Goal: Task Accomplishment & Management: Manage account settings

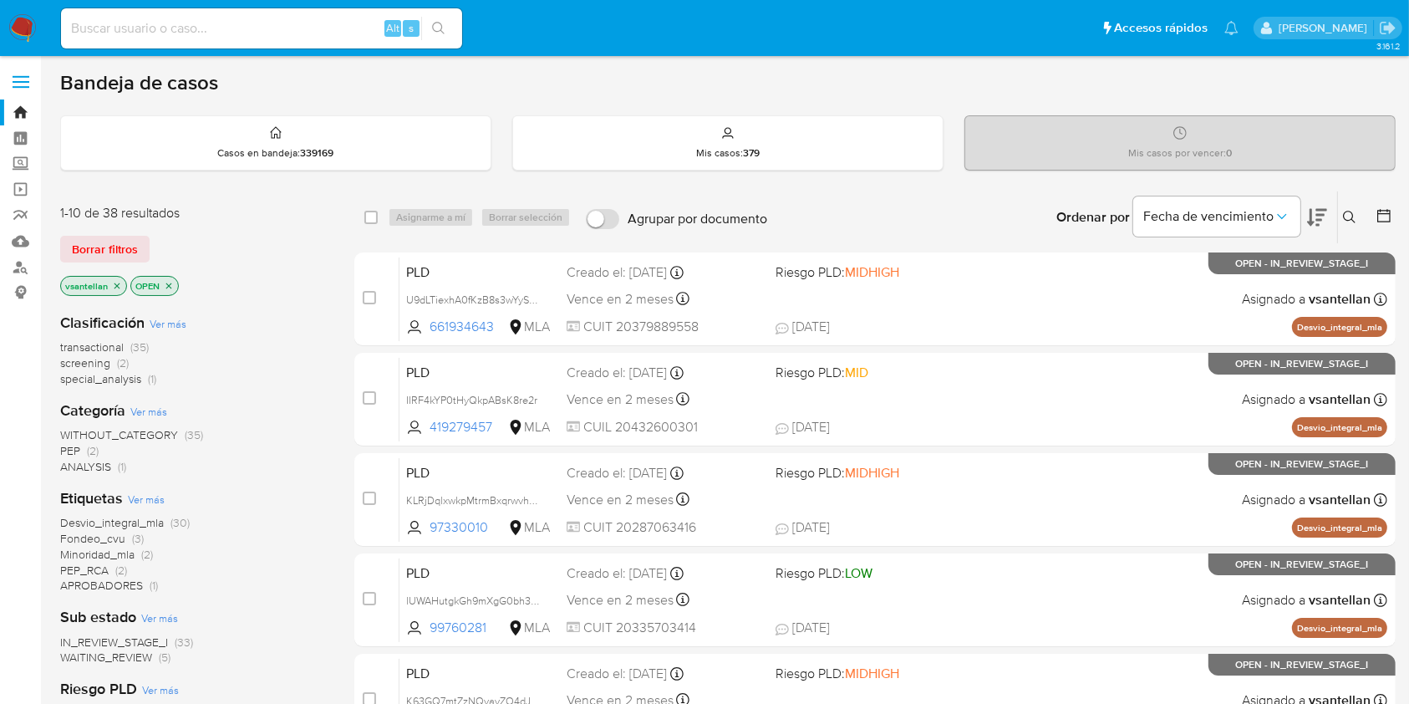
drag, startPoint x: 1351, startPoint y: 216, endPoint x: 1306, endPoint y: 261, distance: 63.2
click at [1351, 216] on icon at bounding box center [1349, 217] width 13 height 13
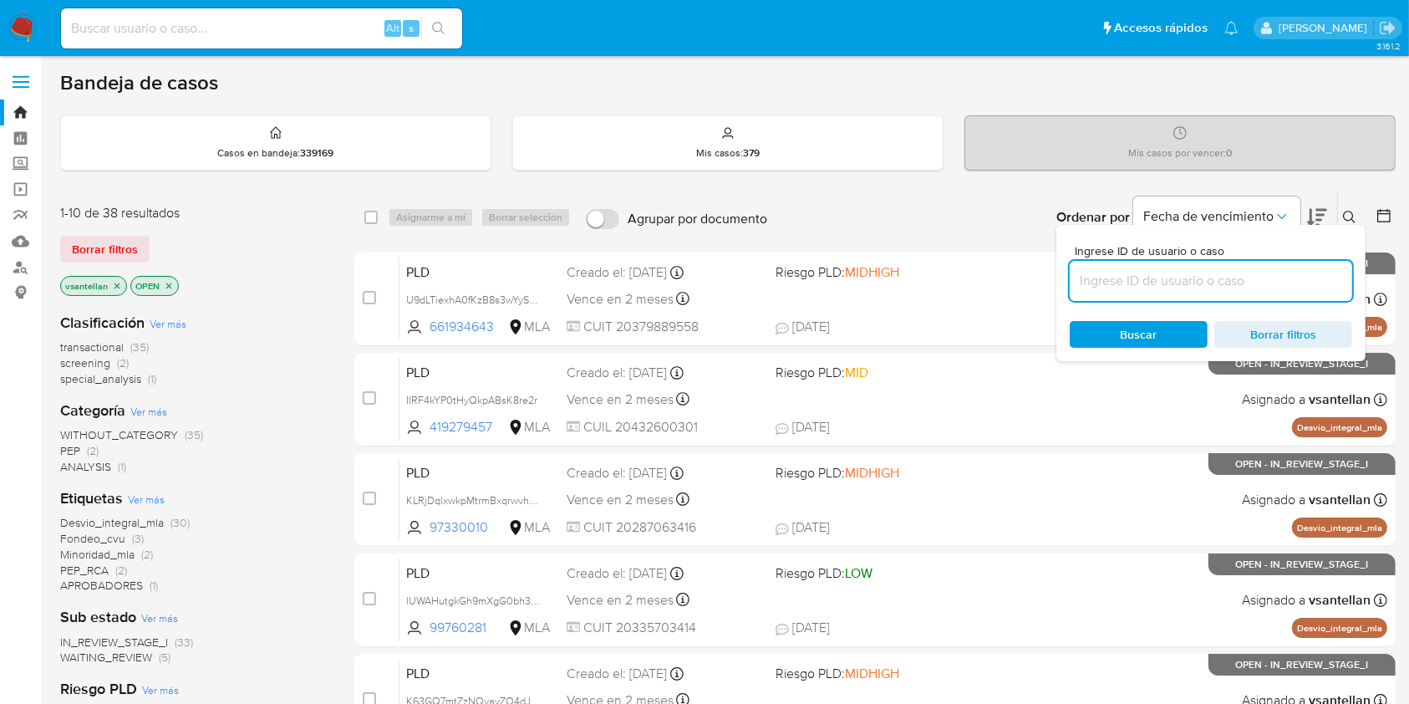
click at [1244, 277] on input at bounding box center [1211, 281] width 282 height 22
type input "391894327"
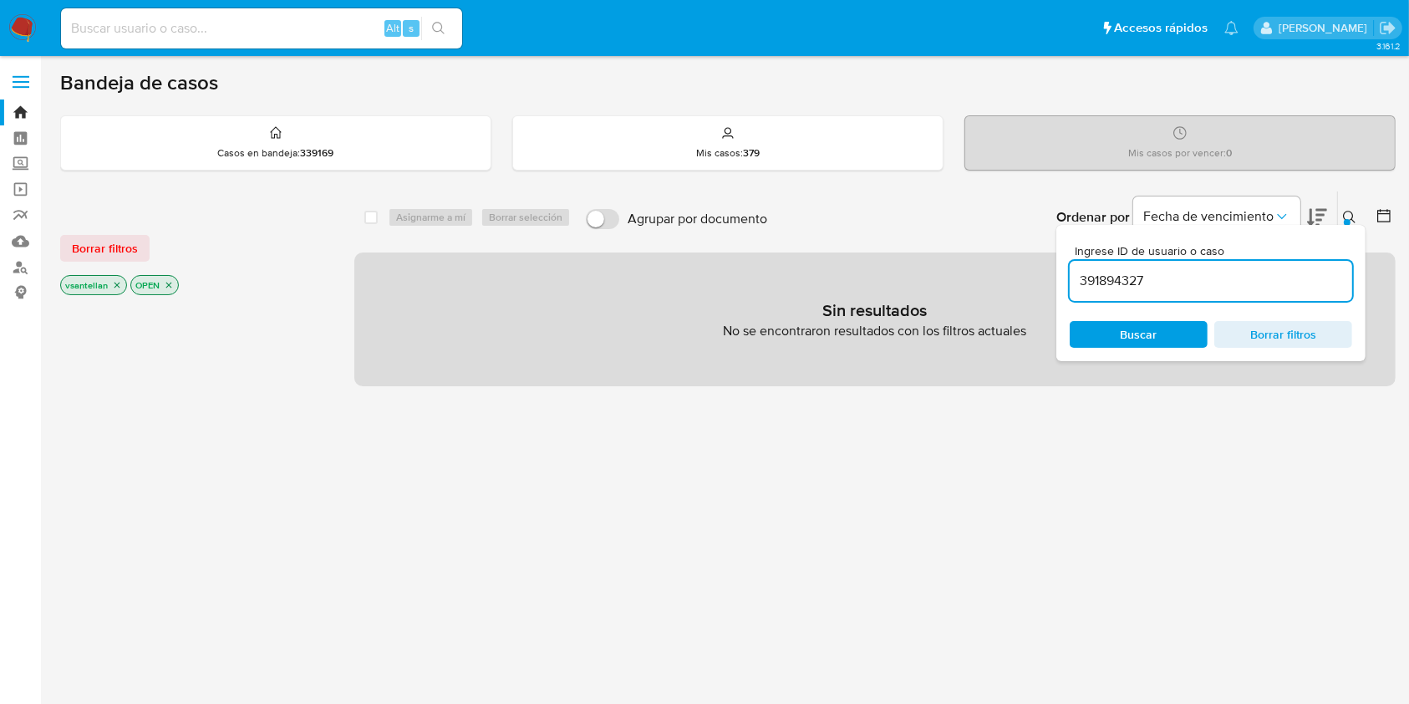
click at [1346, 211] on icon at bounding box center [1349, 217] width 13 height 13
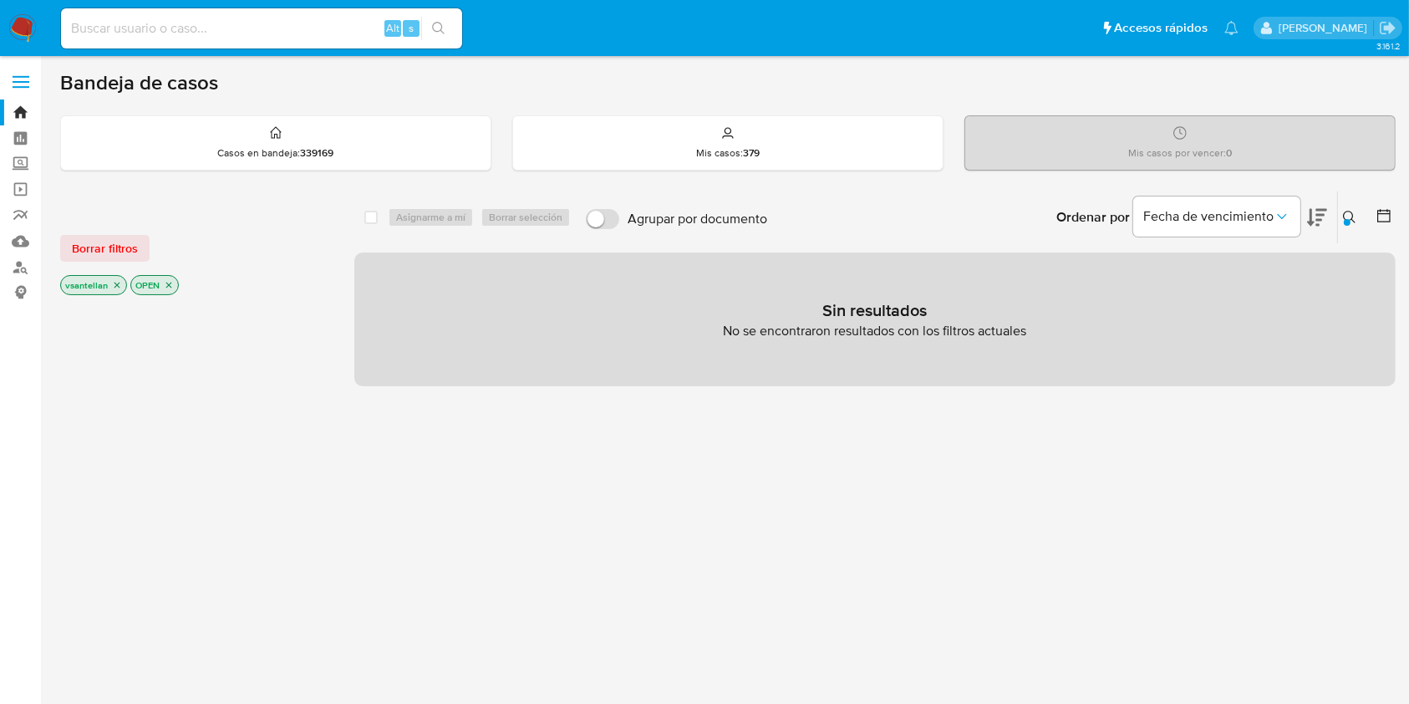
click at [114, 288] on icon "close-filter" at bounding box center [117, 285] width 10 height 10
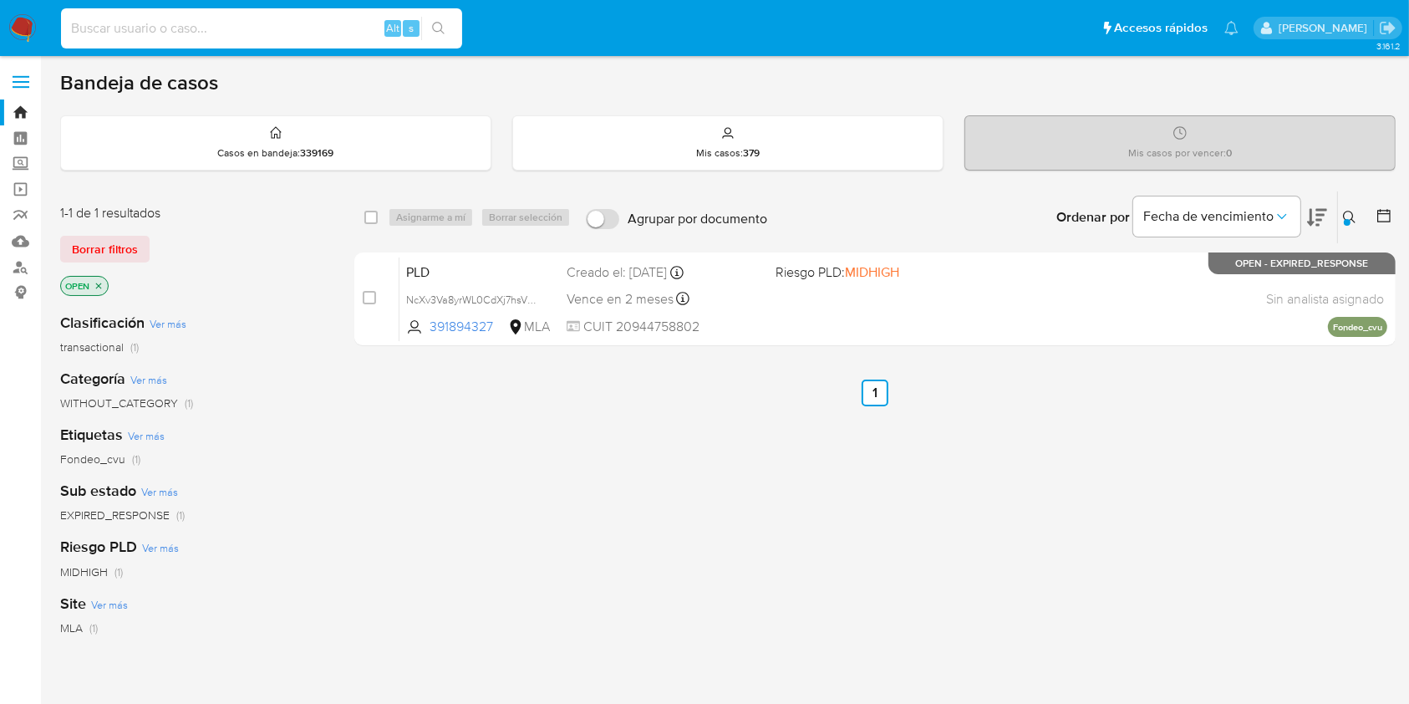
click at [275, 37] on input at bounding box center [261, 29] width 401 height 22
paste input "391894327"
type input "391894327"
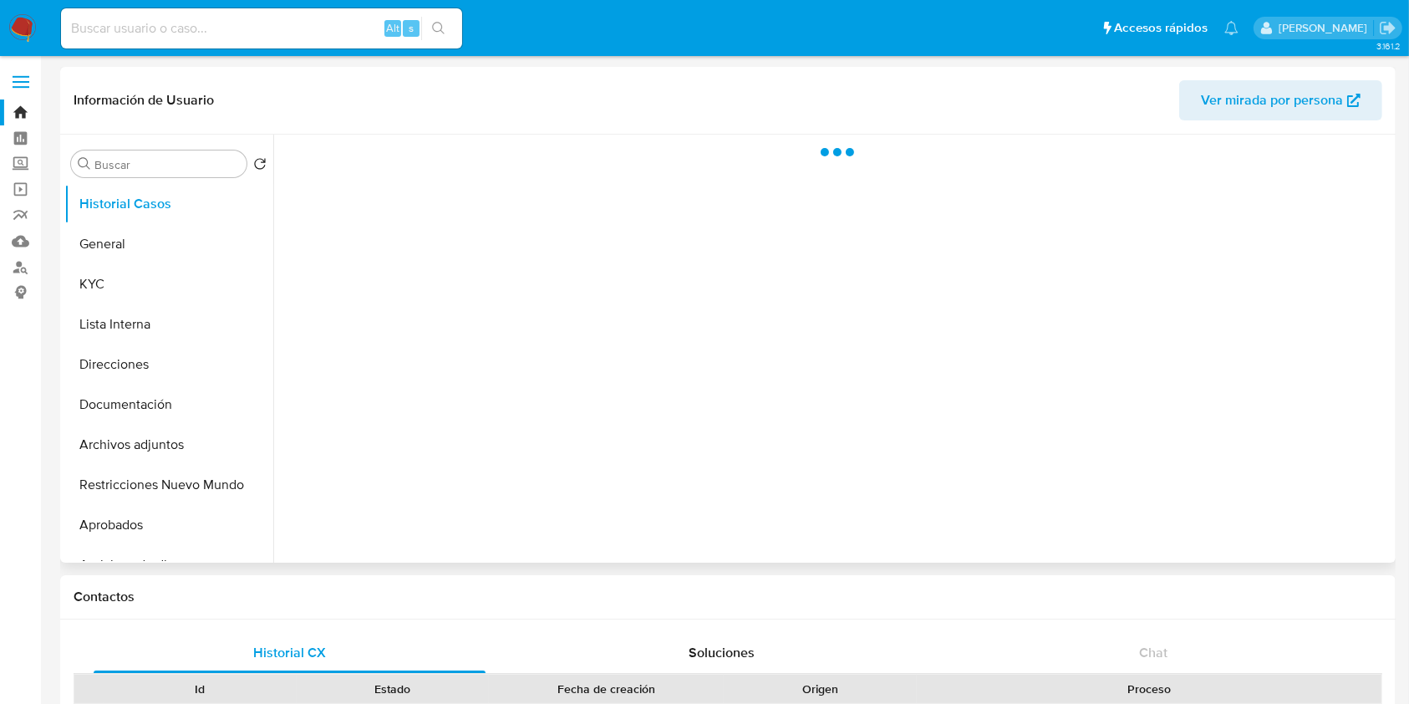
select select "10"
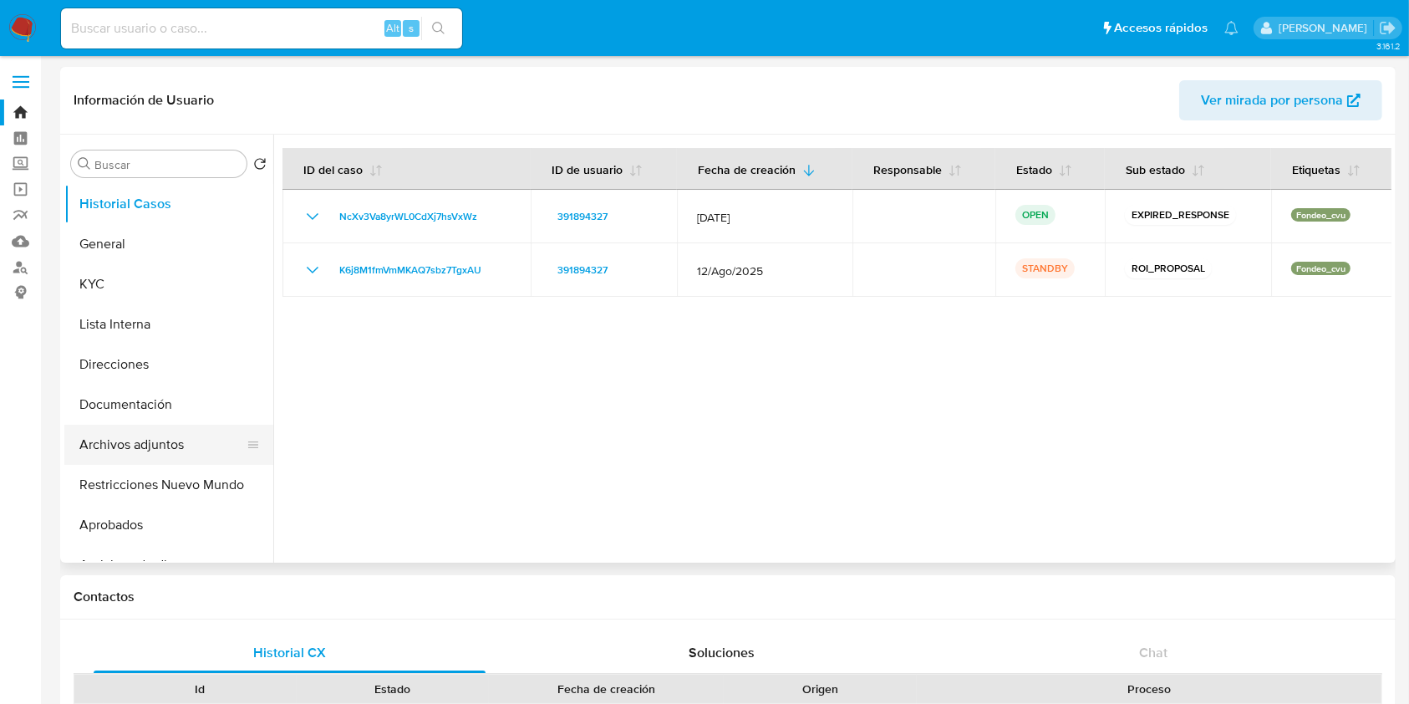
click at [153, 437] on button "Archivos adjuntos" at bounding box center [162, 445] width 196 height 40
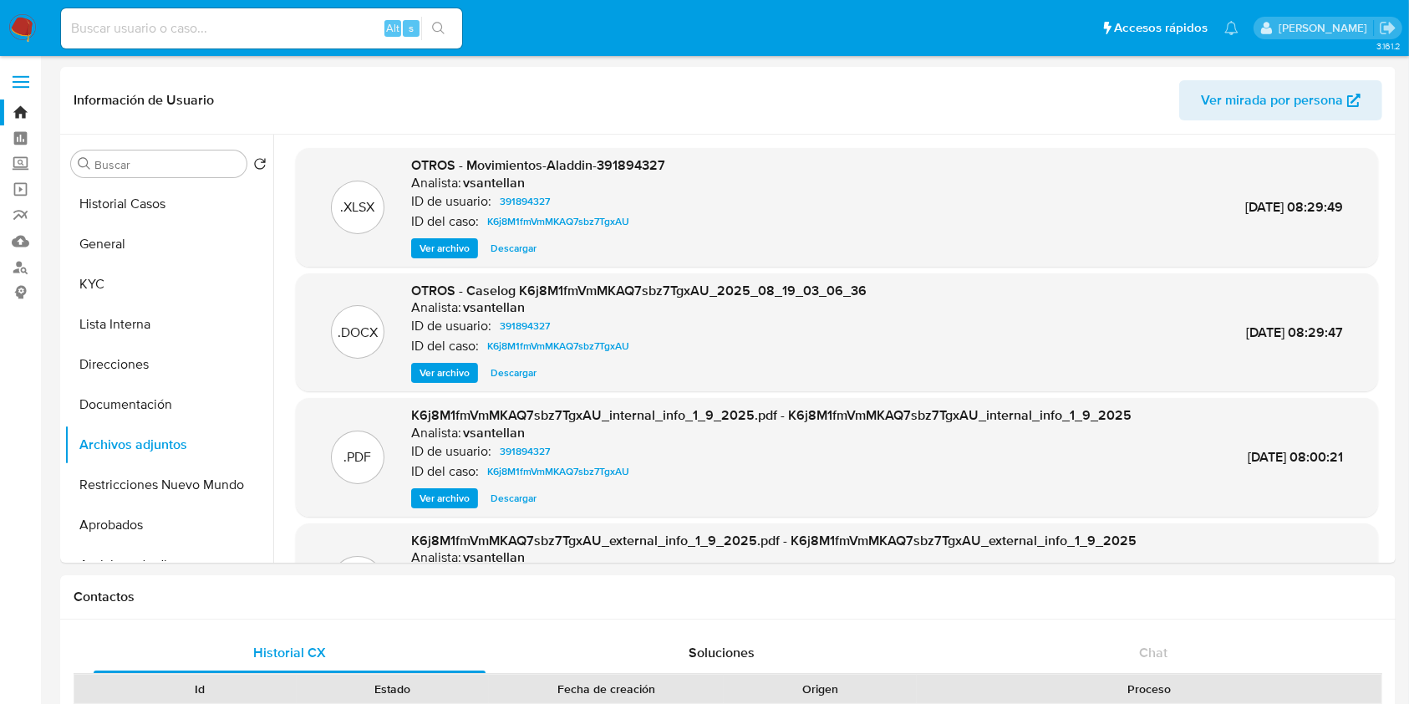
click at [20, 24] on img at bounding box center [22, 28] width 28 height 28
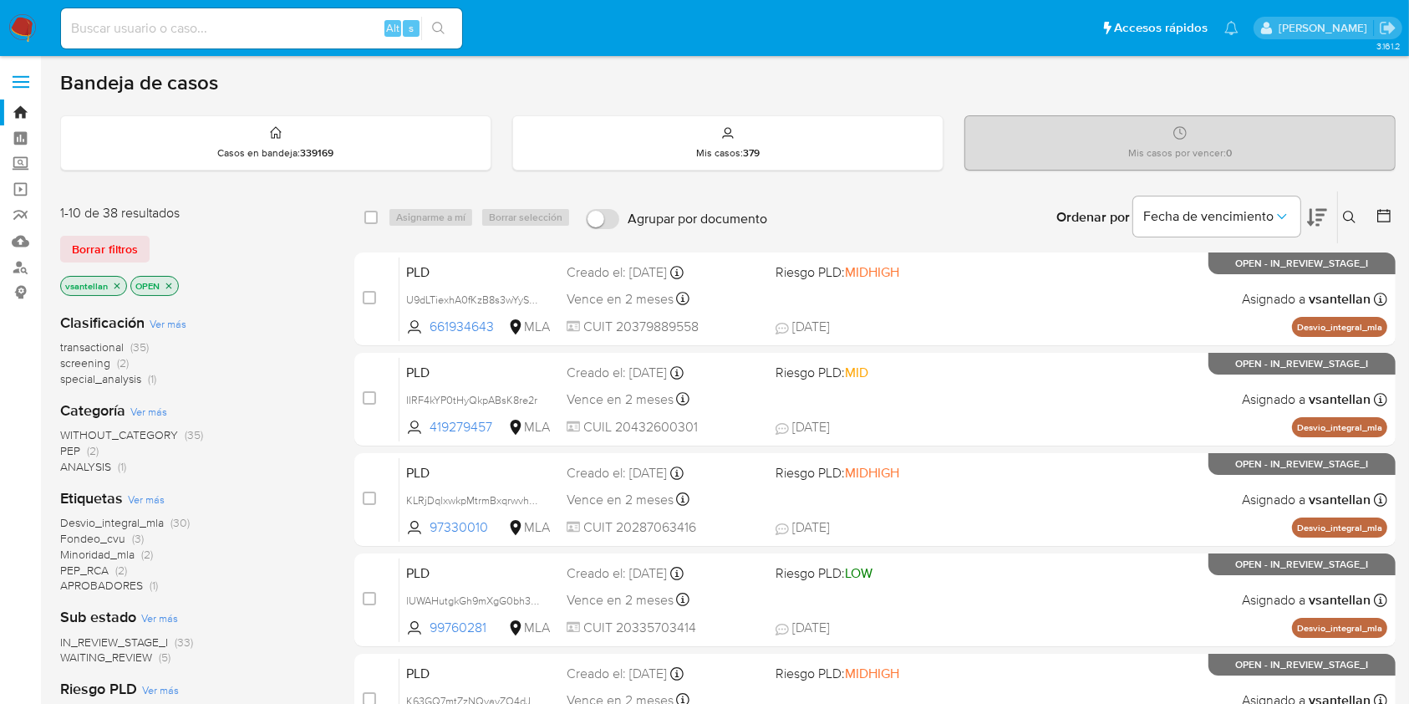
drag, startPoint x: 114, startPoint y: 287, endPoint x: 133, endPoint y: 284, distance: 19.4
click at [114, 285] on icon "close-filter" at bounding box center [117, 285] width 6 height 6
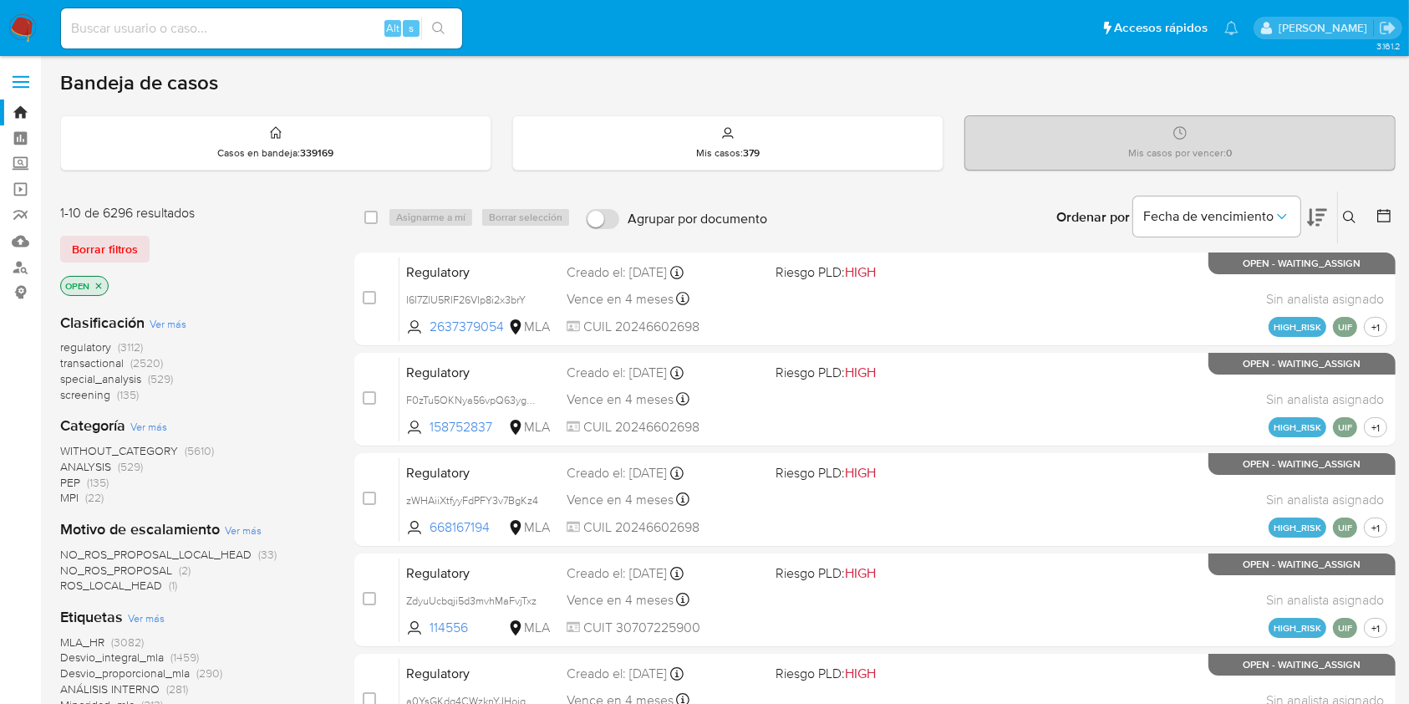
click at [1341, 217] on button at bounding box center [1352, 217] width 28 height 20
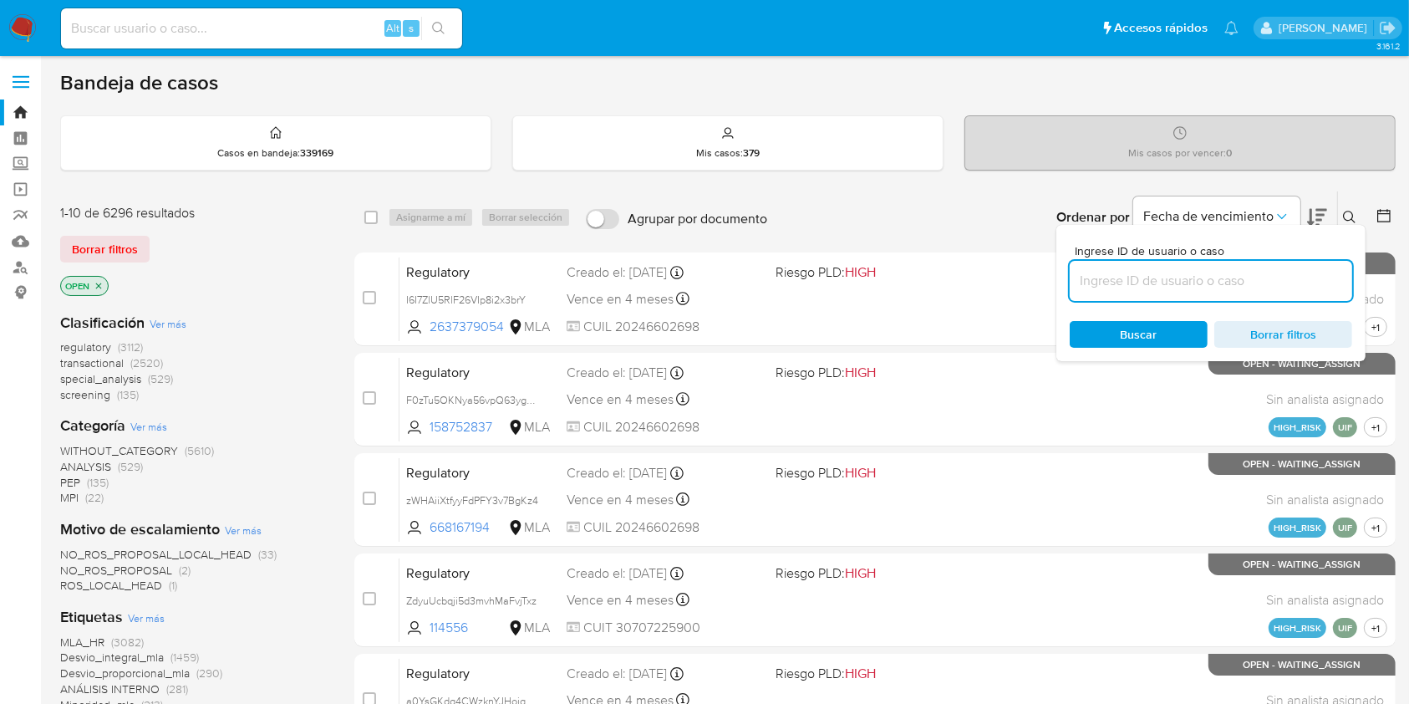
click at [1138, 276] on input at bounding box center [1211, 281] width 282 height 22
type input "391894327"
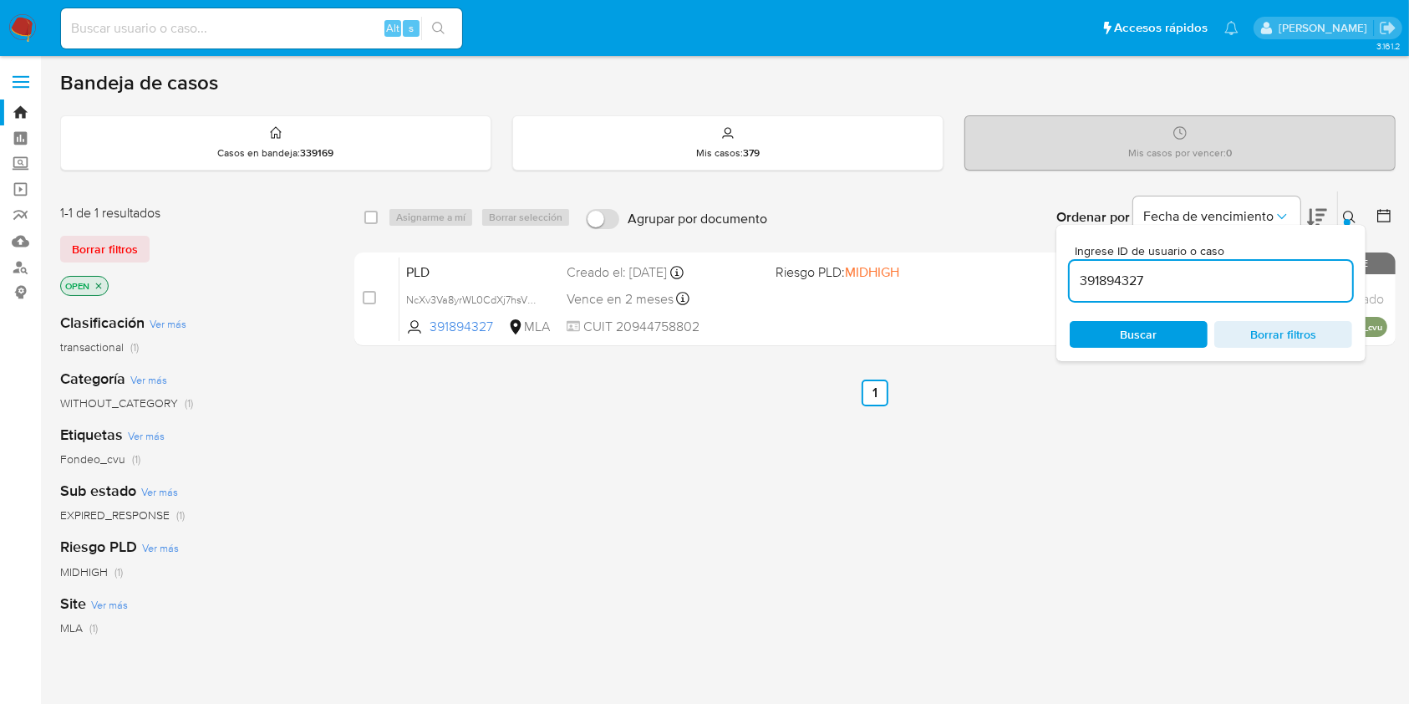
click at [1349, 216] on icon at bounding box center [1349, 217] width 13 height 13
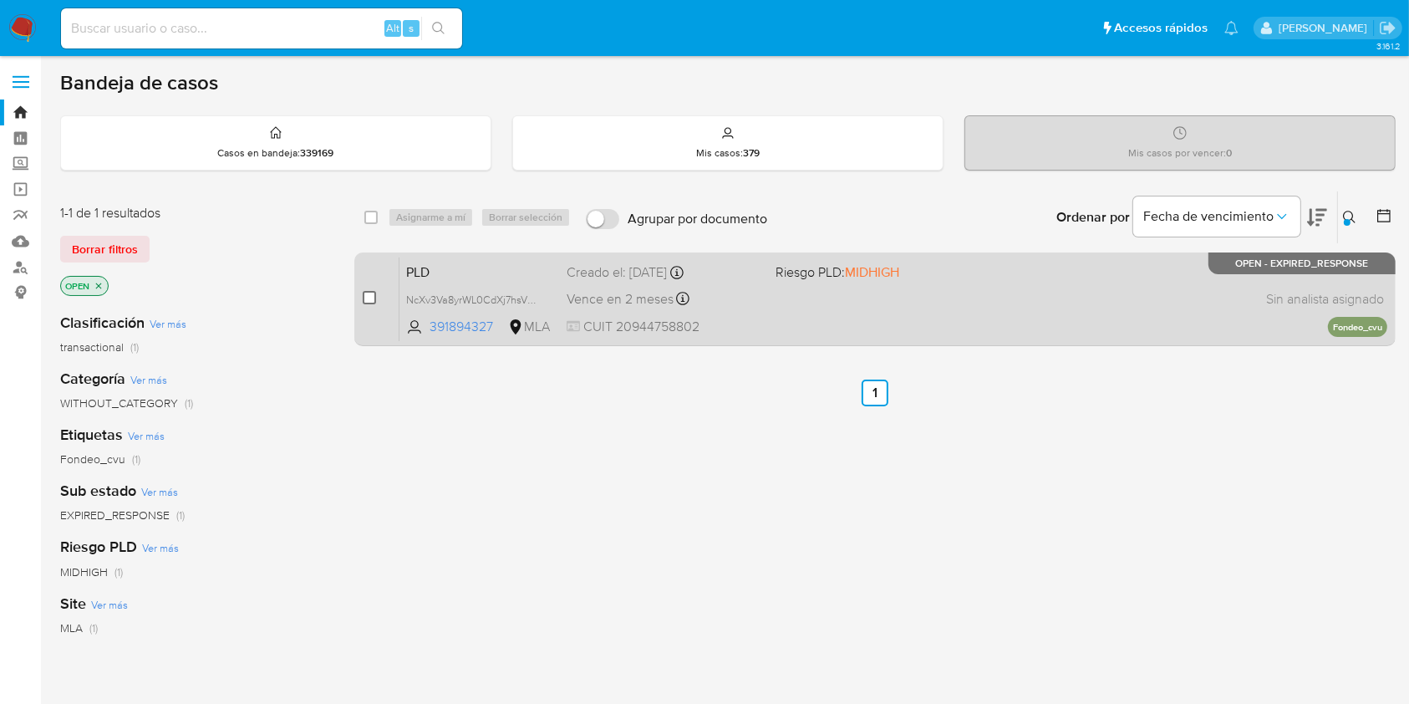
click at [369, 296] on input "checkbox" at bounding box center [369, 297] width 13 height 13
checkbox input "true"
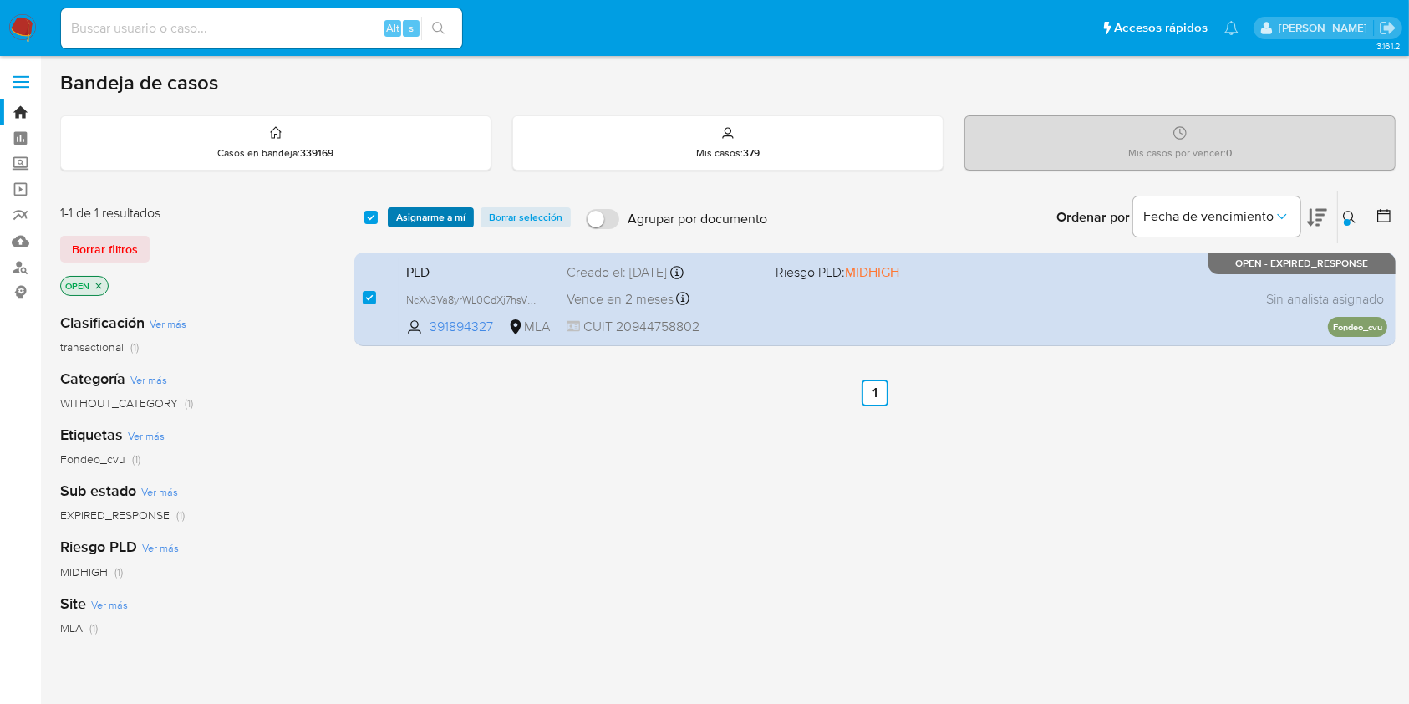
click at [438, 210] on span "Asignarme a mí" at bounding box center [430, 217] width 69 height 17
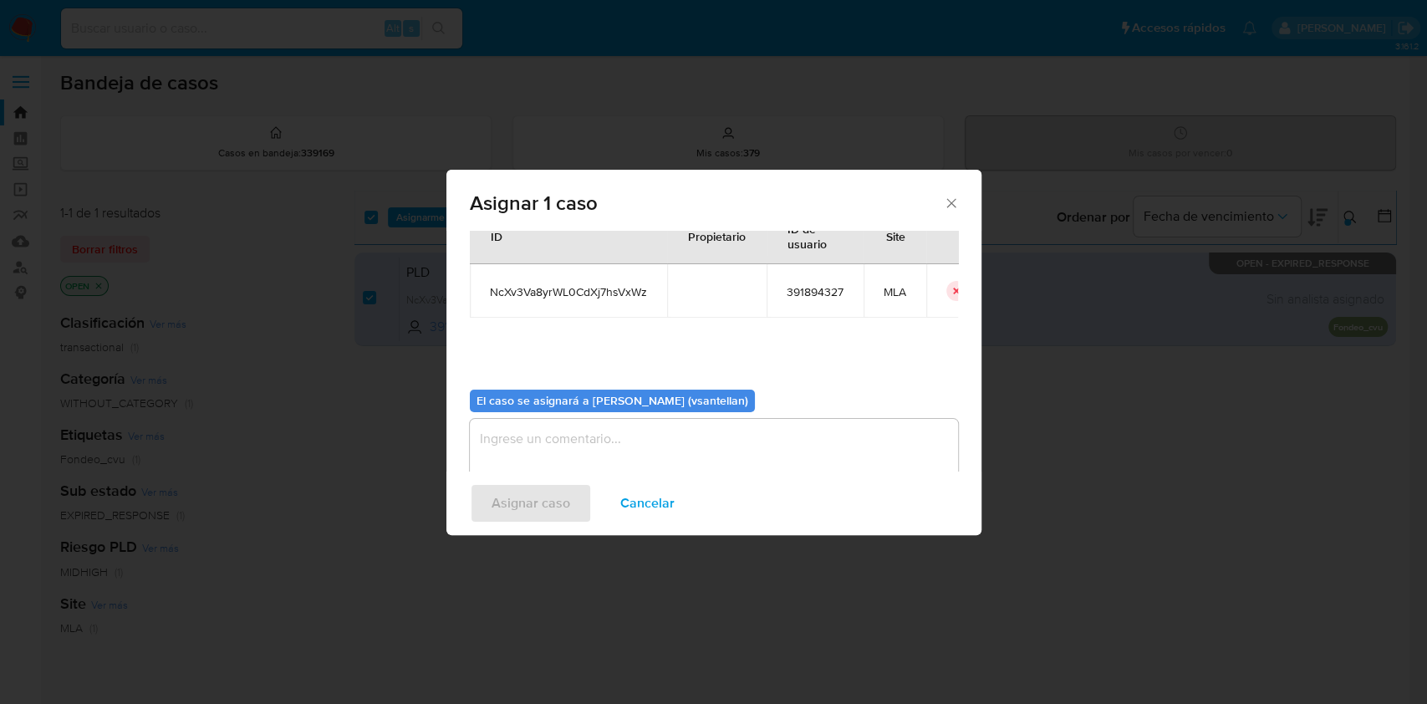
scroll to position [85, 0]
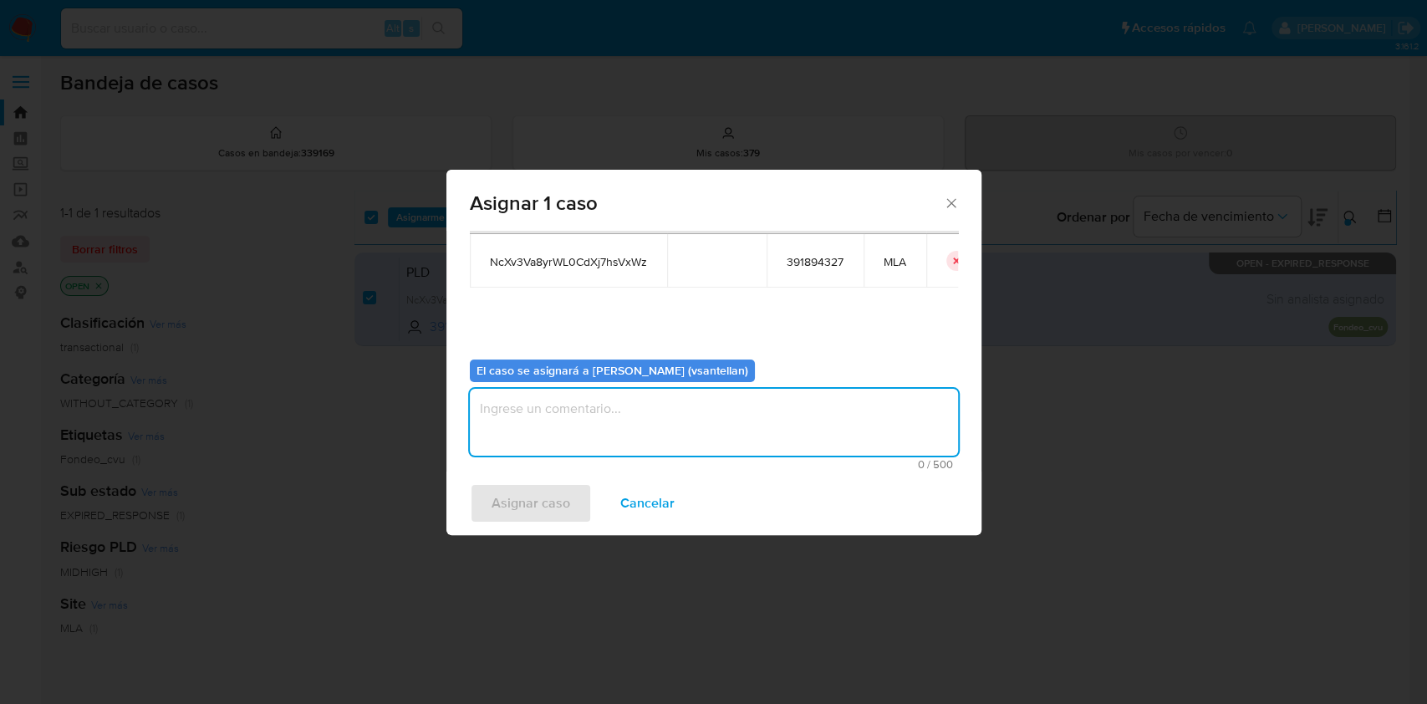
click at [542, 434] on textarea "assign-modal" at bounding box center [714, 422] width 488 height 67
type textarea "1"
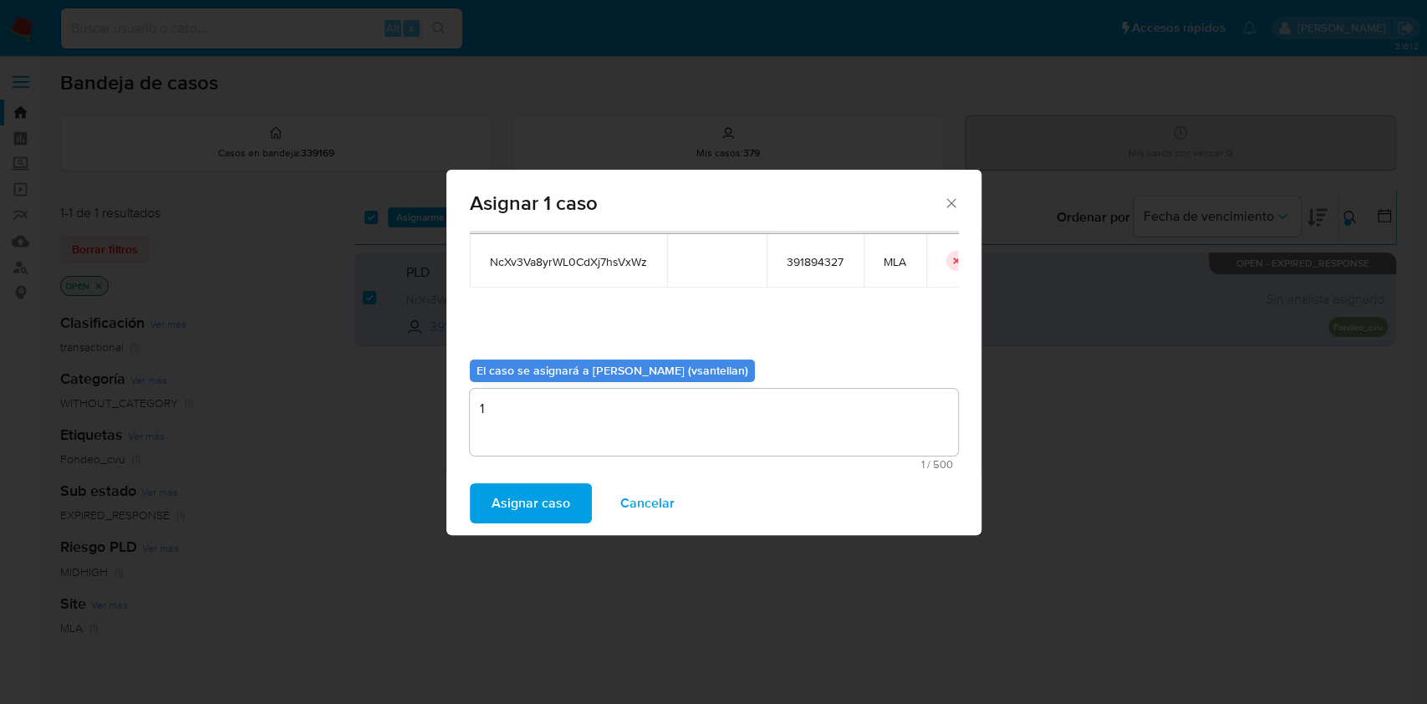
click at [523, 510] on span "Asignar caso" at bounding box center [530, 503] width 79 height 37
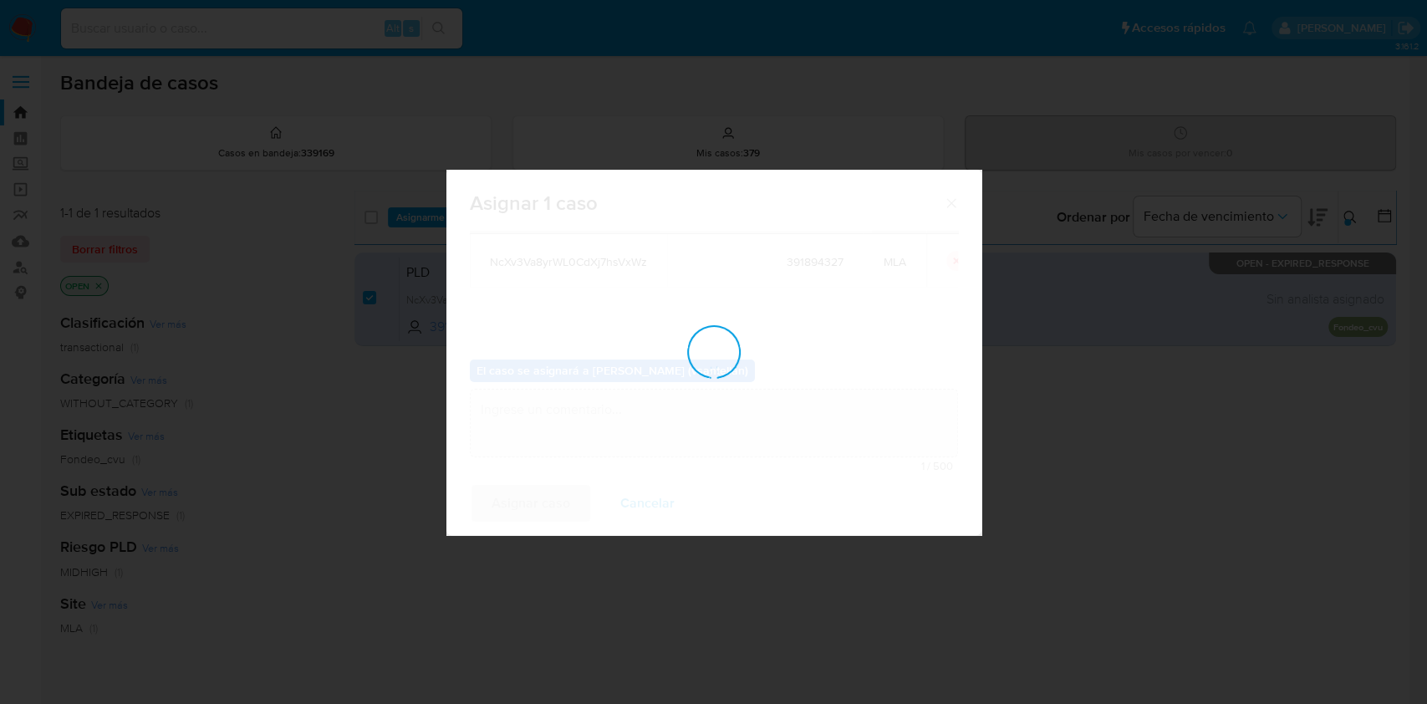
checkbox input "false"
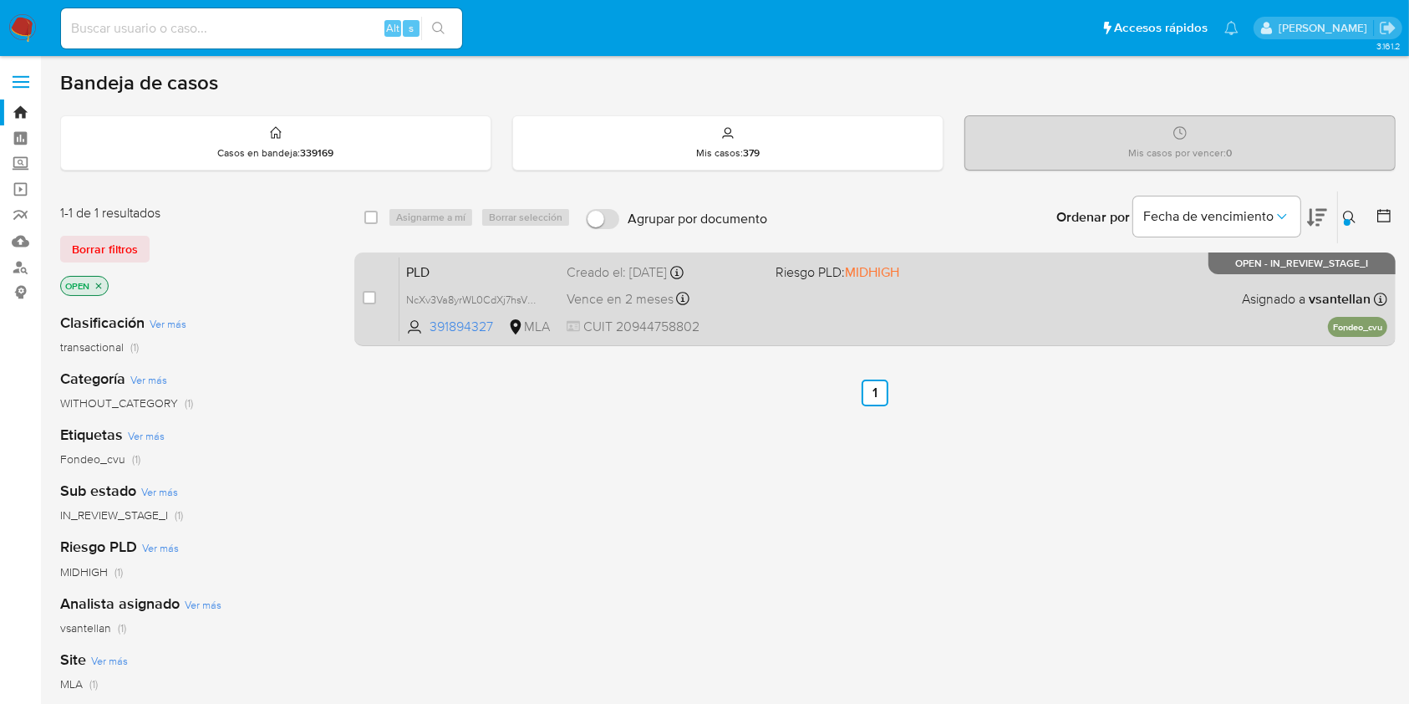
click at [1205, 281] on div "PLD NcXv3Va8yrWL0CdXj7hsVxWz 391894327 MLA Riesgo PLD: MIDHIGH Creado el: 12/09…" at bounding box center [893, 299] width 988 height 84
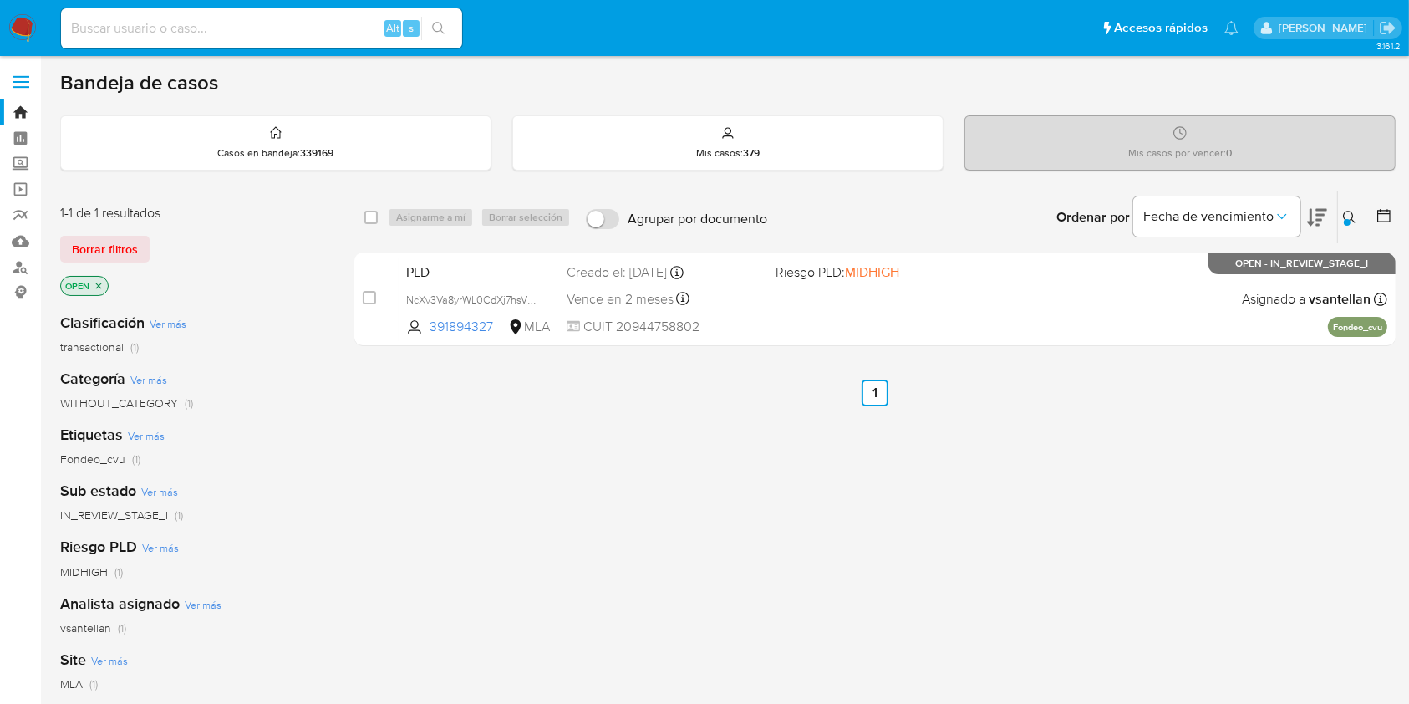
click at [1355, 225] on button at bounding box center [1352, 217] width 28 height 20
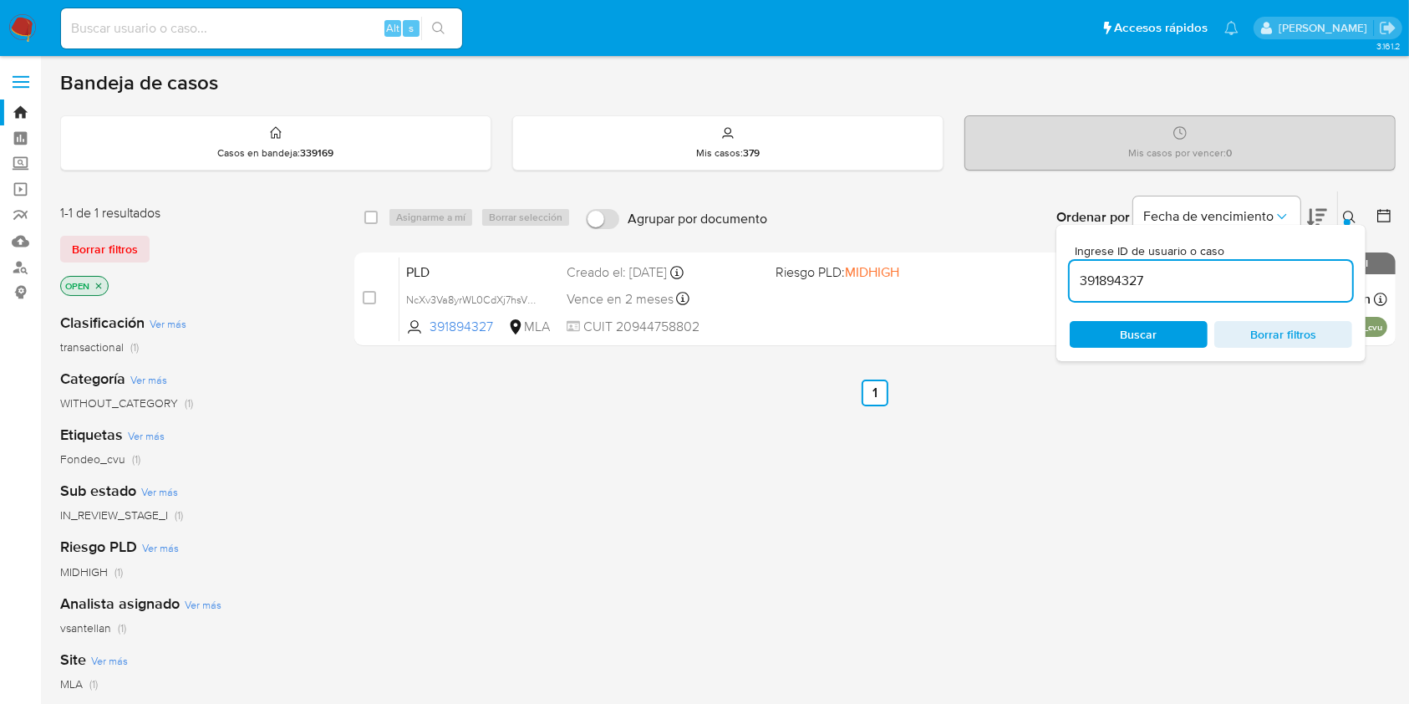
click at [1243, 277] on input "391894327" at bounding box center [1211, 281] width 282 height 22
type input "478248390"
click at [1345, 215] on icon at bounding box center [1349, 217] width 13 height 13
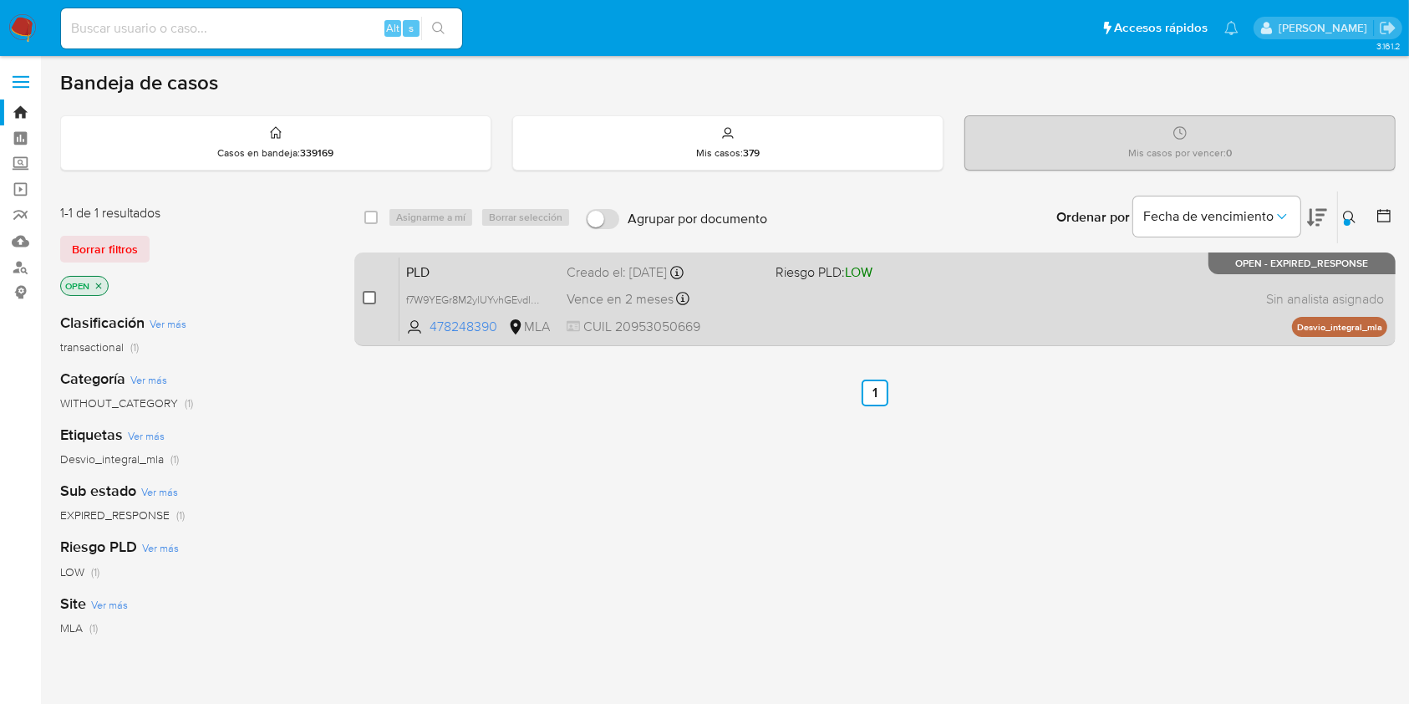
click at [369, 301] on input "checkbox" at bounding box center [369, 297] width 13 height 13
checkbox input "true"
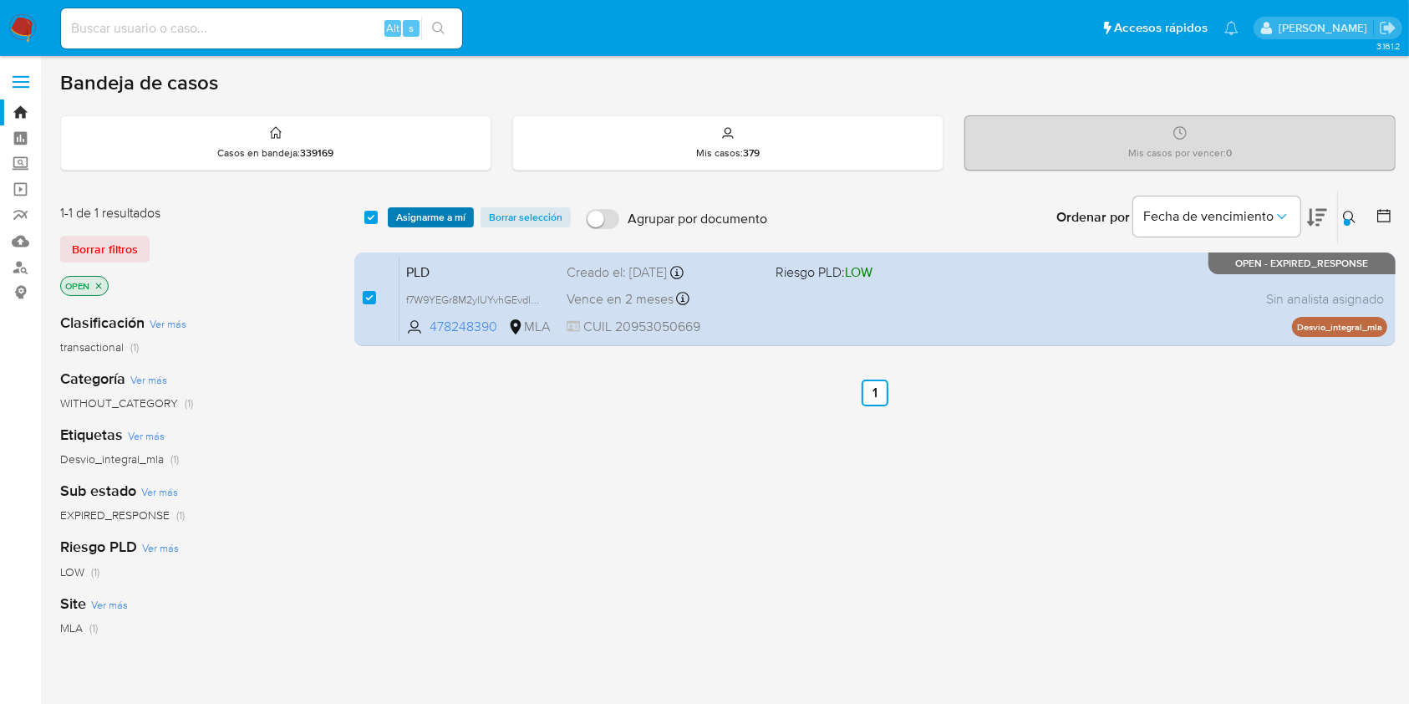
click at [401, 210] on span "Asignarme a mí" at bounding box center [430, 217] width 69 height 17
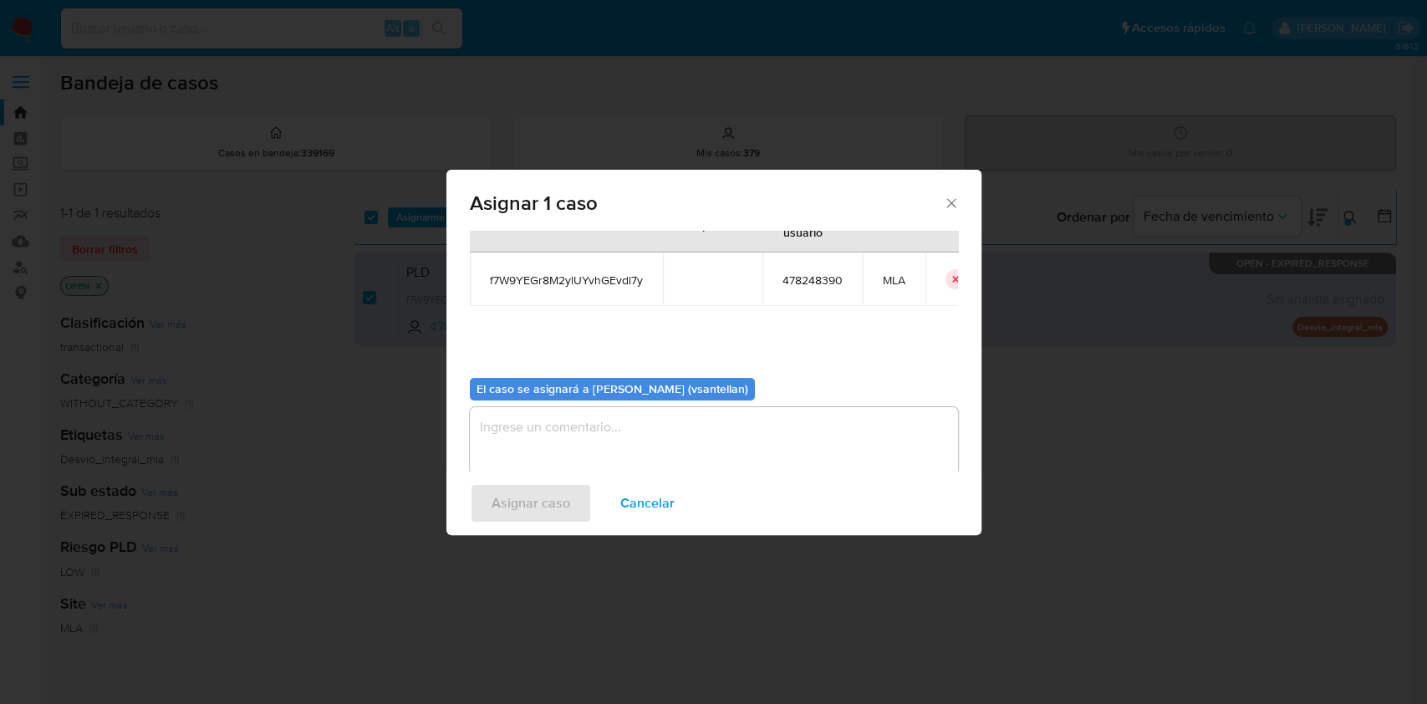
scroll to position [85, 0]
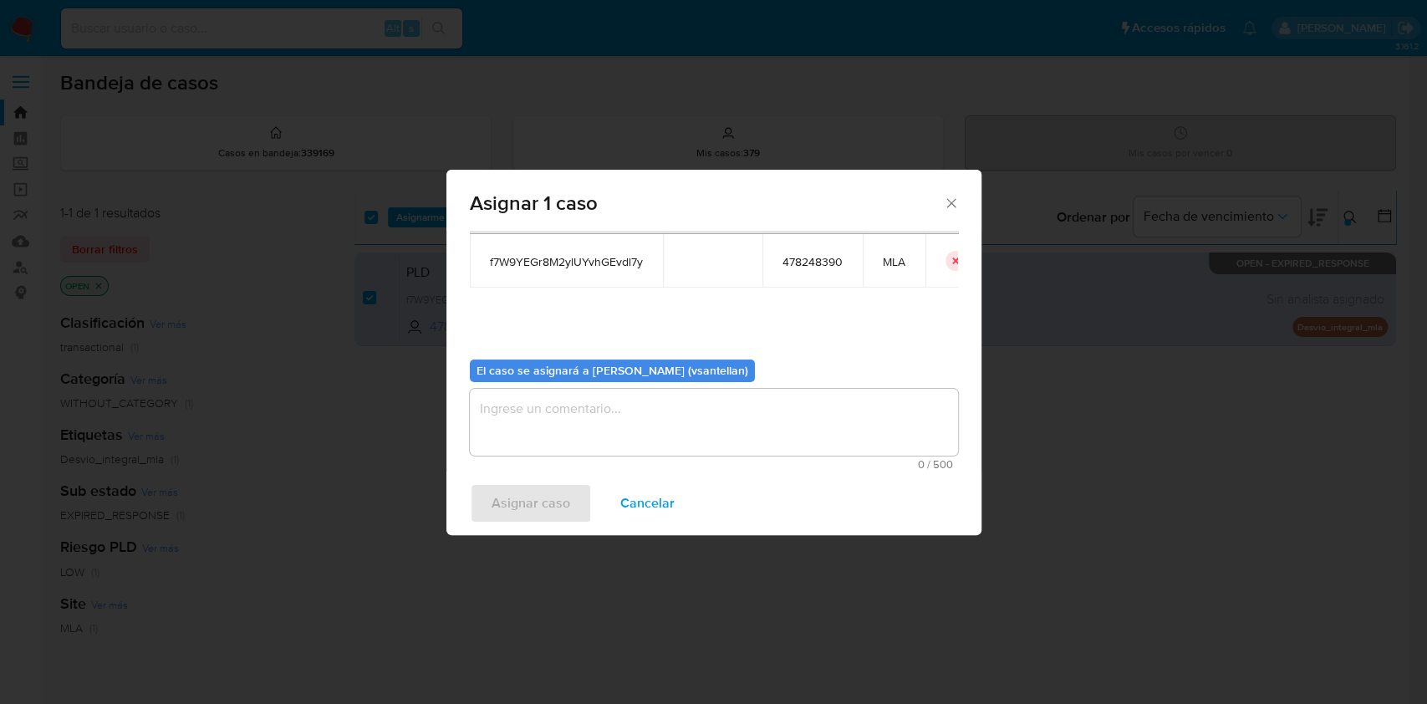
click at [521, 427] on textarea "assign-modal" at bounding box center [714, 422] width 488 height 67
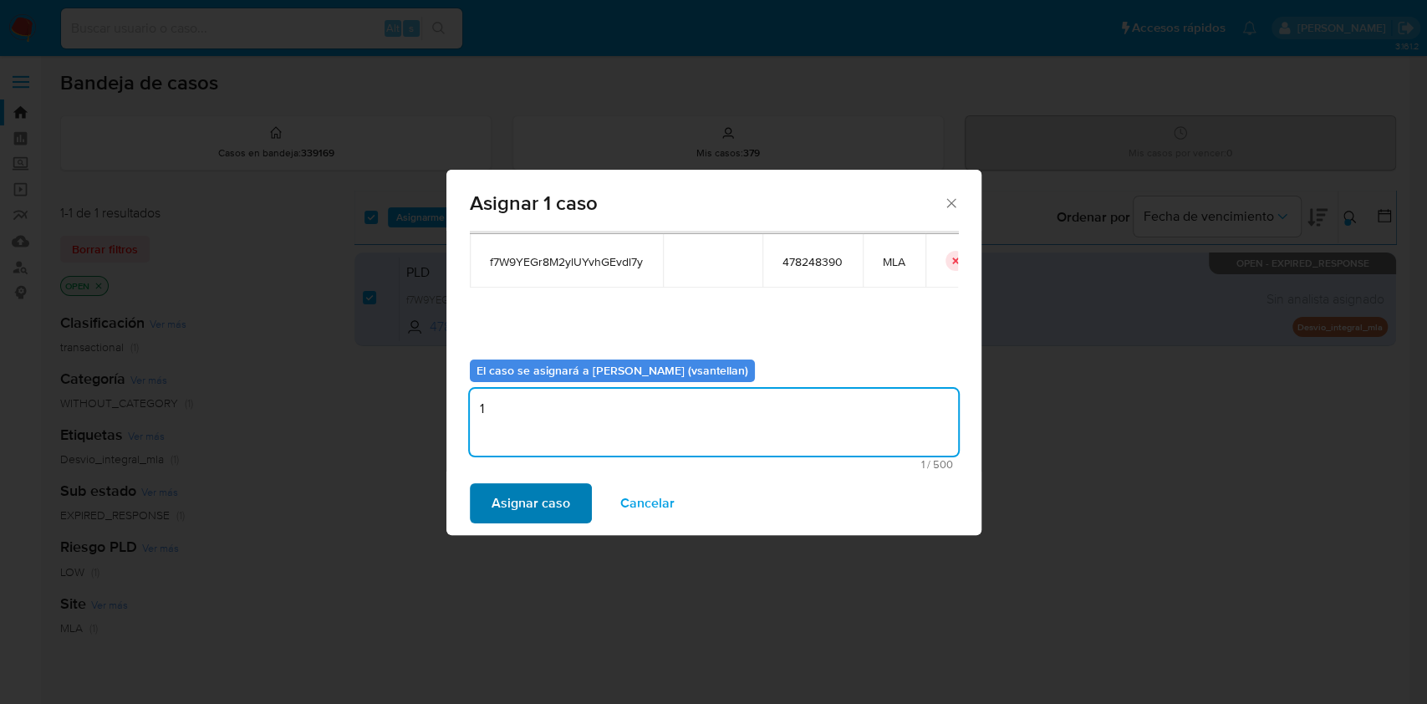
type textarea "1"
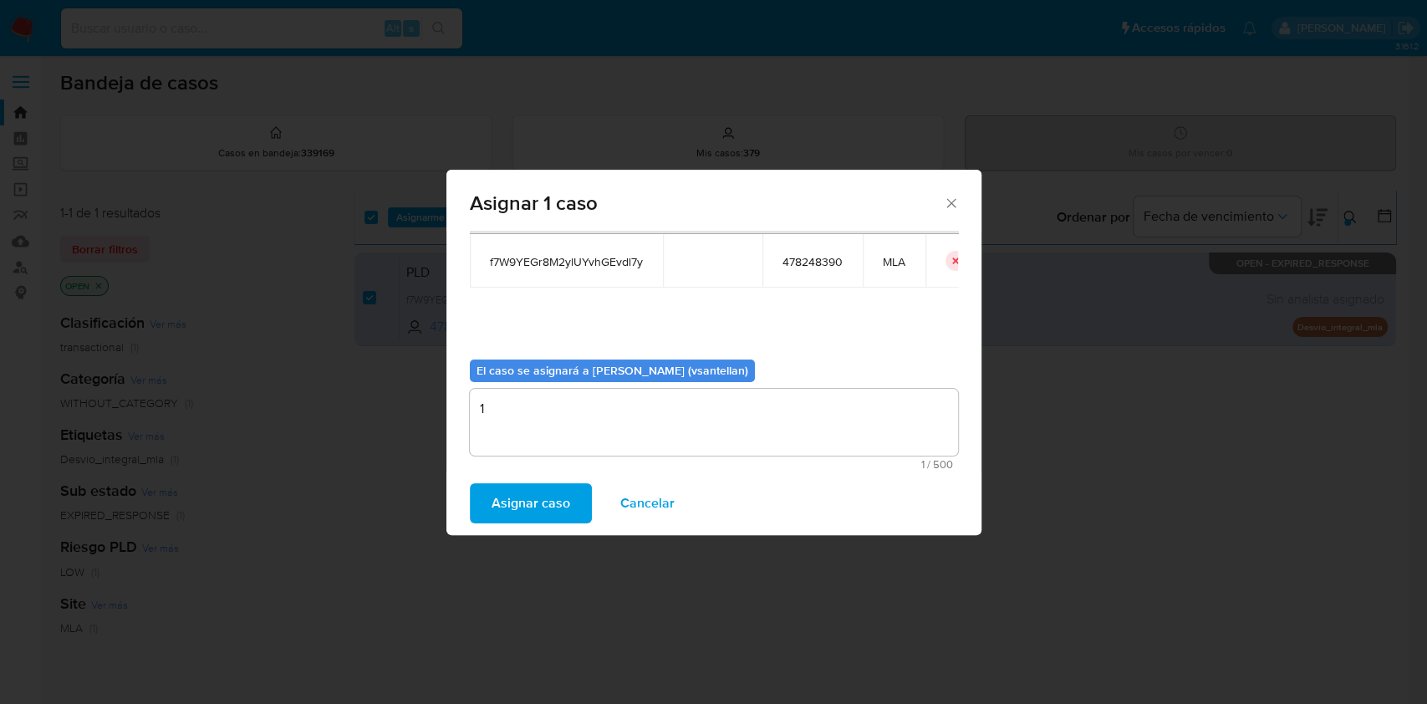
click at [505, 499] on span "Asignar caso" at bounding box center [530, 503] width 79 height 37
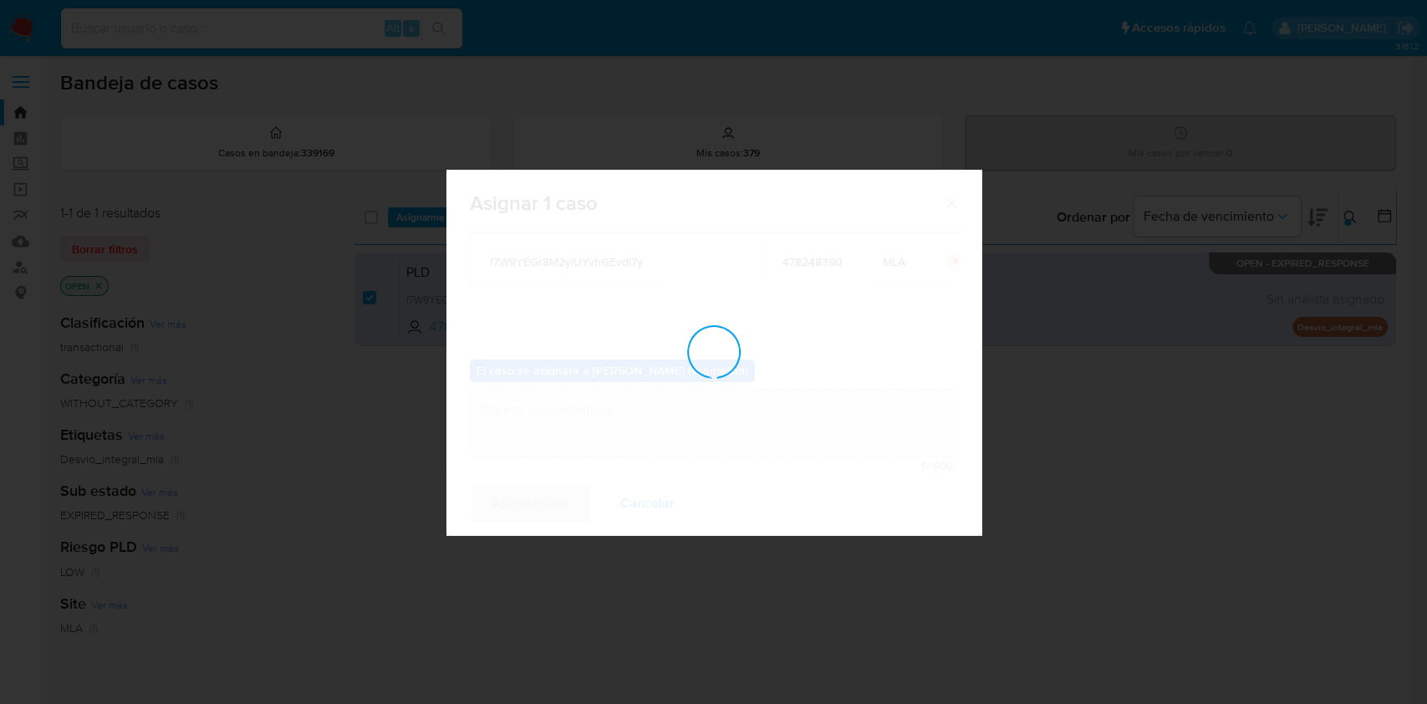
checkbox input "false"
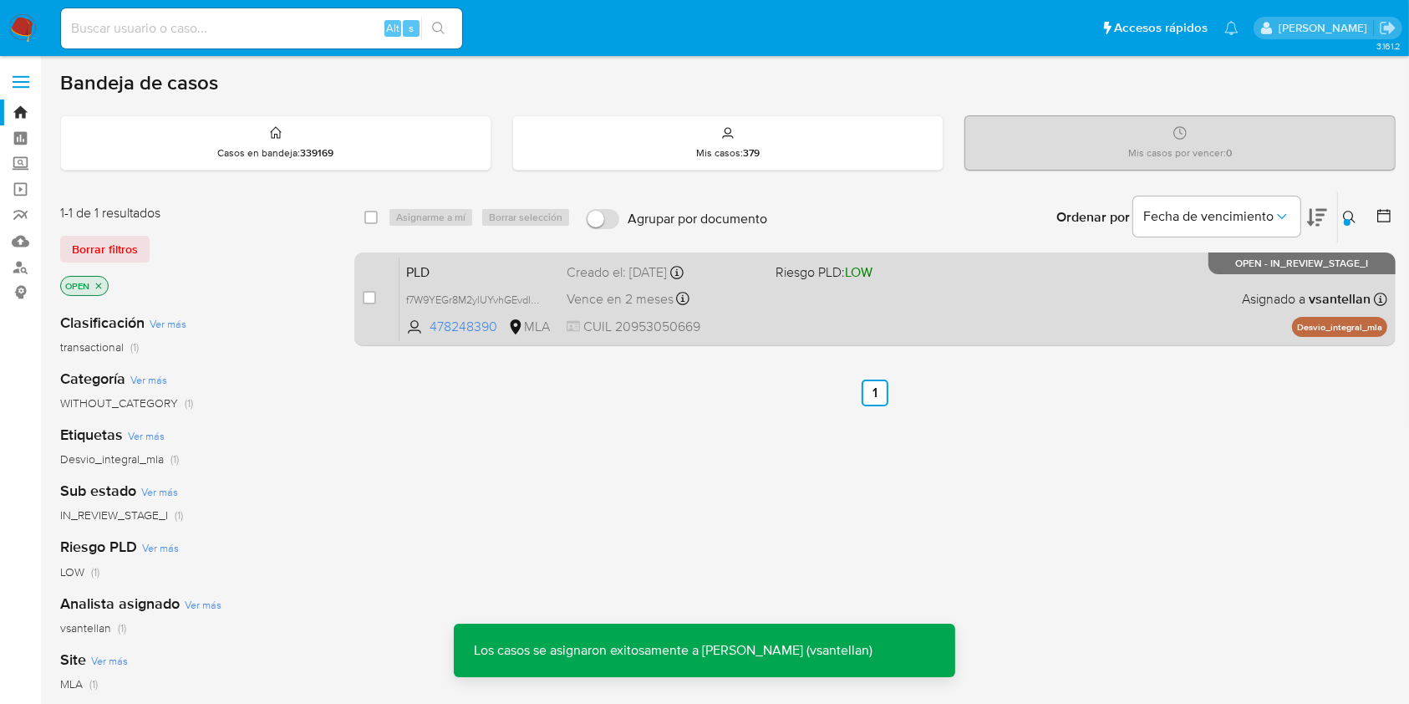
click at [1056, 301] on div "PLD f7W9YEGr8M2ylUYvhGEvdl7y 478248390 MLA Riesgo PLD: LOW Creado el: 12/09/202…" at bounding box center [893, 299] width 988 height 84
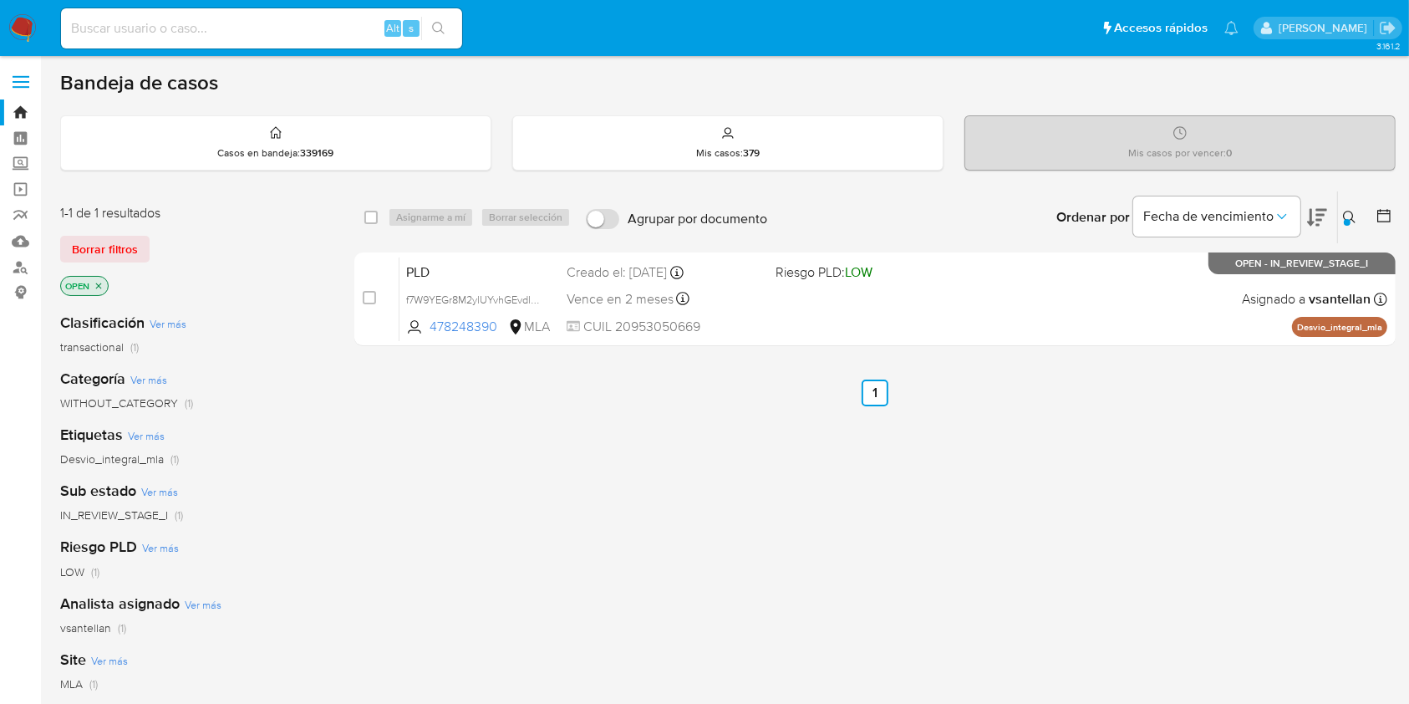
click at [1346, 216] on icon at bounding box center [1349, 217] width 13 height 13
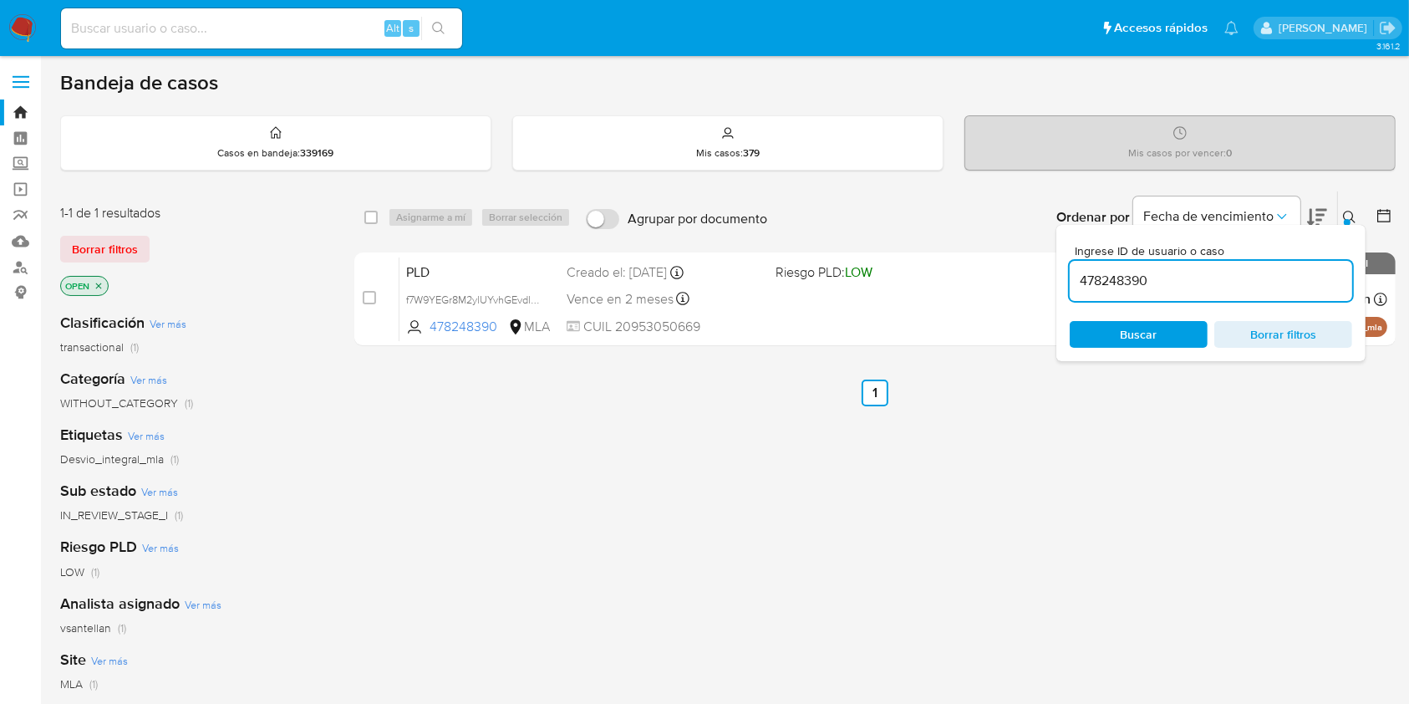
click at [1238, 289] on input "478248390" at bounding box center [1211, 281] width 282 height 22
type input "1447245100"
click at [1349, 216] on icon at bounding box center [1349, 217] width 13 height 13
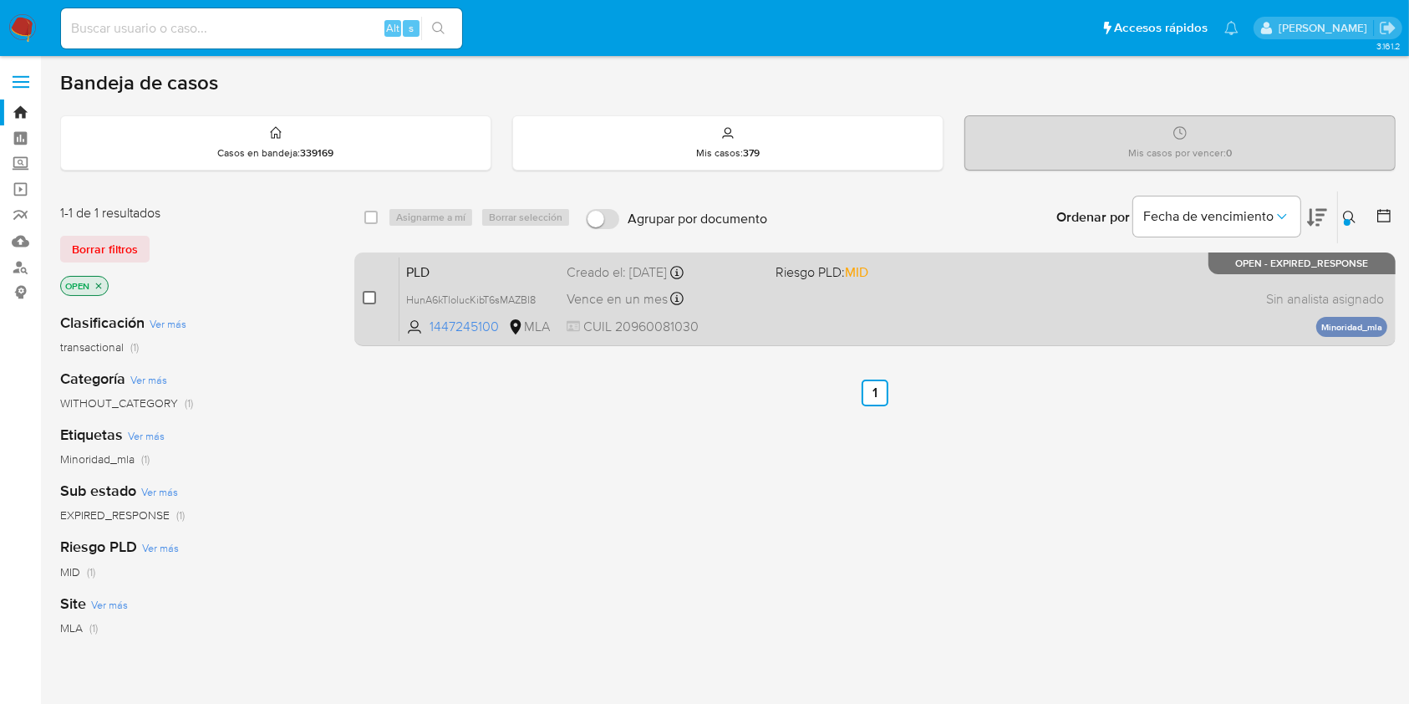
click at [372, 300] on input "checkbox" at bounding box center [369, 297] width 13 height 13
checkbox input "true"
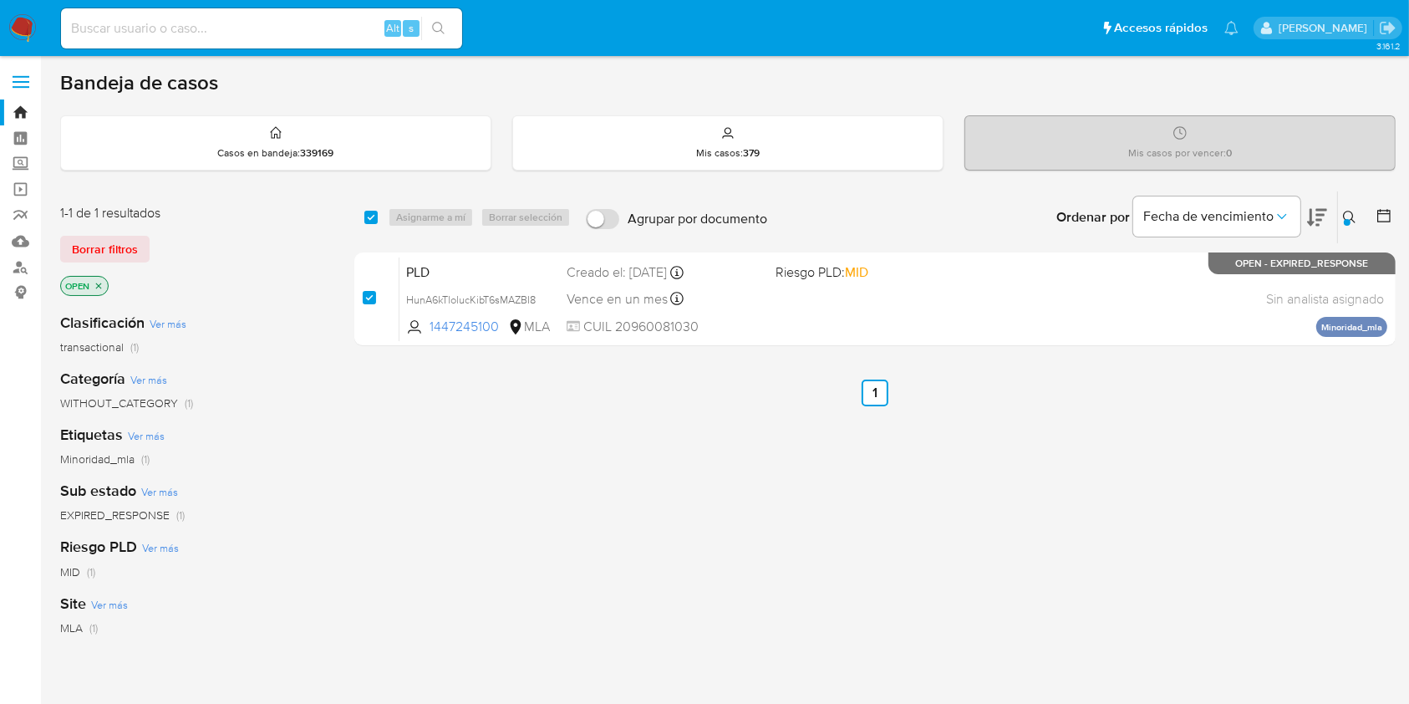
checkbox input "true"
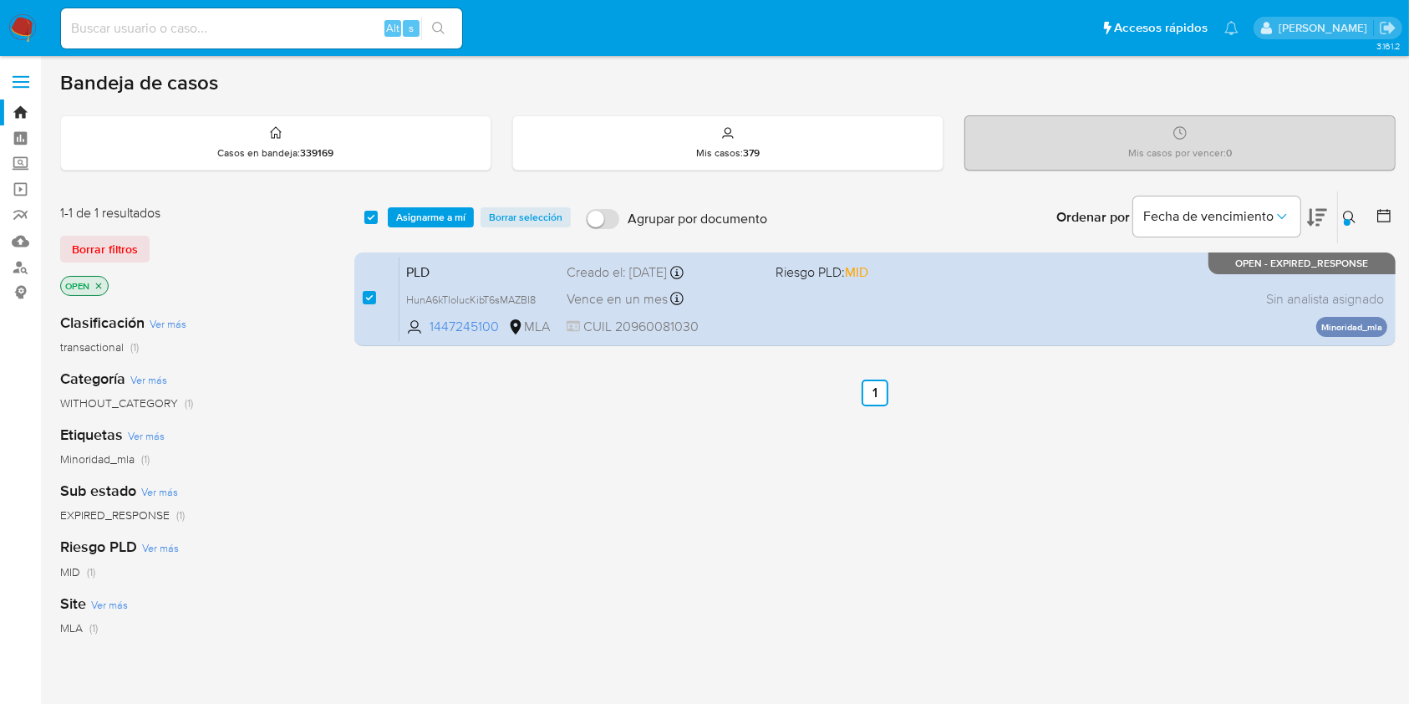
click at [413, 205] on div "select-all-cases-checkbox Asignarme a mí Borrar selección Agrupar por documento…" at bounding box center [874, 217] width 1041 height 52
click at [417, 211] on span "Asignarme a mí" at bounding box center [430, 217] width 69 height 17
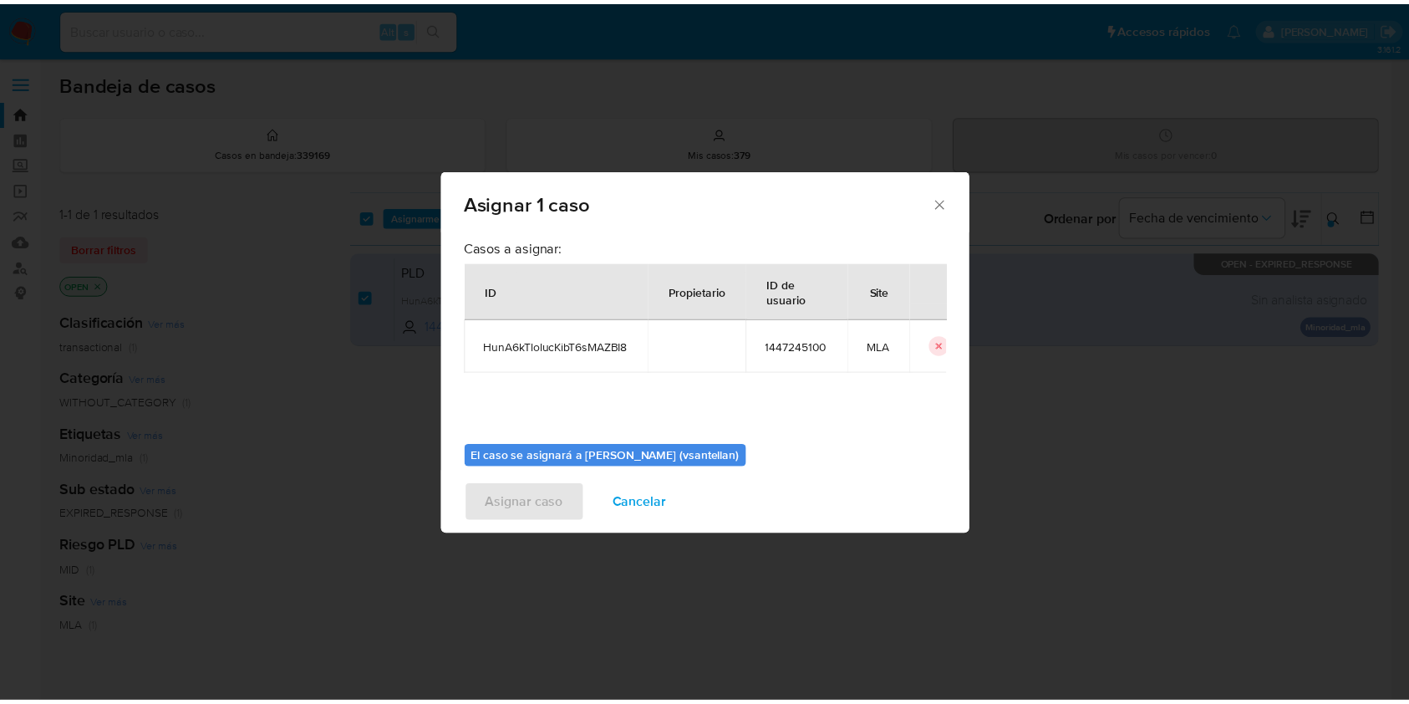
scroll to position [85, 0]
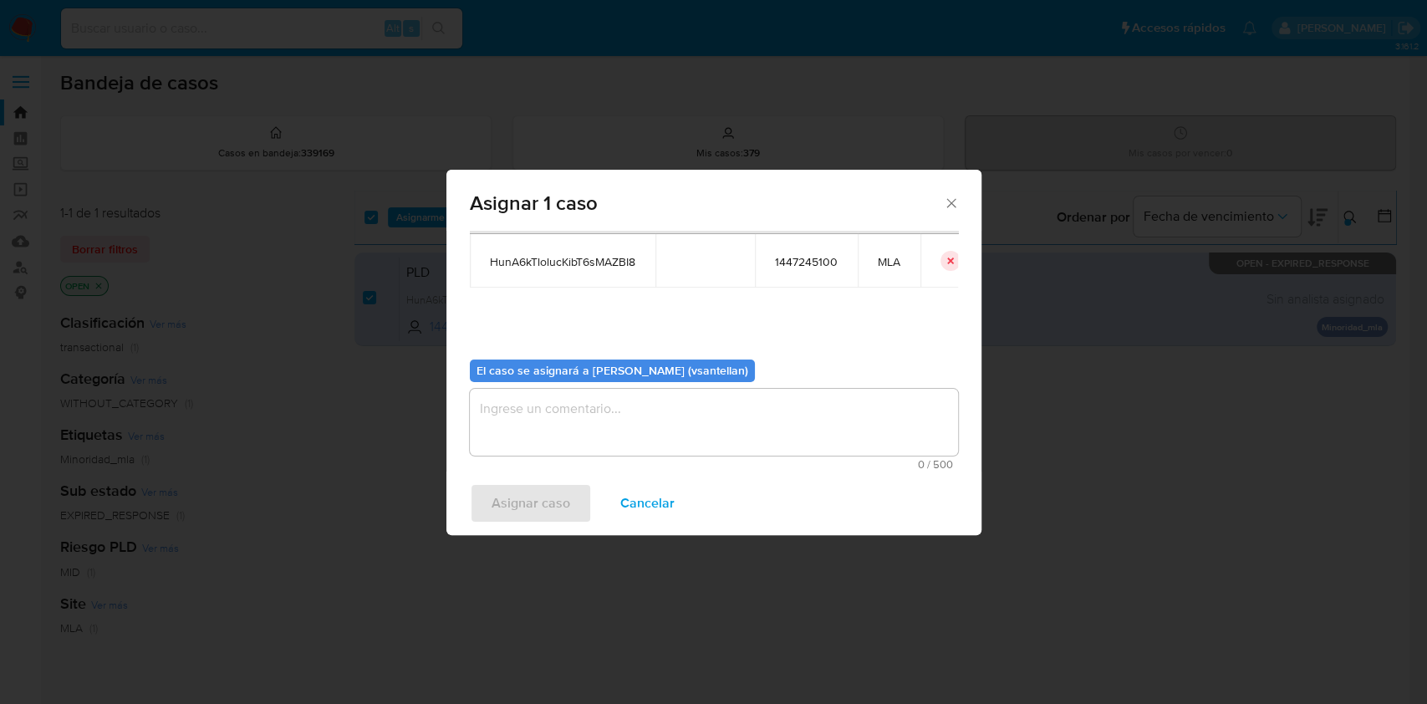
click at [511, 446] on textarea "assign-modal" at bounding box center [714, 422] width 488 height 67
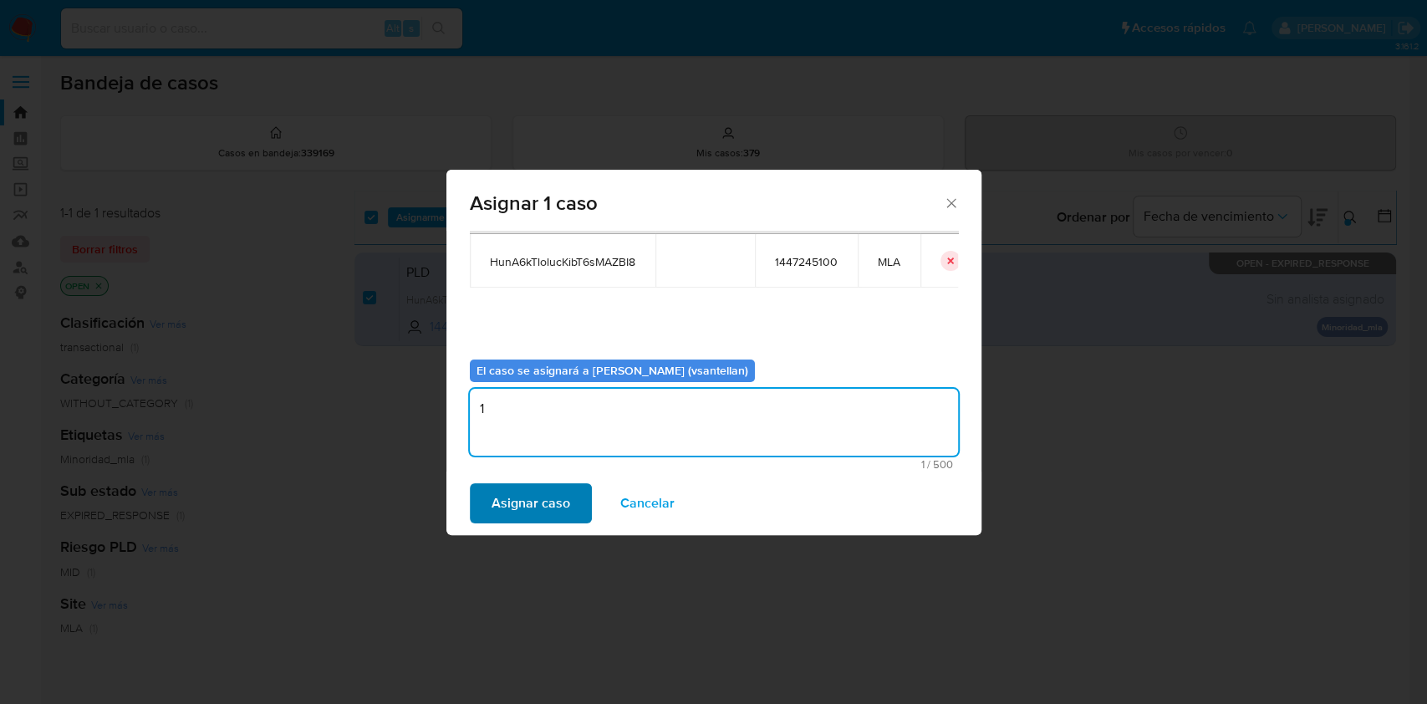
type textarea "1"
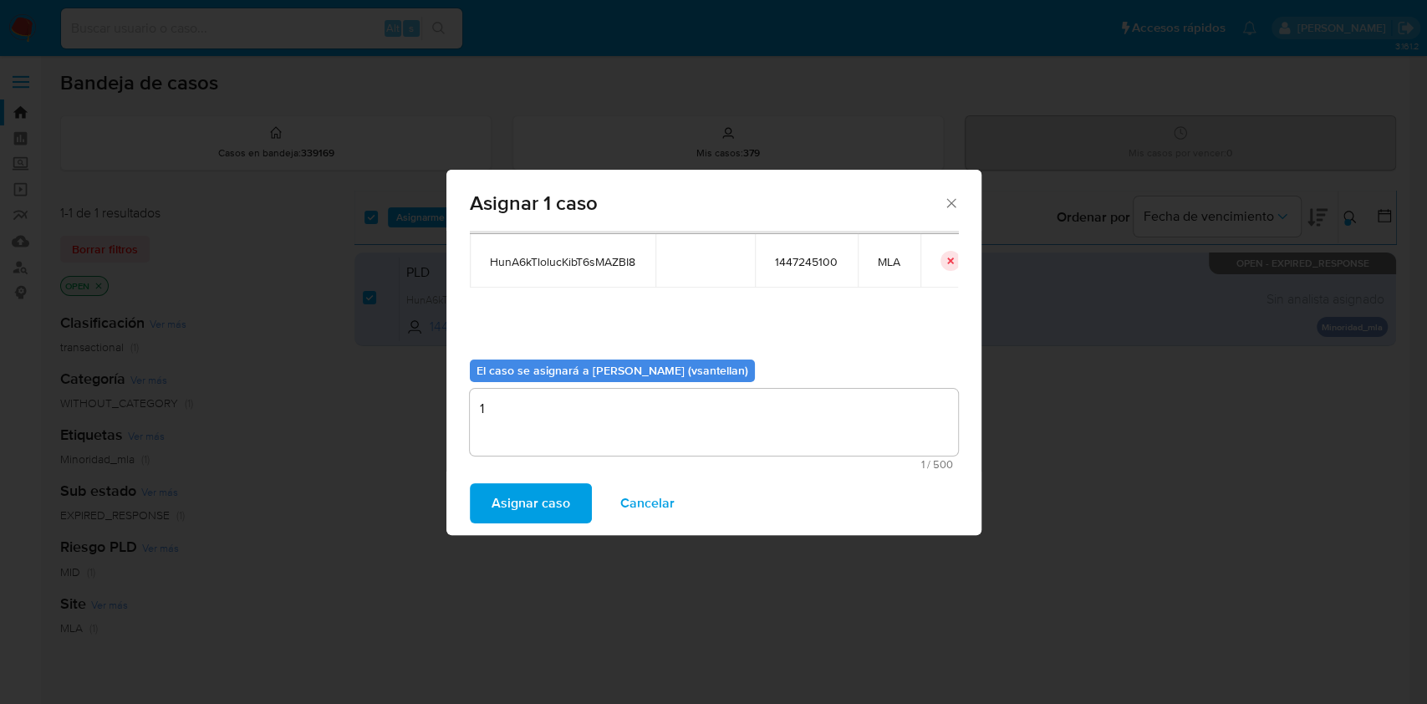
click at [516, 488] on span "Asignar caso" at bounding box center [530, 503] width 79 height 37
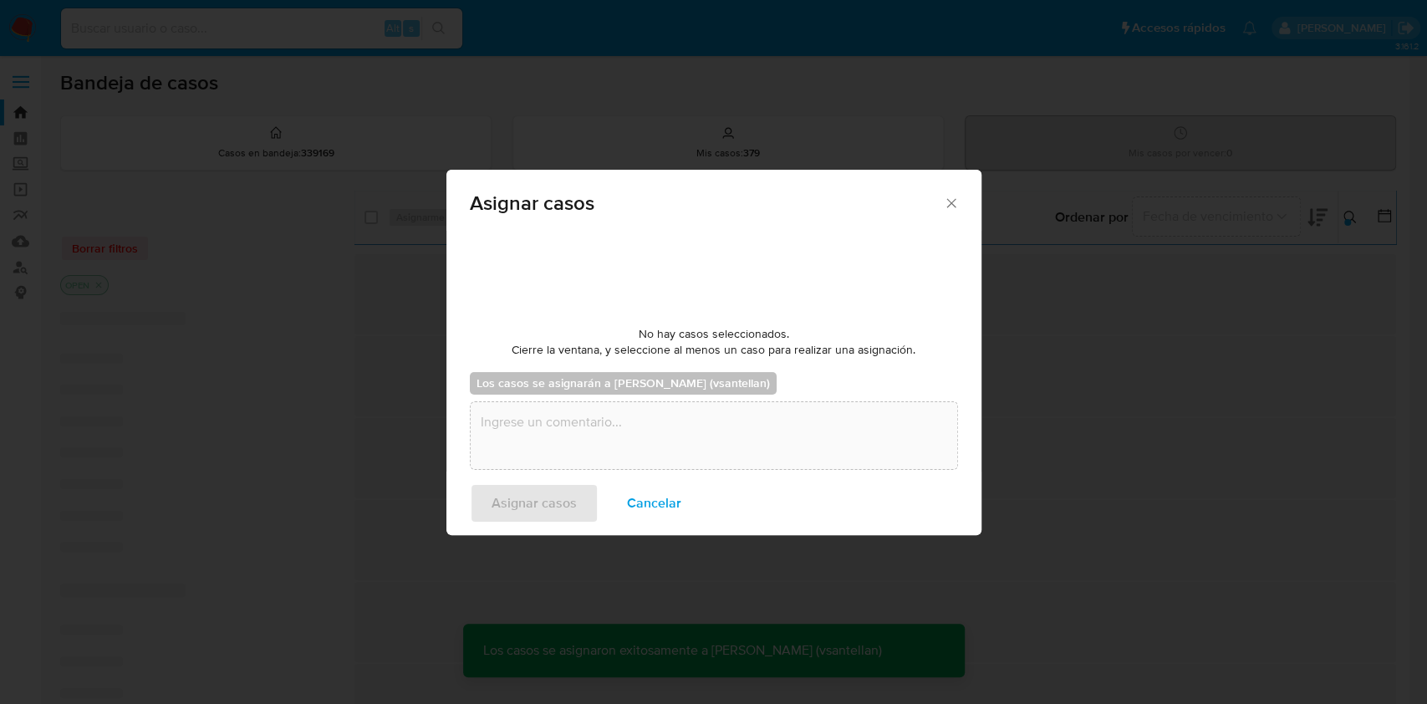
checkbox input "false"
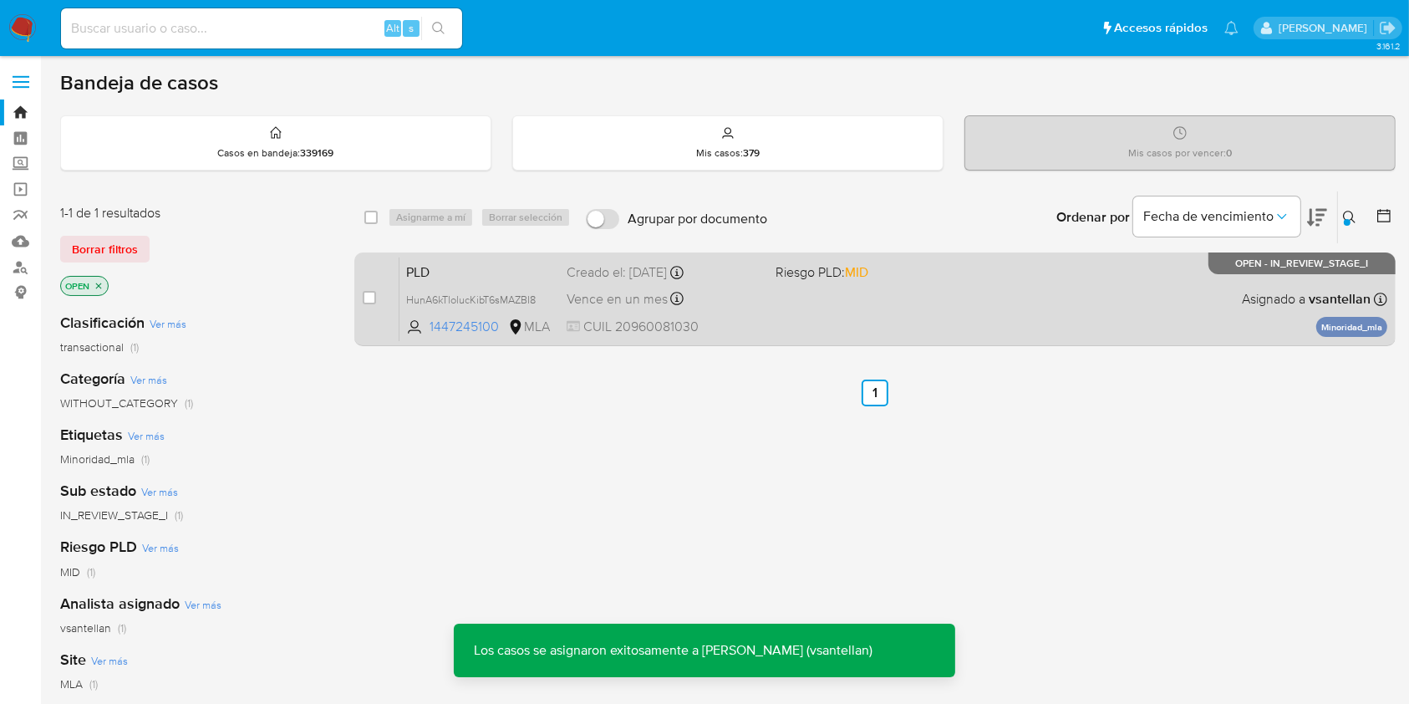
click at [889, 303] on div "PLD HunA6kTlolucKibT6sMAZBI8 1447245100 MLA Riesgo PLD: MID Creado el: 12/09/20…" at bounding box center [893, 299] width 988 height 84
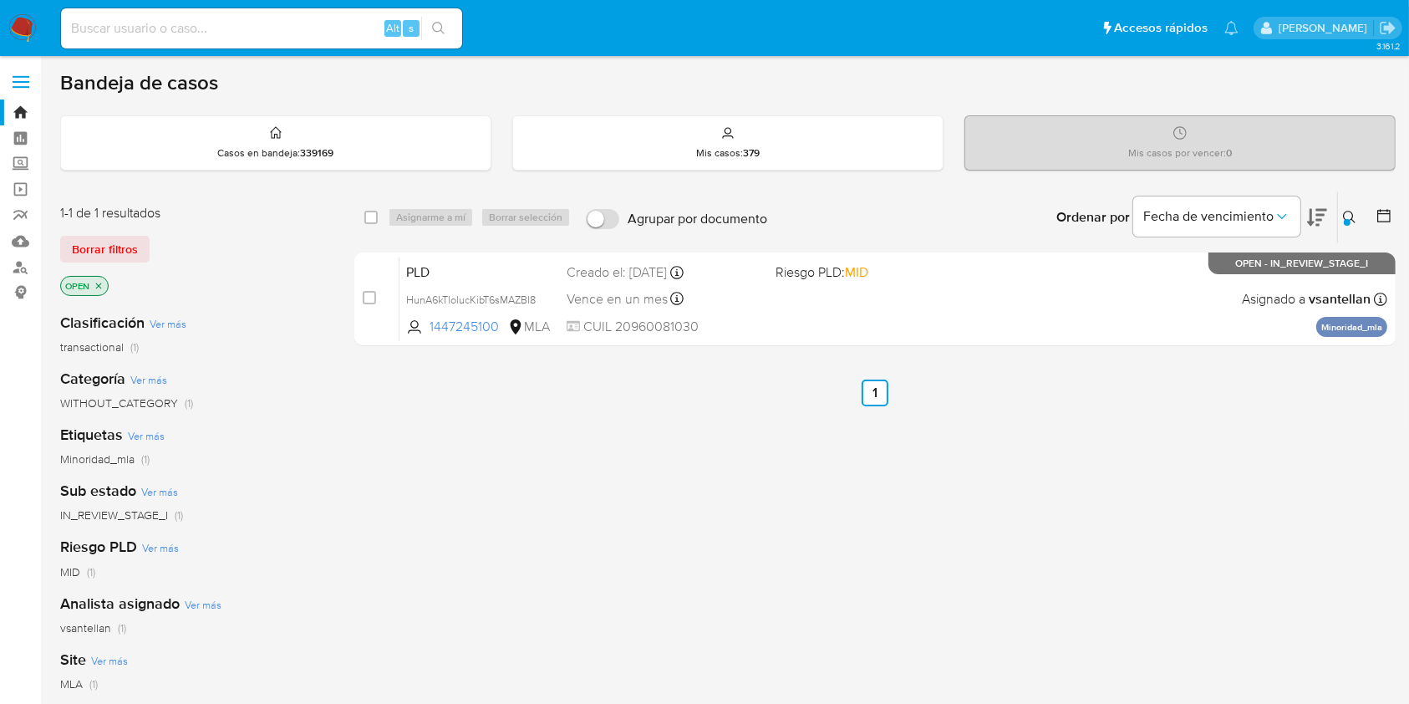
click at [296, 23] on input at bounding box center [261, 29] width 401 height 22
paste input "648718700"
type input "648718700"
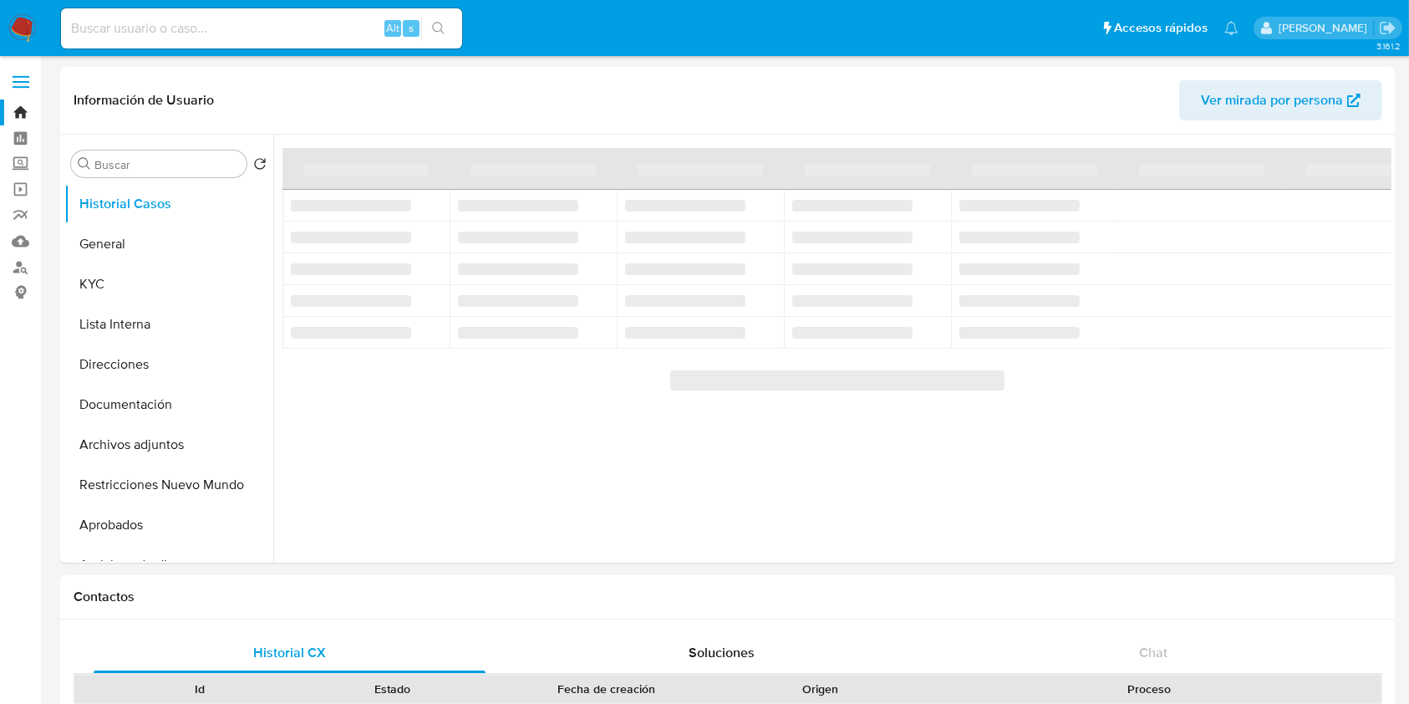
select select "10"
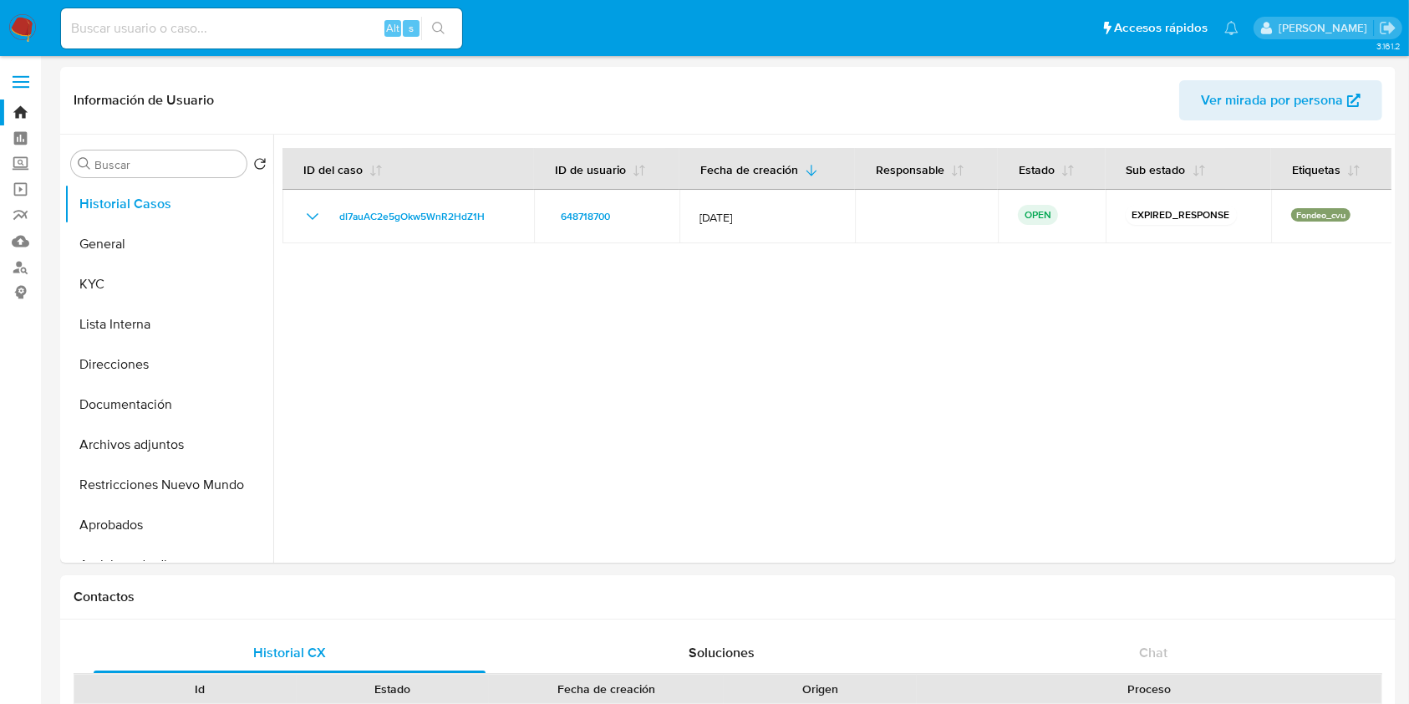
click at [124, 19] on input at bounding box center [261, 29] width 401 height 22
paste input "1377086184"
type input "1377086184"
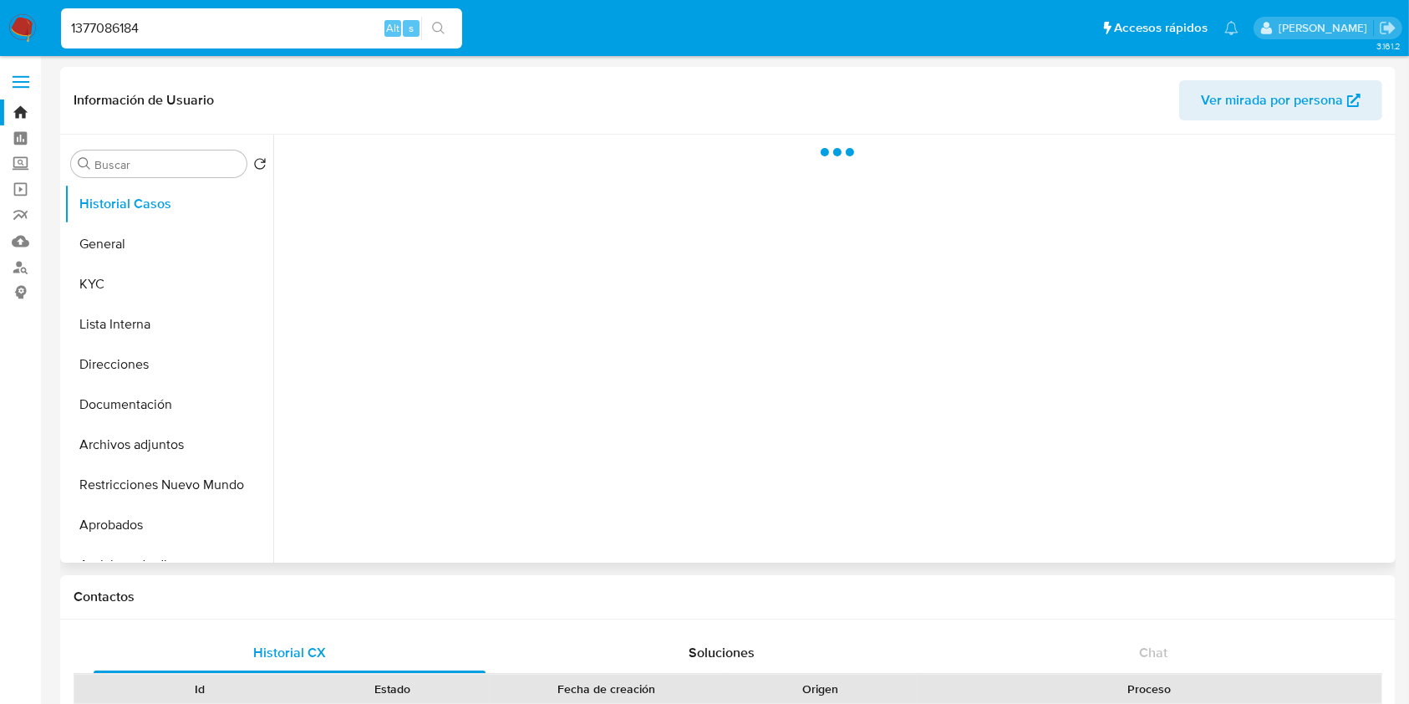
select select "10"
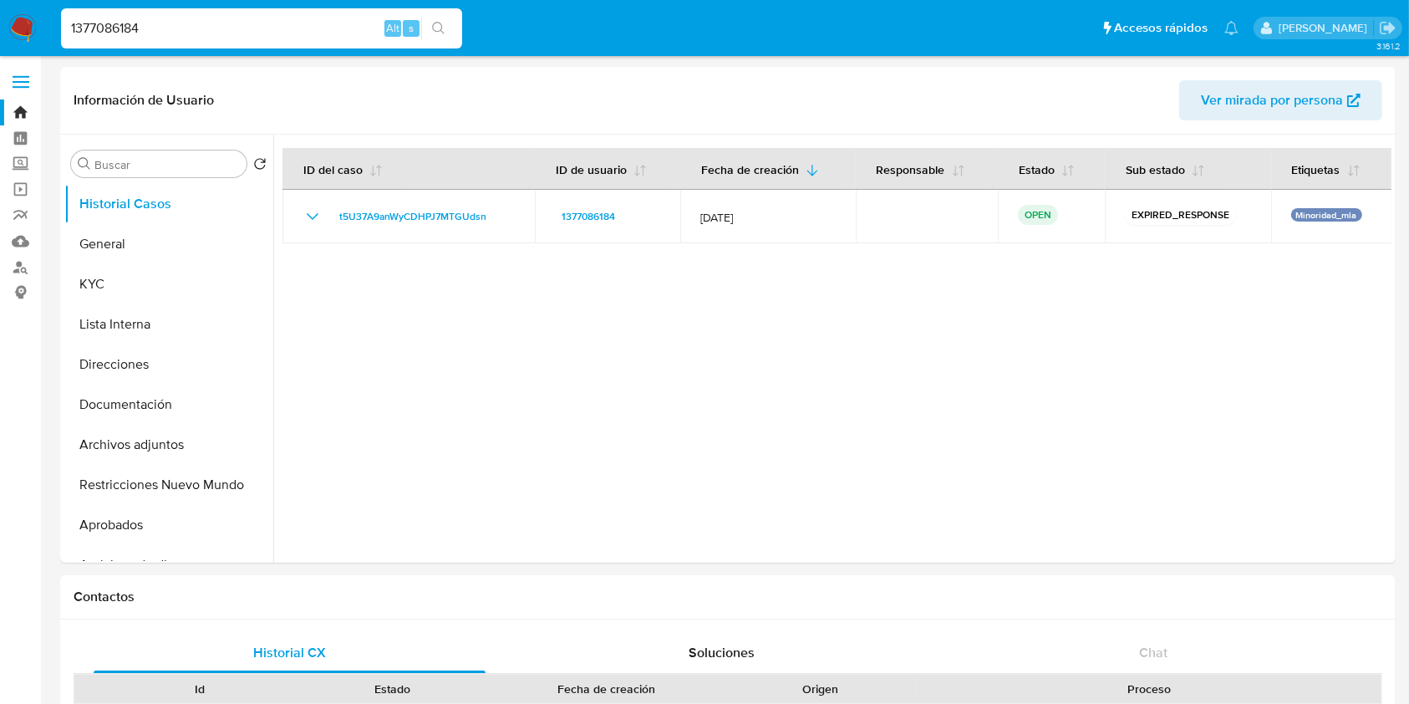
drag, startPoint x: 176, startPoint y: 33, endPoint x: 0, endPoint y: -23, distance: 185.0
paste input "72246163"
type input "72246163"
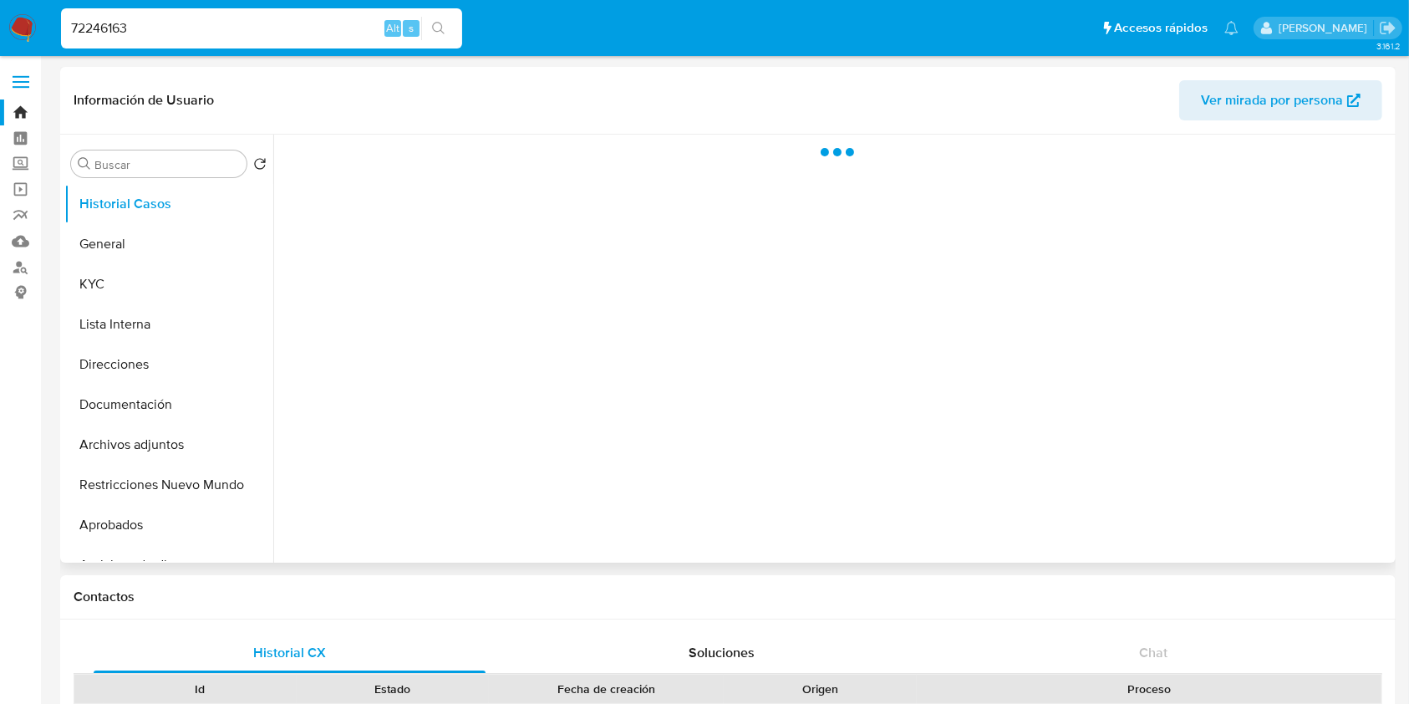
select select "10"
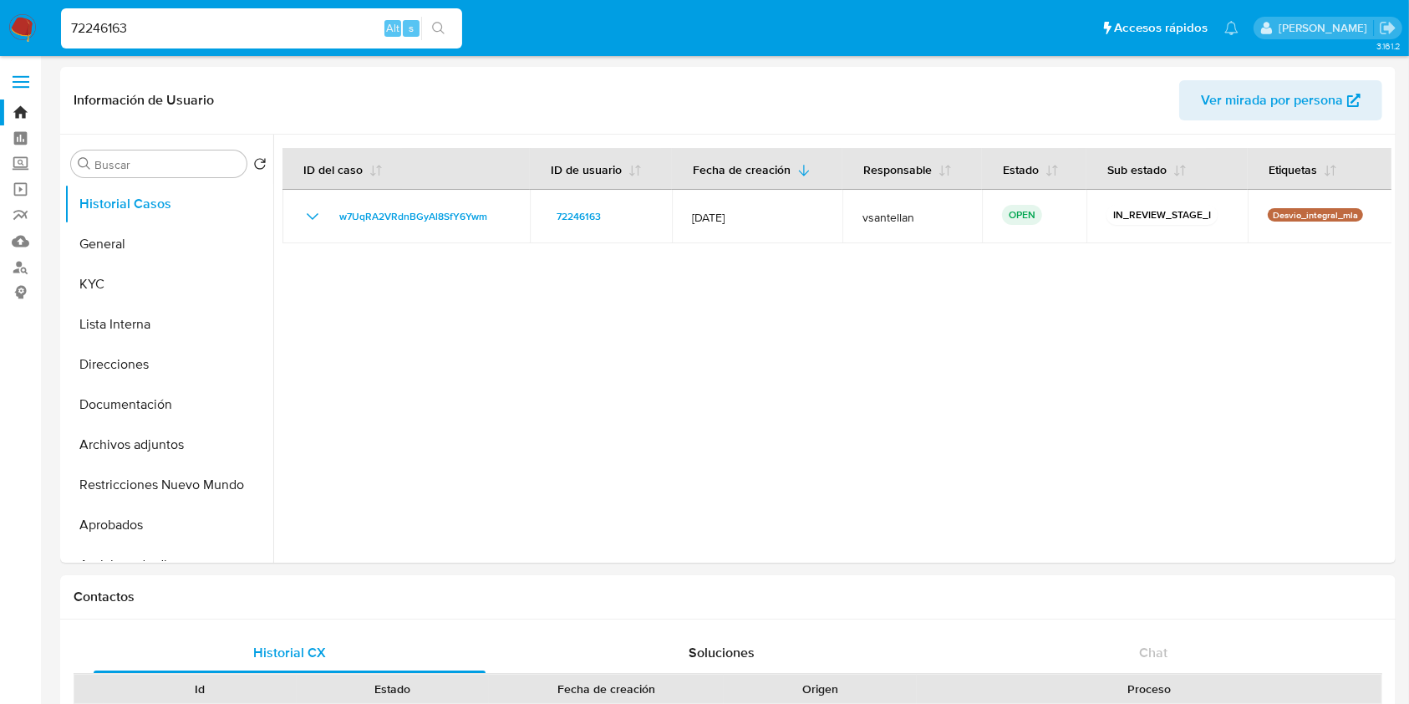
drag, startPoint x: 163, startPoint y: 38, endPoint x: 117, endPoint y: 29, distance: 46.9
click at [117, 29] on div "72246163 Alt s" at bounding box center [261, 28] width 401 height 40
drag, startPoint x: 140, startPoint y: 23, endPoint x: 0, endPoint y: 13, distance: 140.8
click at [0, 13] on nav "Pausado Ver notificaciones 72246163 Alt s Accesos rápidos Presiona las siguient…" at bounding box center [704, 28] width 1409 height 56
paste input "1479694546"
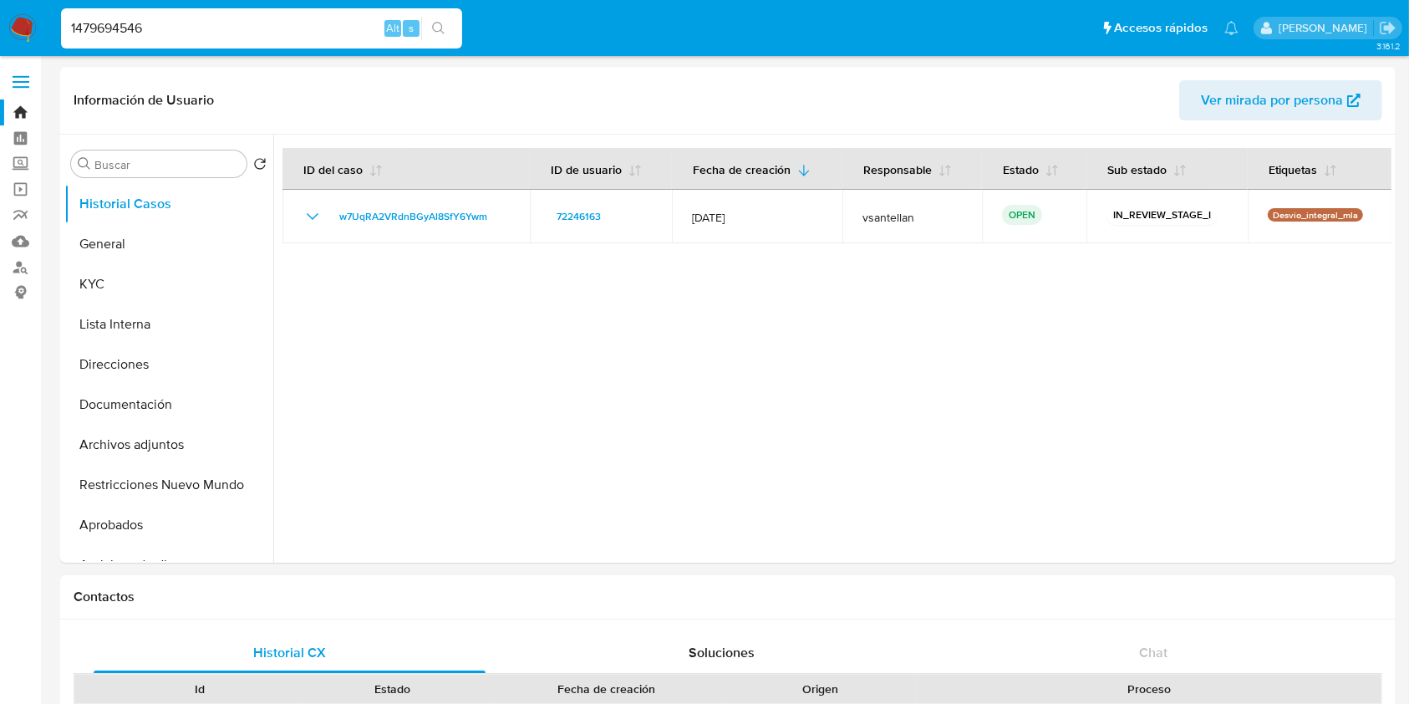
type input "1479694546"
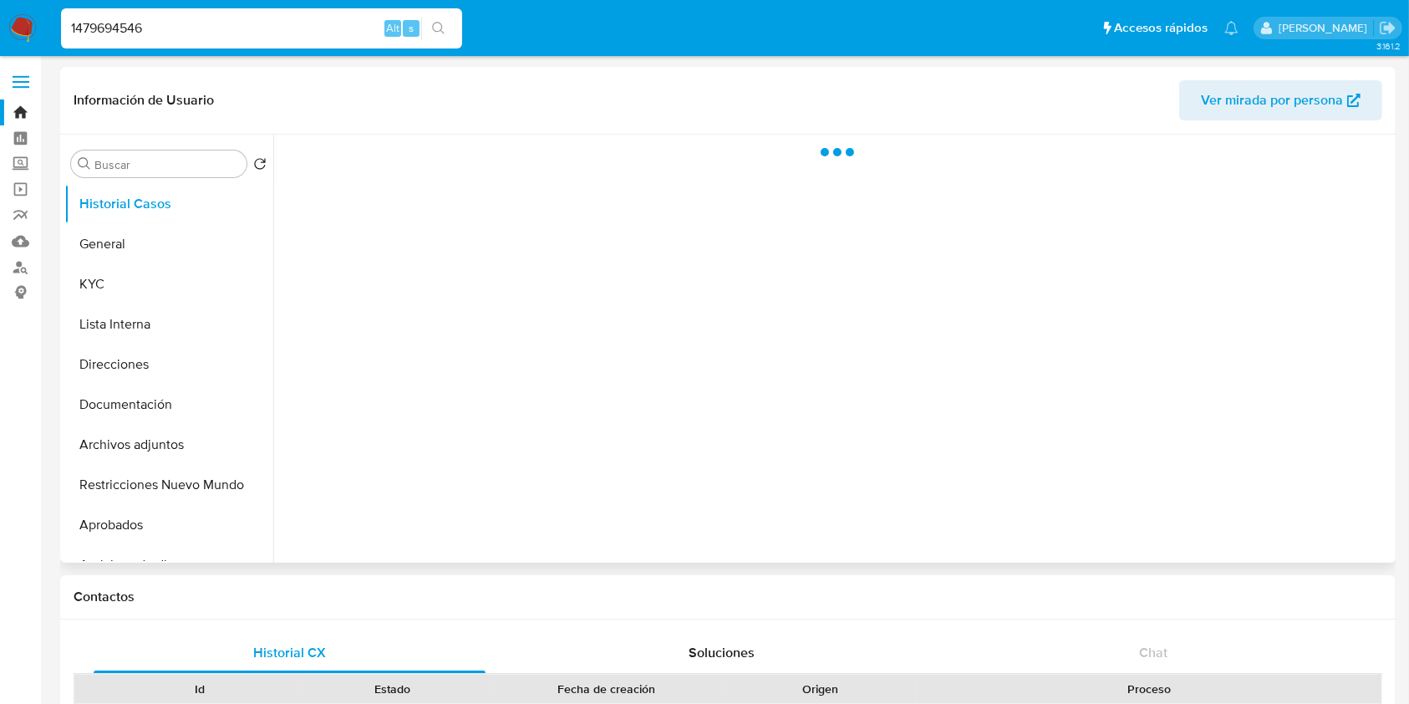
select select "10"
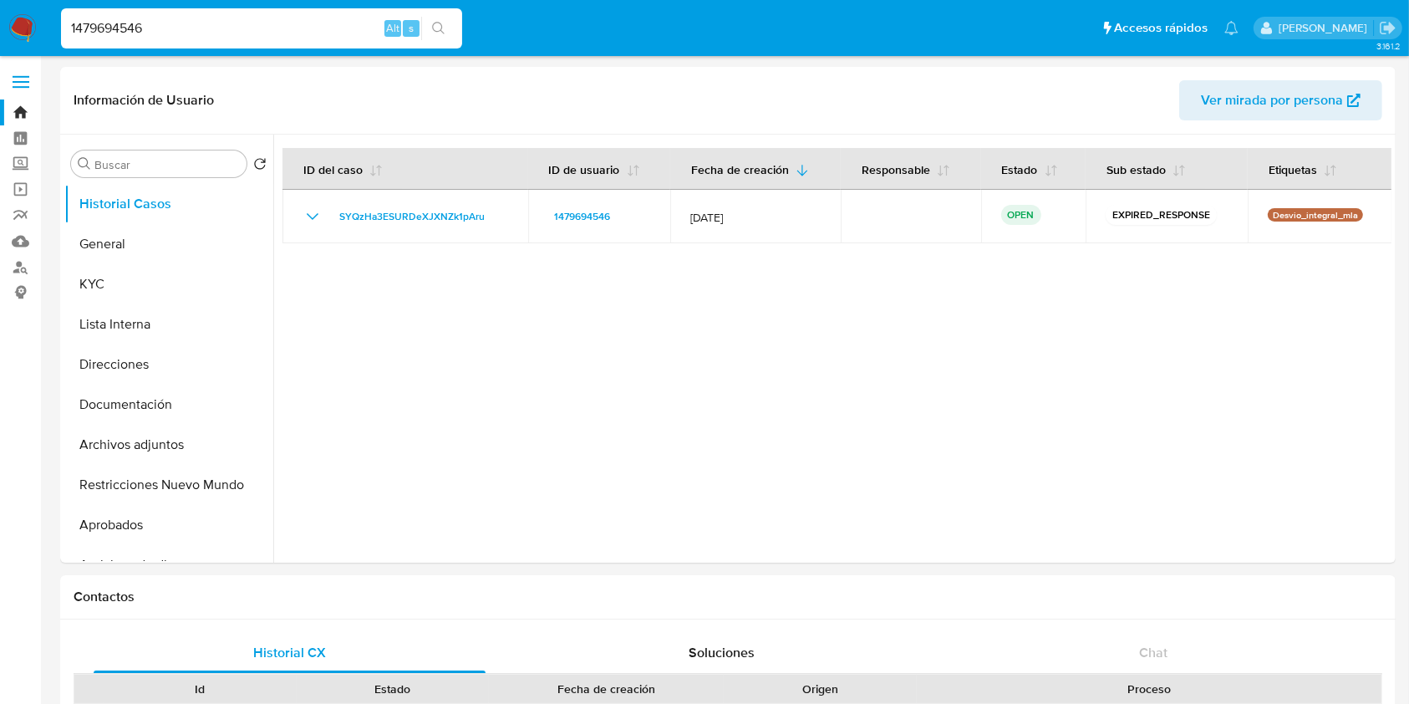
click at [81, 283] on button "KYC" at bounding box center [162, 284] width 196 height 40
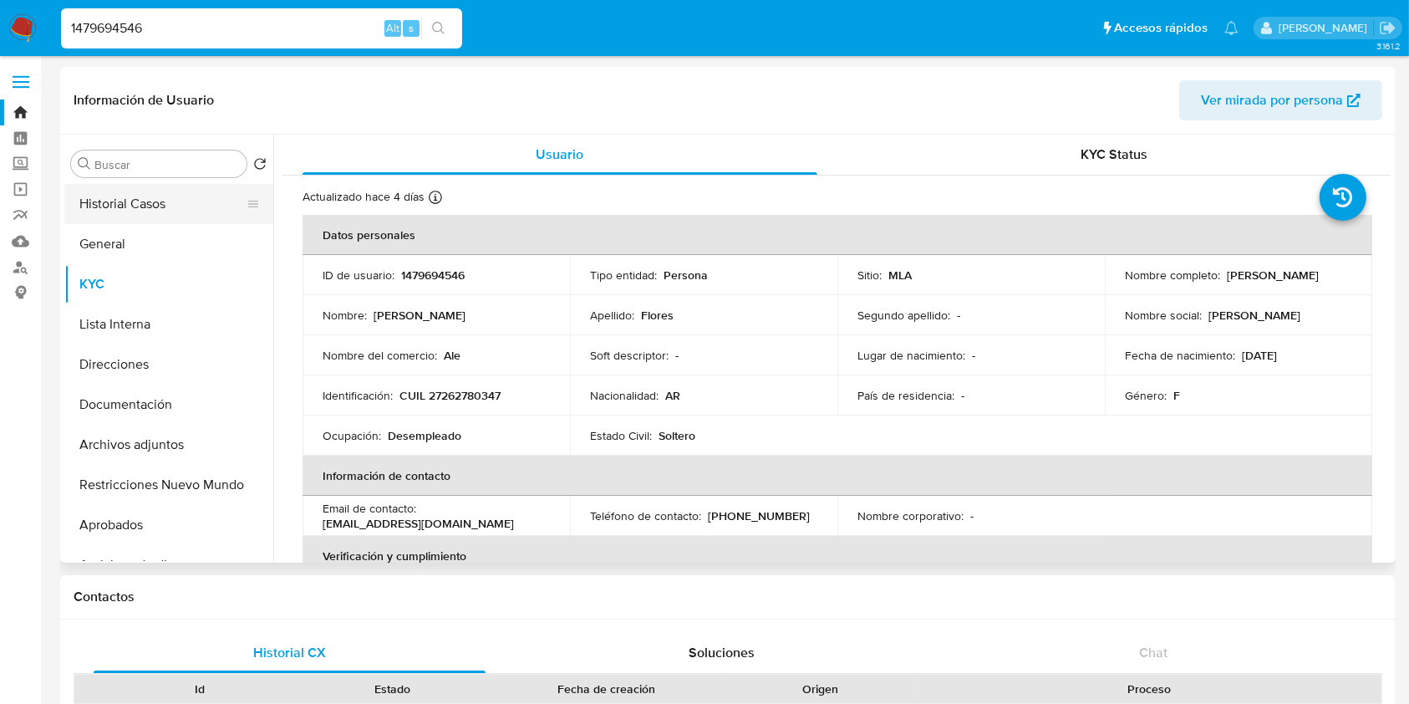
click at [158, 204] on button "Historial Casos" at bounding box center [162, 204] width 196 height 40
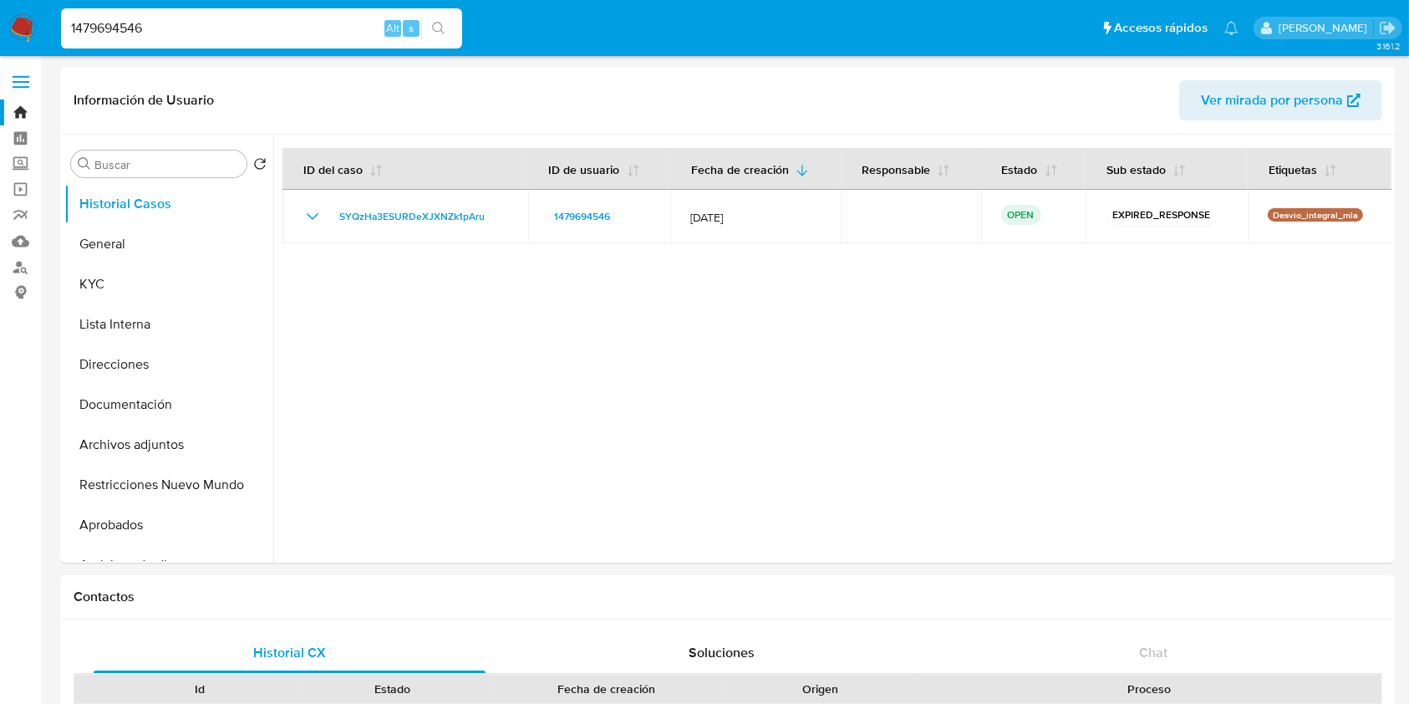
drag, startPoint x: 95, startPoint y: 28, endPoint x: 0, endPoint y: 17, distance: 95.9
click at [0, 16] on nav "Pausado Ver notificaciones 1479694546 Alt s Accesos rápidos Presiona las siguie…" at bounding box center [704, 28] width 1409 height 56
paste input "555664919"
type input "555664919"
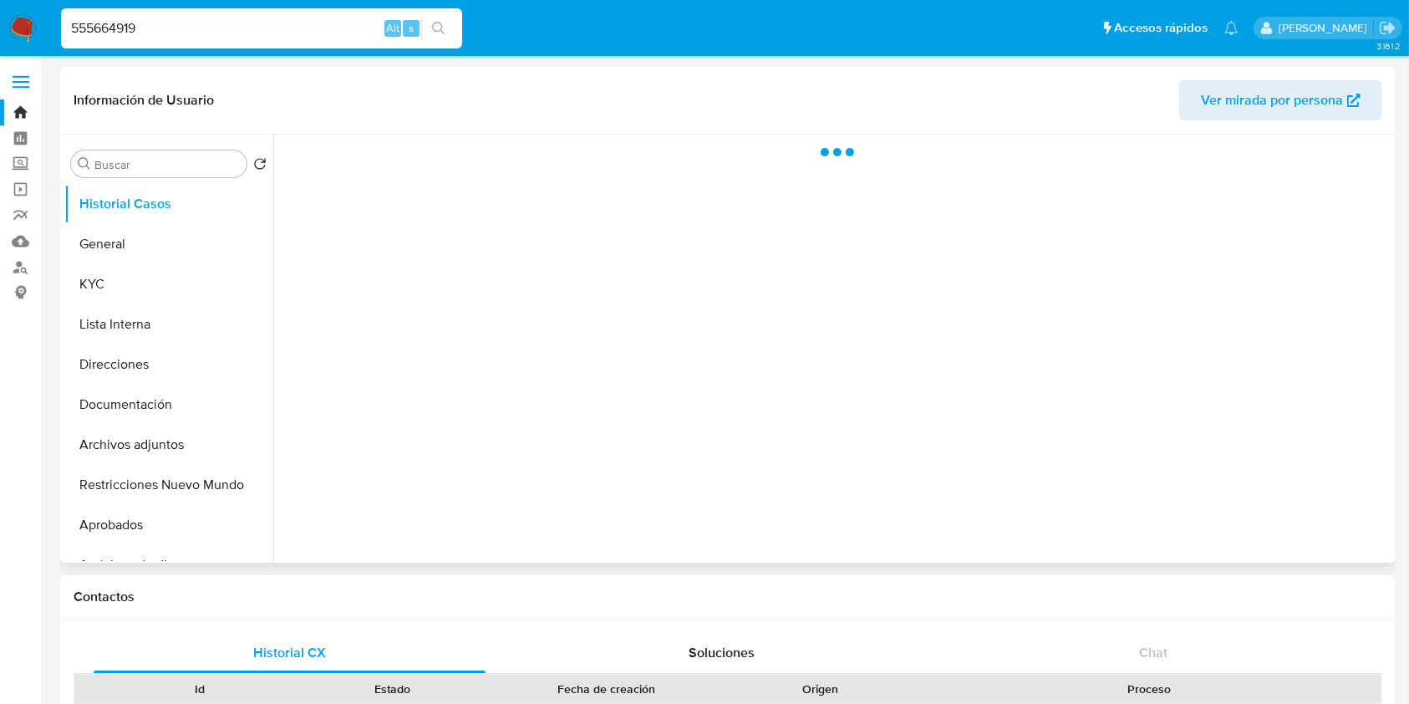
select select "10"
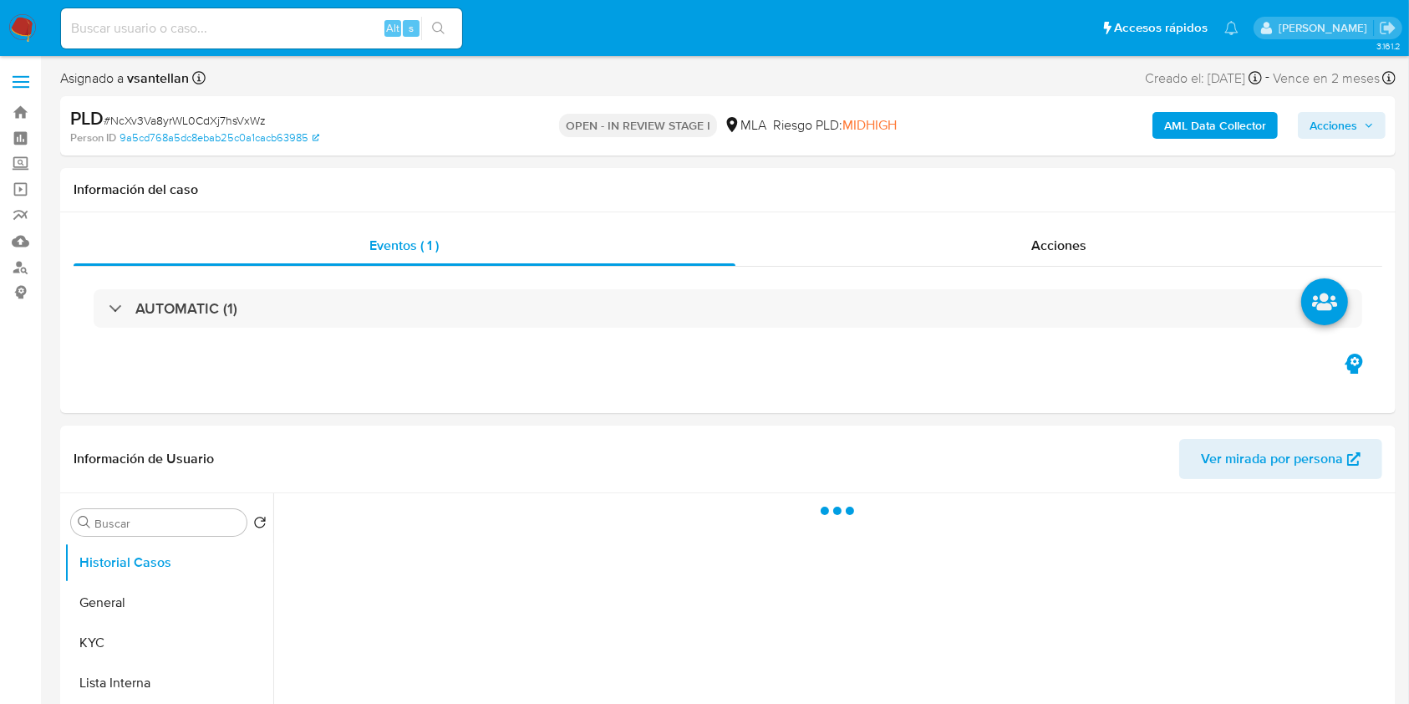
select select "10"
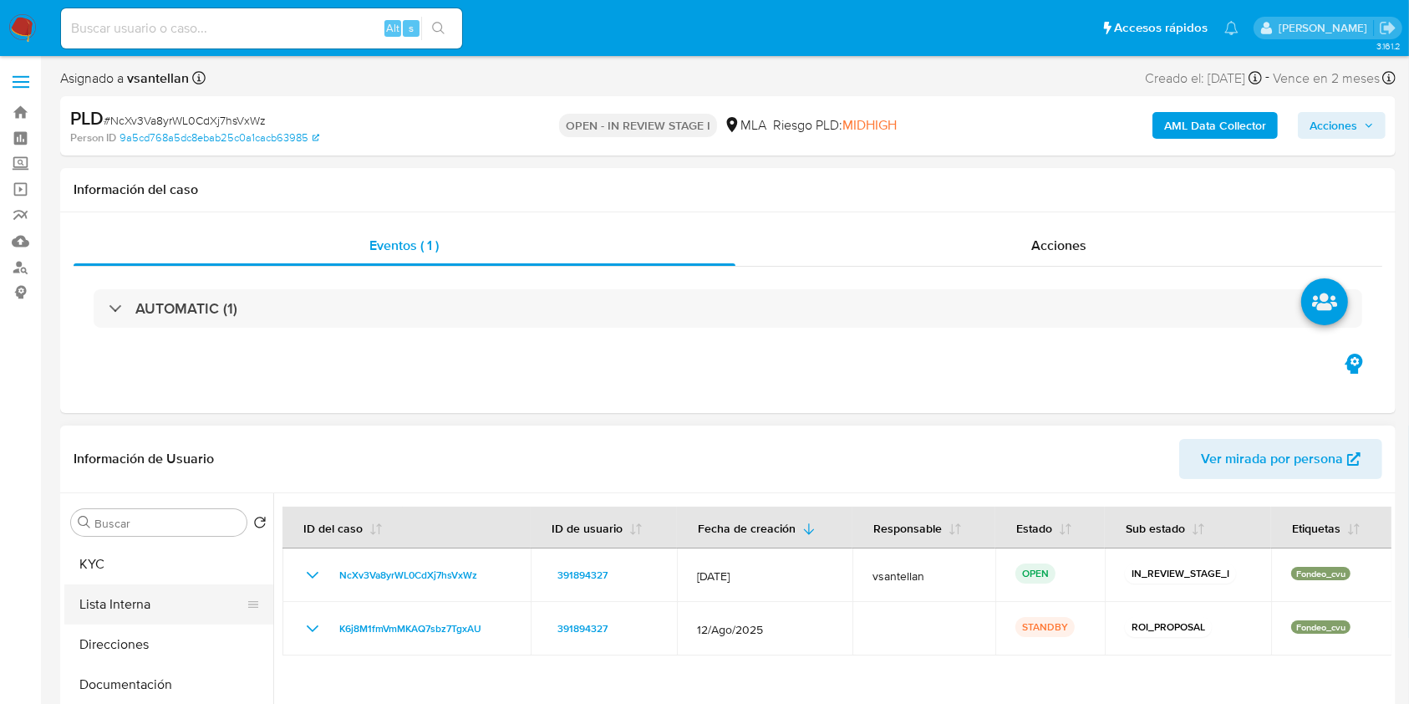
scroll to position [111, 0]
click at [169, 686] on button "Archivos adjuntos" at bounding box center [162, 692] width 196 height 40
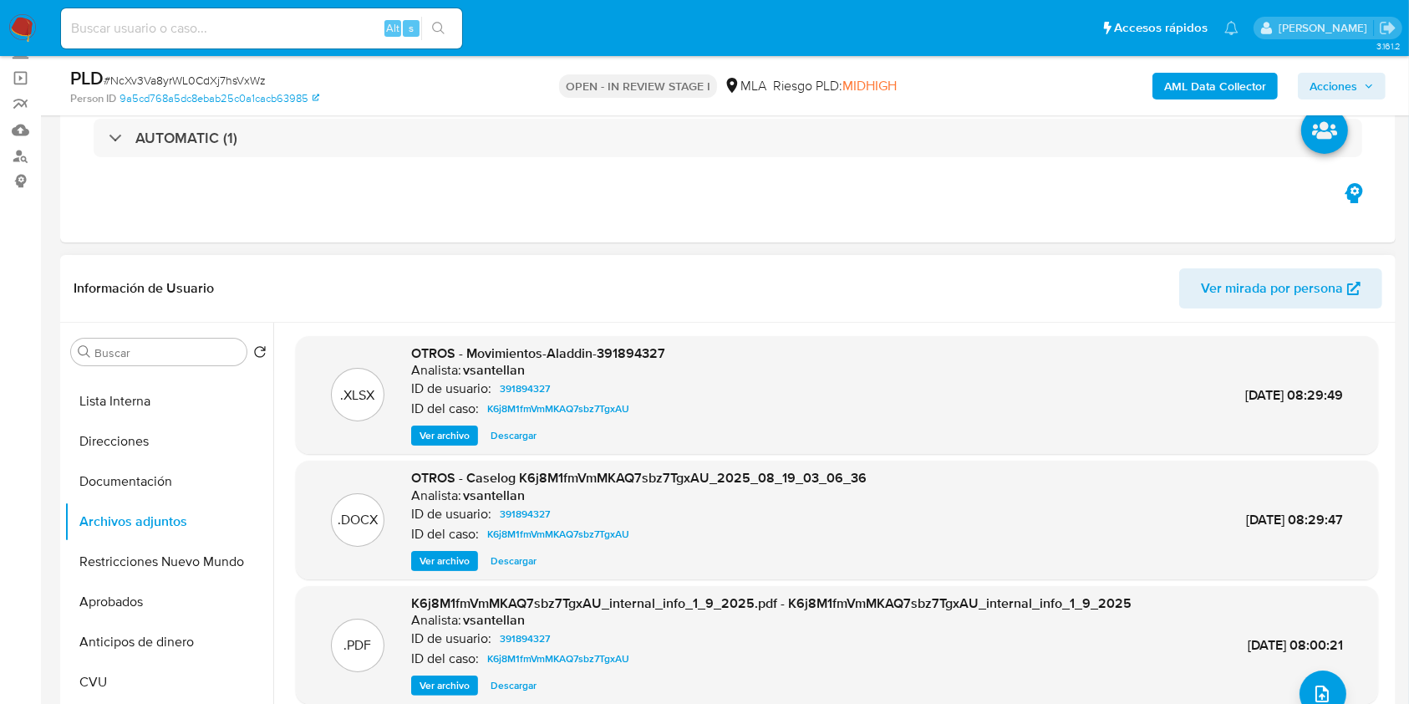
click at [434, 553] on span "Ver archivo" at bounding box center [445, 560] width 50 height 17
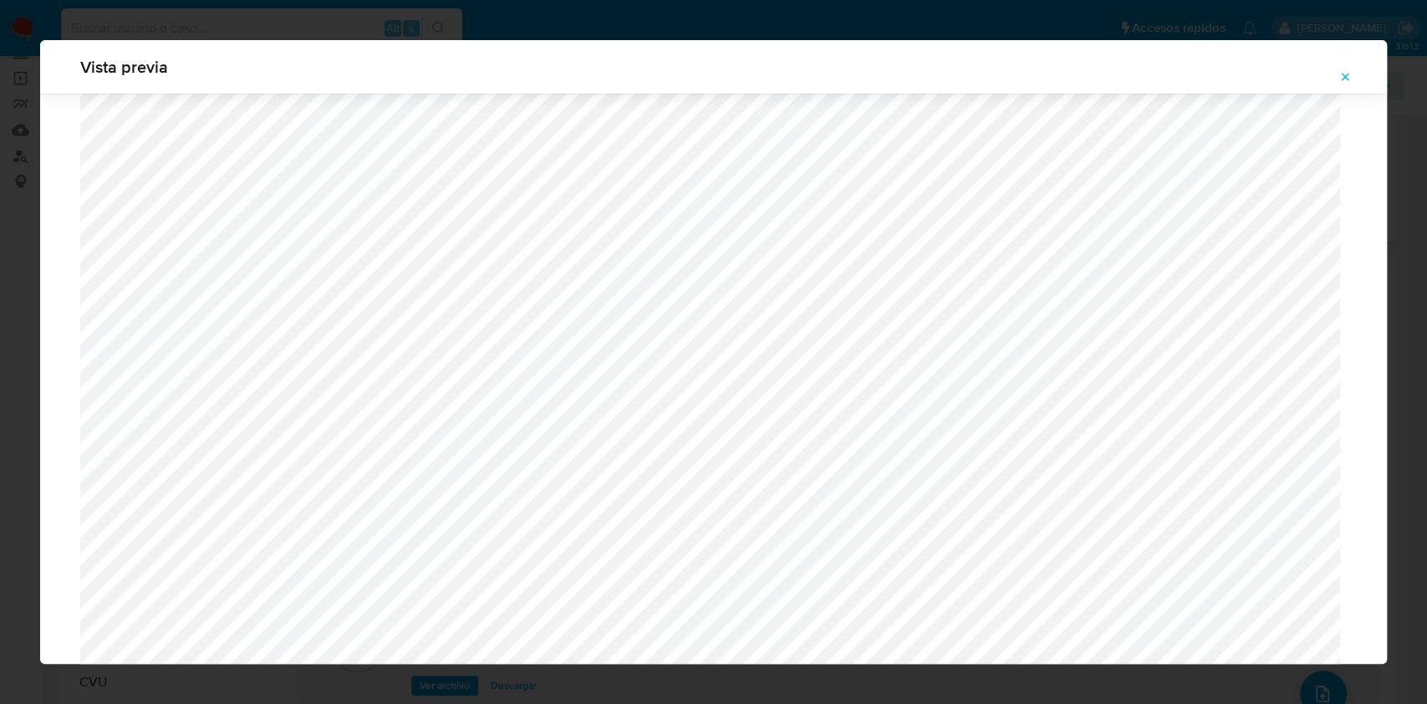
scroll to position [523, 0]
click at [1341, 70] on icon "Attachment preview" at bounding box center [1344, 76] width 13 height 13
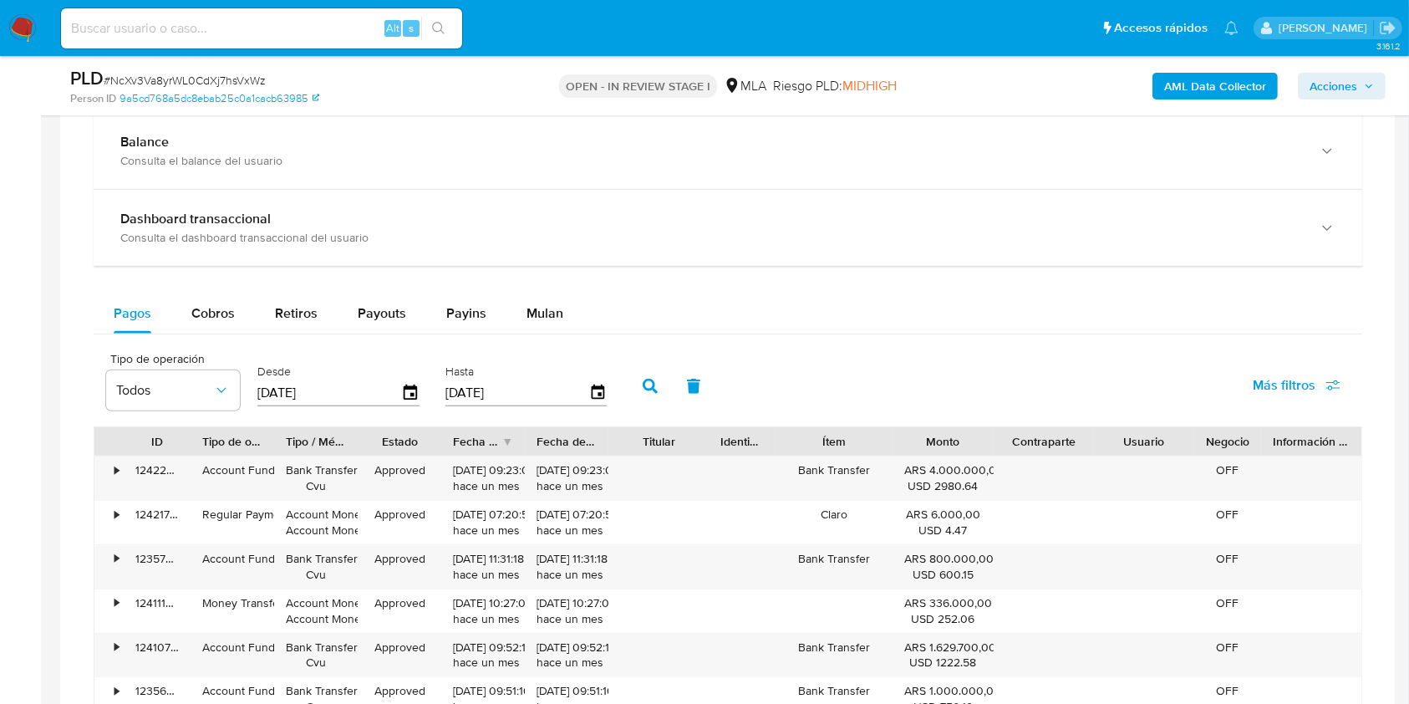
scroll to position [1106, 0]
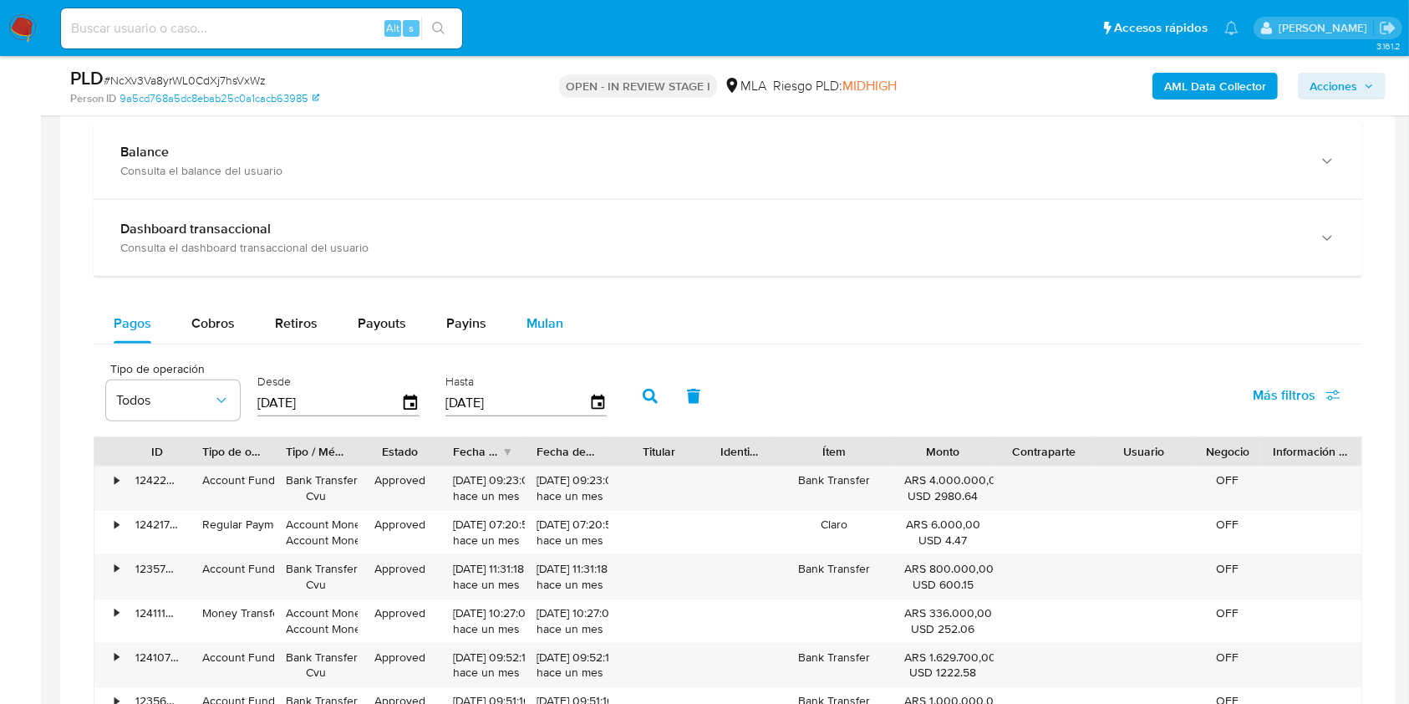
click at [548, 329] on span "Mulan" at bounding box center [544, 322] width 37 height 19
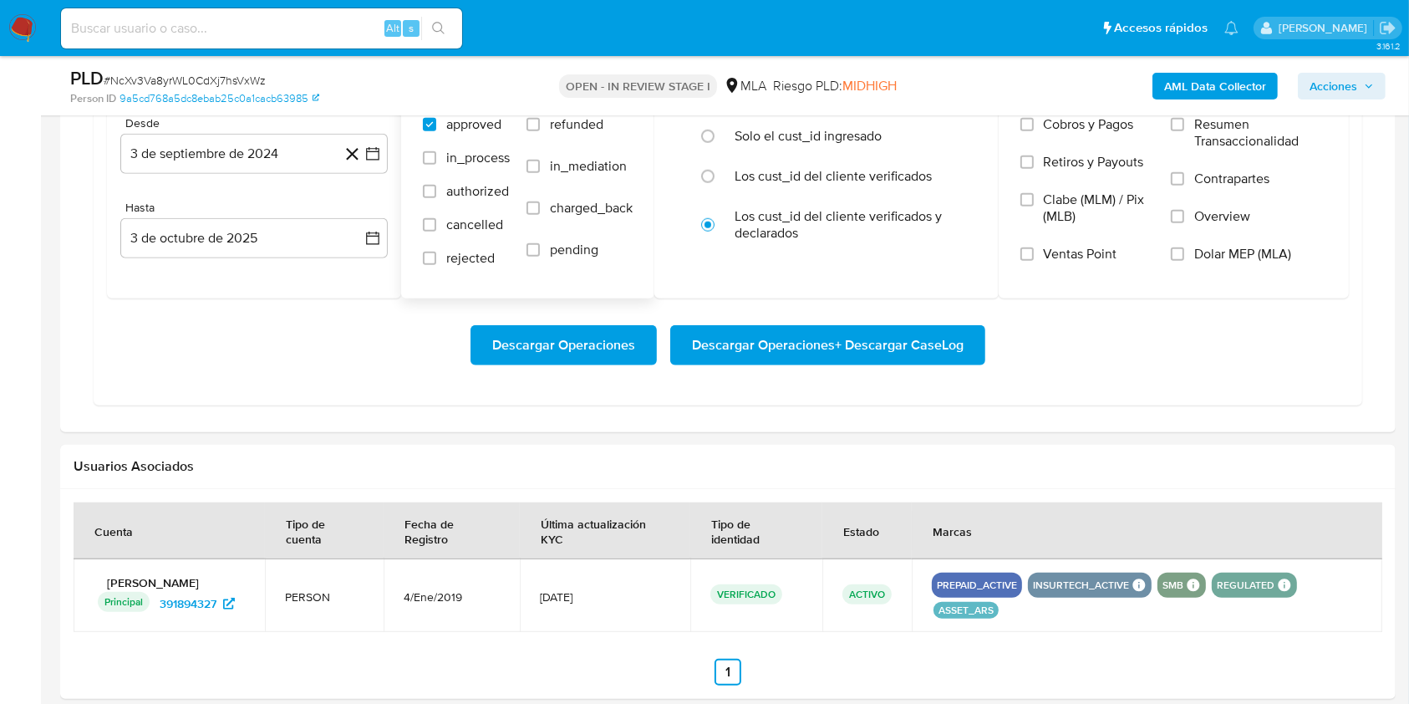
click at [564, 121] on span "refunded" at bounding box center [576, 124] width 53 height 17
click at [540, 121] on input "refunded" at bounding box center [532, 124] width 13 height 13
checkbox input "true"
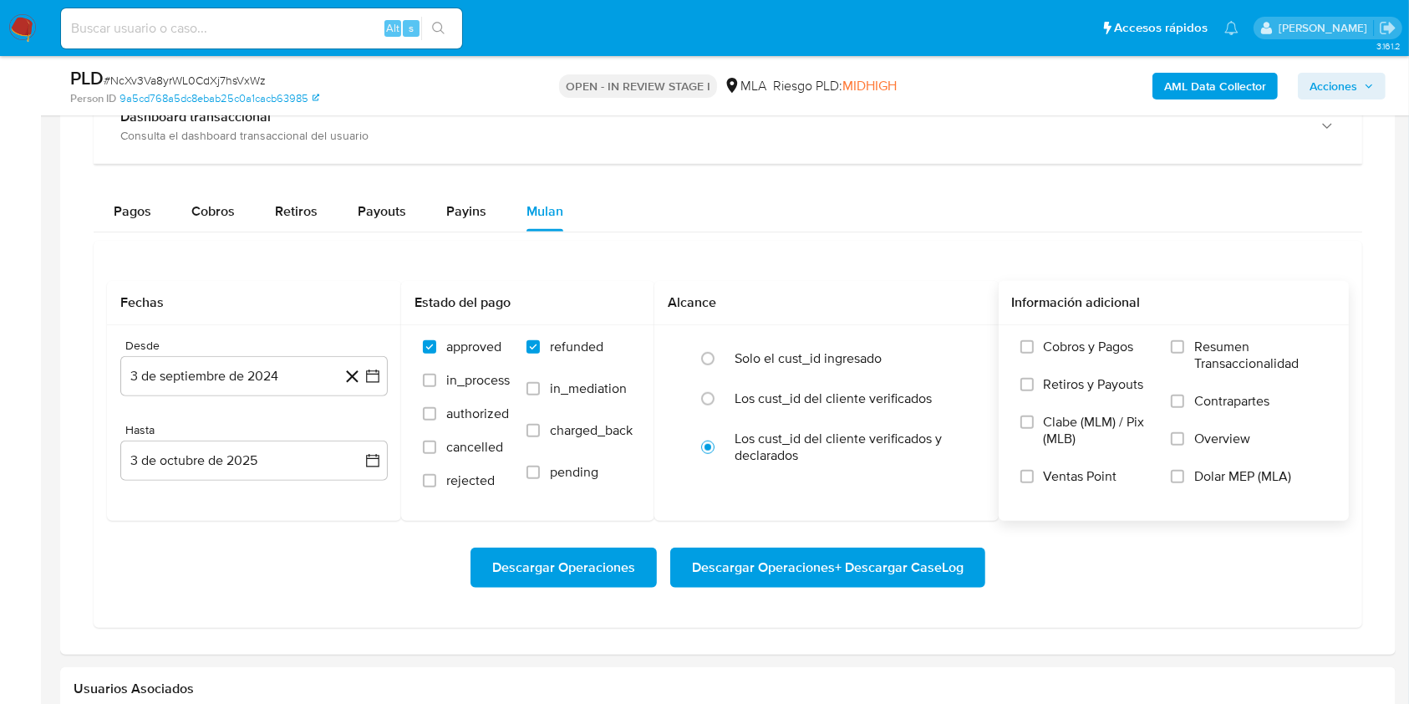
scroll to position [1217, 0]
click at [1208, 476] on span "Dolar MEP (MLA)" at bounding box center [1242, 477] width 97 height 17
click at [1184, 476] on input "Dolar MEP (MLA)" at bounding box center [1177, 476] width 13 height 13
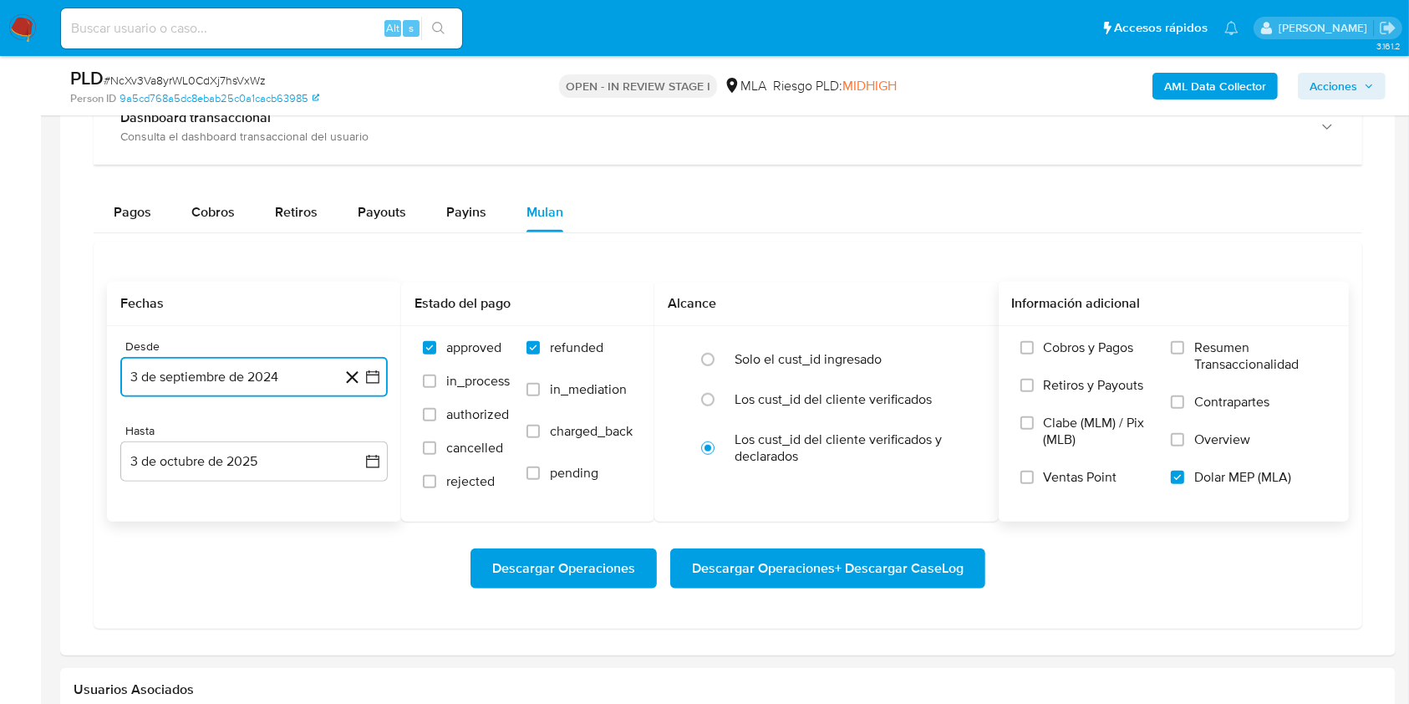
click at [226, 381] on button "3 de septiembre de 2024" at bounding box center [253, 377] width 267 height 40
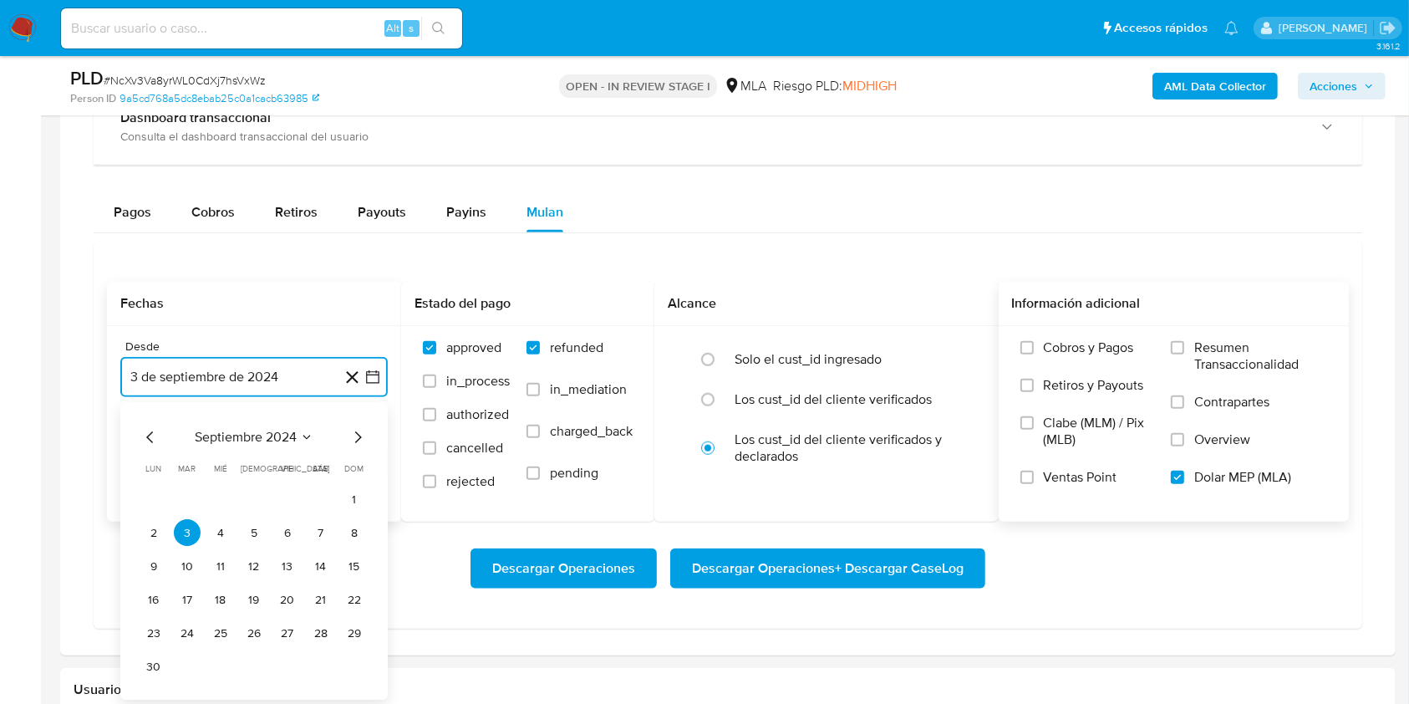
click at [258, 435] on span "septiembre 2024" at bounding box center [246, 438] width 102 height 17
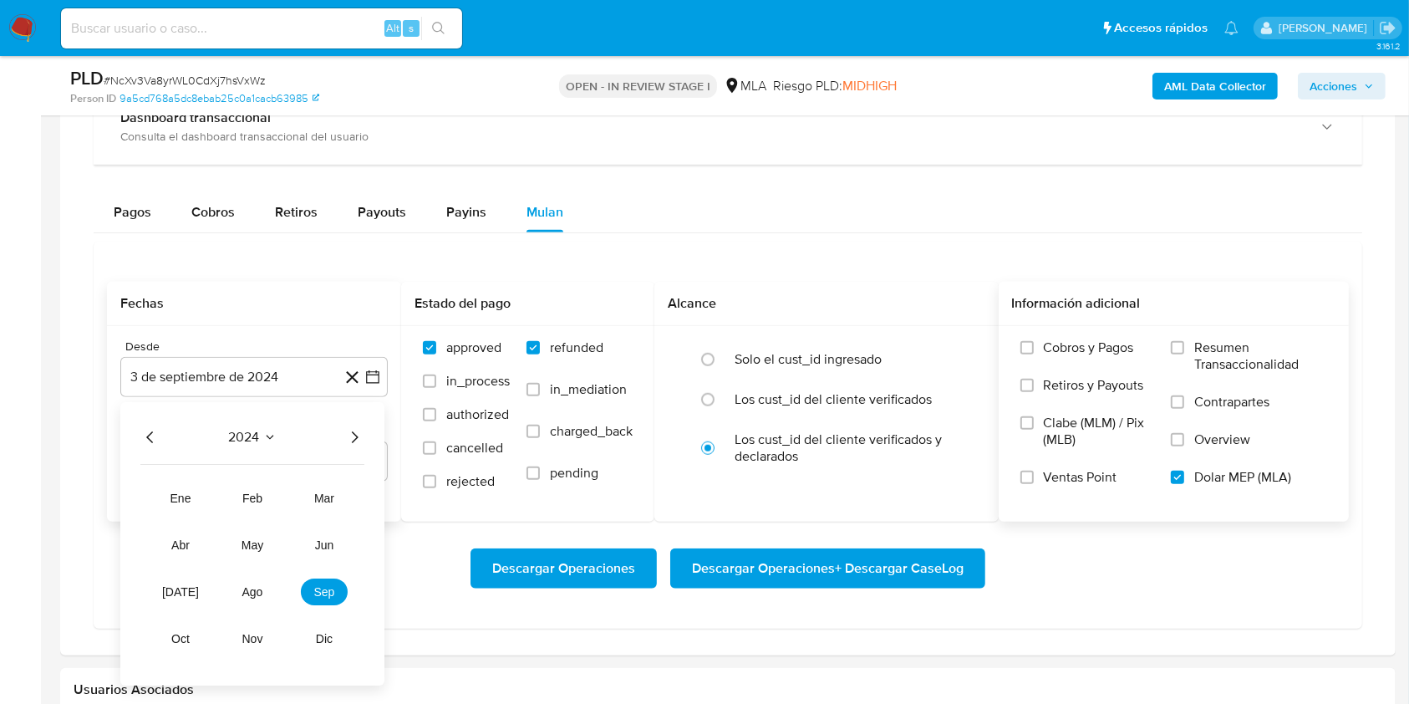
click at [354, 438] on icon "Año siguiente" at bounding box center [354, 438] width 20 height 20
click at [261, 594] on span "ago" at bounding box center [252, 592] width 21 height 13
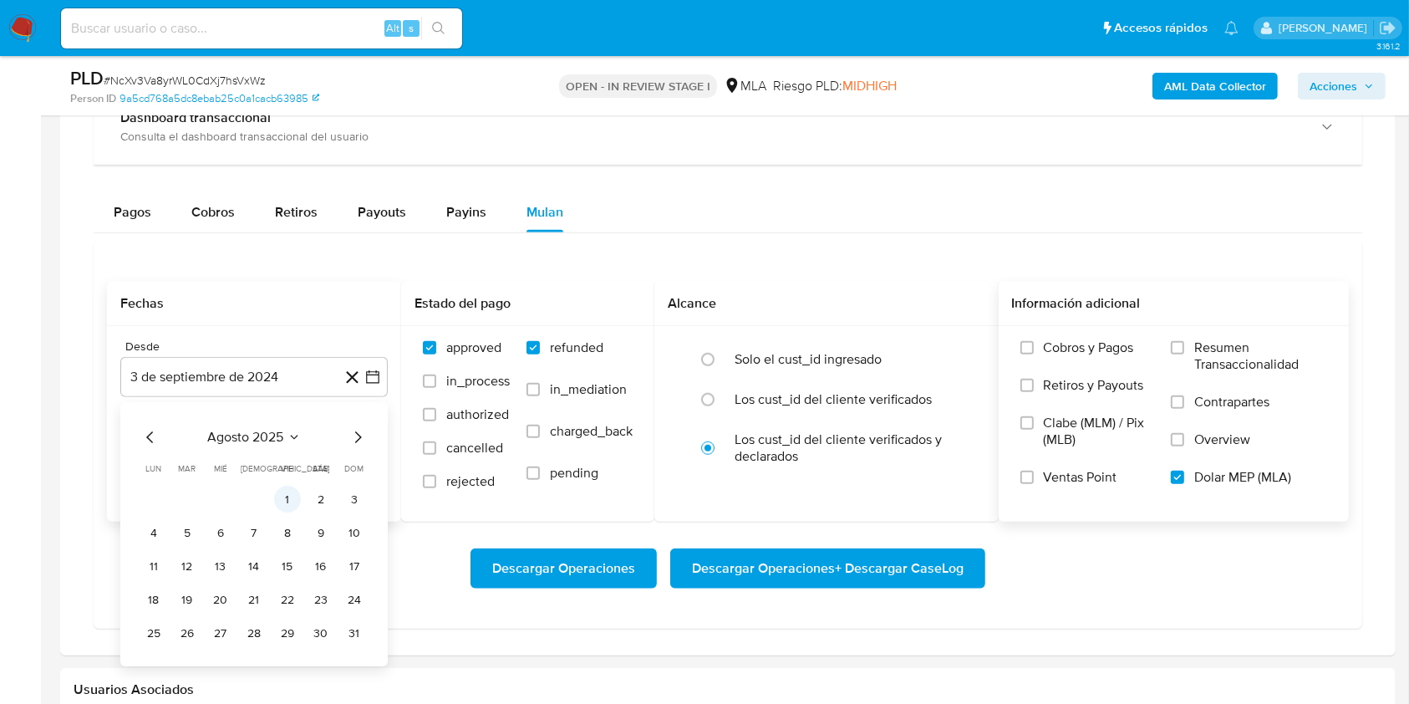
click at [298, 501] on button "1" at bounding box center [287, 499] width 27 height 27
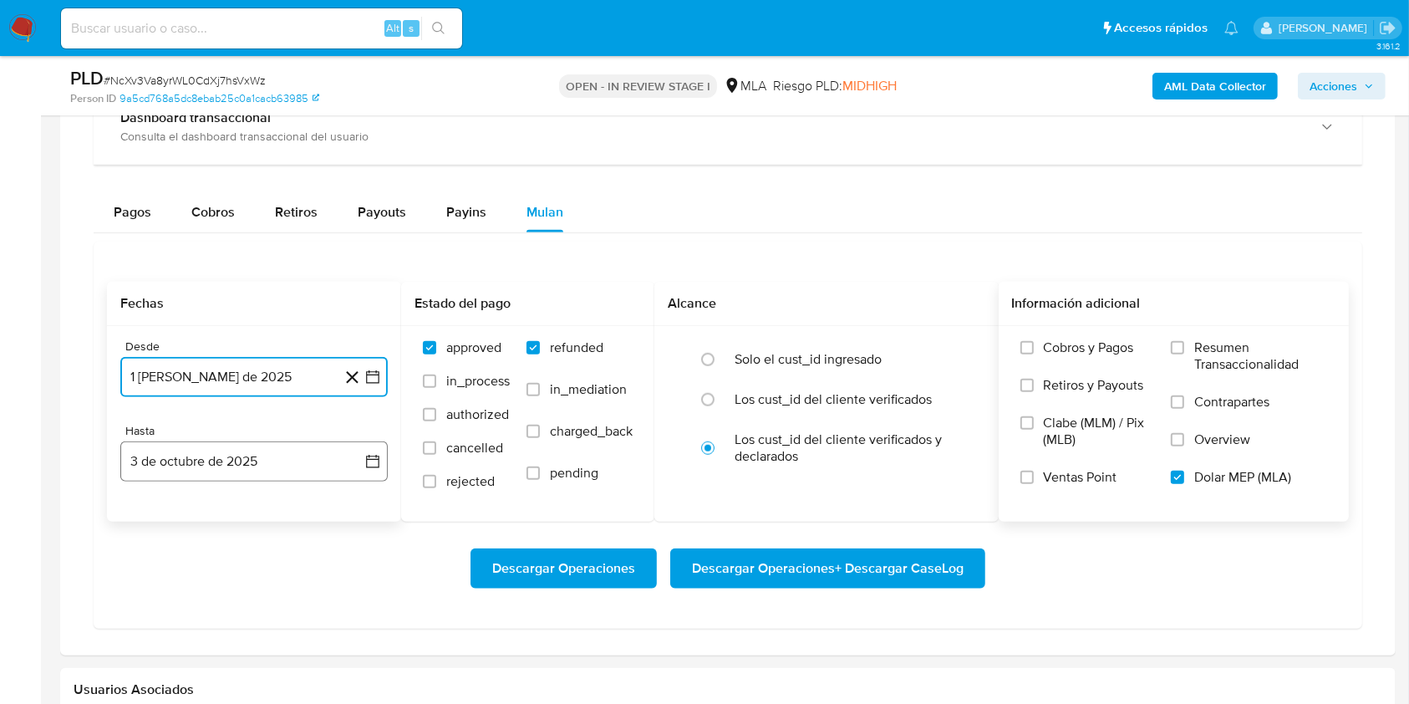
click at [201, 450] on button "3 de octubre de 2025" at bounding box center [253, 461] width 267 height 40
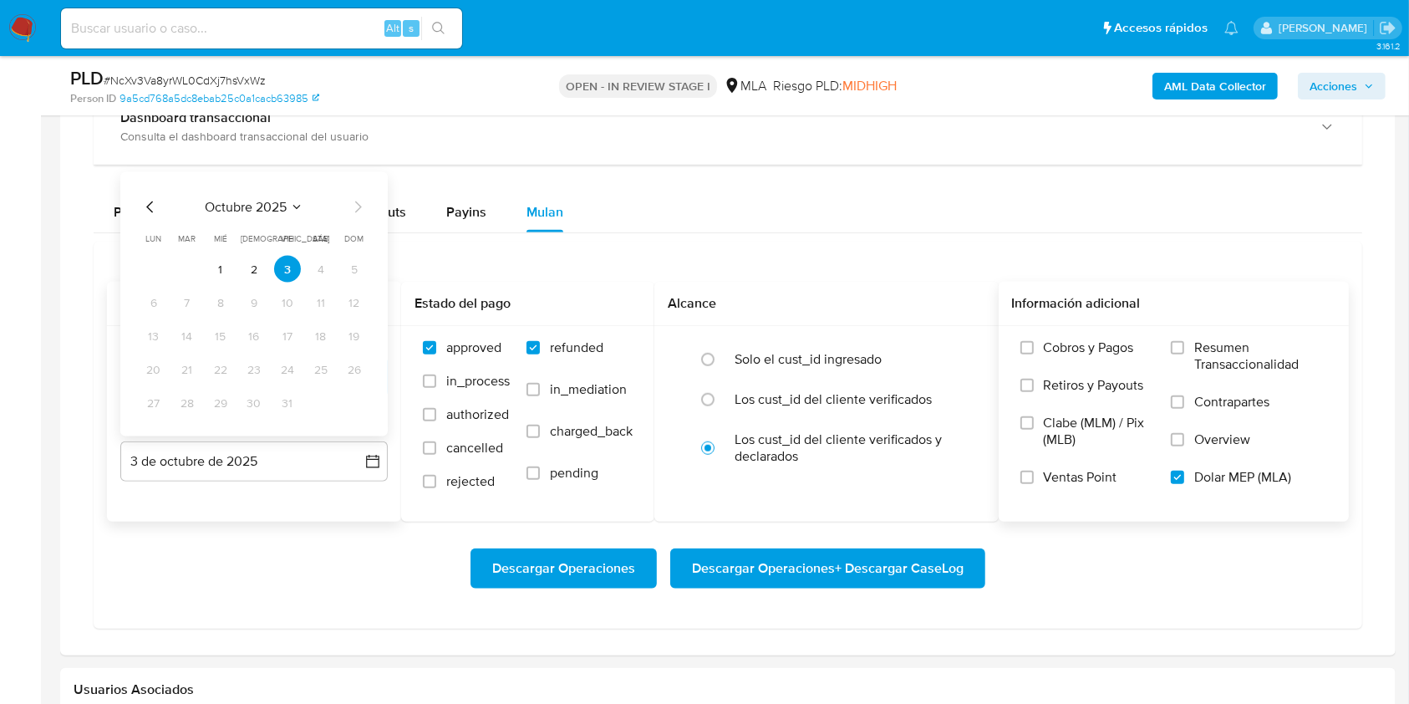
click at [150, 212] on icon "Mes anterior" at bounding box center [150, 207] width 20 height 20
click at [148, 197] on icon "Mes anterior" at bounding box center [150, 207] width 20 height 20
click at [352, 408] on button "31" at bounding box center [354, 402] width 27 height 27
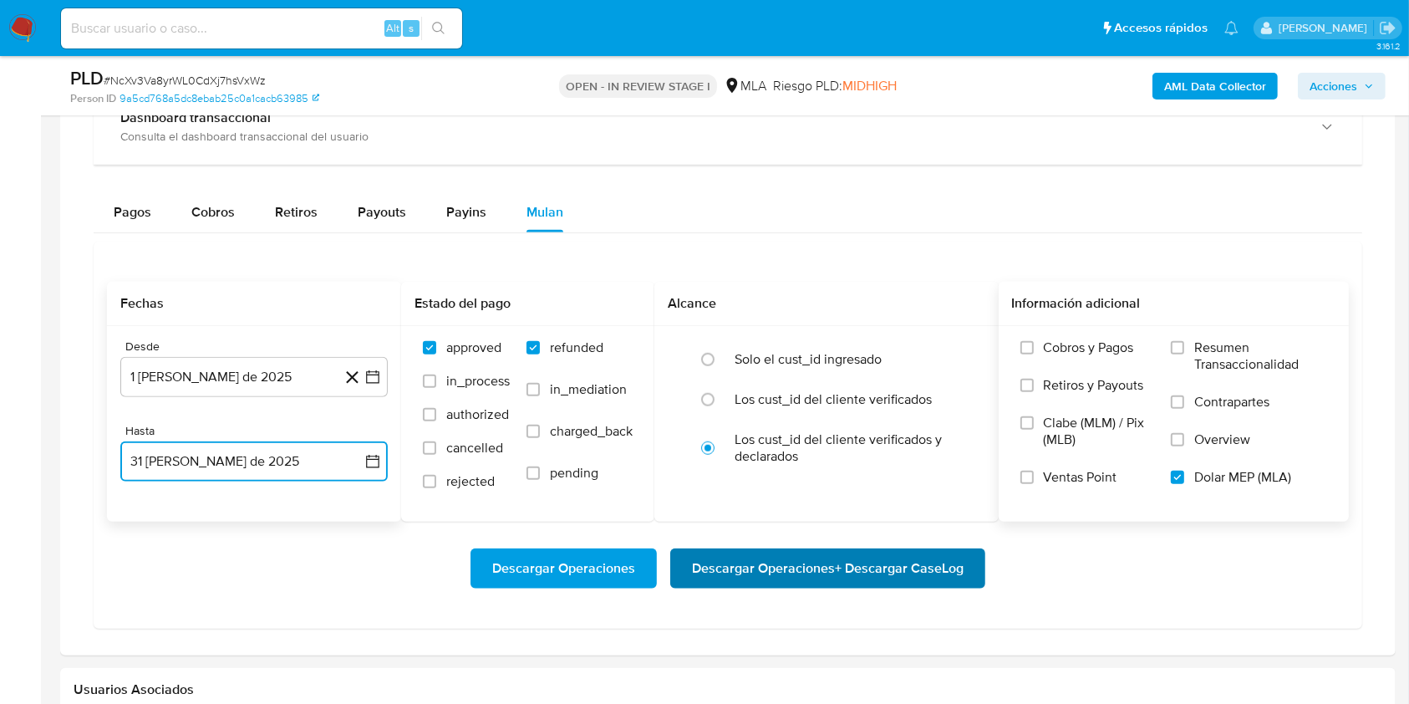
click at [860, 573] on span "Descargar Operaciones + Descargar CaseLog" at bounding box center [828, 568] width 272 height 37
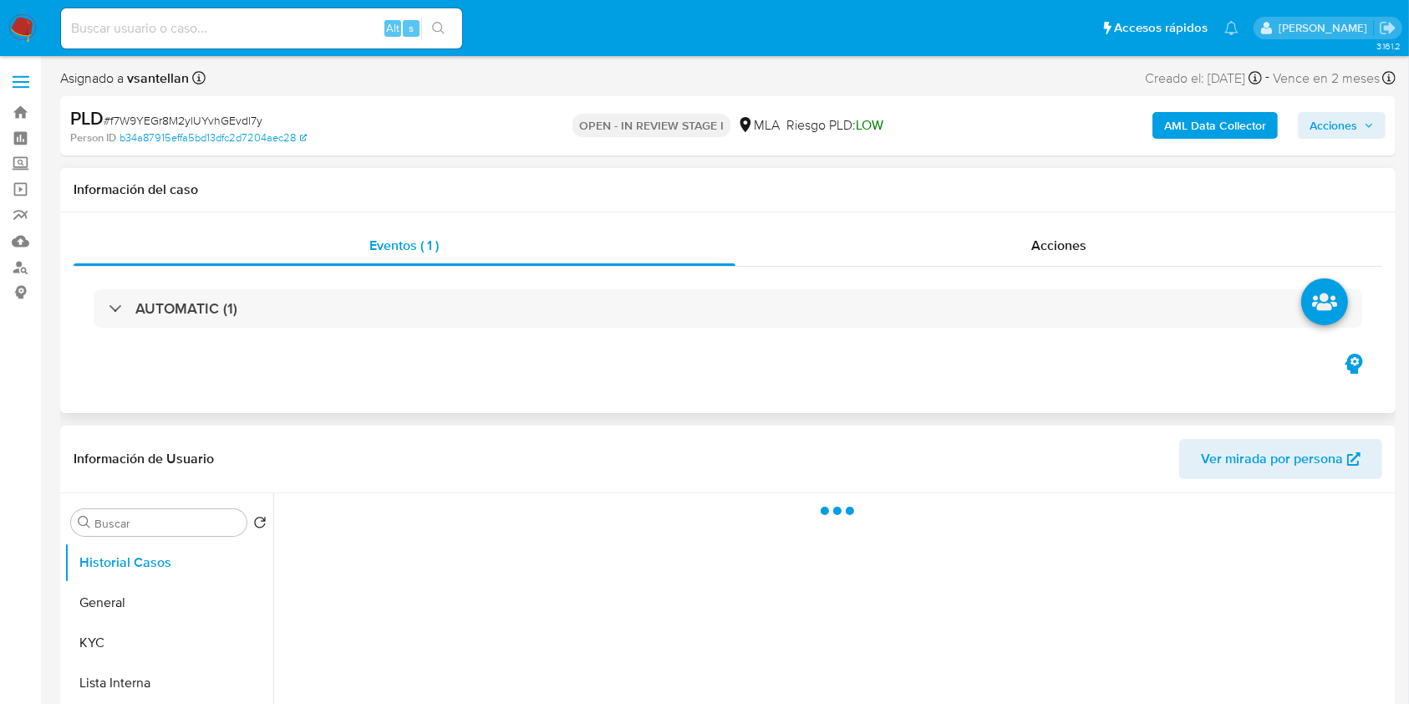
scroll to position [111, 0]
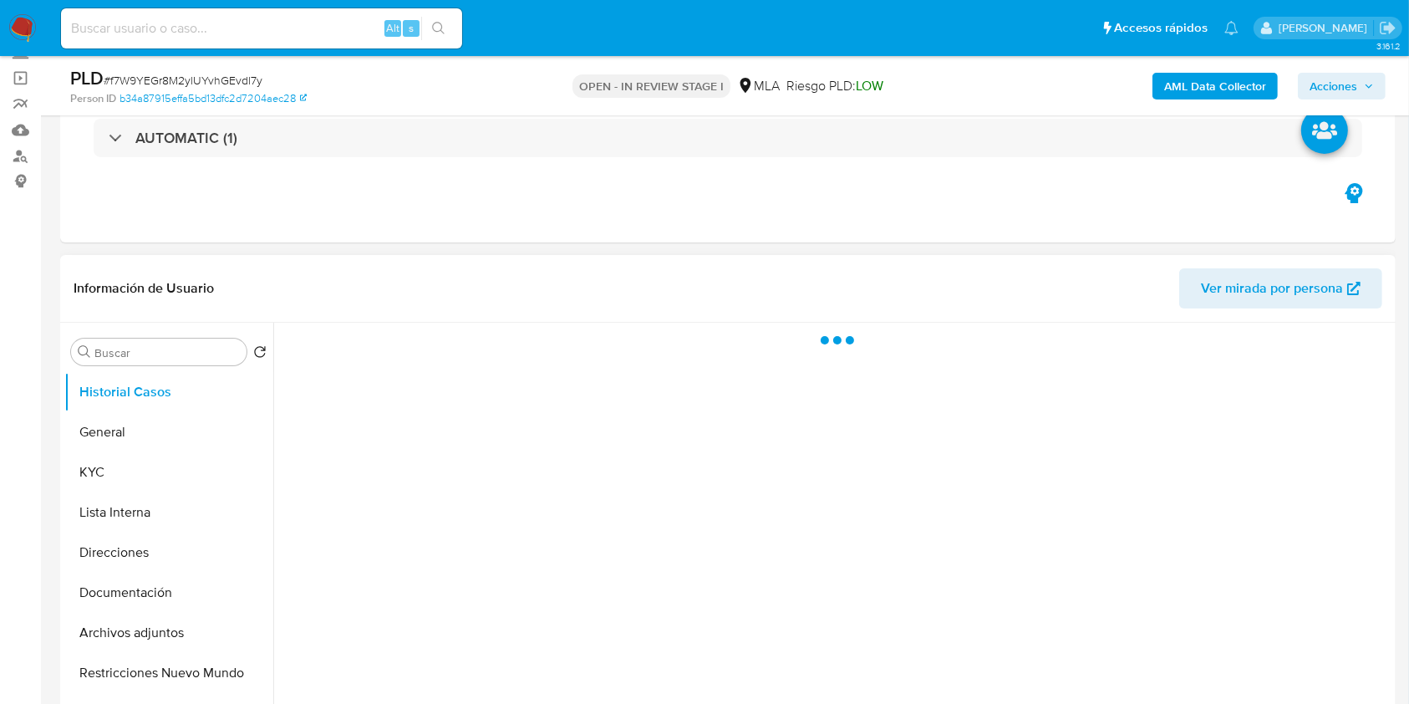
select select "10"
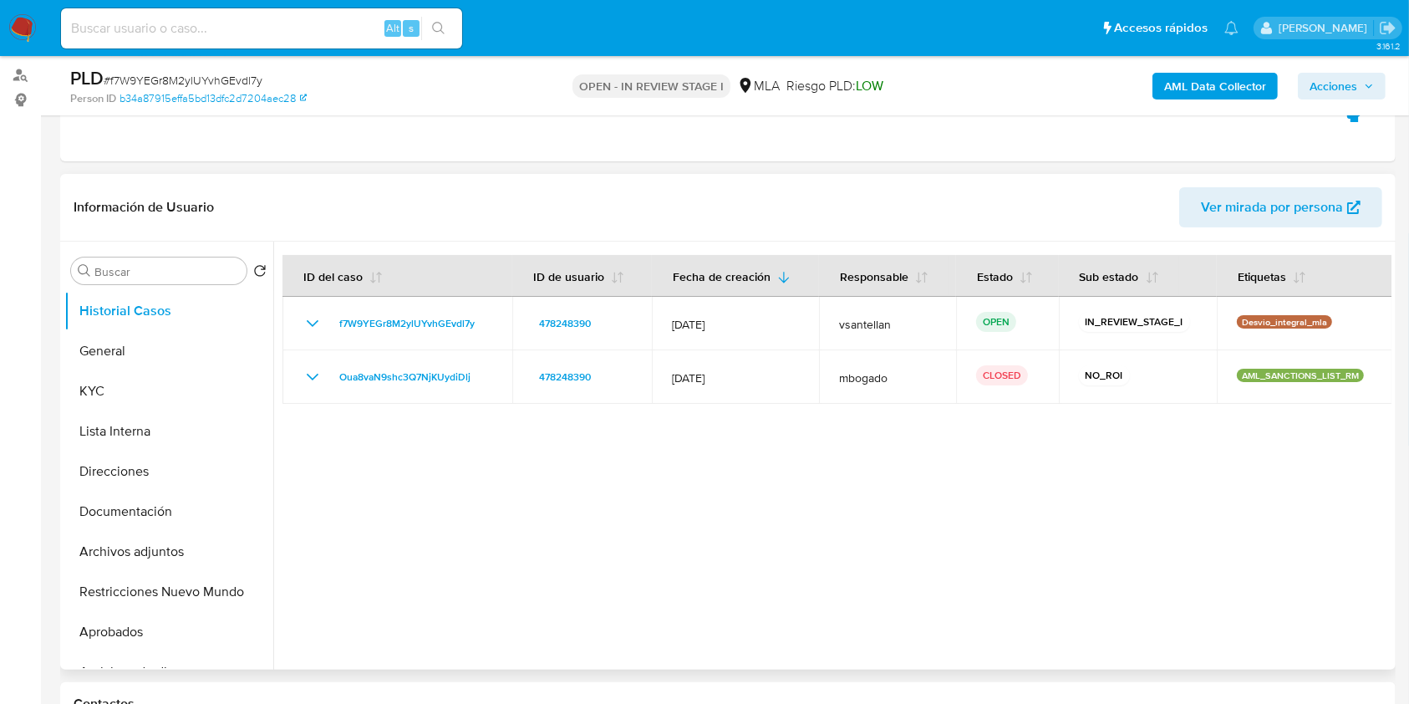
scroll to position [222, 0]
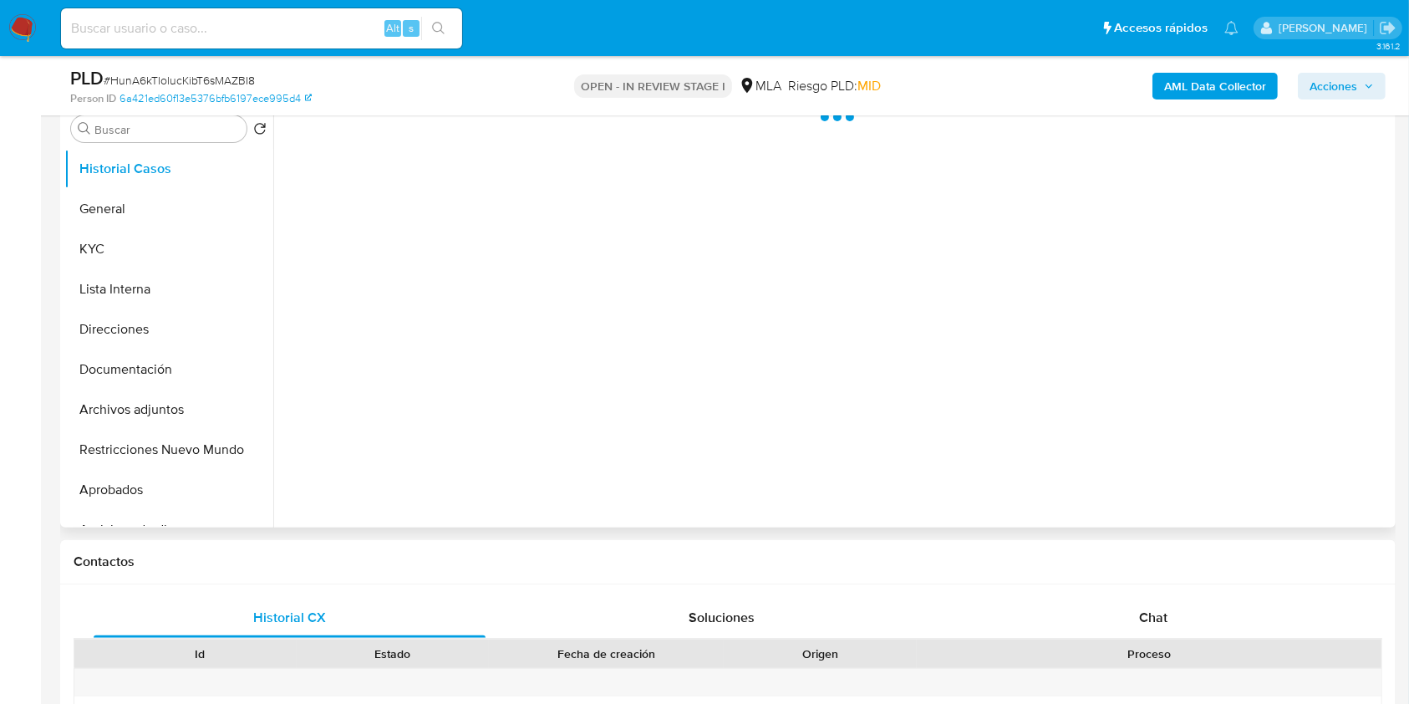
select select "10"
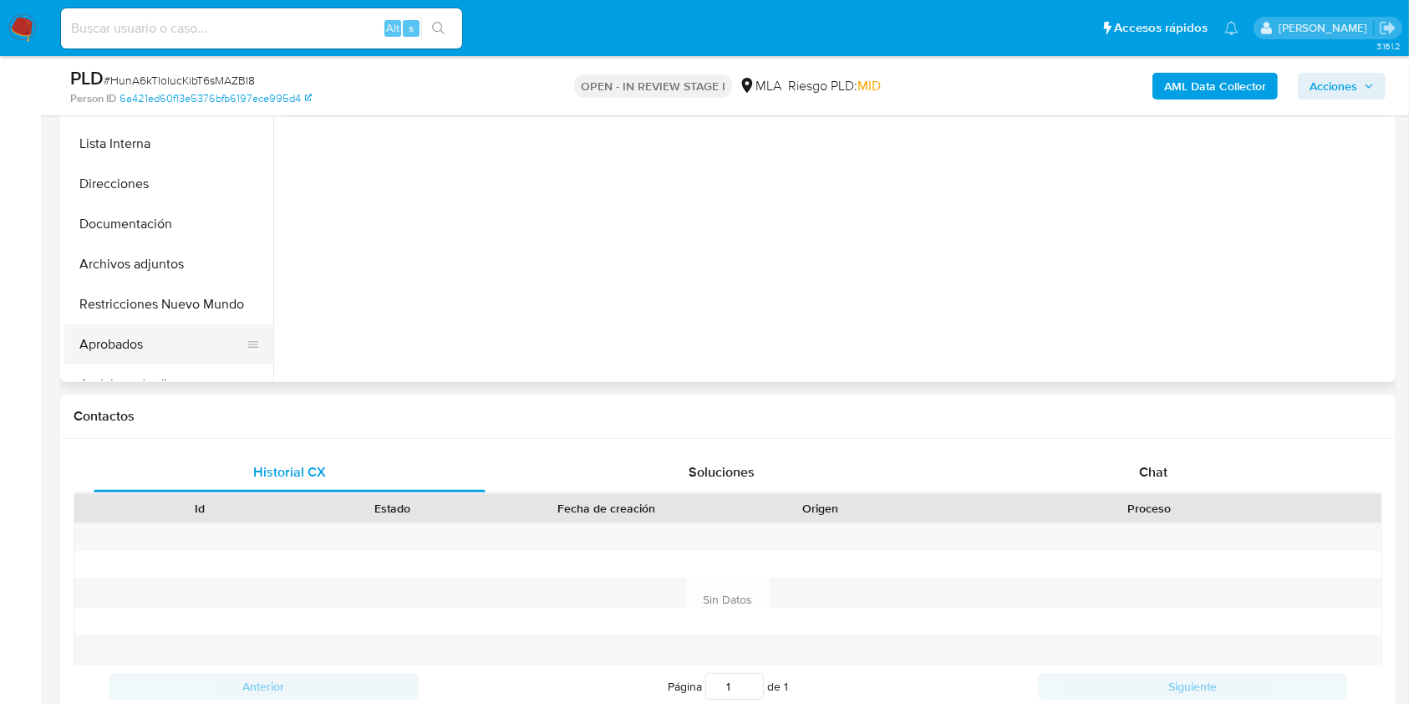
scroll to position [445, 0]
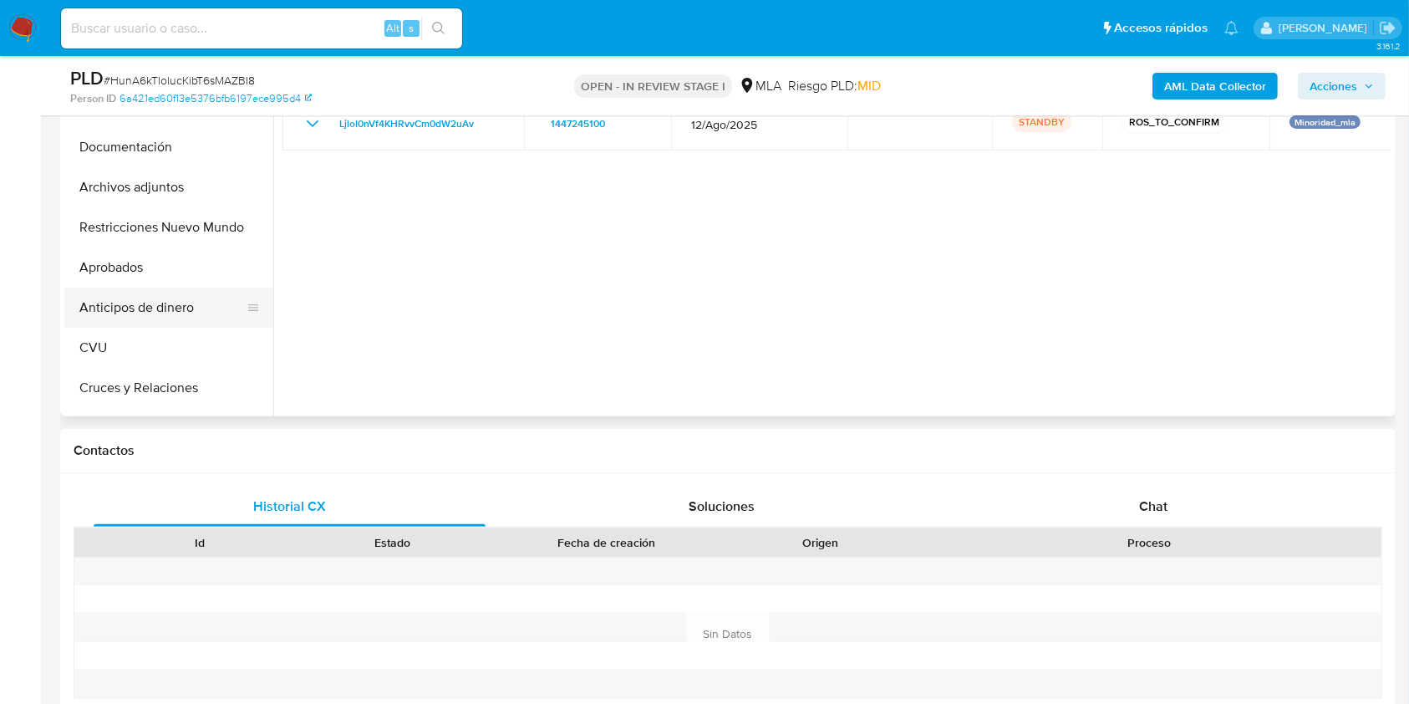
click at [155, 293] on button "Anticipos de dinero" at bounding box center [162, 307] width 196 height 40
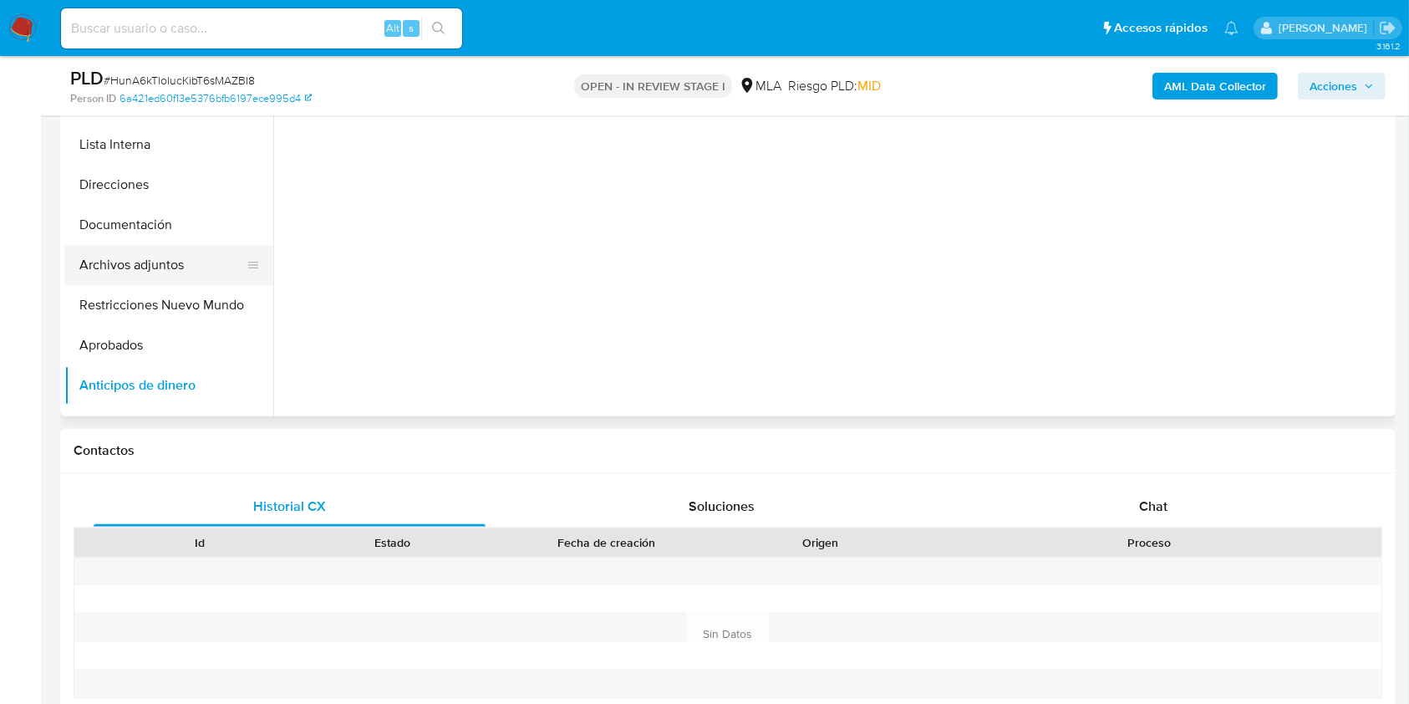
scroll to position [0, 0]
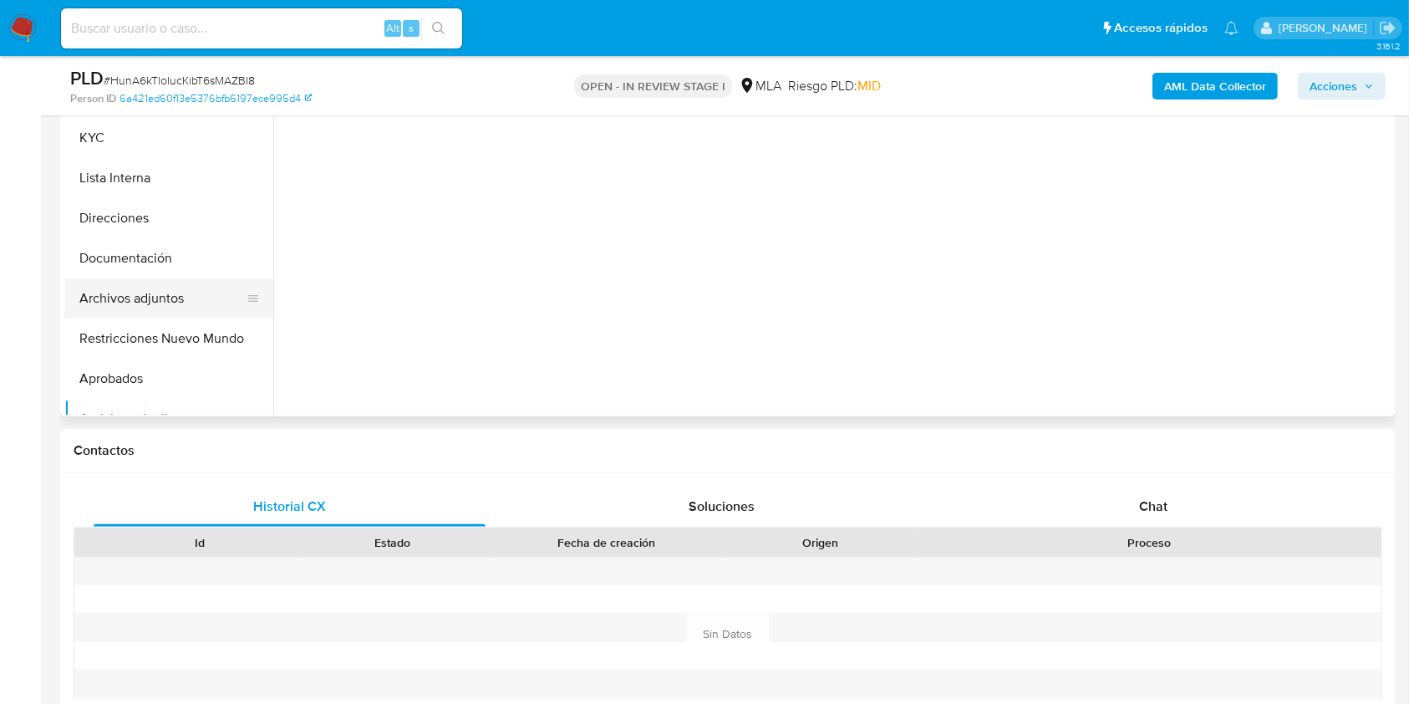
click at [181, 296] on button "Archivos adjuntos" at bounding box center [162, 298] width 196 height 40
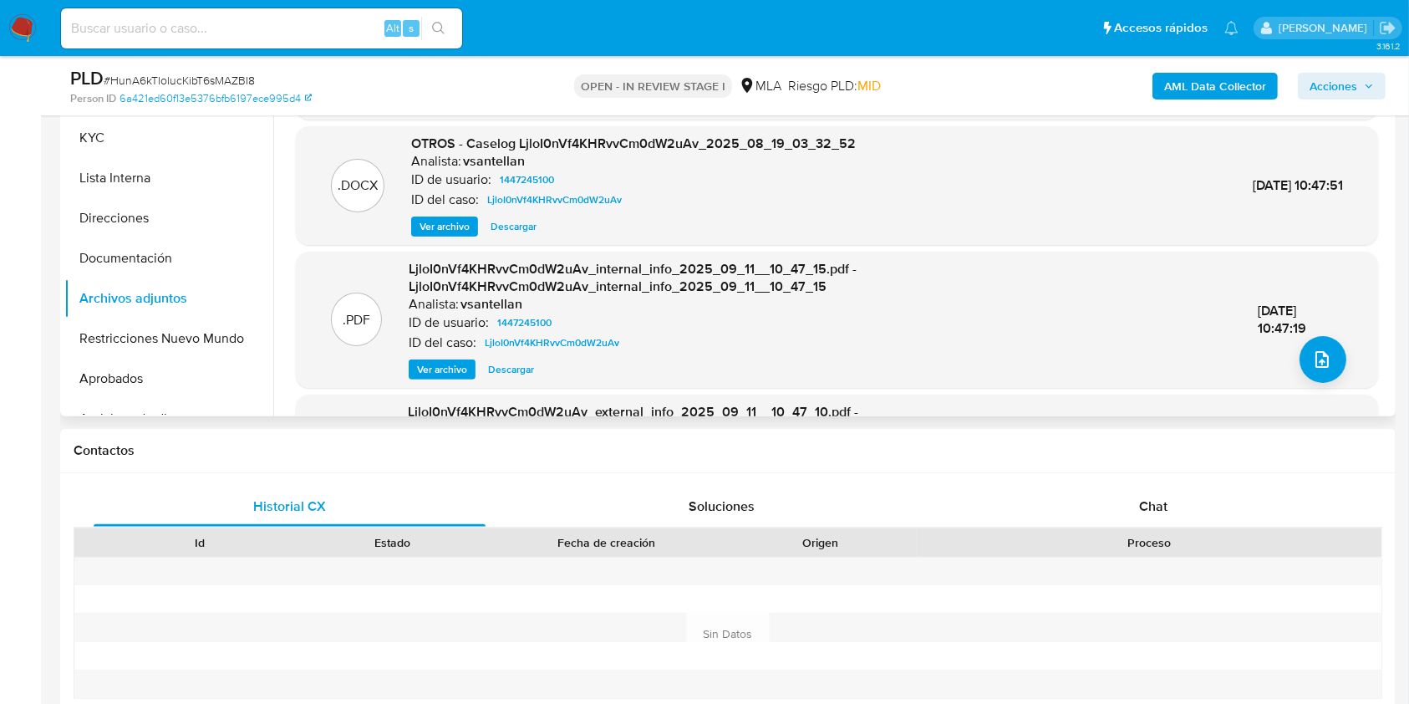
scroll to position [445, 0]
click at [453, 227] on span "Ver archivo" at bounding box center [445, 226] width 50 height 17
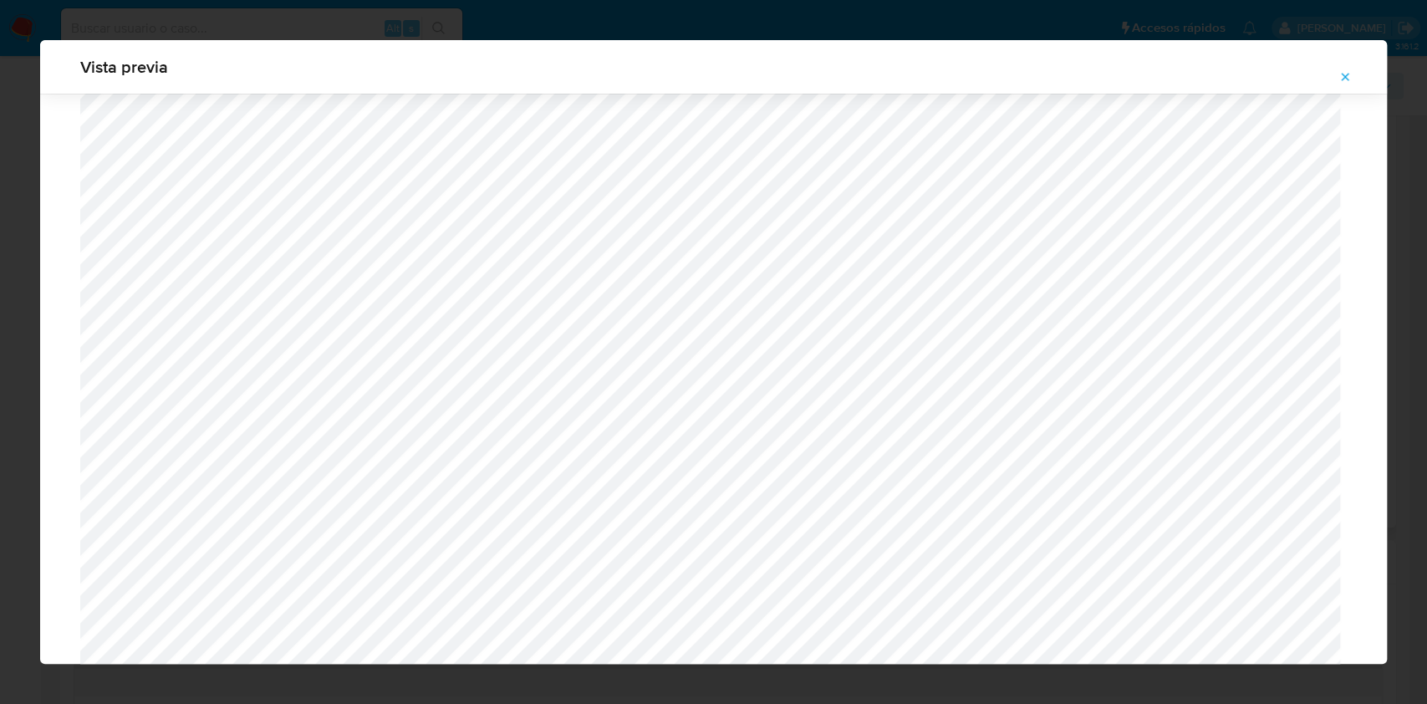
scroll to position [412, 0]
click at [1355, 78] on button "Attachment preview" at bounding box center [1344, 77] width 37 height 27
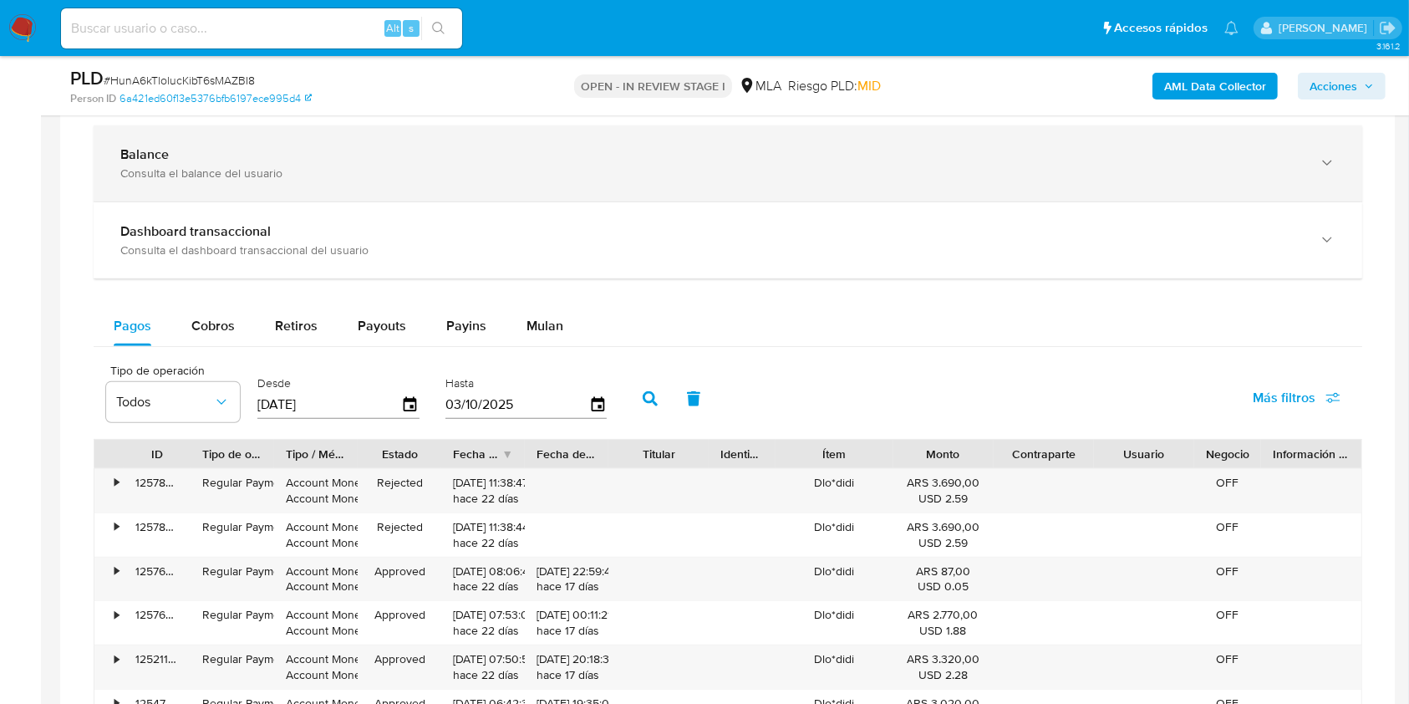
scroll to position [1121, 0]
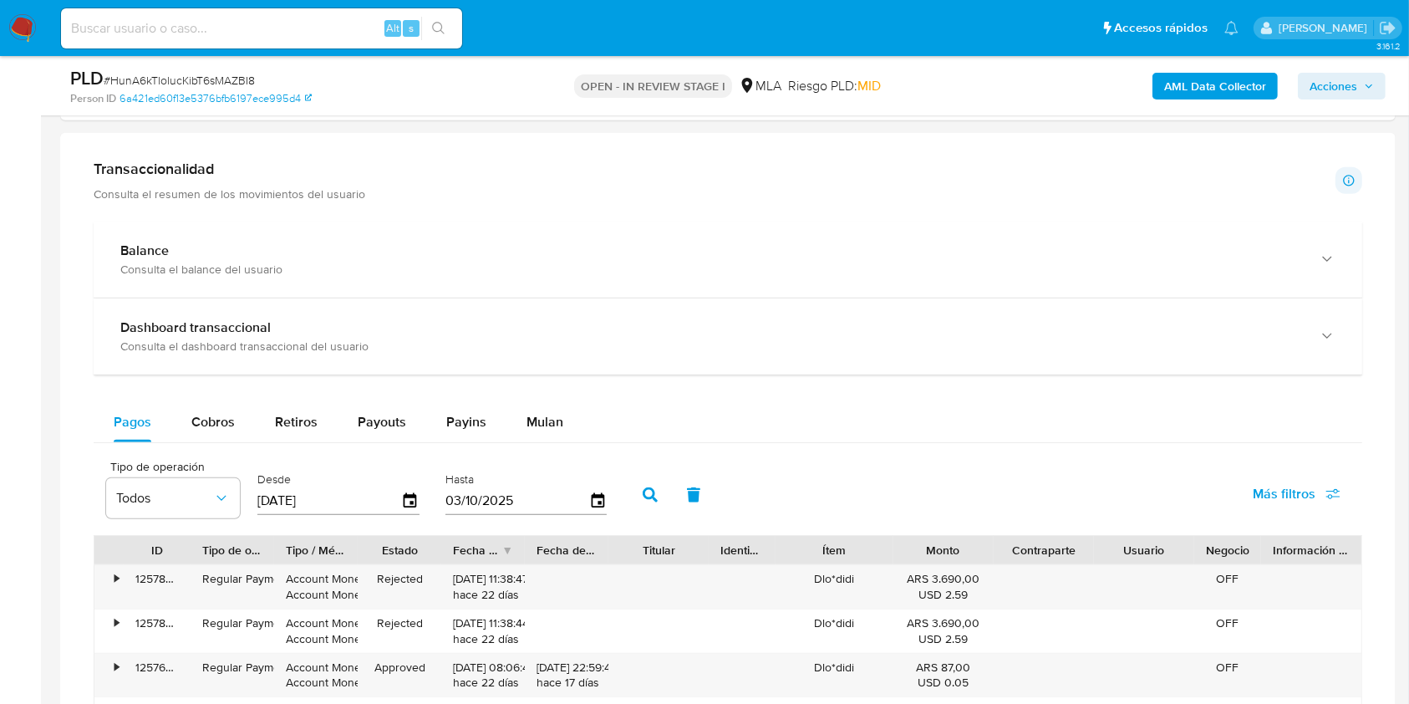
drag, startPoint x: 541, startPoint y: 415, endPoint x: 567, endPoint y: 393, distance: 35.0
click at [541, 416] on span "Mulan" at bounding box center [544, 421] width 37 height 19
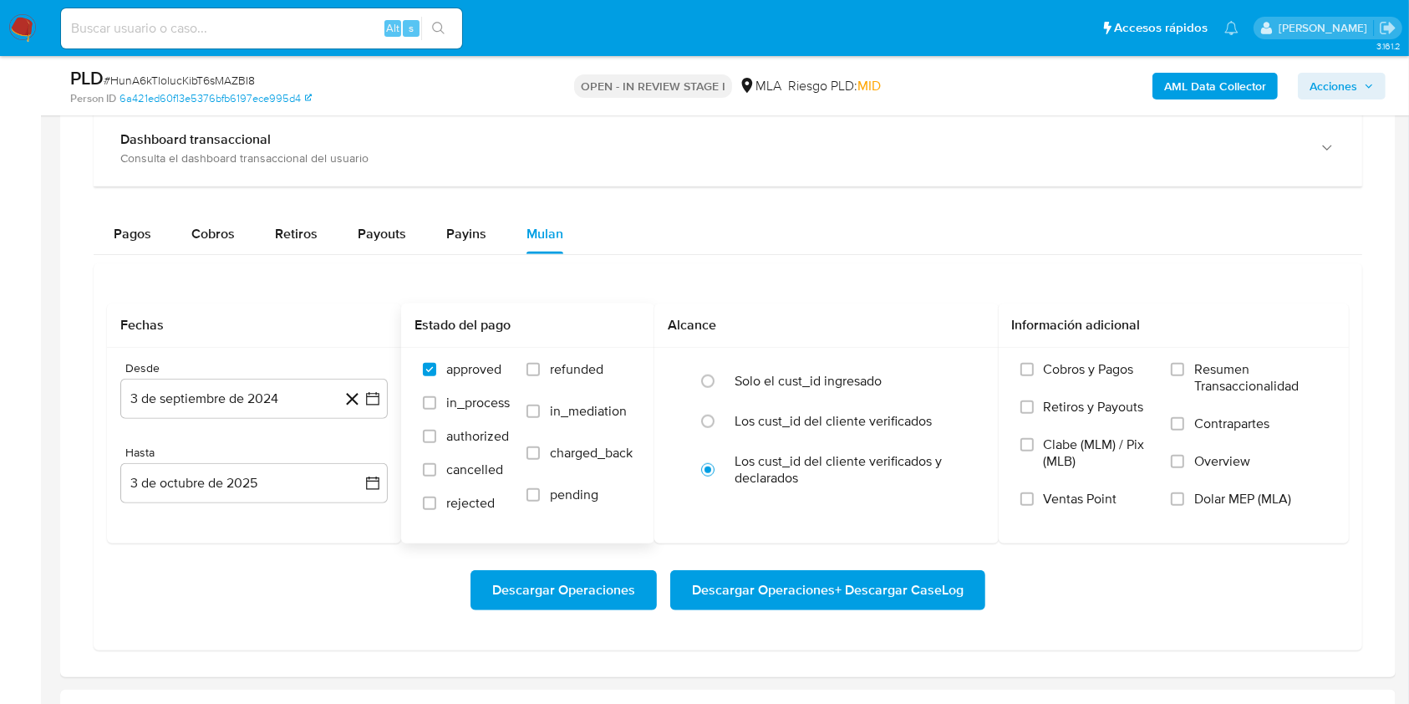
scroll to position [1344, 0]
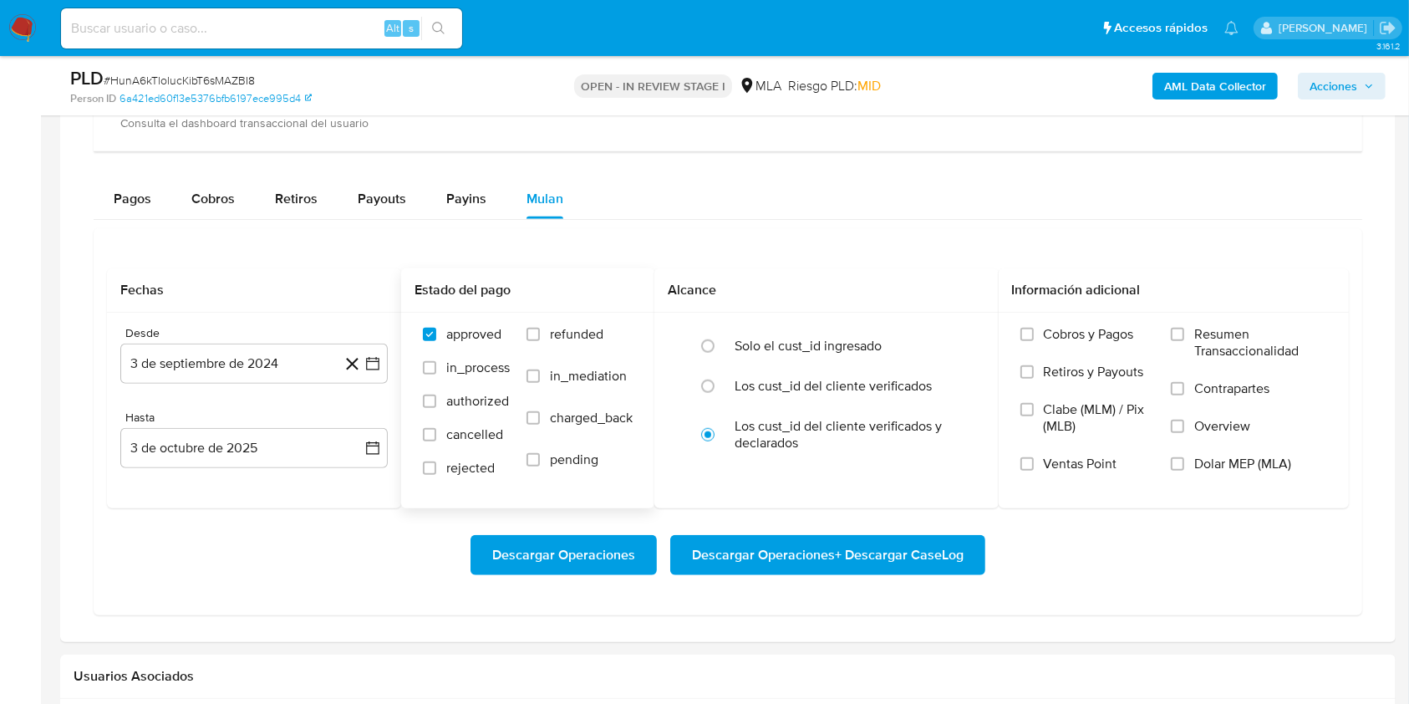
click at [568, 446] on label "charged_back" at bounding box center [579, 430] width 106 height 42
click at [540, 425] on input "charged_back" at bounding box center [532, 417] width 13 height 13
checkbox input "true"
click at [570, 338] on span "refunded" at bounding box center [576, 334] width 53 height 17
click at [540, 338] on input "refunded" at bounding box center [532, 334] width 13 height 13
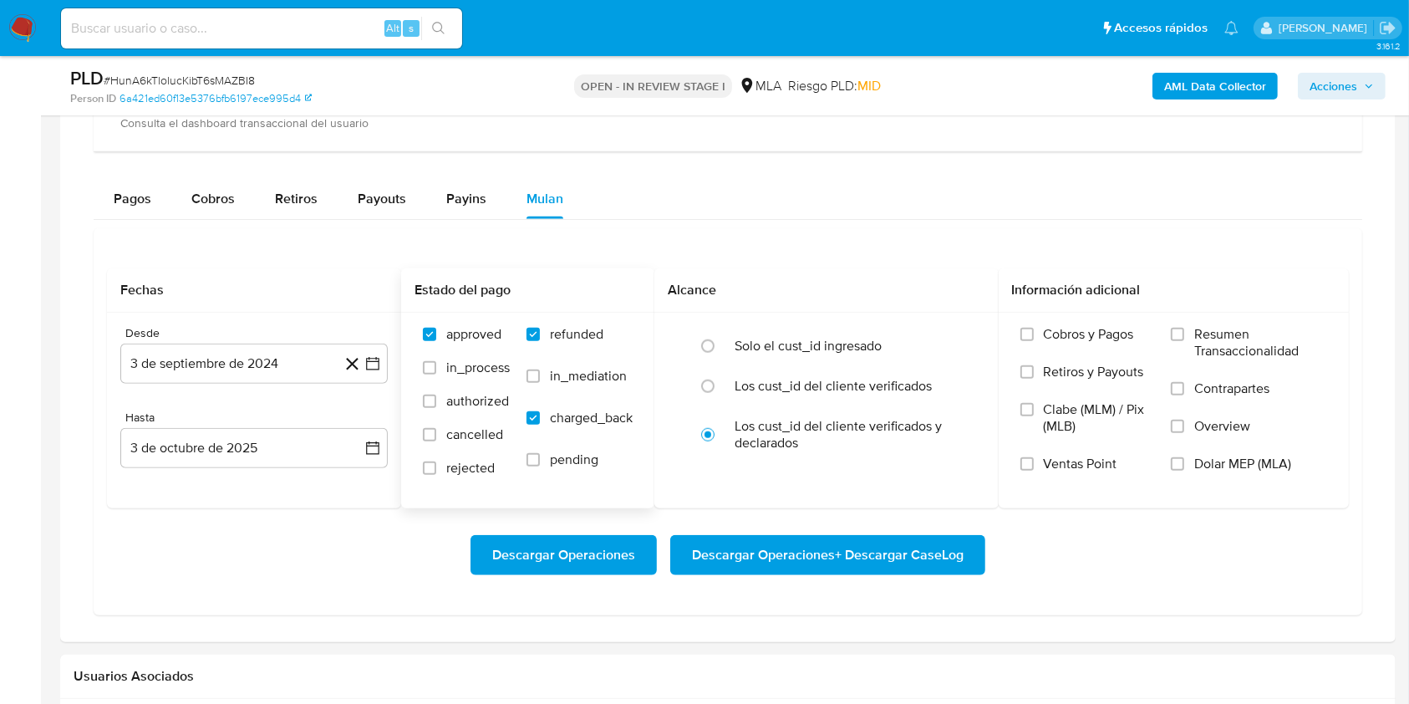
checkbox input "true"
click at [589, 416] on span "charged_back" at bounding box center [591, 417] width 83 height 17
click at [540, 416] on input "charged_back" at bounding box center [532, 417] width 13 height 13
checkbox input "false"
click at [1278, 465] on span "Dolar MEP (MLA)" at bounding box center [1242, 463] width 97 height 17
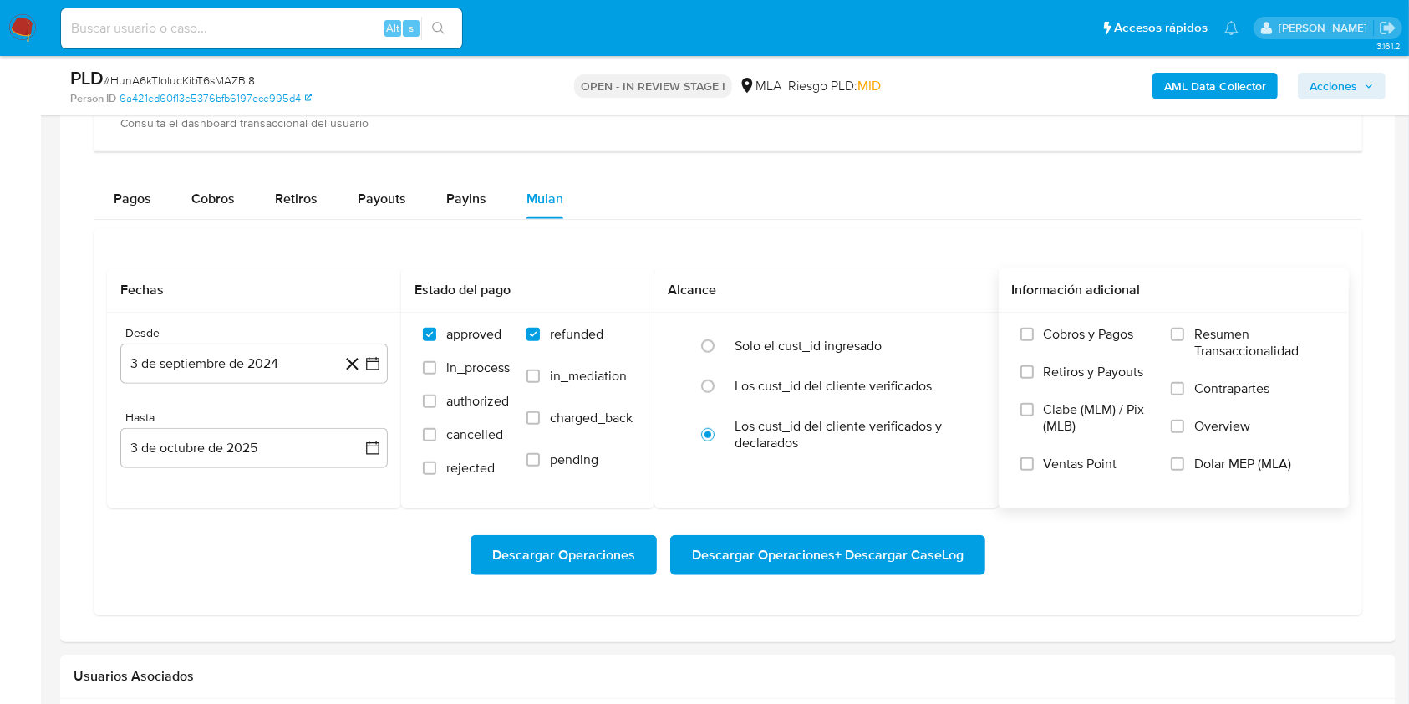
click at [1184, 465] on input "Dolar MEP (MLA)" at bounding box center [1177, 463] width 13 height 13
click at [308, 358] on button "3 de septiembre de 2024" at bounding box center [253, 363] width 267 height 40
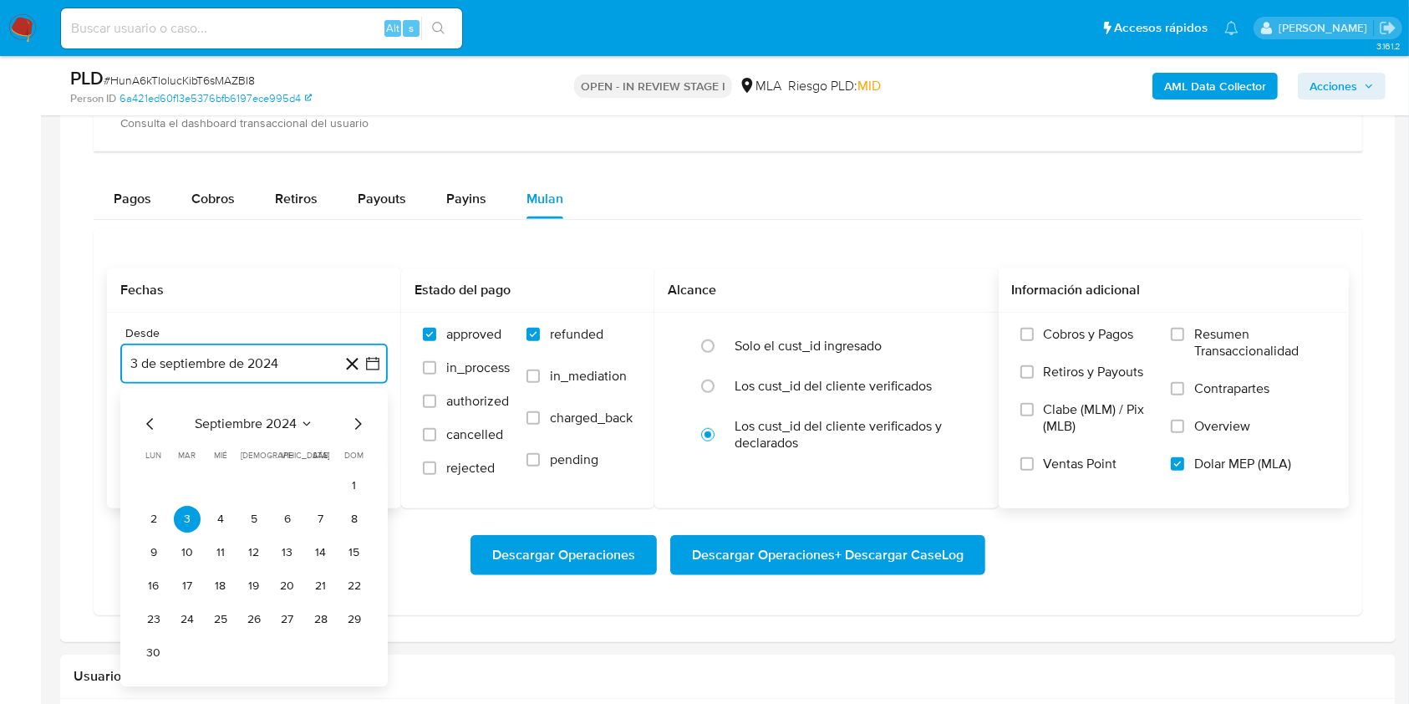
click at [253, 429] on span "septiembre 2024" at bounding box center [246, 423] width 102 height 17
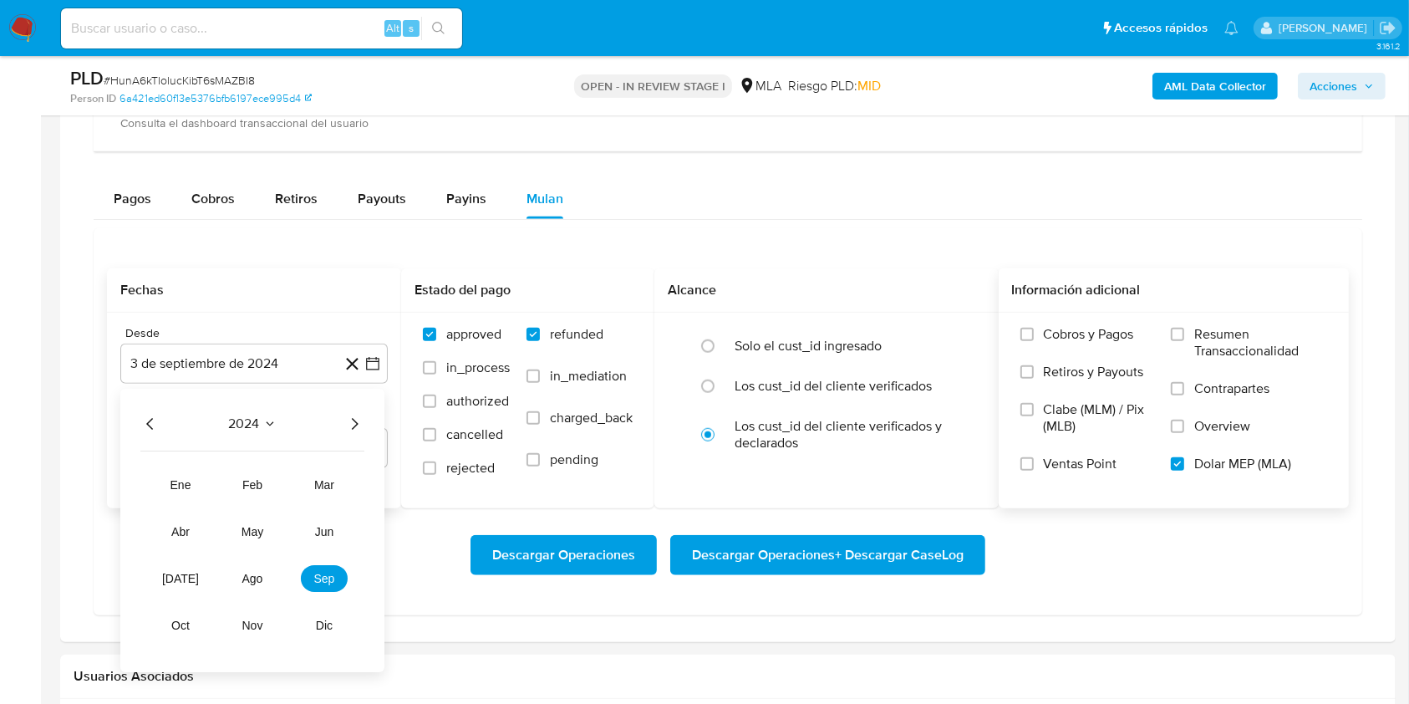
click at [351, 419] on icon "Año siguiente" at bounding box center [354, 424] width 20 height 20
click at [239, 572] on button "ago" at bounding box center [252, 578] width 47 height 27
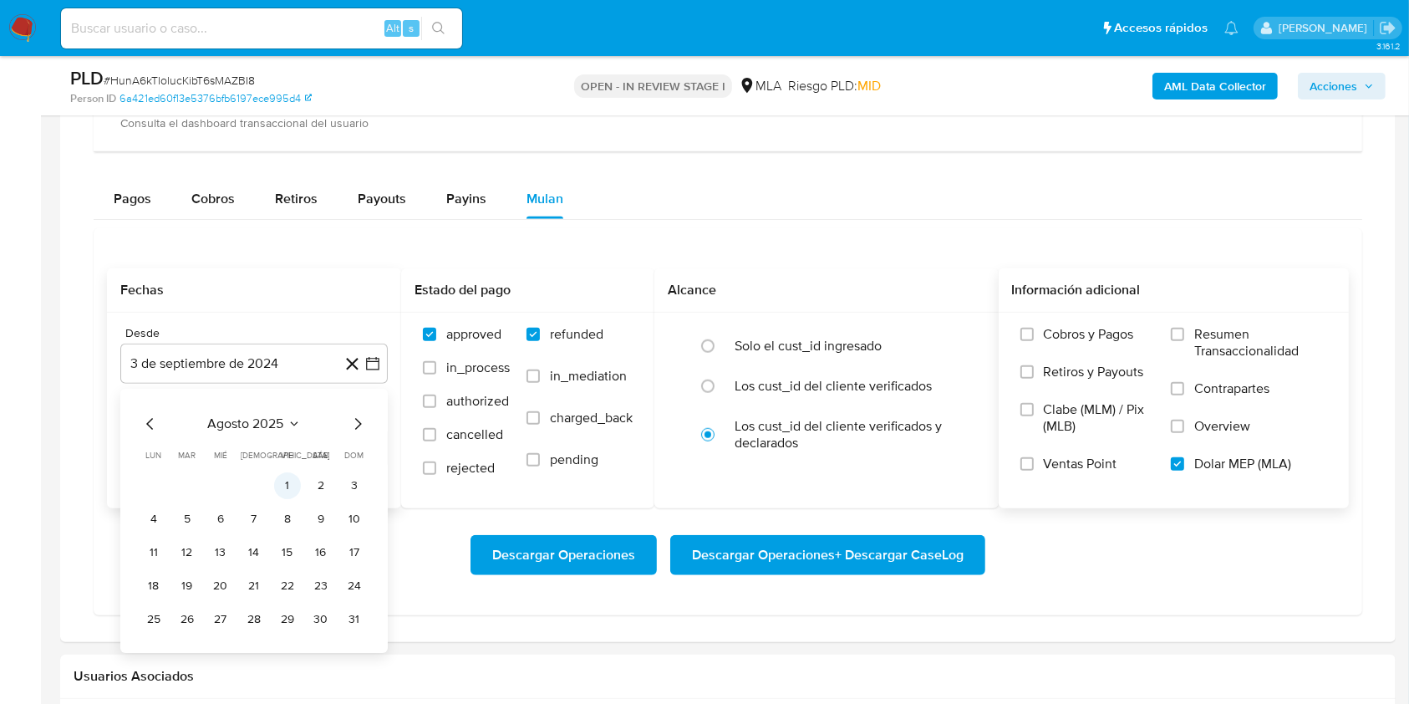
click at [277, 474] on td "1" at bounding box center [287, 485] width 27 height 27
click at [287, 476] on button "1" at bounding box center [287, 485] width 27 height 27
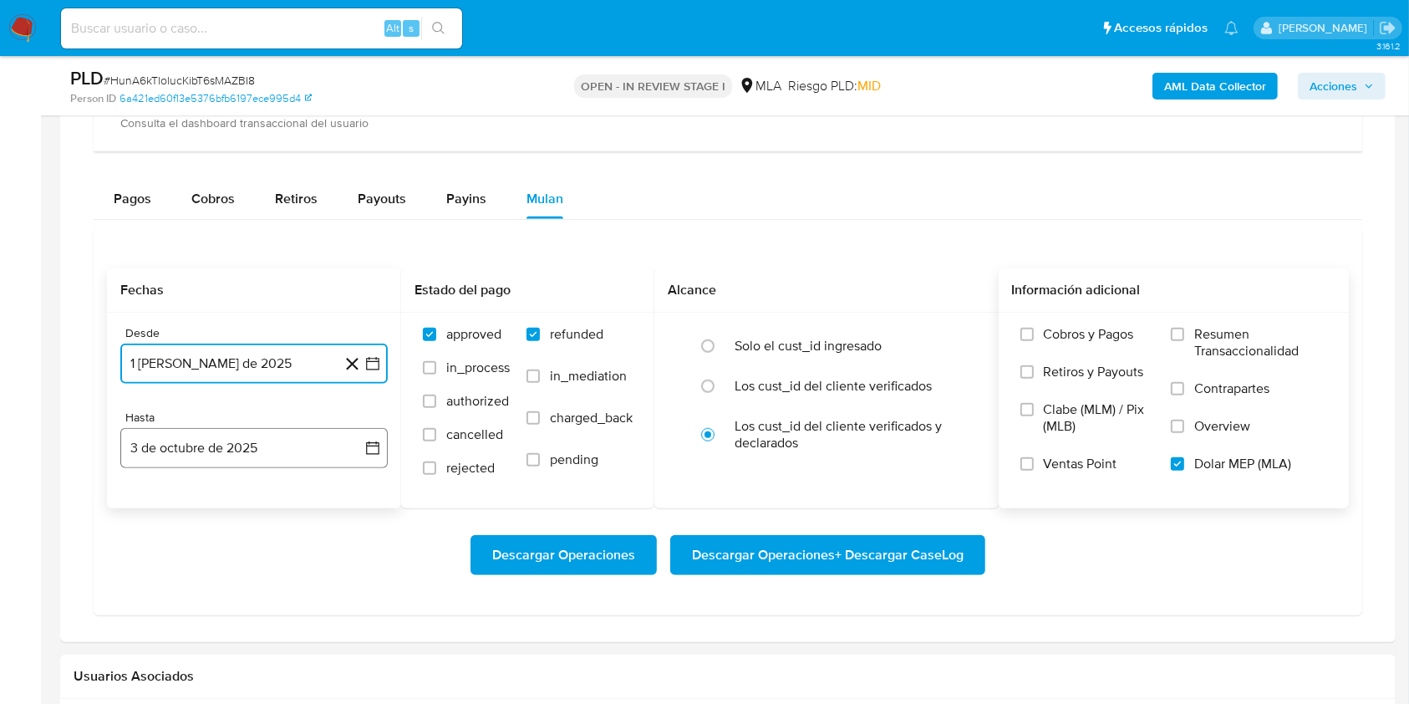
click at [236, 445] on button "3 de octubre de 2025" at bounding box center [253, 448] width 267 height 40
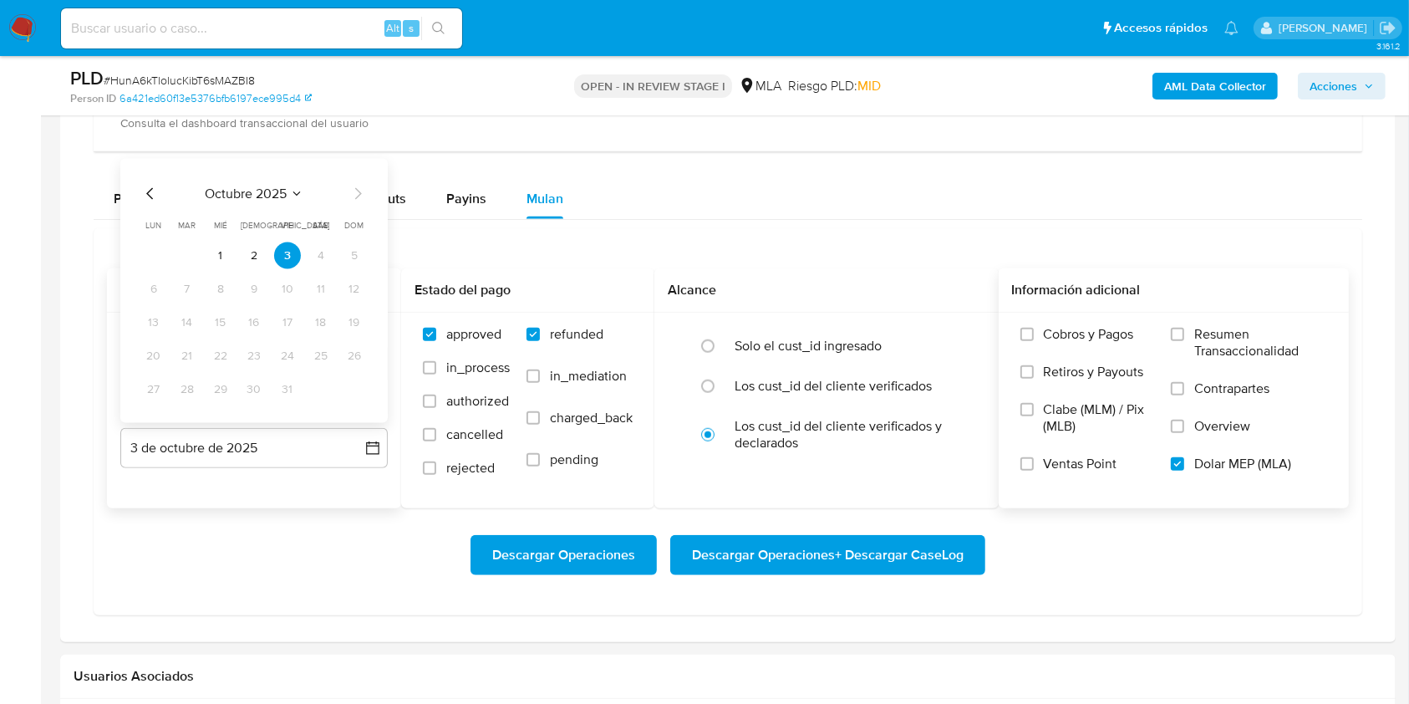
click at [160, 201] on div "octubre 2025" at bounding box center [253, 194] width 227 height 20
click at [150, 197] on icon "Mes anterior" at bounding box center [149, 194] width 7 height 12
click at [147, 195] on icon "Mes anterior" at bounding box center [150, 194] width 20 height 20
click at [356, 383] on button "31" at bounding box center [354, 389] width 27 height 27
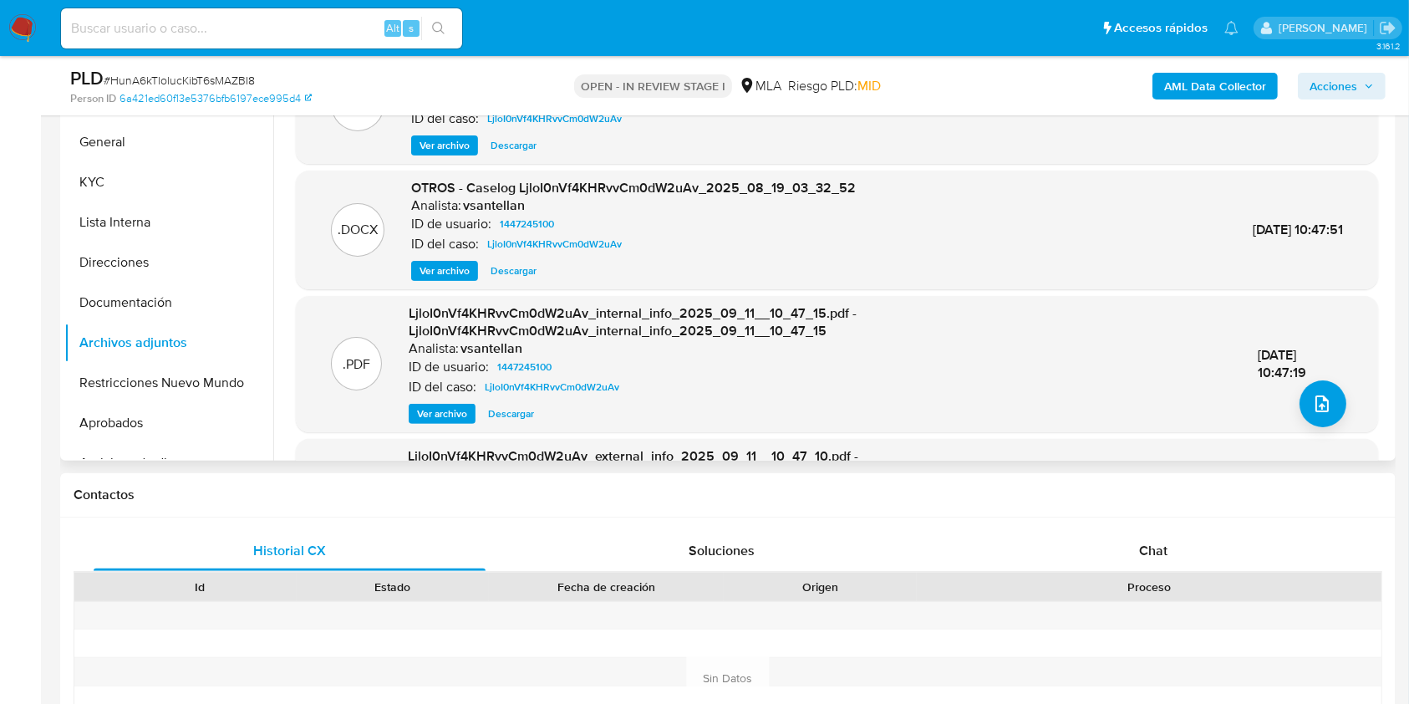
scroll to position [280, 0]
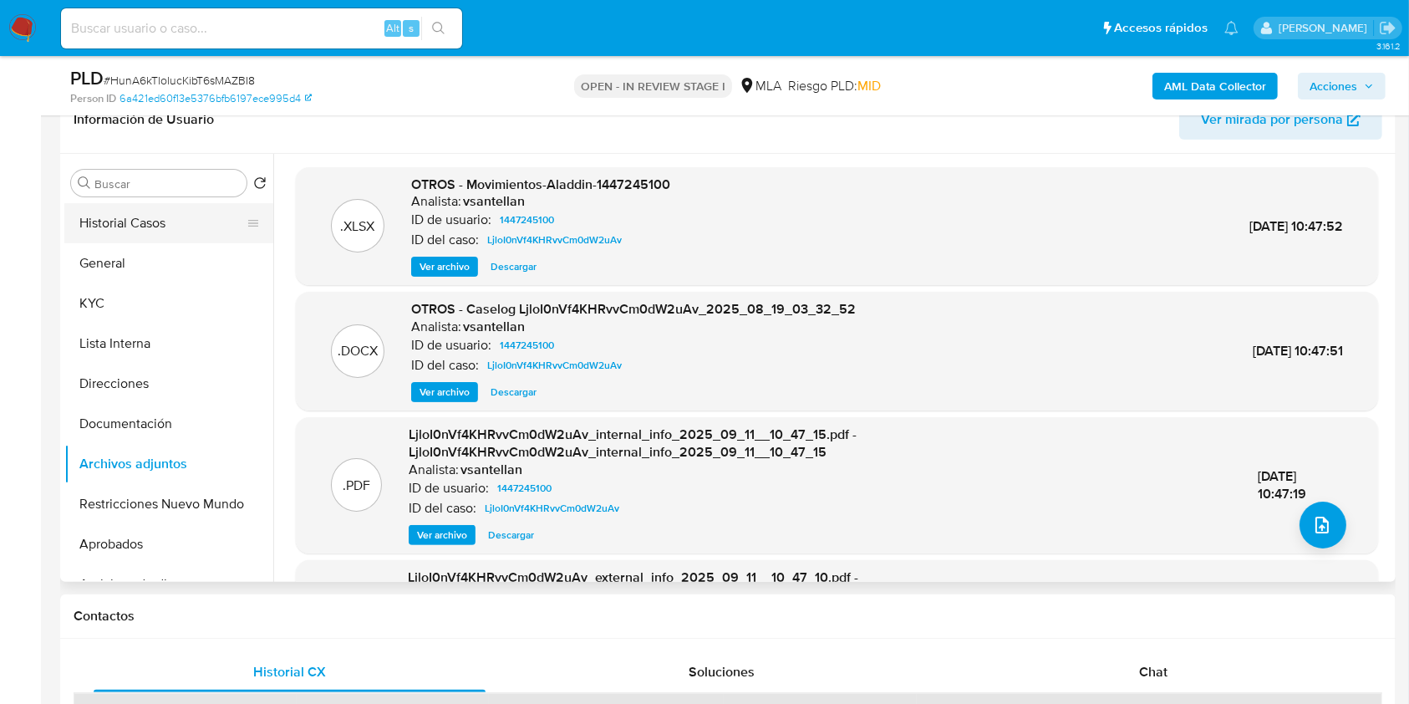
click at [177, 205] on button "Historial Casos" at bounding box center [162, 223] width 196 height 40
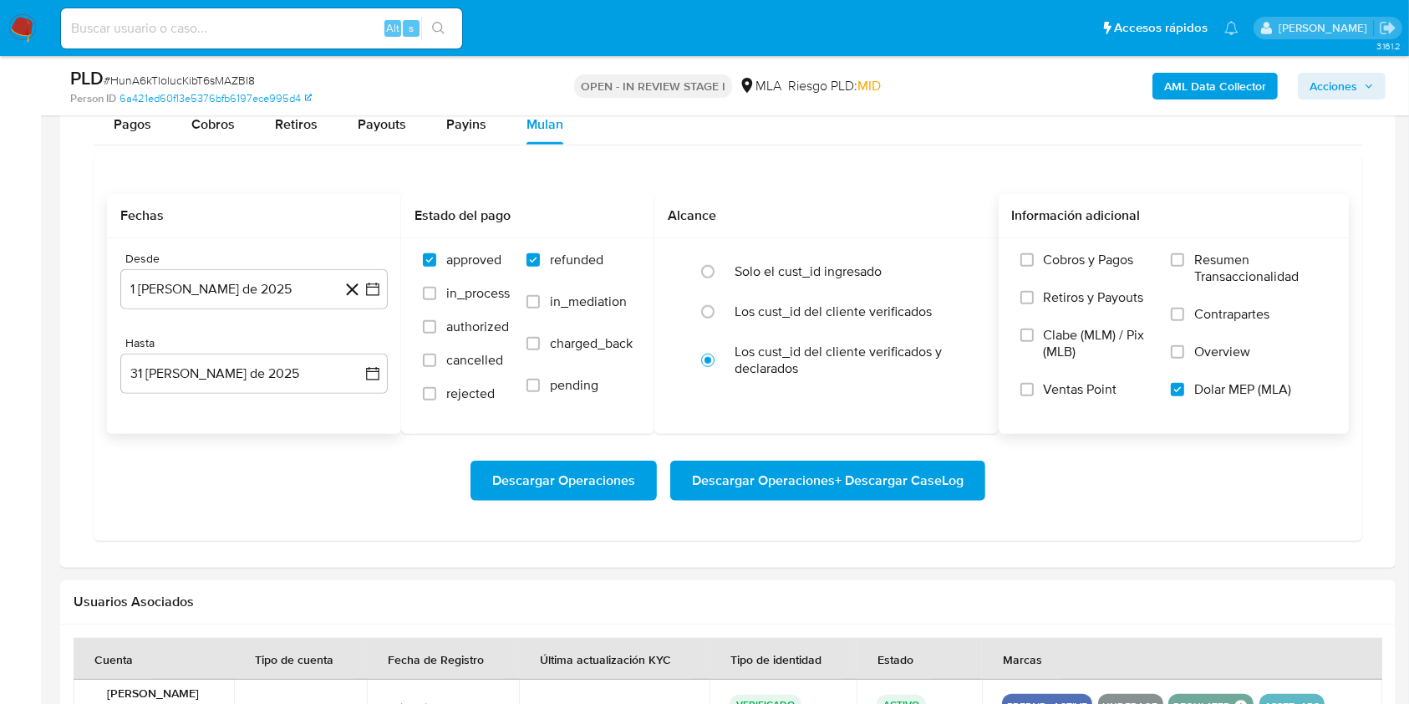
scroll to position [1431, 0]
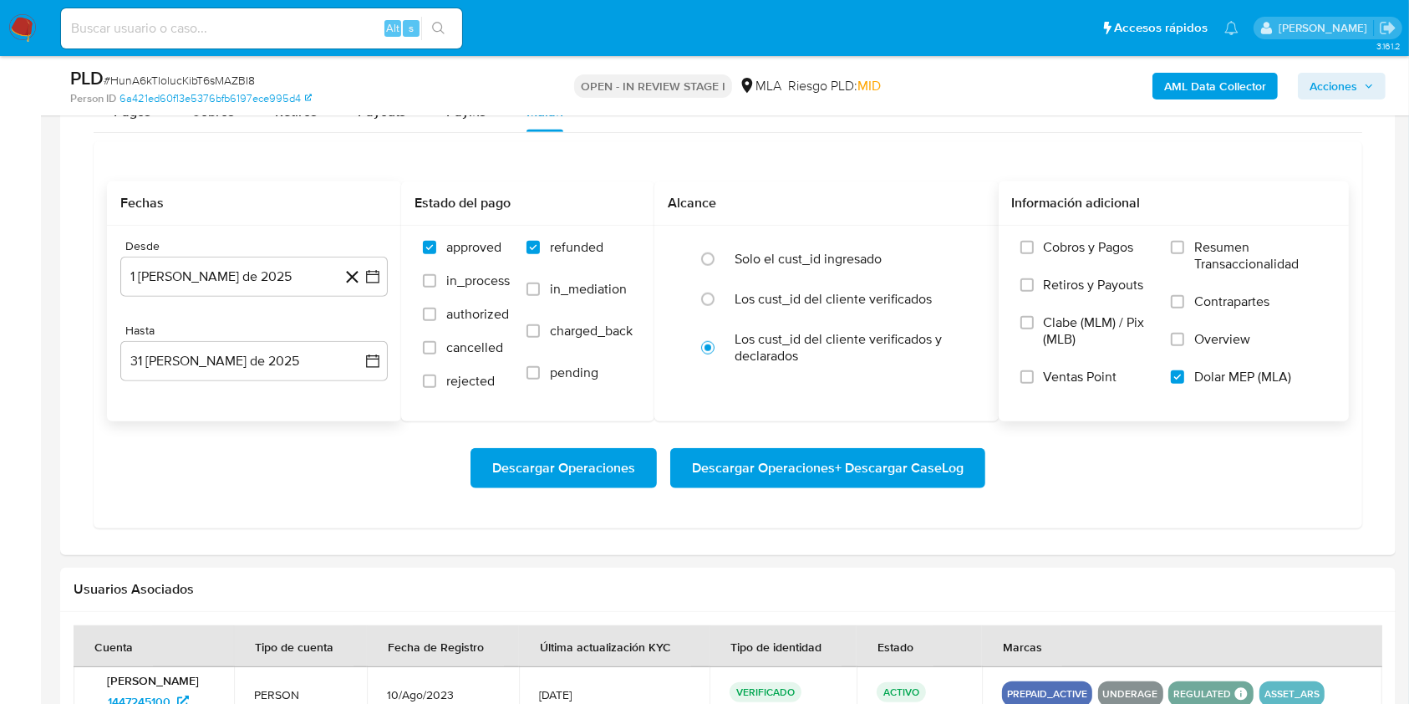
click at [899, 477] on span "Descargar Operaciones + Descargar CaseLog" at bounding box center [828, 468] width 272 height 37
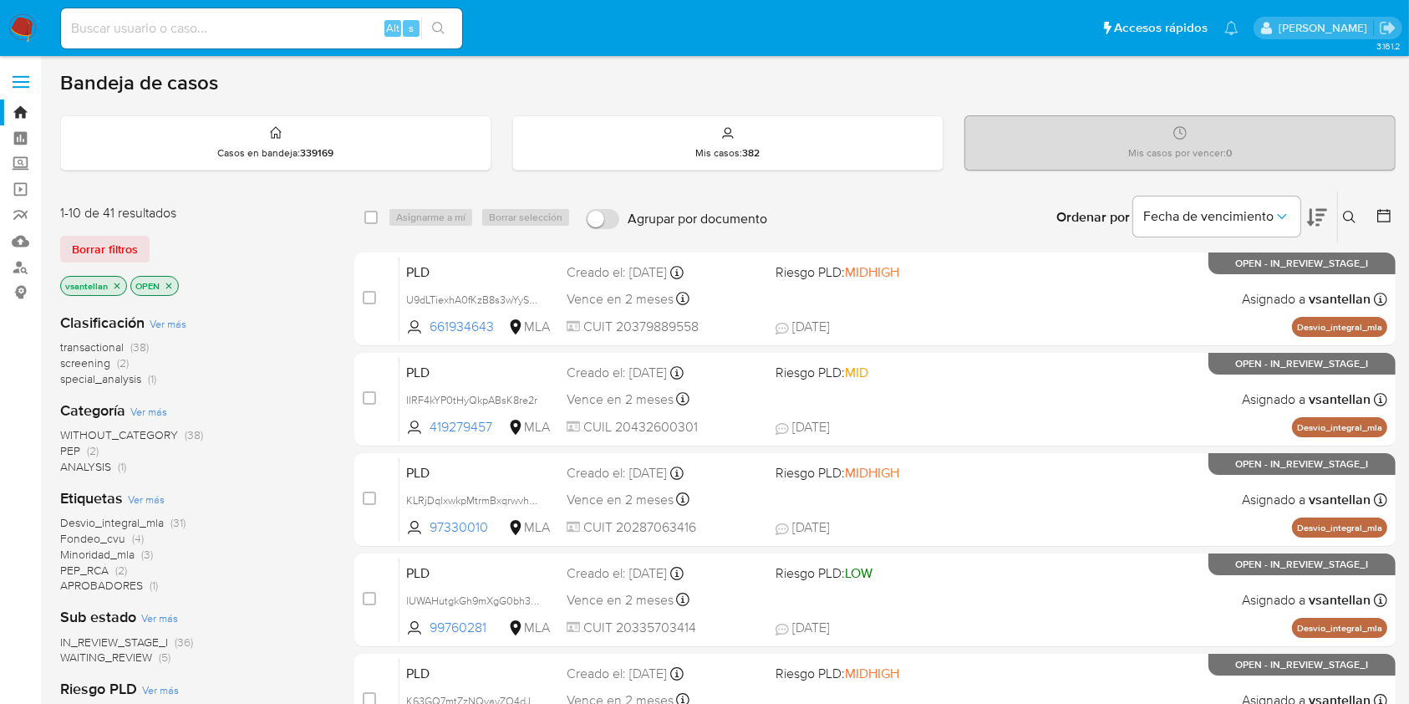
click at [1358, 229] on div "Ingrese ID de usuario o caso Buscar Borrar filtros" at bounding box center [1351, 217] width 28 height 52
click at [1349, 219] on icon at bounding box center [1349, 217] width 13 height 13
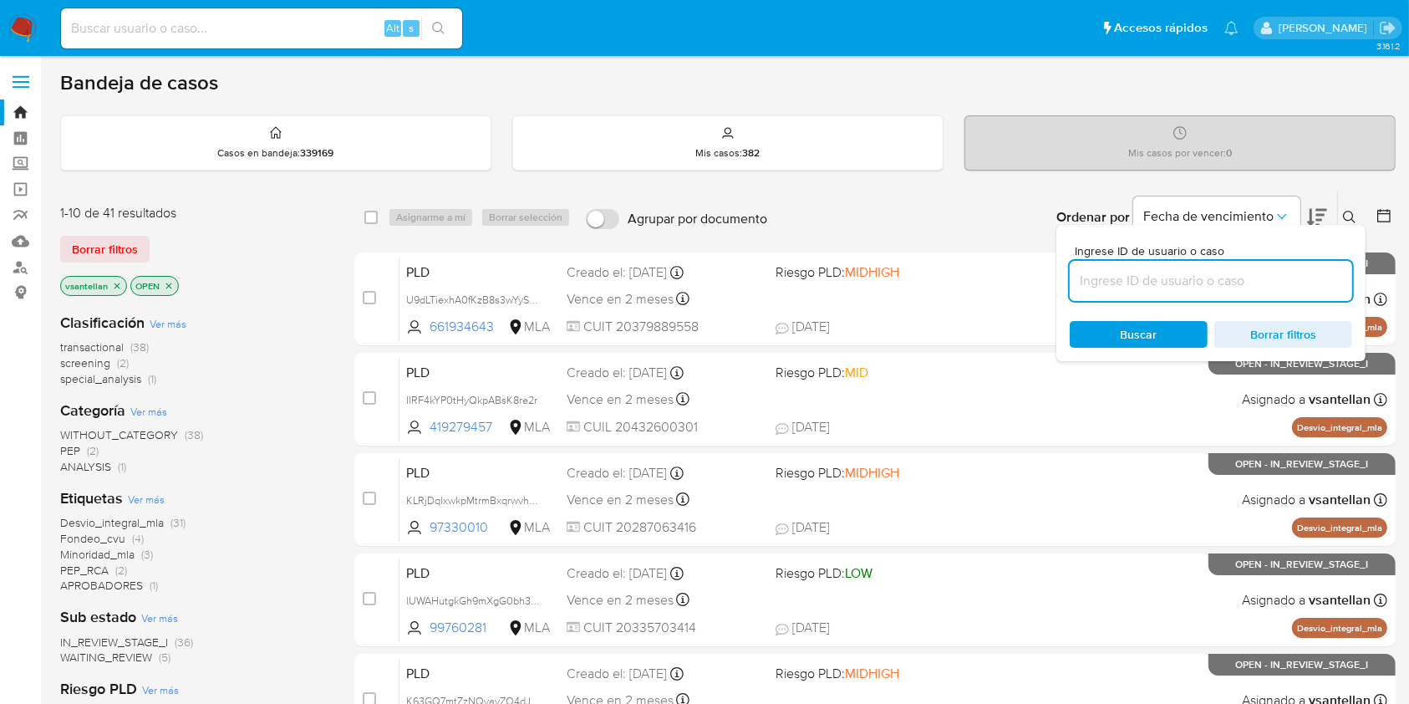
click at [1264, 270] on input at bounding box center [1211, 281] width 282 height 22
type input "555664919"
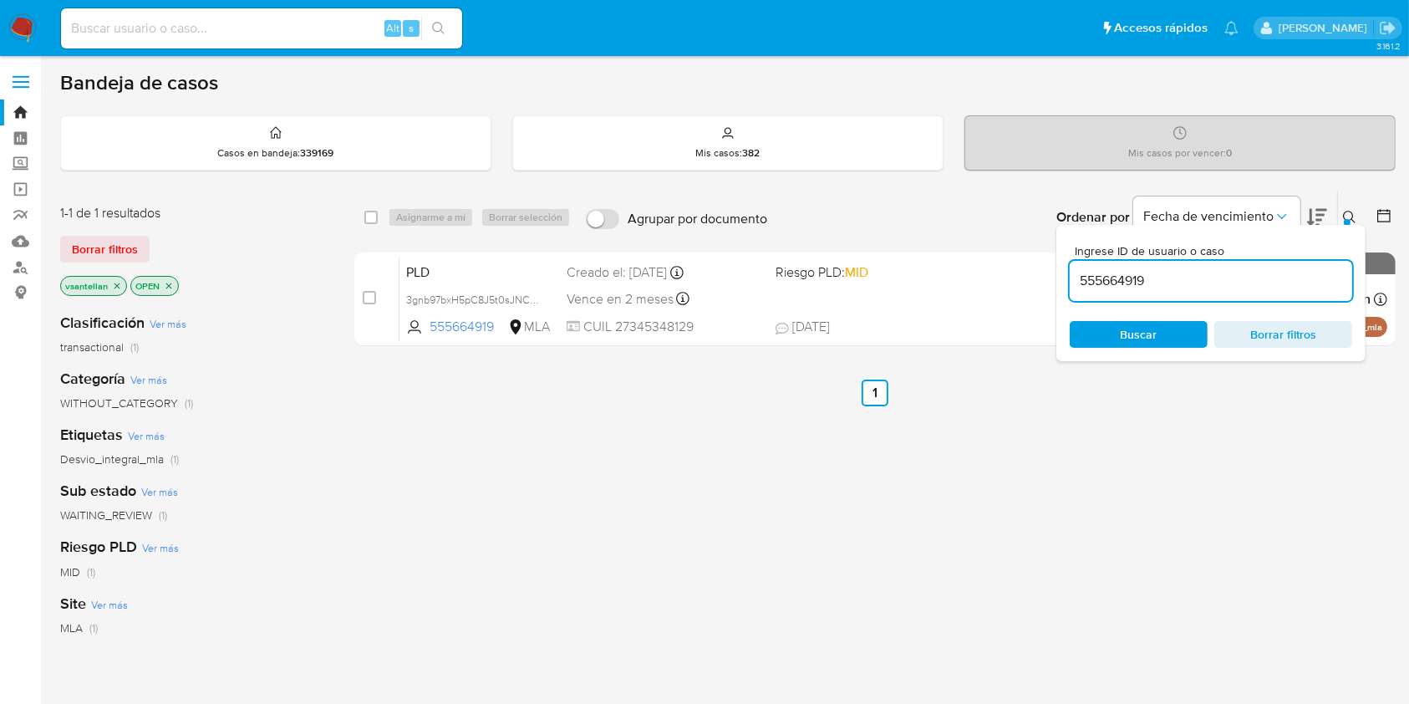
click at [1352, 216] on icon at bounding box center [1349, 217] width 13 height 13
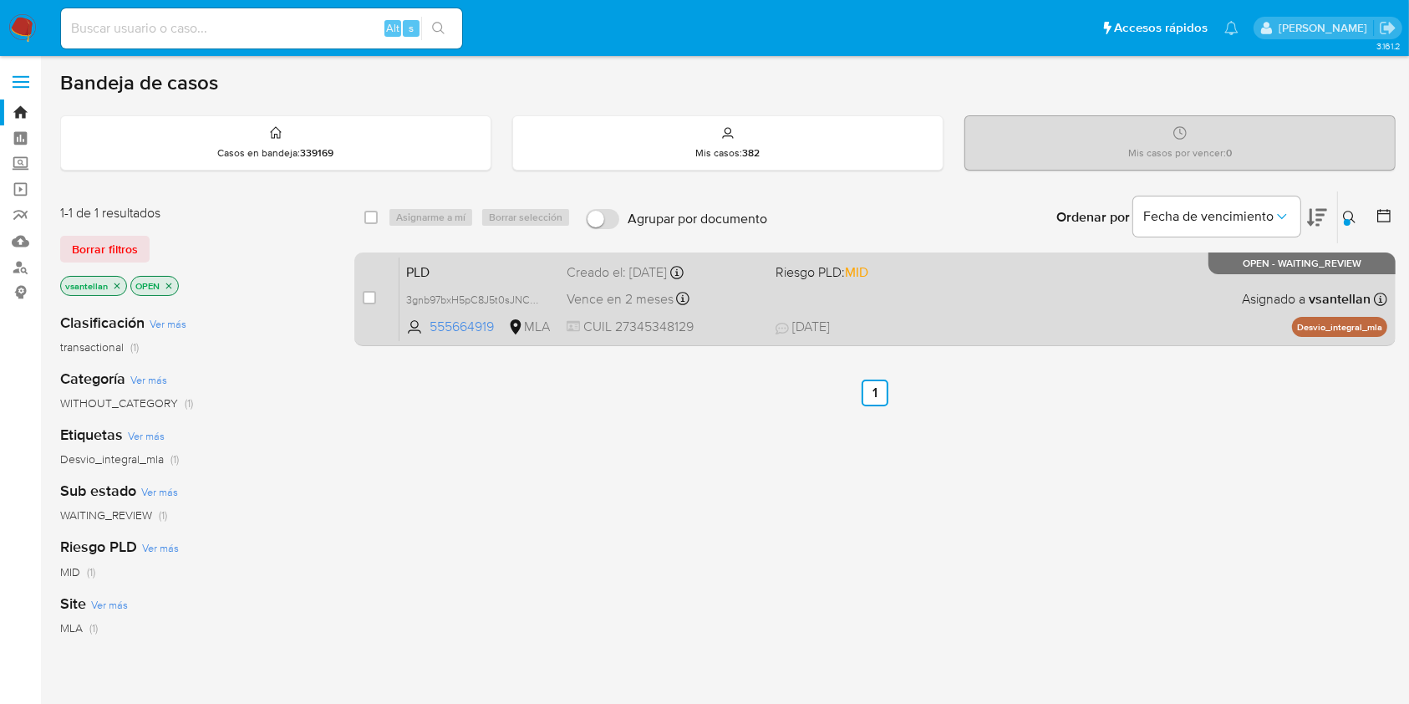
click at [1153, 292] on div "PLD 3gnb97bxH5pC8J5t0sJNCe5r 555664919 MLA Riesgo PLD: MID Creado el: [DATE] Cr…" at bounding box center [893, 299] width 988 height 84
click at [364, 295] on input "checkbox" at bounding box center [369, 297] width 13 height 13
checkbox input "true"
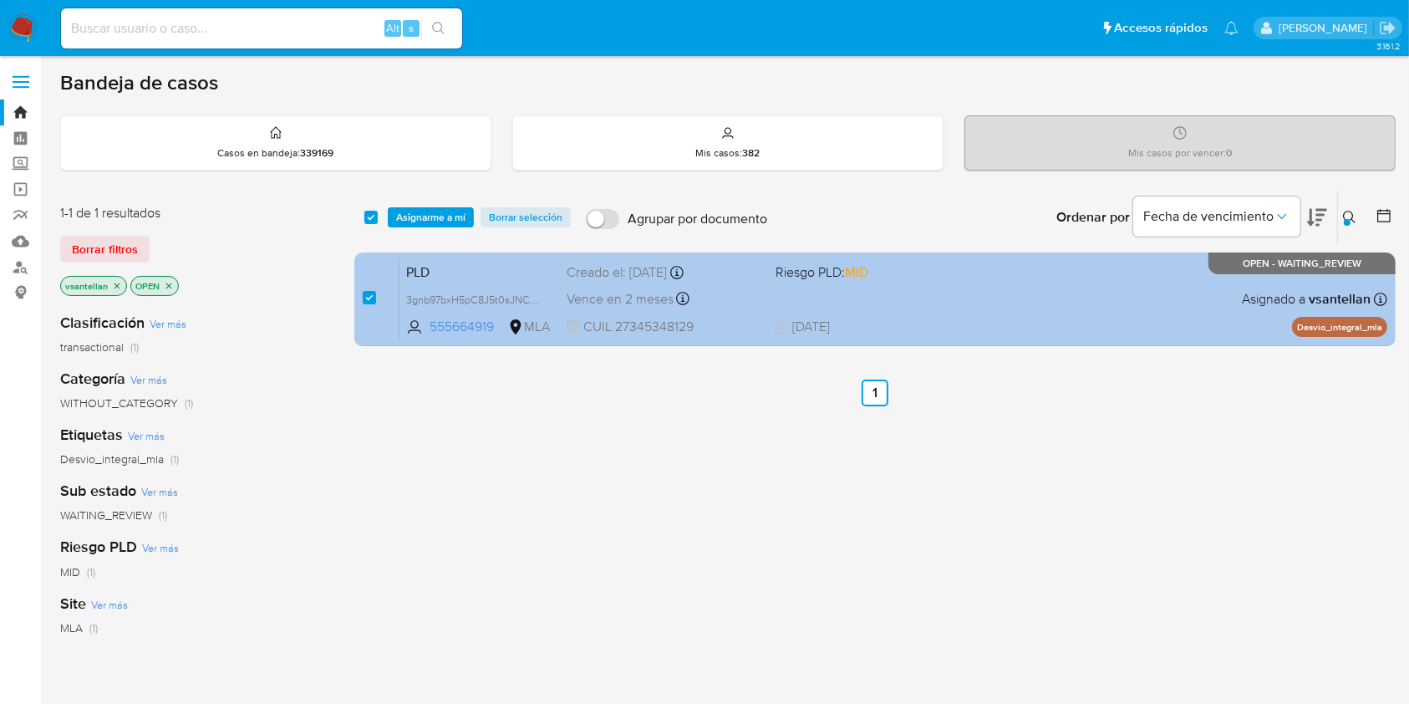
checkbox input "true"
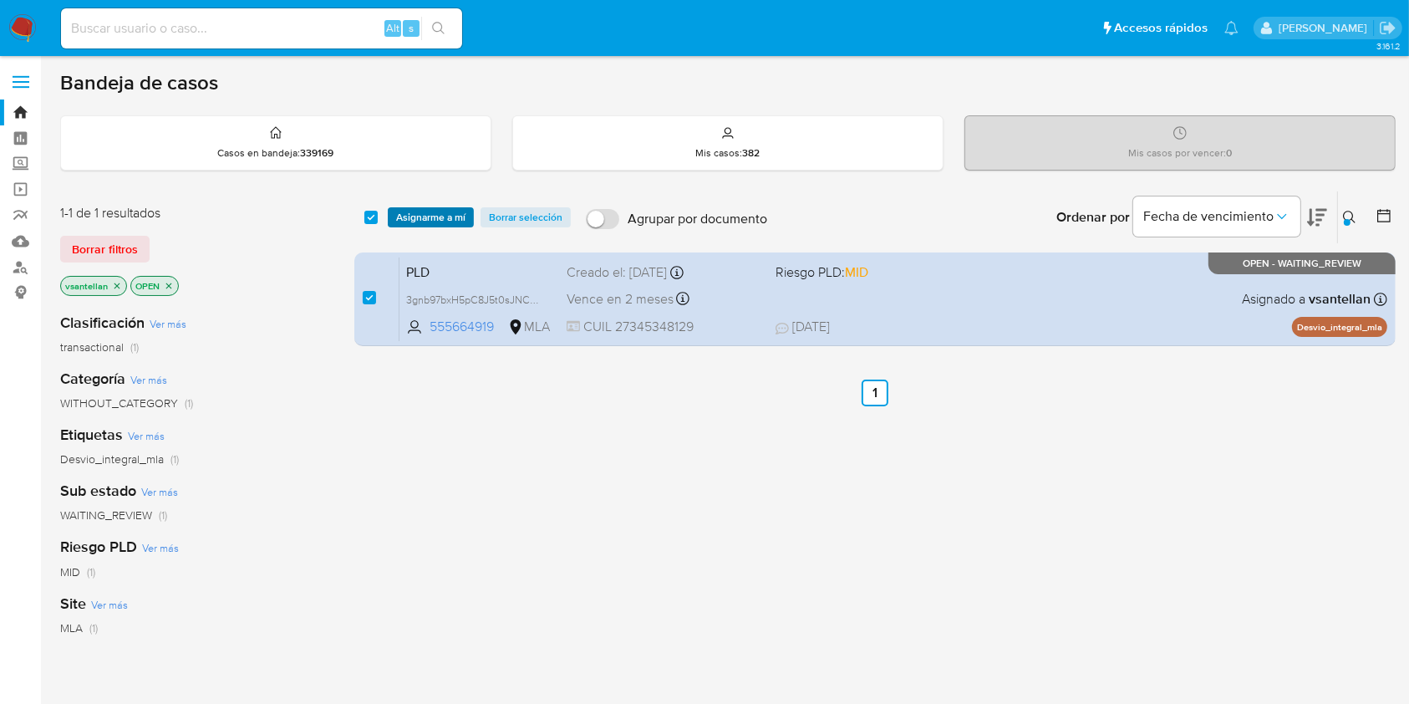
click at [414, 224] on span "Asignarme a mí" at bounding box center [430, 217] width 69 height 17
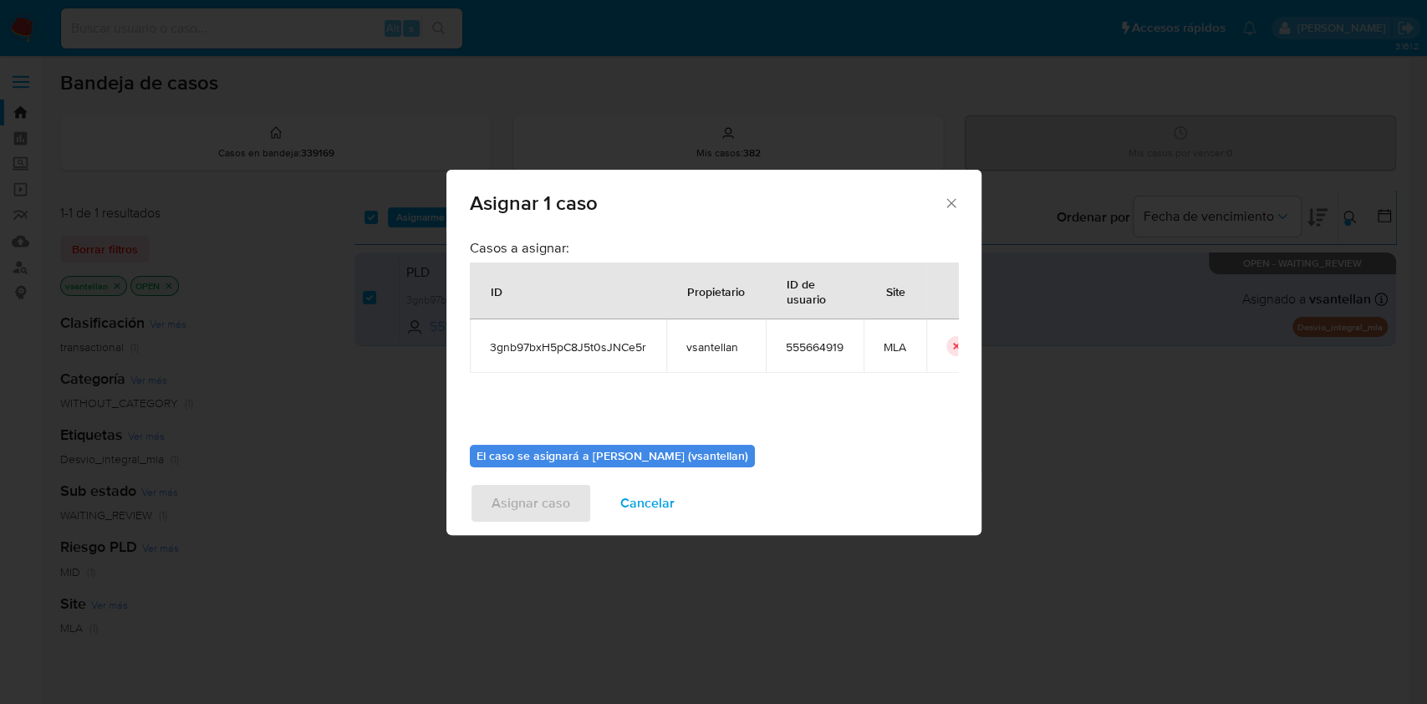
click at [529, 451] on div "El caso se asignará a [PERSON_NAME] (vsantellan)" at bounding box center [612, 456] width 285 height 23
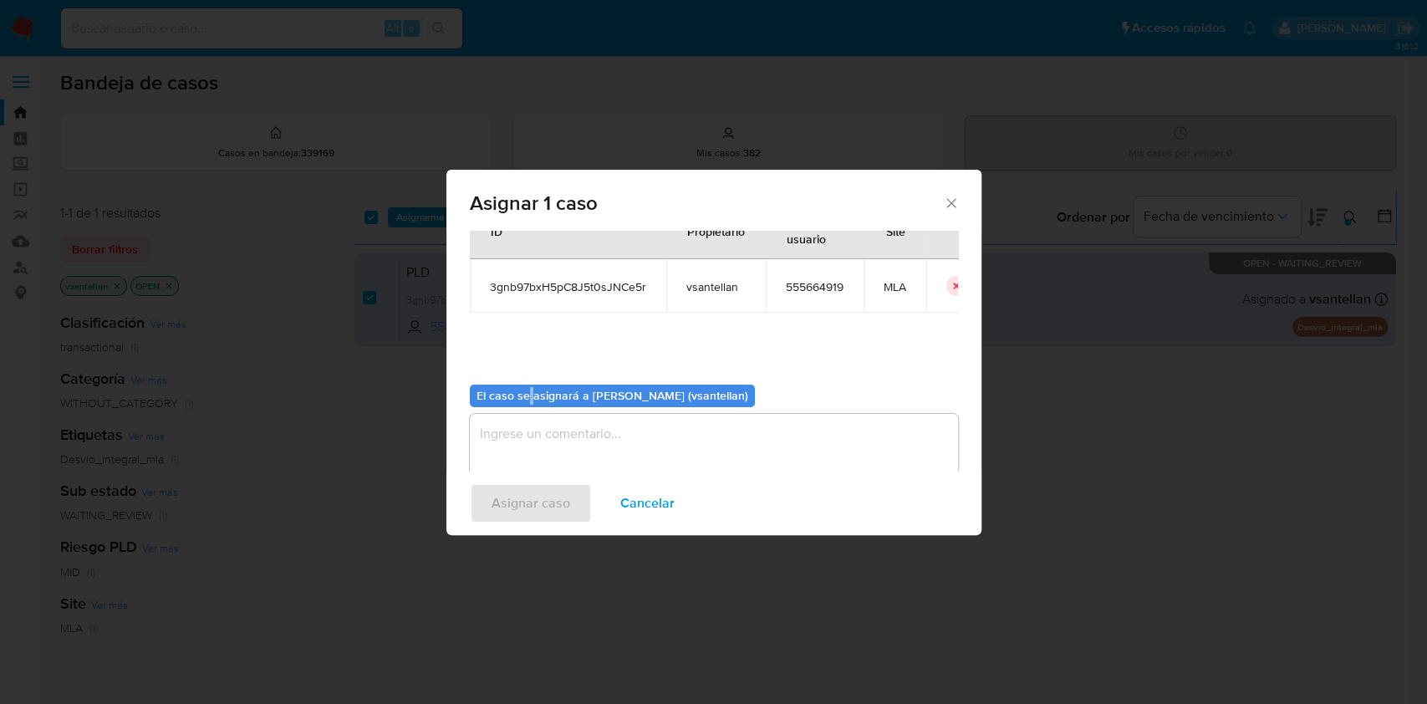
scroll to position [85, 0]
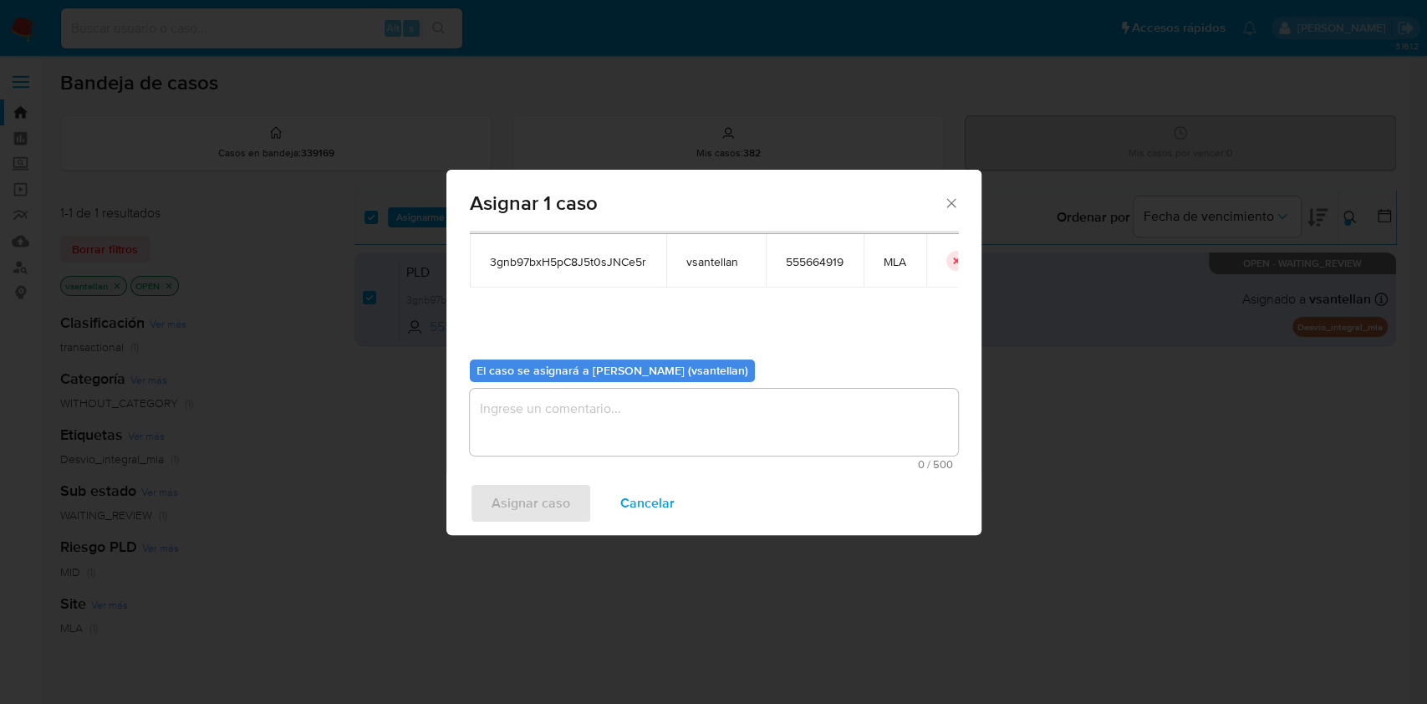
drag, startPoint x: 520, startPoint y: 445, endPoint x: 521, endPoint y: 498, distance: 53.5
click at [518, 444] on textarea "assign-modal" at bounding box center [714, 422] width 488 height 67
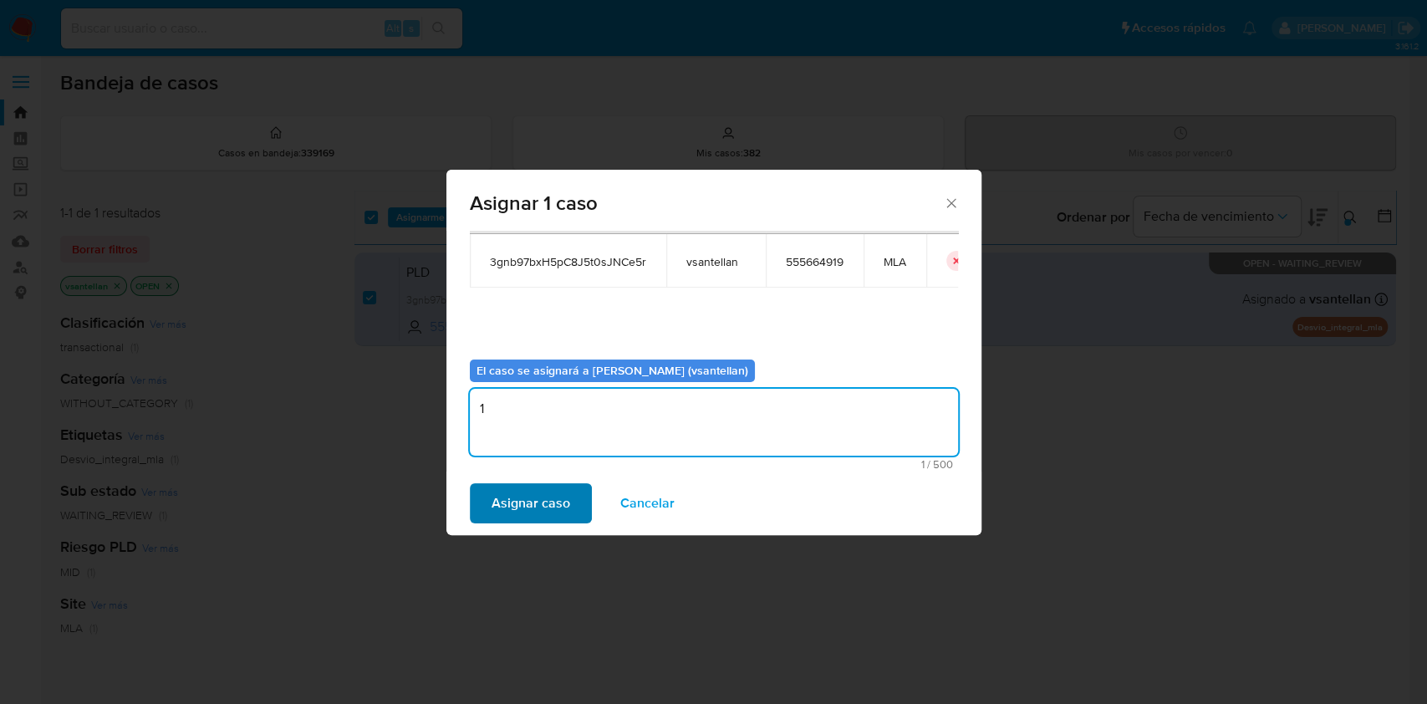
type textarea "1"
click at [521, 509] on span "Asignar caso" at bounding box center [530, 503] width 79 height 37
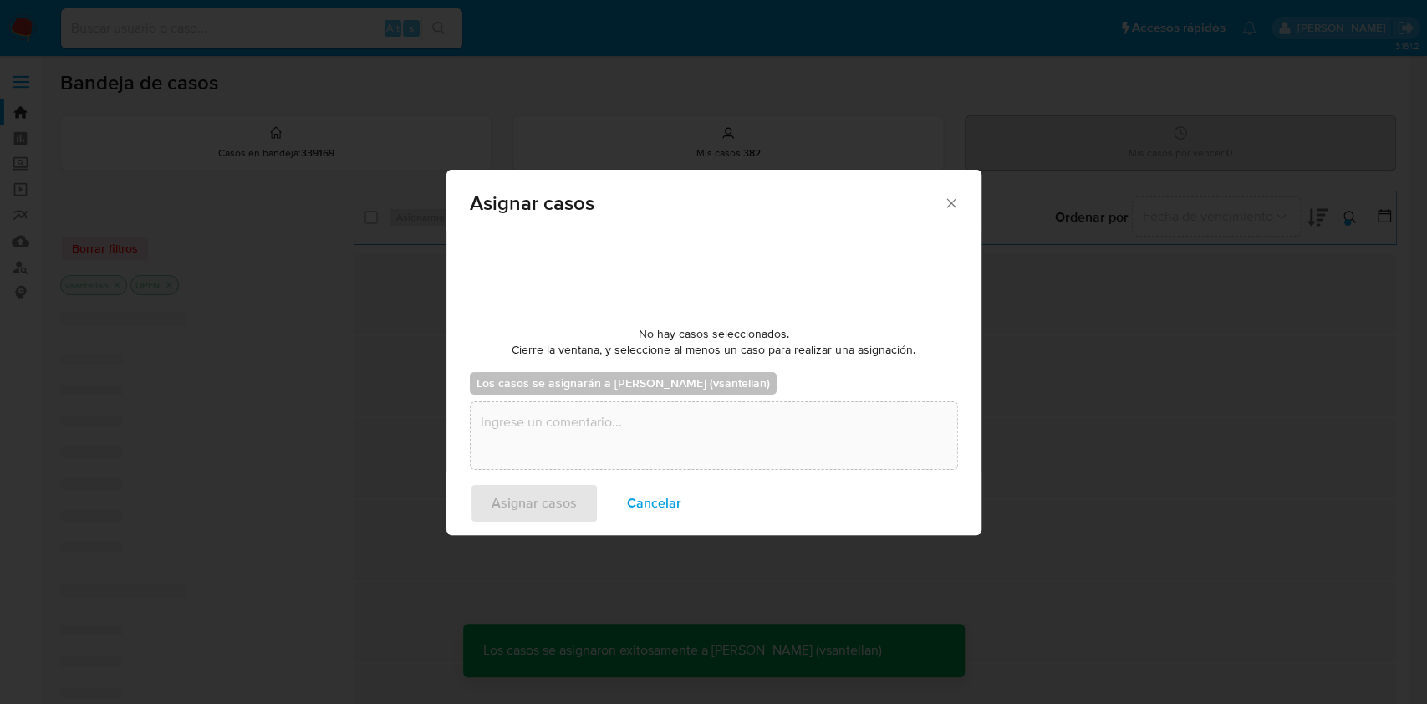
checkbox input "false"
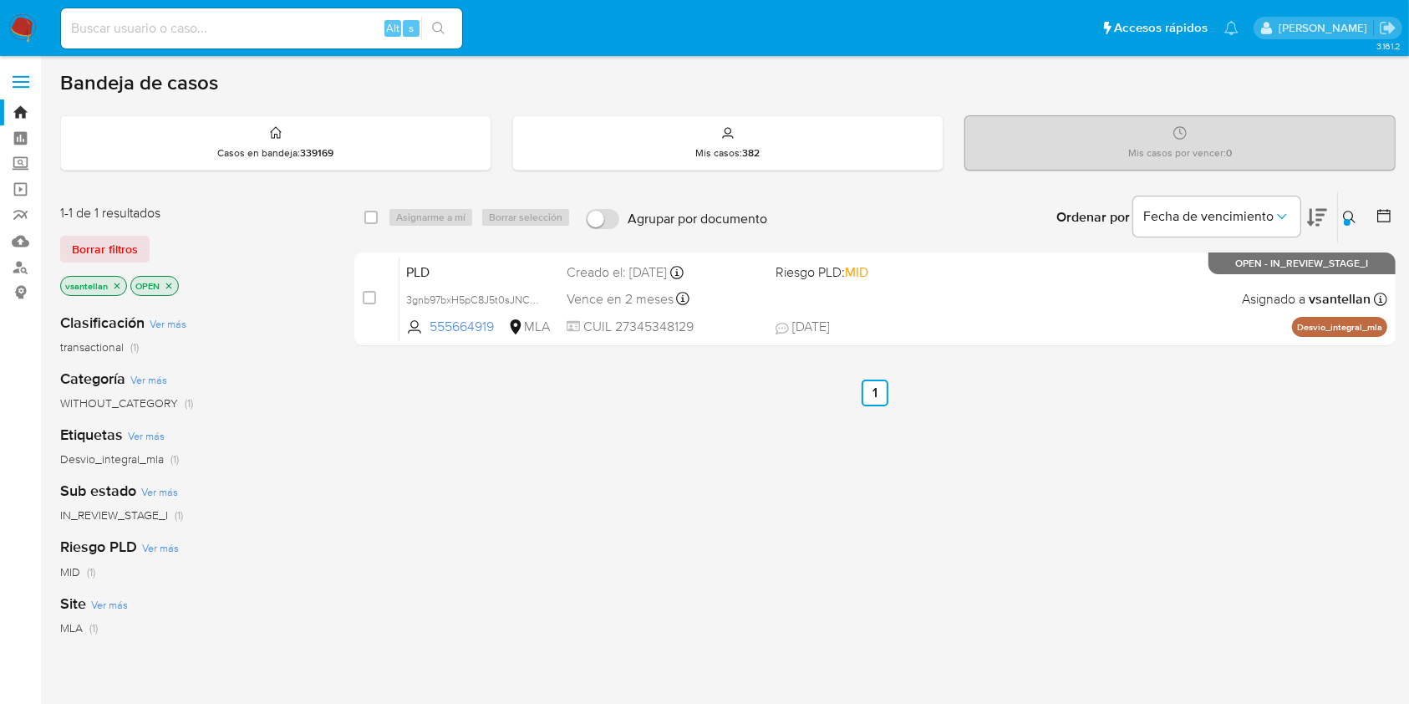
click at [1348, 219] on div at bounding box center [1347, 222] width 7 height 7
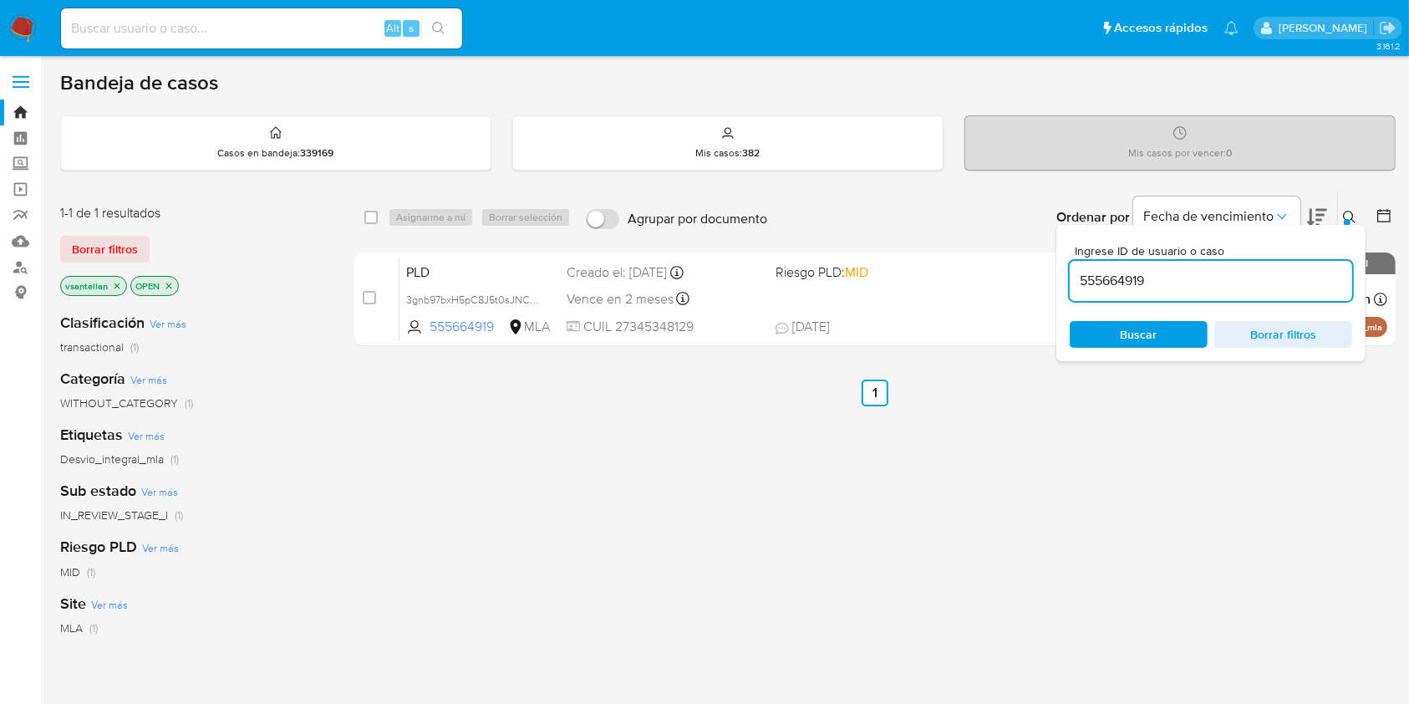
click at [1211, 282] on input "555664919" at bounding box center [1211, 281] width 282 height 22
type input "1479694546"
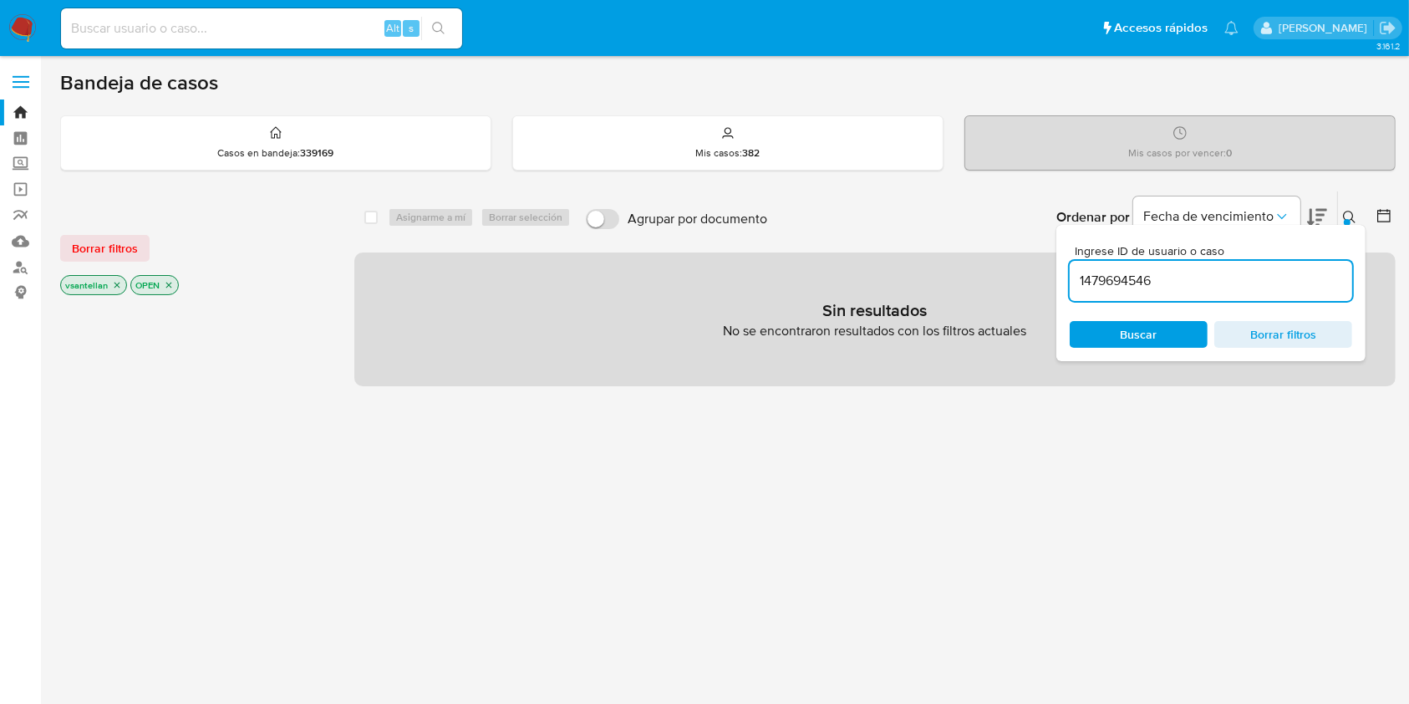
click at [118, 282] on icon "close-filter" at bounding box center [117, 285] width 6 height 6
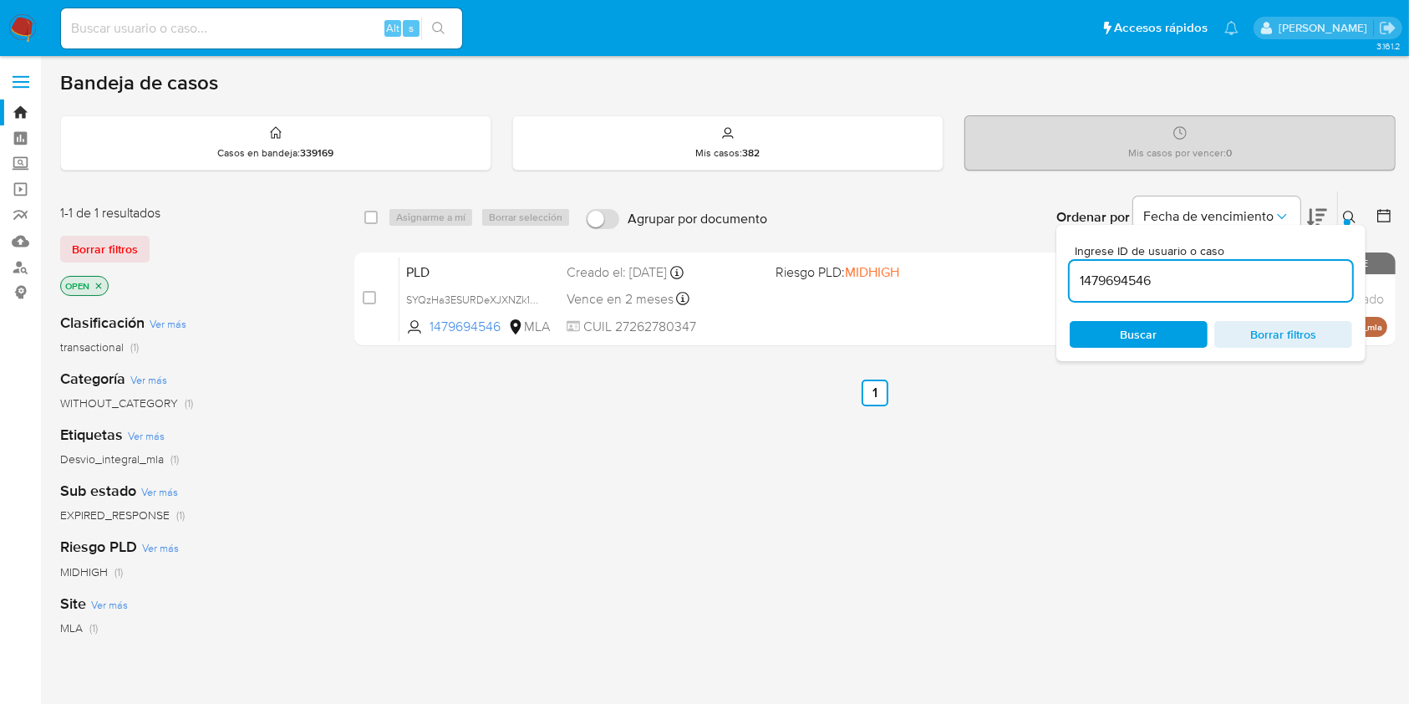
click at [1355, 229] on div "Ingrese ID de usuario o caso 1479694546 Buscar Borrar filtros" at bounding box center [1210, 293] width 309 height 136
click at [1350, 216] on icon at bounding box center [1349, 217] width 13 height 13
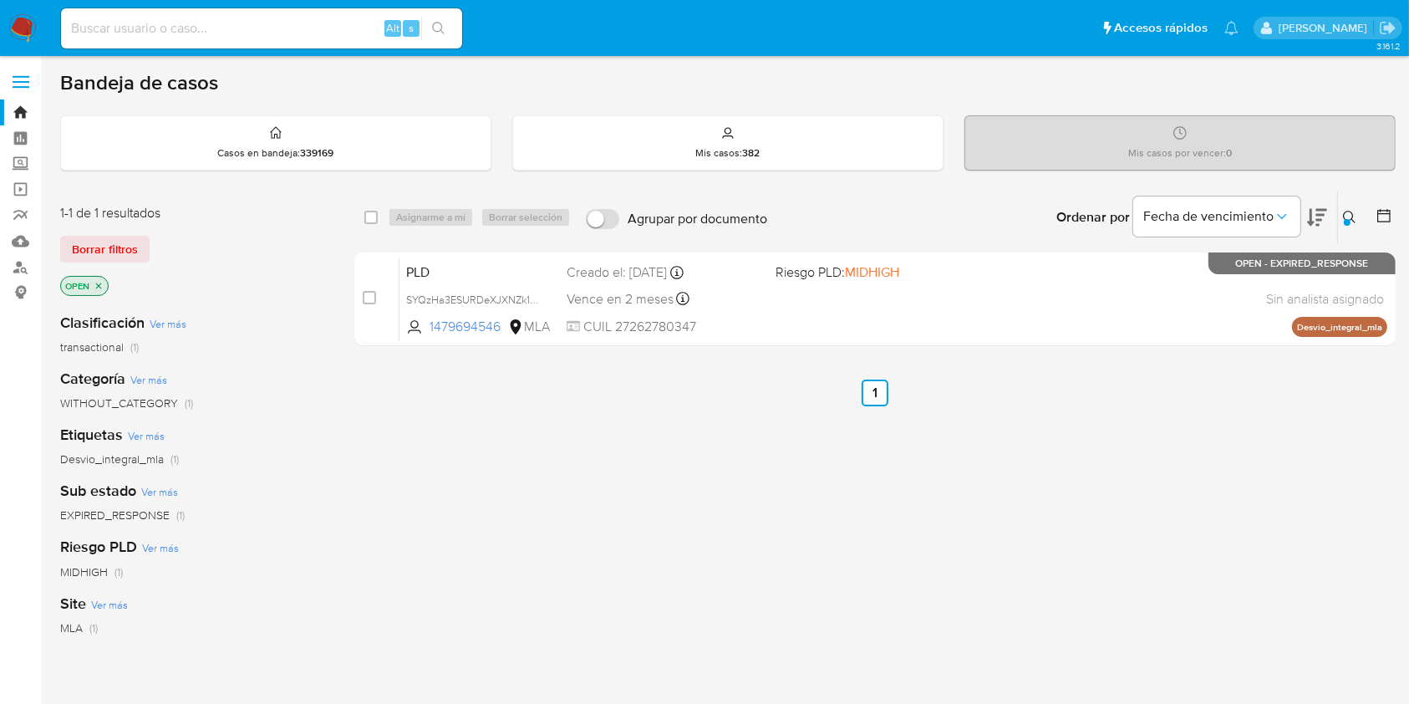
drag, startPoint x: 365, startPoint y: 295, endPoint x: 428, endPoint y: 217, distance: 99.8
click at [365, 296] on input "checkbox" at bounding box center [369, 297] width 13 height 13
checkbox input "true"
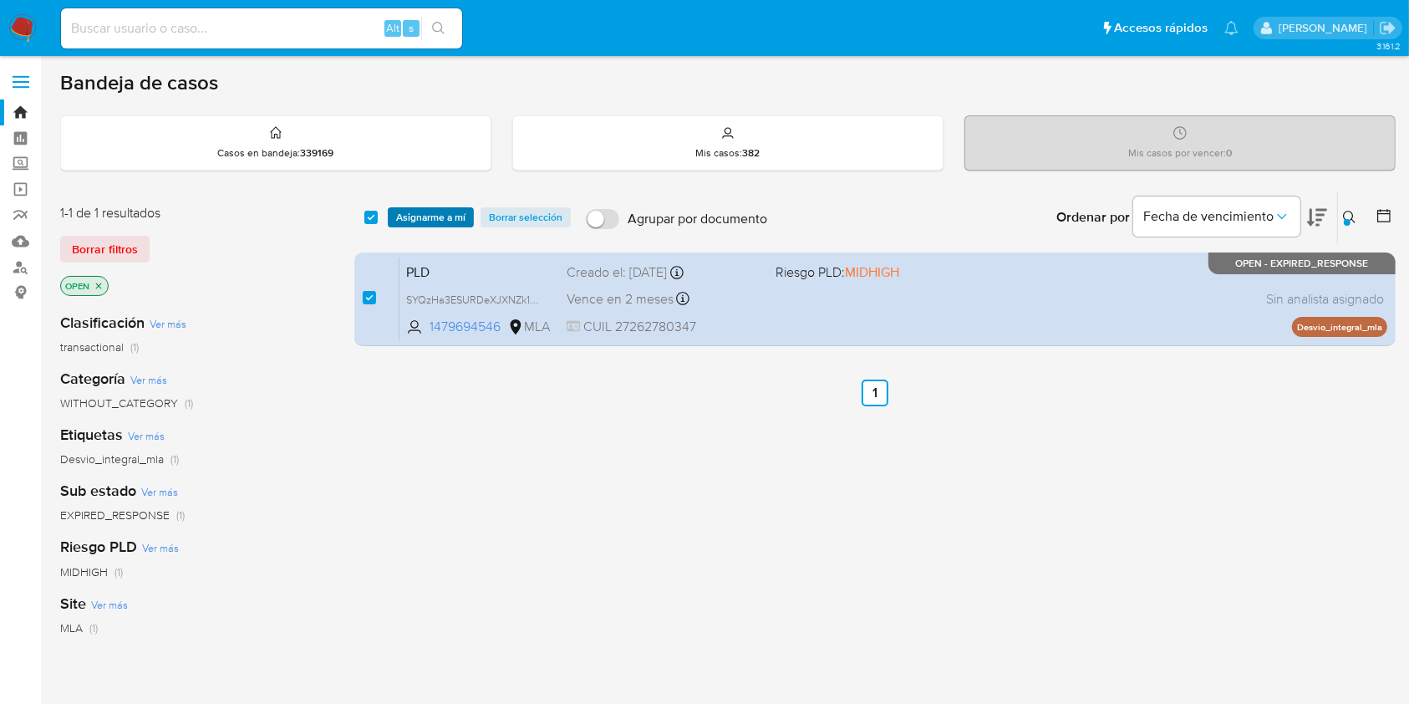
click at [429, 211] on span "Asignarme a mí" at bounding box center [430, 217] width 69 height 17
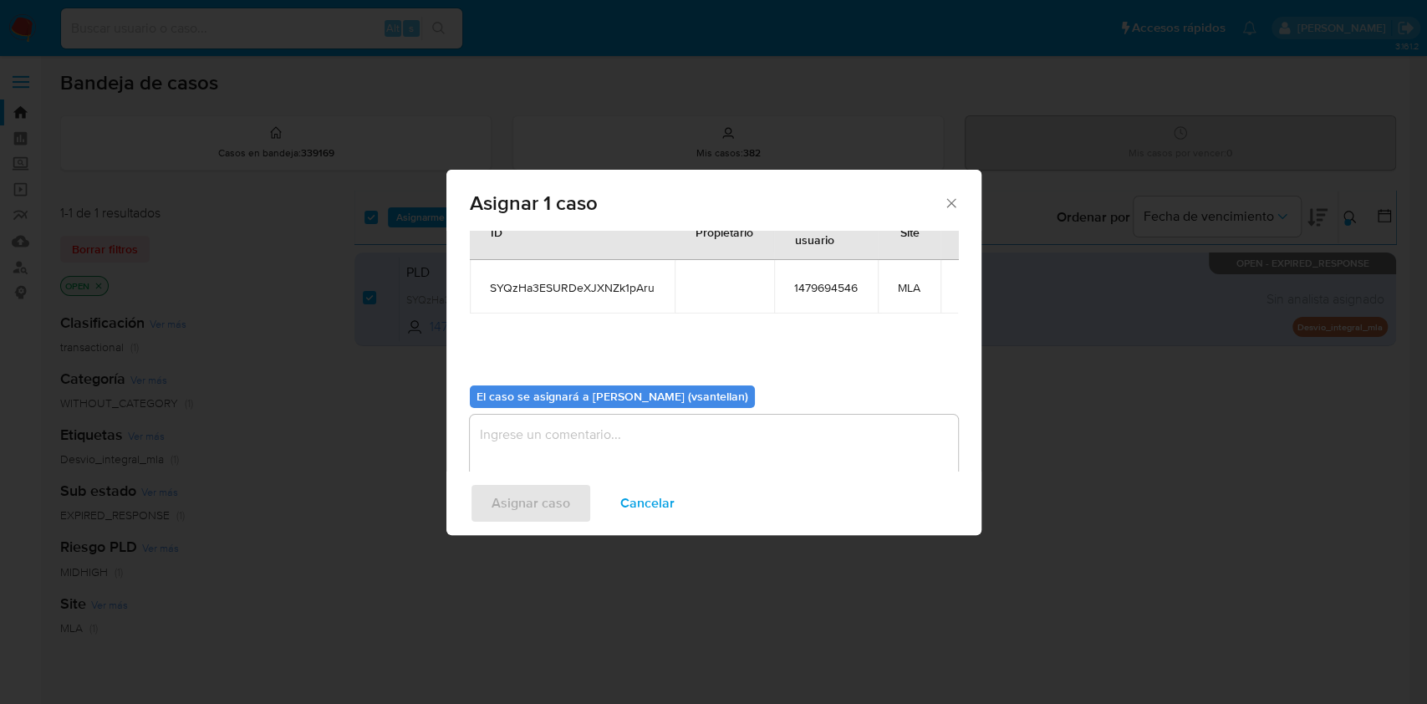
scroll to position [85, 0]
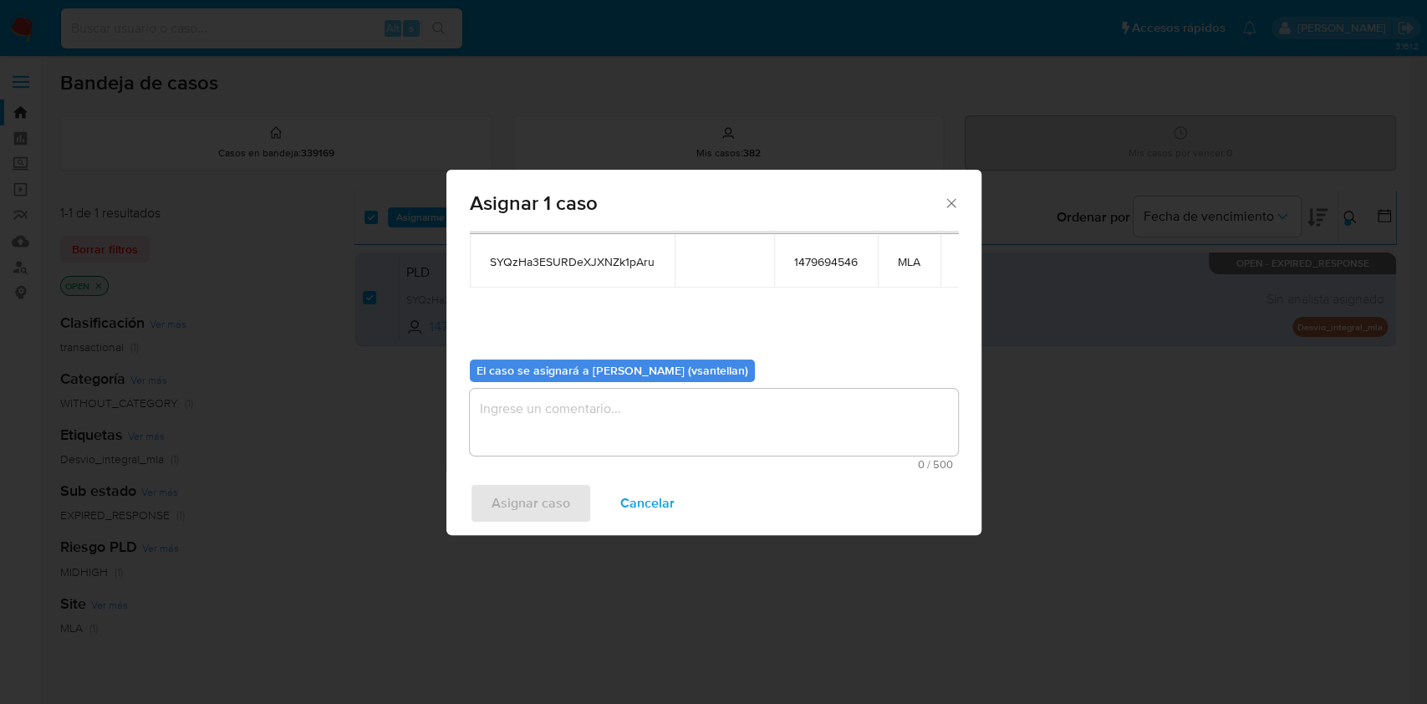
click at [536, 427] on textarea "assign-modal" at bounding box center [714, 422] width 488 height 67
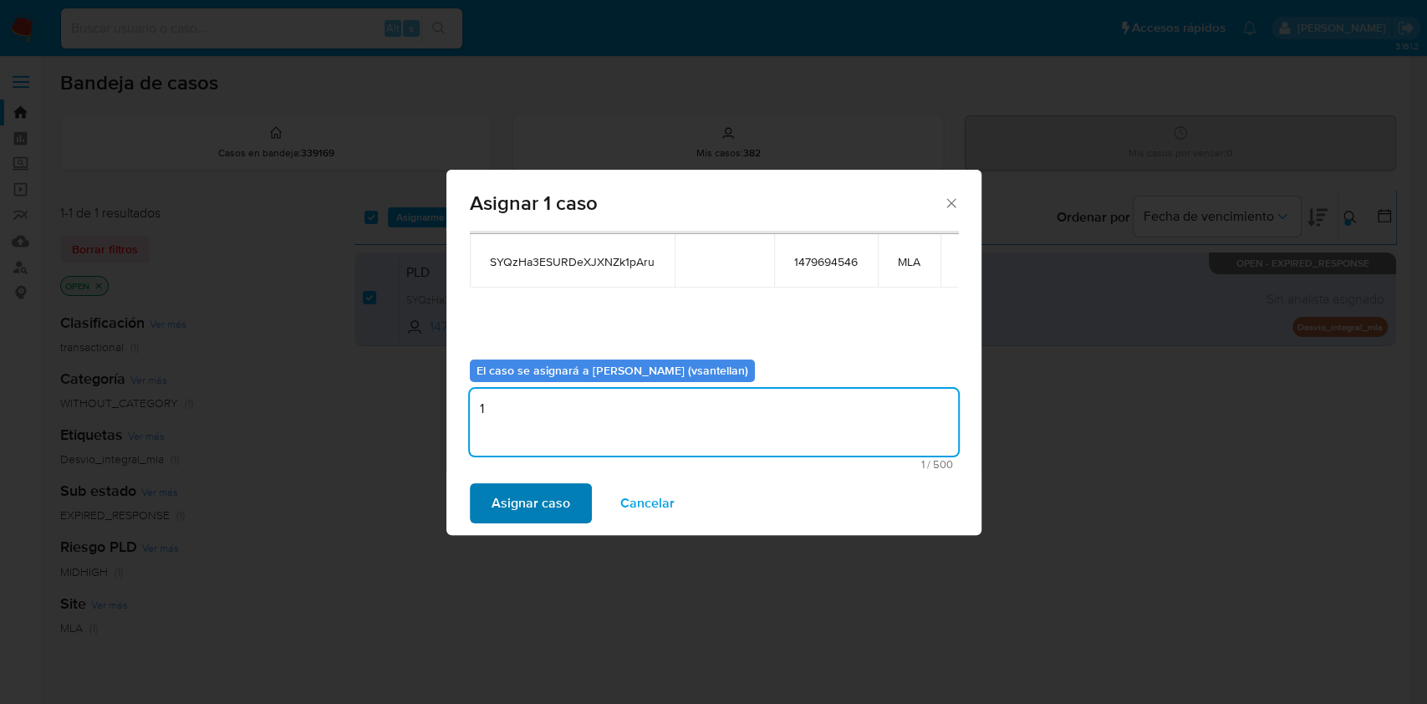
type textarea "1"
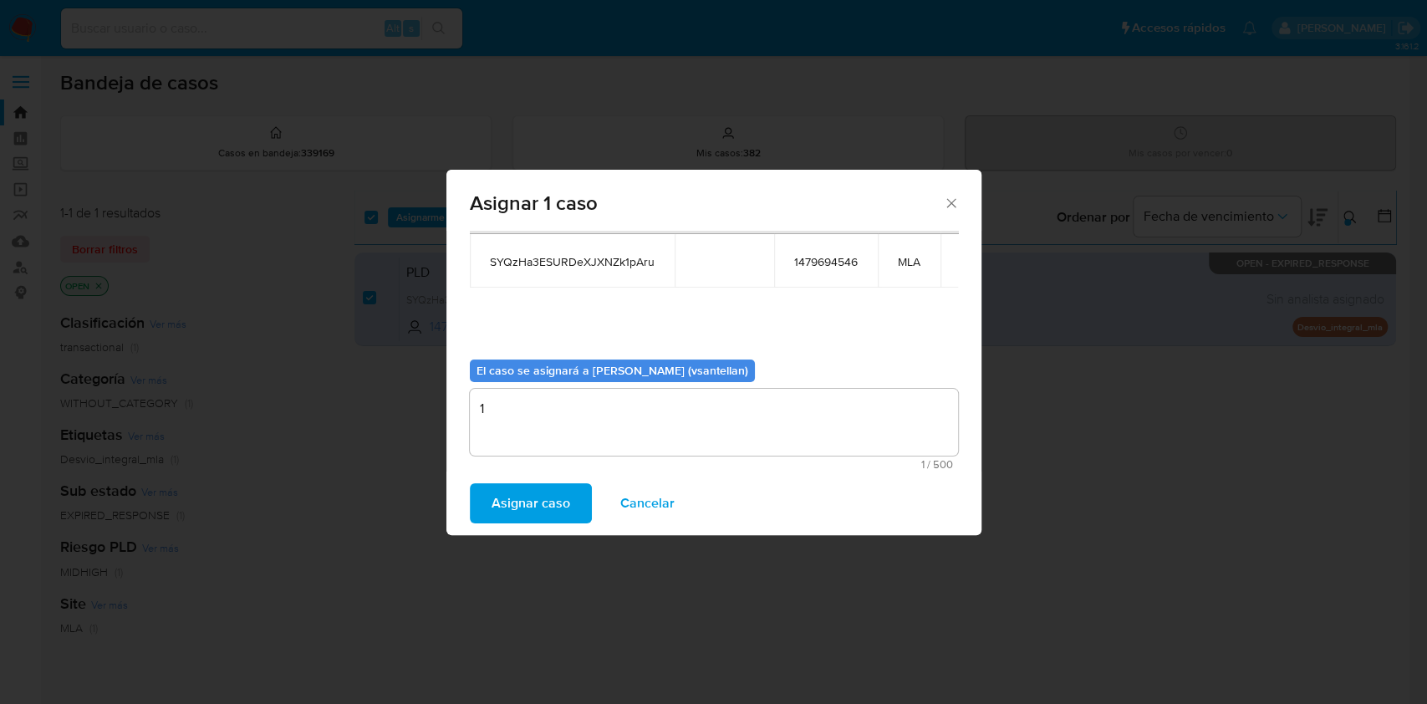
click at [537, 507] on span "Asignar caso" at bounding box center [530, 503] width 79 height 37
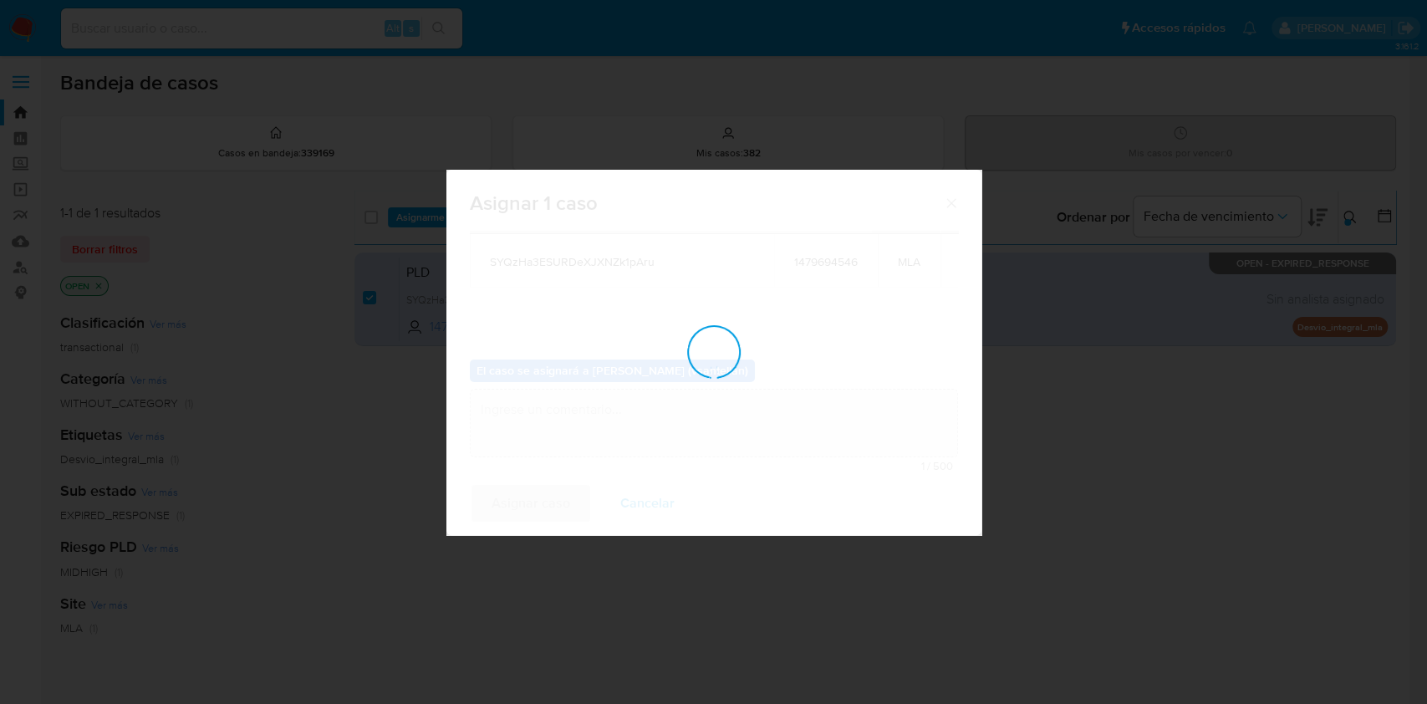
checkbox input "false"
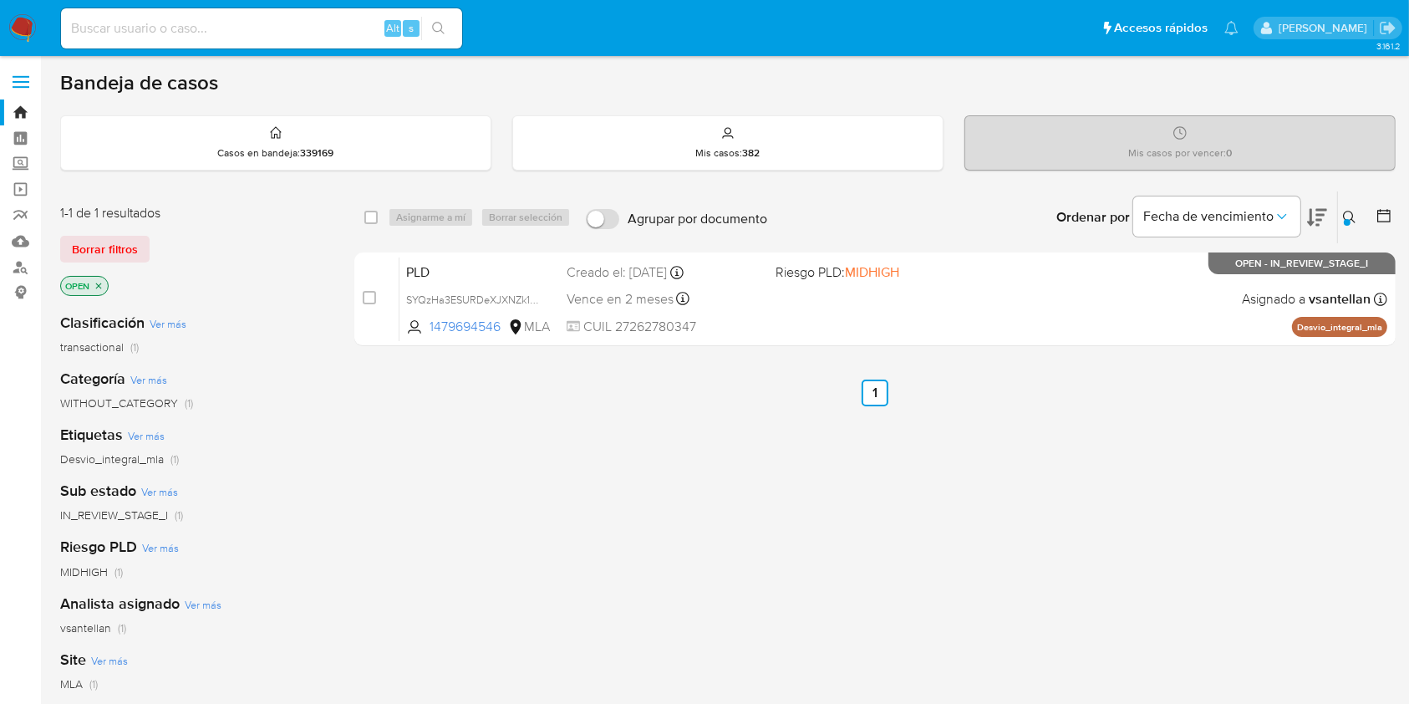
click at [1201, 302] on div "PLD SYQzHa3ESURDeXJXNZk1pAru 1479694546 MLA Riesgo PLD: MIDHIGH Creado el: 12/0…" at bounding box center [893, 299] width 988 height 84
click at [1354, 221] on icon at bounding box center [1349, 217] width 13 height 13
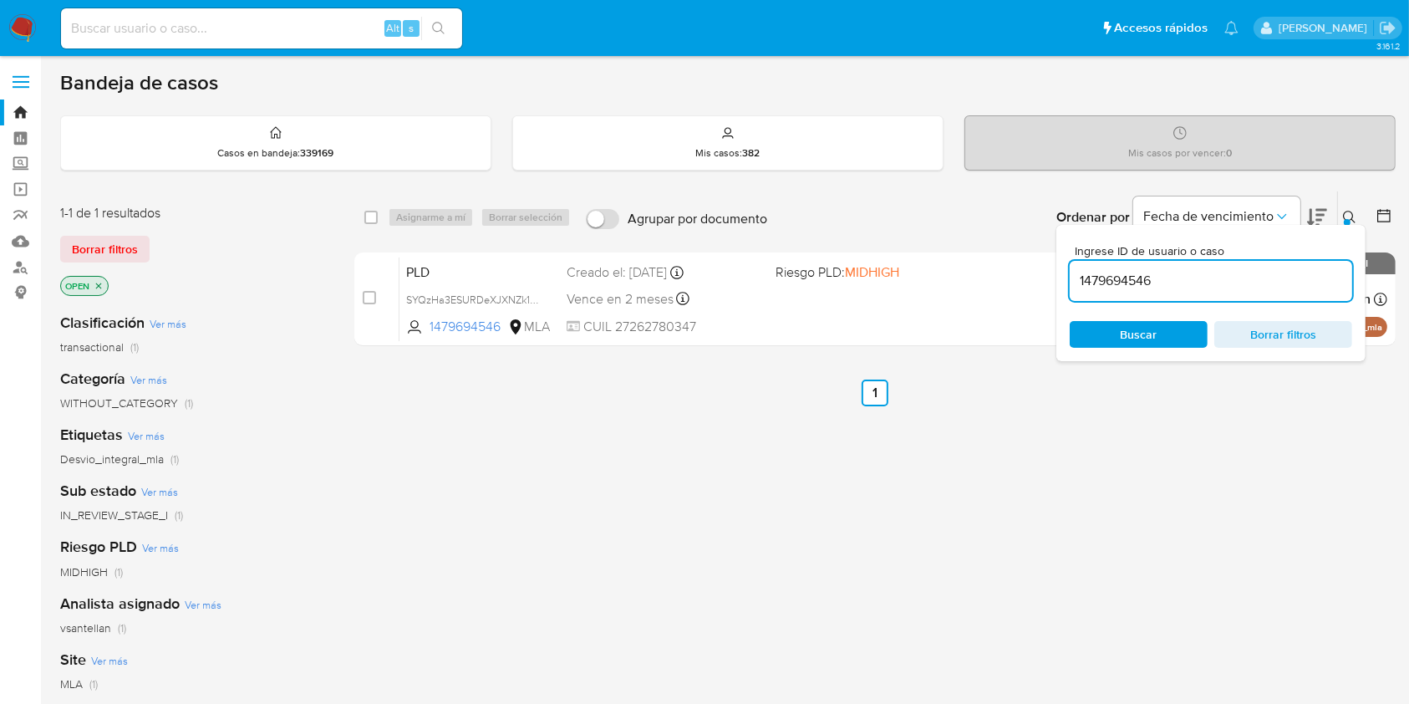
click at [1217, 286] on input "1479694546" at bounding box center [1211, 281] width 282 height 22
drag, startPoint x: 1355, startPoint y: 210, endPoint x: 1350, endPoint y: 222, distance: 13.8
click at [1355, 211] on icon at bounding box center [1349, 217] width 13 height 13
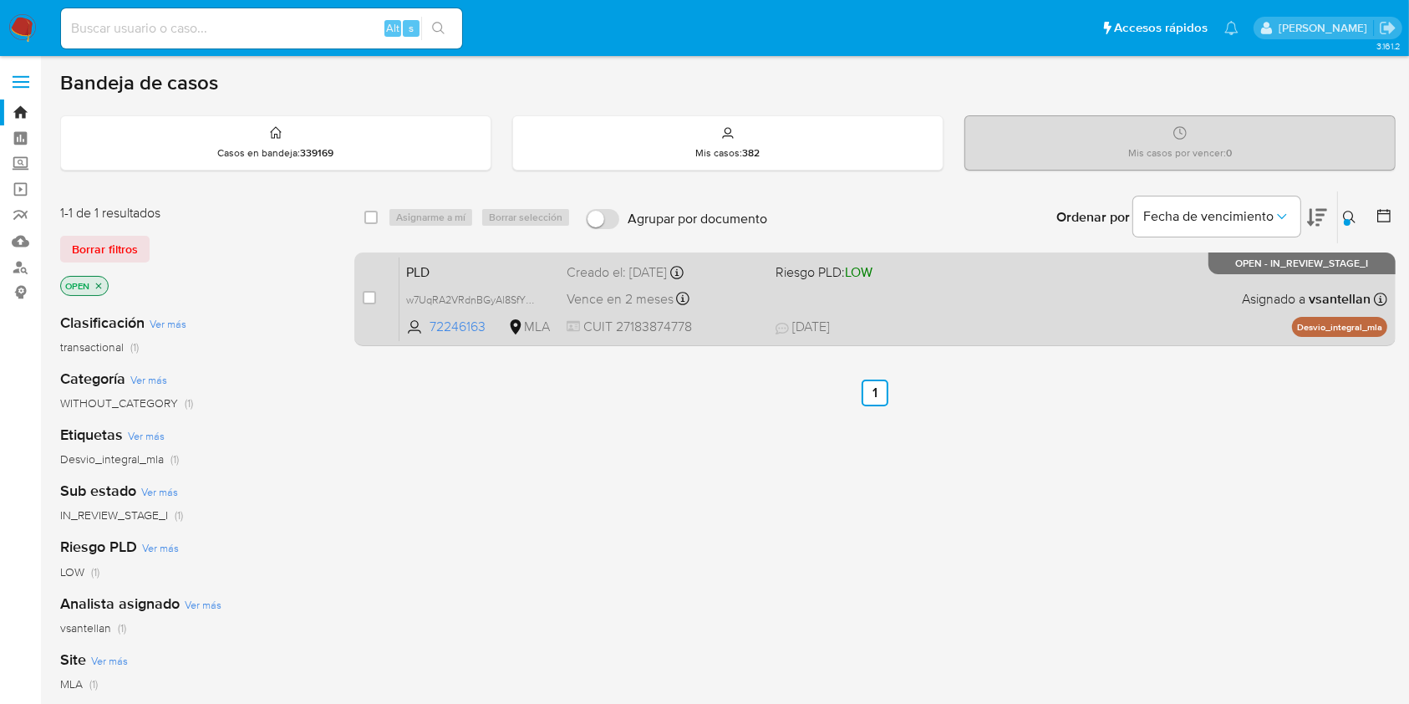
click at [879, 281] on div "PLD w7UqRA2VRdnBGyAl8SfY6Ywm 72246163 MLA Riesgo PLD: LOW Creado el: 12/09/2025…" at bounding box center [893, 299] width 988 height 84
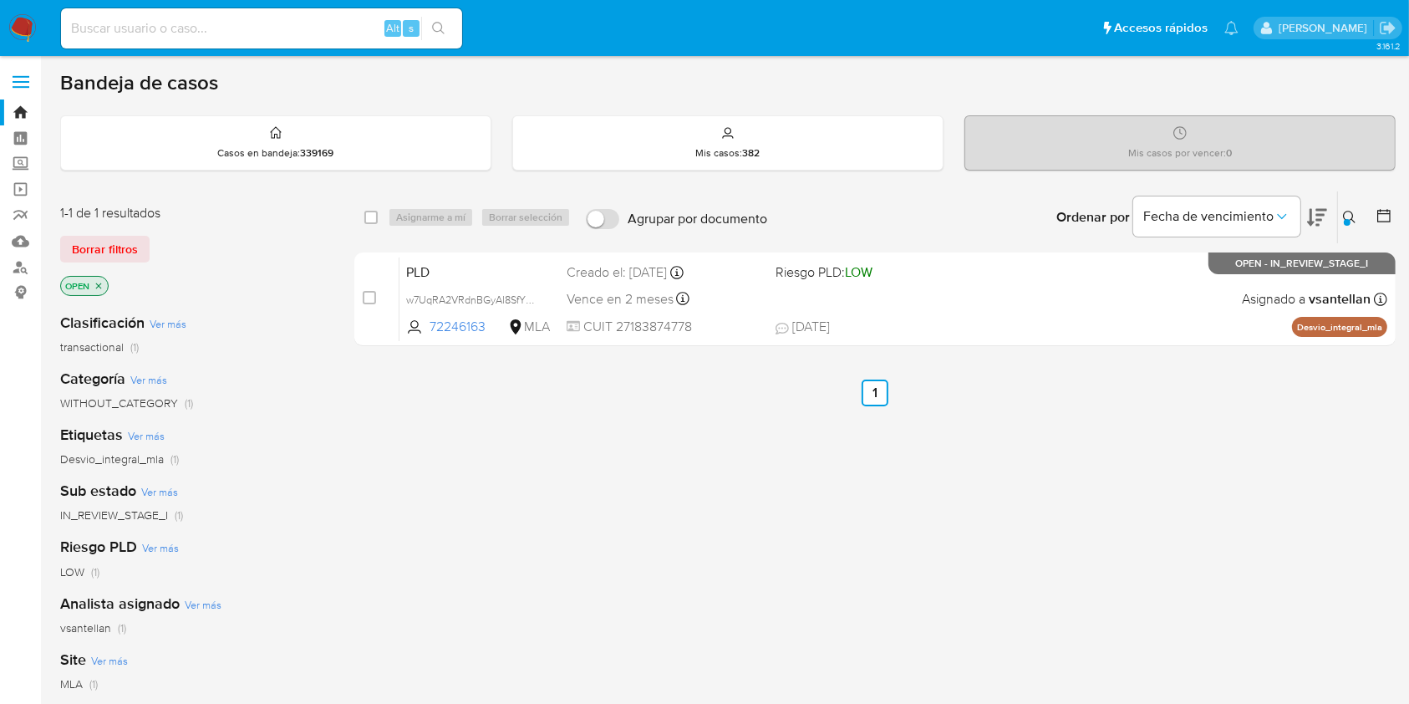
click at [1357, 227] on div "Ingrese ID de usuario o caso 72246163 Buscar Borrar filtros" at bounding box center [1351, 217] width 28 height 52
click at [1350, 218] on icon at bounding box center [1349, 217] width 13 height 13
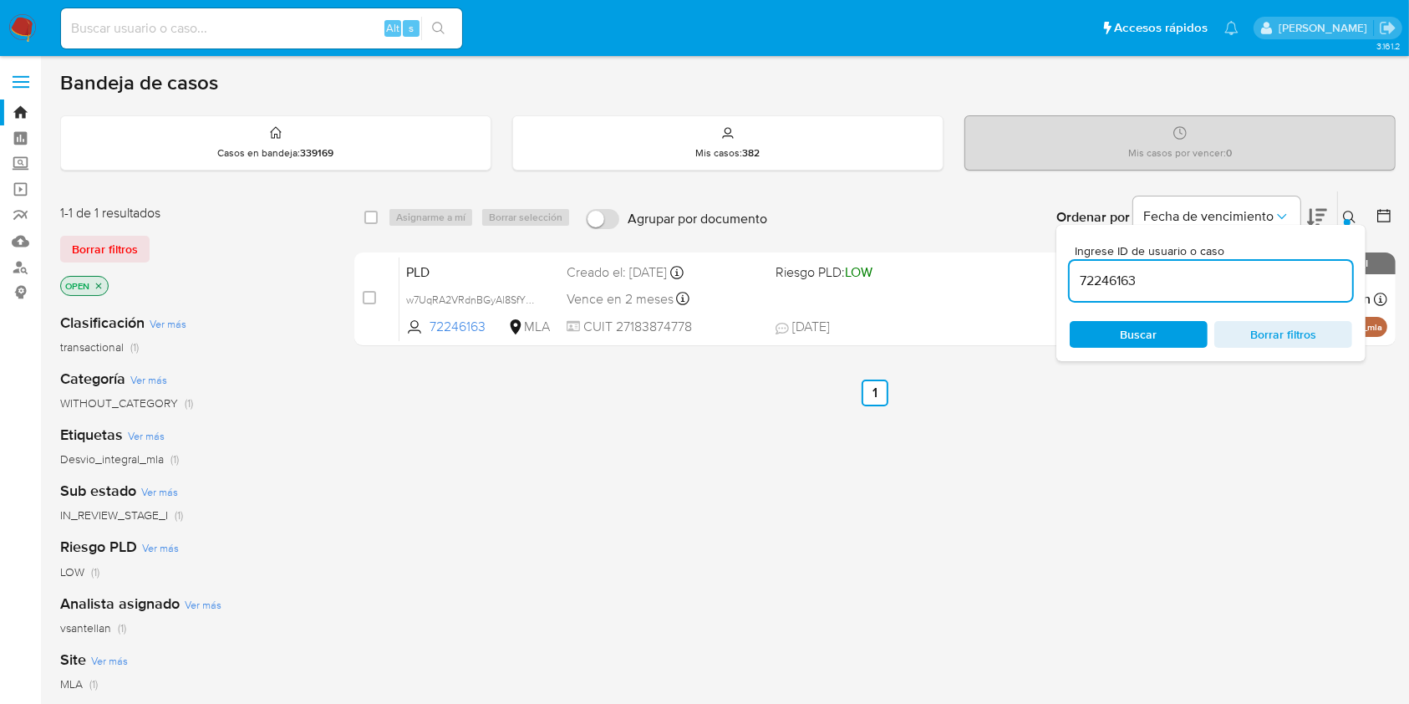
click at [1200, 288] on input "72246163" at bounding box center [1211, 281] width 282 height 22
click at [1200, 287] on input "72246163" at bounding box center [1211, 281] width 282 height 22
type input "1377086184"
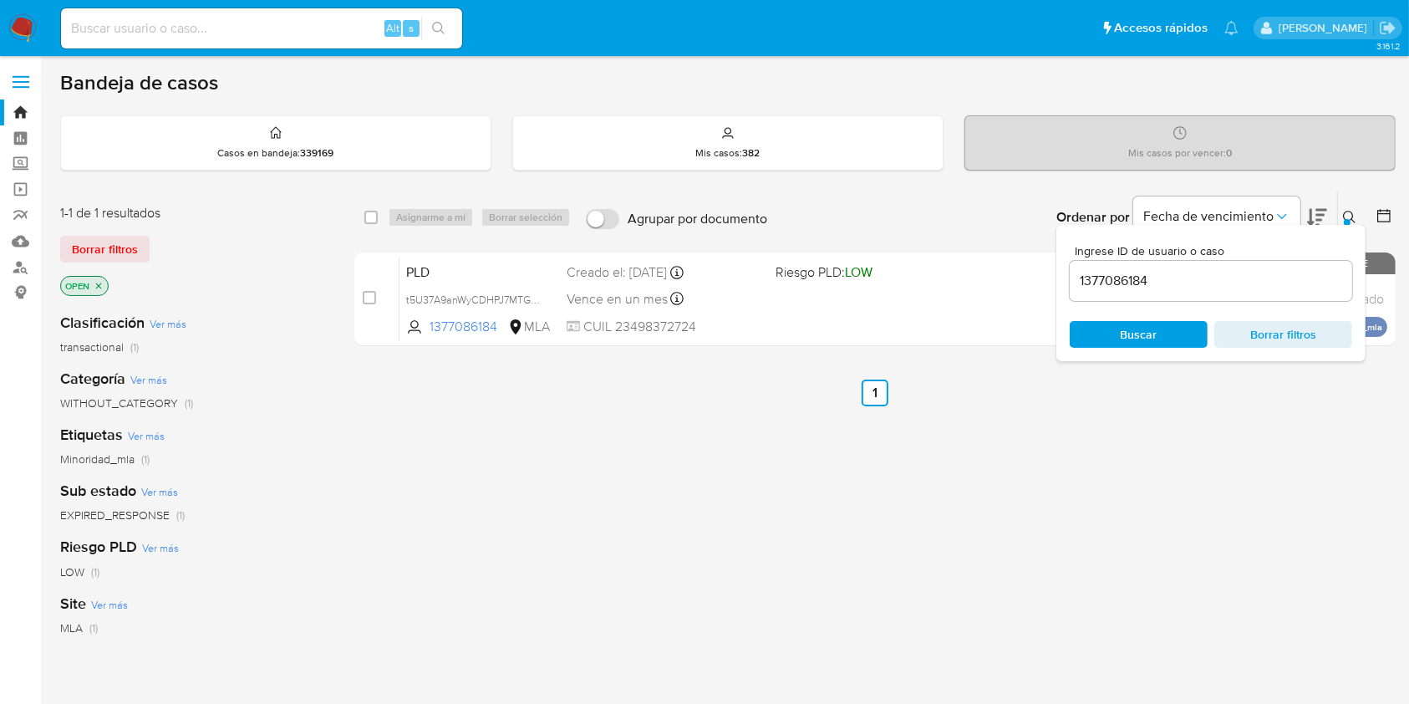
click at [1146, 327] on span "Buscar" at bounding box center [1139, 334] width 37 height 27
click at [1352, 213] on icon at bounding box center [1349, 217] width 13 height 13
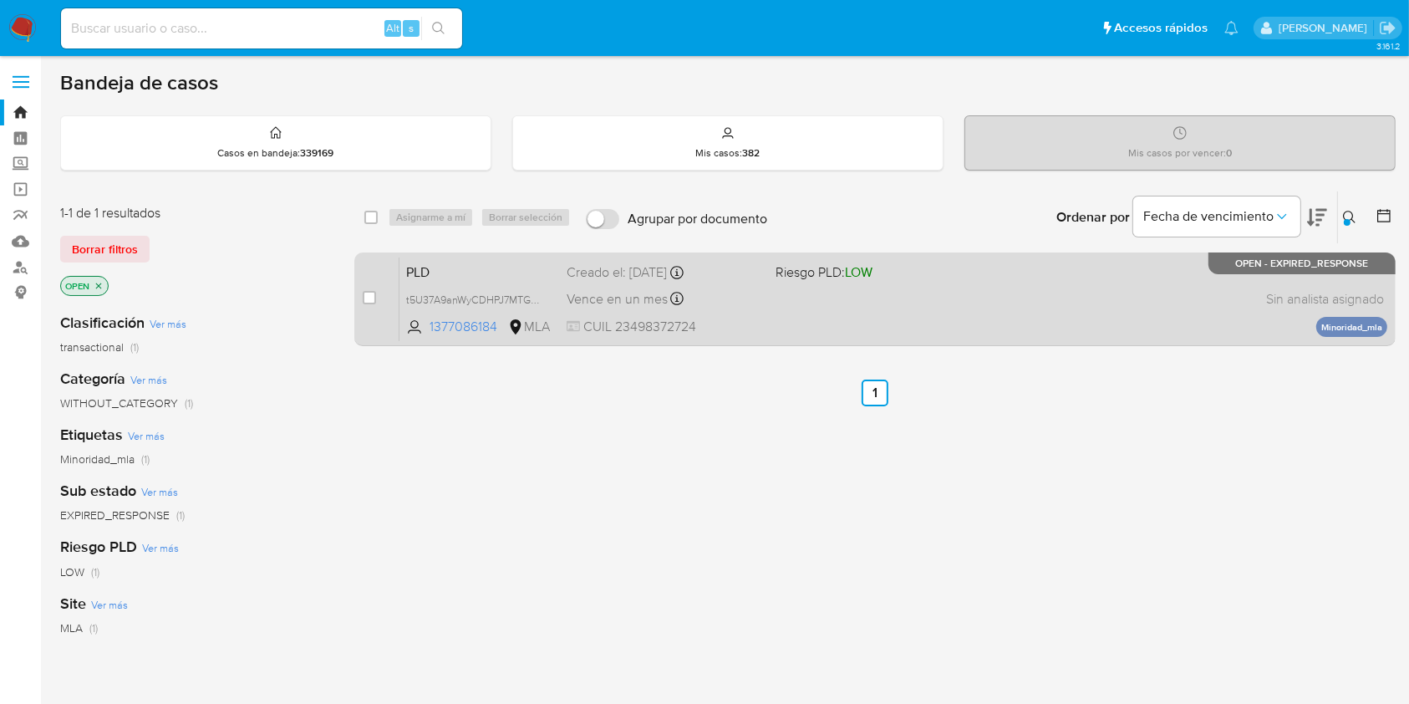
drag, startPoint x: 367, startPoint y: 298, endPoint x: 407, endPoint y: 264, distance: 52.2
click at [363, 298] on input "checkbox" at bounding box center [369, 297] width 13 height 13
checkbox input "true"
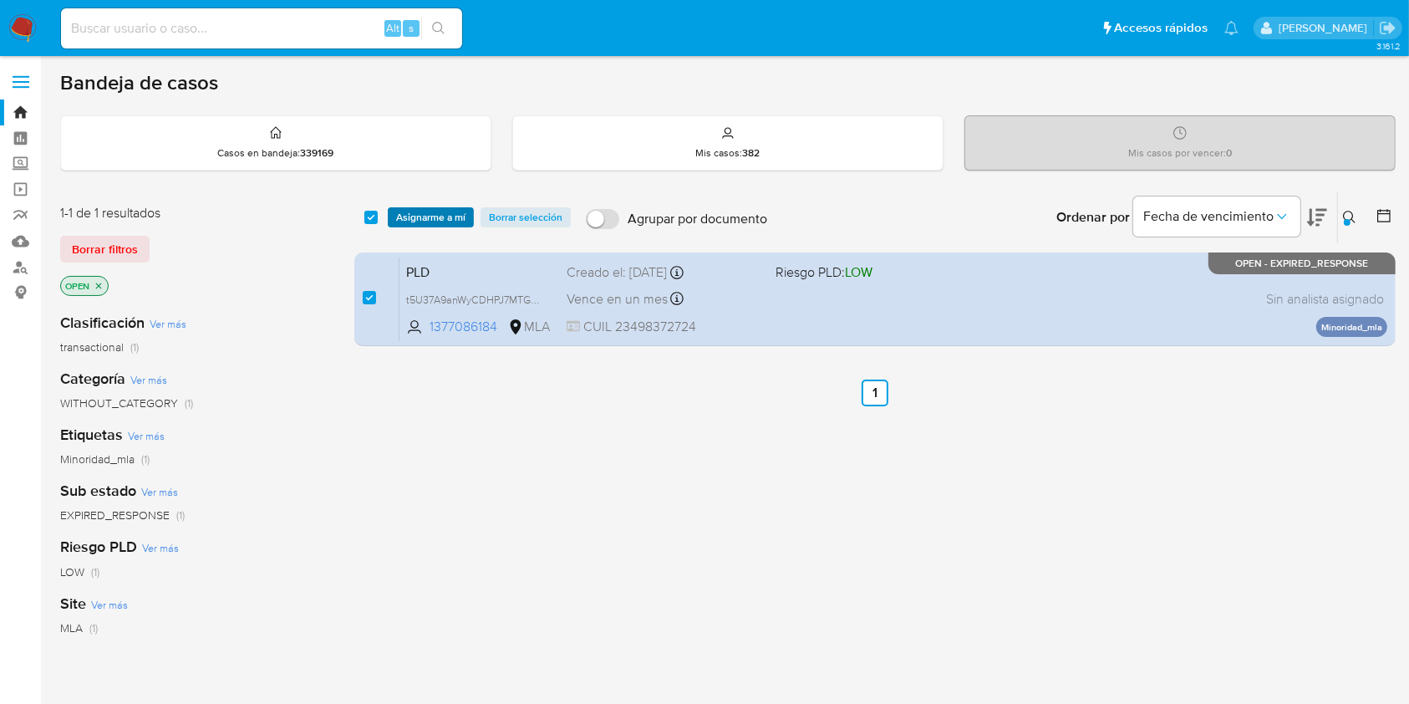
click at [427, 215] on span "Asignarme a mí" at bounding box center [430, 217] width 69 height 17
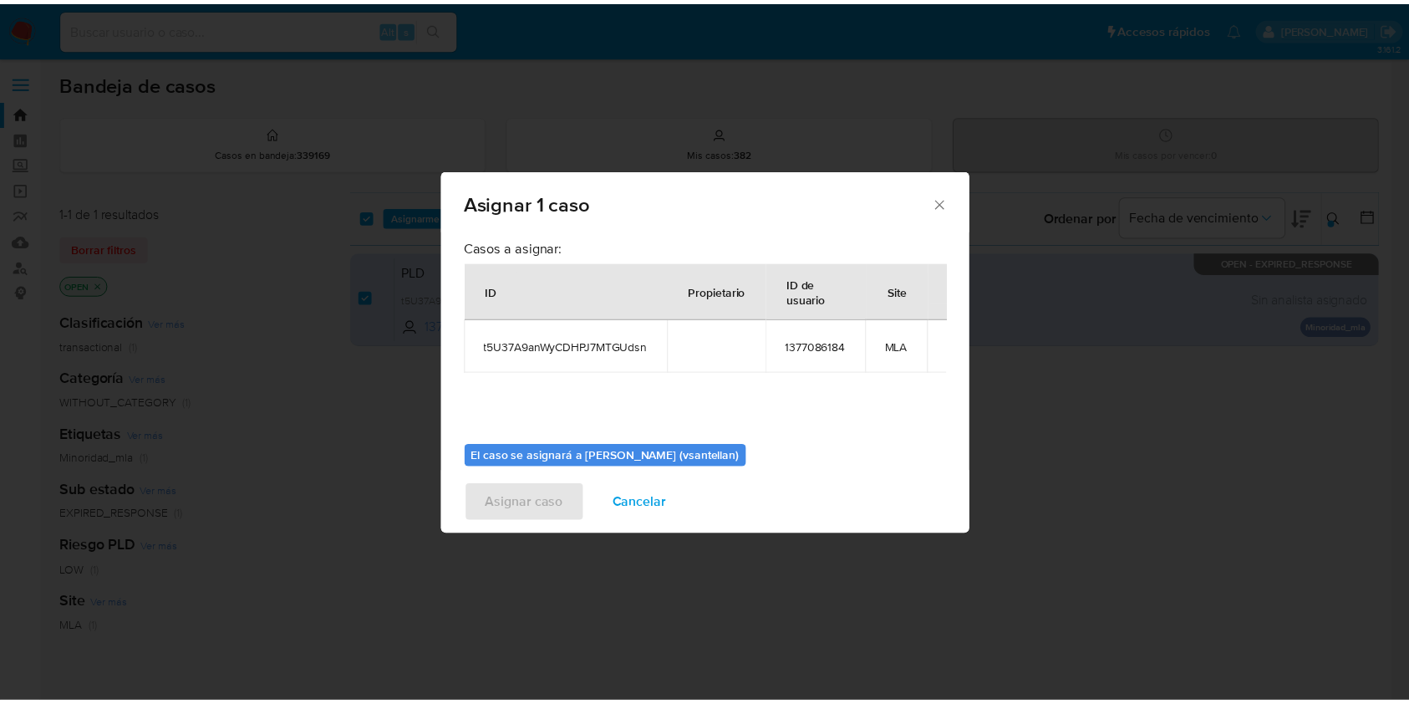
scroll to position [85, 0]
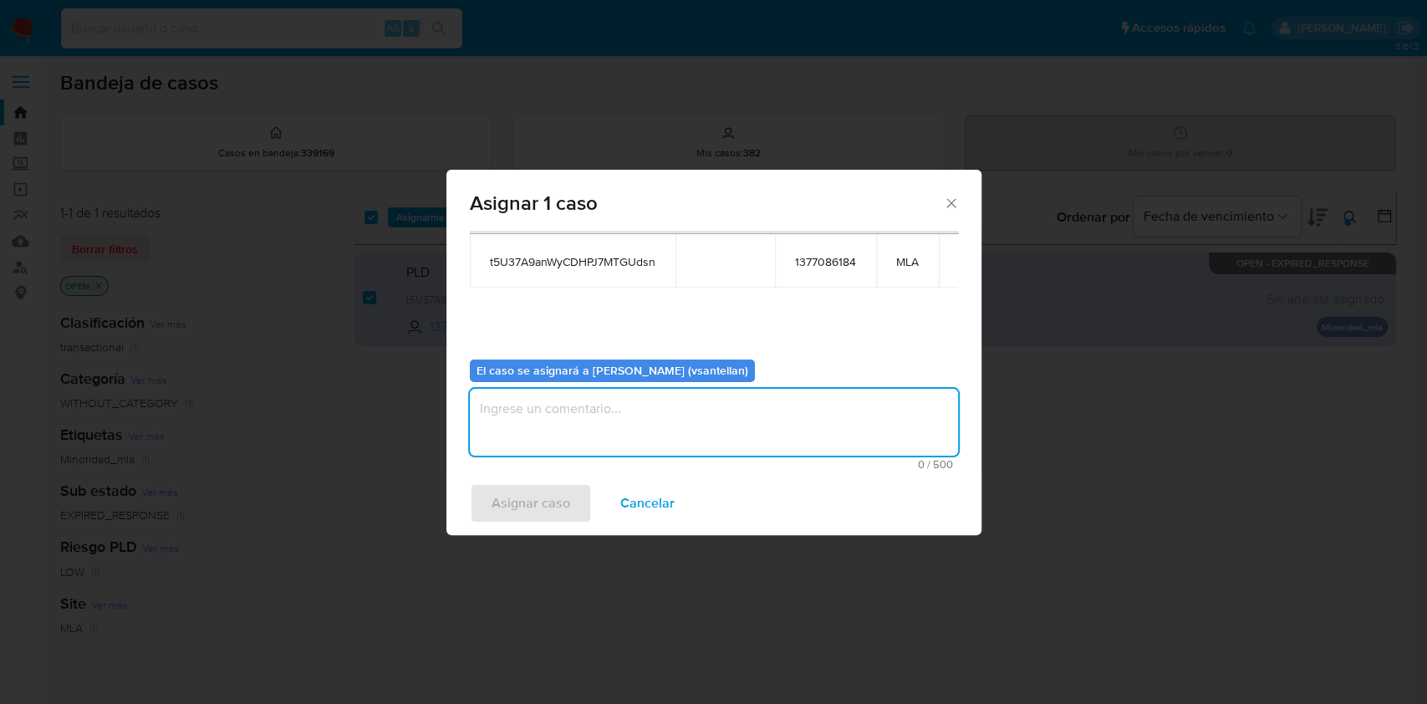
click at [536, 441] on textarea "assign-modal" at bounding box center [714, 422] width 488 height 67
type textarea "1"
click at [526, 491] on span "Asignar caso" at bounding box center [530, 503] width 79 height 37
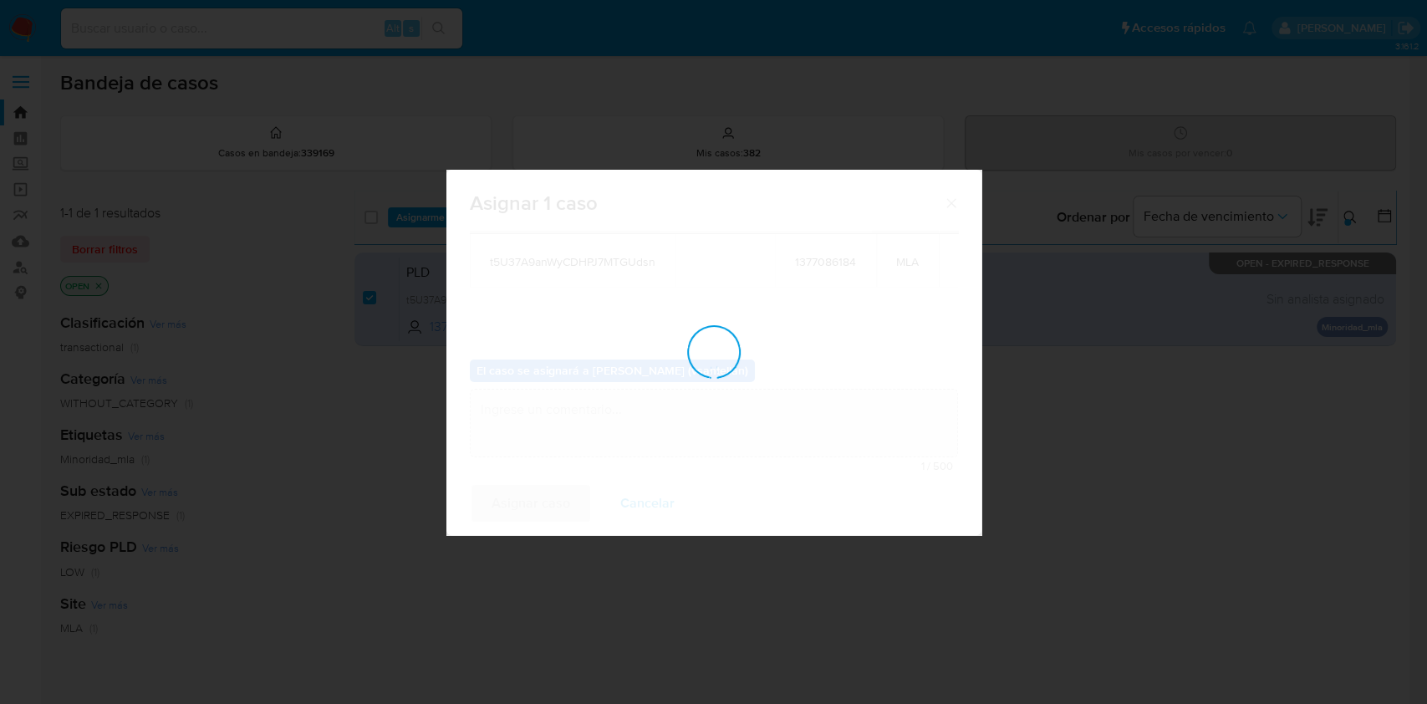
checkbox input "false"
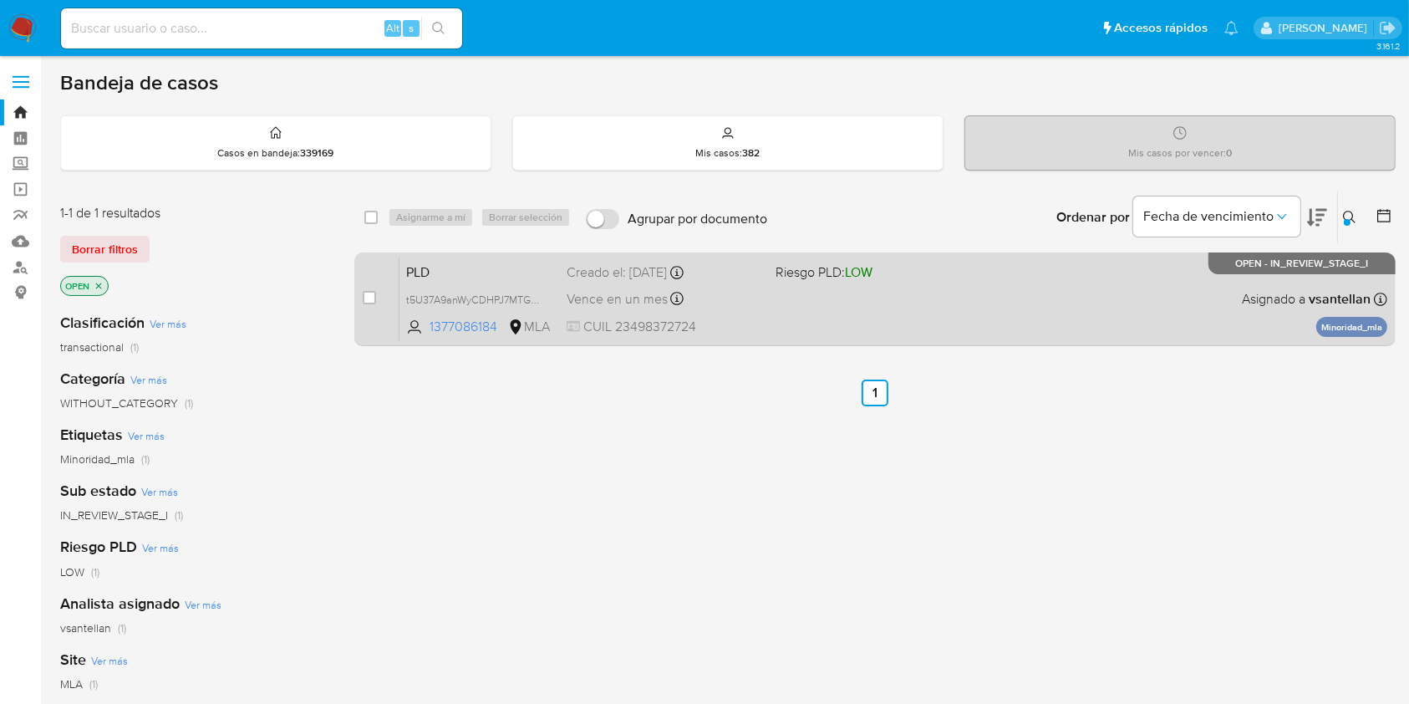
click at [1023, 313] on div "PLD t5U37A9anWyCDHPJ7MTGUdsn 1377086184 MLA Riesgo PLD: LOW Creado el: 12/09/20…" at bounding box center [893, 299] width 988 height 84
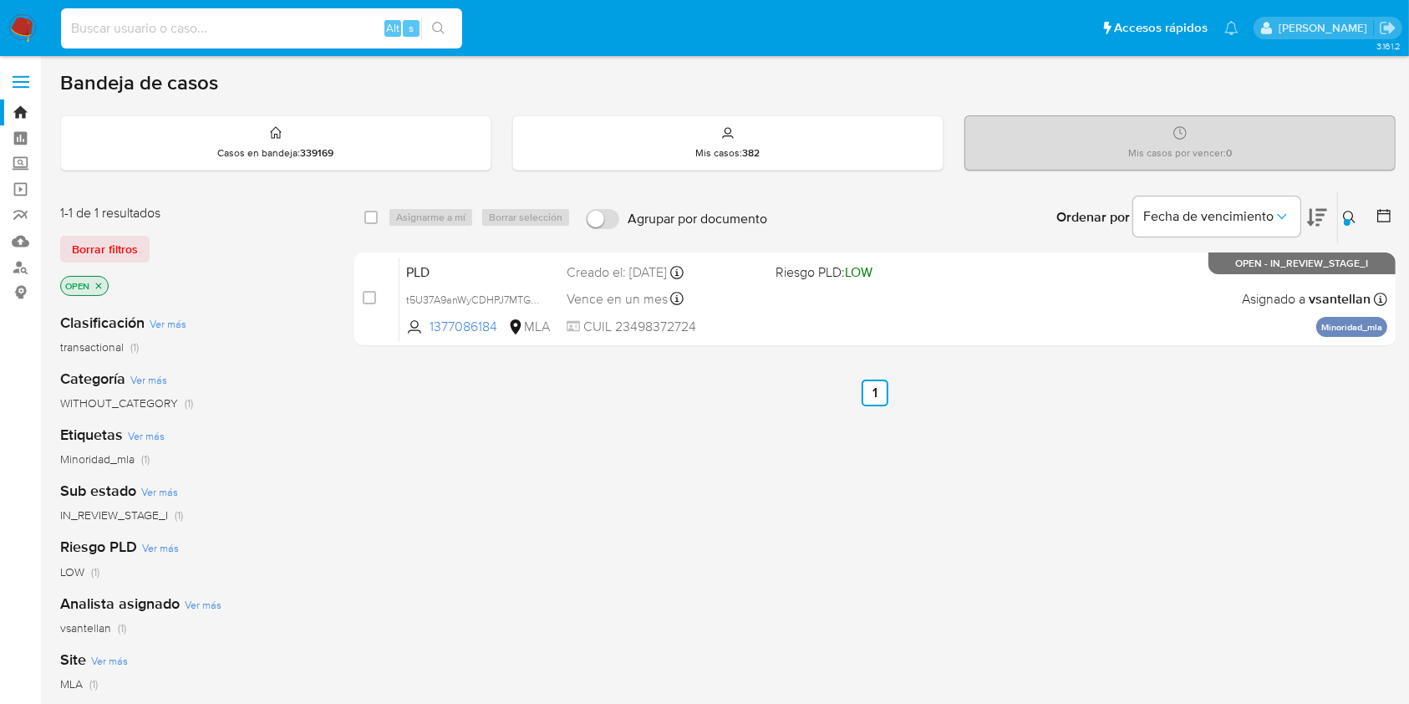
click at [145, 37] on input at bounding box center [261, 29] width 401 height 22
paste input "714901632"
type input "714901632"
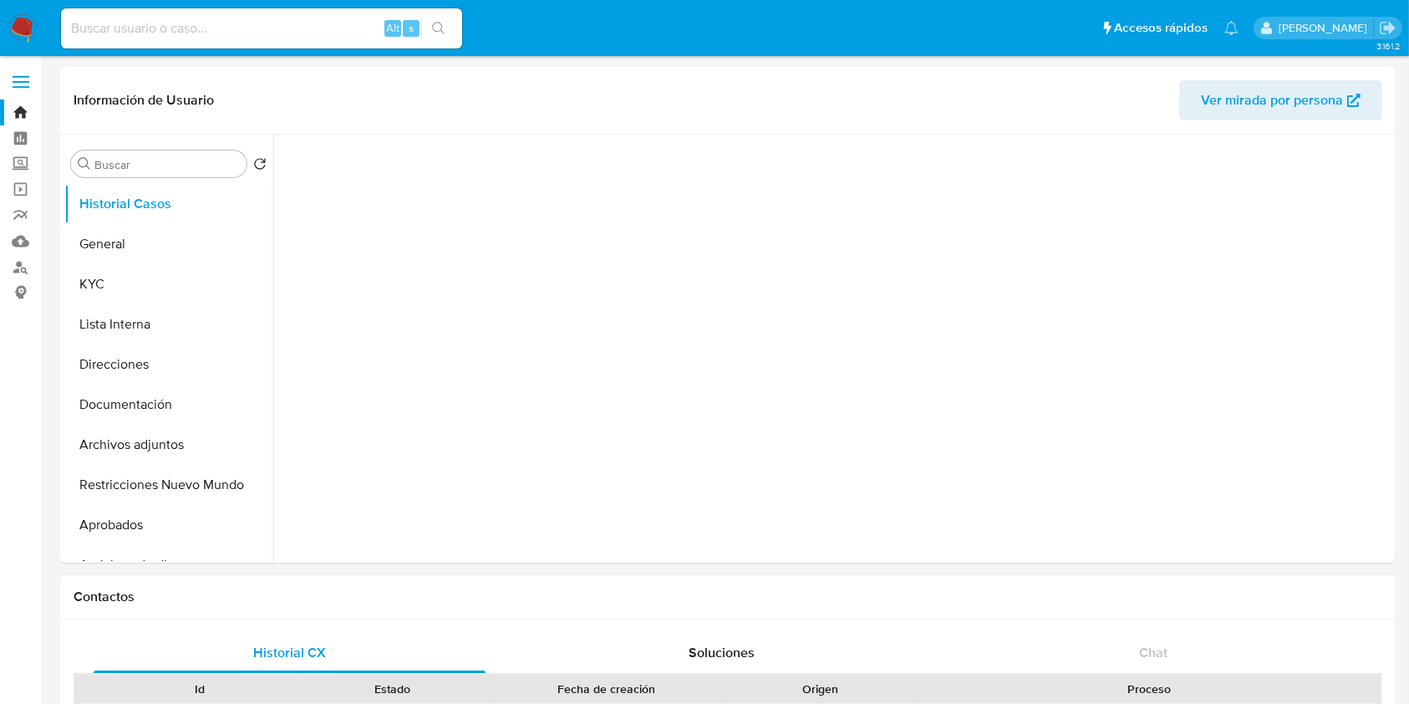
select select "10"
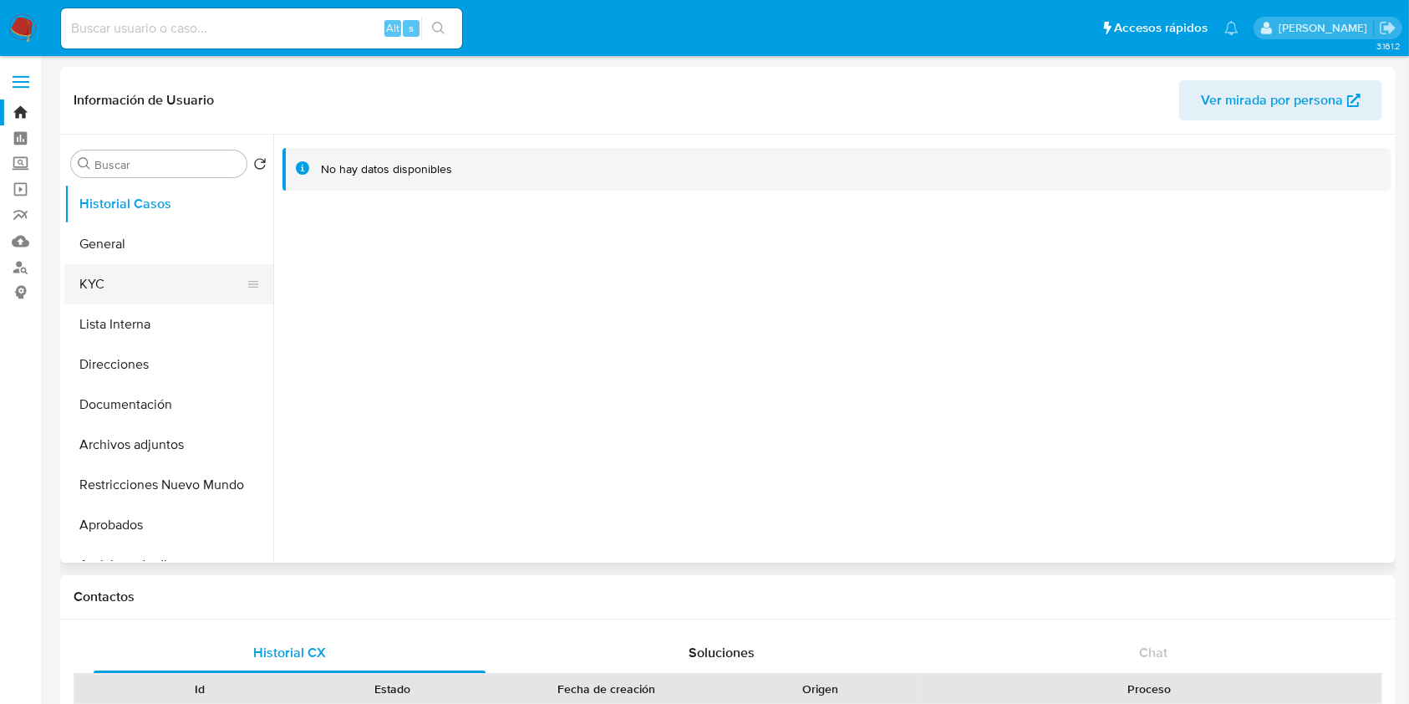
click at [189, 292] on button "KYC" at bounding box center [162, 284] width 196 height 40
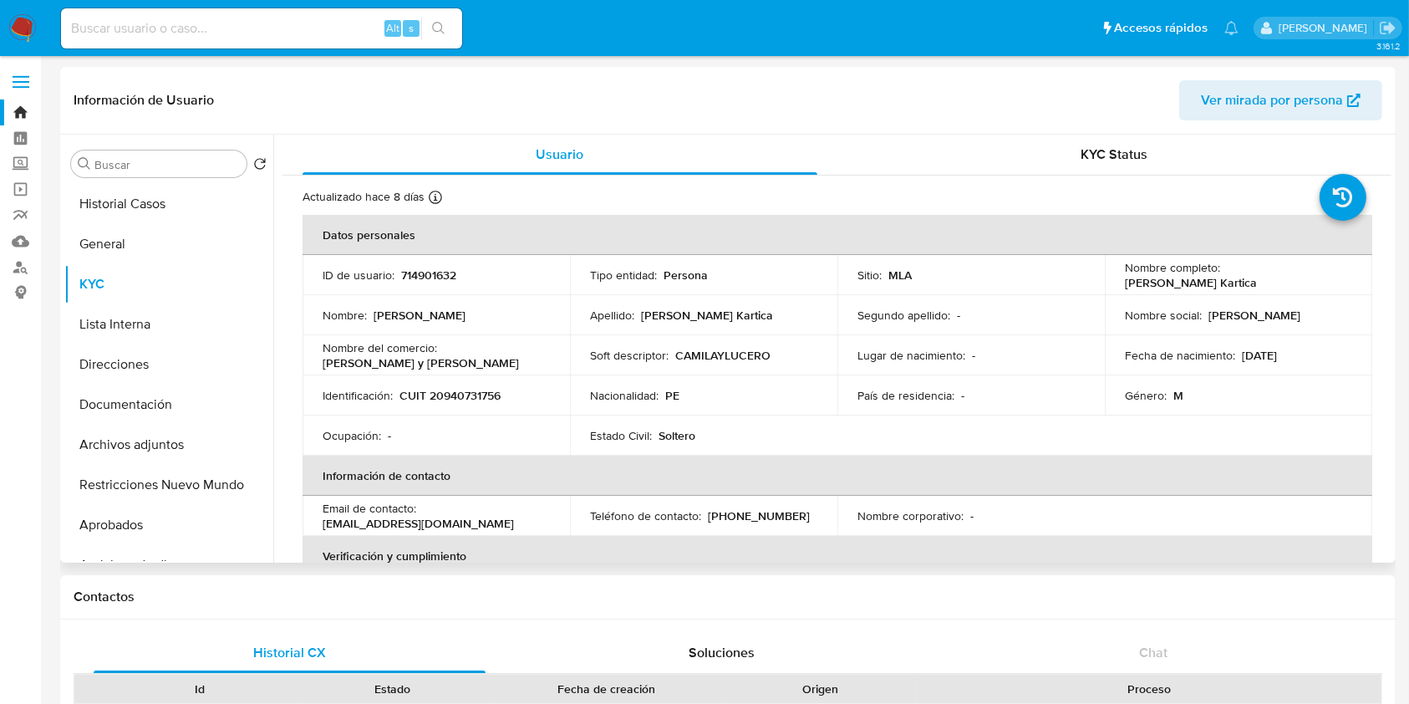
click at [479, 399] on p "CUIT 20940731756" at bounding box center [449, 395] width 101 height 15
copy p "20940731756"
click at [510, 442] on div "Ocupación : -" at bounding box center [436, 435] width 227 height 15
click at [470, 398] on p "CUIT 20940731756" at bounding box center [449, 395] width 101 height 15
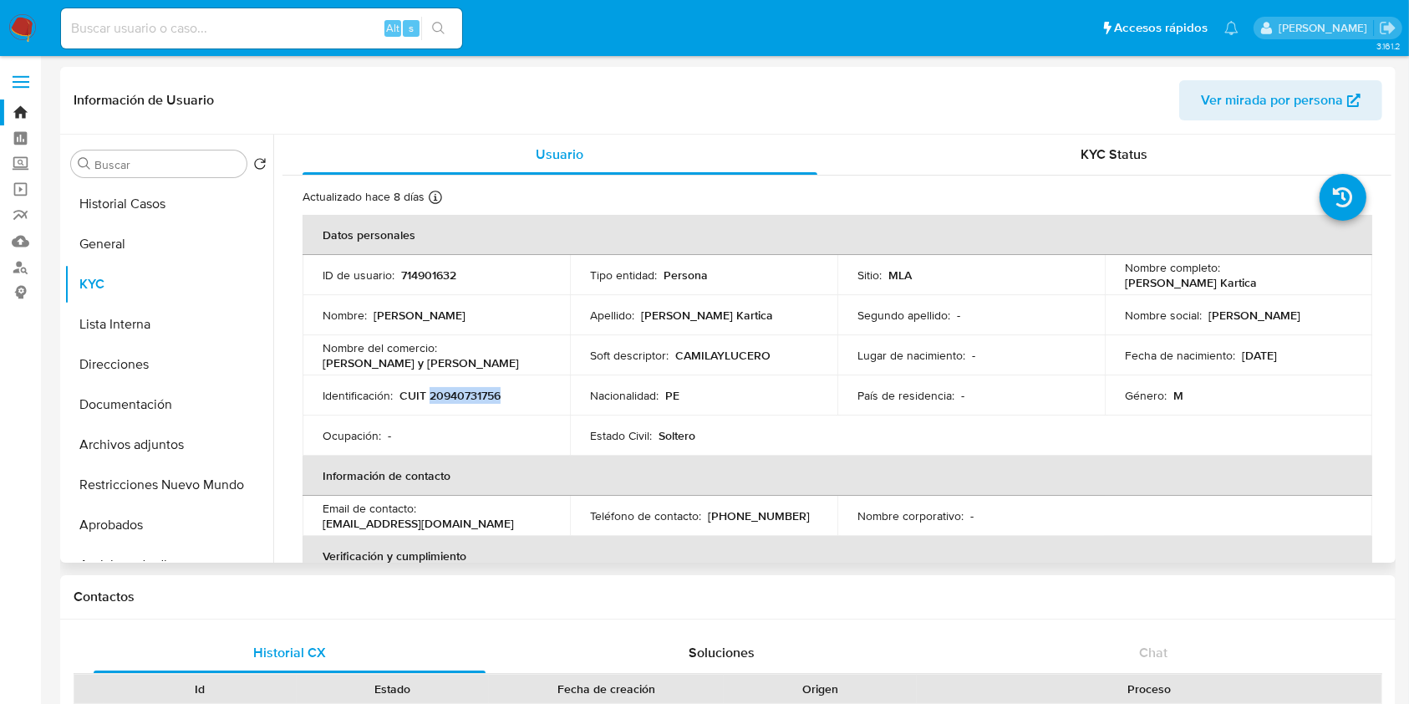
click at [470, 398] on p "CUIT 20940731756" at bounding box center [449, 395] width 101 height 15
copy p "20940731756"
click at [173, 208] on button "Historial Casos" at bounding box center [162, 204] width 196 height 40
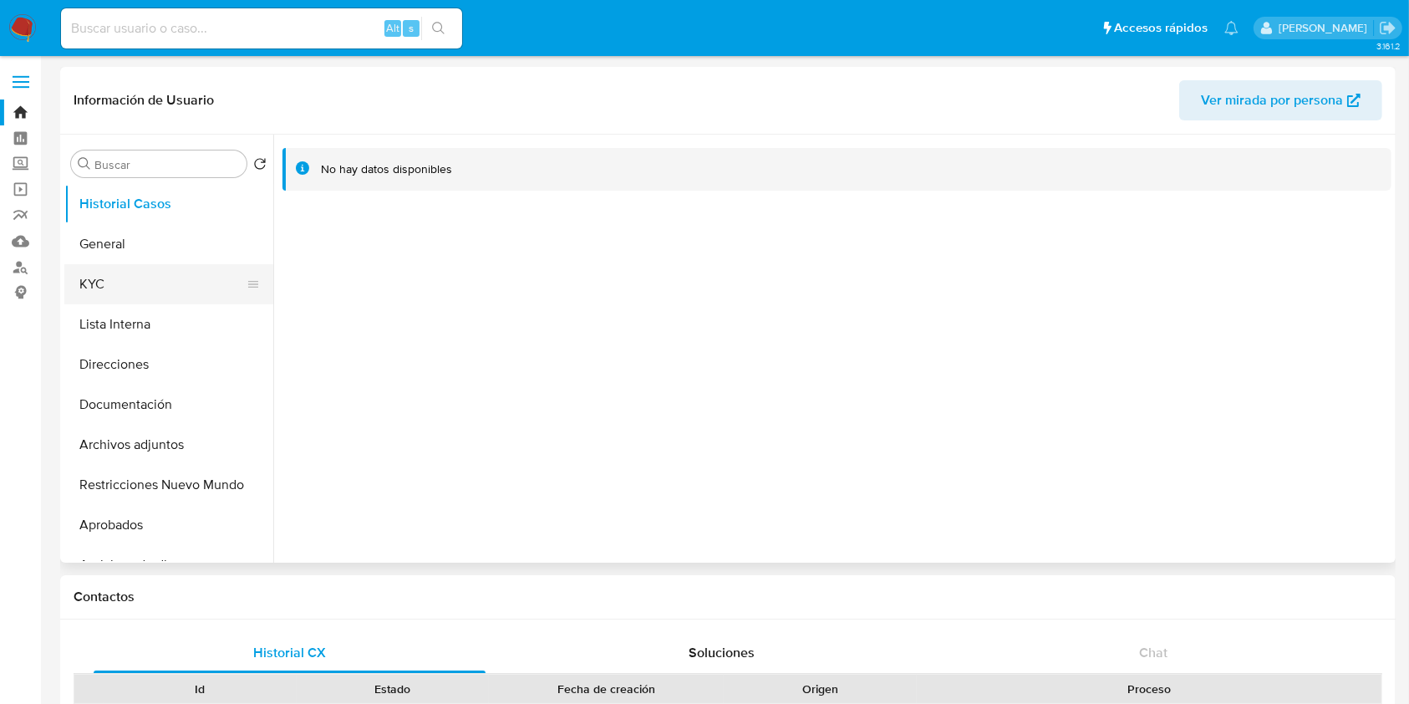
click at [154, 278] on button "KYC" at bounding box center [162, 284] width 196 height 40
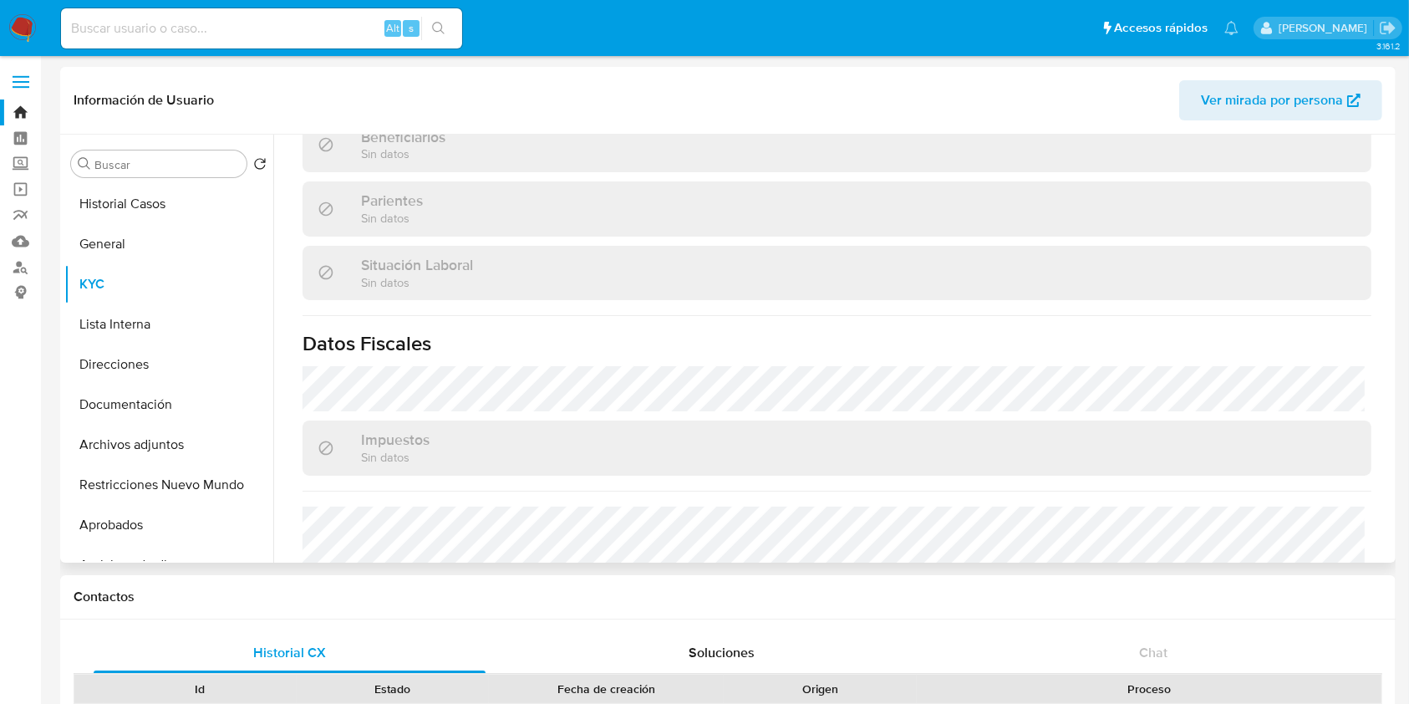
scroll to position [780, 0]
click at [160, 346] on button "Direcciones" at bounding box center [162, 364] width 196 height 40
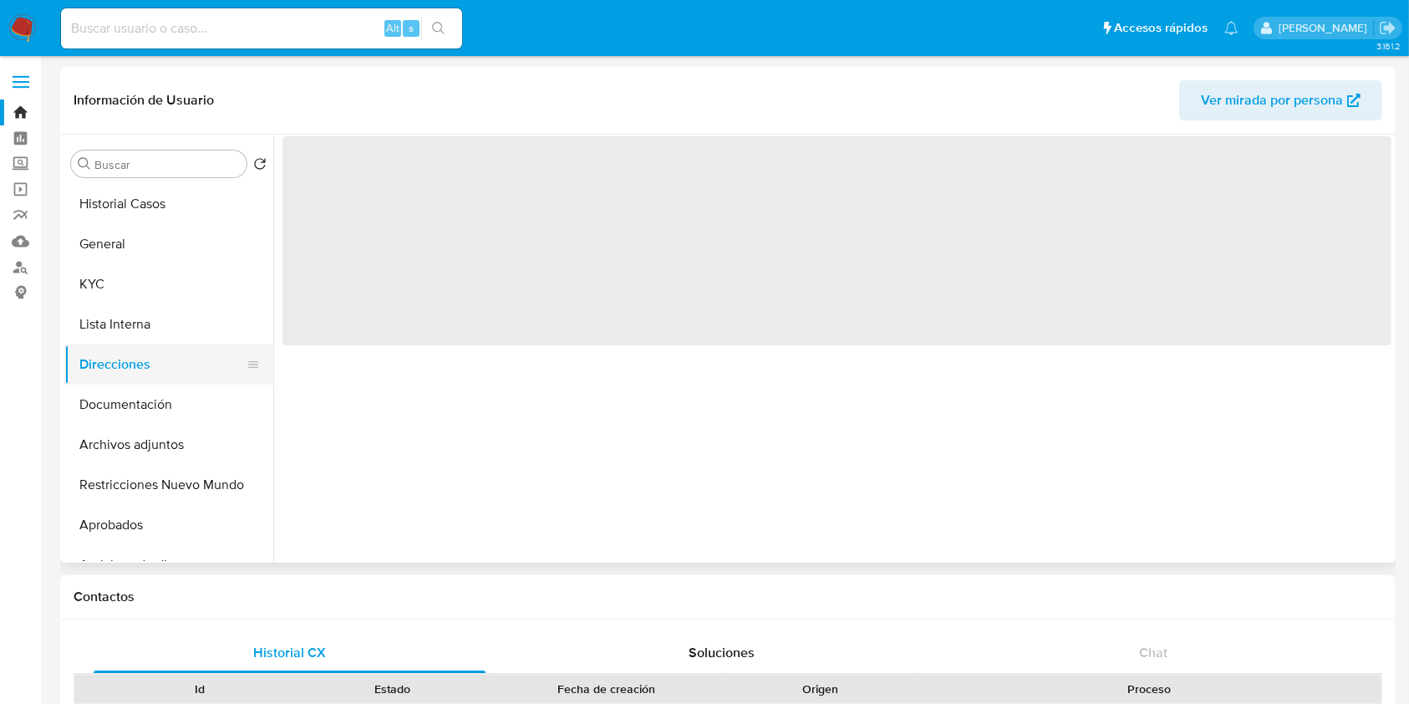
scroll to position [0, 0]
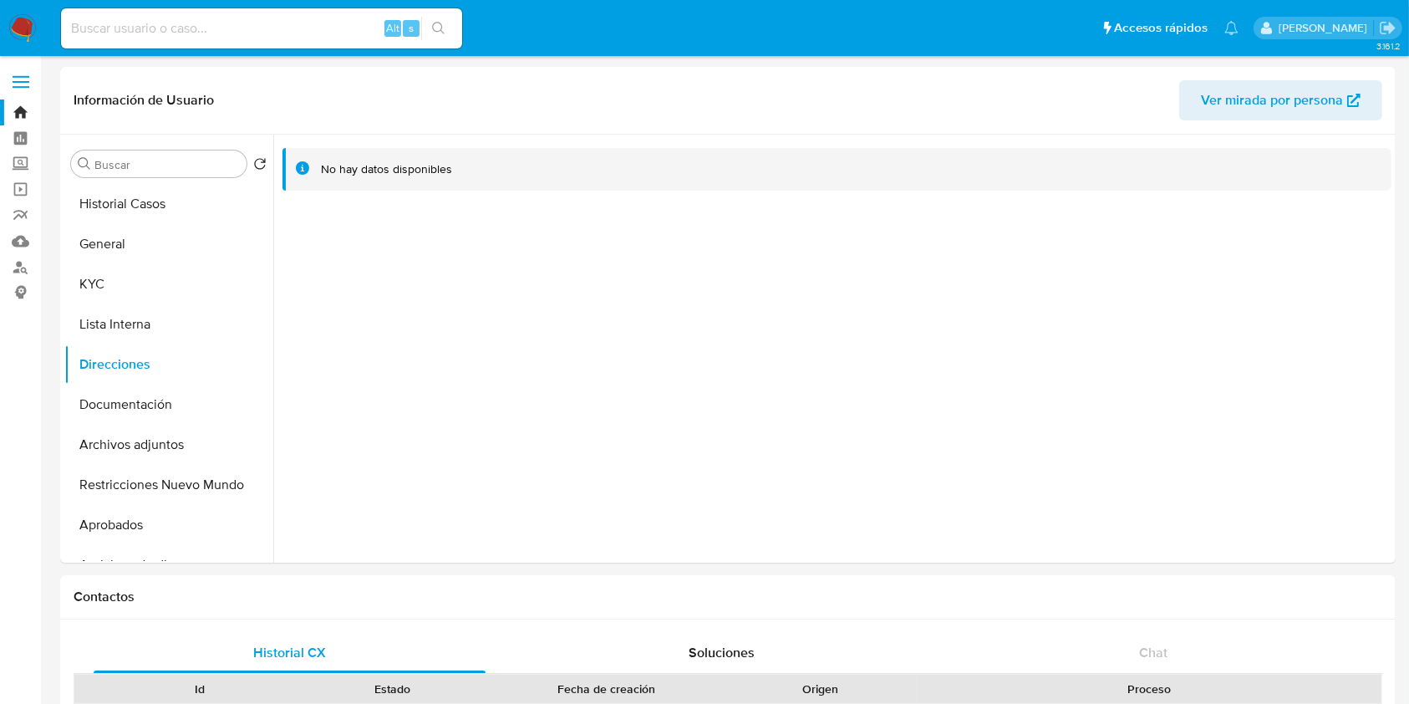
click at [20, 33] on img at bounding box center [22, 28] width 28 height 28
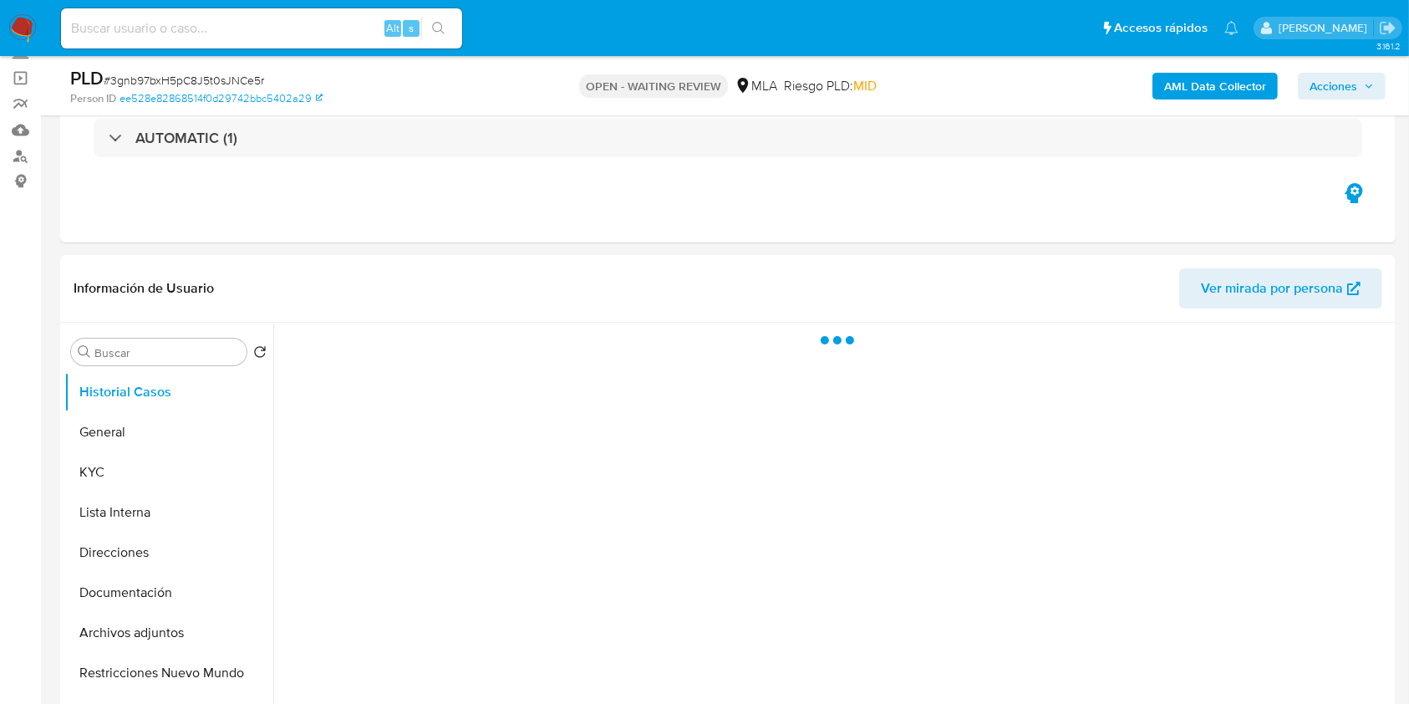
scroll to position [334, 0]
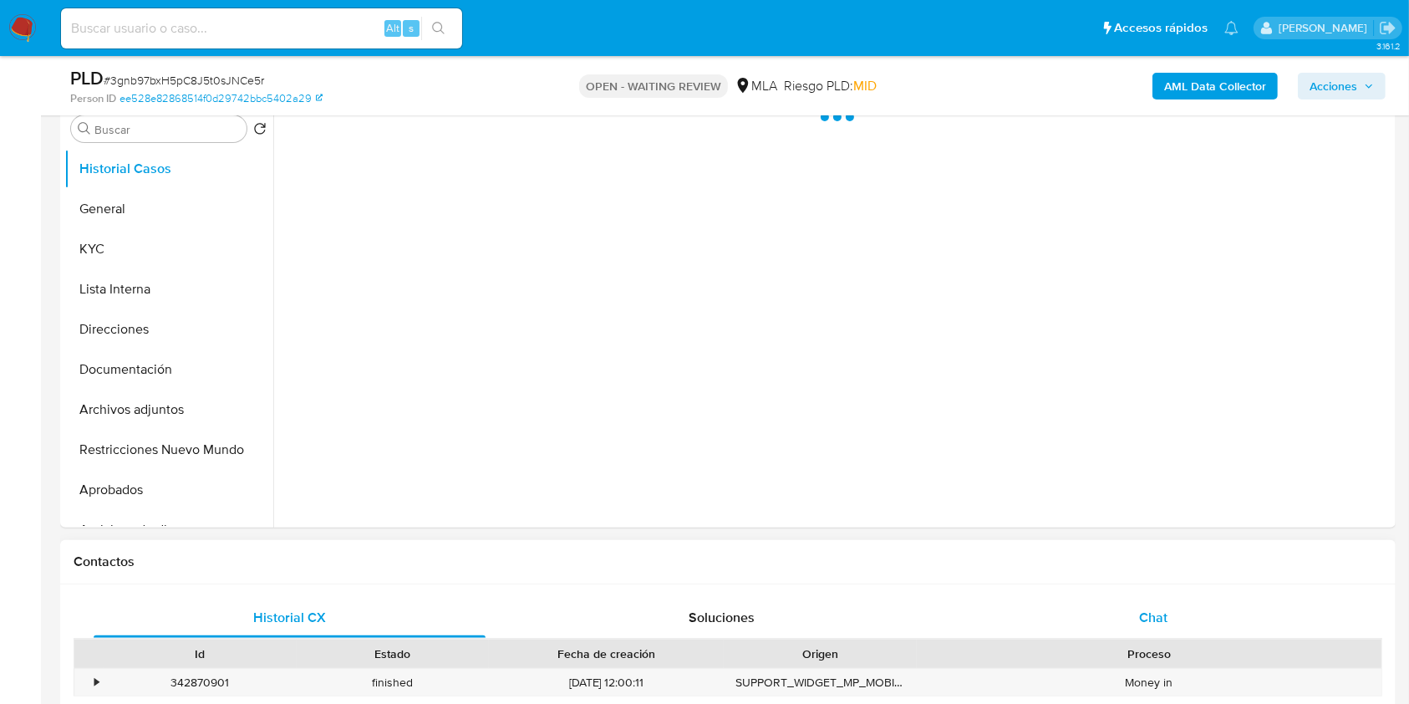
select select "10"
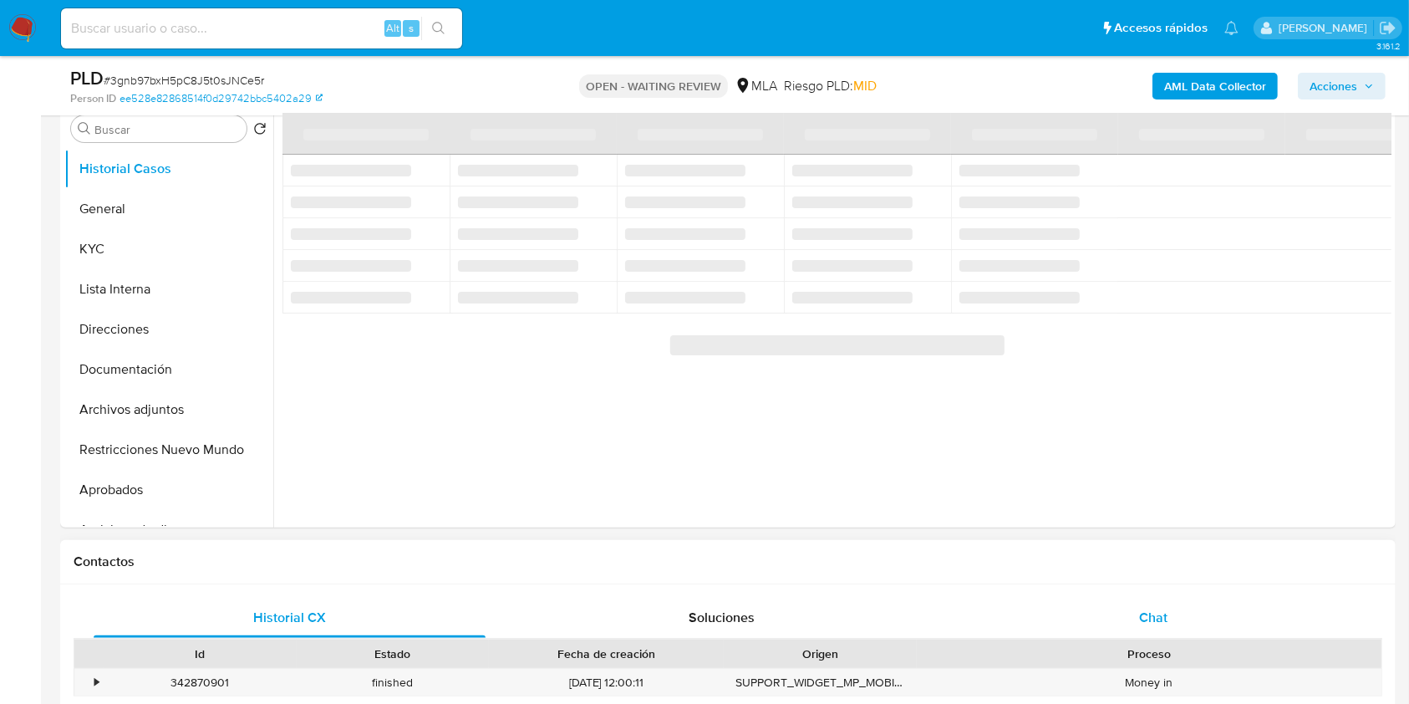
click at [1154, 598] on div "Chat" at bounding box center [1154, 618] width 392 height 40
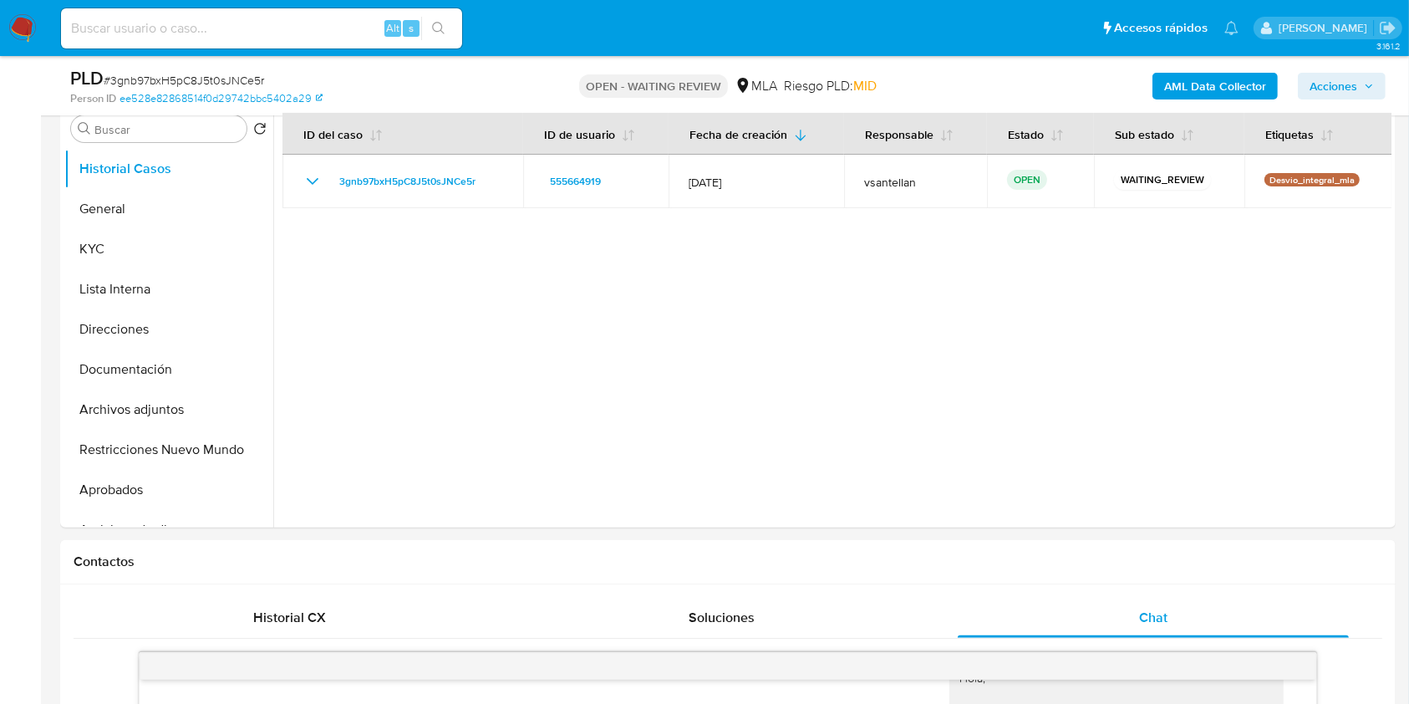
scroll to position [277, 0]
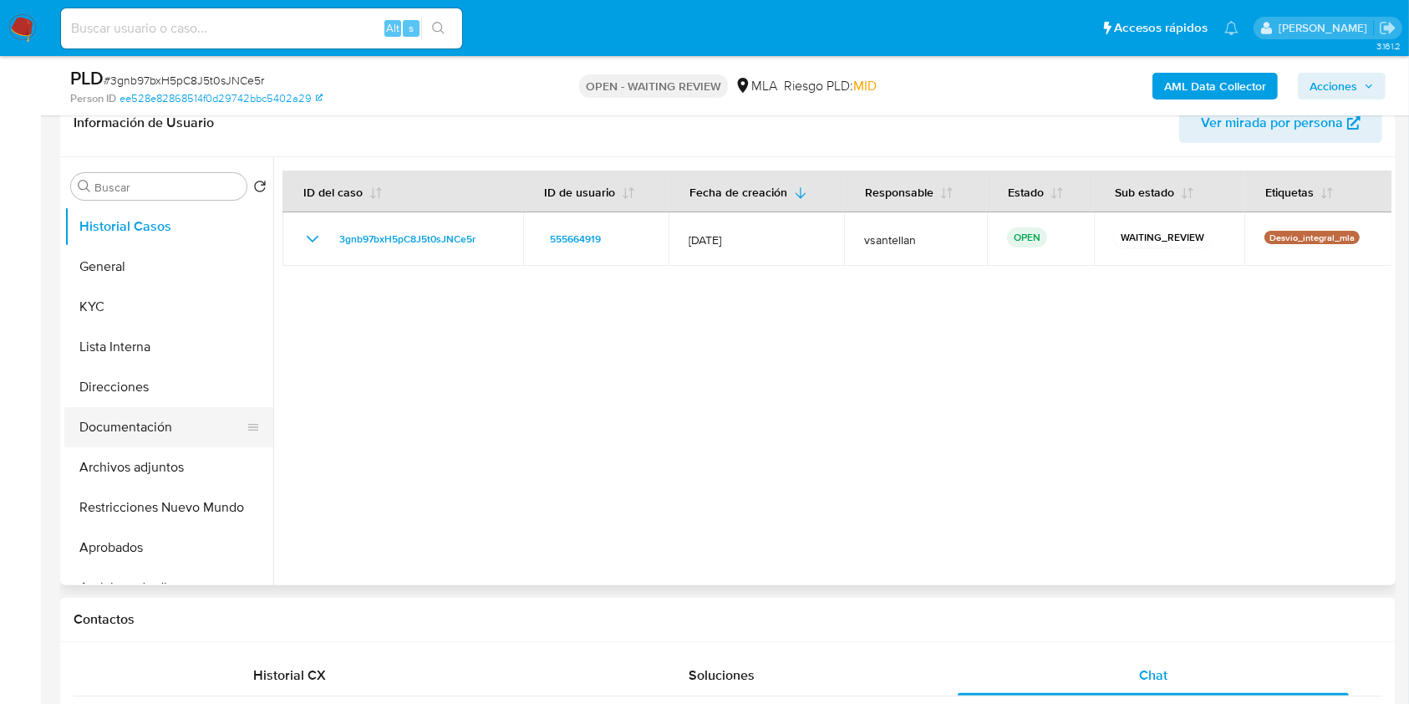
click at [114, 407] on button "Documentación" at bounding box center [162, 427] width 196 height 40
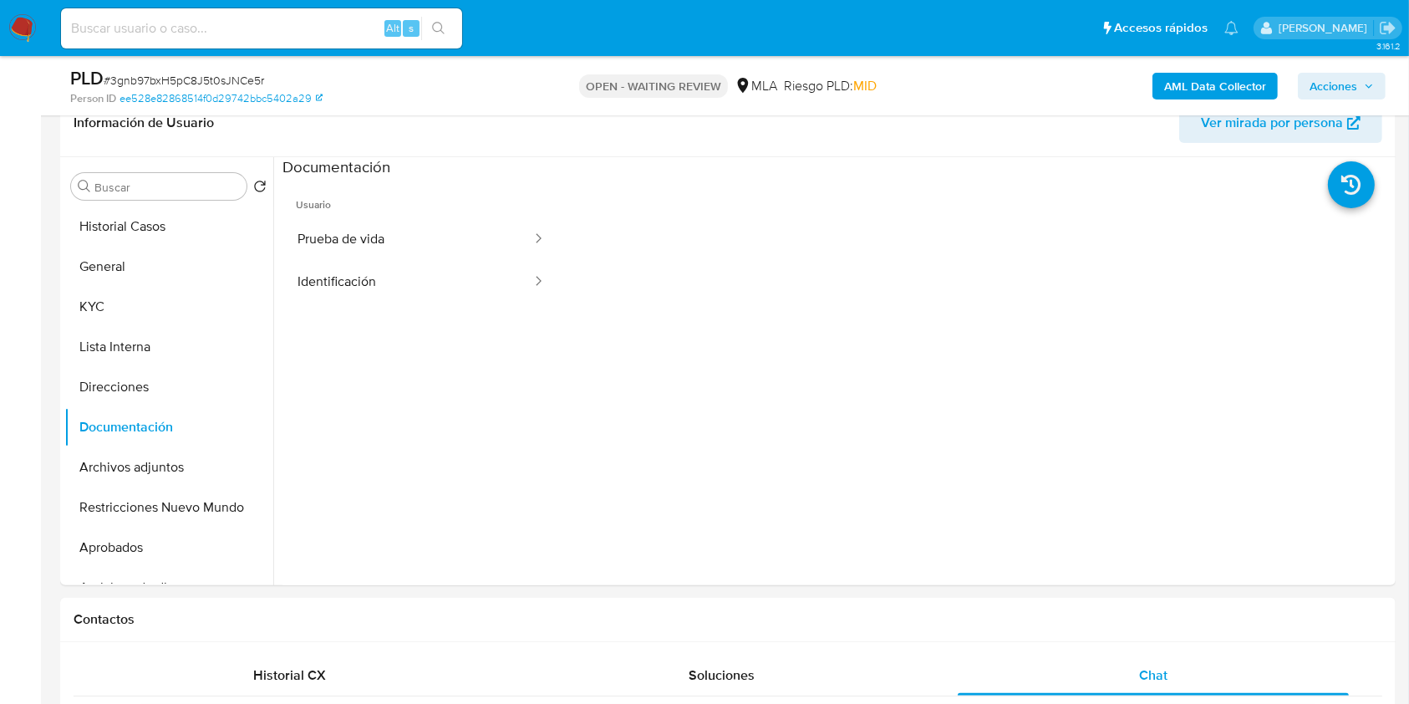
scroll to position [233, 0]
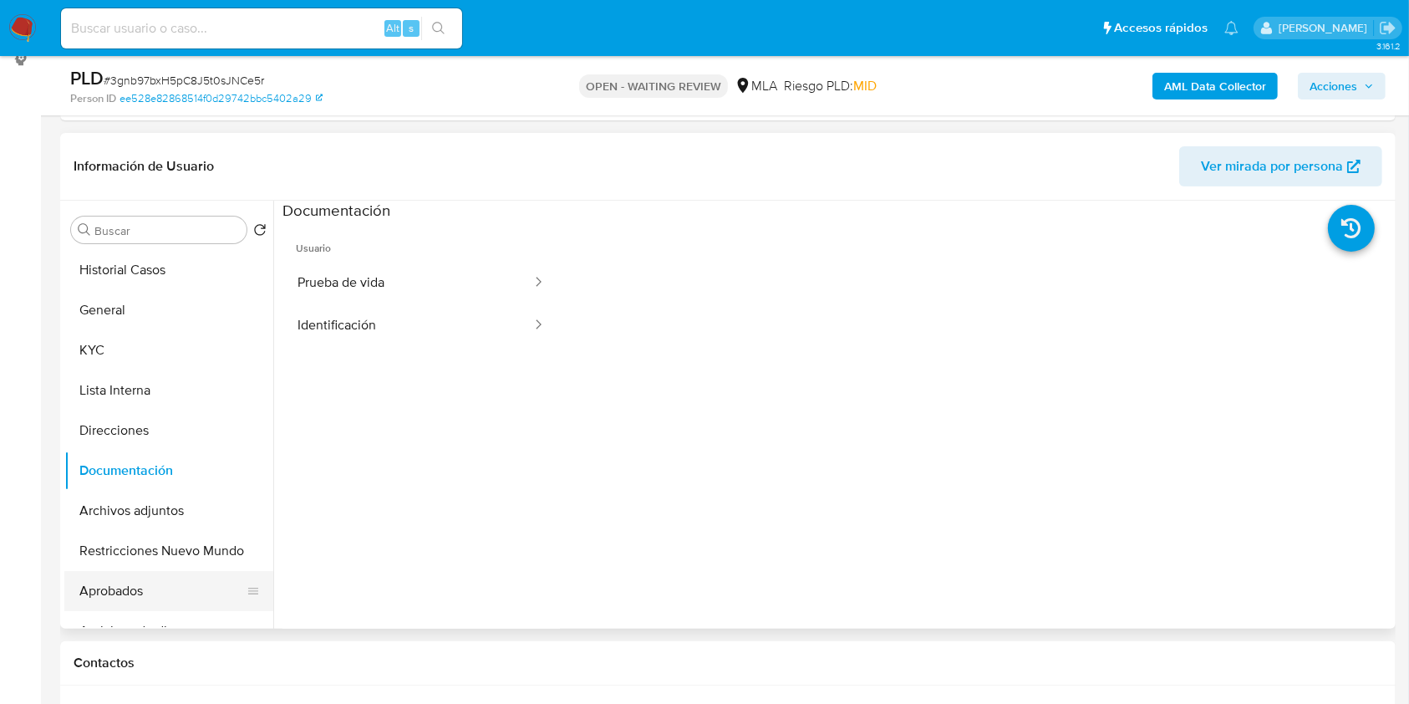
click at [150, 584] on button "Aprobados" at bounding box center [162, 591] width 196 height 40
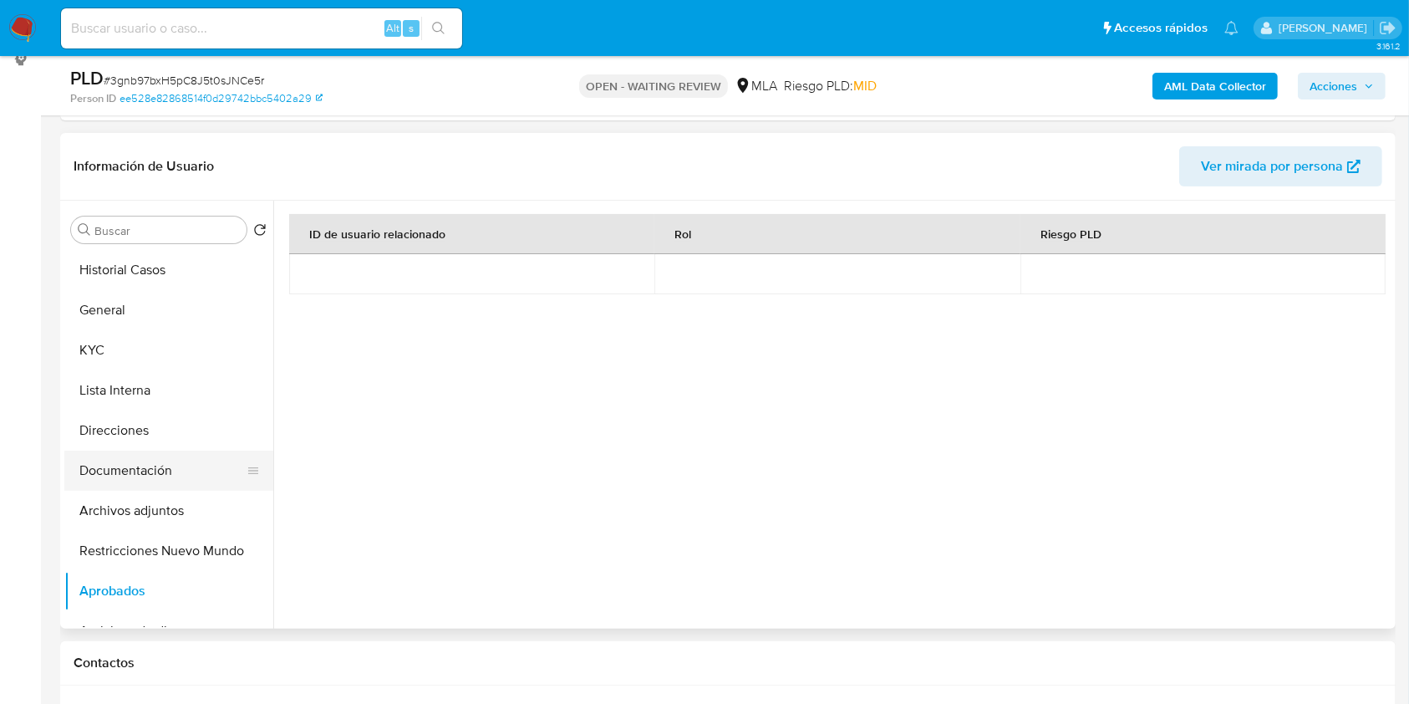
click at [174, 477] on button "Documentación" at bounding box center [162, 470] width 196 height 40
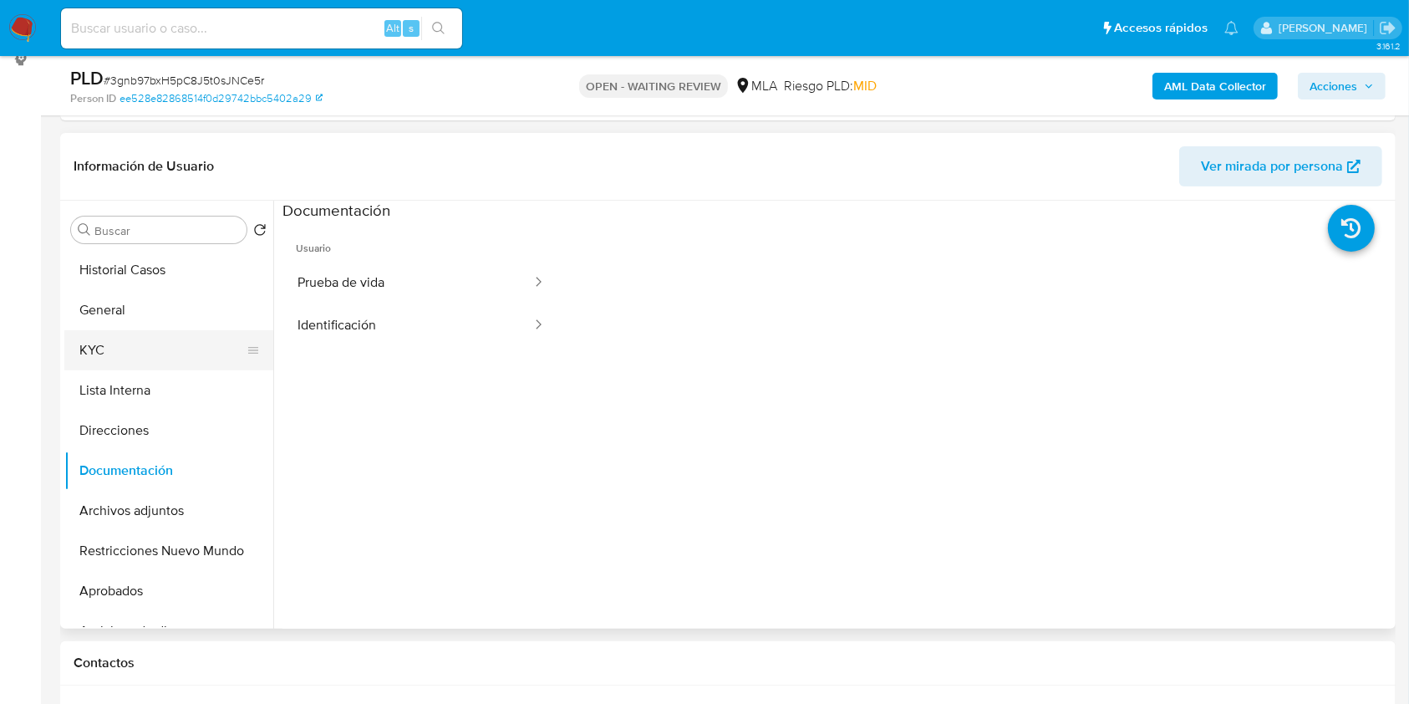
click at [144, 351] on button "KYC" at bounding box center [162, 350] width 196 height 40
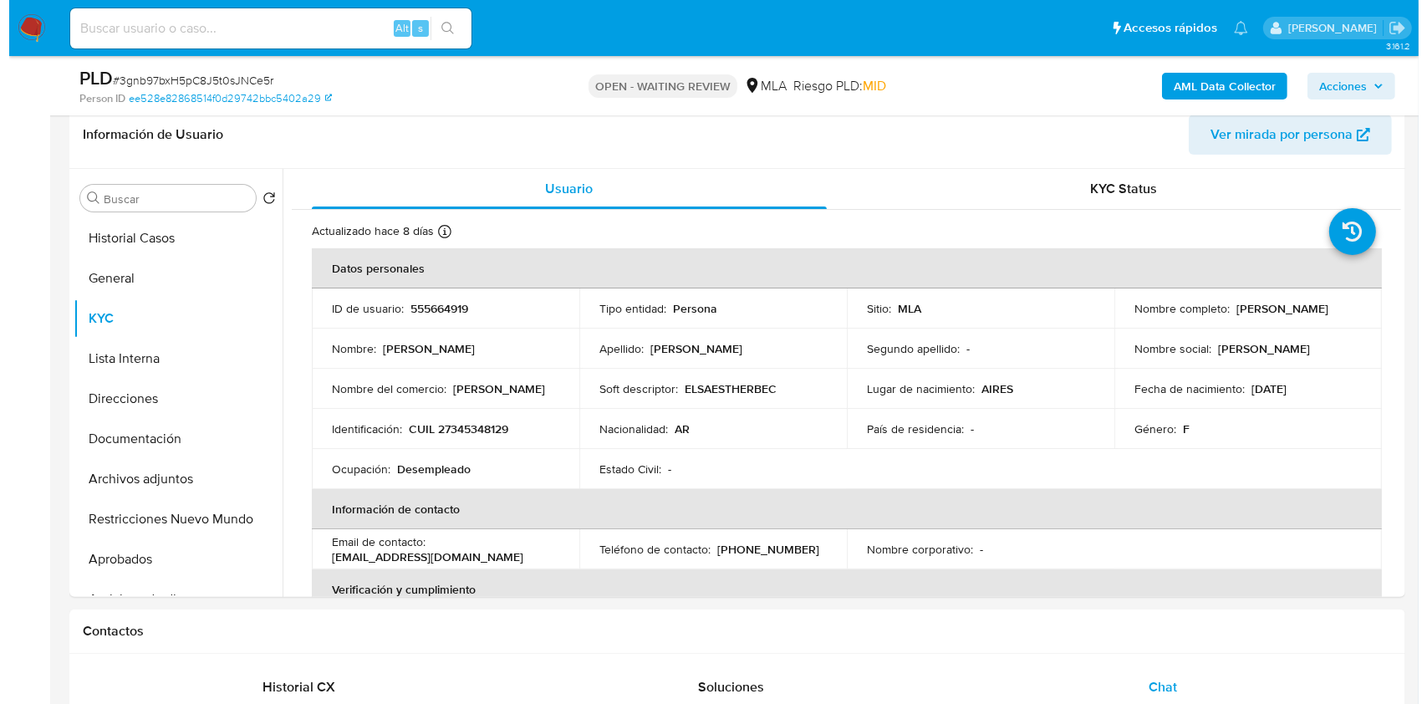
scroll to position [222, 0]
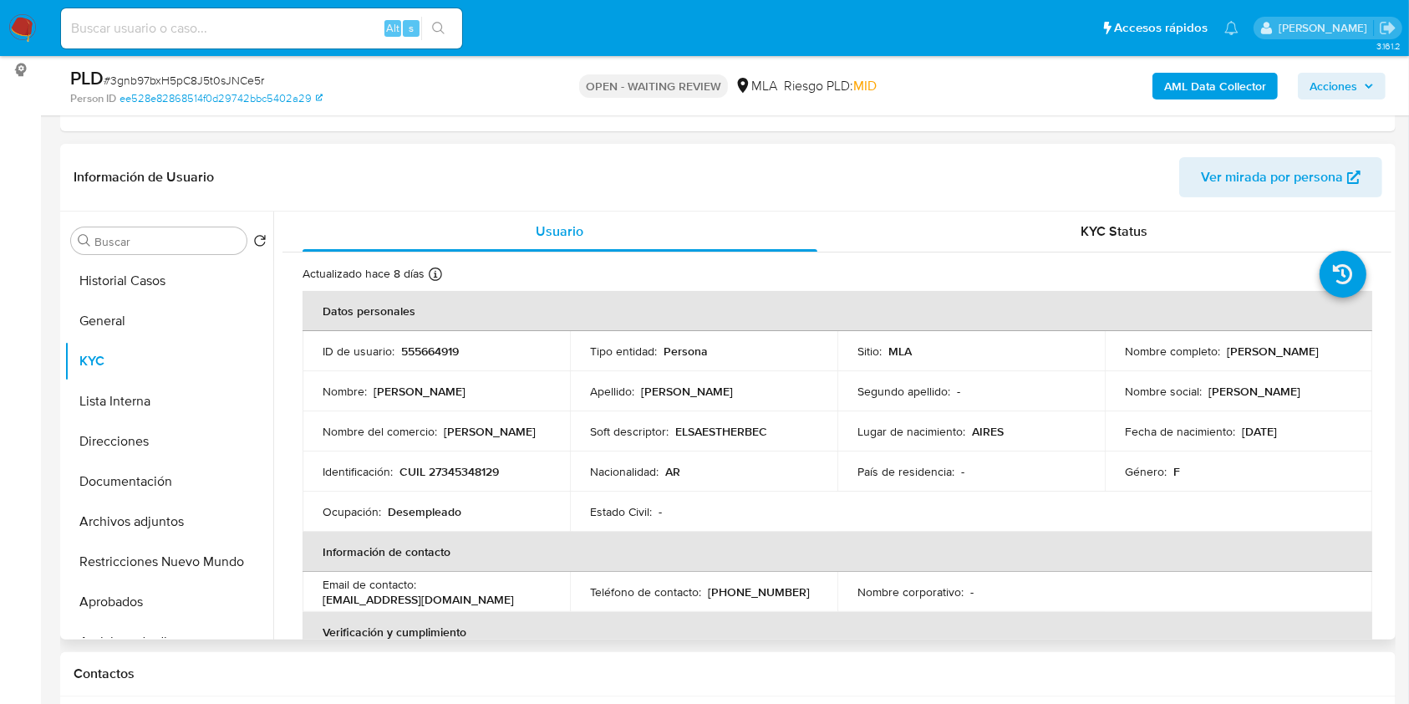
click at [461, 473] on p "CUIL 27345348129" at bounding box center [448, 471] width 99 height 15
copy p "27345348129"
click at [1213, 84] on b "AML Data Collector" at bounding box center [1215, 86] width 102 height 27
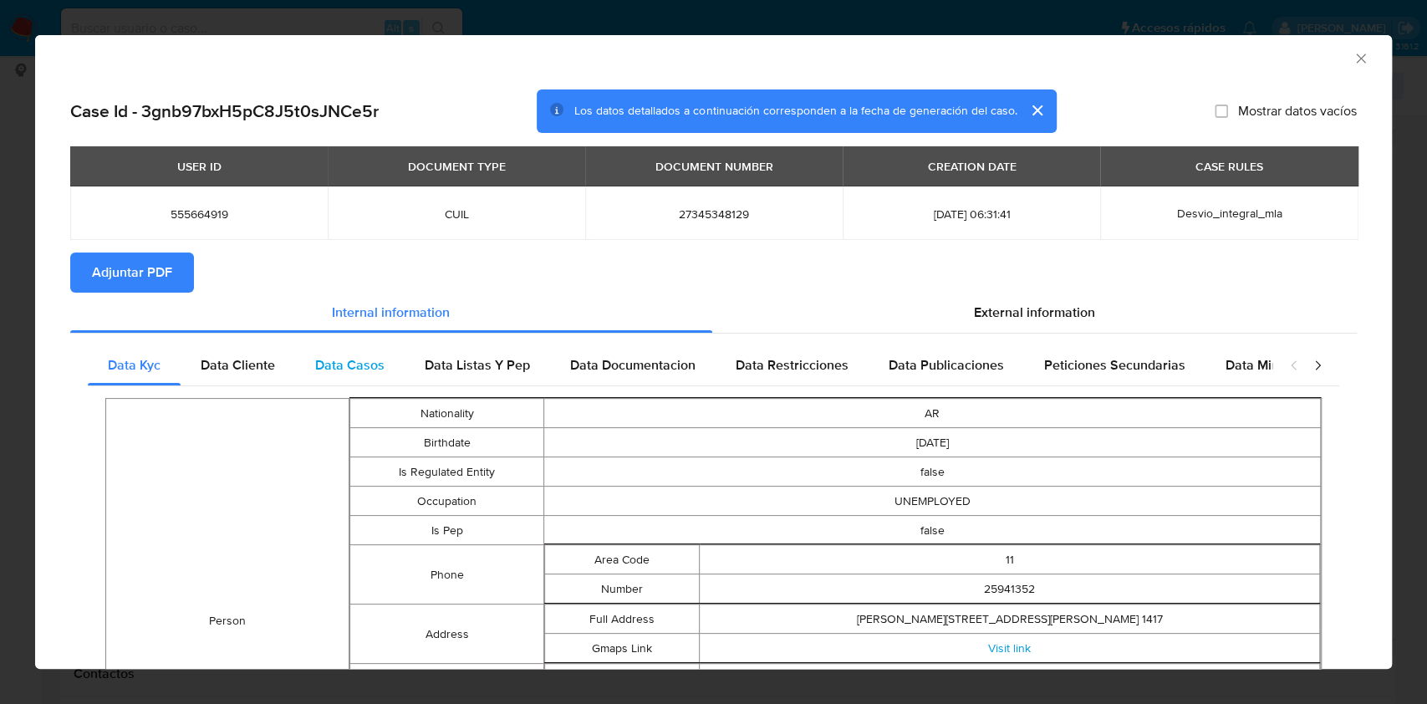
drag, startPoint x: 286, startPoint y: 353, endPoint x: 326, endPoint y: 364, distance: 41.6
click at [284, 353] on div "Data Cliente" at bounding box center [238, 365] width 114 height 40
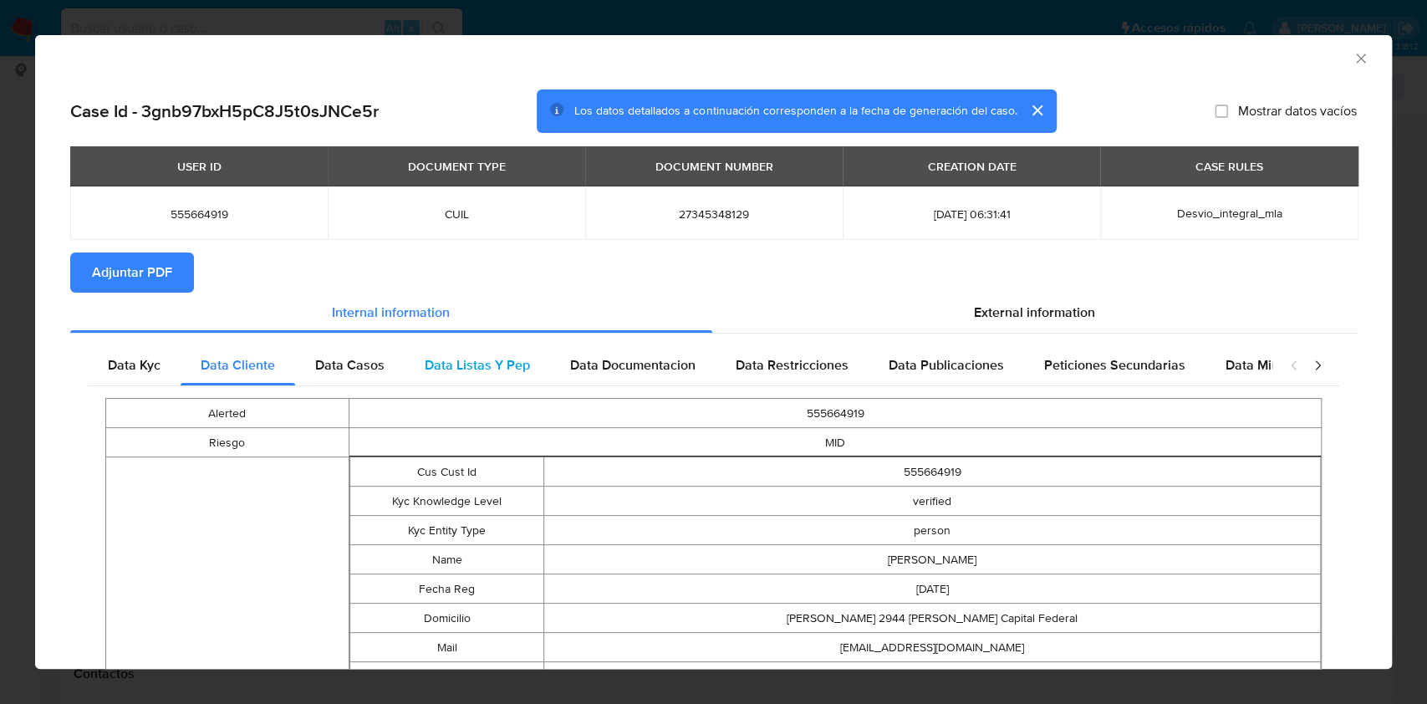
drag, startPoint x: 327, startPoint y: 363, endPoint x: 428, endPoint y: 366, distance: 101.2
click at [328, 363] on span "Data Casos" at bounding box center [349, 364] width 69 height 19
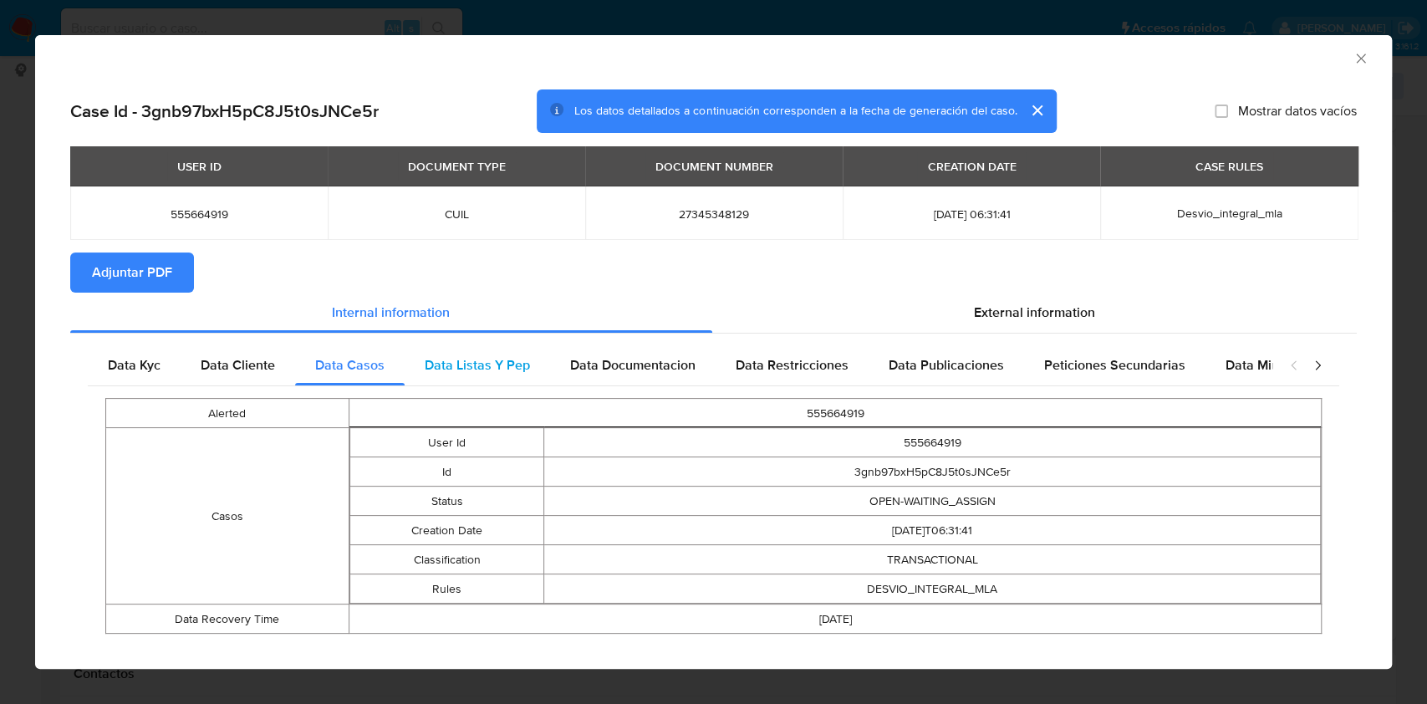
click at [461, 370] on span "Data Listas Y Pep" at bounding box center [477, 364] width 105 height 19
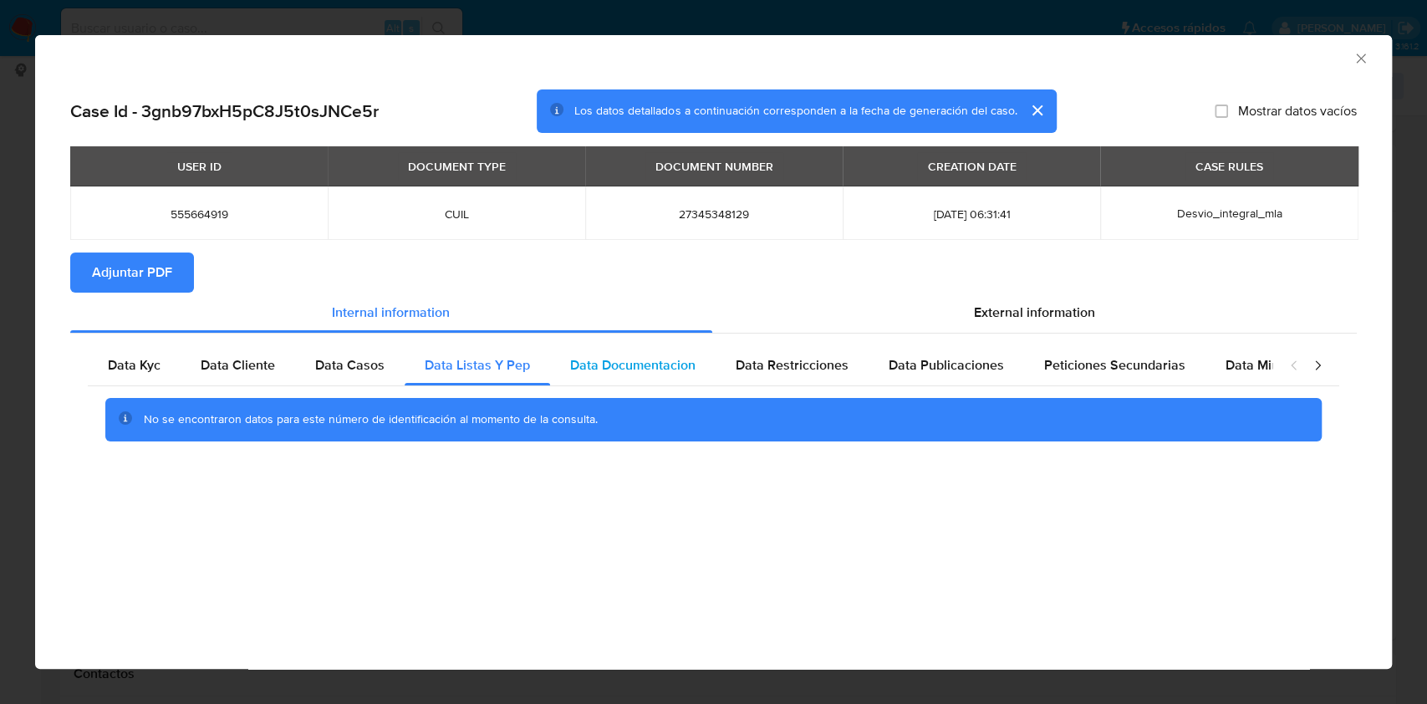
click at [648, 372] on span "Data Documentacion" at bounding box center [632, 364] width 125 height 19
click at [789, 353] on div "Data Restricciones" at bounding box center [791, 365] width 153 height 40
click at [929, 377] on div "Data Publicaciones" at bounding box center [945, 365] width 155 height 40
drag, startPoint x: 1036, startPoint y: 377, endPoint x: 1171, endPoint y: 369, distance: 134.8
click at [1036, 377] on div "Peticiones Secundarias" at bounding box center [1114, 365] width 181 height 40
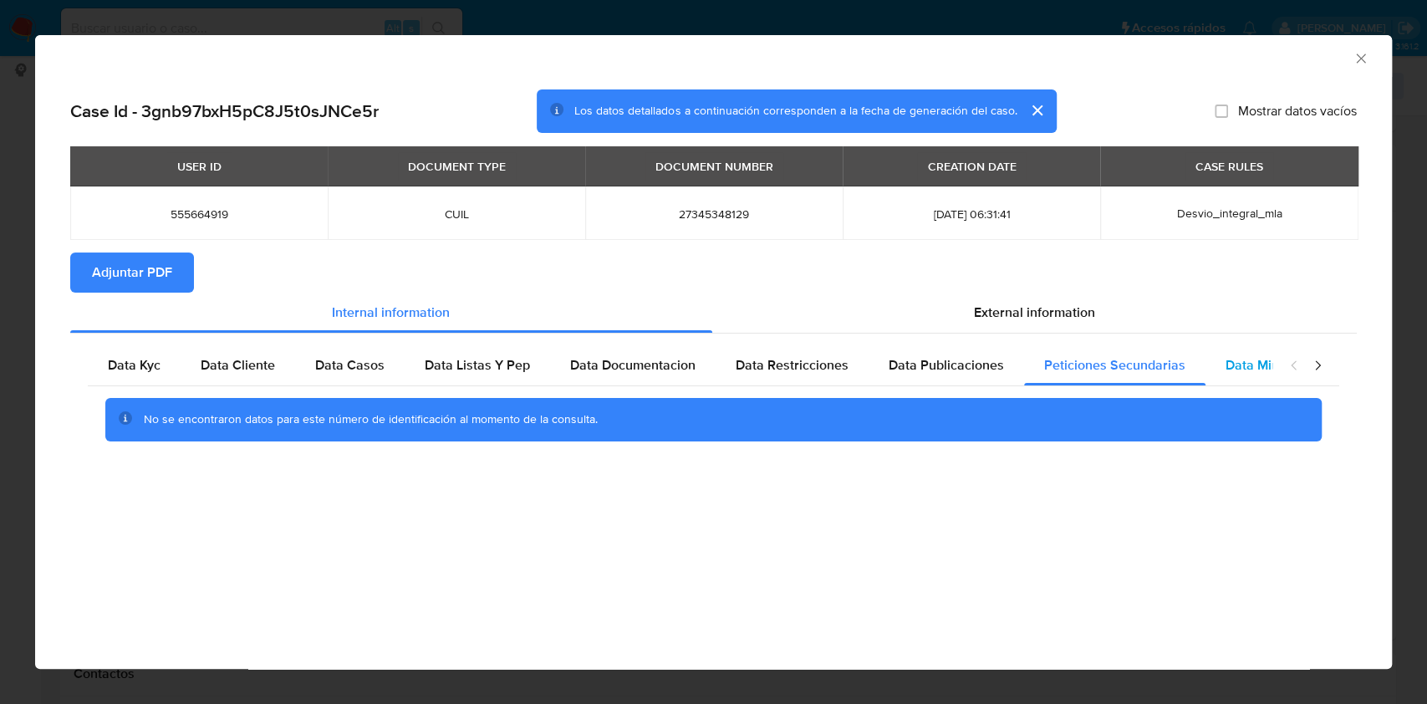
click at [1205, 359] on div "Data Minoridad" at bounding box center [1271, 365] width 132 height 40
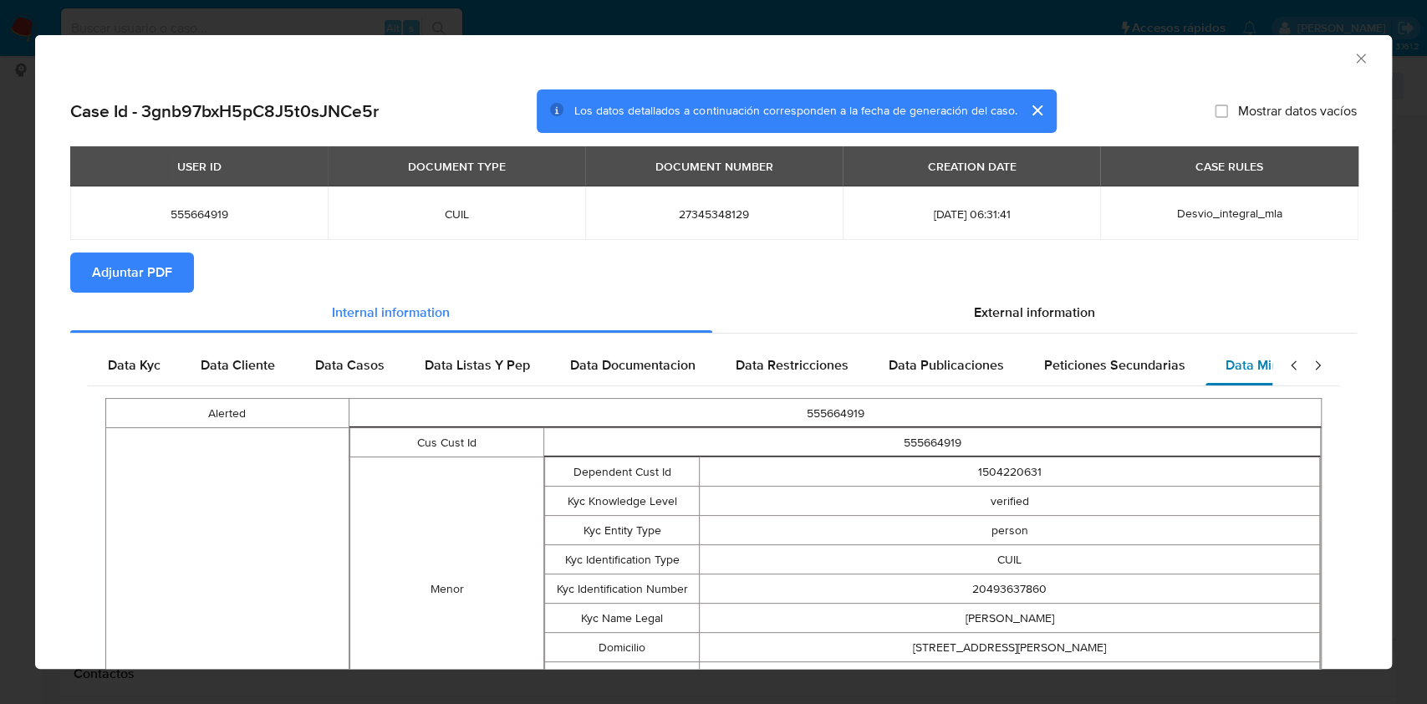
scroll to position [0, 74]
drag, startPoint x: 1030, startPoint y: 320, endPoint x: 435, endPoint y: 358, distance: 597.0
click at [1022, 319] on span "External information" at bounding box center [1034, 312] width 121 height 19
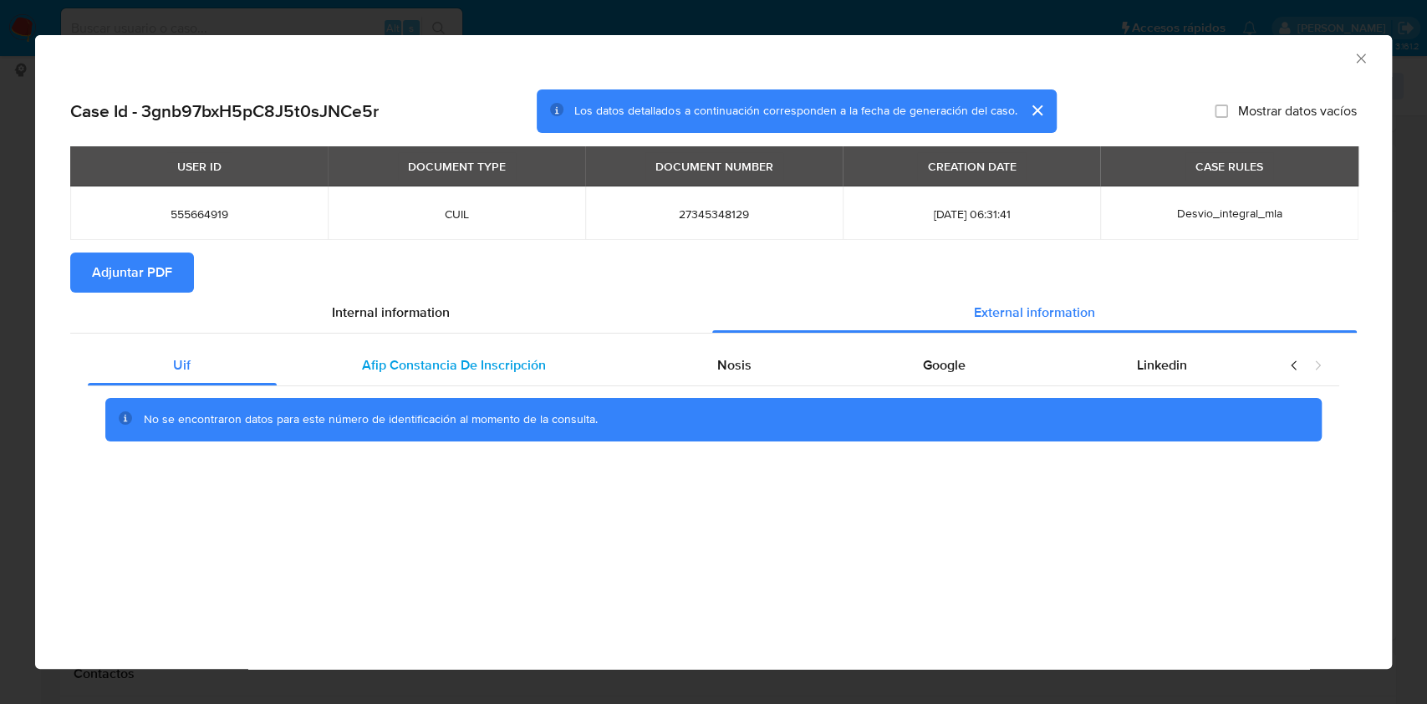
scroll to position [0, 0]
click at [400, 360] on span "Afip Constancia De Inscripción" at bounding box center [454, 364] width 184 height 19
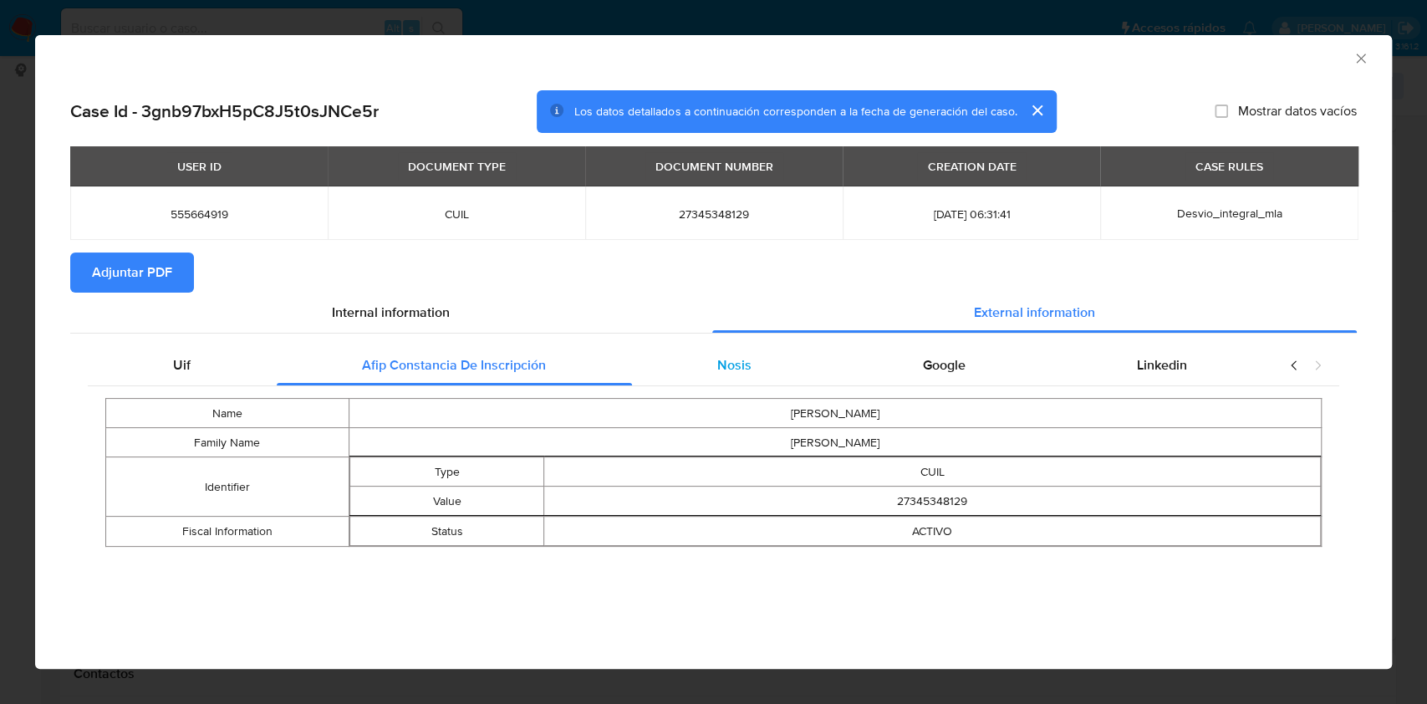
click at [724, 371] on span "Nosis" at bounding box center [734, 364] width 34 height 19
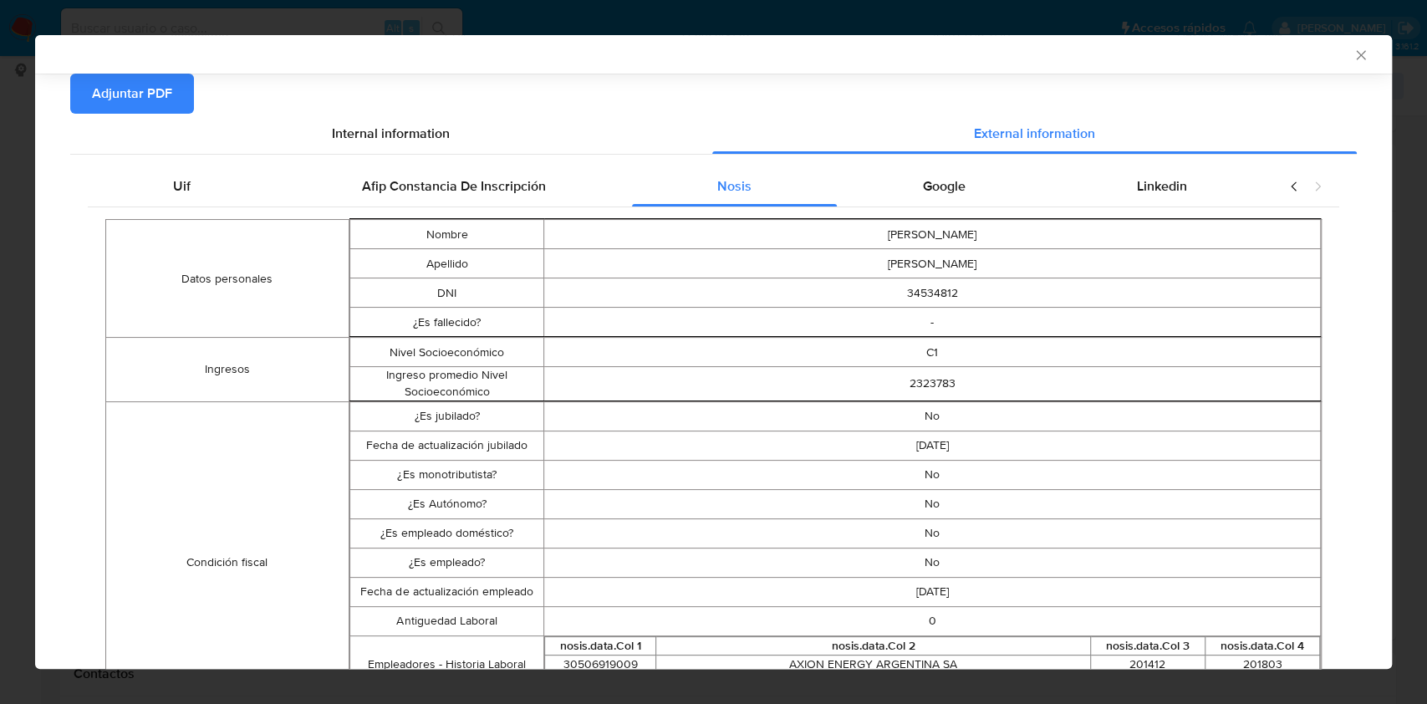
scroll to position [130, 0]
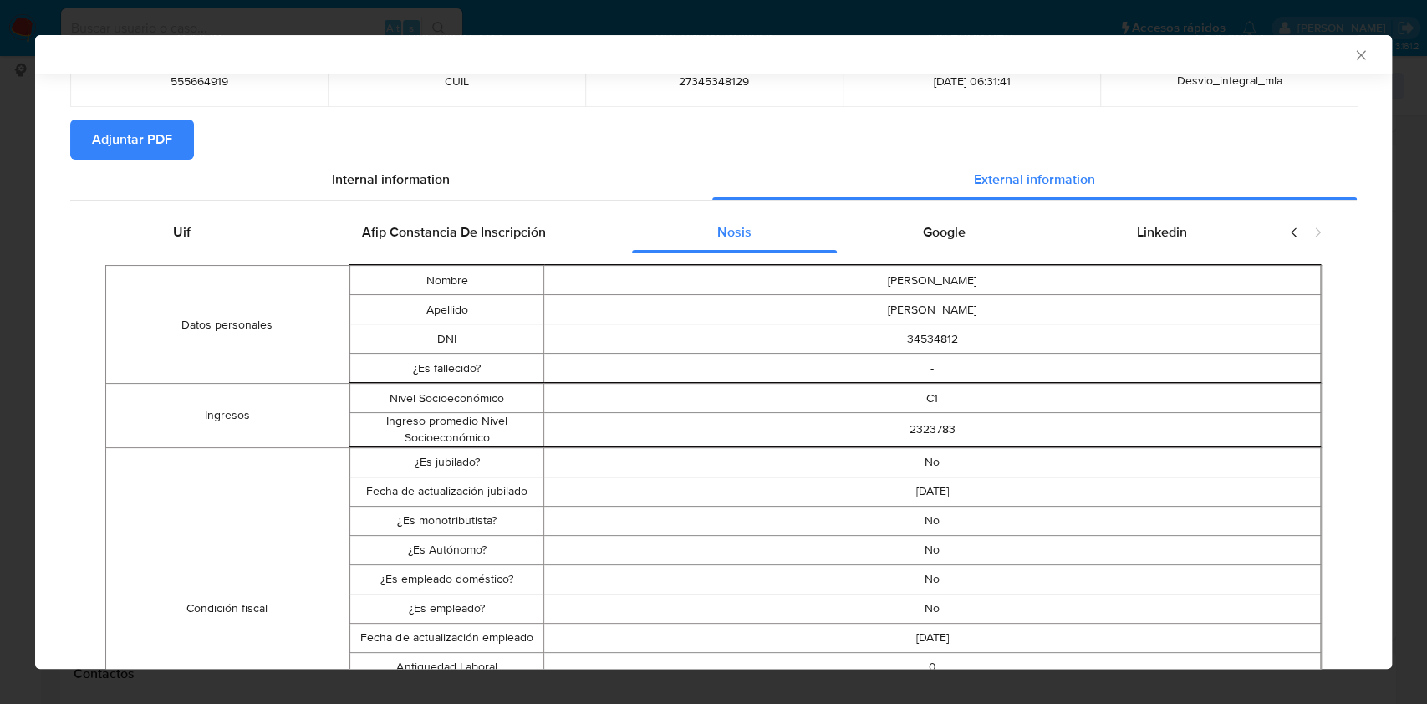
drag, startPoint x: 961, startPoint y: 240, endPoint x: 1078, endPoint y: 270, distance: 120.8
click at [961, 242] on div "Google" at bounding box center [944, 232] width 214 height 40
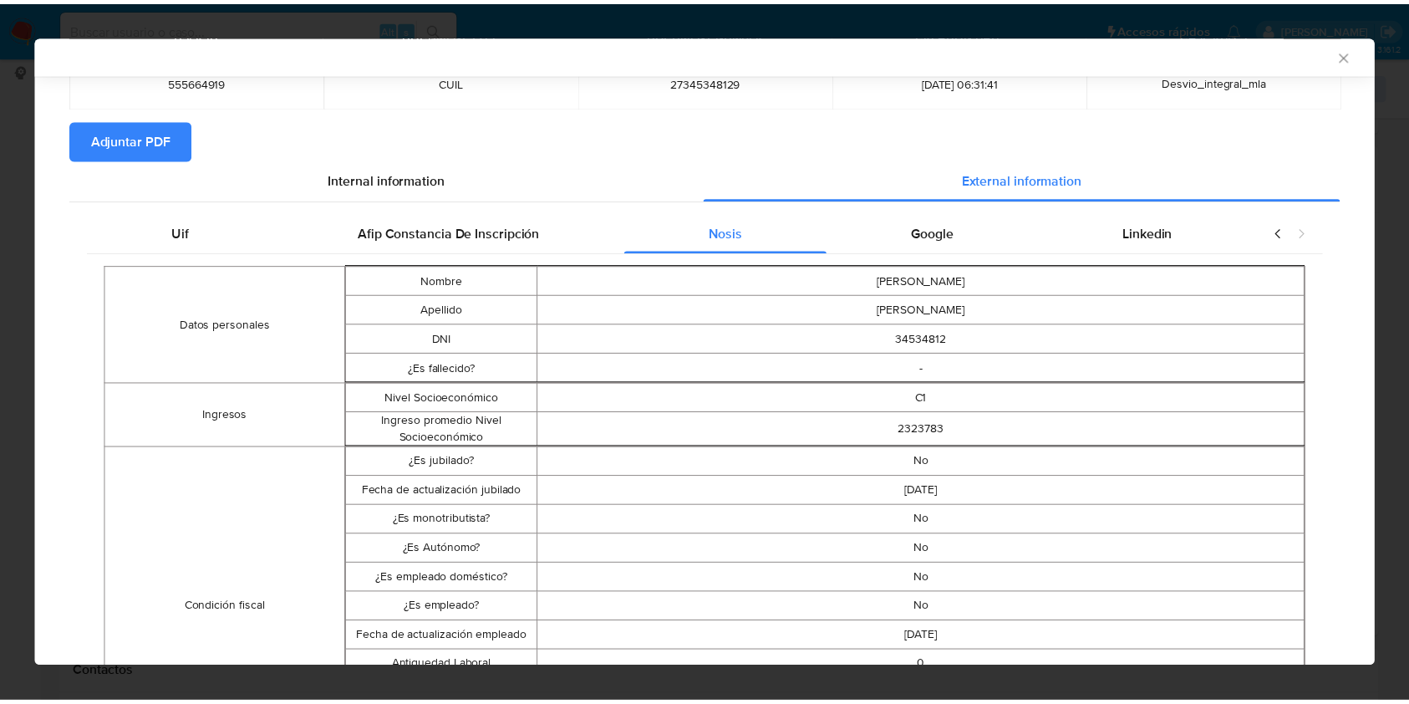
scroll to position [0, 0]
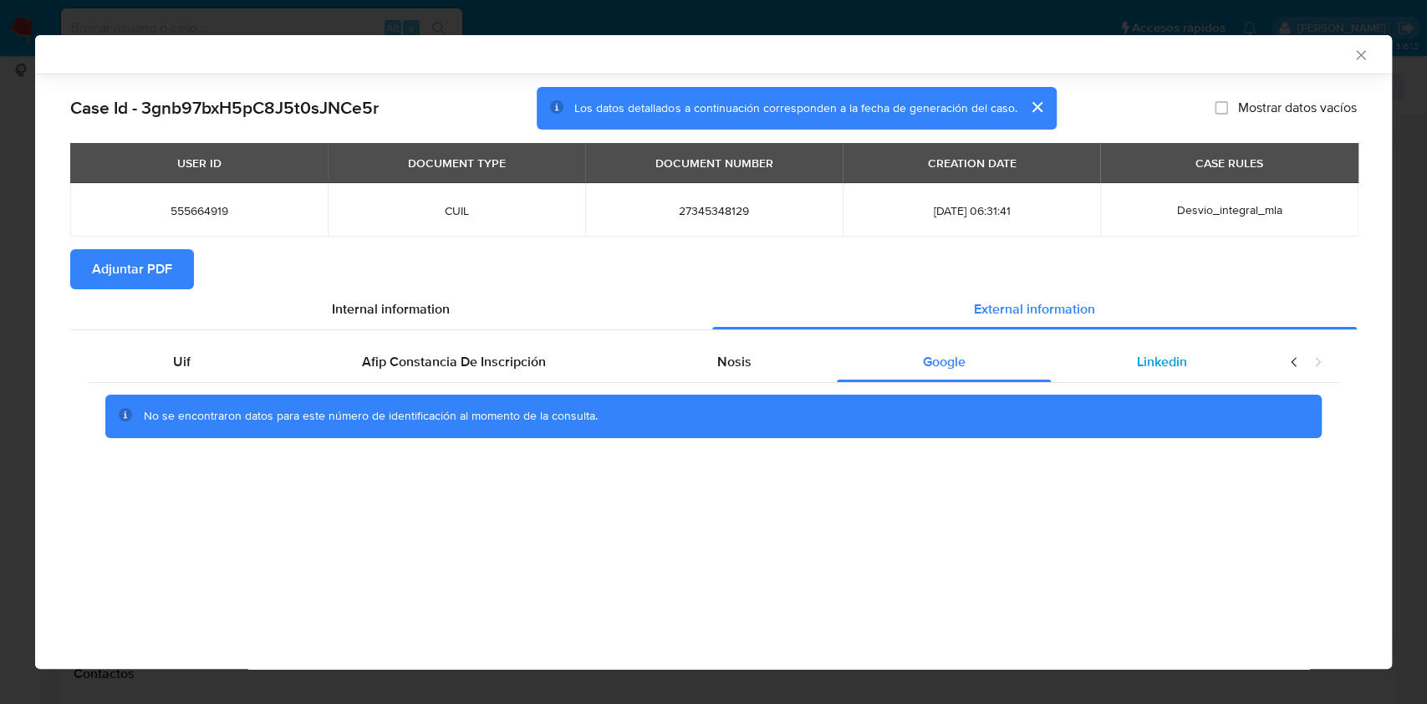
click at [1155, 374] on div "Linkedin" at bounding box center [1160, 362] width 221 height 40
click at [161, 270] on span "Adjuntar PDF" at bounding box center [132, 269] width 80 height 37
click at [1354, 62] on icon "Cerrar ventana" at bounding box center [1360, 55] width 17 height 17
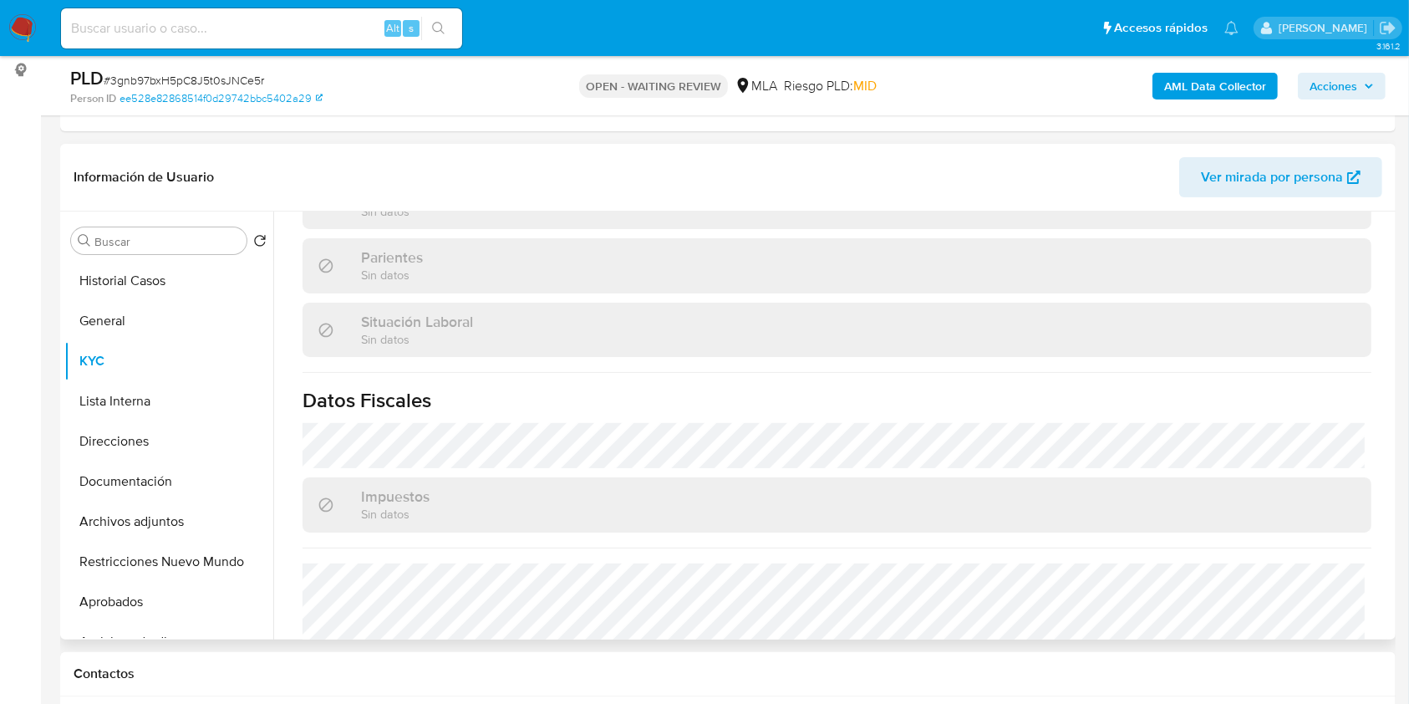
scroll to position [863, 0]
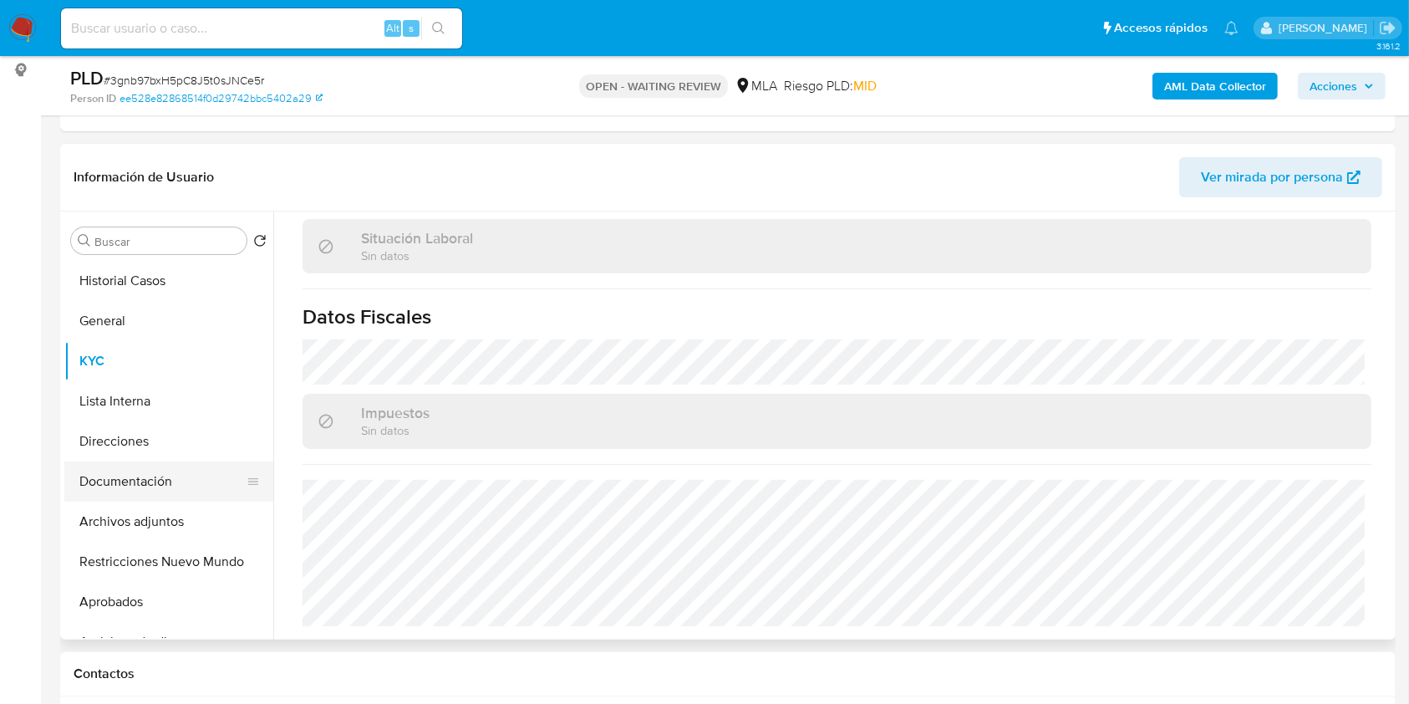
click at [124, 470] on button "Documentación" at bounding box center [162, 481] width 196 height 40
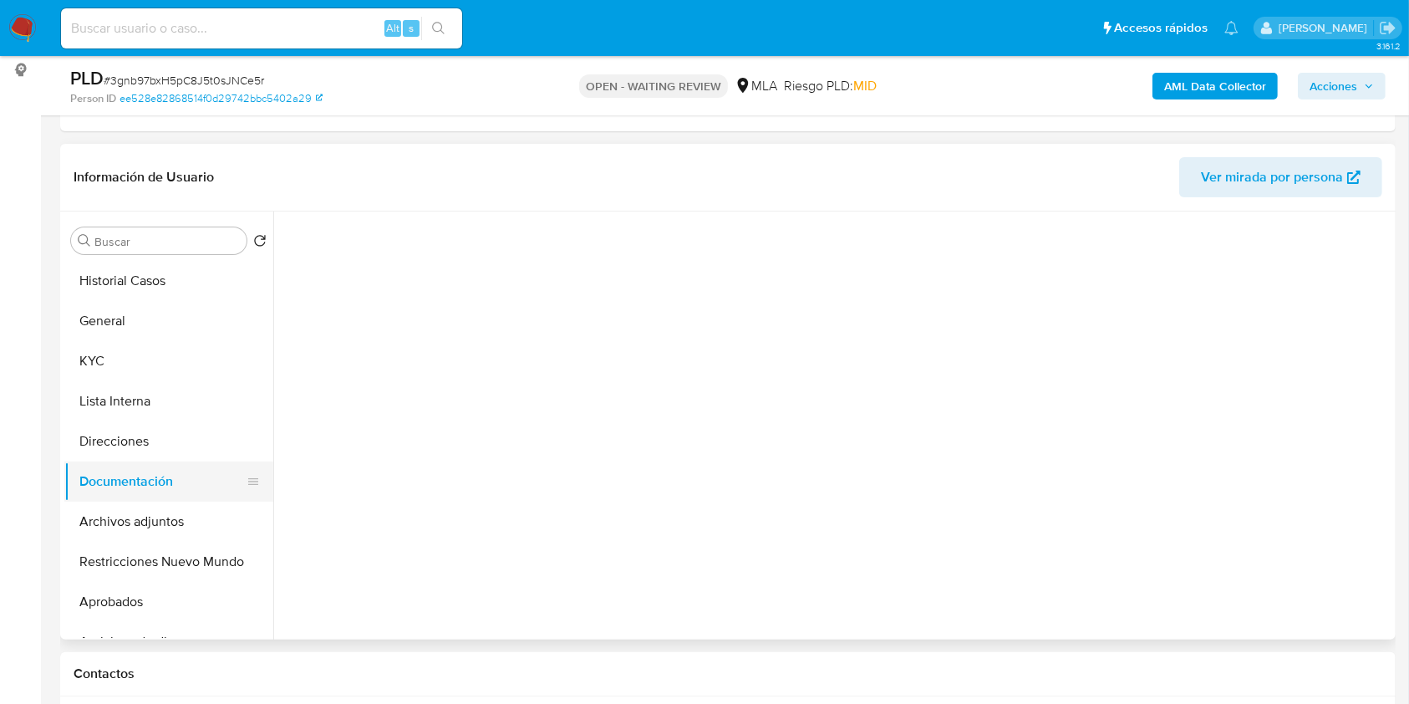
scroll to position [0, 0]
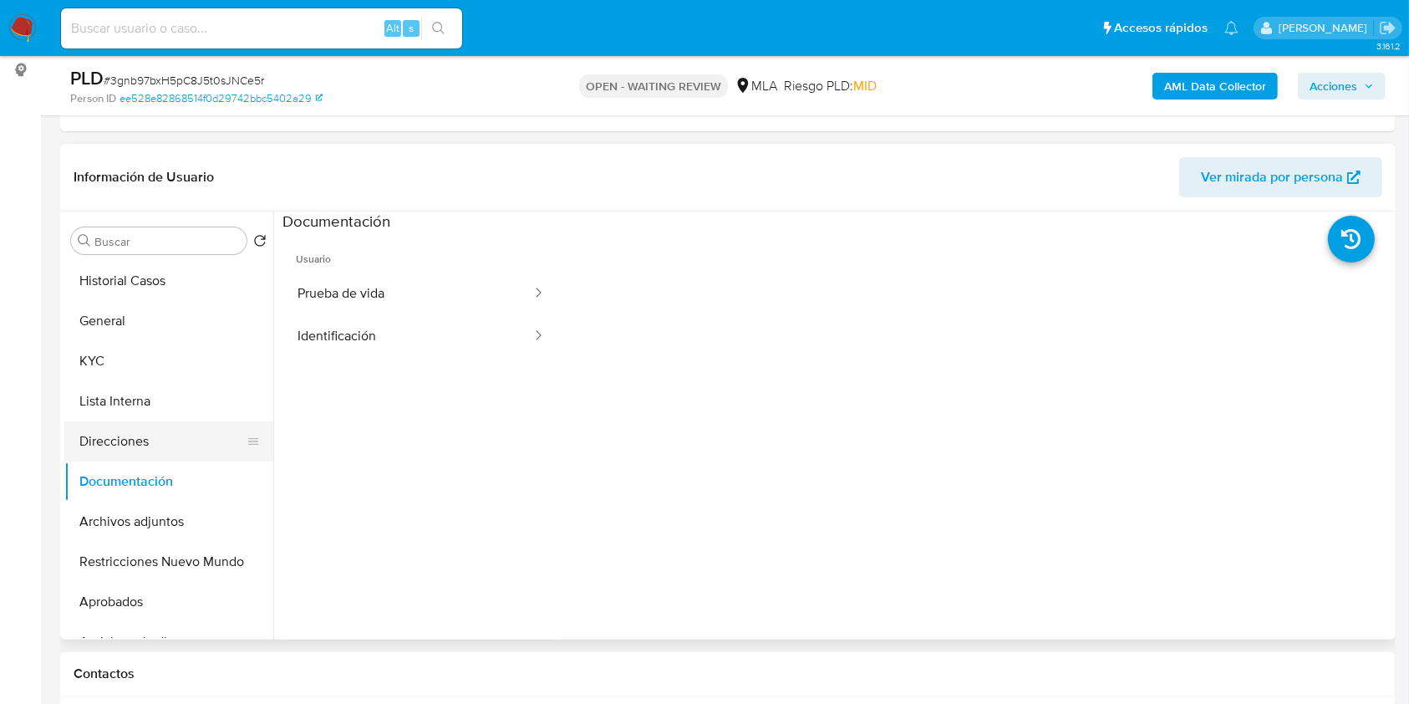
click at [147, 435] on button "Direcciones" at bounding box center [162, 441] width 196 height 40
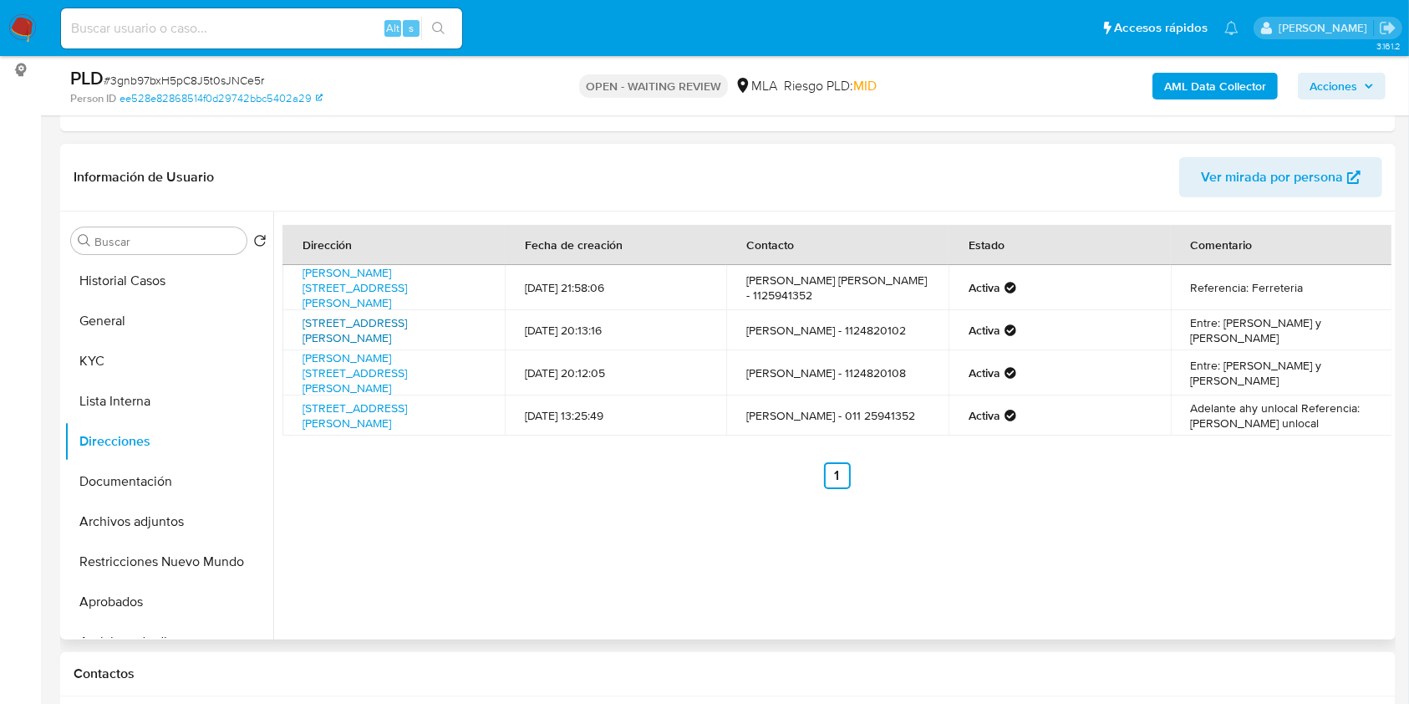
click at [407, 330] on link "Duran 2944, Merlo, Buenos Aires, 1722, Argentina 2944" at bounding box center [355, 330] width 104 height 32
click at [140, 358] on button "KYC" at bounding box center [162, 361] width 196 height 40
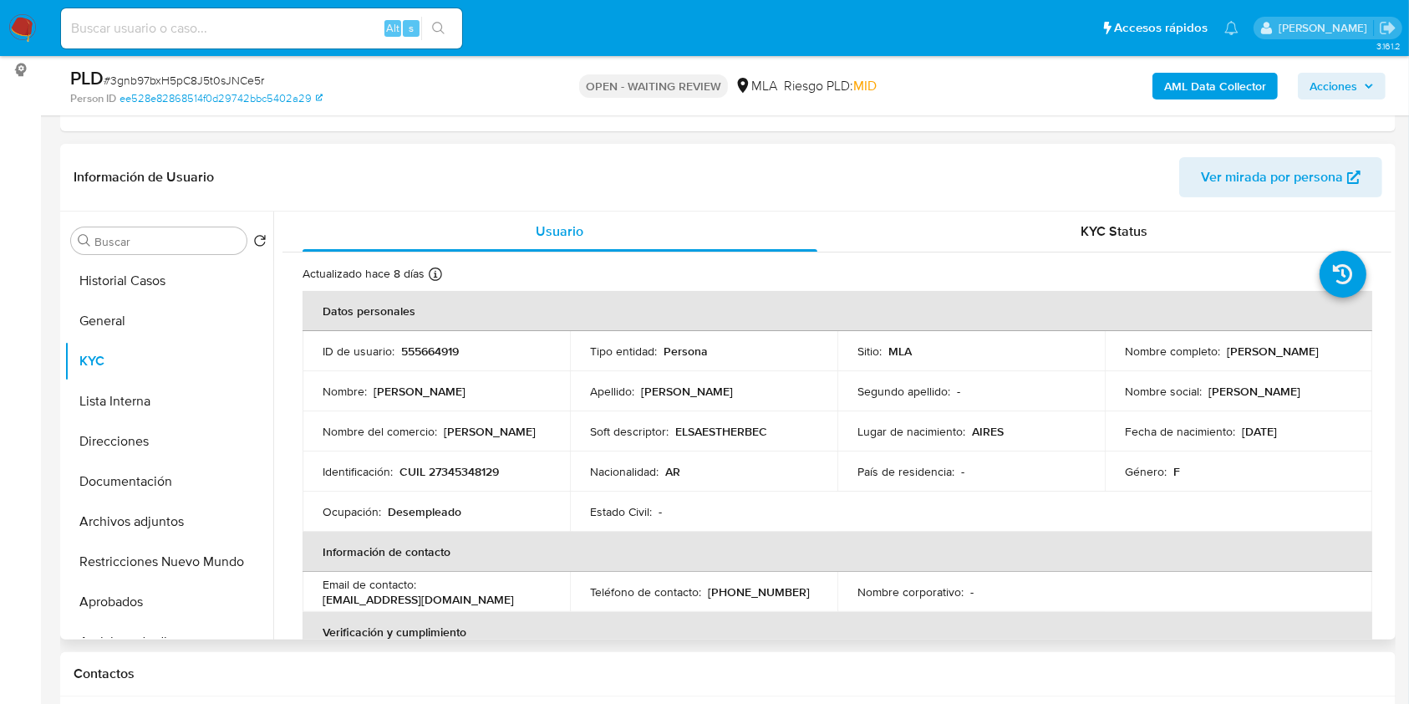
click at [757, 586] on p "(11) 25941352" at bounding box center [759, 591] width 102 height 15
drag, startPoint x: 757, startPoint y: 586, endPoint x: 776, endPoint y: 609, distance: 29.8
click at [756, 586] on p "(11) 25941352" at bounding box center [759, 591] width 102 height 15
copy p "25941352"
drag, startPoint x: 469, startPoint y: 598, endPoint x: 316, endPoint y: 594, distance: 153.0
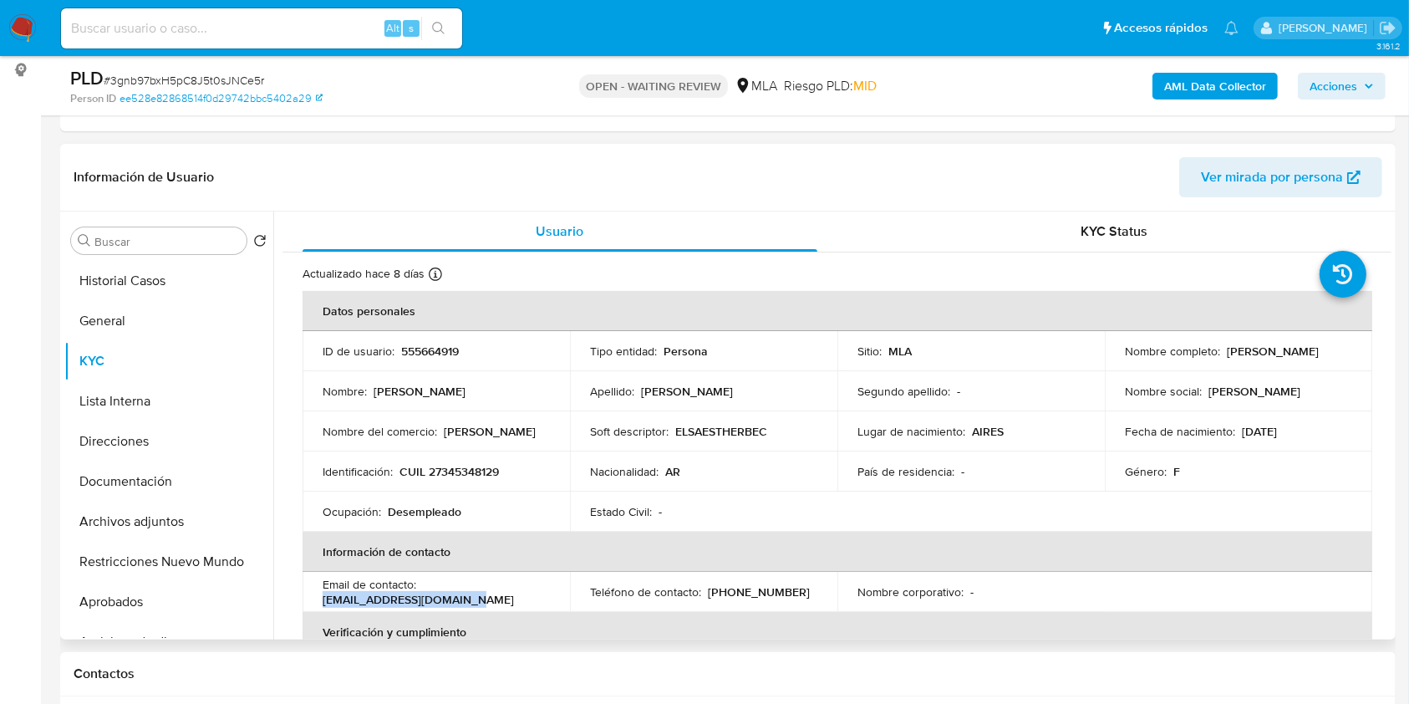
click at [316, 594] on td "Email de contacto : eebecerra@outlook.com.ar" at bounding box center [436, 592] width 267 height 40
copy p "eebecerra@outlook.com.ar"
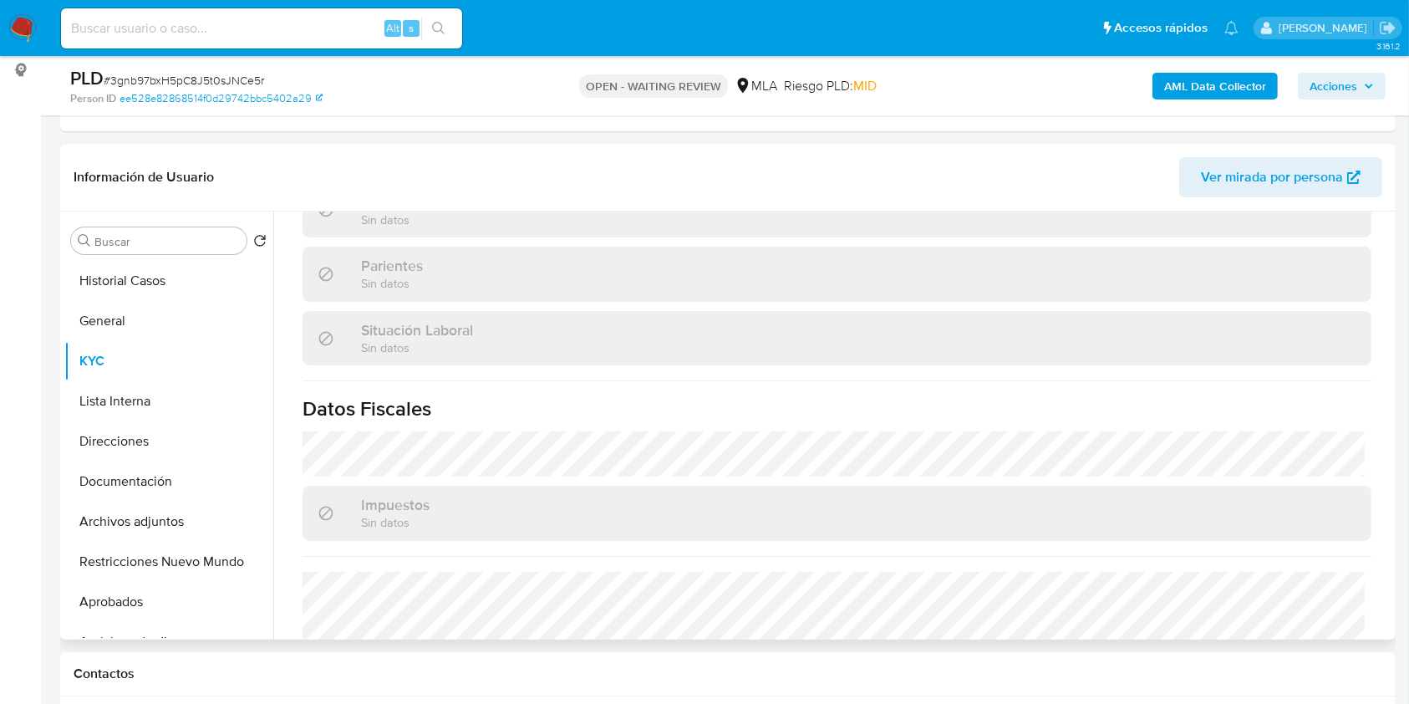
scroll to position [863, 0]
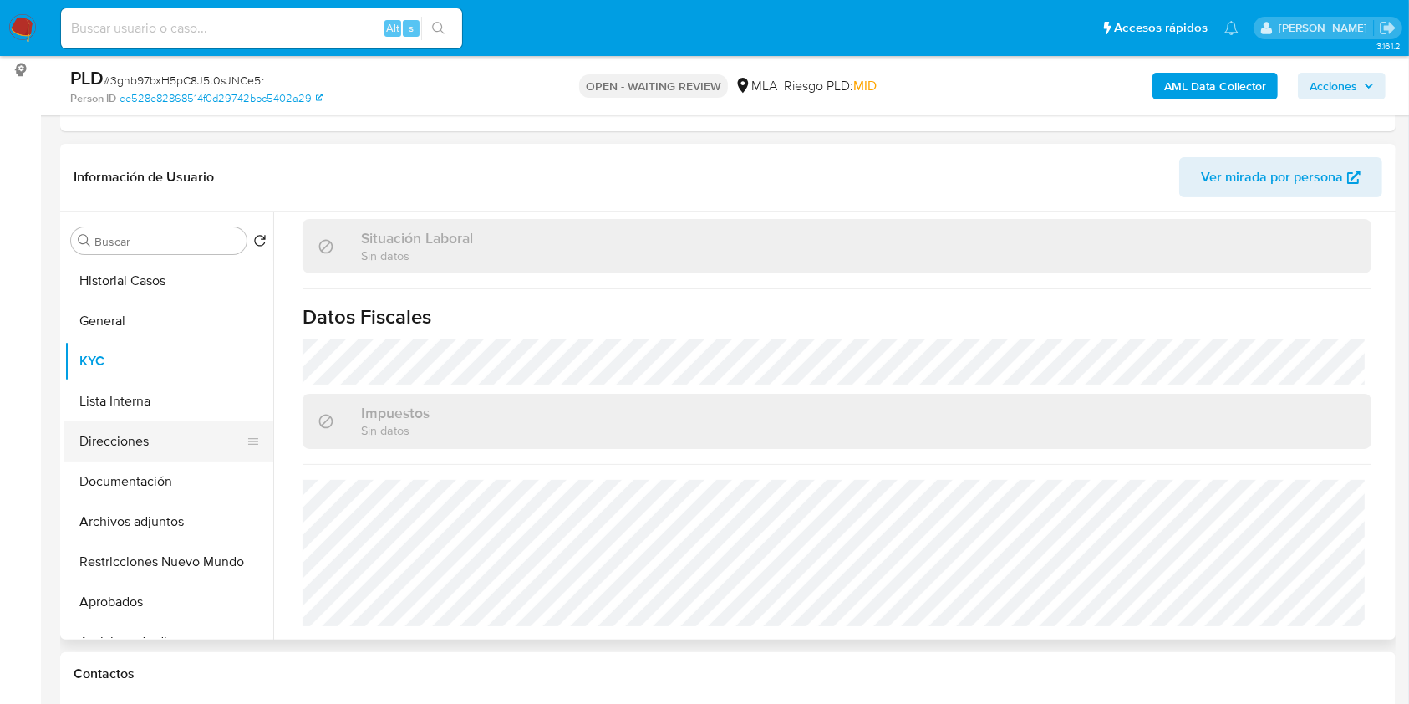
click at [167, 439] on button "Direcciones" at bounding box center [162, 441] width 196 height 40
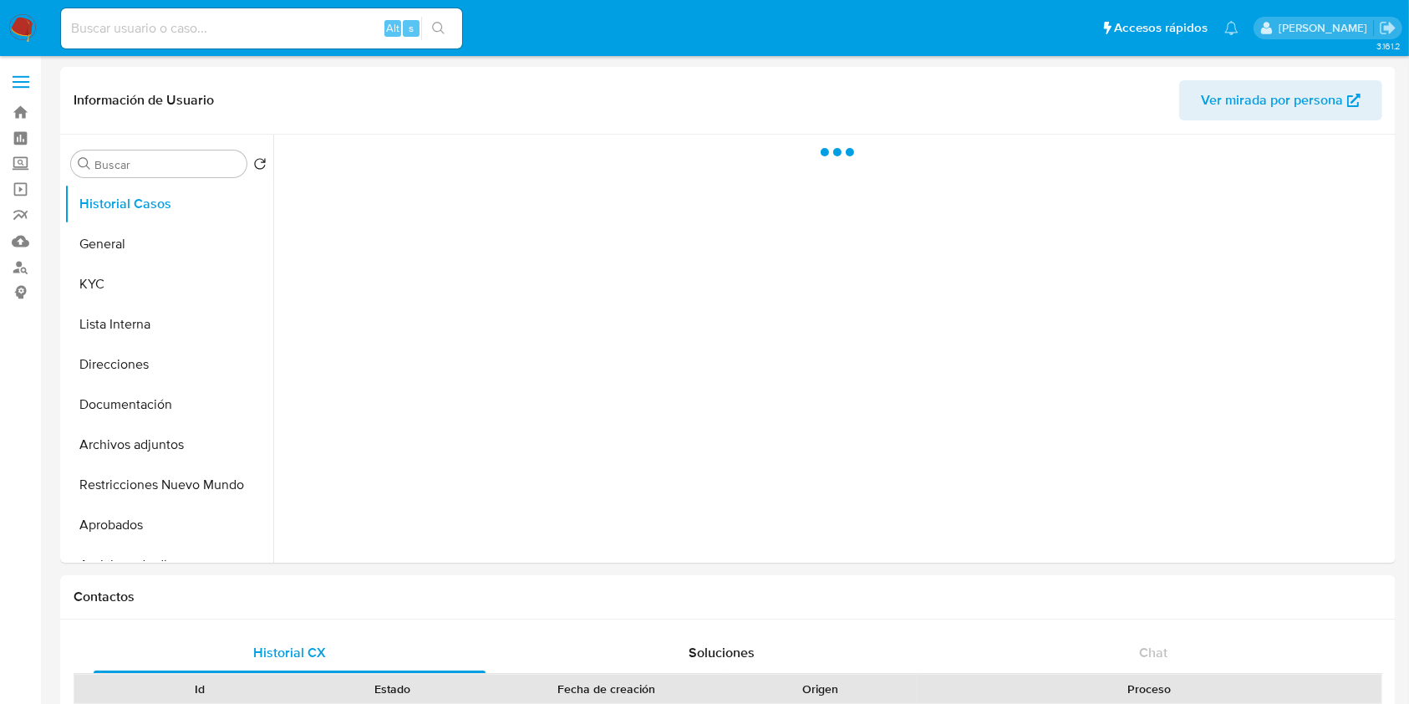
select select "10"
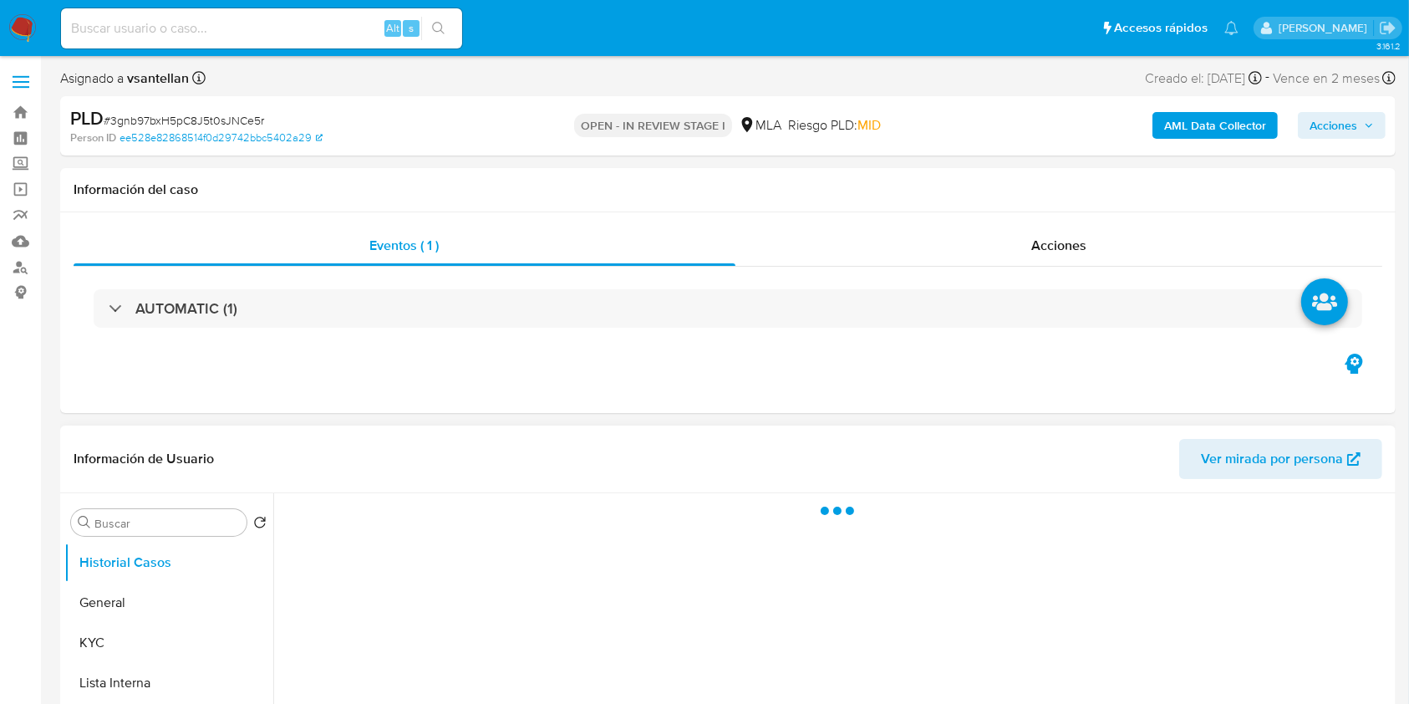
select select "10"
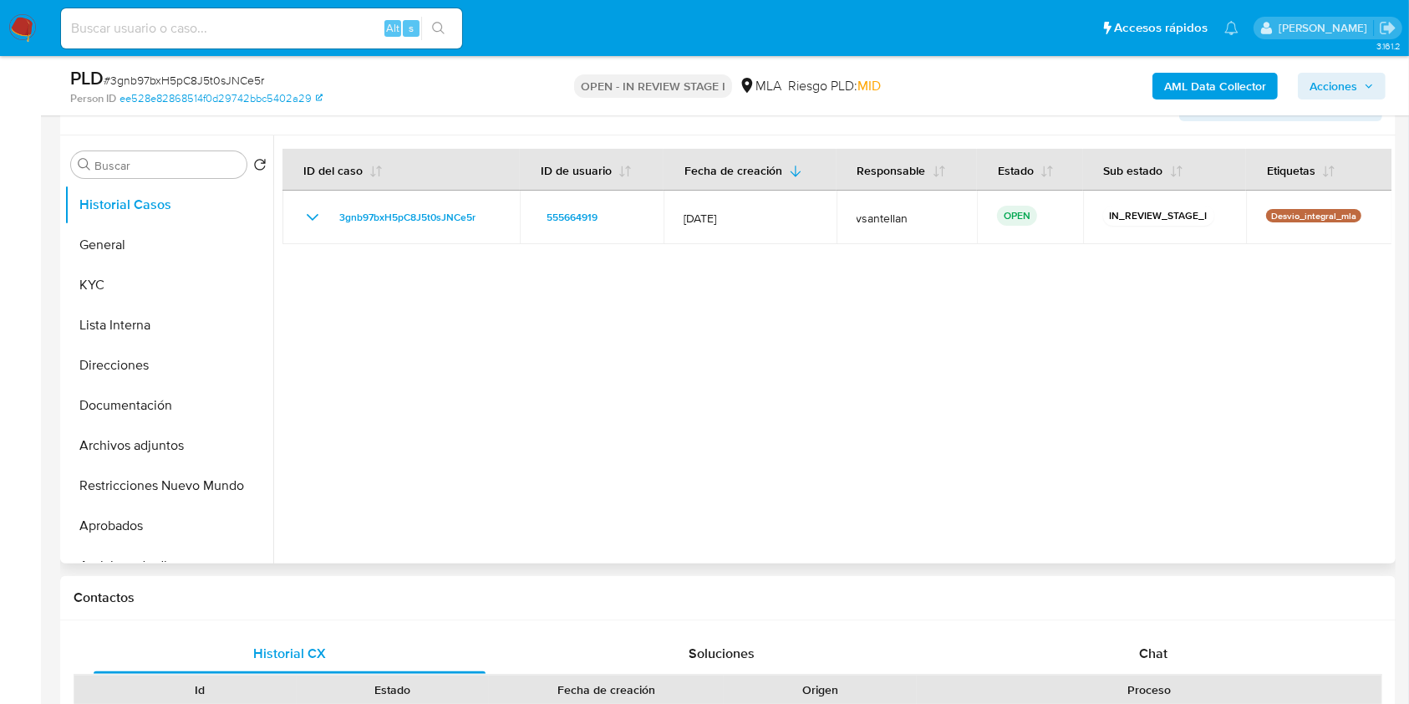
scroll to position [334, 0]
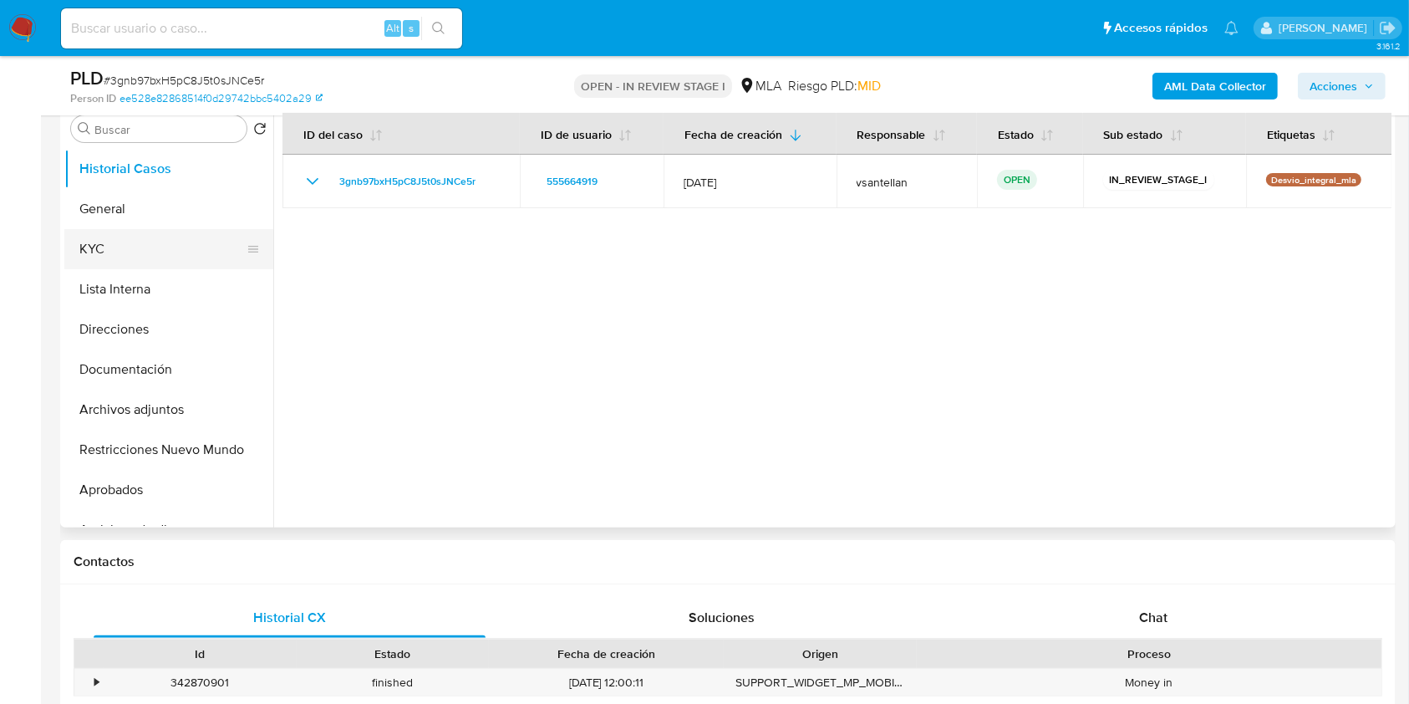
click at [160, 241] on button "KYC" at bounding box center [162, 249] width 196 height 40
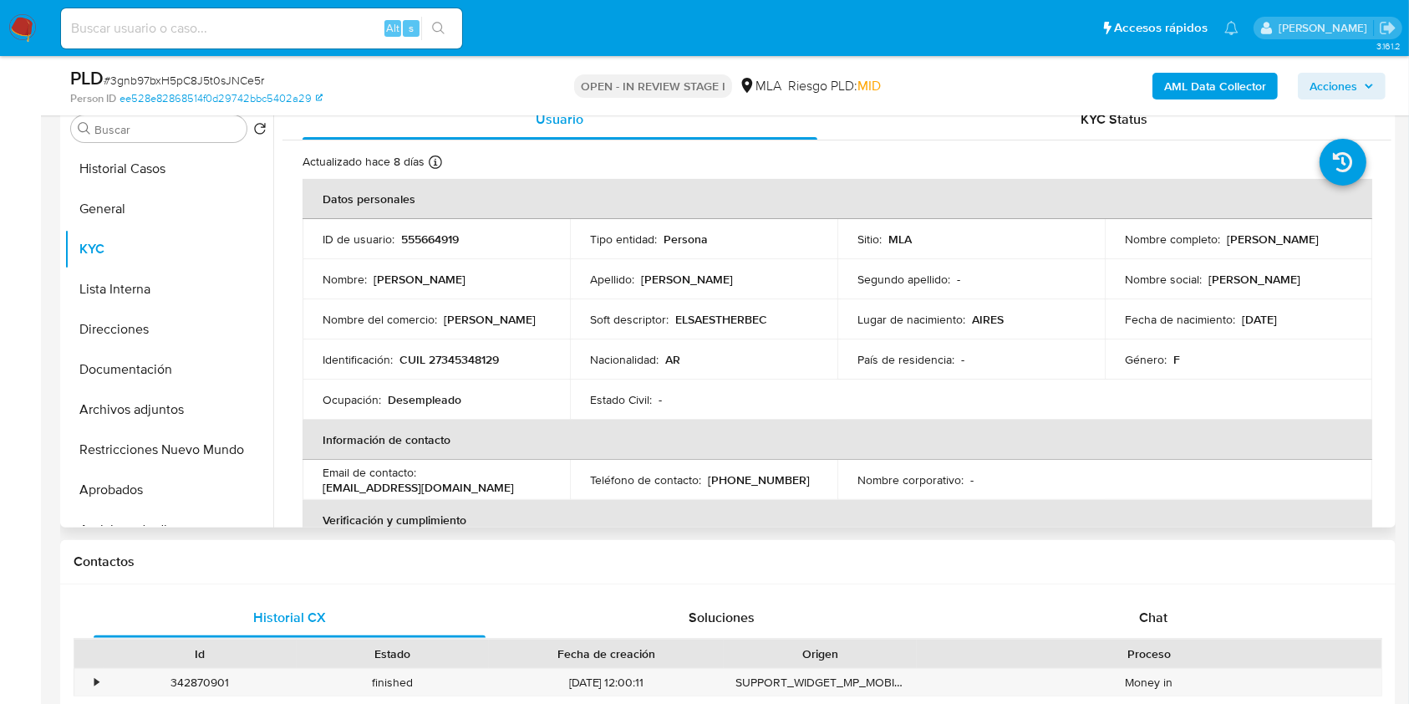
drag, startPoint x: 1335, startPoint y: 238, endPoint x: 1223, endPoint y: 237, distance: 112.0
click at [1223, 237] on div "Nombre completo : [PERSON_NAME]" at bounding box center [1238, 238] width 227 height 15
copy p "[PERSON_NAME]"
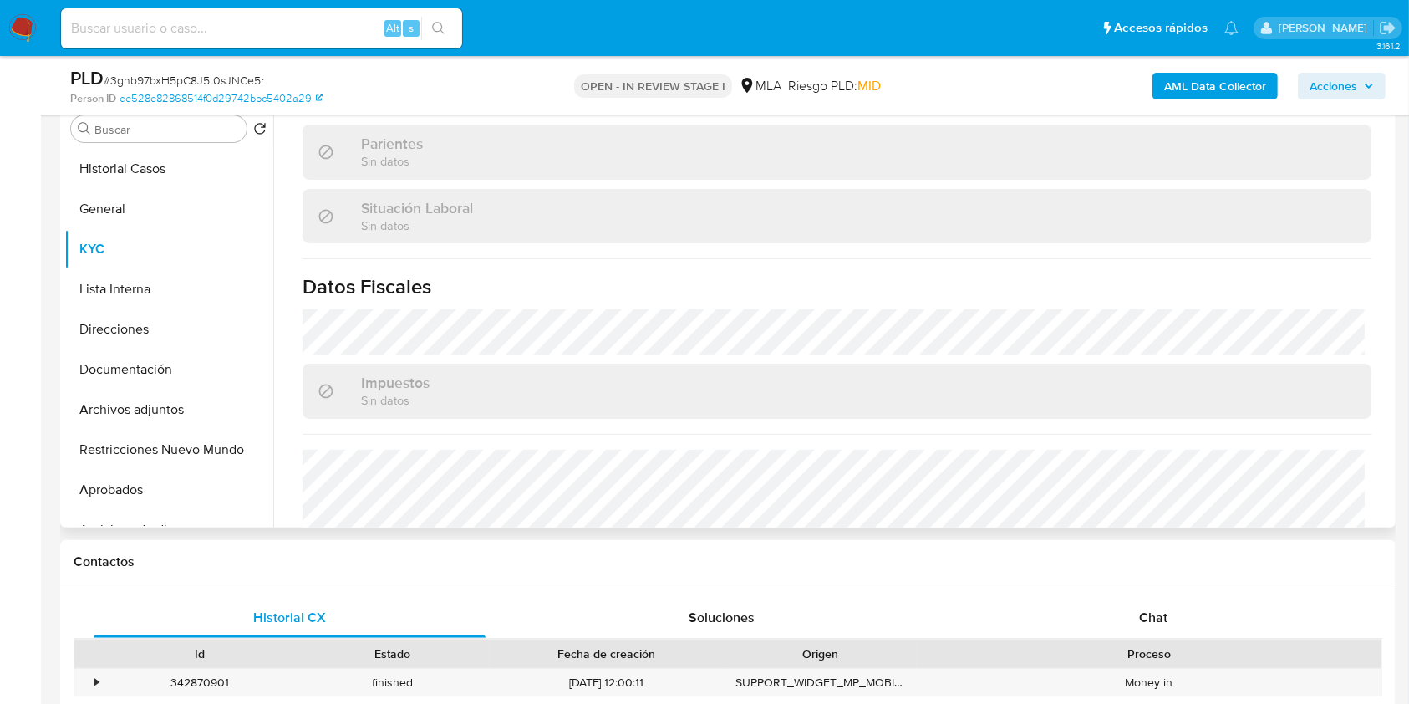
scroll to position [863, 0]
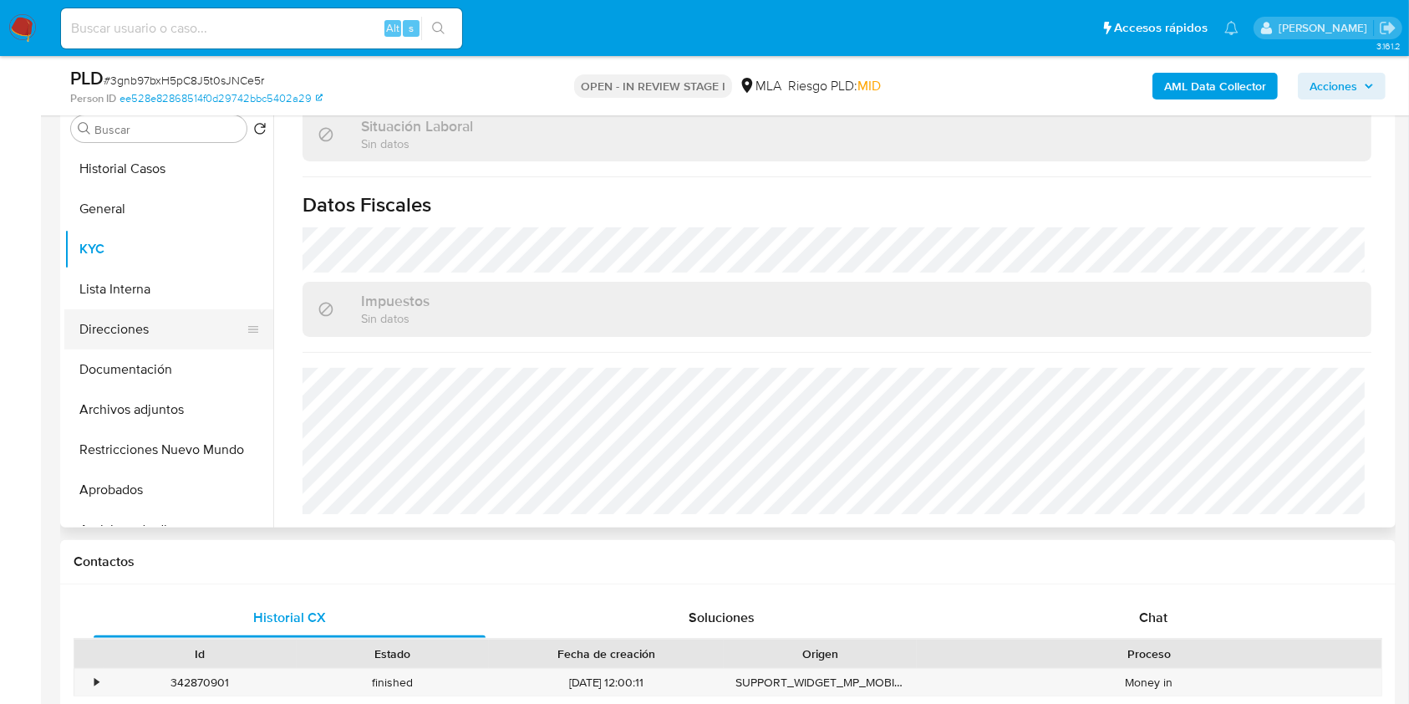
click at [165, 323] on button "Direcciones" at bounding box center [162, 329] width 196 height 40
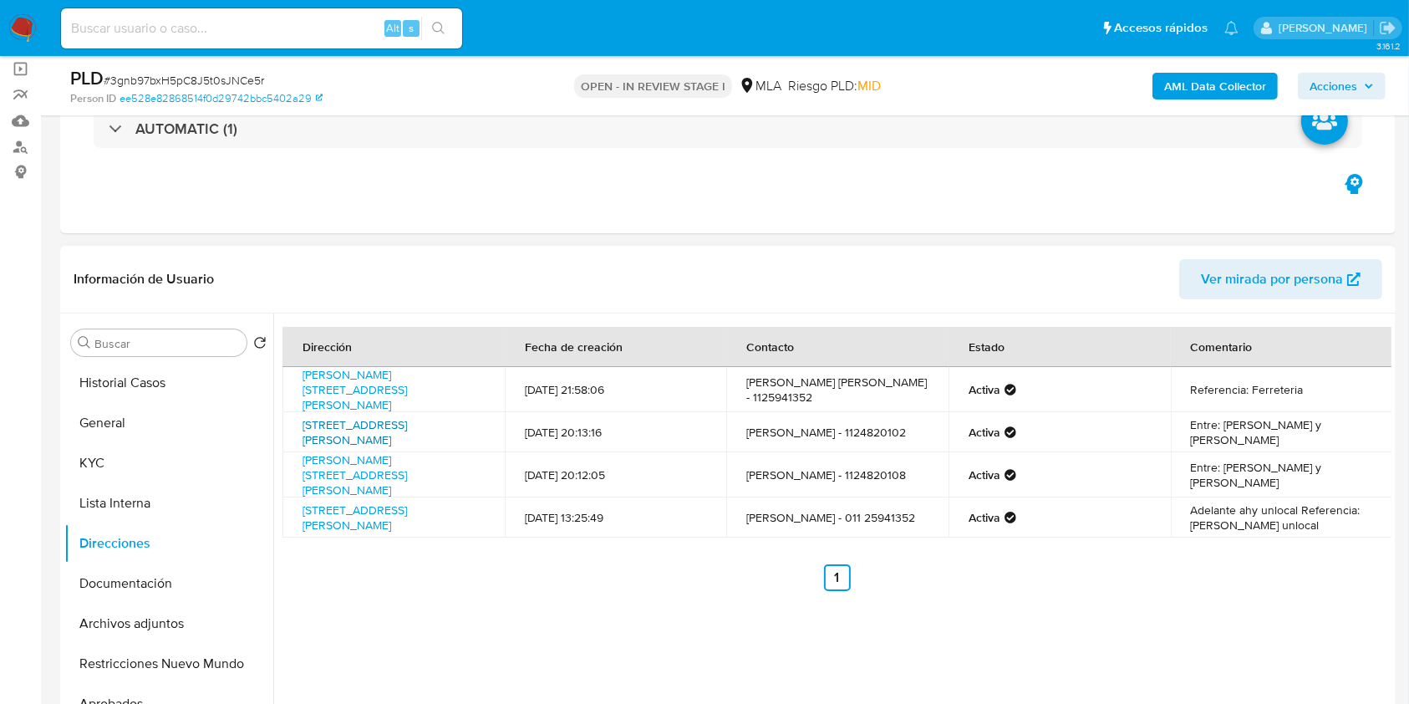
scroll to position [111, 0]
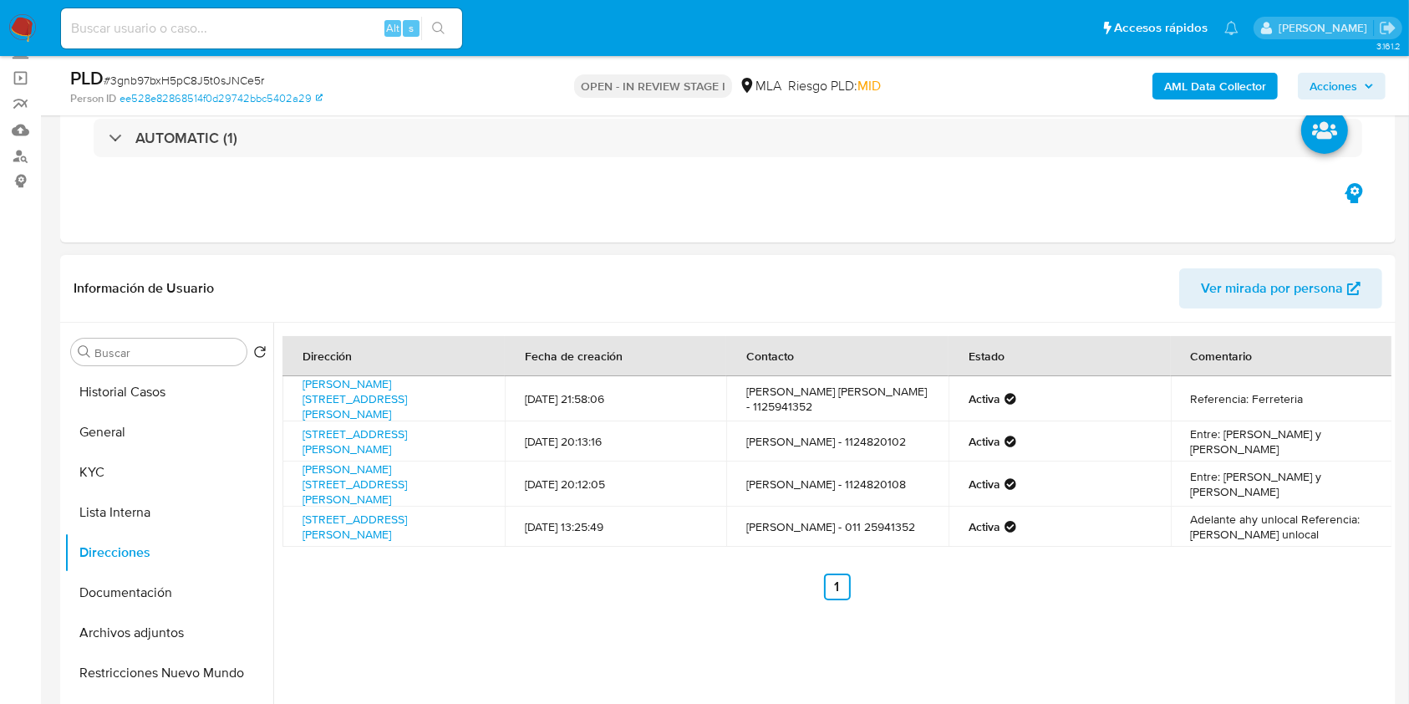
drag, startPoint x: 455, startPoint y: 478, endPoint x: 300, endPoint y: 469, distance: 155.7
click at [300, 469] on td "[PERSON_NAME][STREET_ADDRESS][PERSON_NAME]" at bounding box center [393, 483] width 222 height 45
copy link "[PERSON_NAME][STREET_ADDRESS][PERSON_NAME]"
click at [167, 479] on button "KYC" at bounding box center [162, 472] width 196 height 40
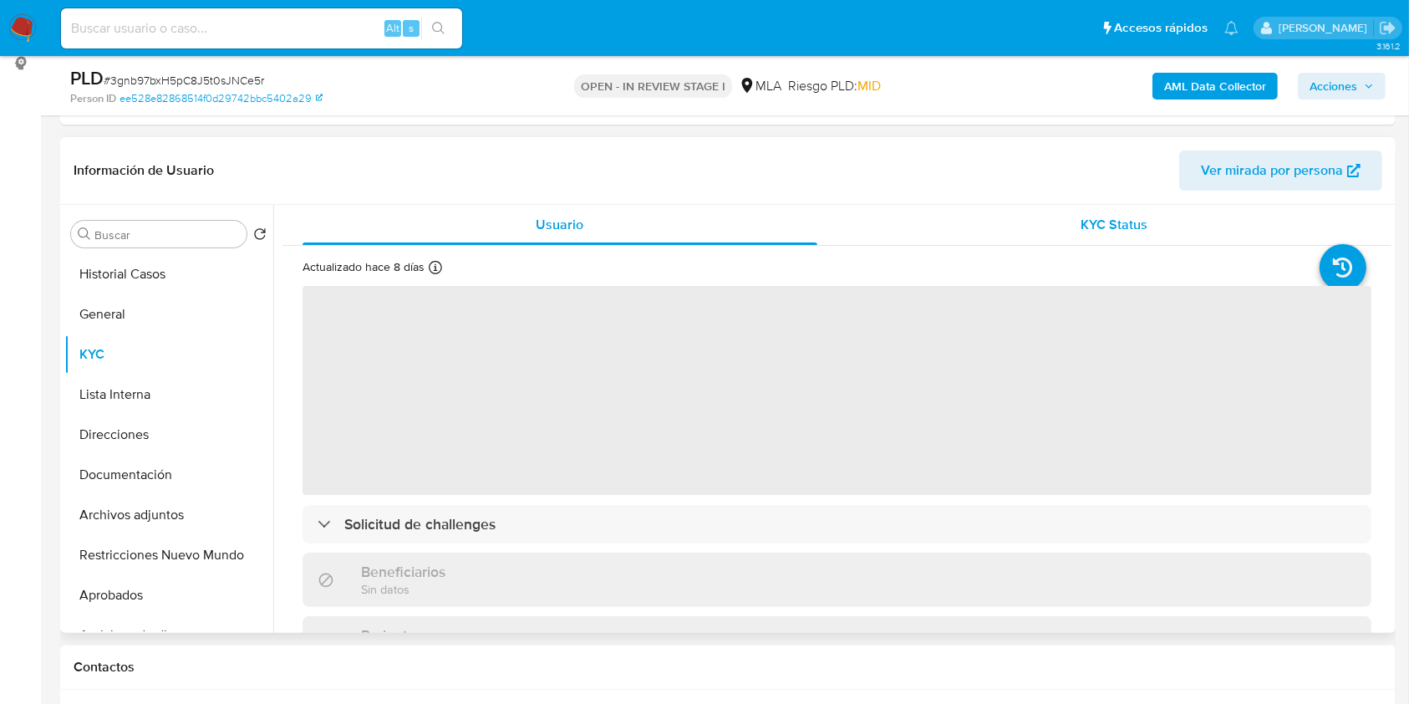
scroll to position [334, 0]
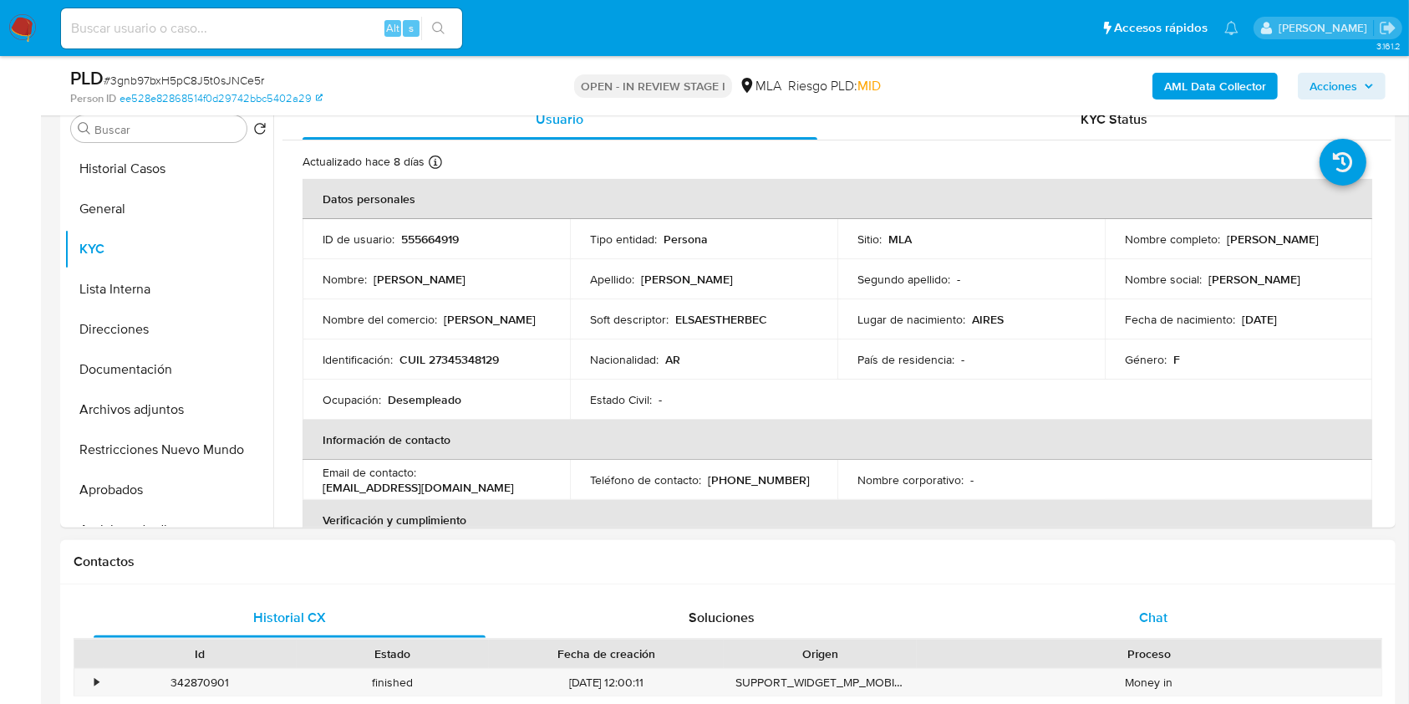
click at [1215, 634] on div "Chat" at bounding box center [1154, 618] width 392 height 40
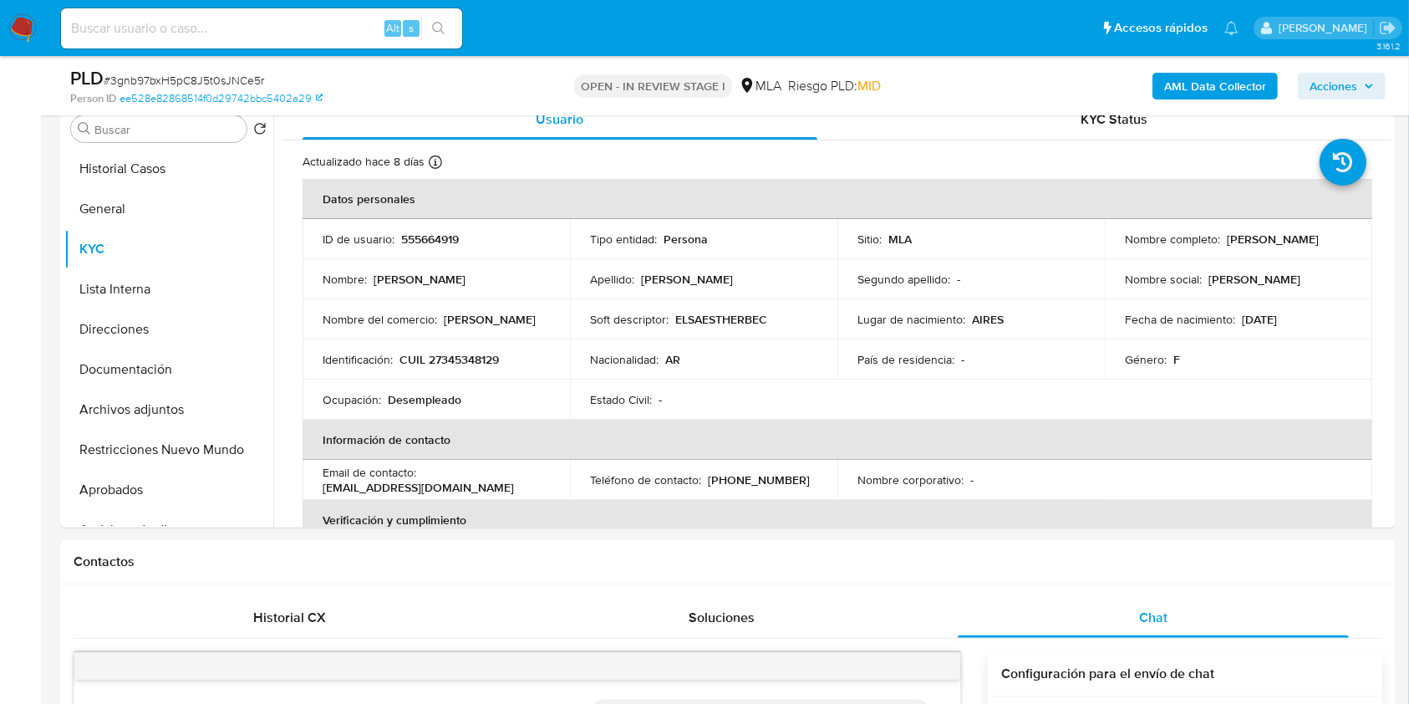
scroll to position [995, 0]
drag, startPoint x: 1404, startPoint y: 184, endPoint x: 1404, endPoint y: 224, distance: 40.1
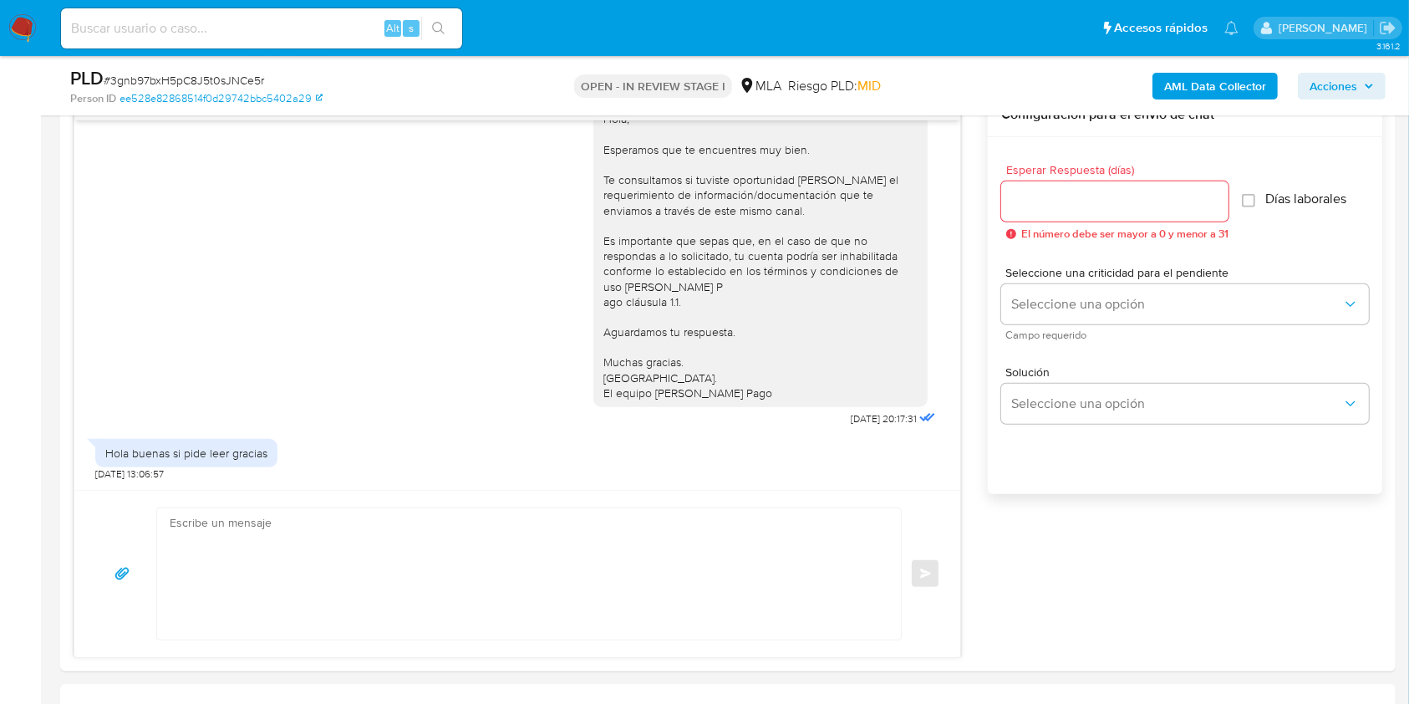
scroll to position [1060, 0]
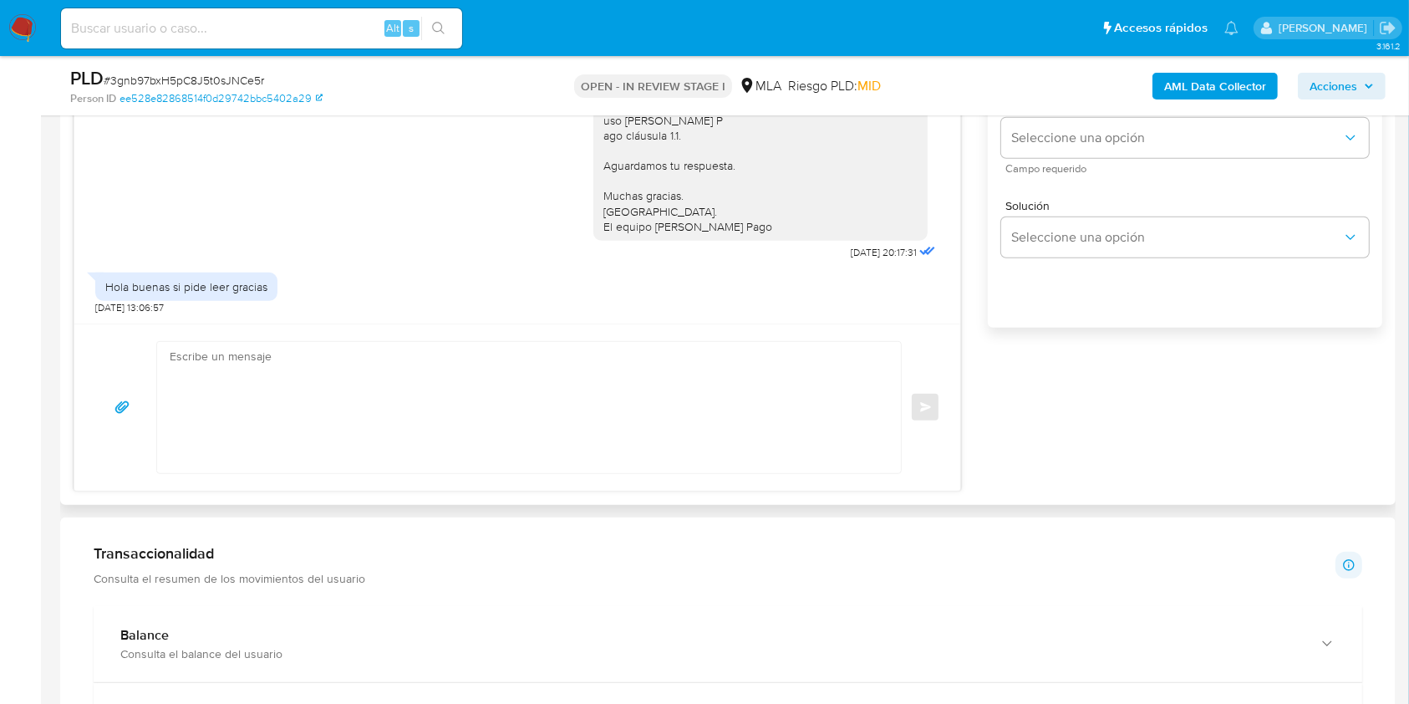
click at [505, 369] on div "[DATE] 14:43:57 Hola, Esperamos que te encuentres muy bien. Te consultamos si t…" at bounding box center [517, 208] width 887 height 565
click at [491, 416] on textarea at bounding box center [525, 407] width 710 height 131
paste textarea "Lore Ipsu Dolors Ametcon, Ad elitsed do eiu temporincid utlaboreetd ma al enima…"
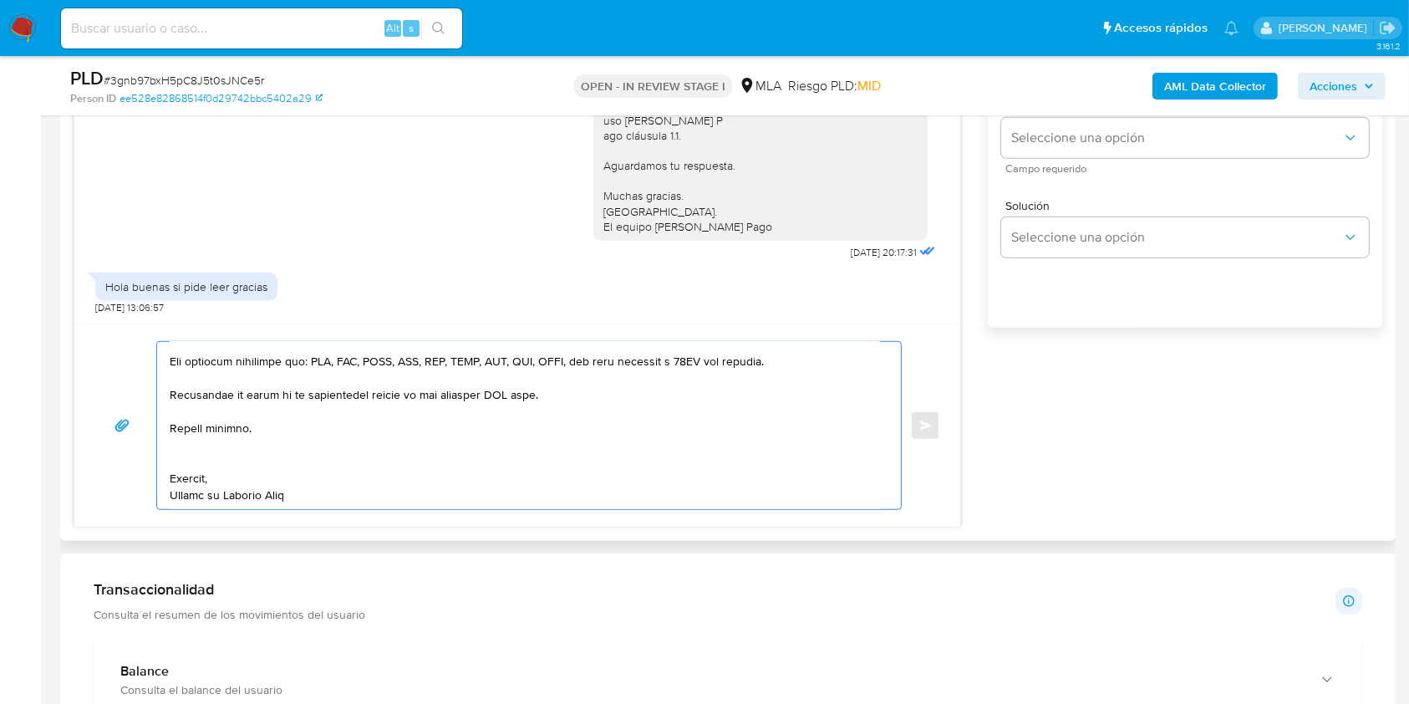
scroll to position [440, 0]
click at [361, 435] on textarea at bounding box center [525, 425] width 710 height 167
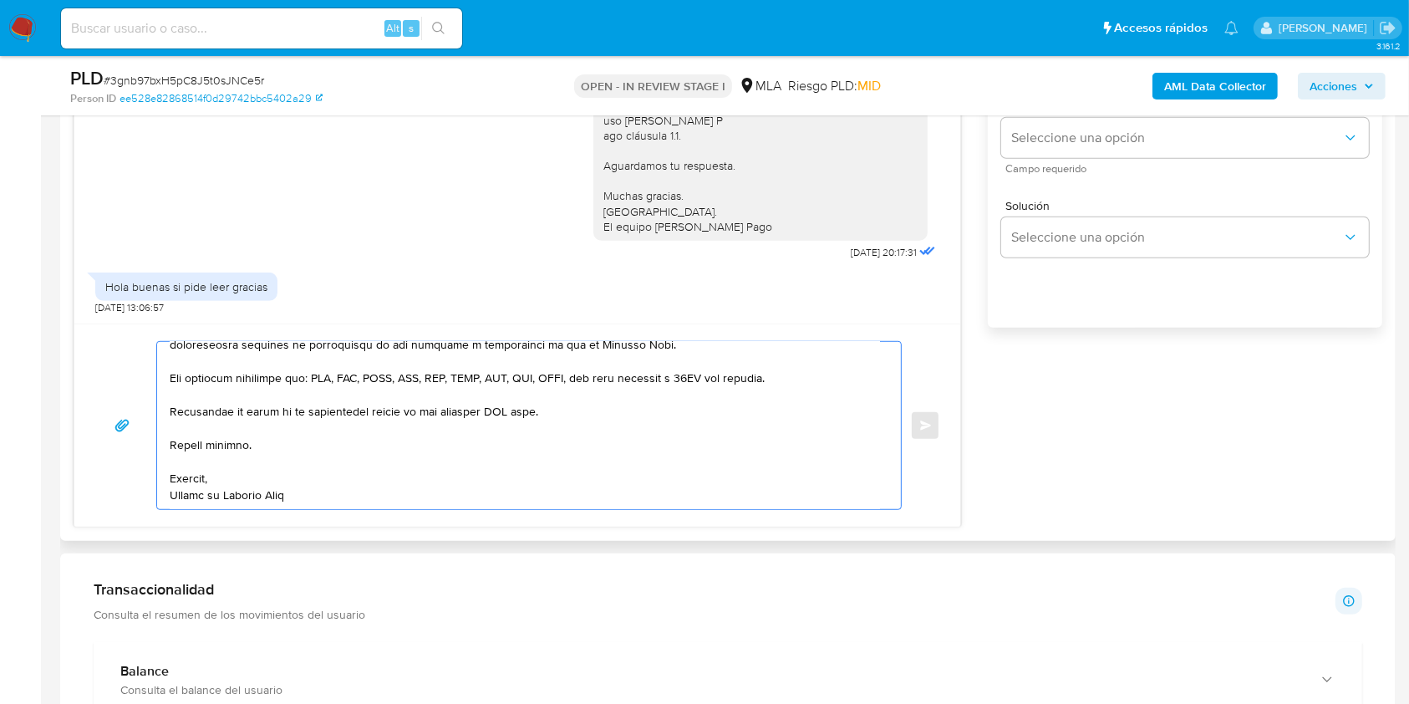
scroll to position [423, 0]
drag, startPoint x: 587, startPoint y: 407, endPoint x: 478, endPoint y: 408, distance: 109.5
click at [478, 408] on textarea at bounding box center [525, 425] width 710 height 167
click at [514, 409] on textarea at bounding box center [525, 425] width 710 height 167
drag, startPoint x: 550, startPoint y: 411, endPoint x: 373, endPoint y: 408, distance: 177.2
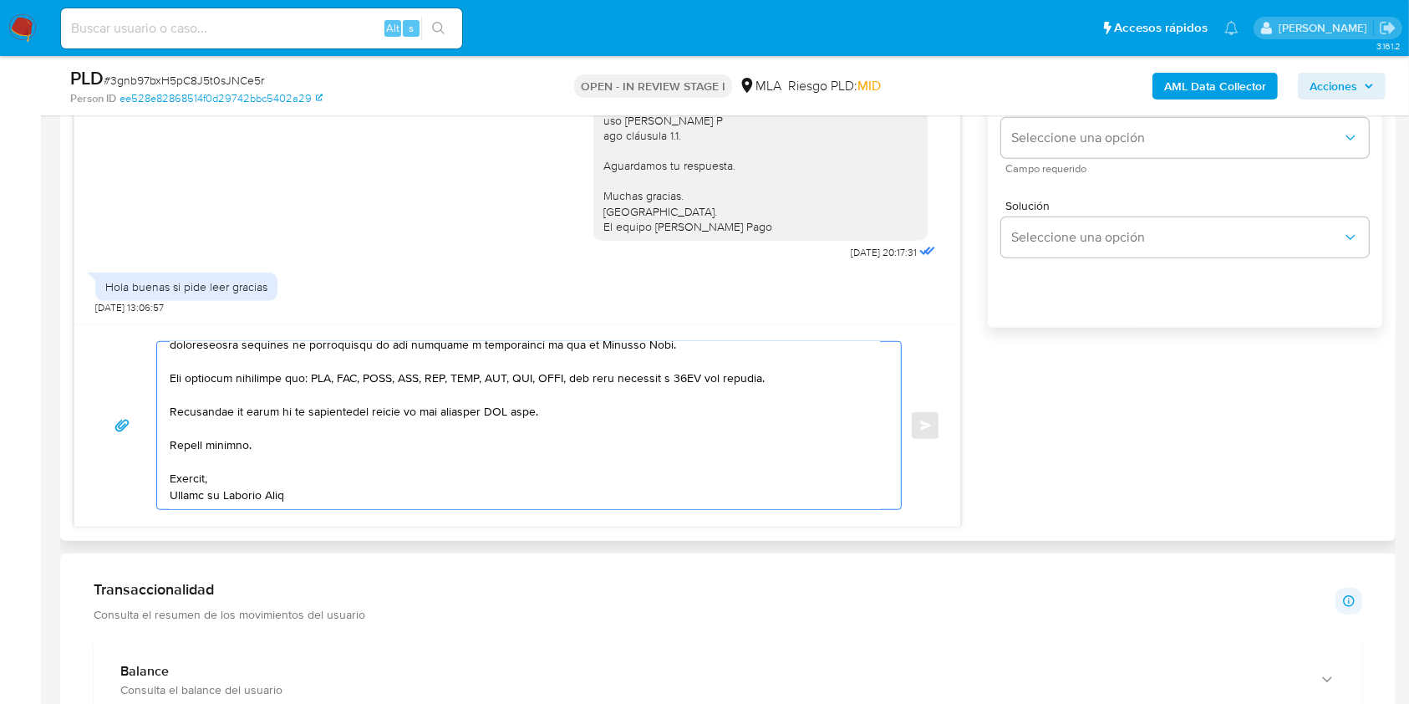
click at [373, 408] on textarea at bounding box center [525, 425] width 710 height 167
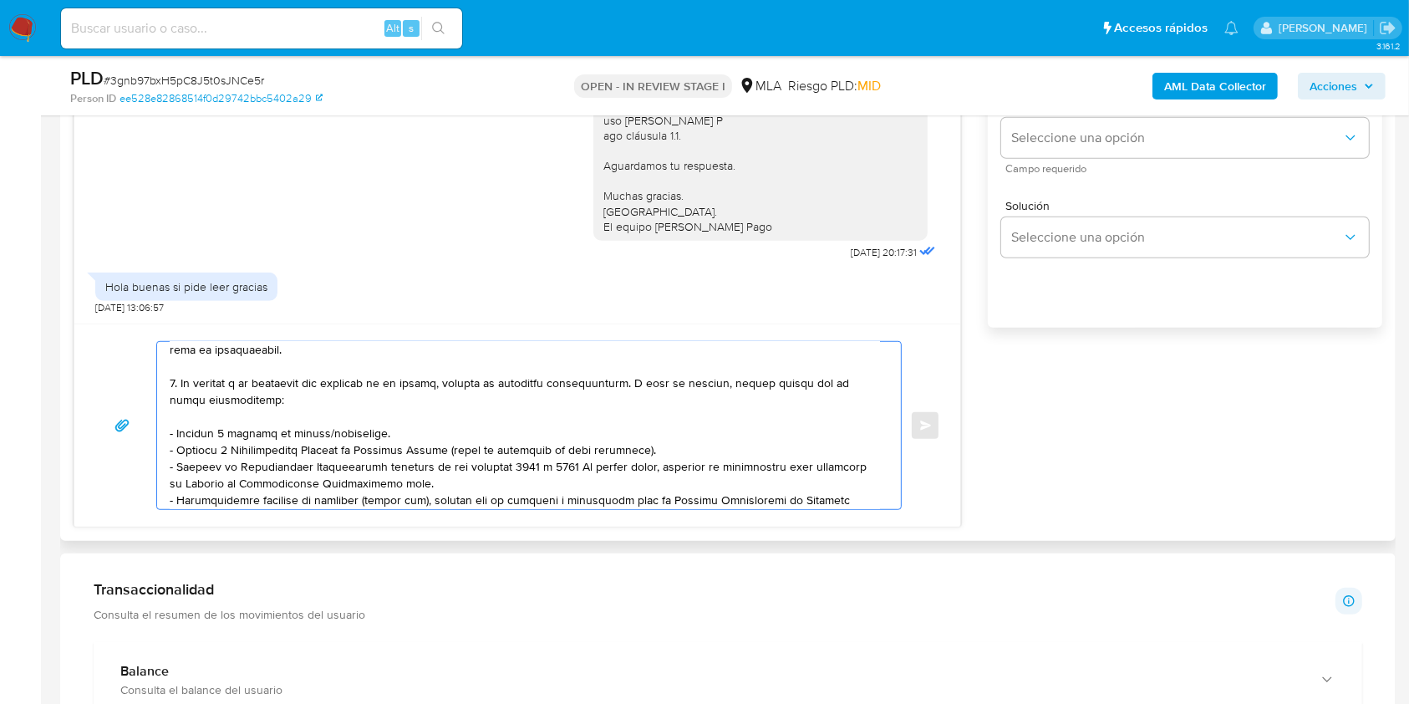
scroll to position [0, 0]
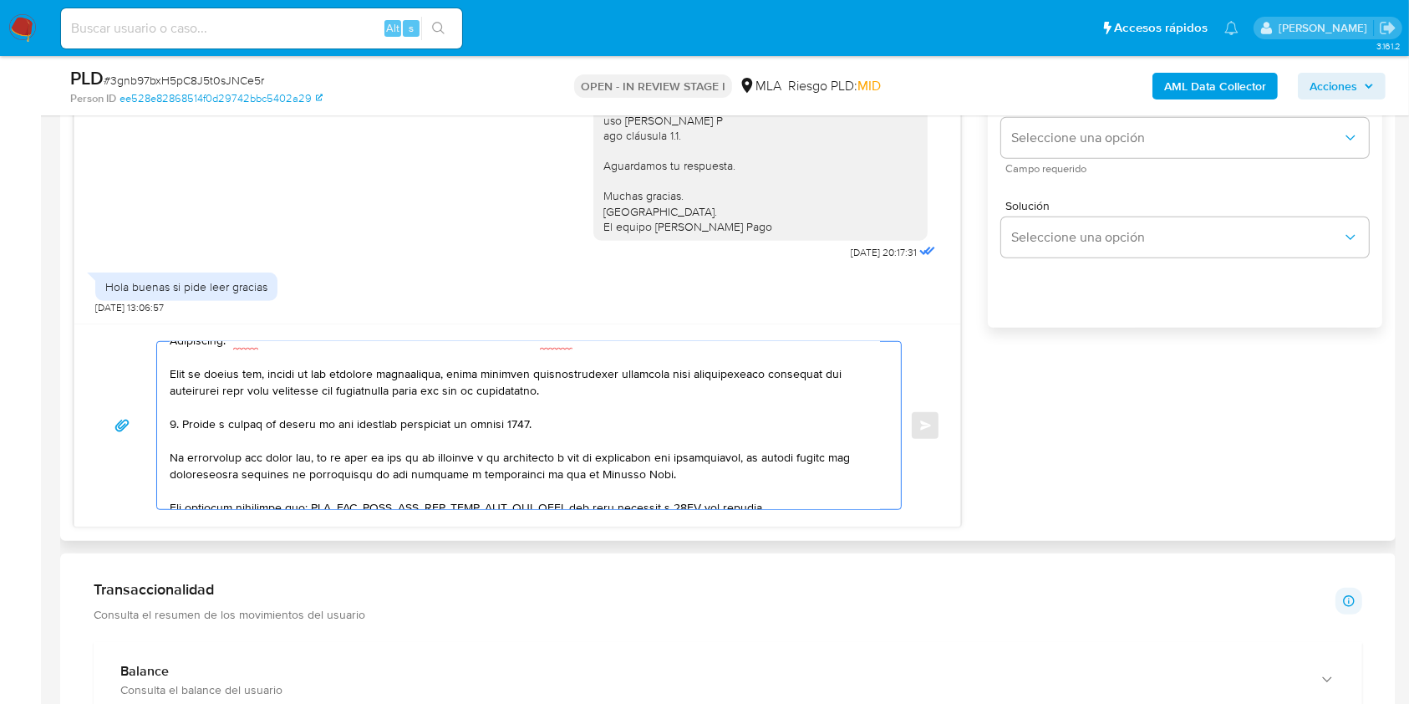
drag, startPoint x: 604, startPoint y: 413, endPoint x: 624, endPoint y: 438, distance: 32.1
click at [603, 414] on textarea at bounding box center [525, 425] width 710 height 167
click at [624, 438] on textarea at bounding box center [525, 425] width 710 height 167
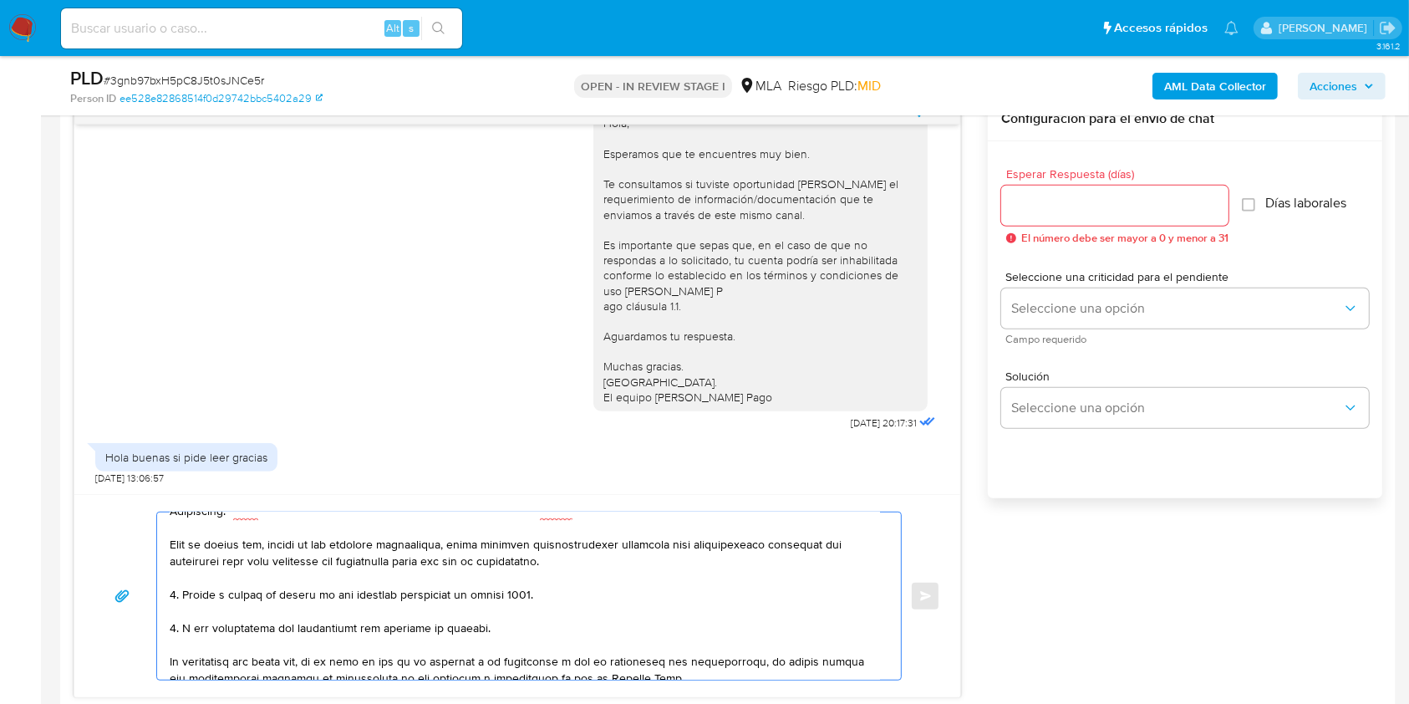
type textarea "Lore Ipsu Dolors Ametcon, Ad elitsed do eiu temporincid utlaboreetd ma al enima…"
click at [1149, 221] on div at bounding box center [1114, 206] width 227 height 40
click at [1136, 202] on input "Esperar Respuesta (días)" at bounding box center [1114, 206] width 227 height 22
type input "1"
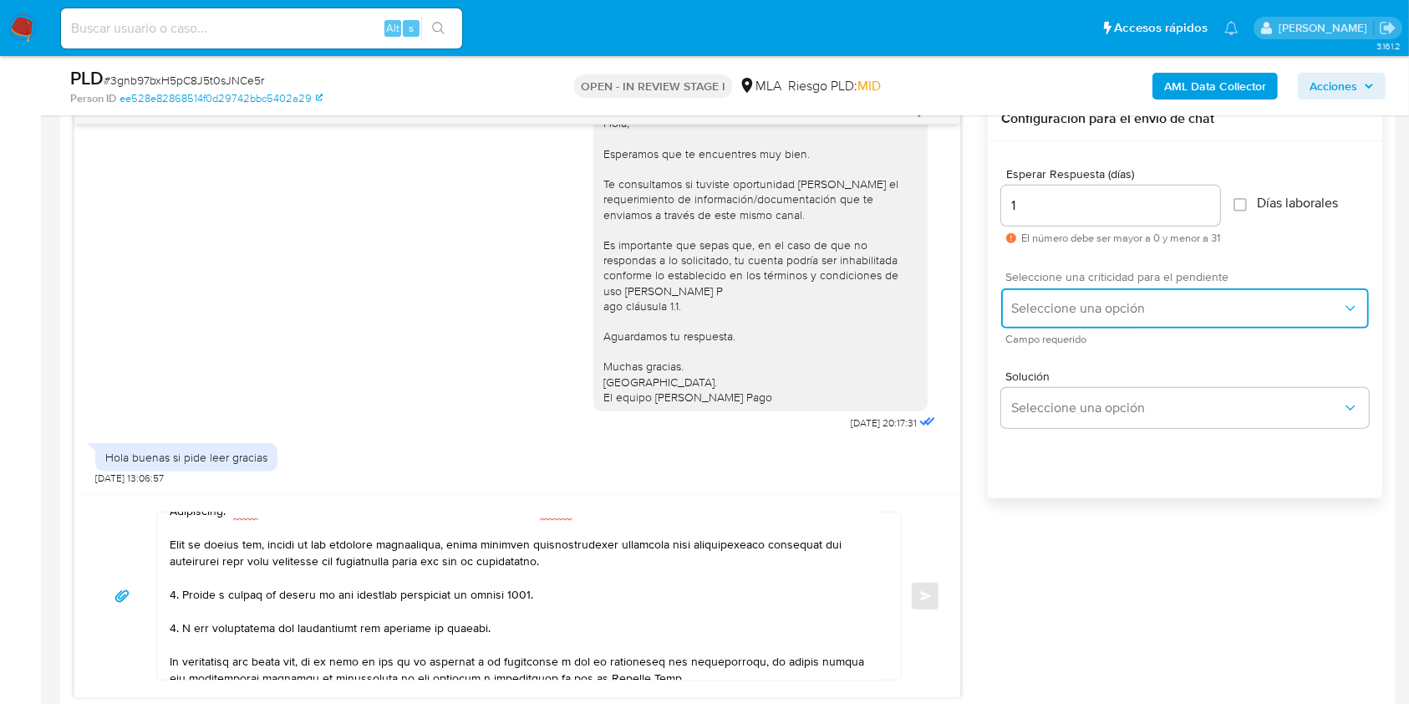
click at [1077, 307] on span "Seleccione una opción" at bounding box center [1176, 308] width 331 height 17
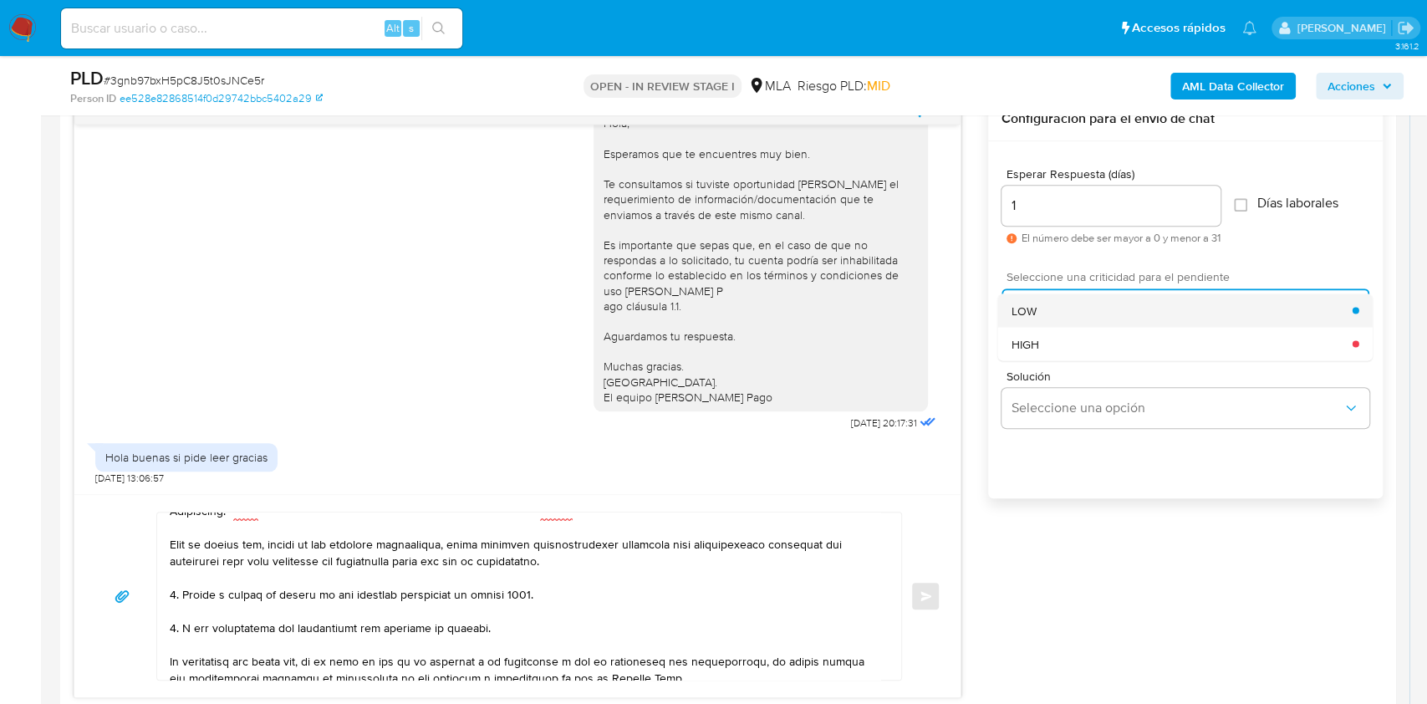
click at [1029, 304] on span "LOW" at bounding box center [1023, 310] width 25 height 15
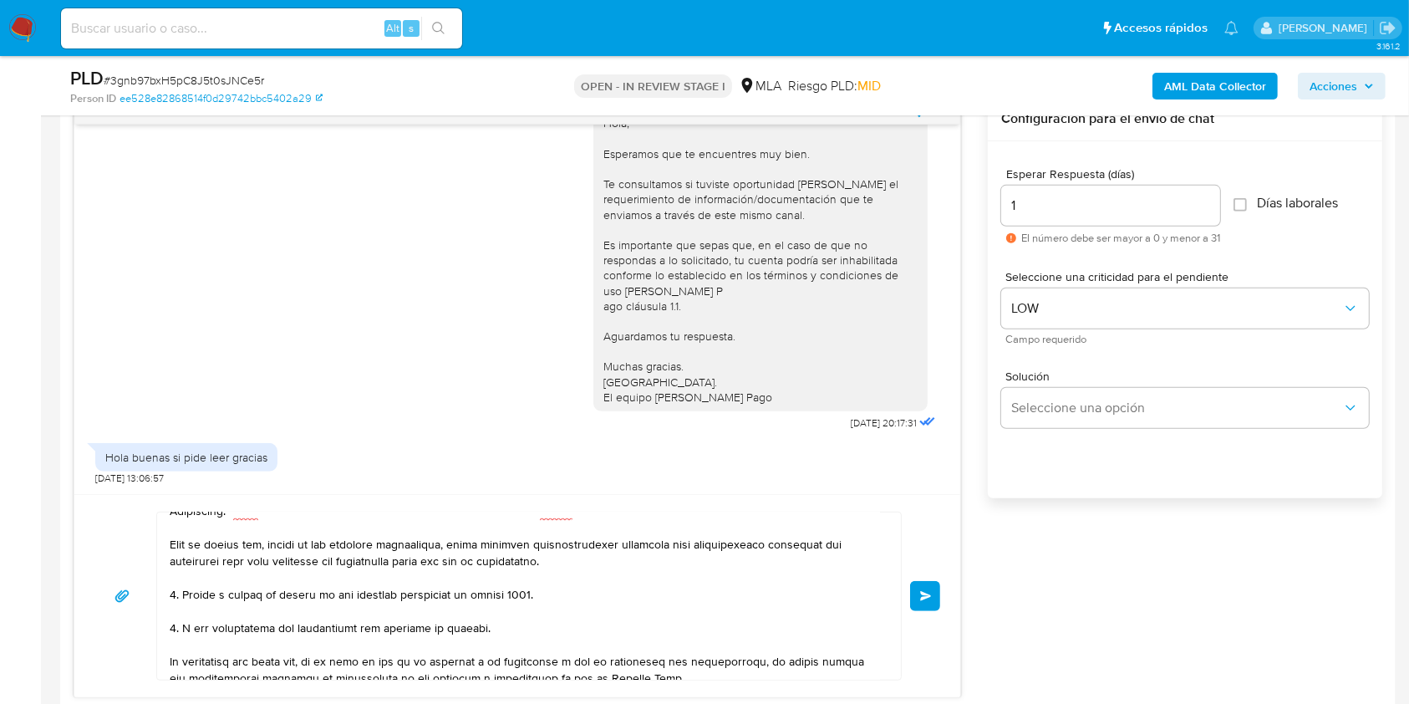
click at [929, 598] on button "Enviar" at bounding box center [925, 596] width 30 height 30
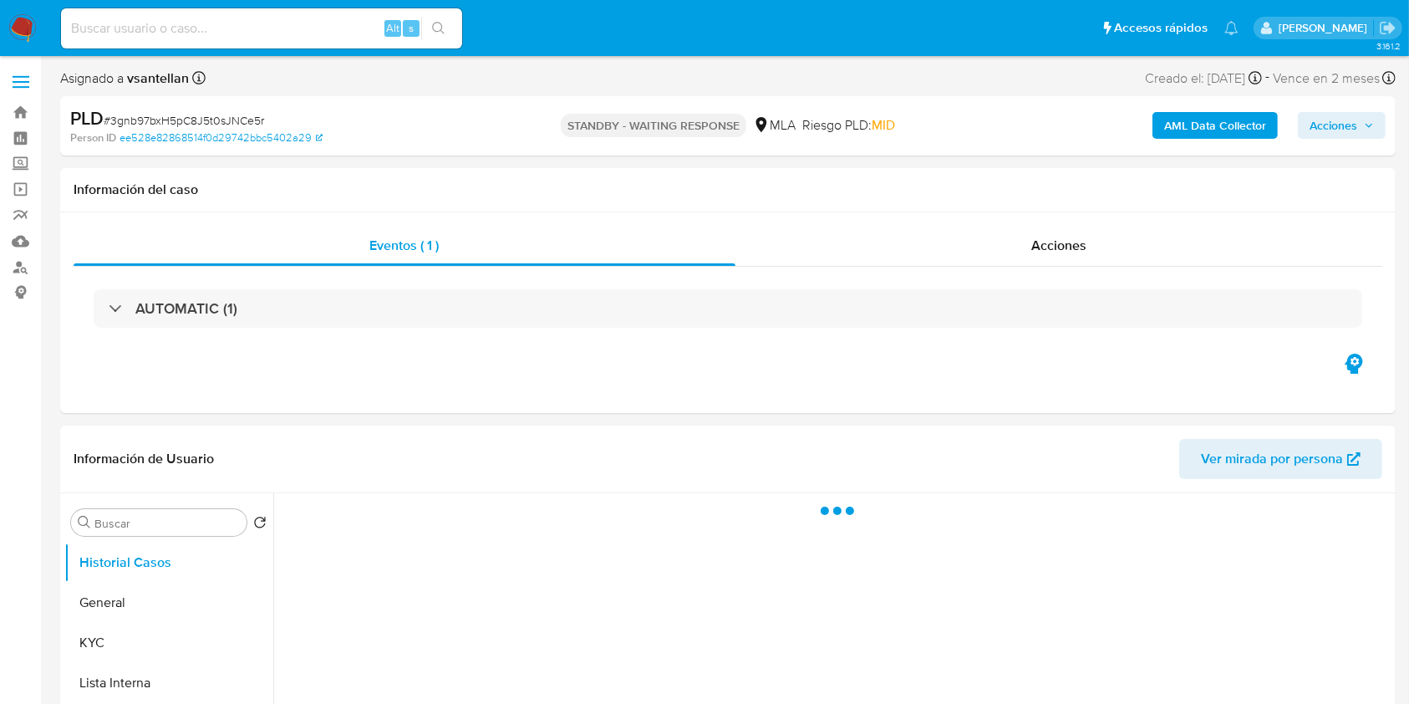
select select "10"
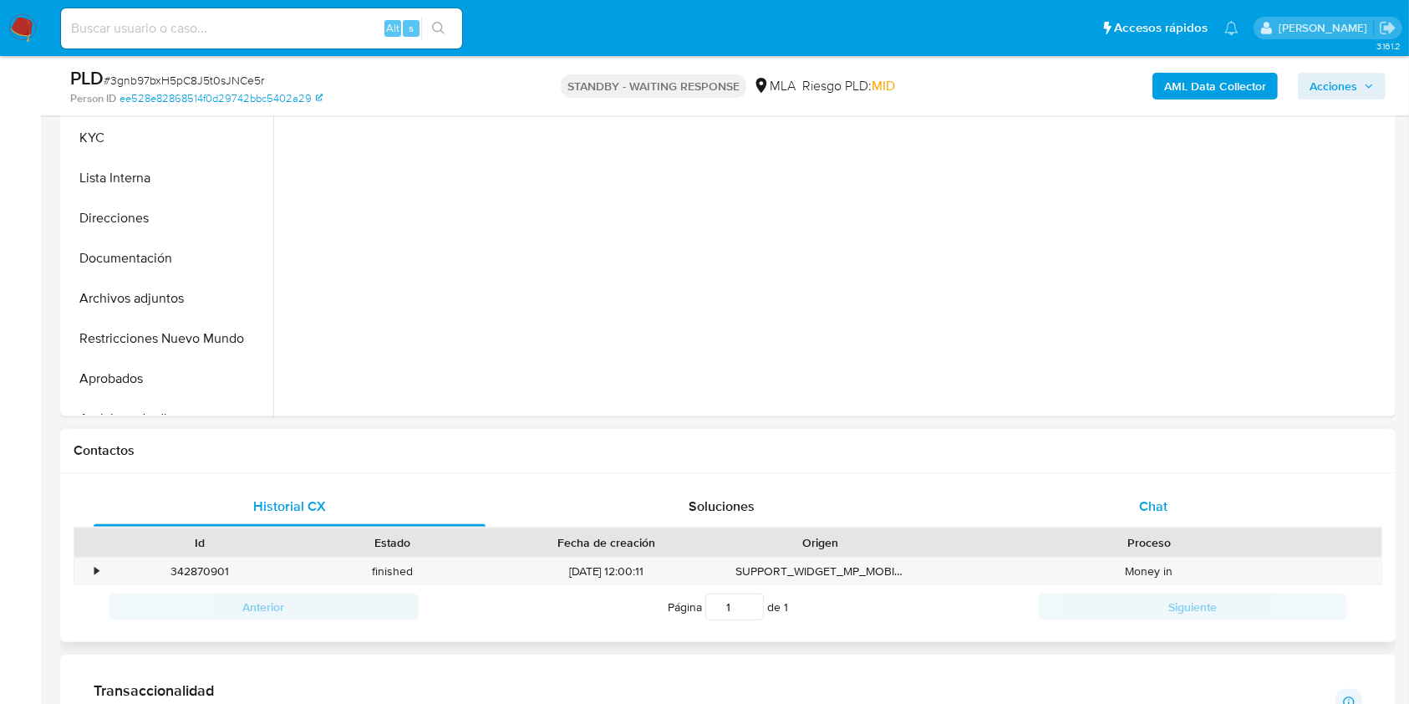
click at [1162, 513] on span "Chat" at bounding box center [1153, 505] width 28 height 19
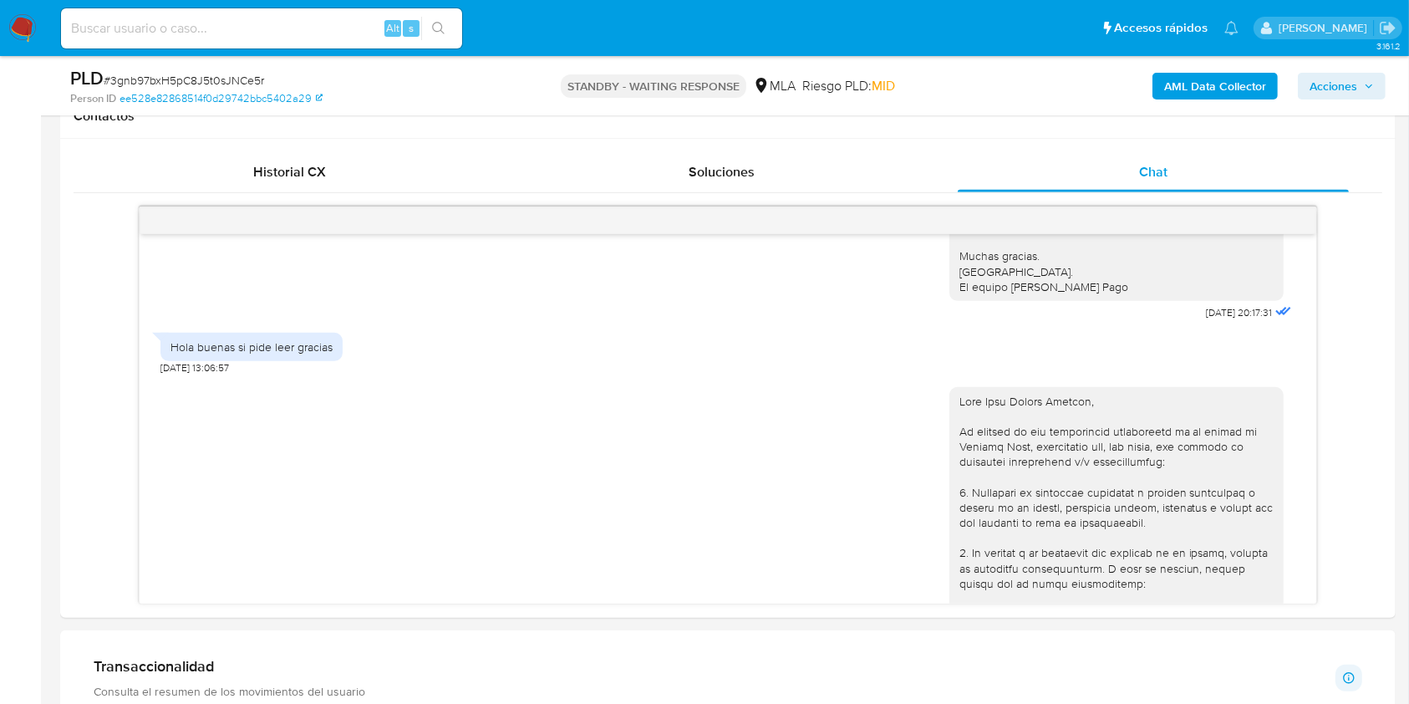
scroll to position [1176, 0]
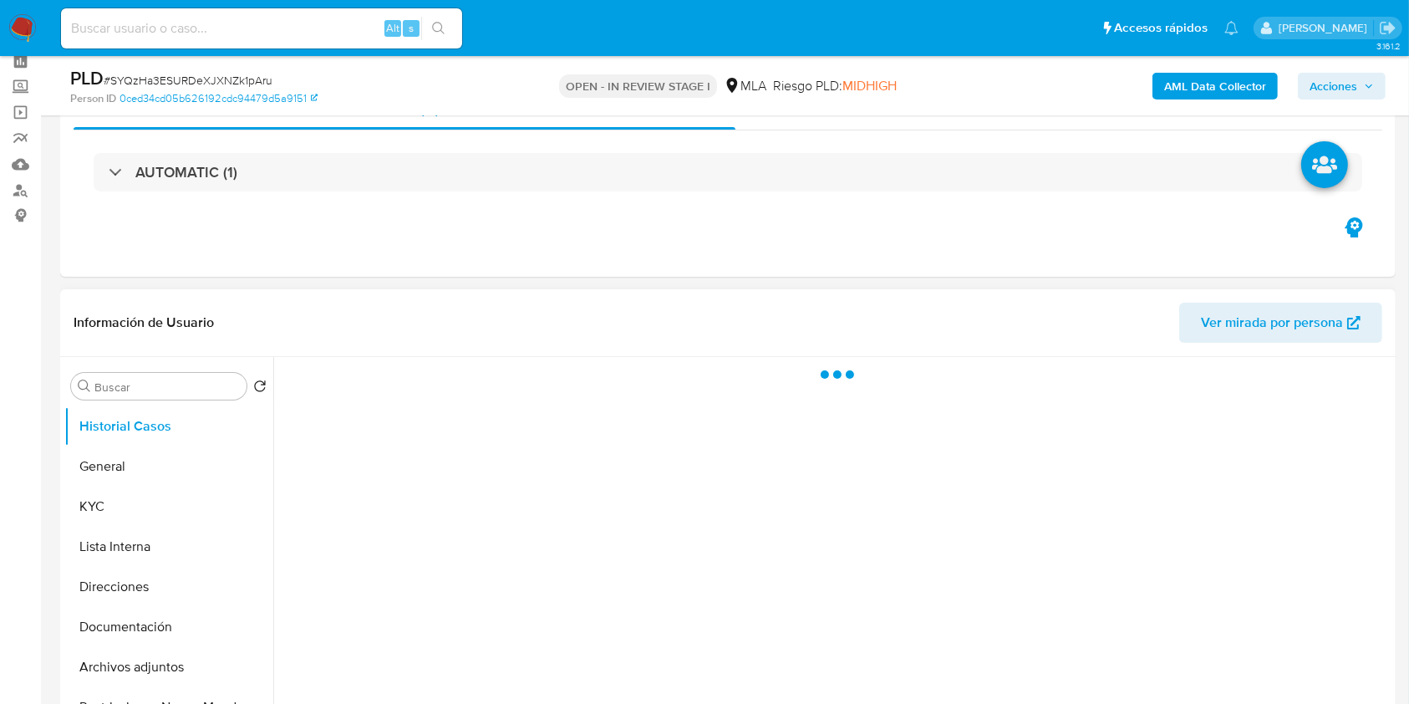
scroll to position [111, 0]
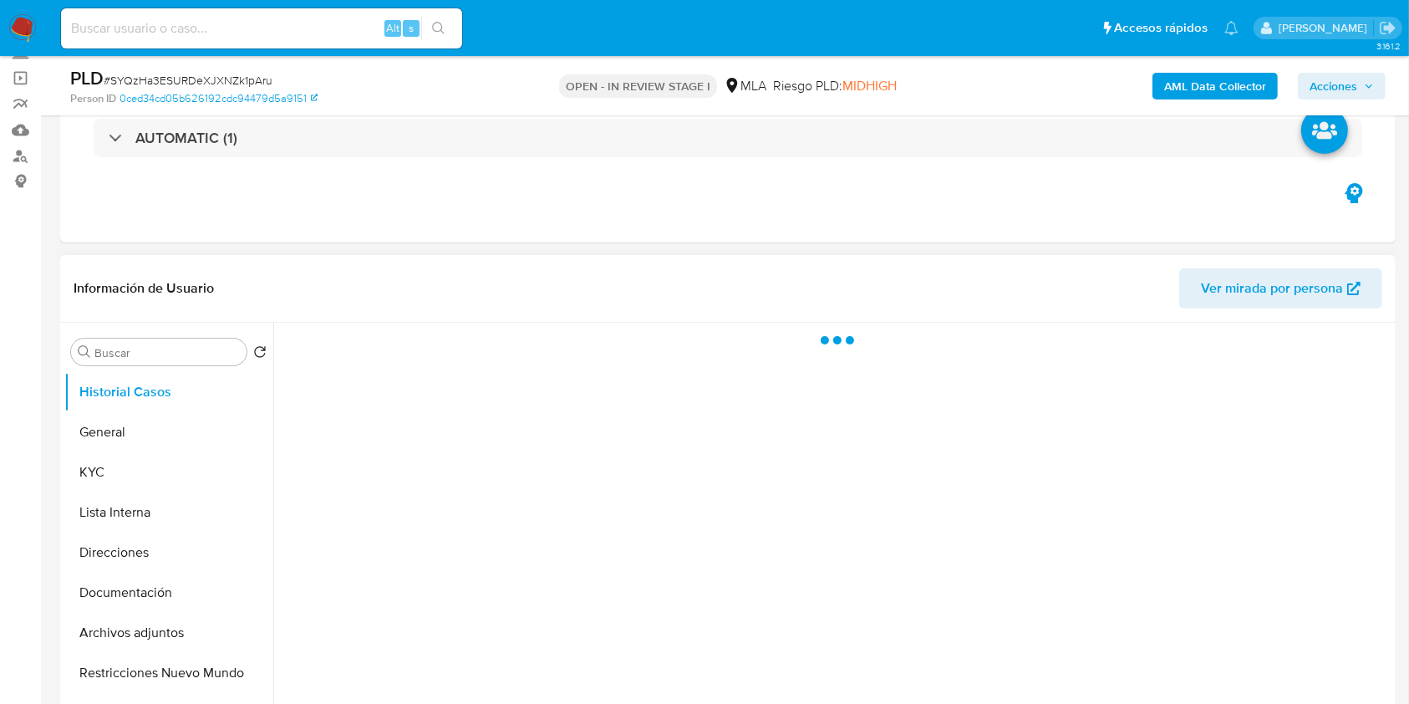
select select "10"
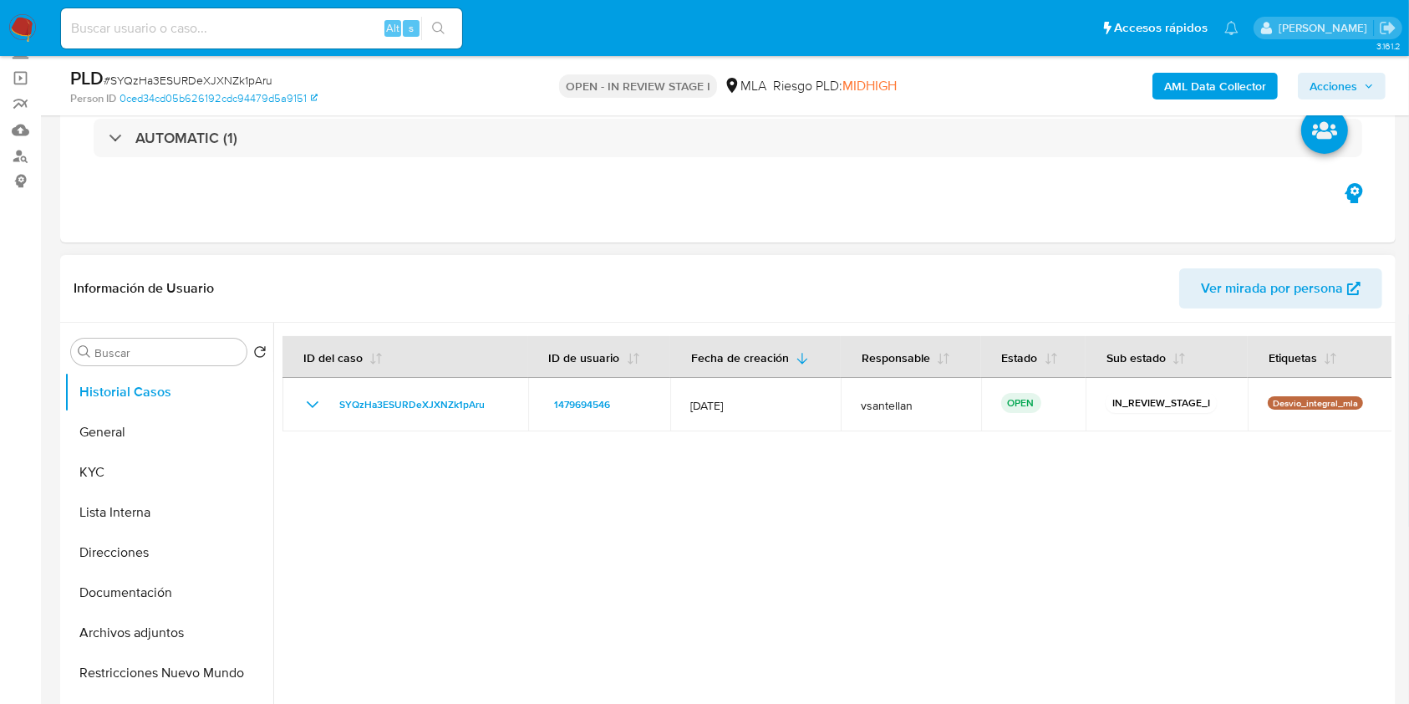
scroll to position [334, 0]
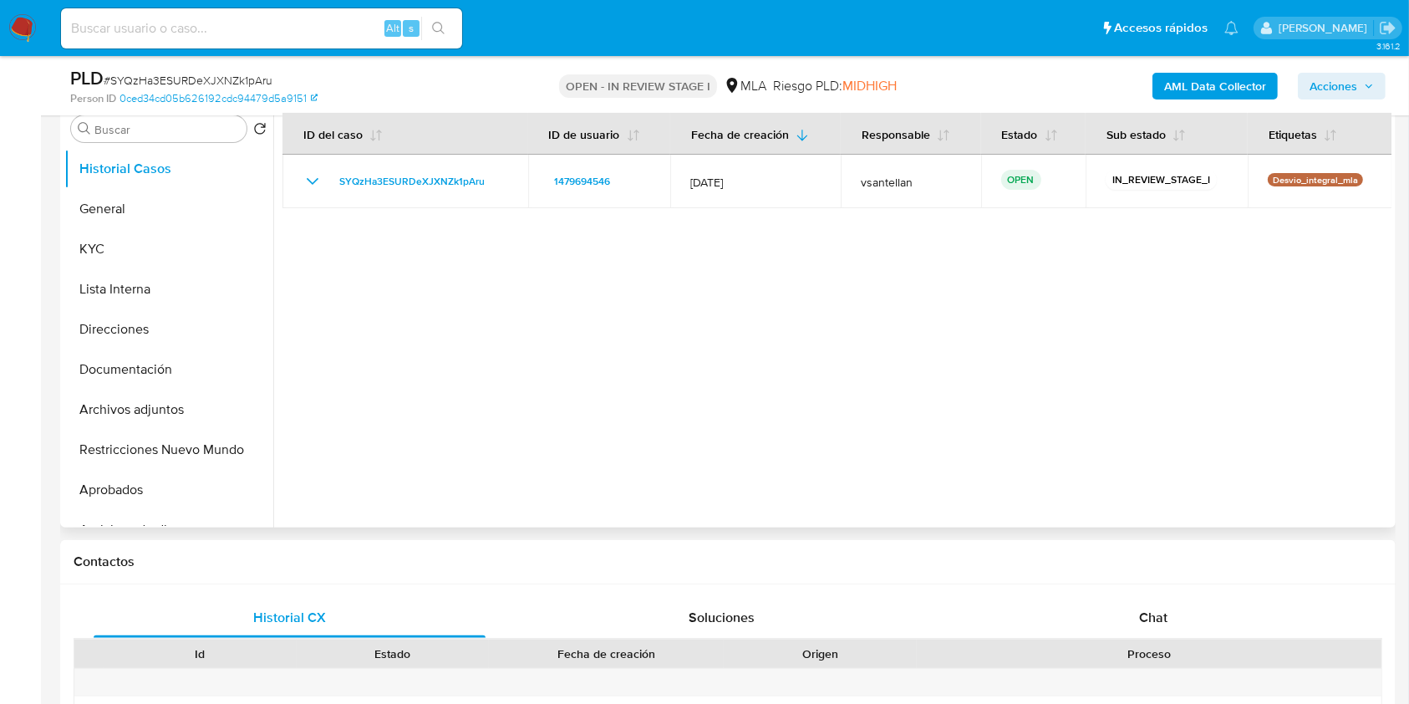
drag, startPoint x: 1146, startPoint y: 606, endPoint x: 1355, endPoint y: 372, distance: 314.2
click at [1145, 608] on div "Chat" at bounding box center [1154, 618] width 392 height 40
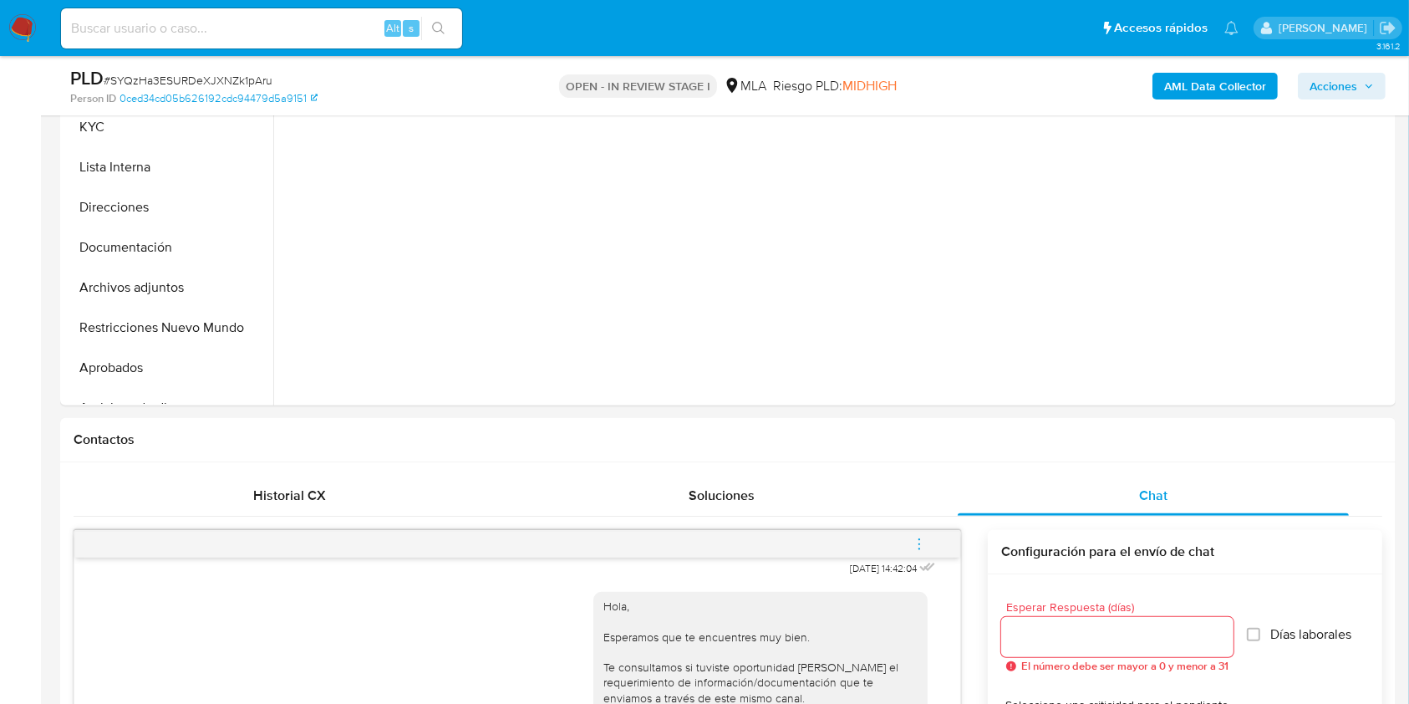
scroll to position [323, 0]
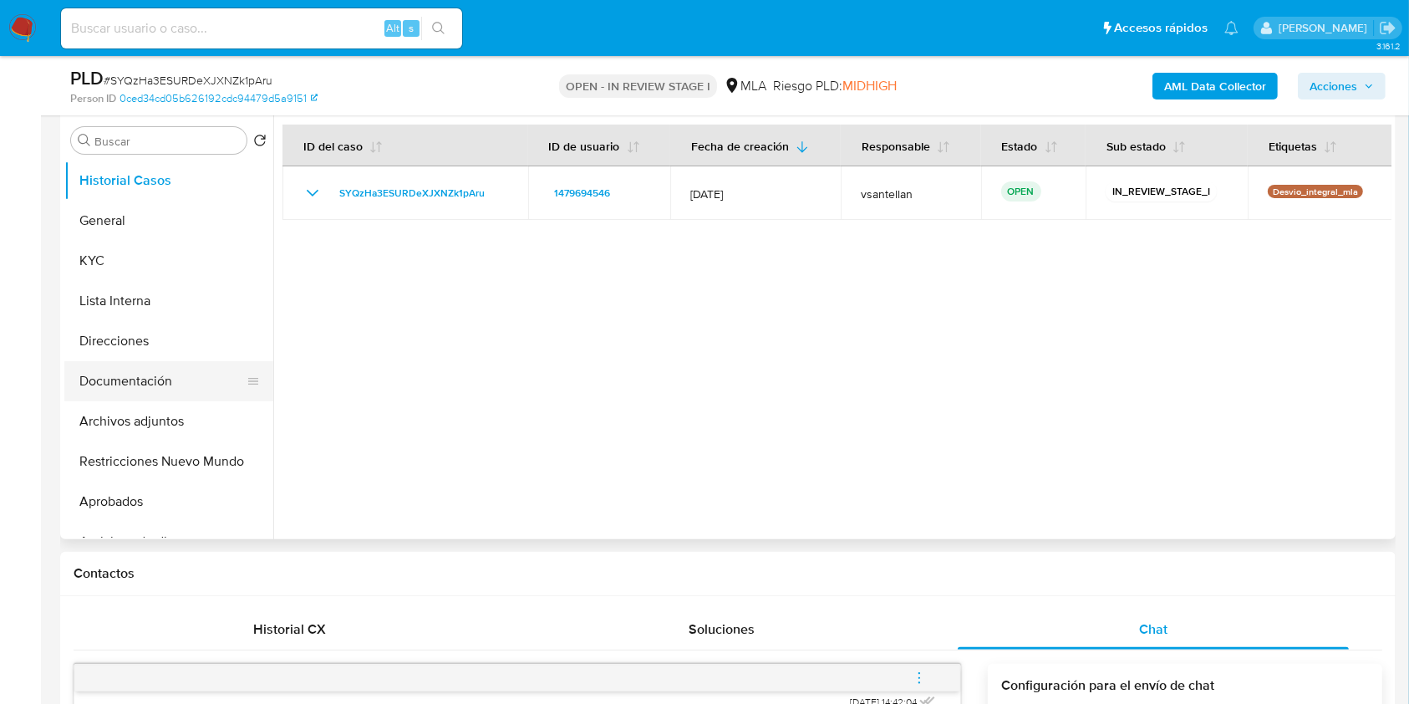
click at [120, 379] on button "Documentación" at bounding box center [162, 381] width 196 height 40
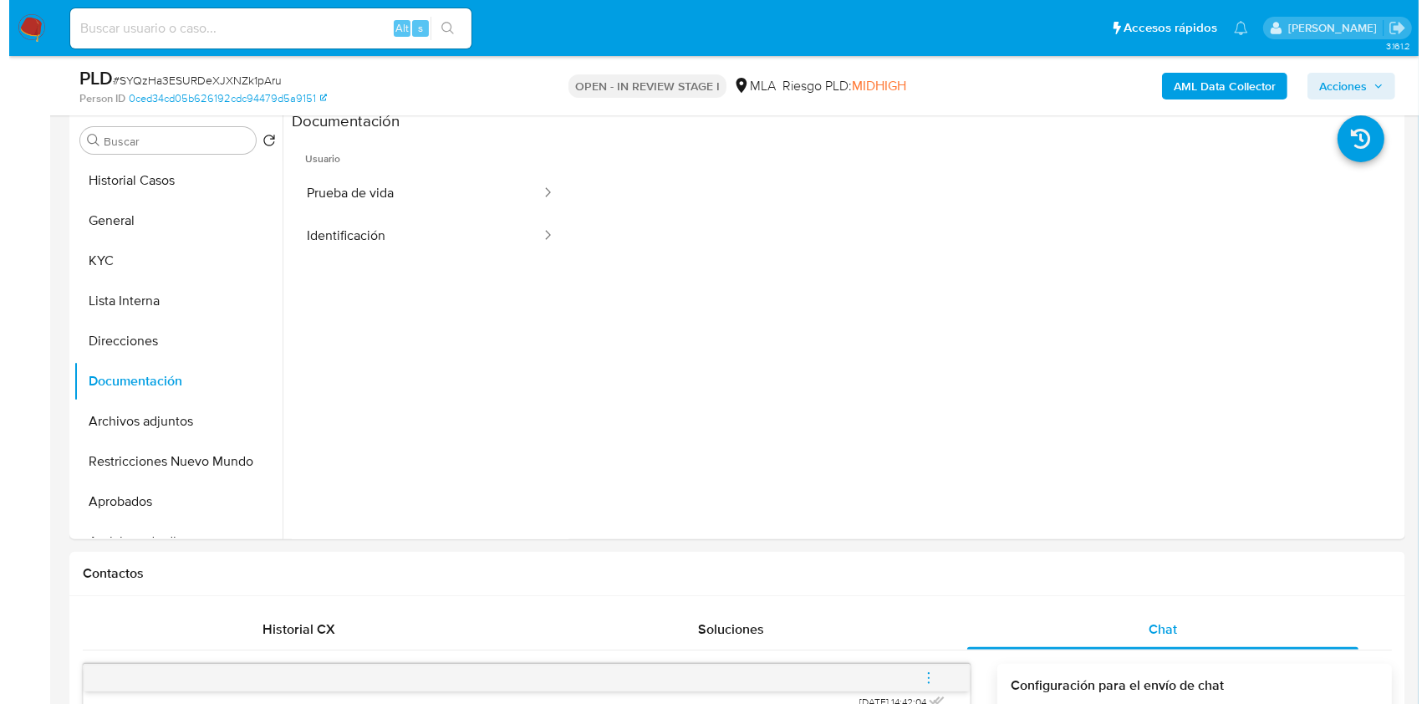
scroll to position [271, 0]
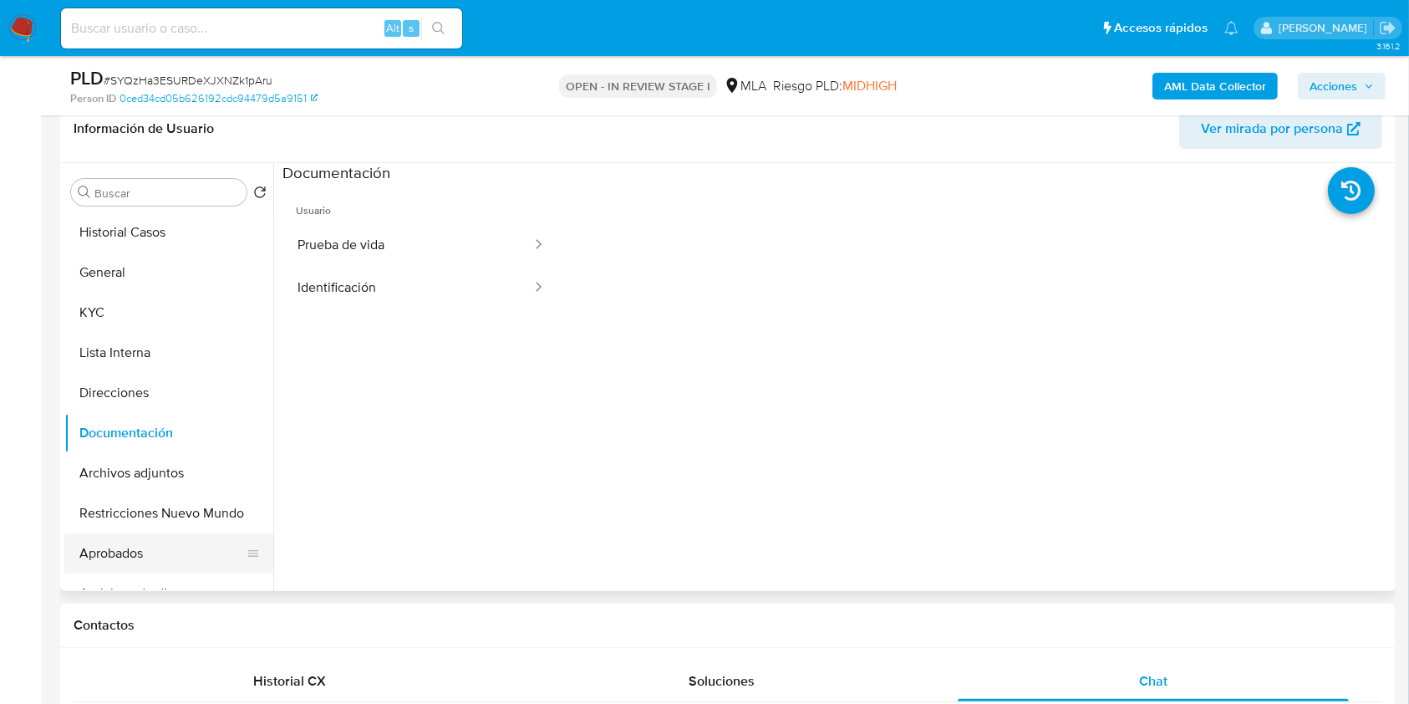
click at [154, 533] on button "Aprobados" at bounding box center [162, 553] width 196 height 40
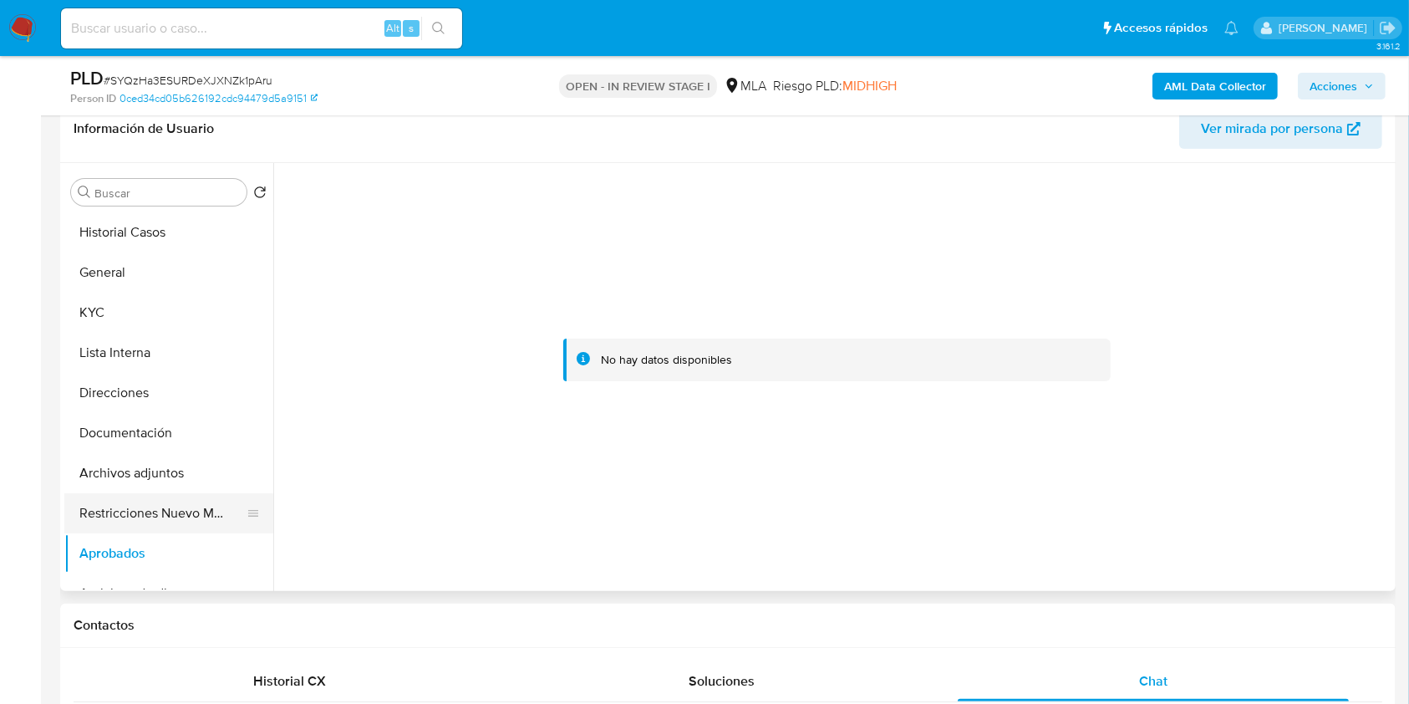
click at [167, 507] on button "Restricciones Nuevo Mundo" at bounding box center [162, 513] width 196 height 40
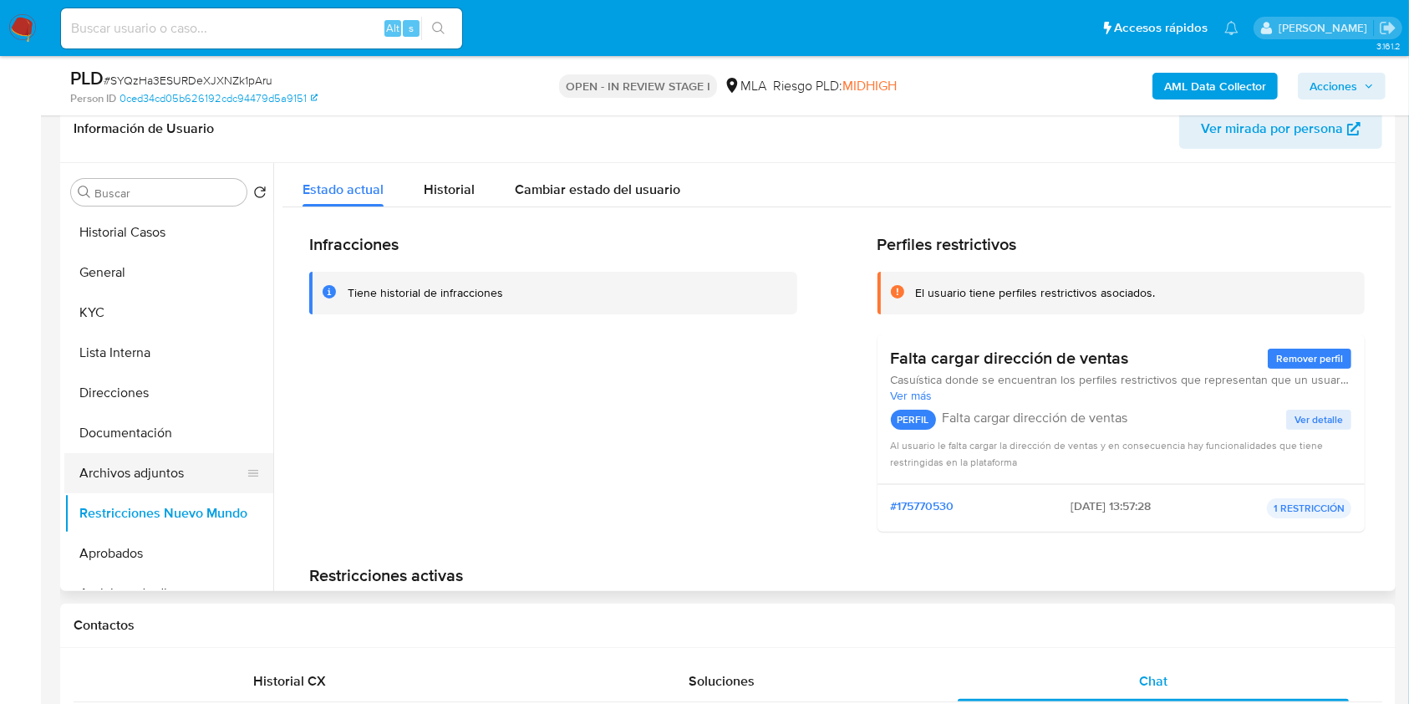
click at [154, 469] on button "Archivos adjuntos" at bounding box center [162, 473] width 196 height 40
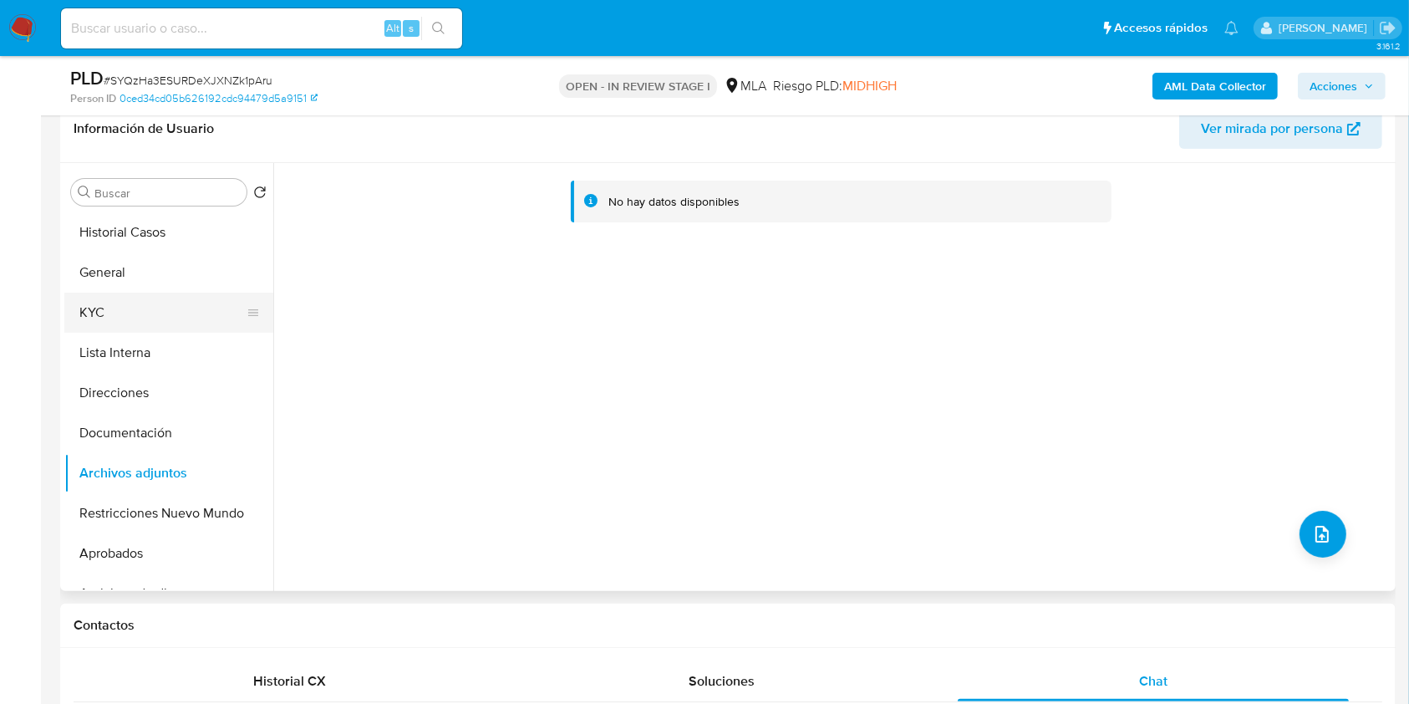
click at [153, 323] on button "KYC" at bounding box center [162, 312] width 196 height 40
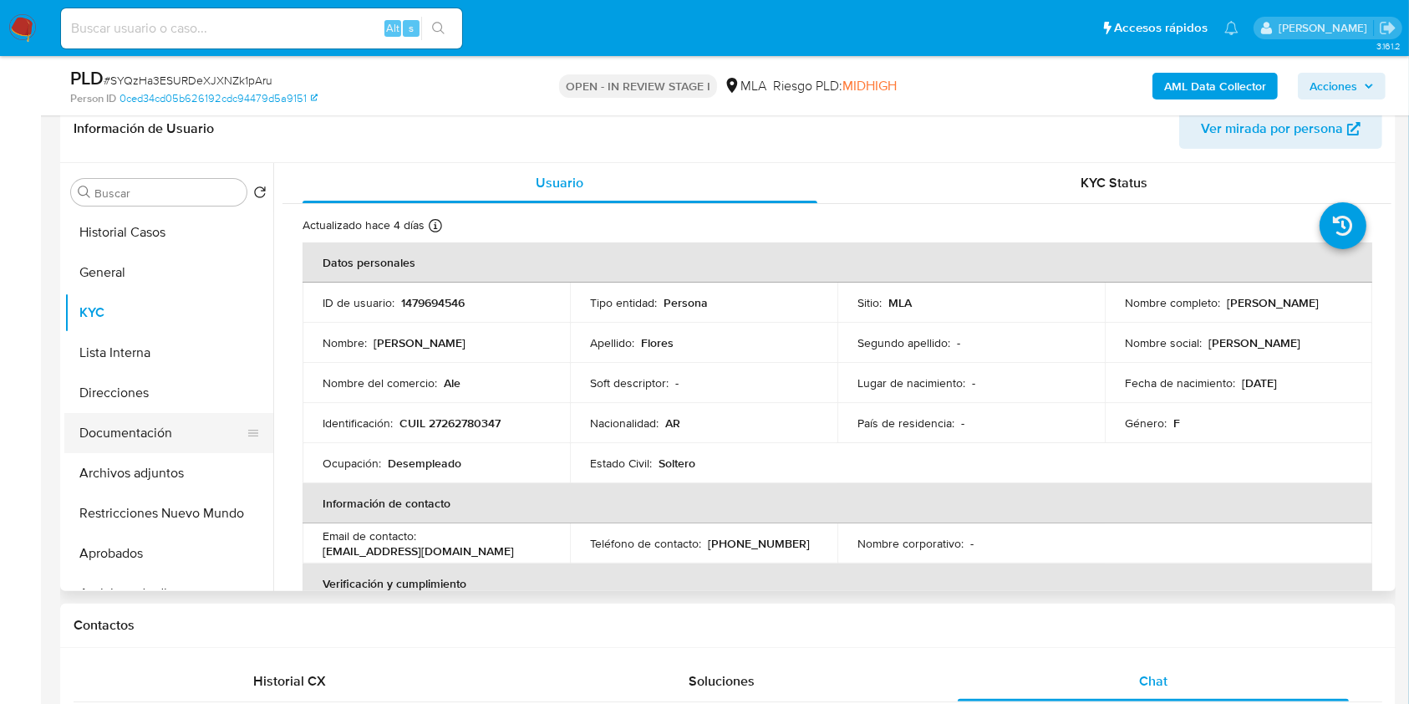
click at [200, 432] on button "Documentación" at bounding box center [162, 433] width 196 height 40
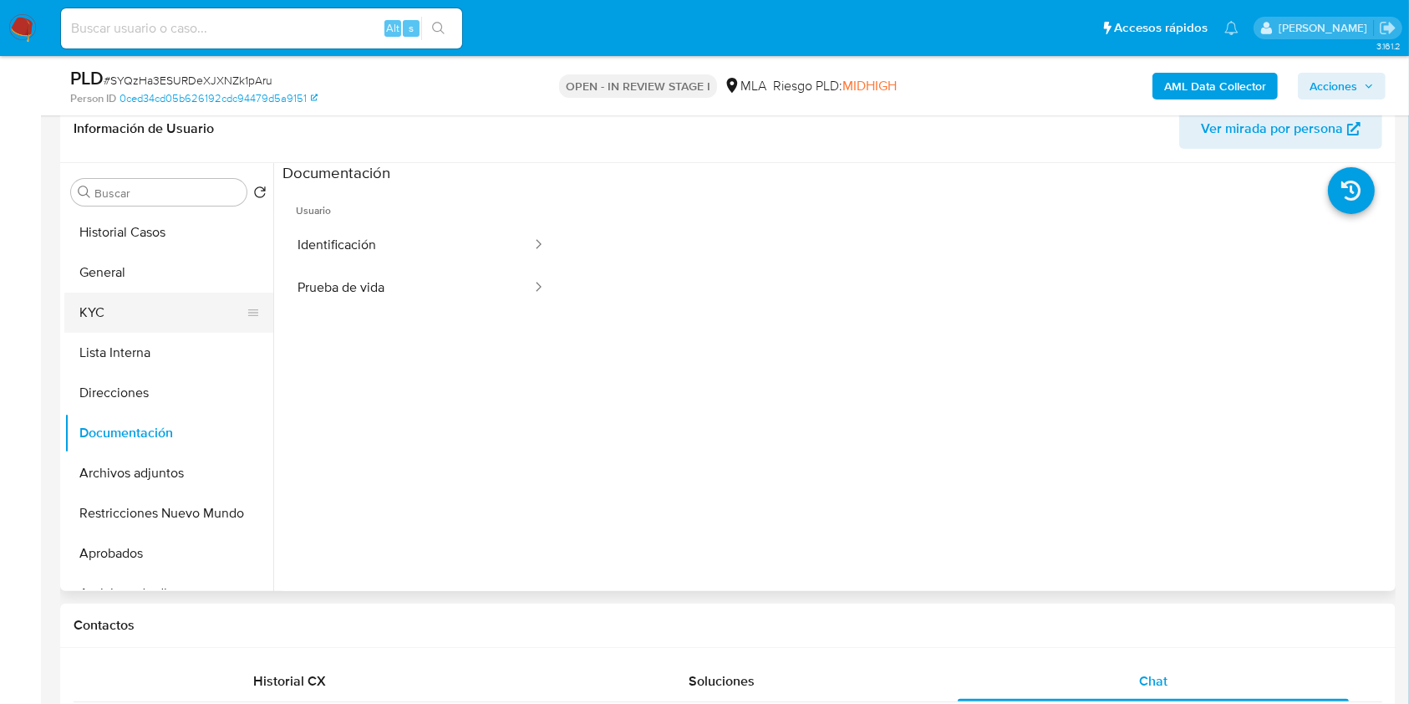
click at [114, 302] on button "KYC" at bounding box center [162, 312] width 196 height 40
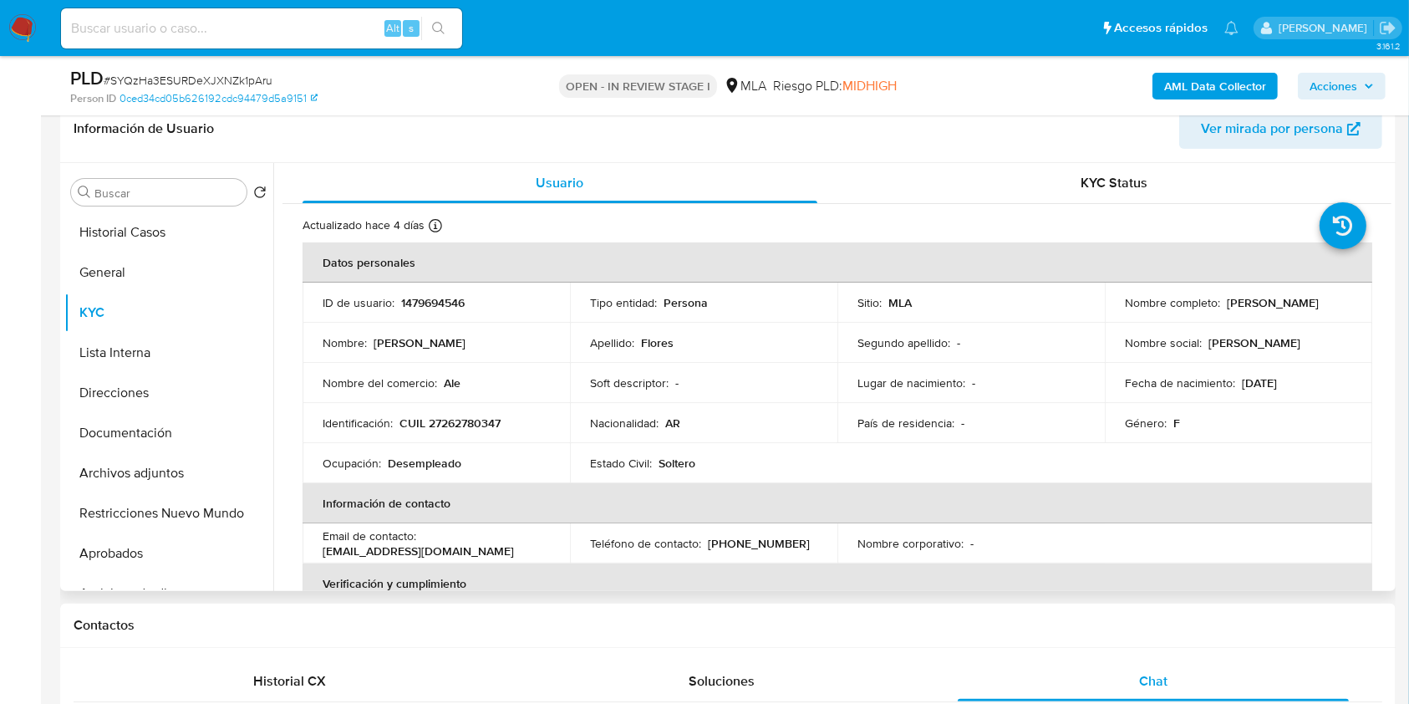
click at [462, 425] on p "CUIL 27262780347" at bounding box center [449, 422] width 101 height 15
copy p "27262780347"
click at [1237, 78] on b "AML Data Collector" at bounding box center [1215, 86] width 102 height 27
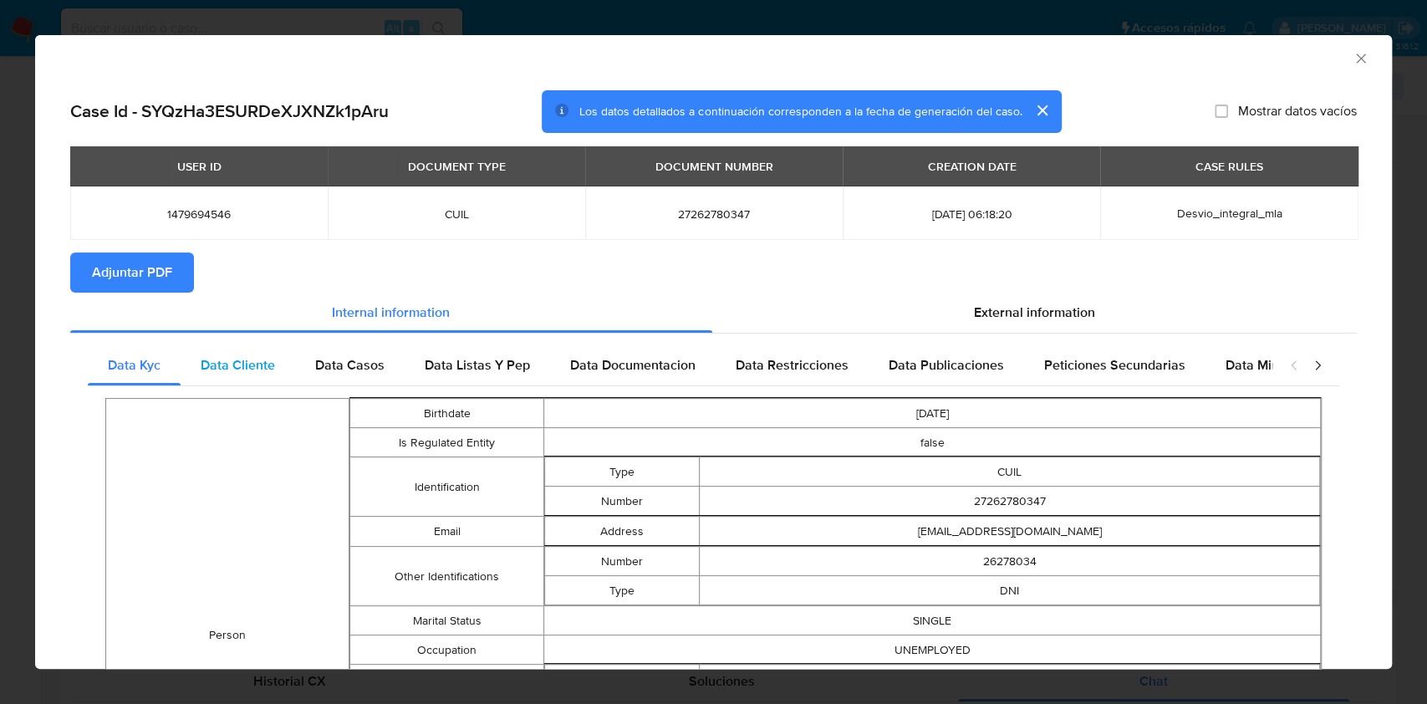
click at [240, 370] on span "Data Cliente" at bounding box center [238, 364] width 74 height 19
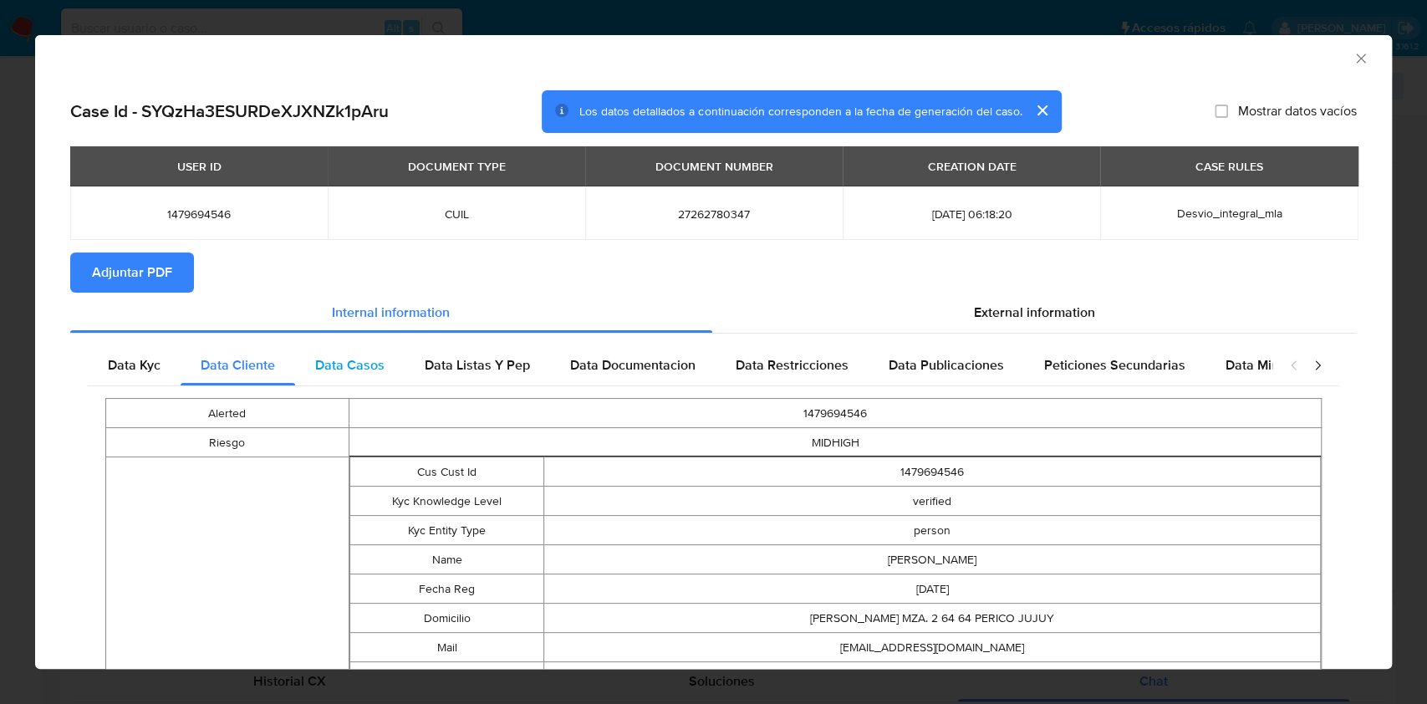
click at [331, 378] on div "Data Casos" at bounding box center [349, 365] width 109 height 40
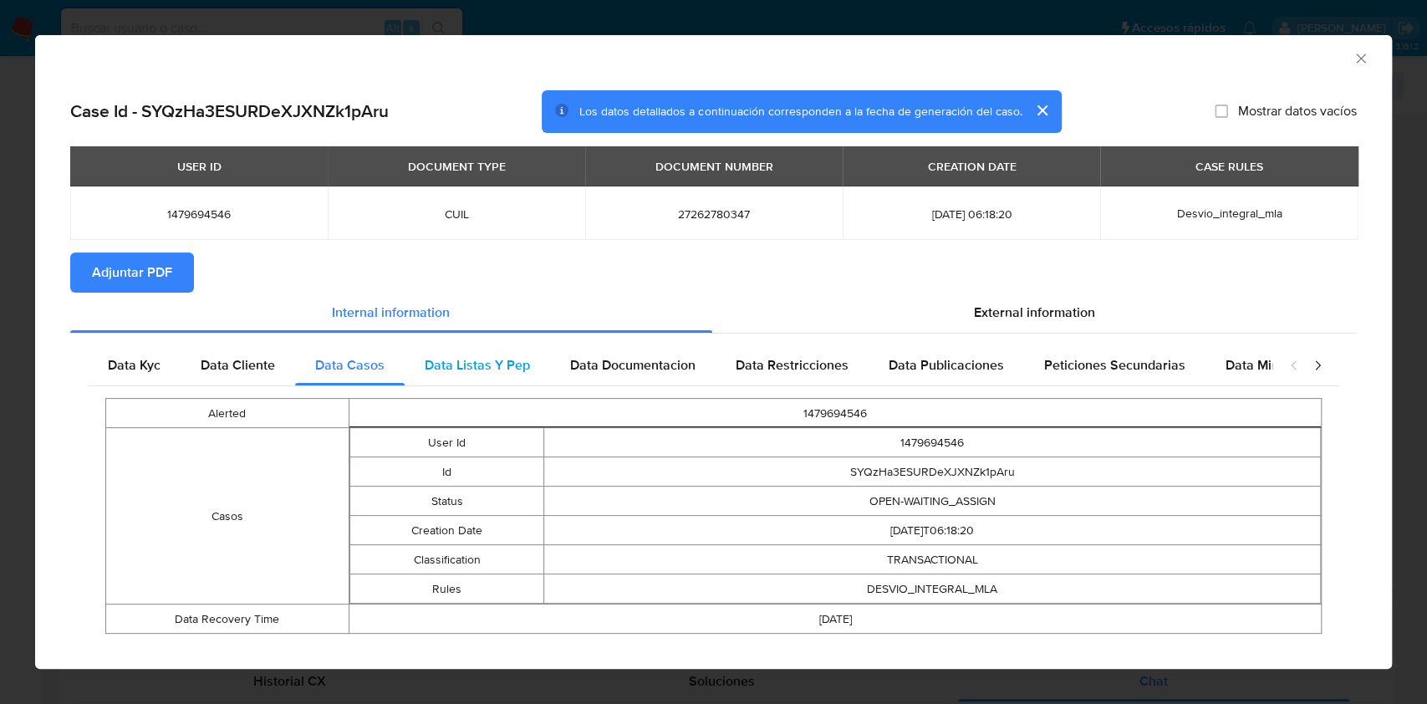
click at [456, 361] on span "Data Listas Y Pep" at bounding box center [477, 364] width 105 height 19
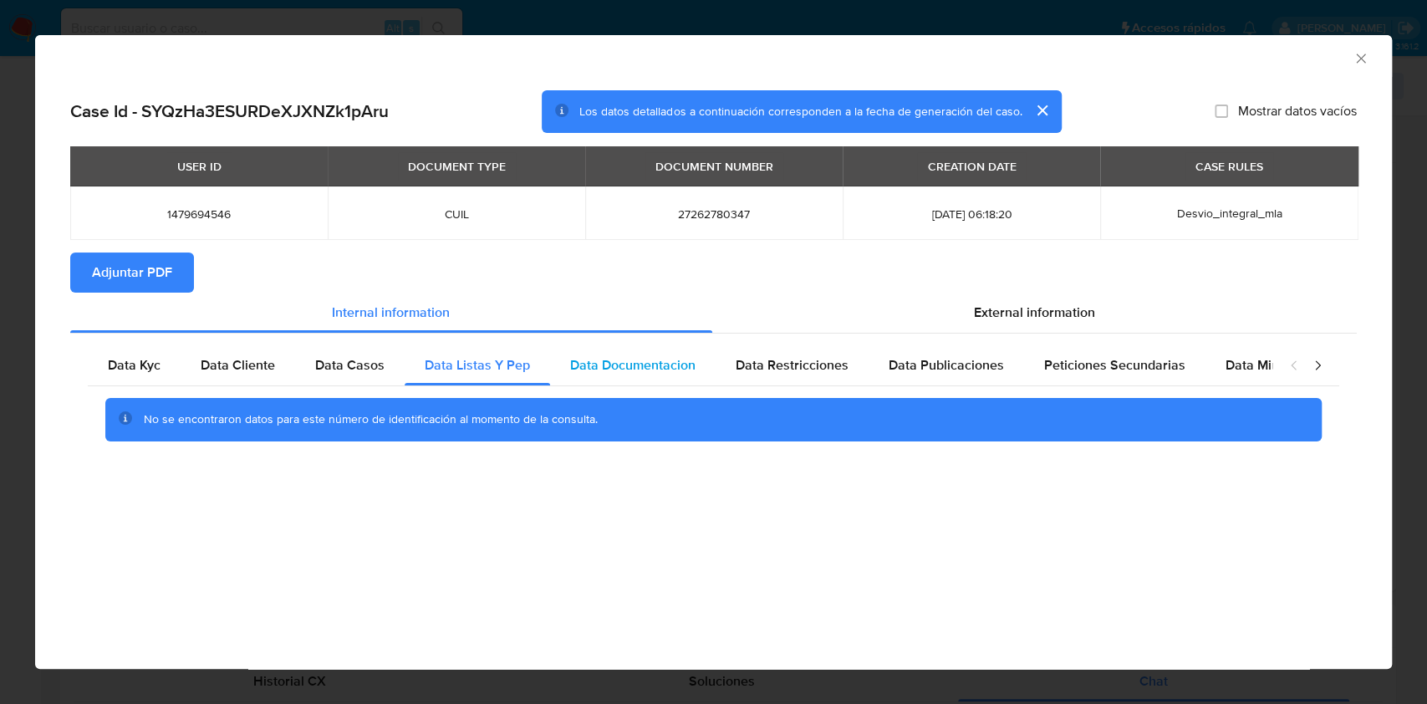
click at [588, 346] on div "Data Documentacion" at bounding box center [632, 365] width 165 height 40
drag, startPoint x: 796, startPoint y: 359, endPoint x: 882, endPoint y: 370, distance: 87.7
click at [796, 359] on span "Data Restricciones" at bounding box center [791, 364] width 113 height 19
click at [974, 382] on div "Data Publicaciones" at bounding box center [945, 365] width 155 height 40
click at [1061, 378] on div "Peticiones Secundarias" at bounding box center [1114, 365] width 181 height 40
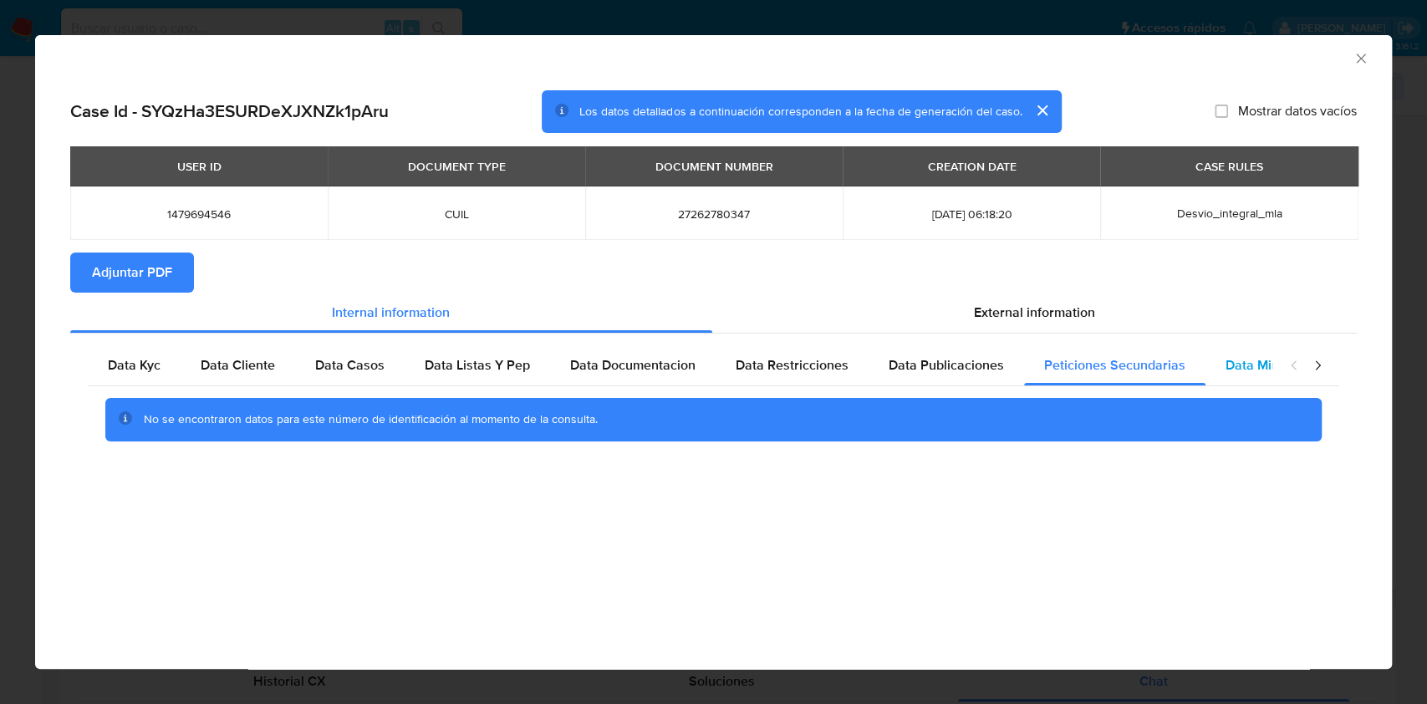
click at [1225, 364] on span "Data Minoridad" at bounding box center [1271, 364] width 92 height 19
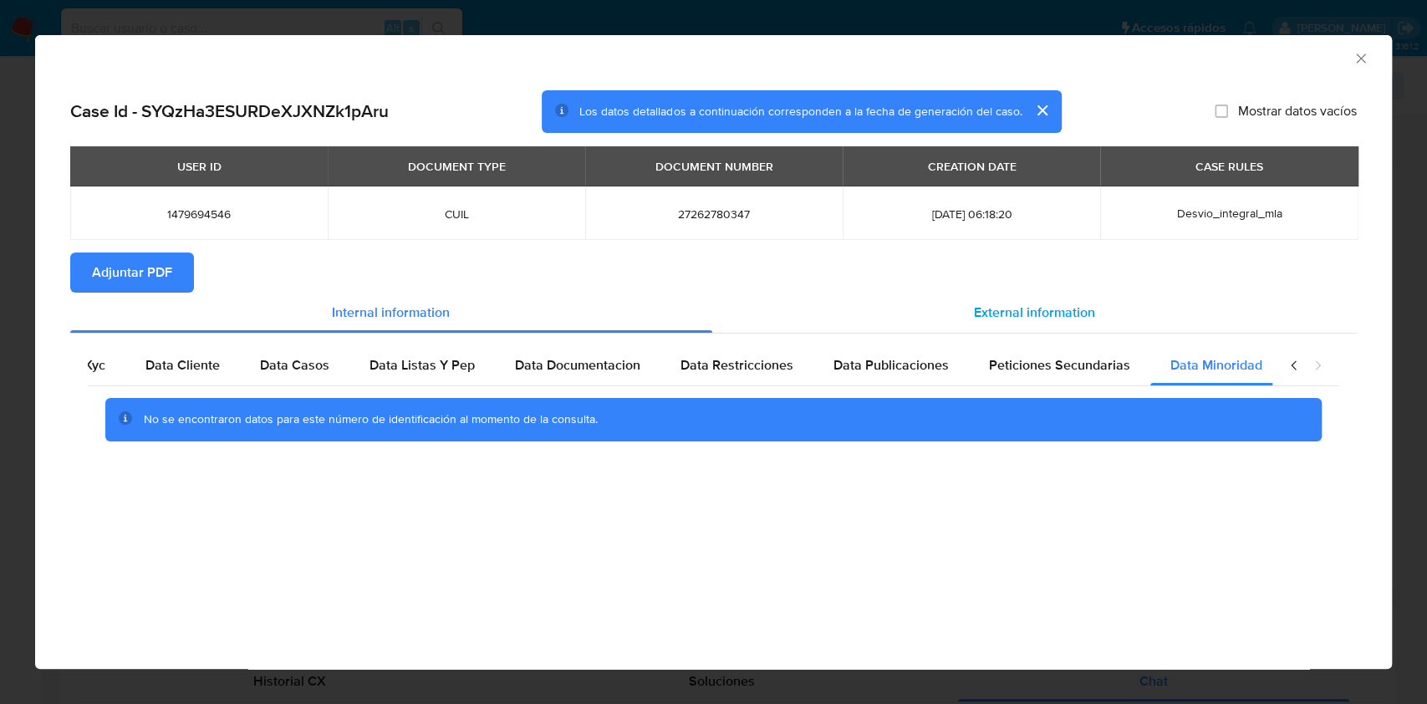
scroll to position [0, 56]
click at [1048, 306] on span "External information" at bounding box center [1034, 312] width 121 height 19
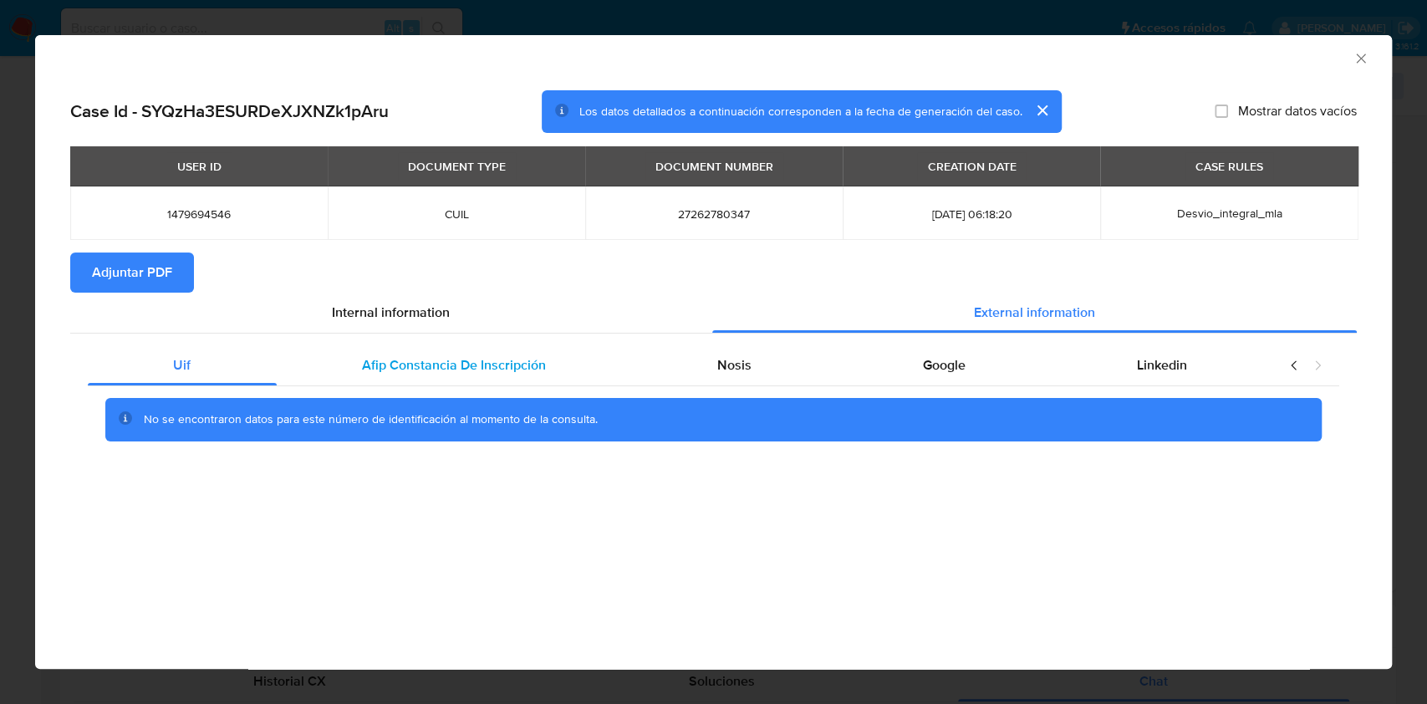
click at [474, 359] on span "Afip Constancia De Inscripción" at bounding box center [454, 364] width 184 height 19
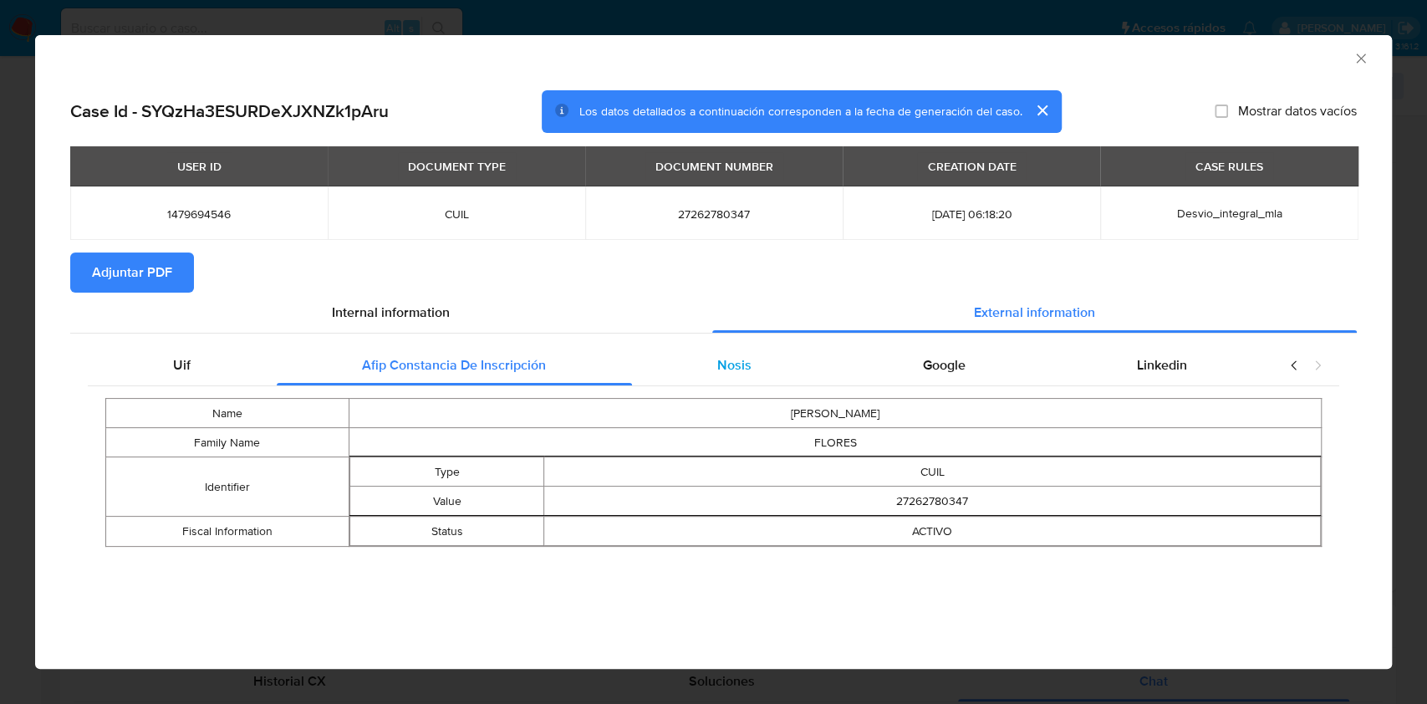
click at [695, 384] on div "Uif Afip Constancia De Inscripción Nosis Google Linkedin Name ALEJANDRA ESTELA …" at bounding box center [713, 451] width 1251 height 213
click at [749, 361] on span "Nosis" at bounding box center [734, 364] width 34 height 19
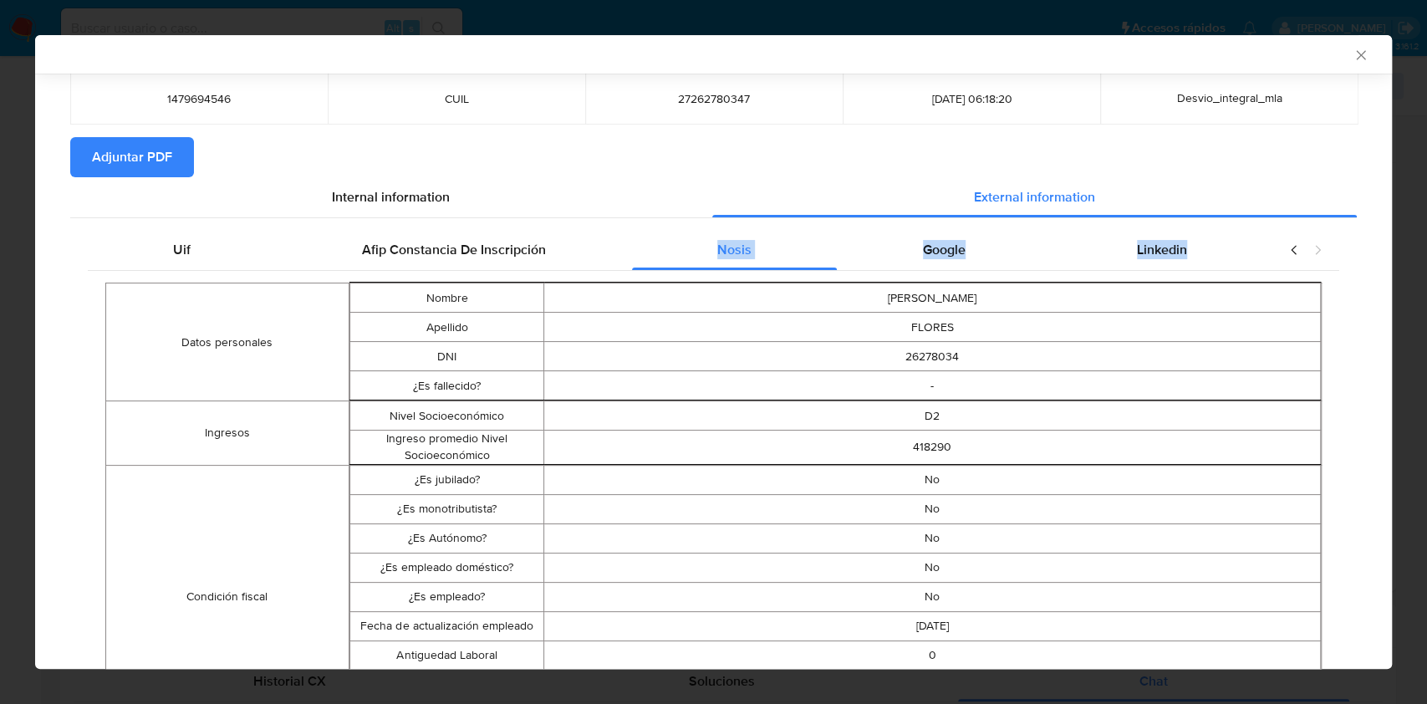
scroll to position [109, 0]
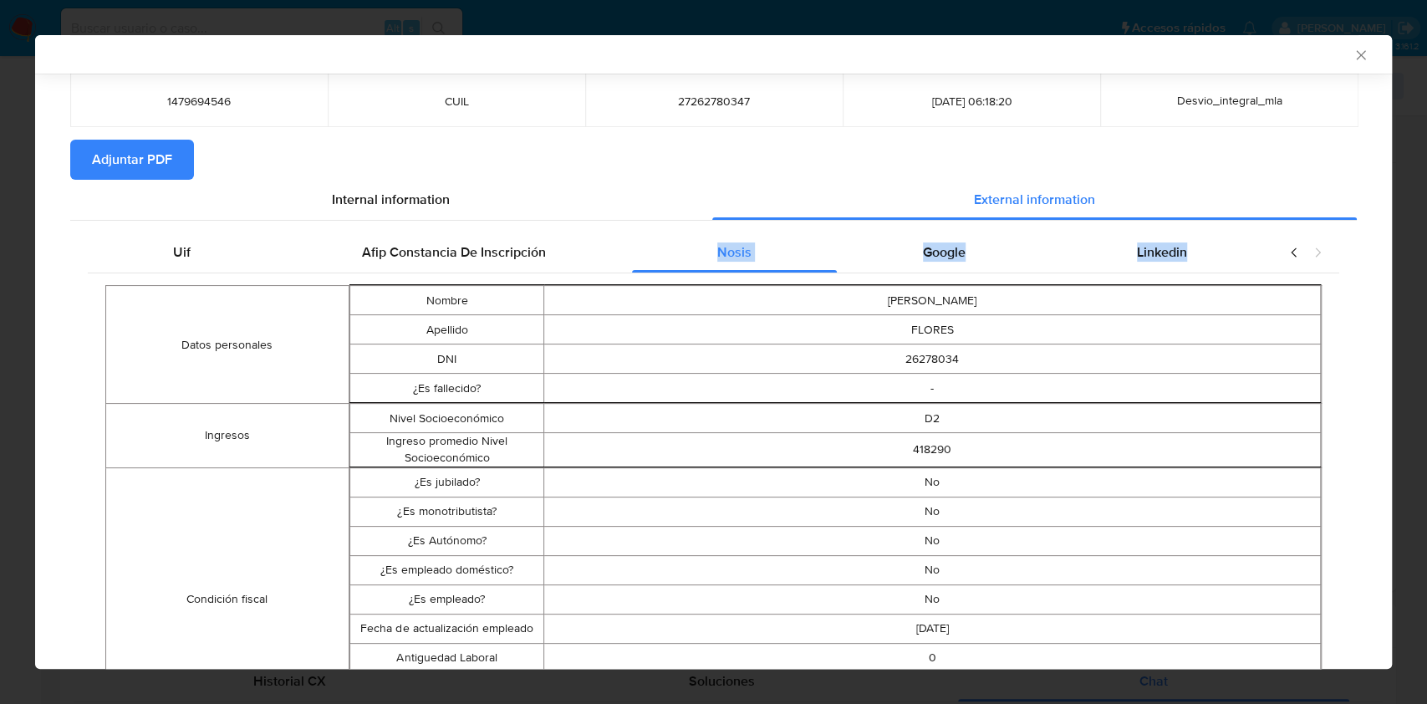
drag, startPoint x: 878, startPoint y: 236, endPoint x: 889, endPoint y: 246, distance: 14.2
click at [878, 236] on div "Google" at bounding box center [944, 252] width 214 height 40
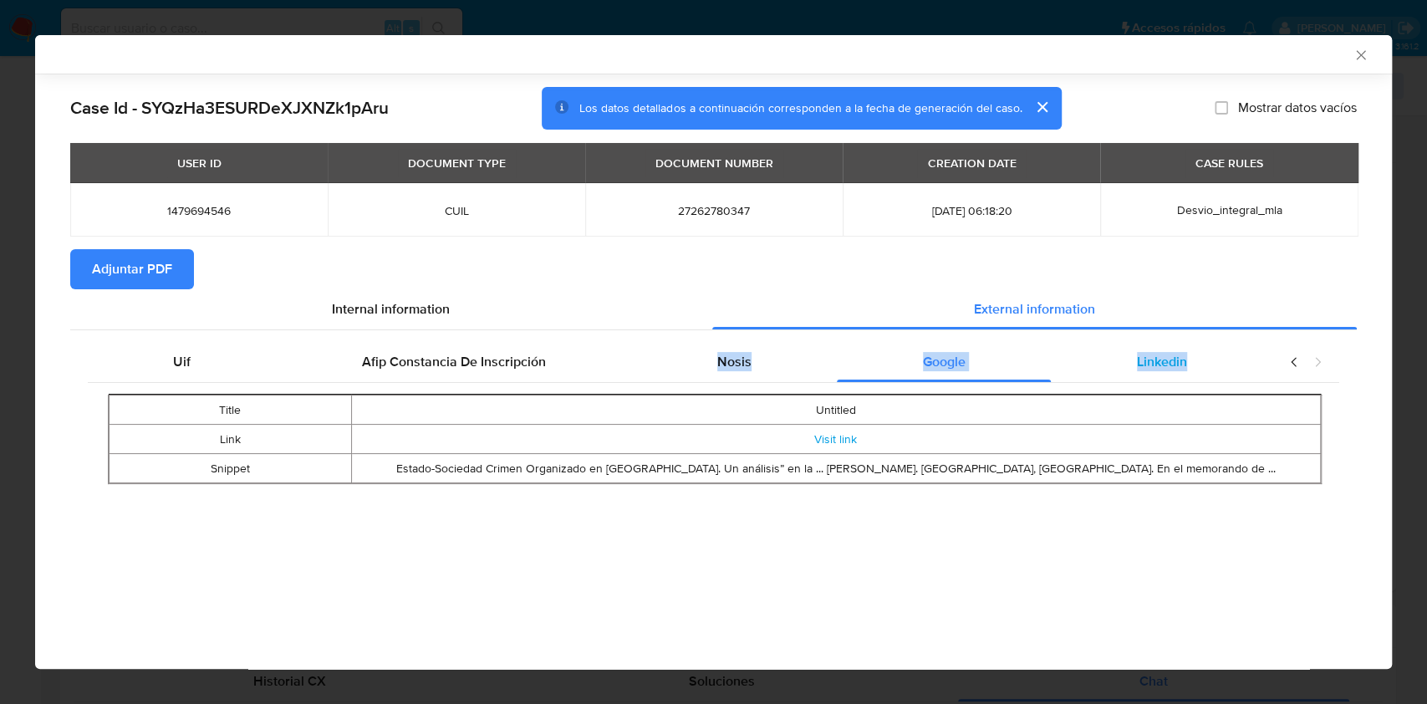
click at [1172, 351] on div "Linkedin" at bounding box center [1160, 362] width 221 height 40
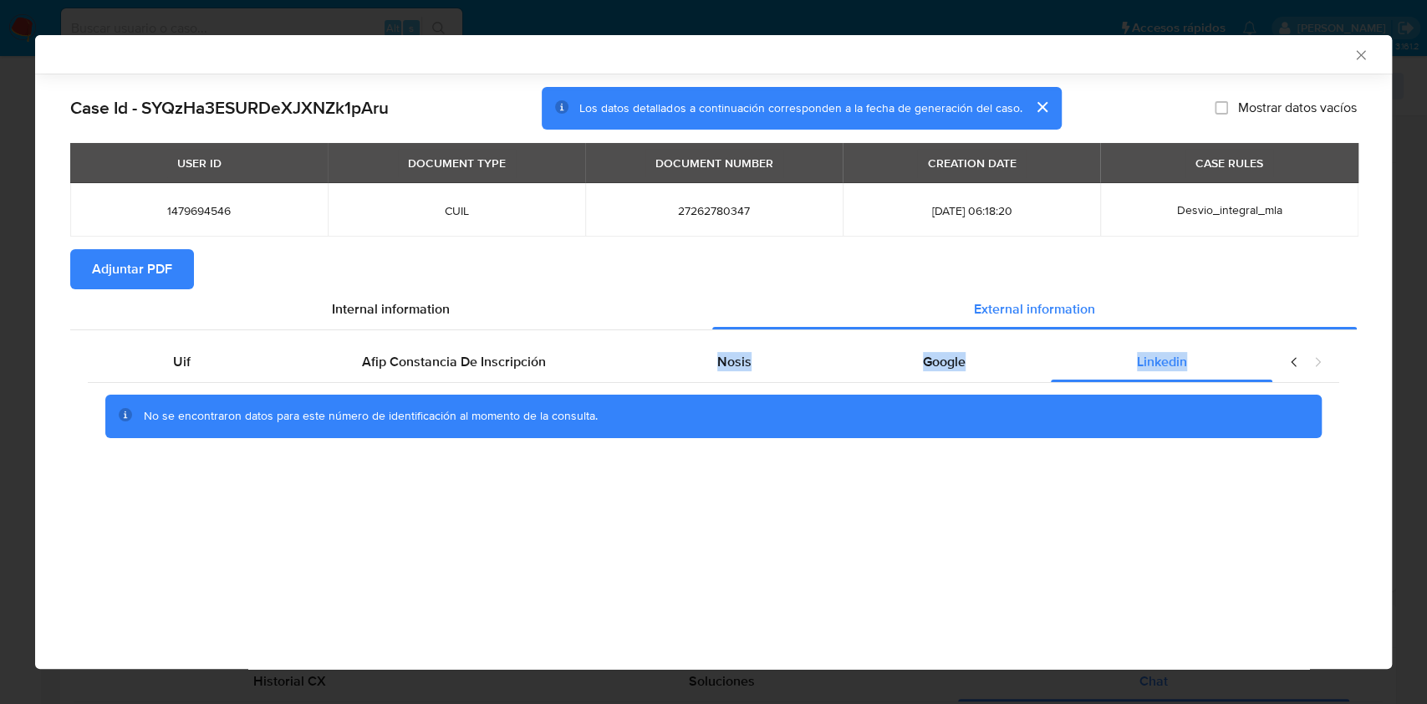
click at [162, 276] on span "Adjuntar PDF" at bounding box center [132, 269] width 80 height 37
click at [1348, 57] on div "AML Data Collector" at bounding box center [699, 54] width 1305 height 15
click at [1354, 55] on icon "Cerrar ventana" at bounding box center [1360, 55] width 17 height 17
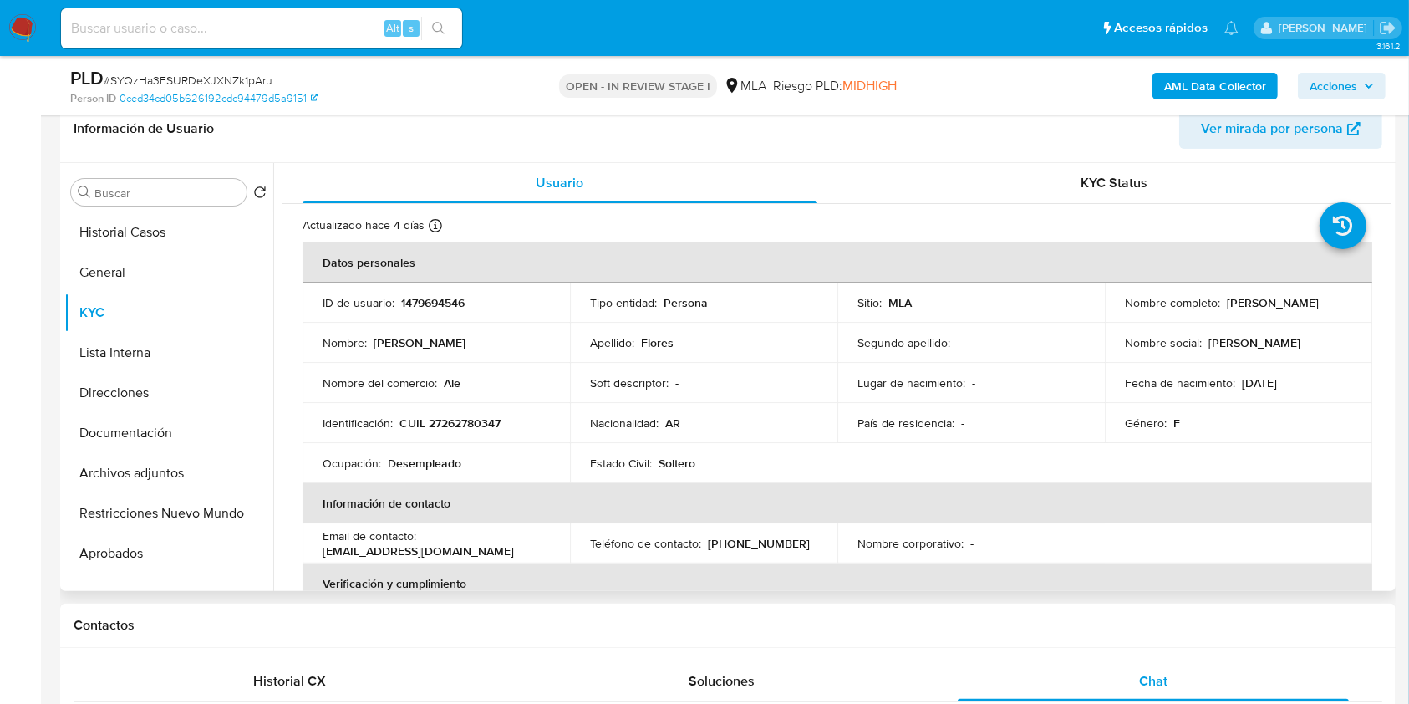
click at [759, 548] on p "(388) 4475450" at bounding box center [759, 543] width 102 height 15
click at [760, 547] on p "(388) 4475450" at bounding box center [759, 543] width 102 height 15
copy p "4475450"
click at [1217, 75] on b "AML Data Collector" at bounding box center [1215, 86] width 102 height 27
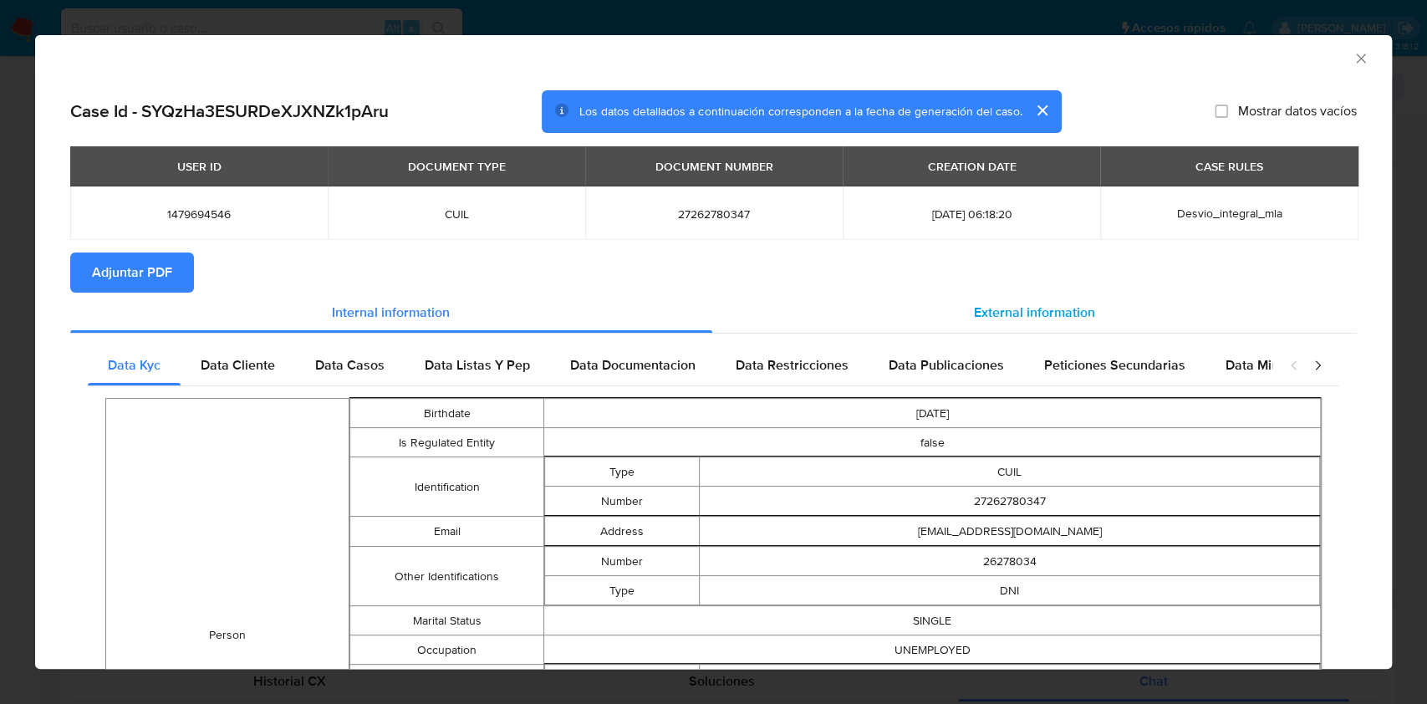
click at [1013, 325] on div "External information" at bounding box center [1034, 312] width 645 height 40
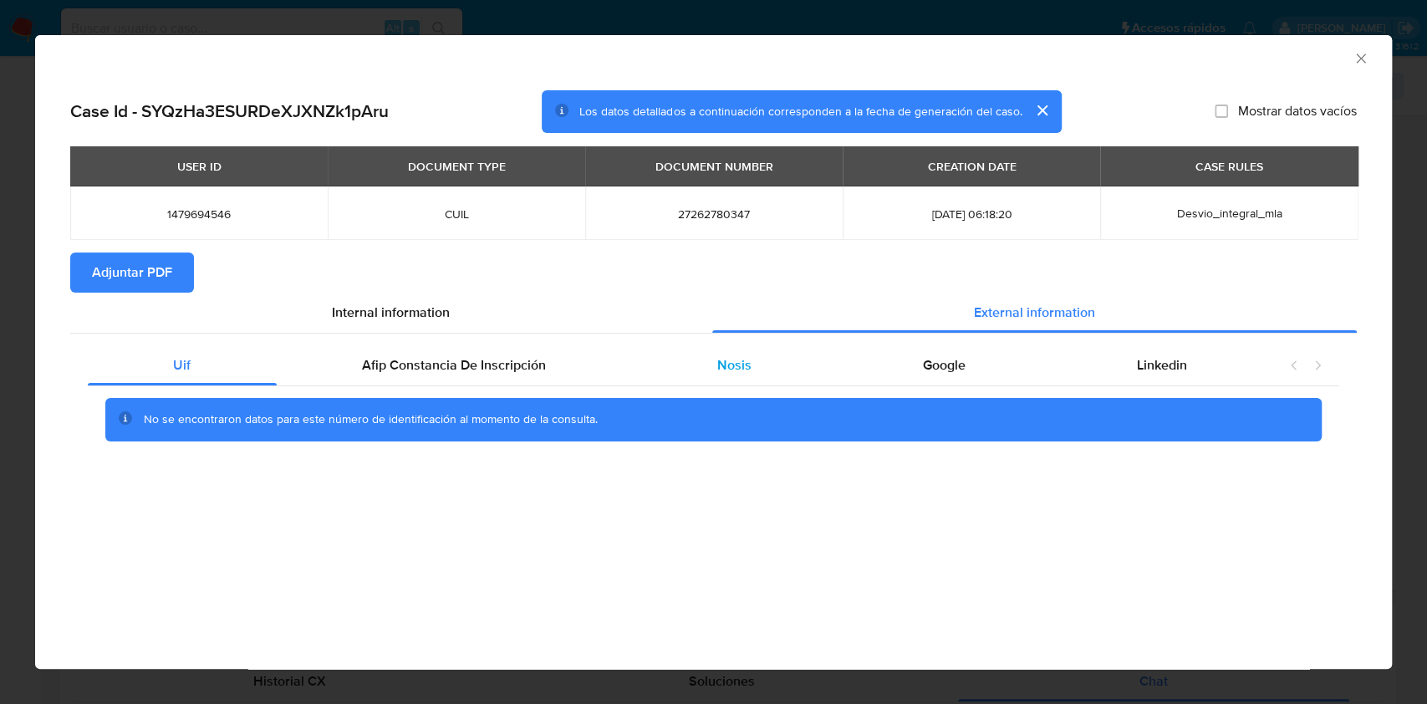
click at [810, 378] on div "Nosis" at bounding box center [735, 365] width 206 height 40
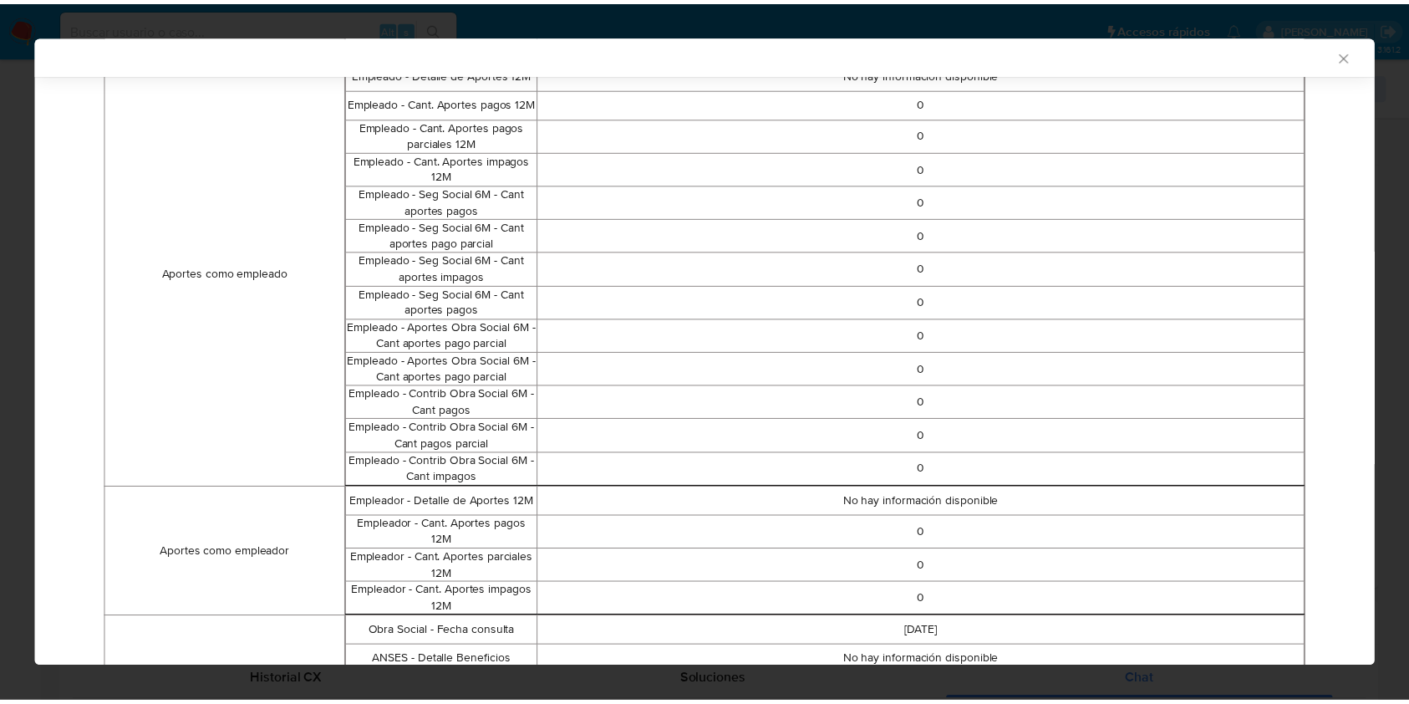
scroll to position [938, 0]
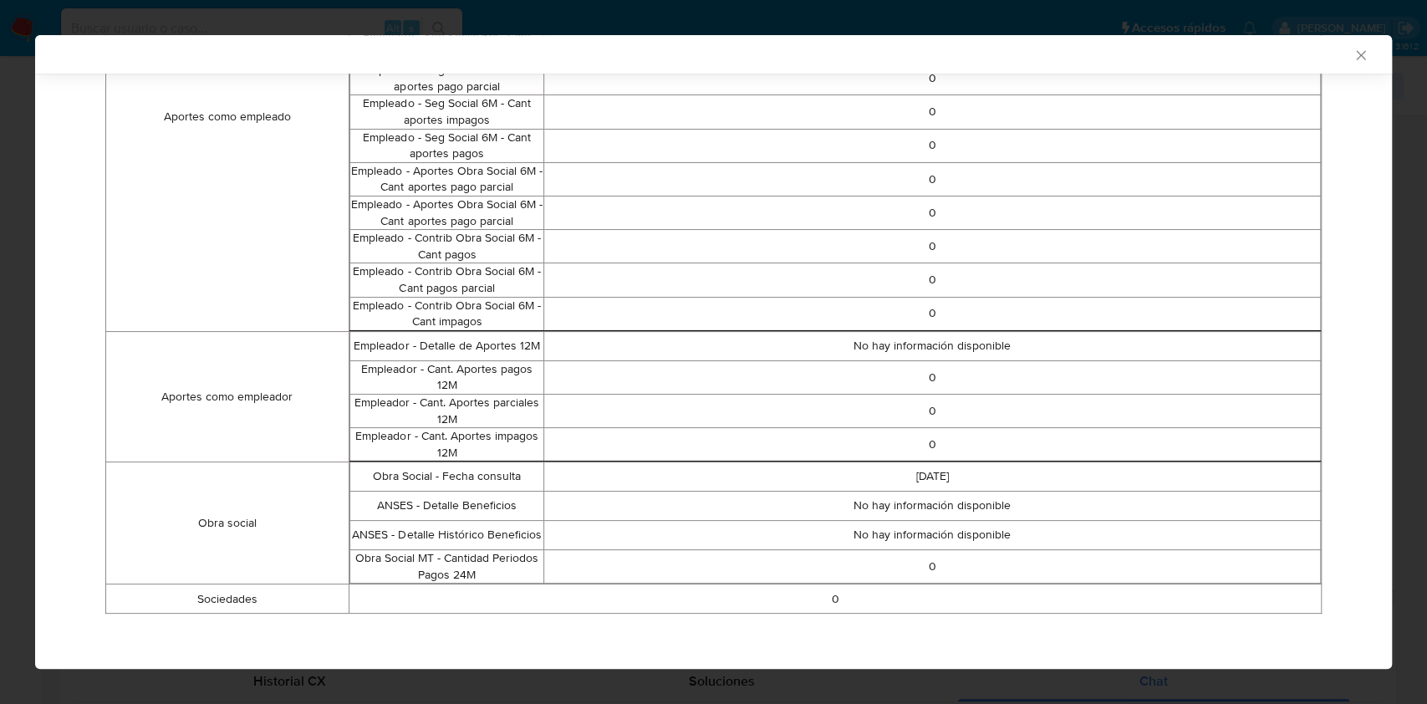
click at [1338, 64] on div "AML Data Collector" at bounding box center [713, 54] width 1356 height 38
click at [1352, 52] on icon "Cerrar ventana" at bounding box center [1360, 55] width 17 height 17
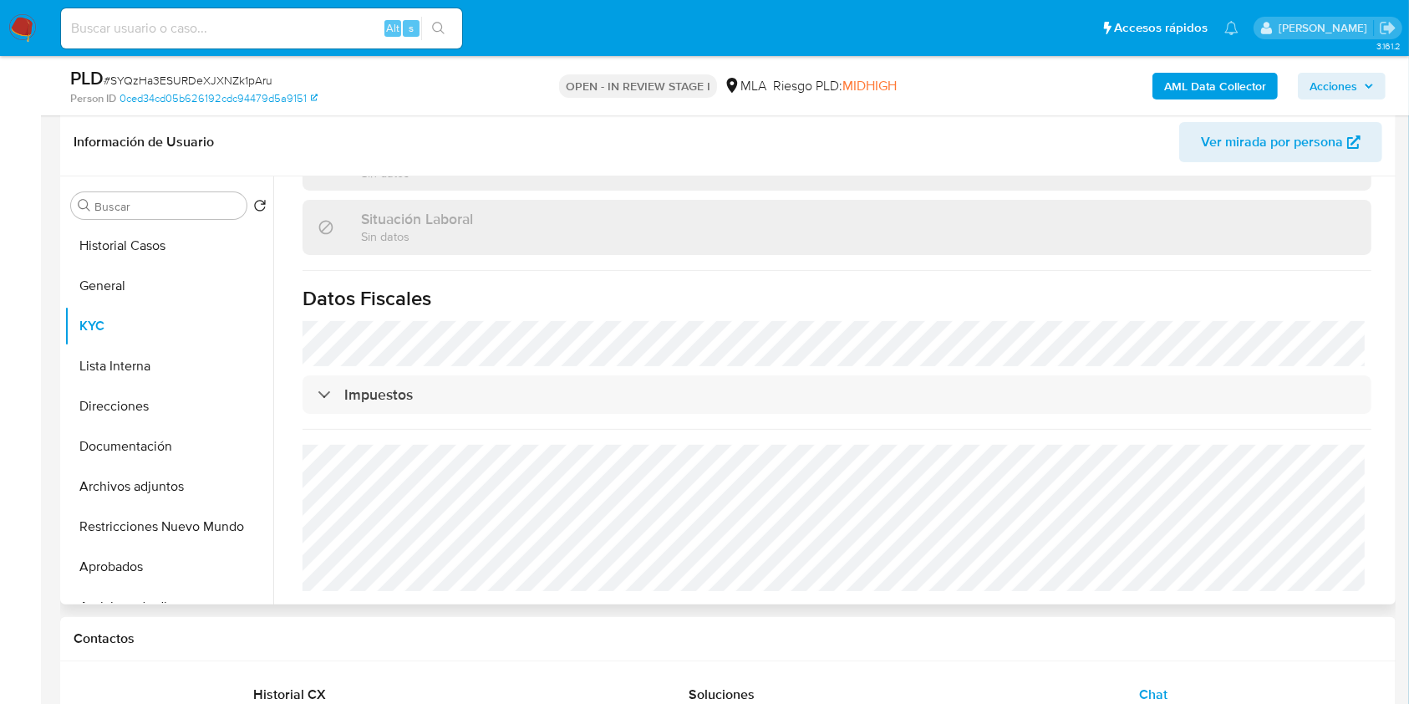
scroll to position [271, 0]
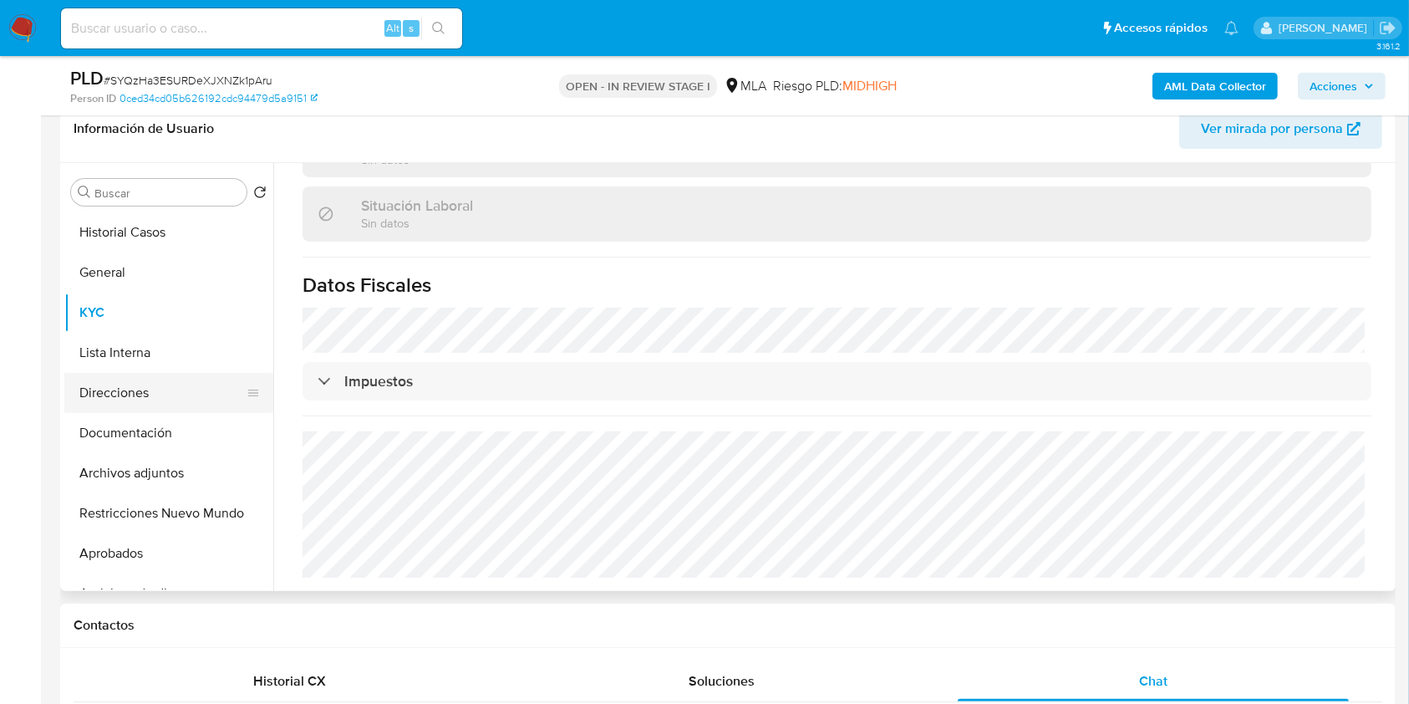
click at [167, 397] on button "Direcciones" at bounding box center [162, 393] width 196 height 40
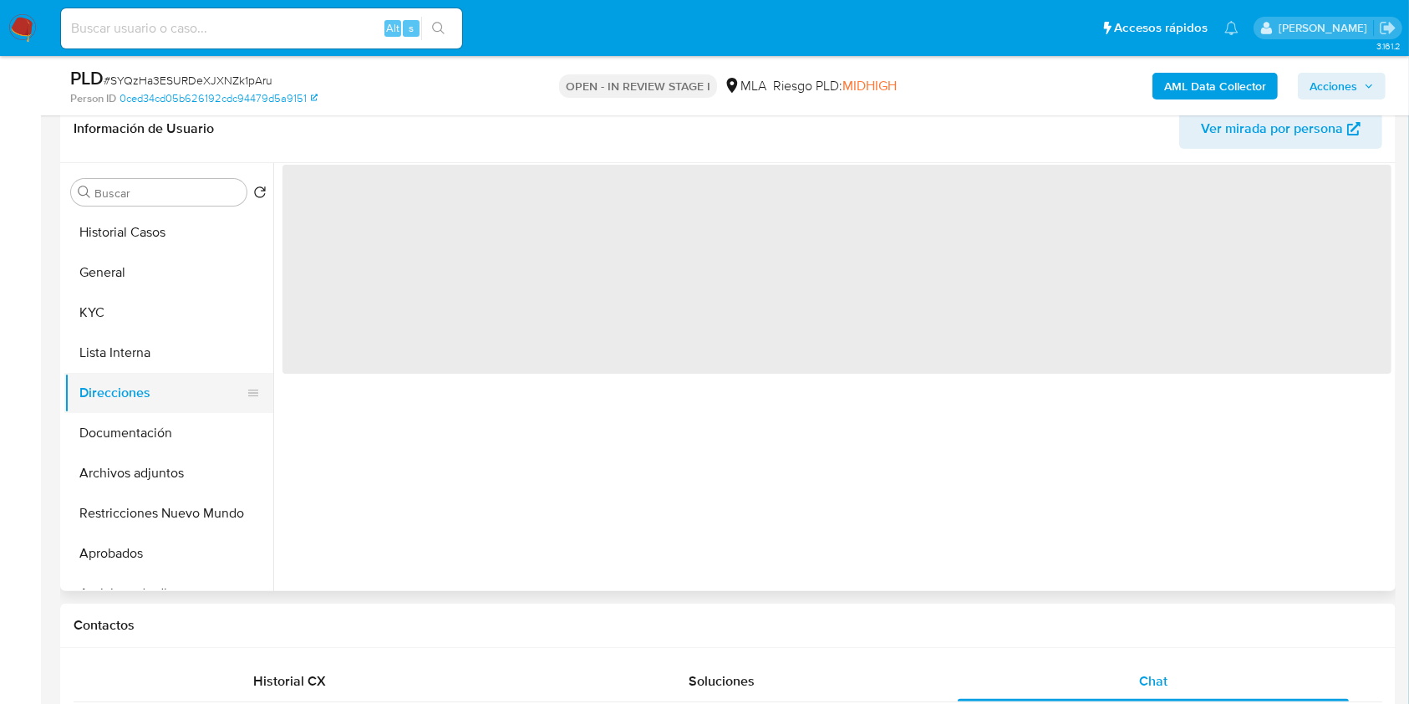
scroll to position [0, 0]
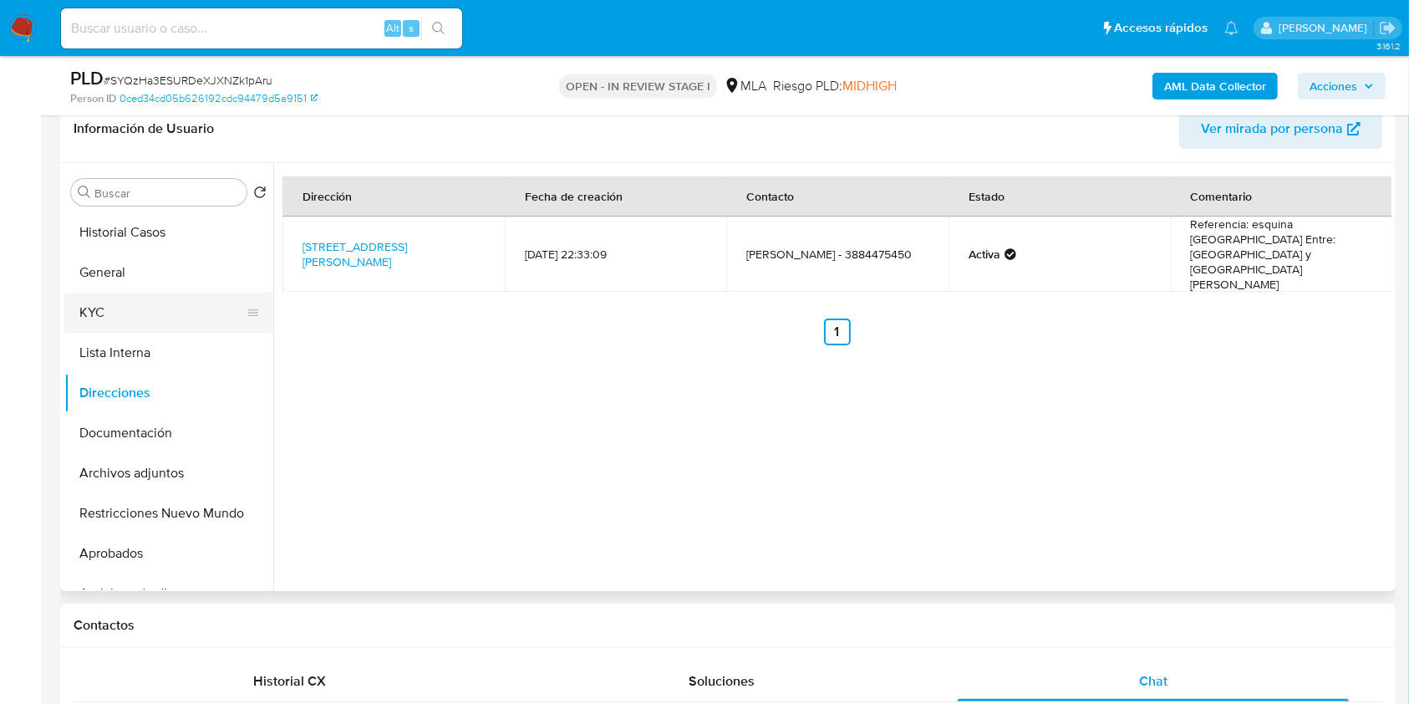
click at [199, 318] on button "KYC" at bounding box center [162, 312] width 196 height 40
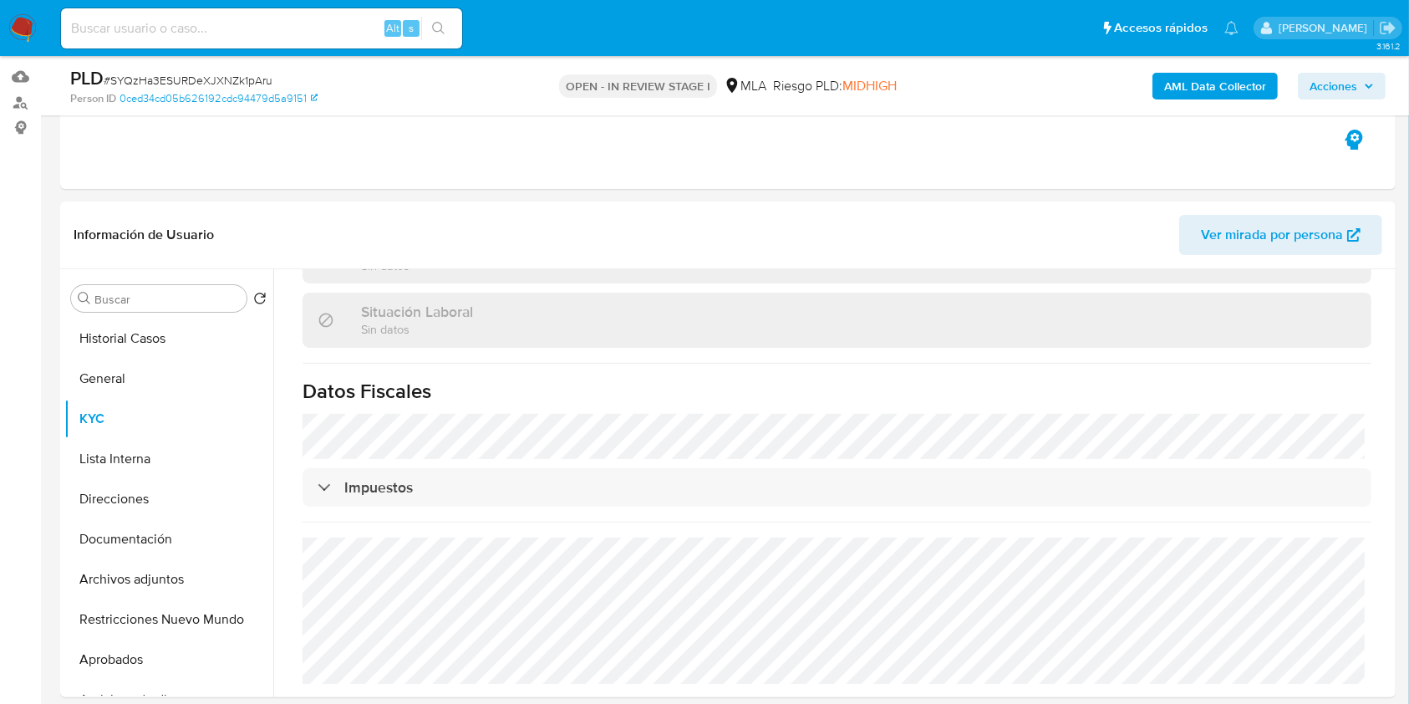
scroll to position [610, 0]
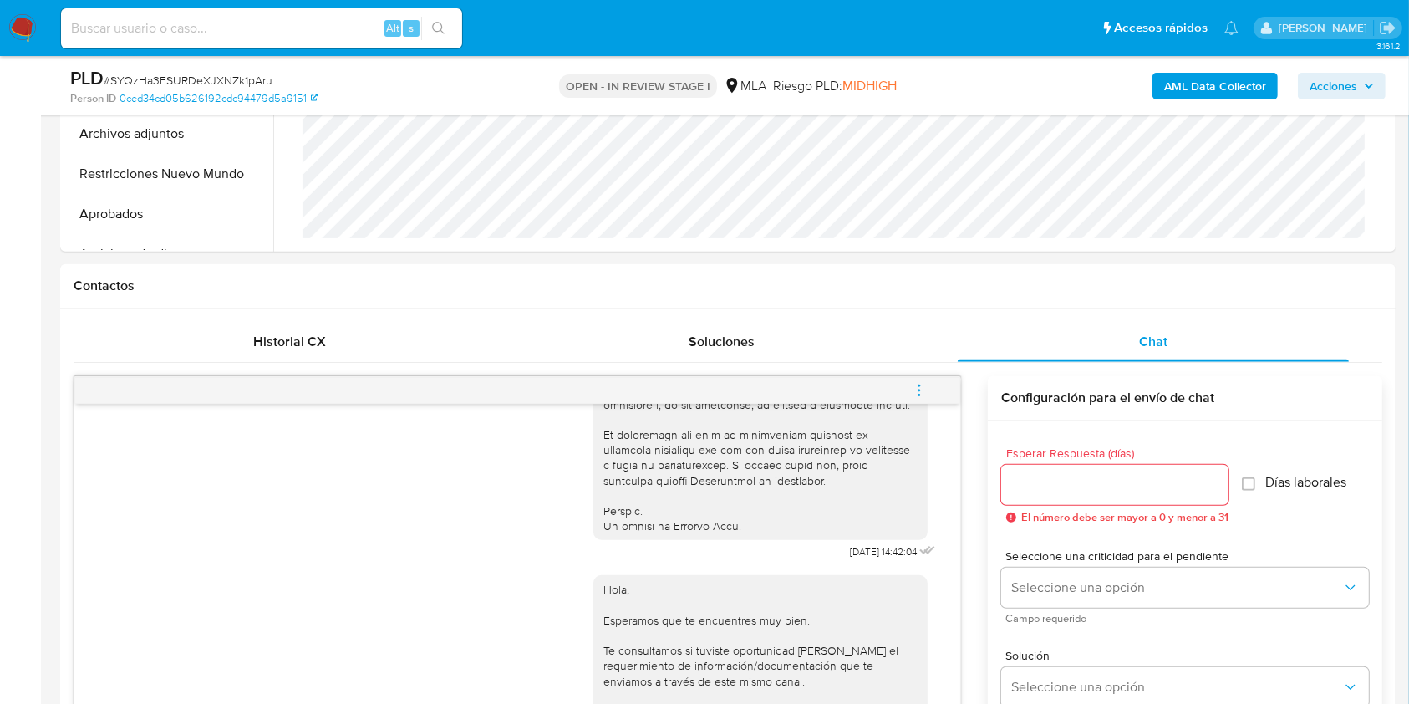
click at [922, 378] on span "menu-action" at bounding box center [919, 390] width 15 height 40
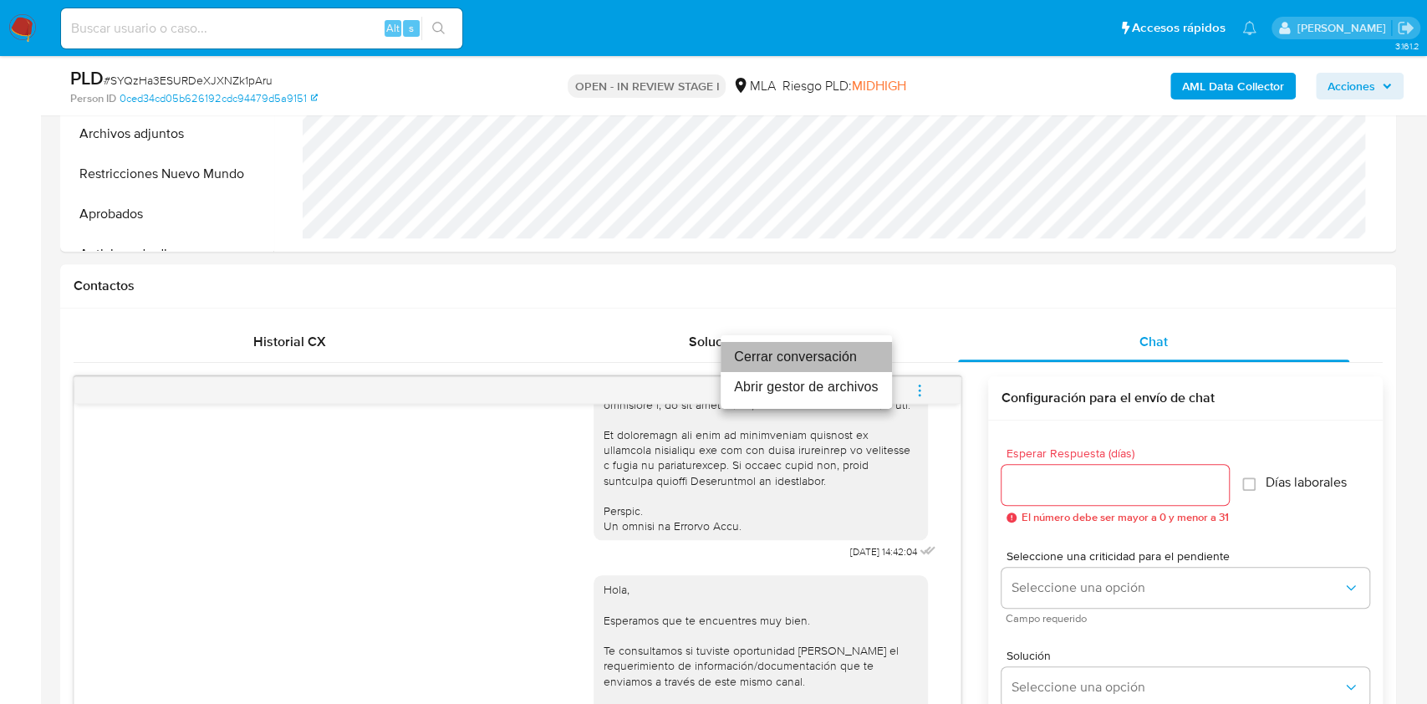
click at [826, 353] on li "Cerrar conversación" at bounding box center [805, 357] width 171 height 30
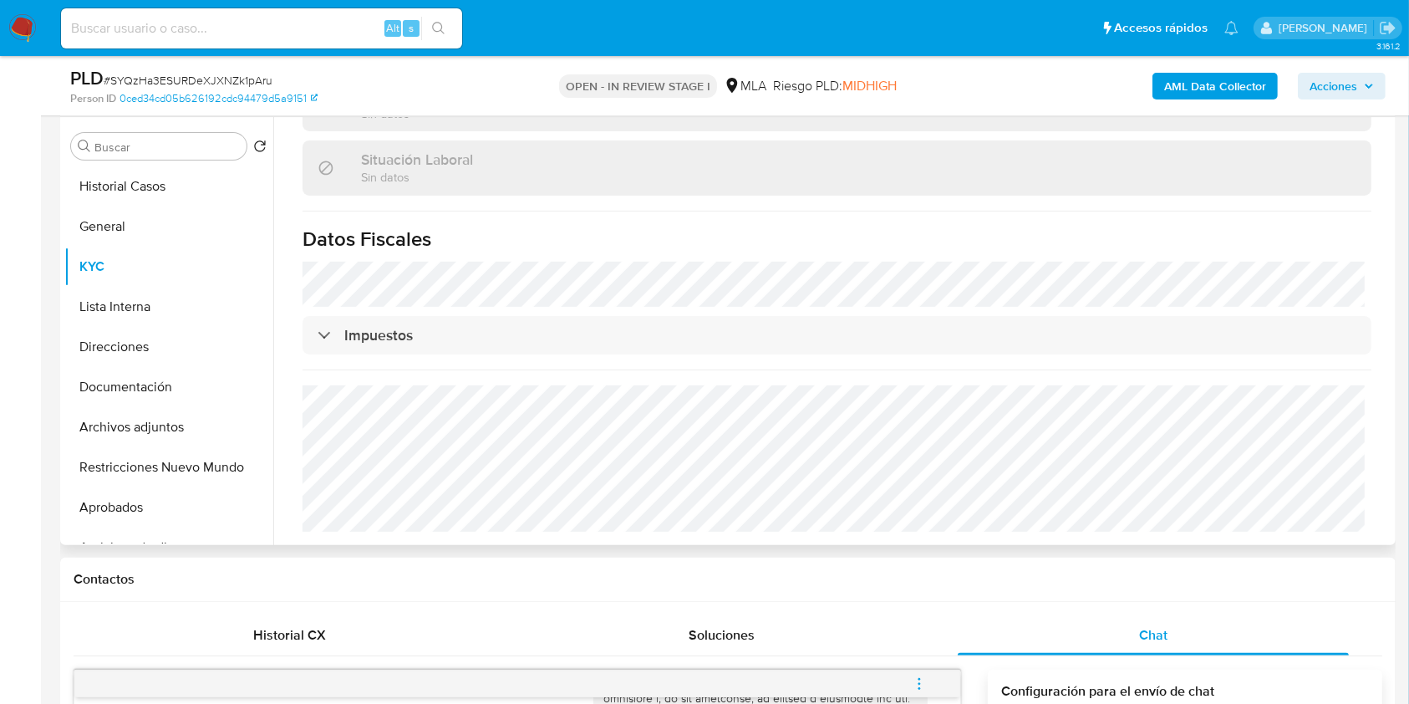
scroll to position [305, 0]
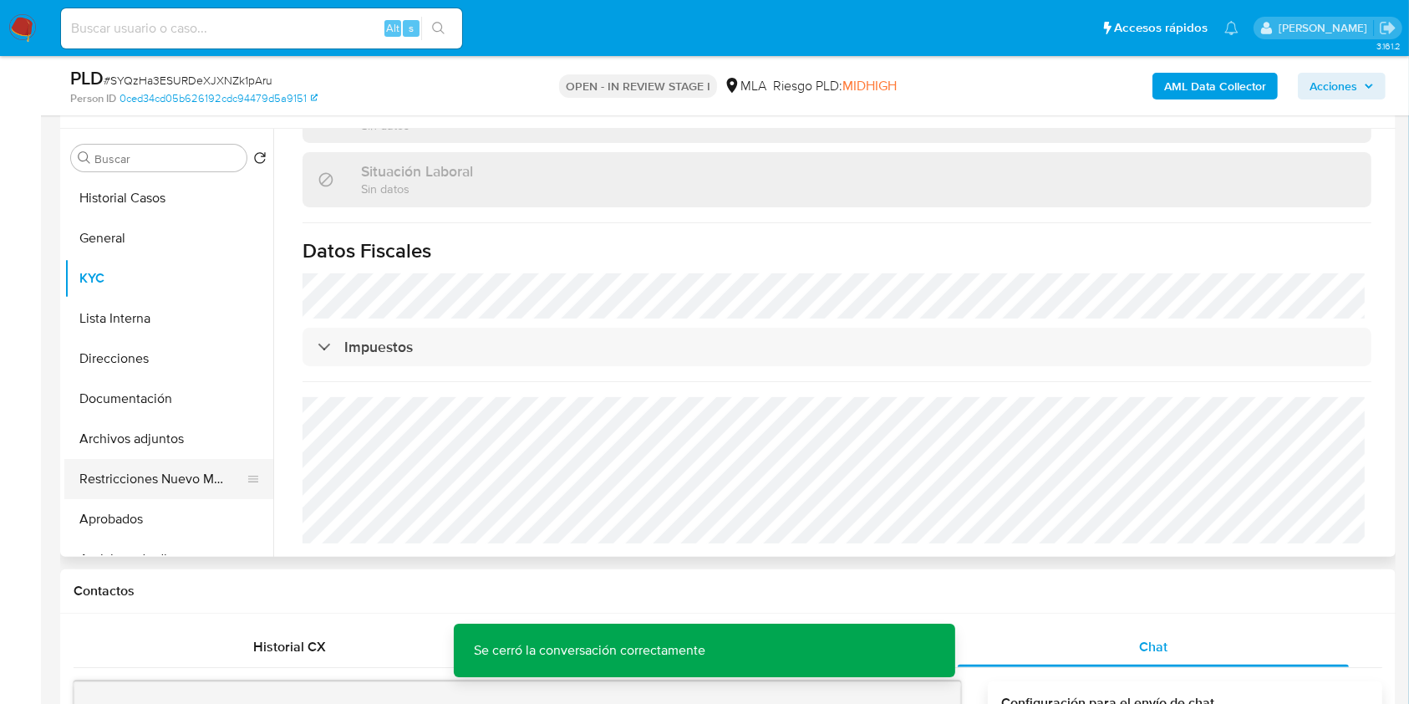
click at [140, 469] on button "Restricciones Nuevo Mundo" at bounding box center [162, 479] width 196 height 40
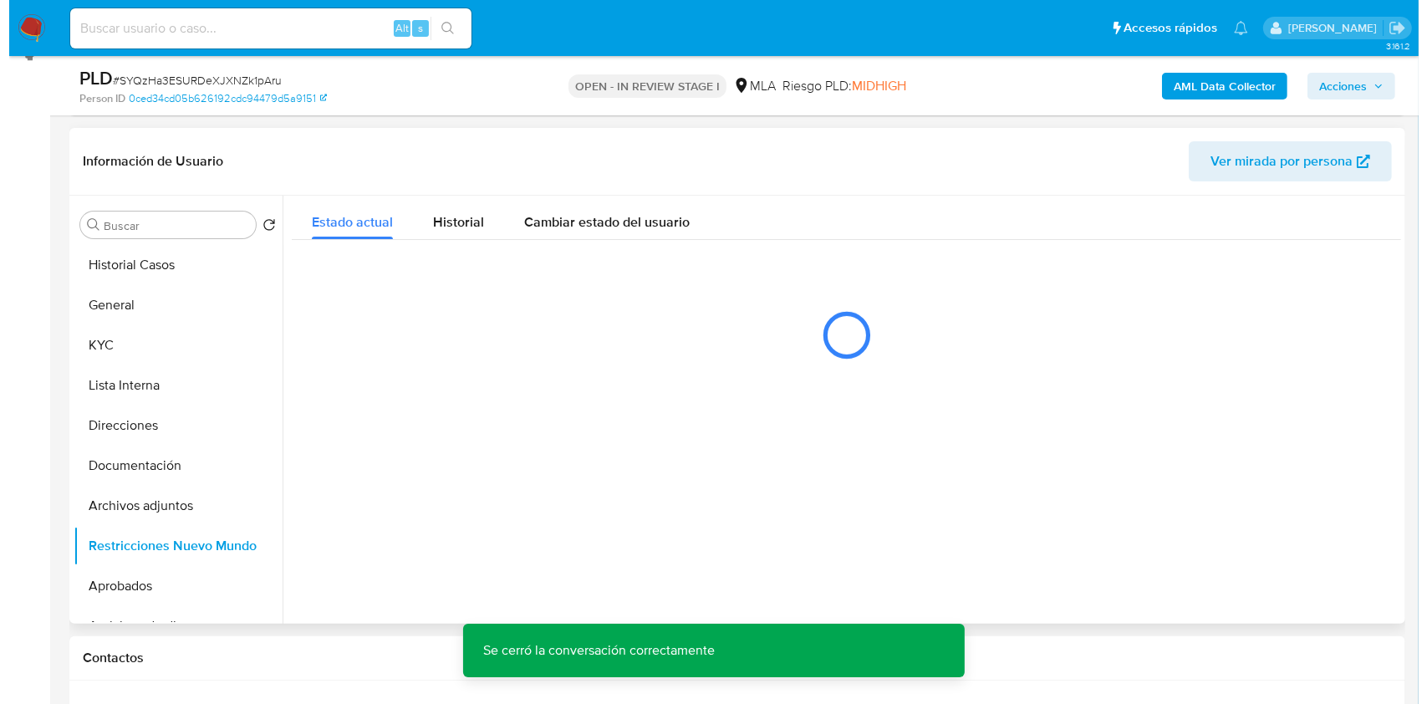
scroll to position [234, 0]
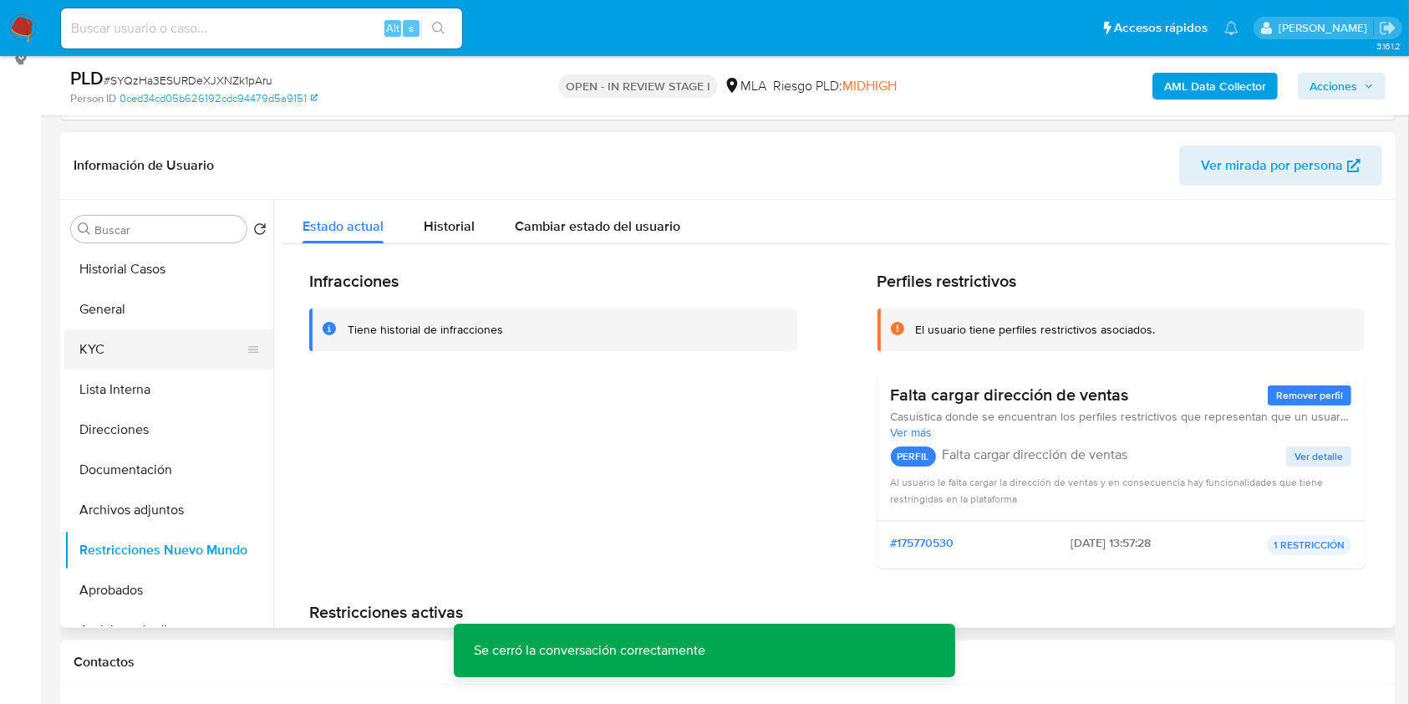
click at [99, 338] on button "KYC" at bounding box center [162, 349] width 196 height 40
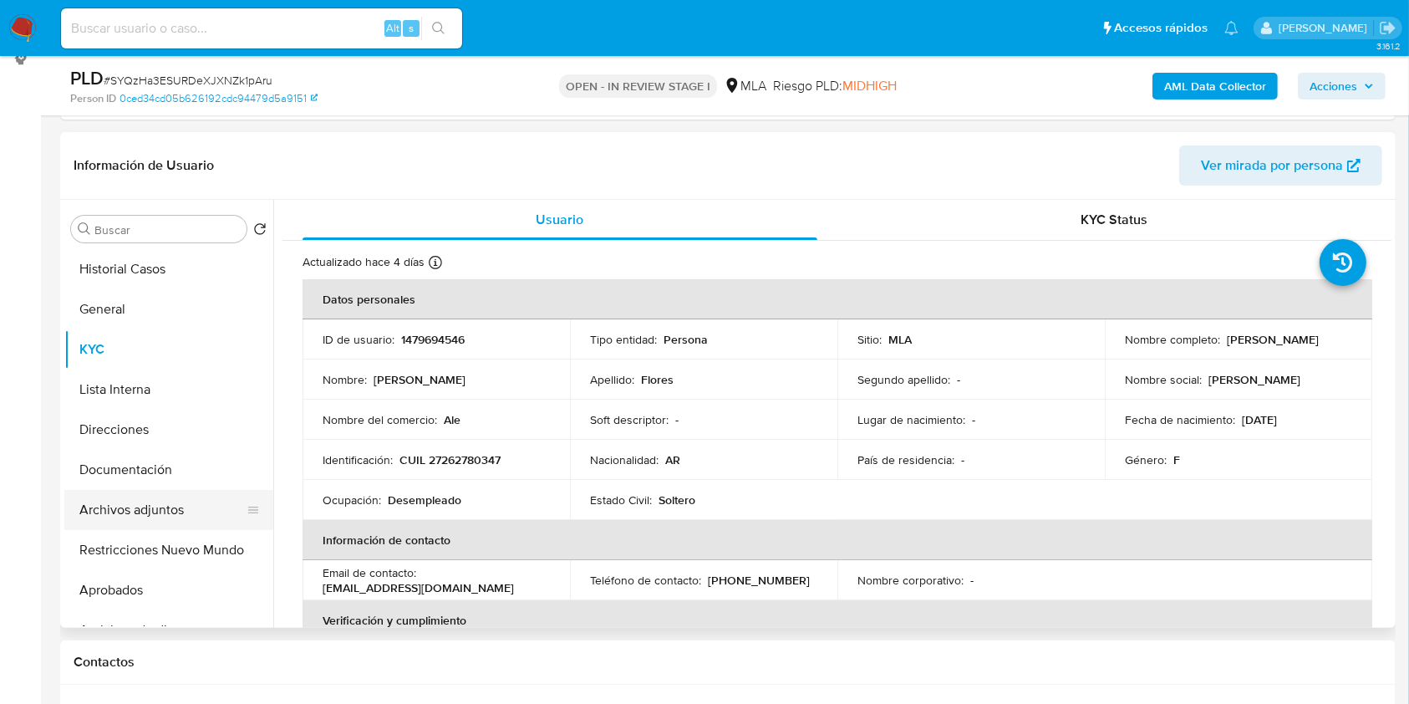
click at [160, 503] on button "Archivos adjuntos" at bounding box center [162, 510] width 196 height 40
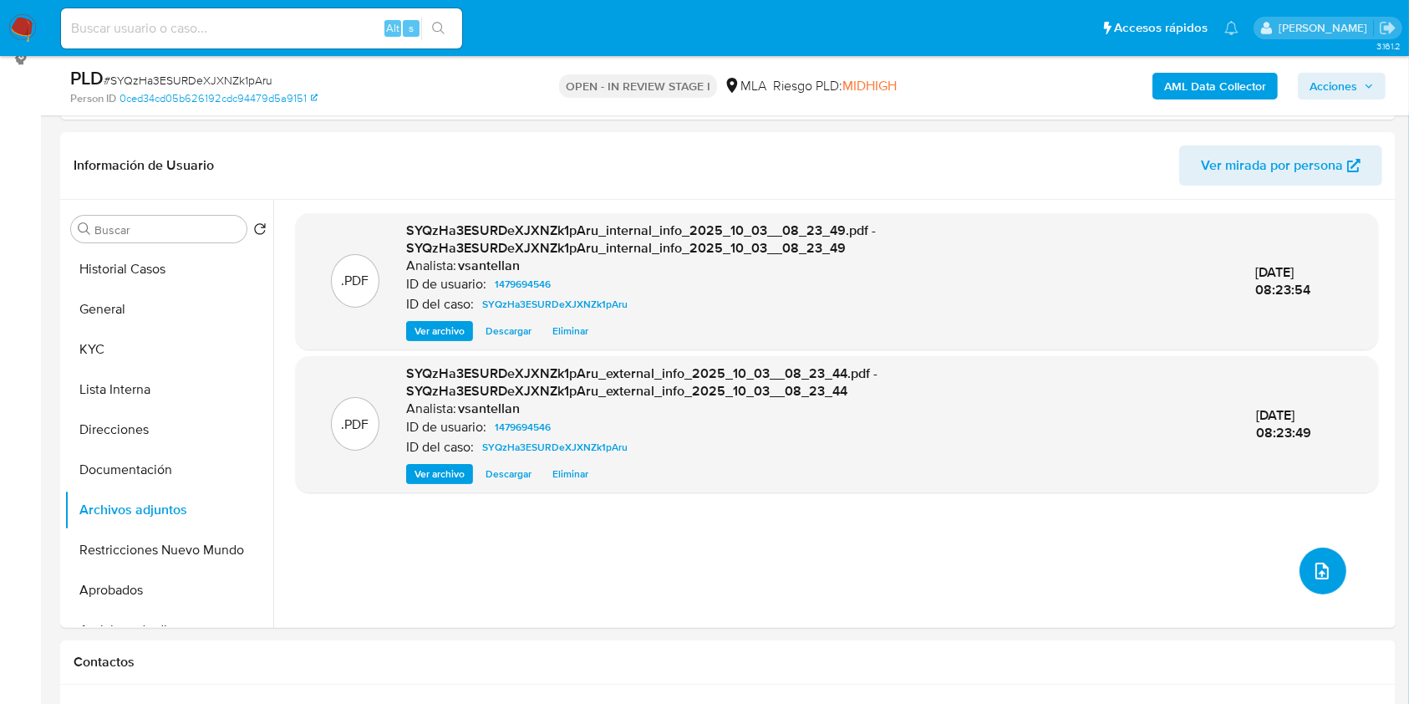
click at [1310, 557] on button "upload-file" at bounding box center [1322, 570] width 47 height 47
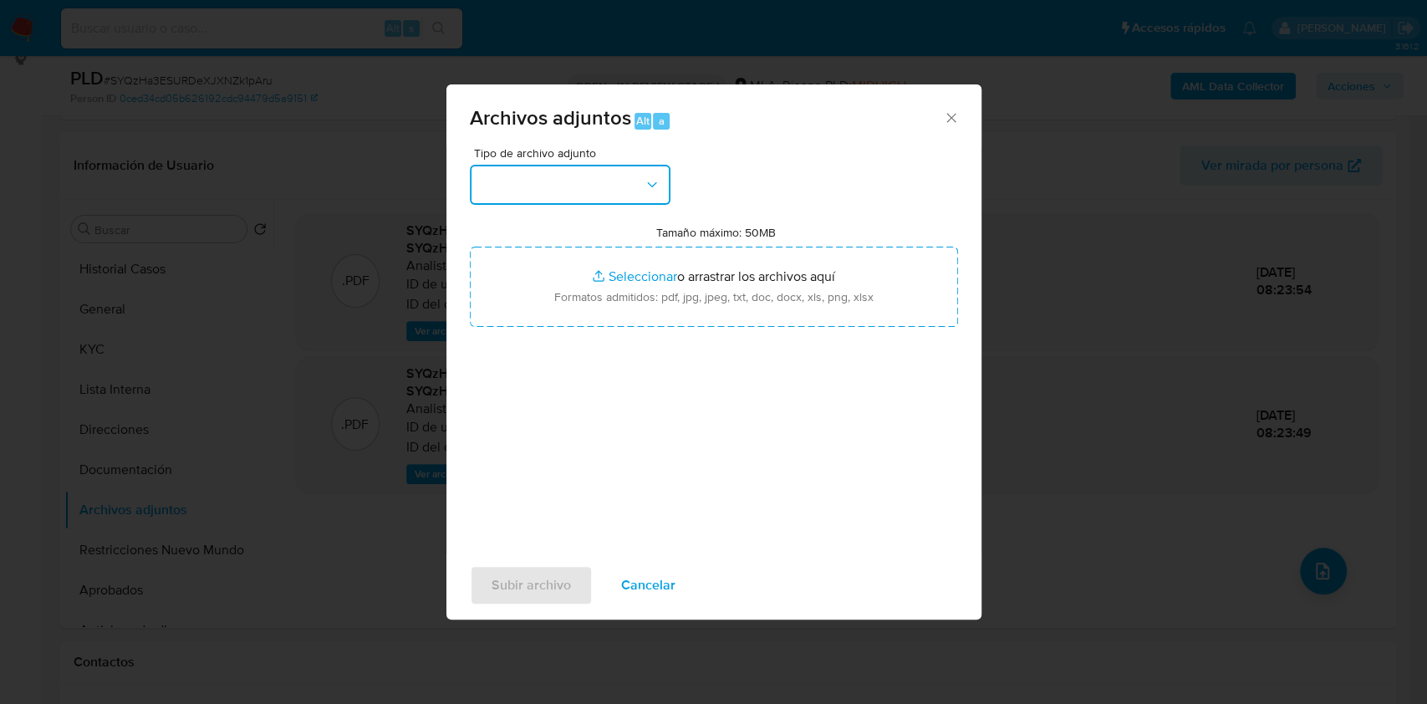
click at [585, 182] on button "button" at bounding box center [570, 185] width 201 height 40
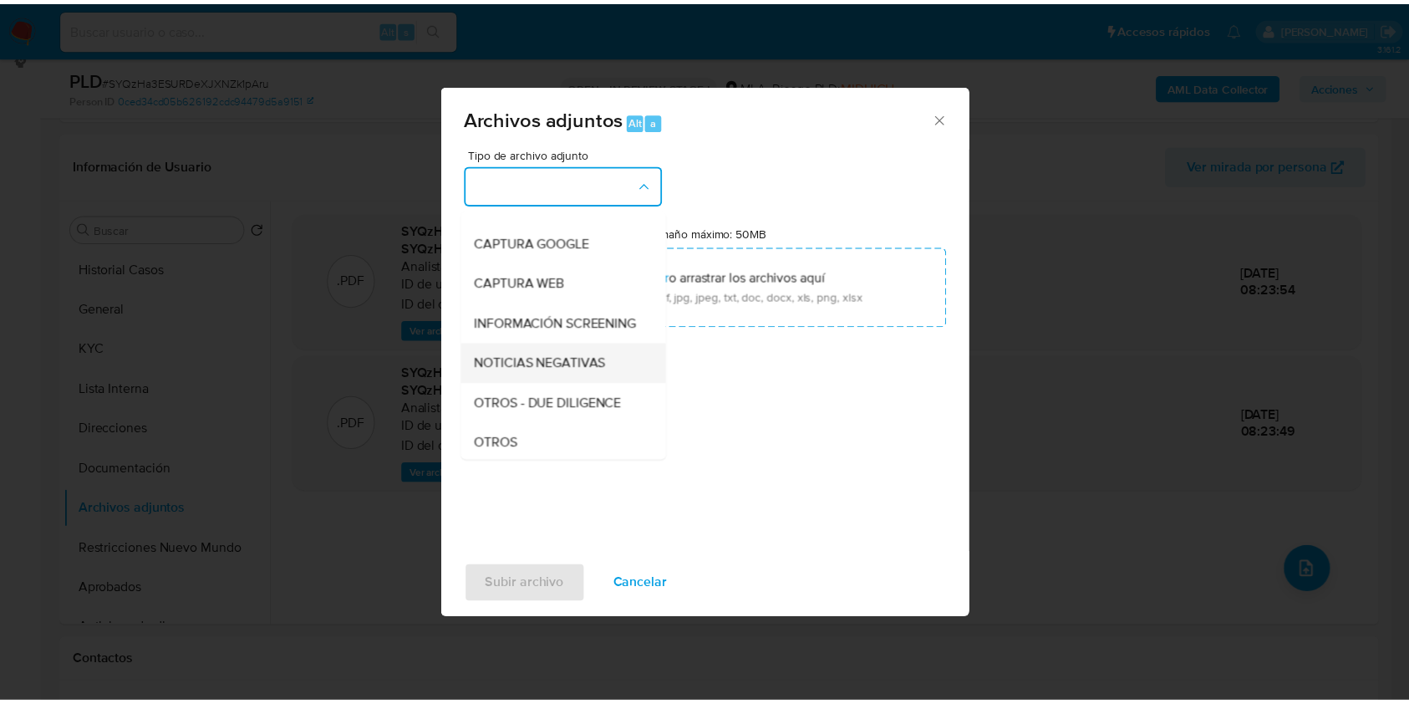
scroll to position [111, 0]
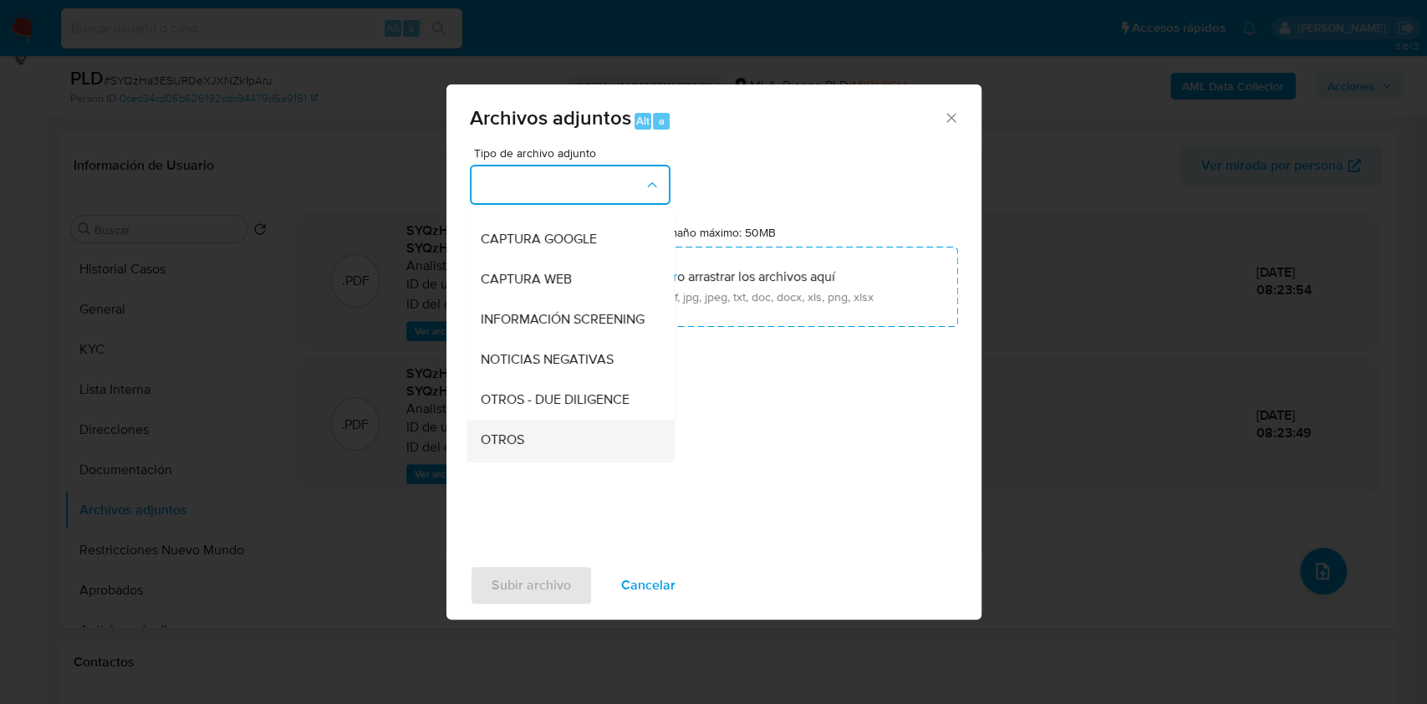
click at [528, 446] on div "OTROS" at bounding box center [565, 440] width 170 height 40
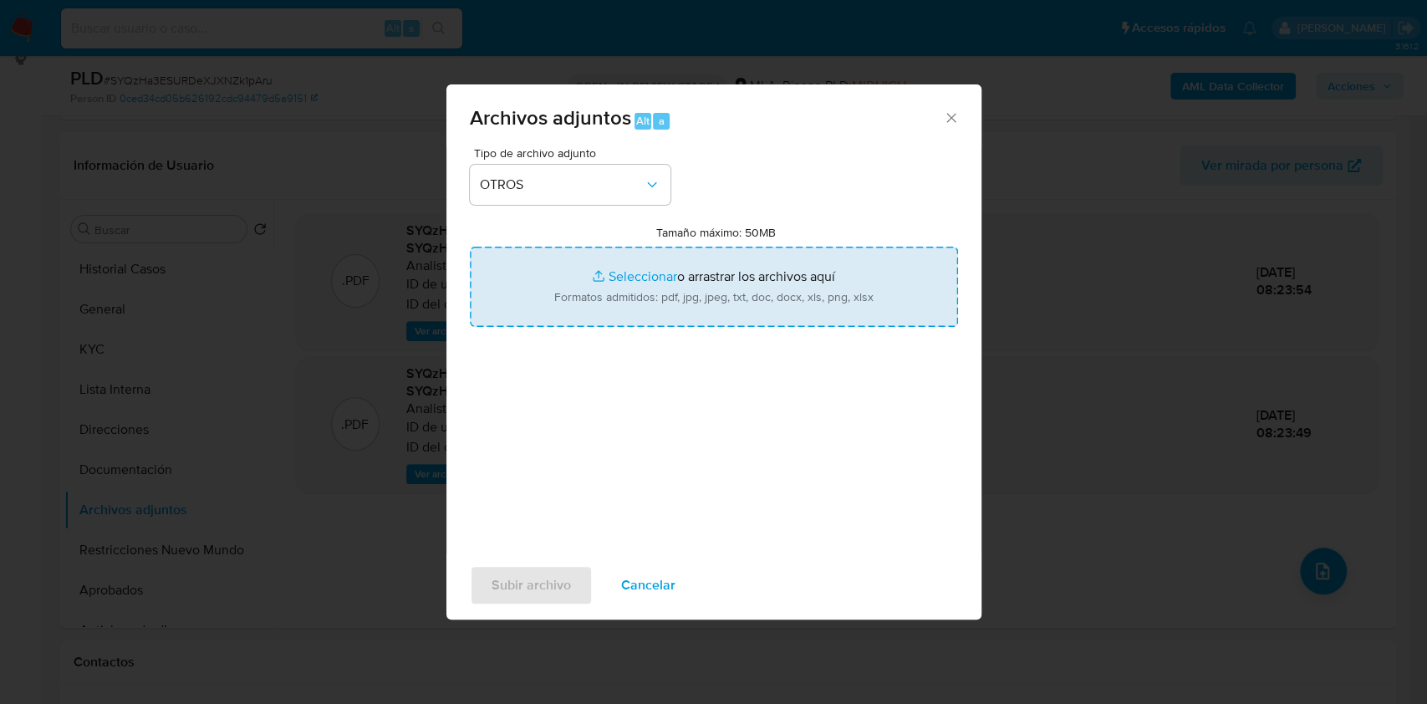
click at [584, 308] on input "Tamaño máximo: 50MB Seleccionar archivos" at bounding box center [714, 287] width 488 height 80
type input "C:\fakepath\Caselog SYQzHa3ESURDeXJXNZk1pAru_2025_09_18_00_05_43.docx"
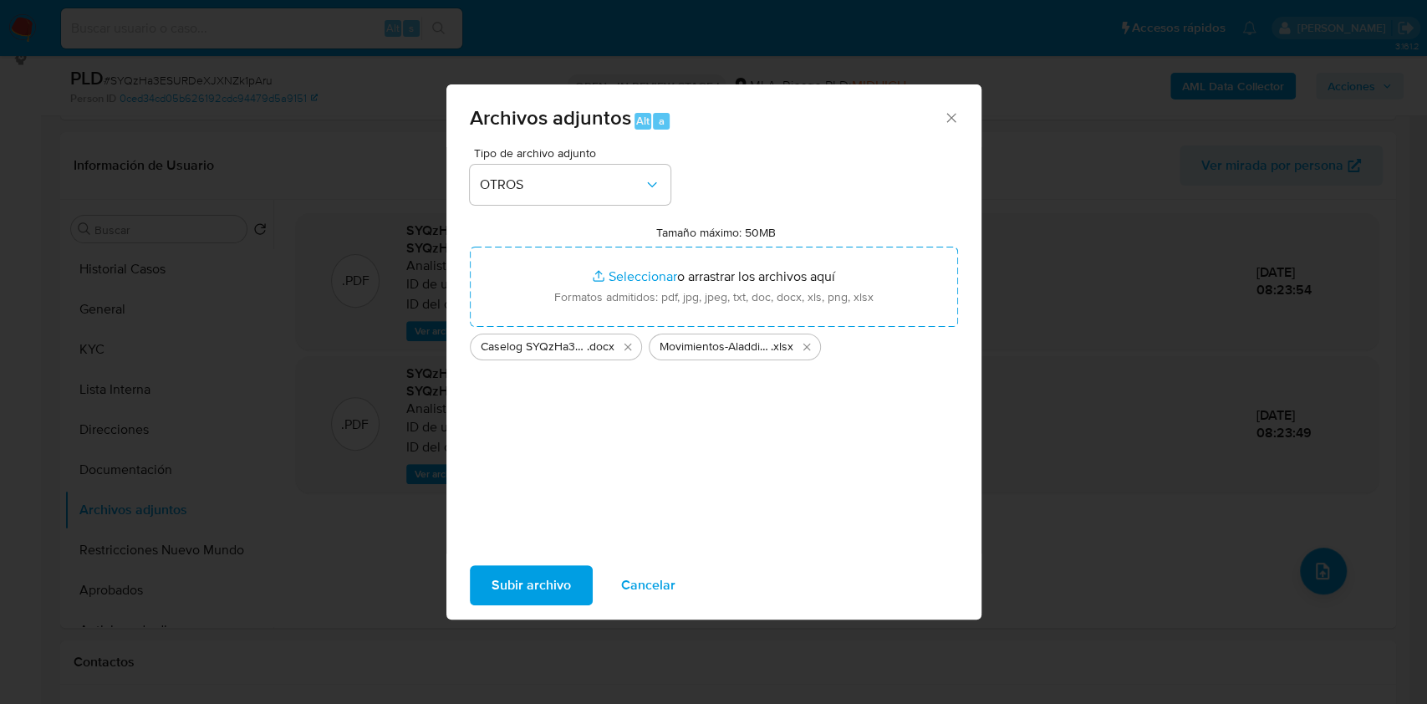
click at [531, 576] on span "Subir archivo" at bounding box center [530, 585] width 79 height 37
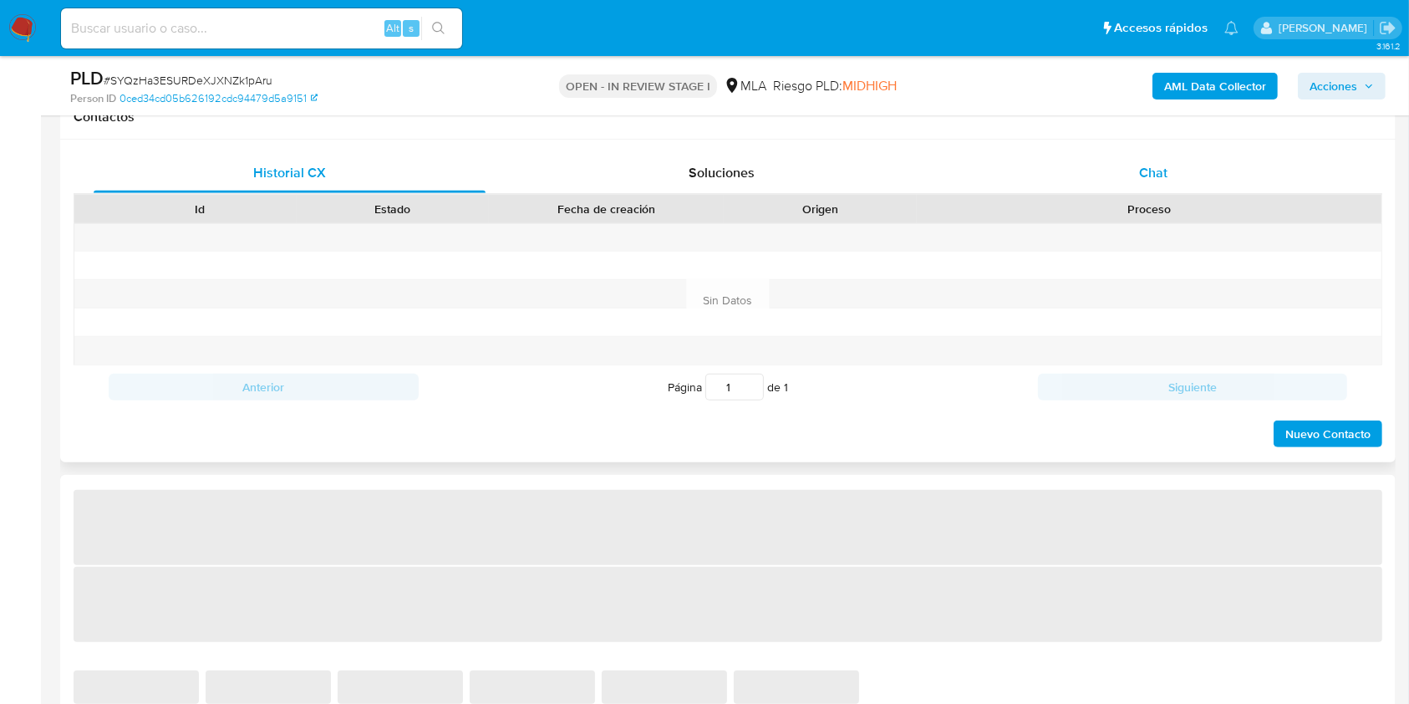
scroll to position [780, 0]
select select "10"
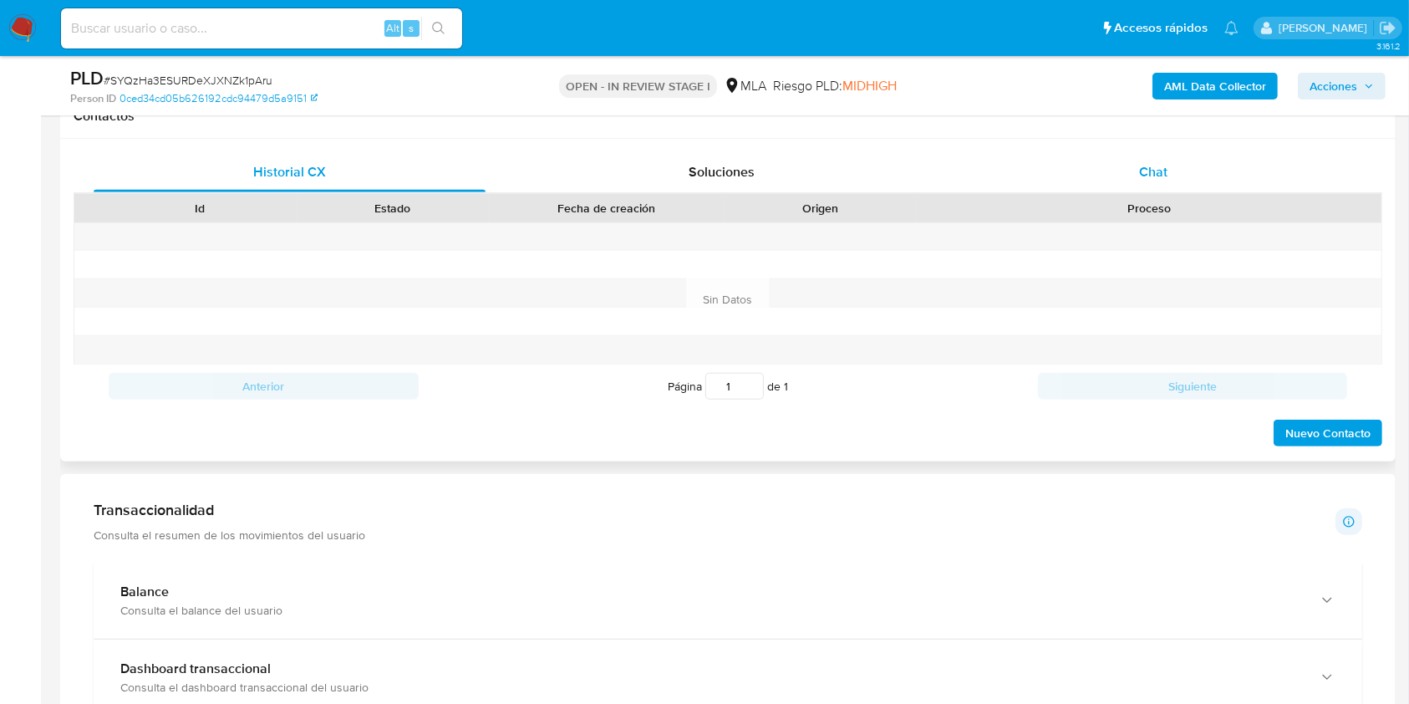
click at [1198, 171] on div "Chat" at bounding box center [1154, 172] width 392 height 40
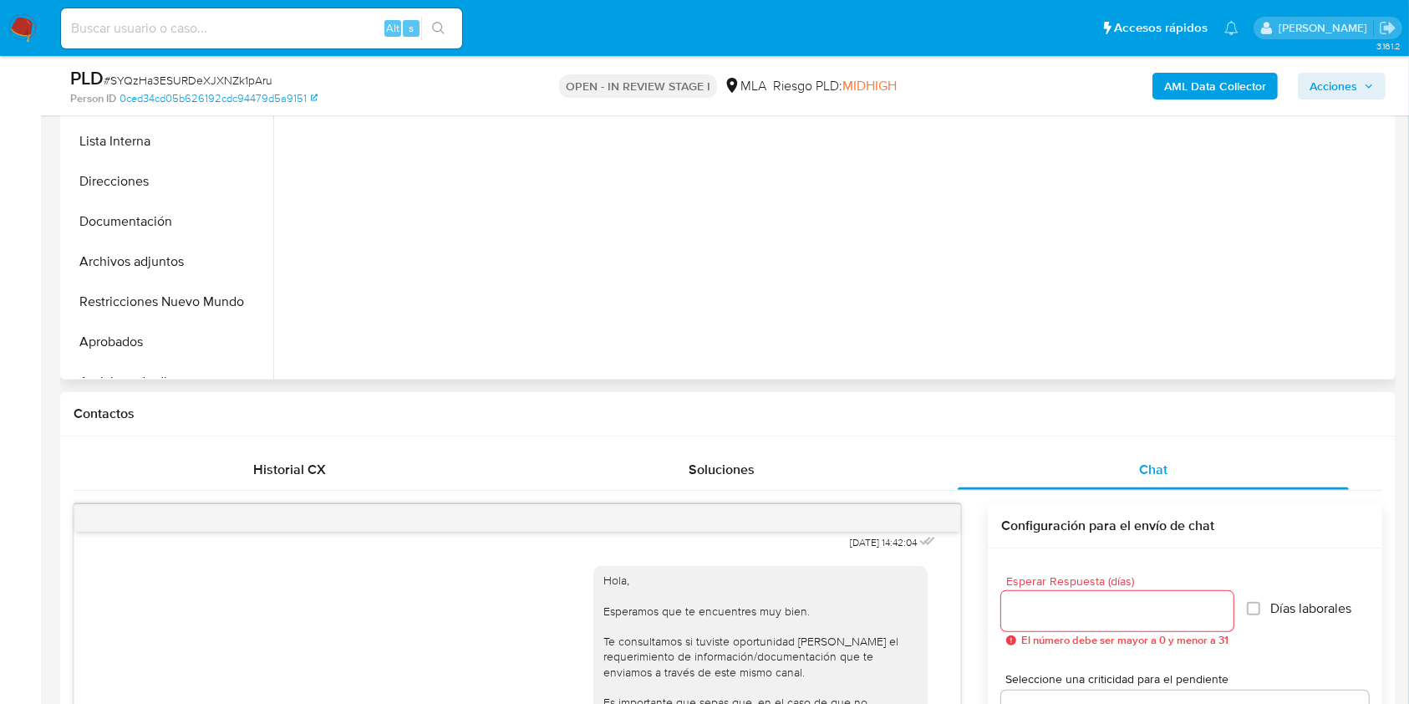
scroll to position [425, 0]
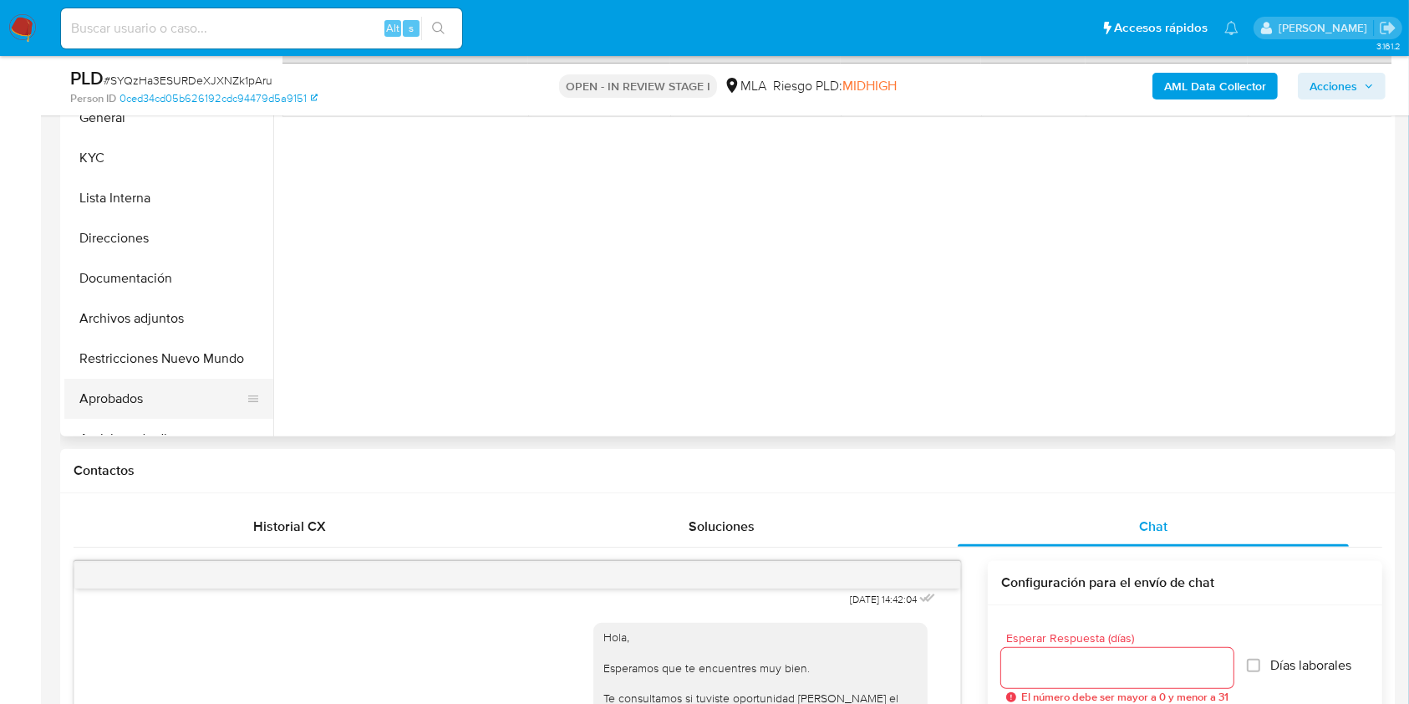
click at [126, 379] on button "Aprobados" at bounding box center [162, 399] width 196 height 40
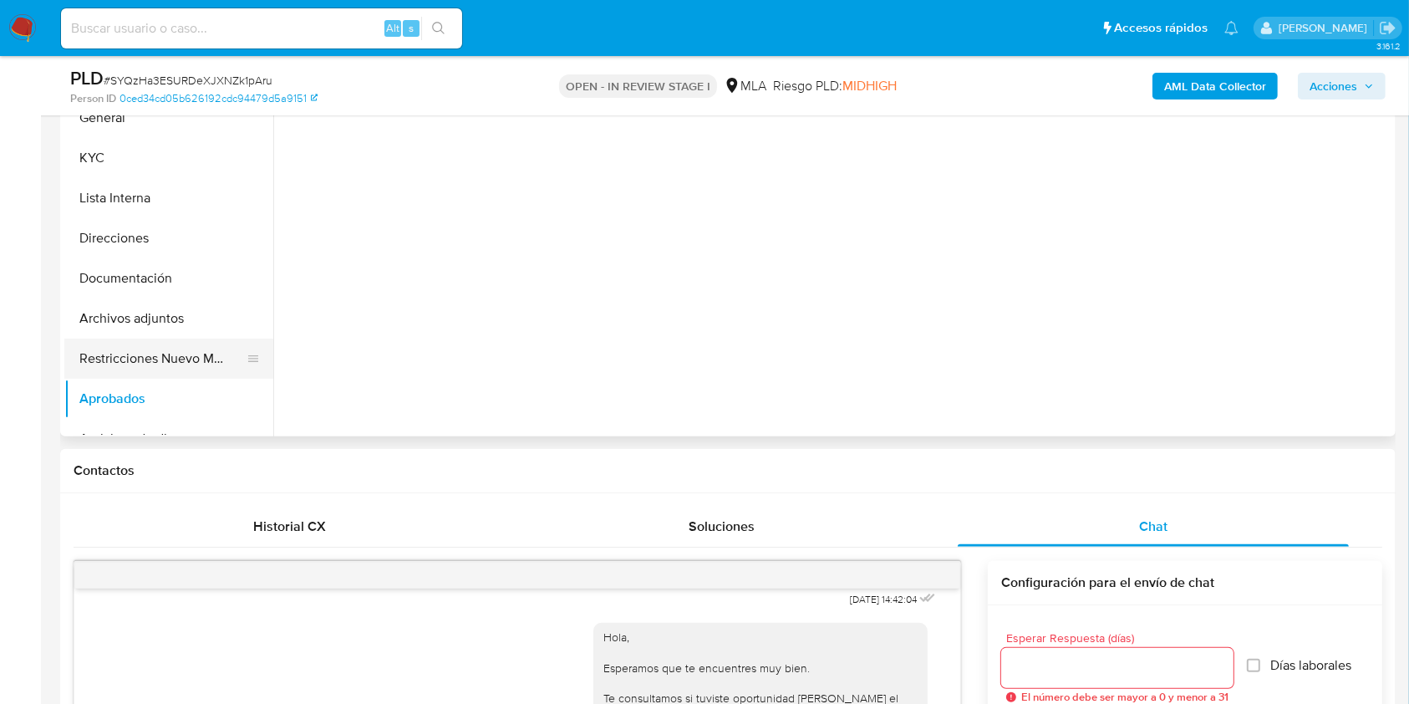
click at [127, 364] on button "Restricciones Nuevo Mundo" at bounding box center [162, 358] width 196 height 40
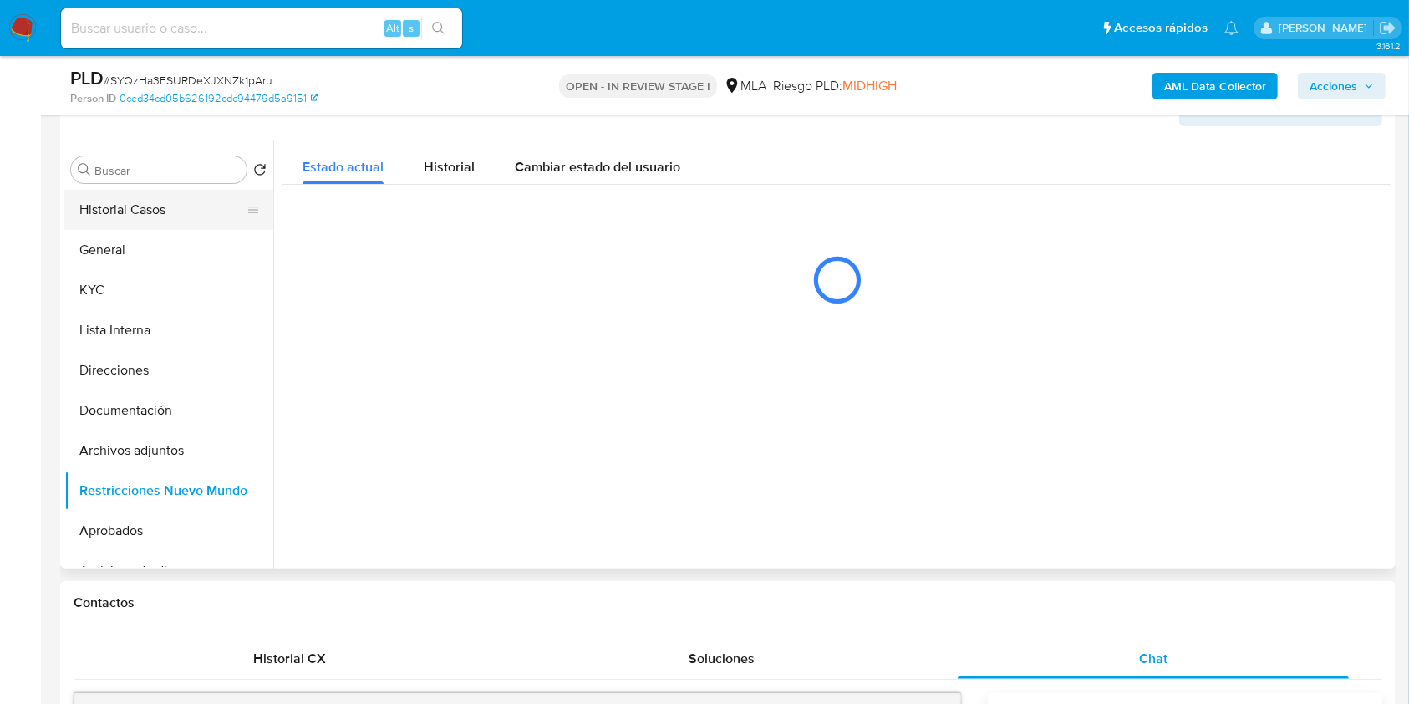
scroll to position [288, 0]
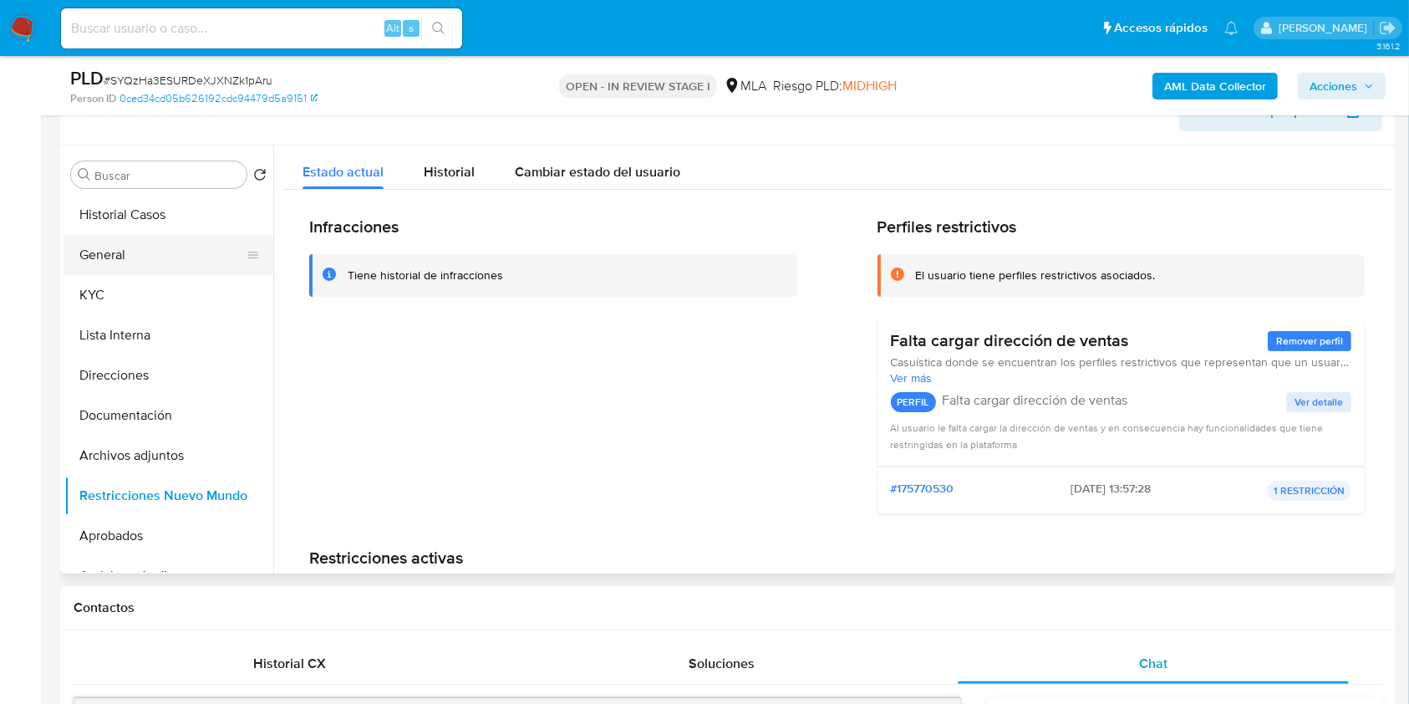
click at [145, 260] on button "General" at bounding box center [162, 255] width 196 height 40
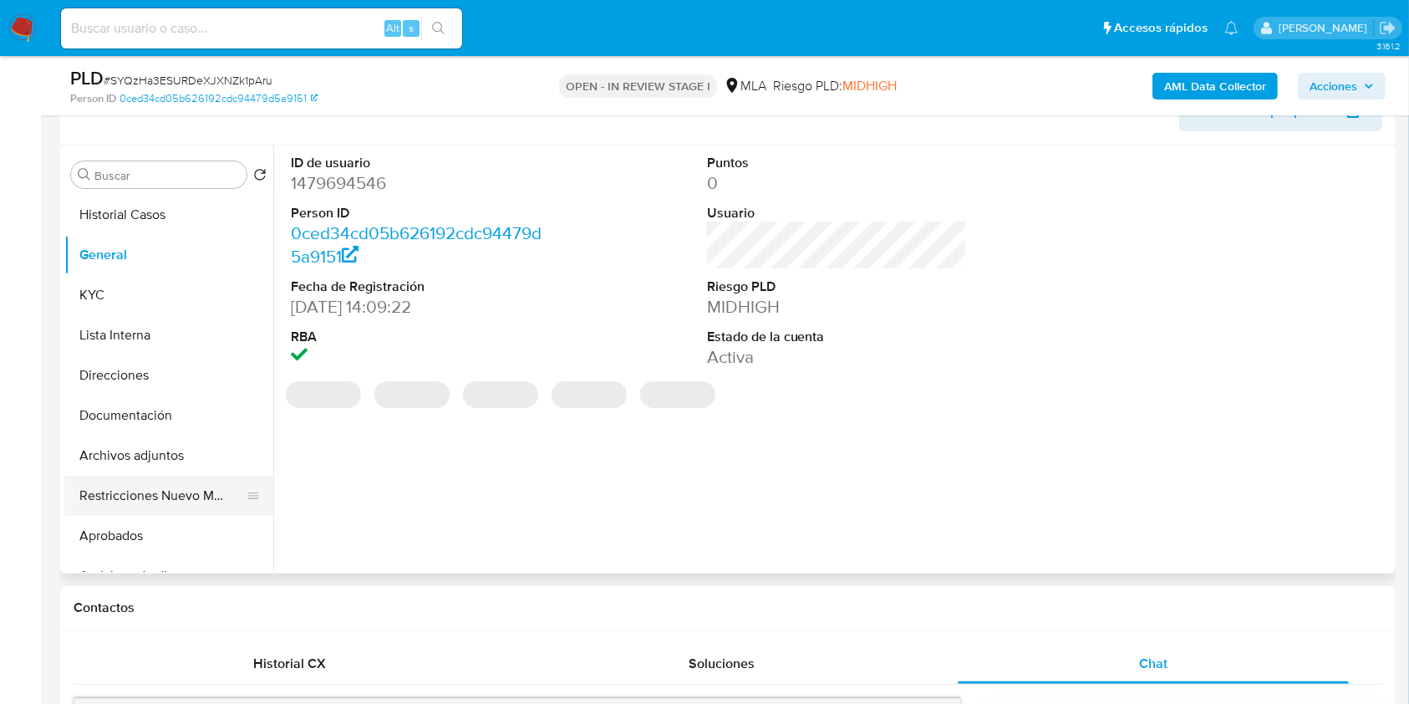
click at [171, 506] on button "Restricciones Nuevo Mundo" at bounding box center [162, 496] width 196 height 40
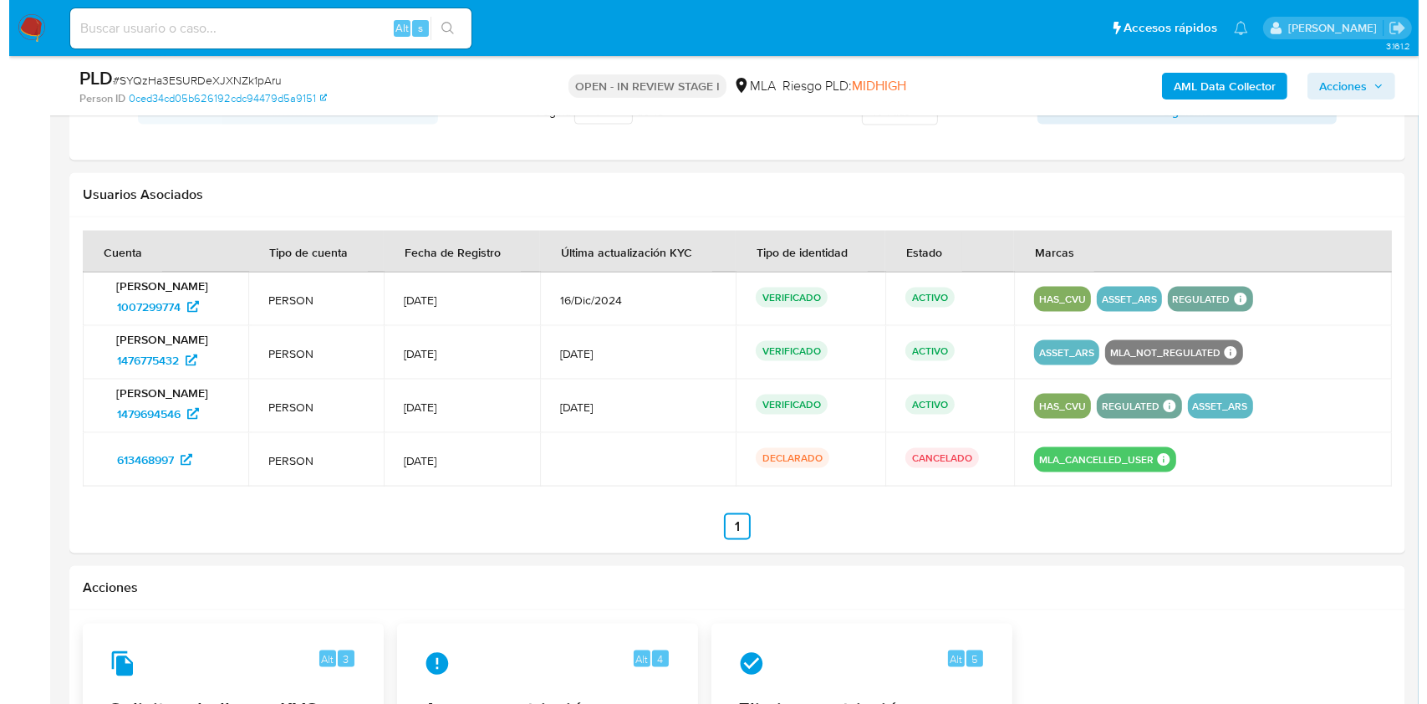
scroll to position [2572, 0]
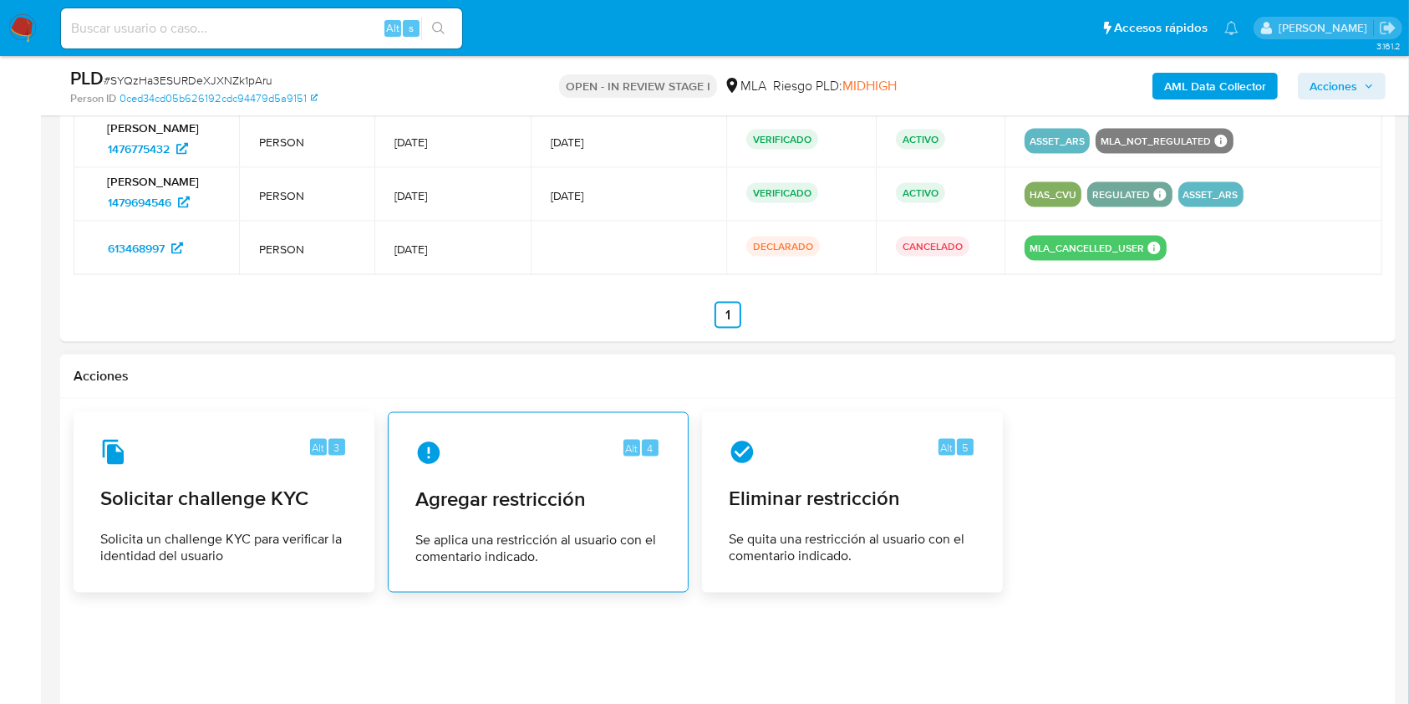
click at [464, 522] on div "Alt 4 Agregar restricción Se aplica una restricción al usuario con el comentari…" at bounding box center [538, 502] width 272 height 152
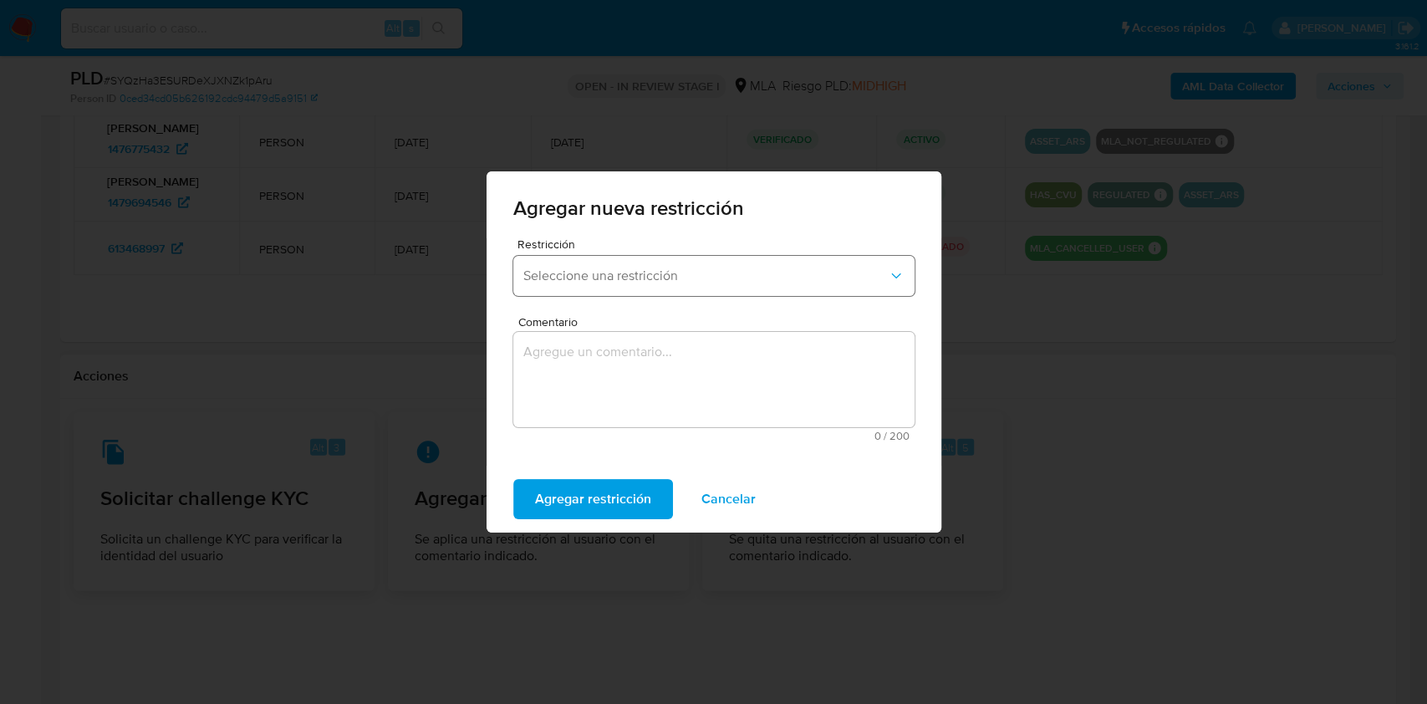
click at [575, 277] on span "Seleccione una restricción" at bounding box center [705, 275] width 364 height 17
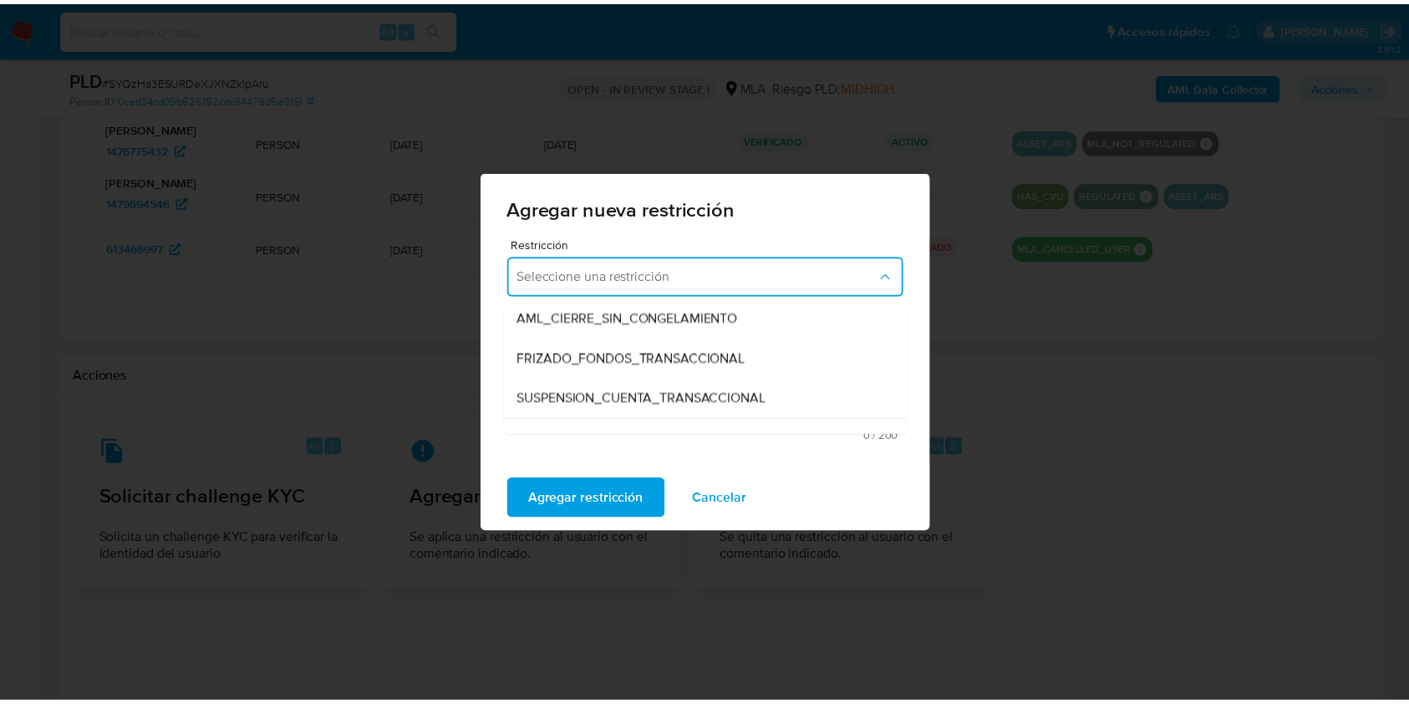
scroll to position [143, 0]
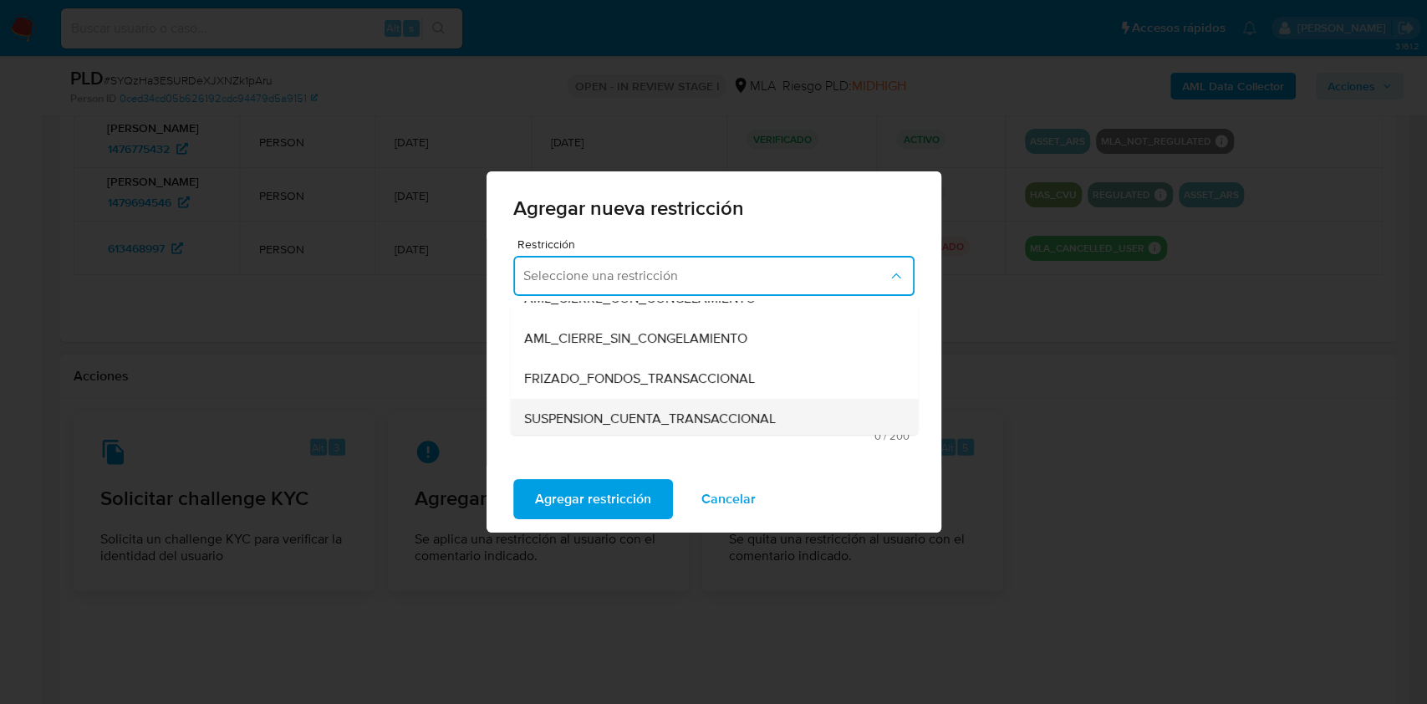
click at [801, 409] on div "SUSPENSION_CUENTA_TRANSACCIONAL" at bounding box center [708, 419] width 371 height 40
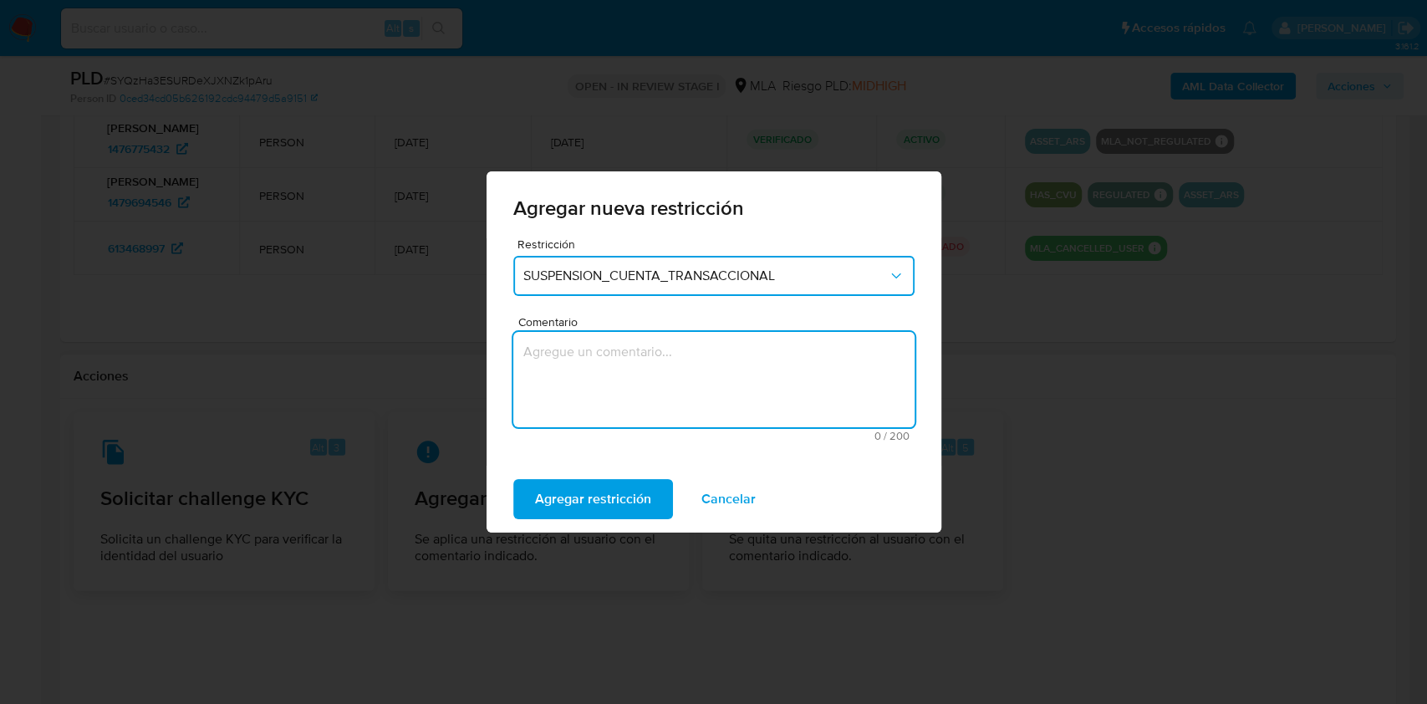
click at [691, 414] on textarea "Comentario" at bounding box center [713, 379] width 401 height 95
type textarea "AML"
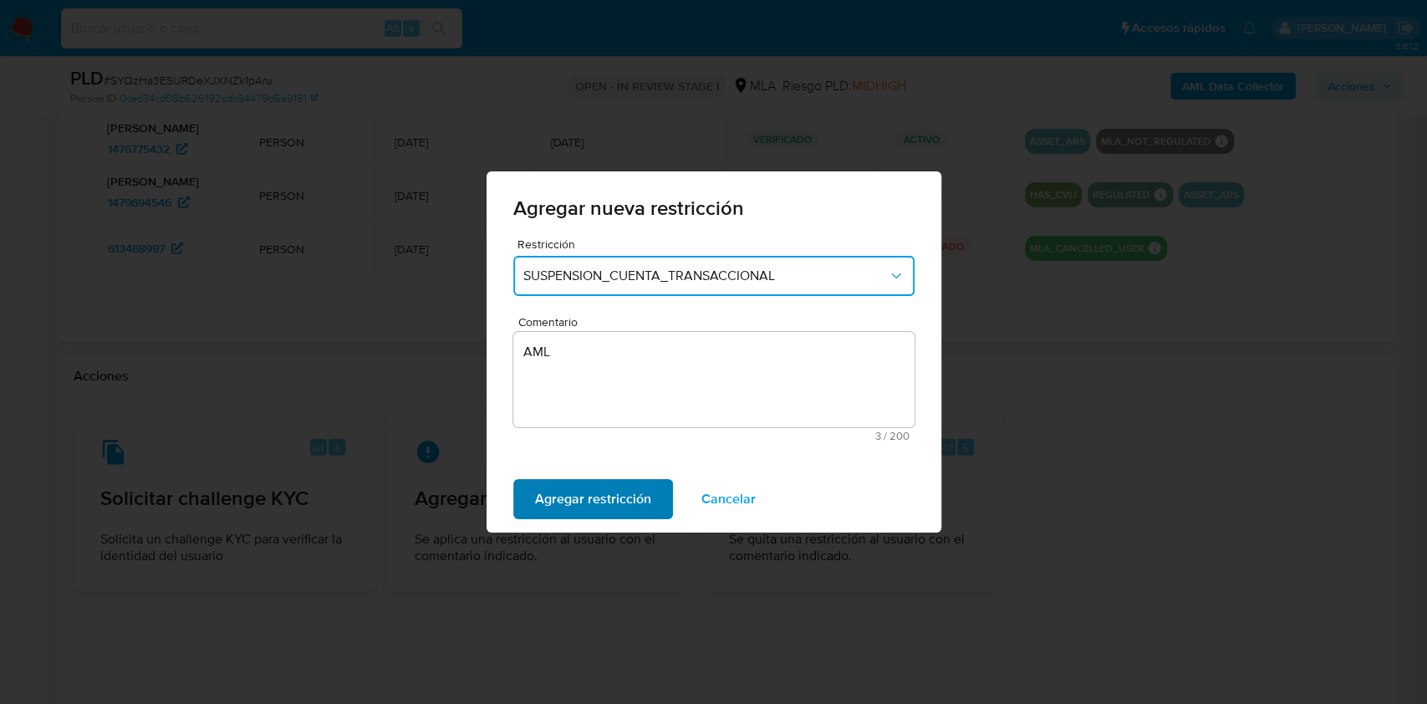
click at [618, 490] on span "Agregar restricción" at bounding box center [593, 499] width 116 height 37
click at [572, 483] on span "Confirmar" at bounding box center [565, 499] width 60 height 37
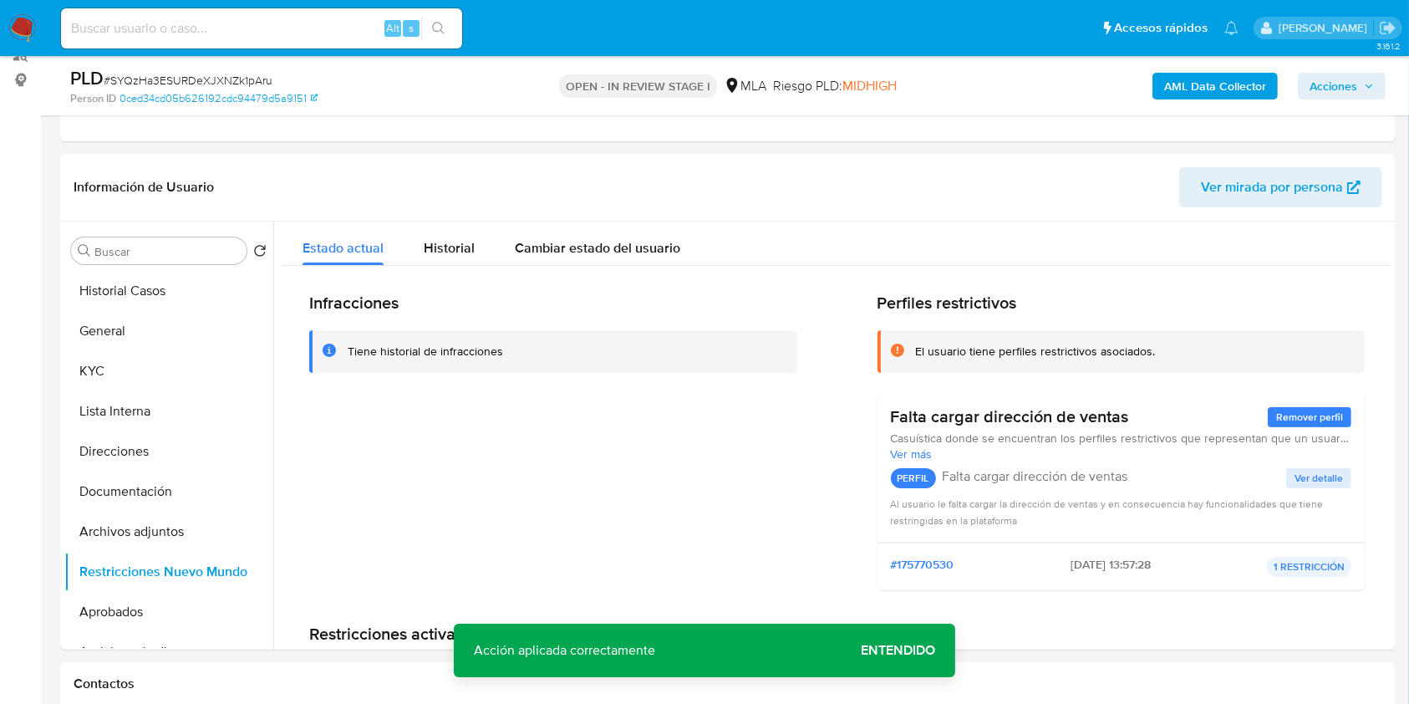
scroll to position [270, 0]
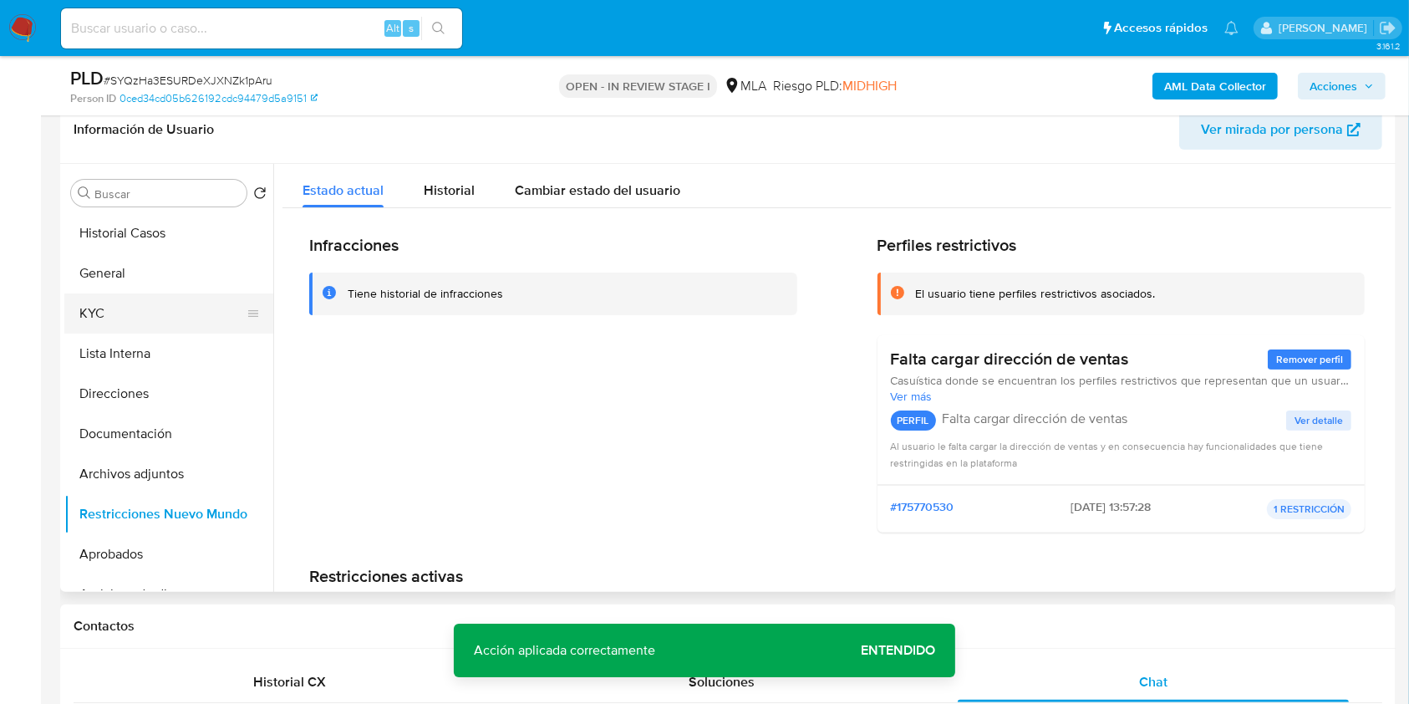
click at [87, 307] on button "KYC" at bounding box center [162, 313] width 196 height 40
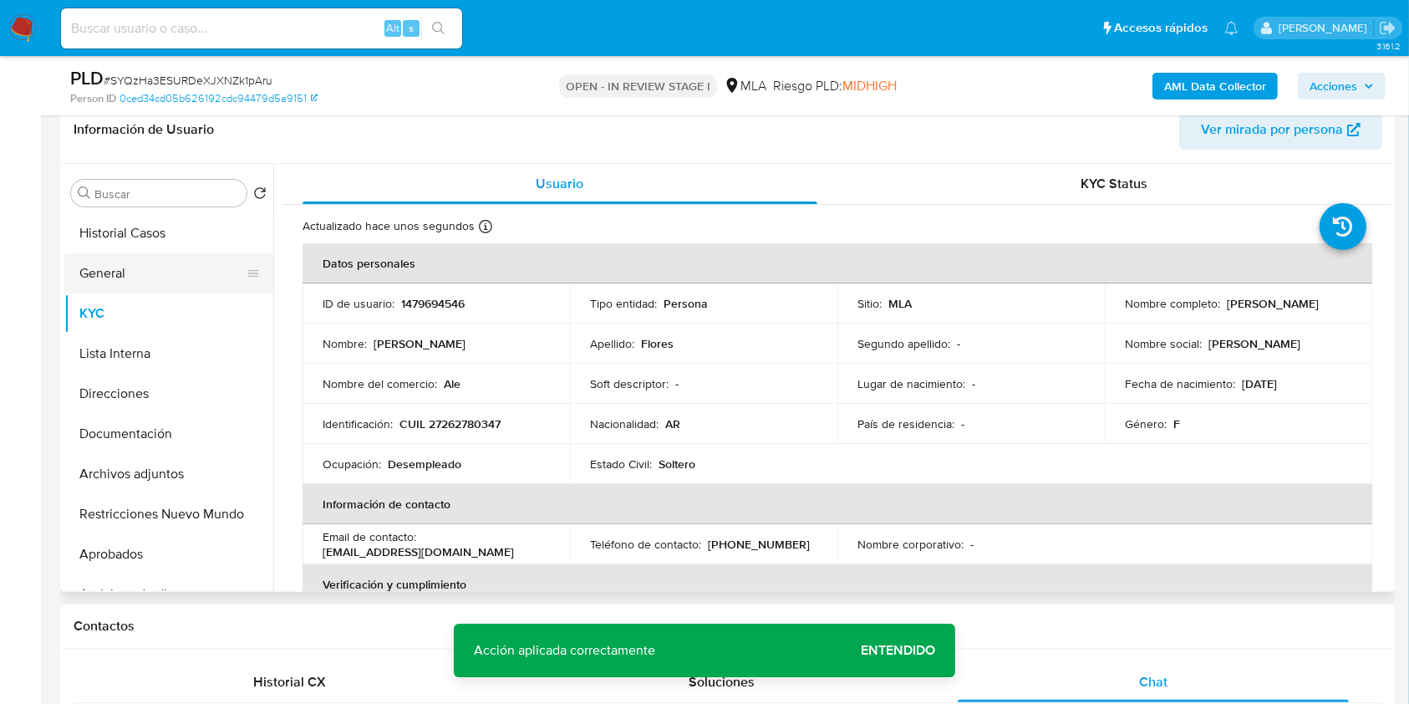
click at [134, 267] on button "General" at bounding box center [162, 273] width 196 height 40
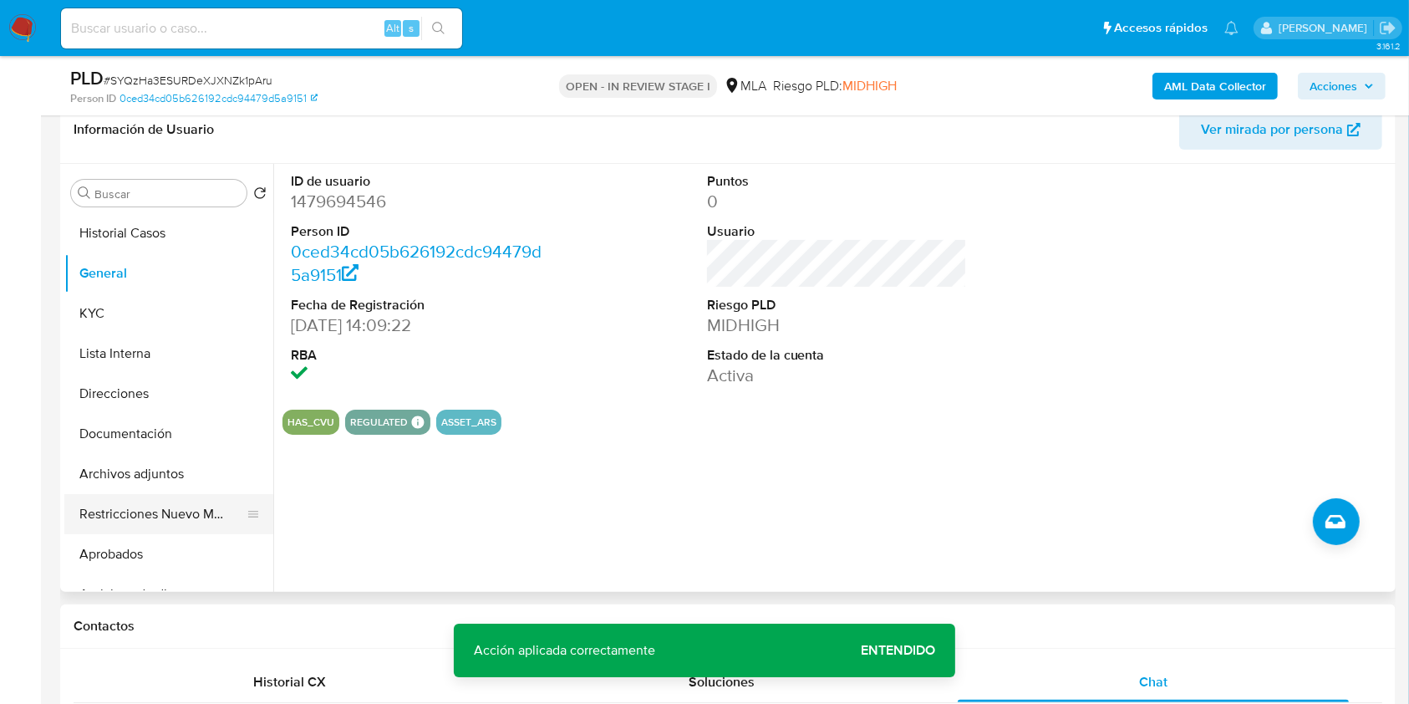
click at [171, 501] on button "Restricciones Nuevo Mundo" at bounding box center [162, 514] width 196 height 40
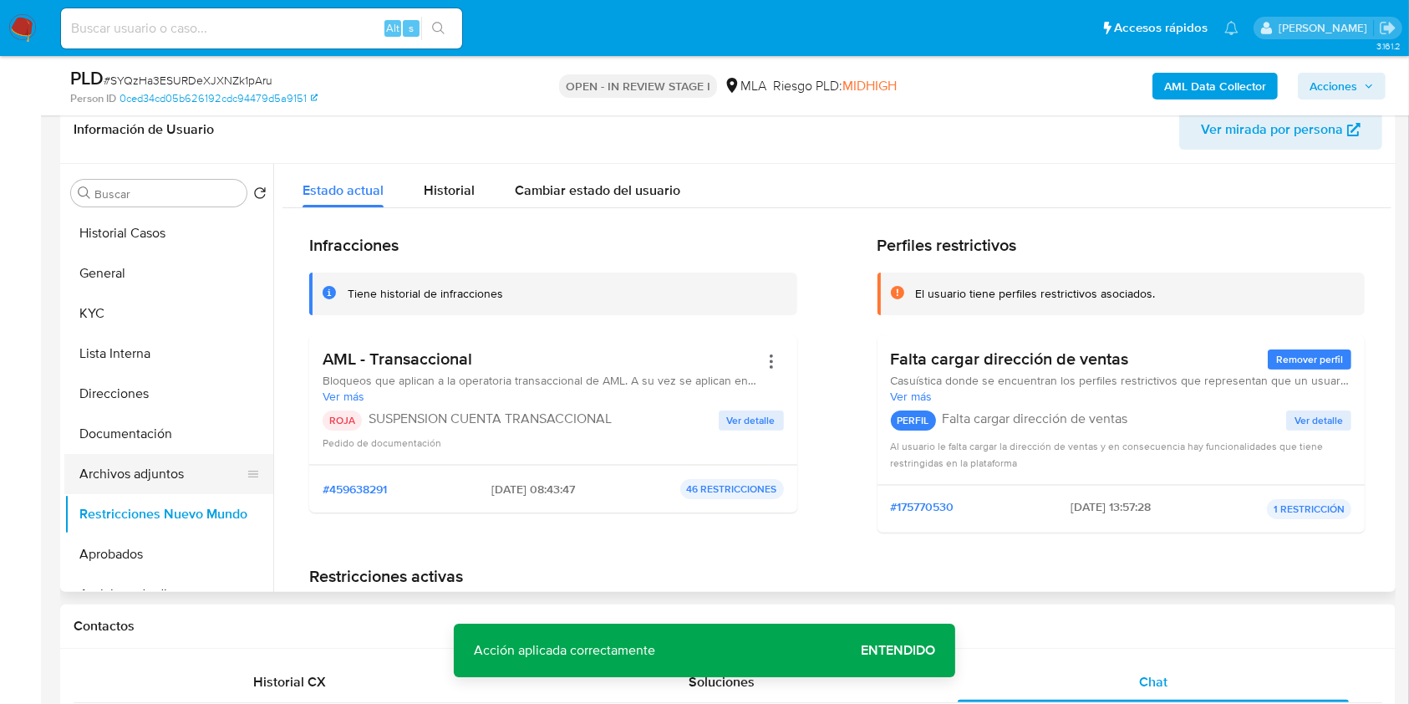
click at [181, 465] on button "Archivos adjuntos" at bounding box center [162, 474] width 196 height 40
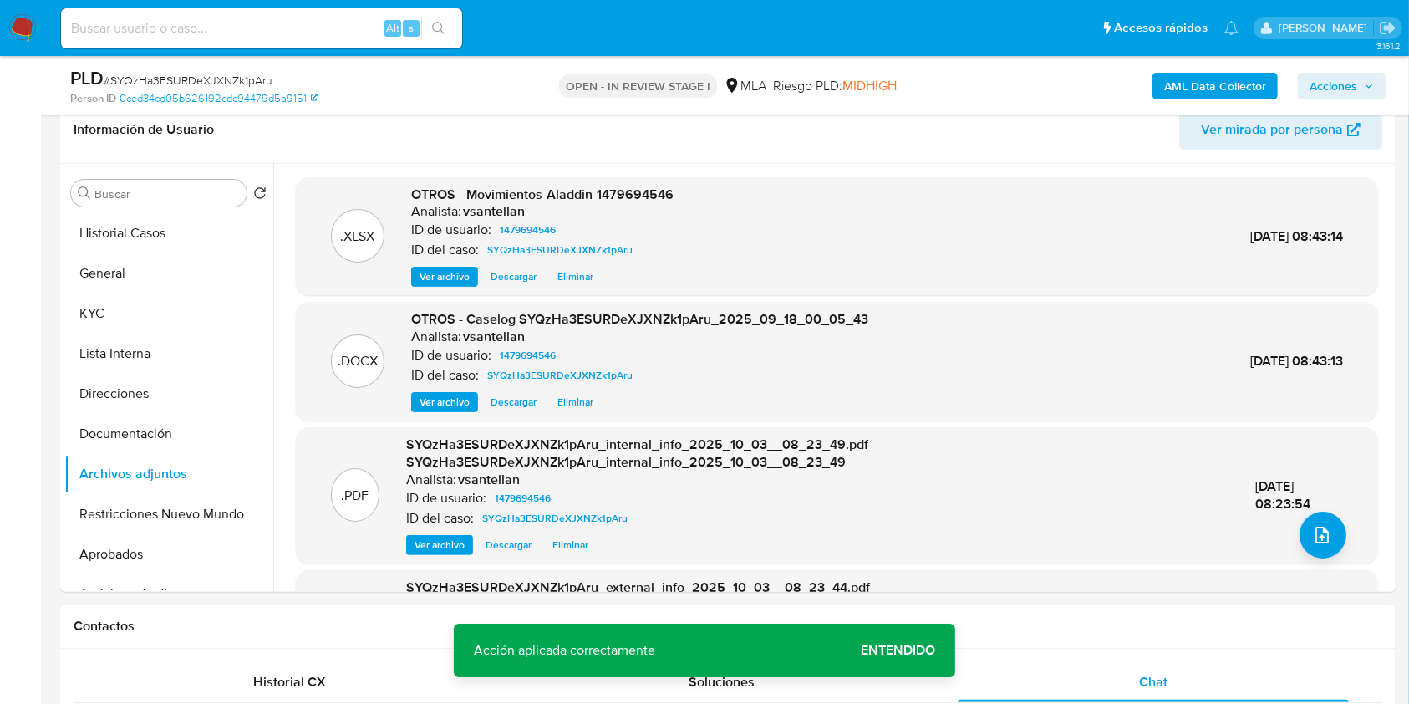
click at [1317, 83] on span "Acciones" at bounding box center [1334, 86] width 48 height 27
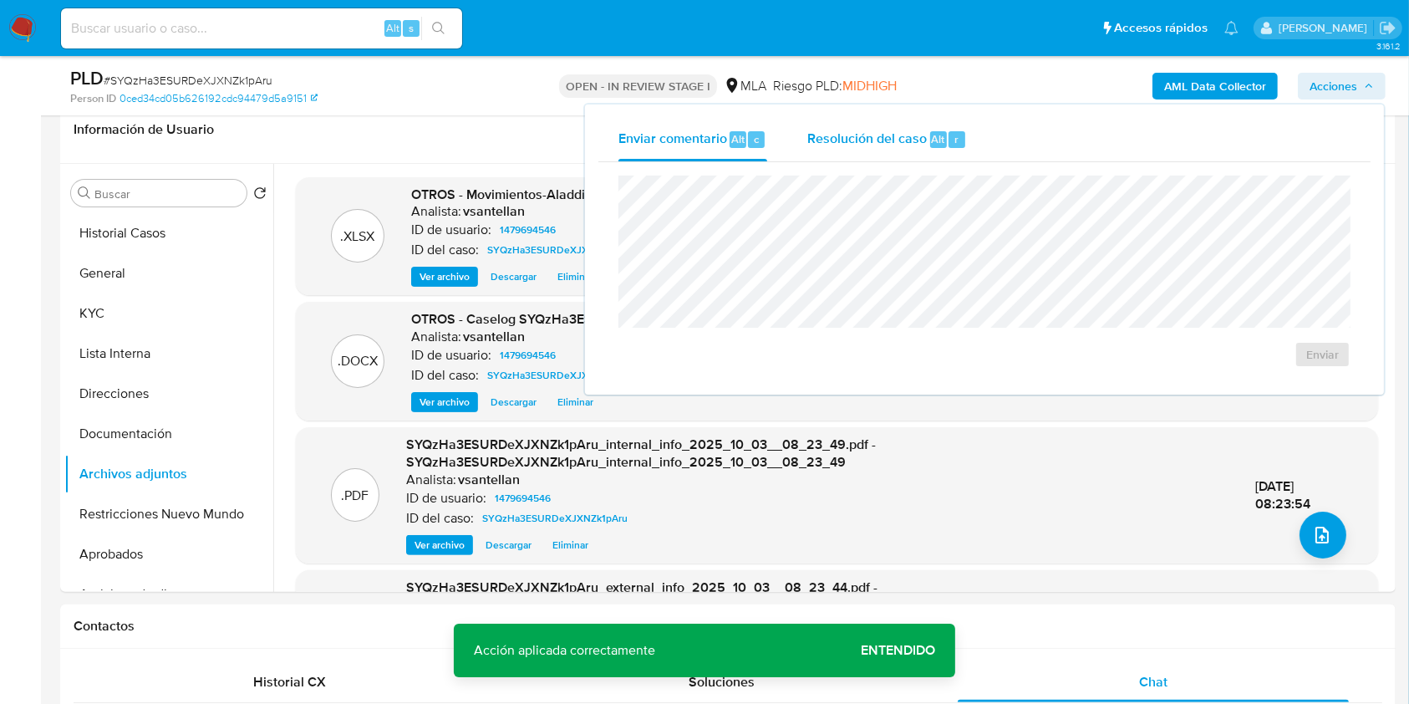
click at [875, 121] on div "Resolución del caso Alt r" at bounding box center [887, 139] width 160 height 43
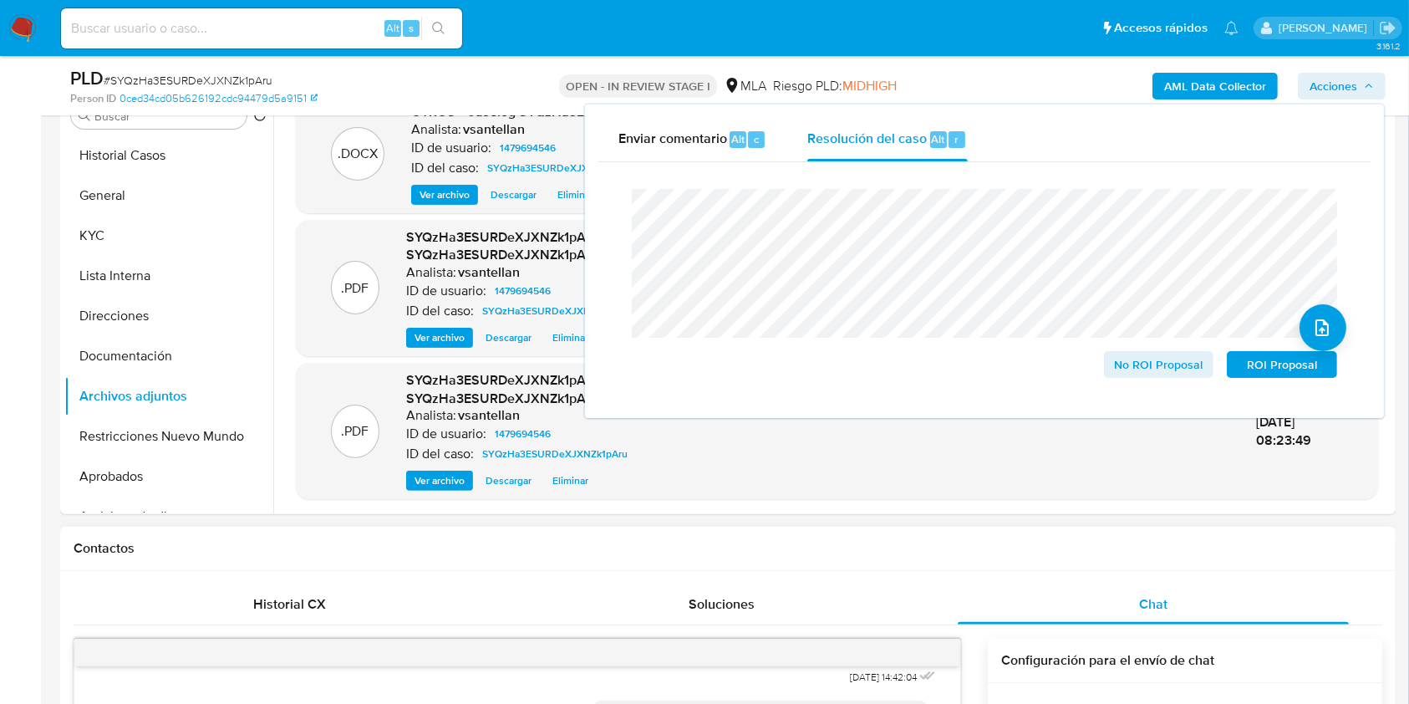
scroll to position [381, 0]
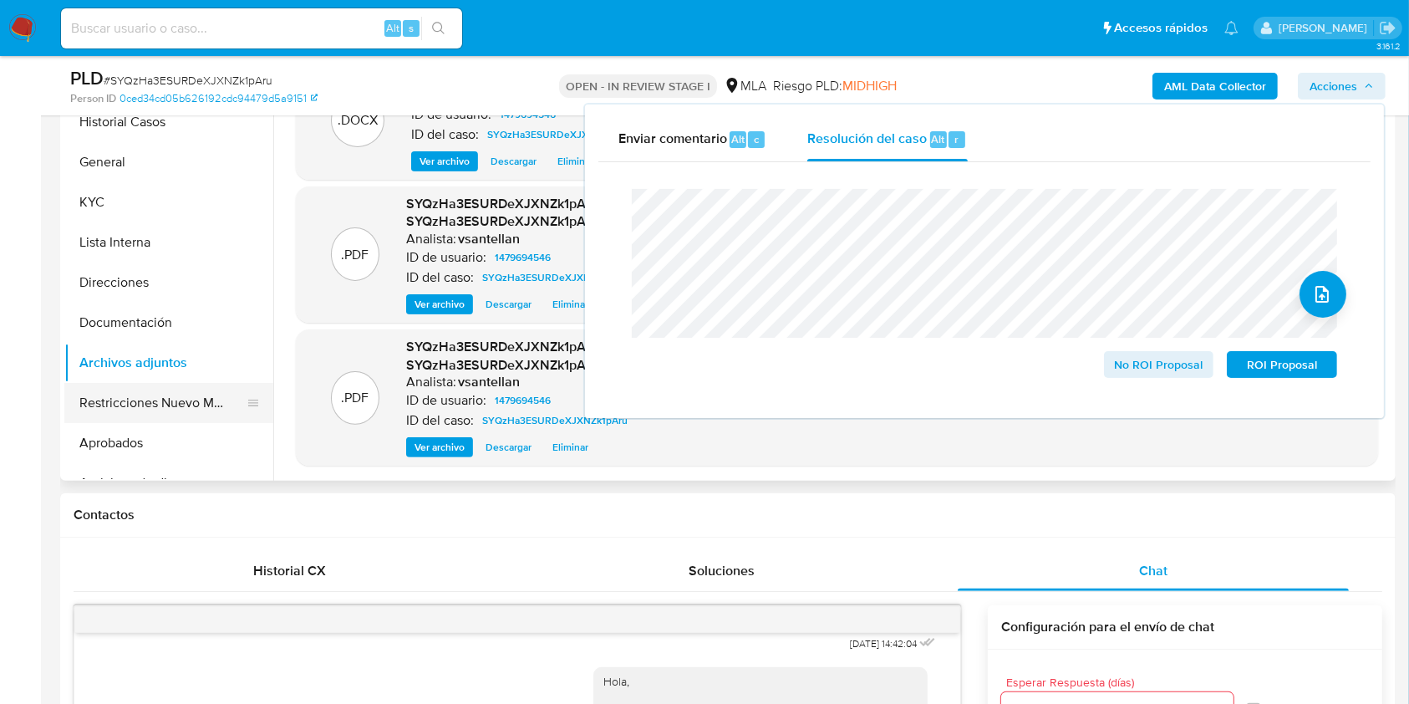
click at [175, 404] on button "Restricciones Nuevo Mundo" at bounding box center [162, 403] width 196 height 40
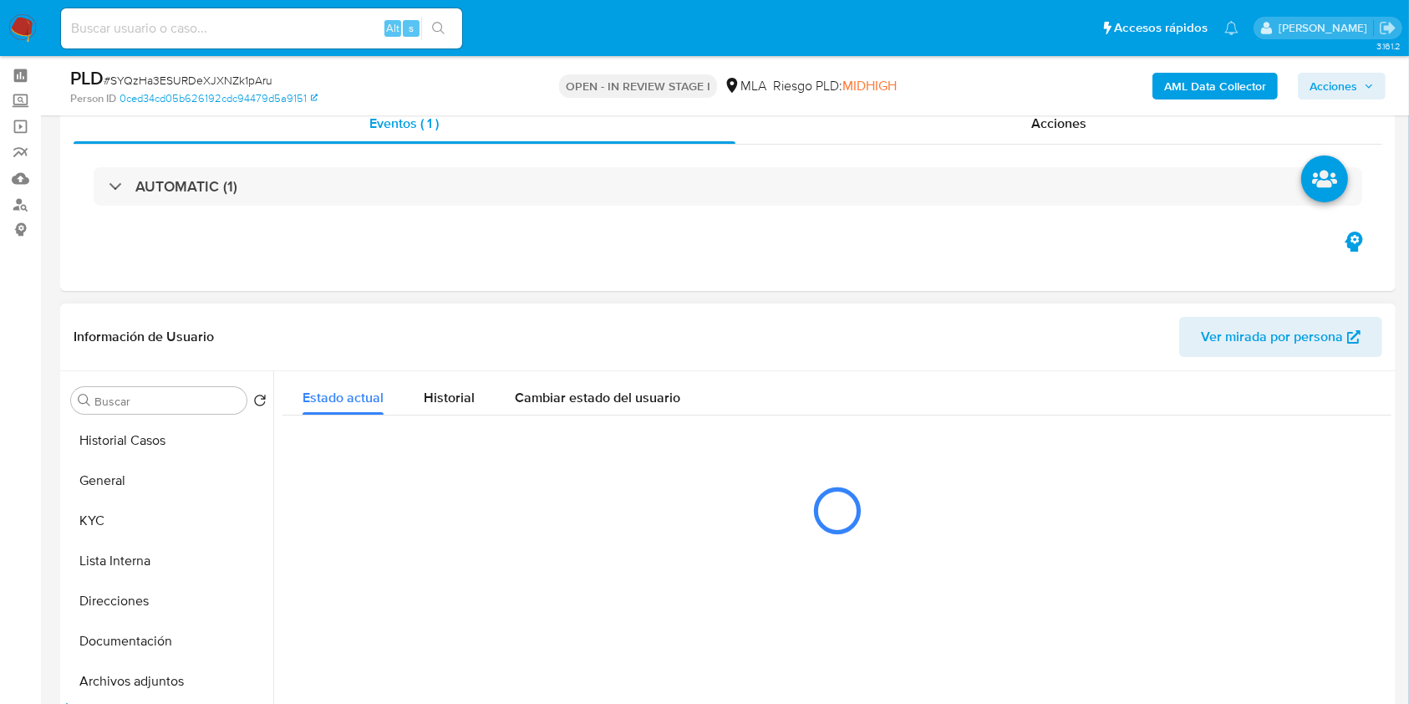
scroll to position [159, 0]
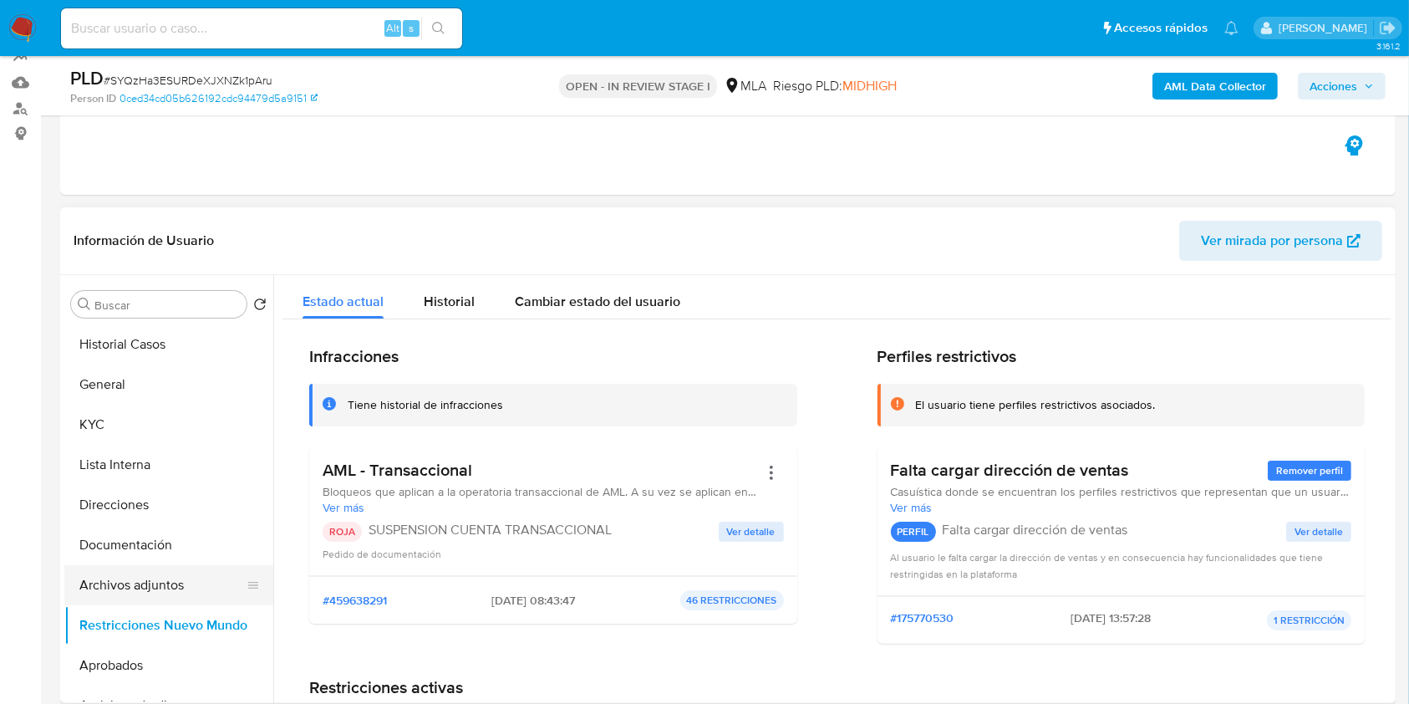
click at [165, 580] on button "Archivos adjuntos" at bounding box center [162, 585] width 196 height 40
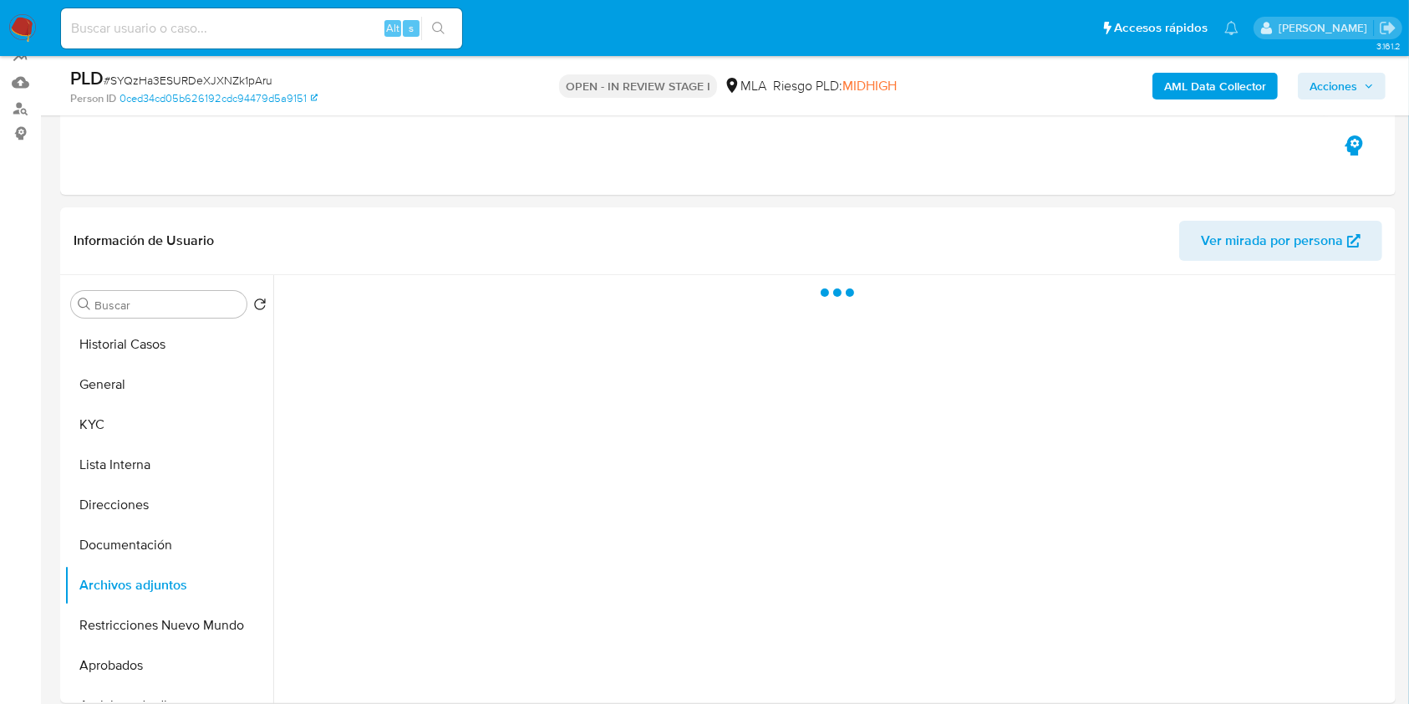
click at [1331, 90] on span "Acciones" at bounding box center [1334, 86] width 48 height 27
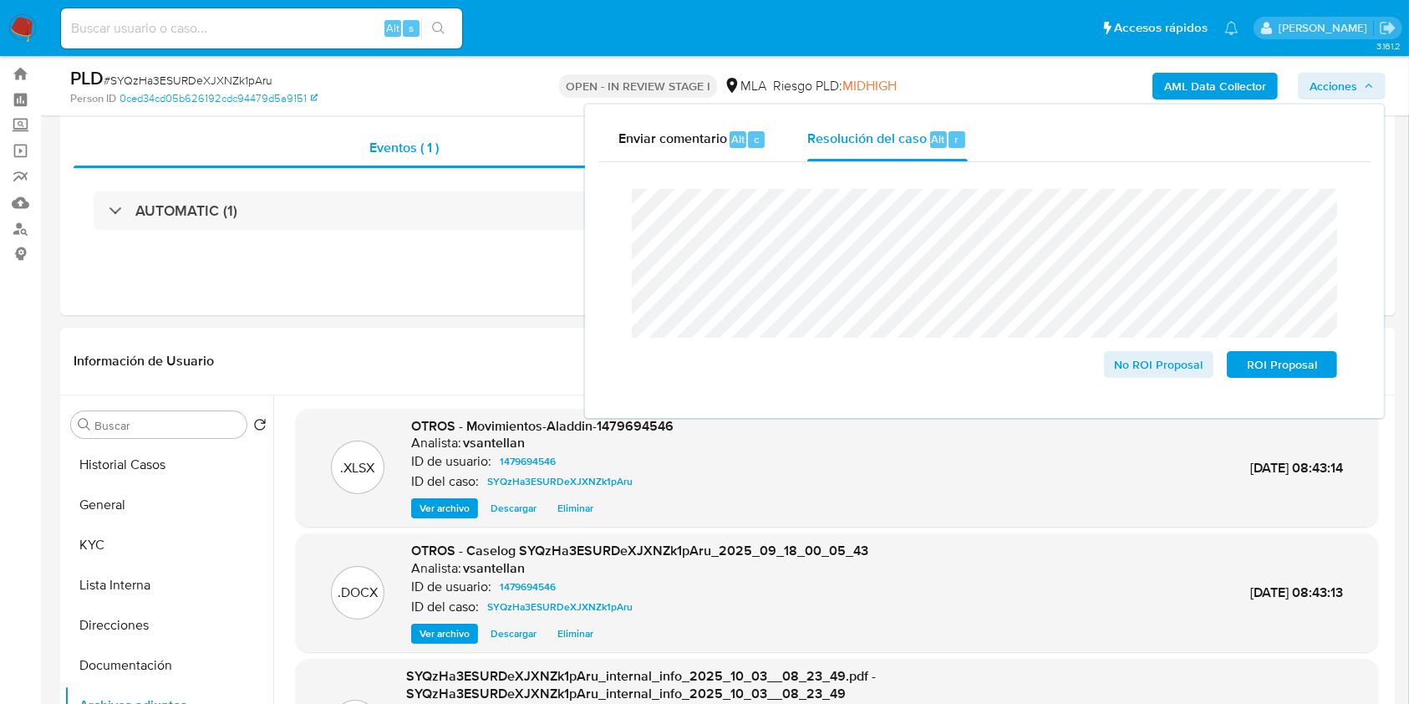
scroll to position [143, 0]
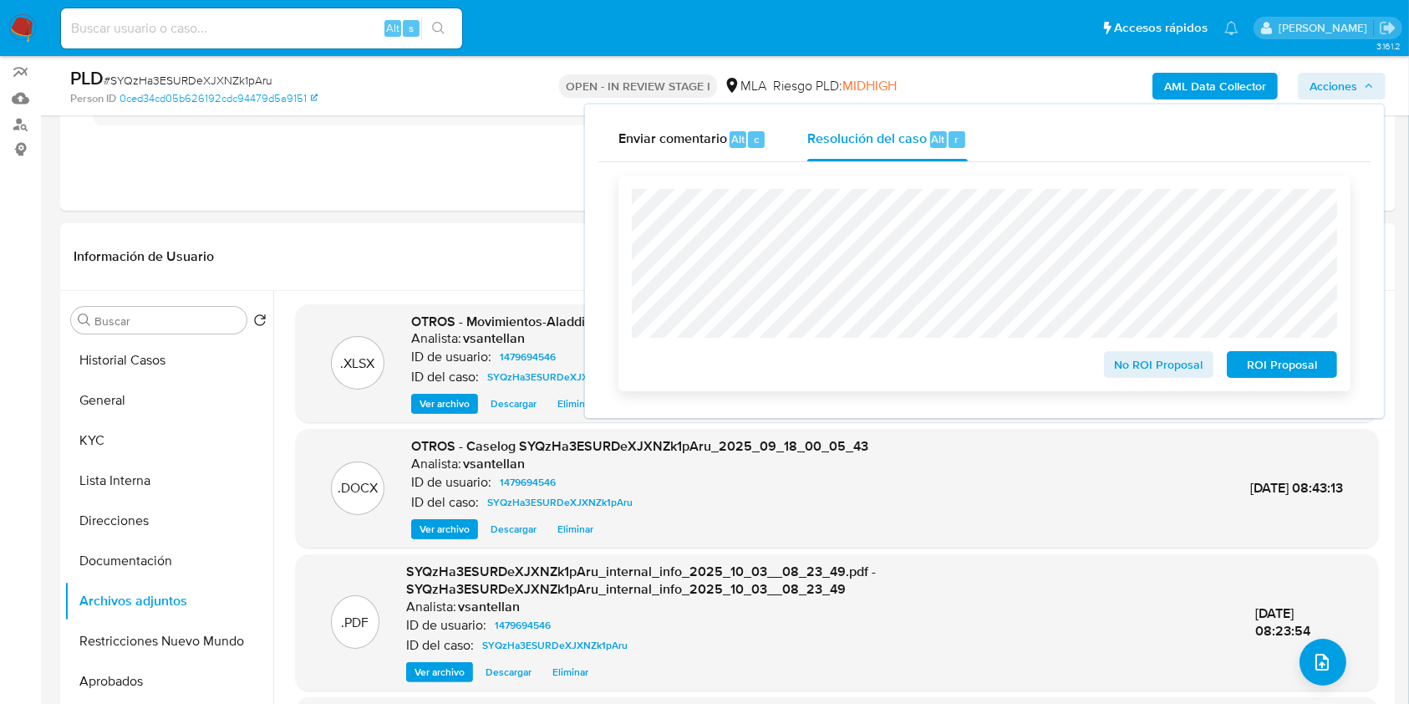
click at [1299, 371] on span "ROI Proposal" at bounding box center [1281, 364] width 87 height 23
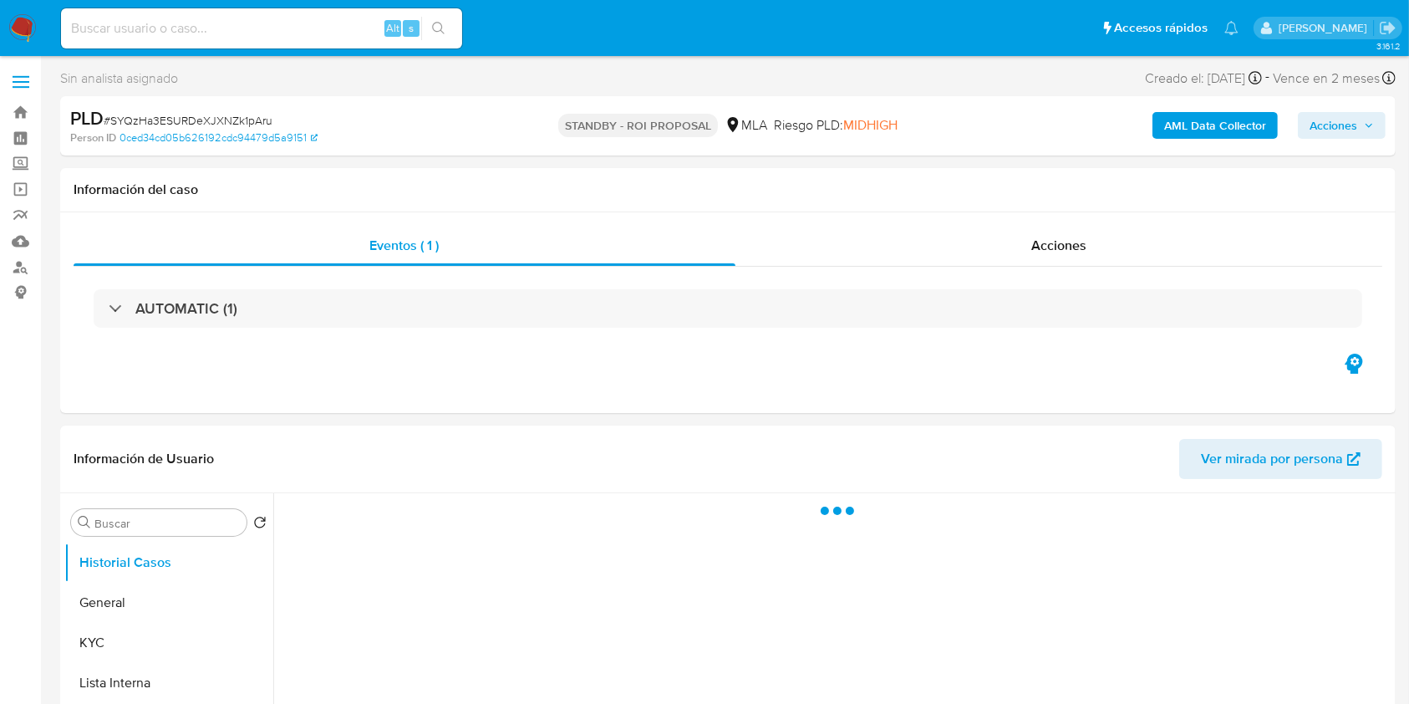
select select "10"
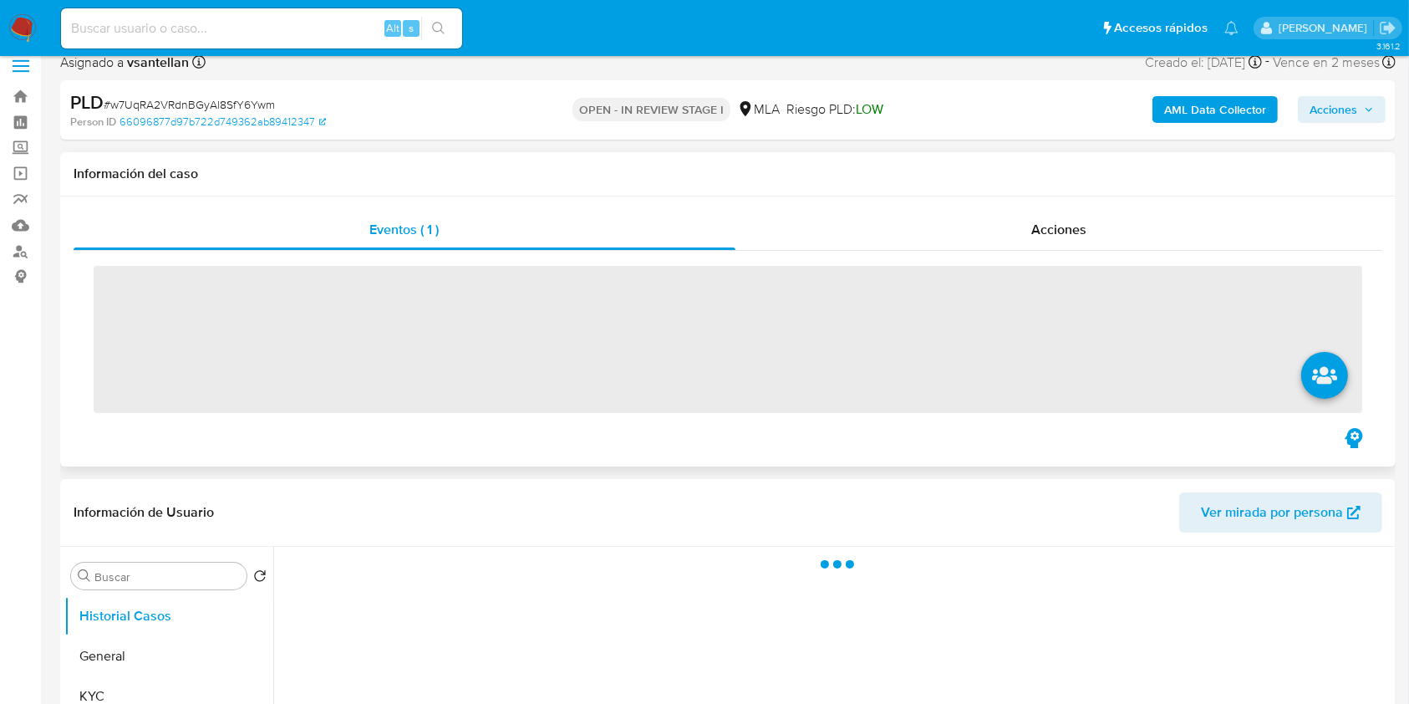
scroll to position [445, 0]
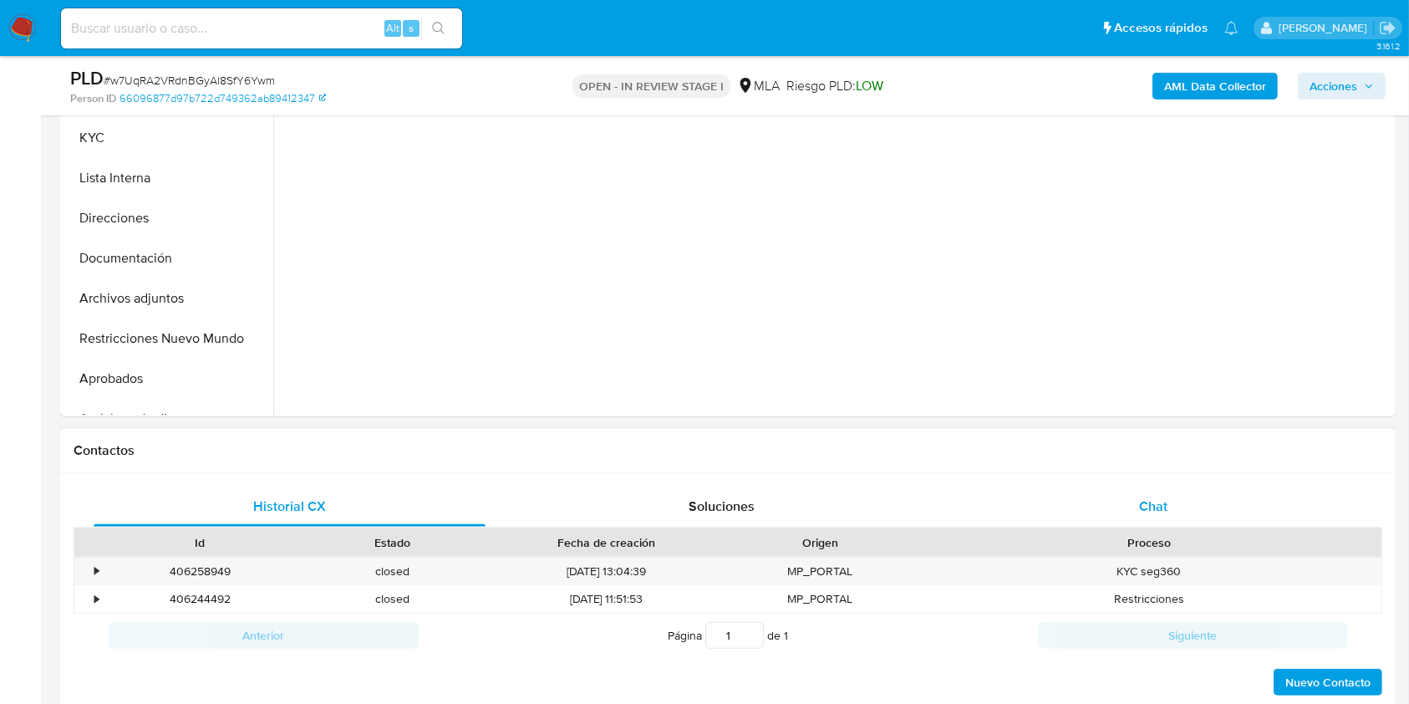
click at [1137, 494] on div "Chat" at bounding box center [1154, 506] width 392 height 40
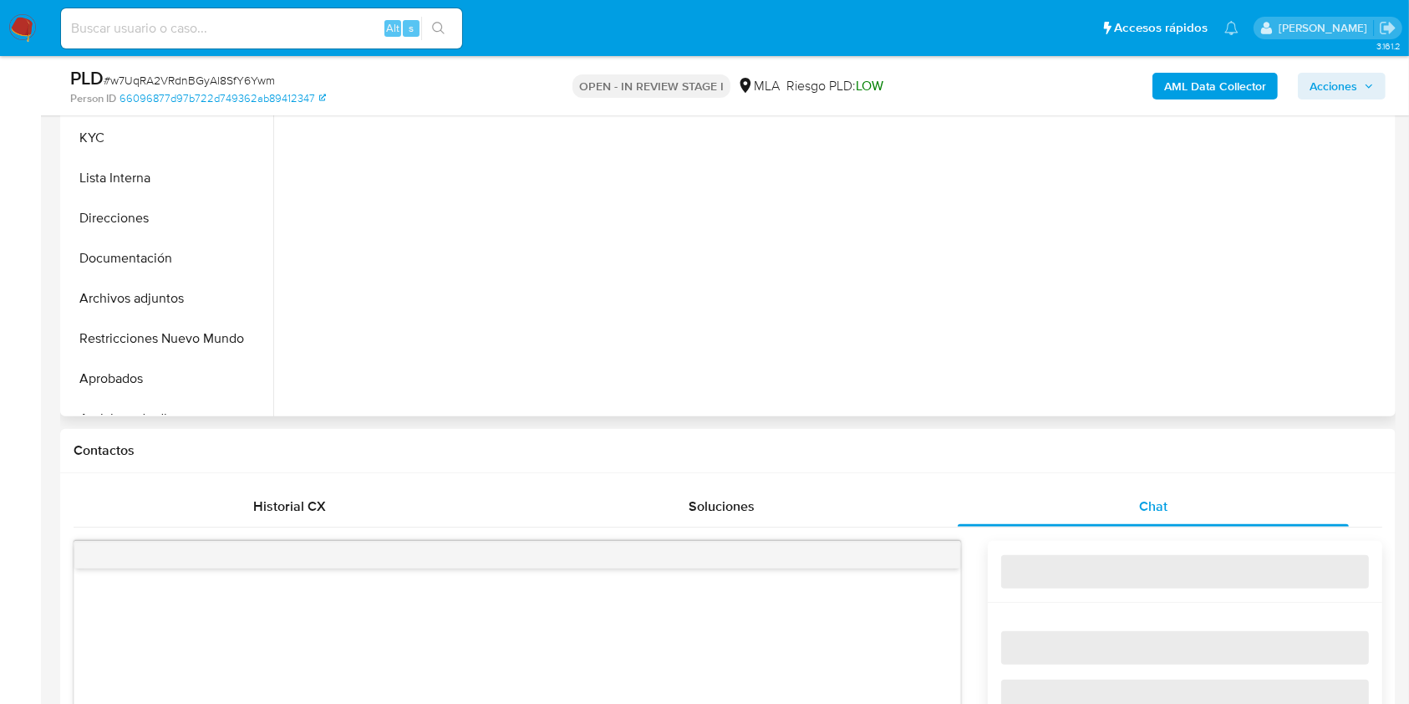
select select "10"
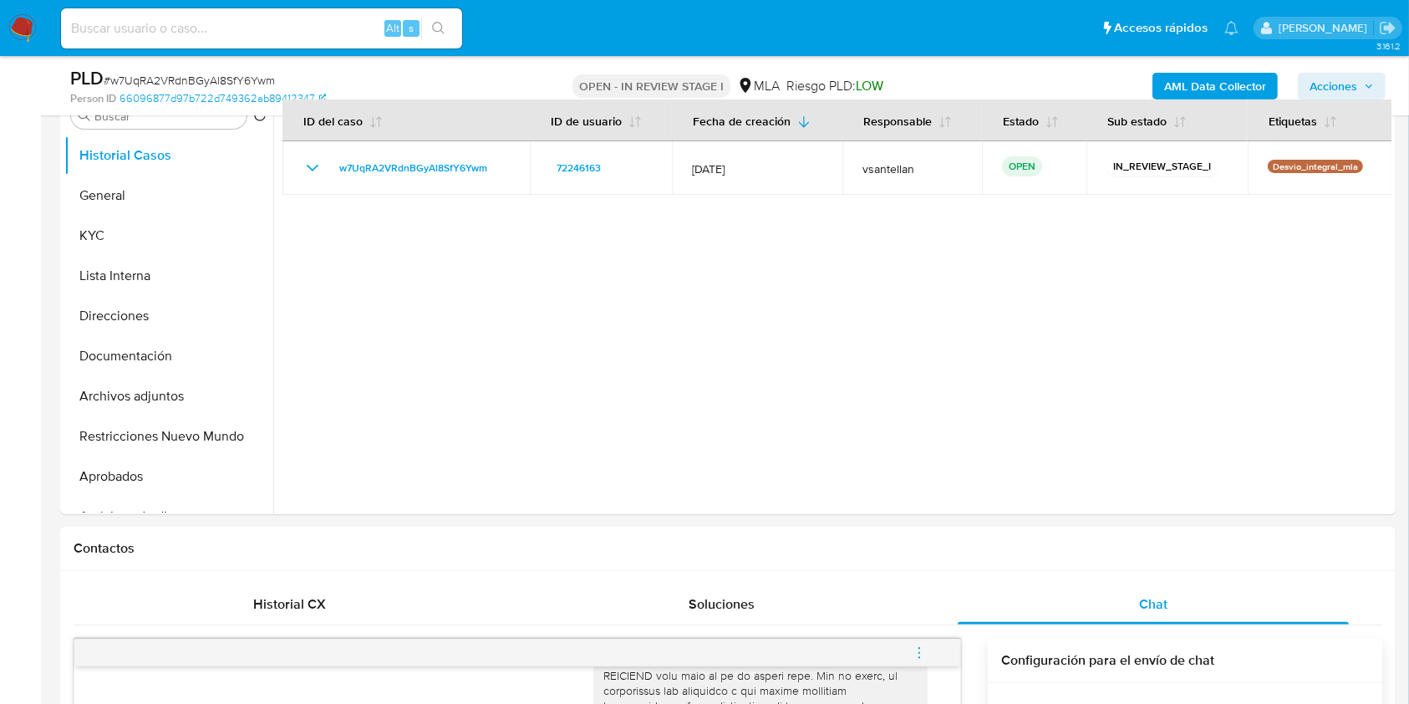
scroll to position [333, 0]
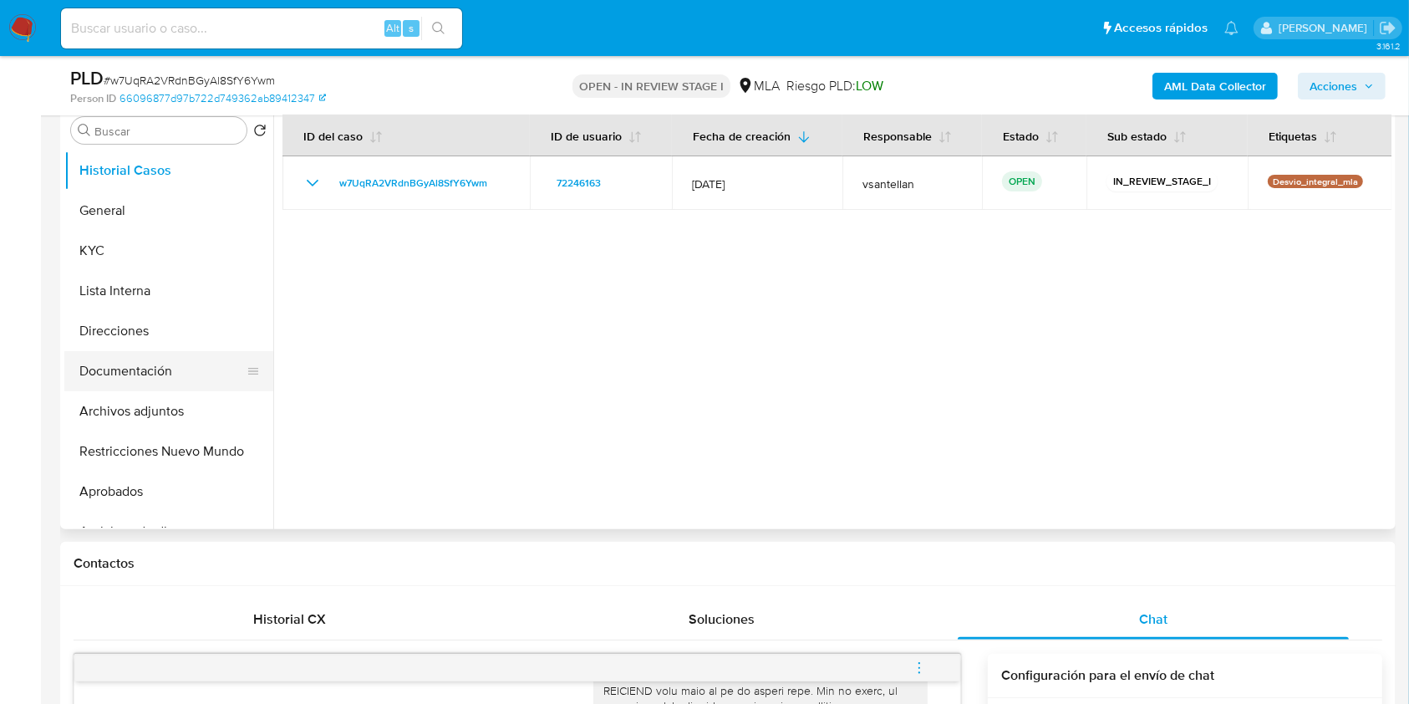
click at [160, 364] on button "Documentación" at bounding box center [162, 371] width 196 height 40
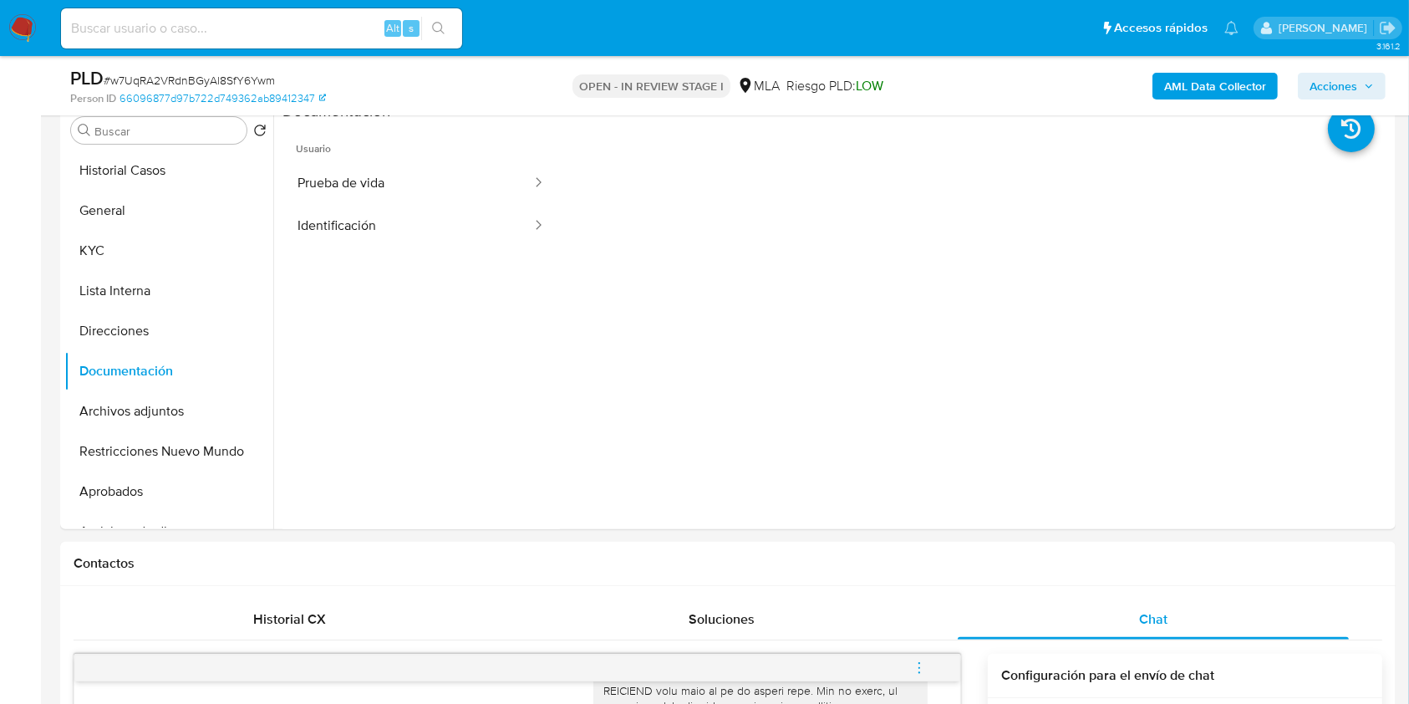
drag, startPoint x: 1409, startPoint y: 177, endPoint x: 1411, endPoint y: 204, distance: 26.8
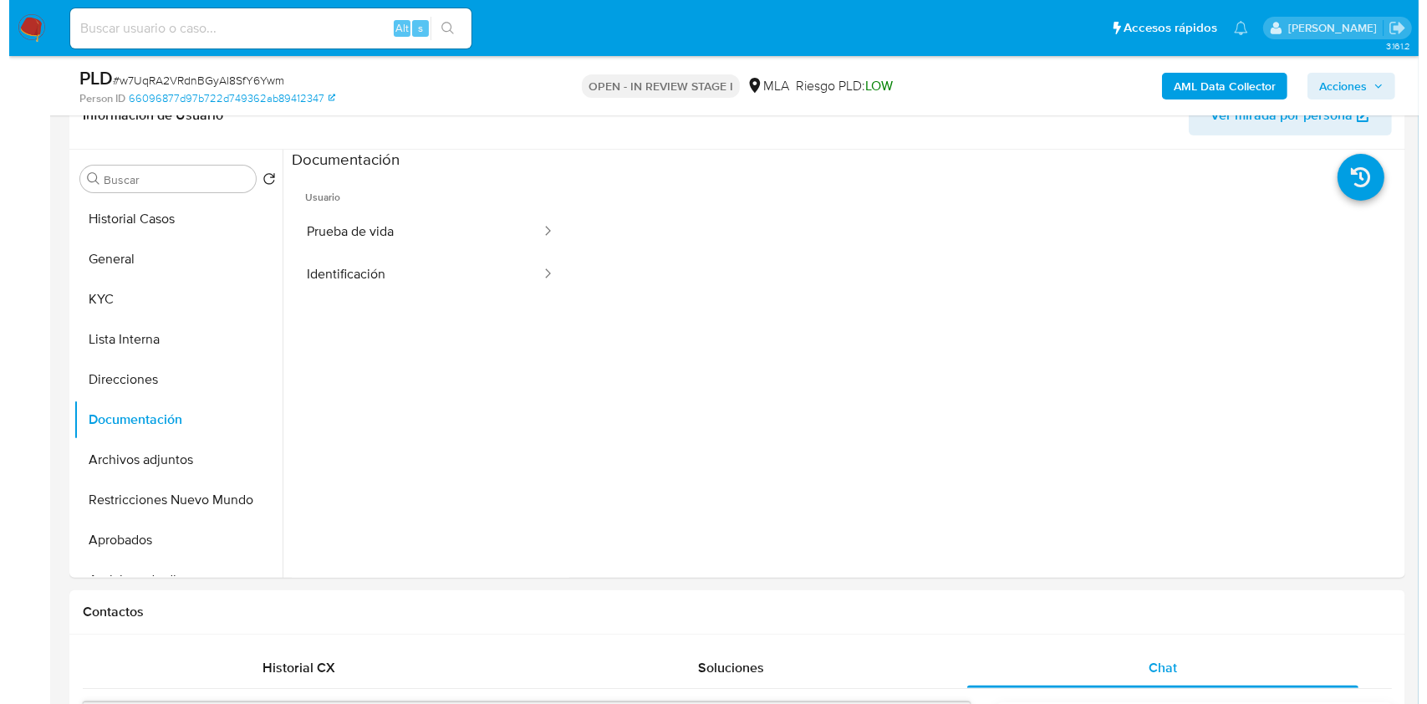
scroll to position [215, 0]
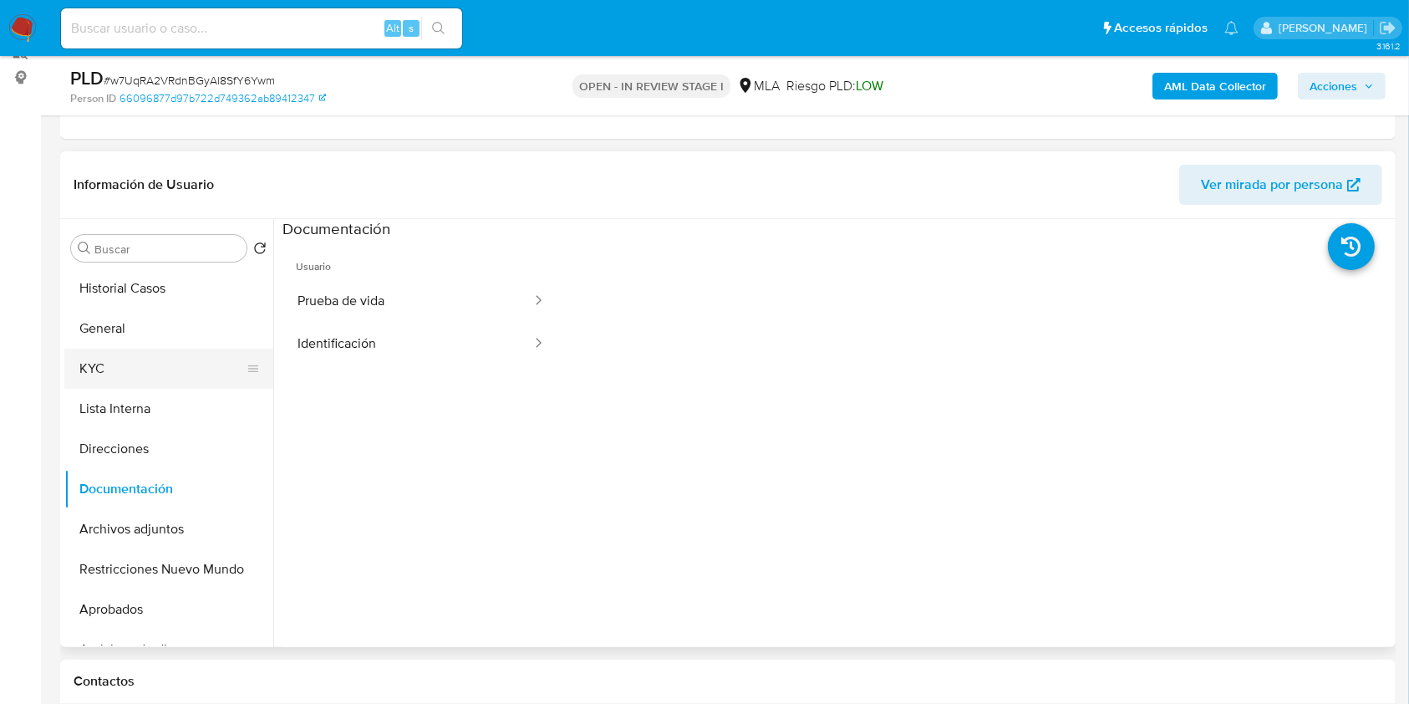
click at [156, 369] on button "KYC" at bounding box center [162, 368] width 196 height 40
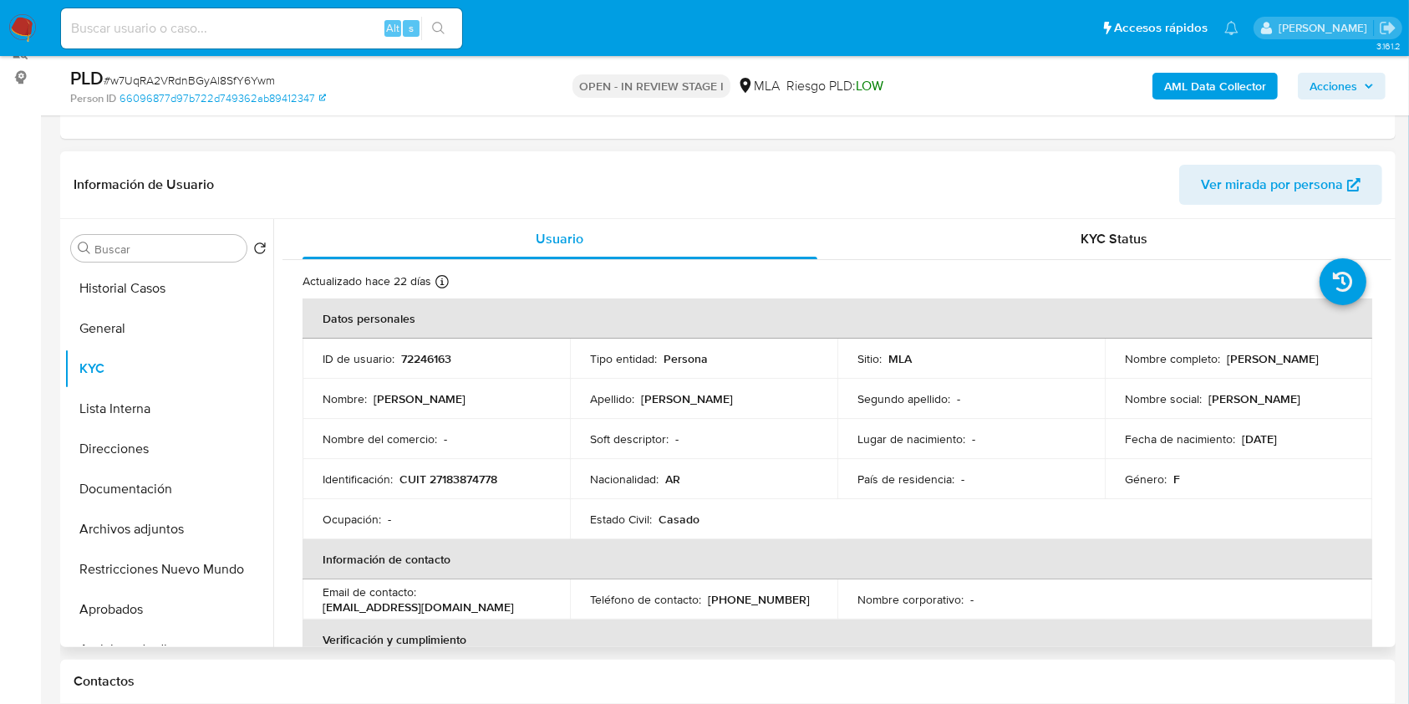
click at [465, 478] on p "CUIT 27183874778" at bounding box center [448, 478] width 98 height 15
copy p "27183874778"
click at [181, 481] on button "Documentación" at bounding box center [162, 489] width 196 height 40
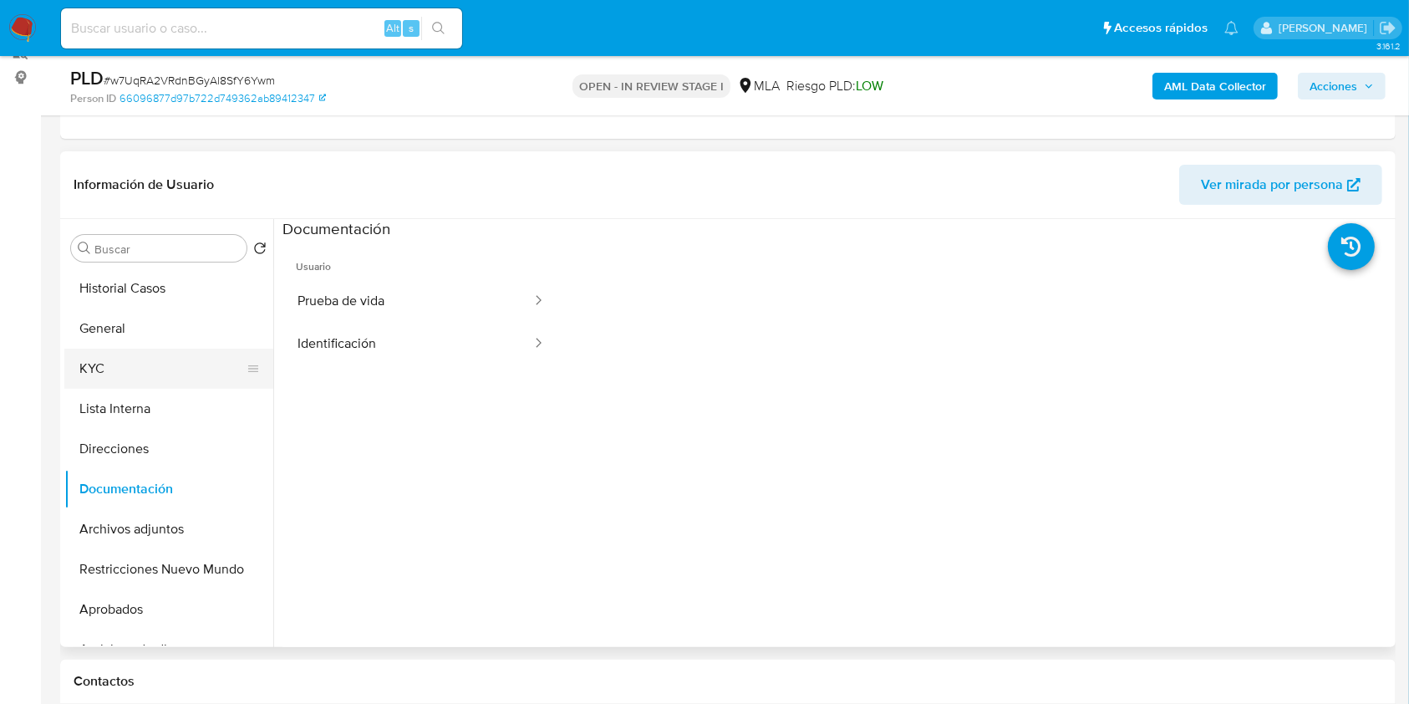
click at [145, 365] on button "KYC" at bounding box center [162, 368] width 196 height 40
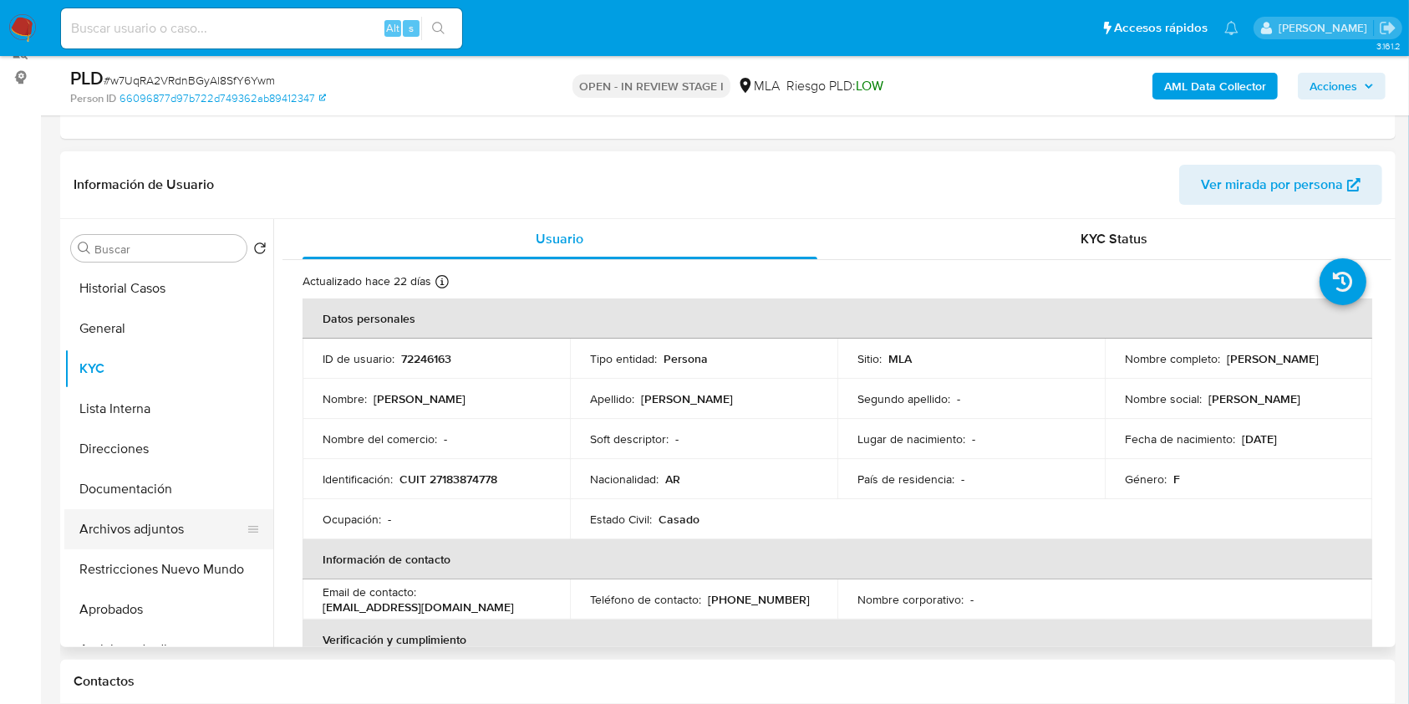
click at [147, 528] on button "Archivos adjuntos" at bounding box center [162, 529] width 196 height 40
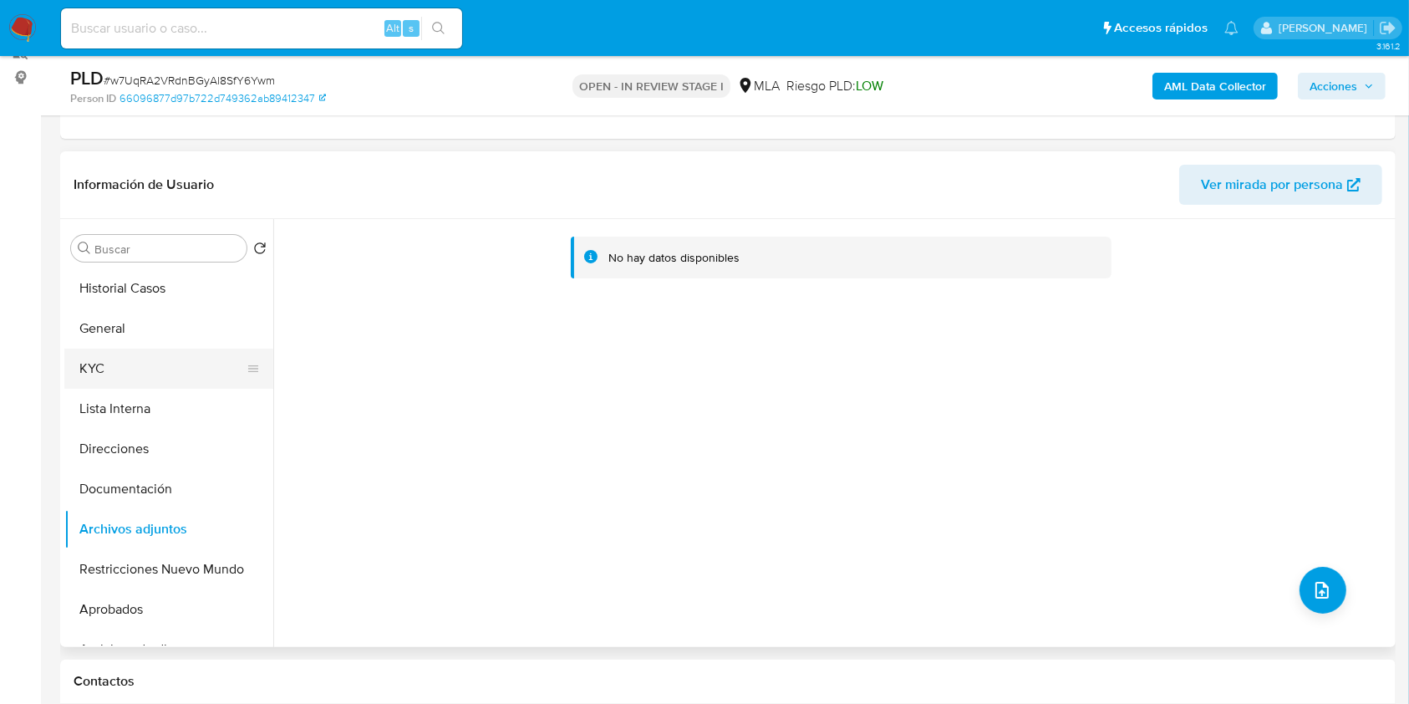
click at [119, 364] on button "KYC" at bounding box center [162, 368] width 196 height 40
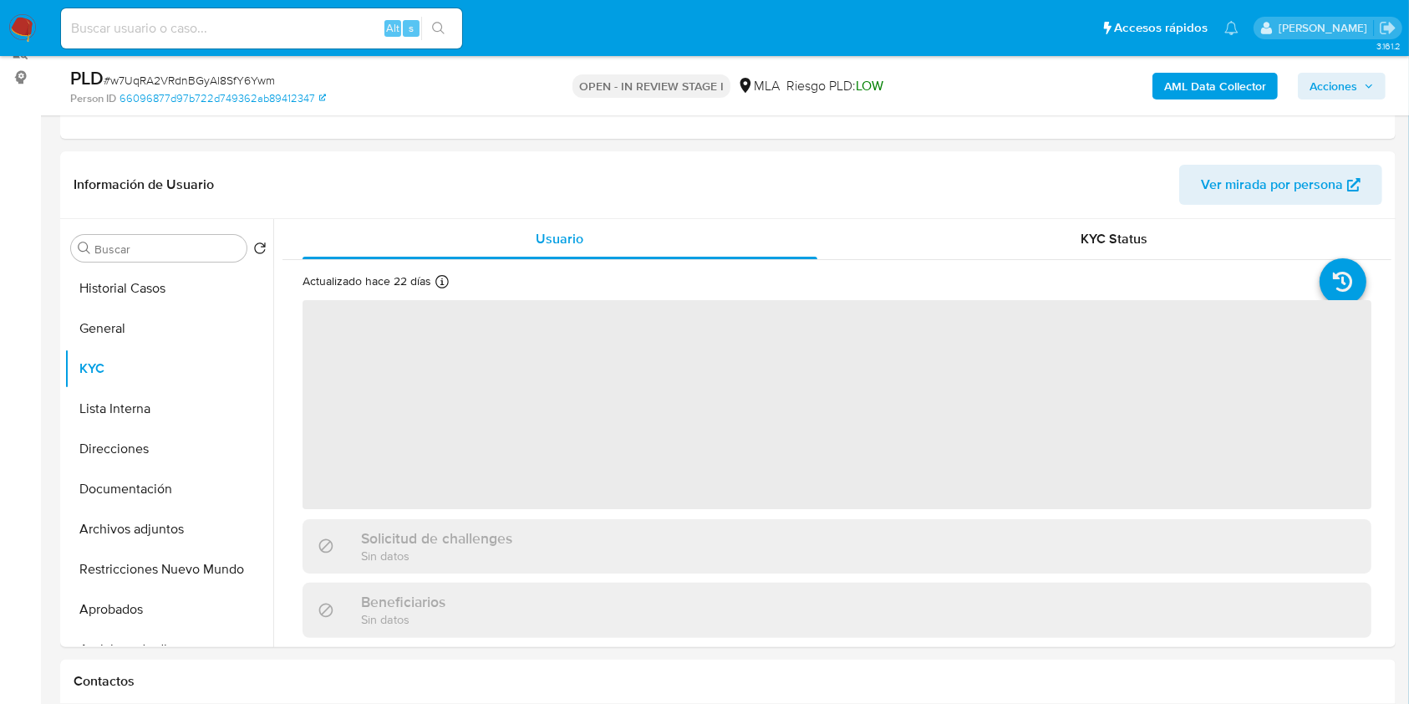
click at [1207, 79] on b "AML Data Collector" at bounding box center [1215, 86] width 102 height 27
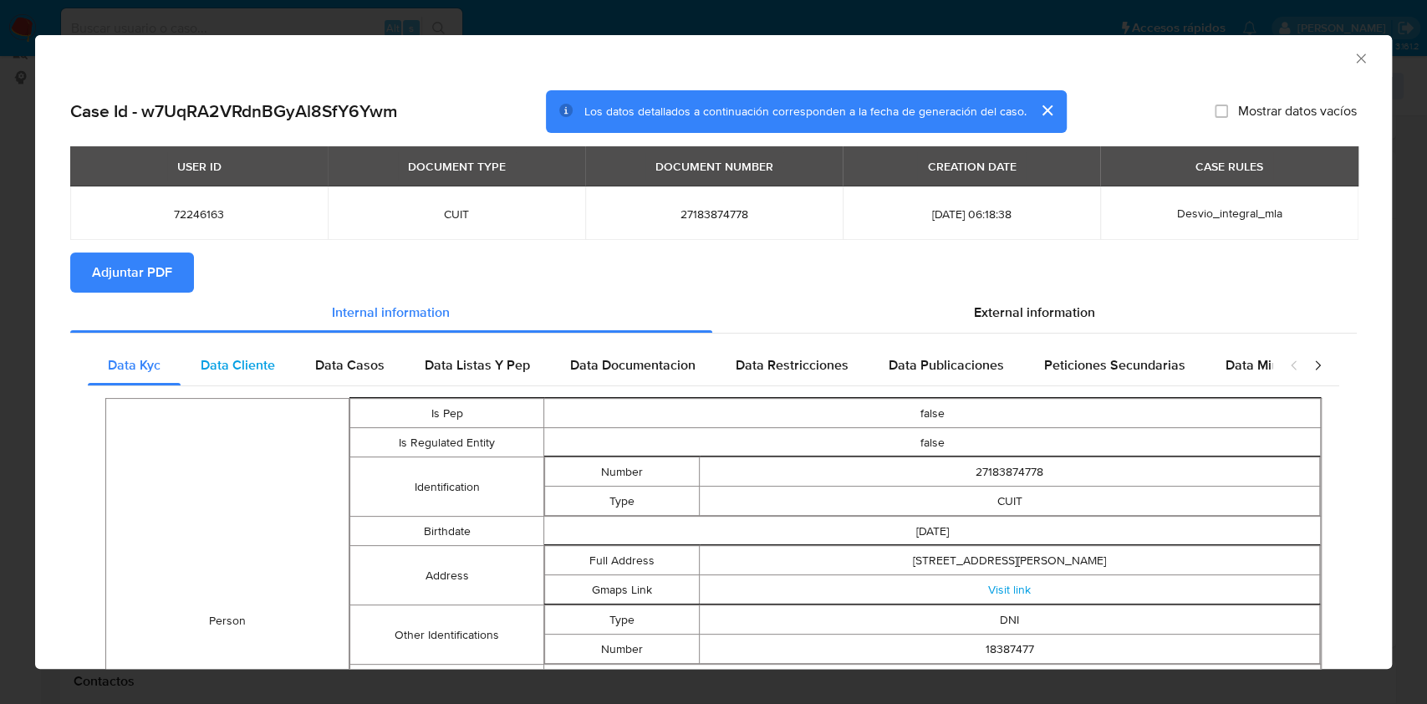
click at [231, 376] on div "Data Cliente" at bounding box center [238, 365] width 114 height 40
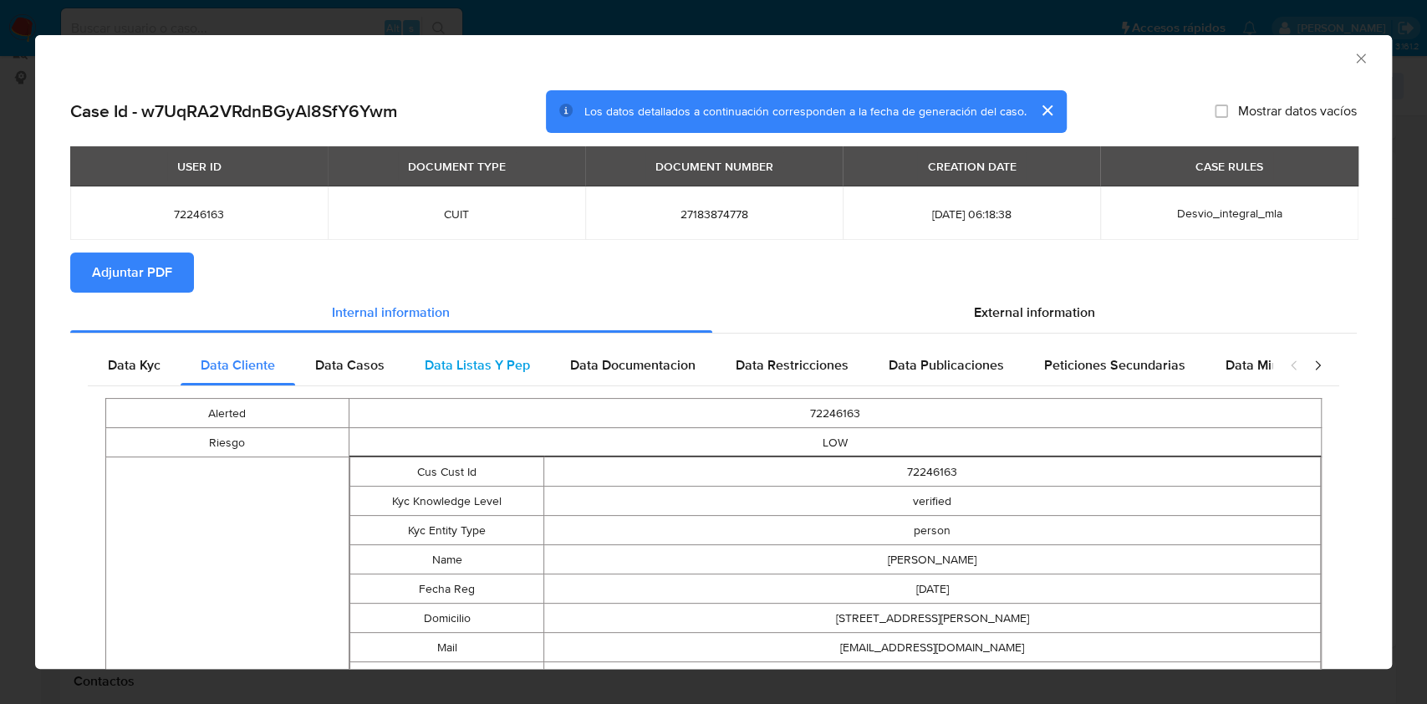
click at [419, 360] on div "Data Listas Y Pep" at bounding box center [476, 365] width 145 height 40
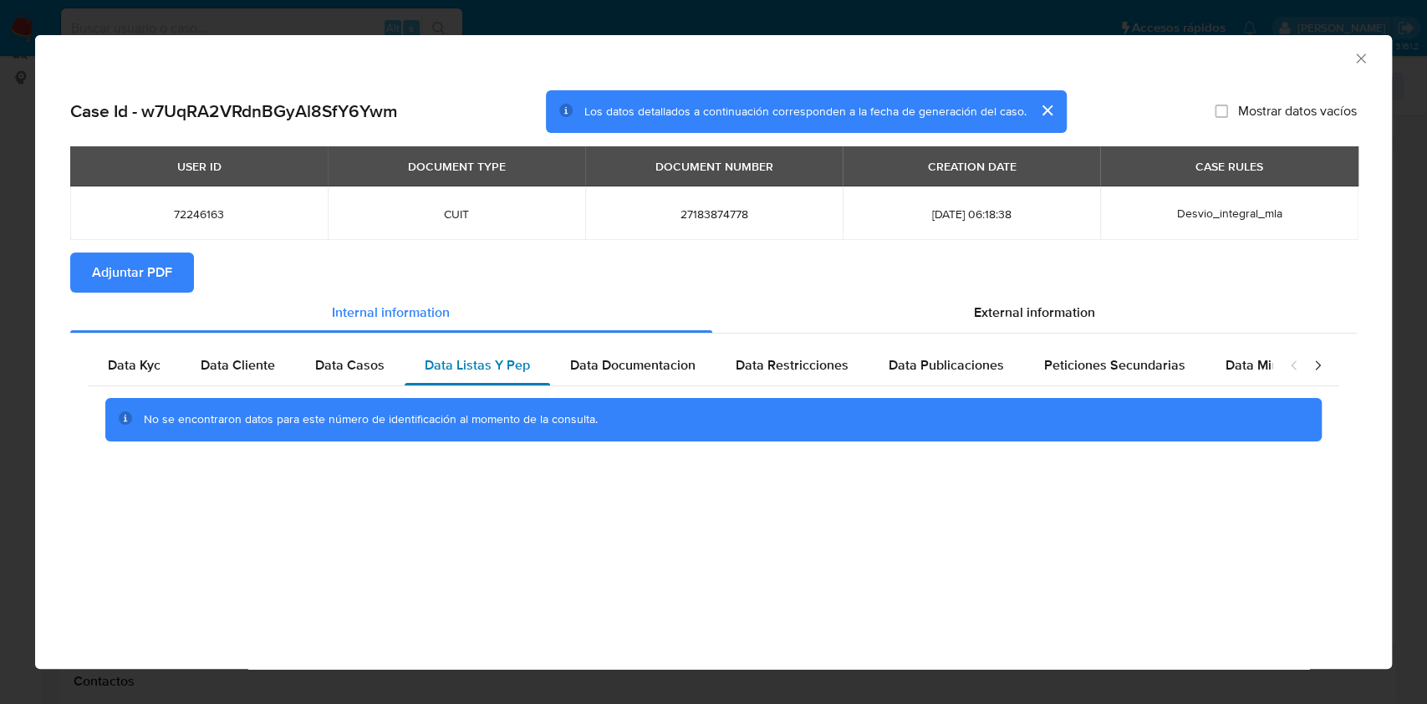
drag, startPoint x: 388, startPoint y: 364, endPoint x: 421, endPoint y: 360, distance: 33.7
click at [391, 362] on div "Data Casos" at bounding box center [349, 365] width 109 height 40
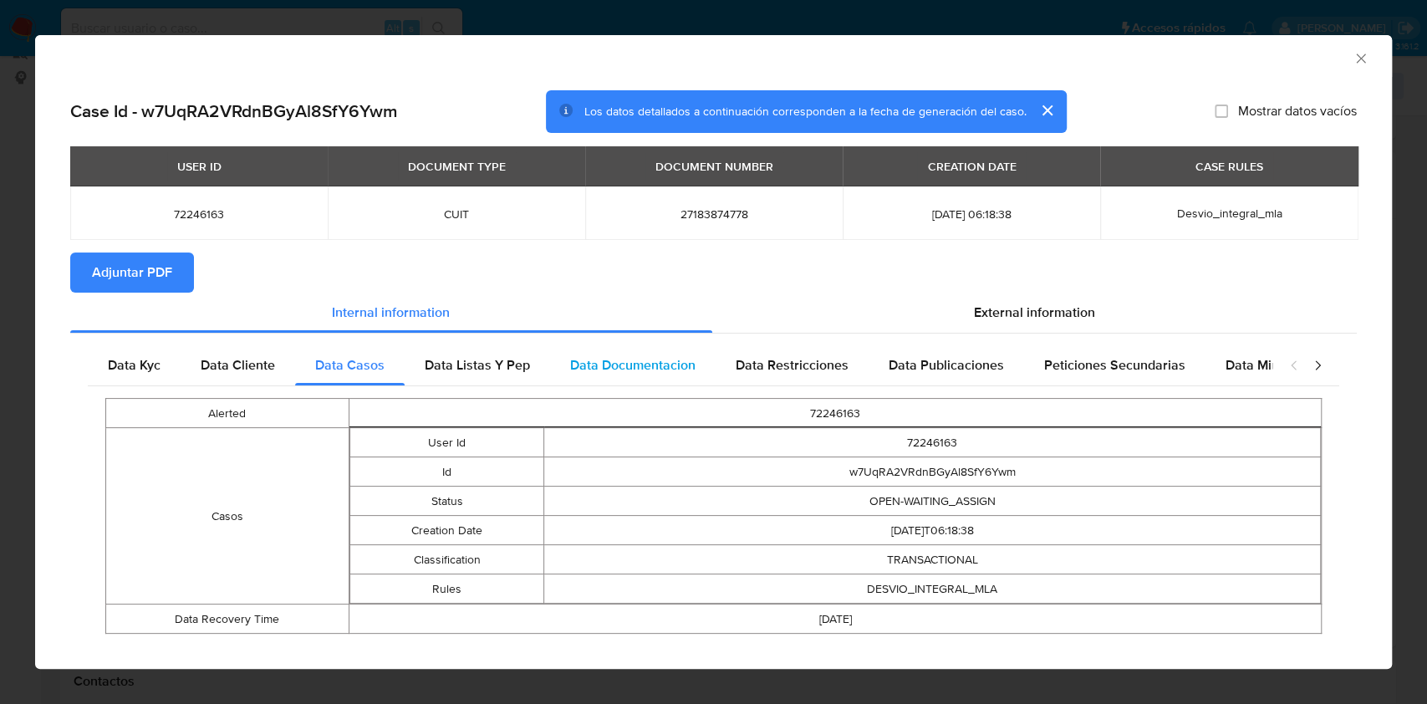
drag, startPoint x: 548, startPoint y: 369, endPoint x: 709, endPoint y: 374, distance: 160.6
click at [556, 367] on div "Data Documentacion" at bounding box center [632, 365] width 165 height 40
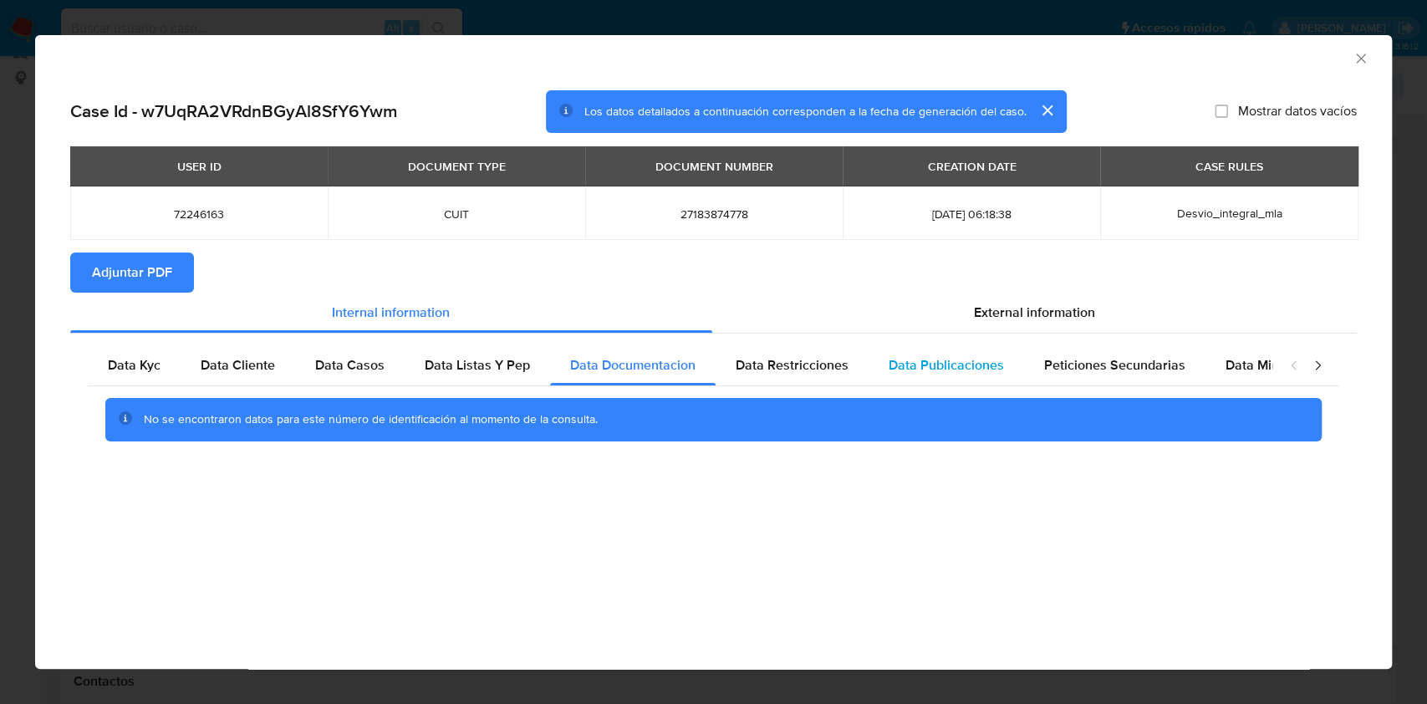
drag, startPoint x: 710, startPoint y: 372, endPoint x: 899, endPoint y: 376, distance: 188.9
click at [717, 370] on div "Data Kyc Data Cliente Data Casos Data Listas Y Pep Data Documentacion Data Rest…" at bounding box center [680, 365] width 1184 height 40
click at [848, 371] on div "Data Restricciones" at bounding box center [791, 365] width 153 height 40
click at [940, 358] on span "Data Publicaciones" at bounding box center [945, 364] width 115 height 19
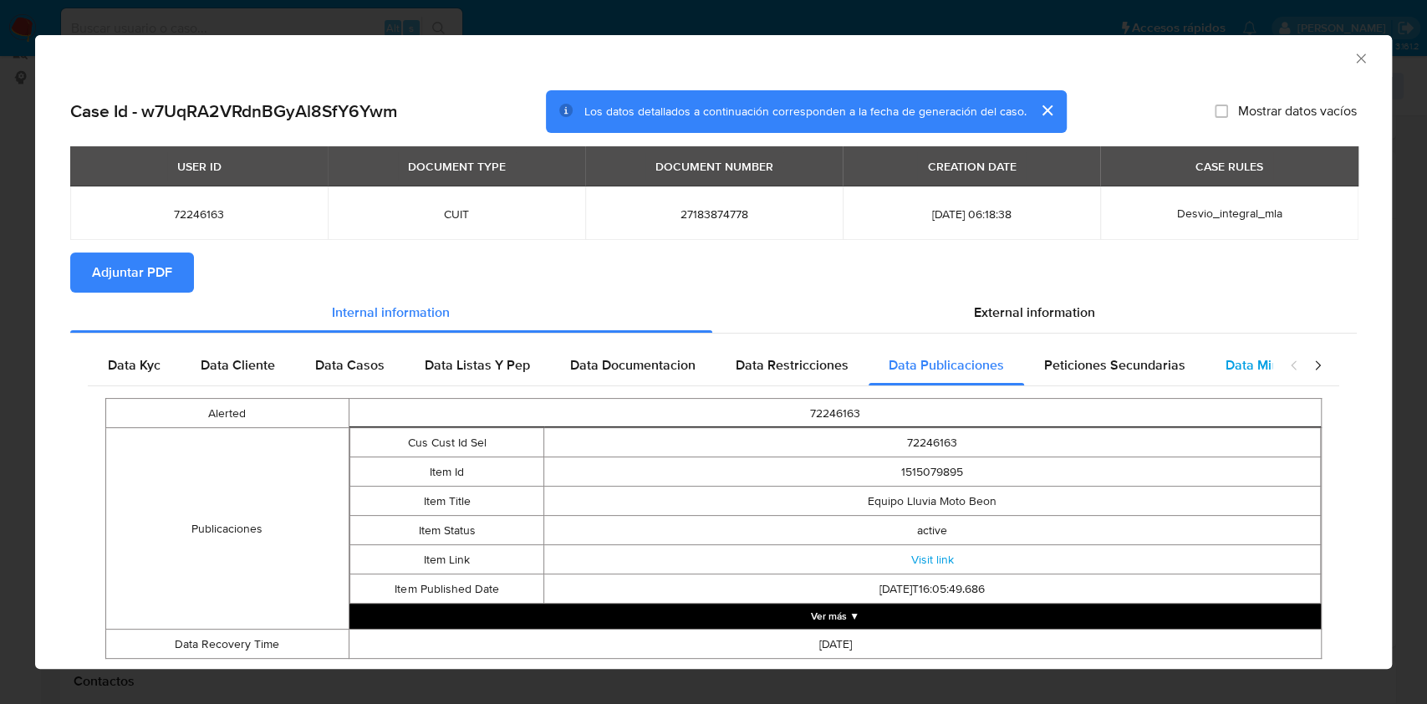
drag, startPoint x: 1081, startPoint y: 361, endPoint x: 1232, endPoint y: 384, distance: 153.1
click at [1081, 361] on span "Peticiones Secundarias" at bounding box center [1114, 364] width 141 height 19
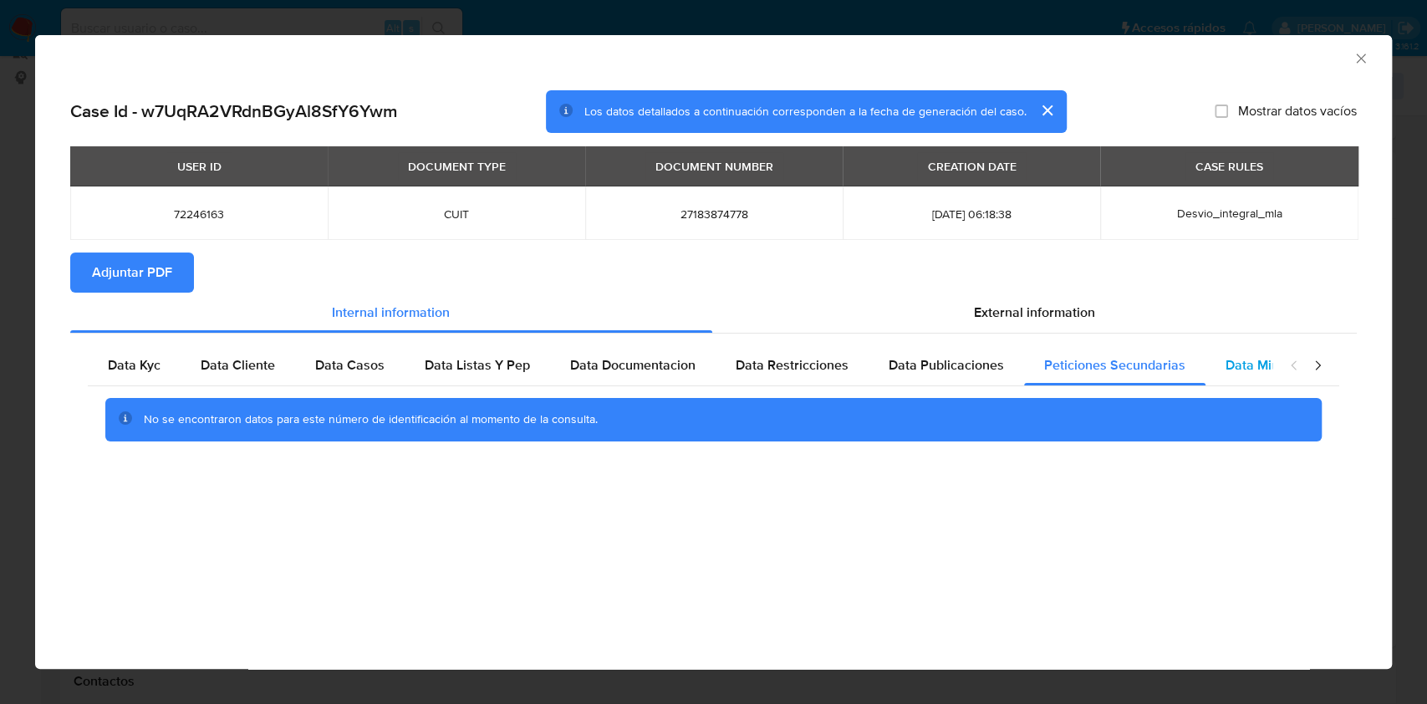
click at [1259, 364] on span "Data Minoridad" at bounding box center [1271, 364] width 92 height 19
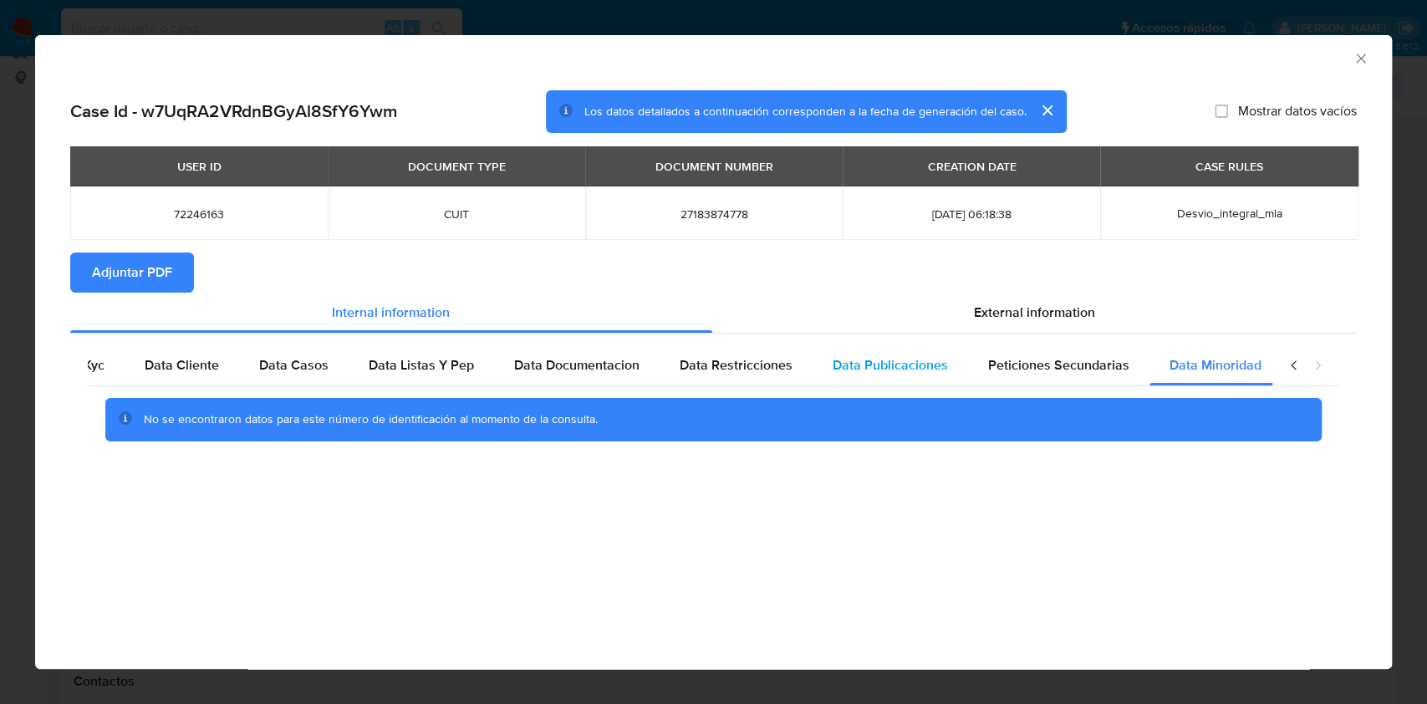
click at [883, 374] on span "Data Publicaciones" at bounding box center [889, 364] width 115 height 19
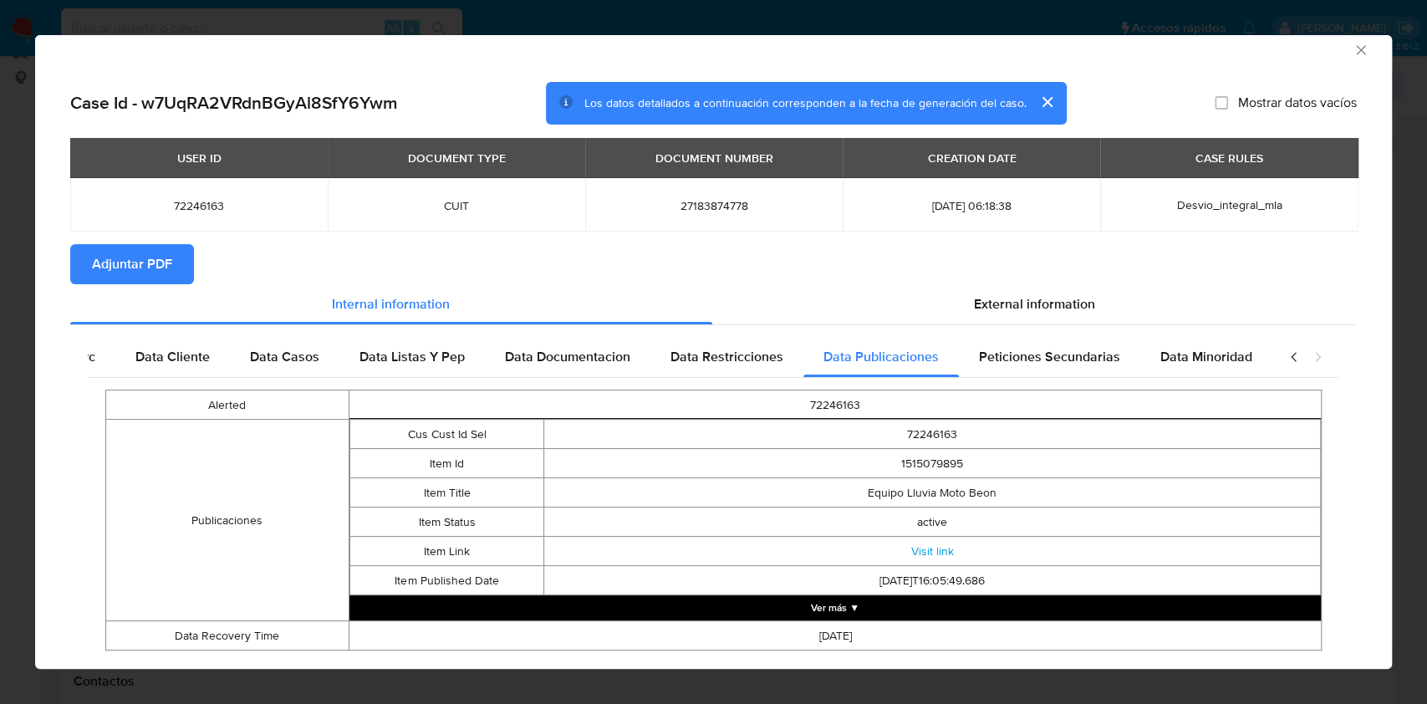
scroll to position [0, 0]
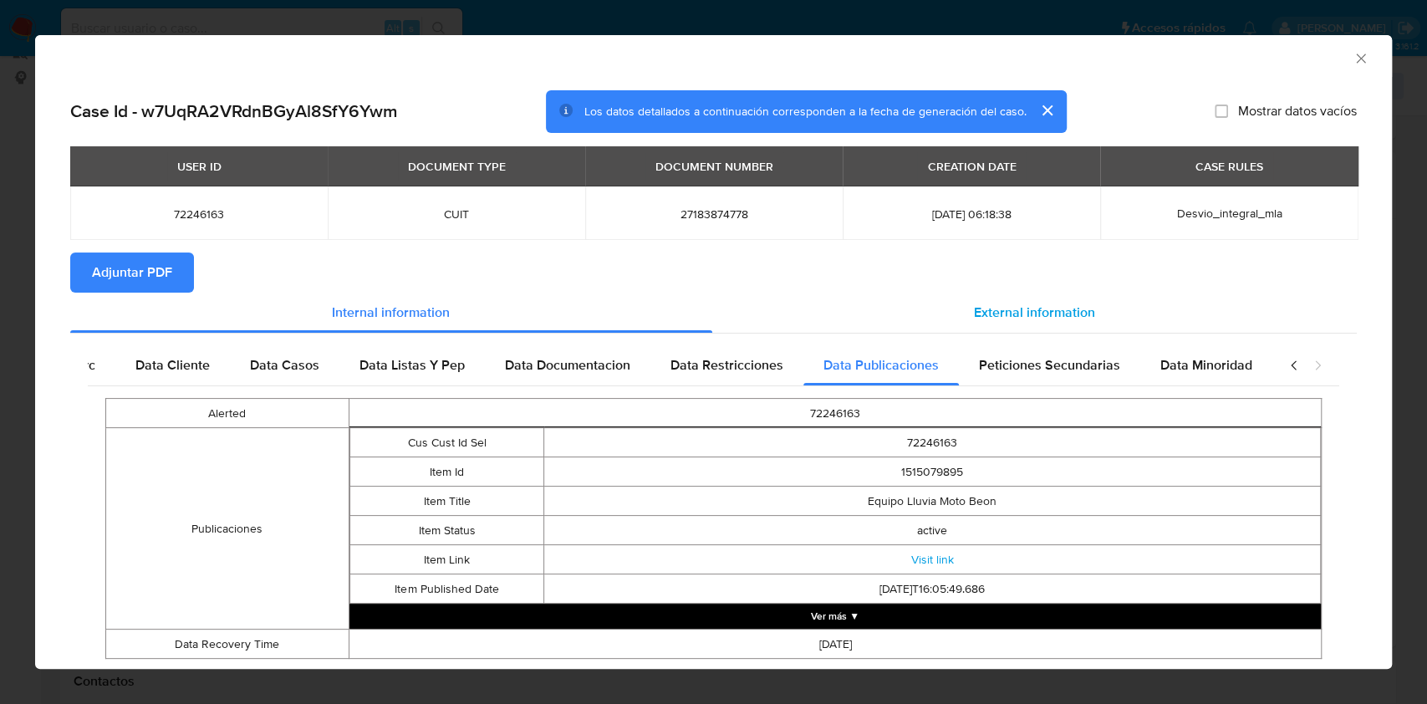
click at [1053, 292] on div "External information" at bounding box center [1034, 312] width 645 height 40
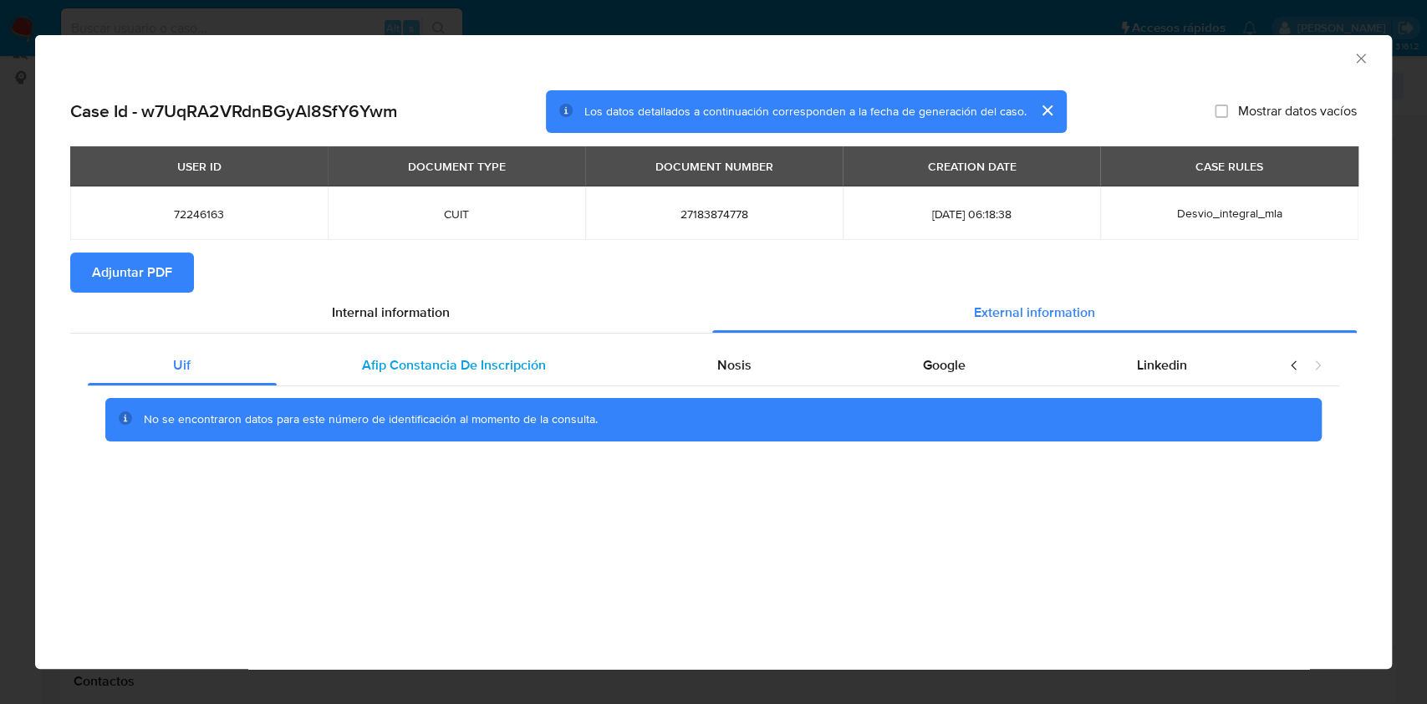
drag, startPoint x: 461, startPoint y: 394, endPoint x: 453, endPoint y: 368, distance: 28.0
click at [459, 392] on div "No se encontraron datos para este número de identificación al momento de la con…" at bounding box center [713, 419] width 1251 height 67
click at [453, 367] on span "Afip Constancia De Inscripción" at bounding box center [454, 364] width 184 height 19
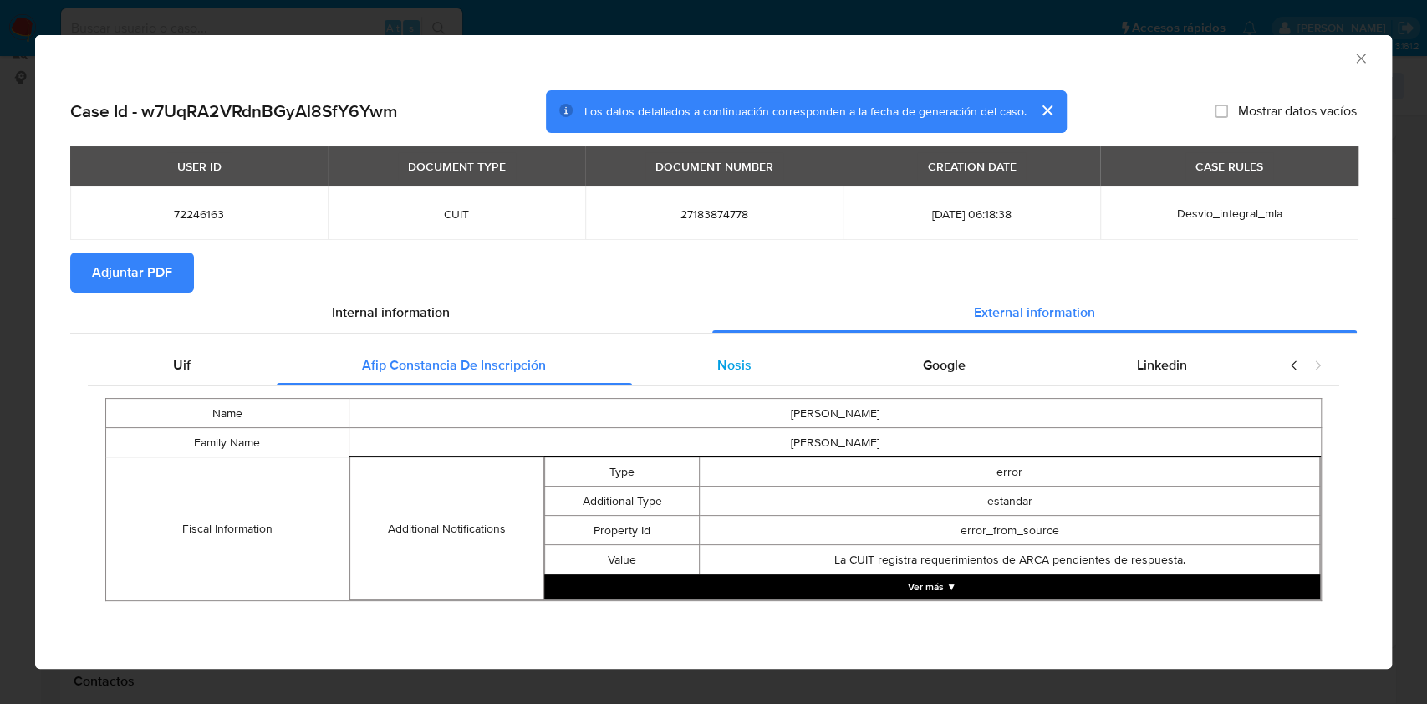
click at [765, 369] on div "Nosis" at bounding box center [735, 365] width 206 height 40
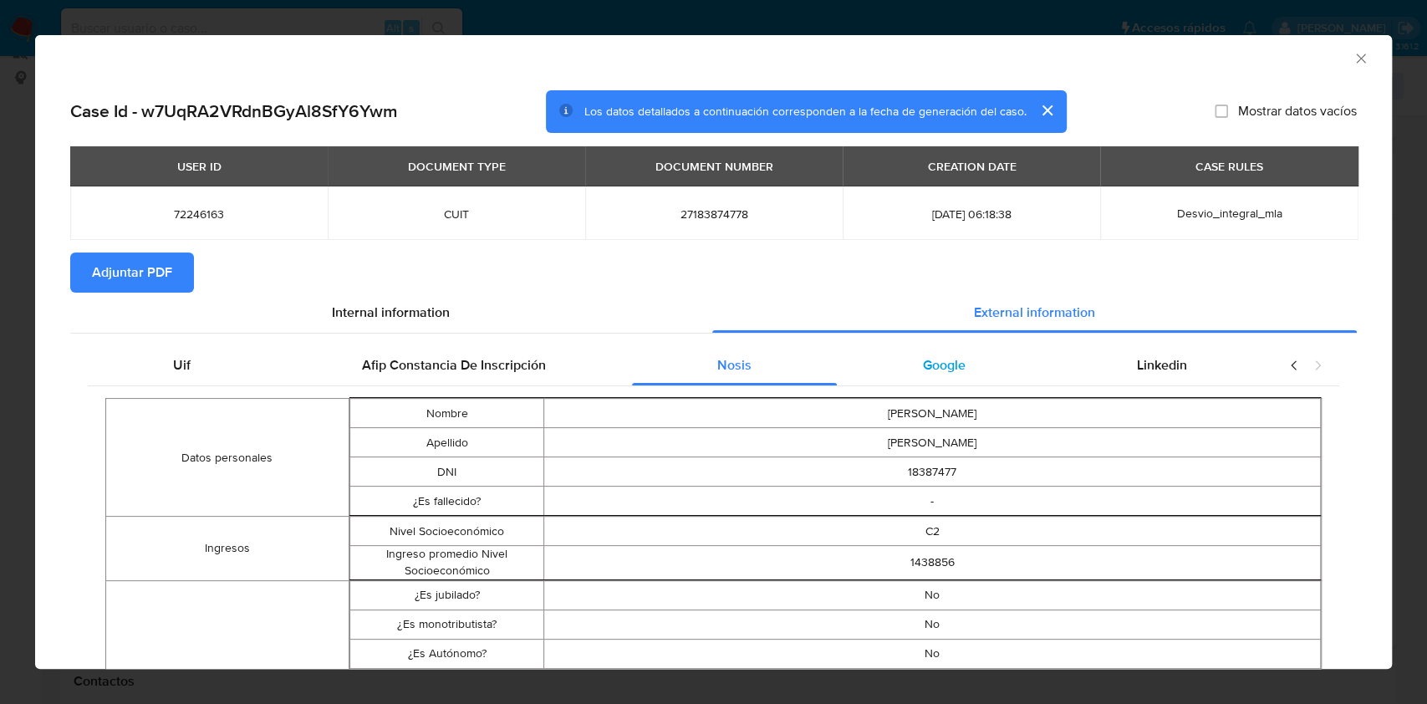
click at [926, 356] on span "Google" at bounding box center [944, 364] width 43 height 19
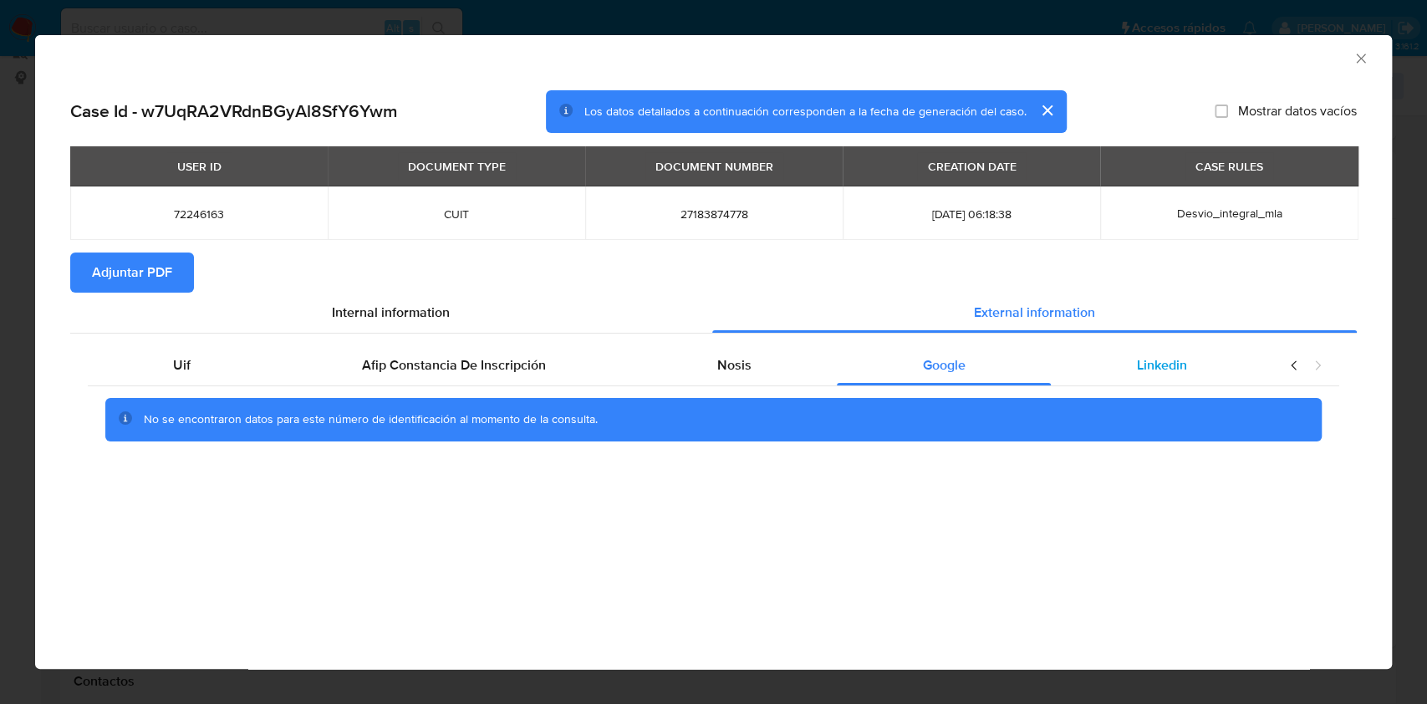
click at [1186, 376] on div "Linkedin" at bounding box center [1160, 365] width 221 height 40
click at [144, 259] on span "Adjuntar PDF" at bounding box center [132, 272] width 80 height 37
click at [1361, 64] on icon "Cerrar ventana" at bounding box center [1360, 58] width 17 height 17
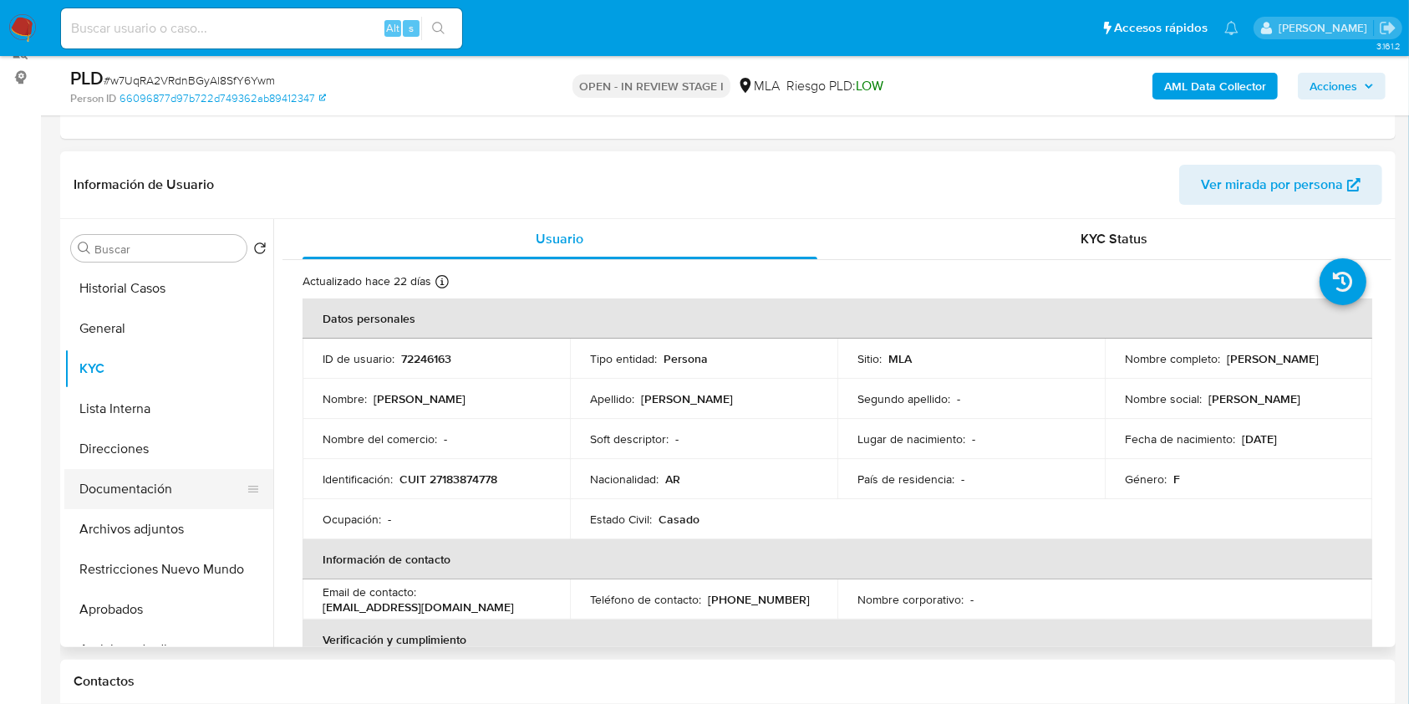
click at [197, 480] on button "Documentación" at bounding box center [162, 489] width 196 height 40
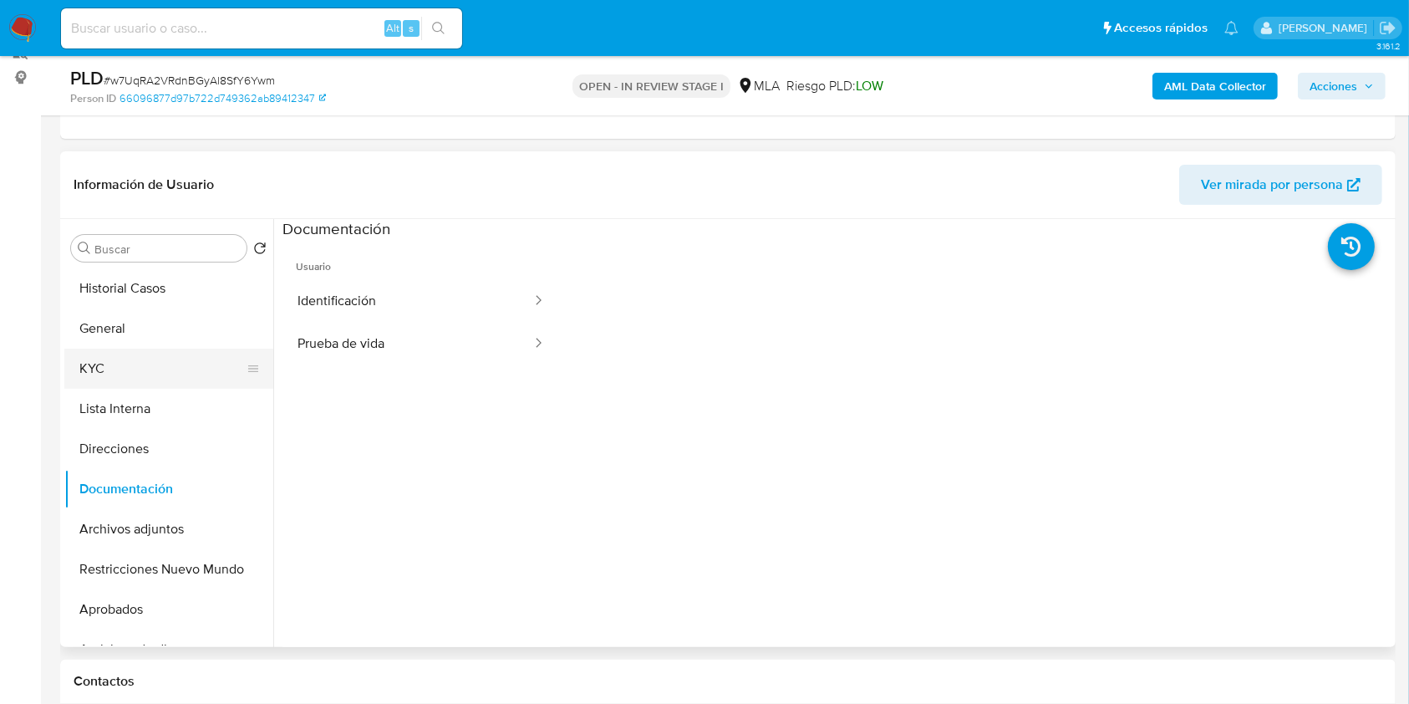
click at [112, 366] on button "KYC" at bounding box center [162, 368] width 196 height 40
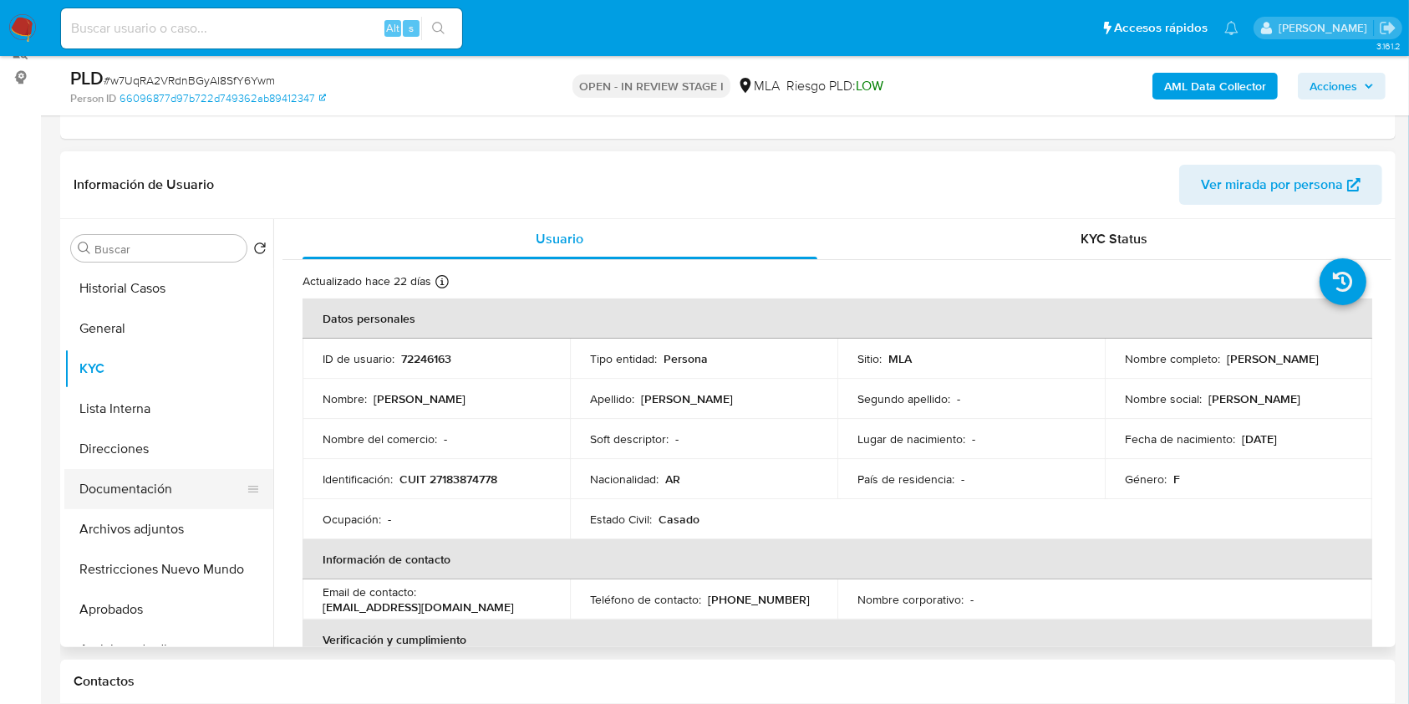
click at [205, 476] on button "Documentación" at bounding box center [162, 489] width 196 height 40
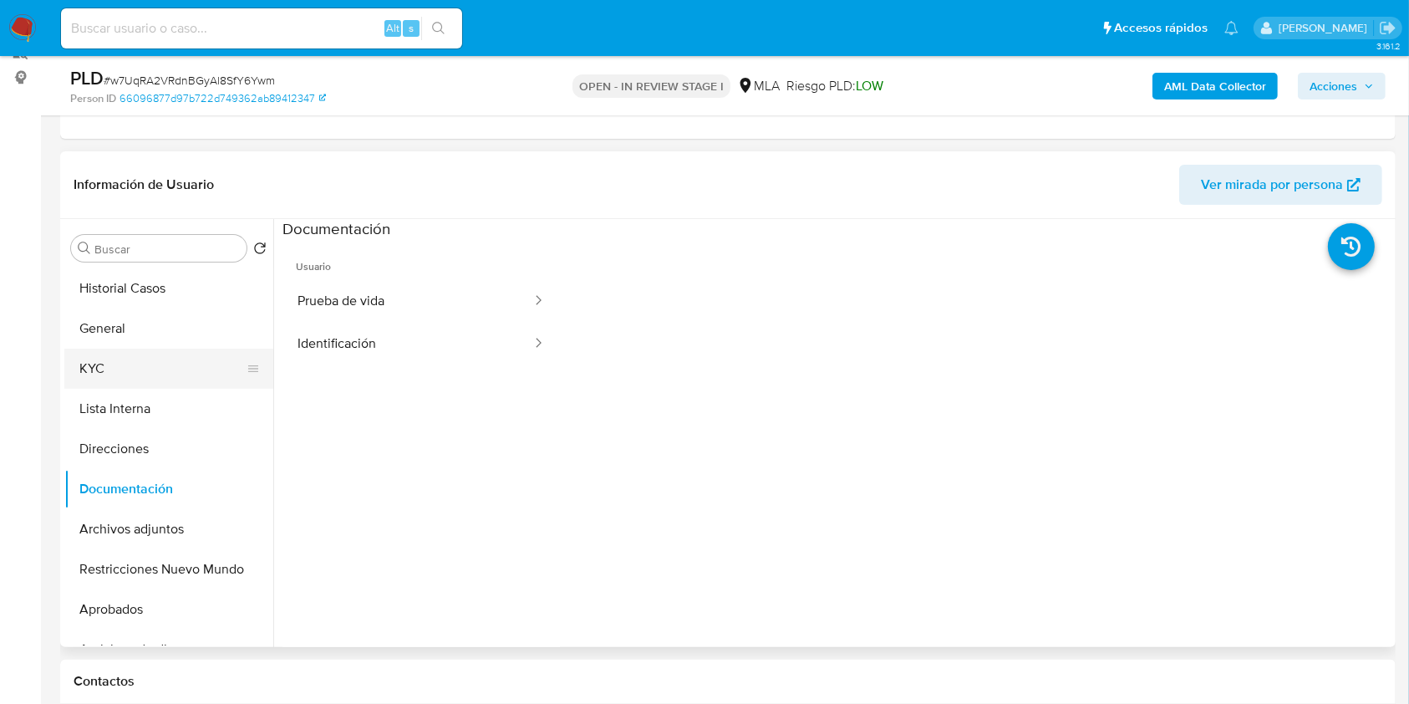
click at [150, 374] on button "KYC" at bounding box center [162, 368] width 196 height 40
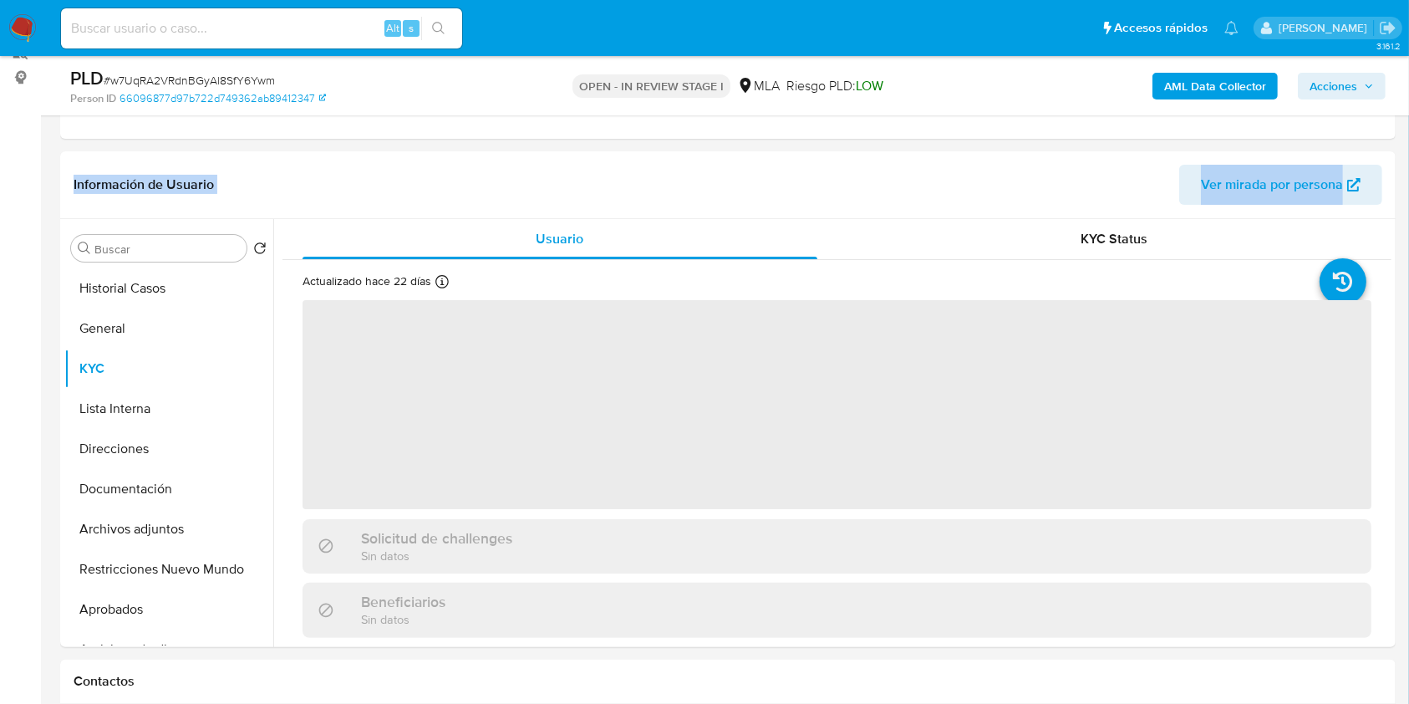
drag, startPoint x: 1411, startPoint y: 140, endPoint x: 1411, endPoint y: 169, distance: 29.2
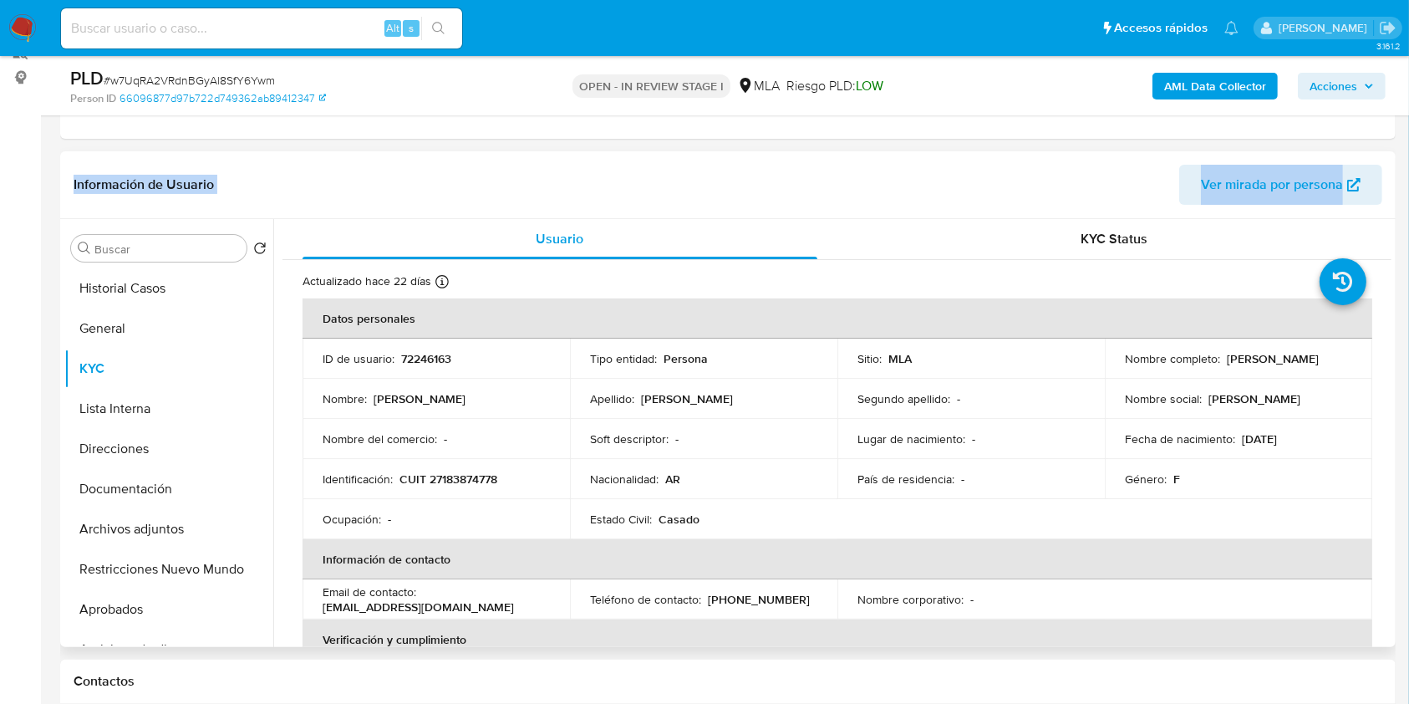
click at [1086, 215] on div "Información de Usuario Ver mirada por persona" at bounding box center [727, 185] width 1335 height 68
click at [1083, 192] on header "Información de Usuario Ver mirada por persona" at bounding box center [728, 185] width 1309 height 40
click at [1090, 153] on div "Información de Usuario Ver mirada por persona" at bounding box center [727, 185] width 1335 height 68
click at [1091, 123] on div "Eventos ( 1 ) Acciones AUTOMATIC (1)" at bounding box center [727, 38] width 1335 height 201
click at [1053, 99] on div "AML Data Collector Acciones" at bounding box center [1169, 85] width 434 height 39
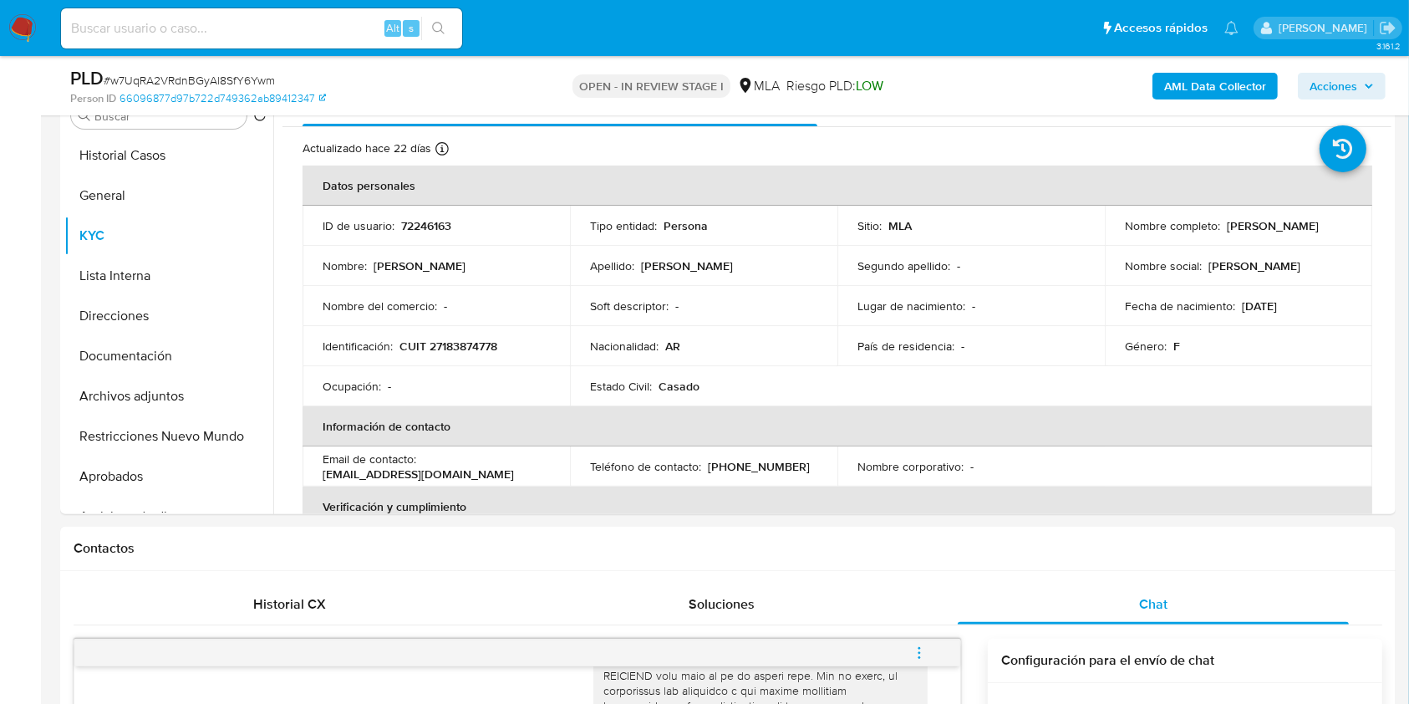
scroll to position [352, 0]
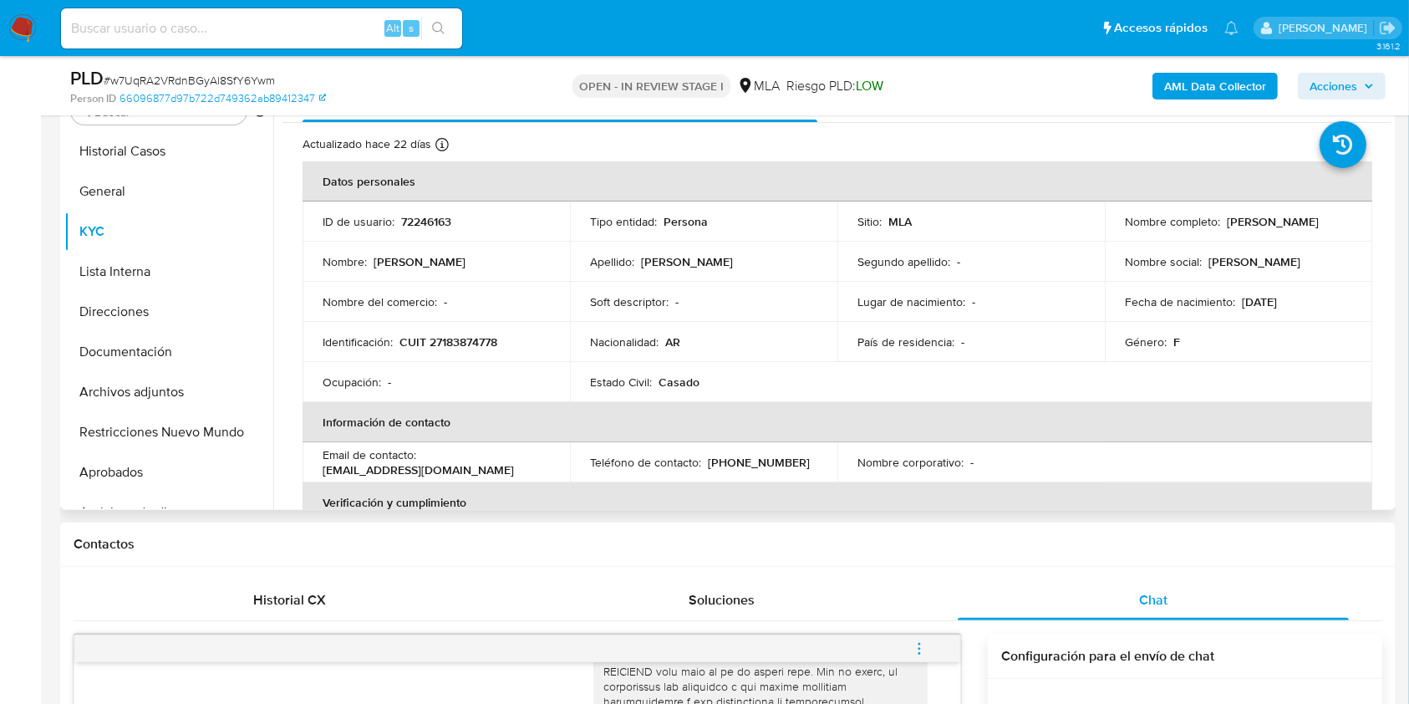
drag, startPoint x: 1332, startPoint y: 224, endPoint x: 1223, endPoint y: 222, distance: 109.5
click at [1223, 222] on div "Nombre completo : Veronica Nora Paez" at bounding box center [1238, 221] width 227 height 15
copy p "Veronica Nora Paez"
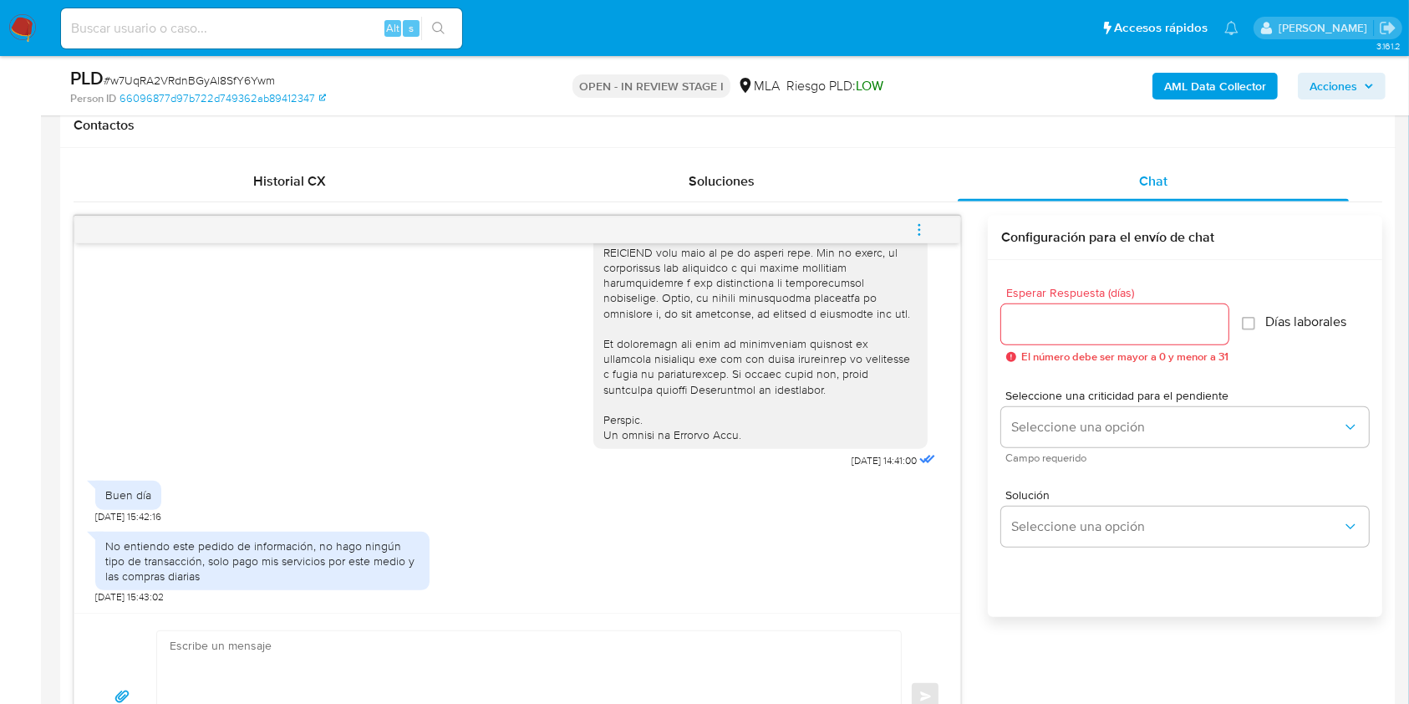
scroll to position [1020, 0]
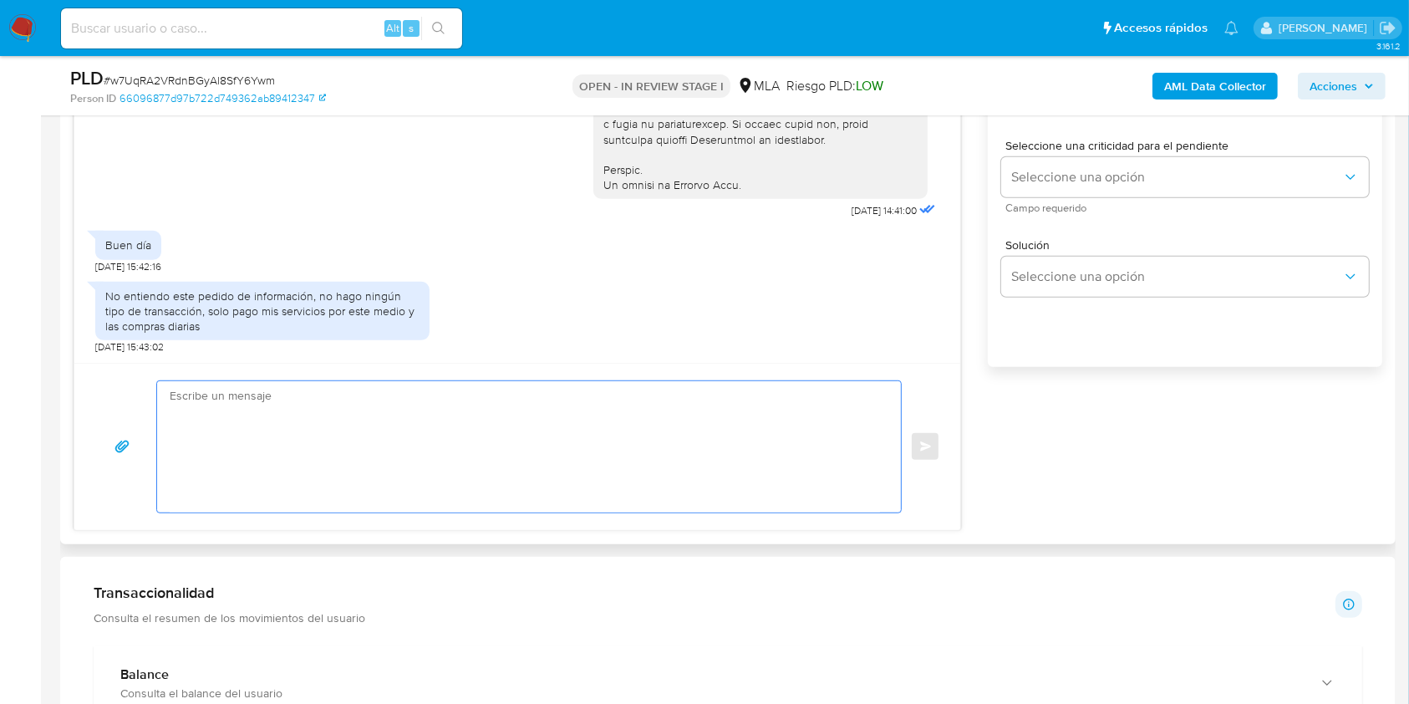
click at [531, 481] on textarea at bounding box center [525, 446] width 710 height 131
type textarea "v"
paste textarea "Hola Veronica Nora Paez, Muchas gracias por tu respuesta. En este caso, te pedi…"
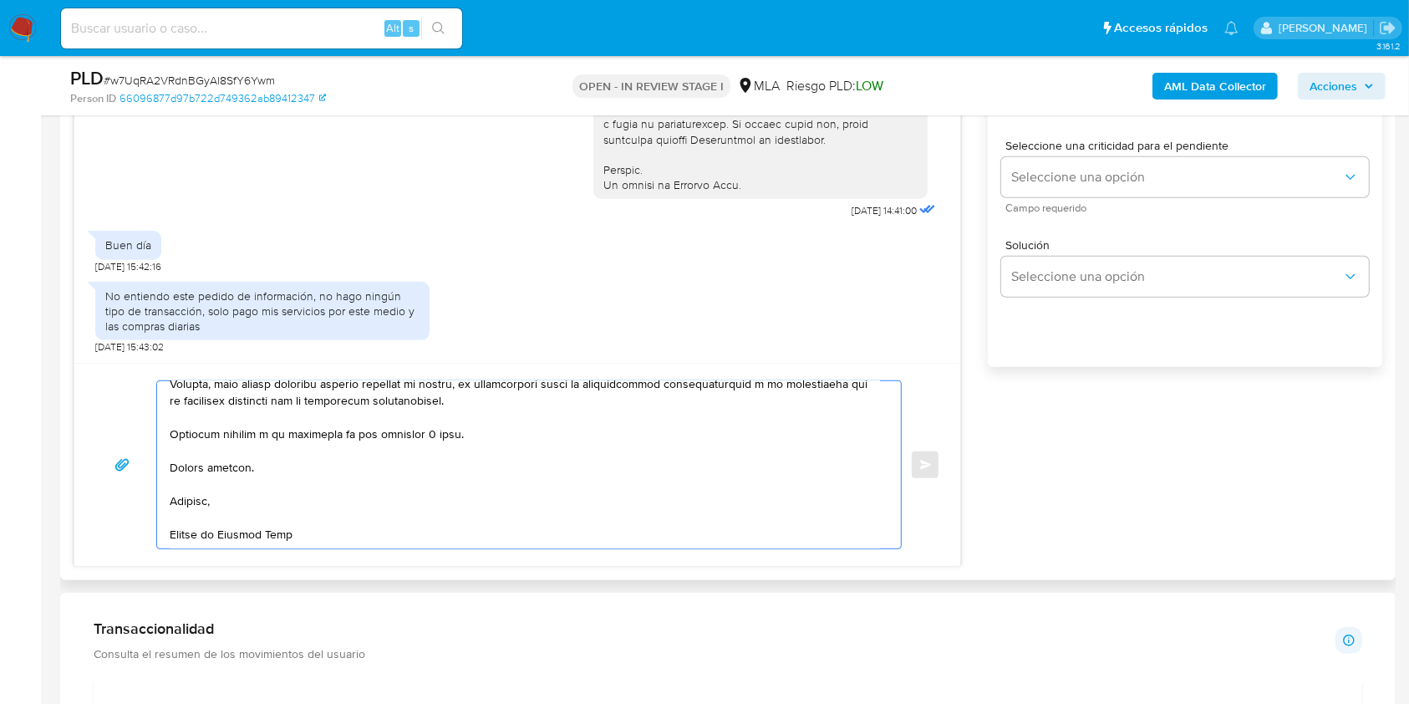
scroll to position [628, 0]
click at [438, 435] on textarea at bounding box center [525, 464] width 710 height 167
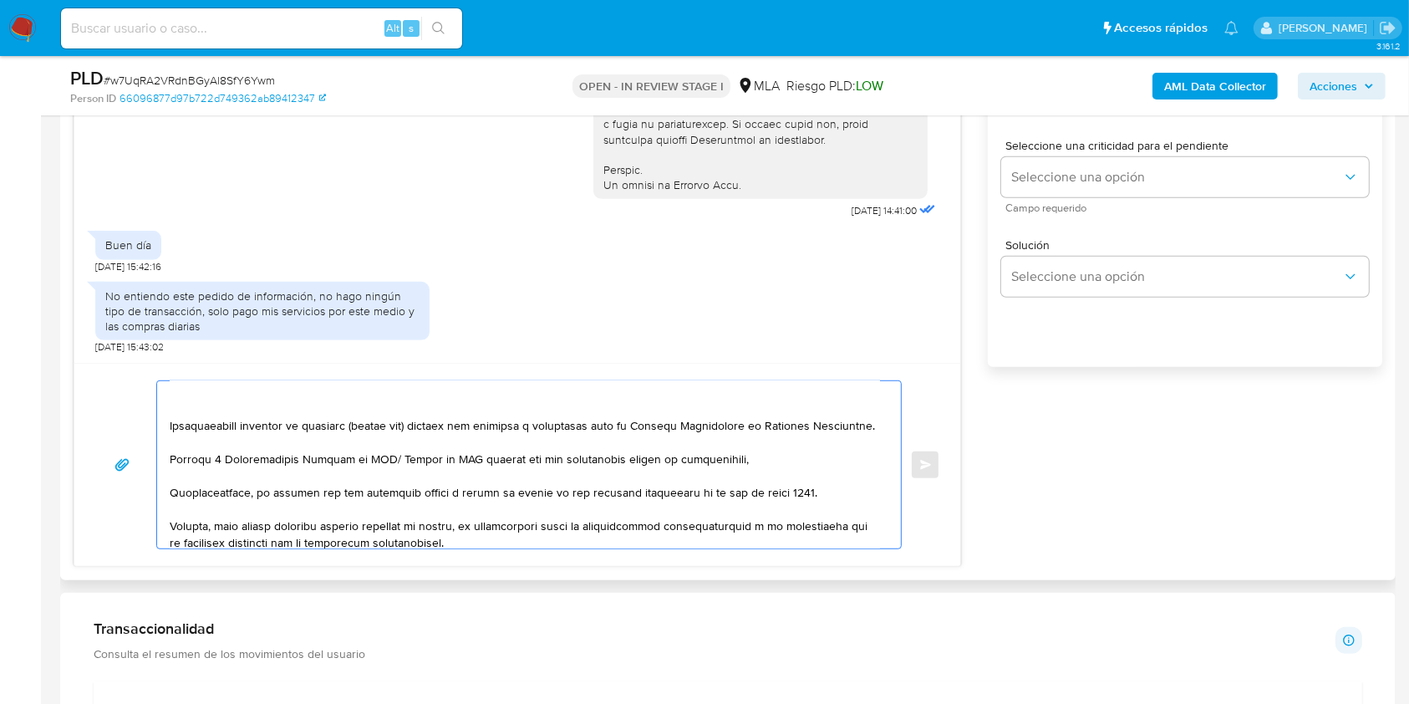
drag, startPoint x: 498, startPoint y: 507, endPoint x: 167, endPoint y: 525, distance: 331.4
click at [167, 525] on div at bounding box center [524, 464] width 735 height 167
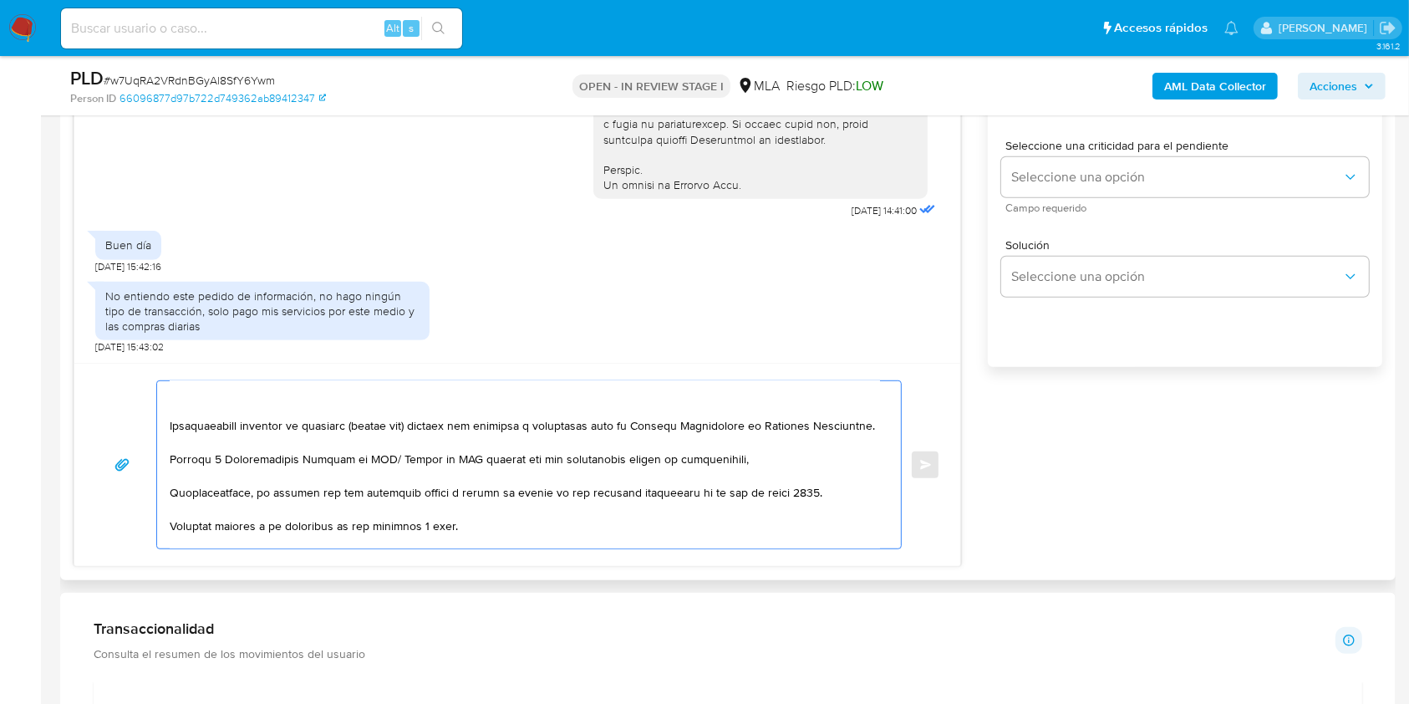
drag, startPoint x: 760, startPoint y: 504, endPoint x: 781, endPoint y: 504, distance: 20.1
click at [781, 504] on textarea at bounding box center [525, 464] width 710 height 167
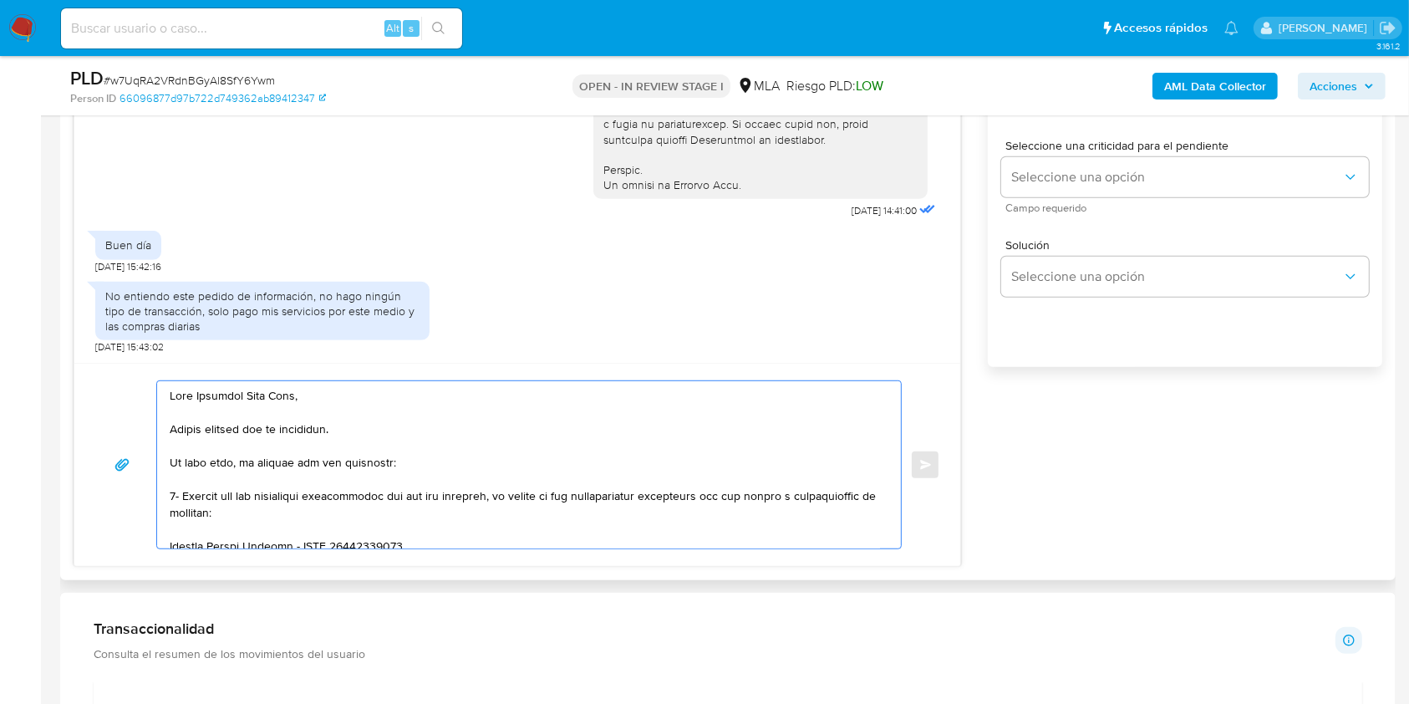
drag, startPoint x: 735, startPoint y: 468, endPoint x: 154, endPoint y: 497, distance: 582.4
click at [154, 497] on div "Enviar" at bounding box center [517, 464] width 846 height 169
drag, startPoint x: 411, startPoint y: 497, endPoint x: 394, endPoint y: 469, distance: 33.0
click at [394, 469] on textarea "Hola Veronica Nora Paez, Muchas gracias por tu respuesta. En este caso, te pedi…" at bounding box center [525, 464] width 710 height 167
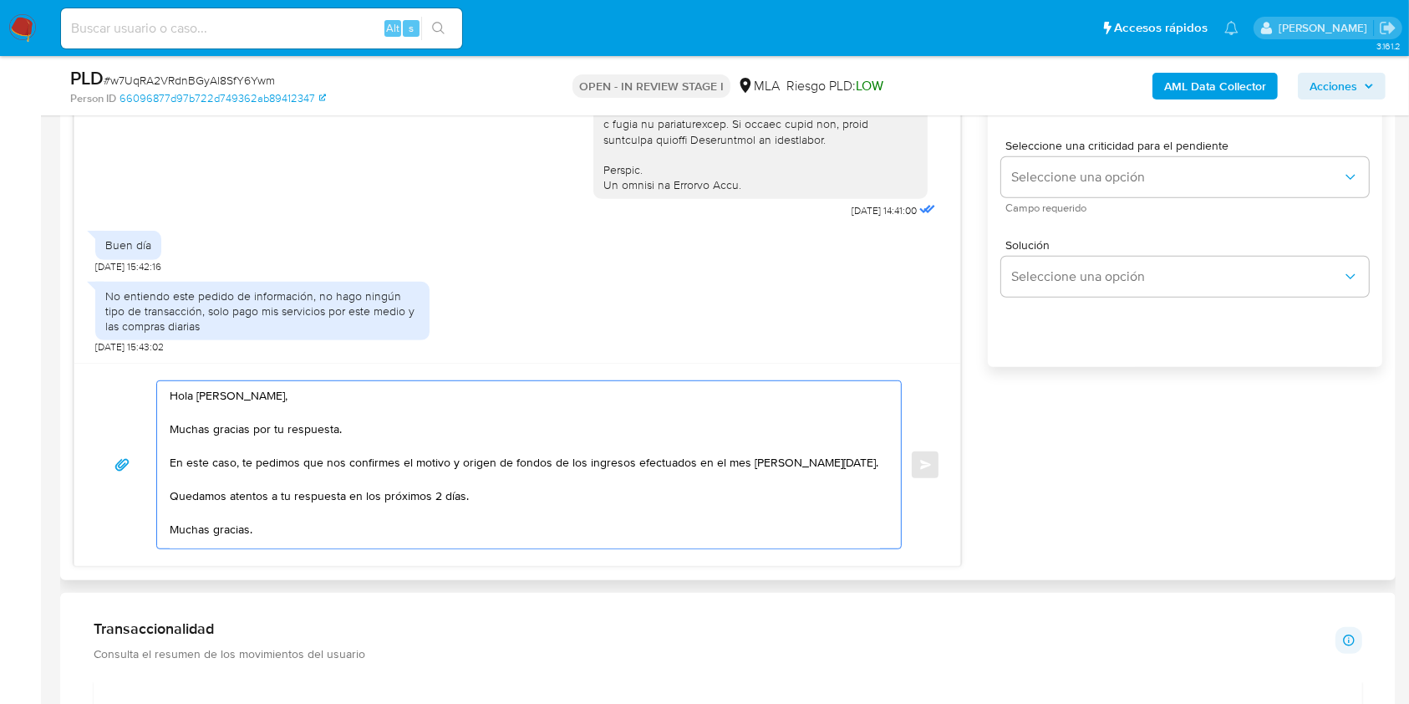
click at [842, 465] on textarea "Hola Veronica Nora Paez, Muchas gracias por tu respuesta. En este caso, te pedi…" at bounding box center [525, 464] width 710 height 167
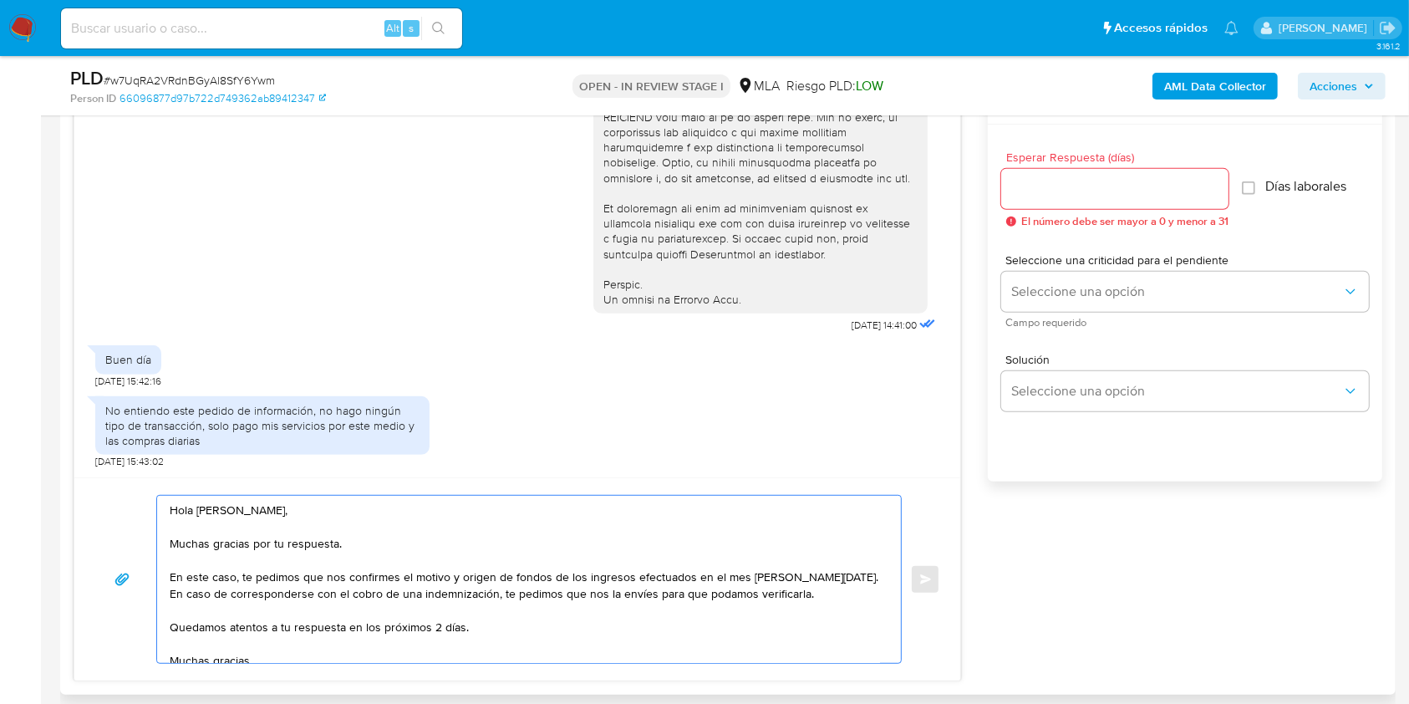
type textarea "Hola Veronica Nora Paez, Muchas gracias por tu respuesta. En este caso, te pedi…"
click at [996, 177] on div "Esperar Respuesta (días) El número debe ser mayor a 0 y menor a 31 Días laboral…" at bounding box center [1185, 325] width 394 height 401
click at [1043, 197] on input "Esperar Respuesta (días)" at bounding box center [1114, 189] width 227 height 22
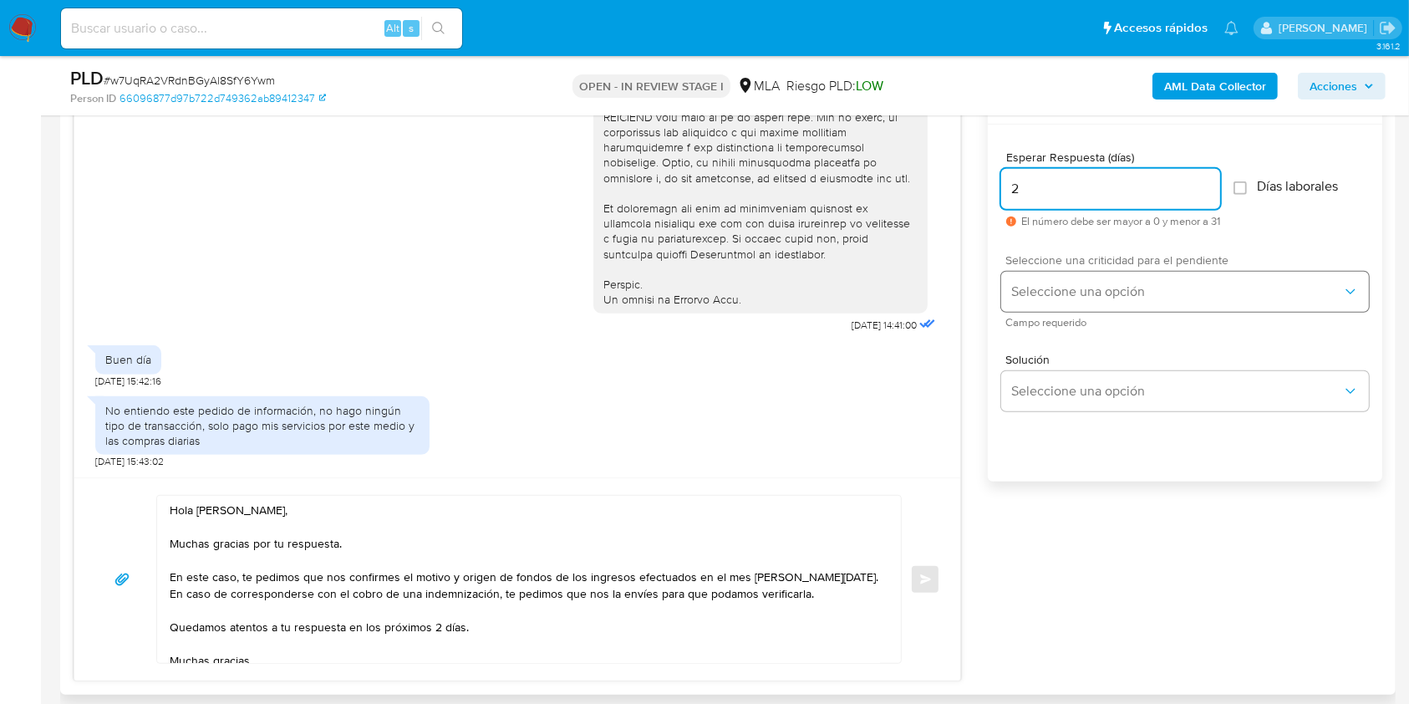
type input "2"
click at [1076, 297] on span "Seleccione una opción" at bounding box center [1176, 291] width 331 height 17
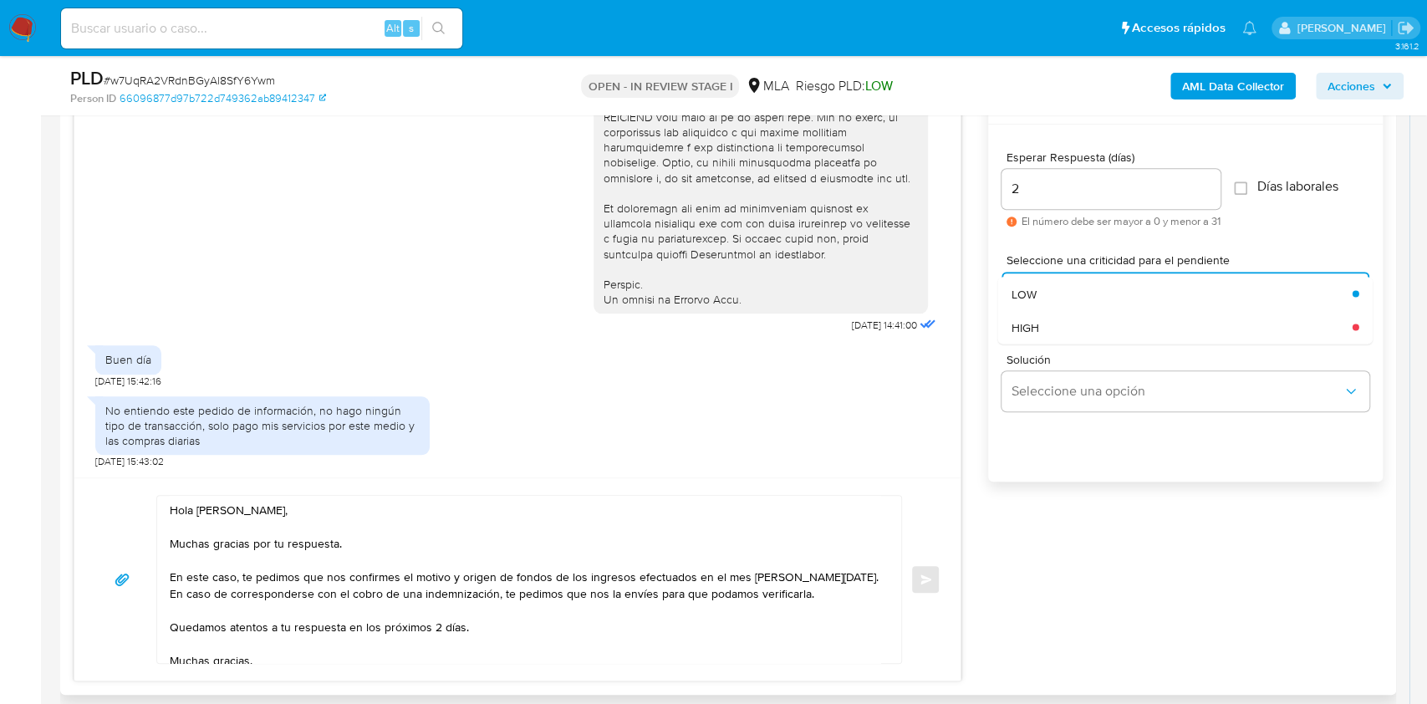
drag, startPoint x: 1074, startPoint y: 323, endPoint x: 1056, endPoint y: 348, distance: 29.9
click at [1074, 324] on div "HIGH" at bounding box center [1181, 326] width 341 height 33
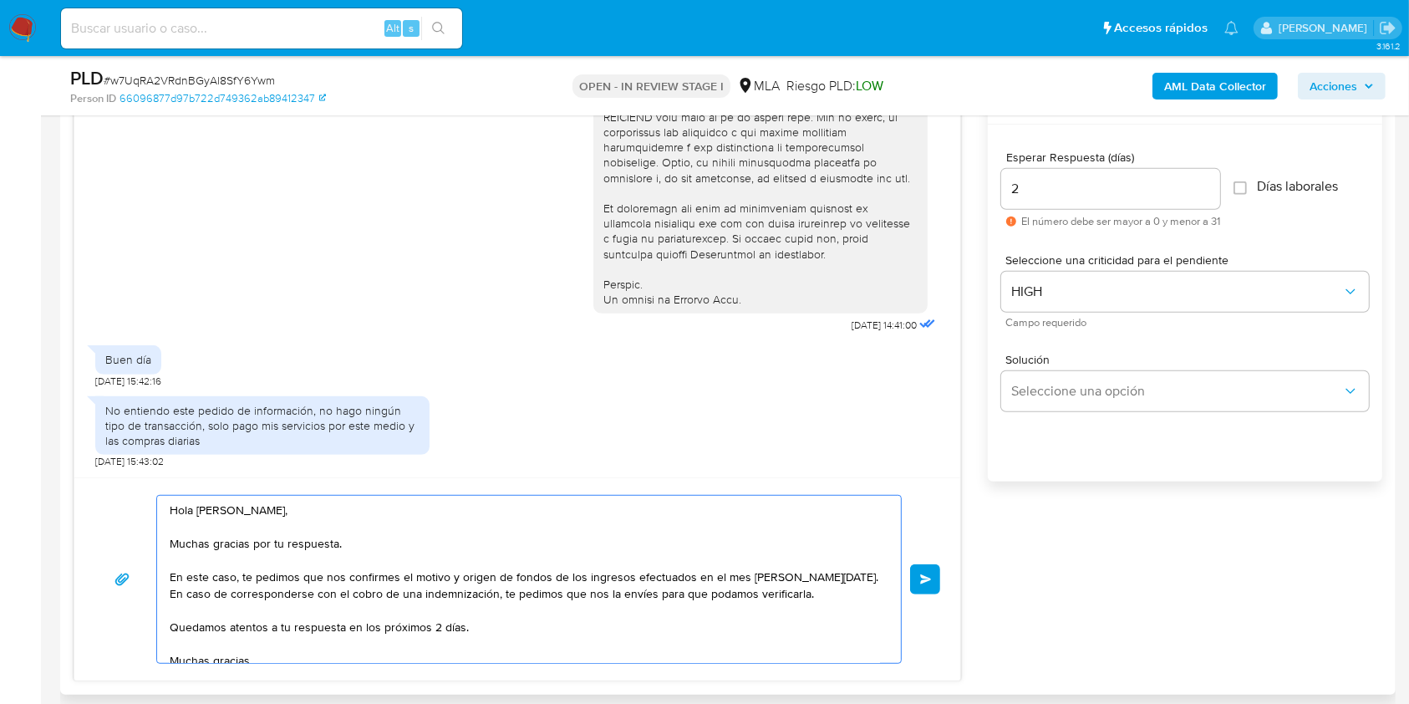
click at [918, 572] on button "Enviar" at bounding box center [925, 579] width 30 height 30
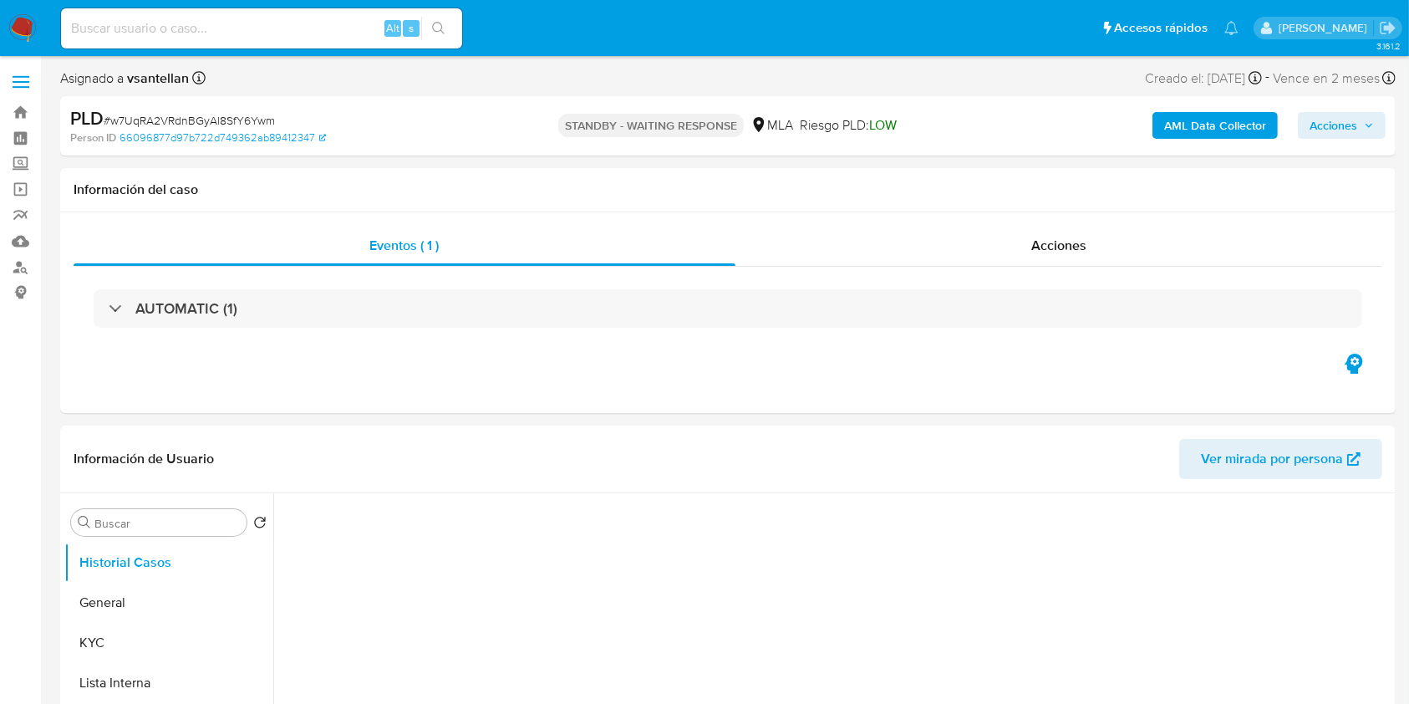
select select "10"
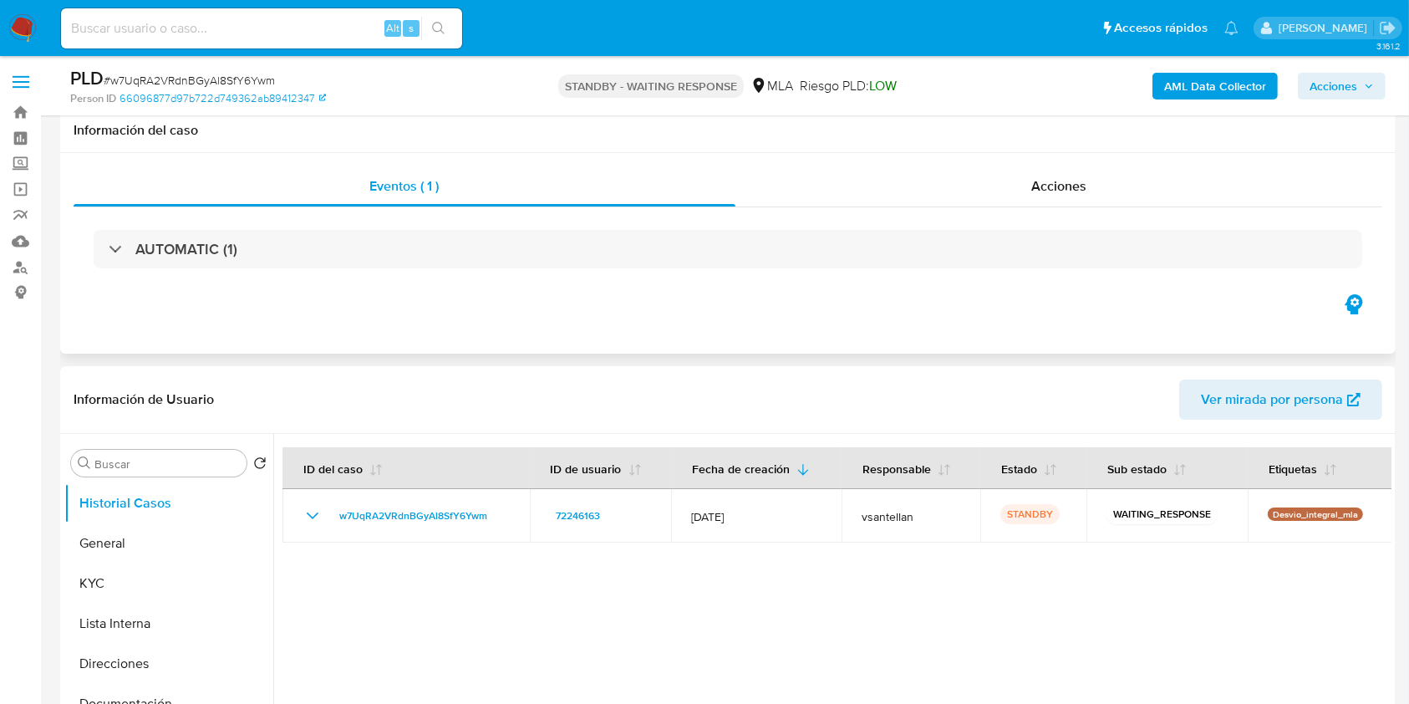
scroll to position [334, 0]
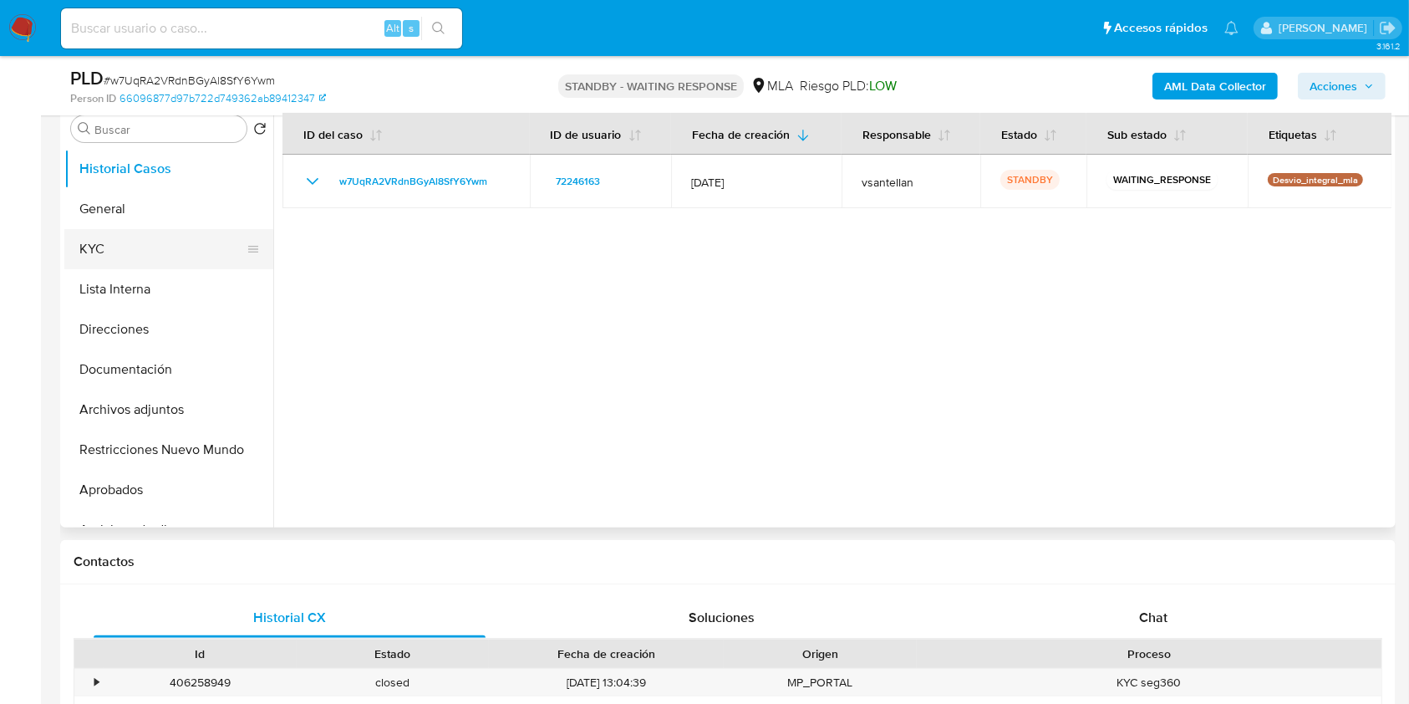
click at [136, 247] on button "KYC" at bounding box center [162, 249] width 196 height 40
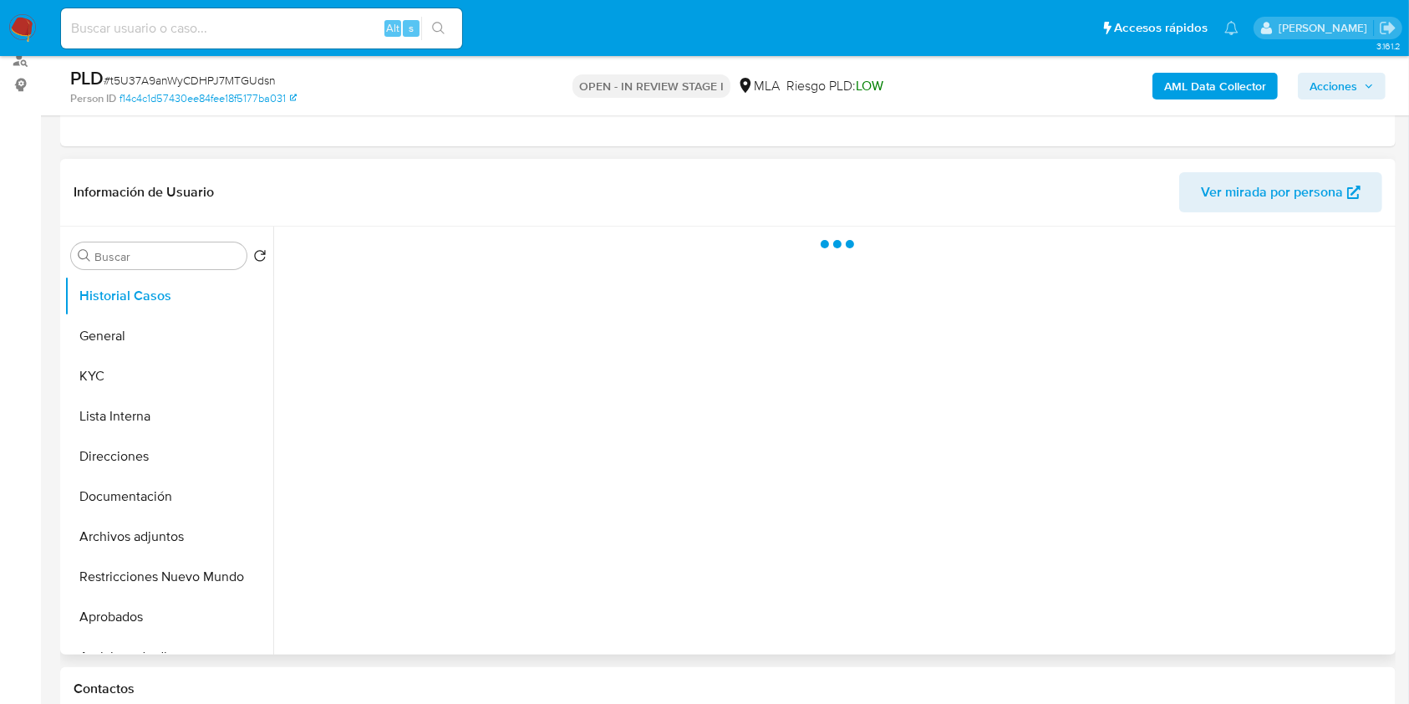
scroll to position [222, 0]
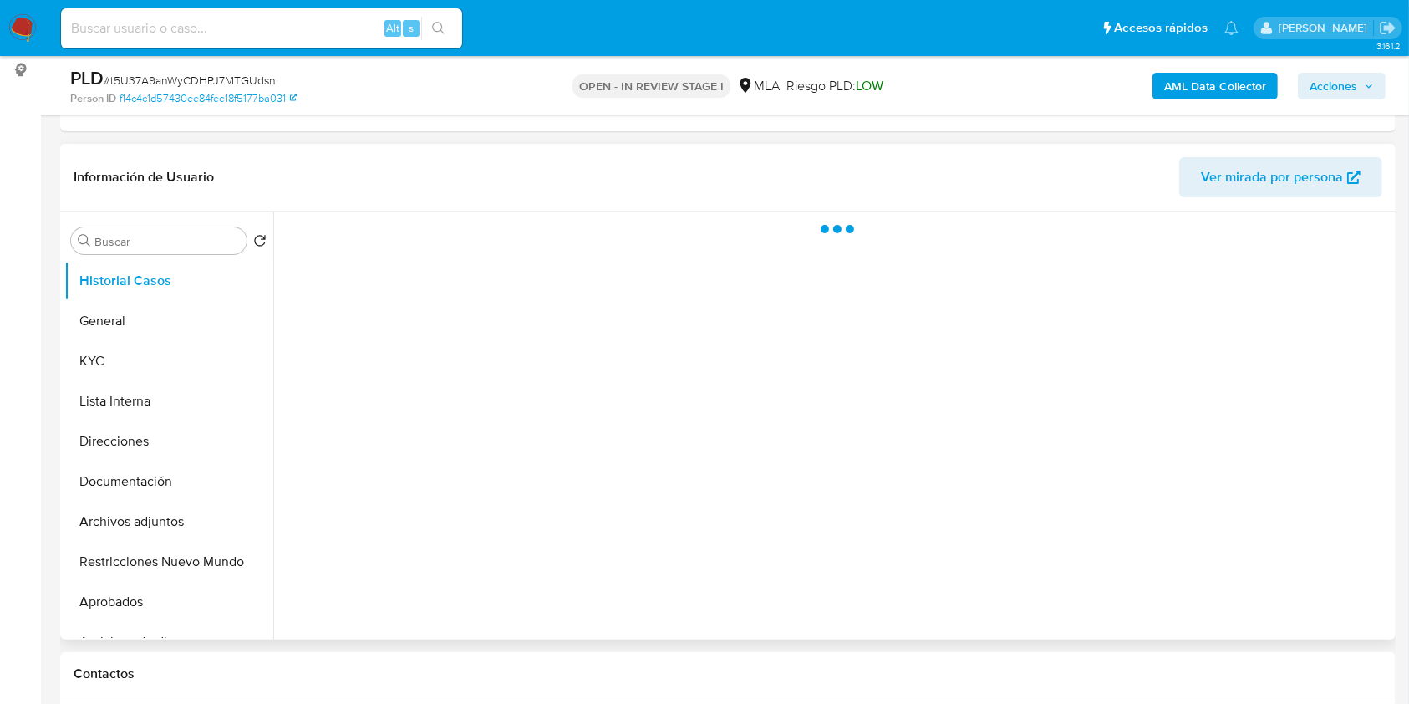
select select "10"
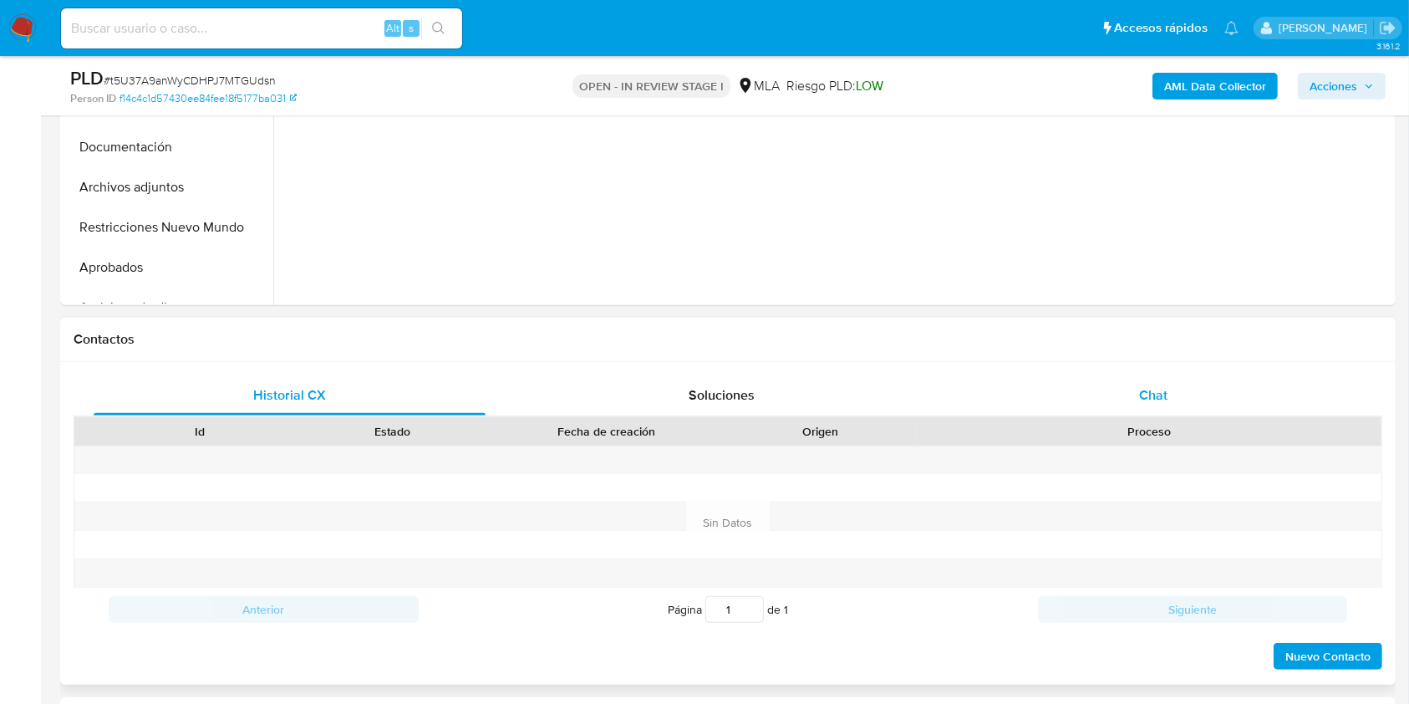
click at [1161, 389] on span "Chat" at bounding box center [1153, 394] width 28 height 19
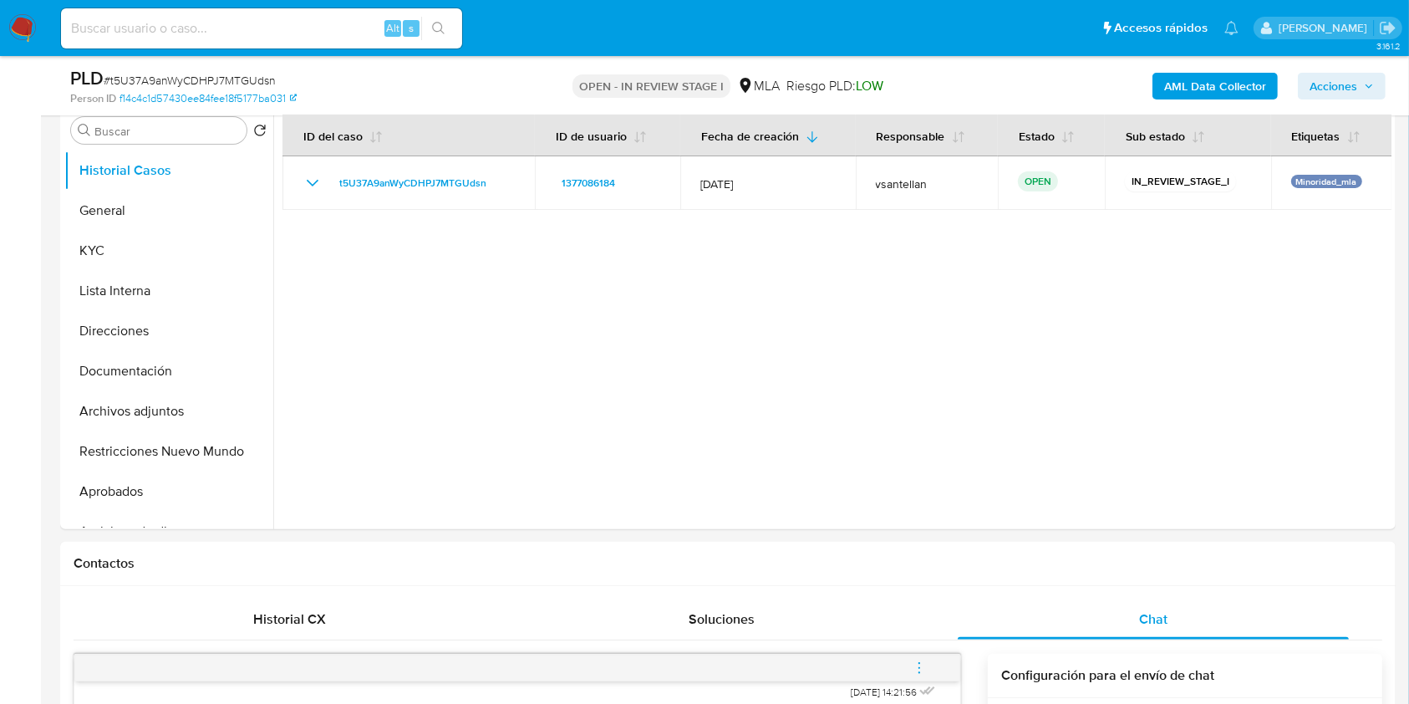
scroll to position [321, 0]
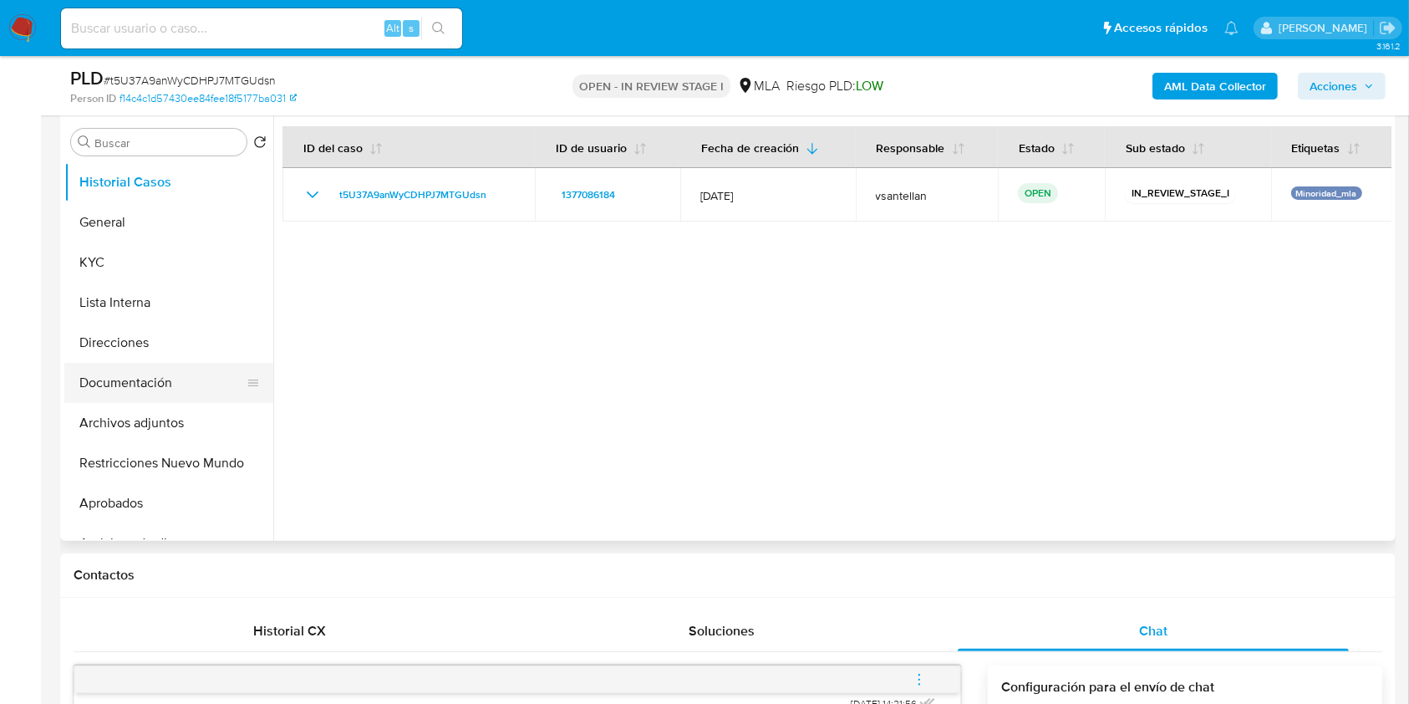
drag, startPoint x: 144, startPoint y: 373, endPoint x: 193, endPoint y: 367, distance: 49.7
click at [145, 374] on button "Documentación" at bounding box center [162, 383] width 196 height 40
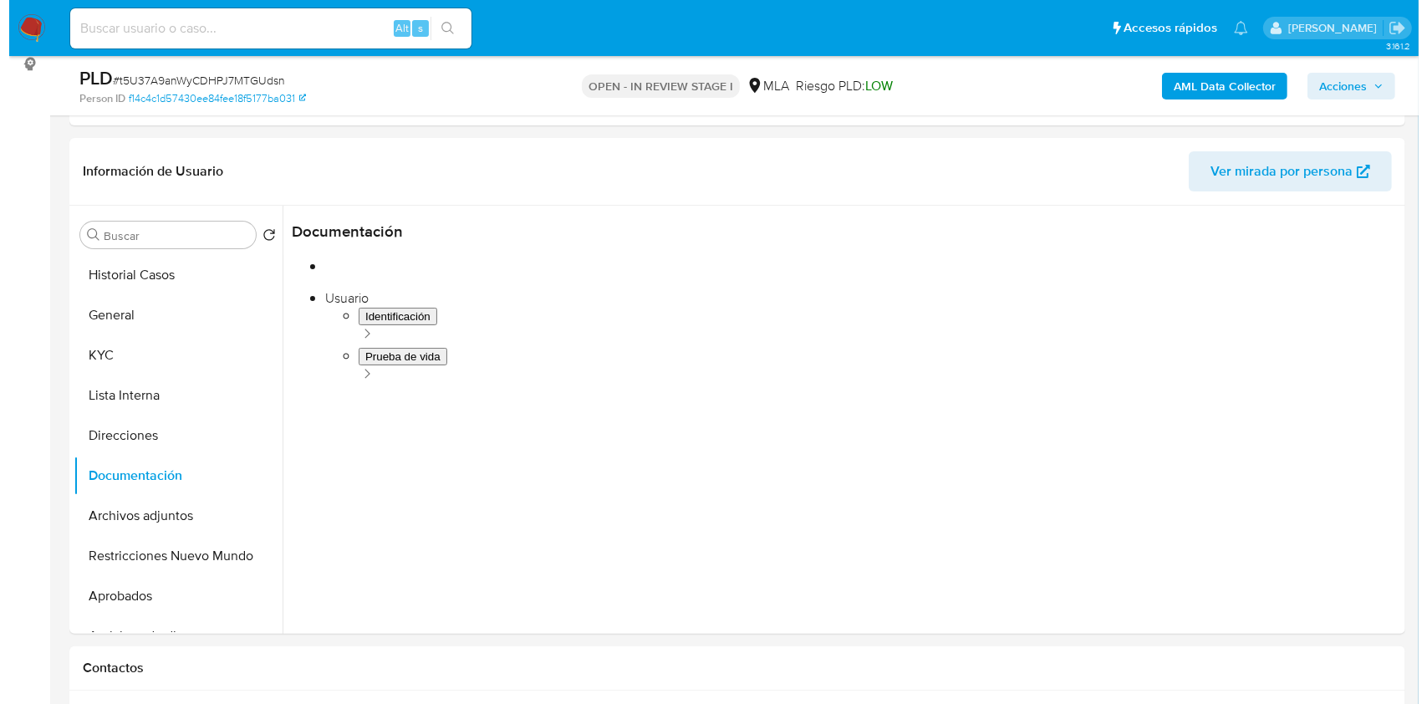
scroll to position [221, 0]
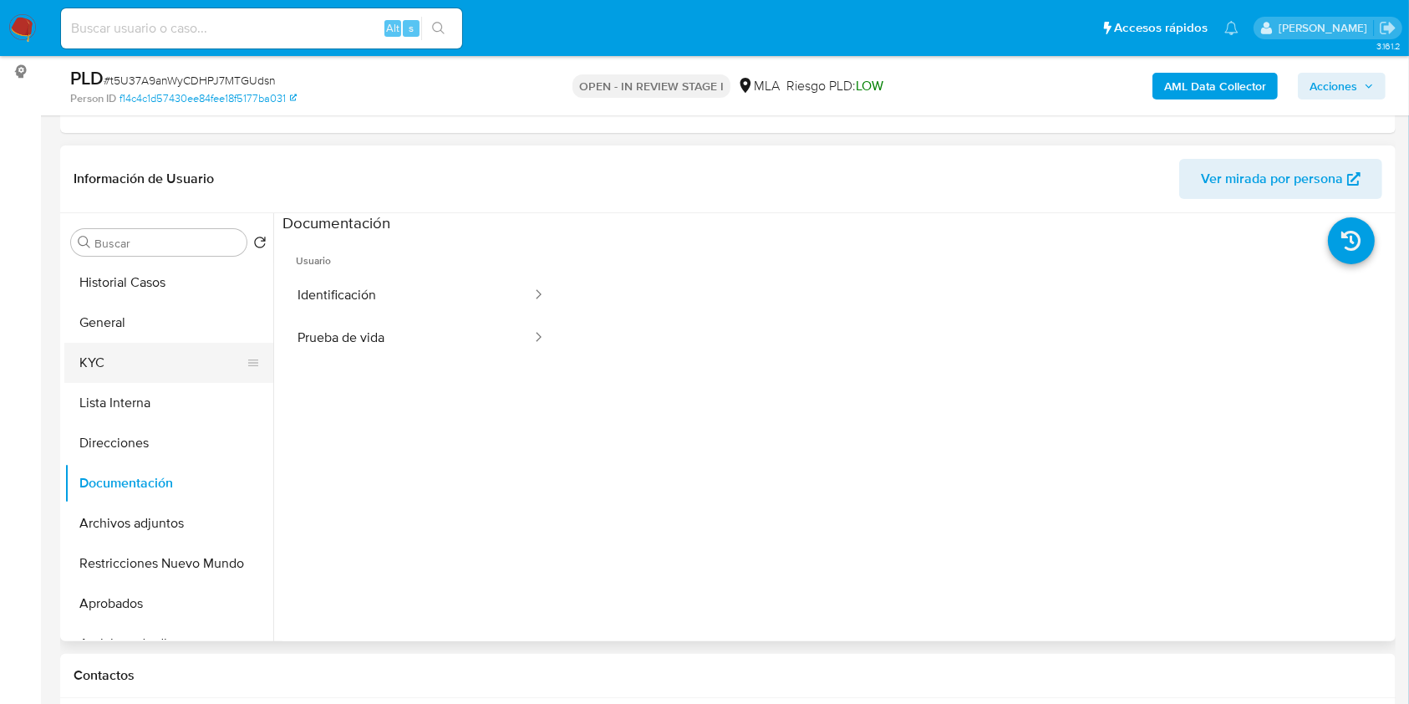
click at [160, 371] on button "KYC" at bounding box center [162, 363] width 196 height 40
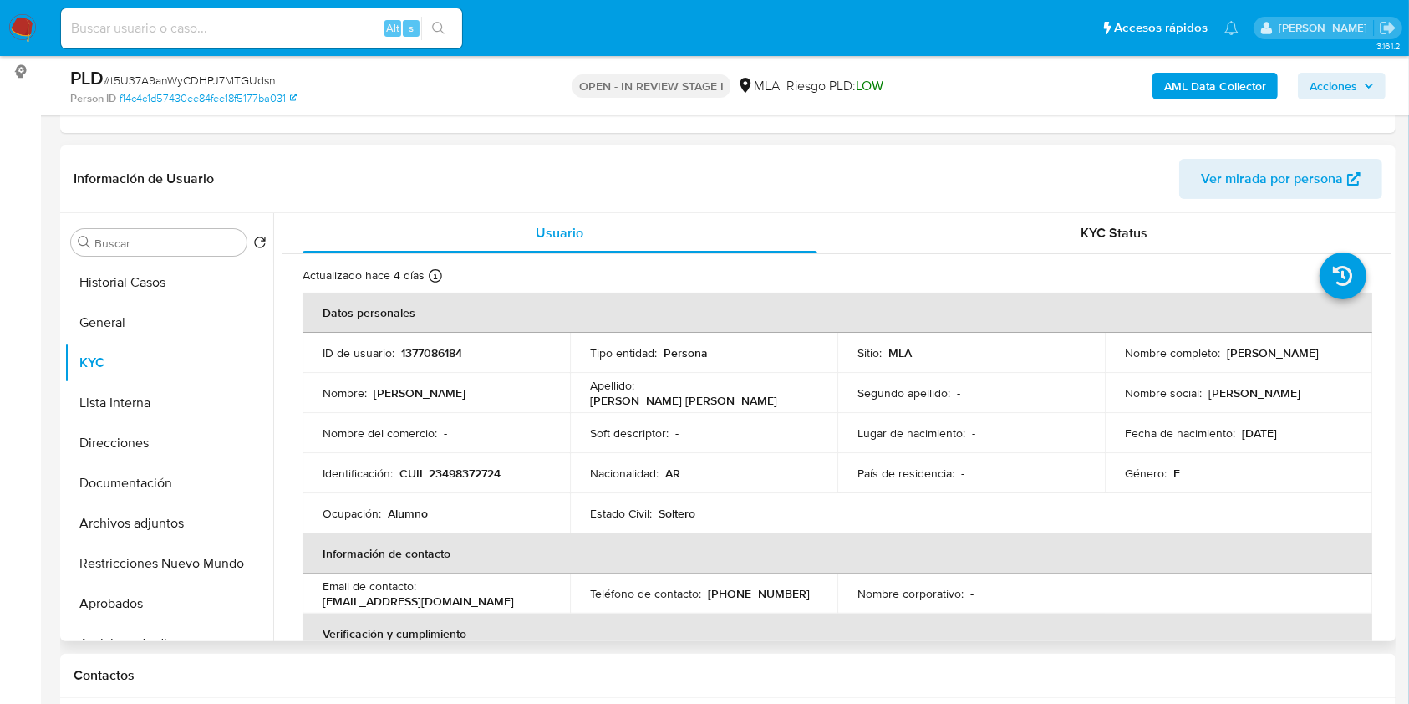
click at [852, 422] on td "Lugar de nacimiento : -" at bounding box center [970, 433] width 267 height 40
click at [1180, 58] on div "PLD # t5U37A9anWyCDHPJ7MTGUdsn Person ID f14c4c1d57430ee84fee18f5177ba031 OPEN …" at bounding box center [727, 85] width 1335 height 59
click at [1179, 96] on b "AML Data Collector" at bounding box center [1215, 86] width 102 height 27
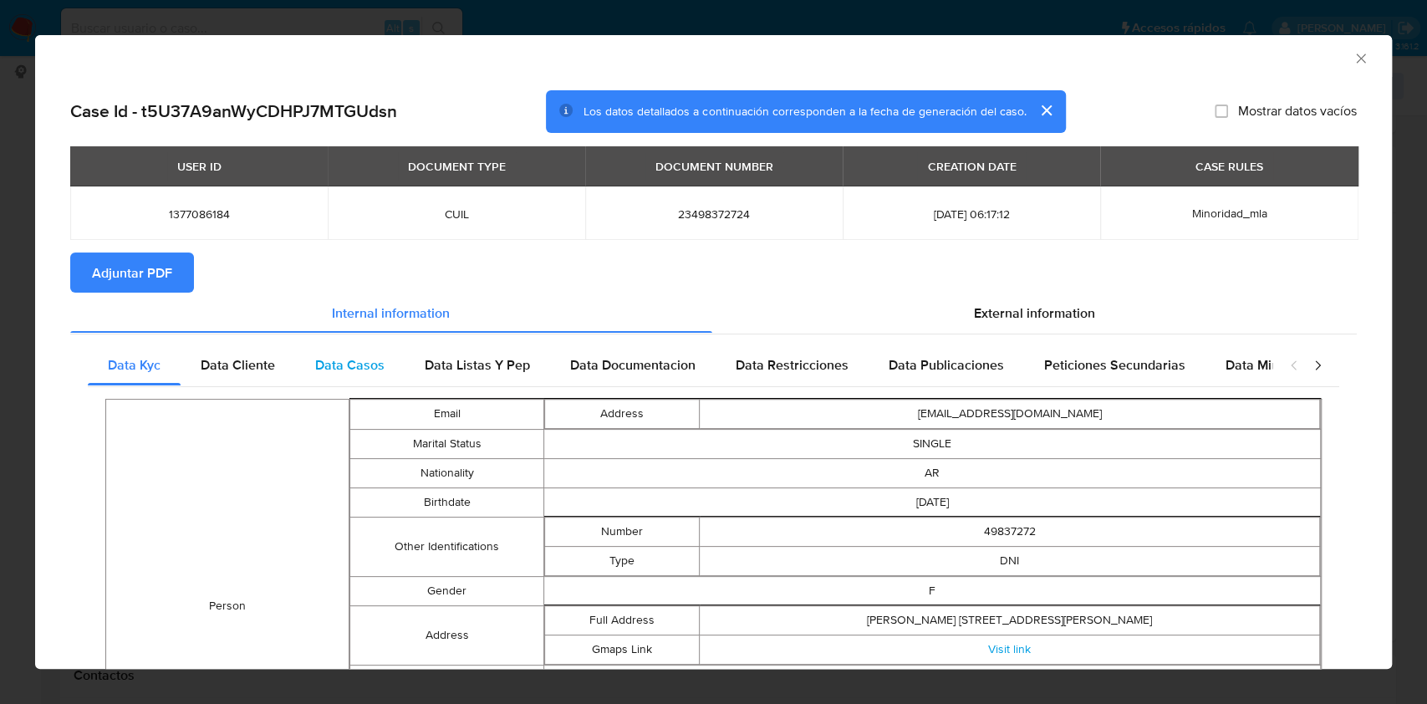
drag, startPoint x: 293, startPoint y: 361, endPoint x: 314, endPoint y: 369, distance: 22.5
click at [293, 363] on div "Data Cliente" at bounding box center [238, 365] width 114 height 40
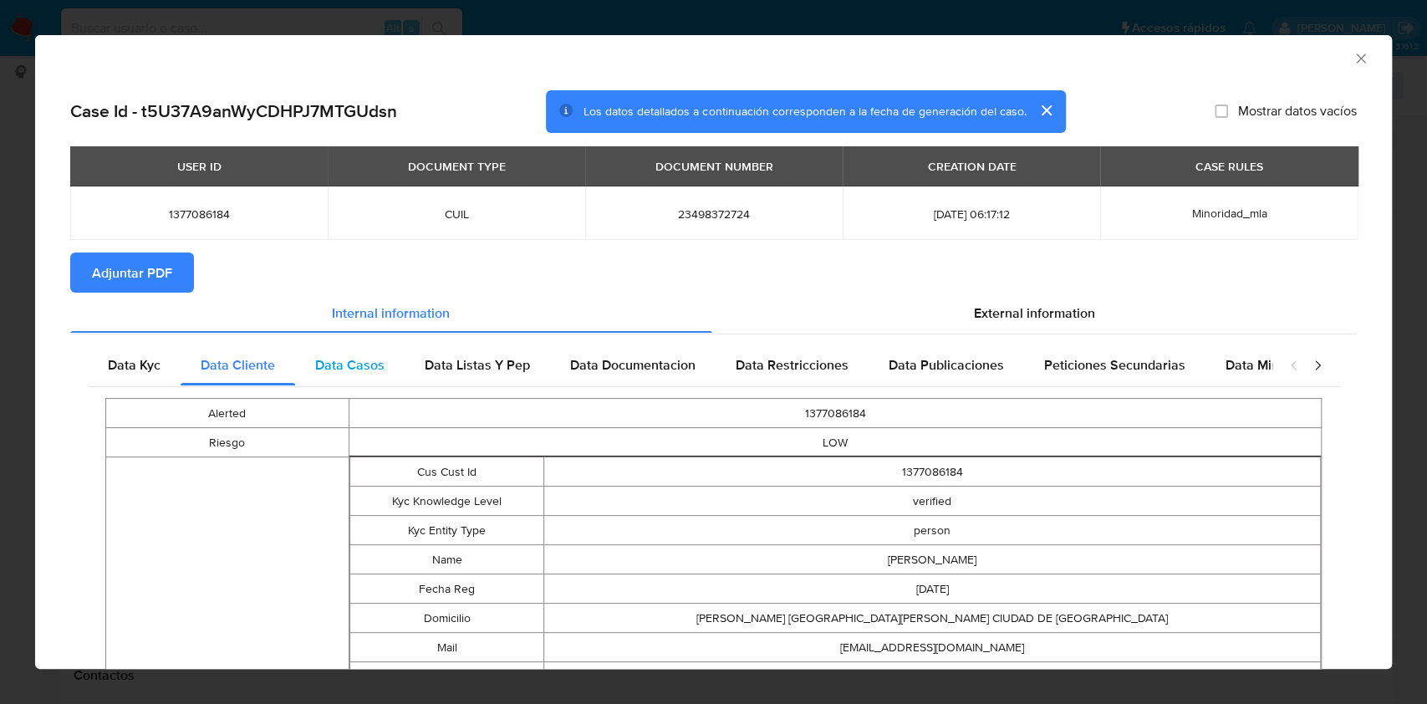
click at [346, 370] on span "Data Casos" at bounding box center [349, 364] width 69 height 19
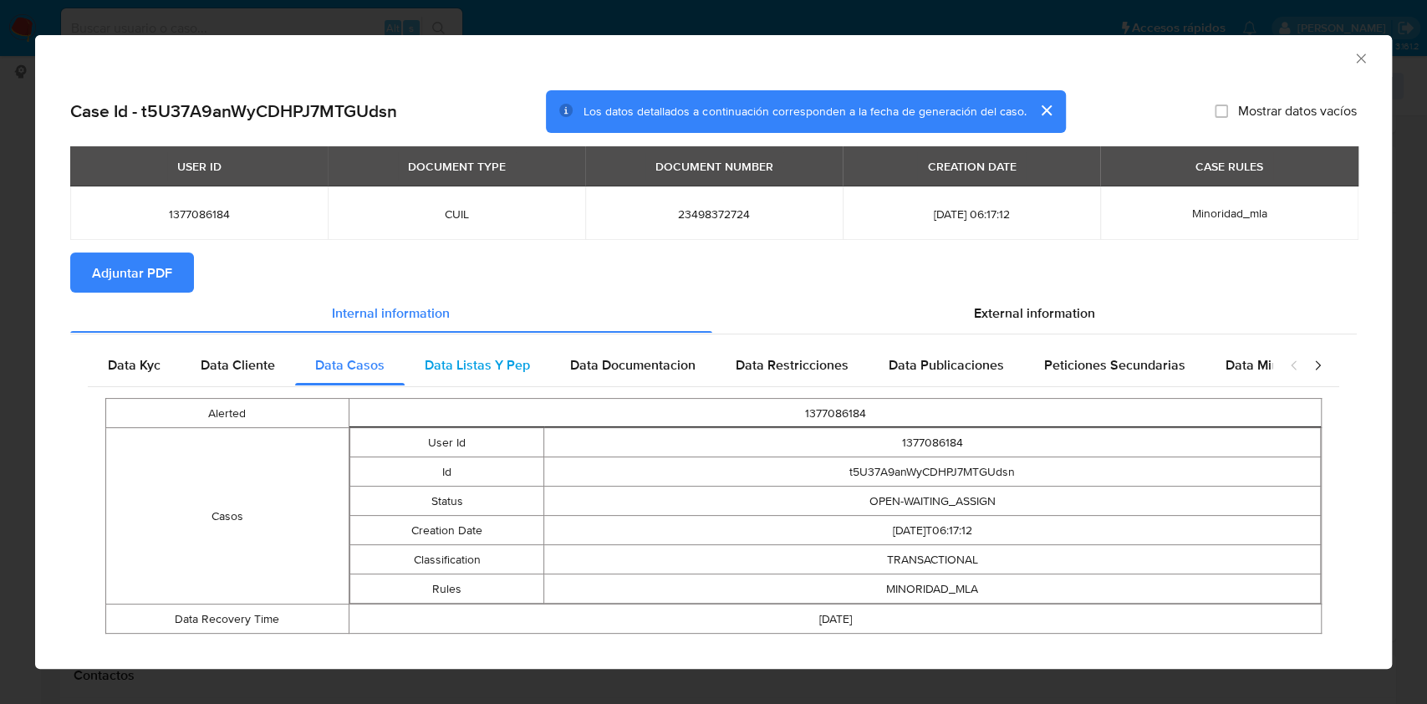
click at [483, 364] on span "Data Listas Y Pep" at bounding box center [477, 364] width 105 height 19
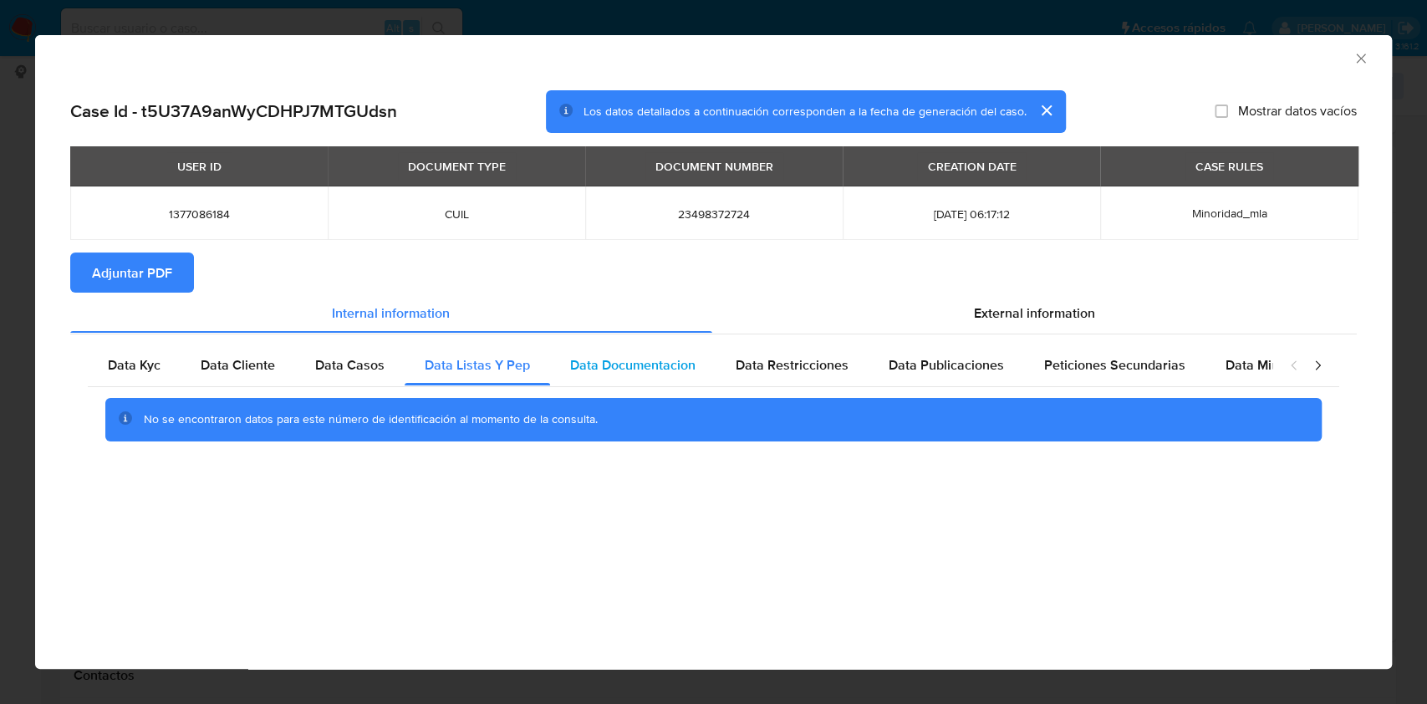
click at [662, 359] on span "Data Documentacion" at bounding box center [632, 364] width 125 height 19
click at [765, 375] on div "Data Restricciones" at bounding box center [791, 365] width 153 height 40
click at [968, 363] on span "Data Publicaciones" at bounding box center [945, 364] width 115 height 19
click at [1067, 356] on span "Peticiones Secundarias" at bounding box center [1114, 364] width 141 height 19
click at [1228, 364] on span "Data Minoridad" at bounding box center [1271, 364] width 92 height 19
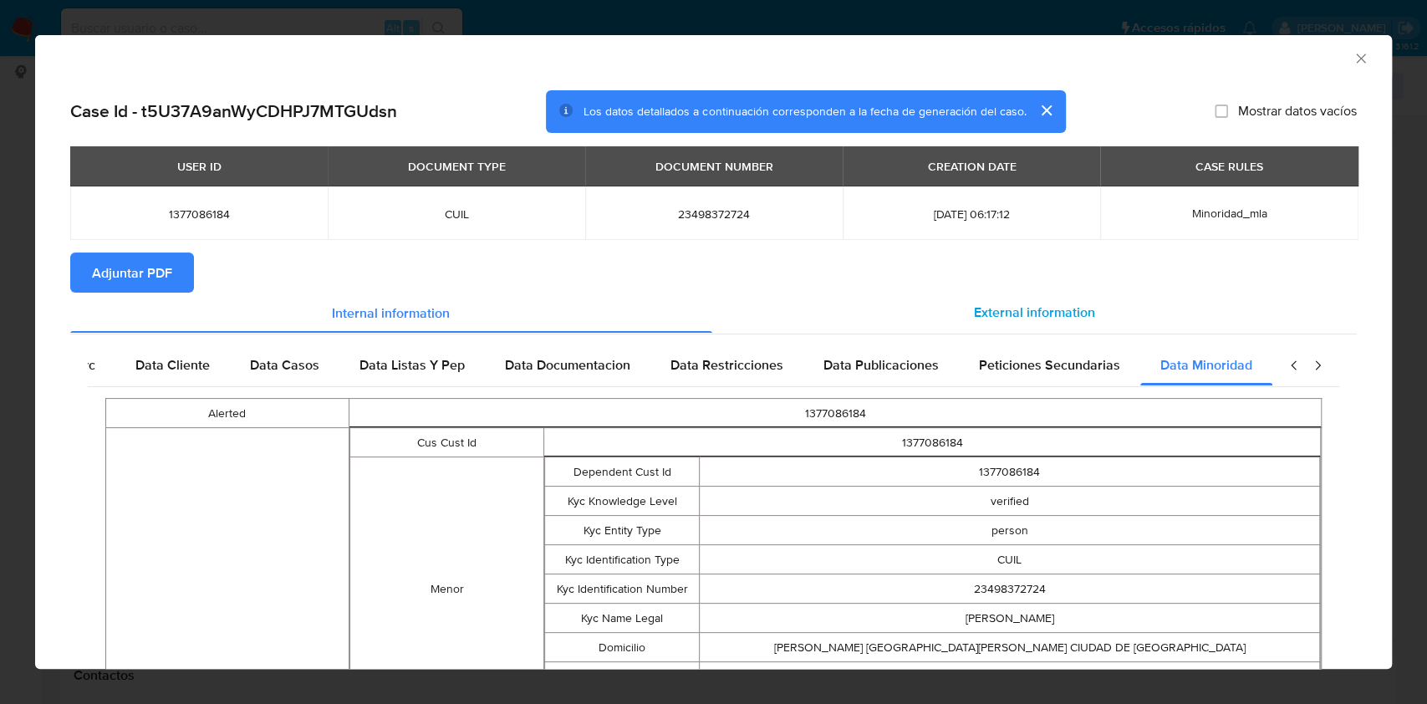
scroll to position [0, 74]
click at [1042, 309] on span "External information" at bounding box center [1034, 312] width 121 height 19
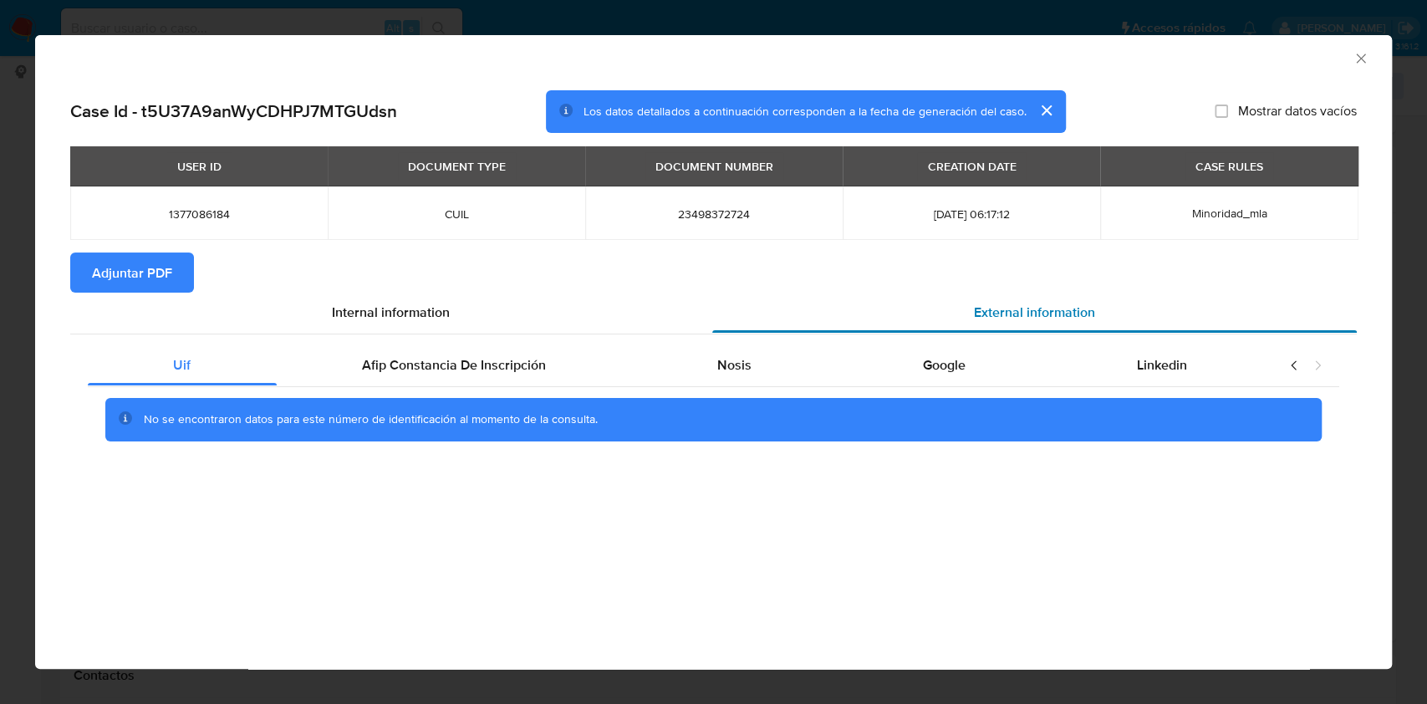
scroll to position [0, 0]
click at [455, 368] on span "Afip Constancia De Inscripción" at bounding box center [454, 364] width 184 height 19
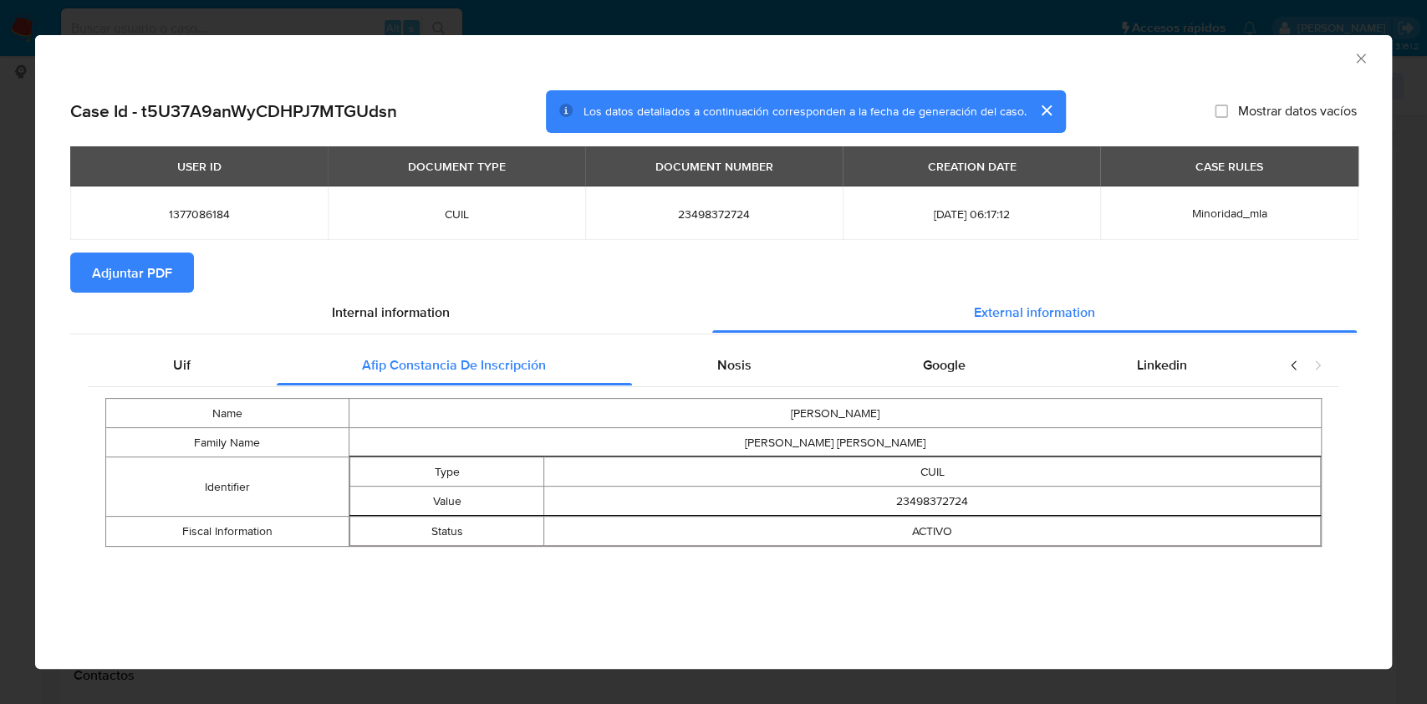
click at [802, 386] on div "Name LUCERO AILEN Family Name IZARRA CASTRO Identifier Type CUIL Value 23498372…" at bounding box center [713, 472] width 1251 height 172
click at [777, 364] on div "Nosis" at bounding box center [735, 365] width 206 height 40
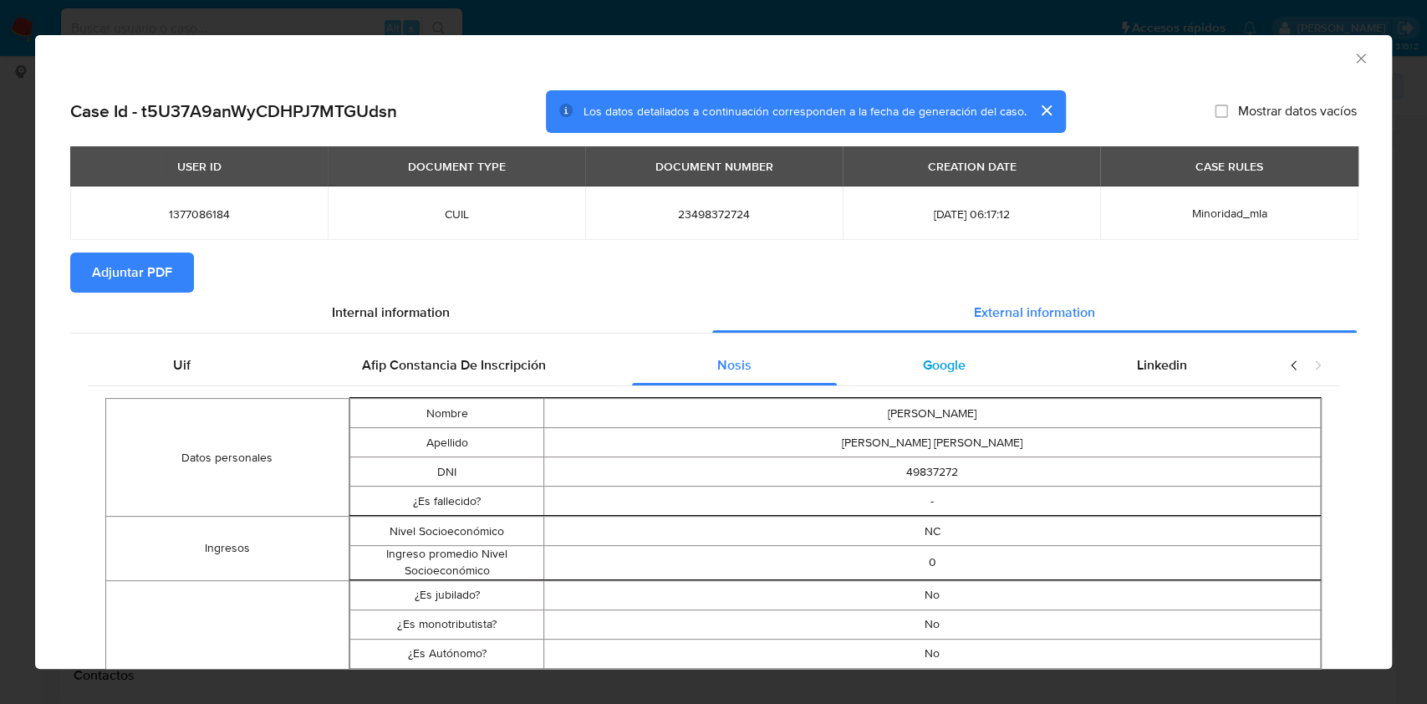
click at [961, 363] on div "Google" at bounding box center [944, 365] width 214 height 40
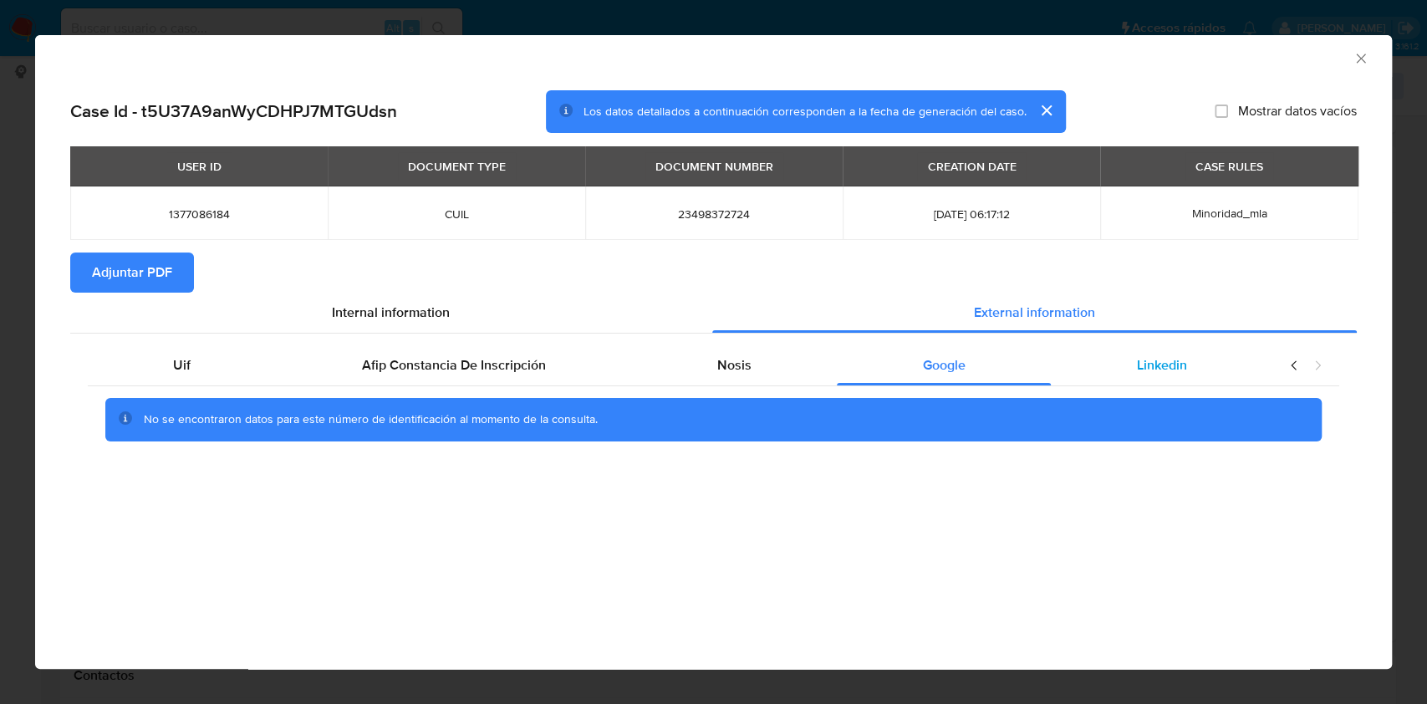
click at [1115, 369] on div "Linkedin" at bounding box center [1160, 365] width 221 height 40
click at [117, 278] on span "Adjuntar PDF" at bounding box center [132, 272] width 80 height 37
click at [1354, 53] on icon "Cerrar ventana" at bounding box center [1360, 58] width 17 height 17
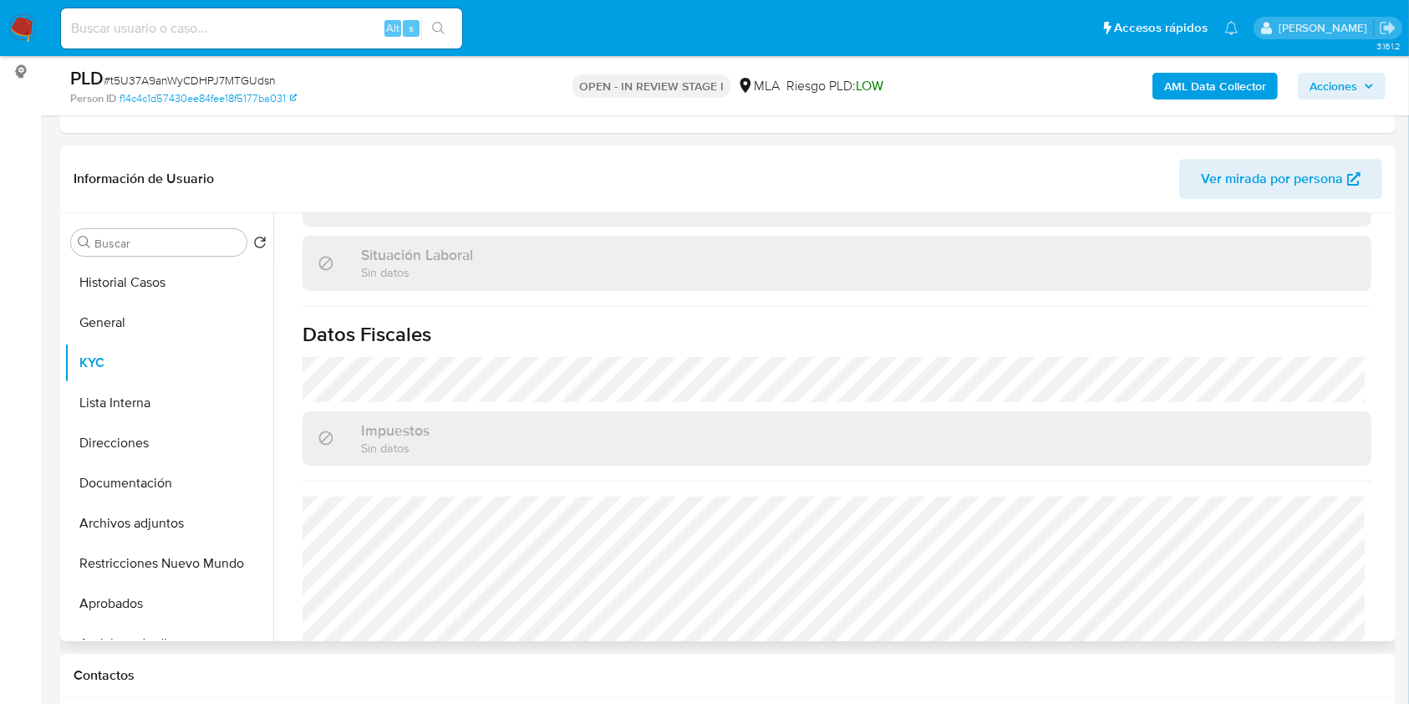
scroll to position [880, 0]
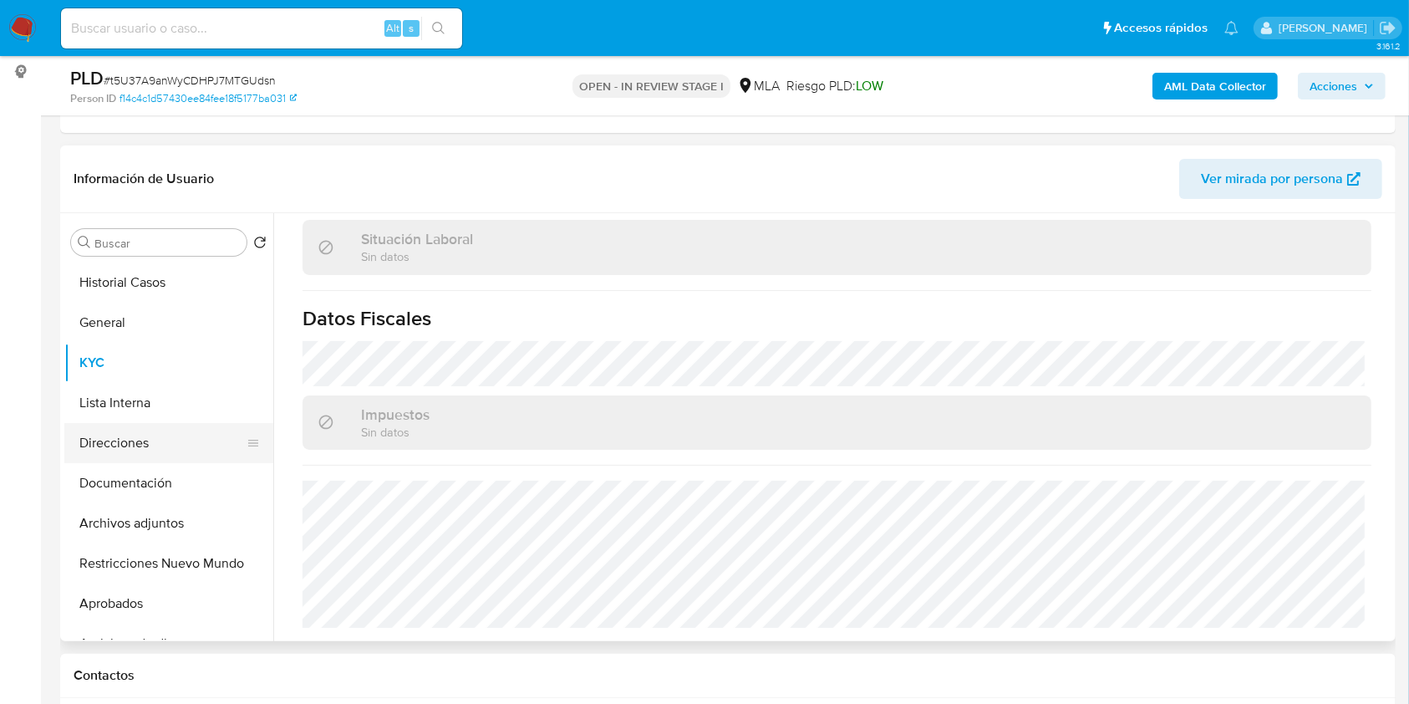
click at [175, 459] on button "Direcciones" at bounding box center [162, 443] width 196 height 40
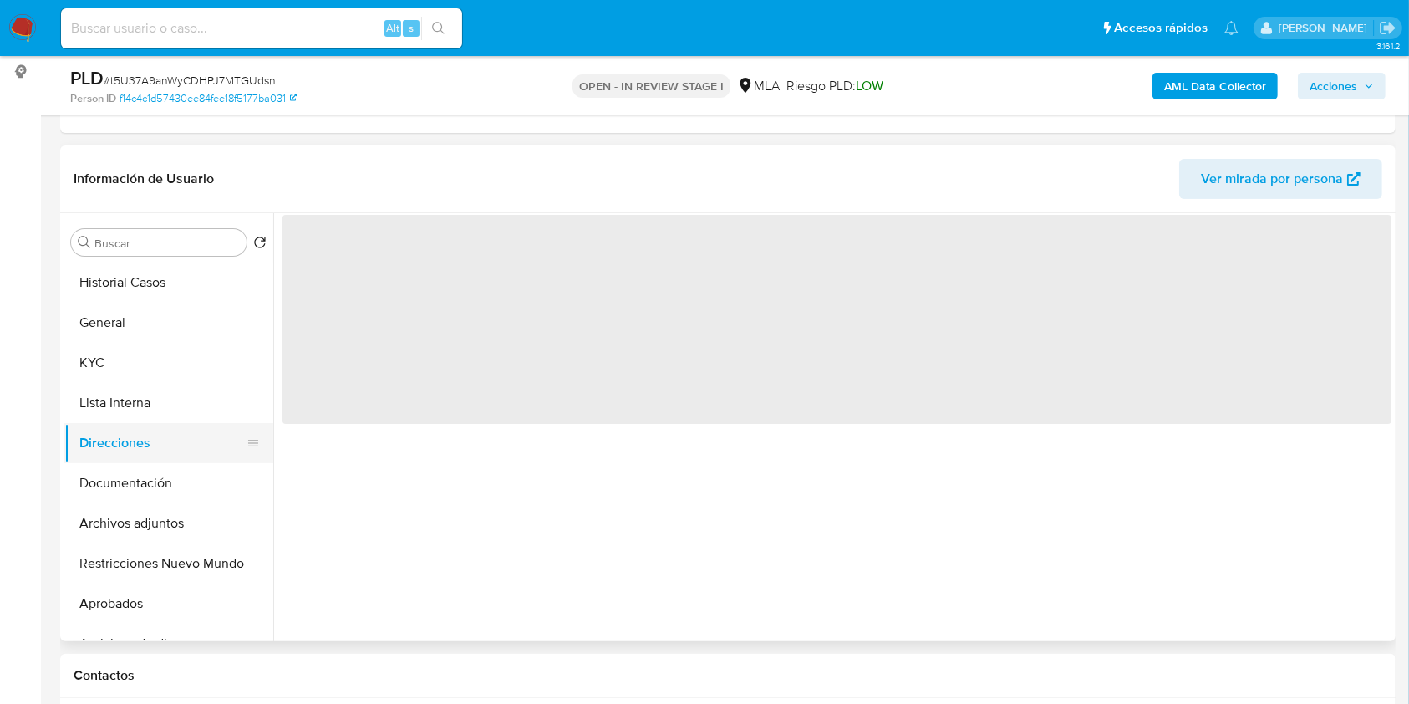
scroll to position [0, 0]
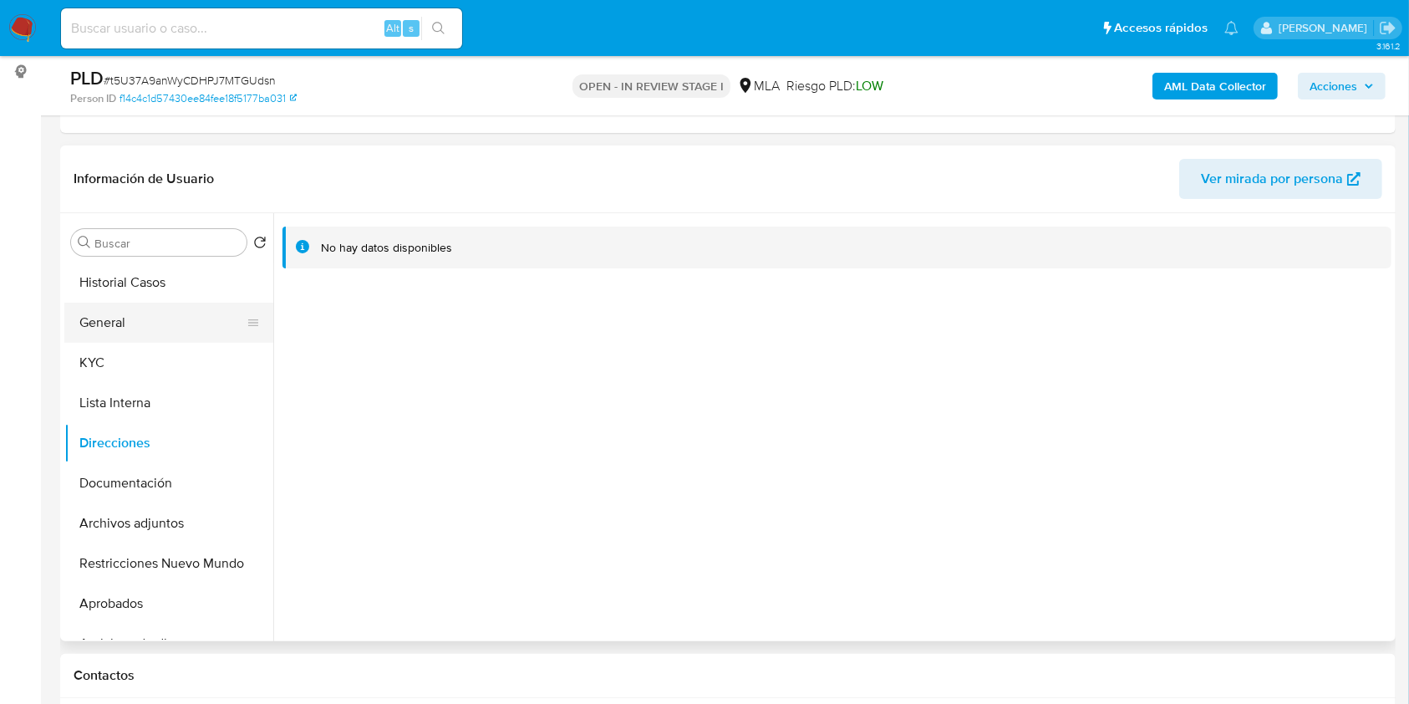
drag, startPoint x: 114, startPoint y: 374, endPoint x: 160, endPoint y: 308, distance: 81.6
click at [114, 374] on button "KYC" at bounding box center [168, 363] width 209 height 40
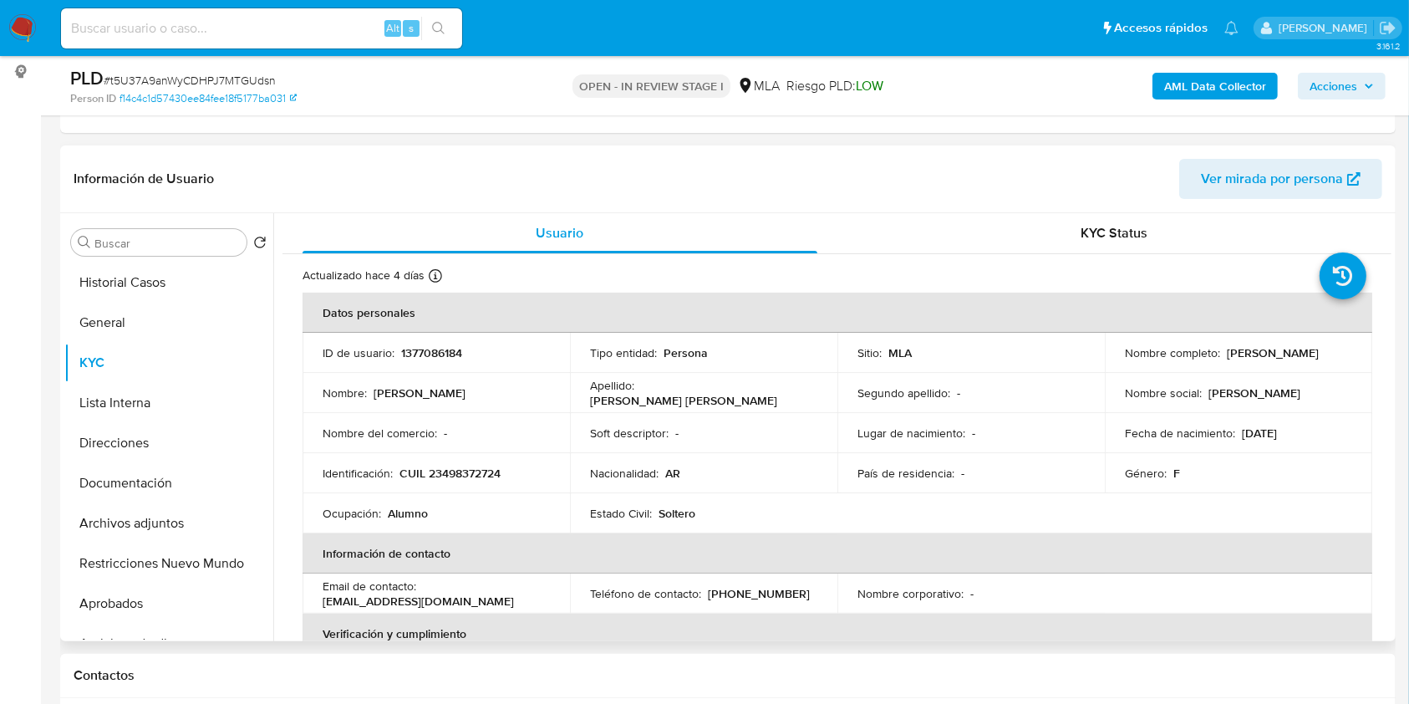
drag, startPoint x: 1116, startPoint y: 364, endPoint x: 1269, endPoint y: 352, distance: 152.5
click at [1269, 352] on td "Nombre completo : Lucero Ailen Izarra Castro" at bounding box center [1238, 353] width 267 height 40
drag, startPoint x: 1265, startPoint y: 359, endPoint x: 1103, endPoint y: 368, distance: 162.3
click at [1105, 368] on td "Nombre completo : Lucero Ailen Izarra Castro" at bounding box center [1238, 353] width 267 height 40
copy p "[PERSON_NAME]"
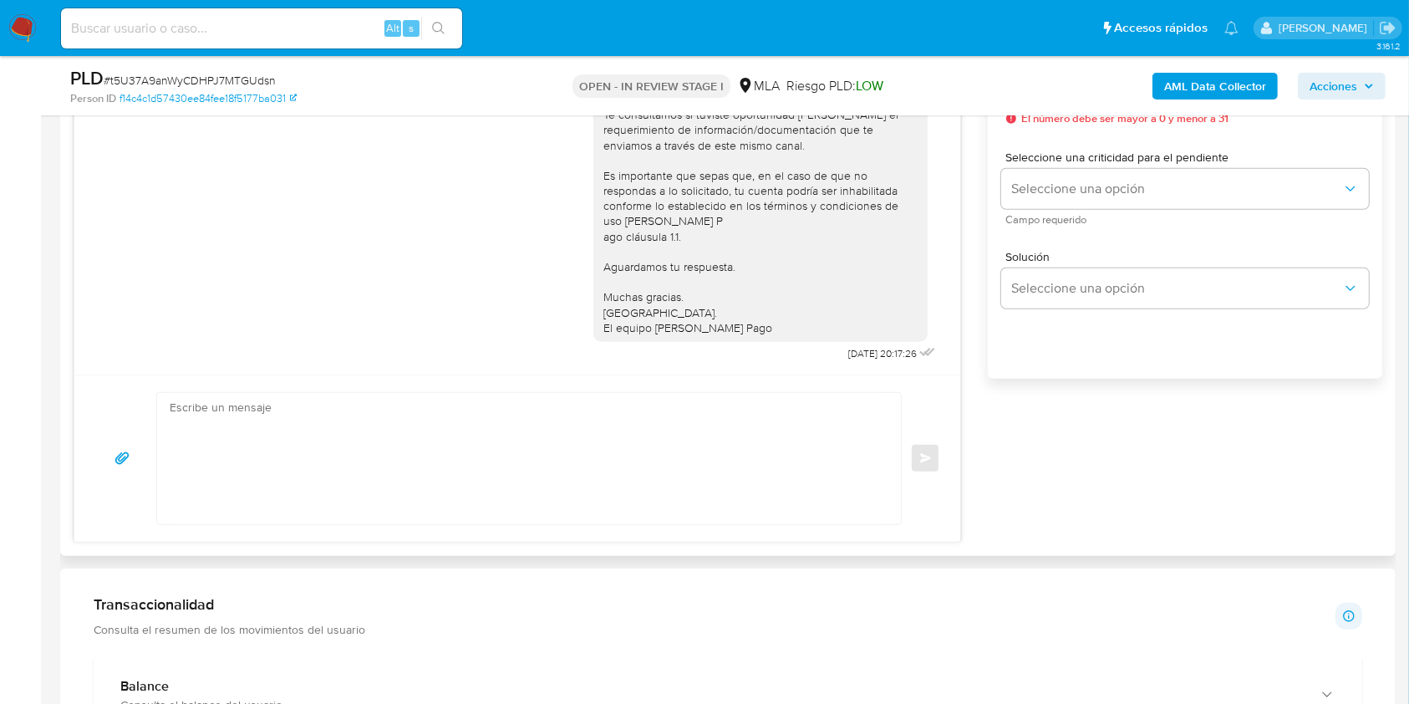
scroll to position [1012, 0]
click at [536, 418] on textarea at bounding box center [525, 454] width 710 height 131
paste textarea "Hola Lucero Ailen Izarra Castro, De acuerdo al análisis realizado sobre los mov…"
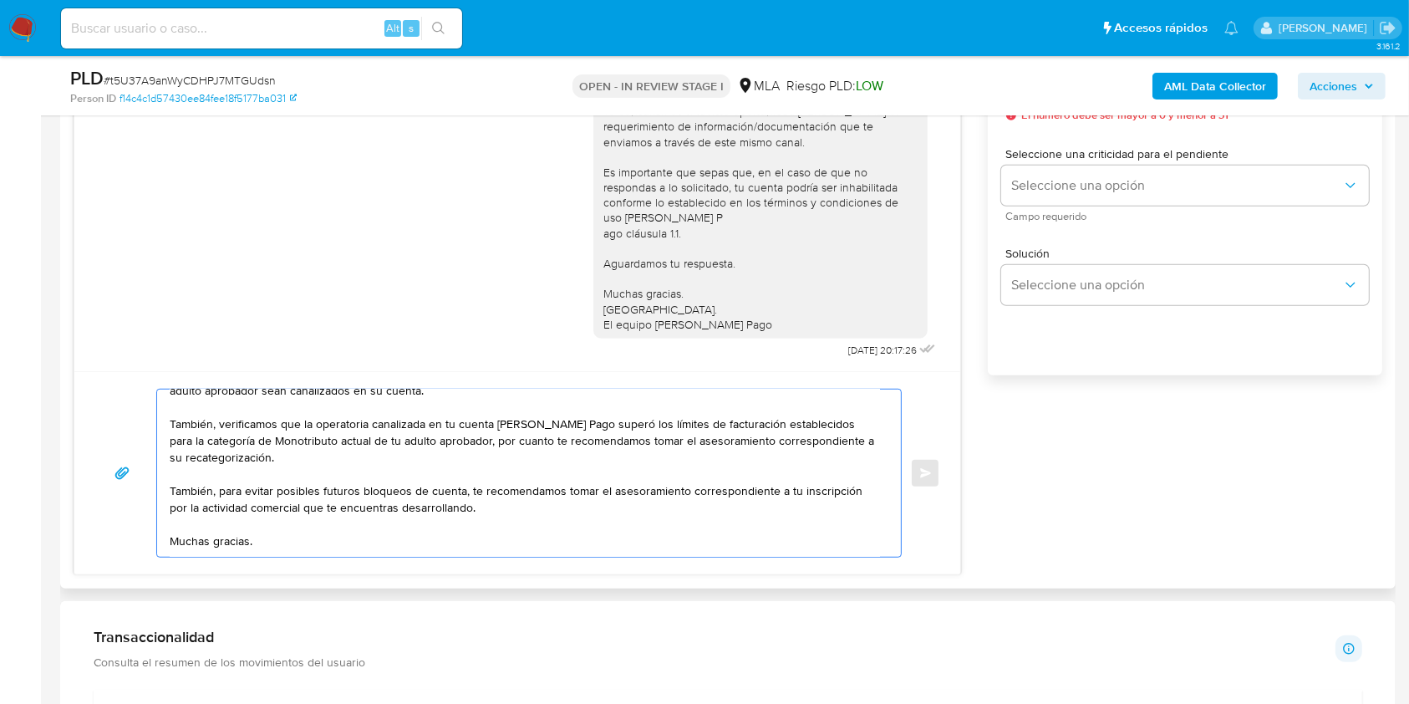
scroll to position [49, 0]
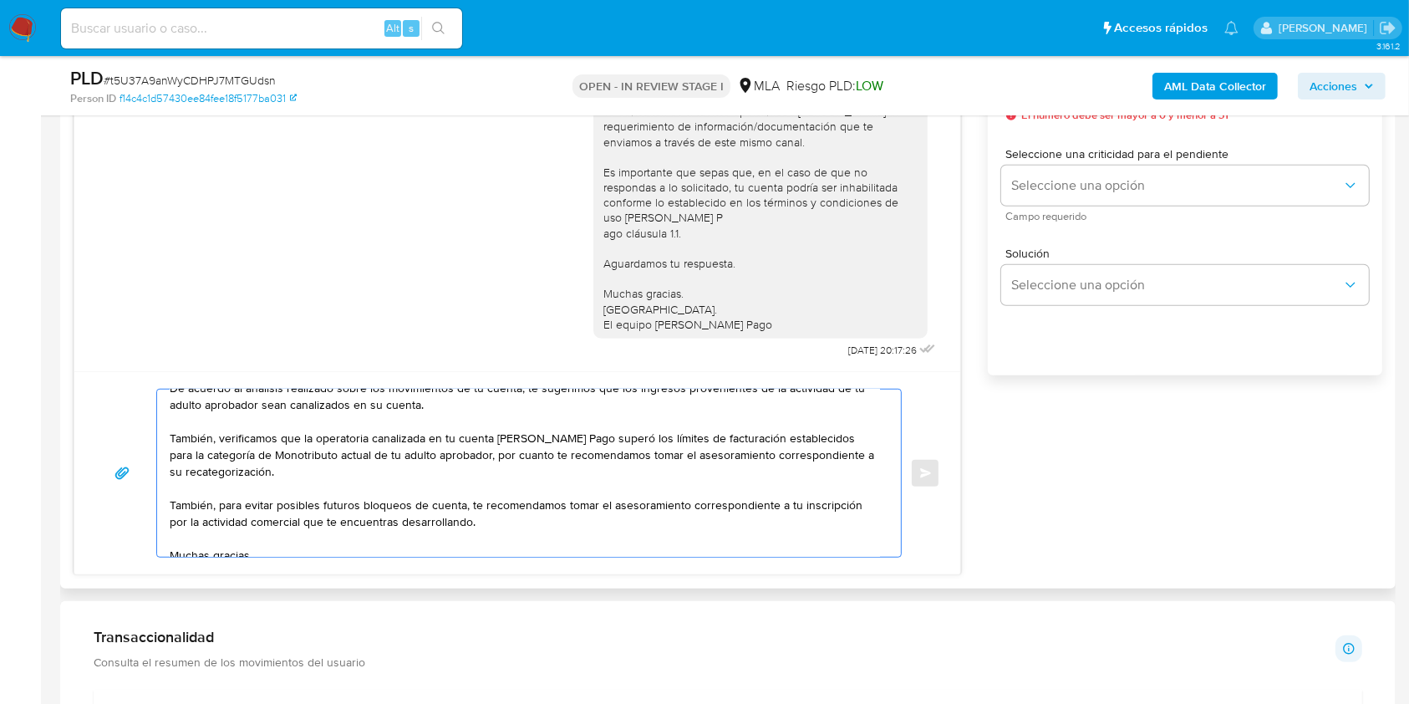
drag, startPoint x: 526, startPoint y: 524, endPoint x: 148, endPoint y: 502, distance: 379.2
click at [148, 502] on div "Hola Lucero Ailen Izarra Castro, De acuerdo al análisis realizado sobre los mov…" at bounding box center [517, 473] width 846 height 169
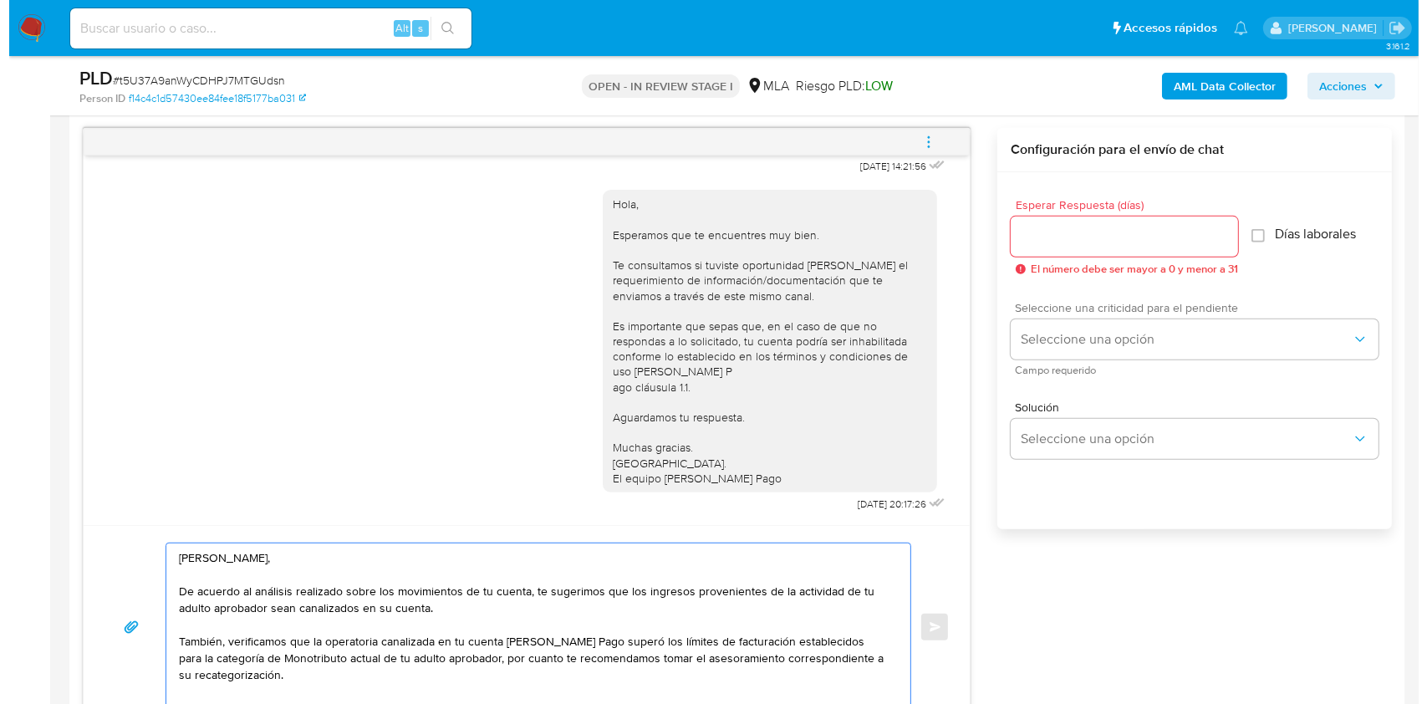
scroll to position [851, 0]
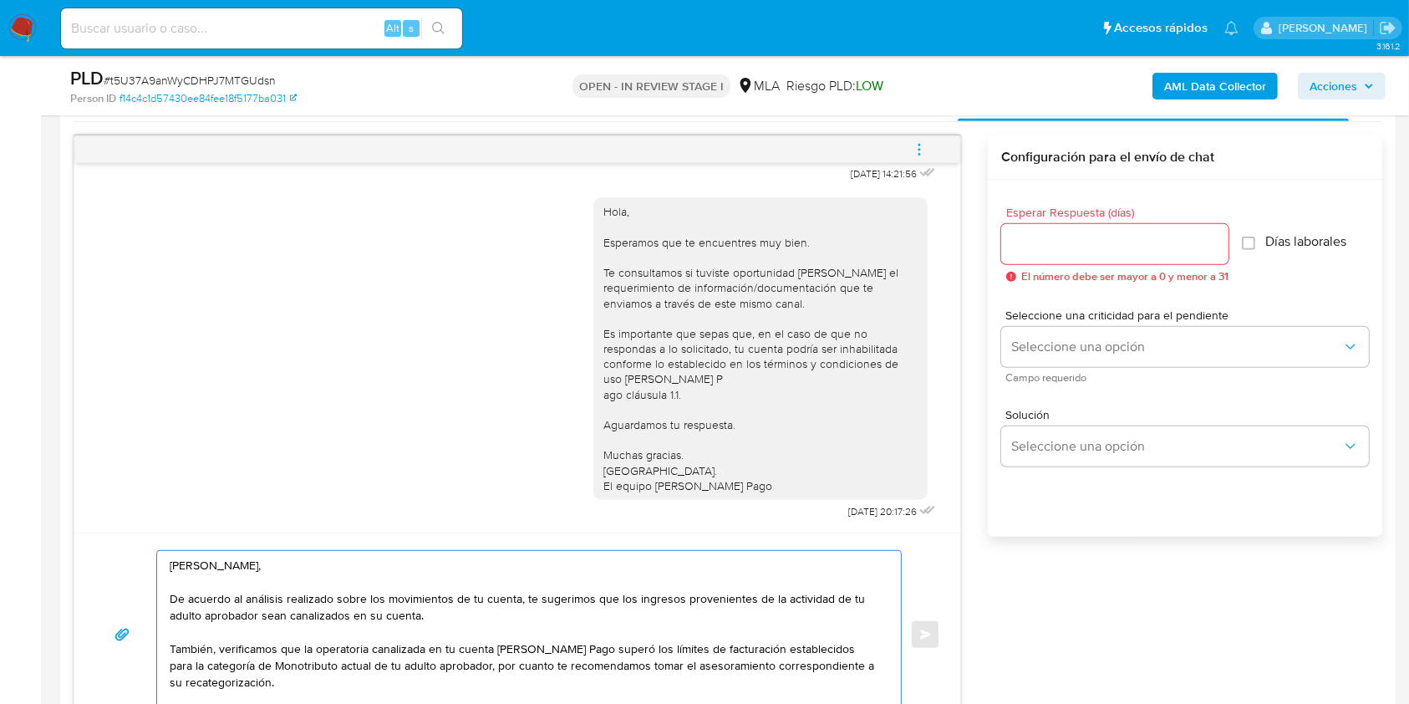
type textarea "[PERSON_NAME], De acuerdo al análisis realizado sobre los movimientos de tu cue…"
click at [1080, 258] on div at bounding box center [1114, 244] width 227 height 40
click at [1073, 249] on div at bounding box center [1114, 244] width 227 height 40
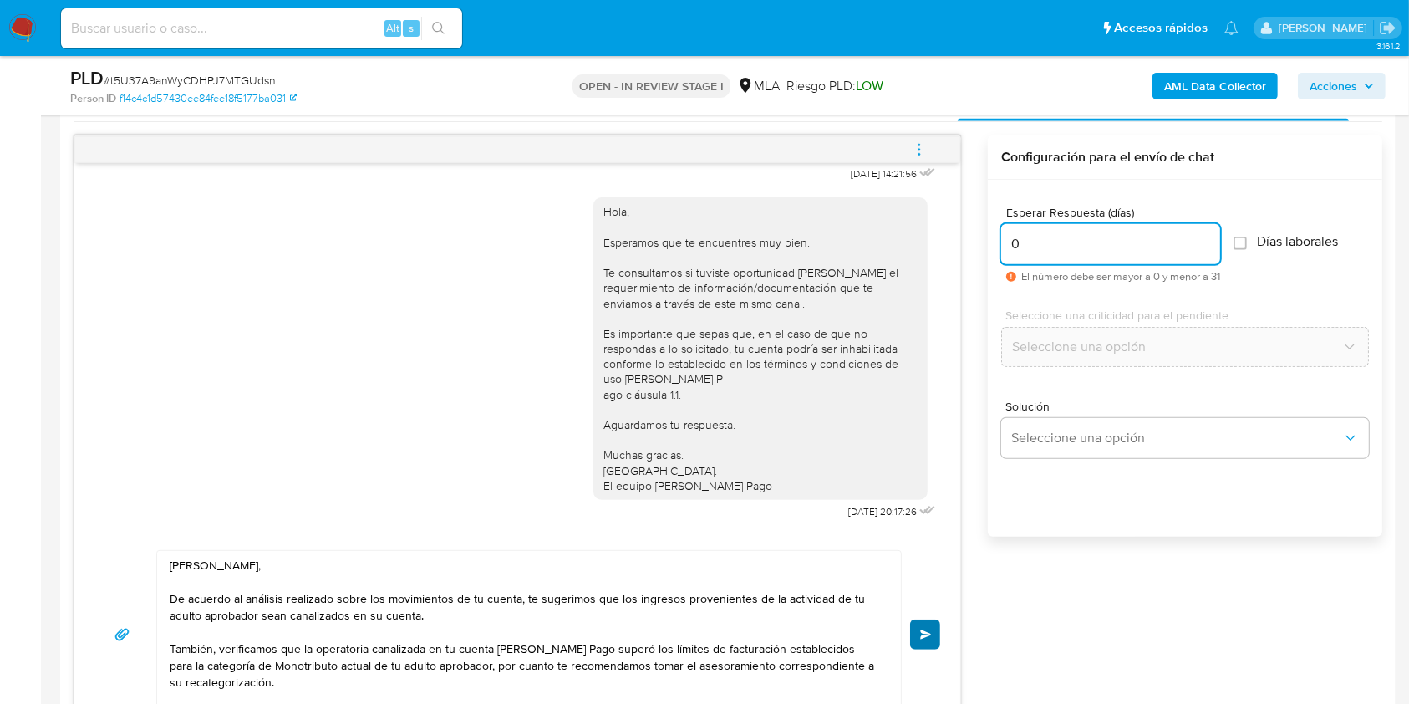
type input "0"
click at [925, 645] on button "Enviar" at bounding box center [925, 634] width 30 height 30
click at [926, 152] on icon "menu-action" at bounding box center [919, 149] width 15 height 15
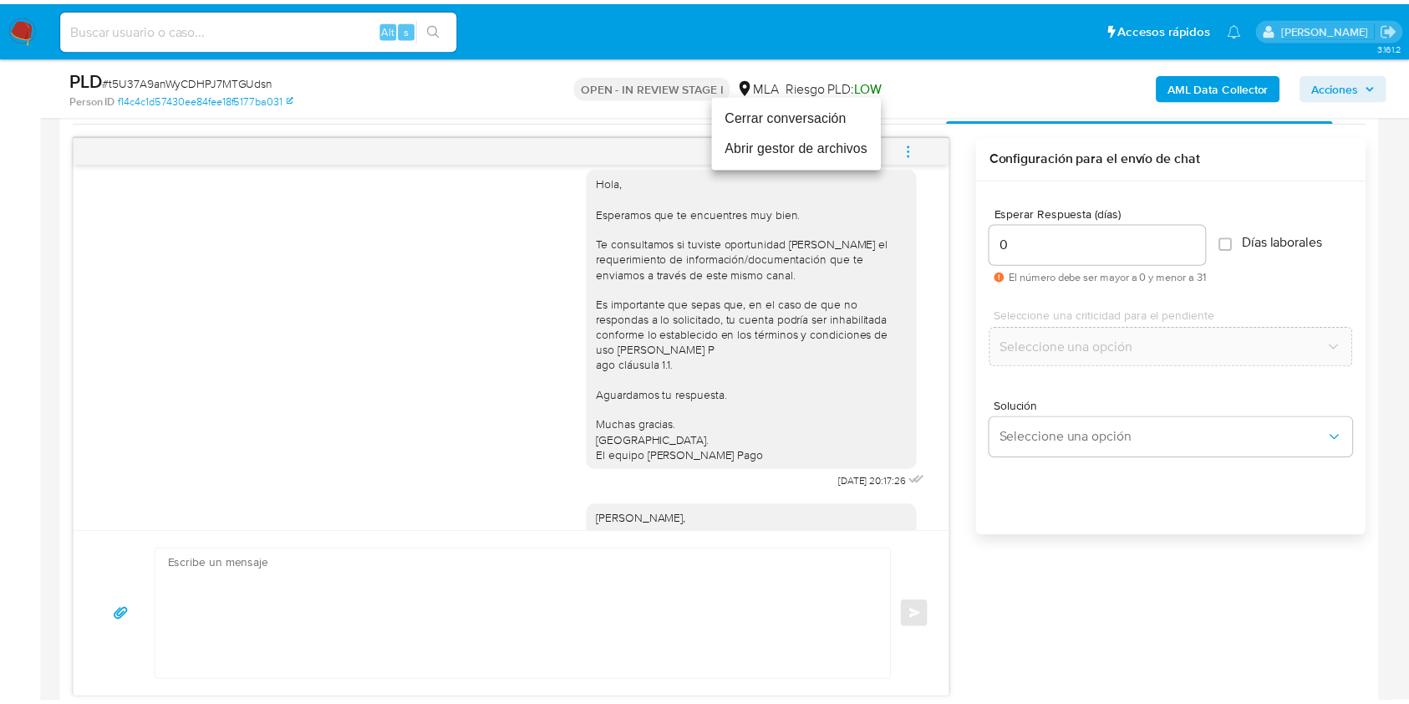
scroll to position [1084, 0]
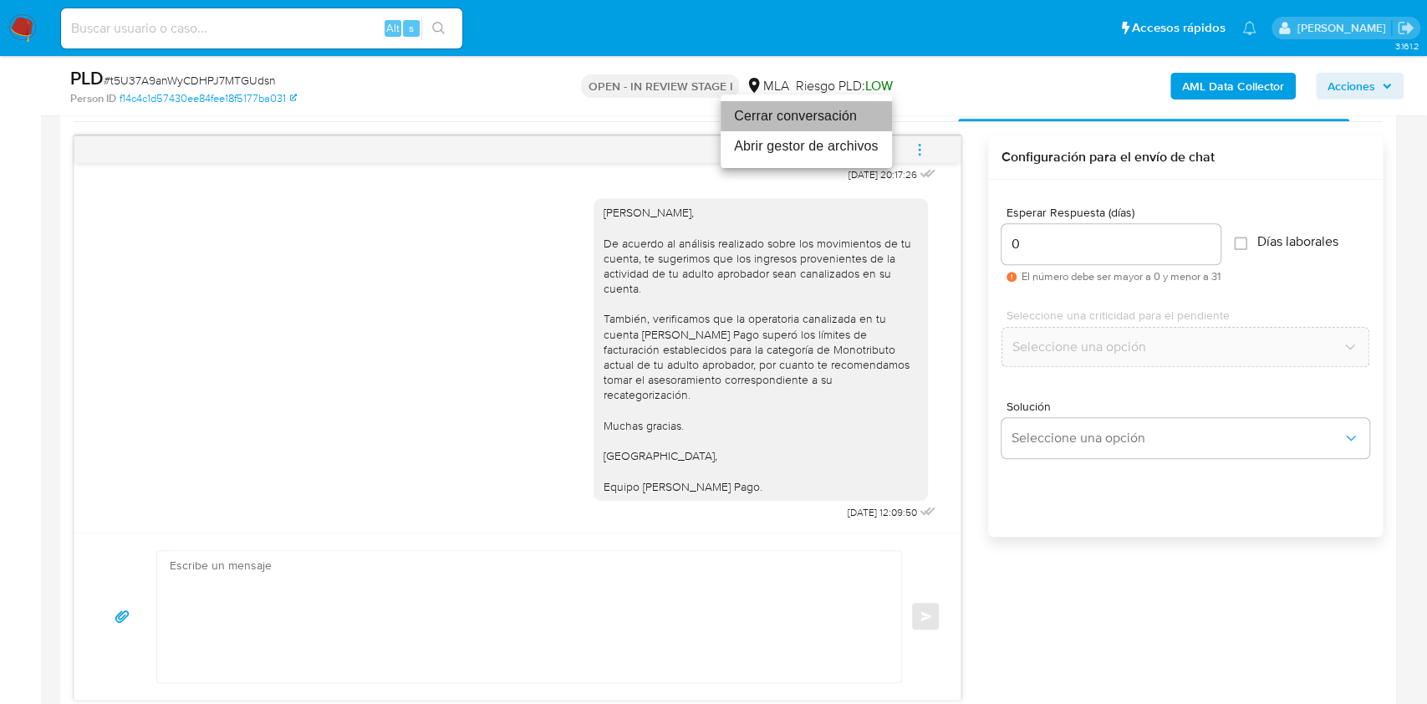
click at [822, 112] on li "Cerrar conversación" at bounding box center [805, 116] width 171 height 30
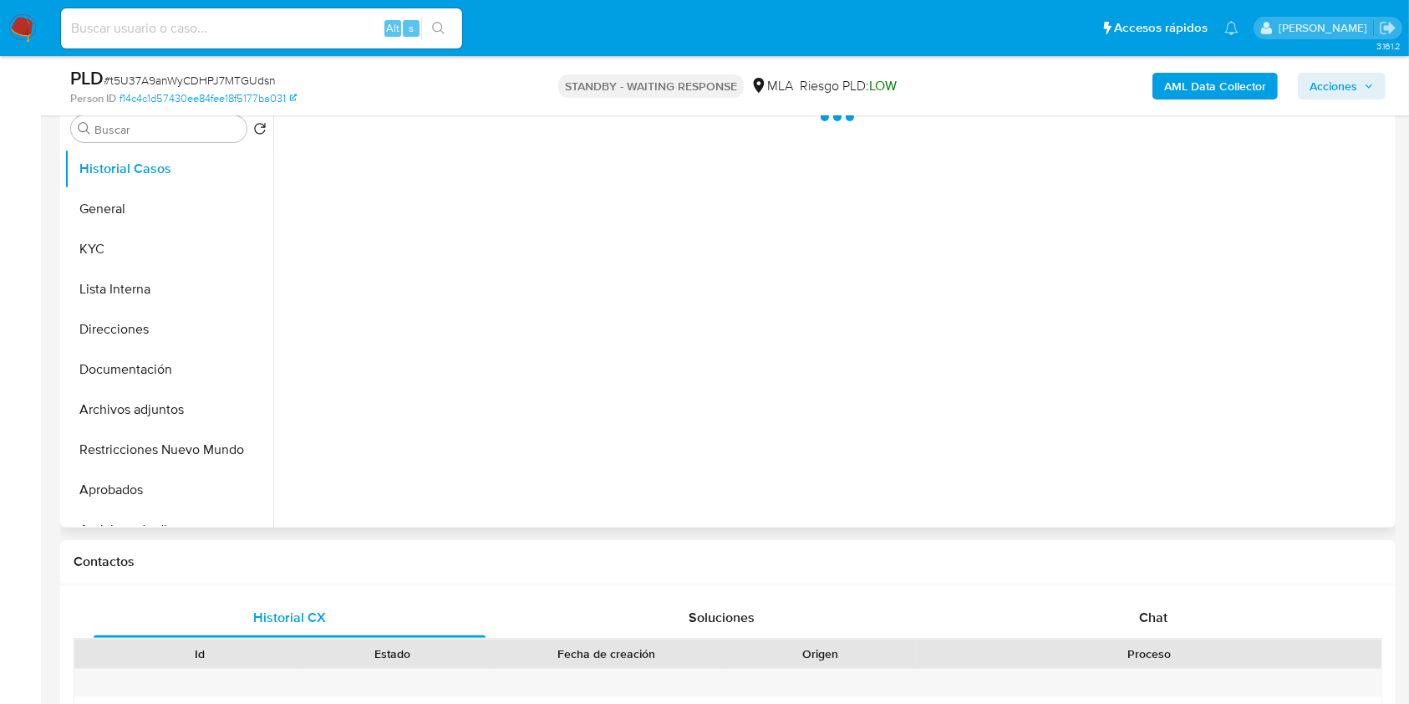
select select "10"
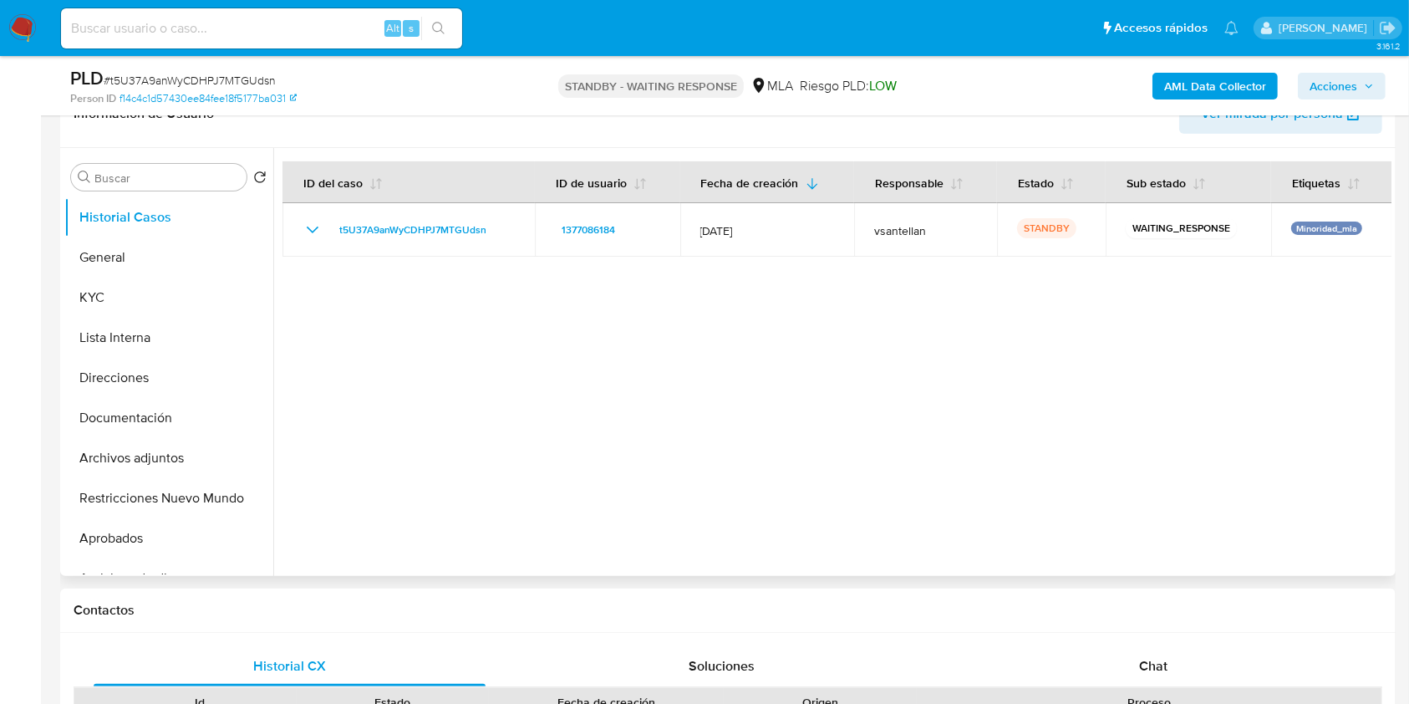
scroll to position [334, 0]
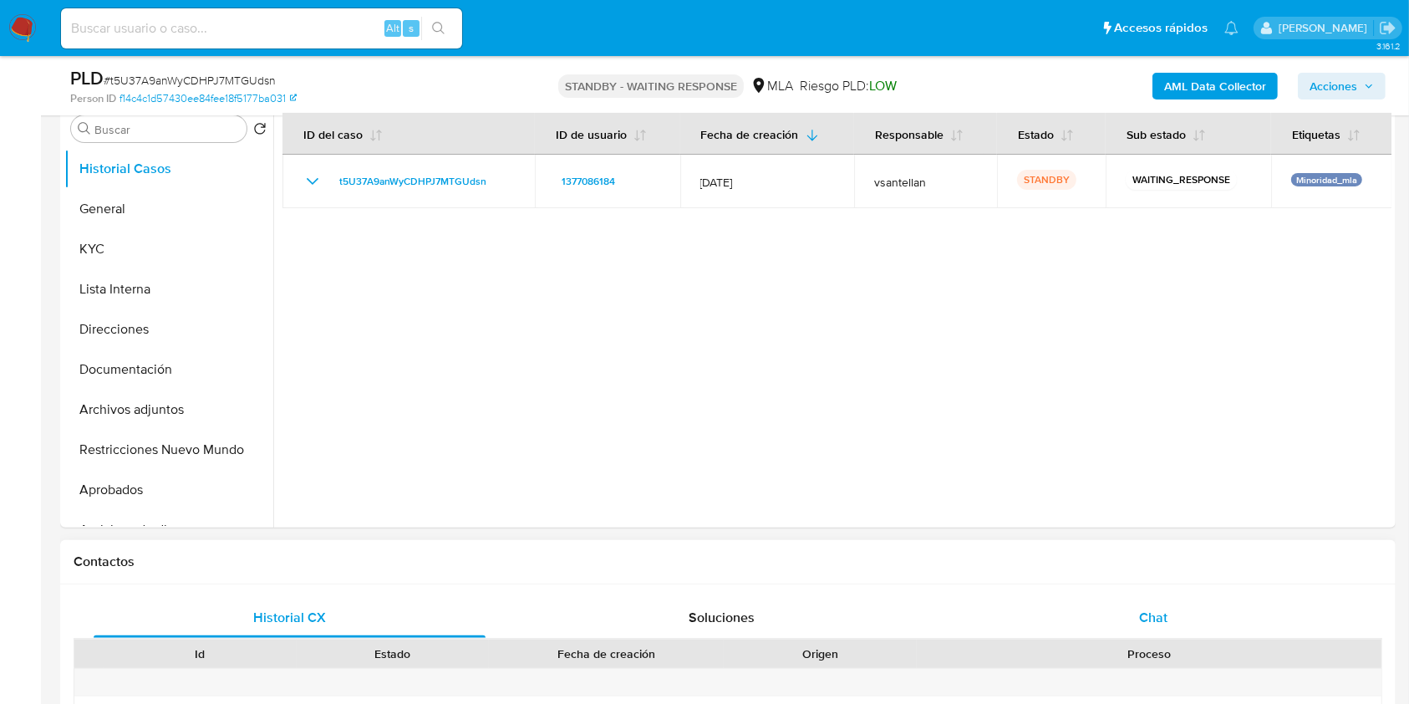
click at [1165, 618] on span "Chat" at bounding box center [1153, 617] width 28 height 19
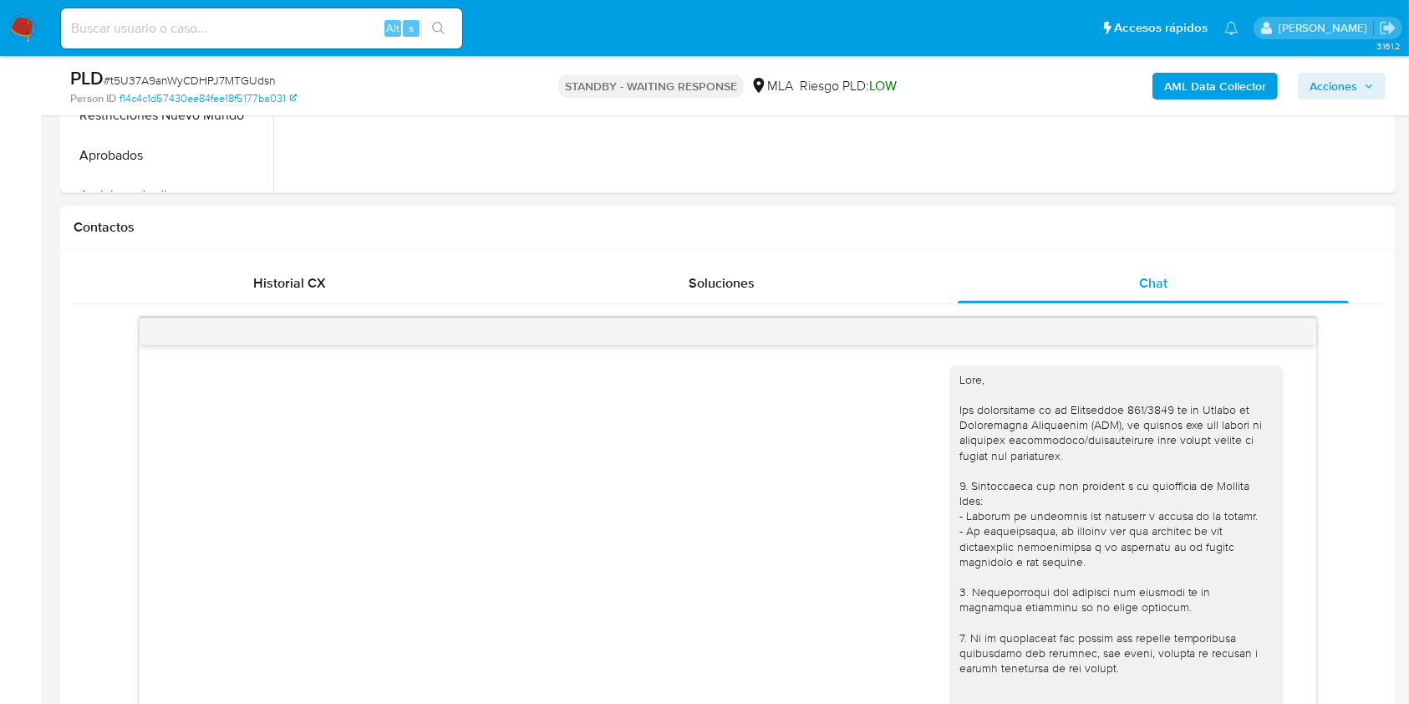
scroll to position [1084, 0]
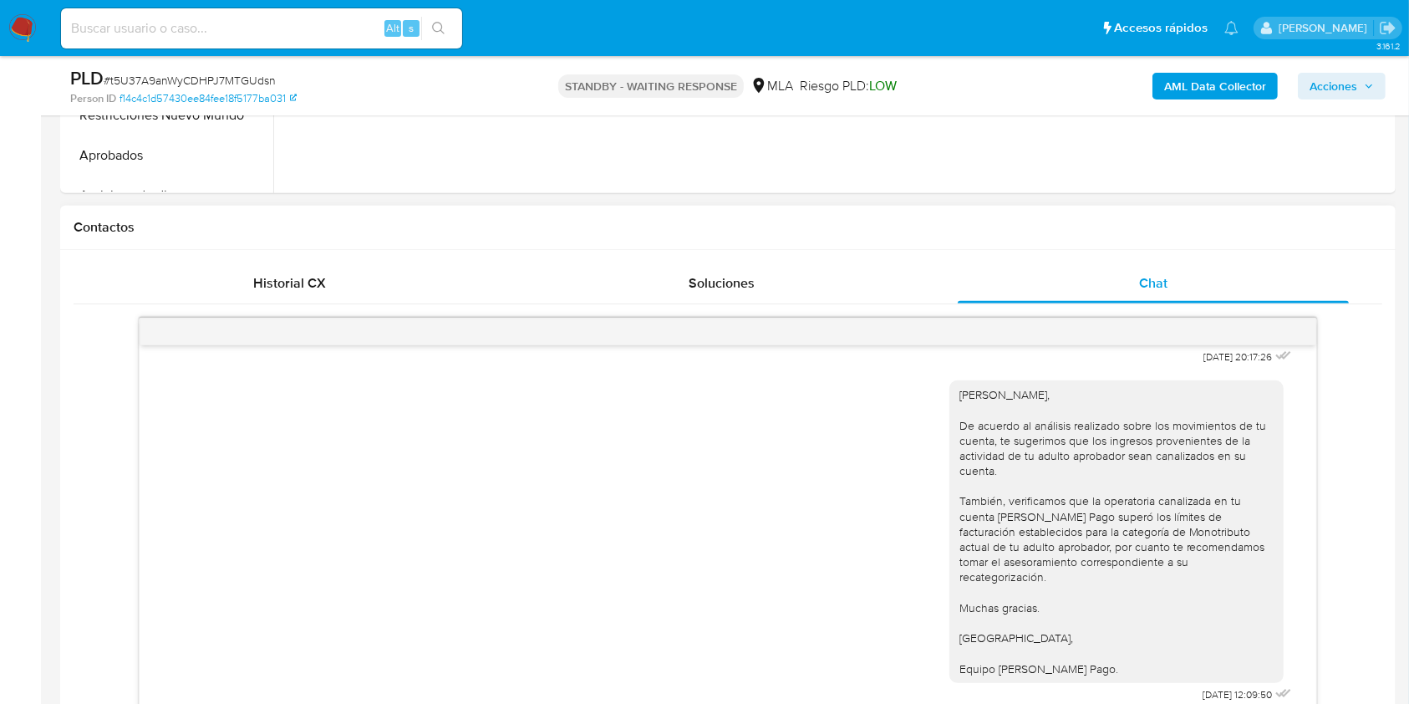
drag, startPoint x: 1406, startPoint y: 307, endPoint x: 1386, endPoint y: 234, distance: 75.4
click at [1386, 234] on main "3.161.2 Asignado a vsantellan Asignado el: [DATE] 10:35:53 Creado el: [DATE] Cr…" at bounding box center [704, 666] width 1409 height 2670
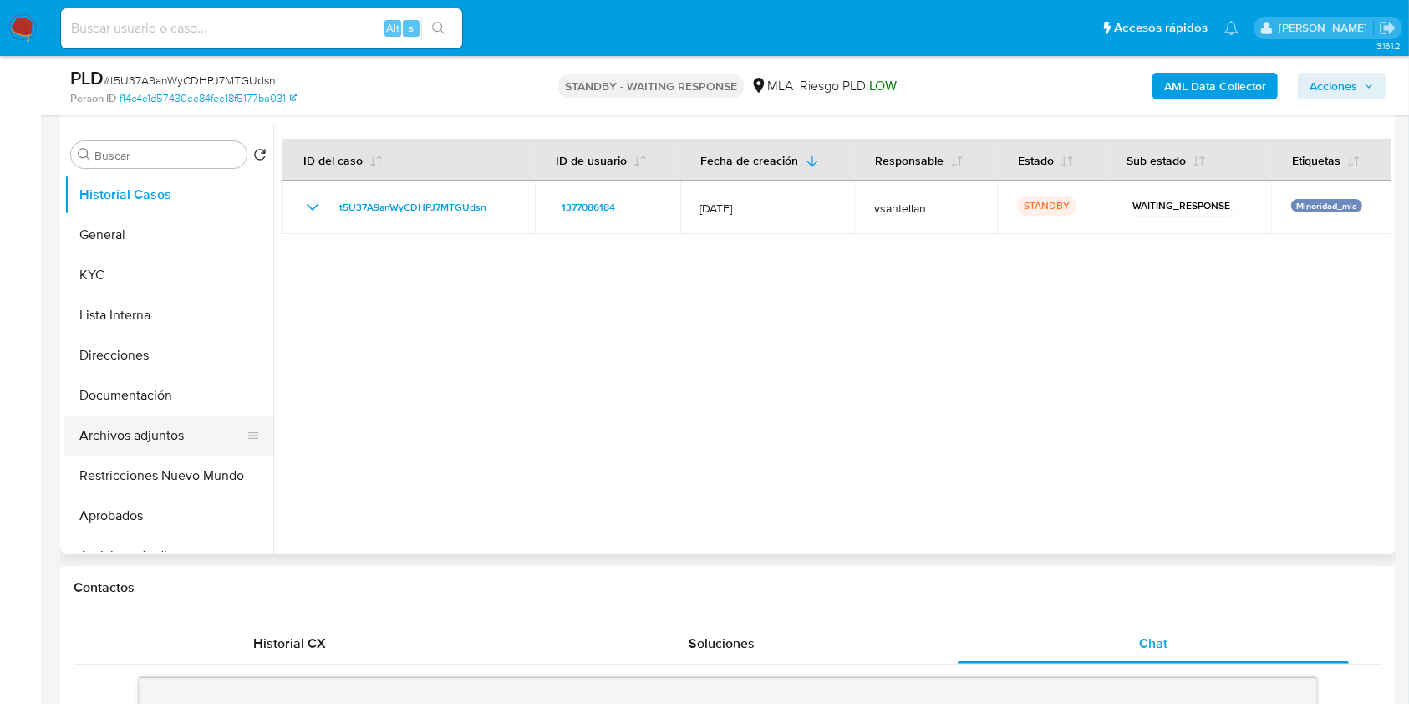
click at [125, 427] on button "Archivos adjuntos" at bounding box center [162, 435] width 196 height 40
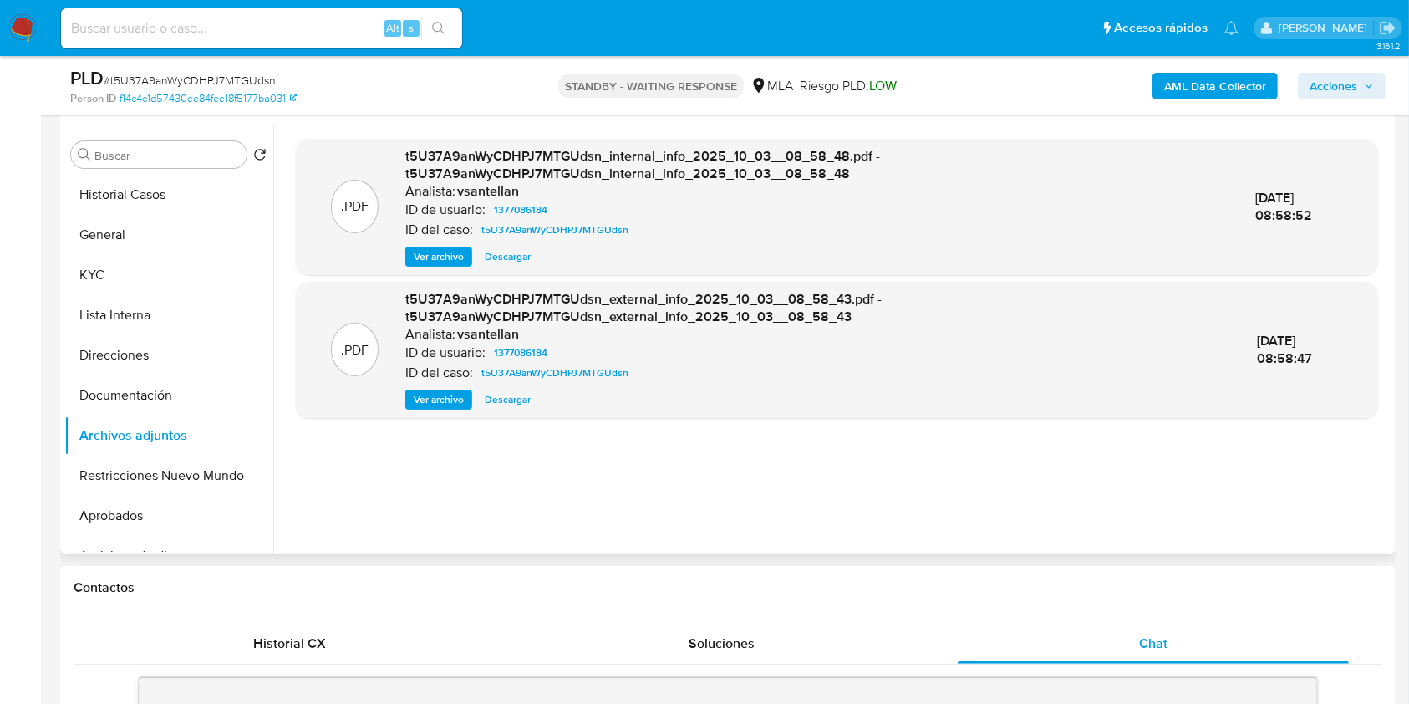
drag, startPoint x: 153, startPoint y: 382, endPoint x: 409, endPoint y: 361, distance: 256.6
click at [153, 384] on button "Documentación" at bounding box center [168, 395] width 209 height 40
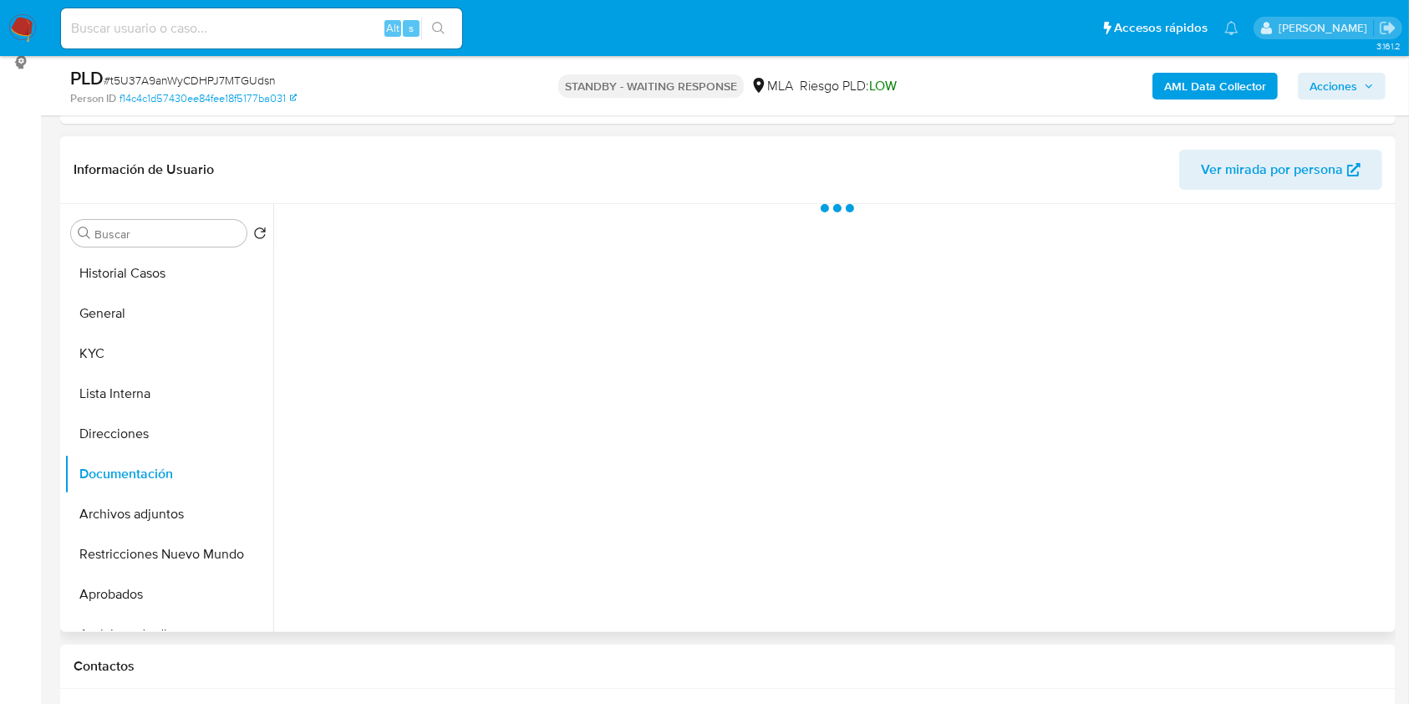
scroll to position [197, 0]
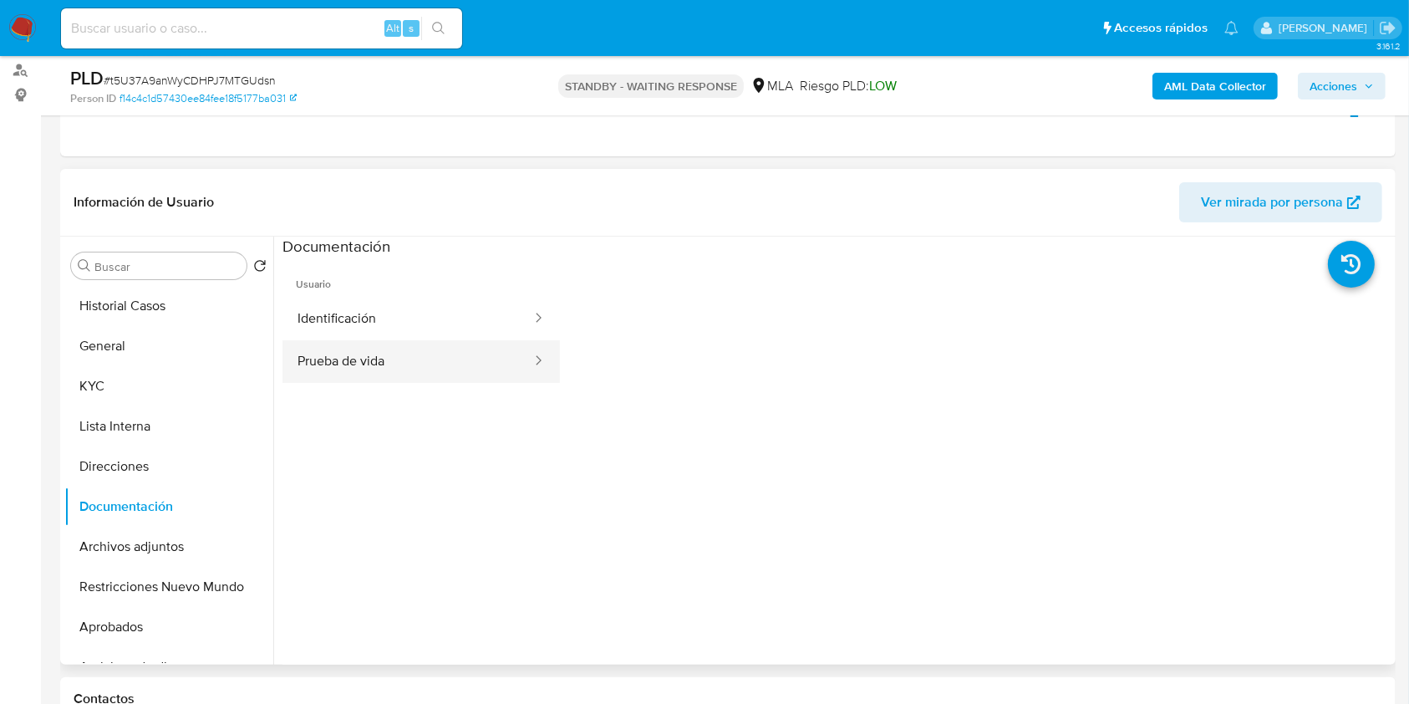
click at [417, 343] on button "Prueba de vida" at bounding box center [407, 361] width 251 height 43
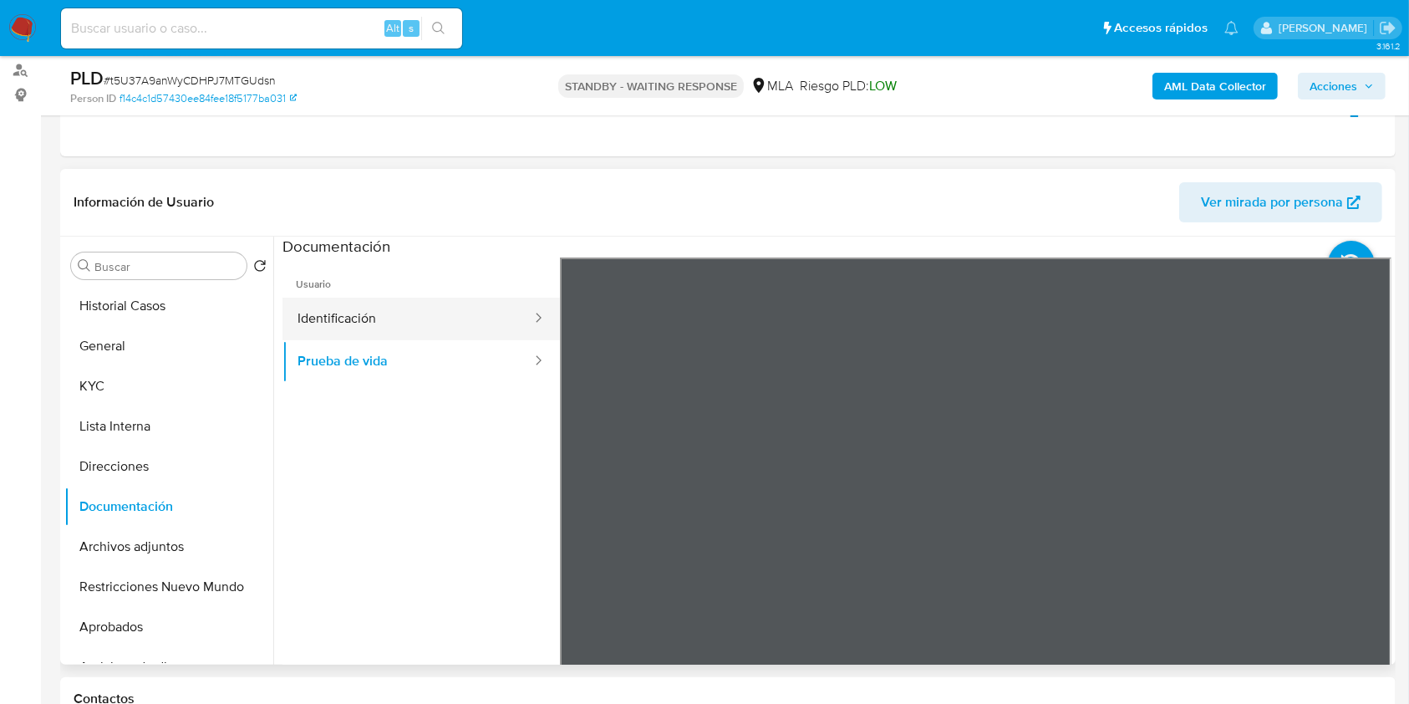
click at [404, 314] on button "Identificación" at bounding box center [407, 319] width 251 height 43
click at [1366, 522] on icon at bounding box center [1371, 529] width 10 height 17
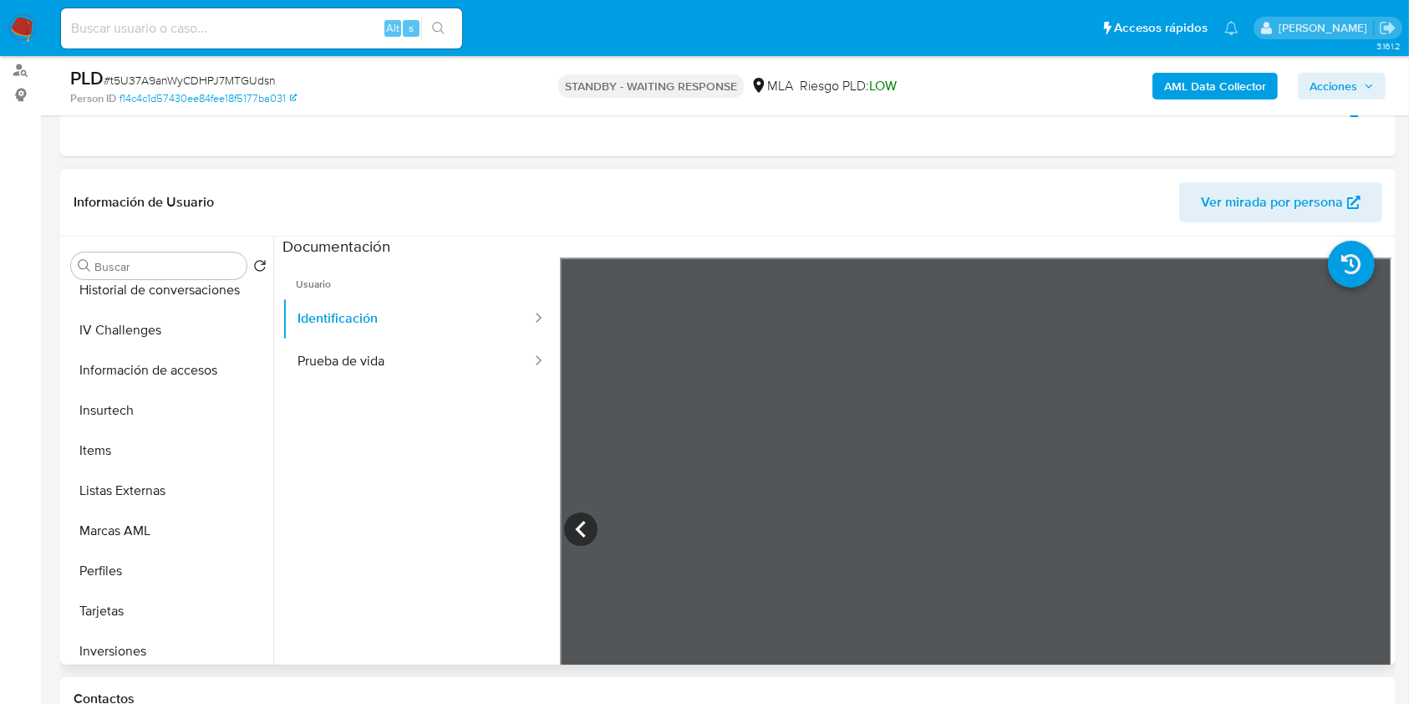
scroll to position [867, 0]
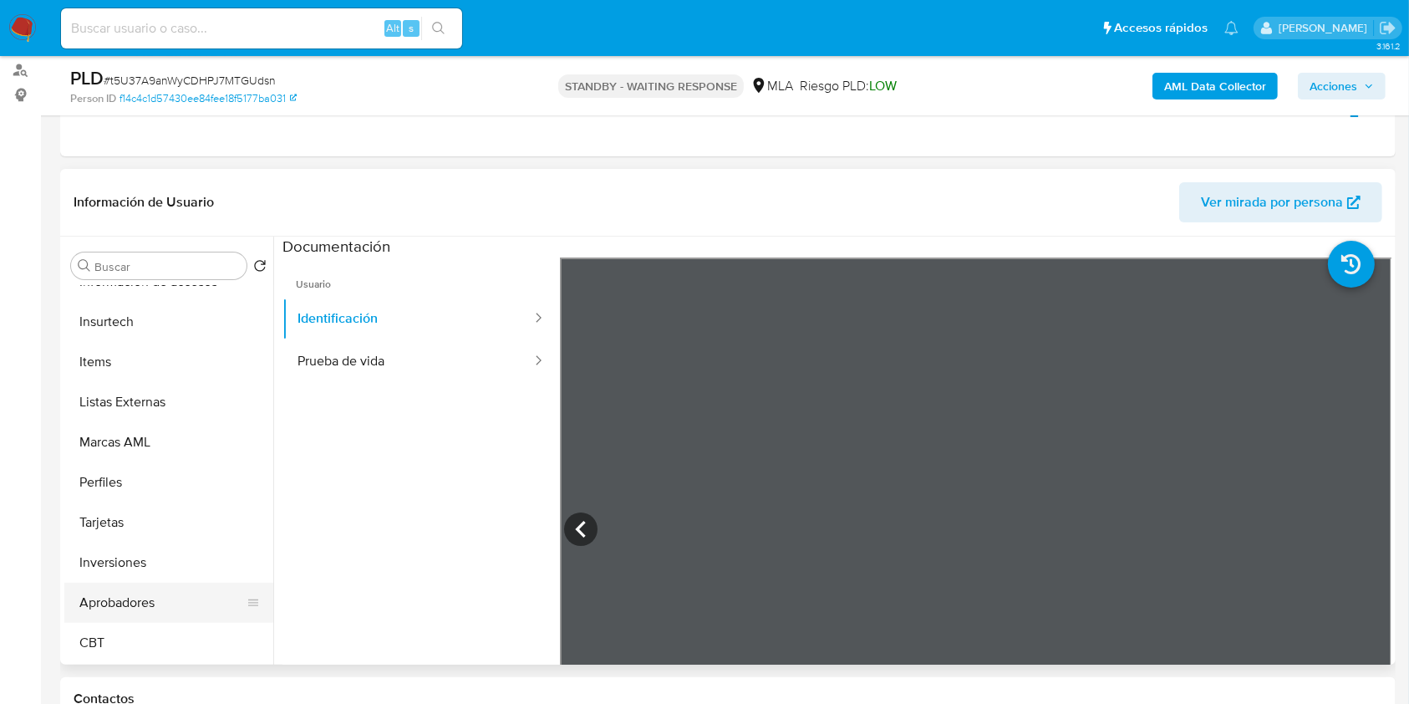
click at [214, 600] on button "Aprobadores" at bounding box center [162, 602] width 196 height 40
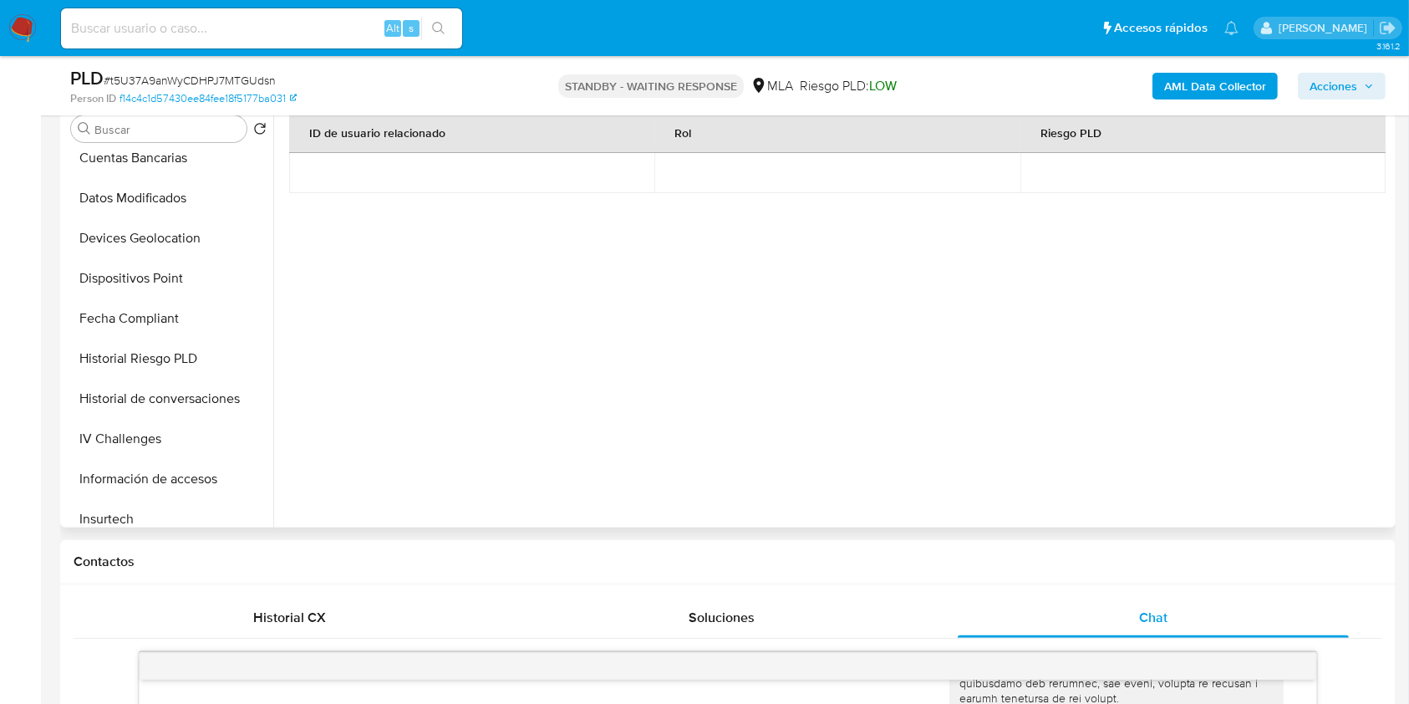
scroll to position [0, 0]
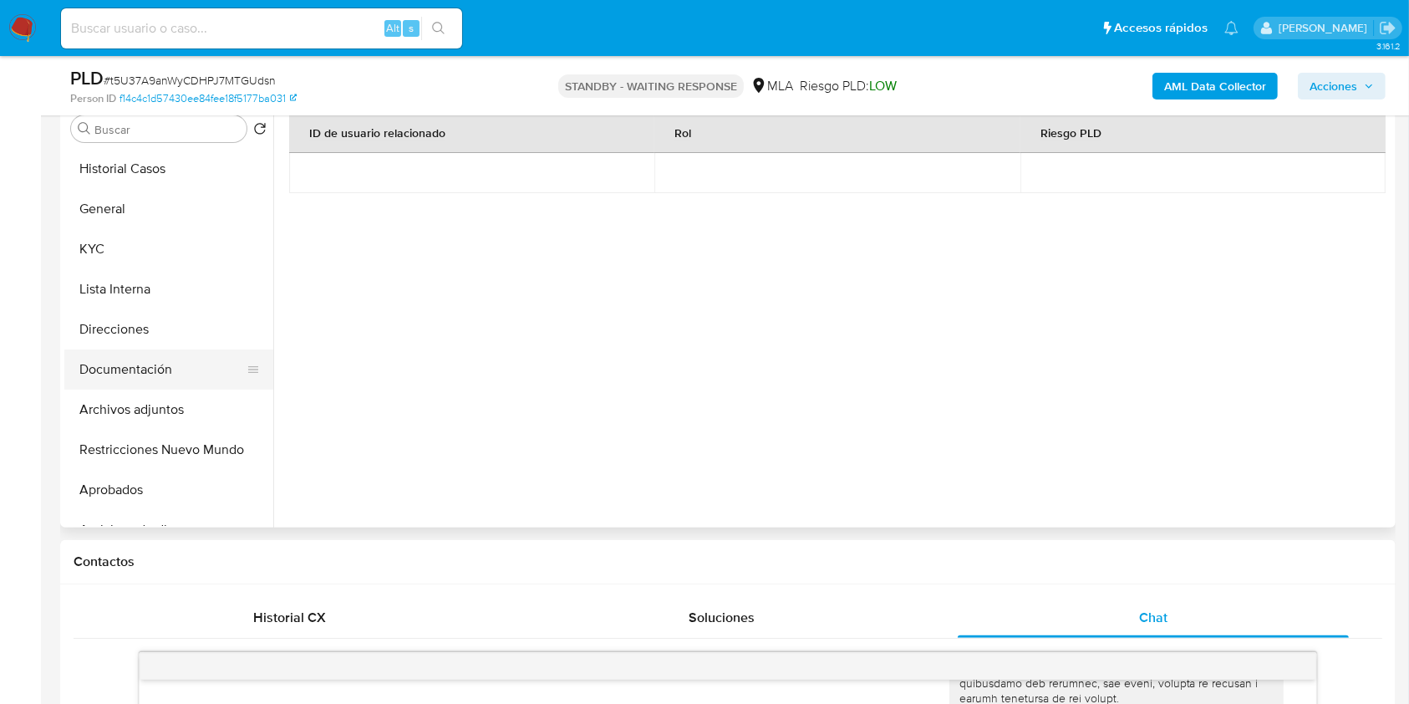
click at [147, 360] on button "Documentación" at bounding box center [162, 369] width 196 height 40
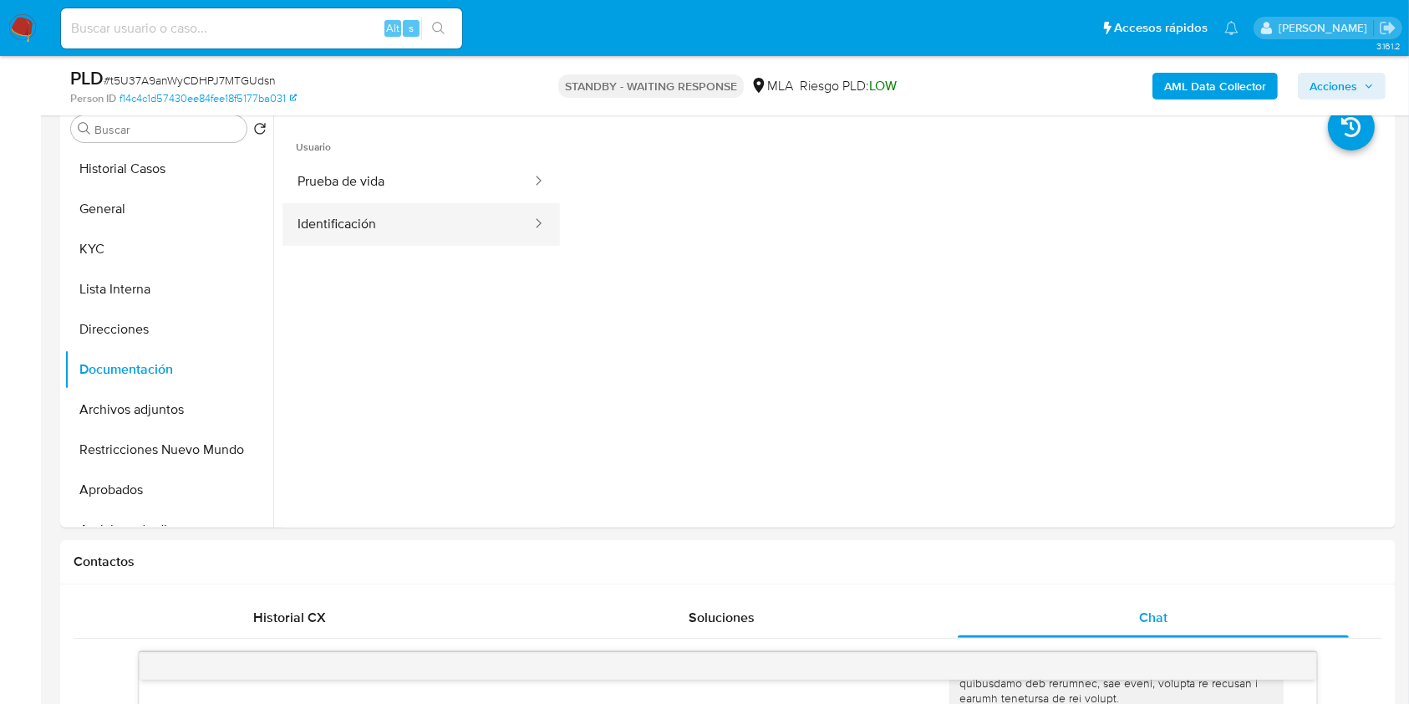
click at [401, 216] on button "Identificación" at bounding box center [407, 224] width 251 height 43
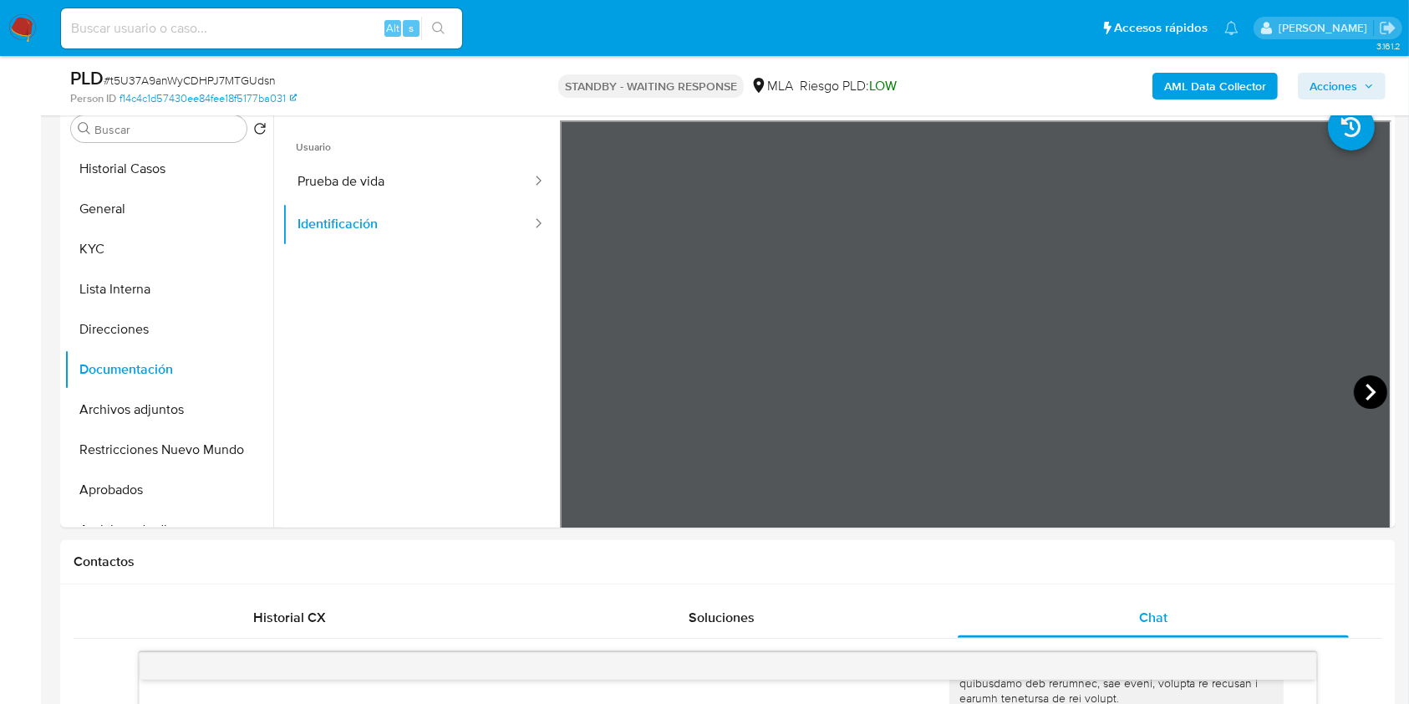
click at [1373, 389] on icon at bounding box center [1370, 391] width 33 height 33
click at [120, 235] on button "KYC" at bounding box center [162, 249] width 196 height 40
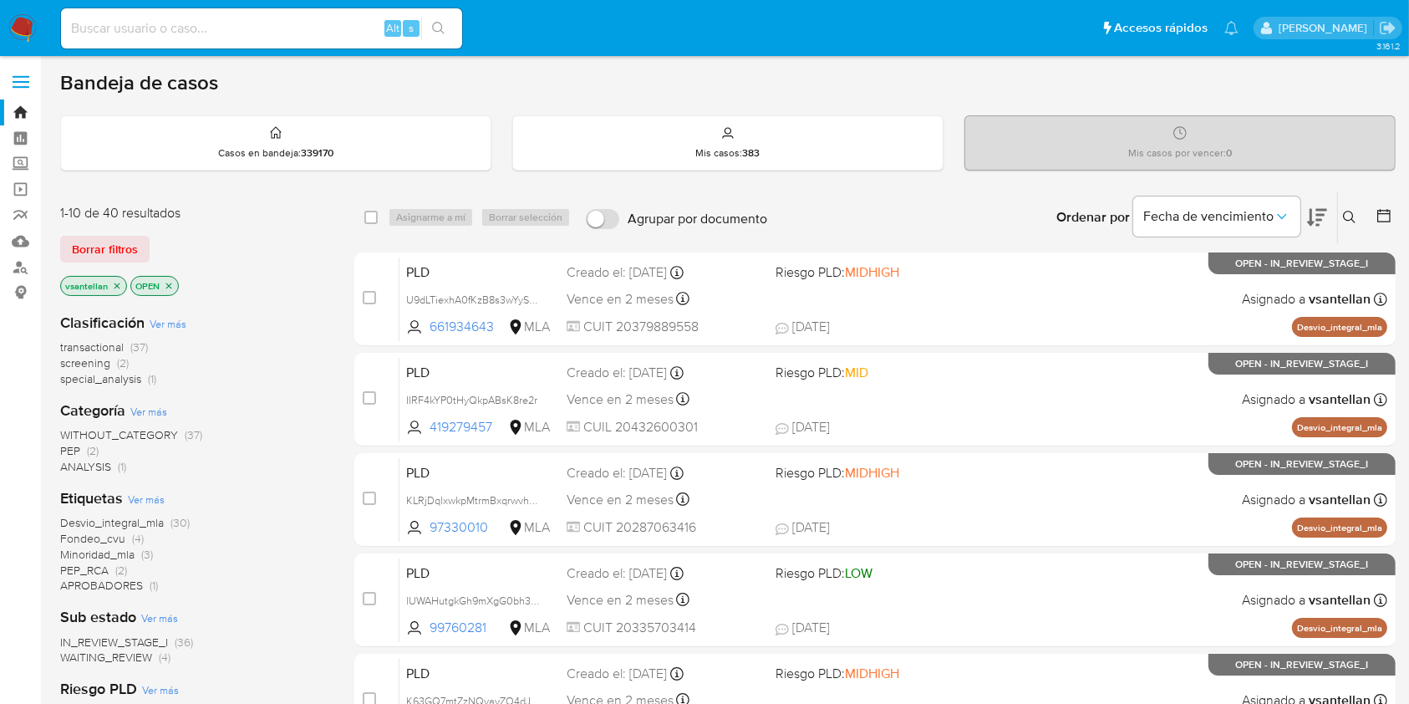
drag, startPoint x: 1353, startPoint y: 212, endPoint x: 1276, endPoint y: 267, distance: 94.6
click at [1352, 212] on icon at bounding box center [1349, 217] width 13 height 13
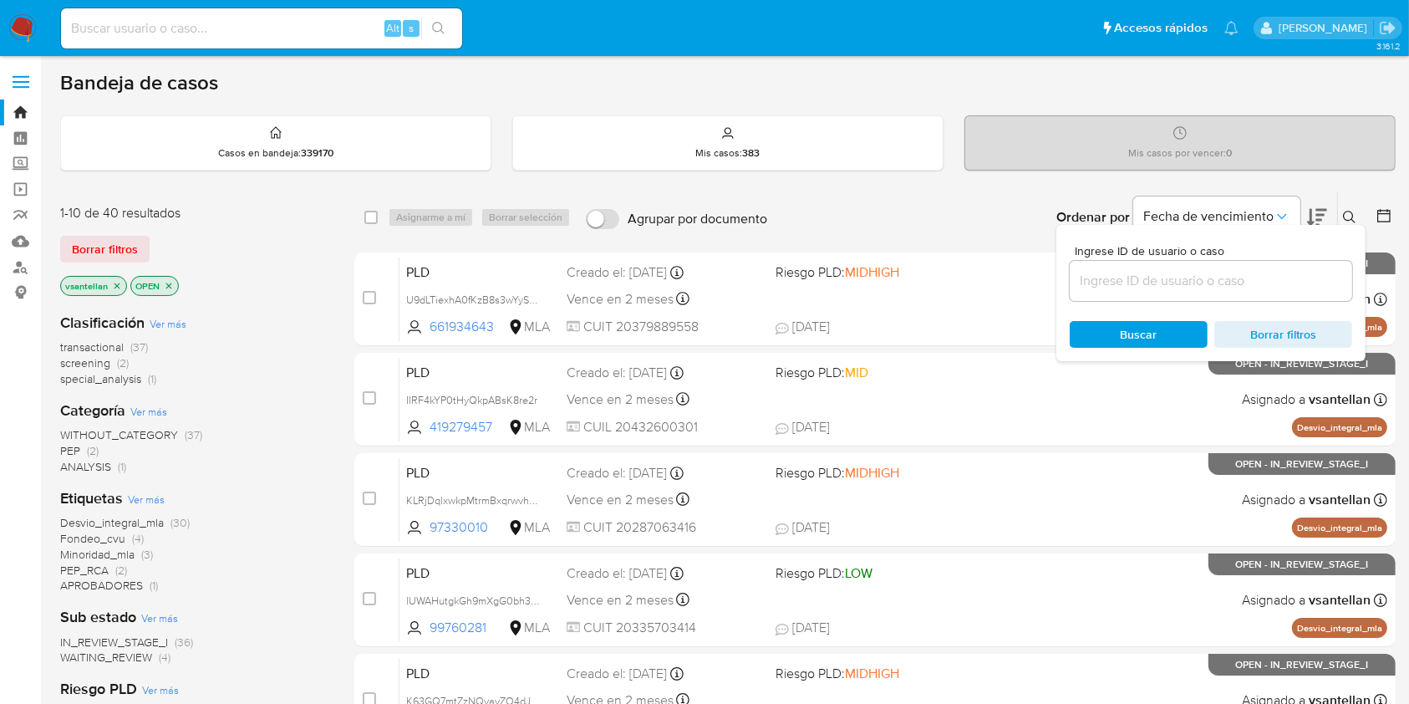
click at [1237, 282] on input at bounding box center [1211, 281] width 282 height 22
type input "1377086184"
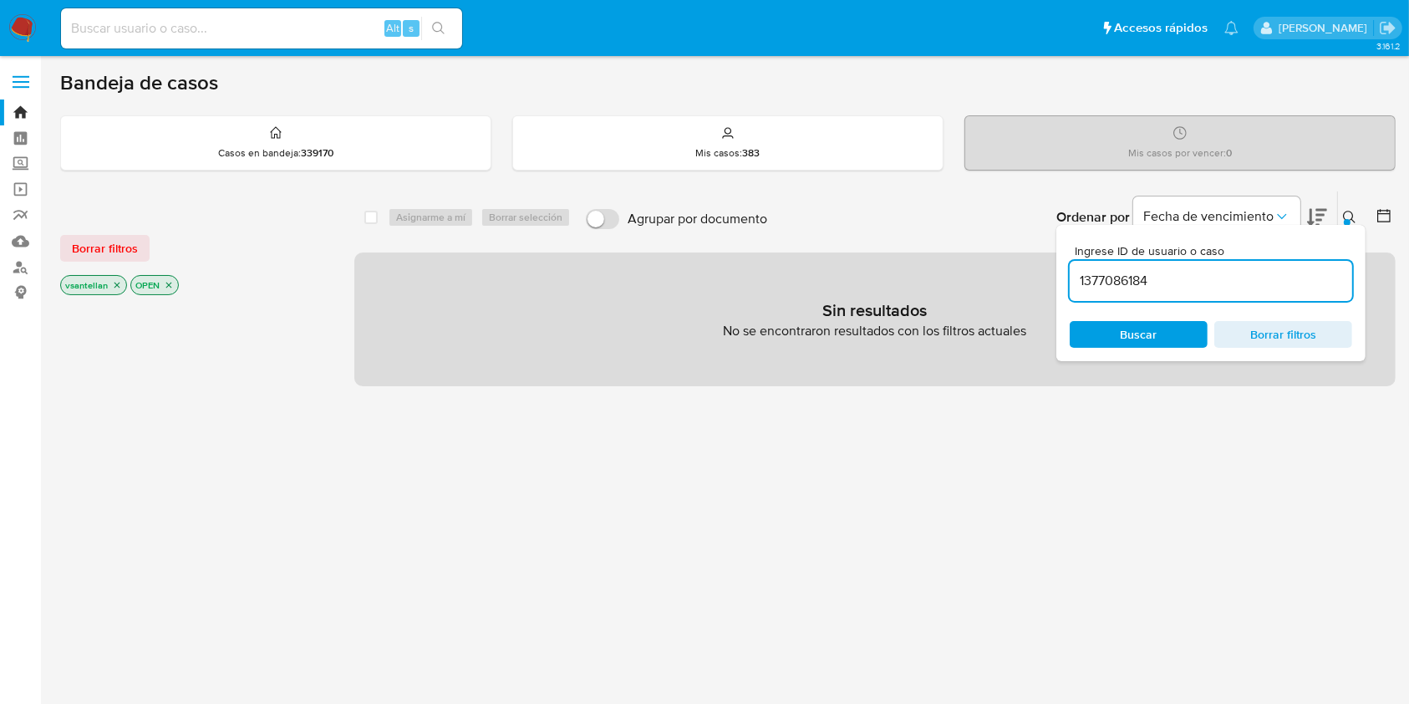
click at [1353, 212] on icon at bounding box center [1349, 217] width 13 height 13
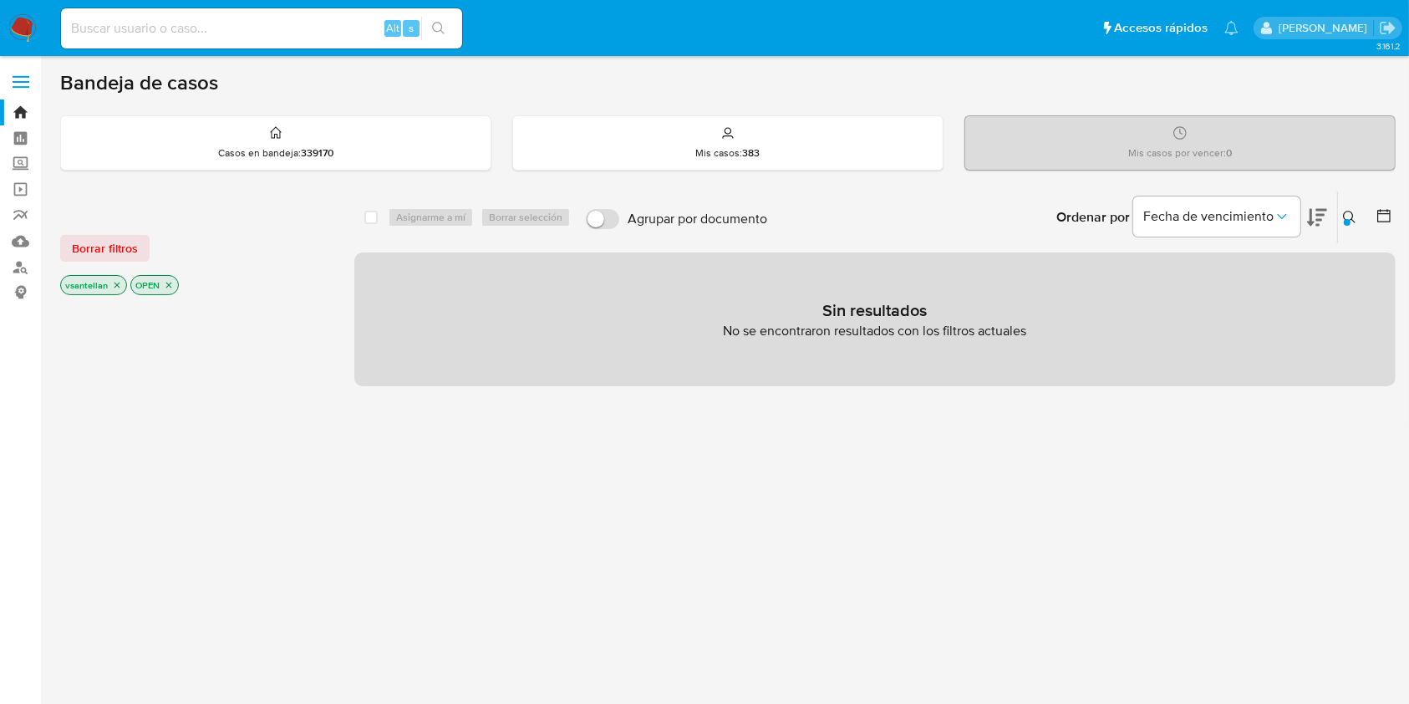
click at [110, 292] on div "vsantellan" at bounding box center [93, 285] width 67 height 20
click at [114, 284] on icon "close-filter" at bounding box center [117, 285] width 10 height 10
click at [99, 286] on icon "close-filter" at bounding box center [99, 285] width 10 height 10
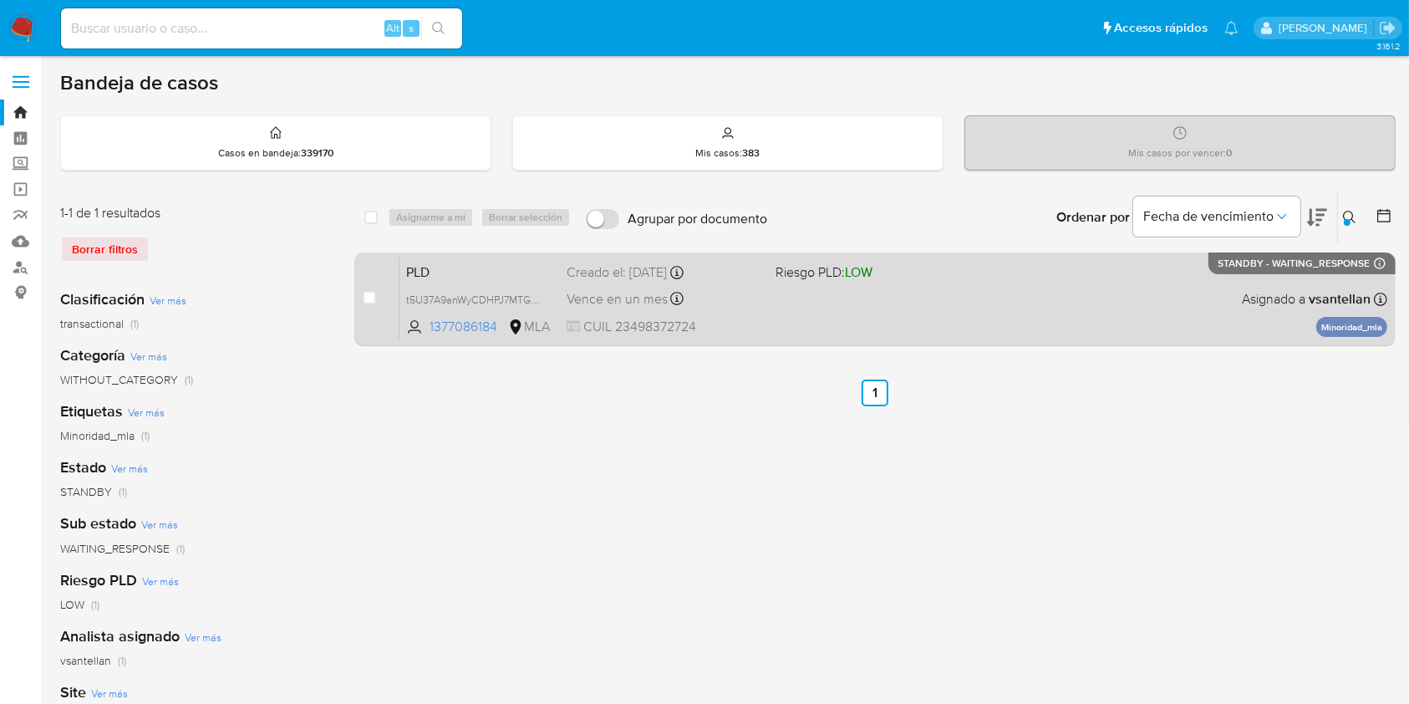
click at [379, 293] on div "case-item-checkbox No es posible asignar el caso" at bounding box center [381, 299] width 37 height 84
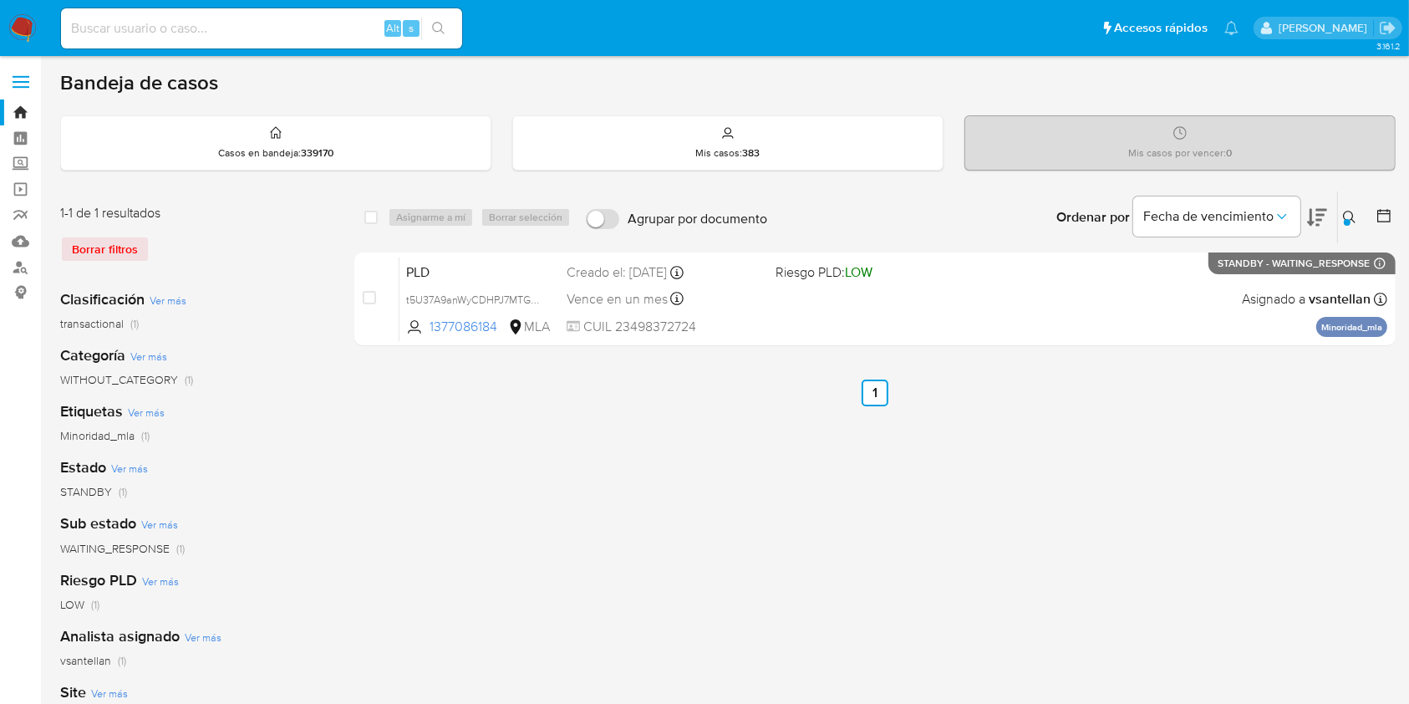
click at [33, 27] on img at bounding box center [22, 28] width 28 height 28
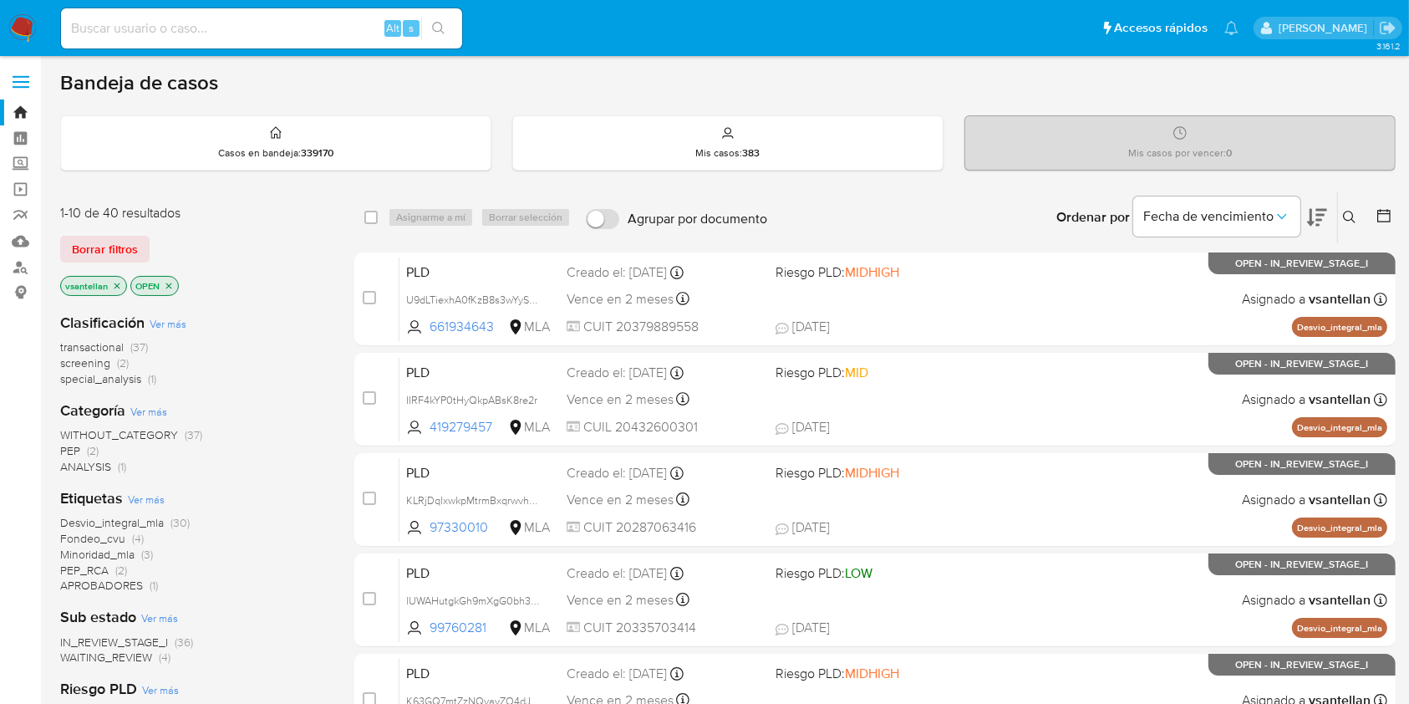
click at [1353, 214] on icon at bounding box center [1349, 217] width 13 height 13
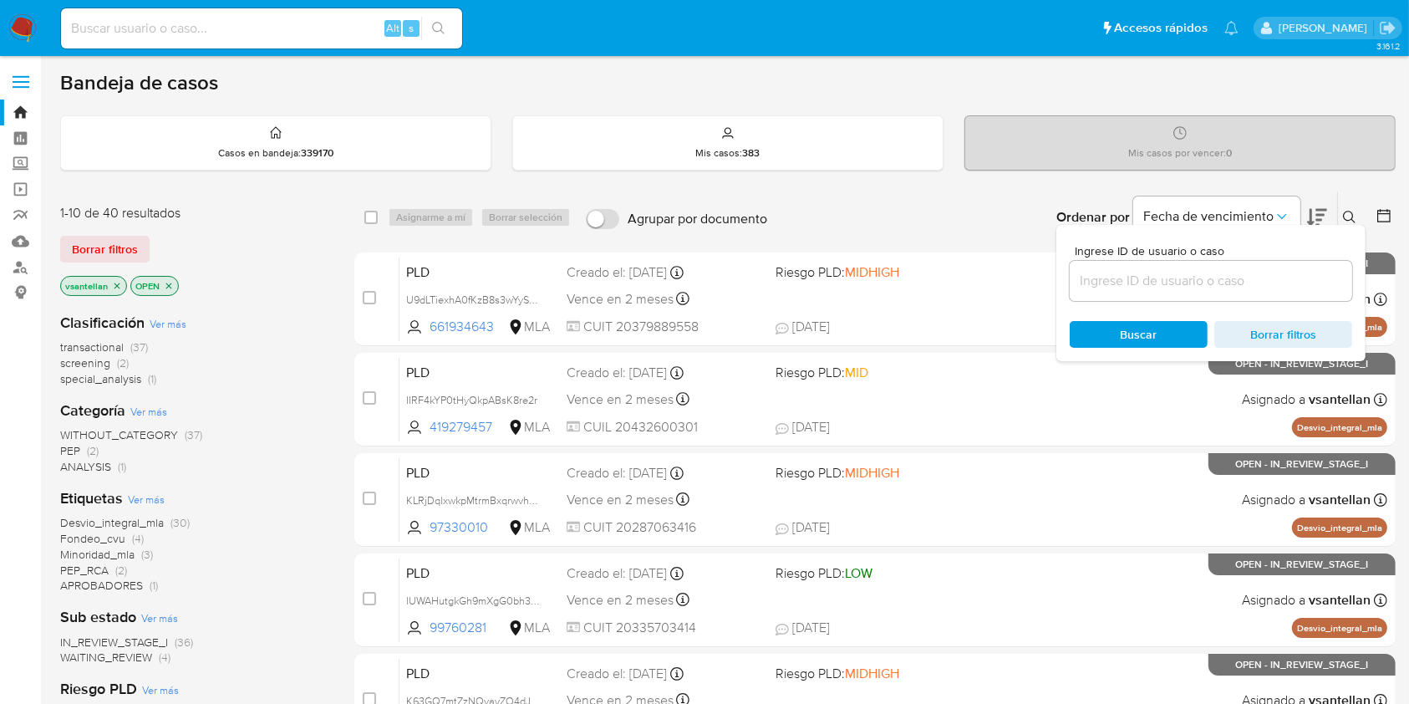
click at [1227, 275] on input at bounding box center [1211, 281] width 282 height 22
type input "1377086184"
click at [1345, 214] on icon at bounding box center [1349, 217] width 13 height 13
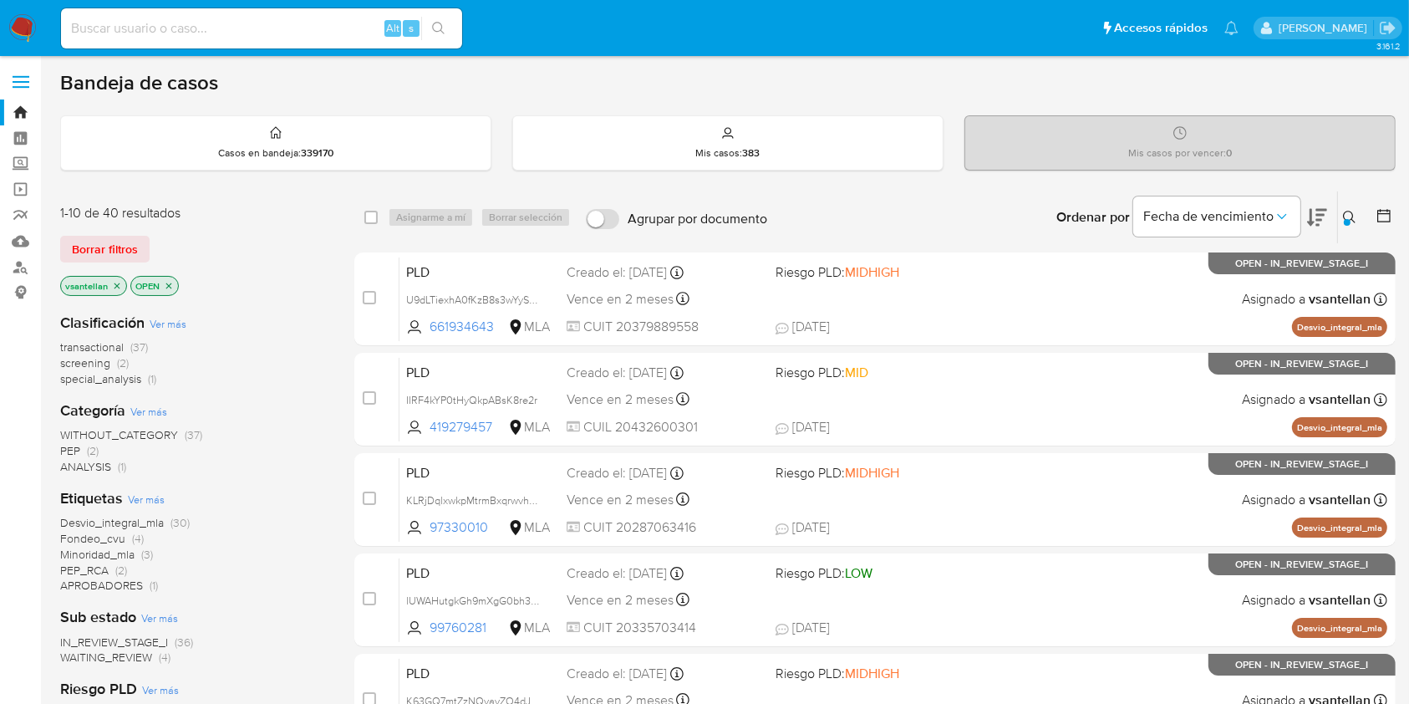
click at [1343, 221] on icon at bounding box center [1349, 217] width 13 height 13
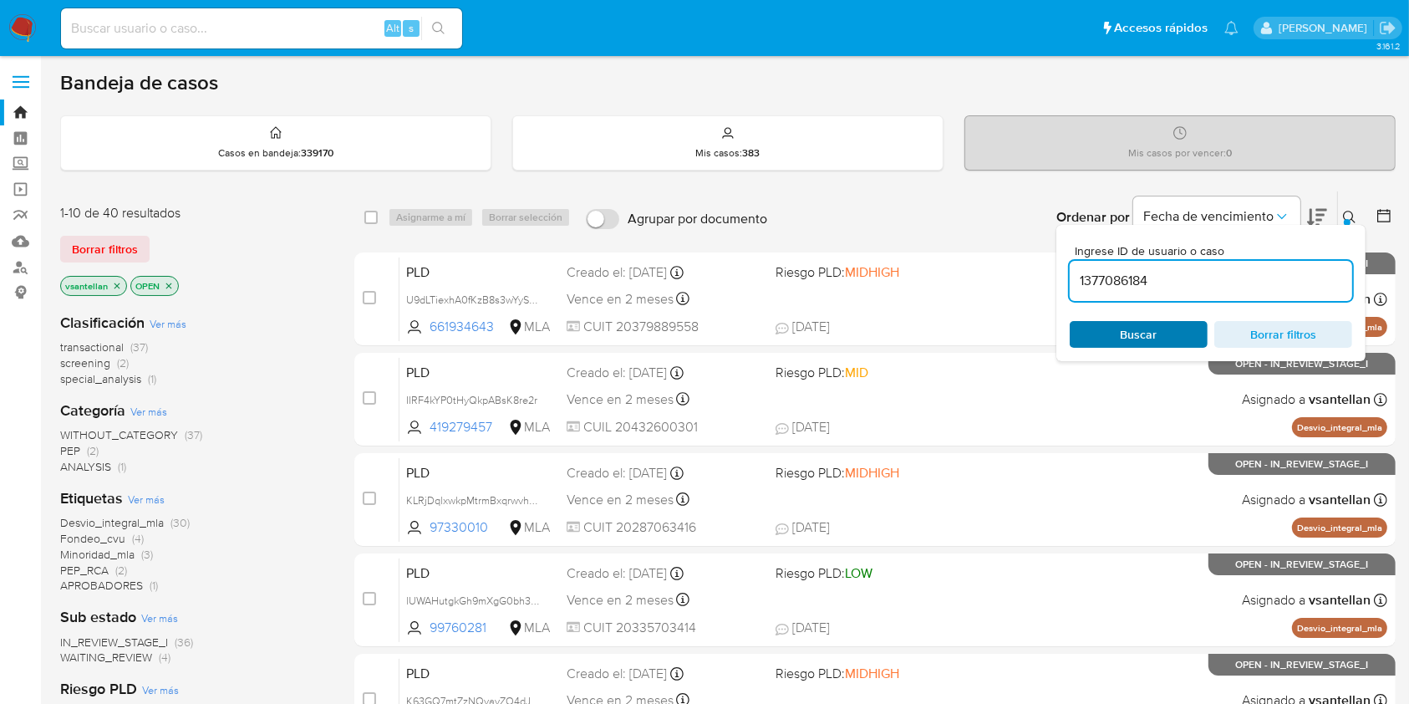
click at [1163, 324] on span "Buscar" at bounding box center [1138, 334] width 114 height 23
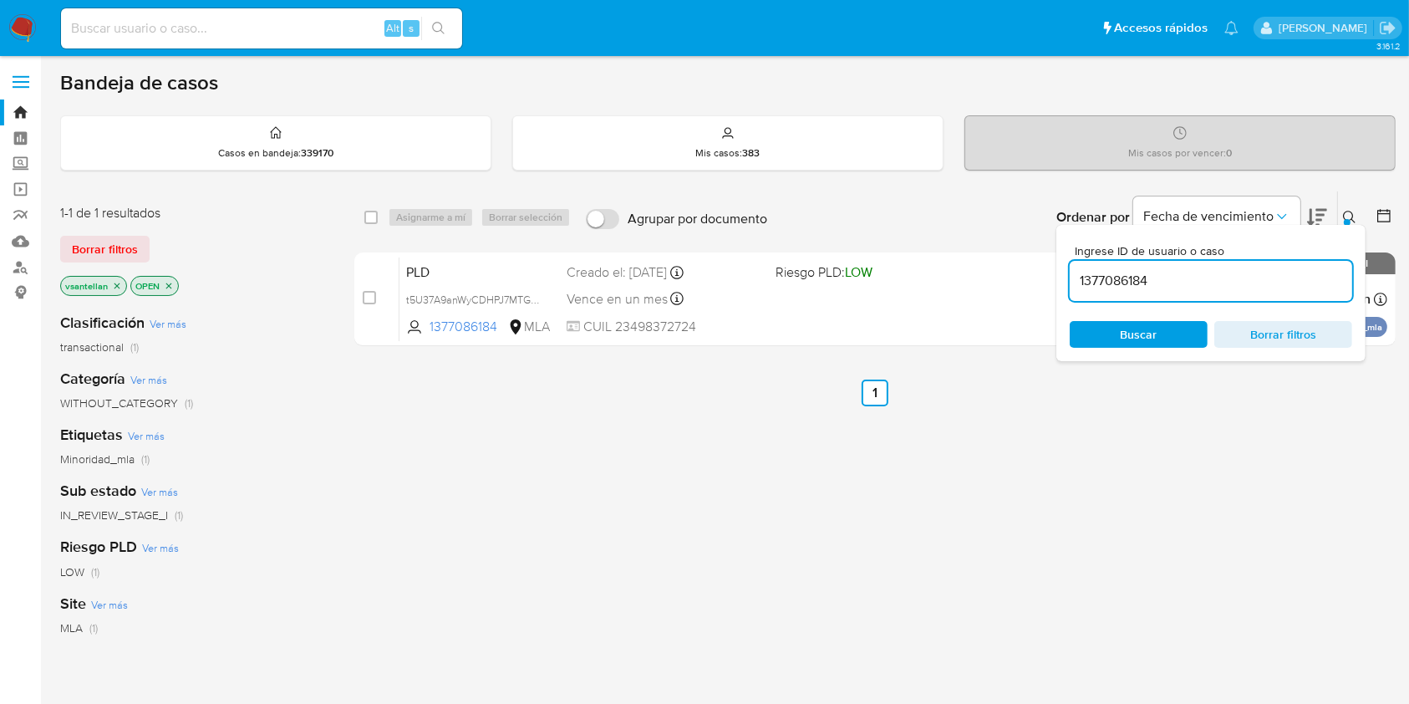
click at [1350, 213] on icon at bounding box center [1349, 217] width 13 height 13
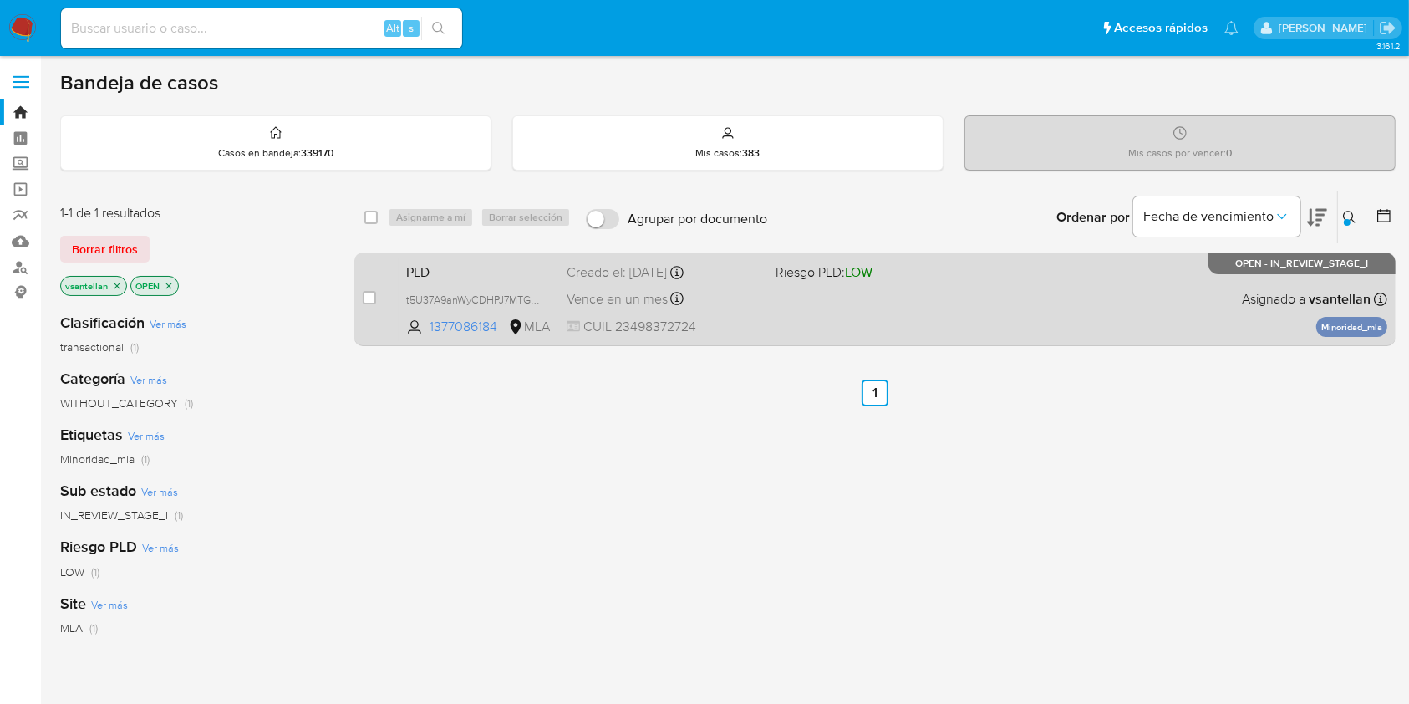
click at [876, 312] on div "PLD t5U37A9anWyCDHPJ7MTGUdsn 1377086184 MLA Riesgo PLD: LOW Creado el: 12/09/20…" at bounding box center [893, 299] width 988 height 84
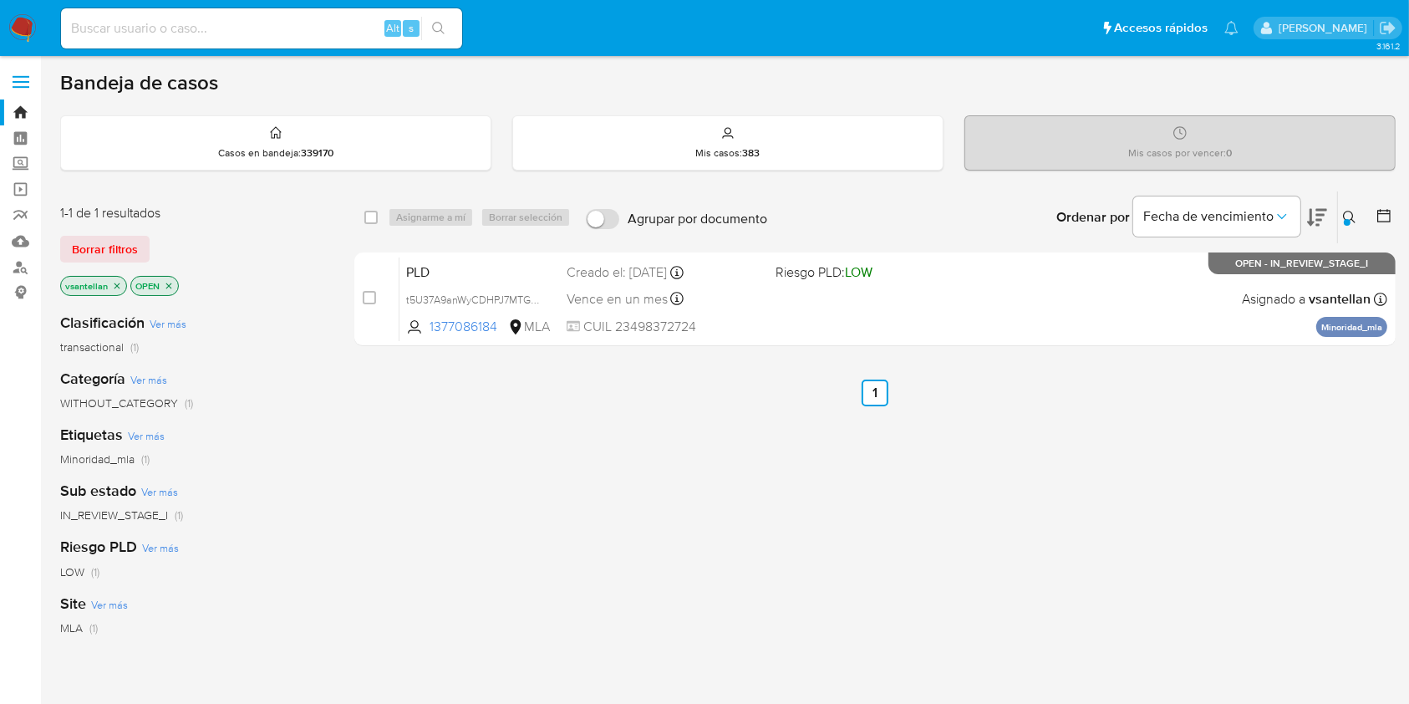
click at [27, 28] on img at bounding box center [22, 28] width 28 height 28
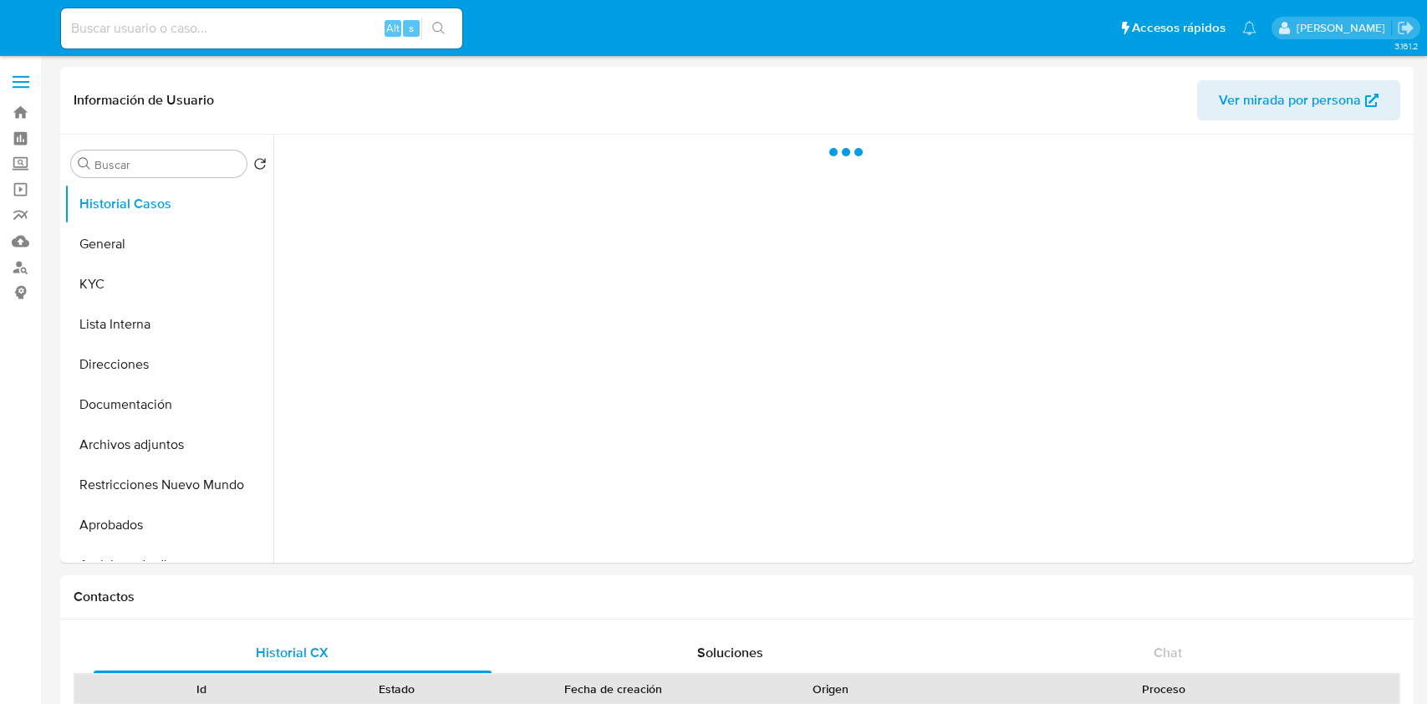
select select "10"
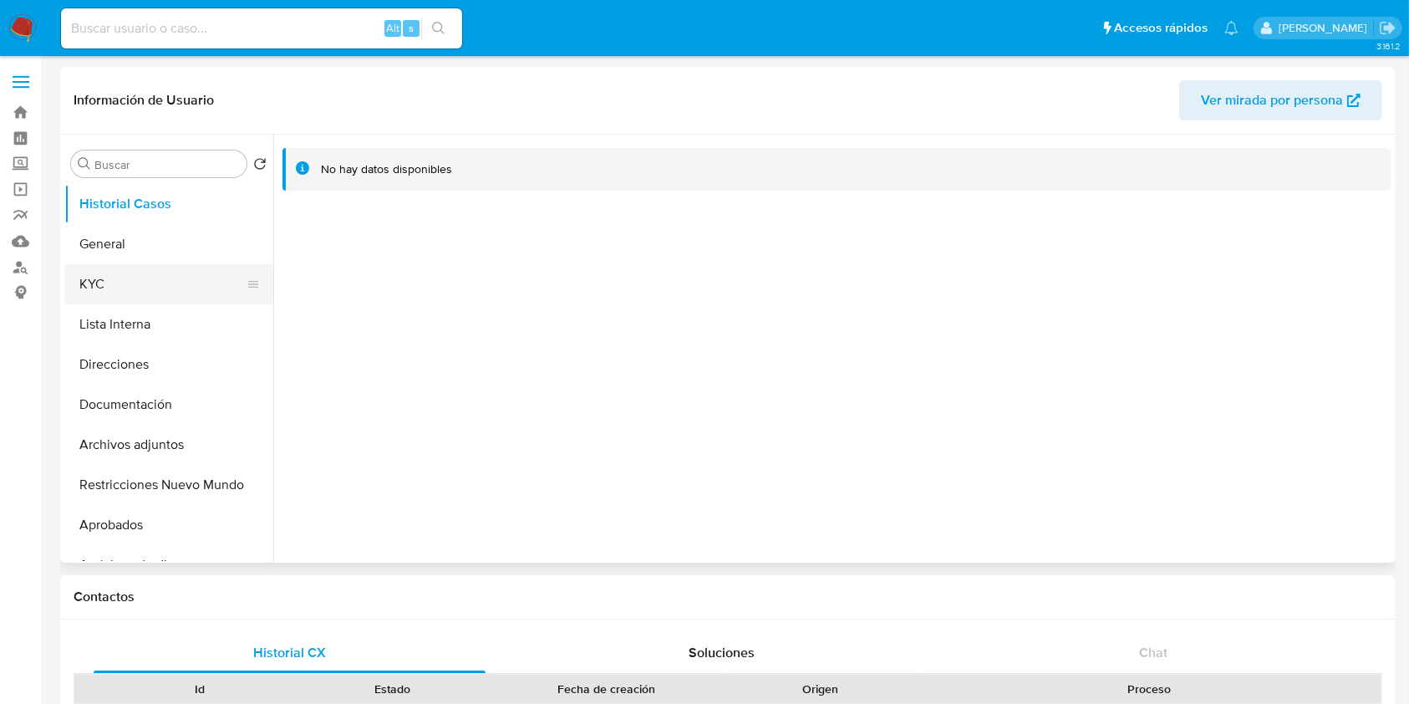
click at [165, 278] on button "KYC" at bounding box center [162, 284] width 196 height 40
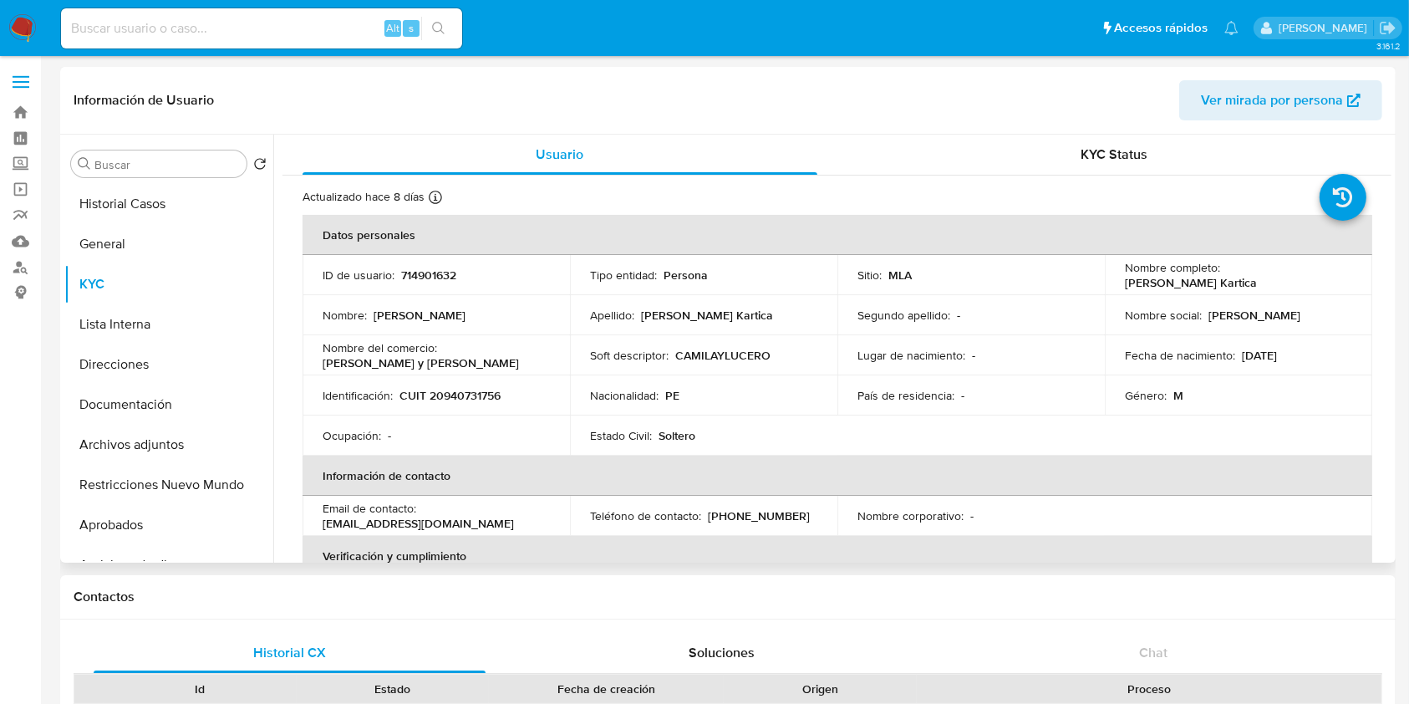
drag, startPoint x: 1256, startPoint y: 288, endPoint x: 1111, endPoint y: 288, distance: 145.4
click at [1111, 288] on td "Nombre completo : [PERSON_NAME]" at bounding box center [1238, 275] width 267 height 40
copy p "[PERSON_NAME] Kartica"
click at [477, 397] on p "CUIT 20940731756" at bounding box center [449, 395] width 101 height 15
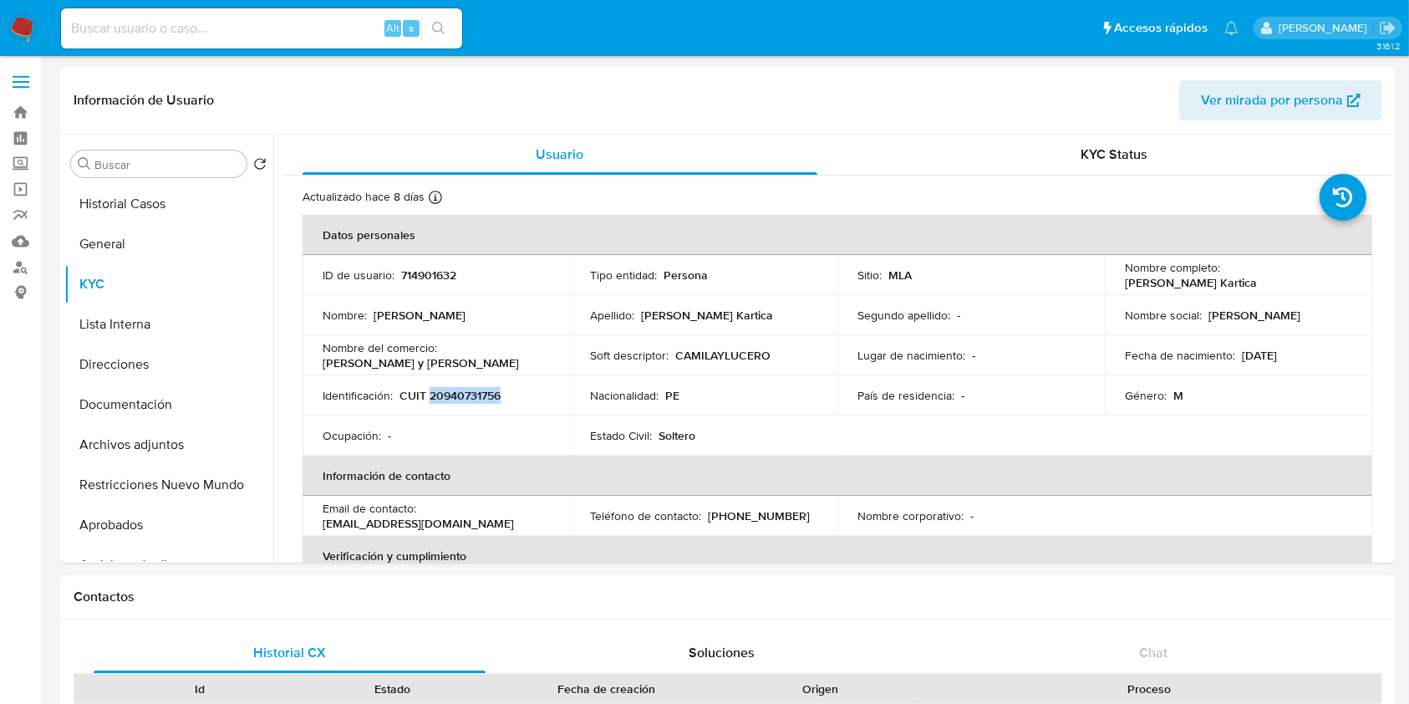
copy p "20940731756"
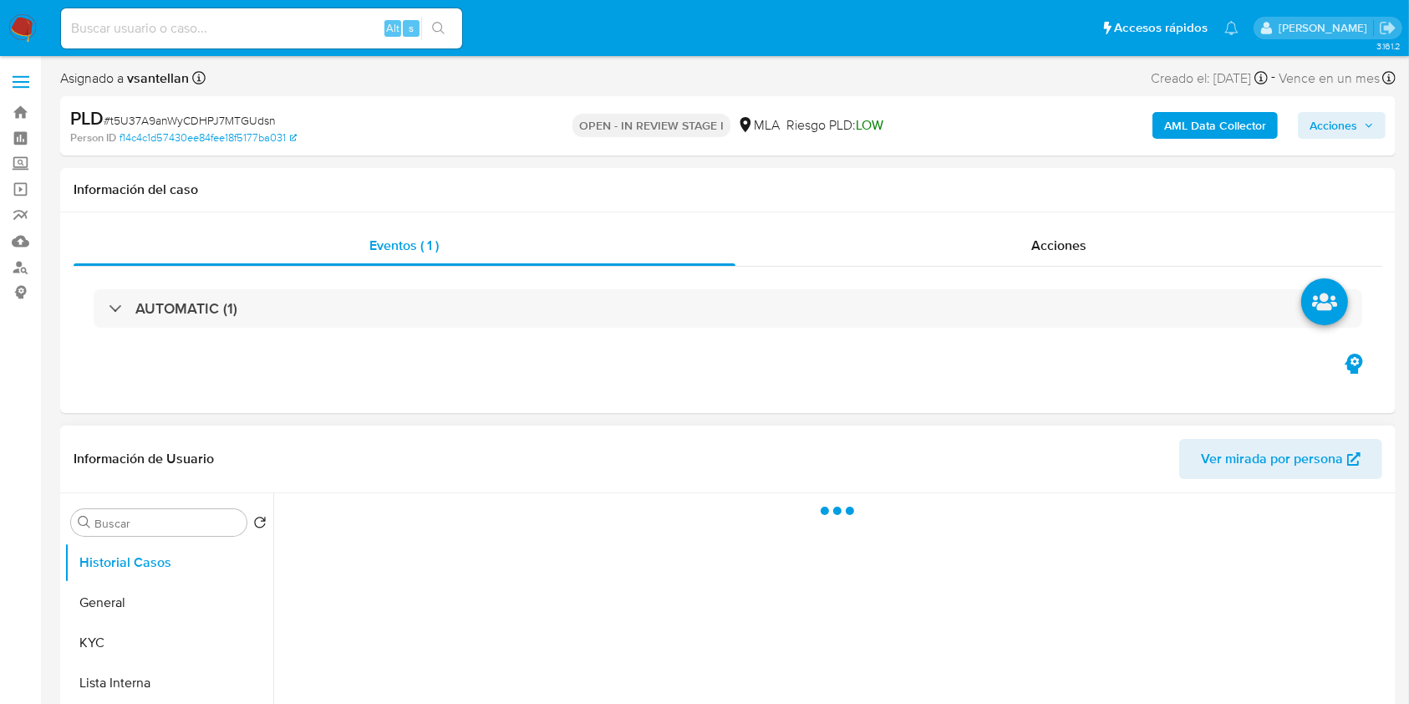
scroll to position [334, 0]
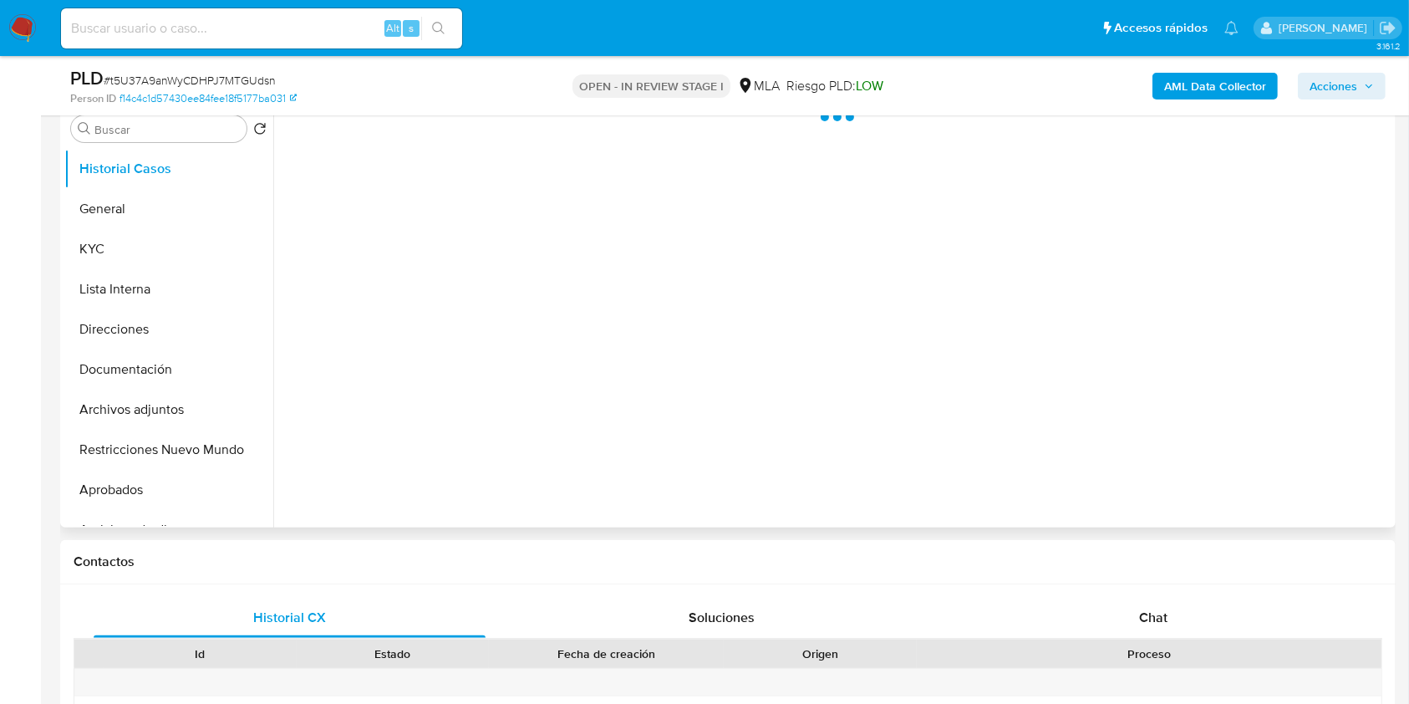
click at [1157, 625] on span "Chat" at bounding box center [1153, 617] width 28 height 19
select select "10"
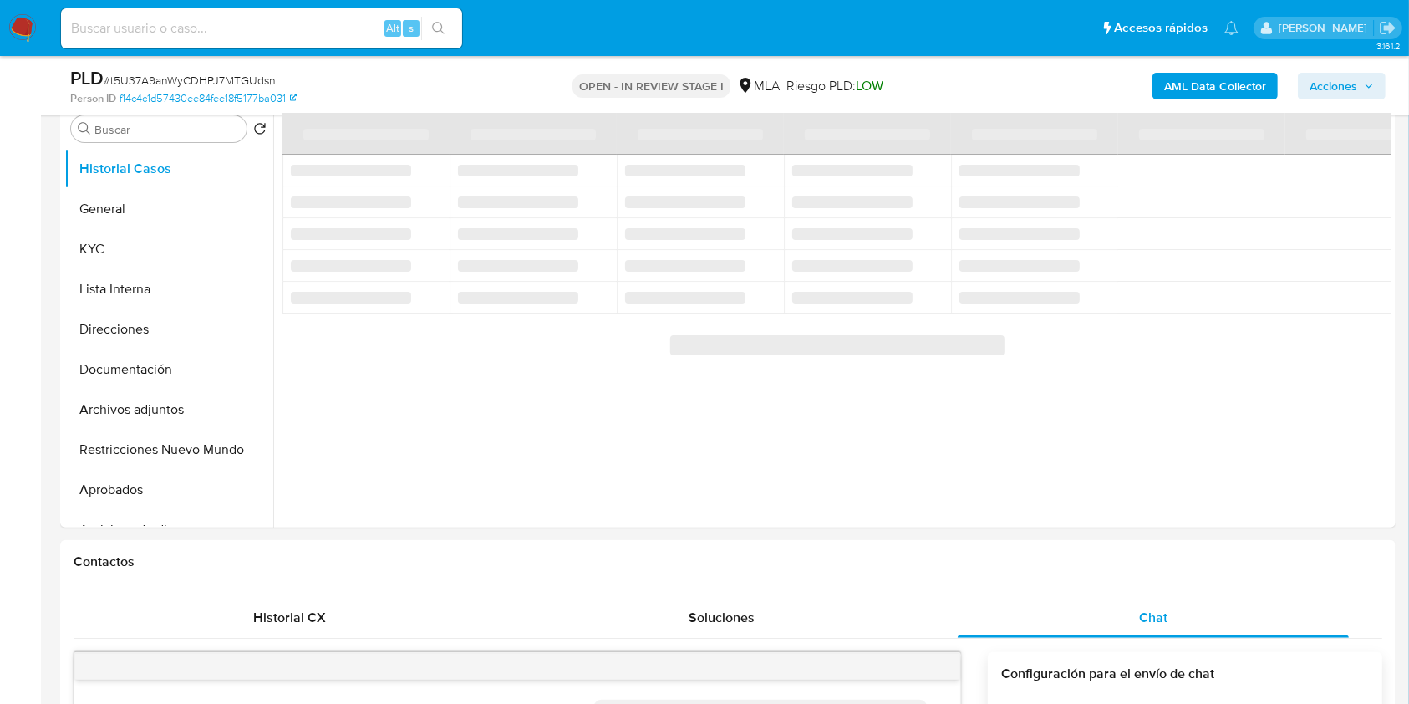
drag, startPoint x: 1409, startPoint y: 175, endPoint x: 1401, endPoint y: 257, distance: 81.4
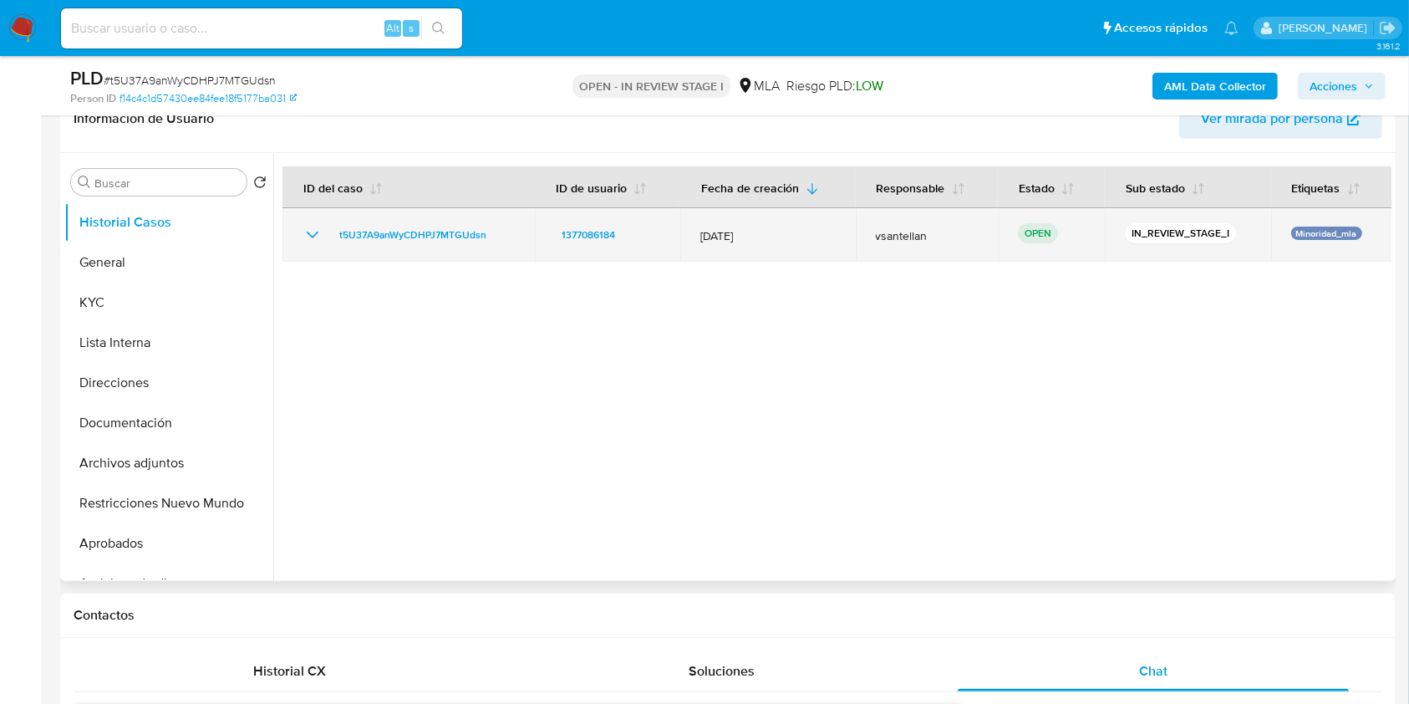
scroll to position [267, 0]
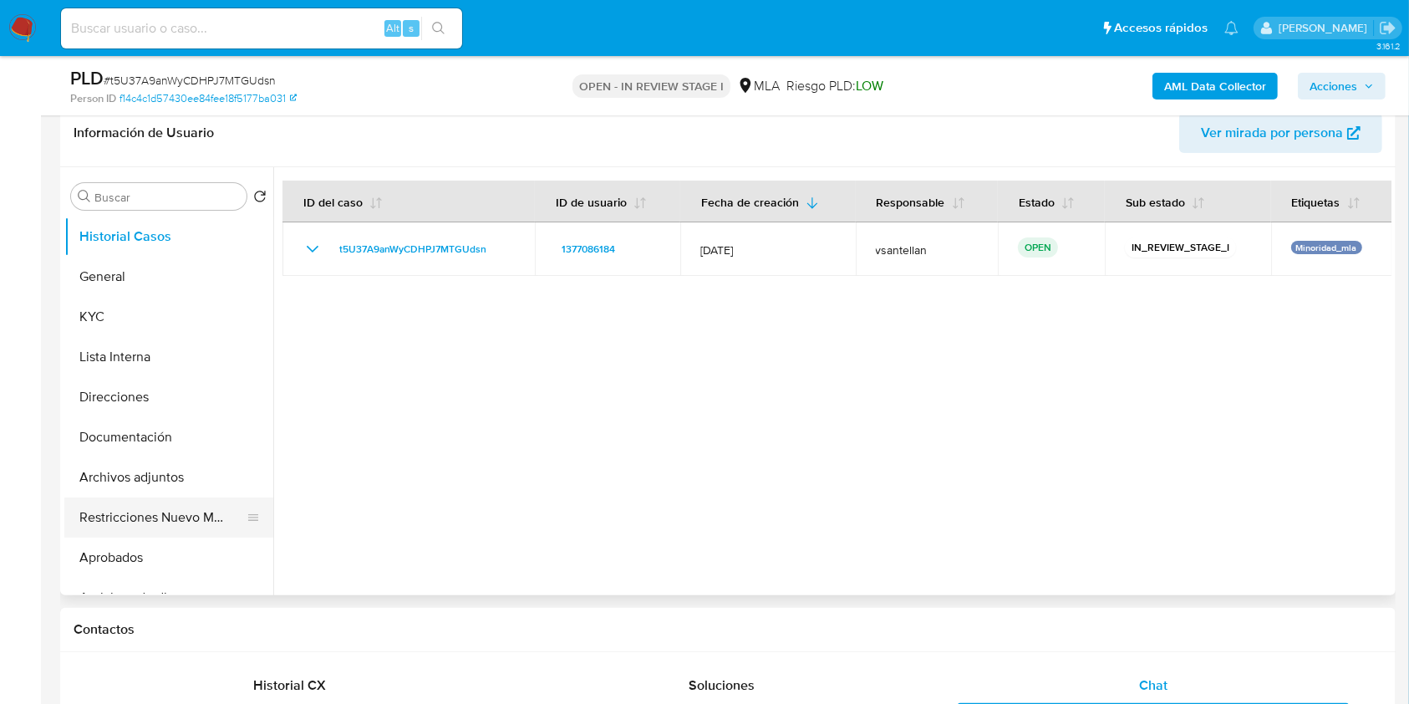
drag, startPoint x: 194, startPoint y: 510, endPoint x: 211, endPoint y: 506, distance: 17.9
click at [194, 510] on button "Restricciones Nuevo Mundo" at bounding box center [162, 517] width 196 height 40
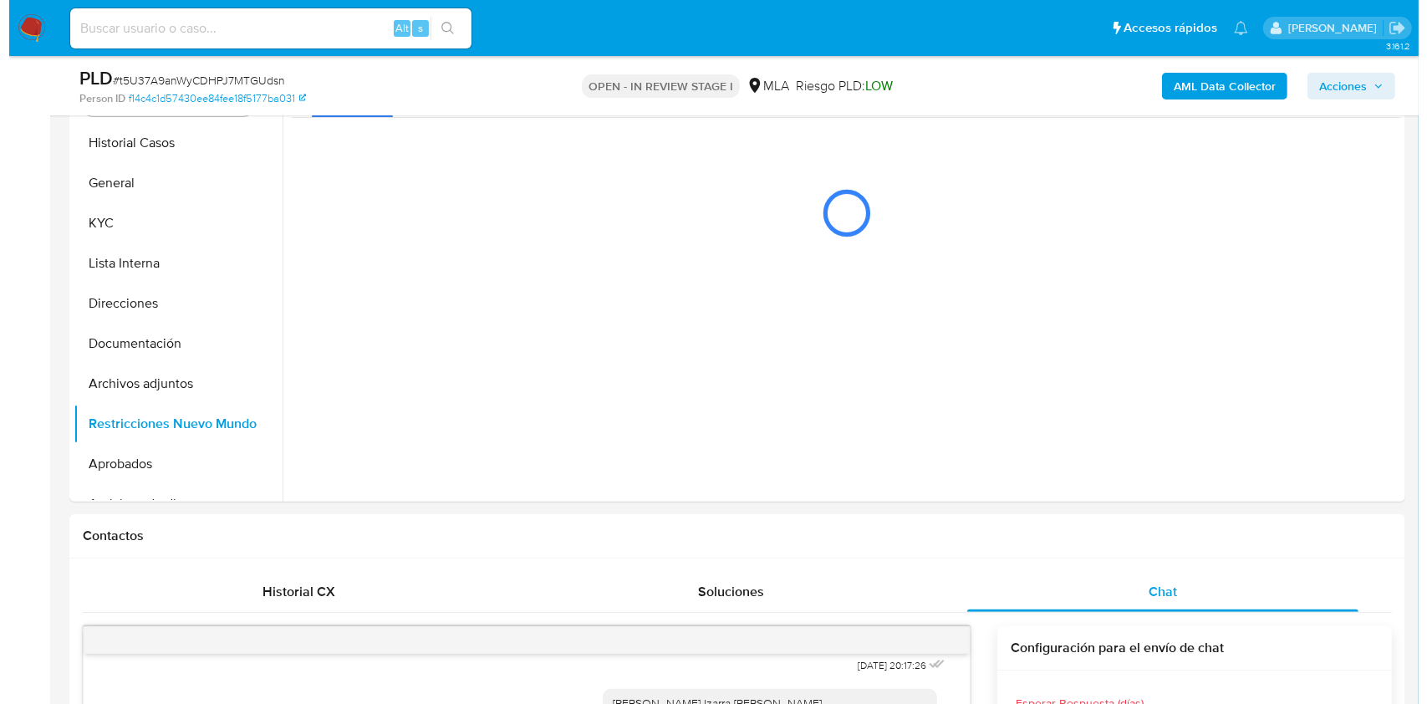
scroll to position [287, 0]
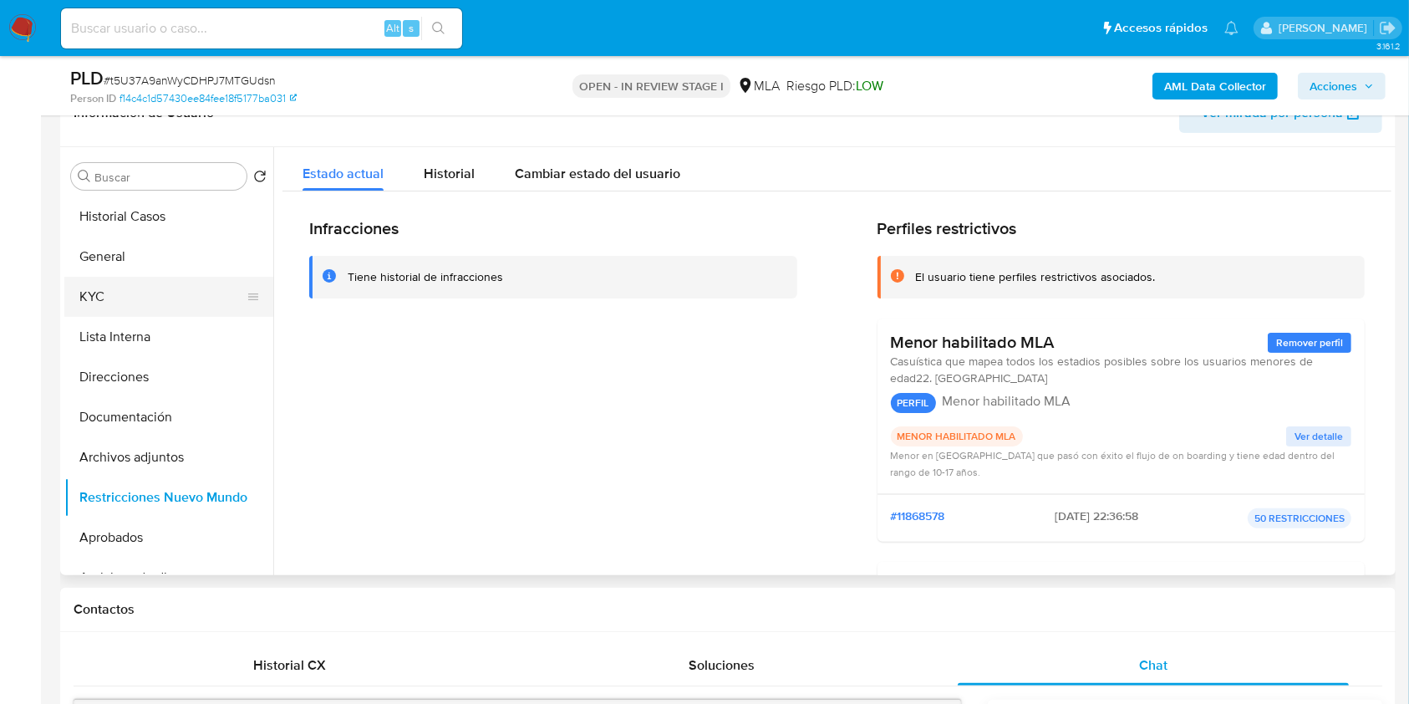
click at [130, 287] on button "KYC" at bounding box center [162, 297] width 196 height 40
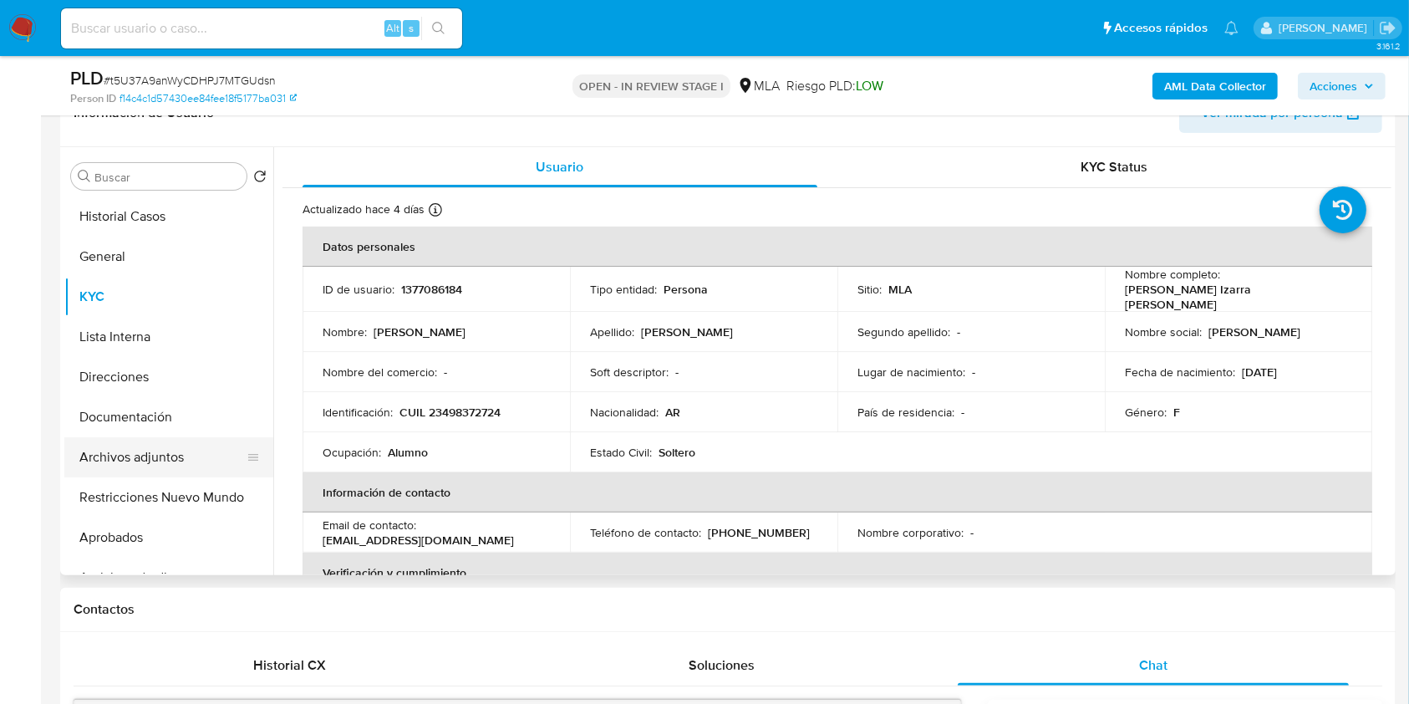
click at [177, 459] on button "Archivos adjuntos" at bounding box center [162, 457] width 196 height 40
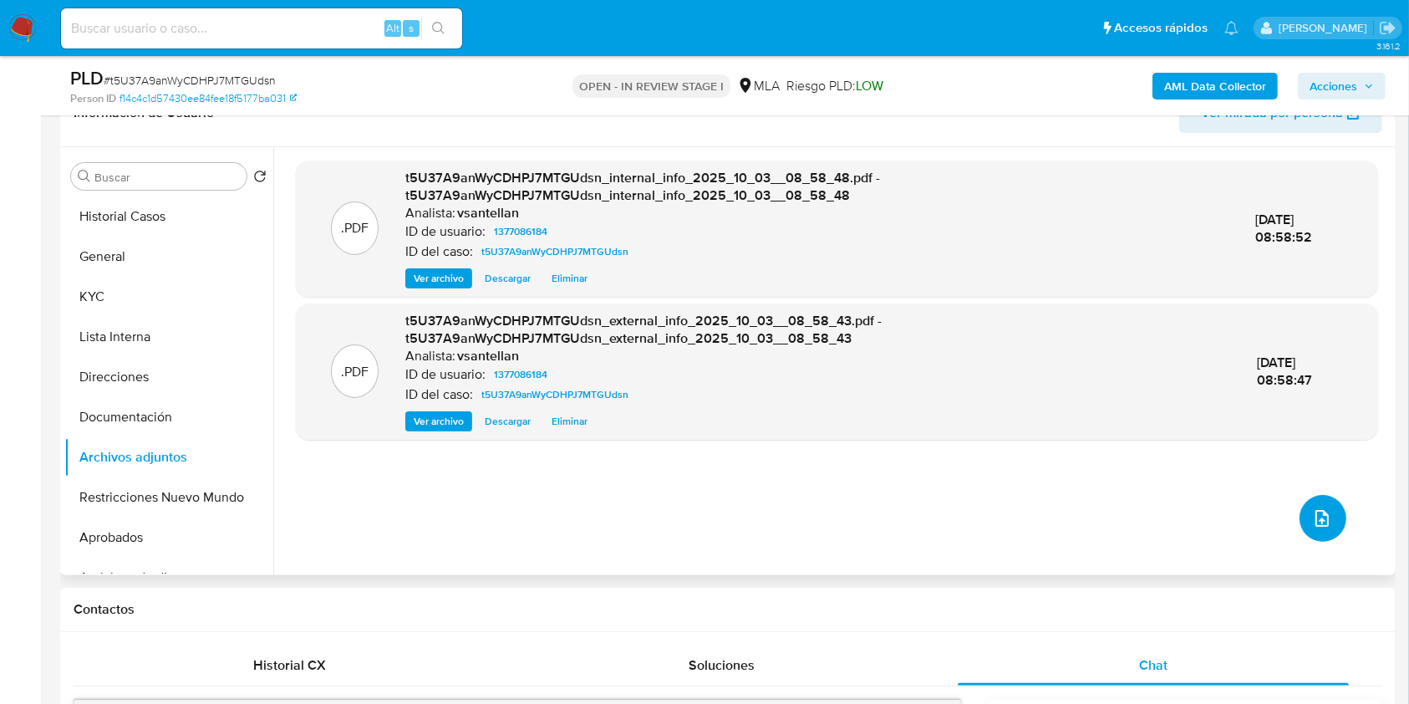
click at [1312, 511] on icon "upload-file" at bounding box center [1322, 518] width 20 height 20
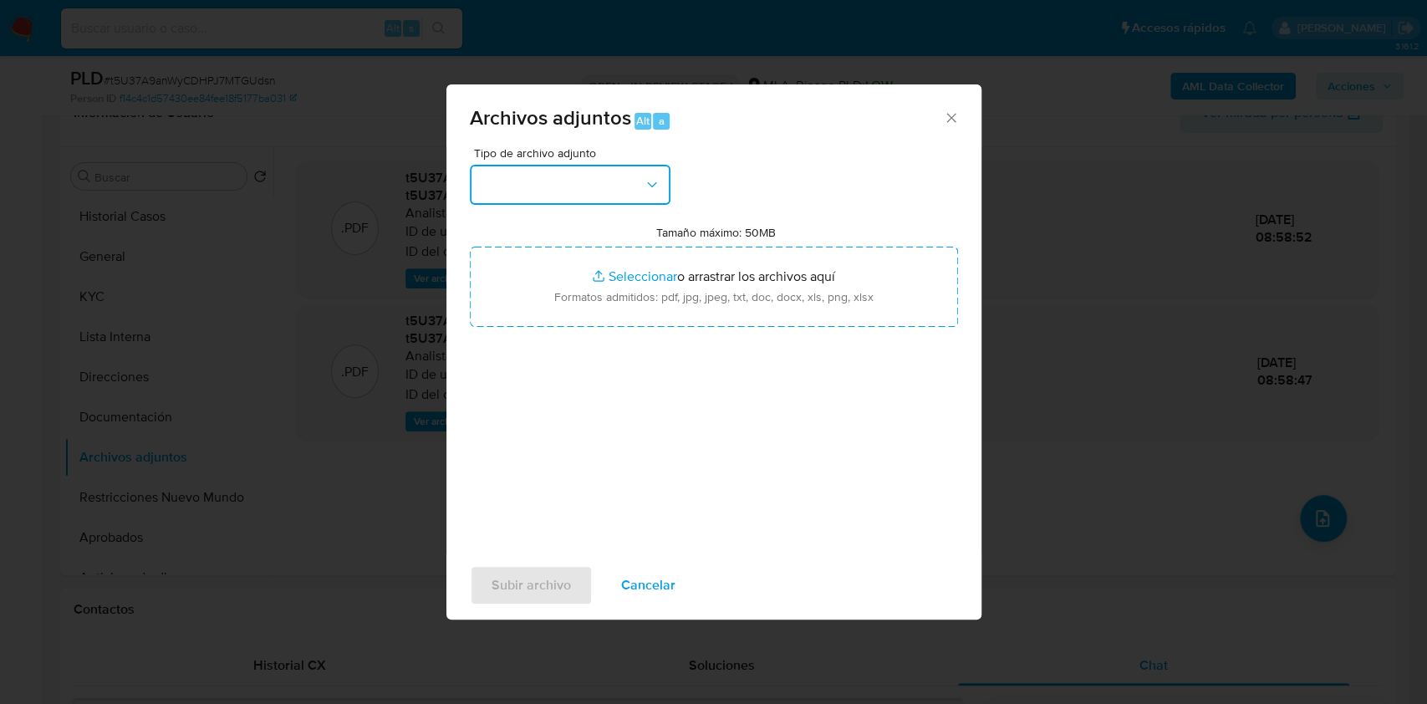
click at [613, 193] on button "button" at bounding box center [570, 185] width 201 height 40
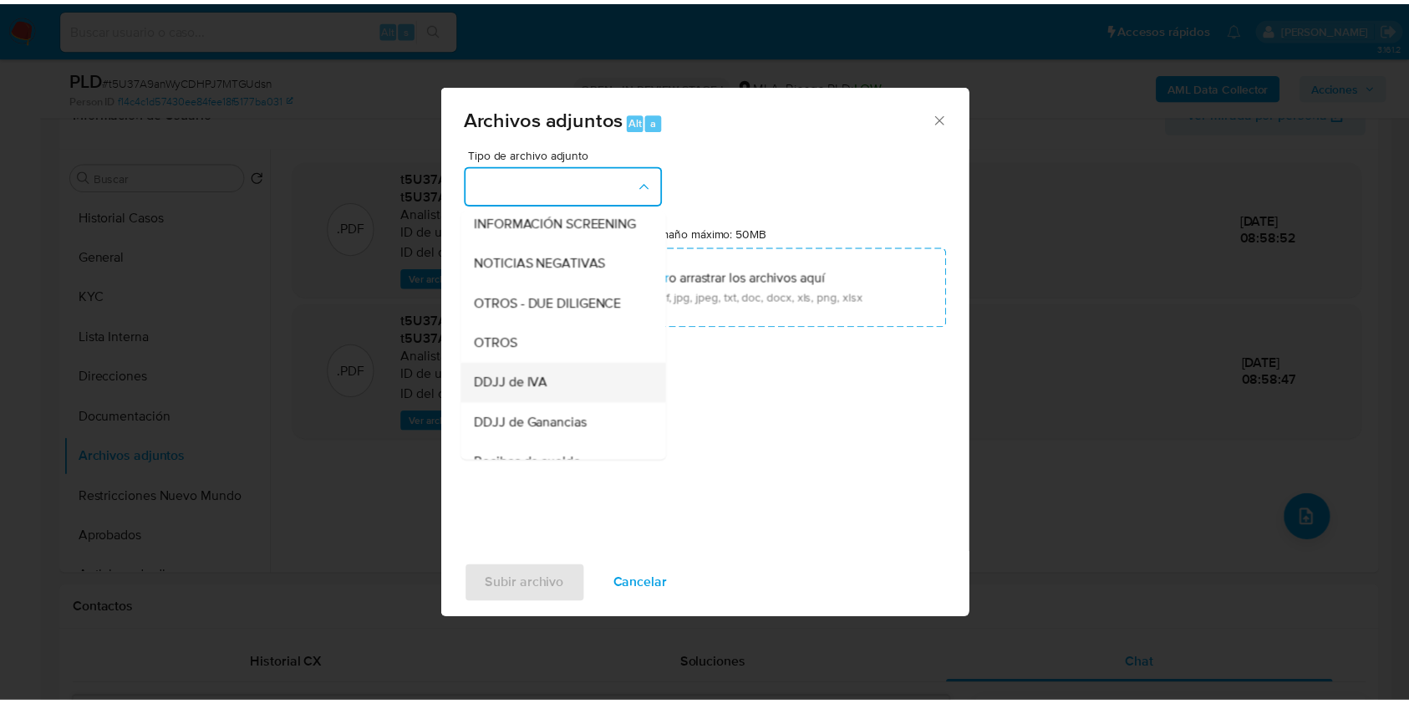
scroll to position [222, 0]
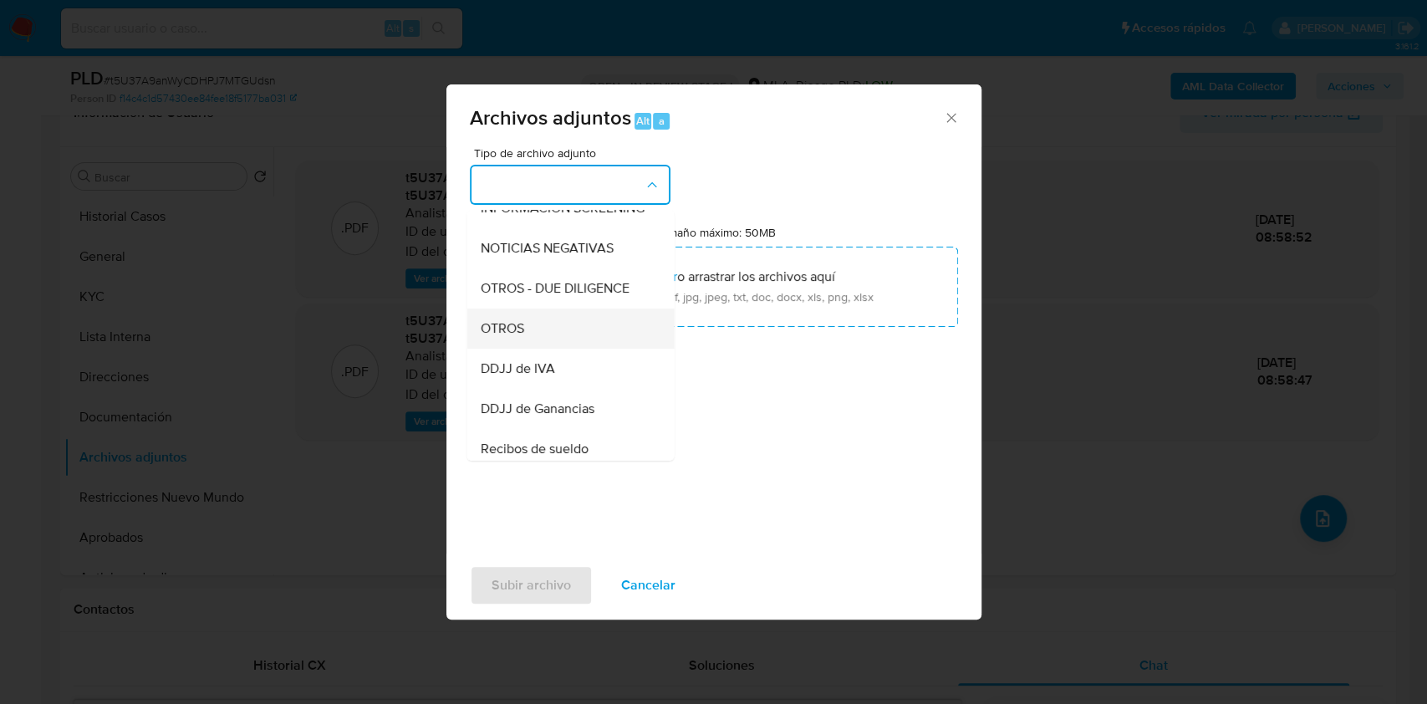
click at [558, 346] on div "OTROS" at bounding box center [565, 328] width 170 height 40
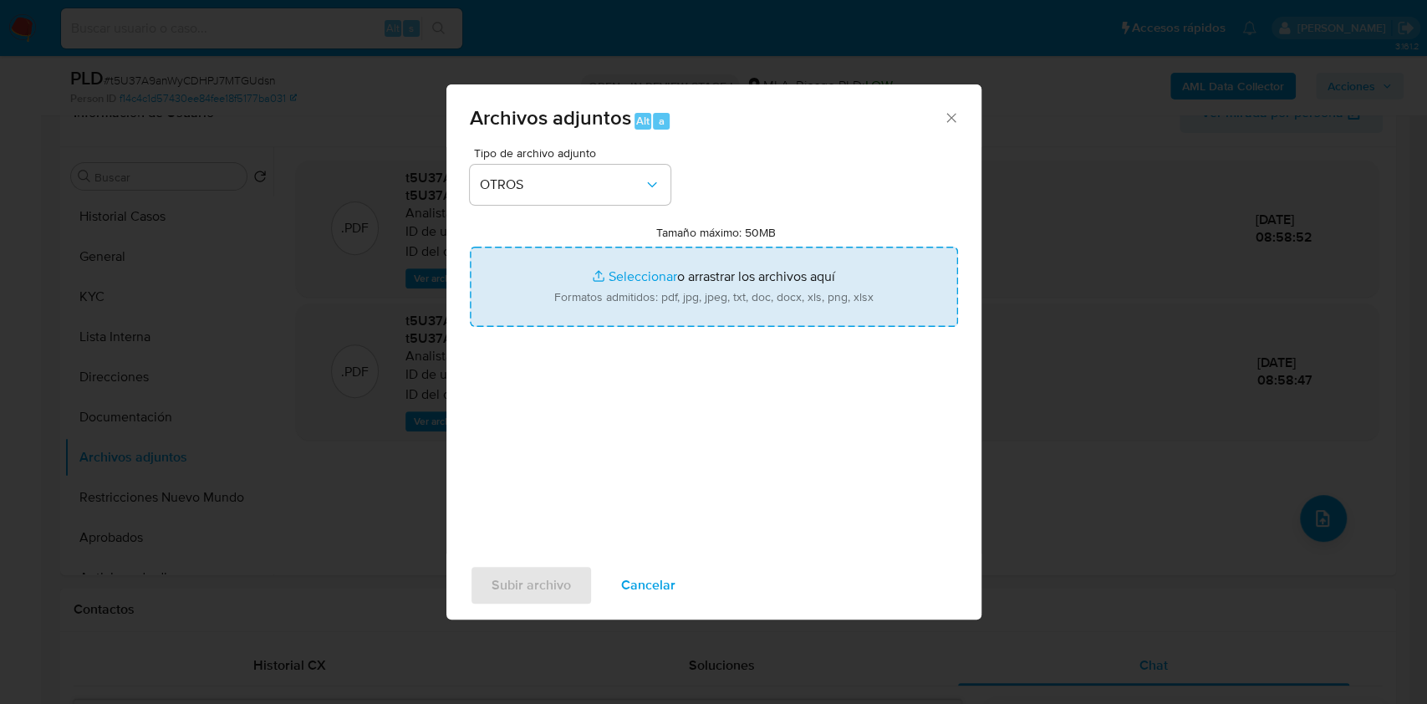
click at [659, 308] on input "Tamaño máximo: 50MB Seleccionar archivos" at bounding box center [714, 287] width 488 height 80
type input "C:\fakepath\Caselog-1377086184- NO ROI.docx"
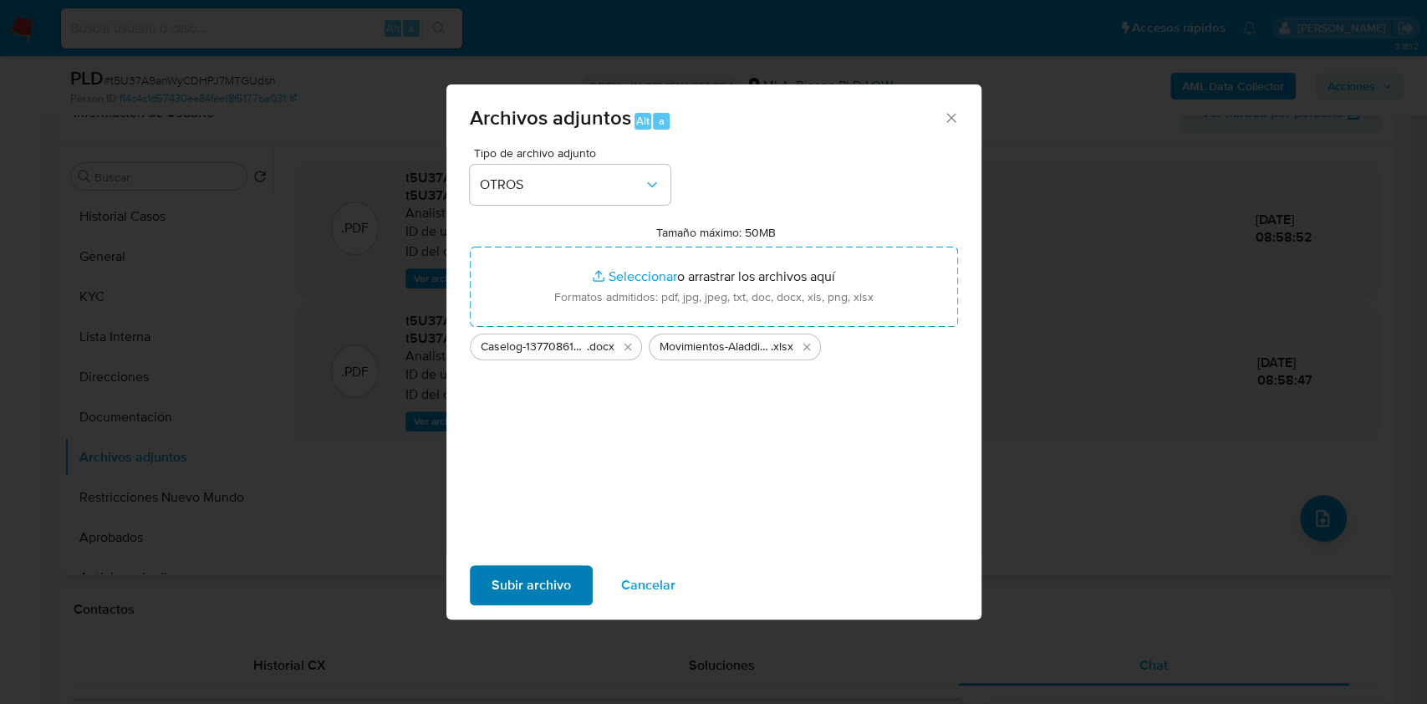
drag, startPoint x: 532, startPoint y: 552, endPoint x: 535, endPoint y: 566, distance: 13.6
click at [534, 555] on div "Subir archivo Cancelar" at bounding box center [713, 585] width 535 height 64
click at [536, 576] on span "Subir archivo" at bounding box center [530, 585] width 79 height 37
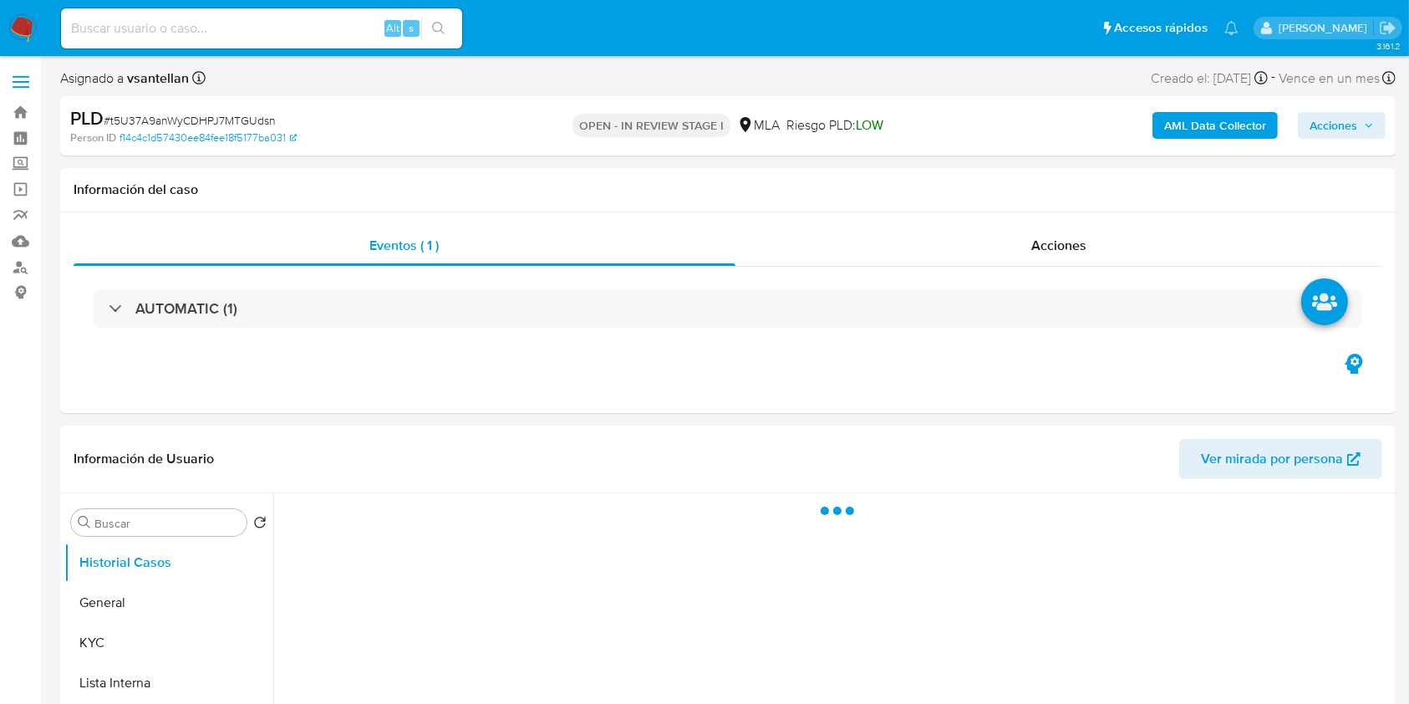
select select "10"
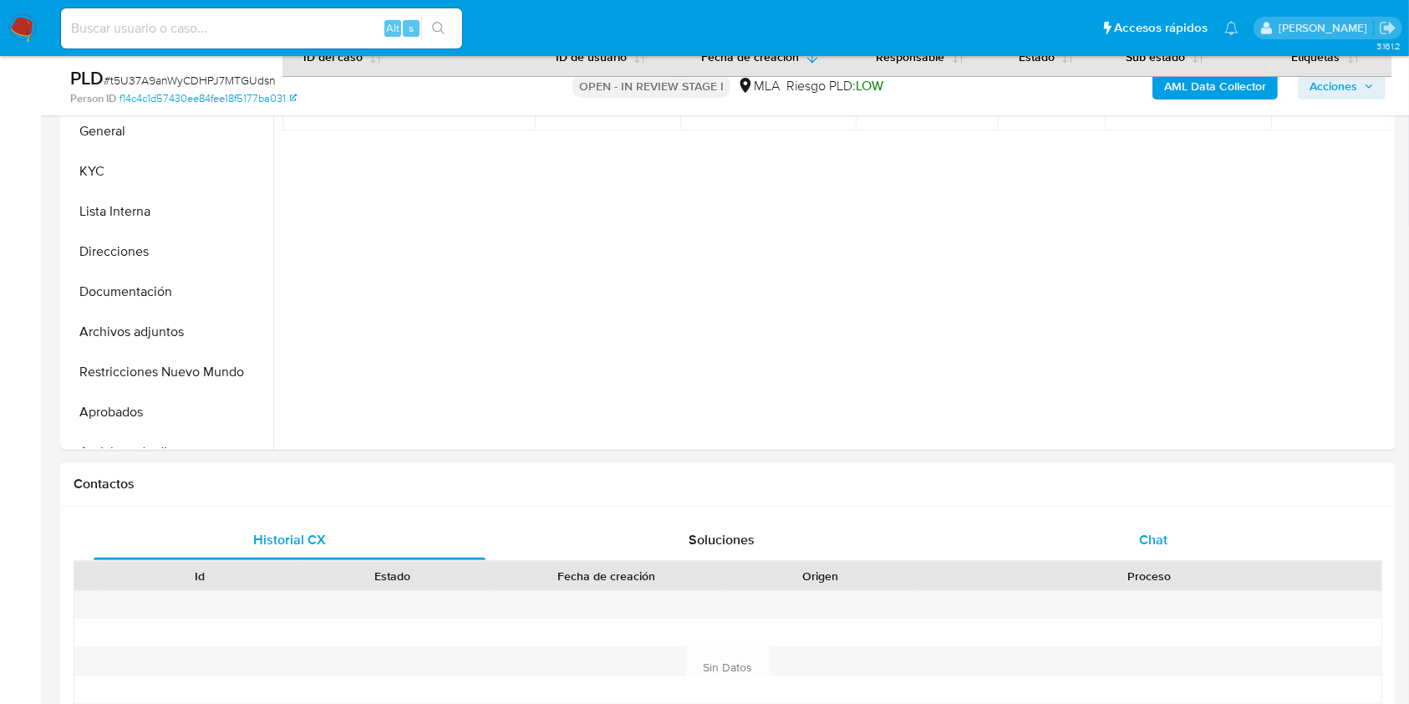
scroll to position [445, 0]
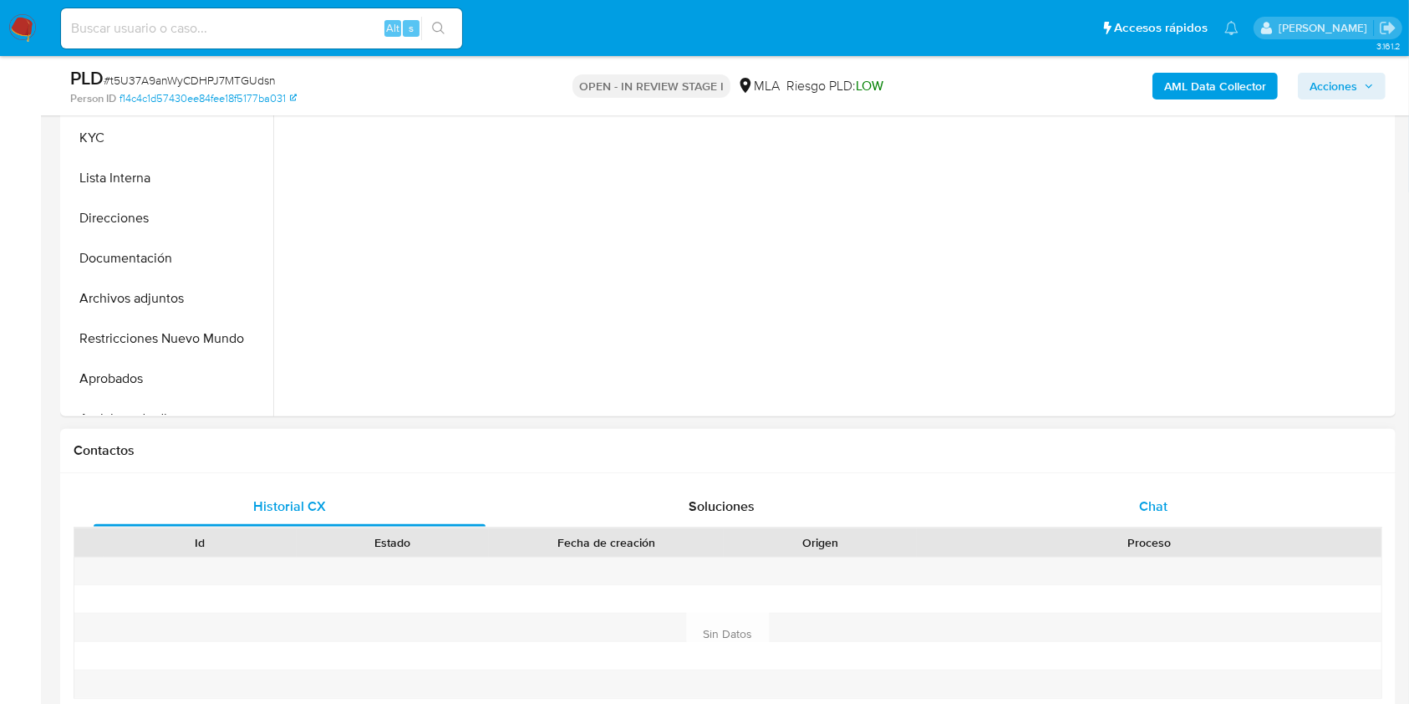
click at [1169, 500] on div "Chat" at bounding box center [1154, 506] width 392 height 40
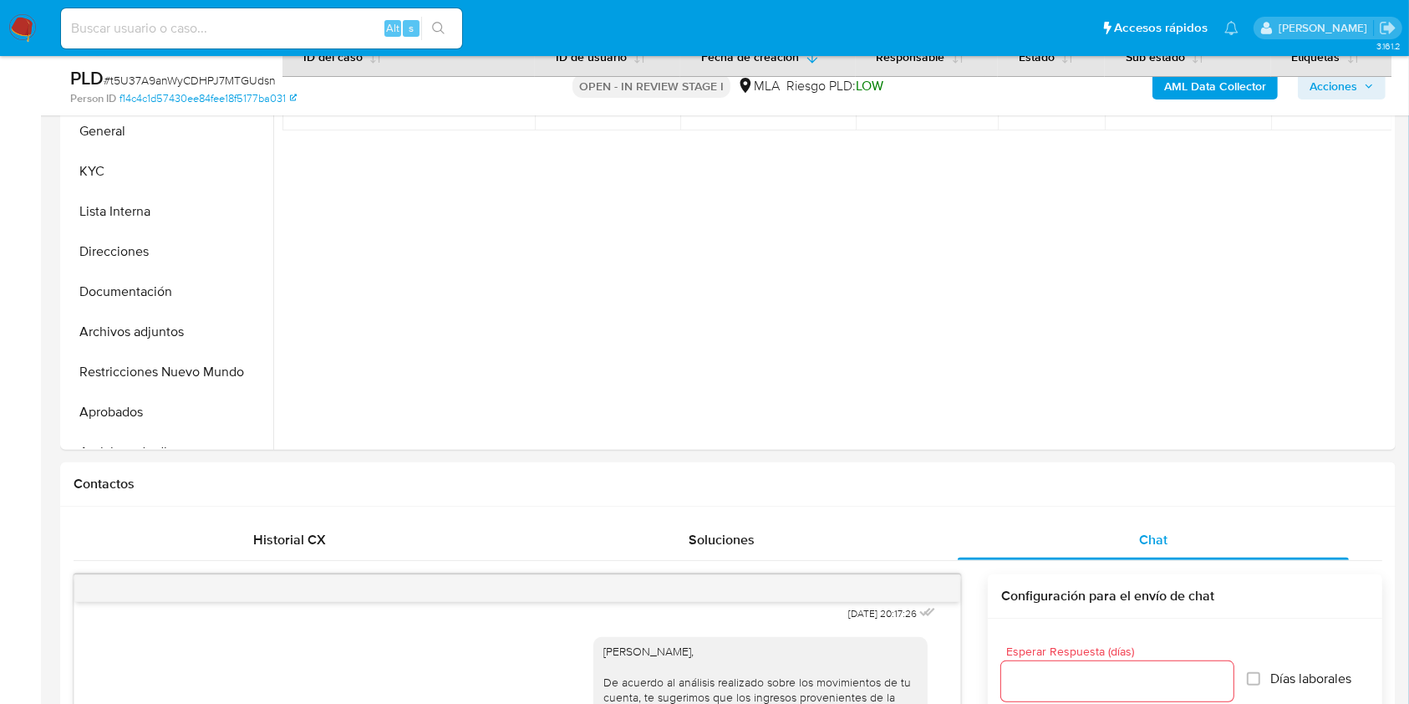
scroll to position [361, 0]
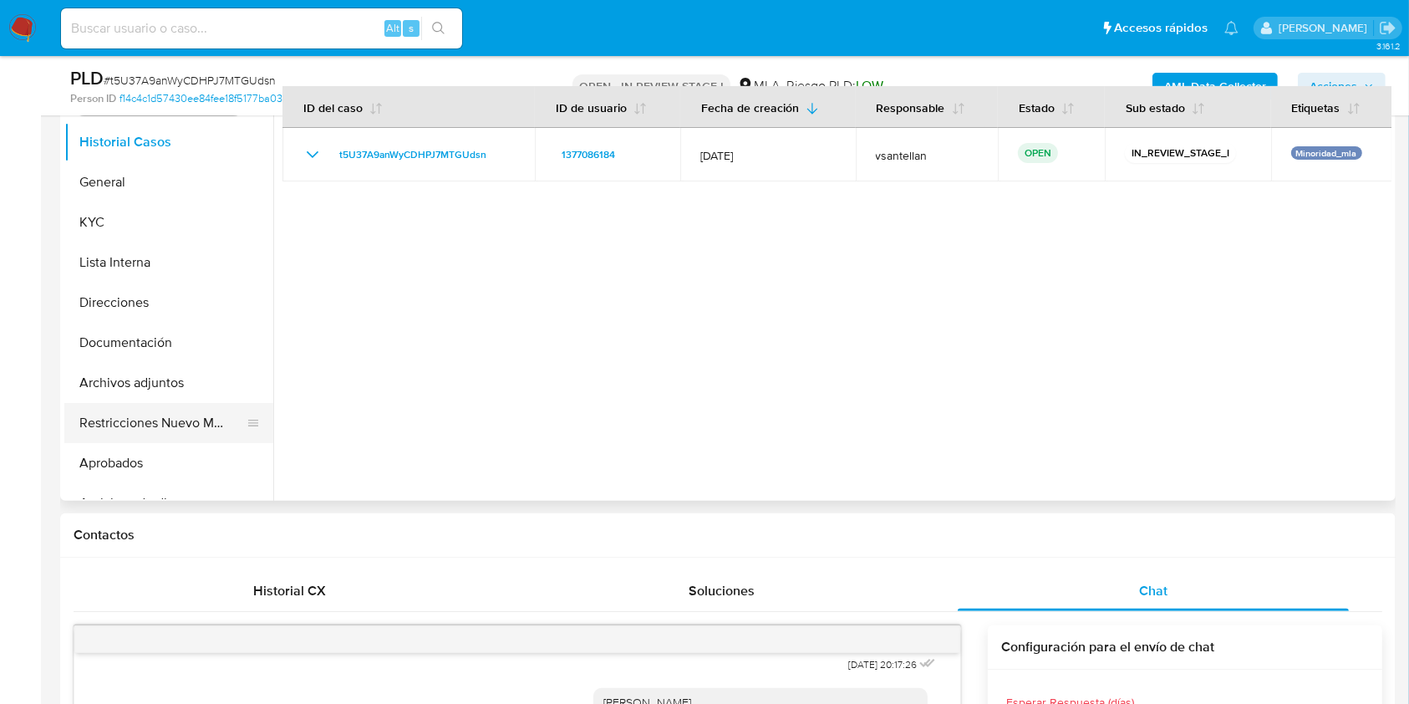
click at [190, 424] on button "Restricciones Nuevo Mundo" at bounding box center [162, 423] width 196 height 40
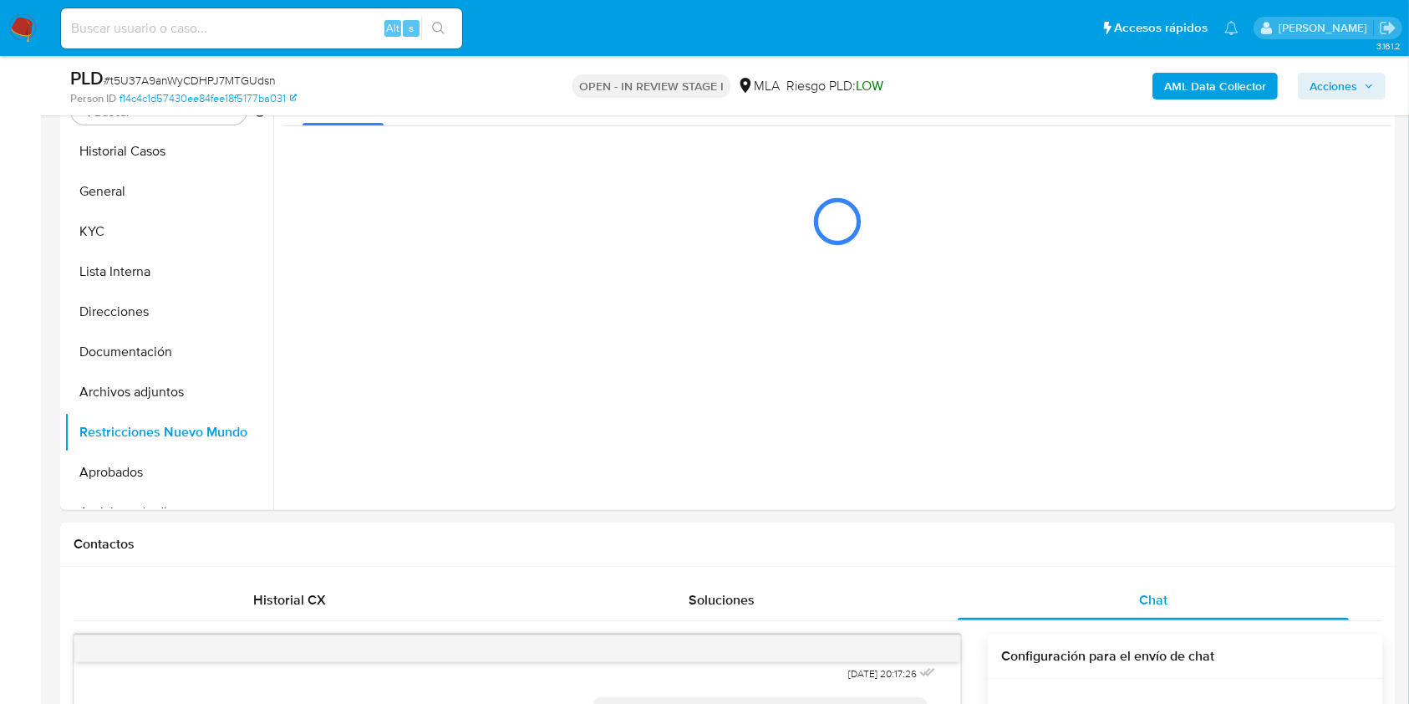
scroll to position [231, 0]
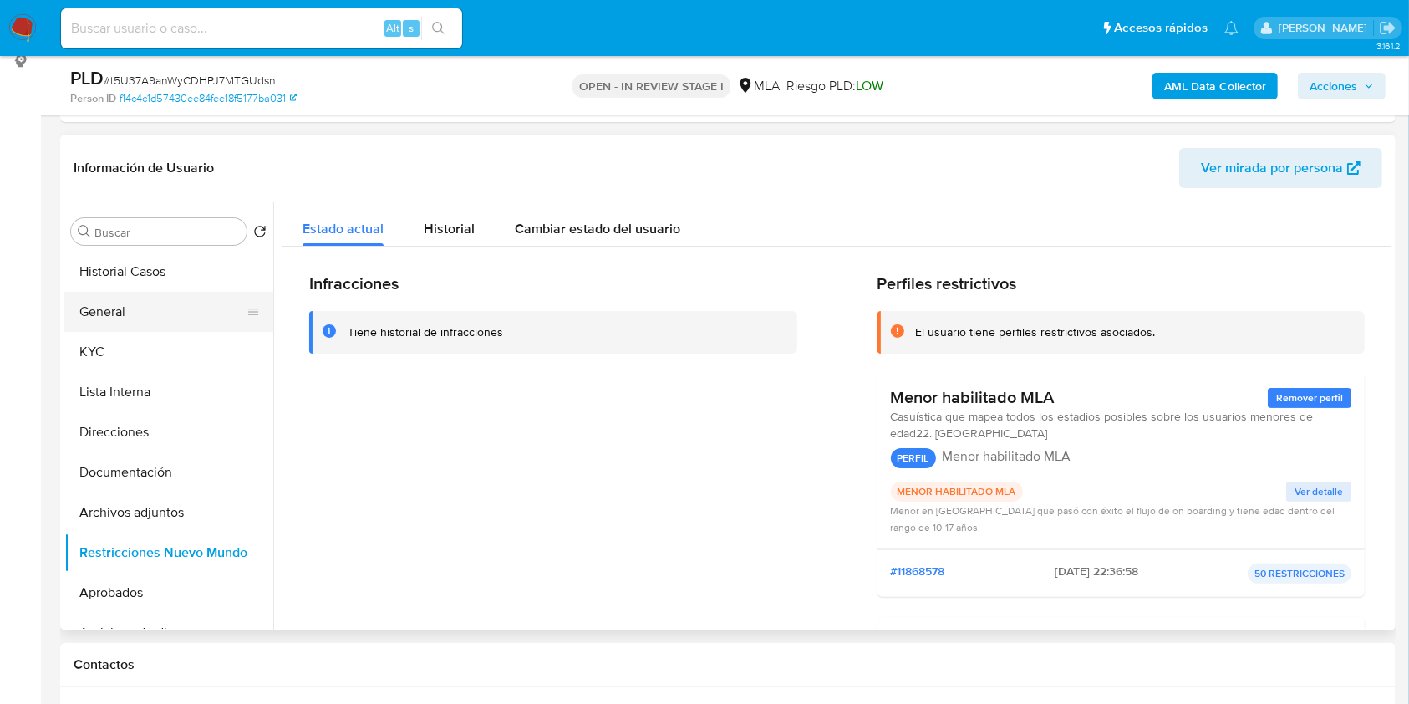
click at [151, 318] on button "General" at bounding box center [162, 312] width 196 height 40
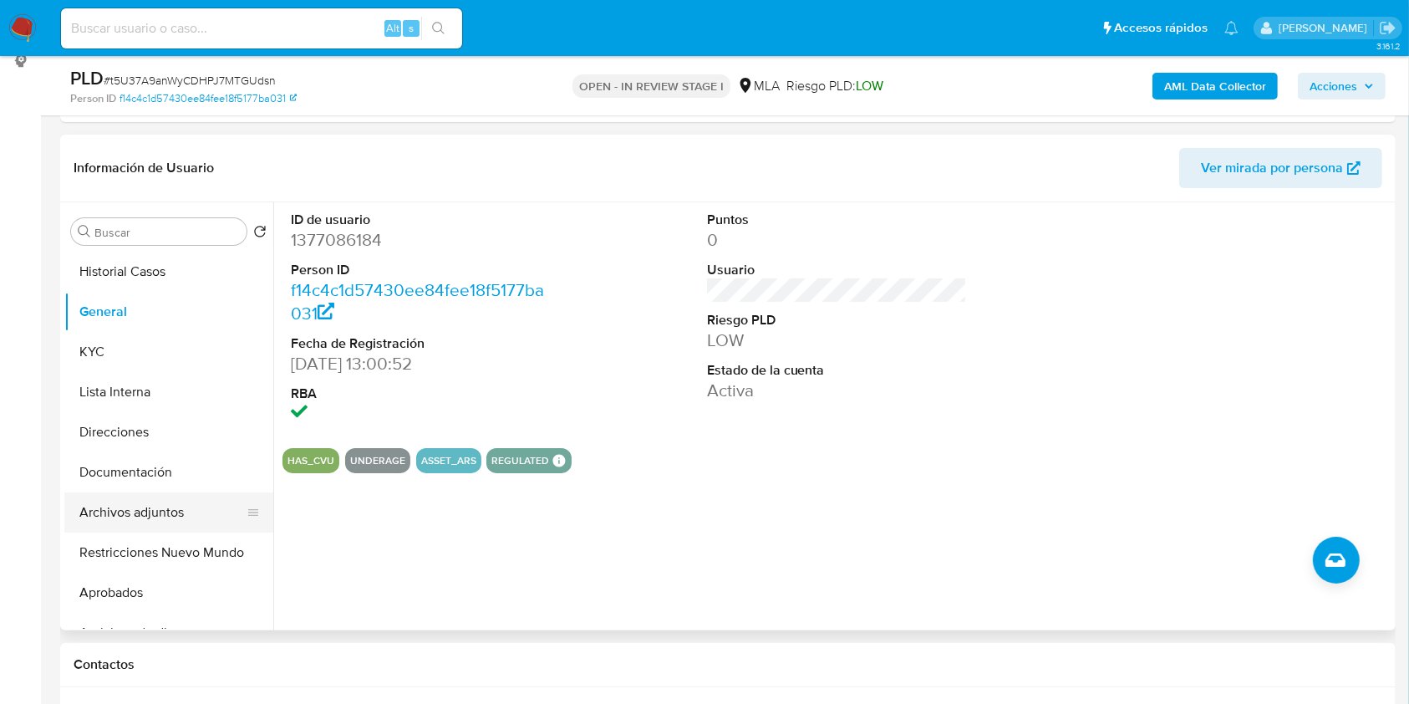
click at [181, 511] on button "Archivos adjuntos" at bounding box center [162, 512] width 196 height 40
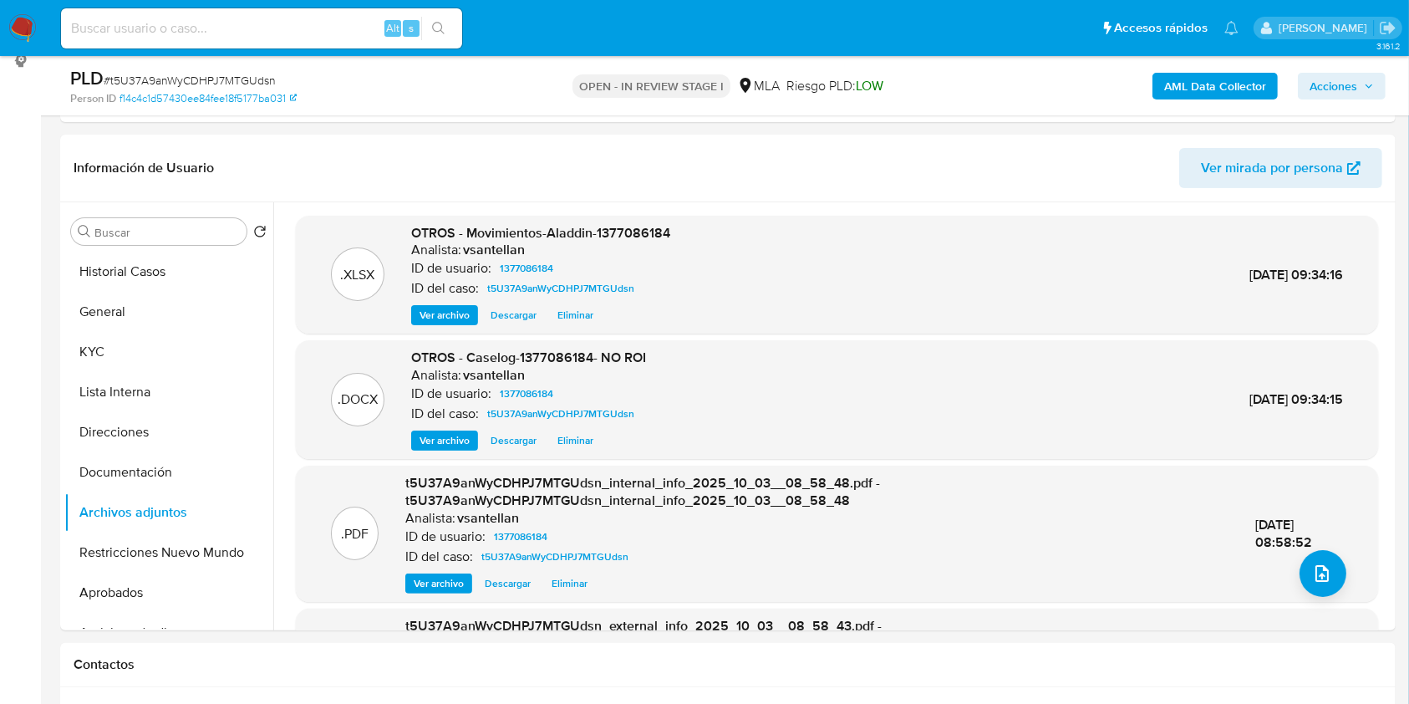
click at [1350, 84] on span "Acciones" at bounding box center [1334, 86] width 48 height 27
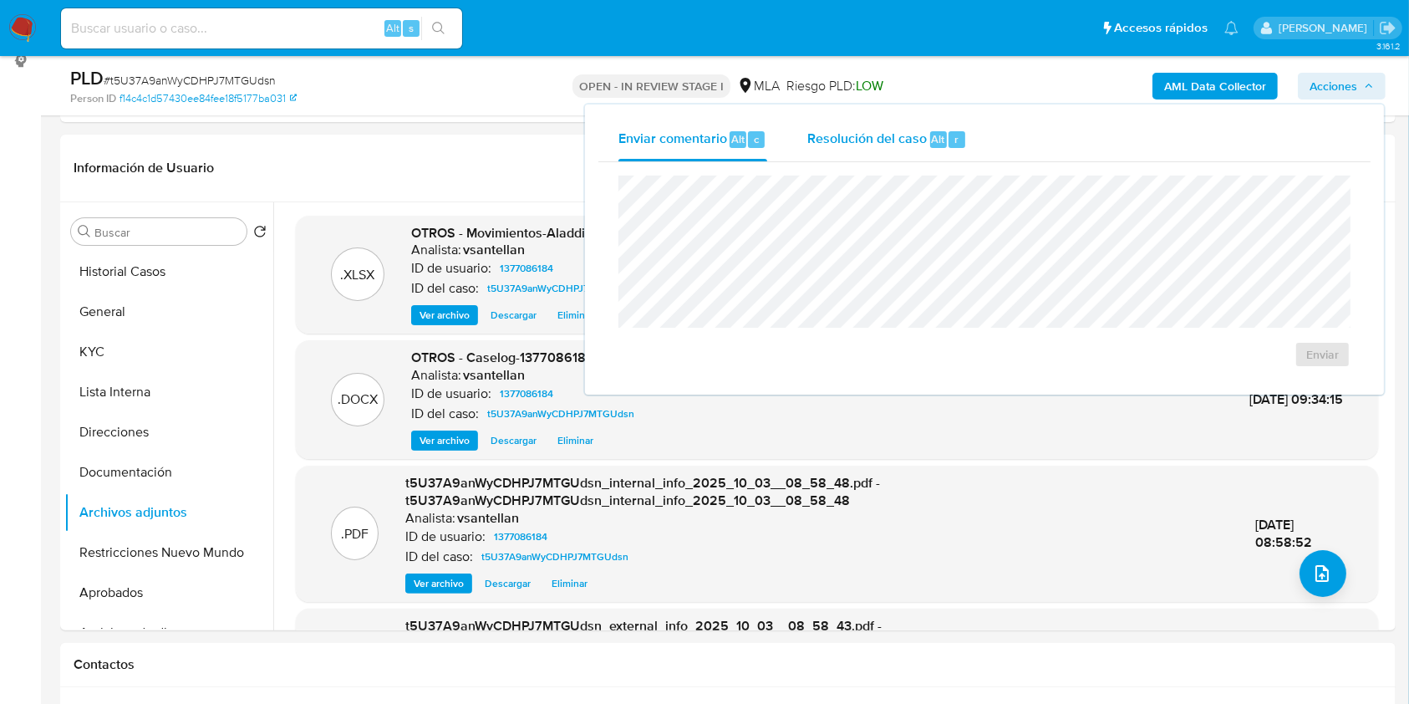
drag, startPoint x: 904, startPoint y: 135, endPoint x: 903, endPoint y: 148, distance: 13.4
click at [903, 135] on span "Resolución del caso" at bounding box center [867, 138] width 120 height 19
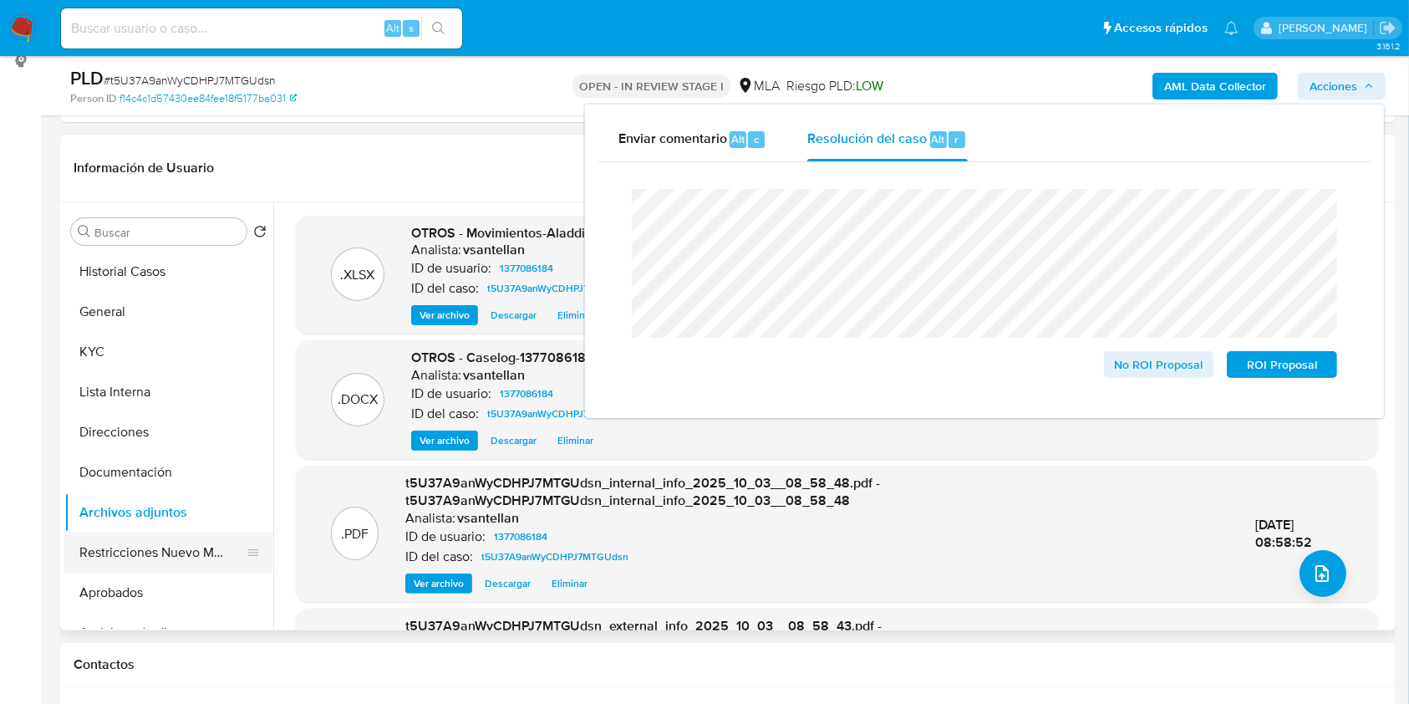
click at [194, 562] on button "Restricciones Nuevo Mundo" at bounding box center [162, 552] width 196 height 40
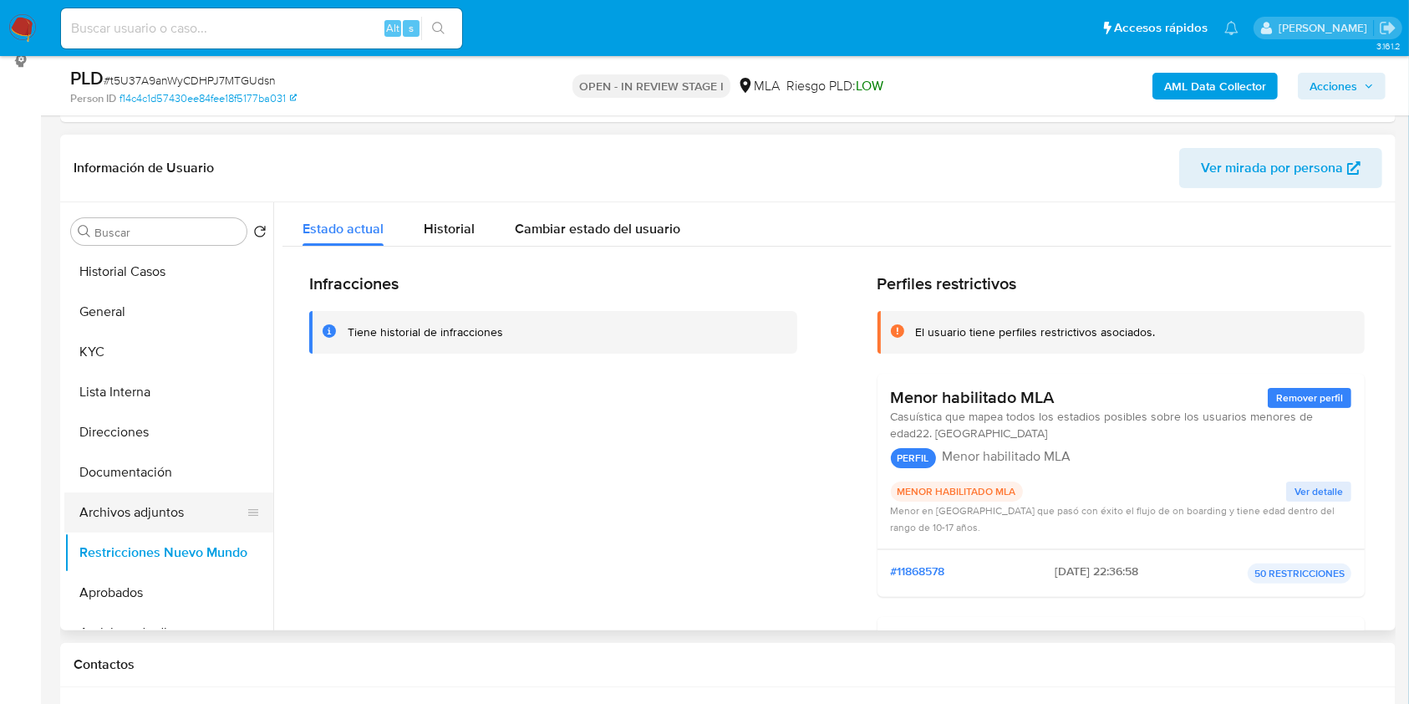
click at [166, 513] on button "Archivos adjuntos" at bounding box center [162, 512] width 196 height 40
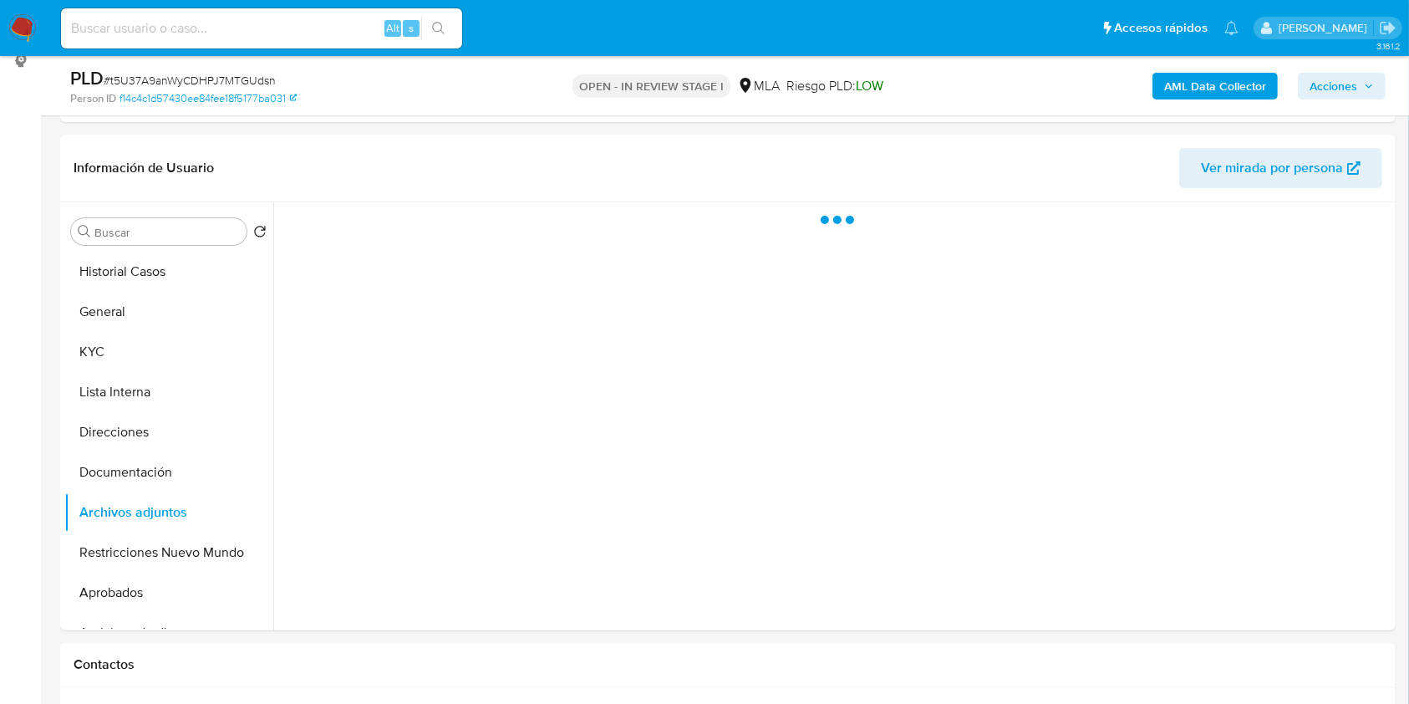
click at [1360, 91] on span "Acciones" at bounding box center [1342, 85] width 64 height 23
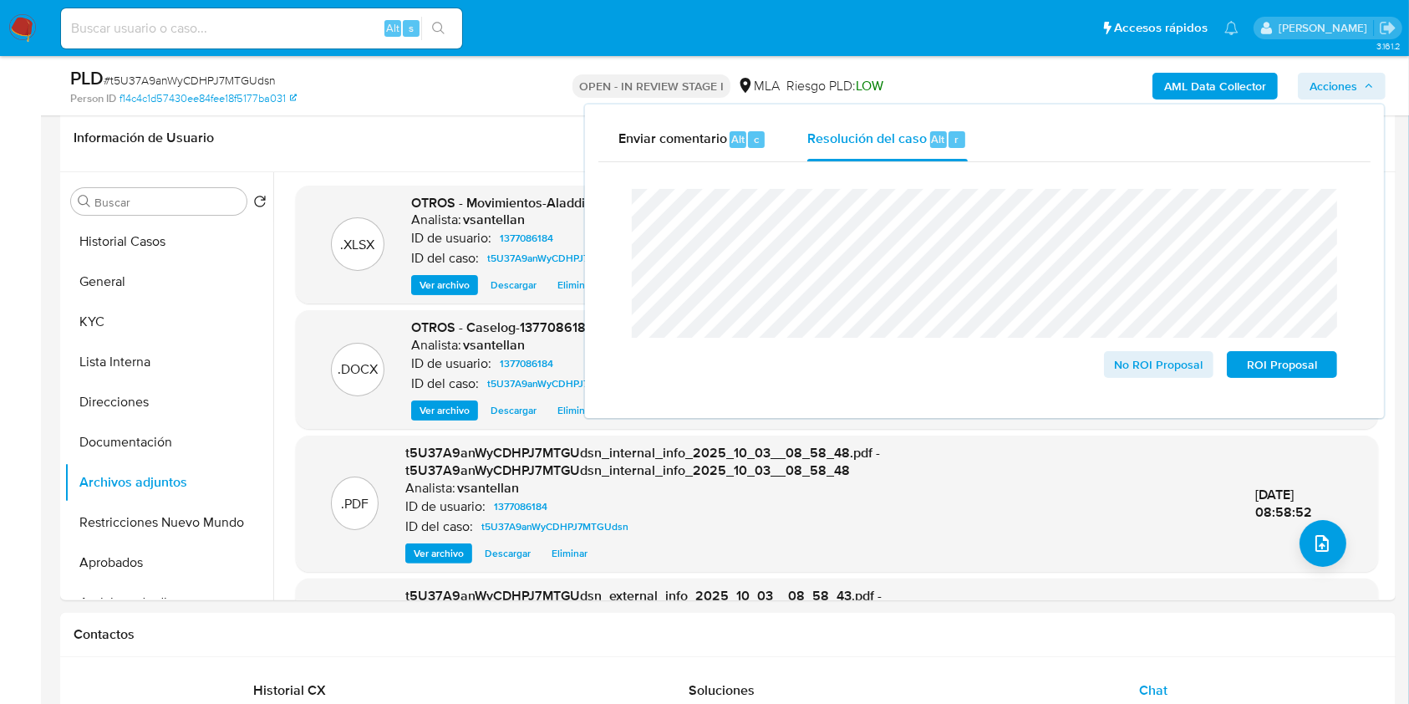
scroll to position [153, 0]
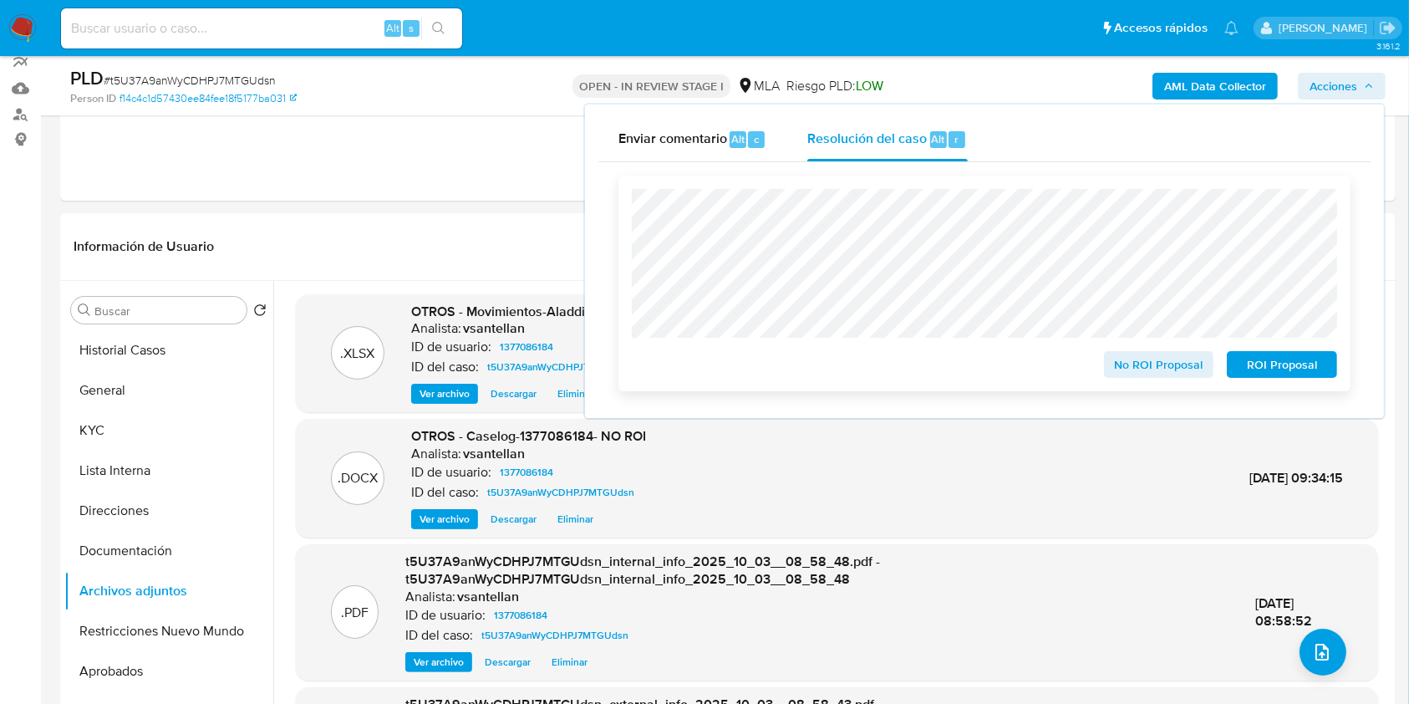
click at [1177, 376] on span "No ROI Proposal" at bounding box center [1159, 364] width 87 height 23
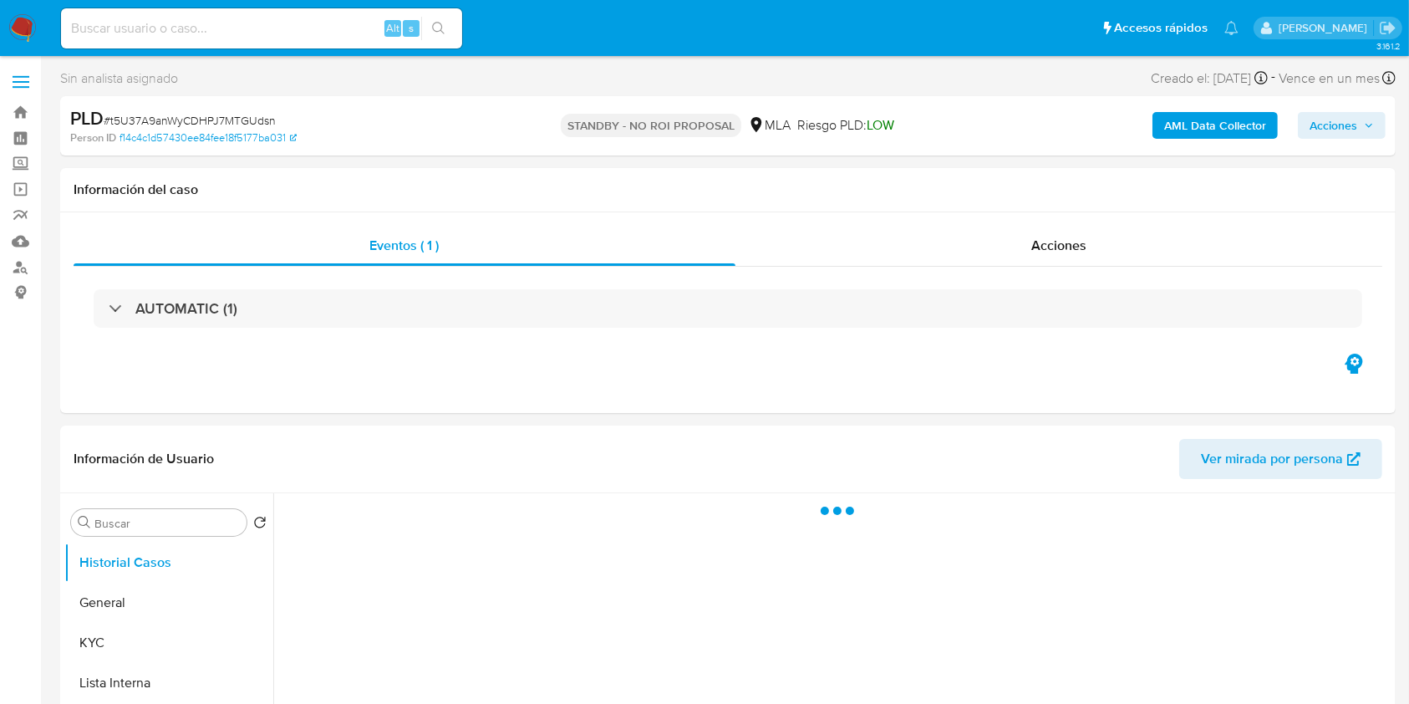
select select "10"
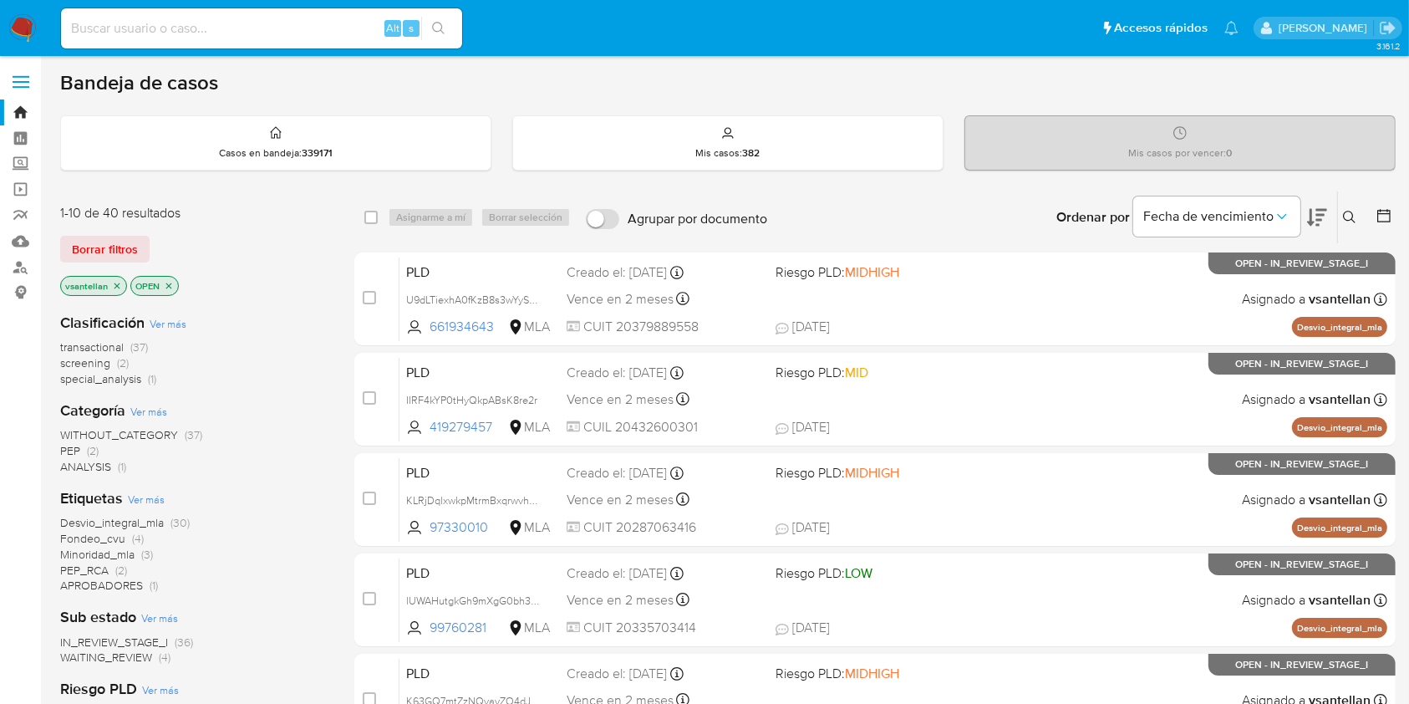
click at [1350, 214] on icon at bounding box center [1349, 217] width 13 height 13
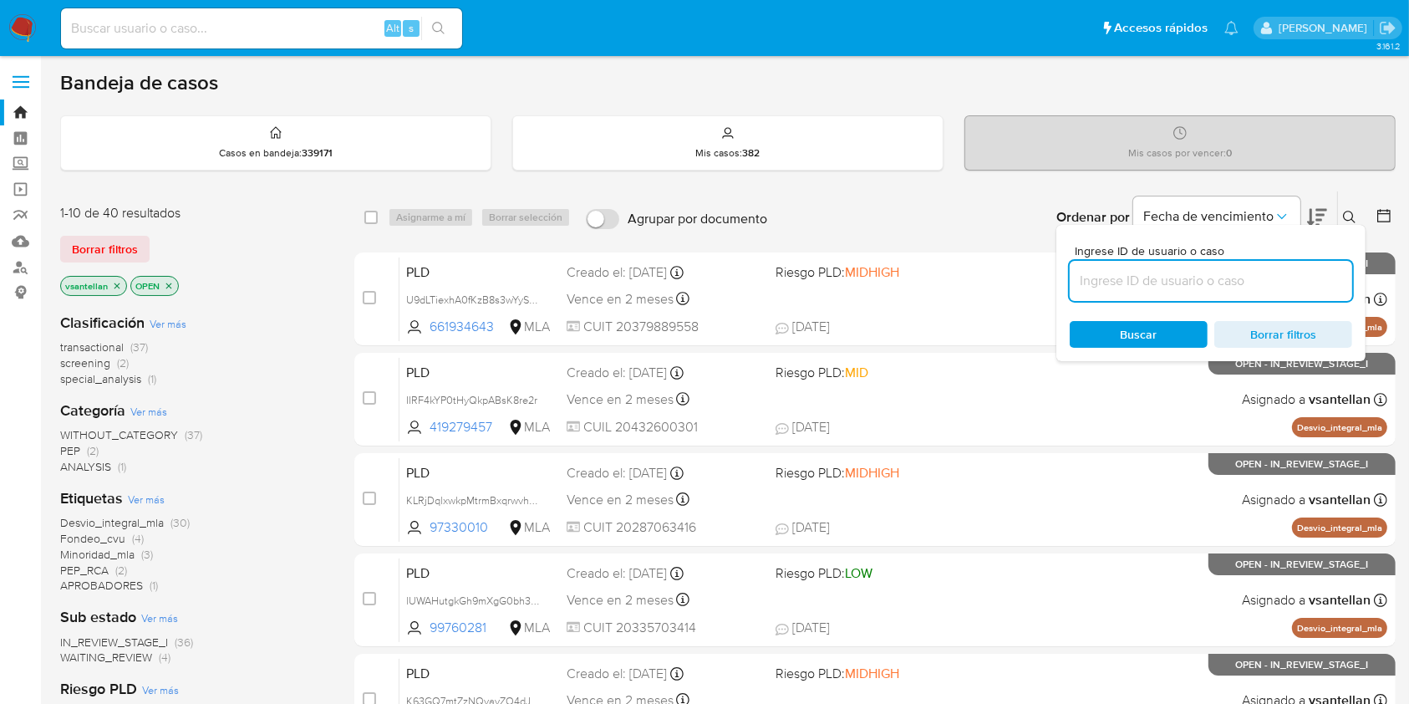
click at [1133, 282] on input at bounding box center [1211, 281] width 282 height 22
type input "648718700"
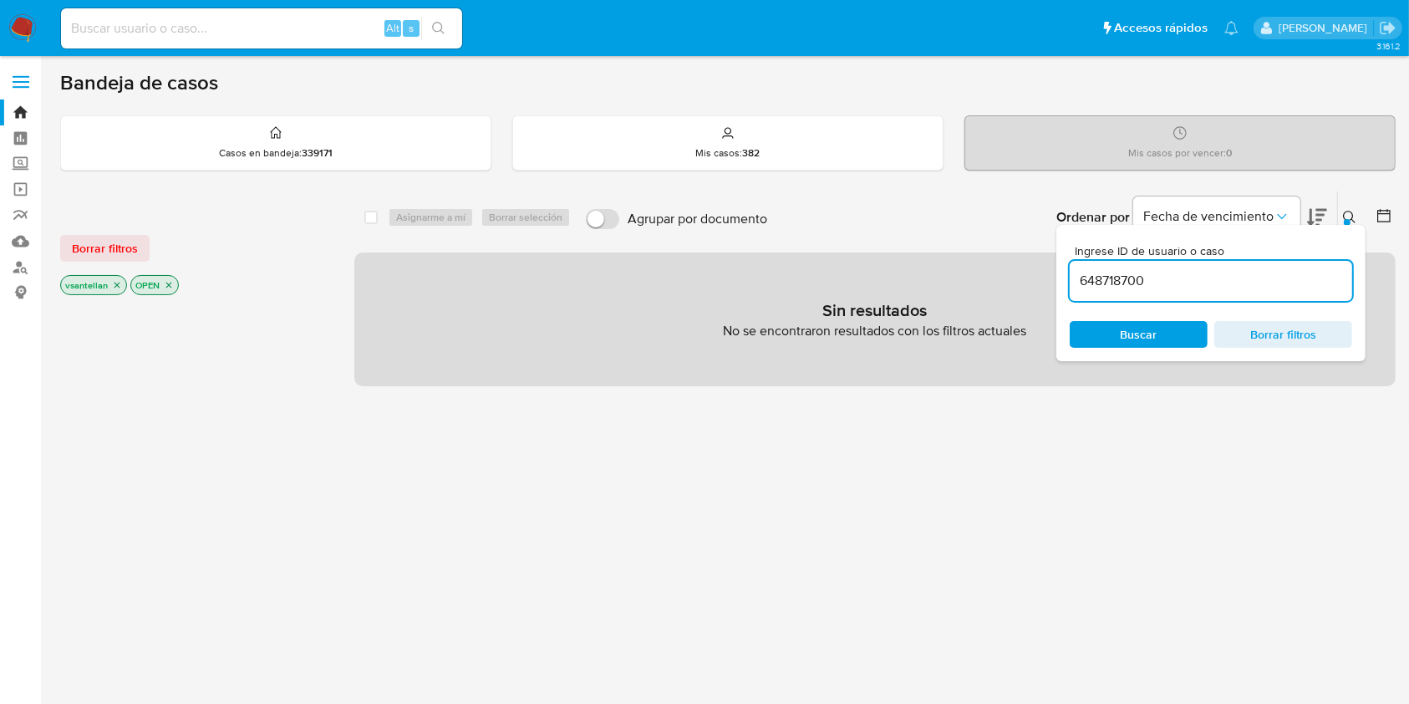
click at [1346, 211] on icon at bounding box center [1349, 217] width 13 height 13
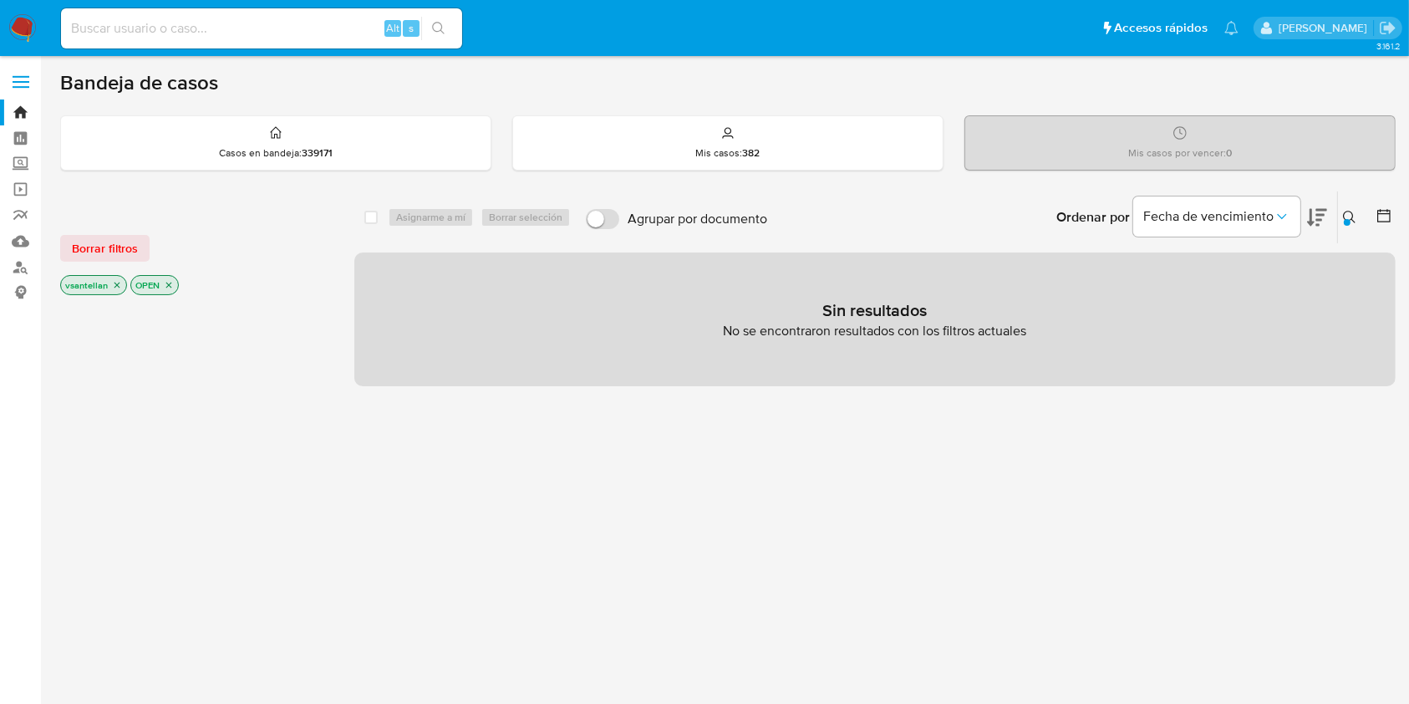
click at [114, 289] on p "vsantellan" at bounding box center [93, 285] width 65 height 18
click at [120, 284] on icon "close-filter" at bounding box center [117, 285] width 10 height 10
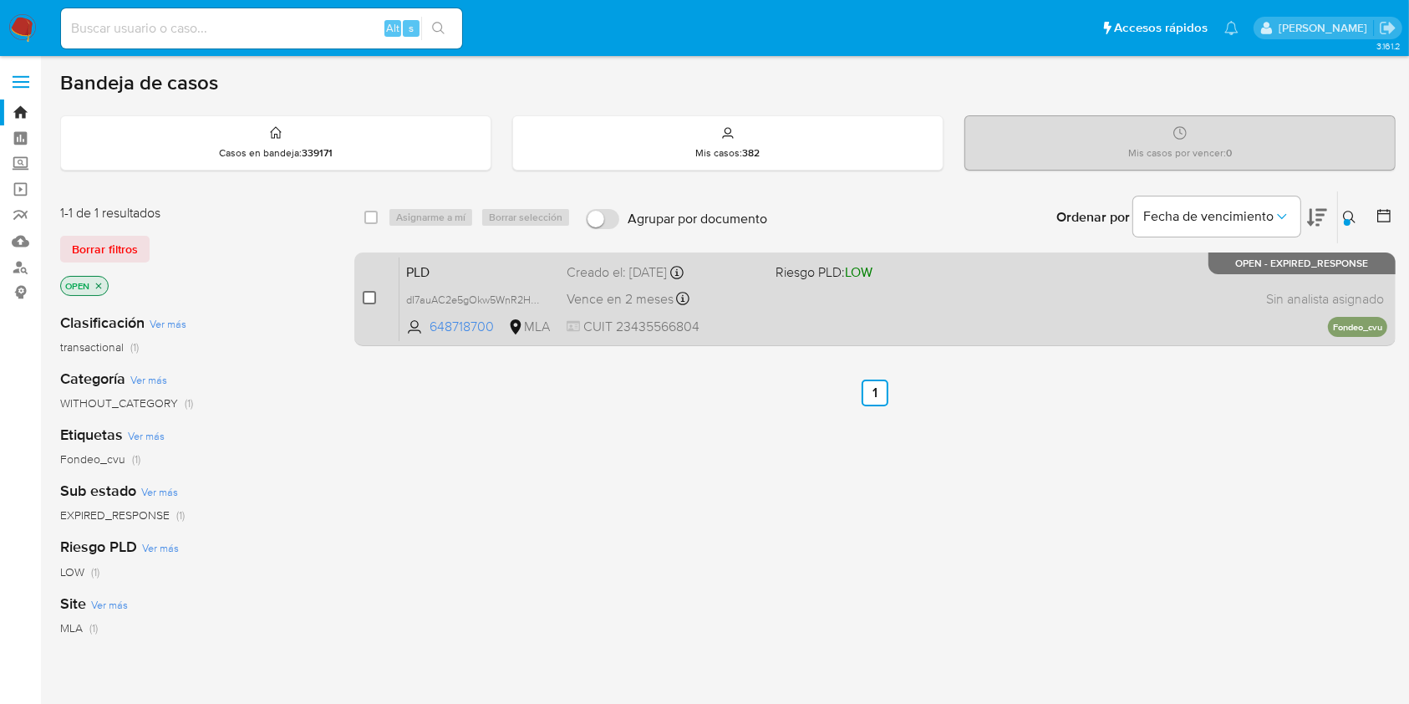
click at [374, 292] on input "checkbox" at bounding box center [369, 297] width 13 height 13
checkbox input "true"
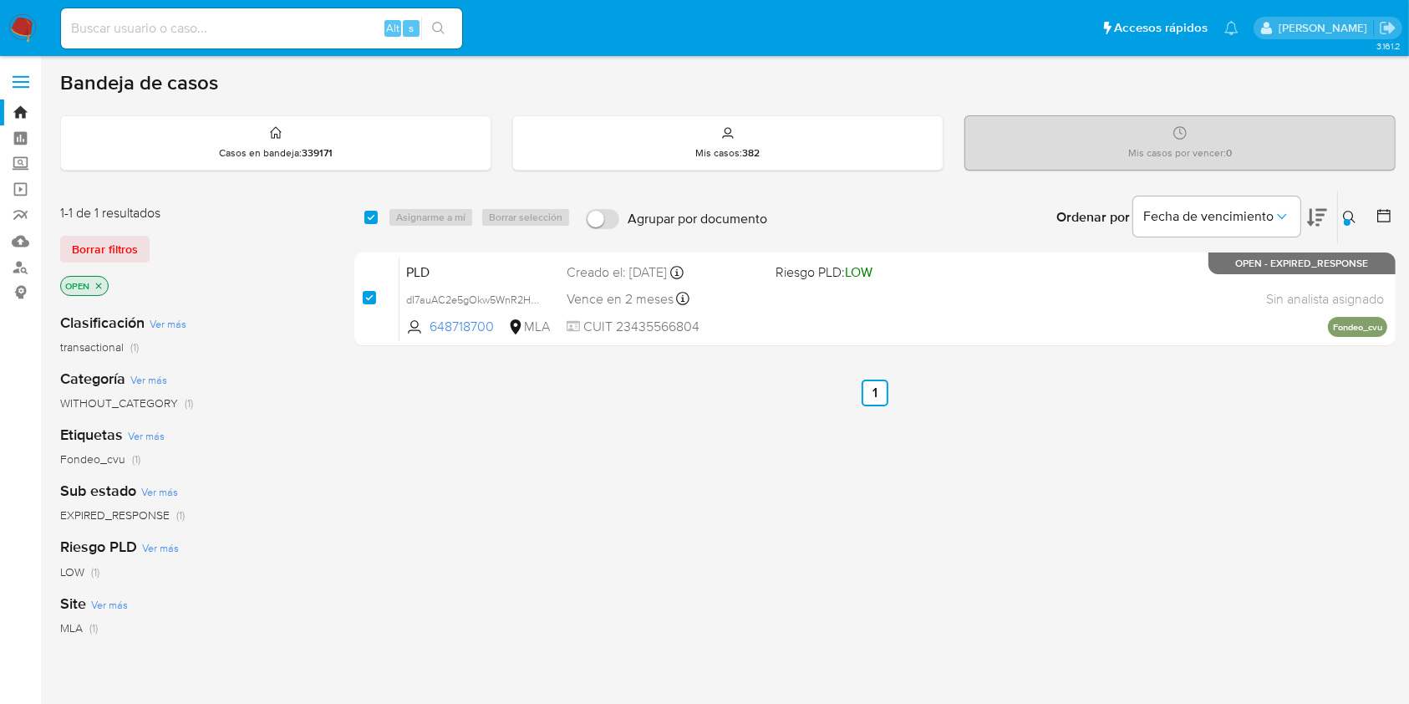
checkbox input "true"
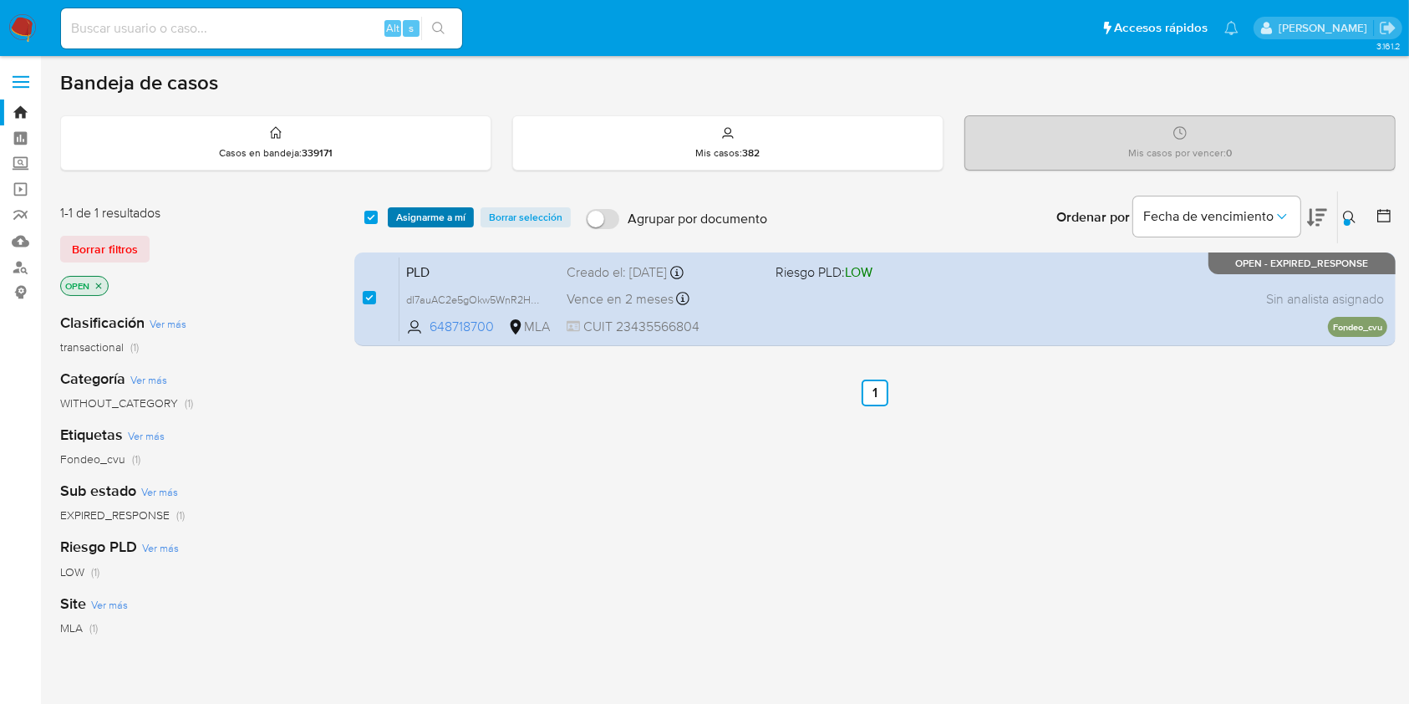
click at [421, 214] on span "Asignarme a mí" at bounding box center [430, 217] width 69 height 17
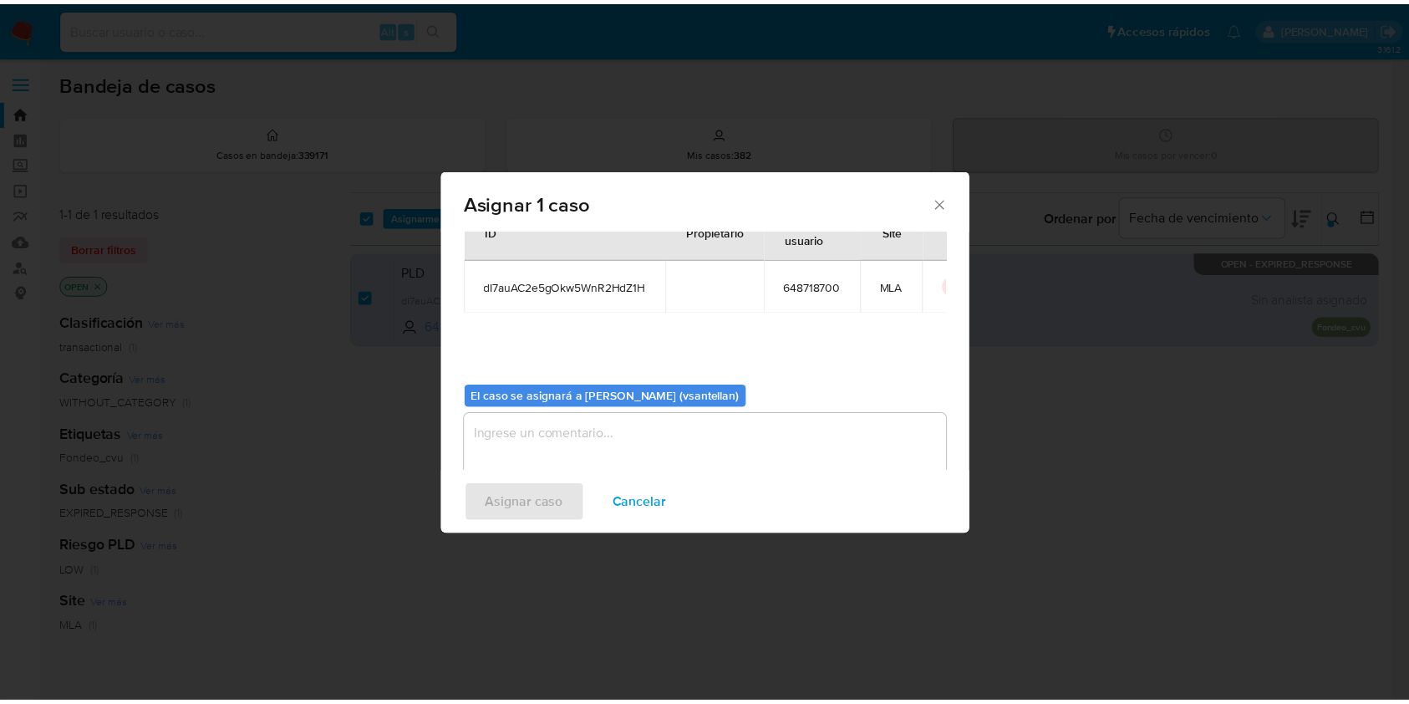
scroll to position [85, 0]
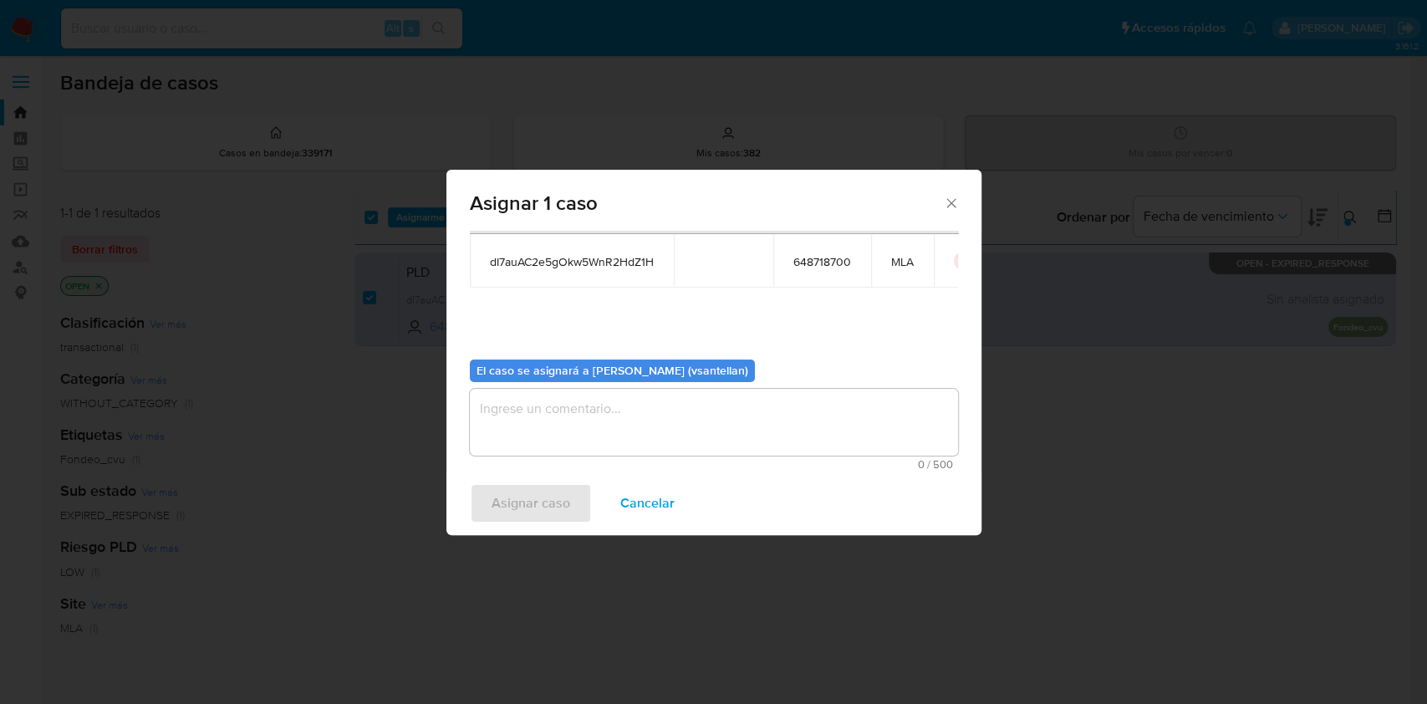
click at [497, 445] on textarea "assign-modal" at bounding box center [714, 422] width 488 height 67
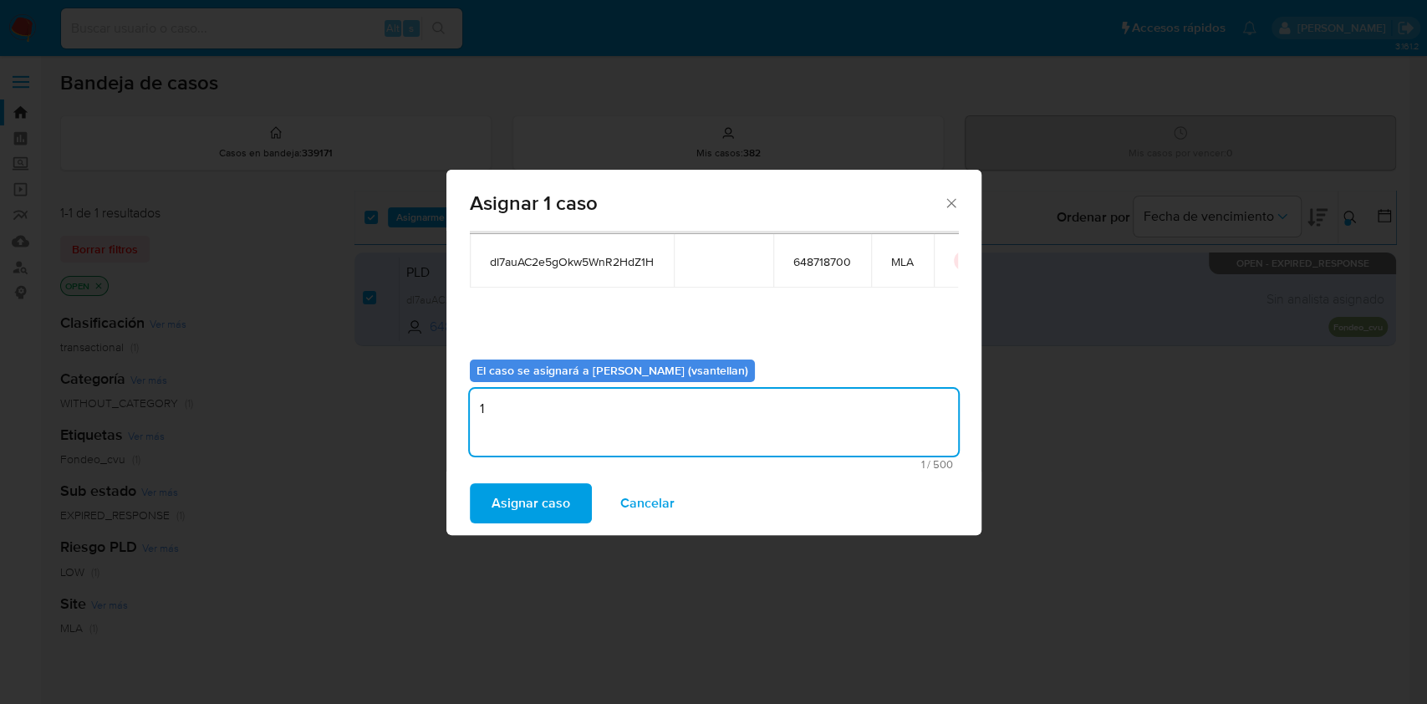
type textarea "1"
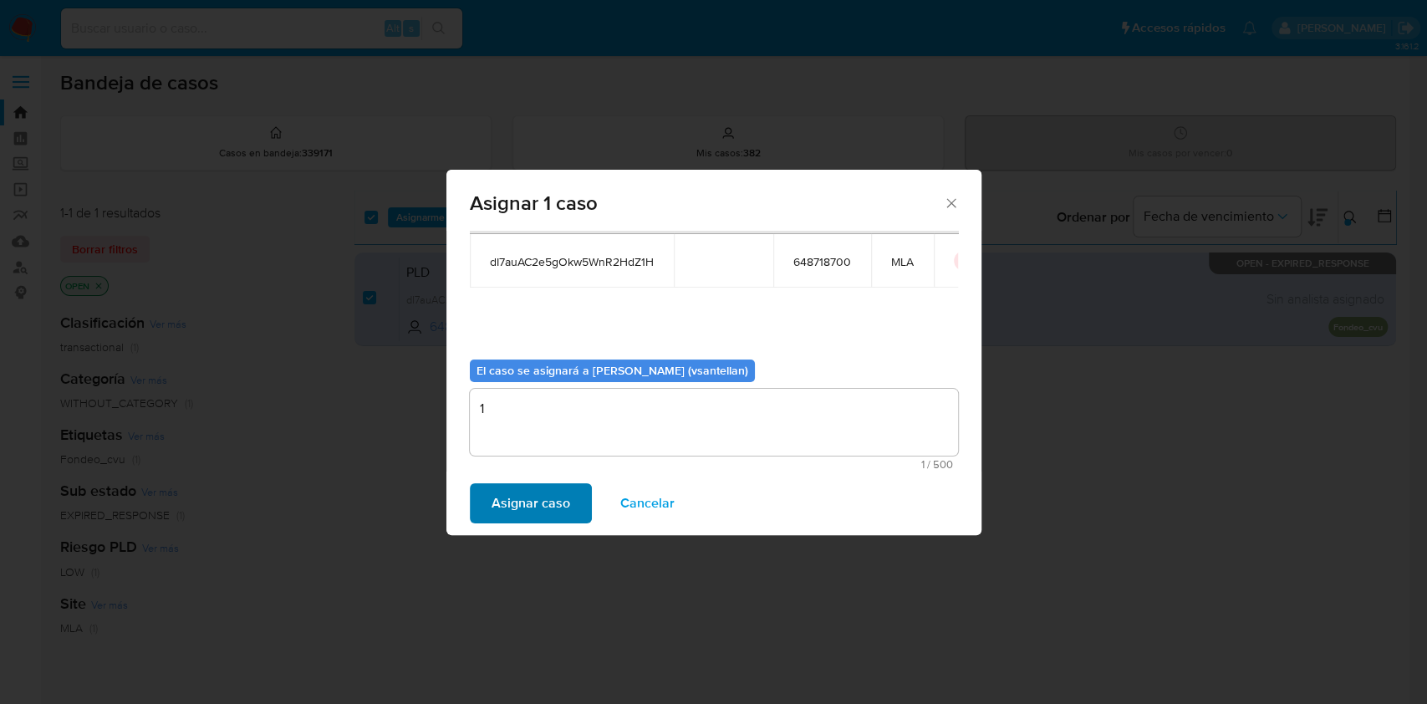
drag, startPoint x: 526, startPoint y: 481, endPoint x: 547, endPoint y: 498, distance: 27.3
click at [526, 481] on div "Asignar caso Cancelar" at bounding box center [713, 503] width 535 height 64
click at [476, 491] on button "Asignar caso" at bounding box center [531, 503] width 122 height 40
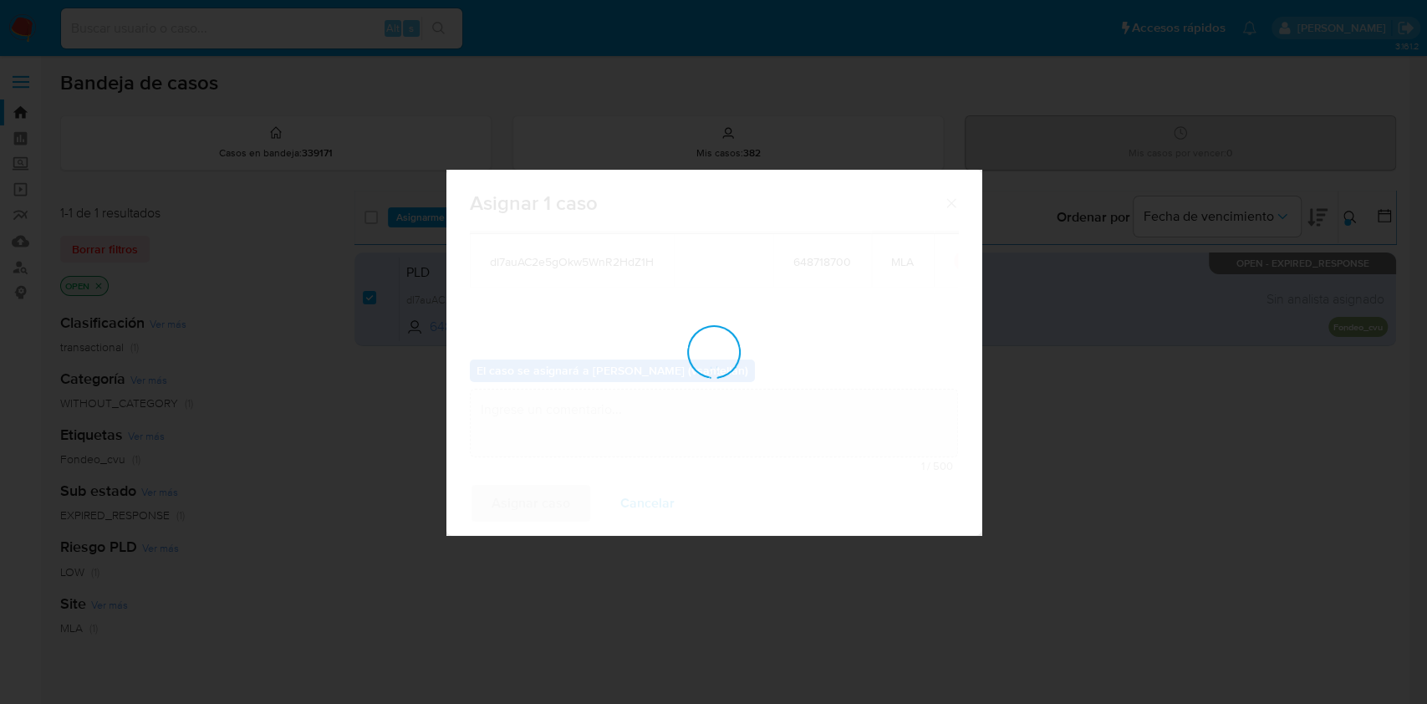
checkbox input "false"
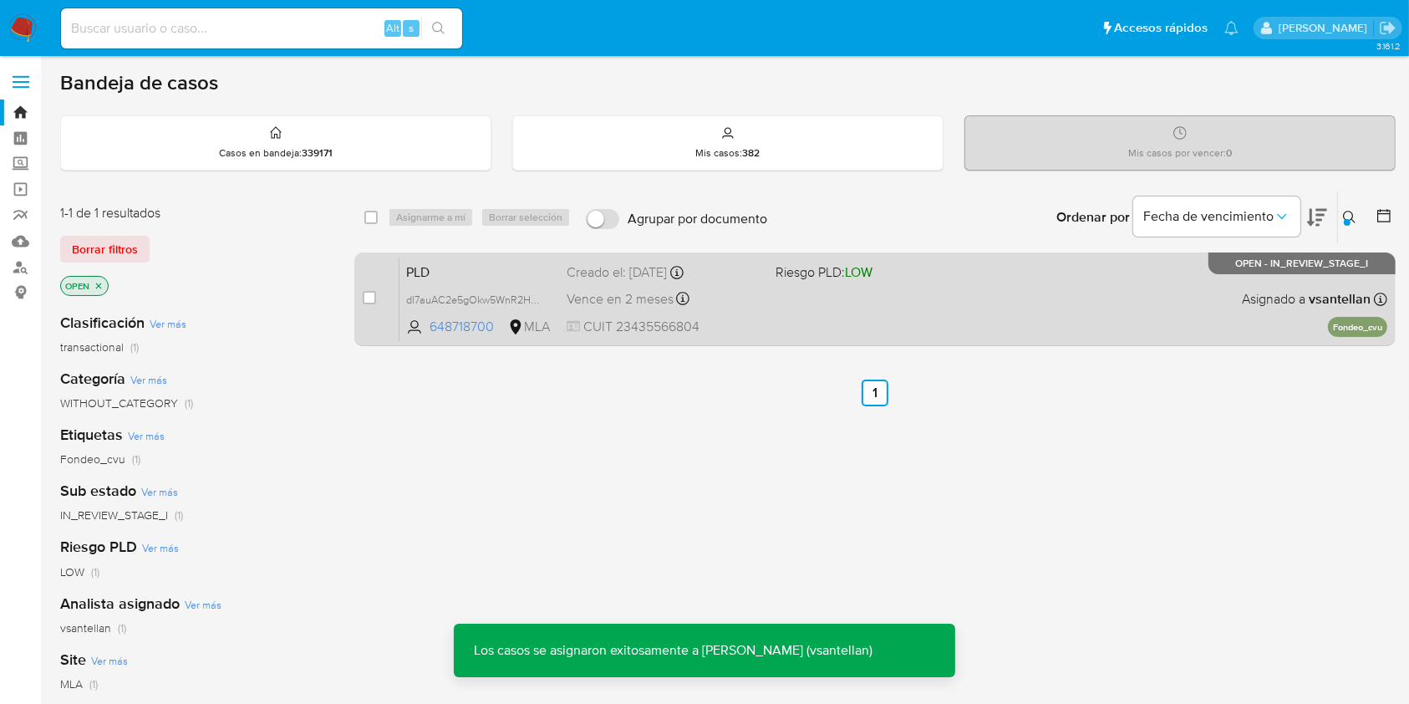
click at [1016, 270] on div "PLD dI7auAC2e5gOkw5WnR2HdZ1H 648718700 MLA Riesgo PLD: LOW Creado el: 12/09/202…" at bounding box center [893, 299] width 988 height 84
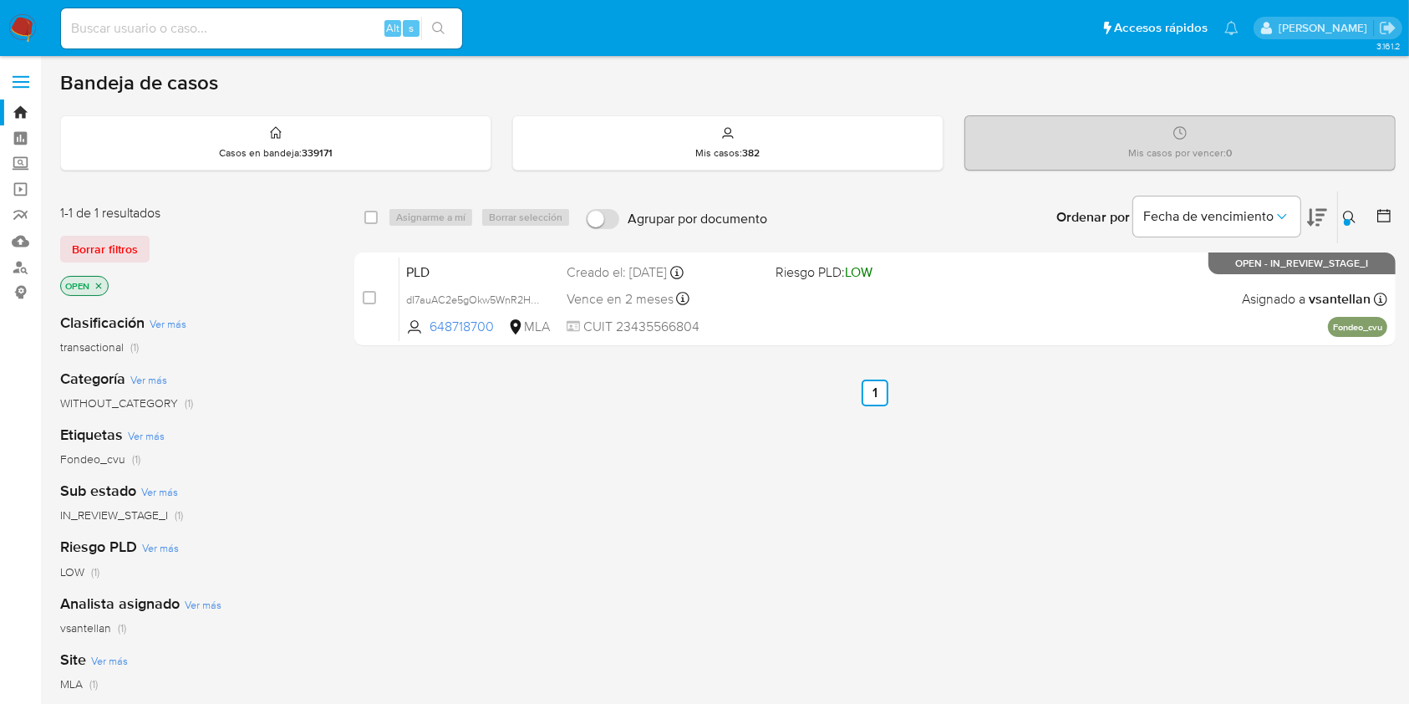
click at [28, 36] on img at bounding box center [22, 28] width 28 height 28
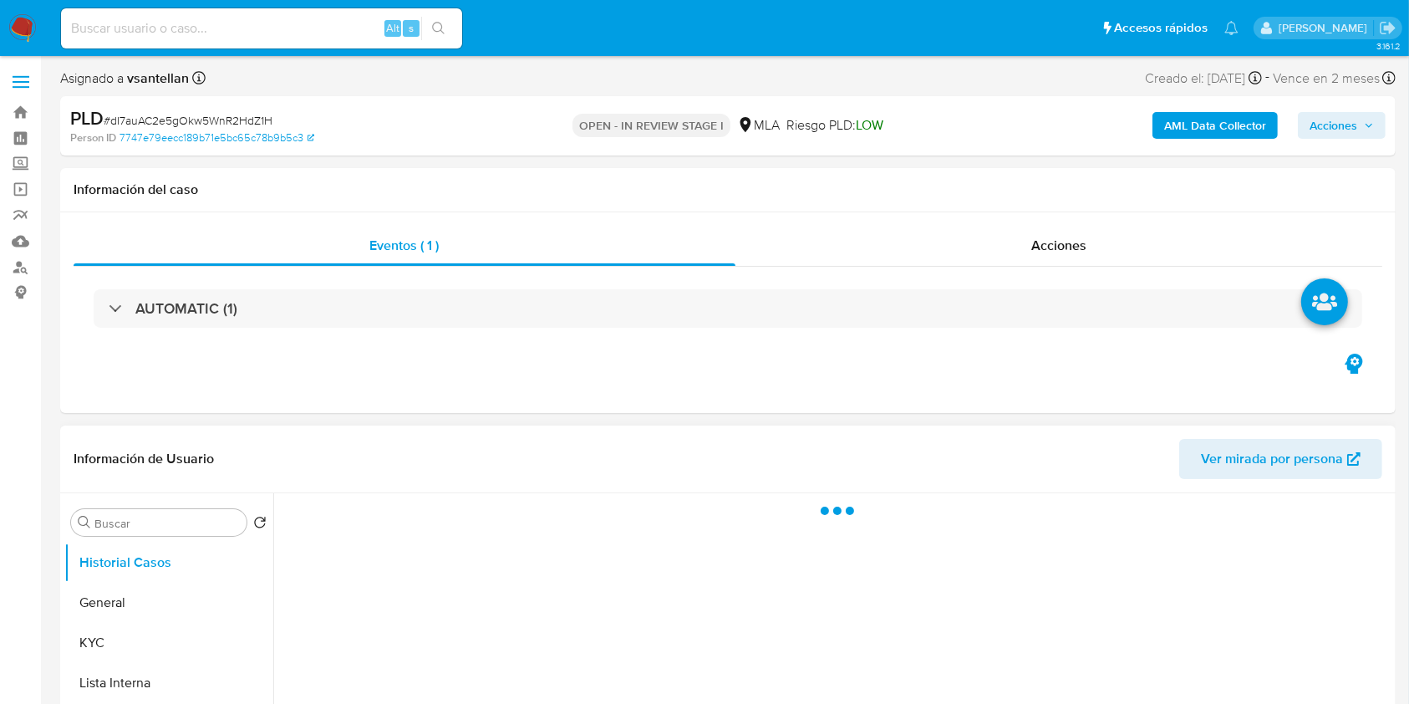
select select "10"
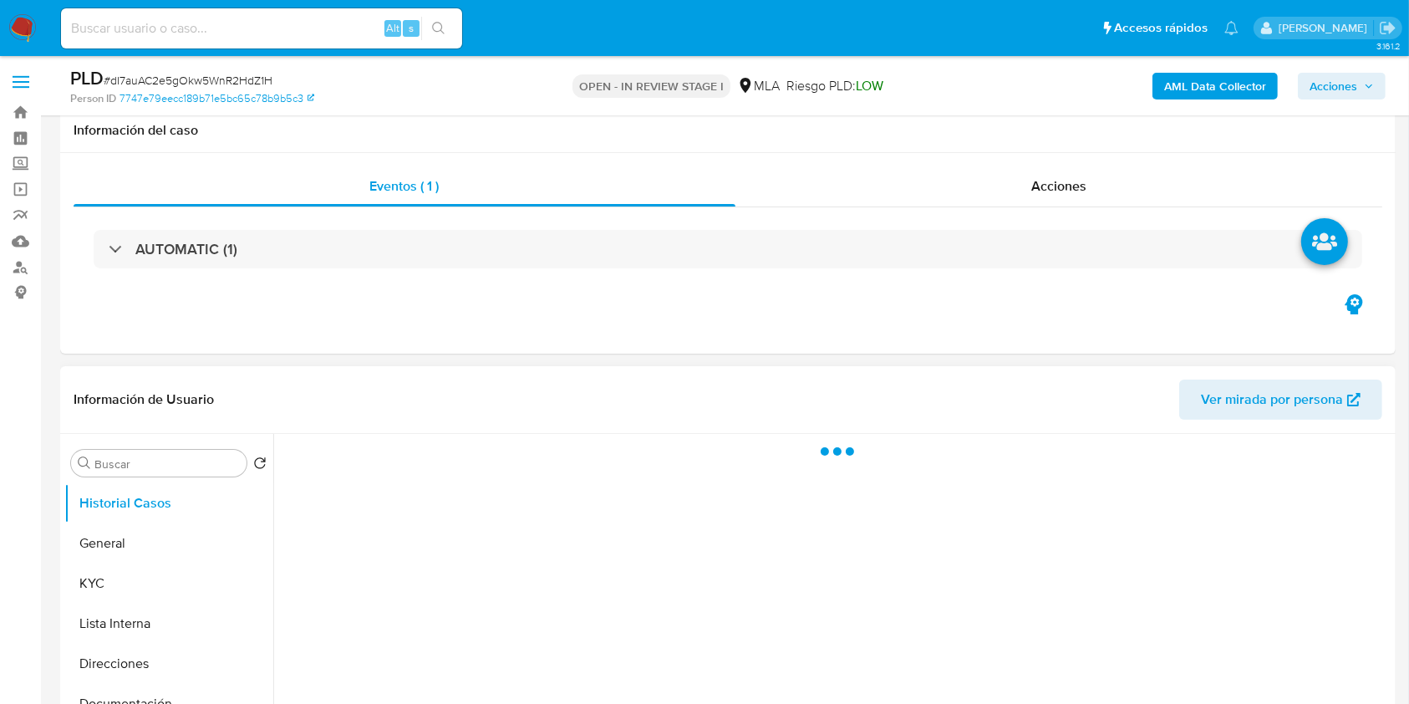
scroll to position [334, 0]
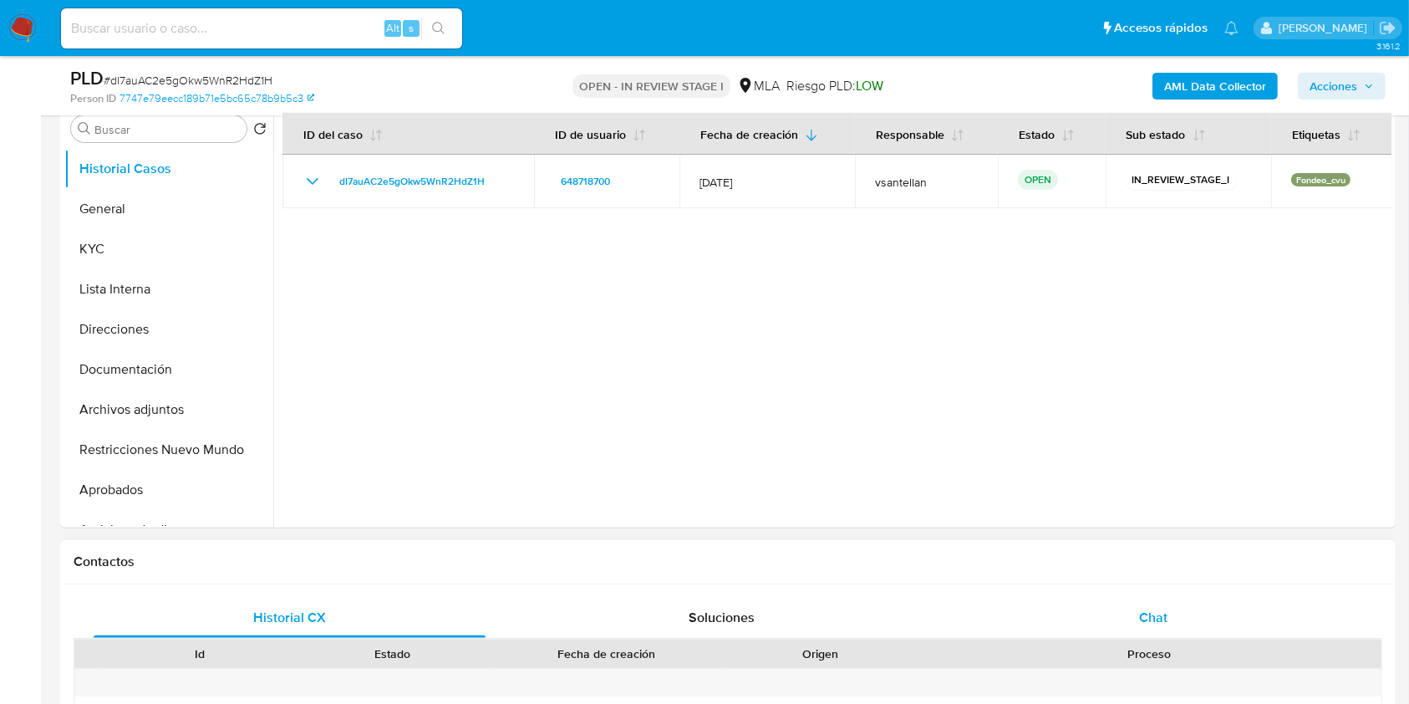
click at [1154, 623] on span "Chat" at bounding box center [1153, 617] width 28 height 19
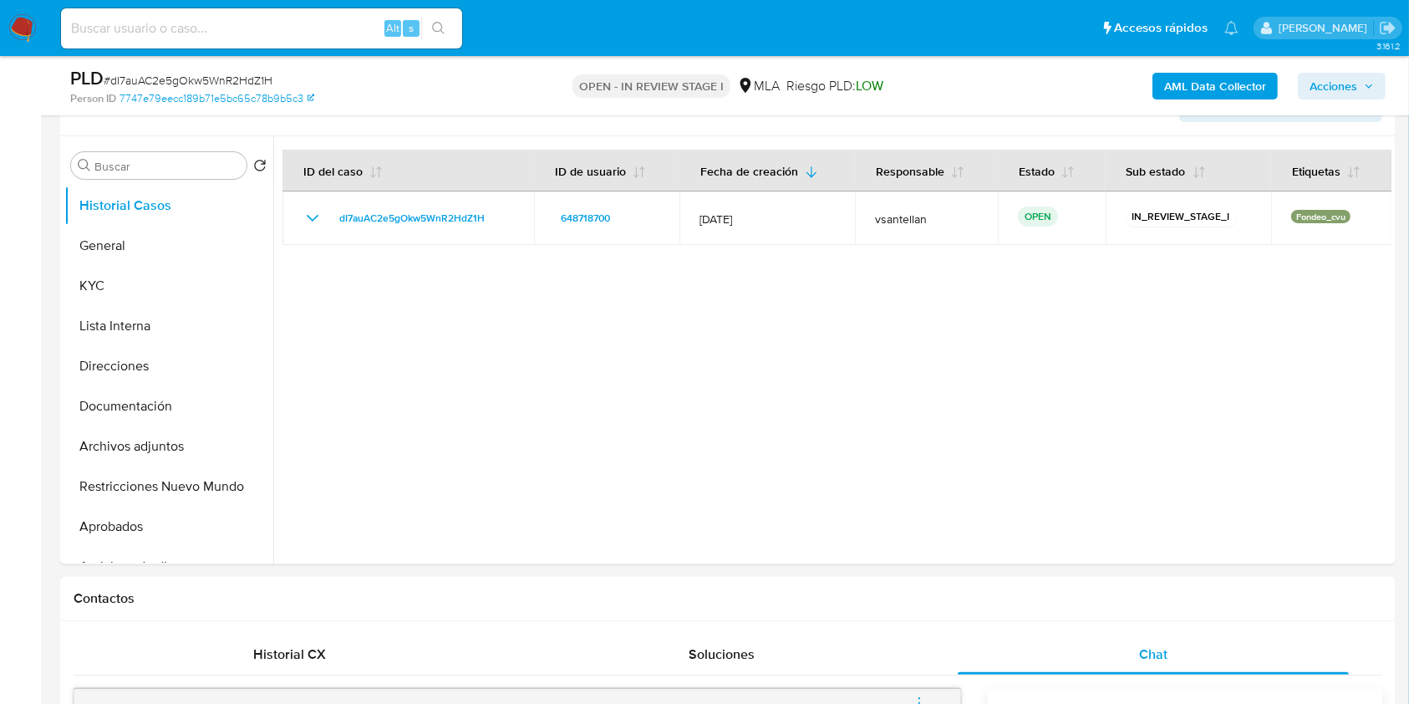
scroll to position [281, 0]
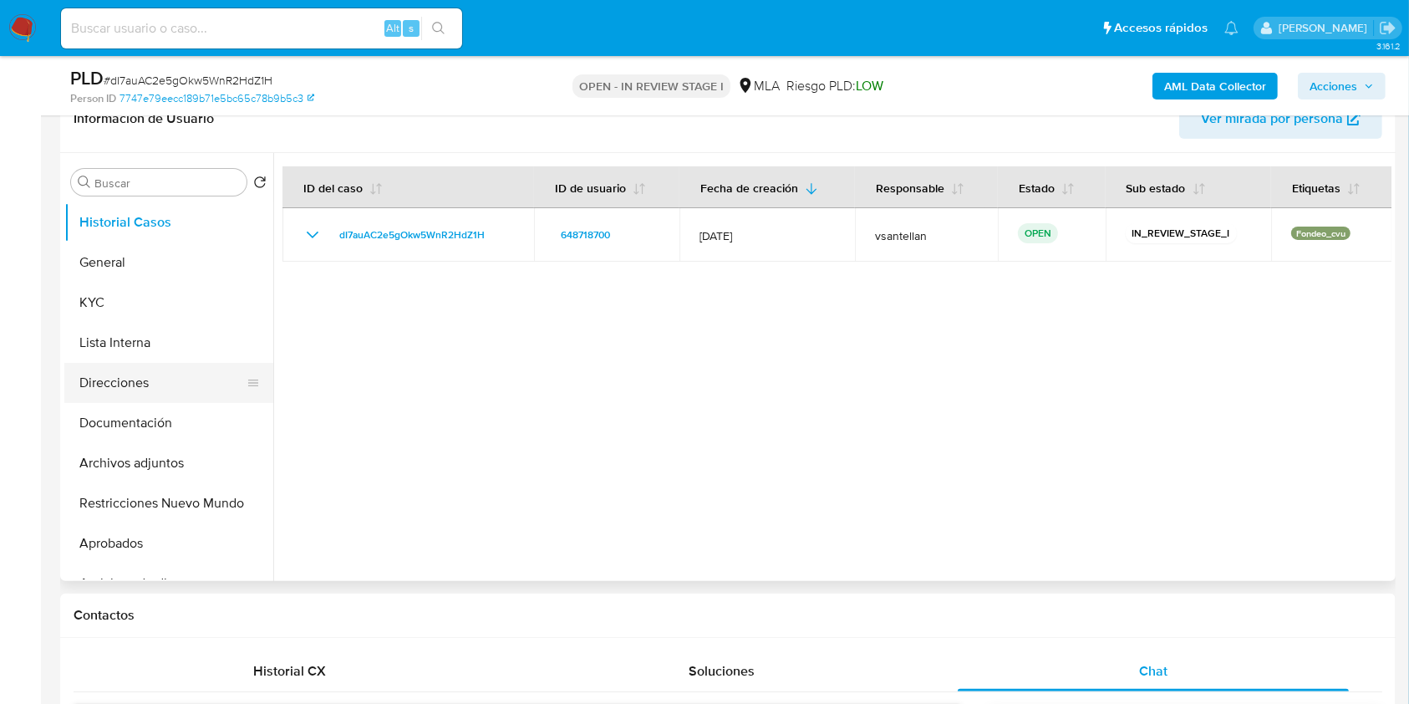
click at [175, 398] on button "Direcciones" at bounding box center [162, 383] width 196 height 40
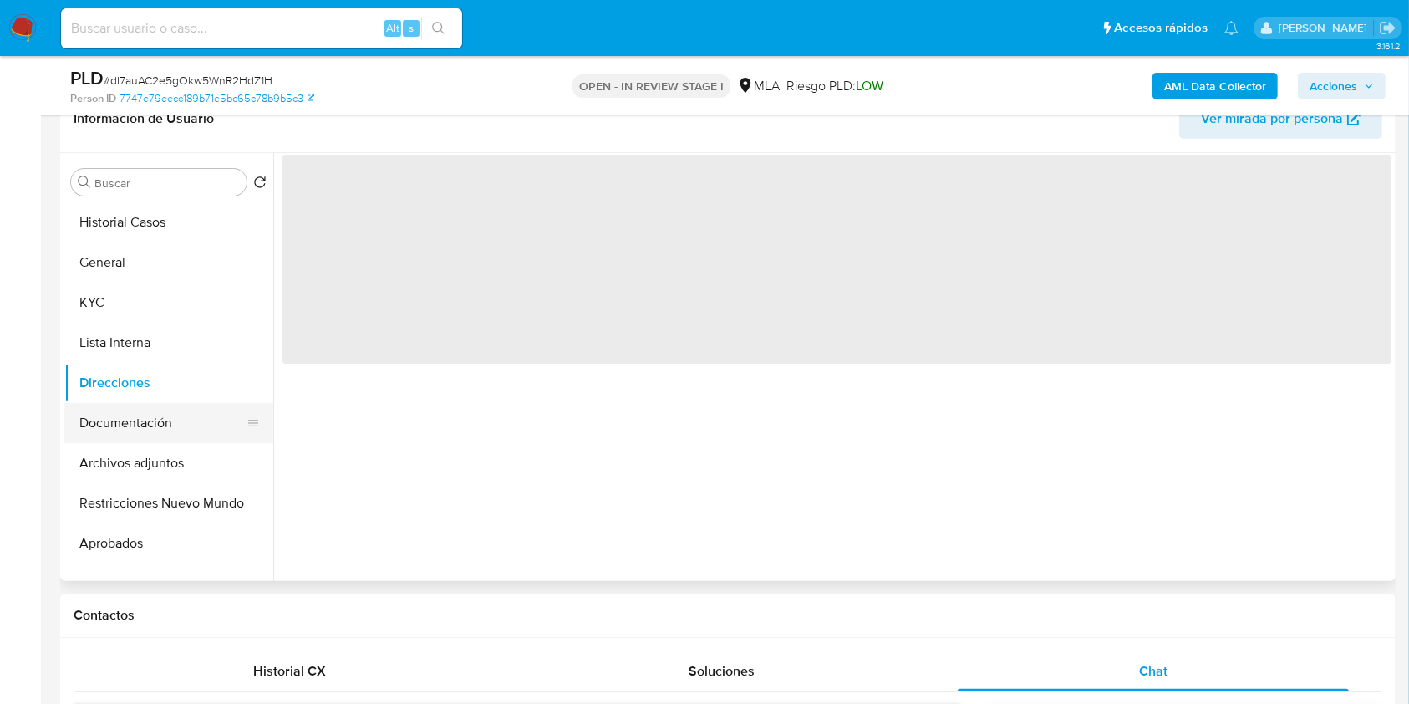
click at [177, 419] on button "Documentación" at bounding box center [162, 423] width 196 height 40
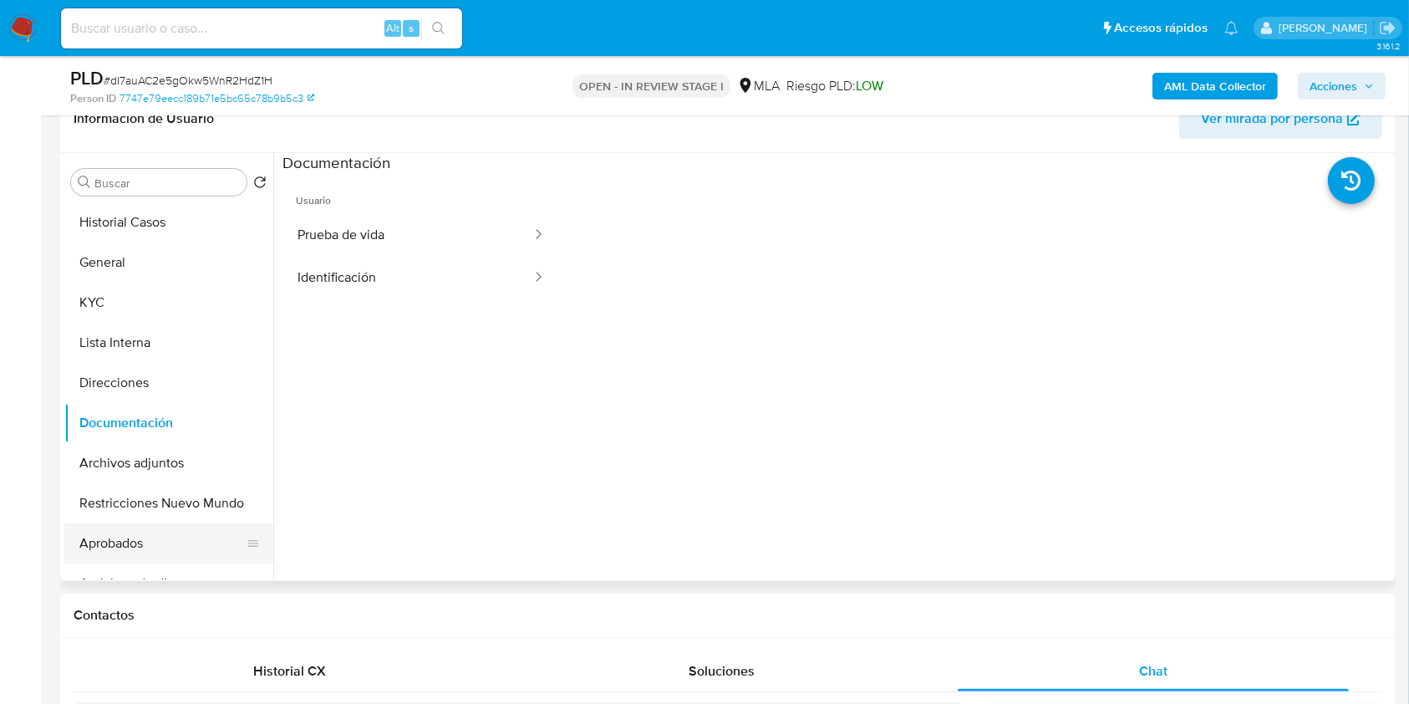
click at [139, 538] on button "Aprobados" at bounding box center [162, 543] width 196 height 40
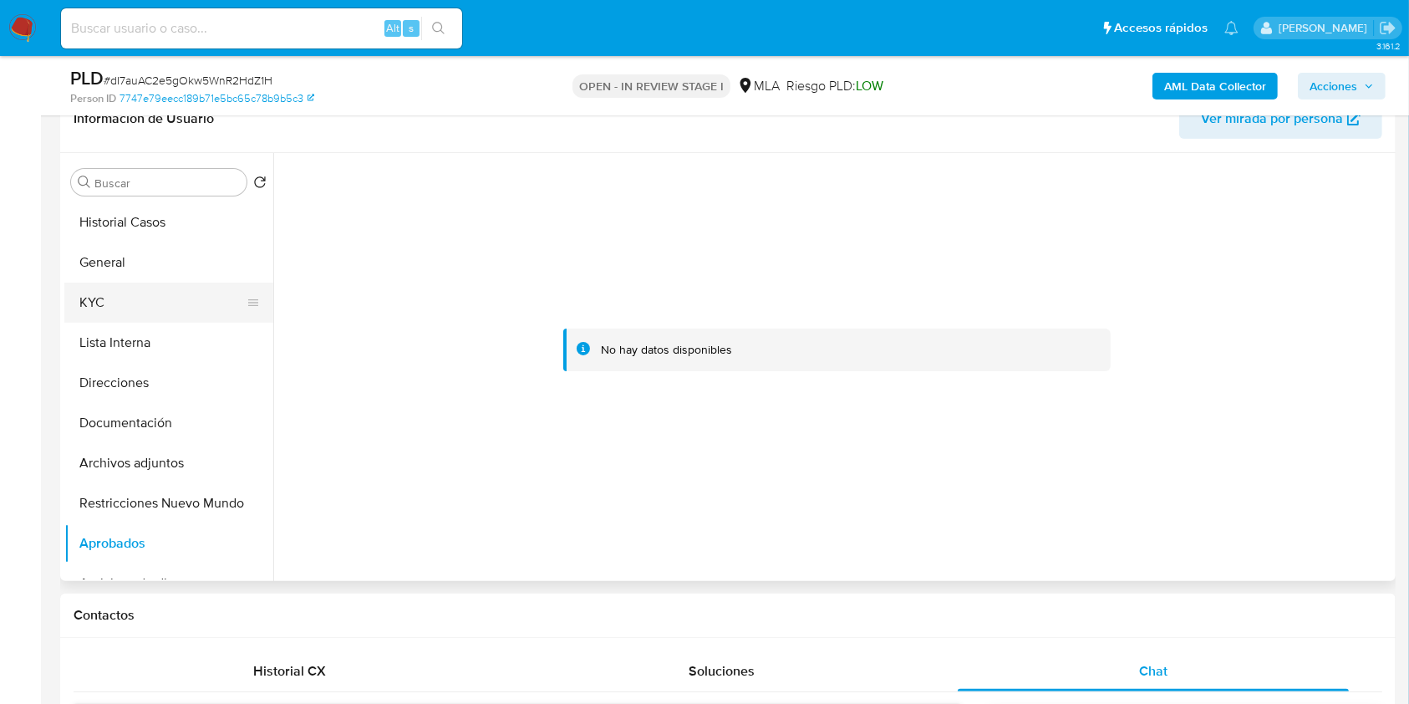
click at [165, 304] on button "KYC" at bounding box center [162, 302] width 196 height 40
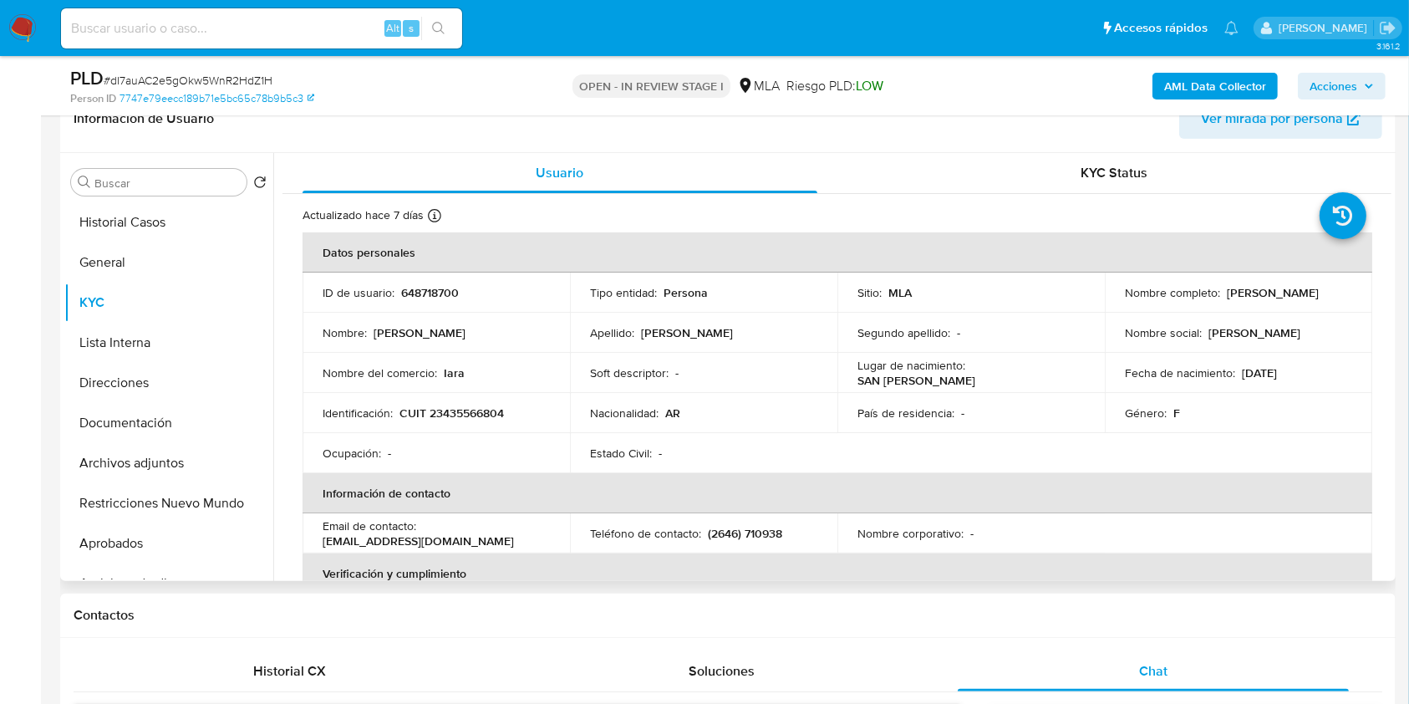
click at [468, 415] on p "CUIT 23435566804" at bounding box center [451, 412] width 104 height 15
copy p "23435566804"
click at [147, 417] on button "Documentación" at bounding box center [162, 423] width 196 height 40
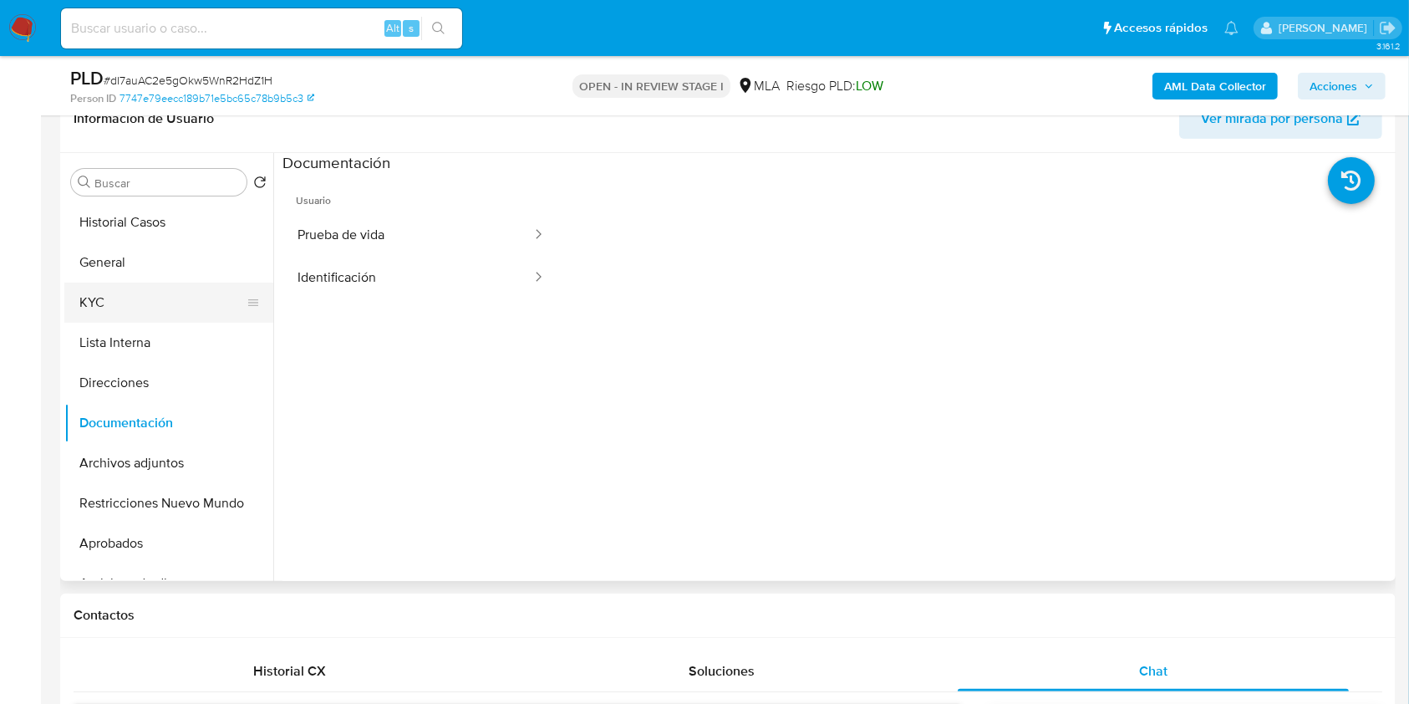
click at [115, 290] on button "KYC" at bounding box center [162, 302] width 196 height 40
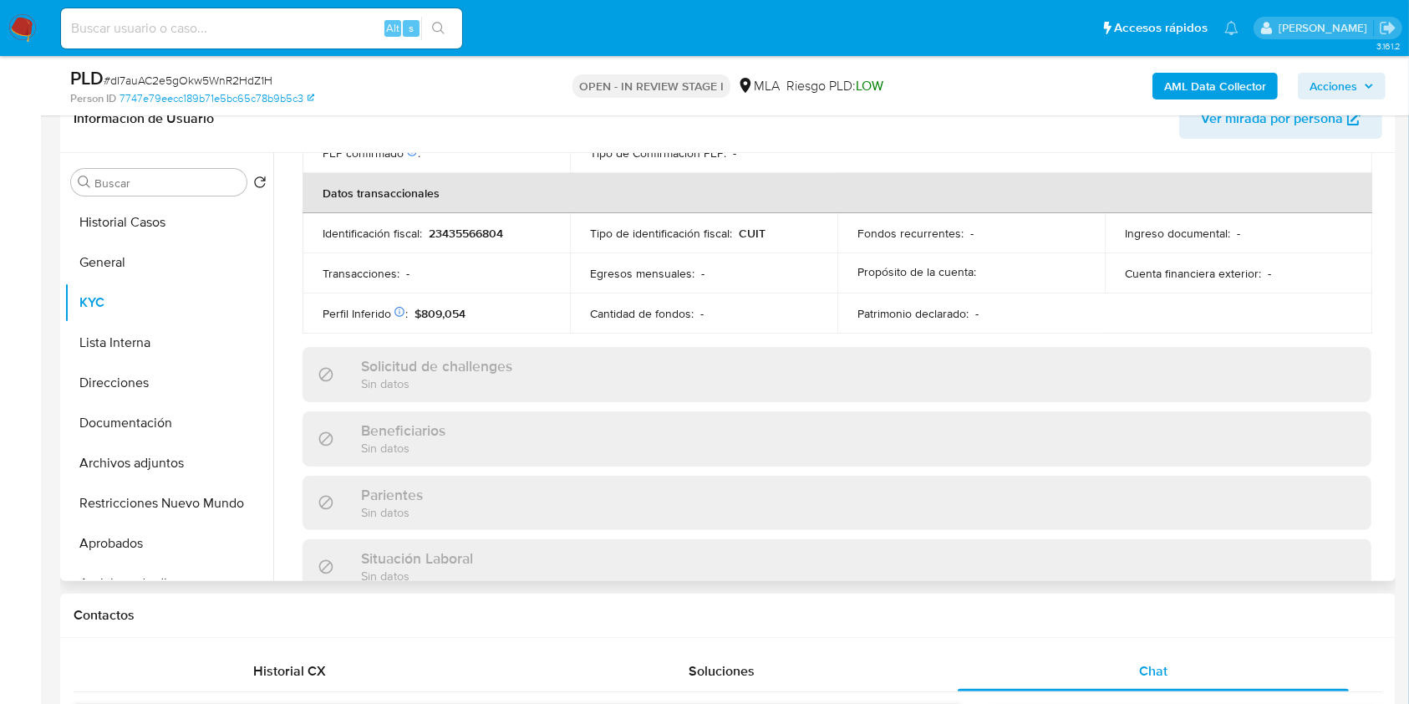
scroll to position [880, 0]
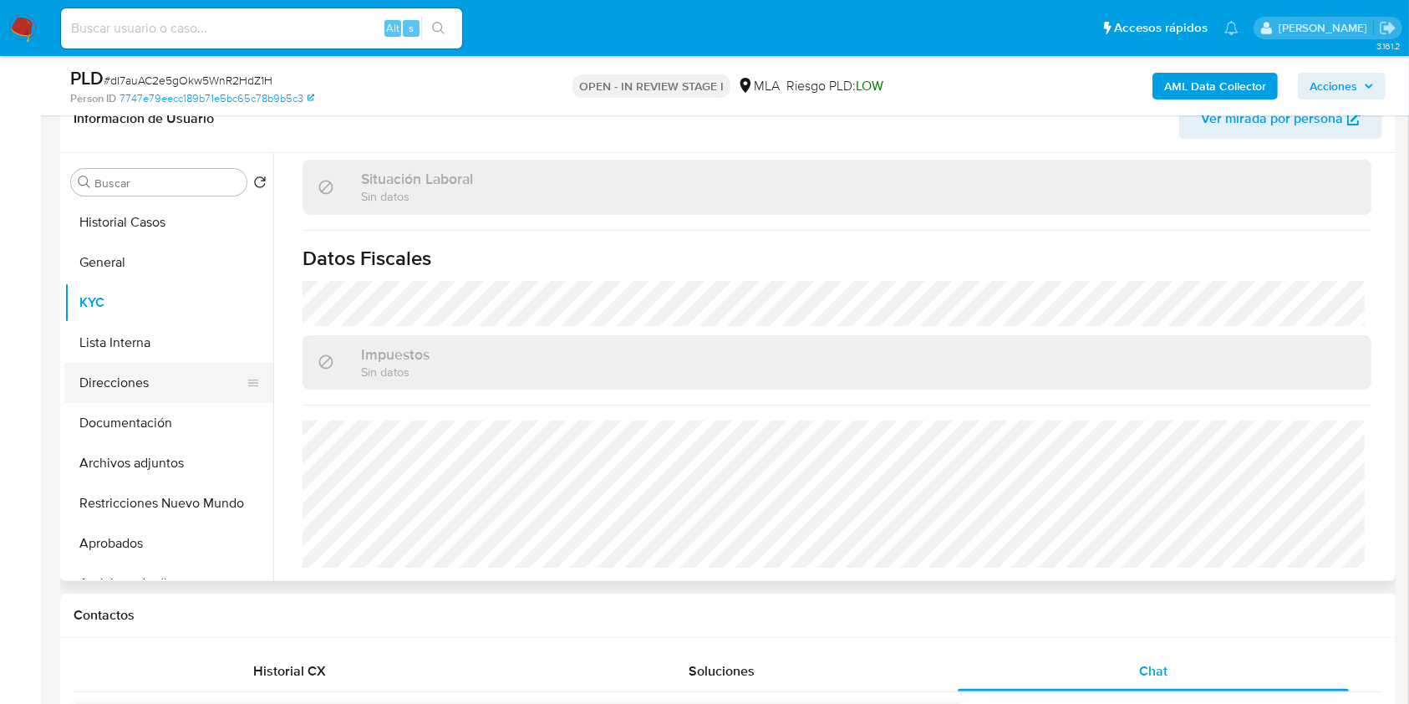
click at [146, 398] on button "Direcciones" at bounding box center [162, 383] width 196 height 40
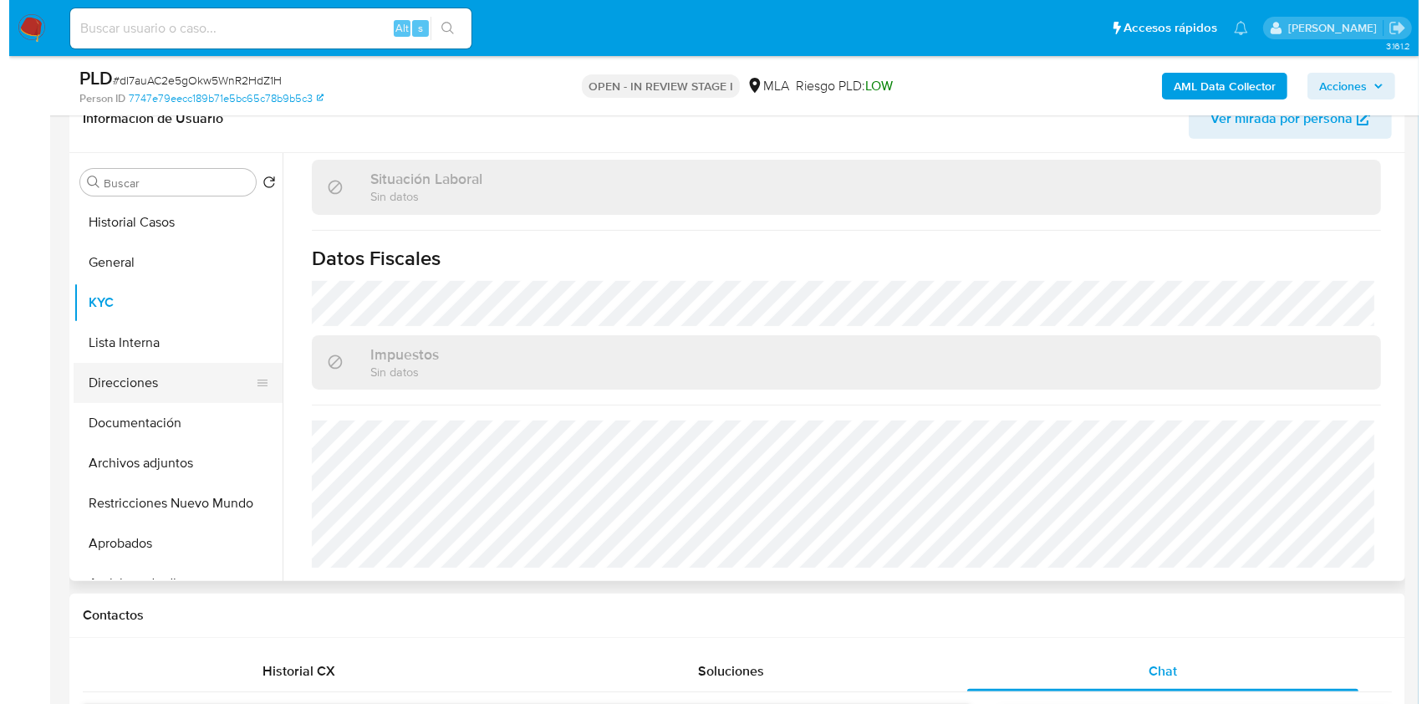
scroll to position [0, 0]
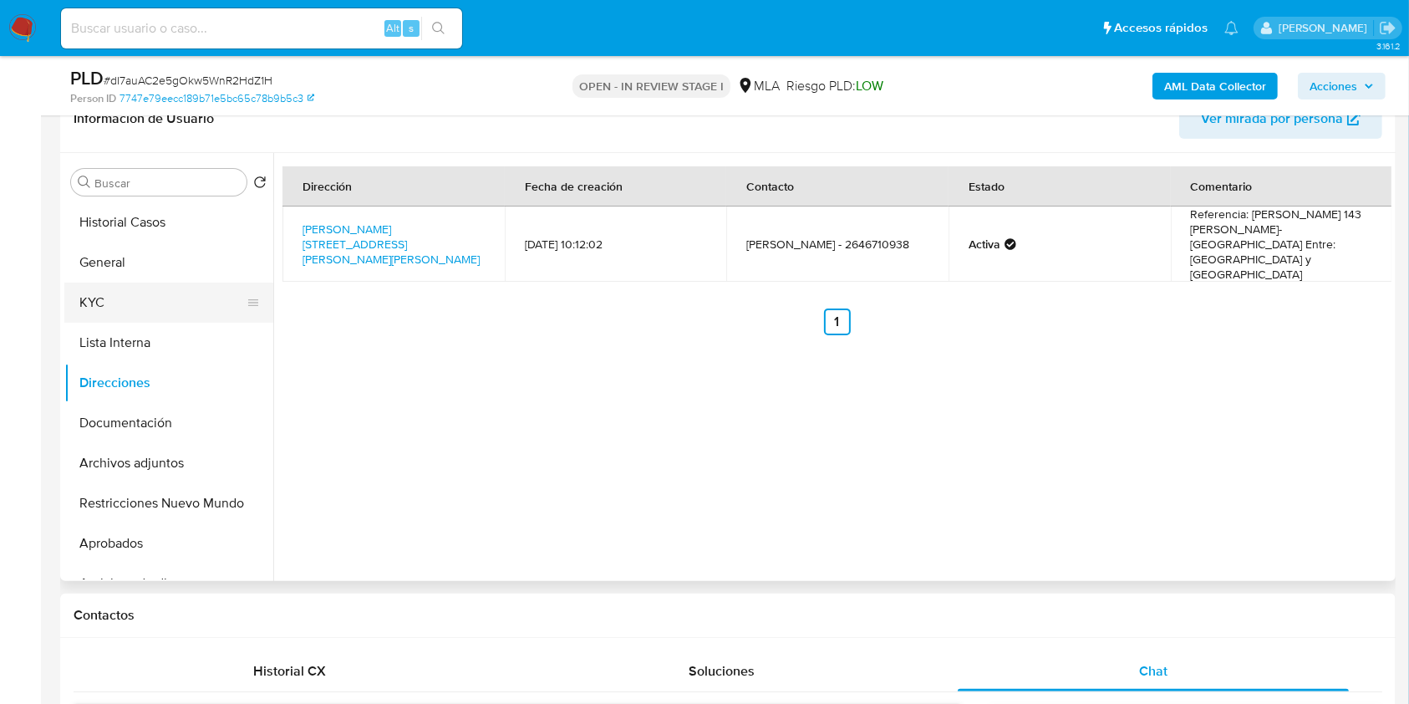
click at [184, 311] on button "KYC" at bounding box center [162, 302] width 196 height 40
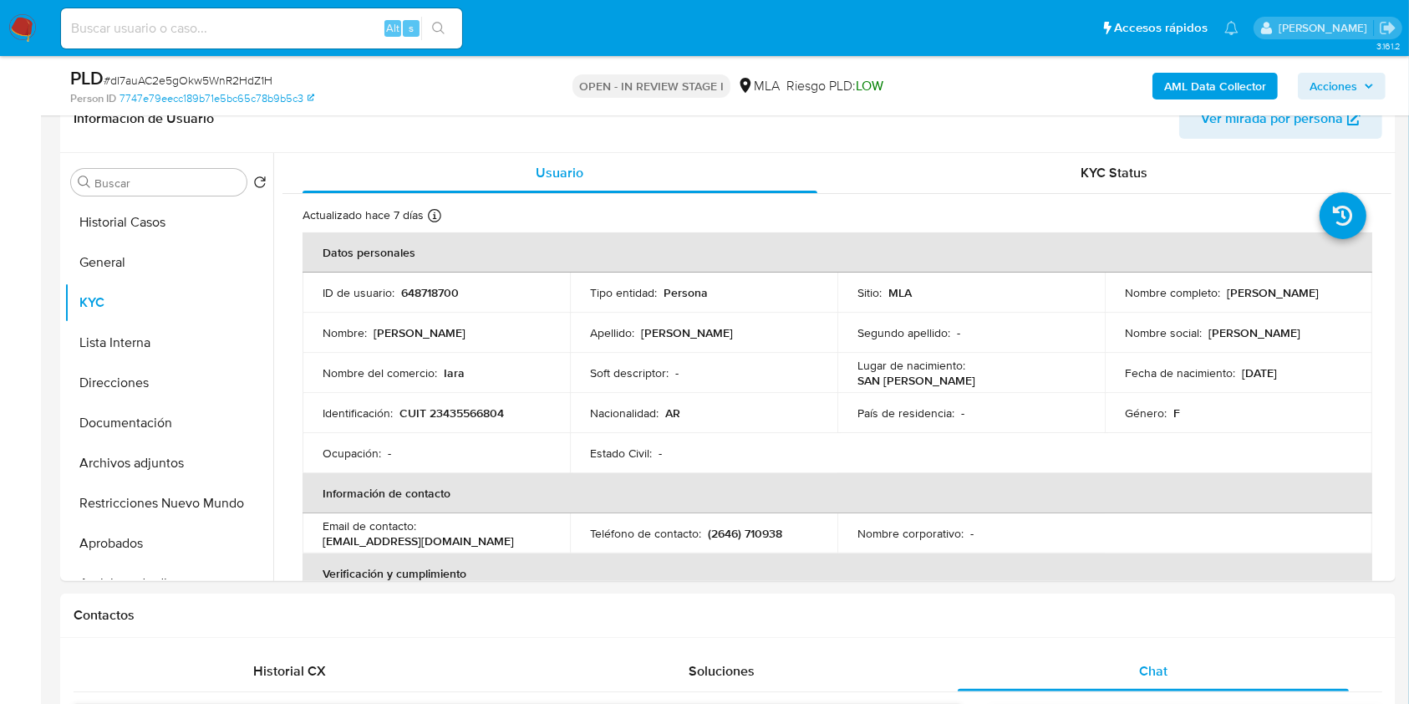
click at [1230, 76] on b "AML Data Collector" at bounding box center [1215, 86] width 102 height 27
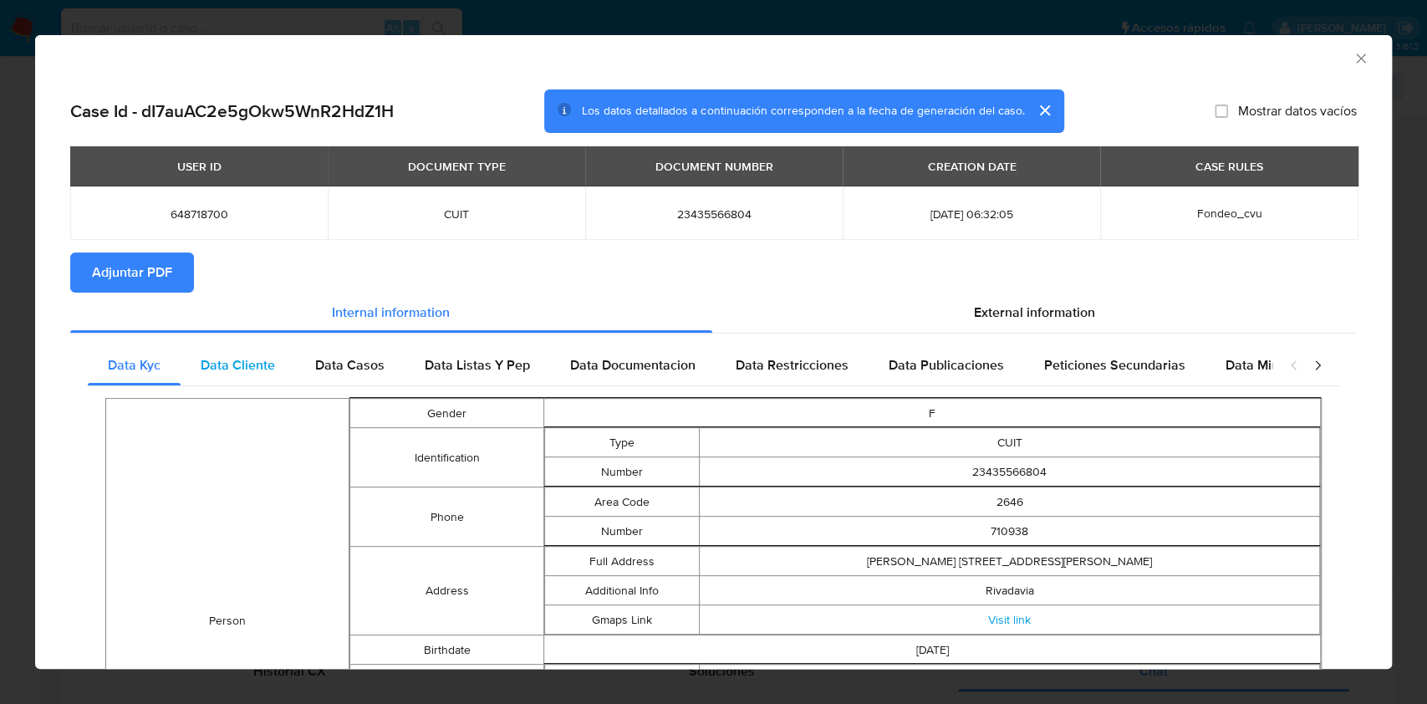
drag, startPoint x: 273, startPoint y: 345, endPoint x: 280, endPoint y: 353, distance: 10.1
click at [273, 347] on div "Data Cliente" at bounding box center [238, 365] width 114 height 40
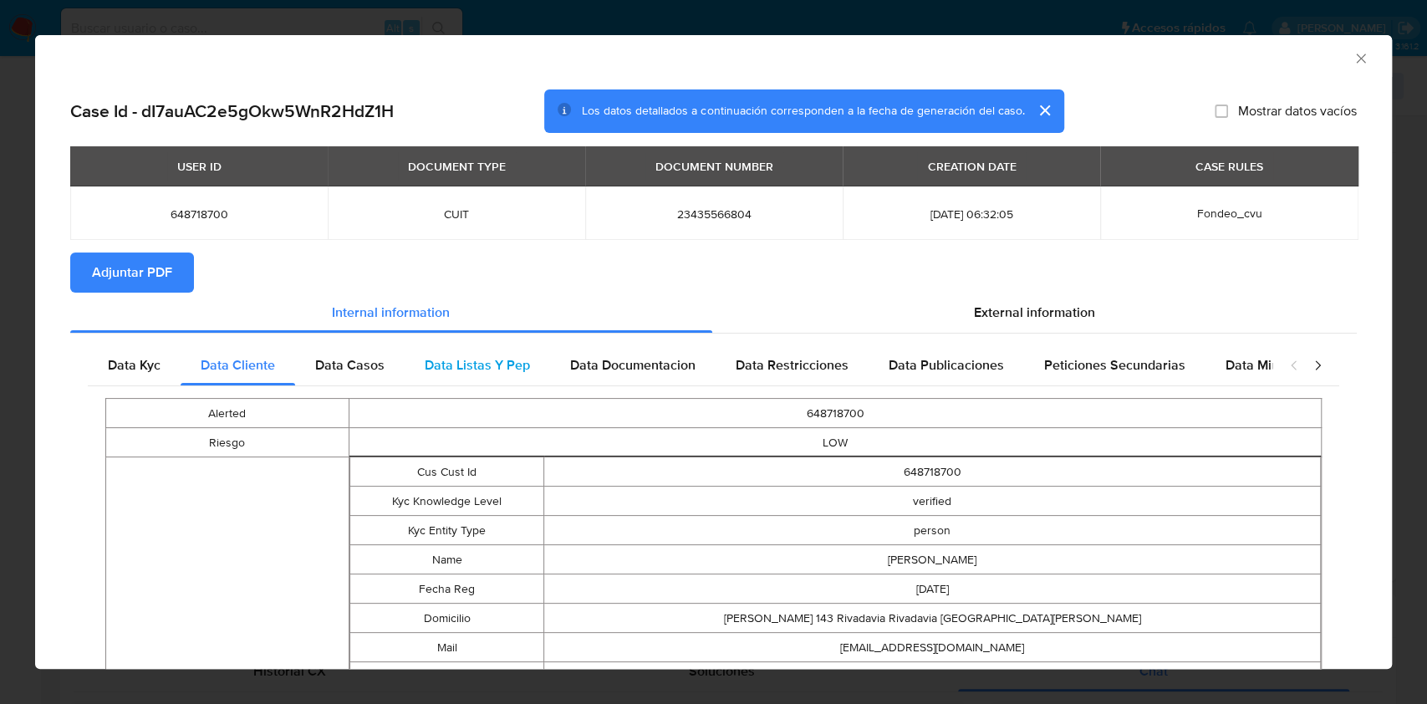
drag, startPoint x: 340, startPoint y: 372, endPoint x: 424, endPoint y: 384, distance: 84.5
click at [340, 373] on span "Data Casos" at bounding box center [349, 364] width 69 height 19
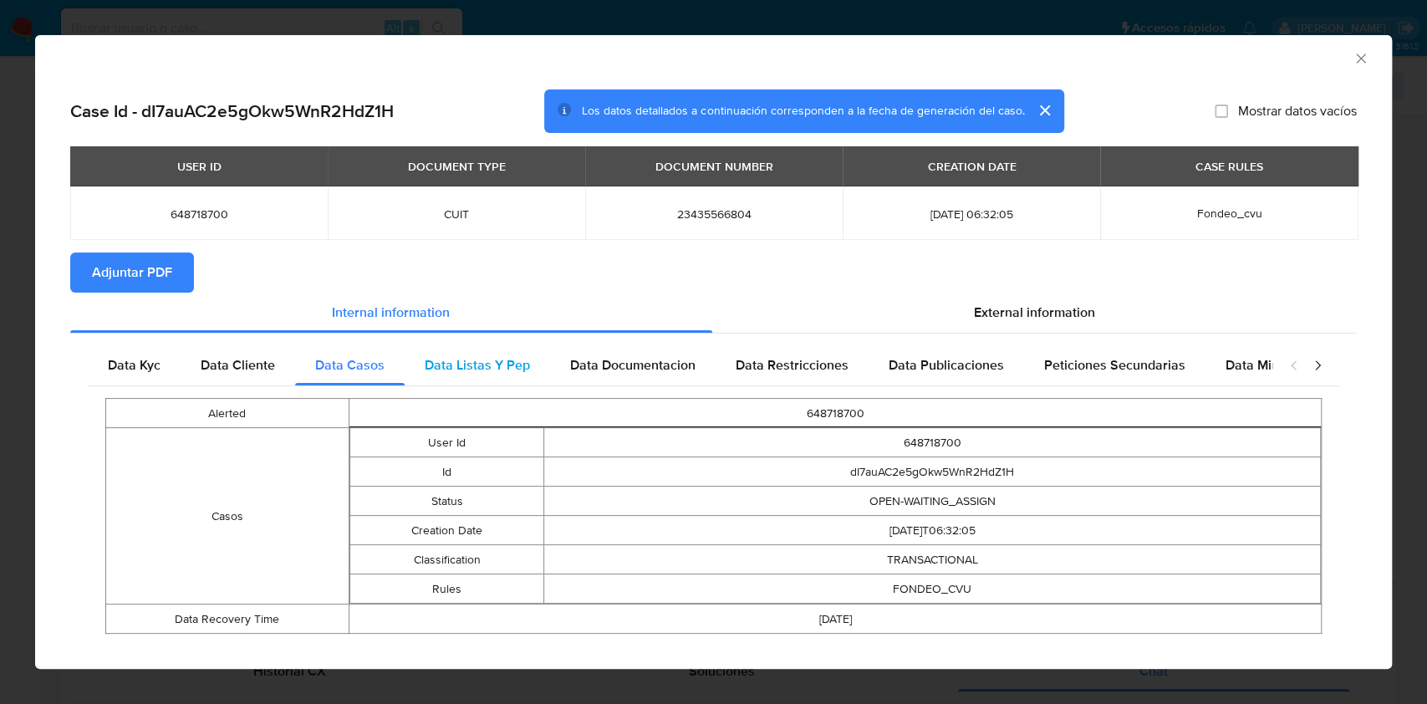
click at [455, 380] on div "Data Listas Y Pep" at bounding box center [476, 365] width 145 height 40
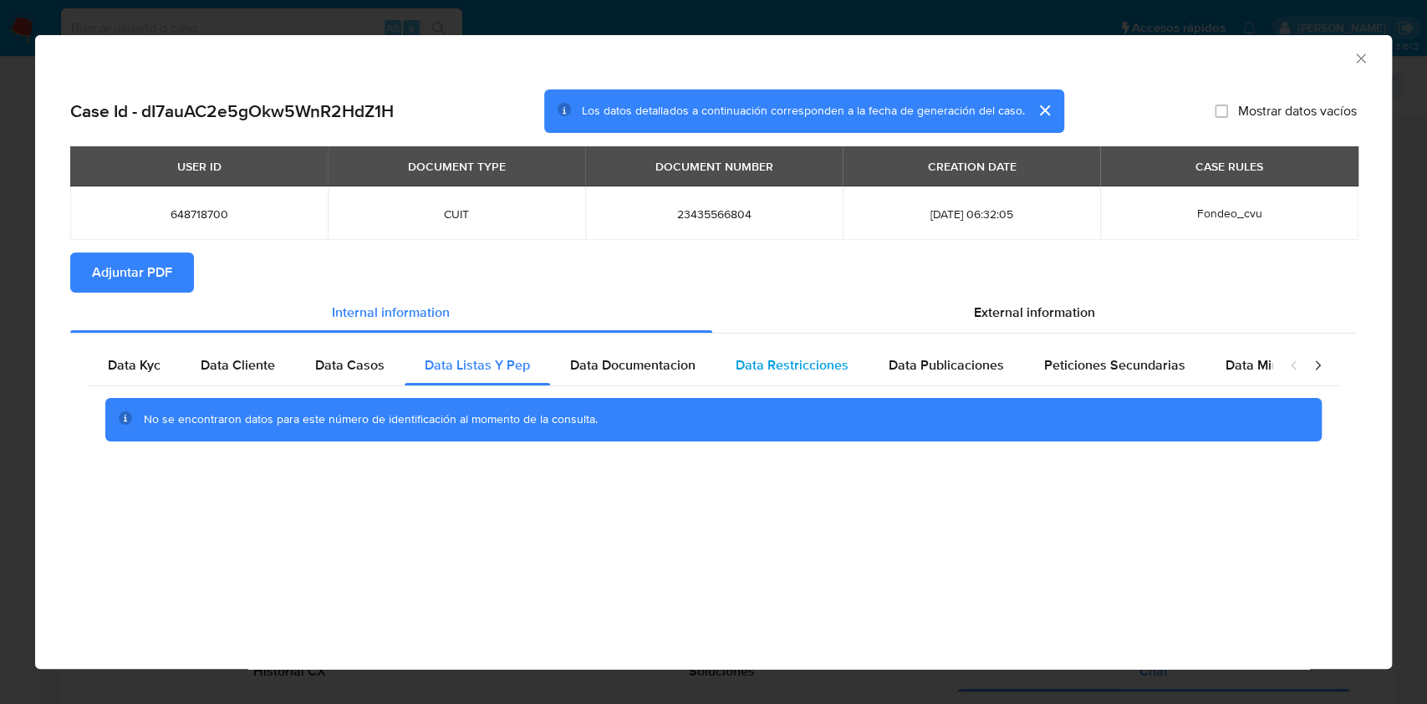
drag, startPoint x: 629, startPoint y: 369, endPoint x: 741, endPoint y: 368, distance: 112.0
click at [629, 370] on span "Data Documentacion" at bounding box center [632, 364] width 125 height 19
click at [851, 384] on div "Data Restricciones" at bounding box center [791, 365] width 153 height 40
click at [974, 363] on span "Data Publicaciones" at bounding box center [945, 364] width 115 height 19
drag, startPoint x: 1086, startPoint y: 370, endPoint x: 1110, endPoint y: 366, distance: 24.6
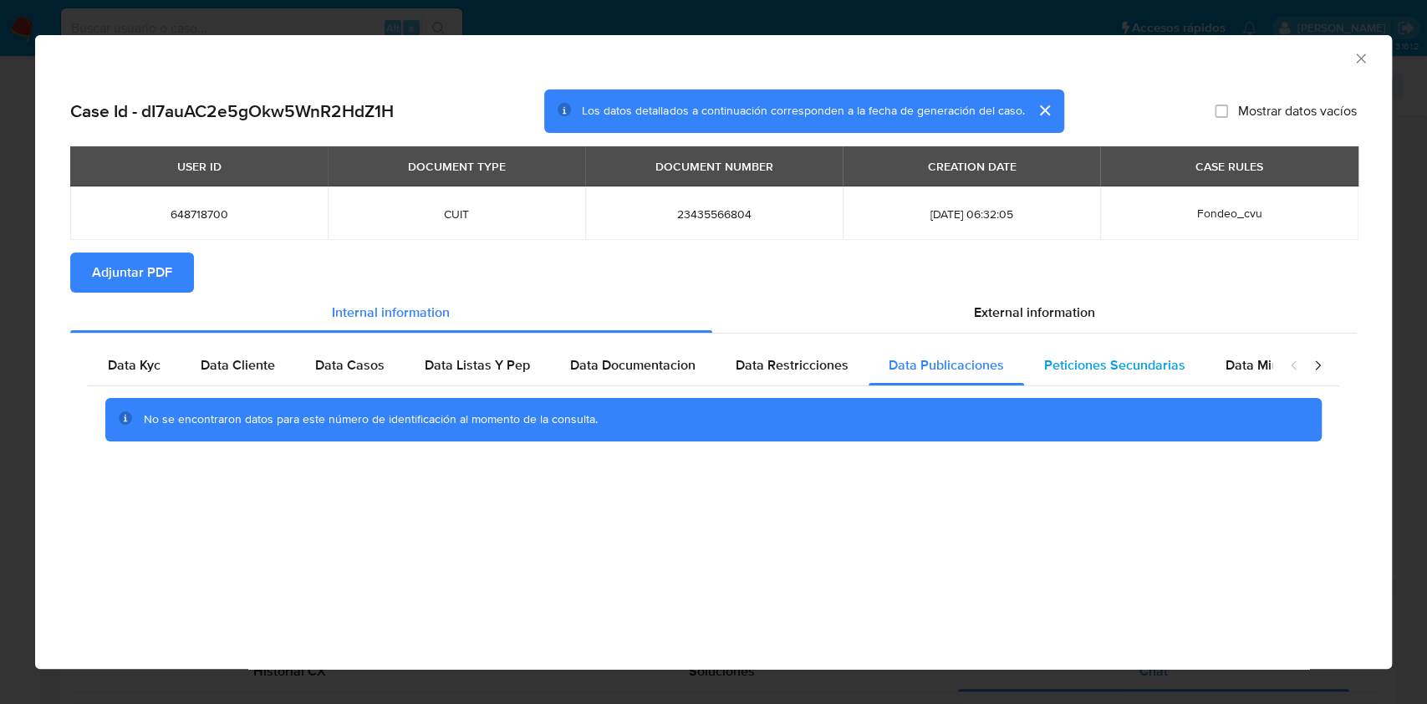
click at [1086, 370] on span "Peticiones Secundarias" at bounding box center [1114, 364] width 141 height 19
click at [1253, 374] on span "Data Minoridad" at bounding box center [1271, 364] width 92 height 19
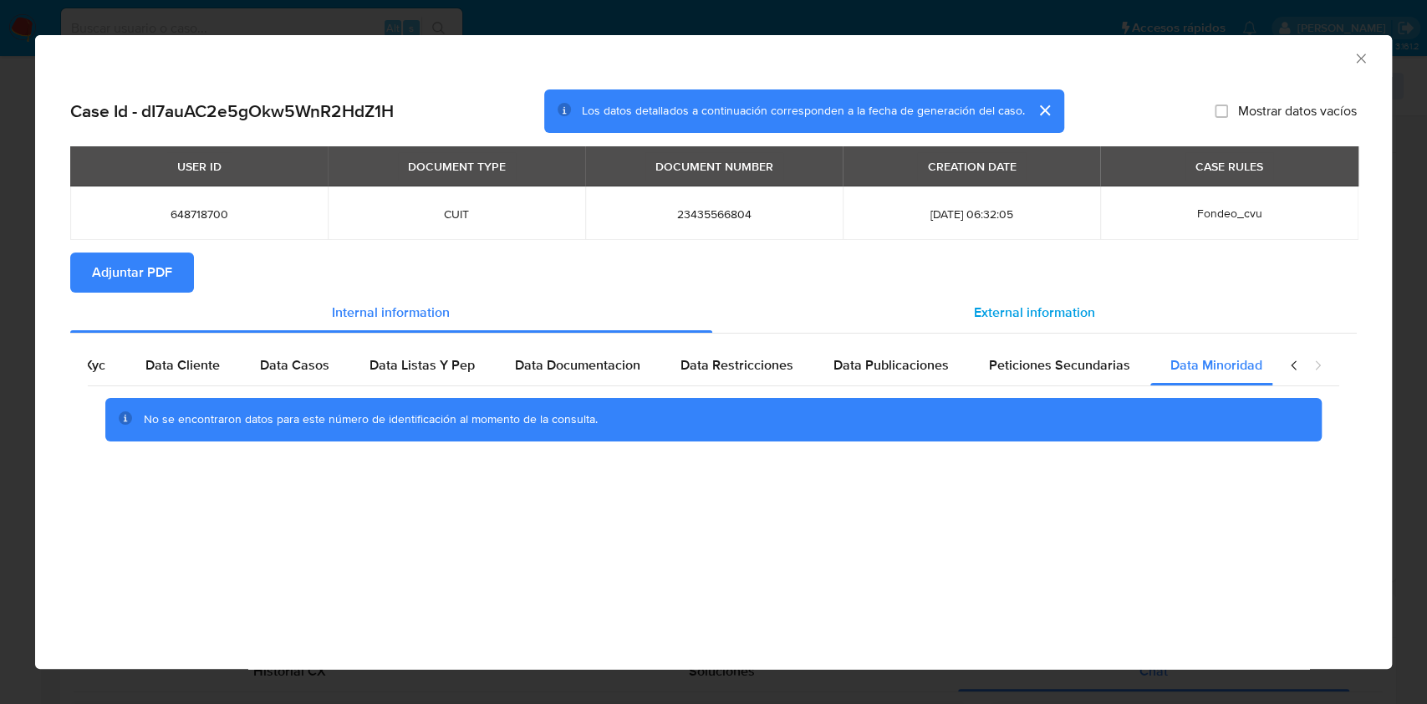
scroll to position [0, 56]
click at [998, 323] on div "External information" at bounding box center [1034, 312] width 645 height 40
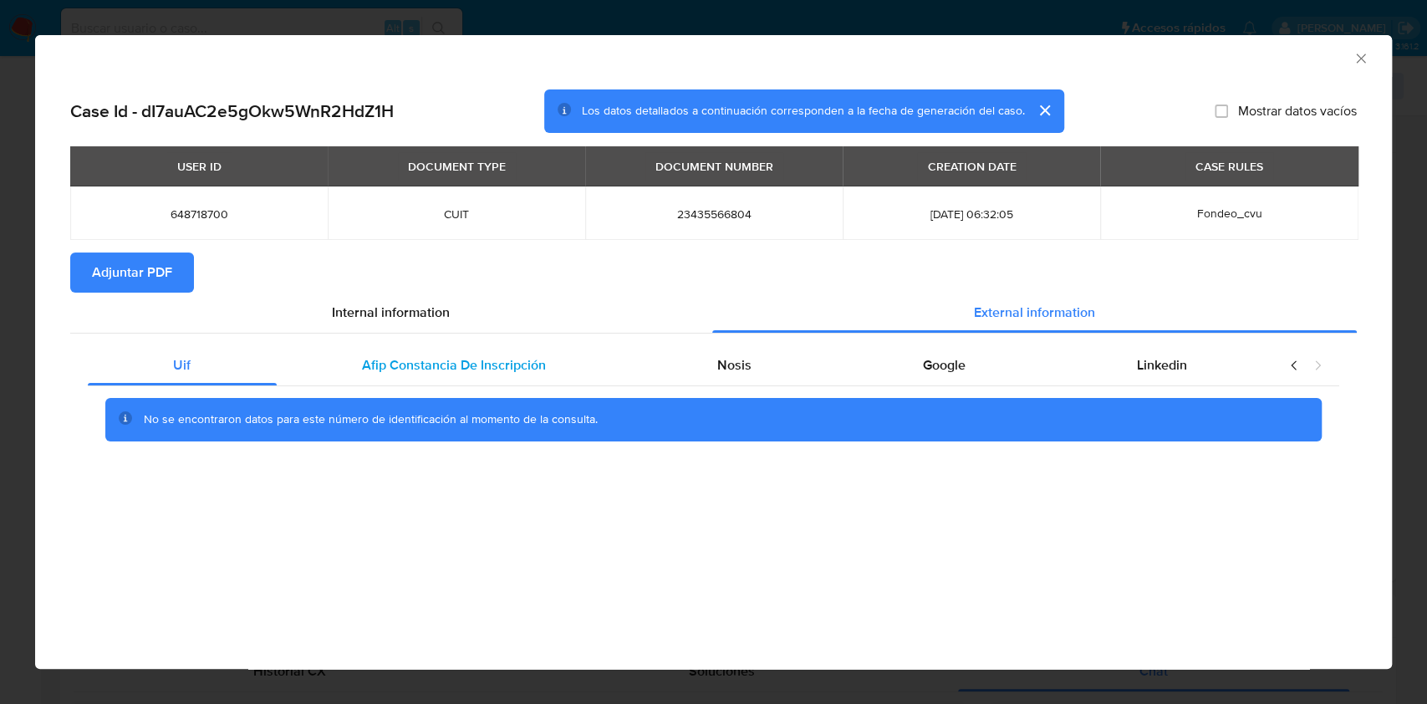
scroll to position [0, 0]
click at [509, 360] on span "Afip Constancia De Inscripción" at bounding box center [454, 364] width 184 height 19
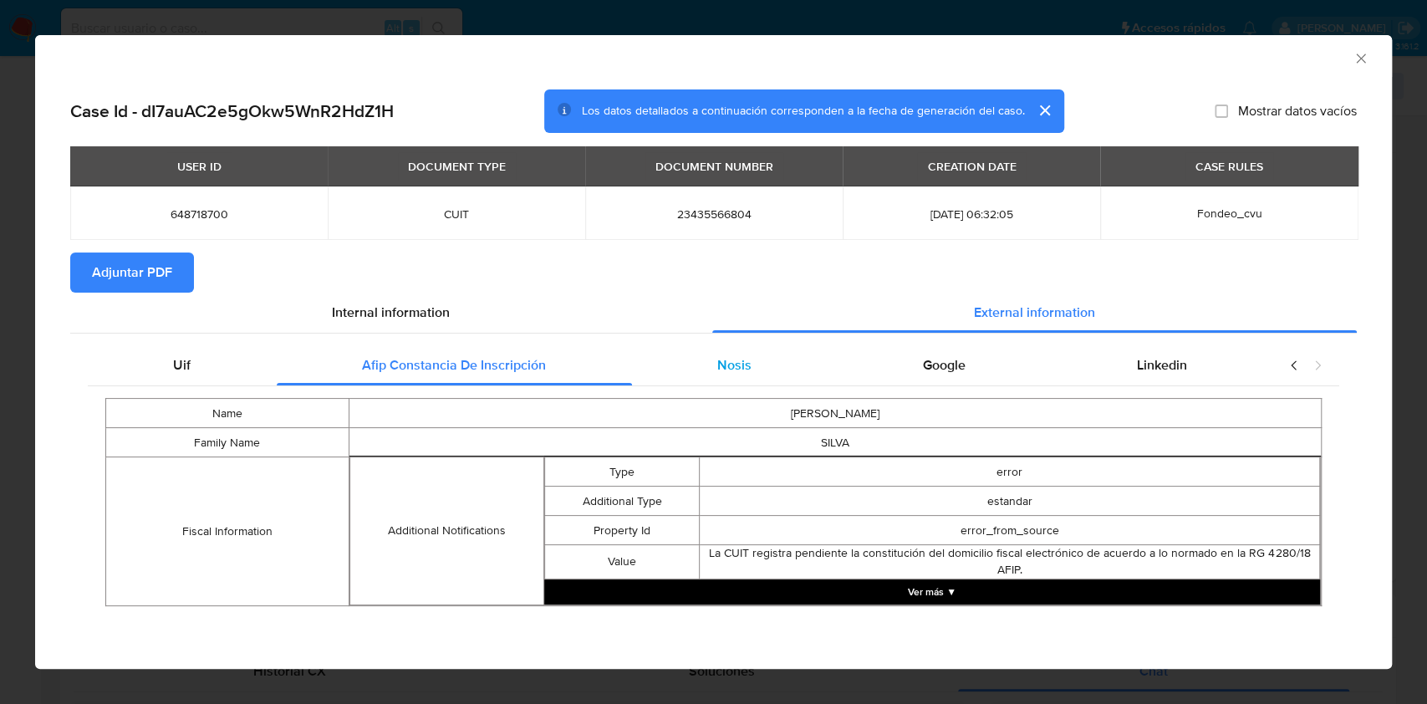
click at [747, 351] on div "Nosis" at bounding box center [735, 365] width 206 height 40
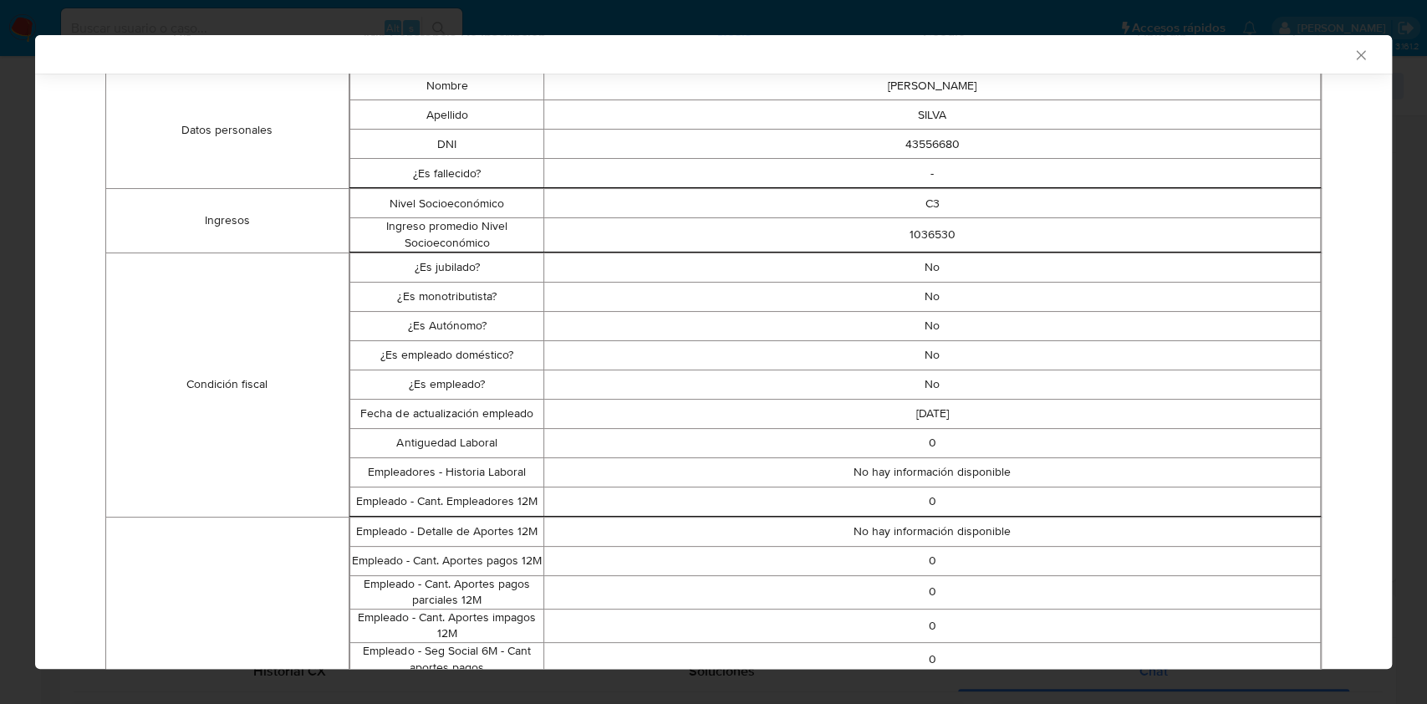
scroll to position [40, 0]
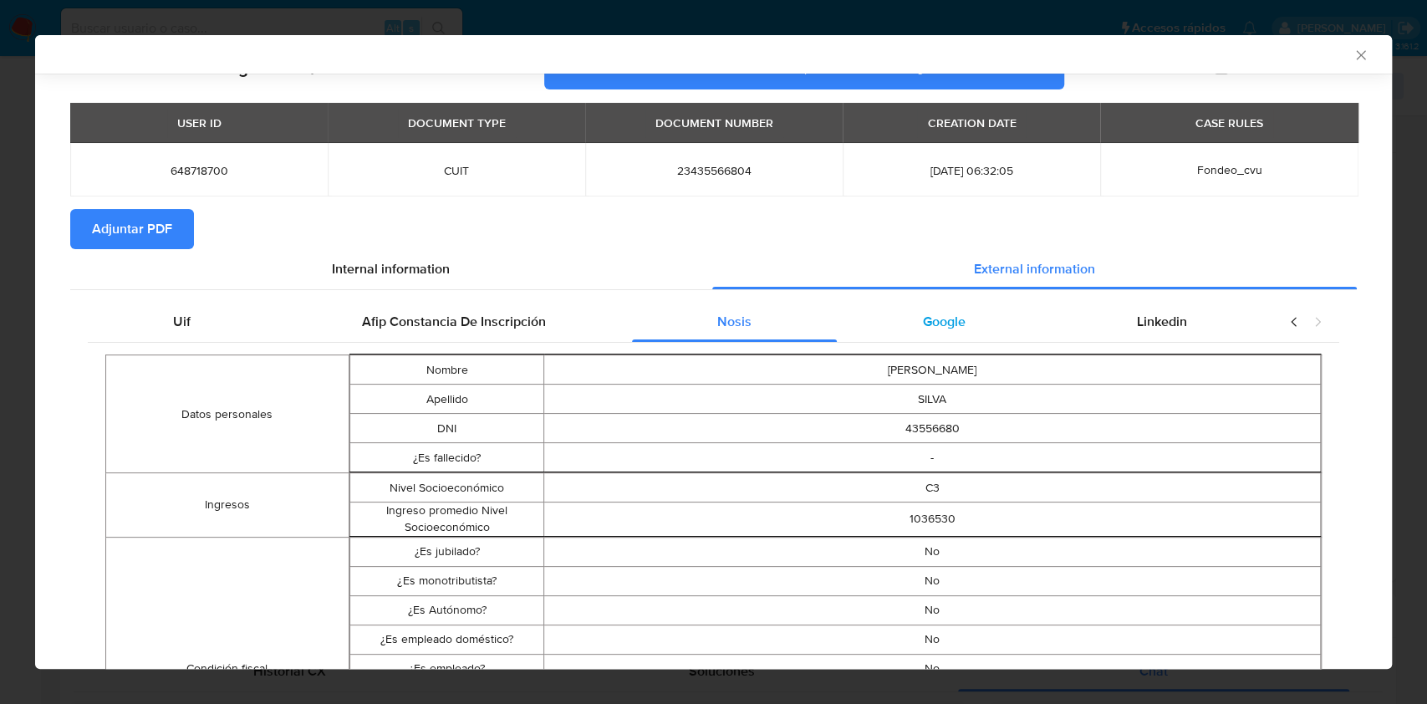
click at [878, 329] on div "Google" at bounding box center [944, 322] width 214 height 40
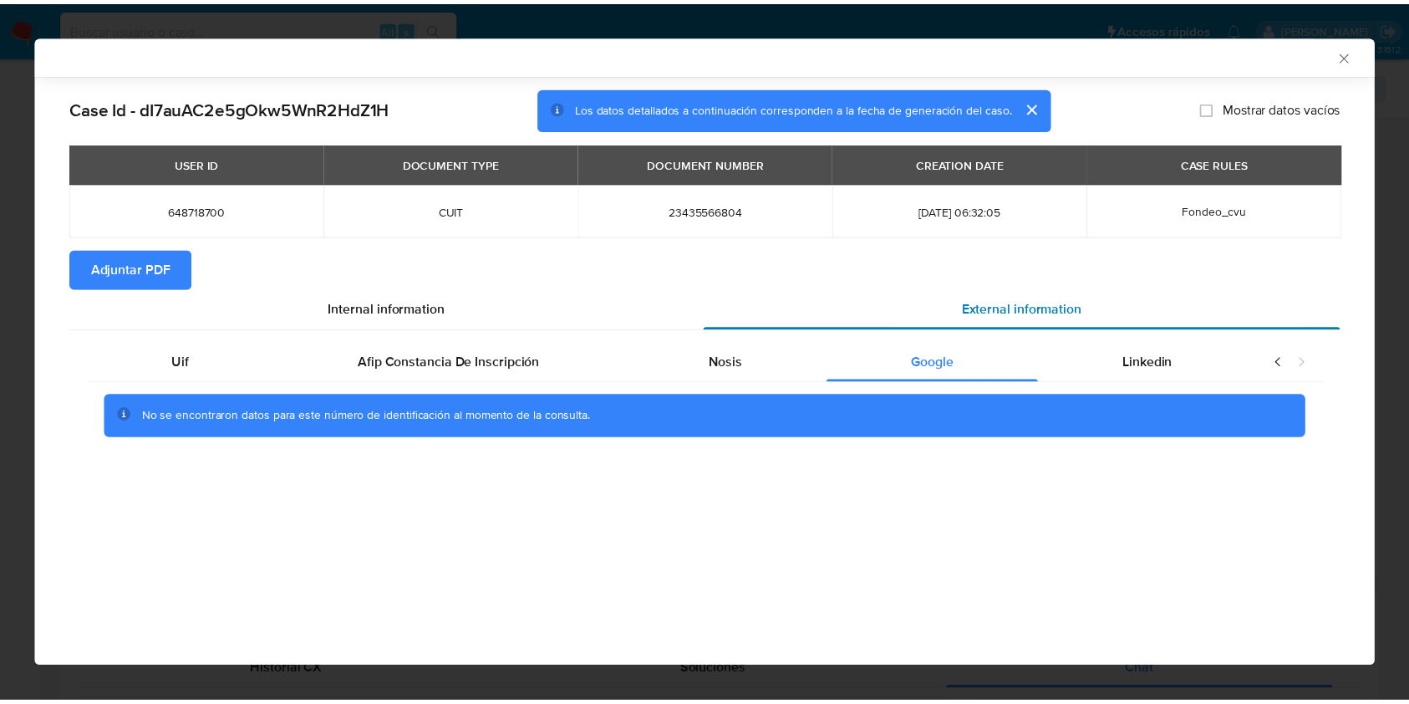
scroll to position [0, 0]
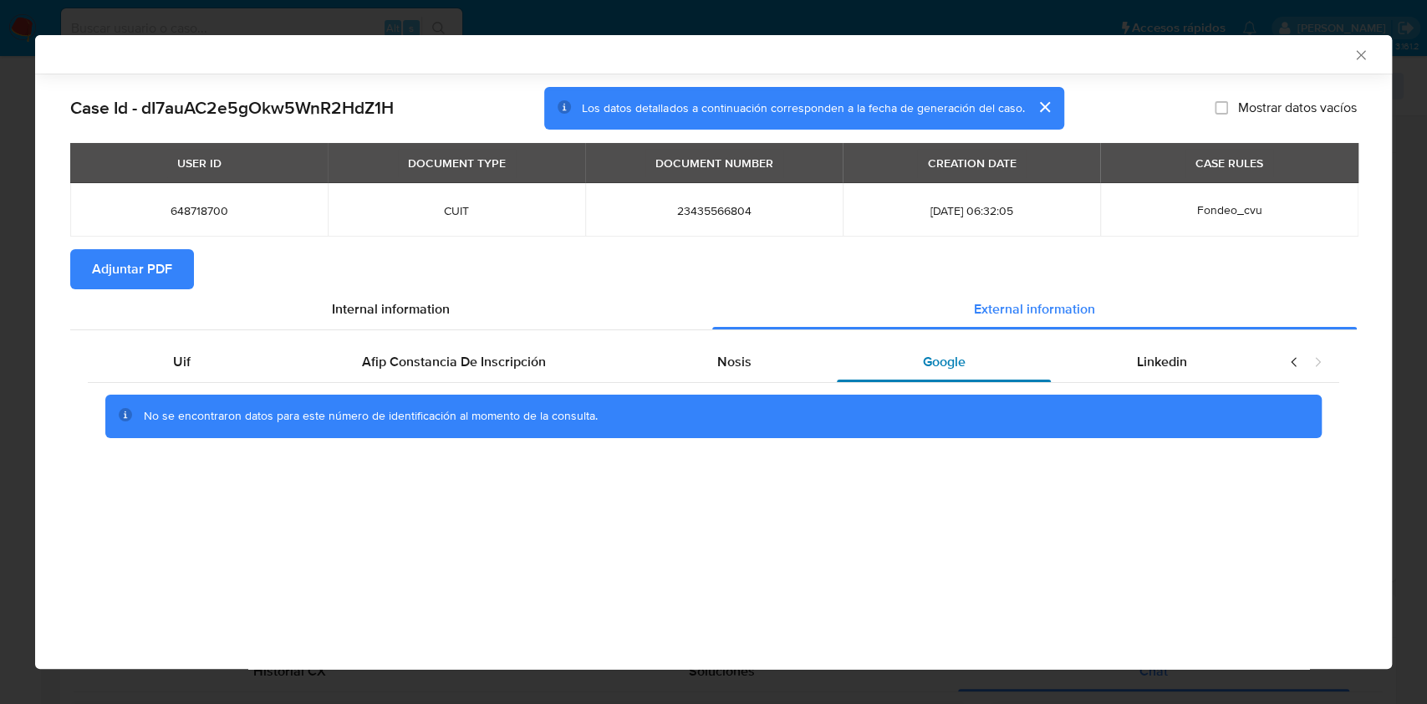
drag, startPoint x: 1139, startPoint y: 364, endPoint x: 992, endPoint y: 372, distance: 147.3
click at [1139, 364] on span "Linkedin" at bounding box center [1162, 361] width 50 height 19
click at [131, 256] on span "Adjuntar PDF" at bounding box center [132, 269] width 80 height 37
click at [1360, 48] on icon "Cerrar ventana" at bounding box center [1360, 55] width 17 height 17
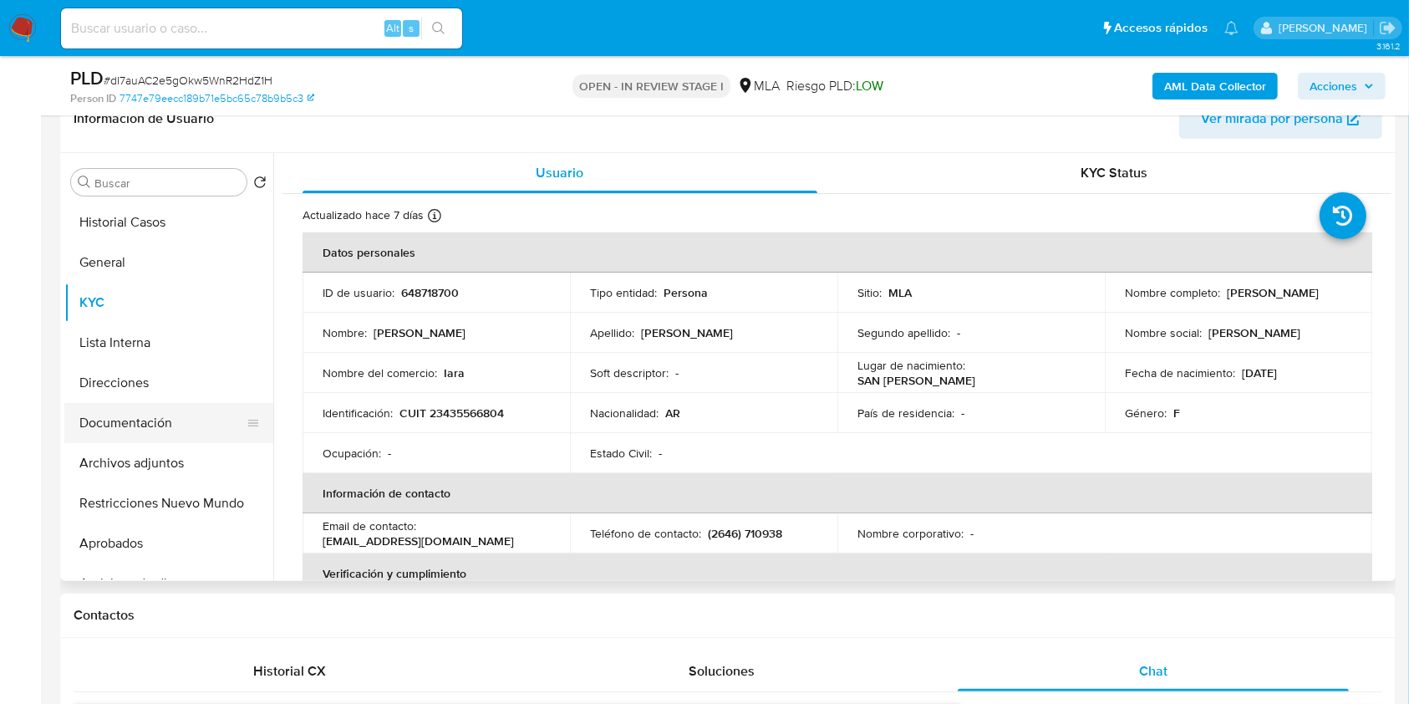
click at [156, 422] on button "Documentación" at bounding box center [162, 423] width 196 height 40
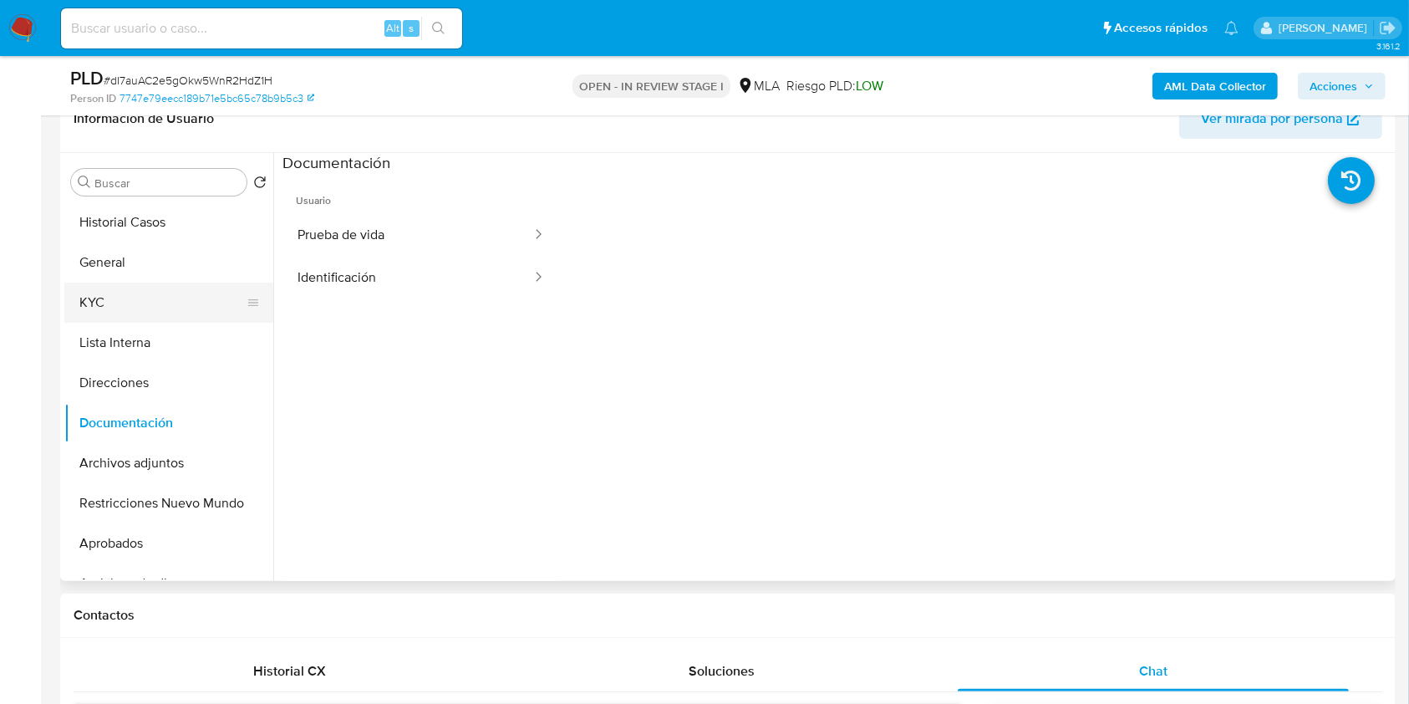
click at [125, 292] on button "KYC" at bounding box center [162, 302] width 196 height 40
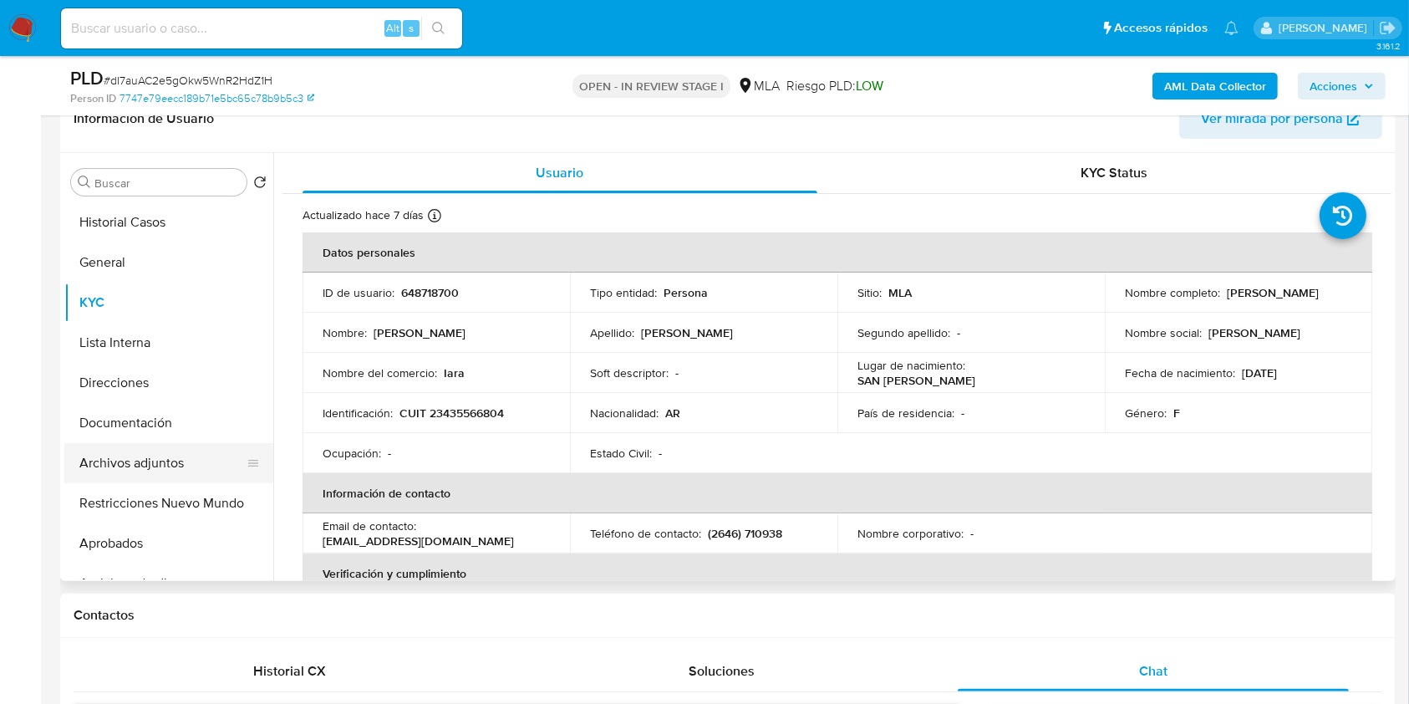
click at [181, 472] on button "Archivos adjuntos" at bounding box center [162, 463] width 196 height 40
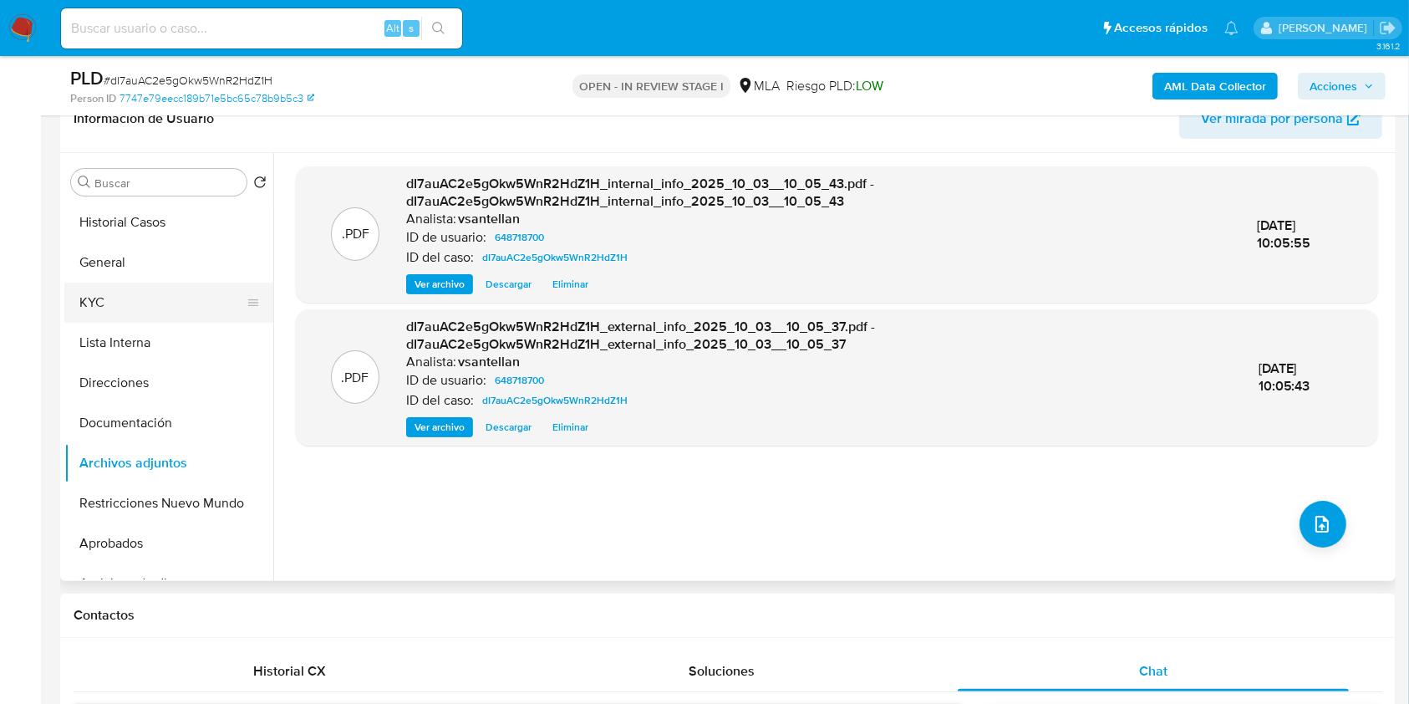
click at [87, 315] on button "KYC" at bounding box center [162, 302] width 196 height 40
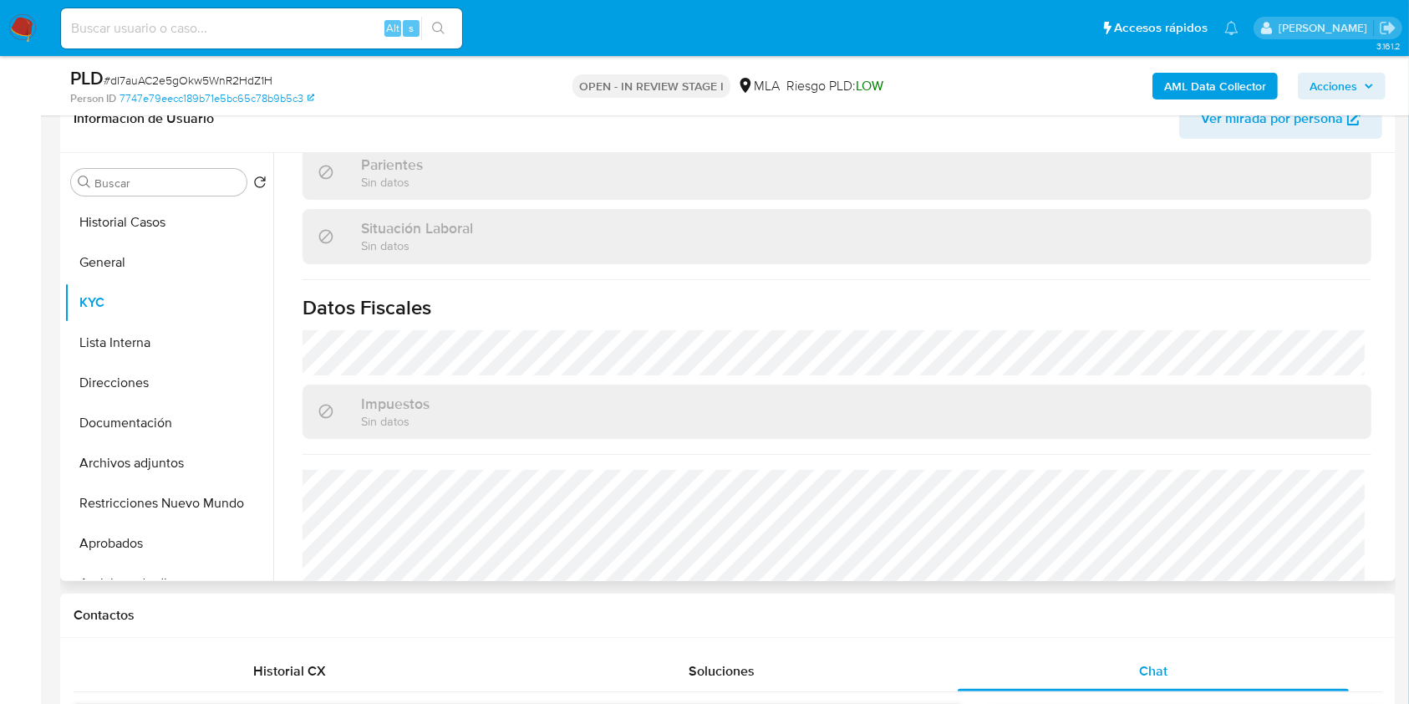
scroll to position [880, 0]
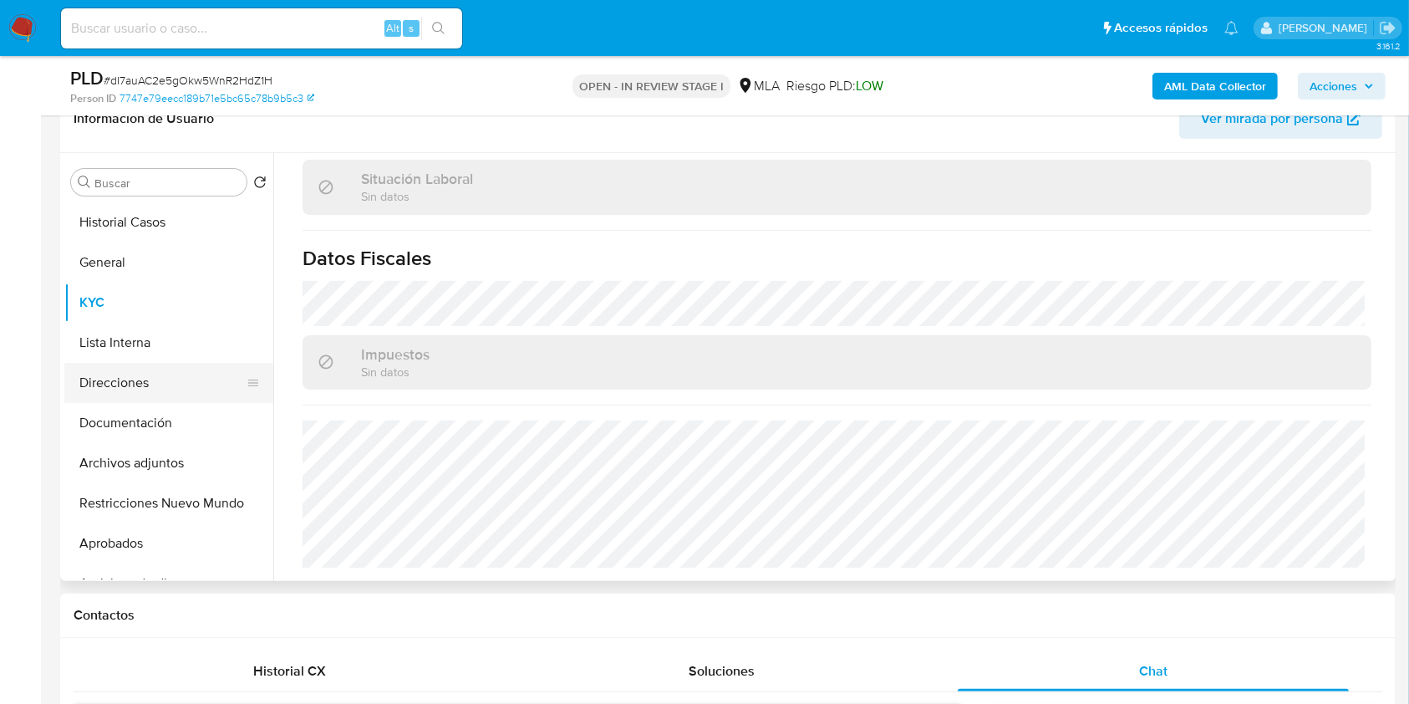
click at [183, 391] on button "Direcciones" at bounding box center [162, 383] width 196 height 40
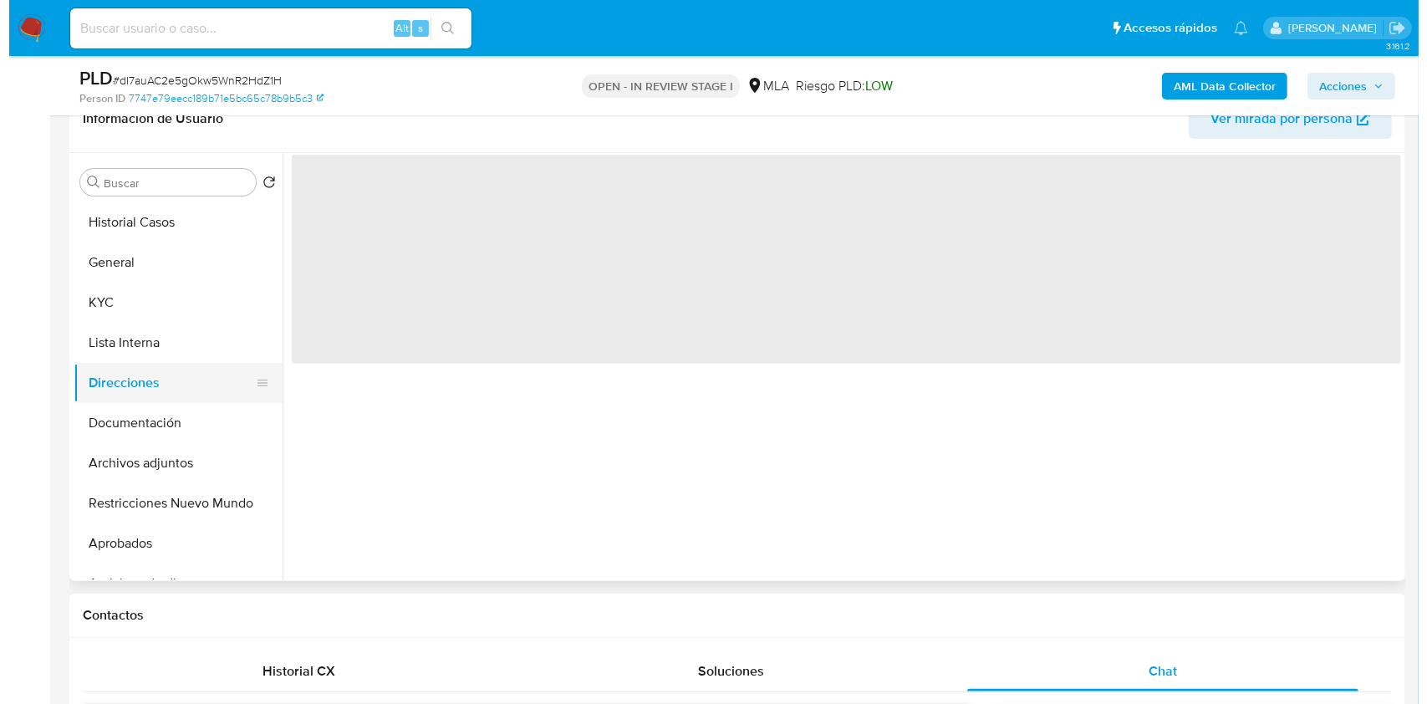
scroll to position [0, 0]
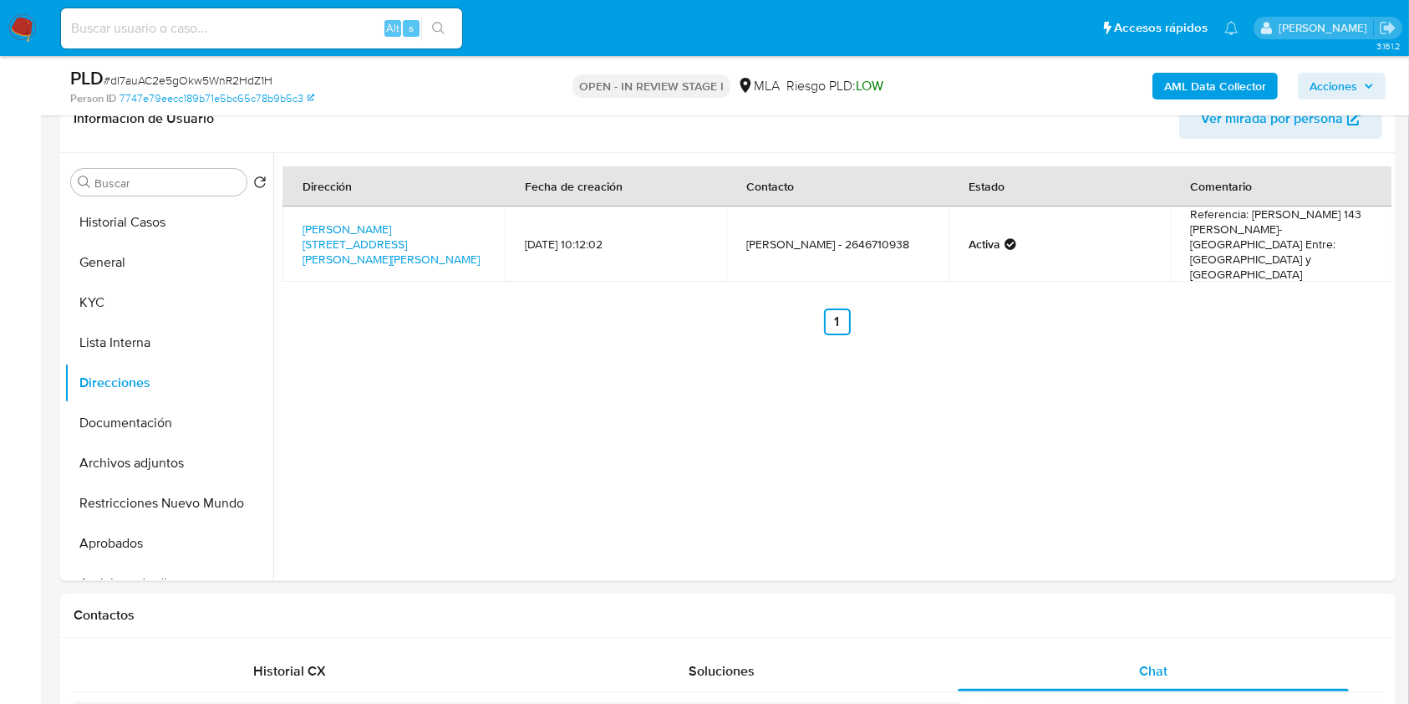
click at [1164, 84] on b "AML Data Collector" at bounding box center [1215, 86] width 102 height 27
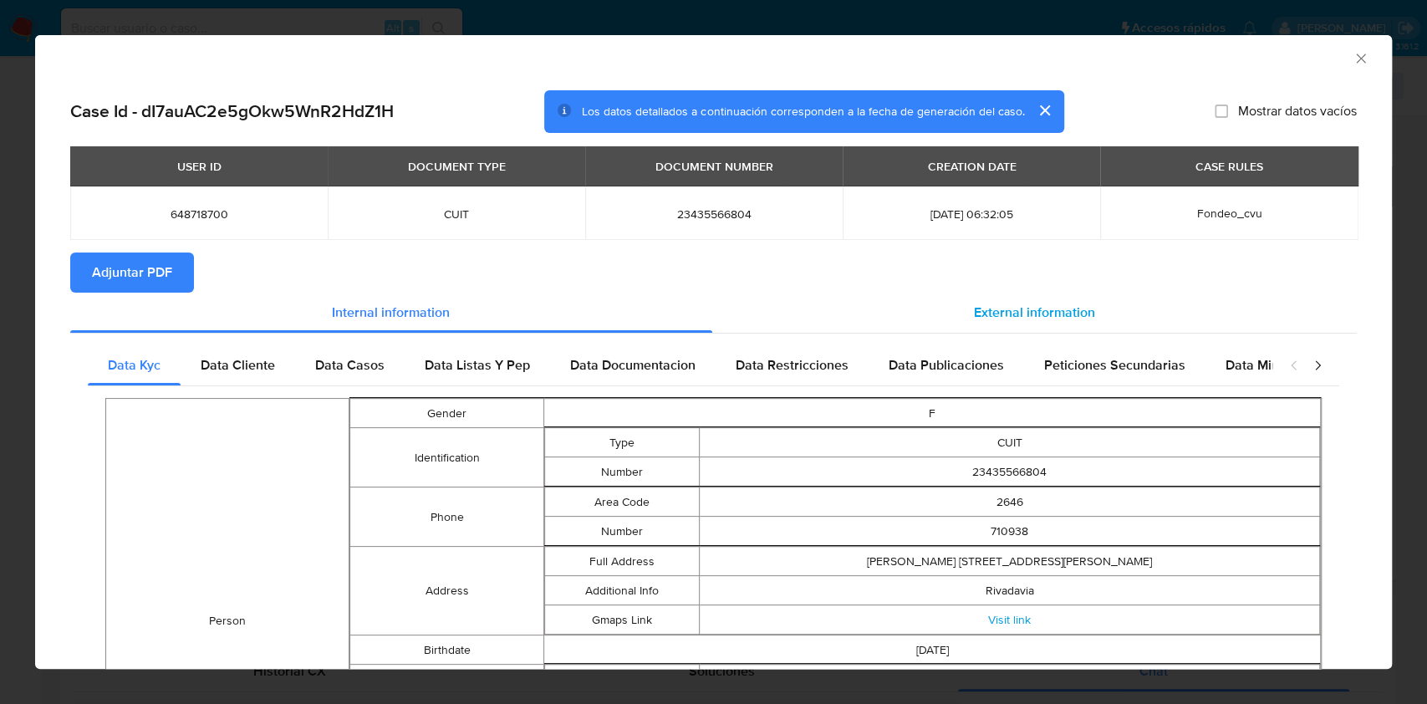
click at [993, 322] on span "External information" at bounding box center [1034, 312] width 121 height 19
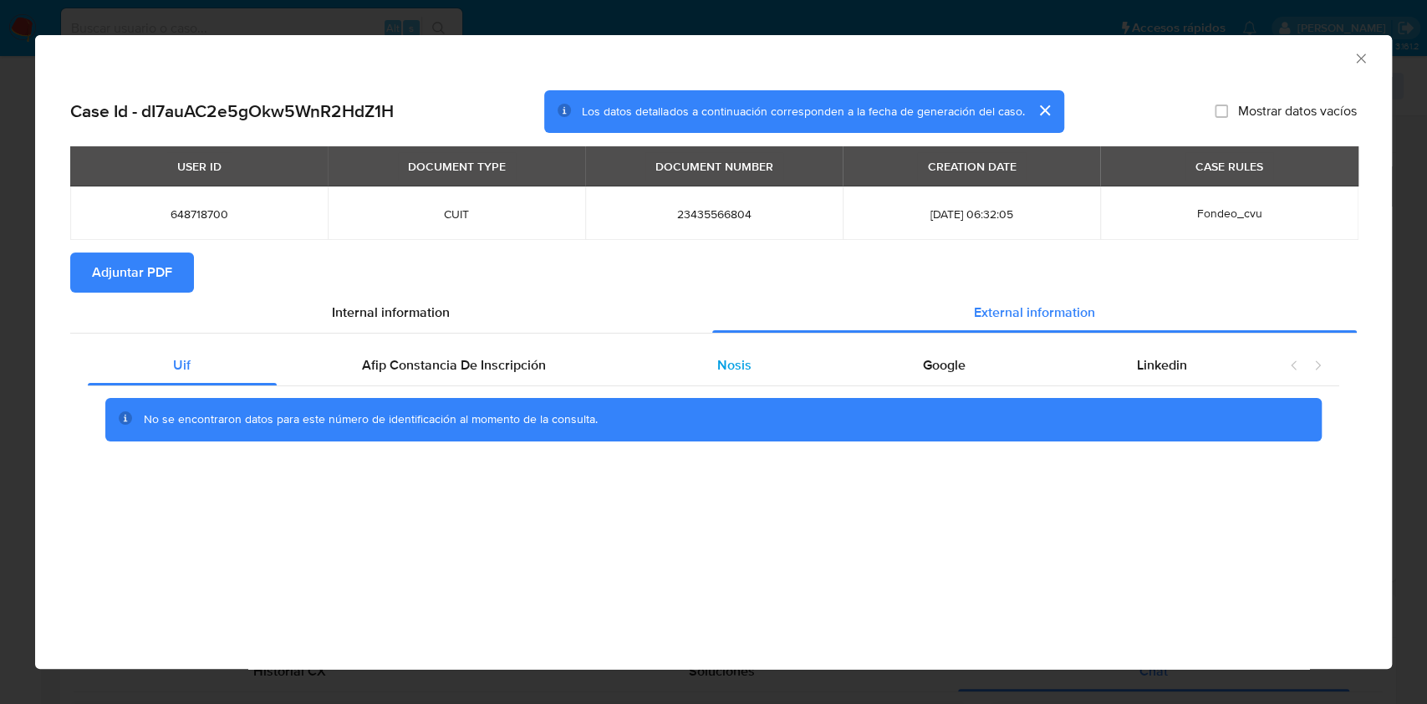
click at [796, 372] on div "Nosis" at bounding box center [735, 365] width 206 height 40
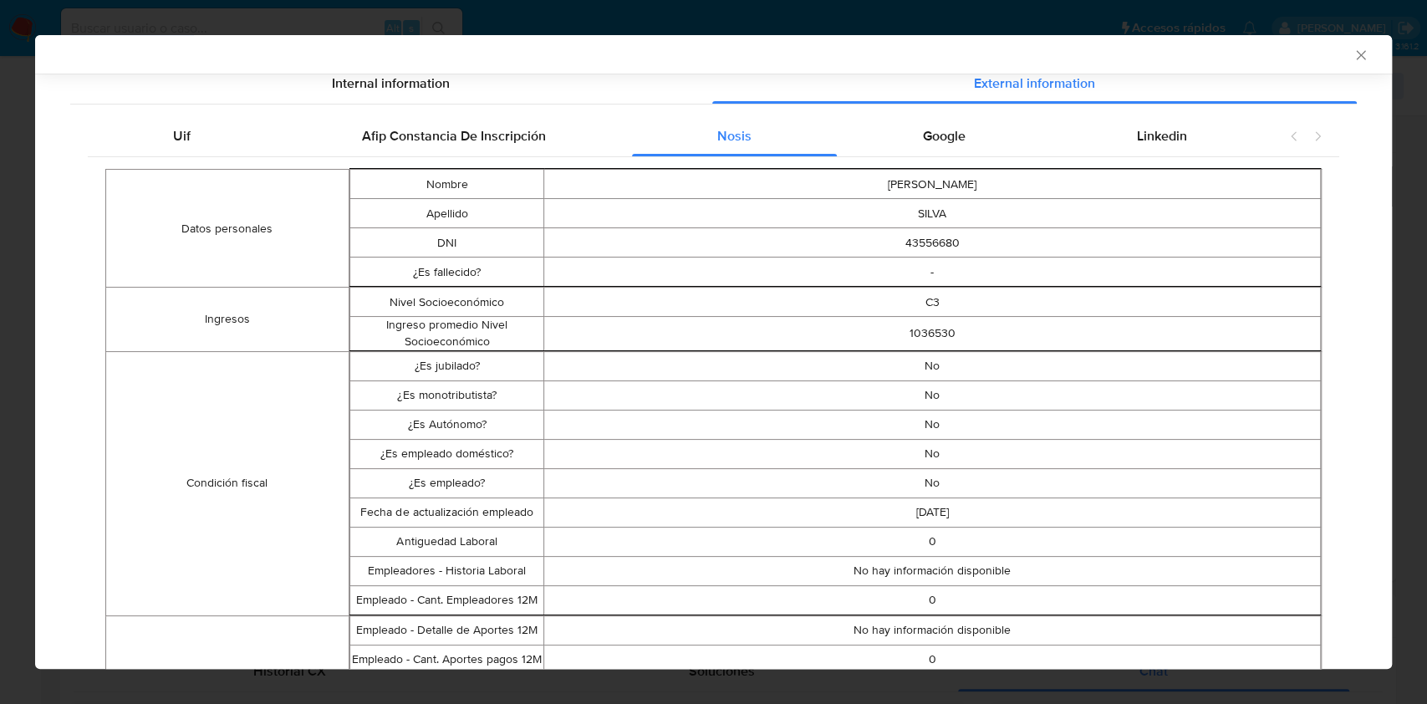
scroll to position [968, 0]
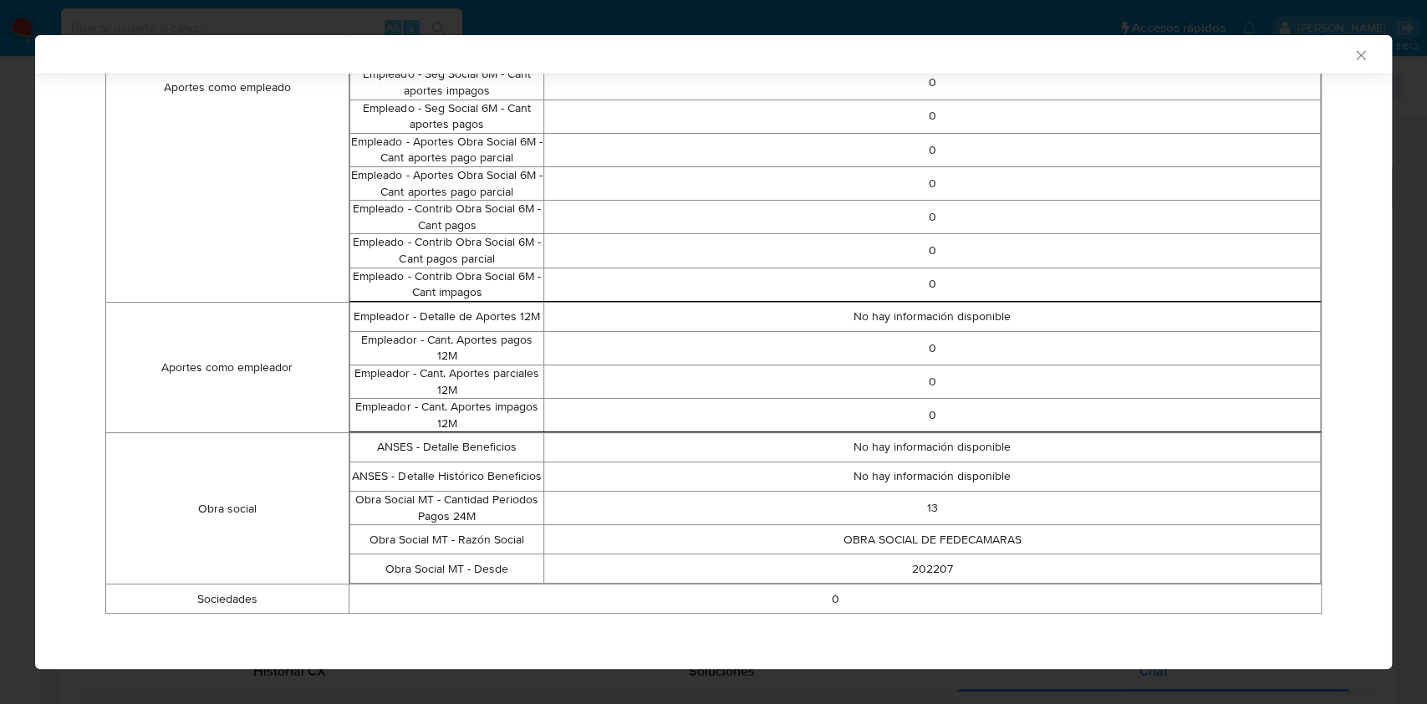
click at [1351, 57] on div "AML Data Collector" at bounding box center [713, 54] width 1356 height 38
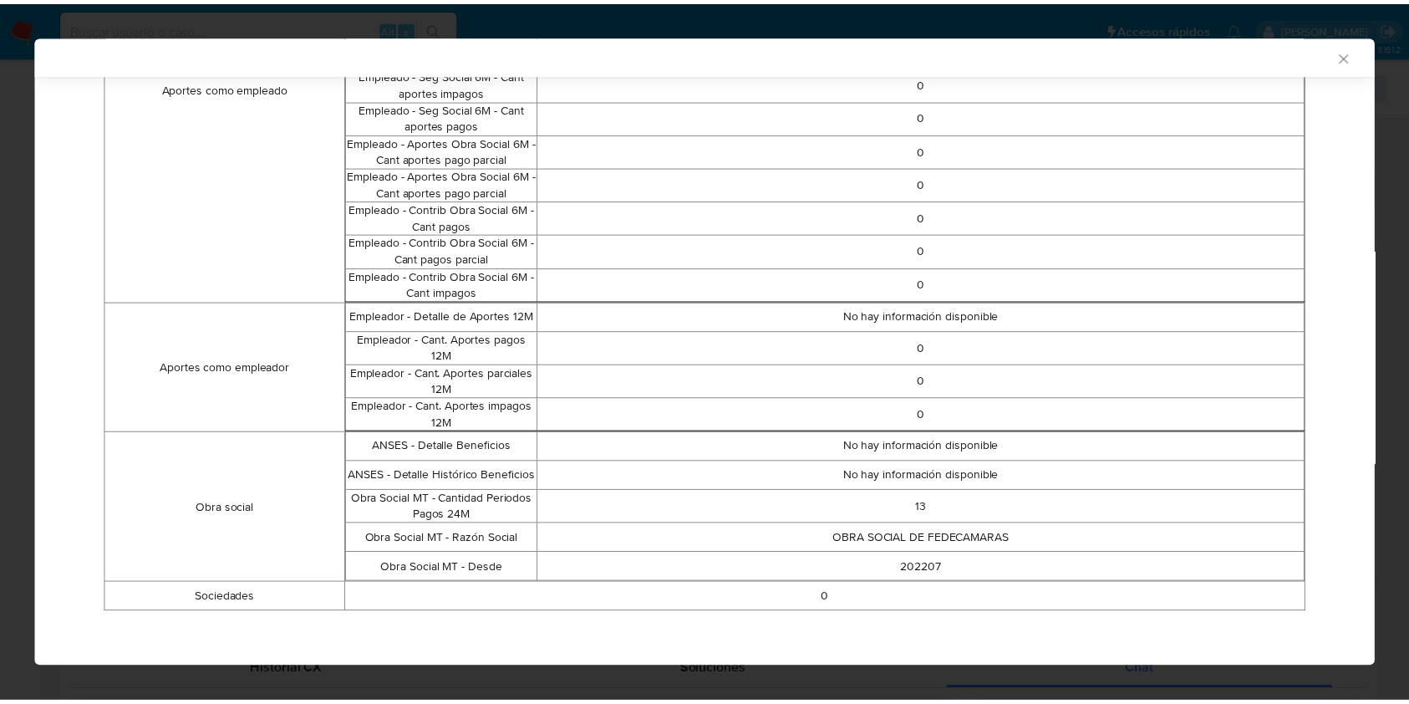
scroll to position [0, 0]
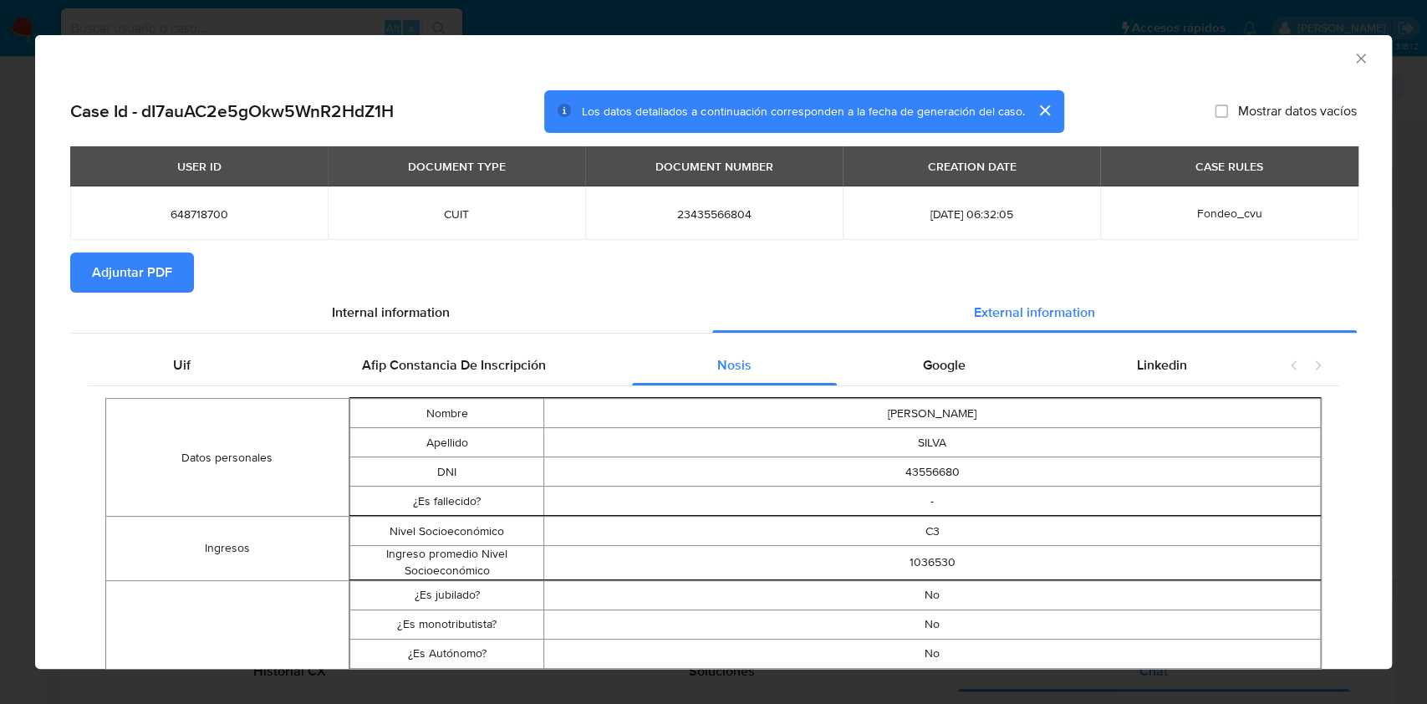
click at [1352, 51] on icon "Cerrar ventana" at bounding box center [1360, 58] width 17 height 17
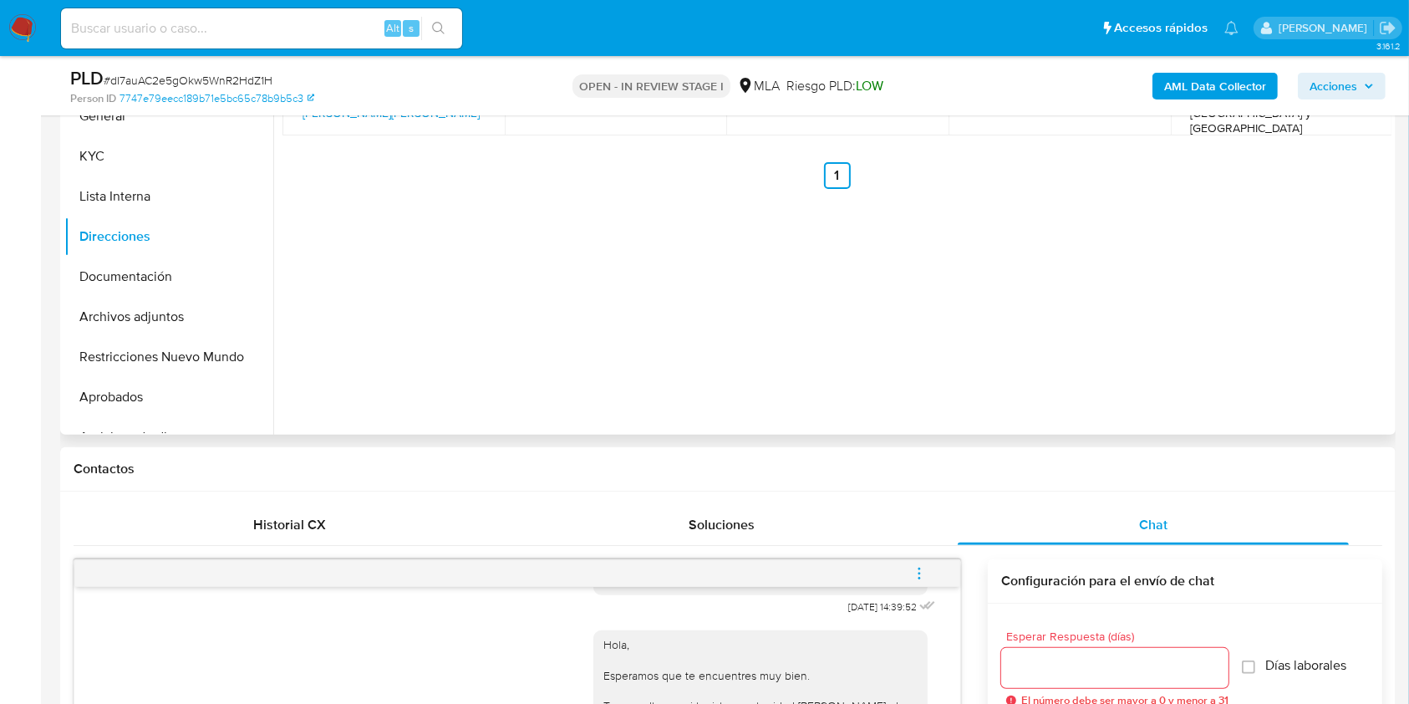
scroll to position [281, 0]
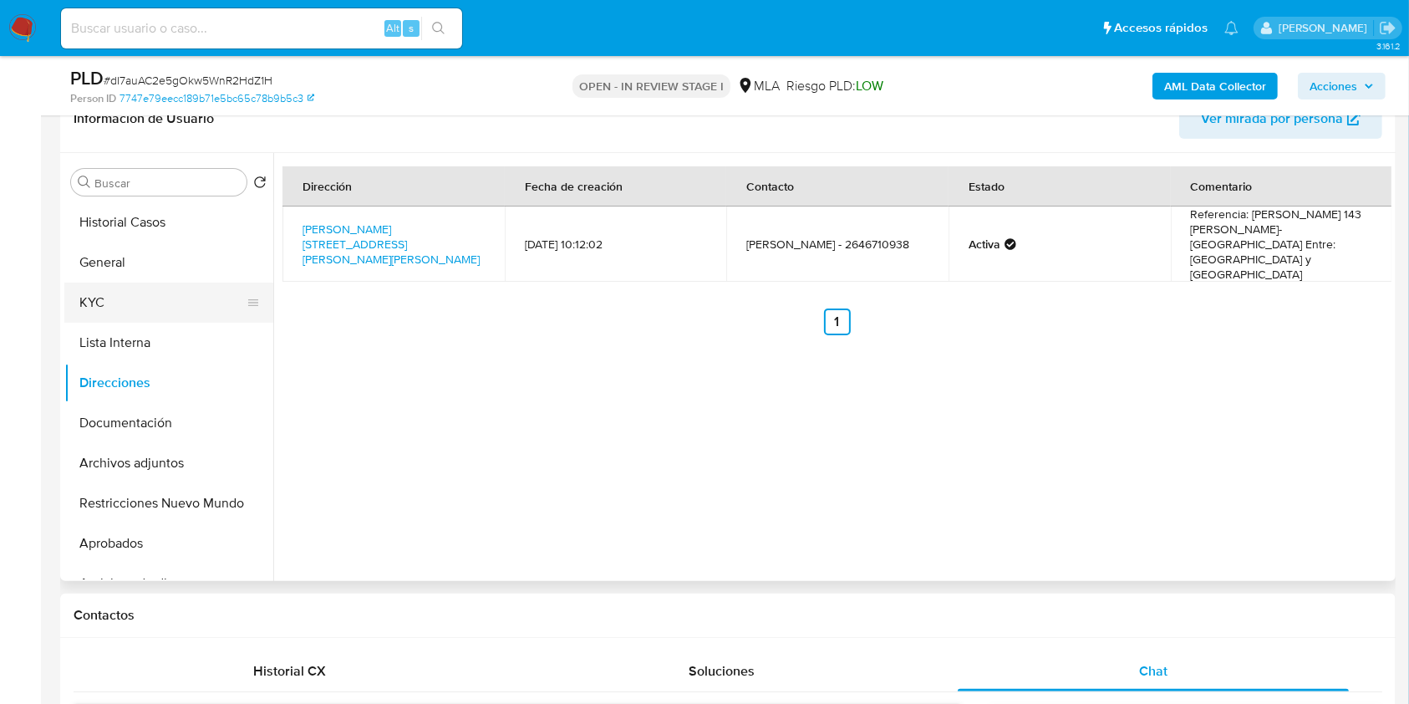
click at [150, 309] on button "KYC" at bounding box center [162, 302] width 196 height 40
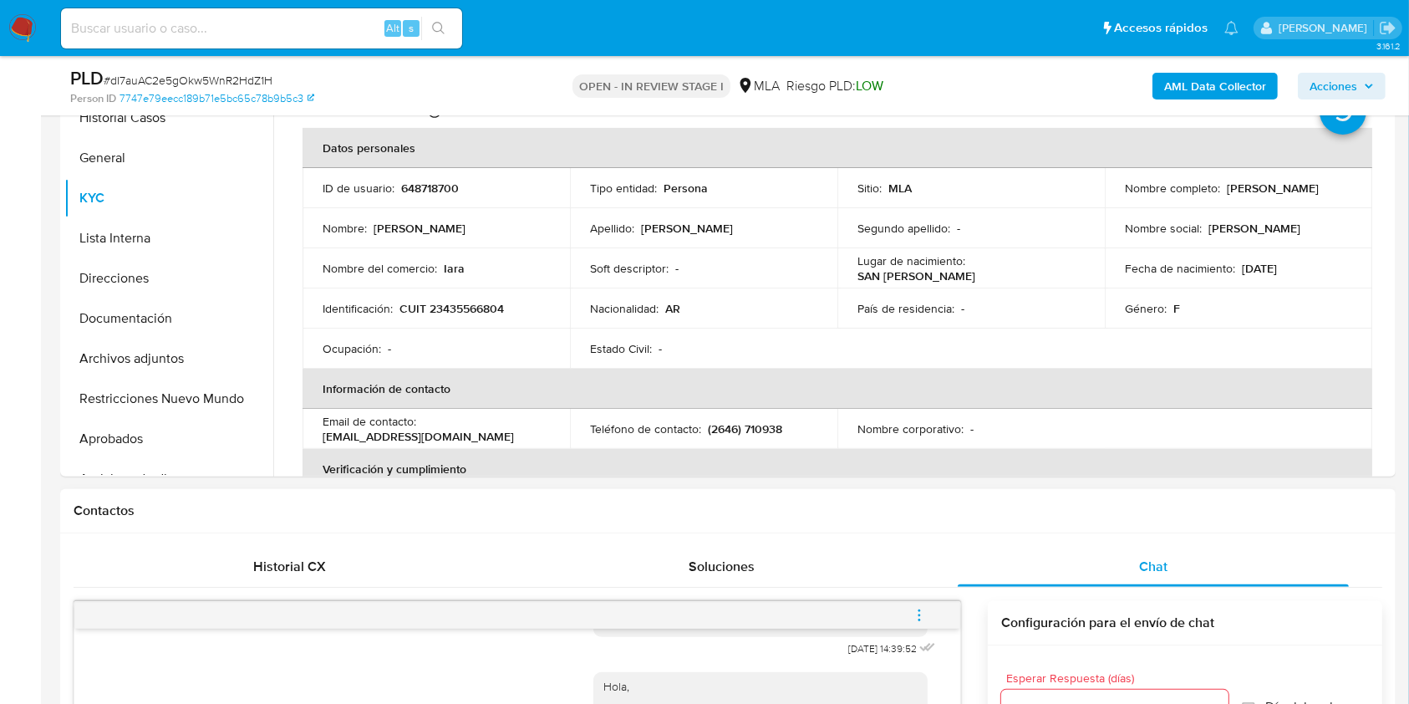
scroll to position [615, 0]
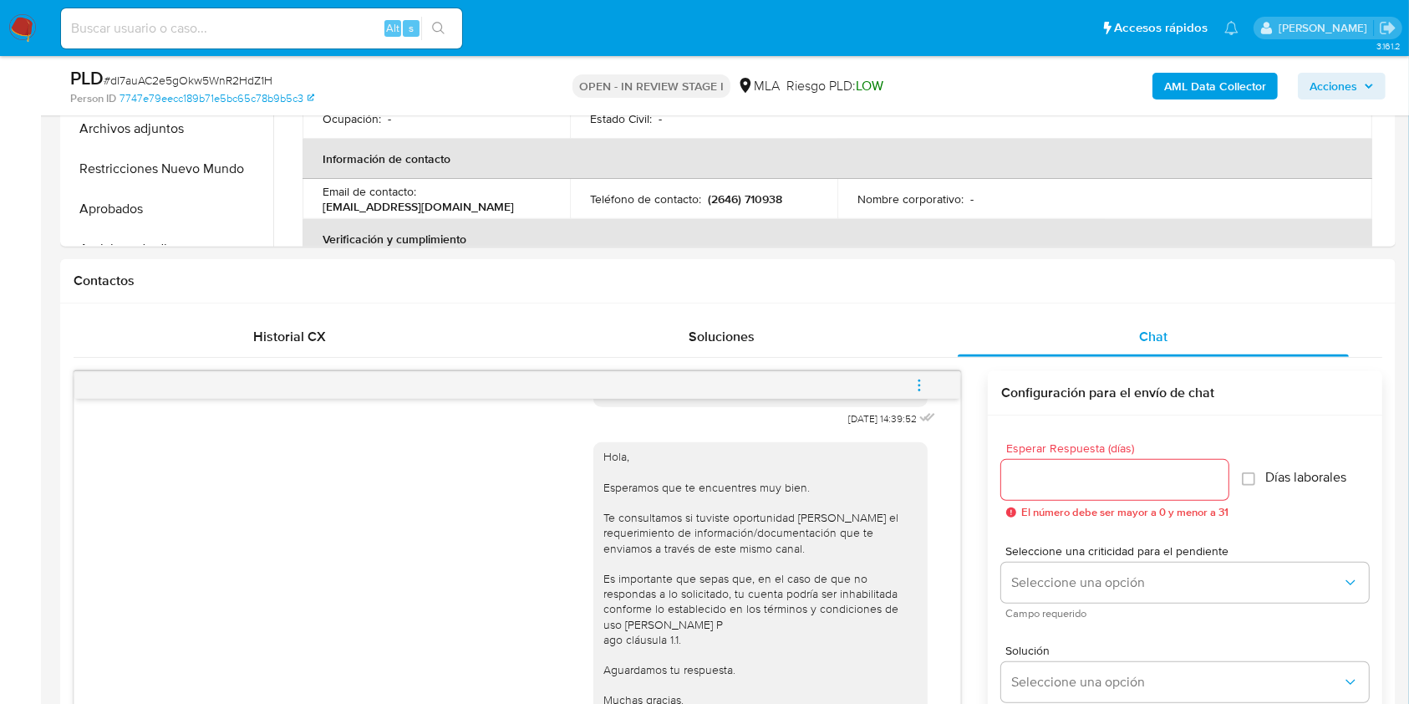
click at [909, 384] on button "menu-action" at bounding box center [919, 385] width 55 height 40
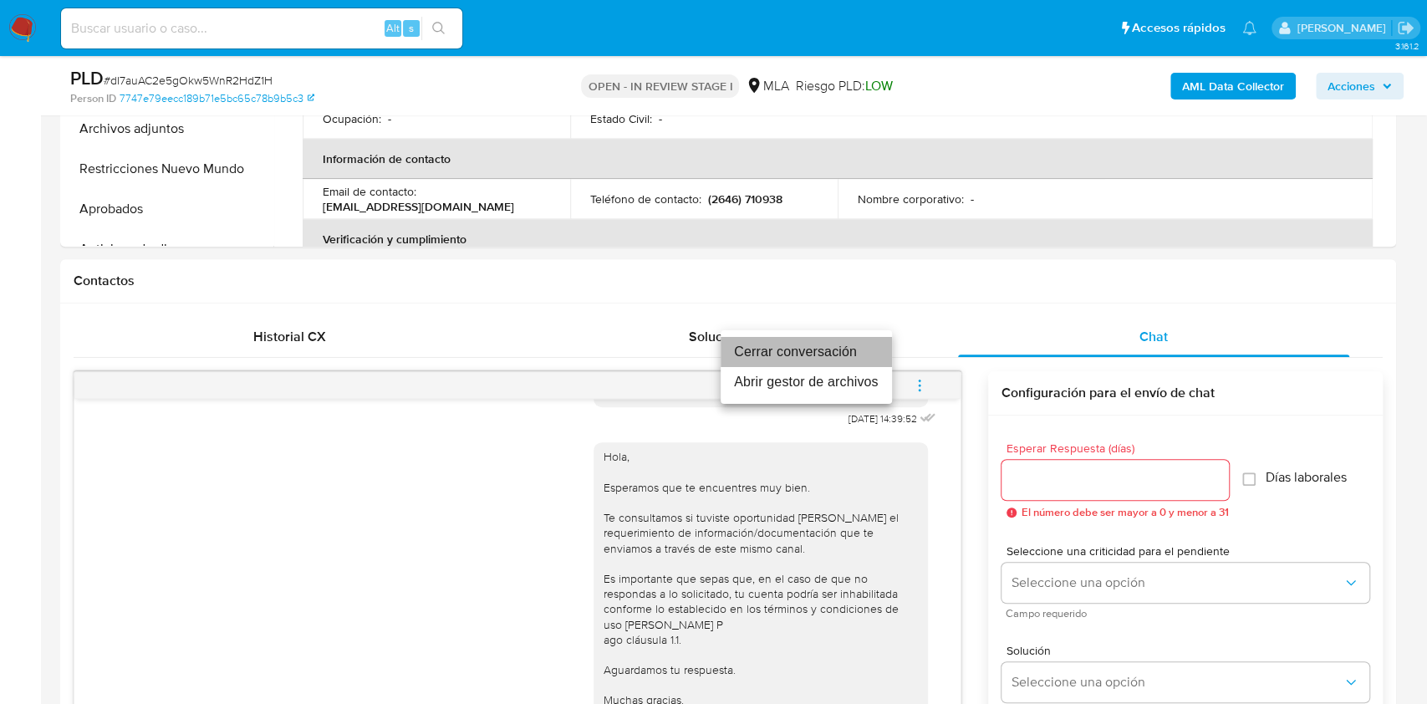
drag, startPoint x: 823, startPoint y: 344, endPoint x: 787, endPoint y: 413, distance: 77.4
click at [823, 345] on li "Cerrar conversación" at bounding box center [805, 352] width 171 height 30
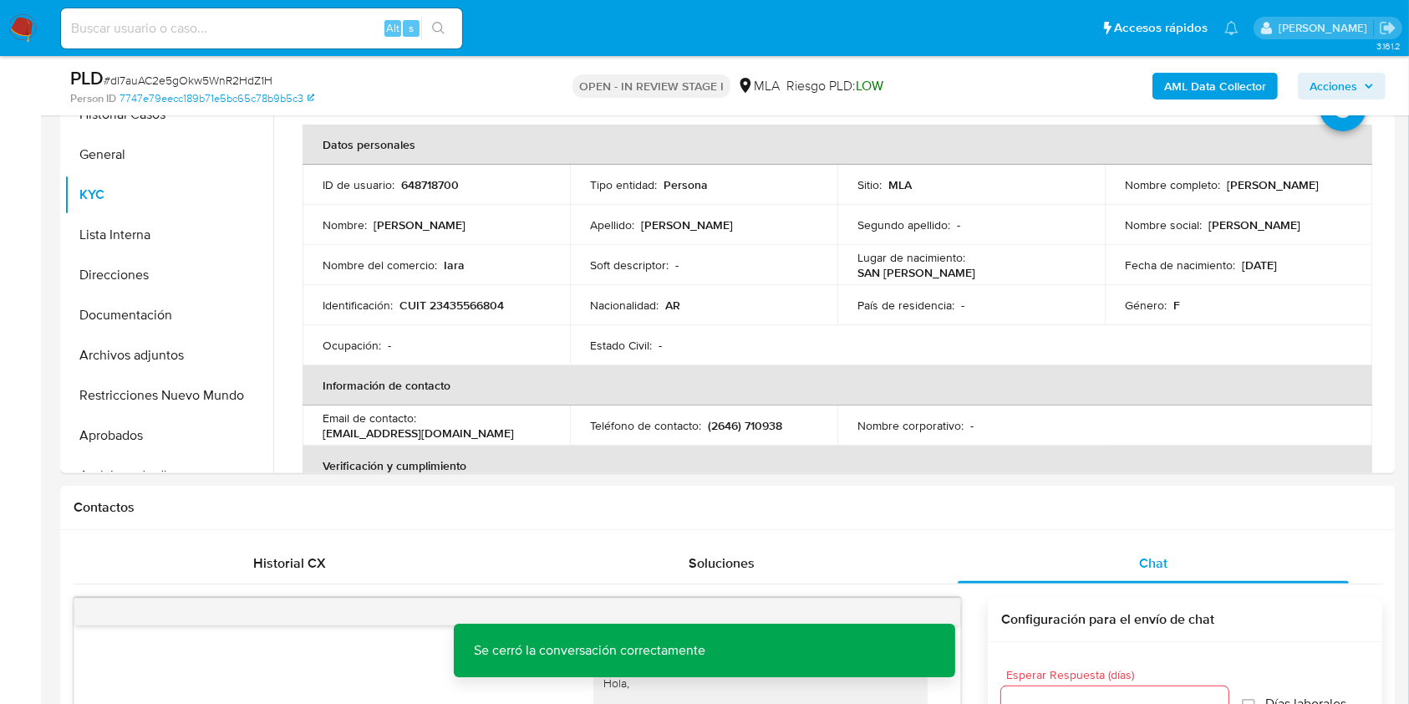
scroll to position [270, 0]
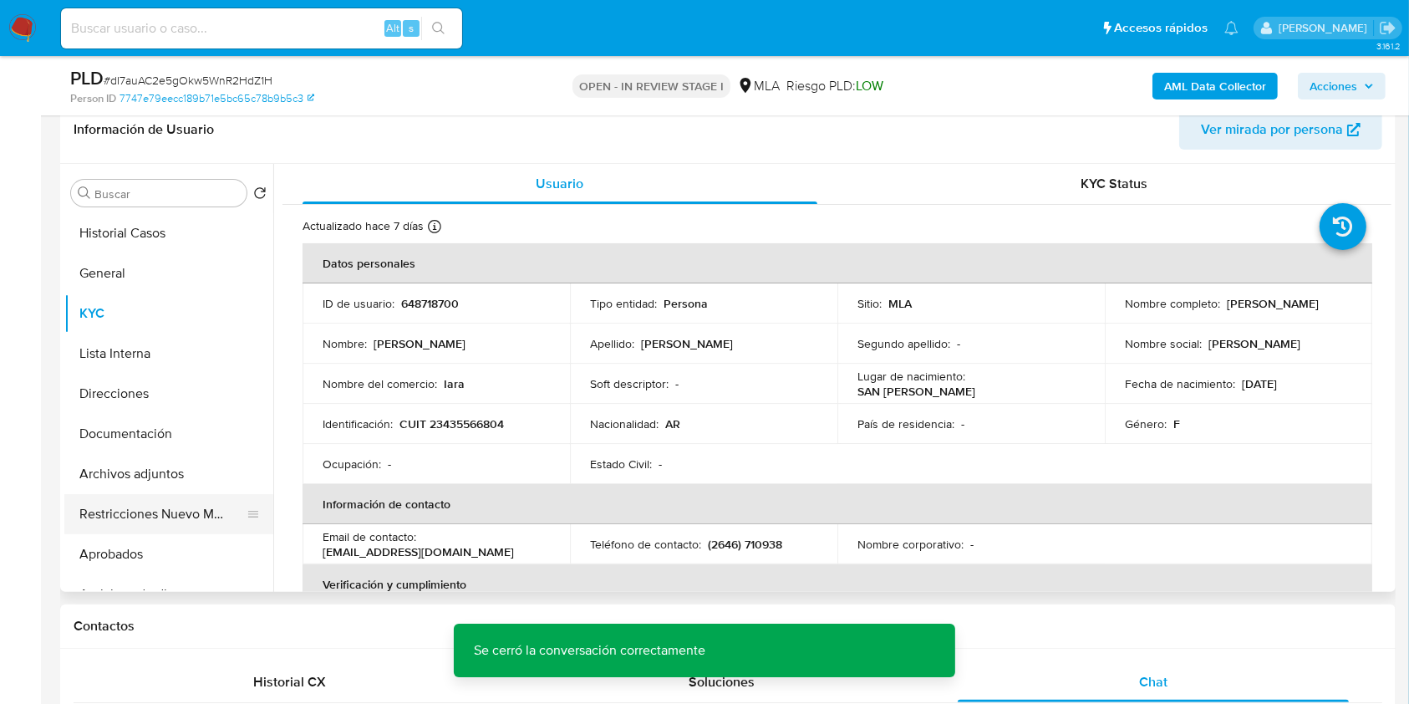
click at [152, 528] on button "Restricciones Nuevo Mundo" at bounding box center [162, 514] width 196 height 40
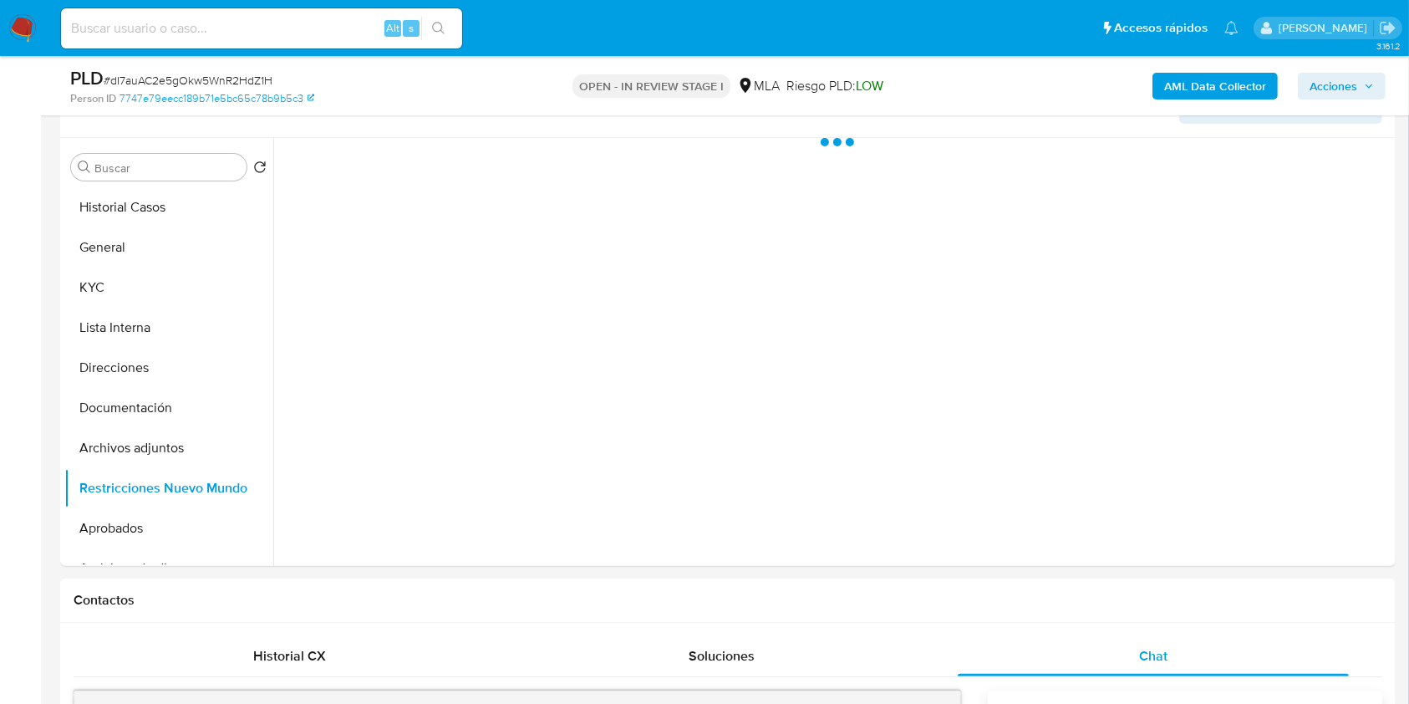
scroll to position [276, 0]
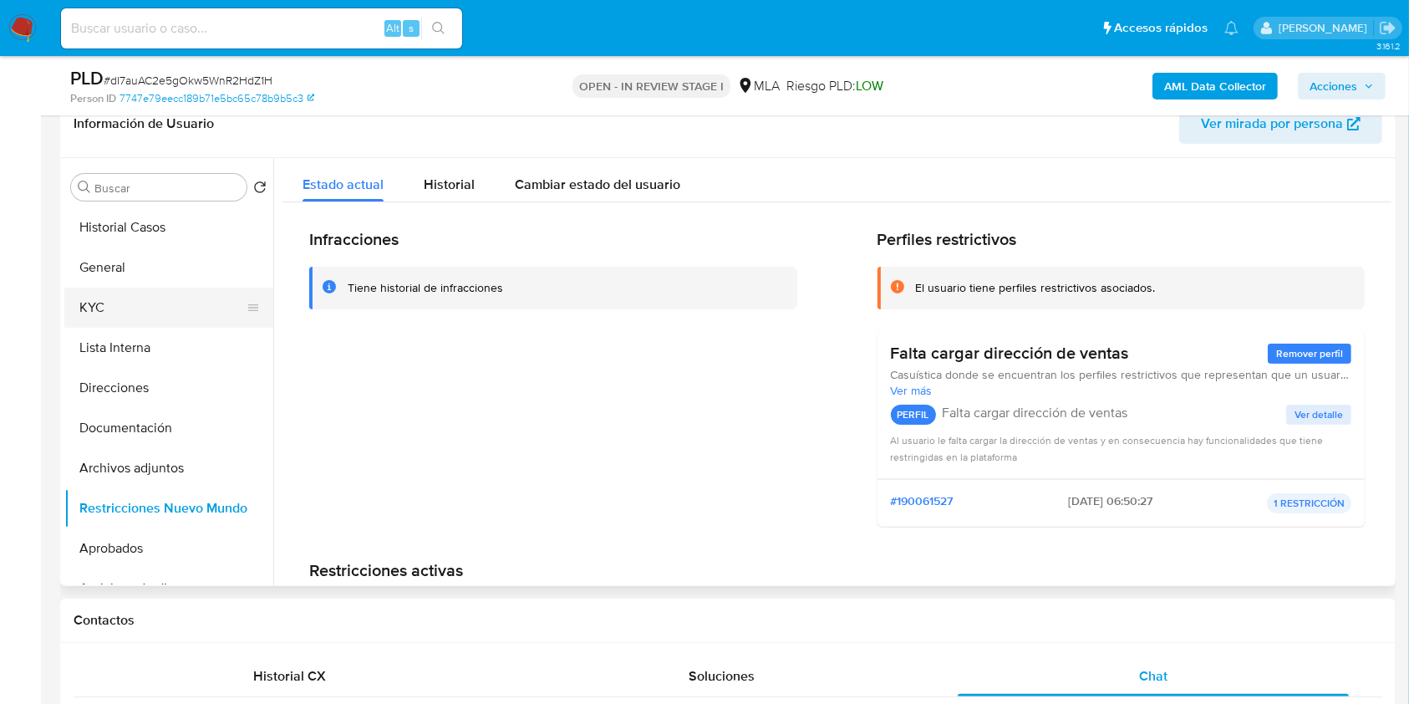
click at [142, 317] on button "KYC" at bounding box center [162, 307] width 196 height 40
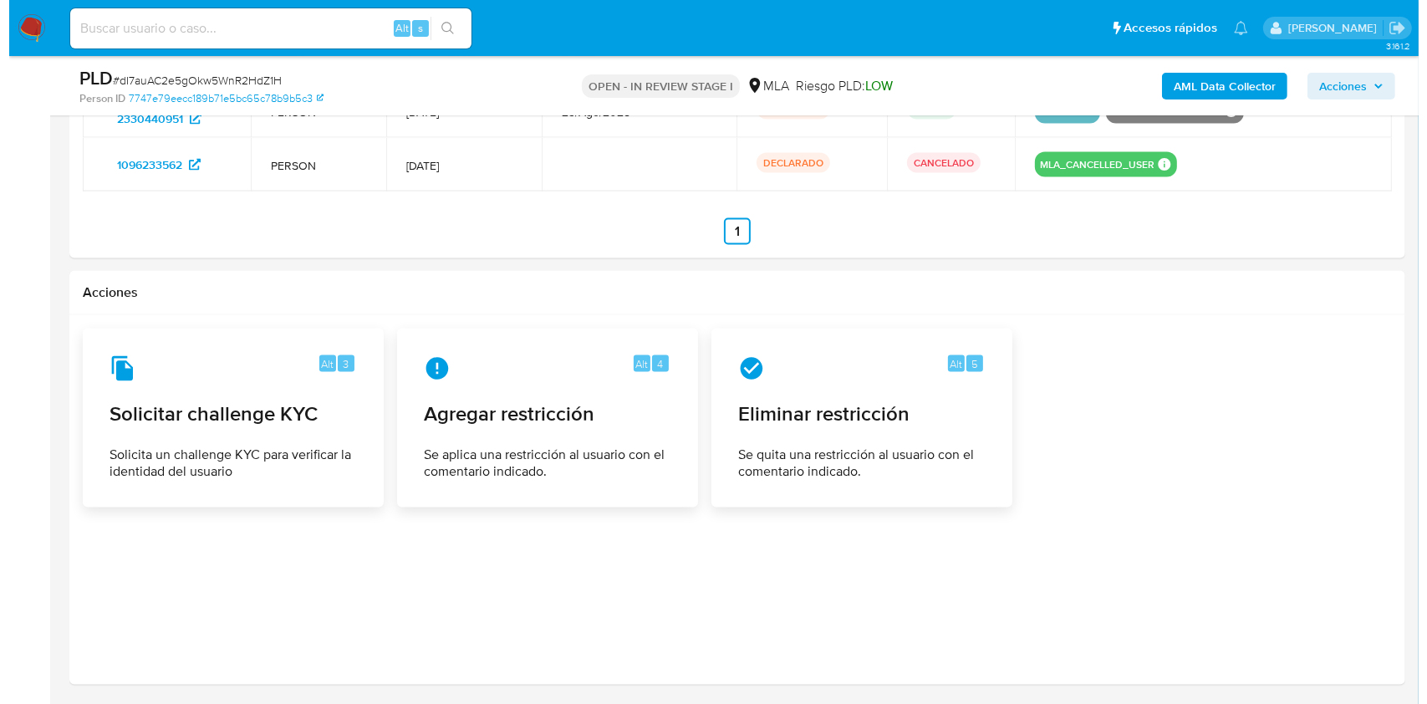
scroll to position [2825, 0]
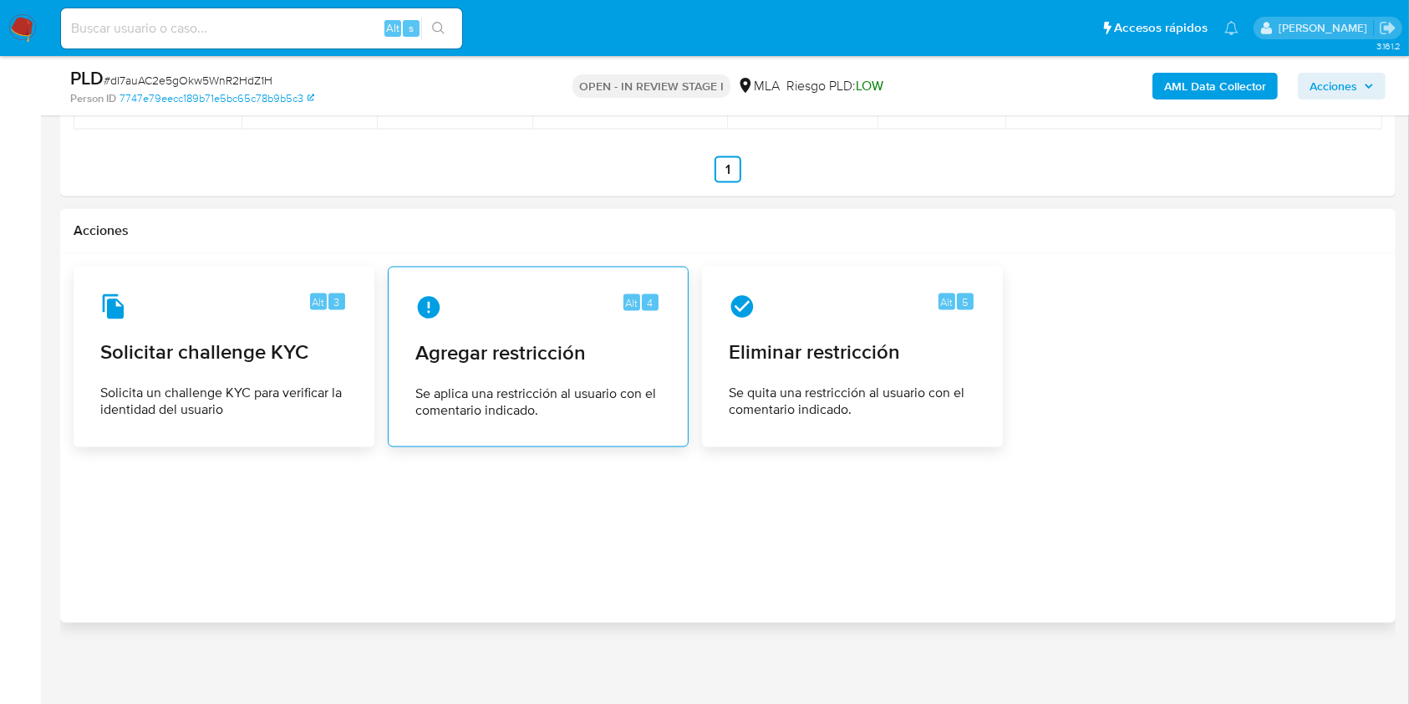
click at [583, 415] on span "Se aplica una restricción al usuario con el comentario indicado." at bounding box center [538, 402] width 246 height 33
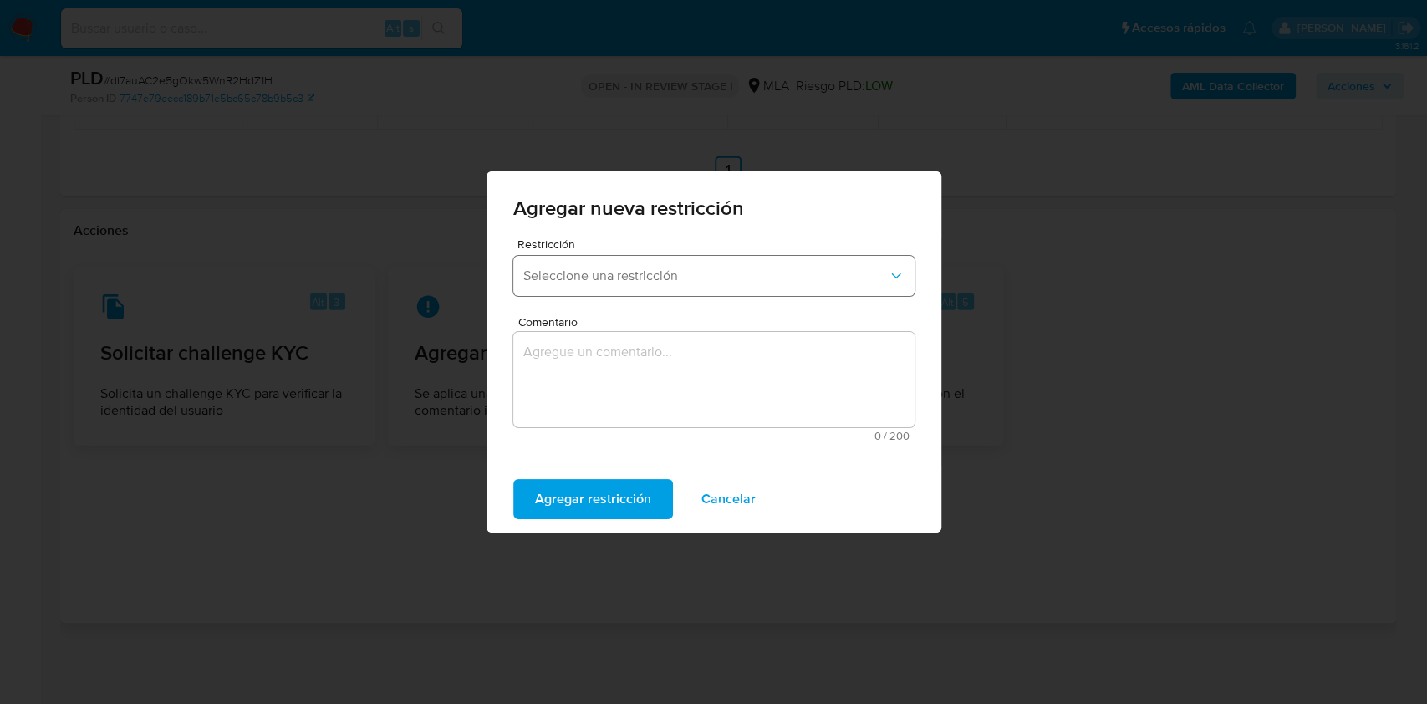
click at [637, 283] on span "Seleccione una restricción" at bounding box center [705, 275] width 364 height 17
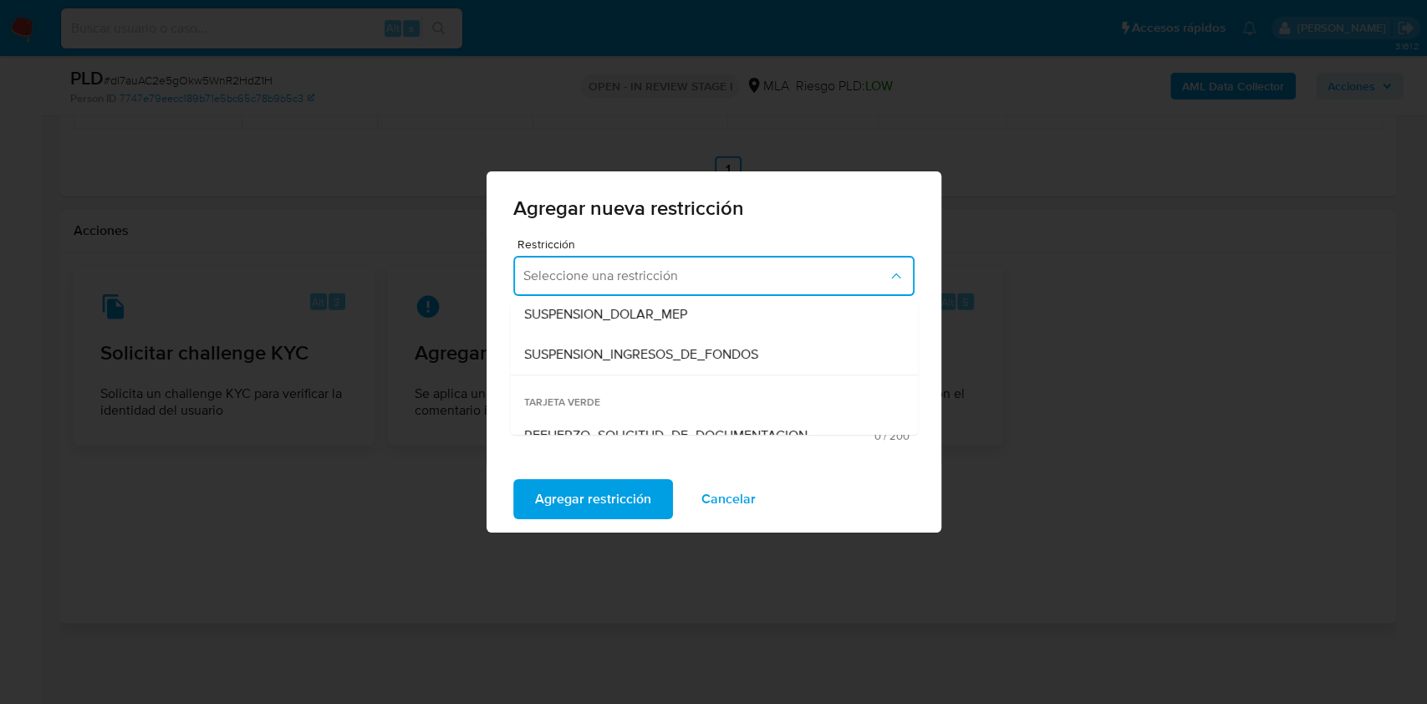
scroll to position [509, 0]
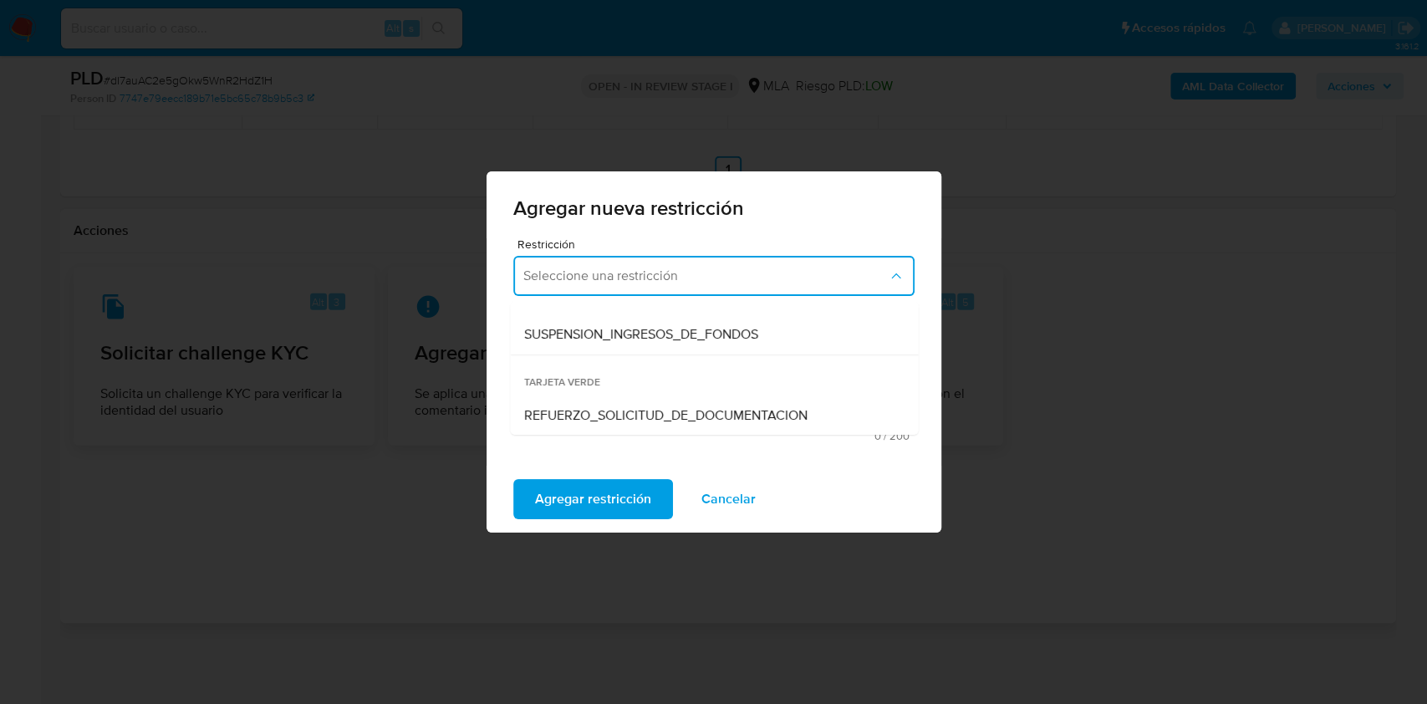
drag, startPoint x: 897, startPoint y: 409, endPoint x: 907, endPoint y: 398, distance: 15.4
click at [907, 398] on div "TARJETA ROJA SUSPENSION_CON_RETIROS_SCREENING SUSPENSION_TOTAL_SCREENING AML_CI…" at bounding box center [714, 368] width 408 height 134
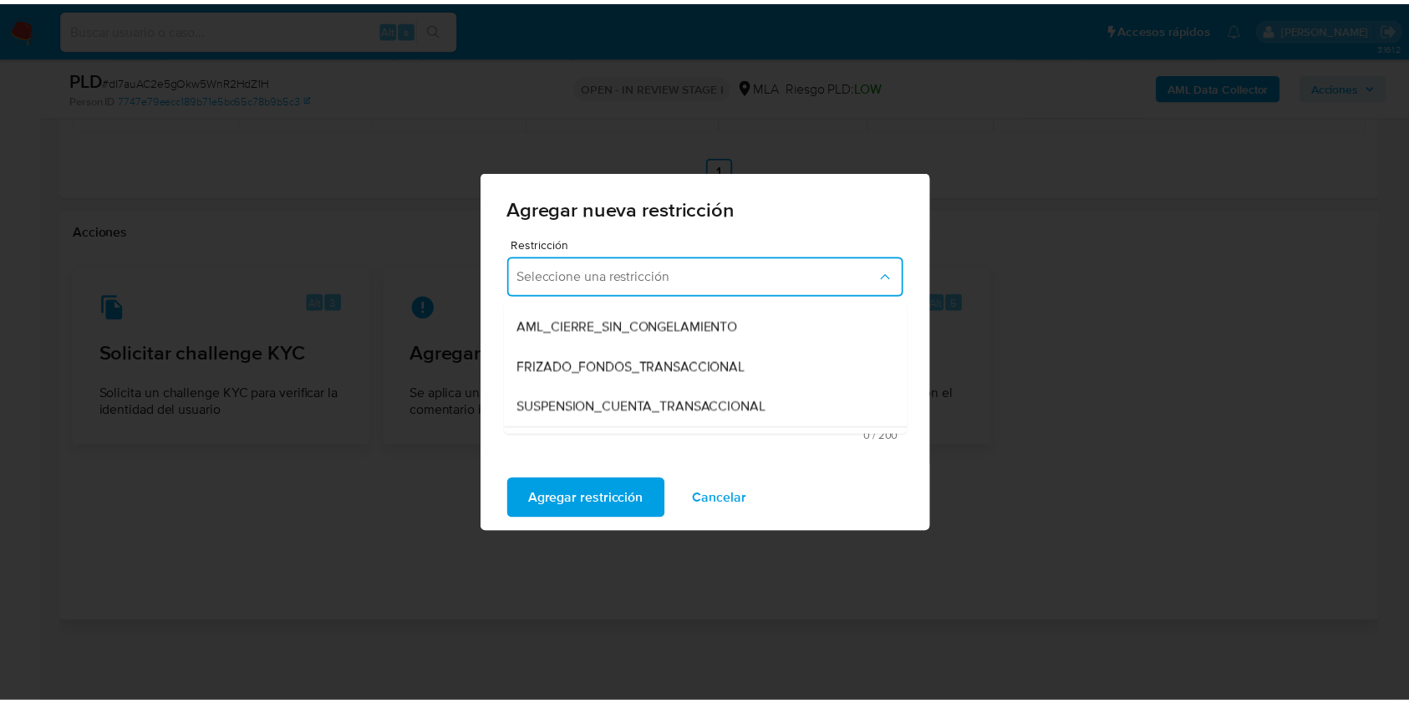
scroll to position [145, 0]
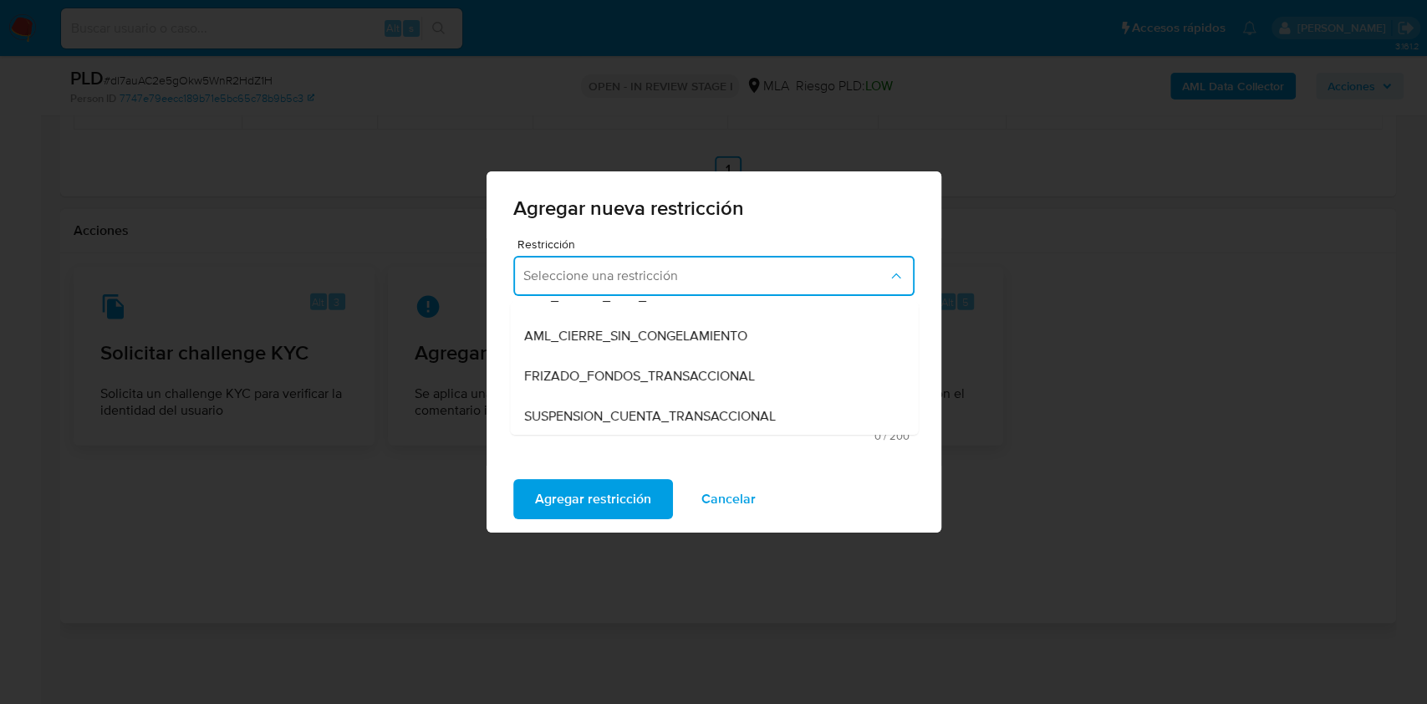
drag, startPoint x: 750, startPoint y: 409, endPoint x: 621, endPoint y: 407, distance: 128.7
click at [750, 409] on span "SUSPENSION_CUENTA_TRANSACCIONAL" at bounding box center [649, 416] width 252 height 17
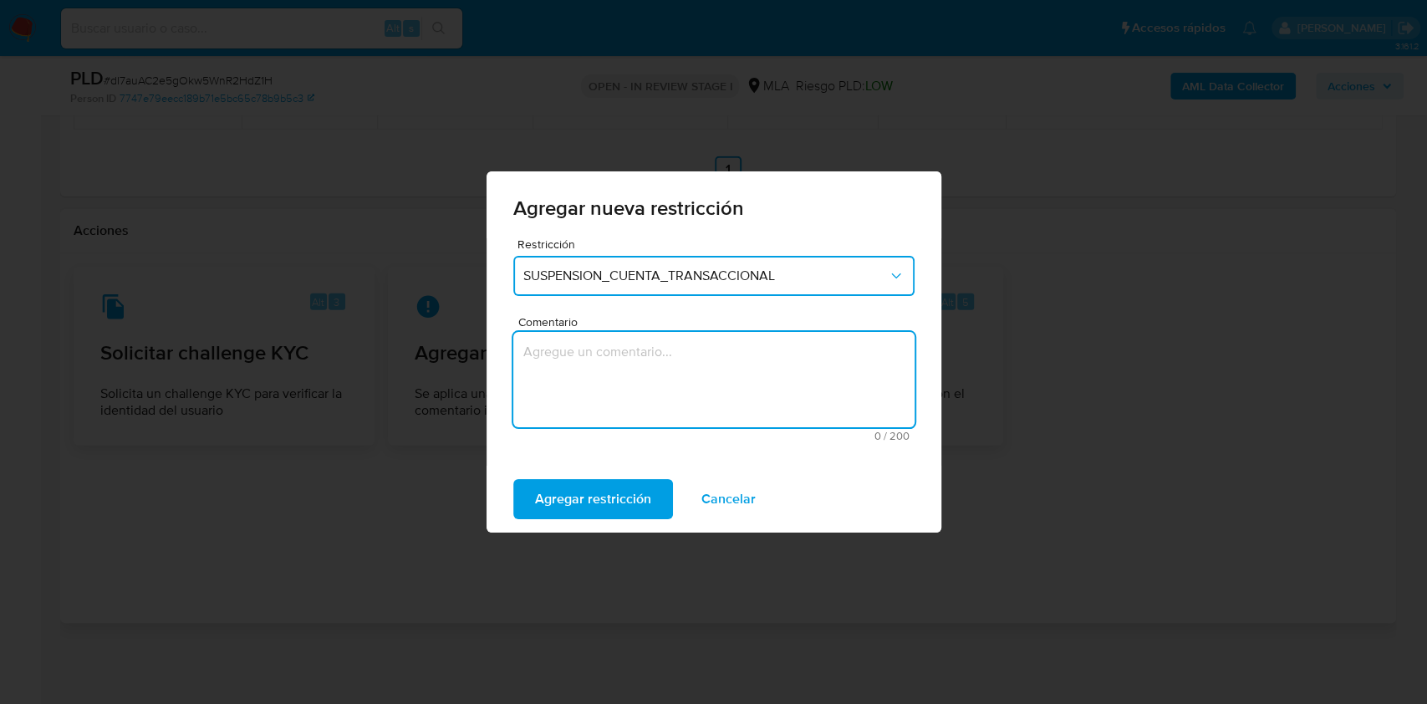
click at [621, 405] on textarea "Comentario" at bounding box center [713, 379] width 401 height 95
type textarea "AML"
click at [590, 487] on span "Agregar restricción" at bounding box center [593, 499] width 116 height 37
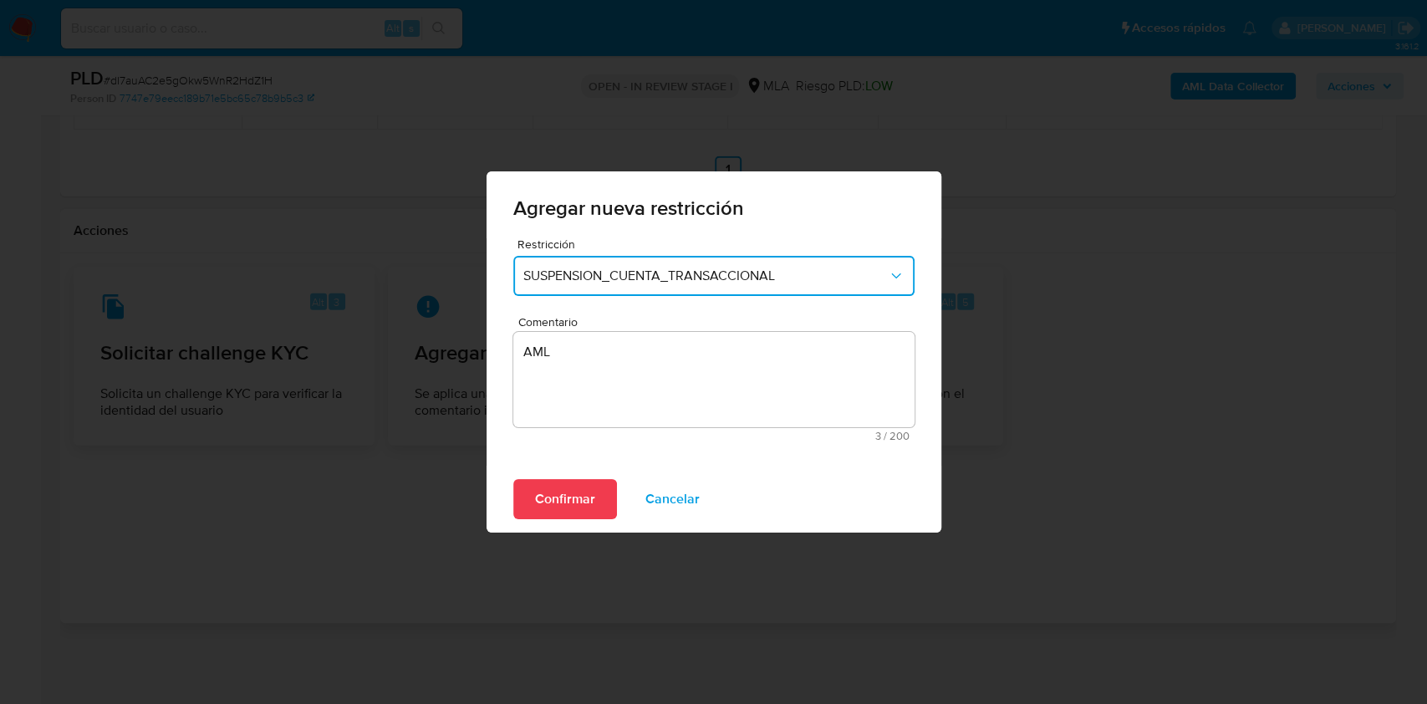
click at [586, 498] on span "Confirmar" at bounding box center [565, 499] width 60 height 37
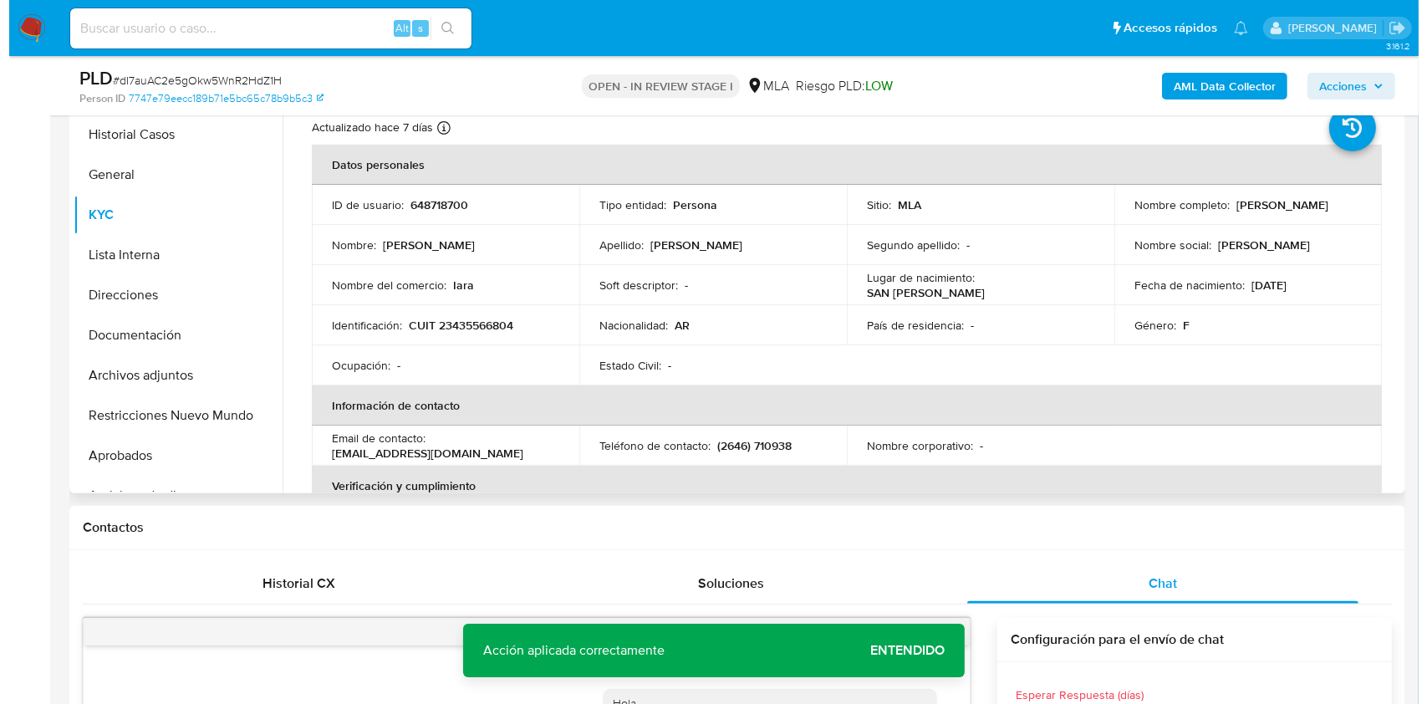
scroll to position [365, 0]
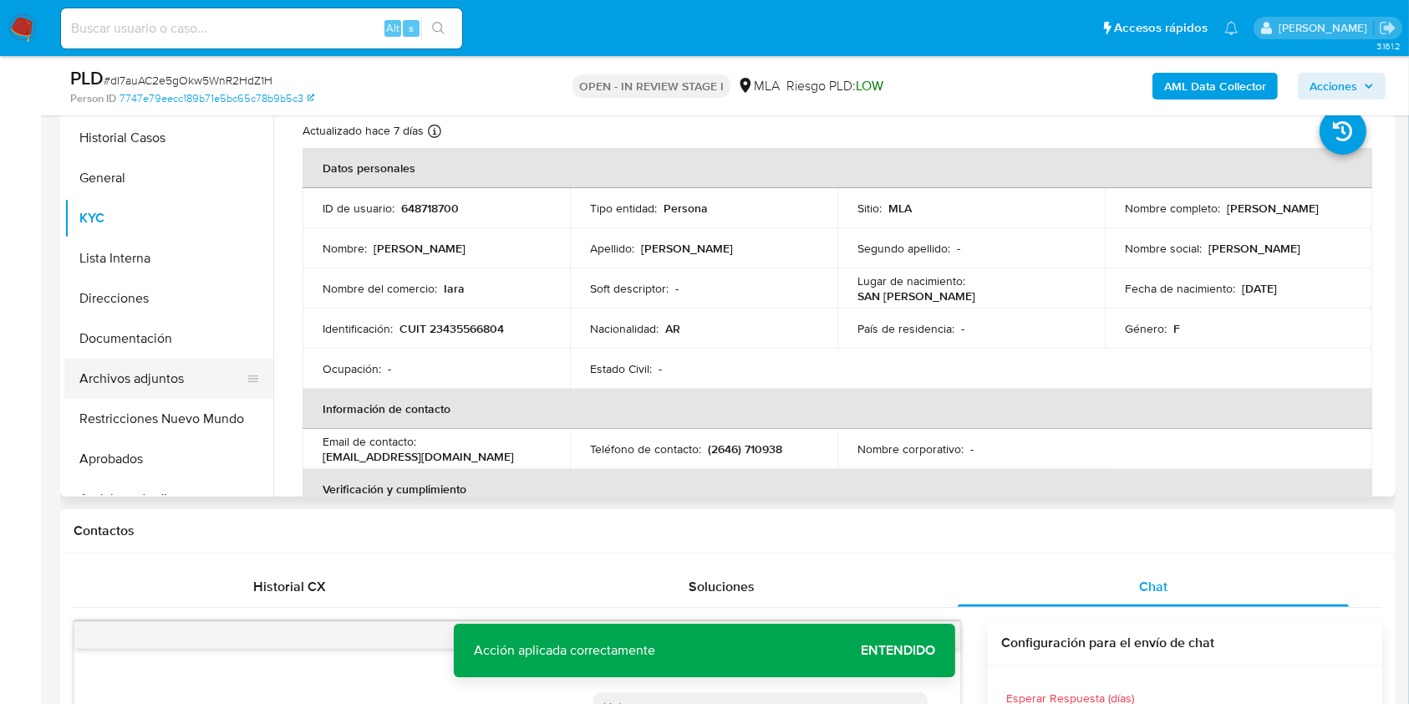
click at [201, 376] on button "Archivos adjuntos" at bounding box center [162, 379] width 196 height 40
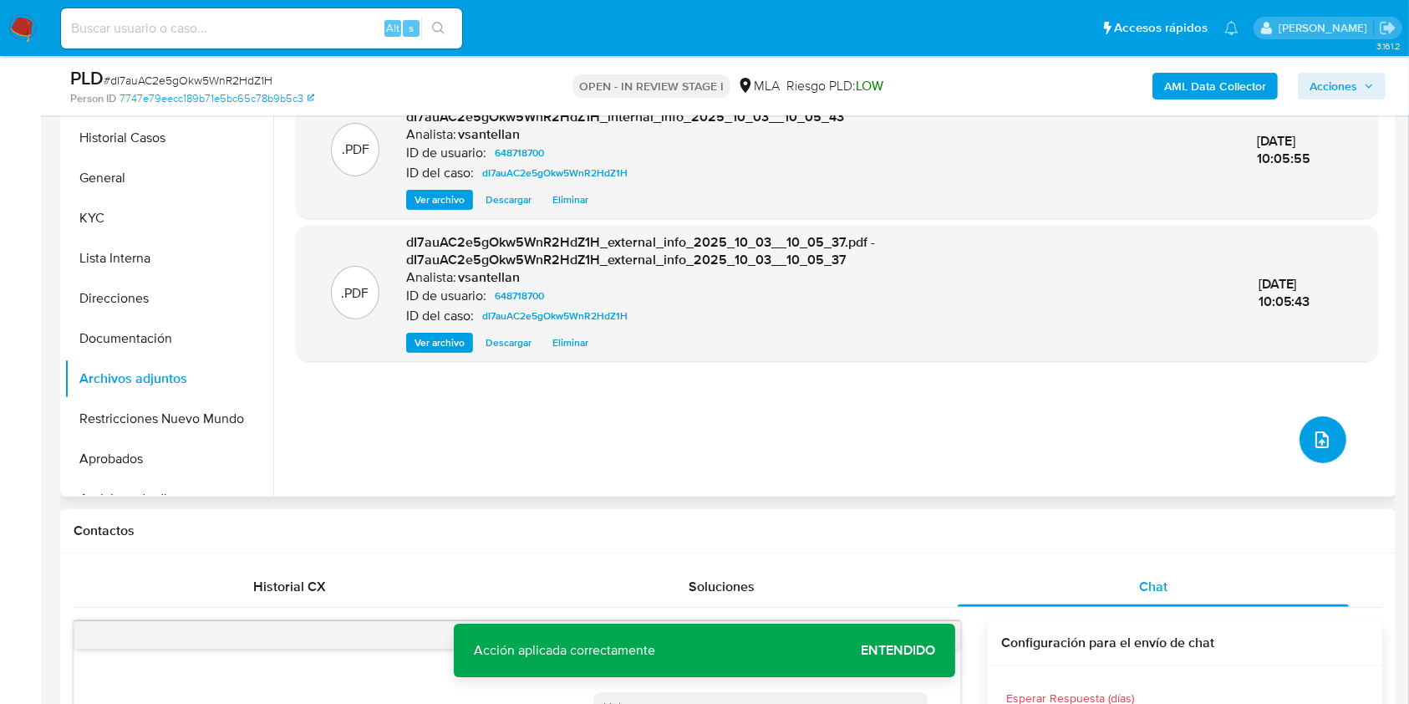
click at [1315, 435] on icon "upload-file" at bounding box center [1321, 439] width 13 height 17
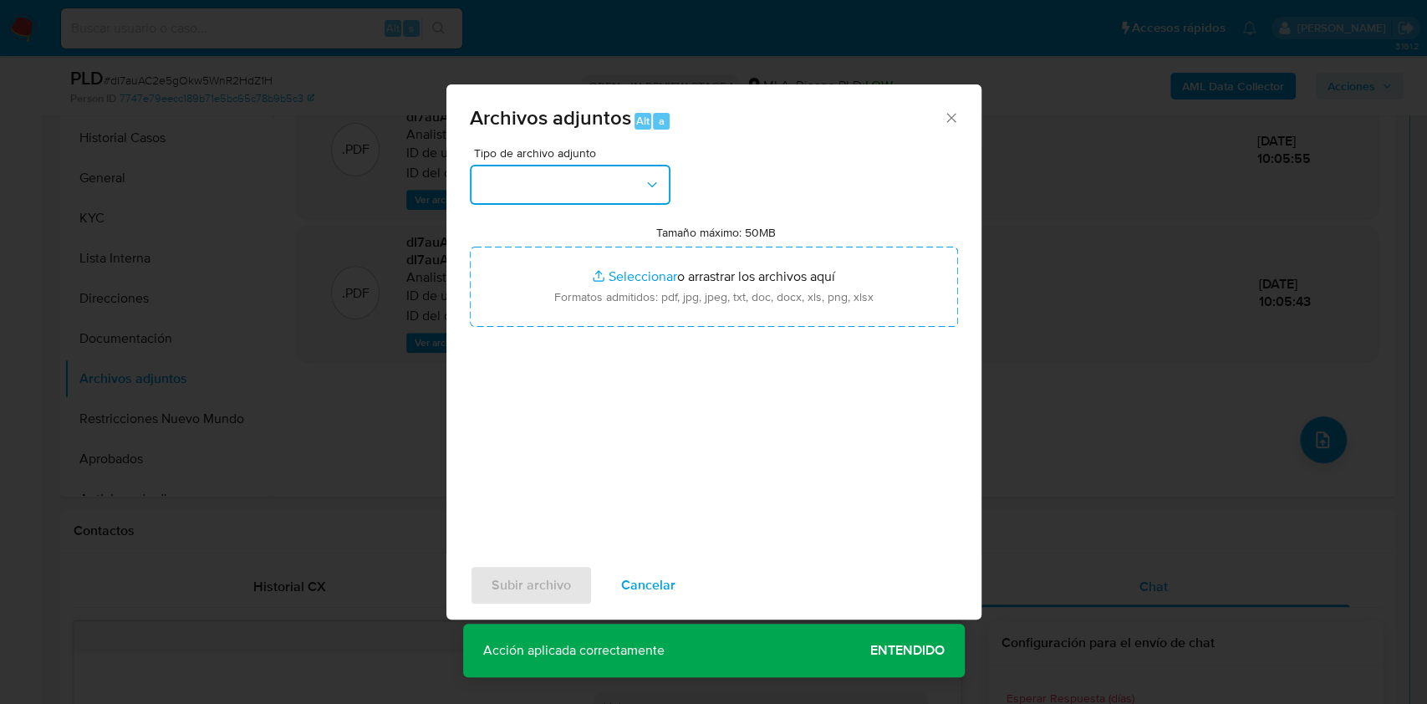
click at [606, 169] on button "button" at bounding box center [570, 185] width 201 height 40
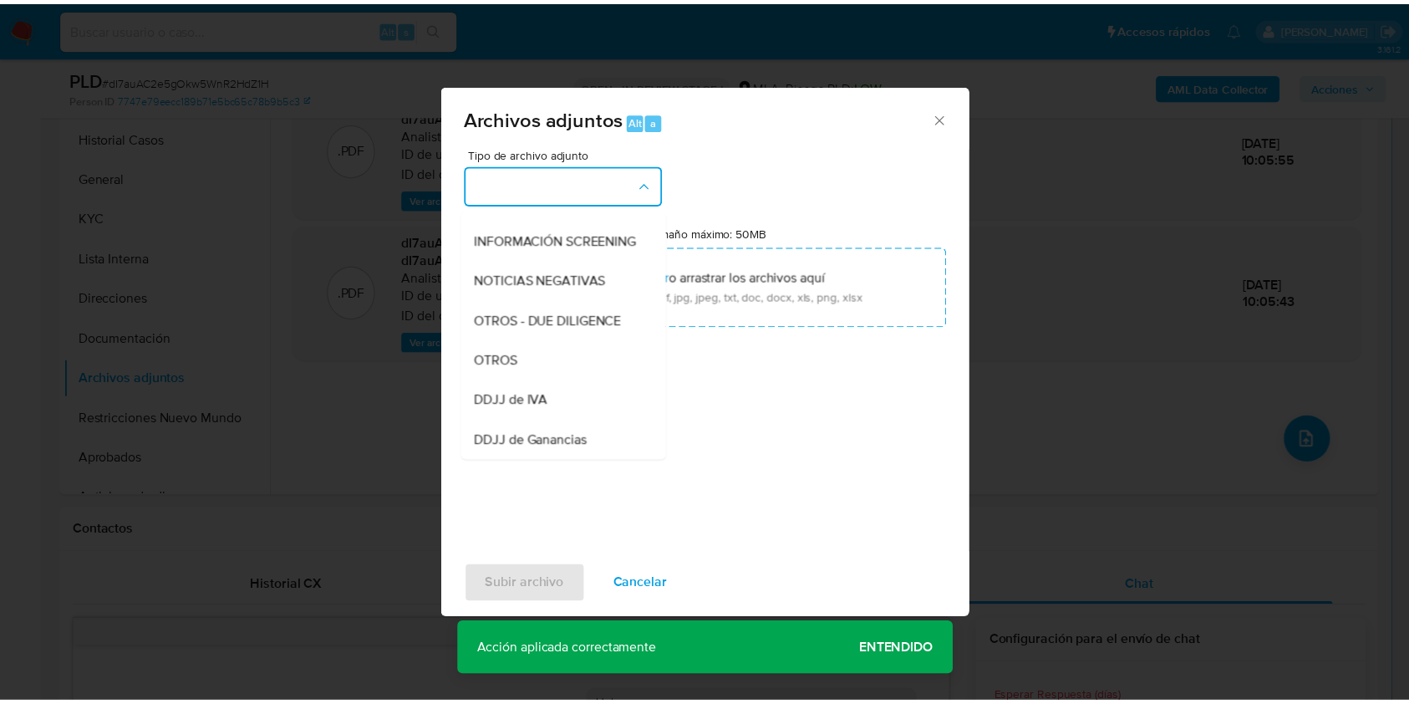
scroll to position [183, 0]
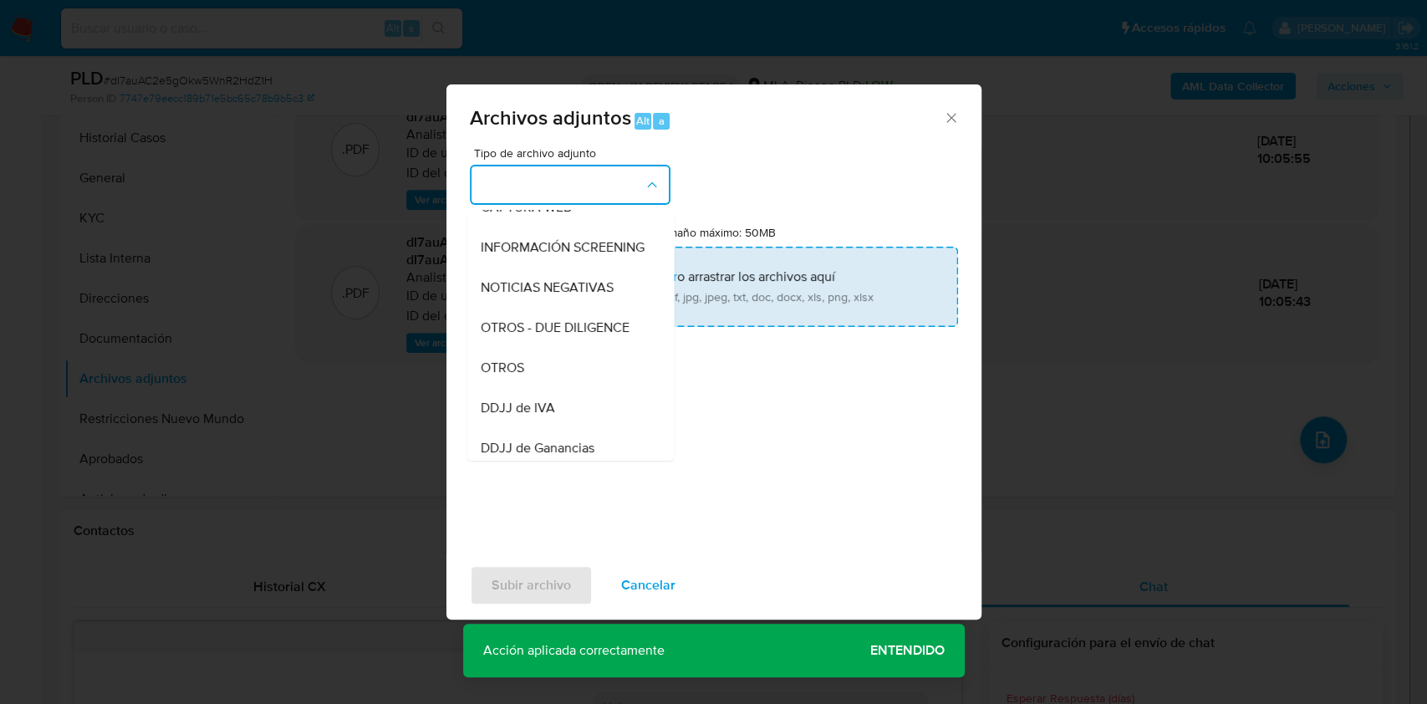
drag, startPoint x: 549, startPoint y: 374, endPoint x: 622, endPoint y: 293, distance: 108.3
click at [549, 374] on div "OTROS" at bounding box center [565, 368] width 170 height 40
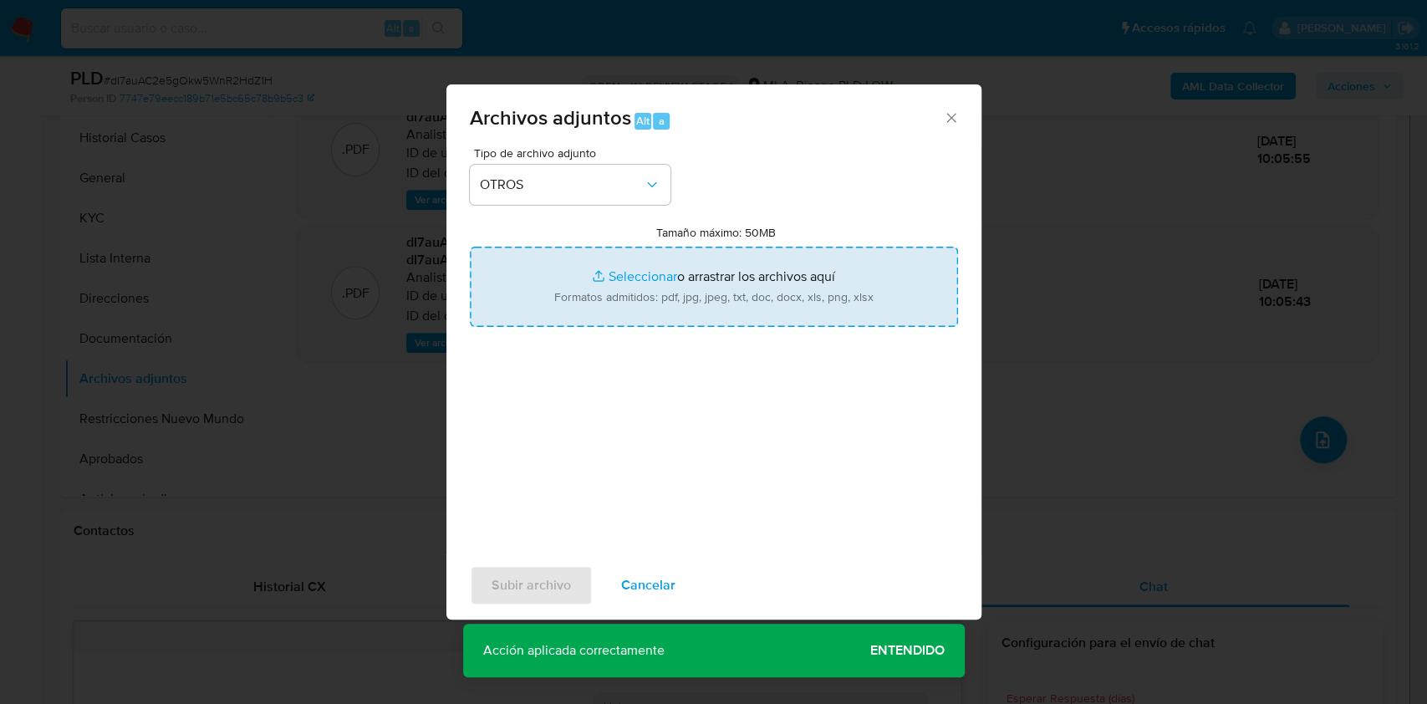
click at [622, 292] on input "Tamaño máximo: 50MB Seleccionar archivos" at bounding box center [714, 287] width 488 height 80
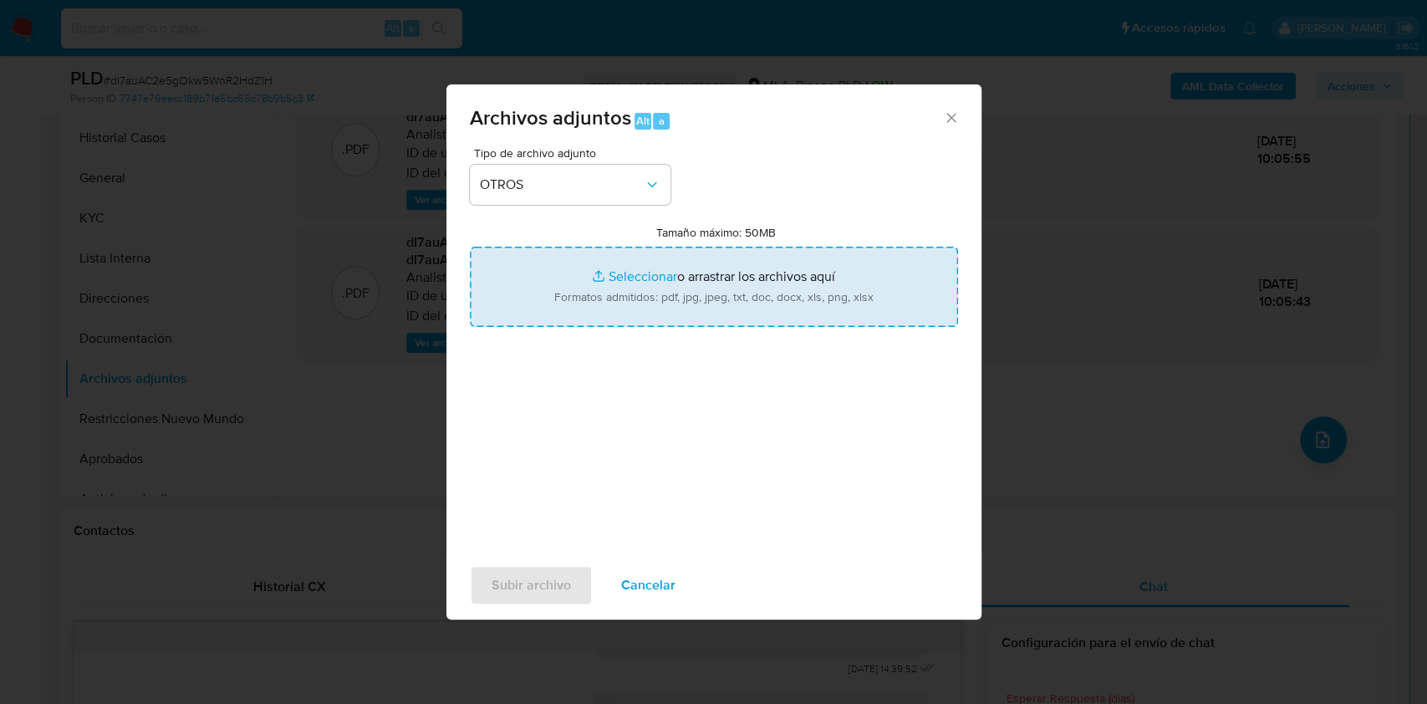
type input "C:\fakepath\Caselog dI7auAC2e5gOkw5WnR2HdZ1H_2025_09_17_20_56_44.docx"
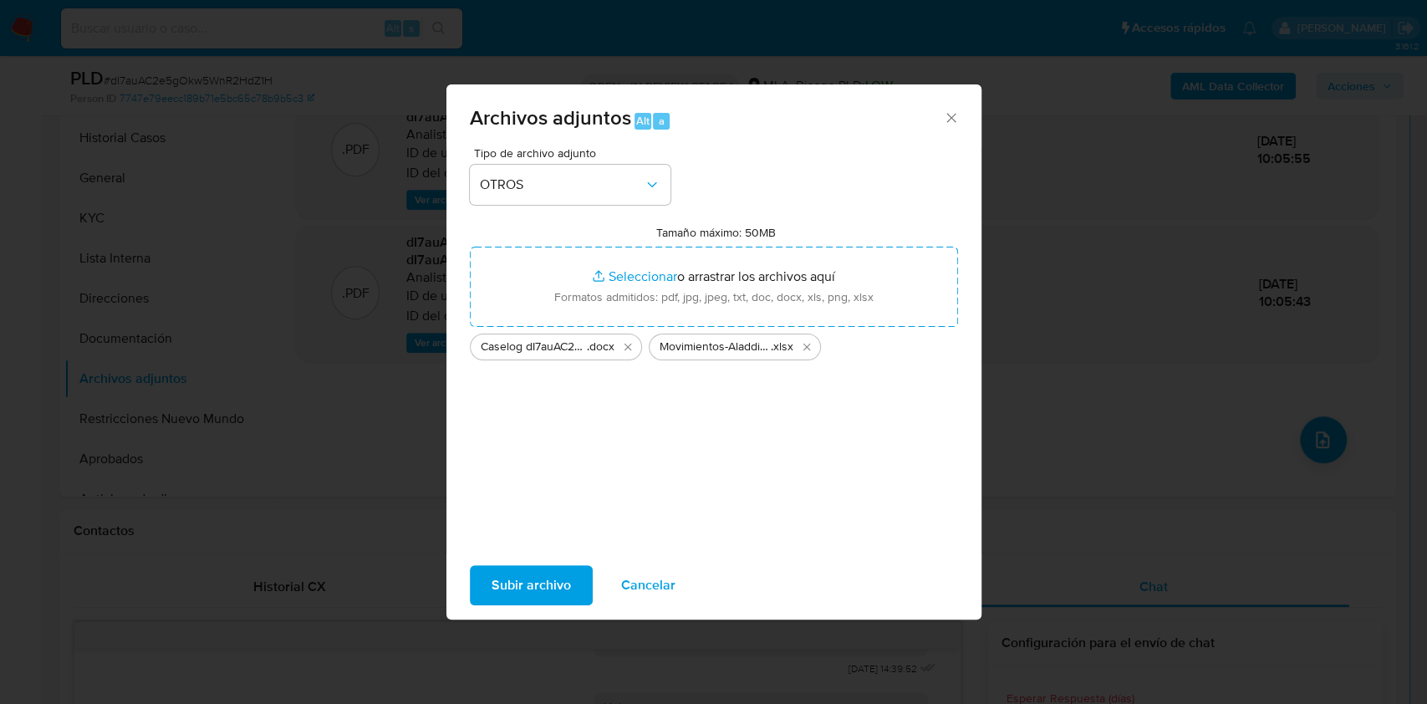
click at [536, 570] on span "Subir archivo" at bounding box center [530, 585] width 79 height 37
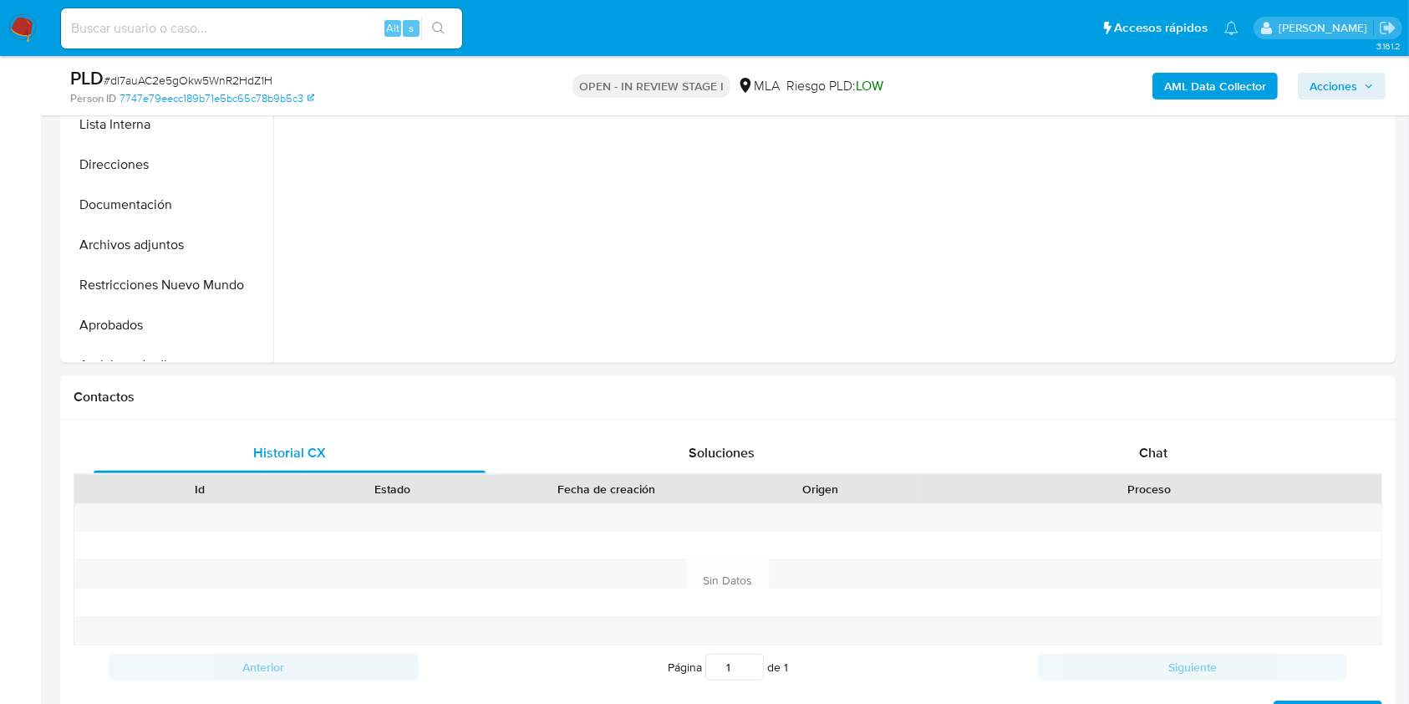
scroll to position [658, 0]
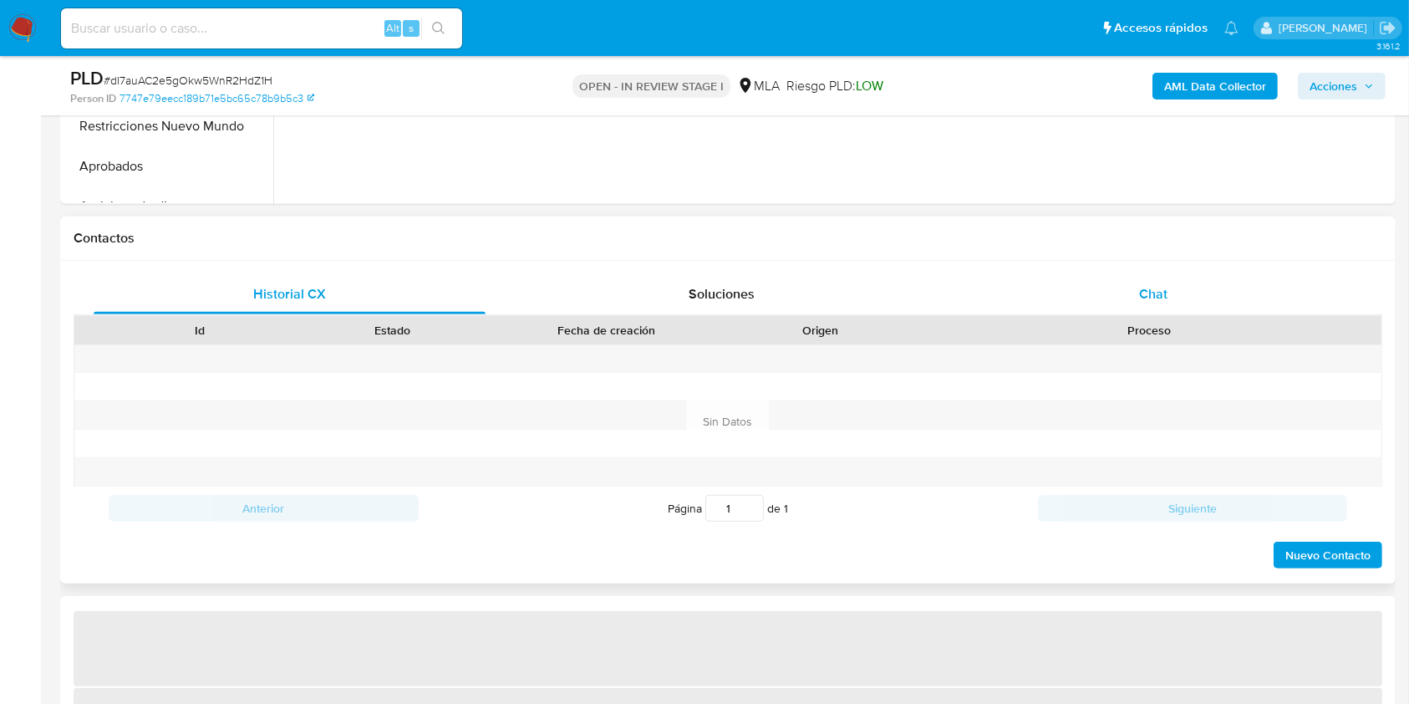
click at [1153, 313] on div "Historial CX Soluciones Chat Id Estado Fecha de creación Origen Proceso Anterio…" at bounding box center [728, 422] width 1309 height 296
click at [1153, 300] on span "Chat" at bounding box center [1153, 293] width 28 height 19
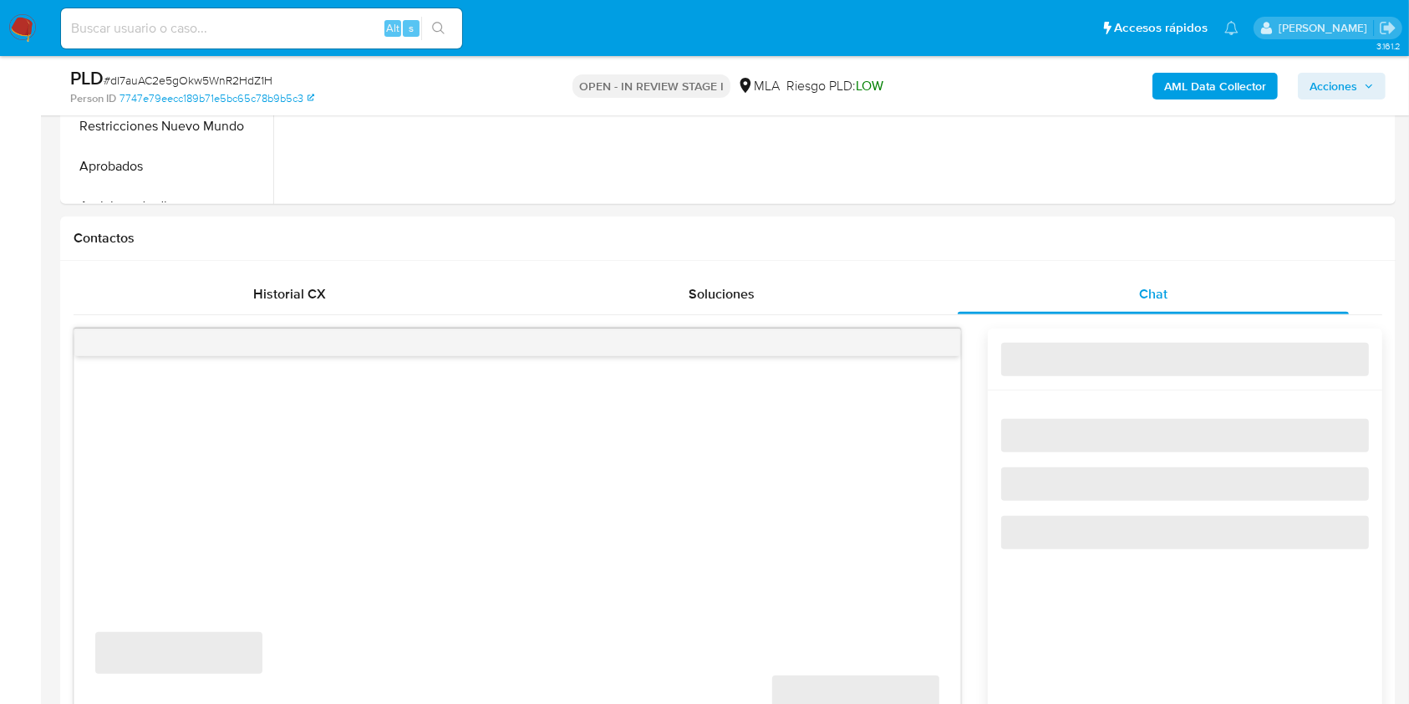
select select "10"
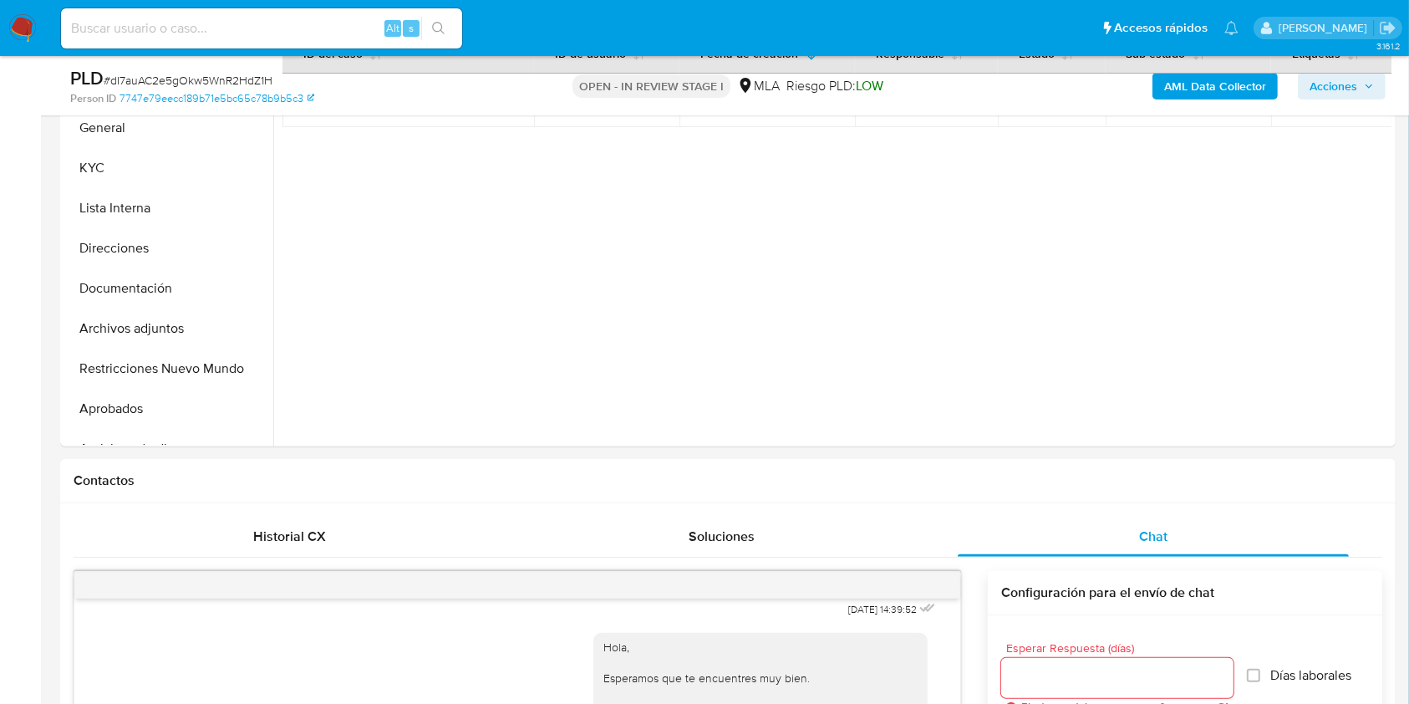
scroll to position [408, 0]
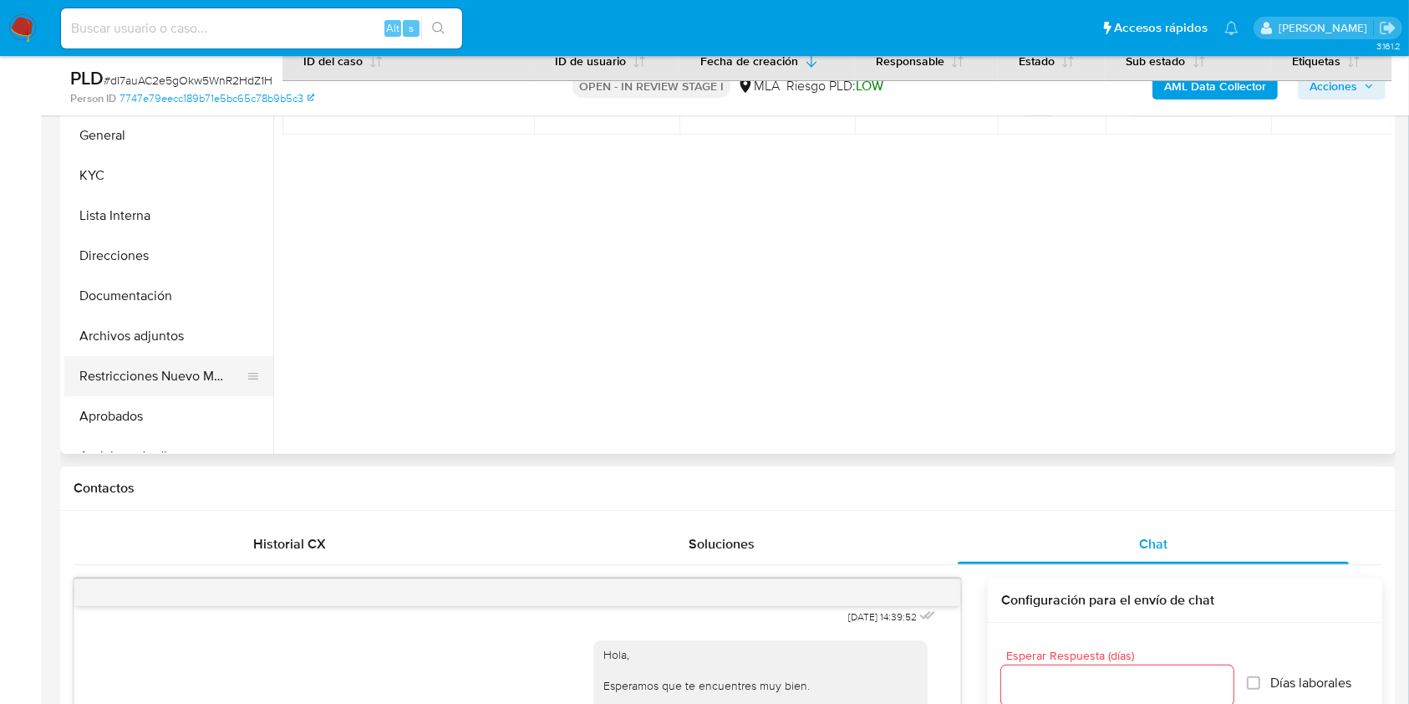
click at [137, 374] on button "Restricciones Nuevo Mundo" at bounding box center [162, 376] width 196 height 40
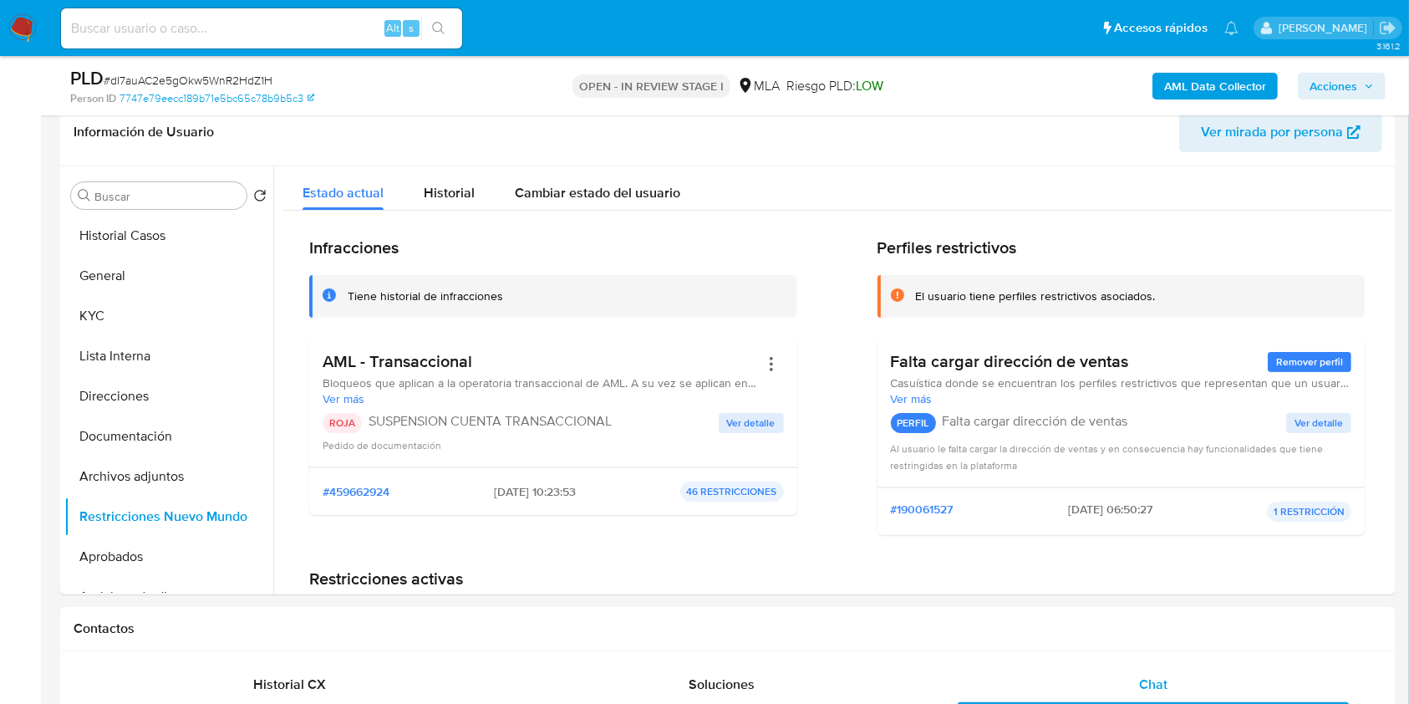
scroll to position [263, 0]
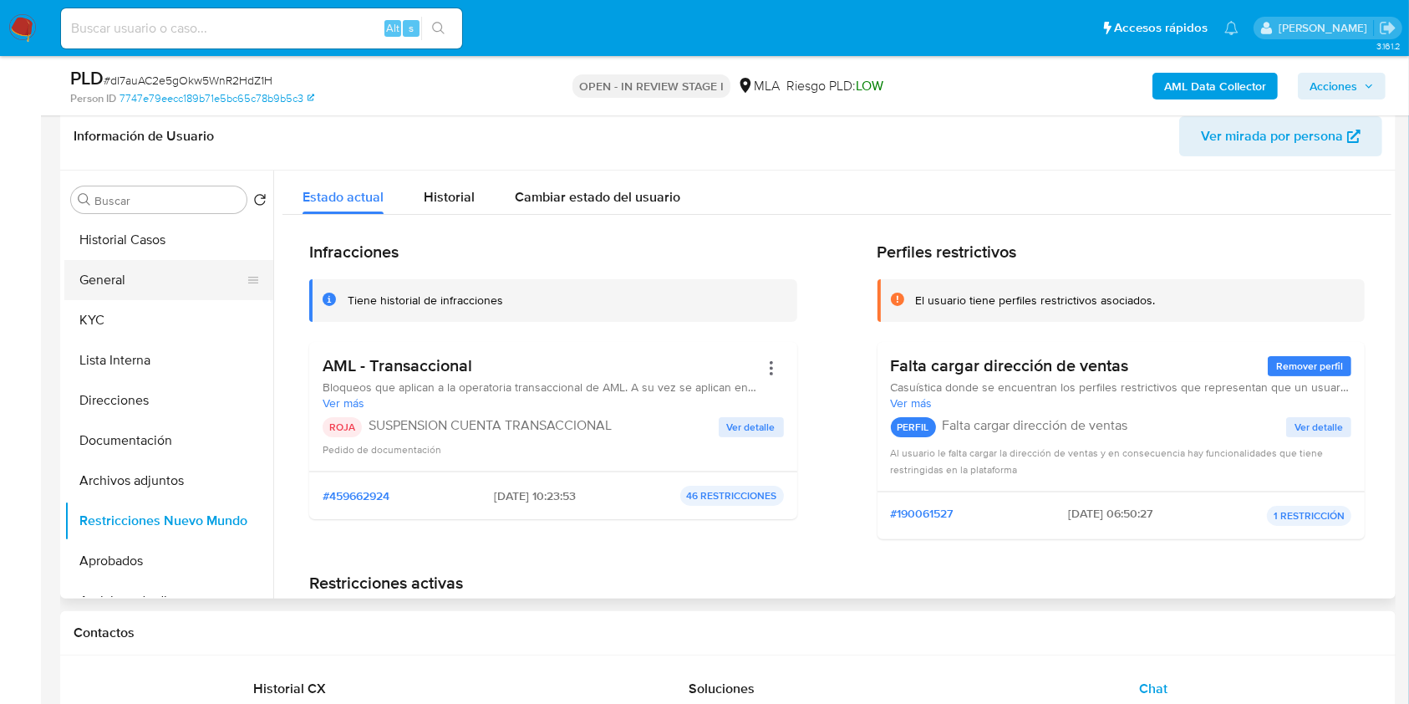
click at [173, 272] on button "General" at bounding box center [162, 280] width 196 height 40
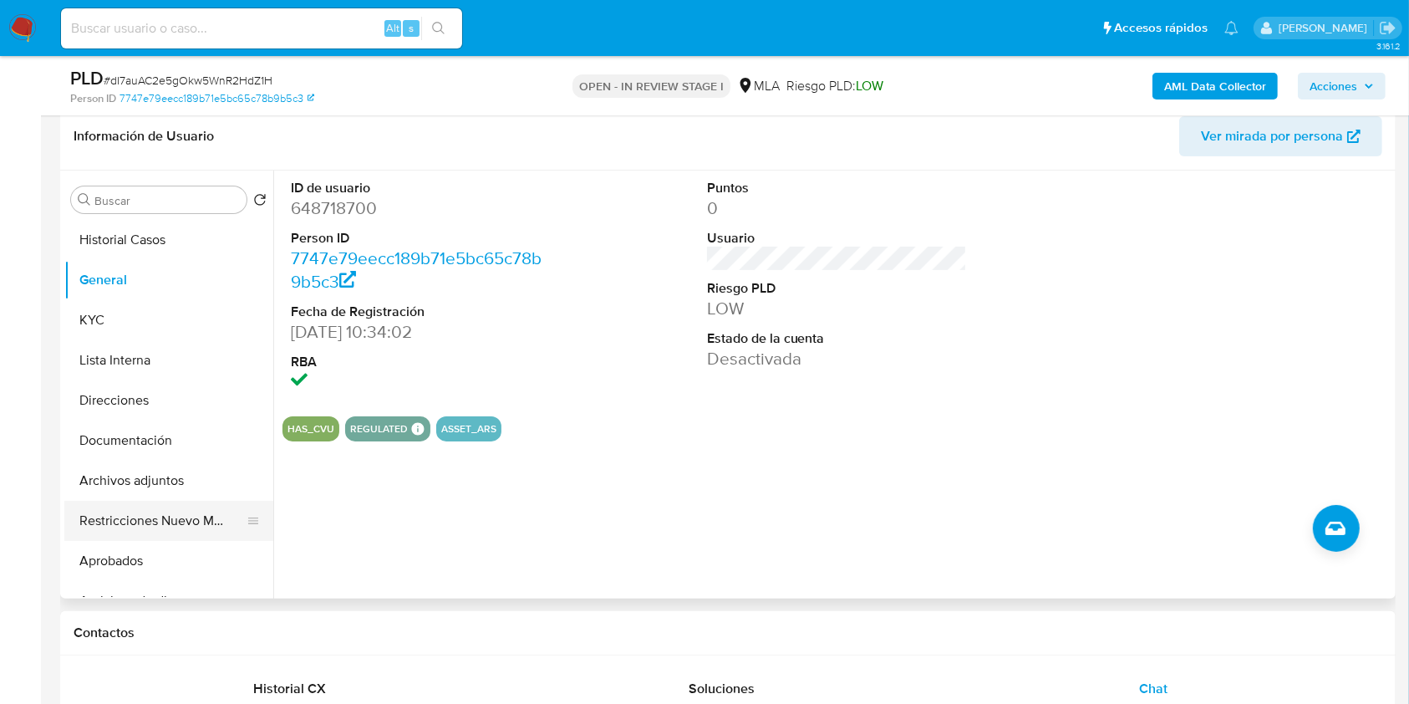
click at [136, 516] on button "Restricciones Nuevo Mundo" at bounding box center [162, 521] width 196 height 40
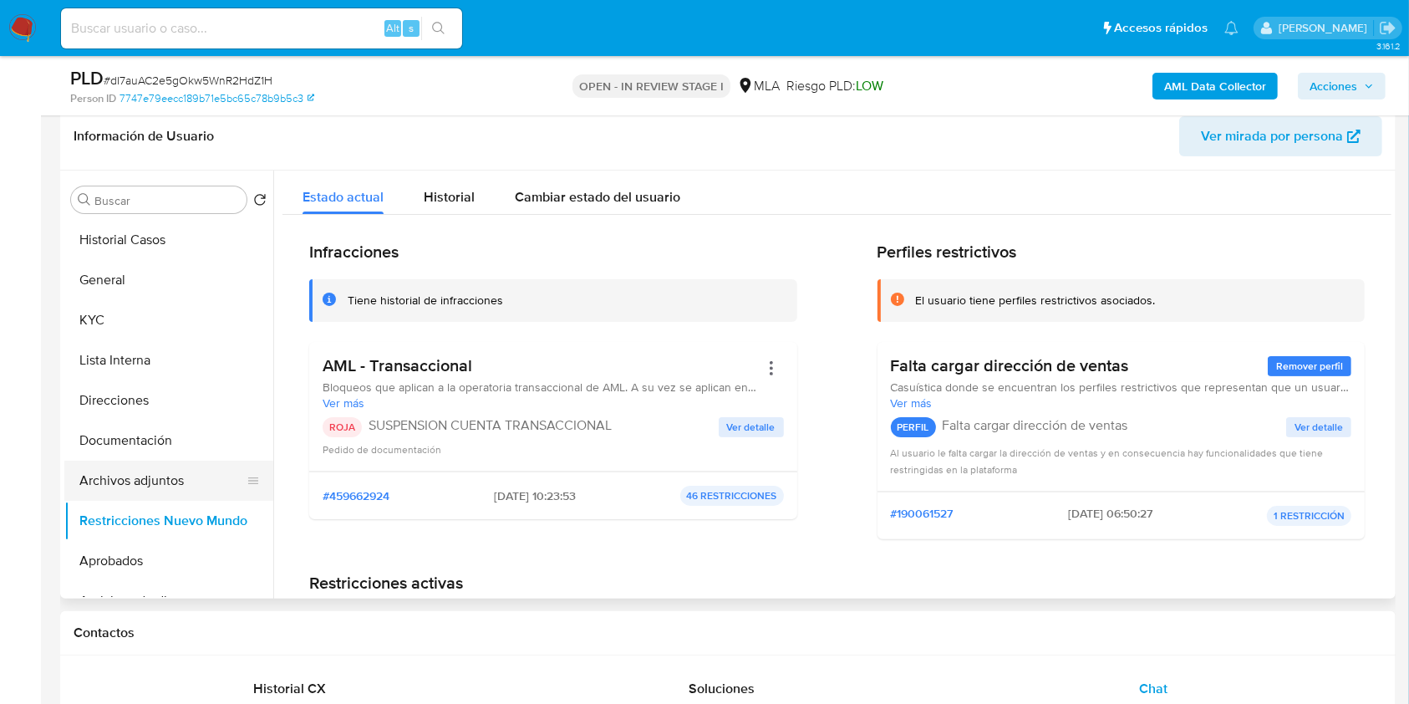
click at [151, 481] on button "Archivos adjuntos" at bounding box center [162, 480] width 196 height 40
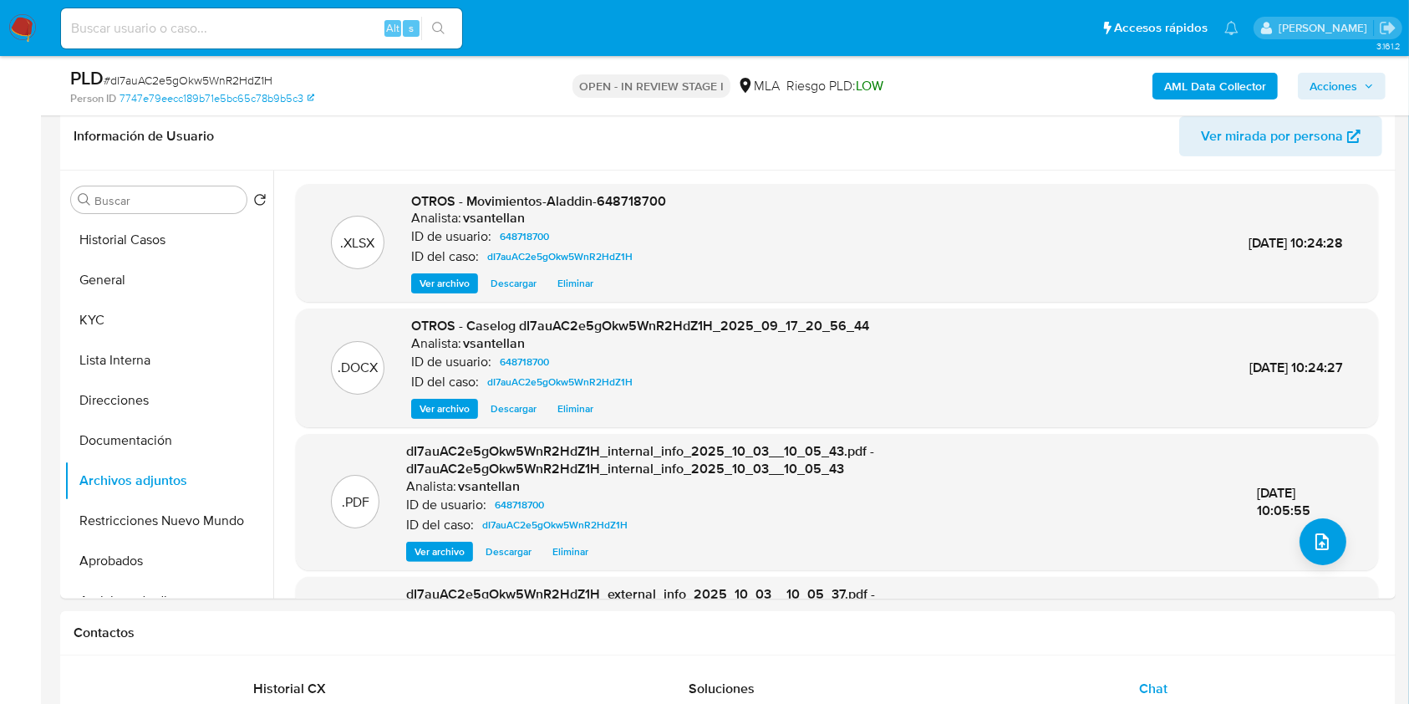
click at [1331, 89] on span "Acciones" at bounding box center [1334, 86] width 48 height 27
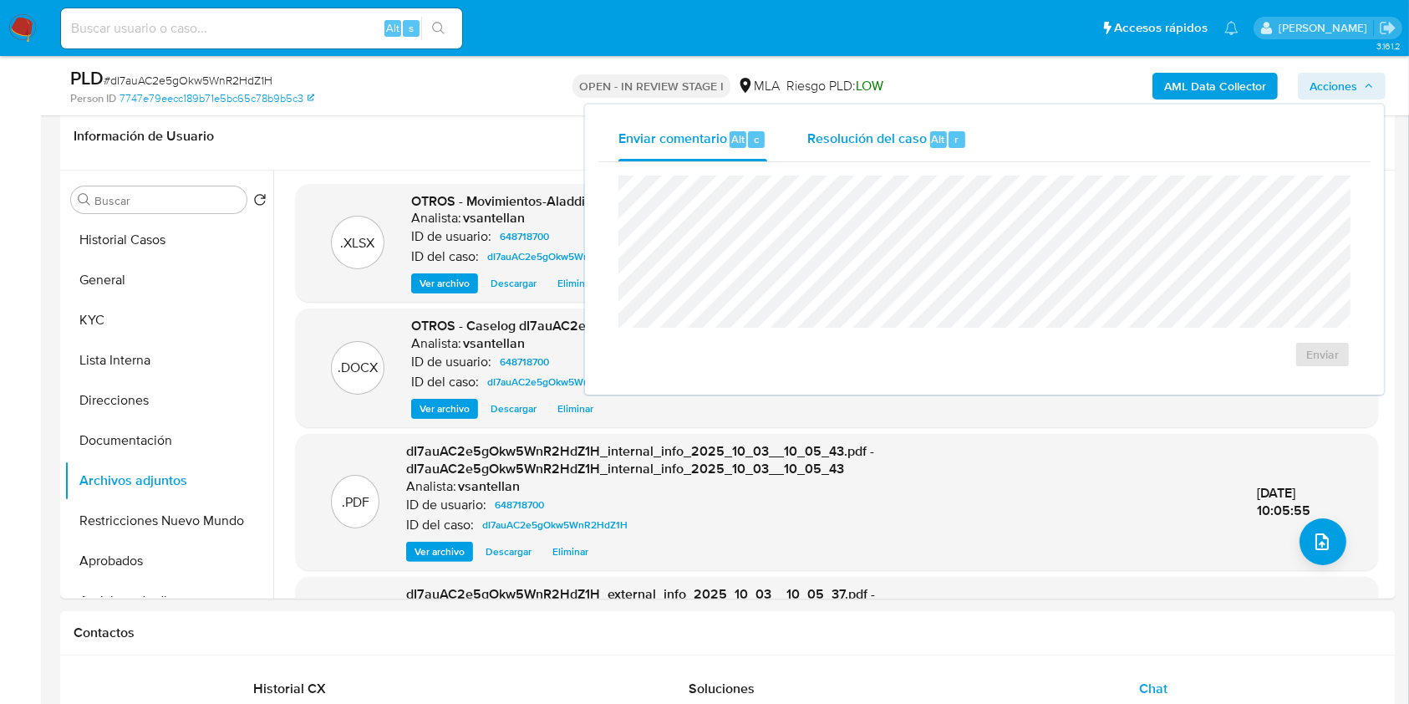
click at [860, 144] on span "Resolución del caso" at bounding box center [867, 138] width 120 height 19
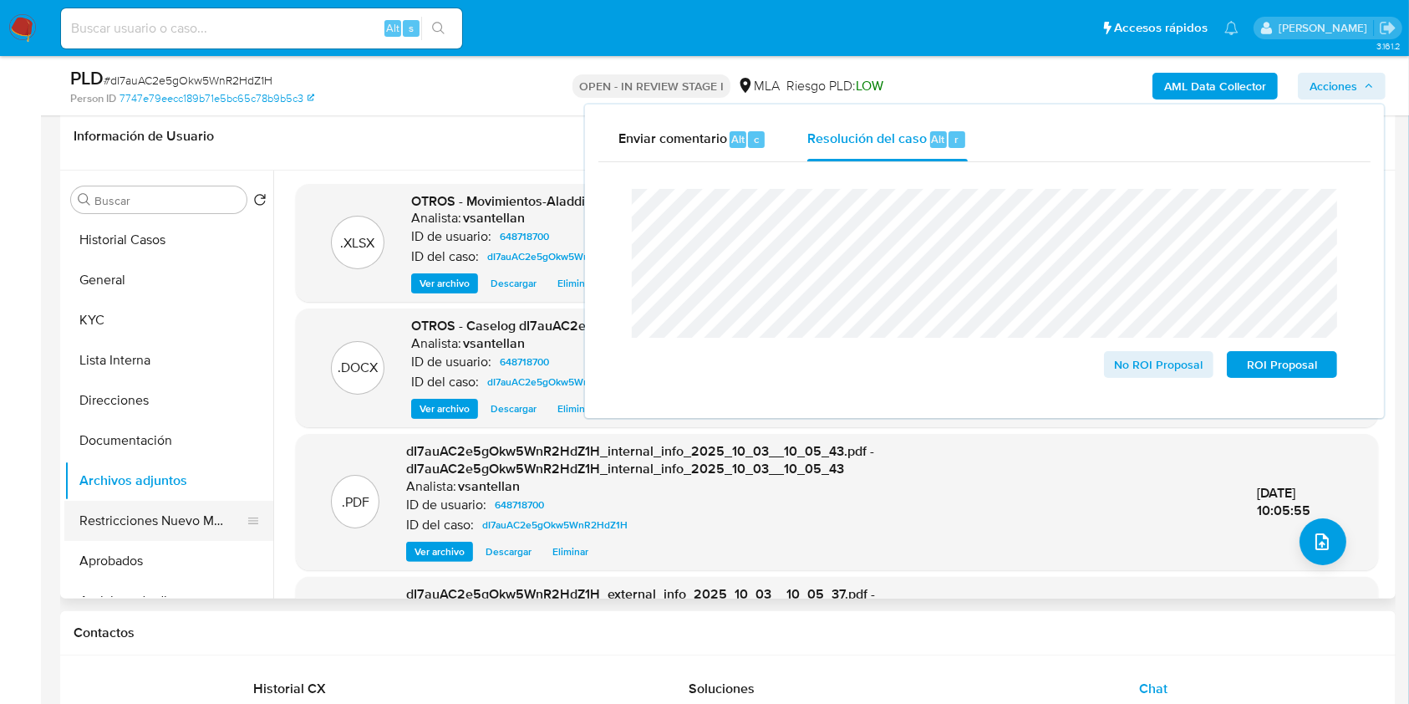
click at [163, 511] on button "Restricciones Nuevo Mundo" at bounding box center [162, 521] width 196 height 40
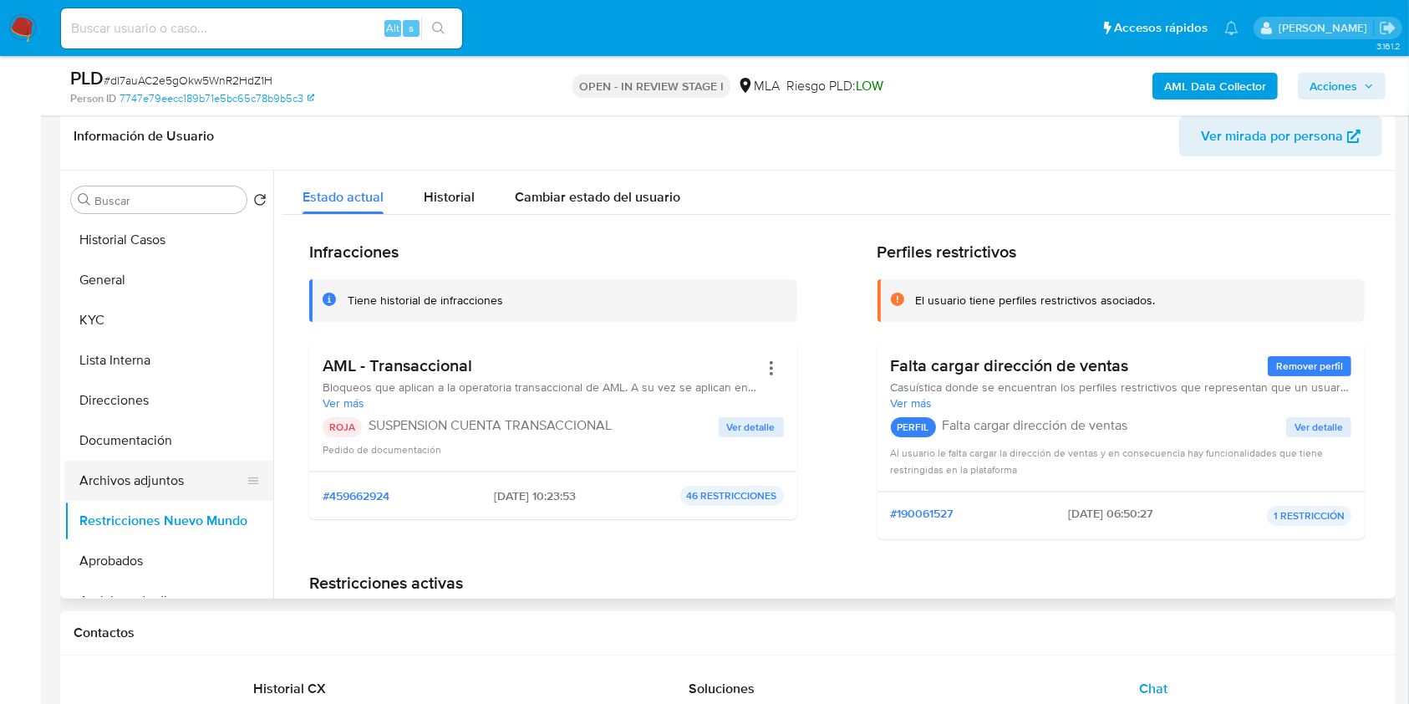
click at [145, 468] on button "Archivos adjuntos" at bounding box center [162, 480] width 196 height 40
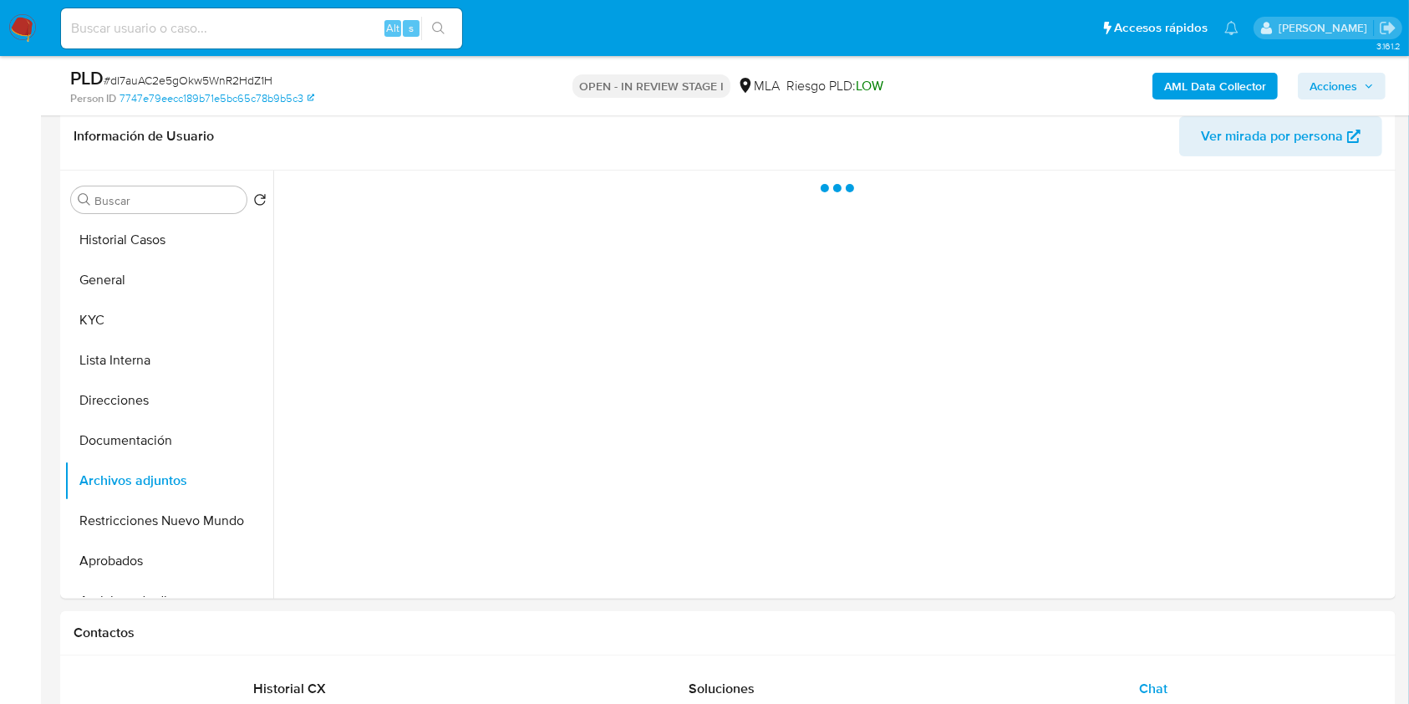
click at [1333, 82] on span "Acciones" at bounding box center [1334, 86] width 48 height 27
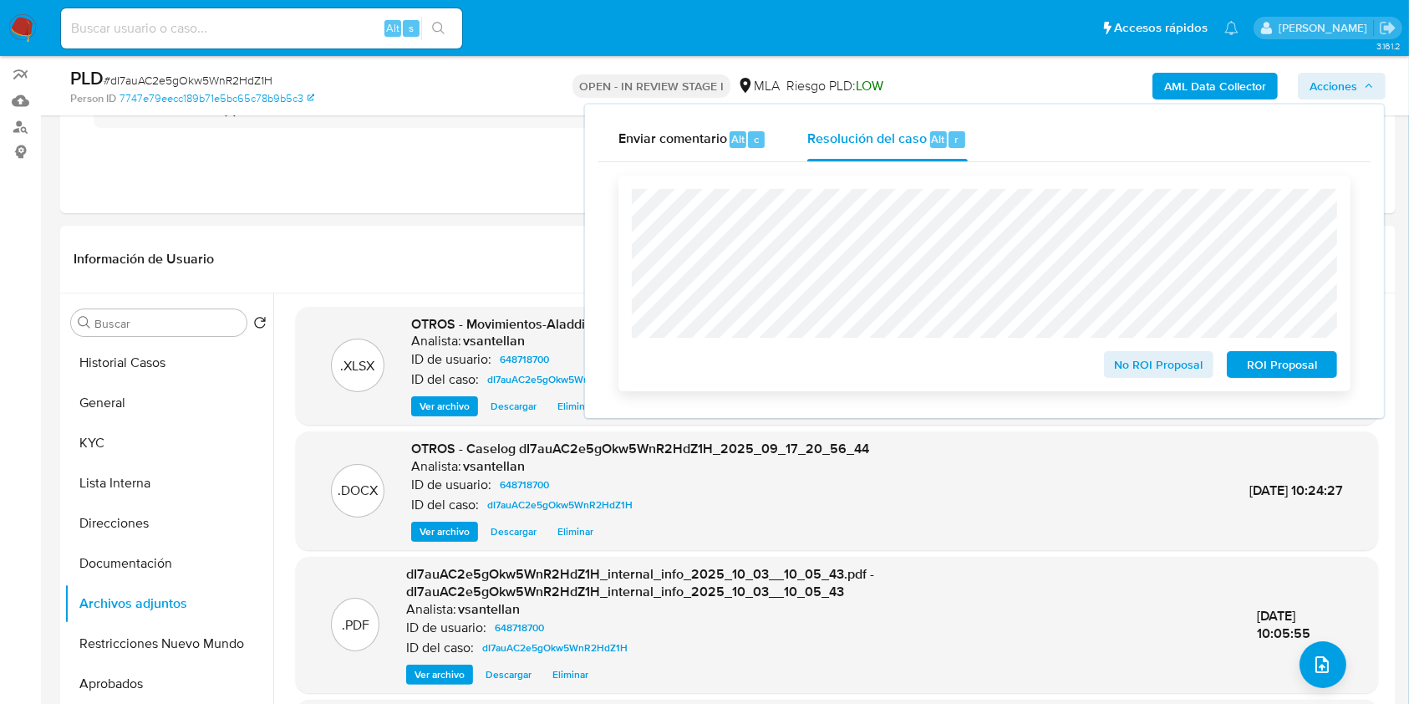
scroll to position [144, 0]
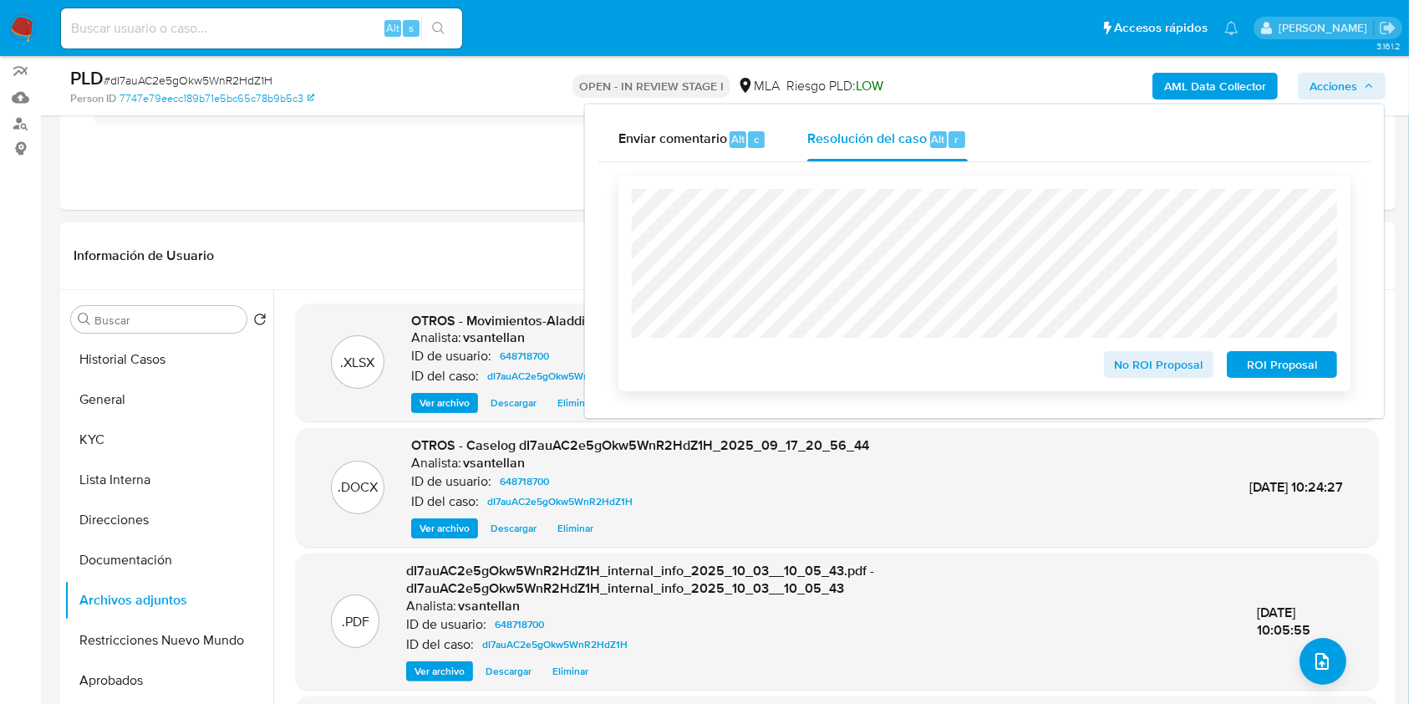
click at [1264, 361] on span "ROI Proposal" at bounding box center [1281, 364] width 87 height 23
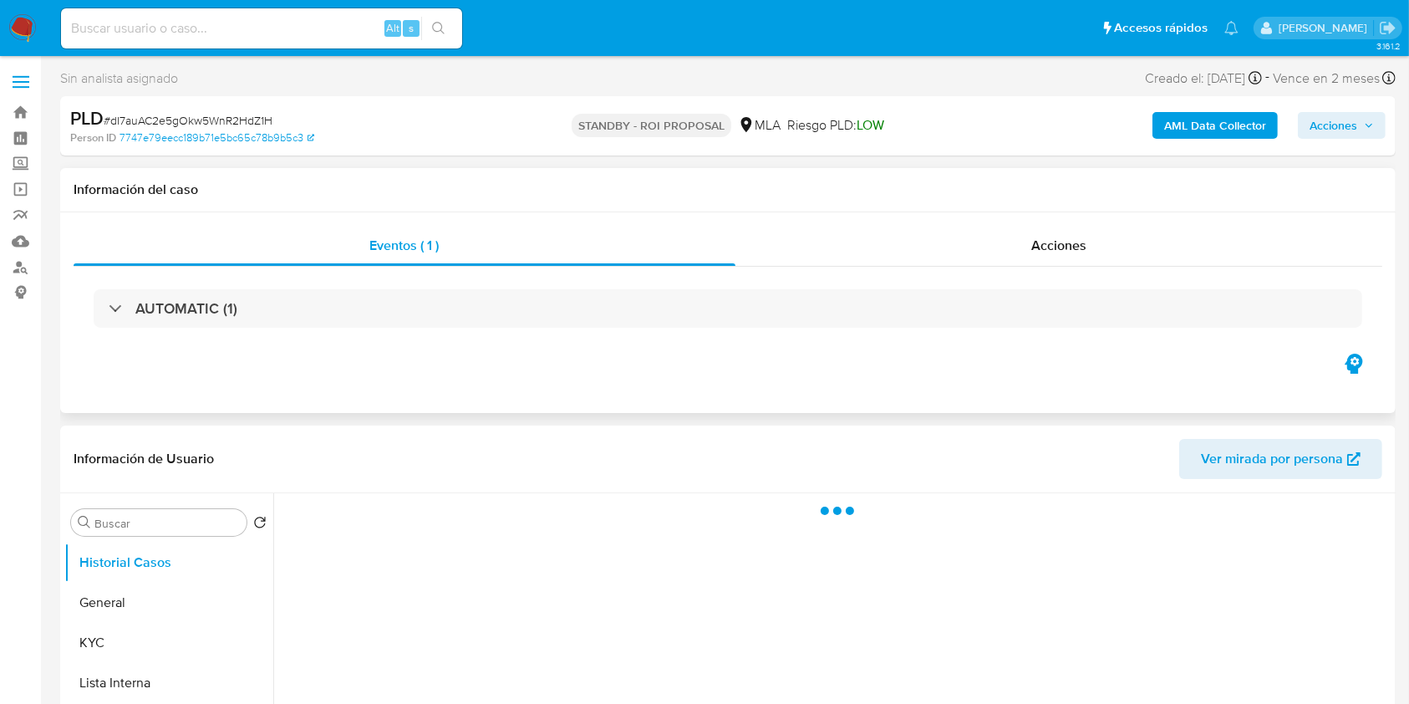
select select "10"
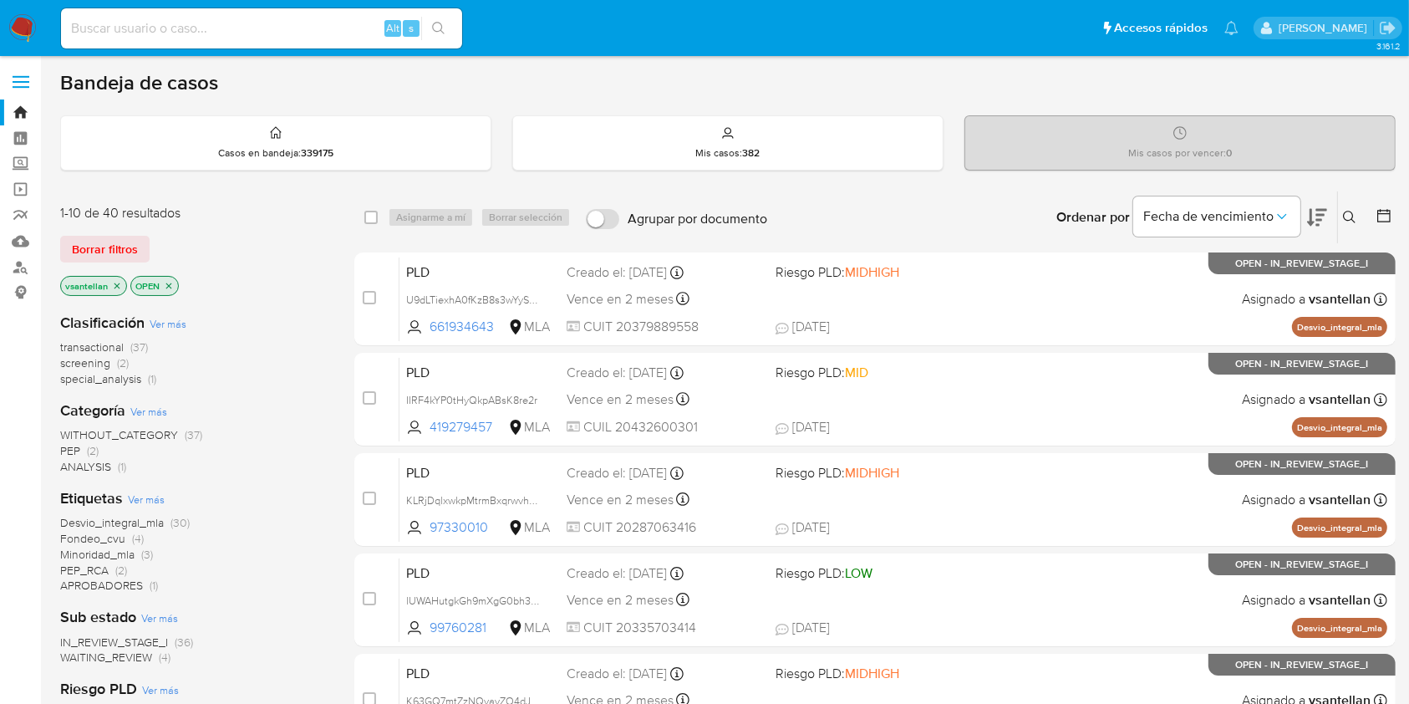
drag, startPoint x: 1350, startPoint y: 217, endPoint x: 1331, endPoint y: 231, distance: 22.7
click at [1350, 217] on icon at bounding box center [1349, 217] width 13 height 13
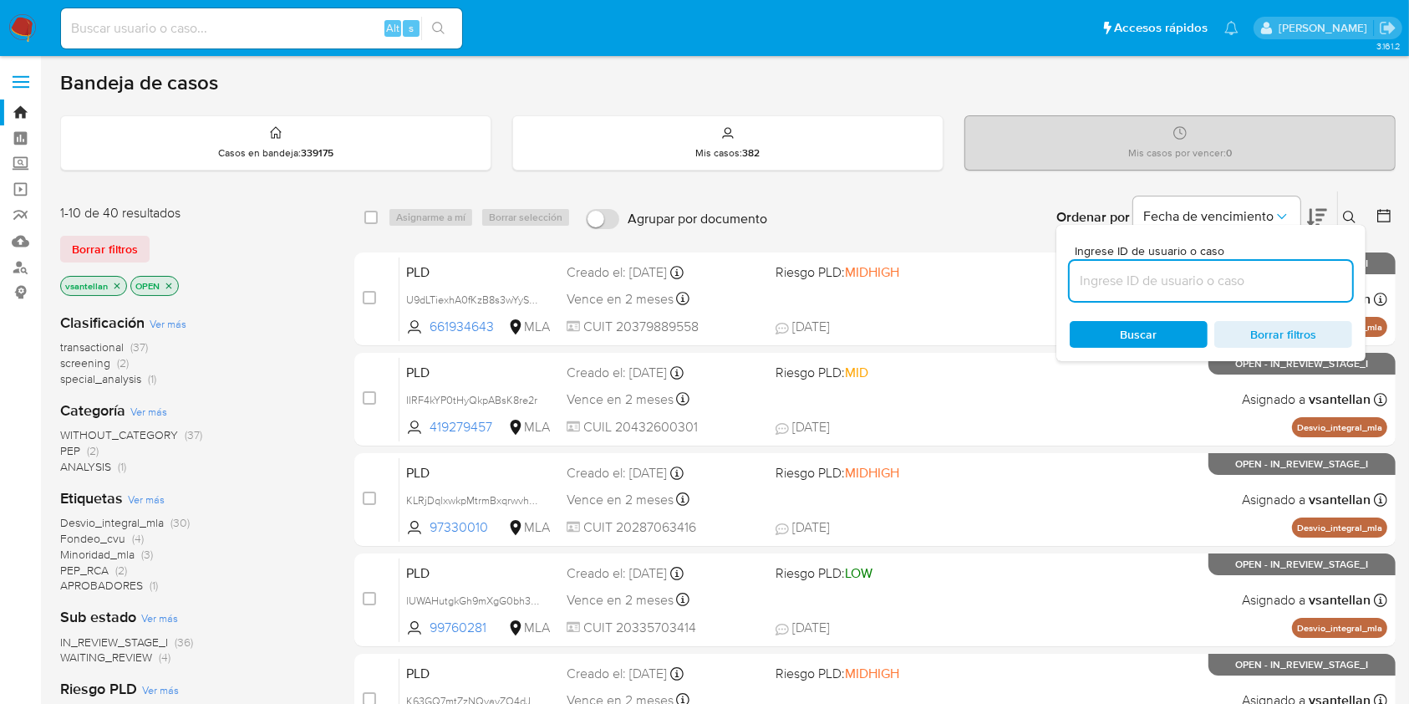
drag, startPoint x: 1253, startPoint y: 280, endPoint x: 1272, endPoint y: 253, distance: 32.9
click at [1253, 280] on input at bounding box center [1211, 281] width 282 height 22
type input "1447245100"
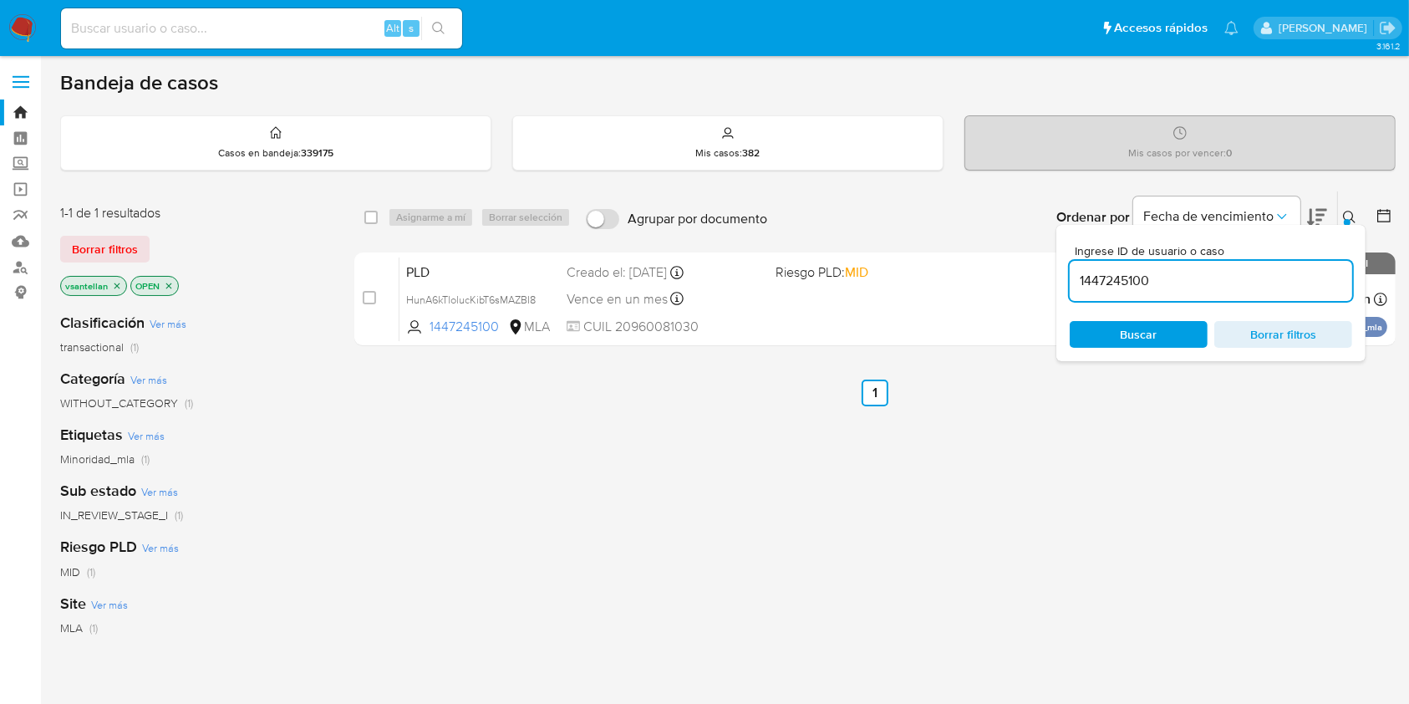
click at [1350, 212] on icon at bounding box center [1349, 217] width 13 height 13
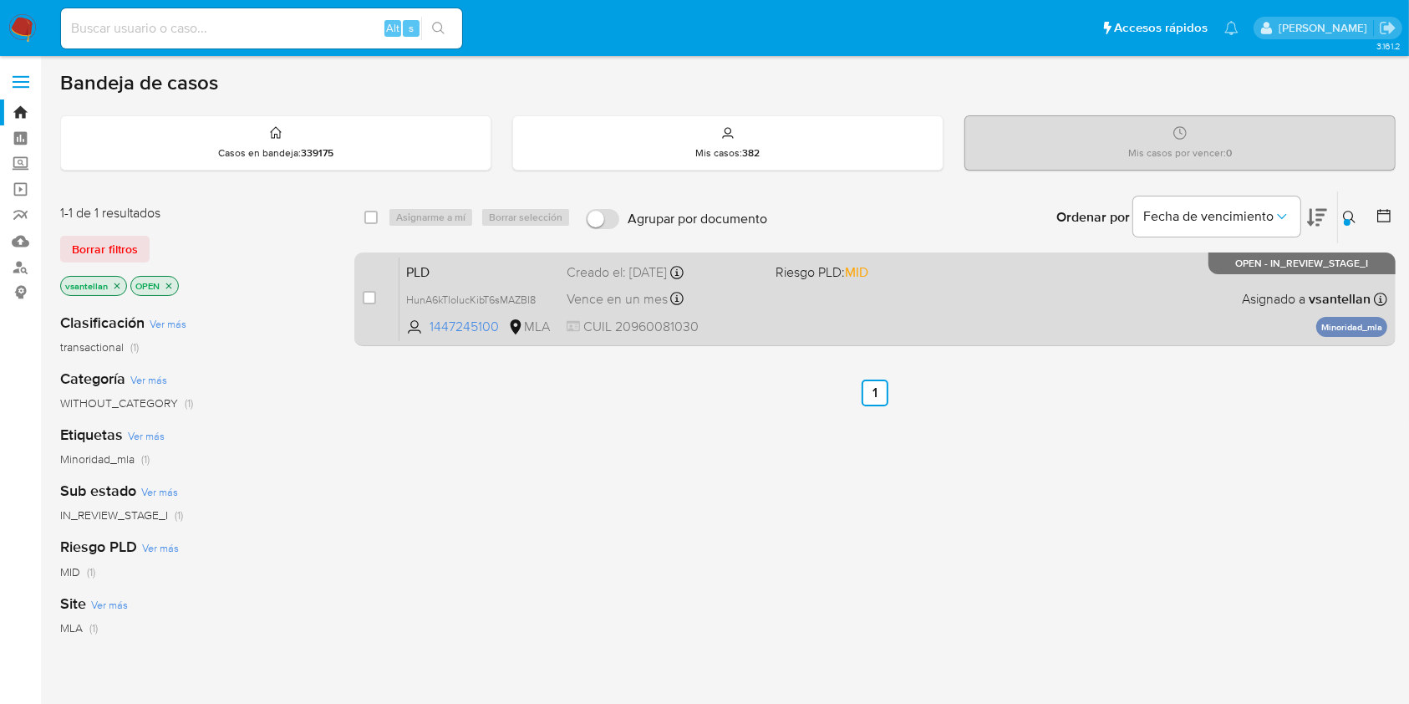
click at [1105, 305] on div "PLD HunA6kTlolucKibT6sMAZBI8 1447245100 MLA Riesgo PLD: MID Creado el: 12/09/20…" at bounding box center [893, 299] width 988 height 84
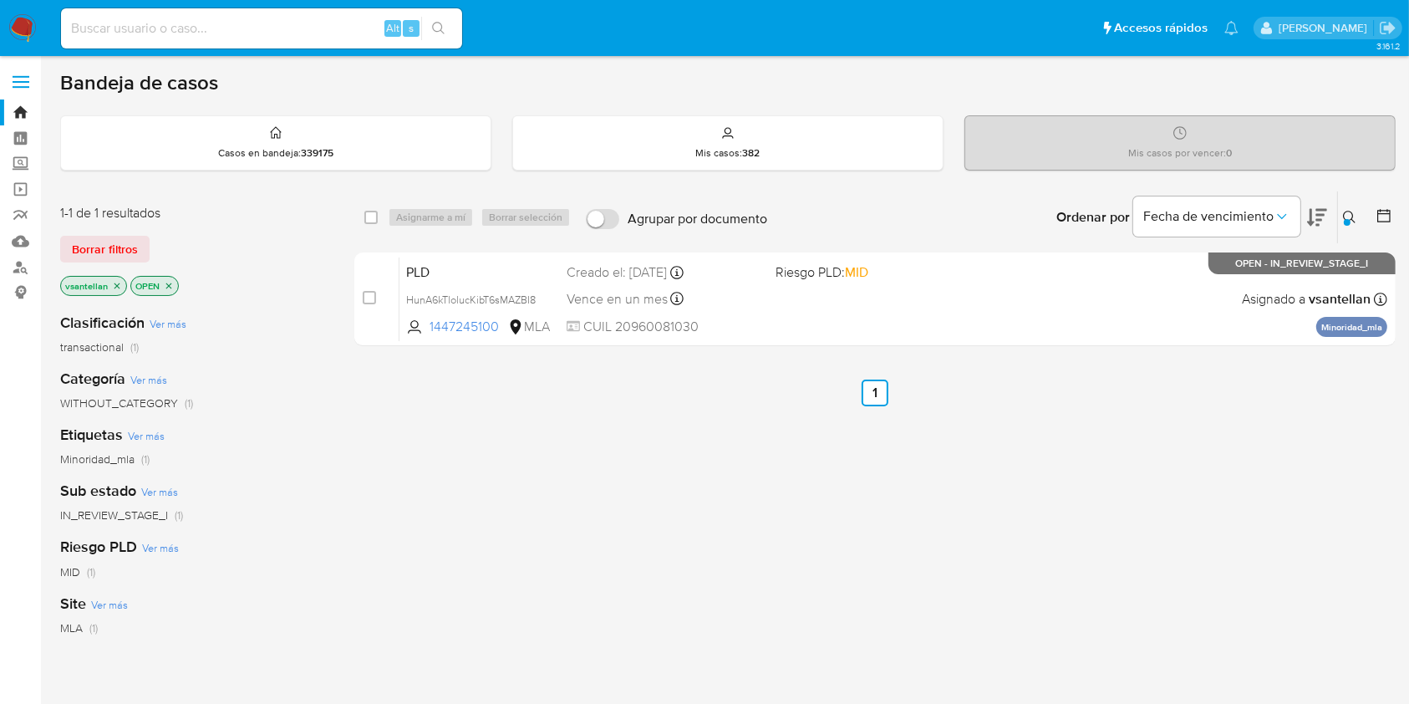
click at [27, 26] on img at bounding box center [22, 28] width 28 height 28
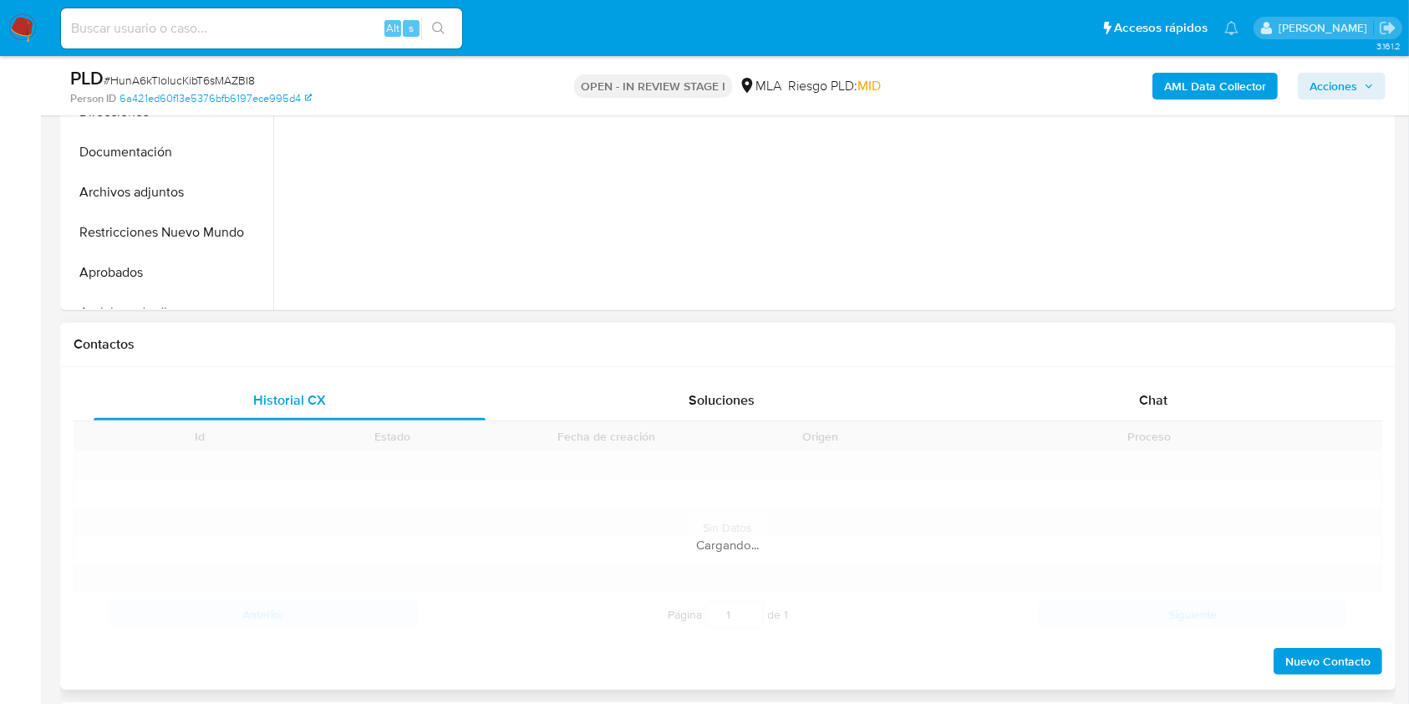
scroll to position [557, 0]
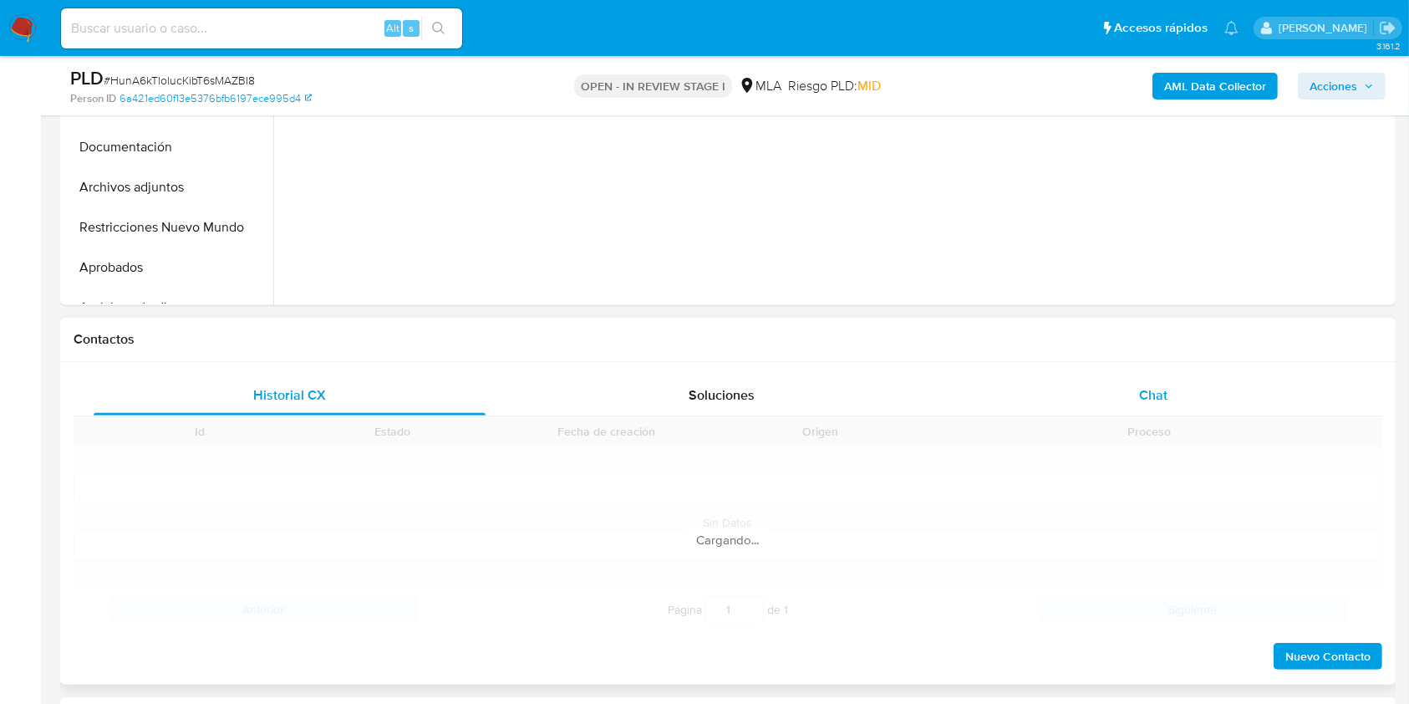
click at [1179, 384] on div "Chat" at bounding box center [1154, 395] width 392 height 40
select select "10"
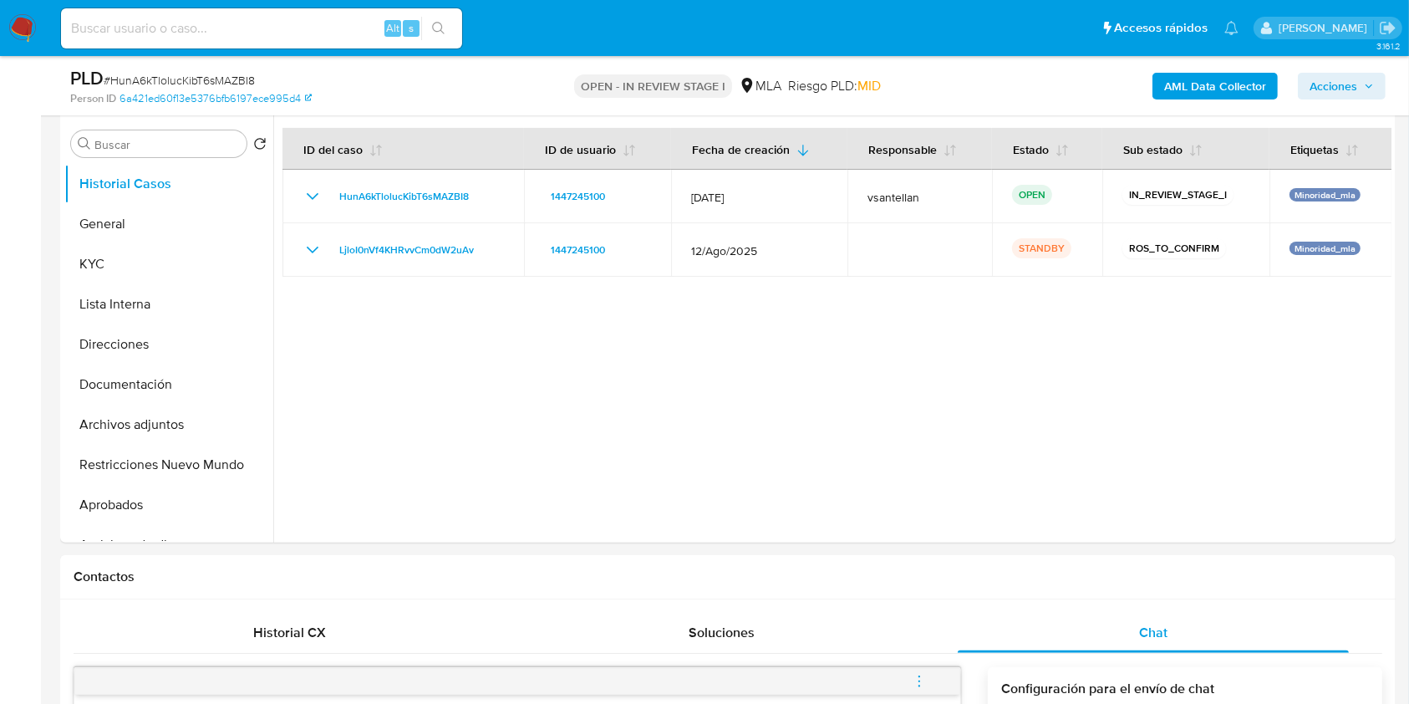
scroll to position [267, 0]
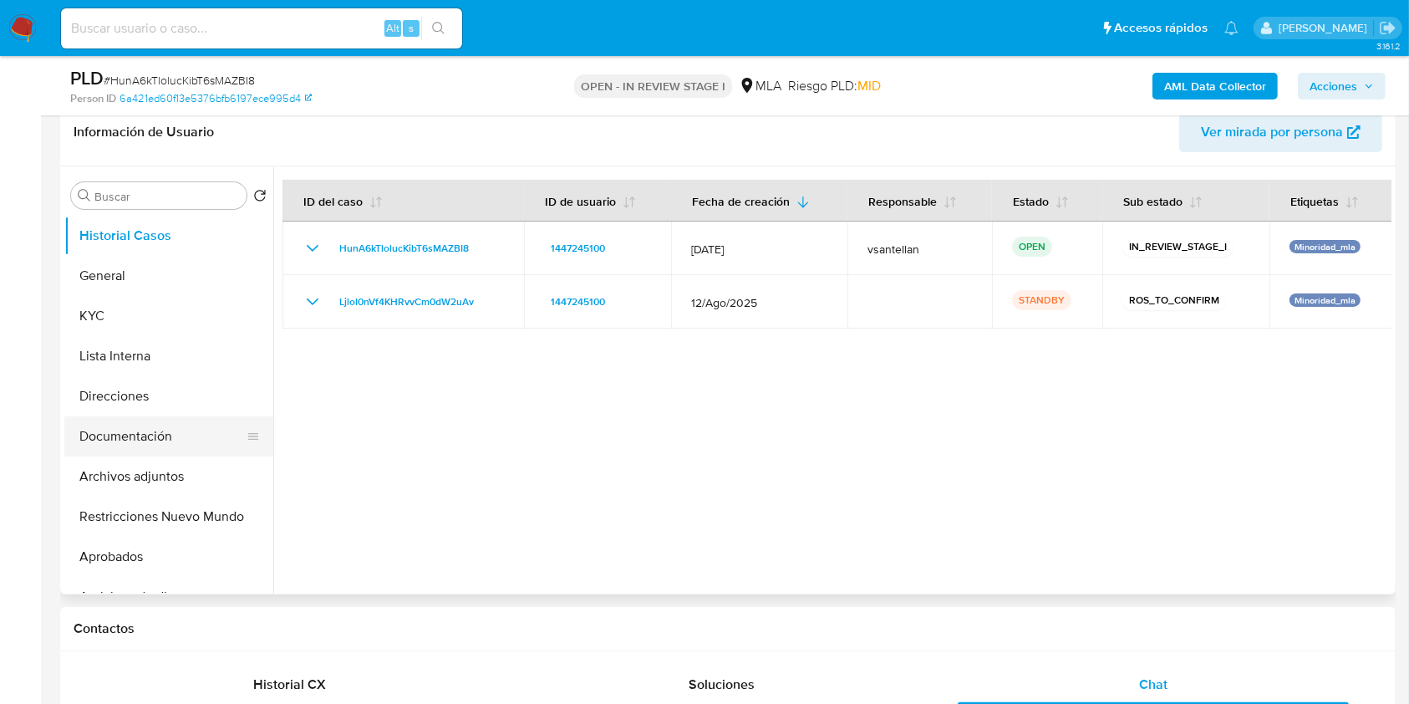
click at [181, 438] on button "Documentación" at bounding box center [162, 436] width 196 height 40
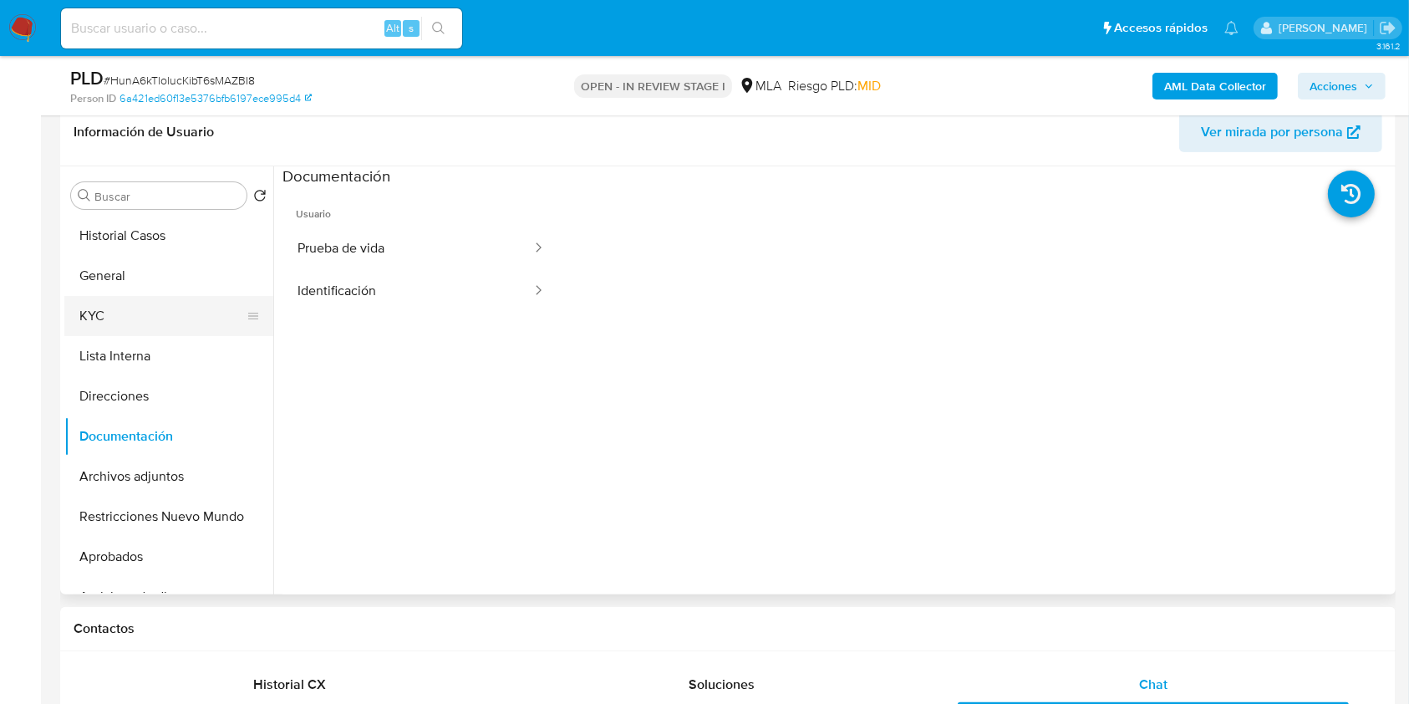
click at [172, 317] on button "KYC" at bounding box center [162, 316] width 196 height 40
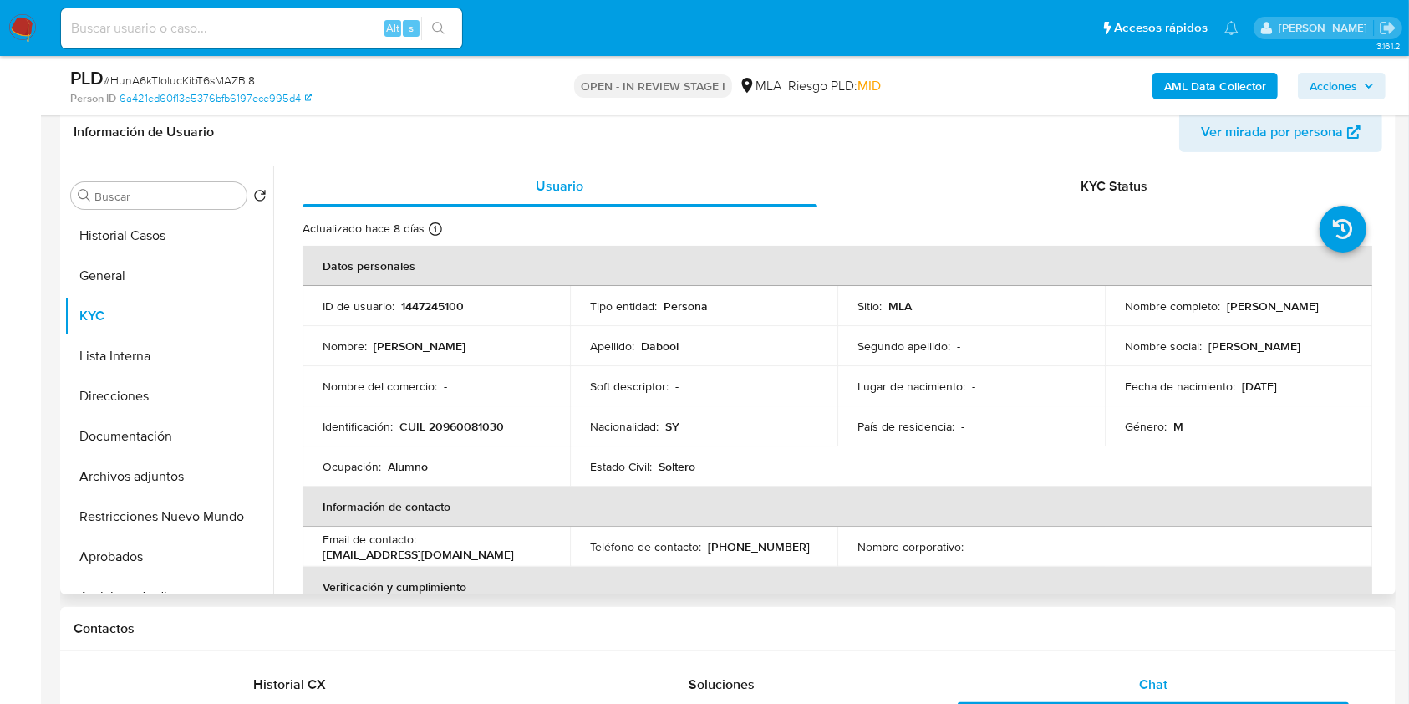
drag, startPoint x: 1093, startPoint y: 385, endPoint x: 1193, endPoint y: 391, distance: 100.5
click at [1093, 385] on td "Lugar de nacimiento : -" at bounding box center [970, 386] width 267 height 40
drag, startPoint x: 154, startPoint y: 475, endPoint x: 150, endPoint y: 408, distance: 66.9
click at [154, 475] on button "Archivos adjuntos" at bounding box center [168, 476] width 209 height 40
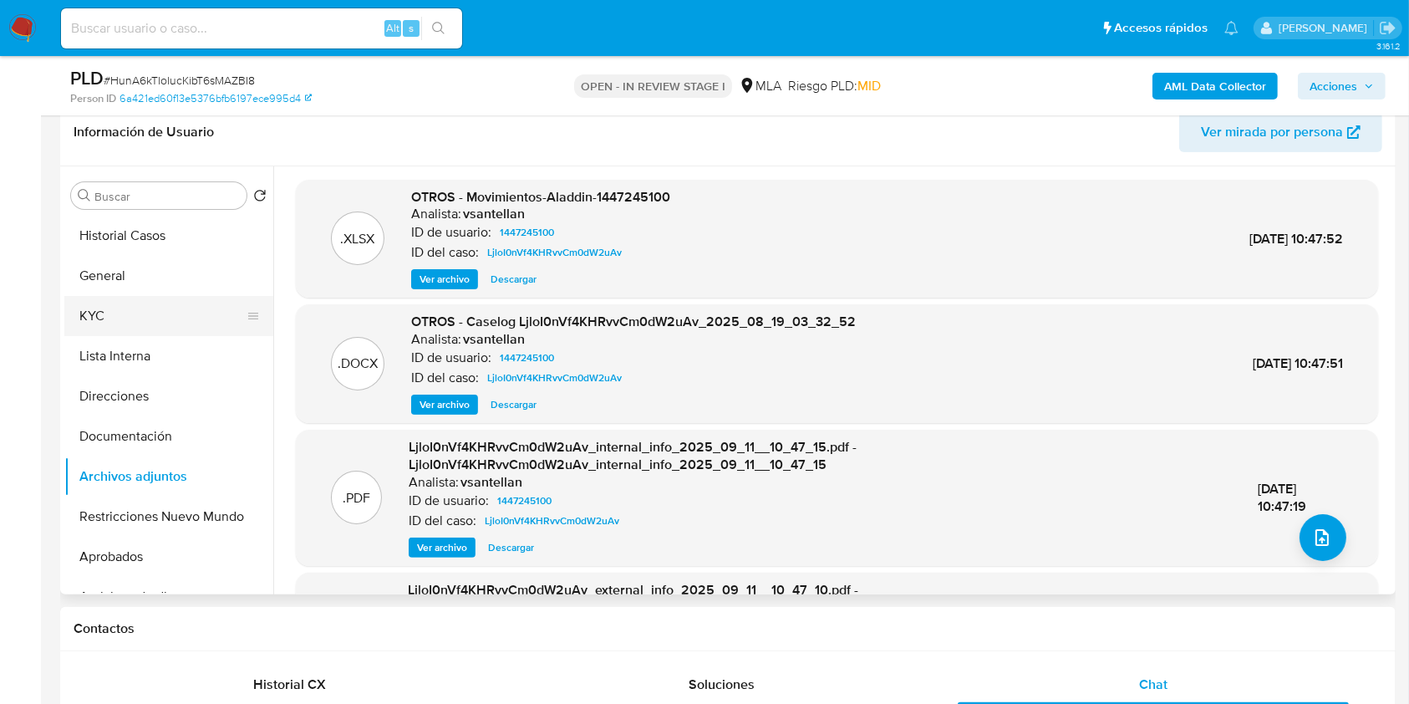
click at [136, 329] on button "KYC" at bounding box center [162, 316] width 196 height 40
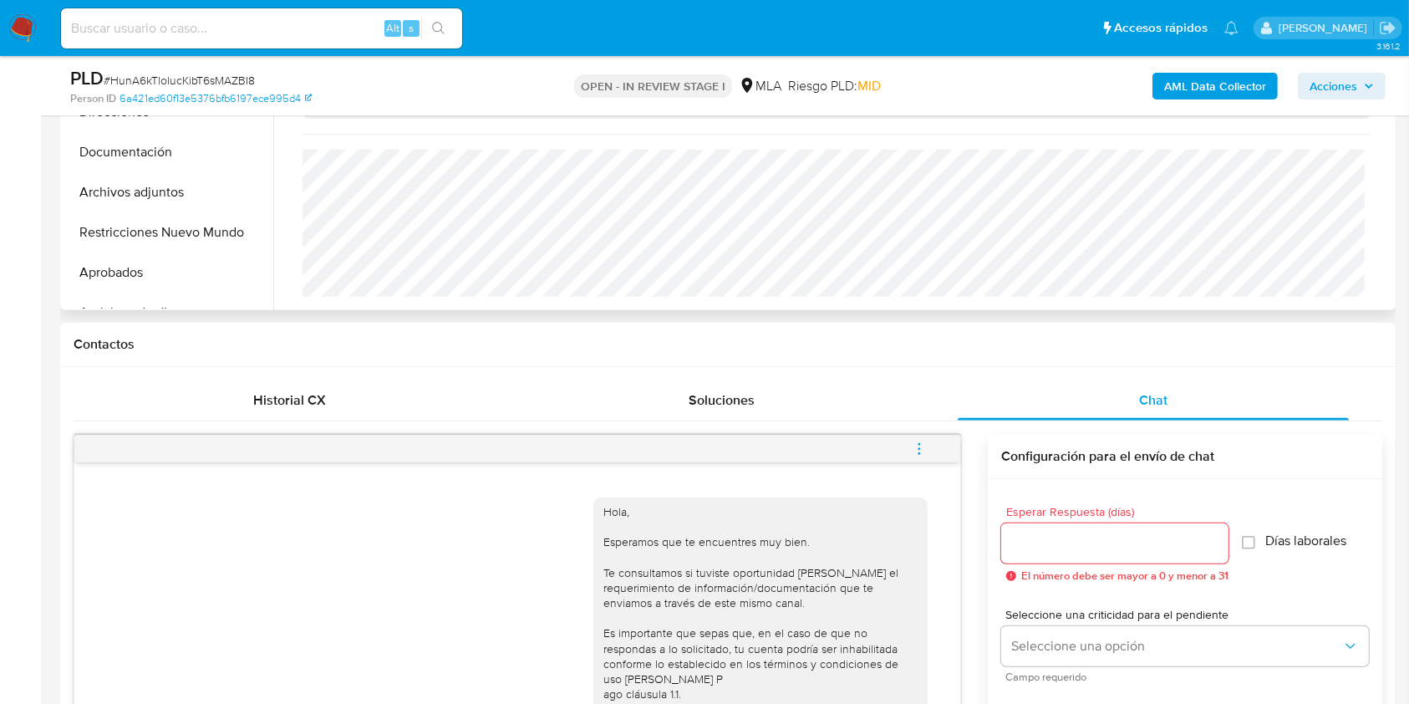
scroll to position [490, 0]
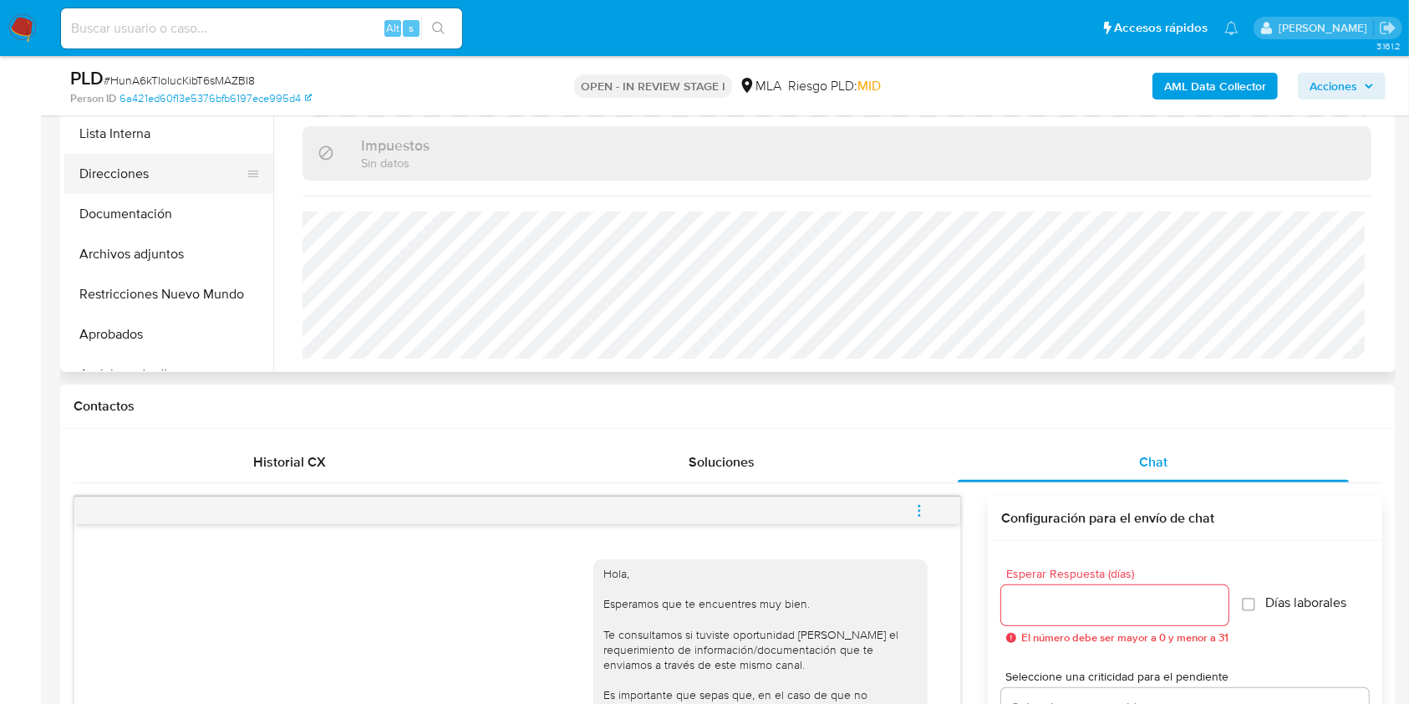
click at [140, 165] on button "Direcciones" at bounding box center [162, 174] width 196 height 40
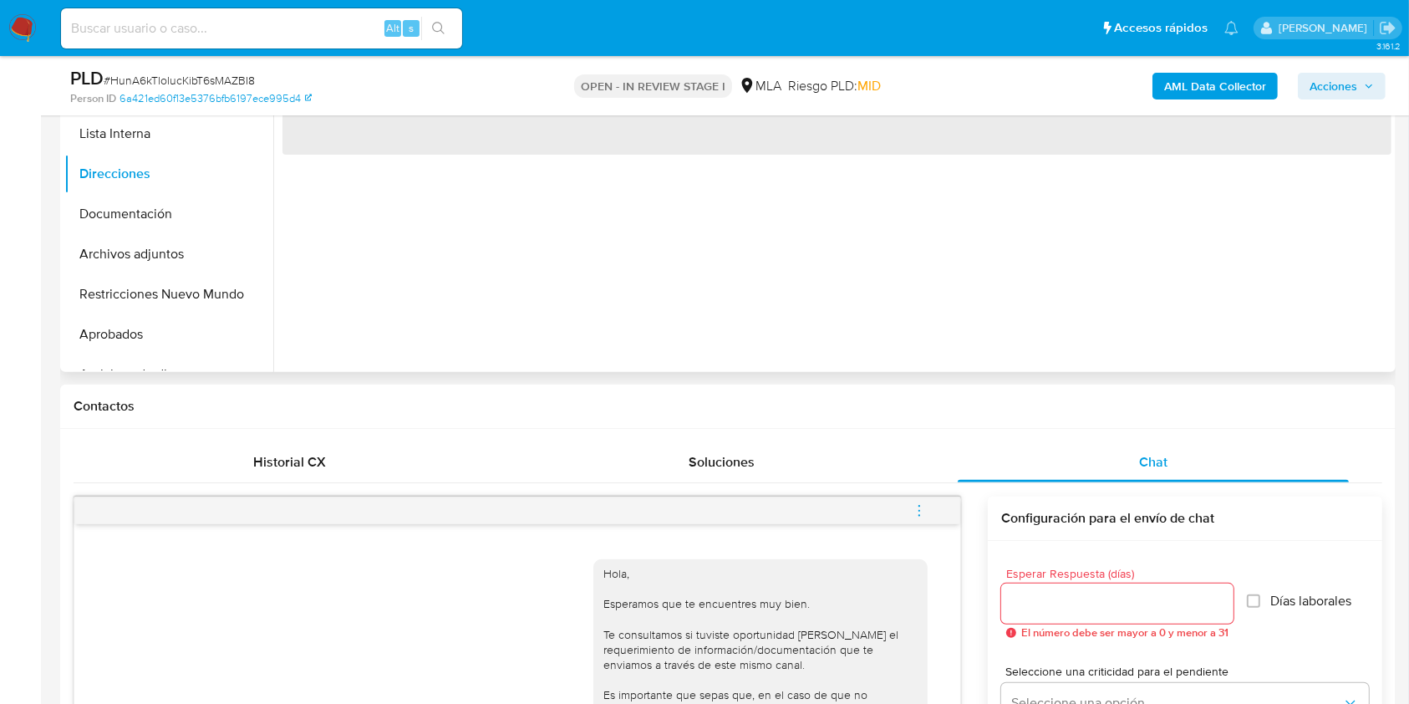
scroll to position [267, 0]
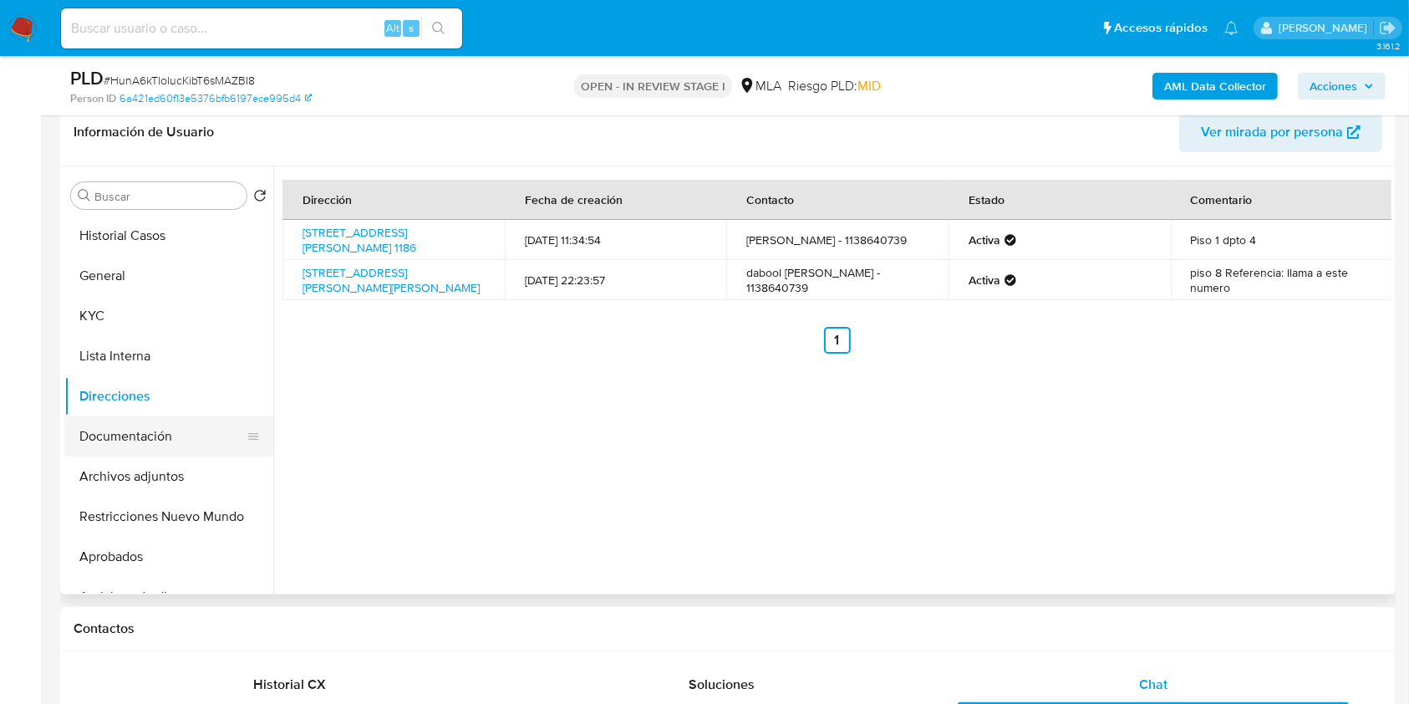
click at [129, 439] on button "Documentación" at bounding box center [162, 436] width 196 height 40
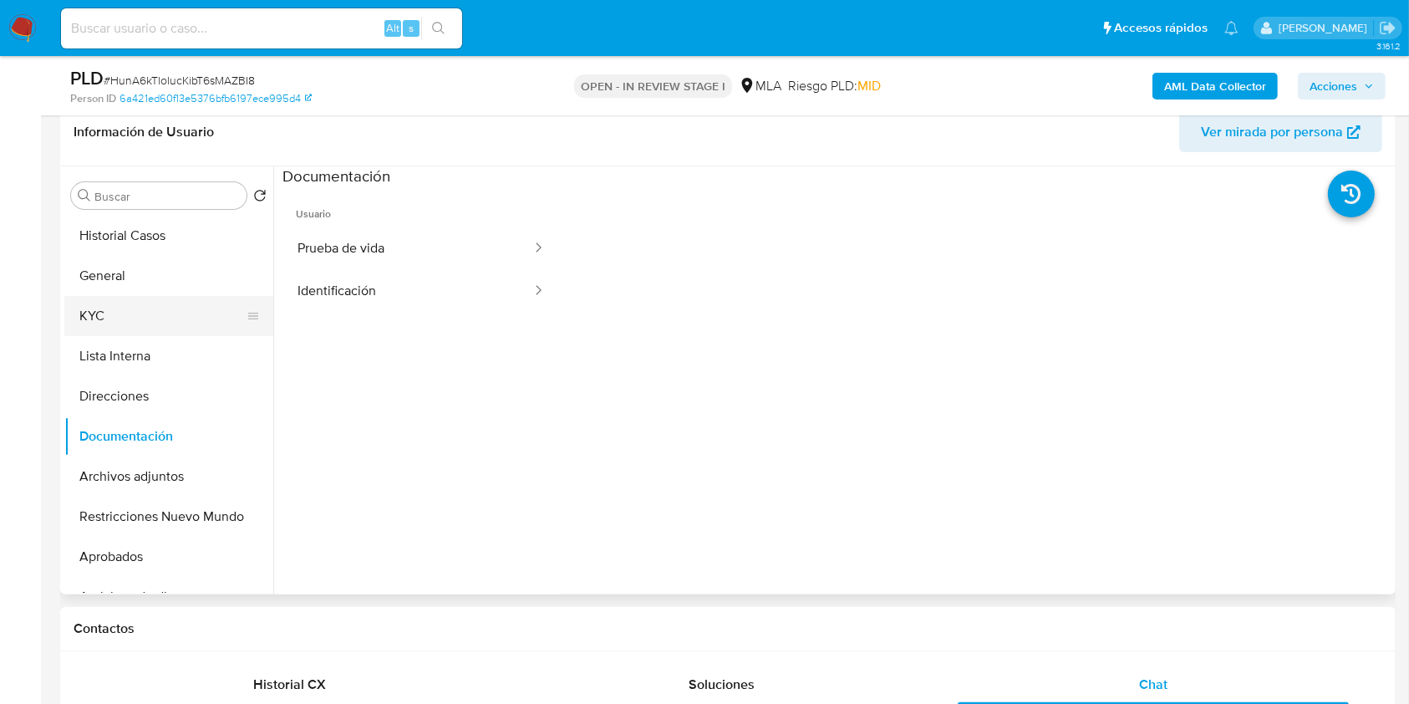
click at [120, 325] on button "KYC" at bounding box center [162, 316] width 196 height 40
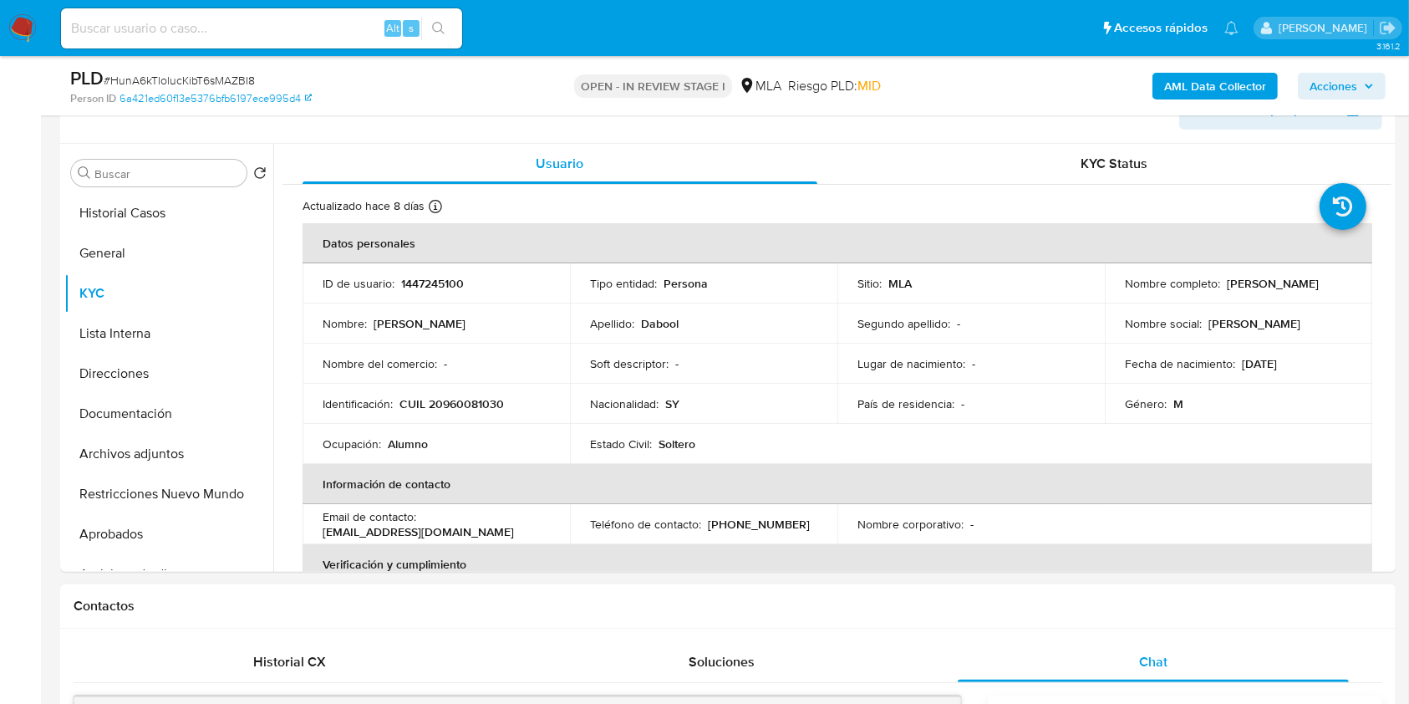
scroll to position [548, 0]
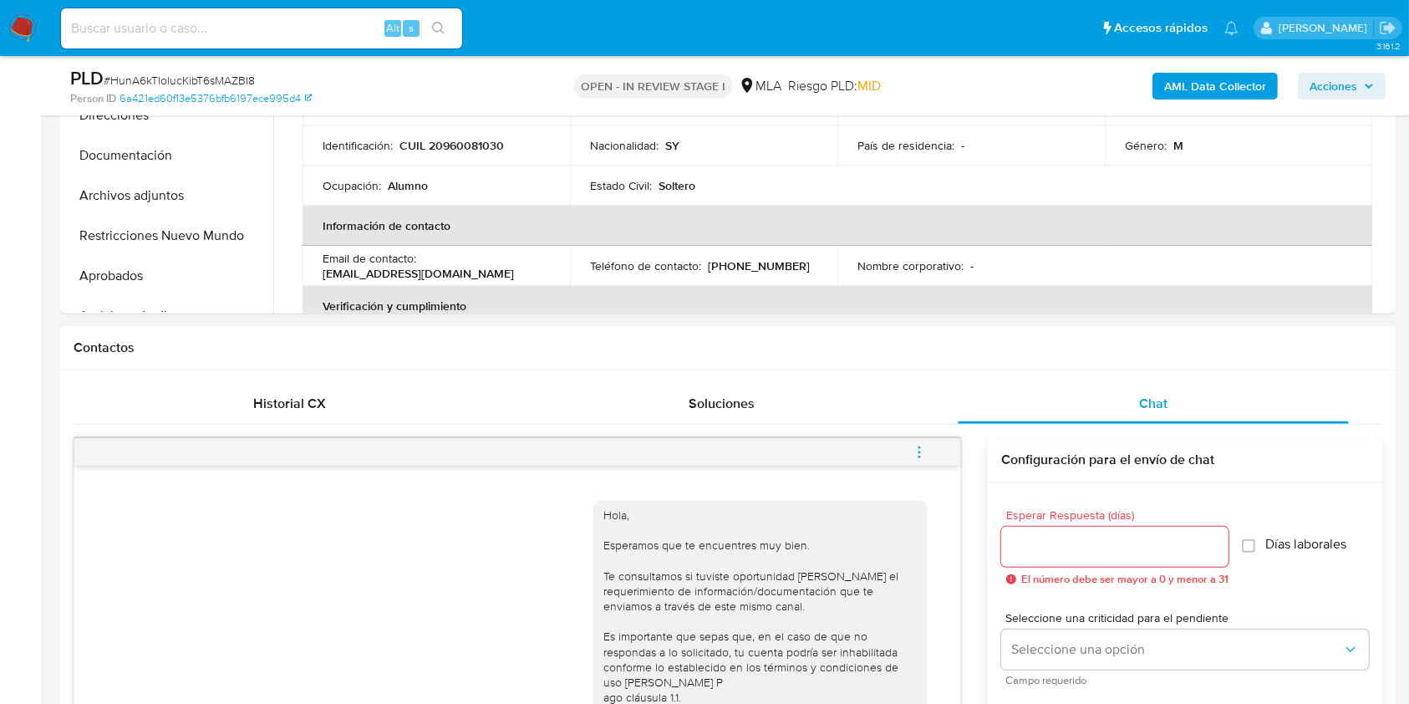
drag, startPoint x: 923, startPoint y: 446, endPoint x: 861, endPoint y: 424, distance: 65.8
click at [923, 445] on icon "menu-action" at bounding box center [919, 452] width 15 height 15
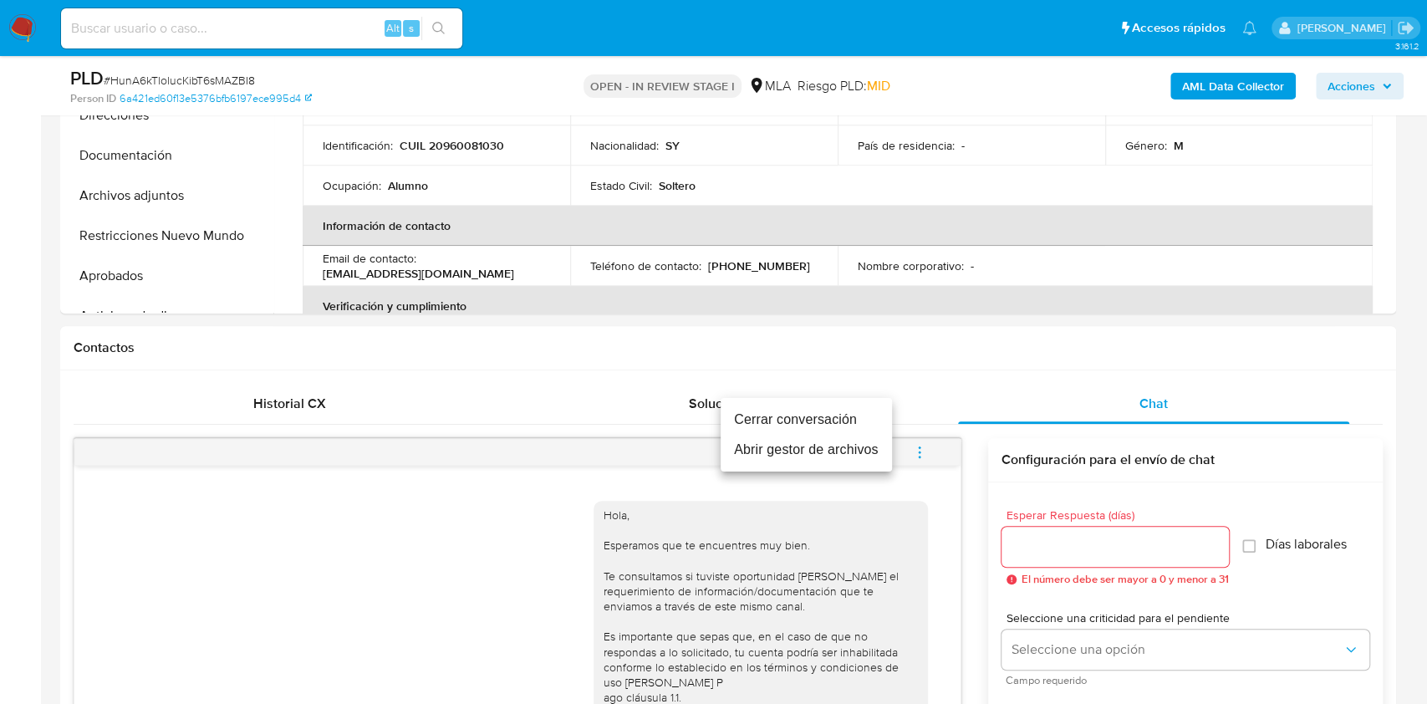
click at [801, 415] on li "Cerrar conversación" at bounding box center [805, 419] width 171 height 30
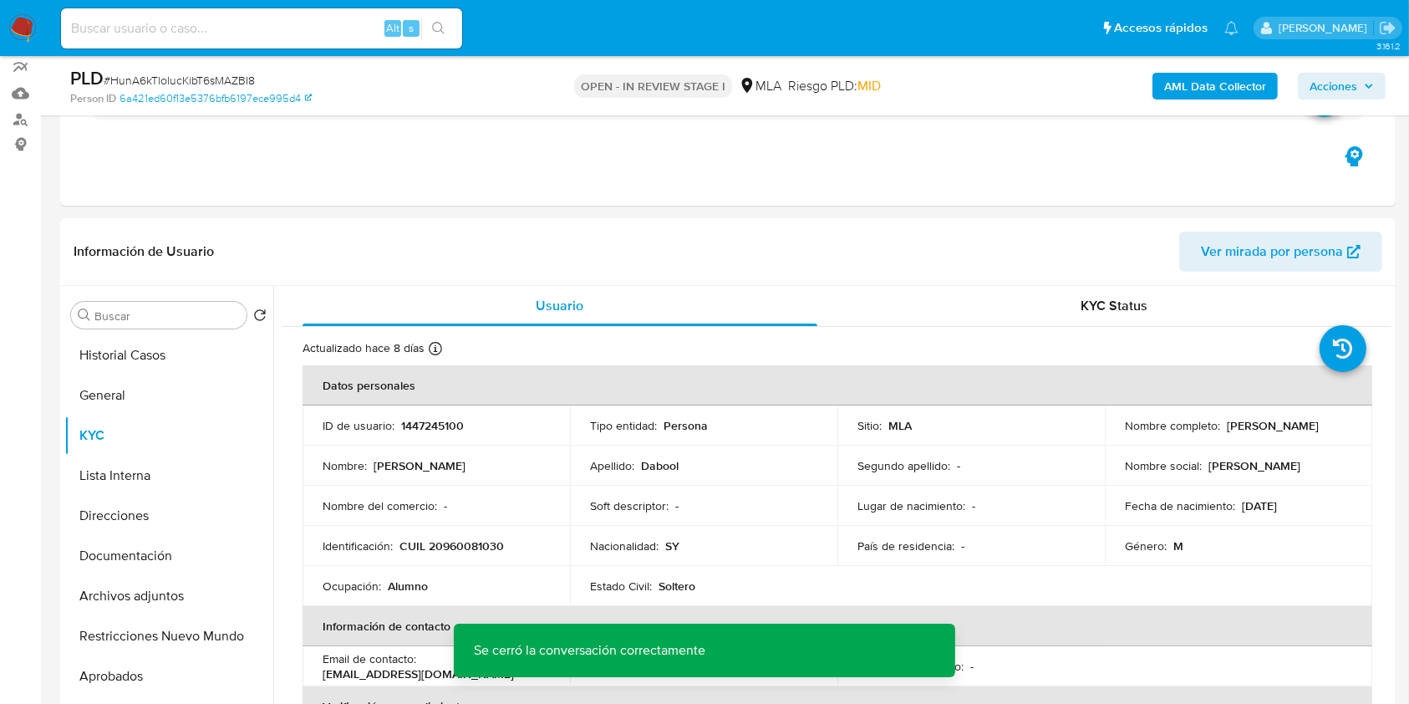
scroll to position [140, 0]
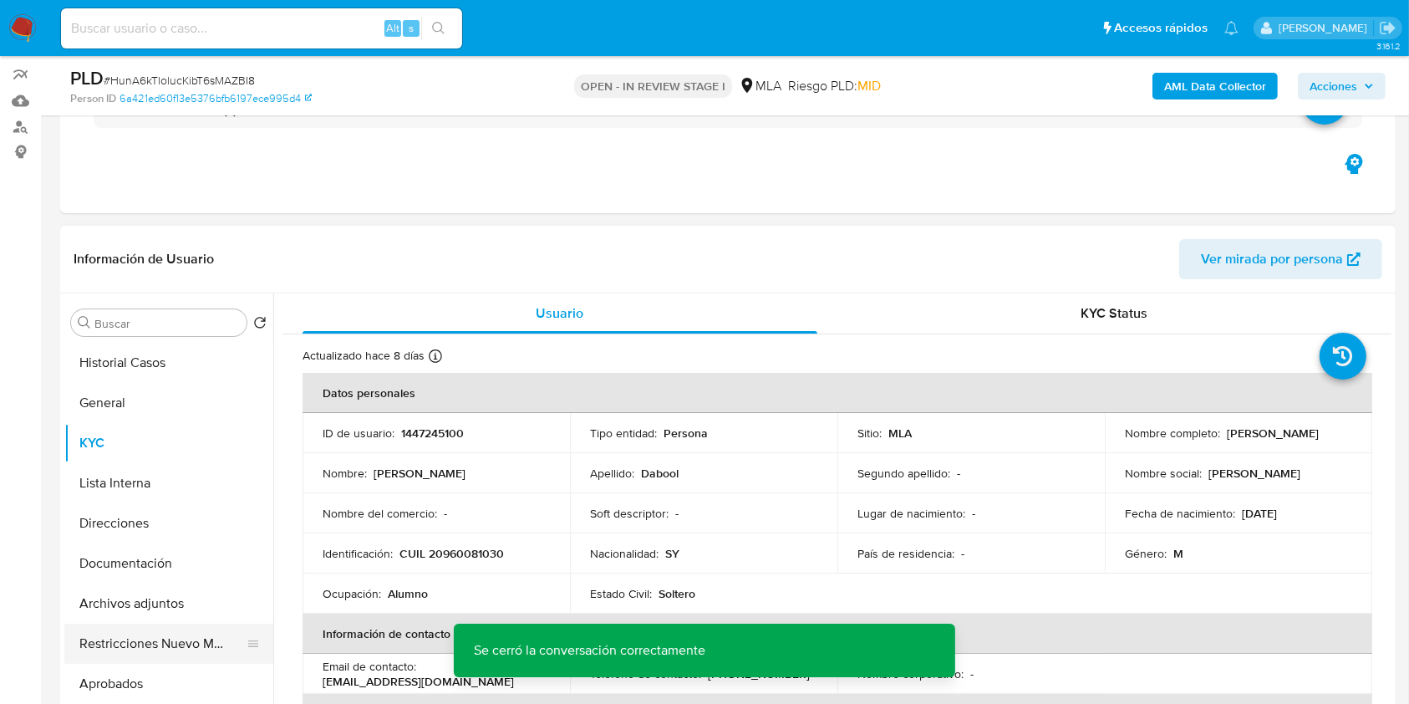
click at [179, 636] on button "Restricciones Nuevo Mundo" at bounding box center [162, 643] width 196 height 40
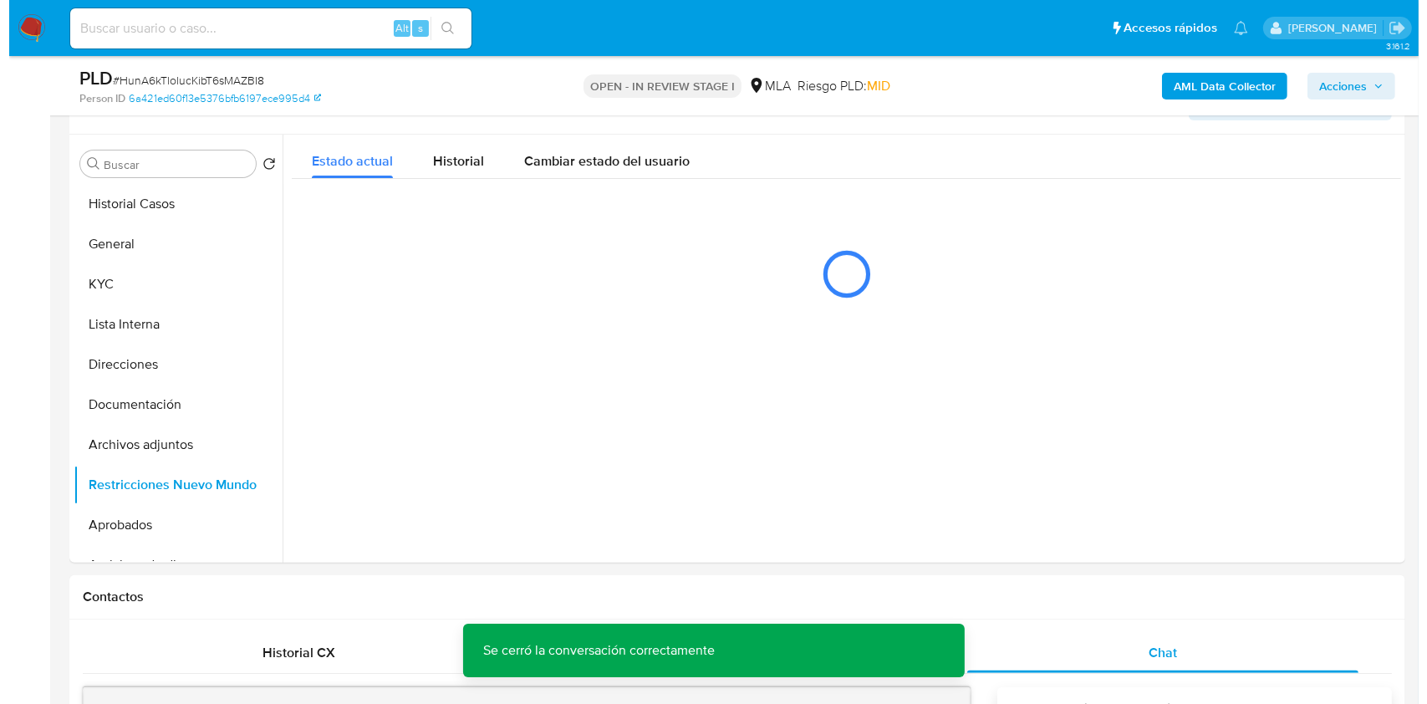
scroll to position [325, 0]
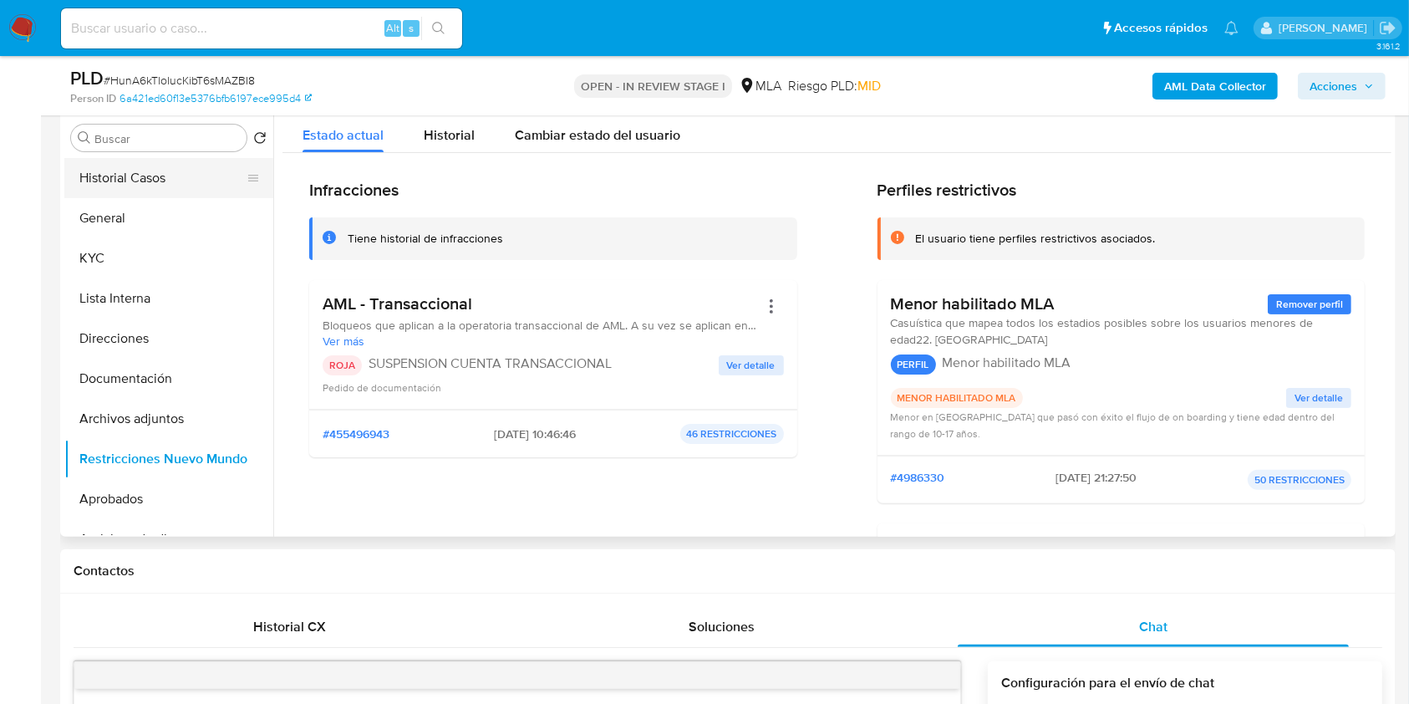
click at [176, 192] on button "Historial Casos" at bounding box center [162, 178] width 196 height 40
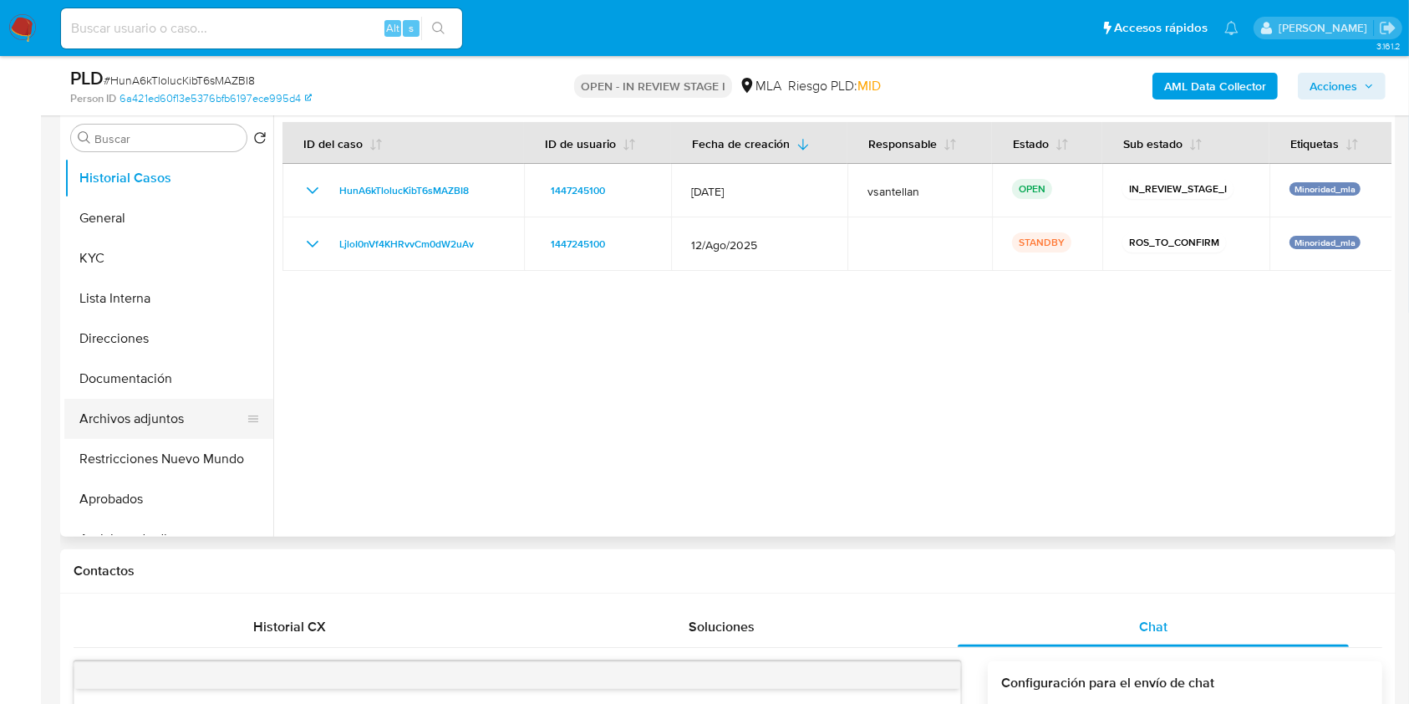
click at [181, 423] on button "Archivos adjuntos" at bounding box center [162, 419] width 196 height 40
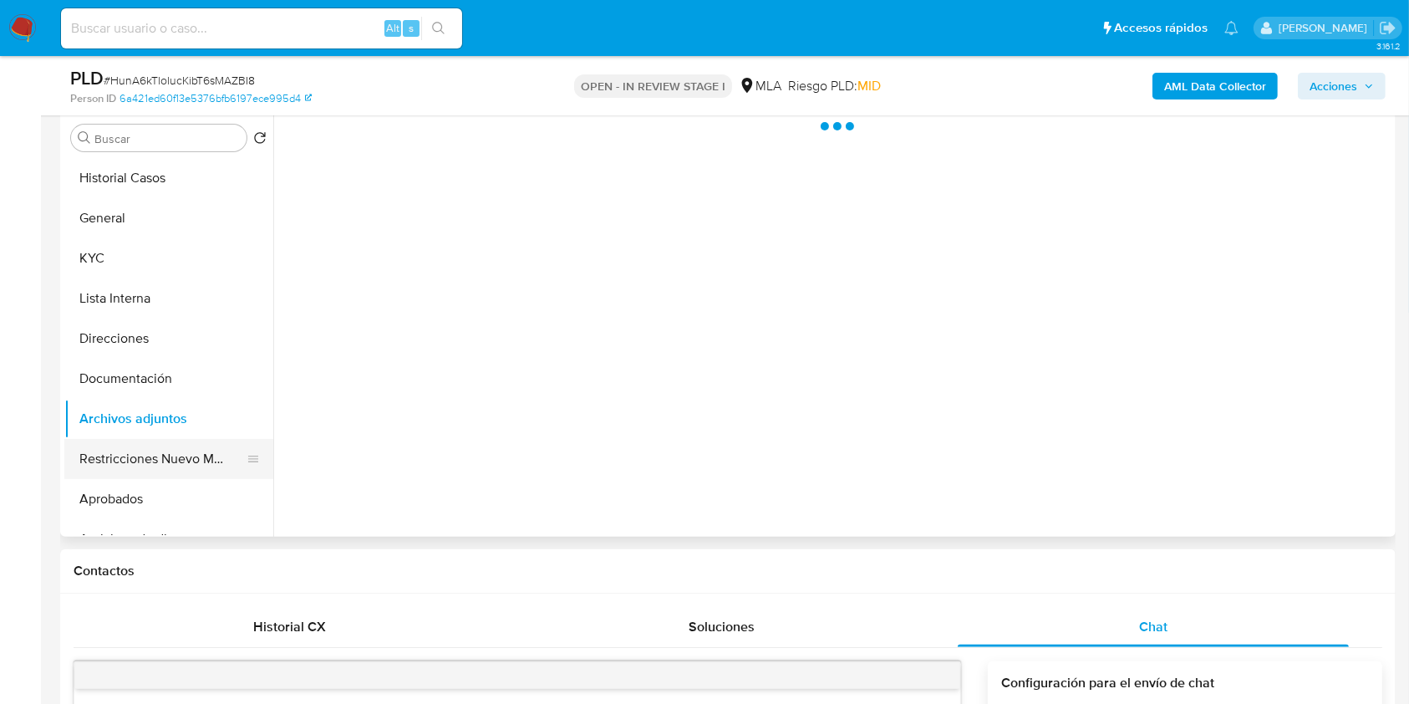
click at [197, 471] on button "Restricciones Nuevo Mundo" at bounding box center [162, 459] width 196 height 40
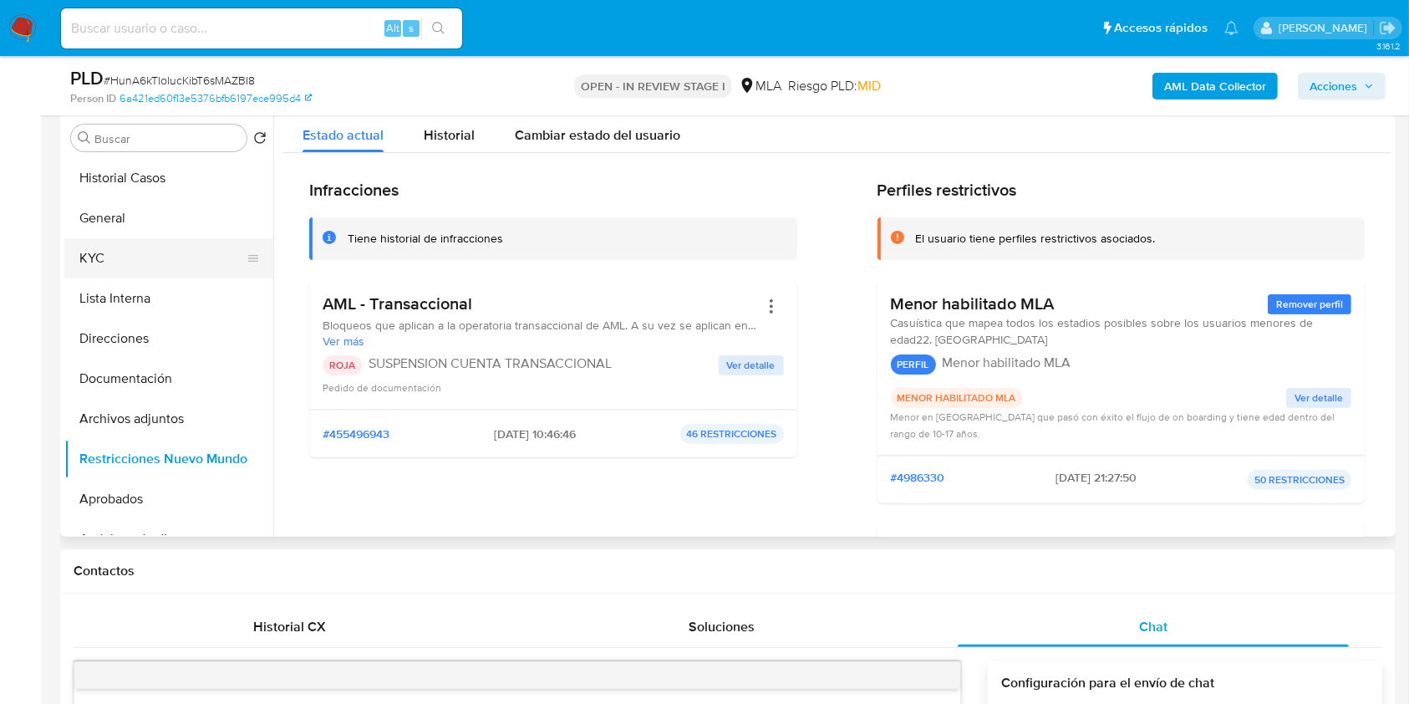
click at [146, 252] on button "KYC" at bounding box center [162, 258] width 196 height 40
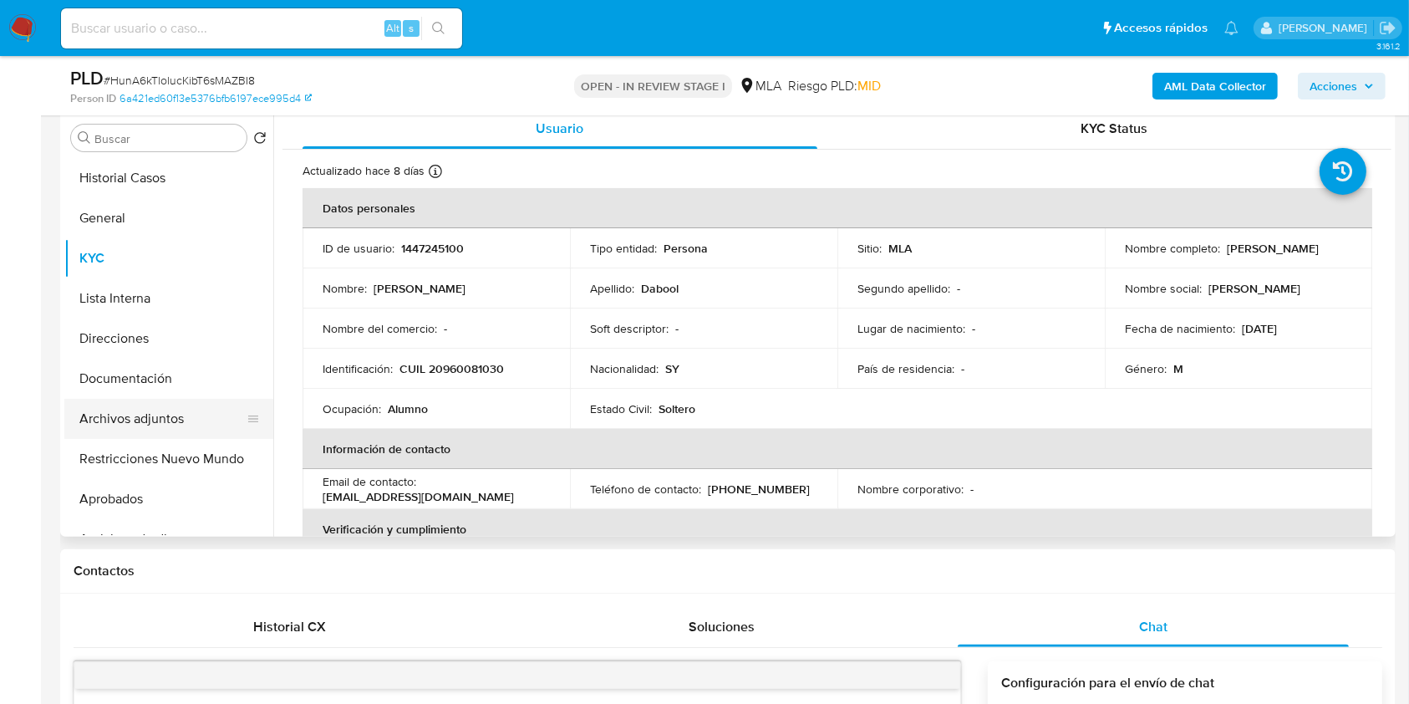
click at [166, 418] on button "Archivos adjuntos" at bounding box center [162, 419] width 196 height 40
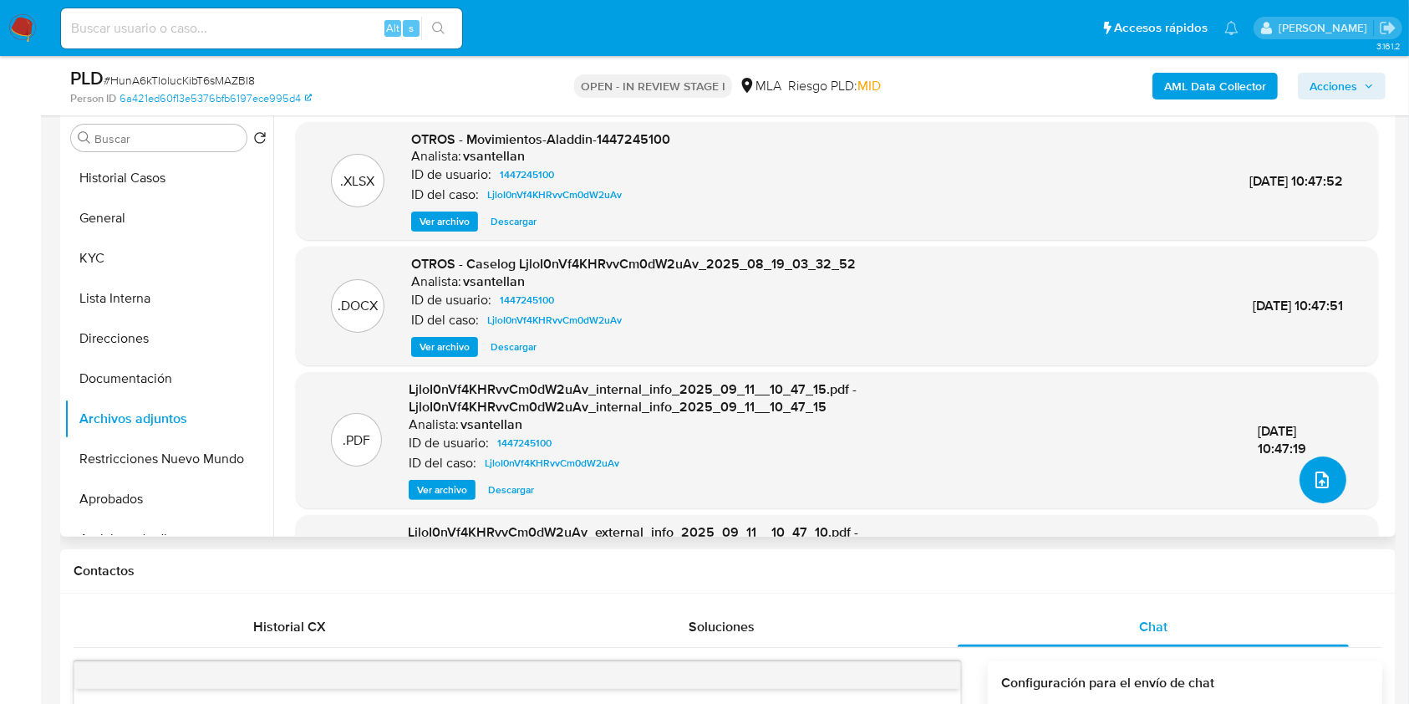
click at [1312, 470] on span "upload-file" at bounding box center [1322, 480] width 20 height 20
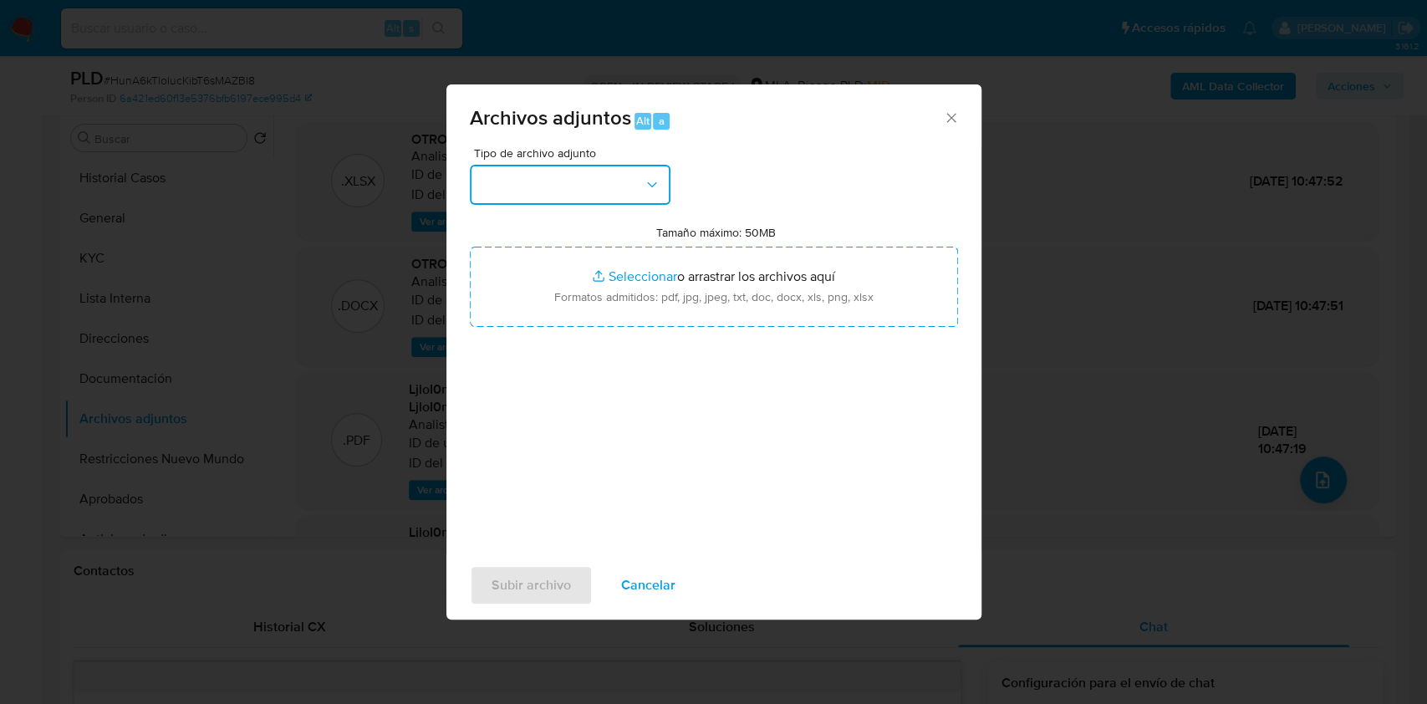
click at [601, 178] on button "button" at bounding box center [570, 185] width 201 height 40
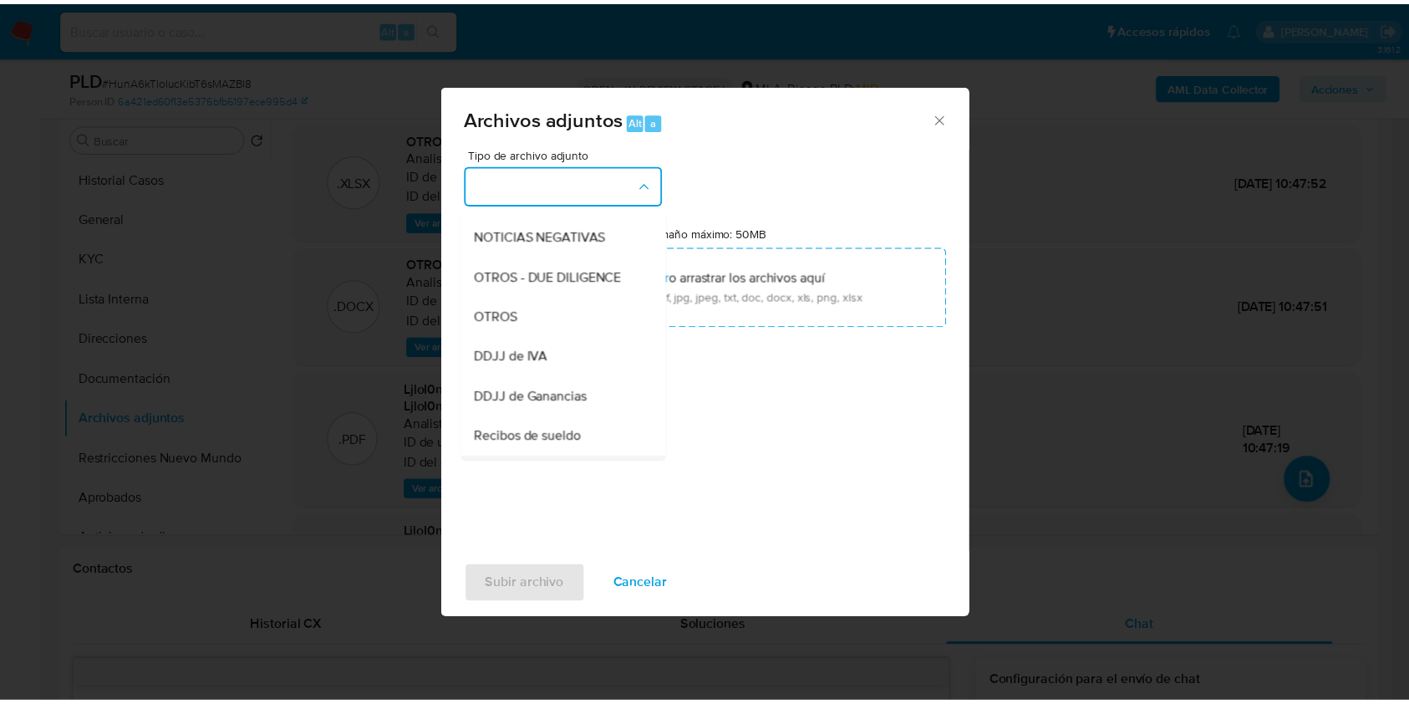
scroll to position [334, 0]
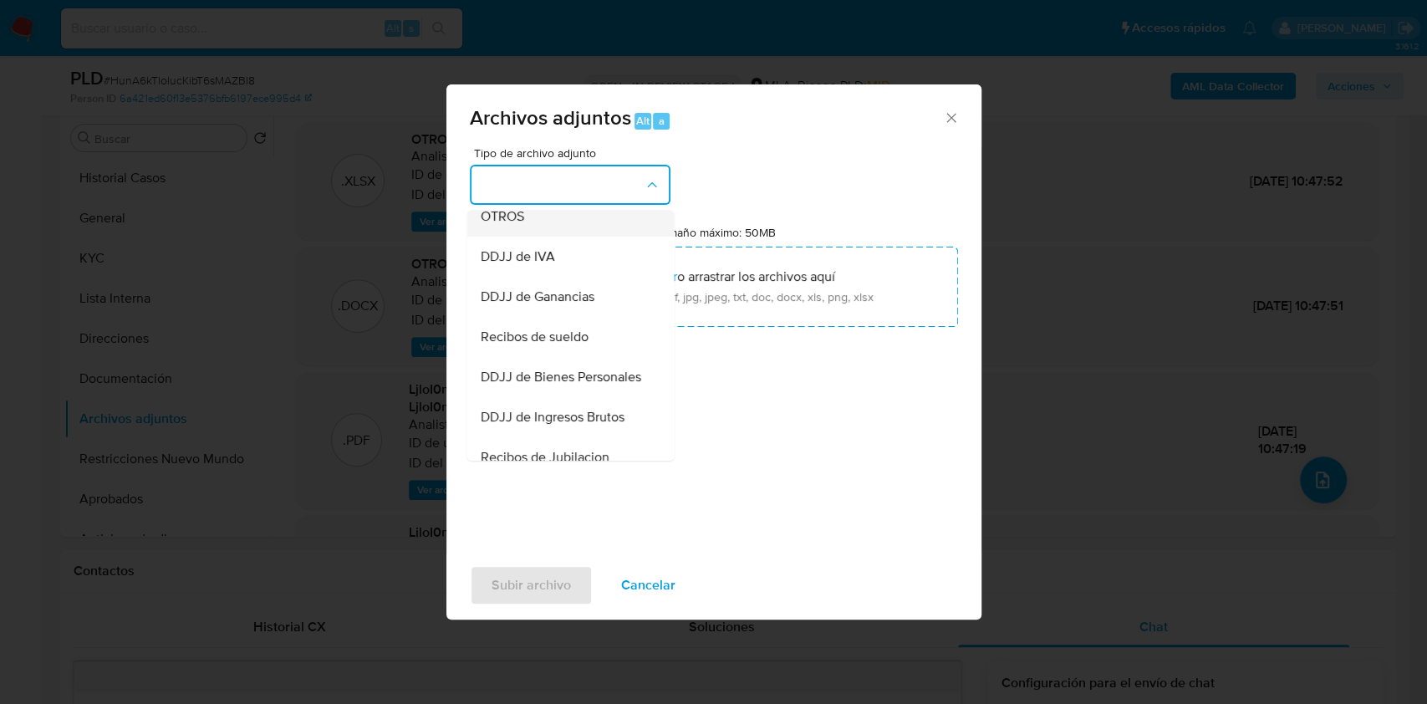
click at [521, 225] on span "OTROS" at bounding box center [501, 216] width 43 height 17
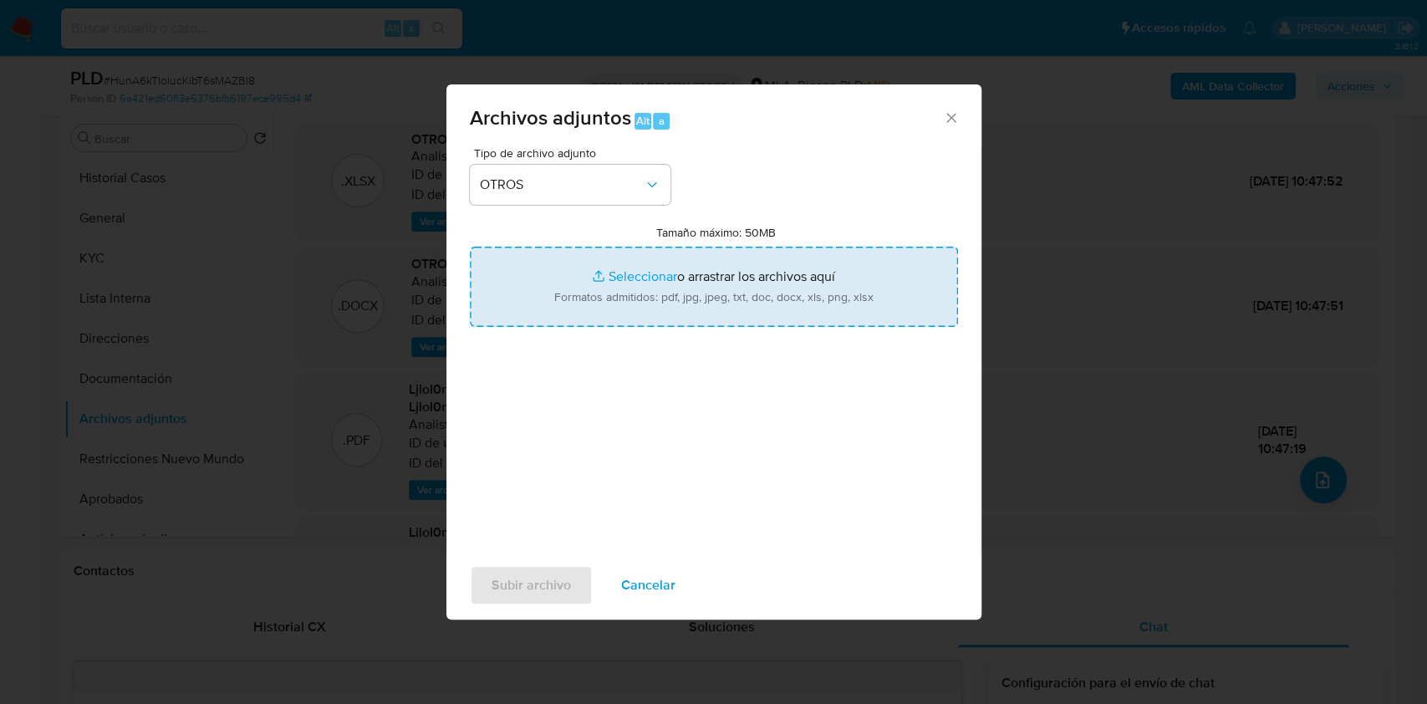
click at [681, 311] on input "Tamaño máximo: 50MB Seleccionar archivos" at bounding box center [714, 287] width 488 height 80
type input "C:\fakepath\Caselog HunA6kTlolucKibT6sMAZBI8_2025_10_03_06_49_00 (complementari…"
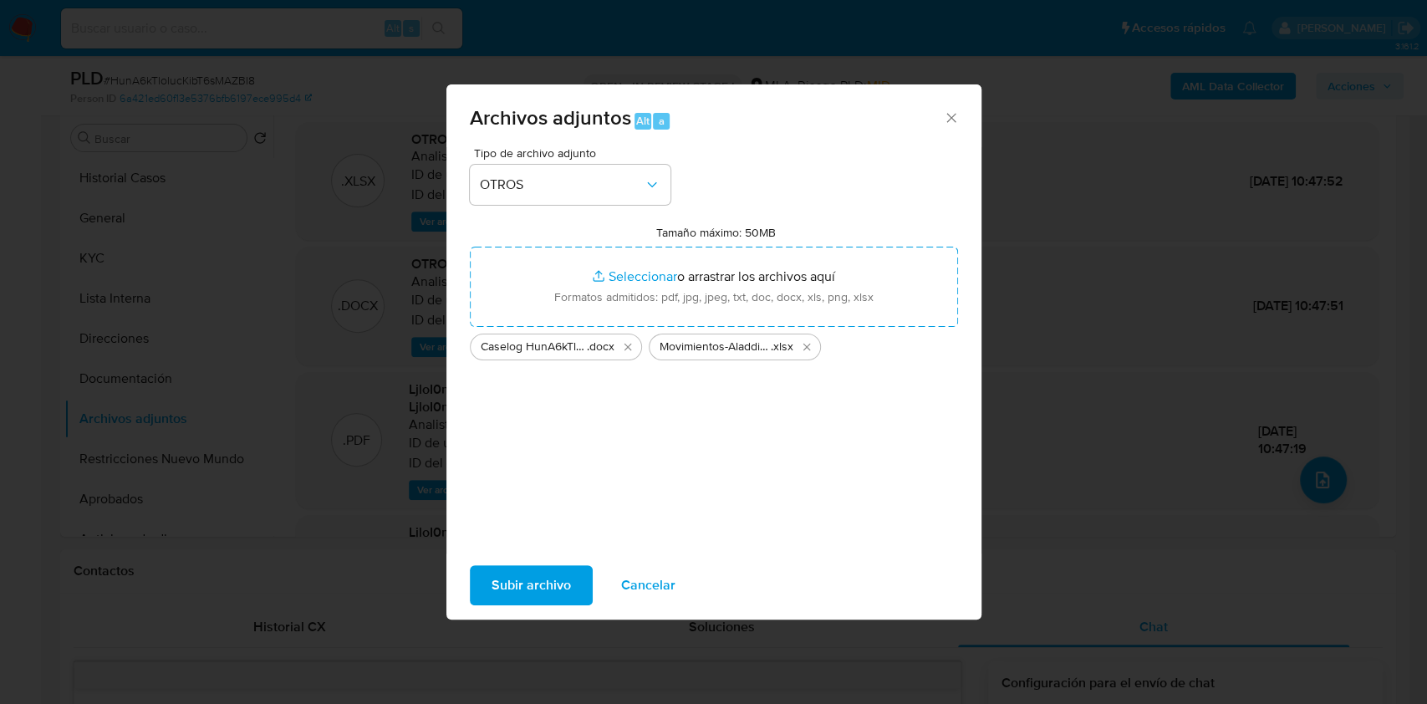
click at [552, 583] on span "Subir archivo" at bounding box center [530, 585] width 79 height 37
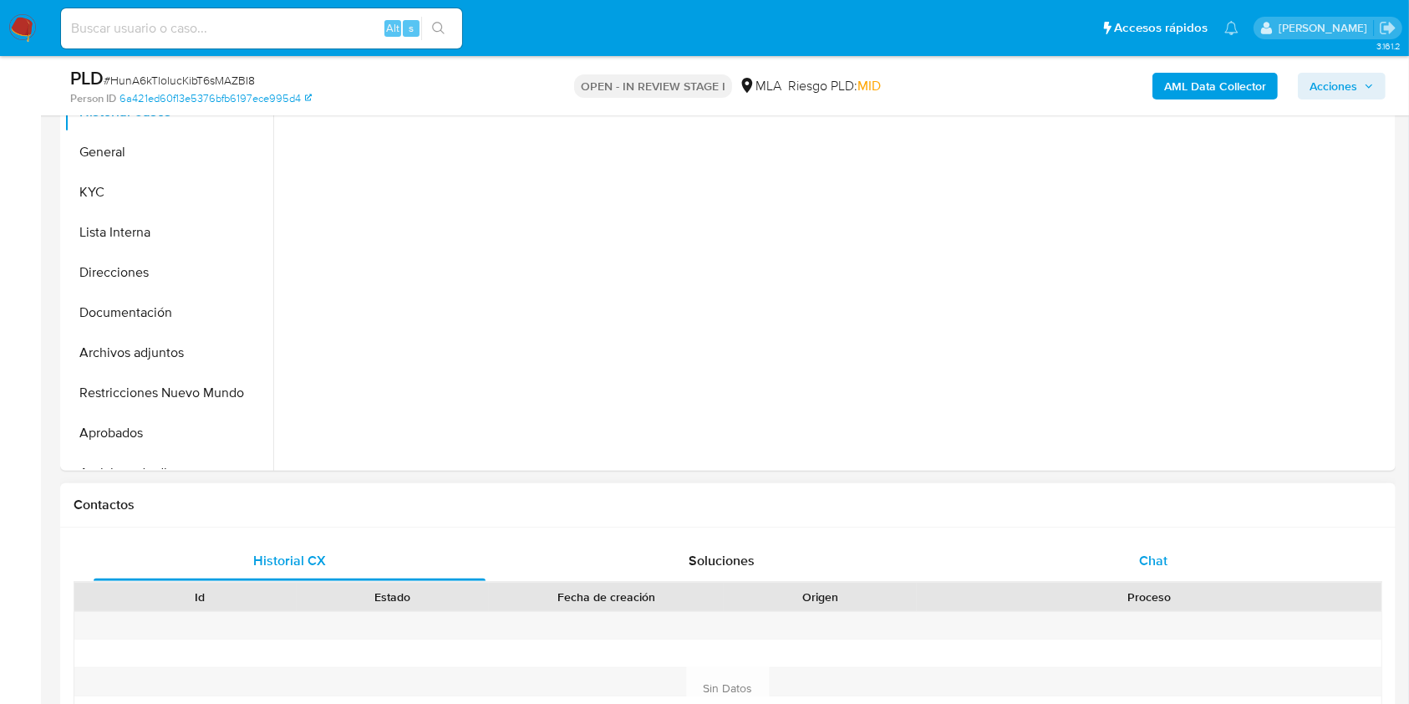
scroll to position [445, 0]
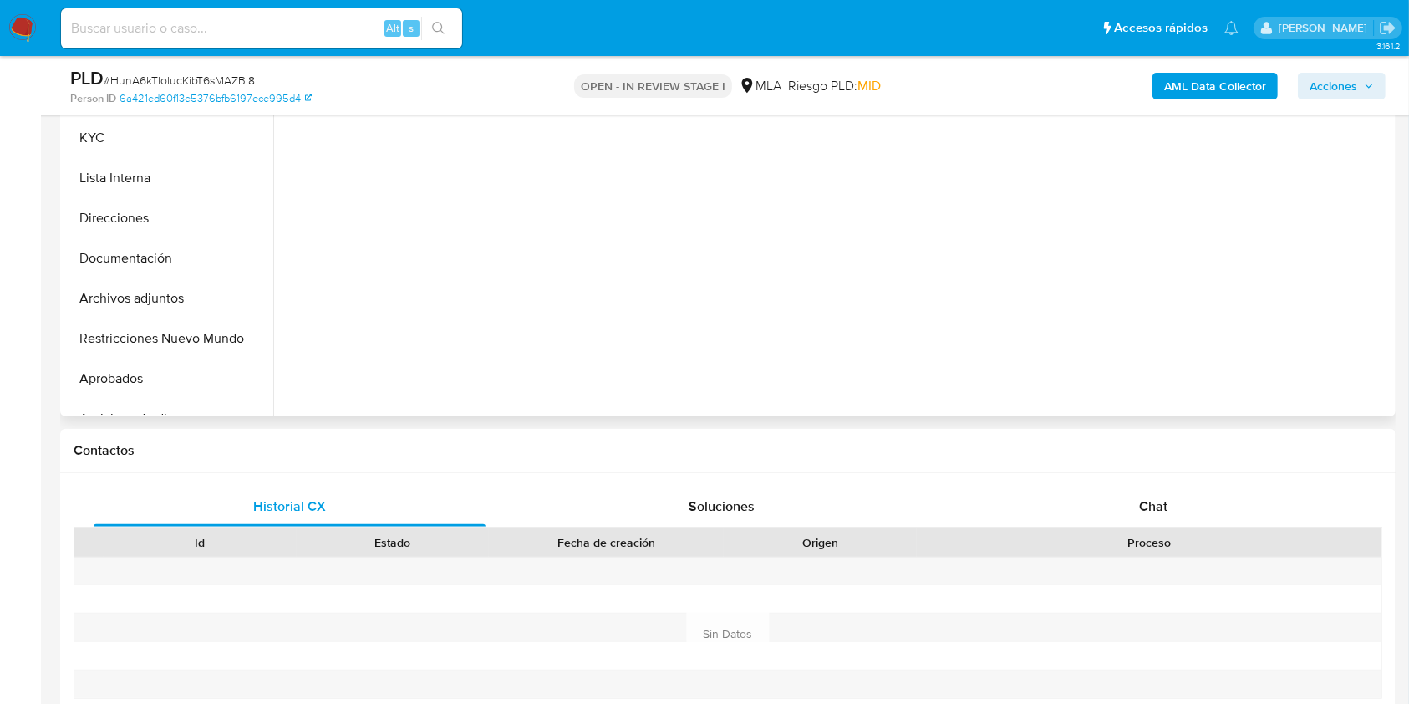
drag, startPoint x: 1182, startPoint y: 506, endPoint x: 1353, endPoint y: 320, distance: 252.6
click at [1182, 507] on div "Chat" at bounding box center [1154, 506] width 392 height 40
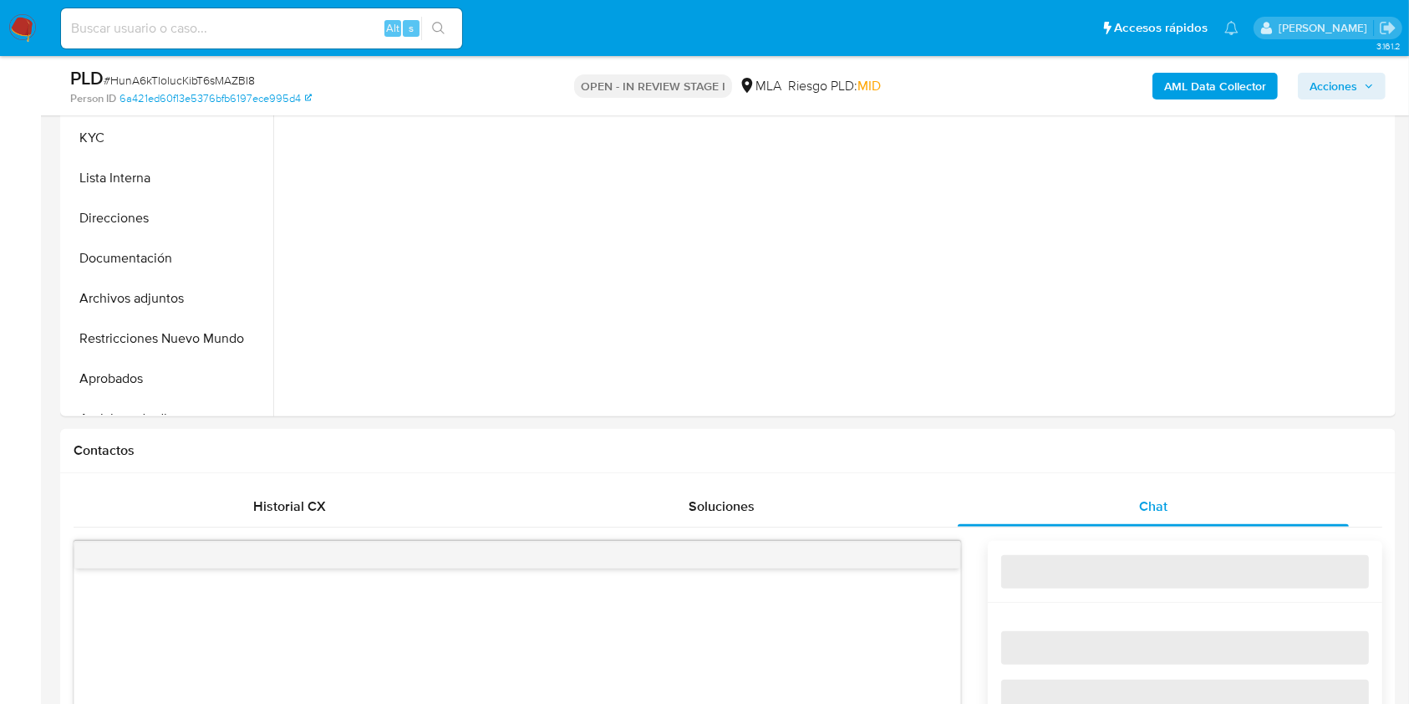
select select "10"
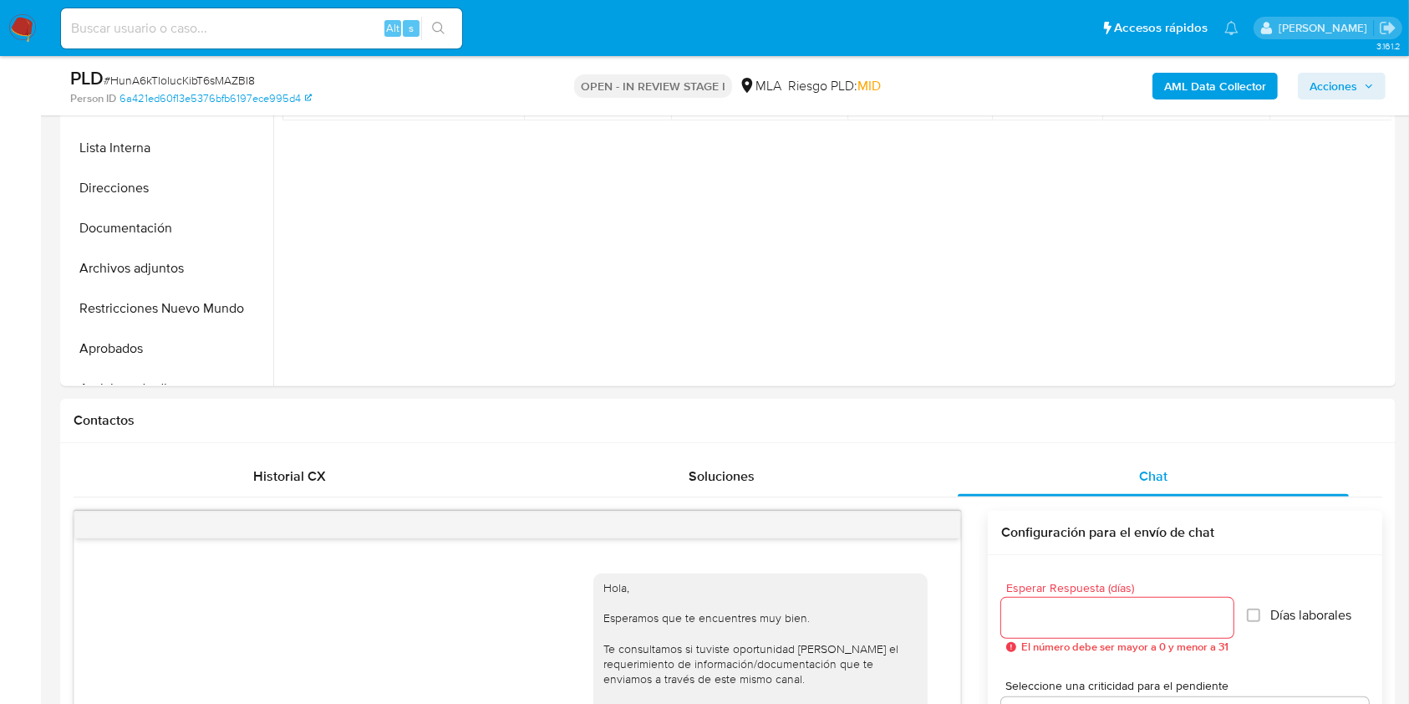
scroll to position [368, 0]
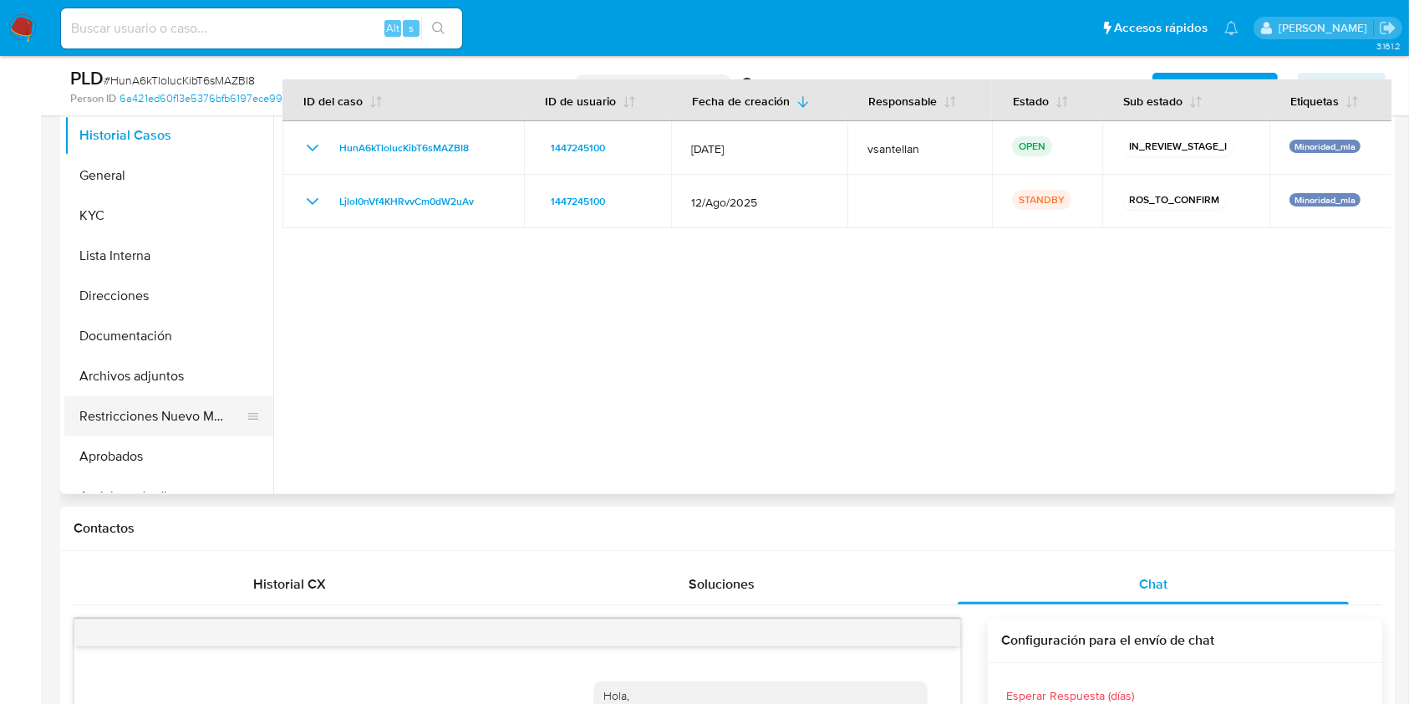
click at [167, 406] on button "Restricciones Nuevo Mundo" at bounding box center [162, 416] width 196 height 40
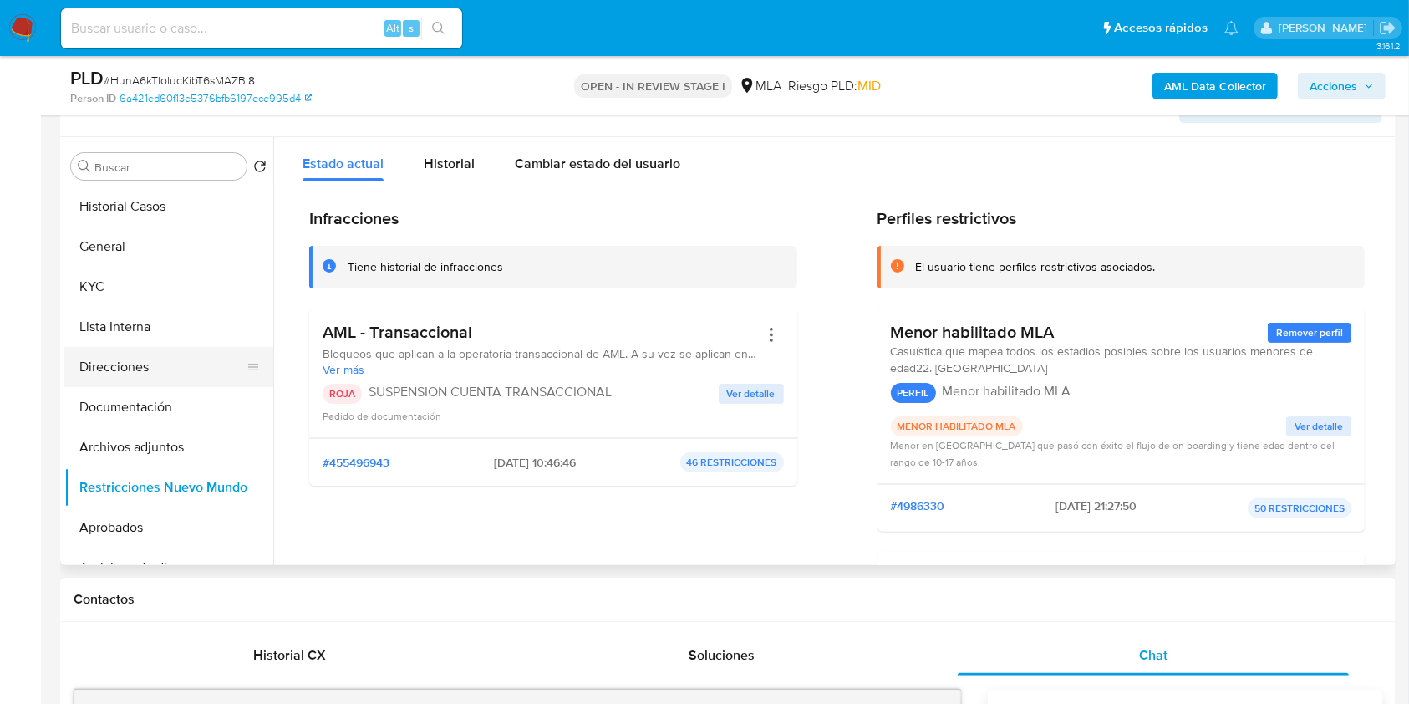
scroll to position [267, 0]
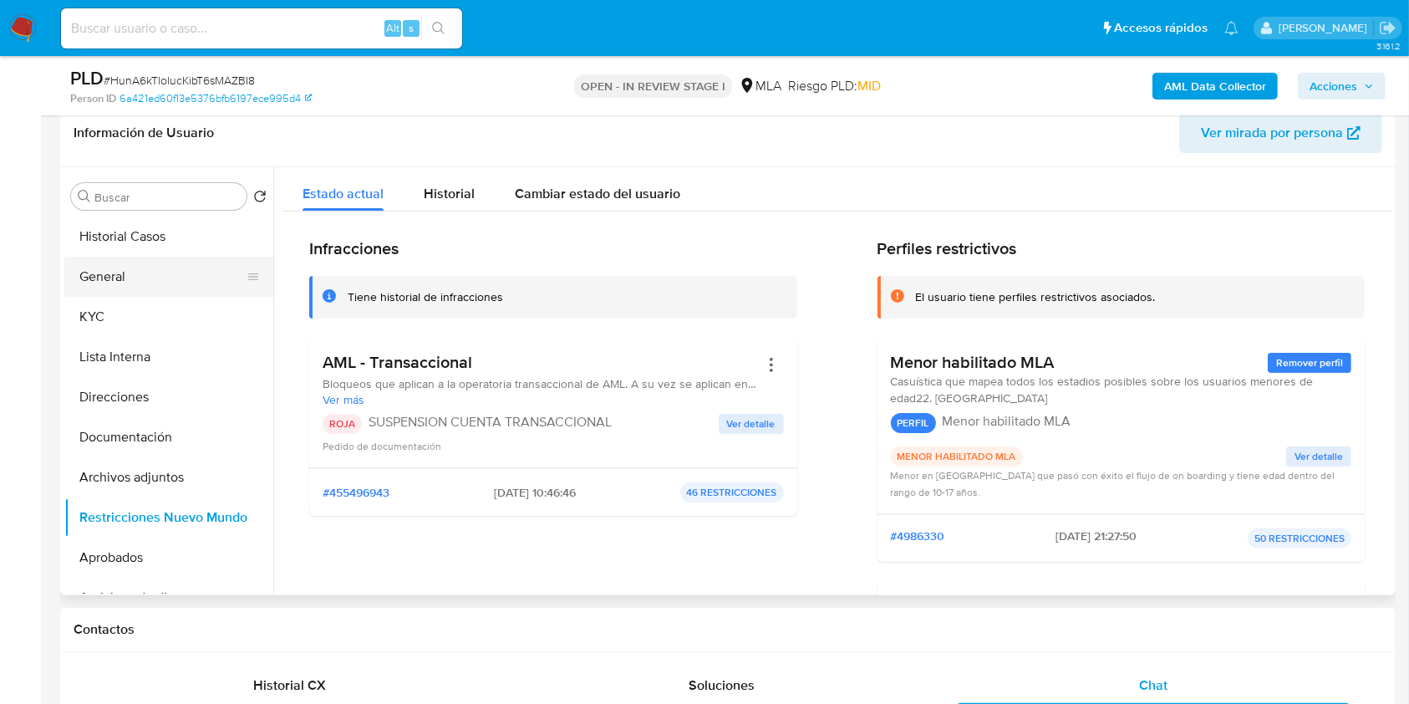
click at [140, 285] on button "General" at bounding box center [162, 277] width 196 height 40
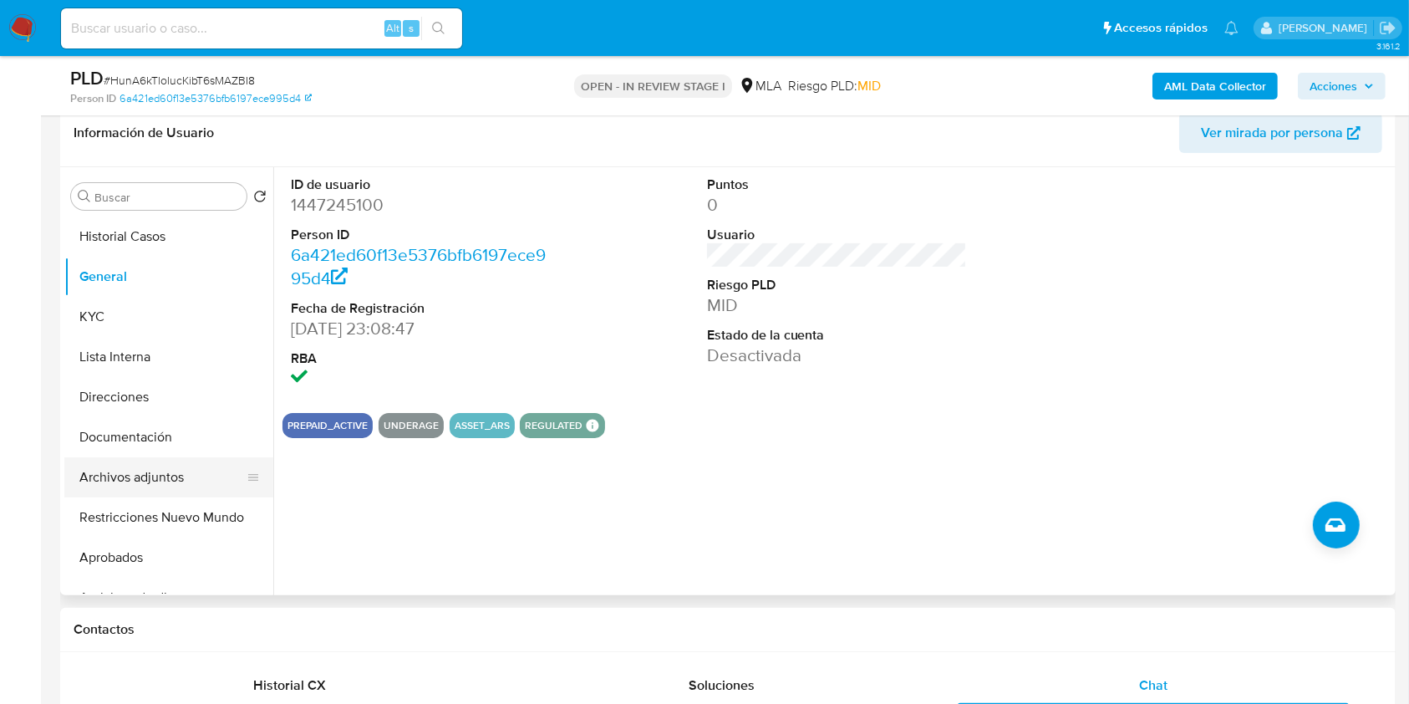
click at [178, 472] on button "Archivos adjuntos" at bounding box center [162, 477] width 196 height 40
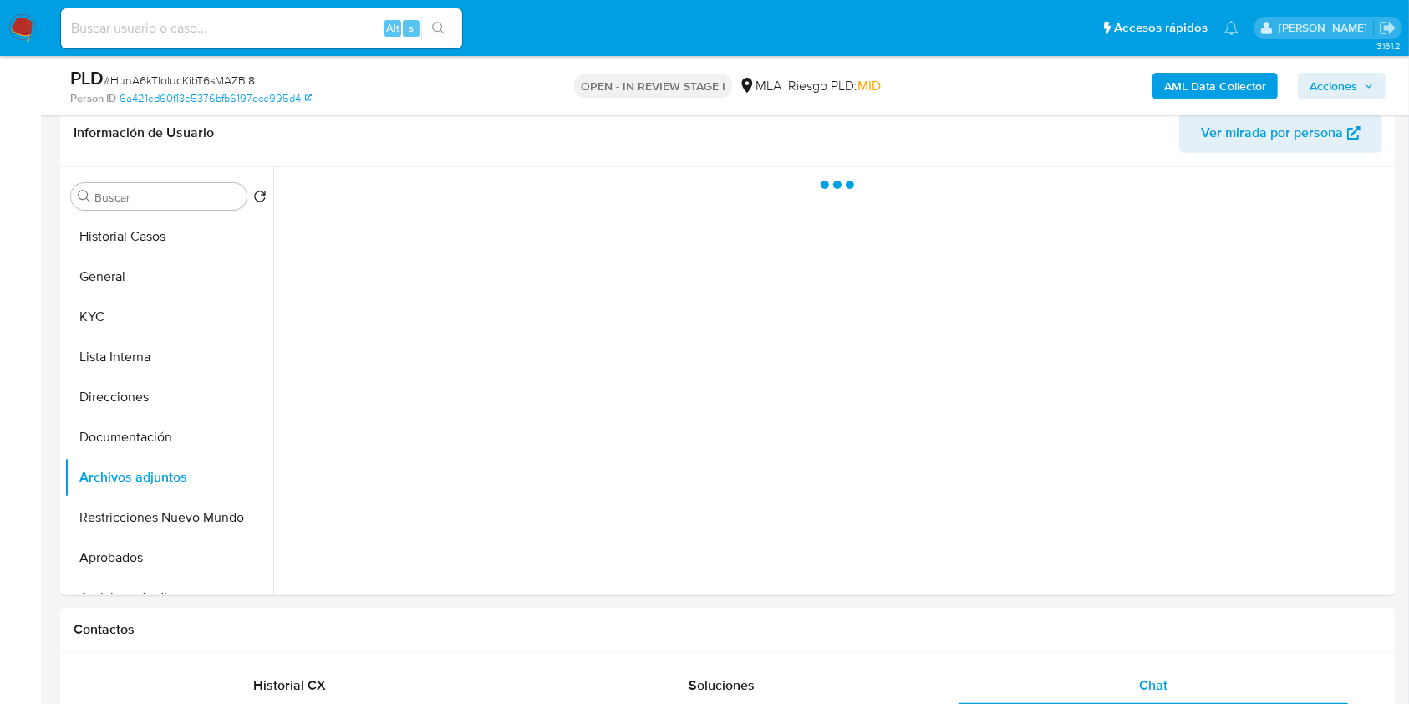
click at [1321, 79] on span "Acciones" at bounding box center [1334, 86] width 48 height 27
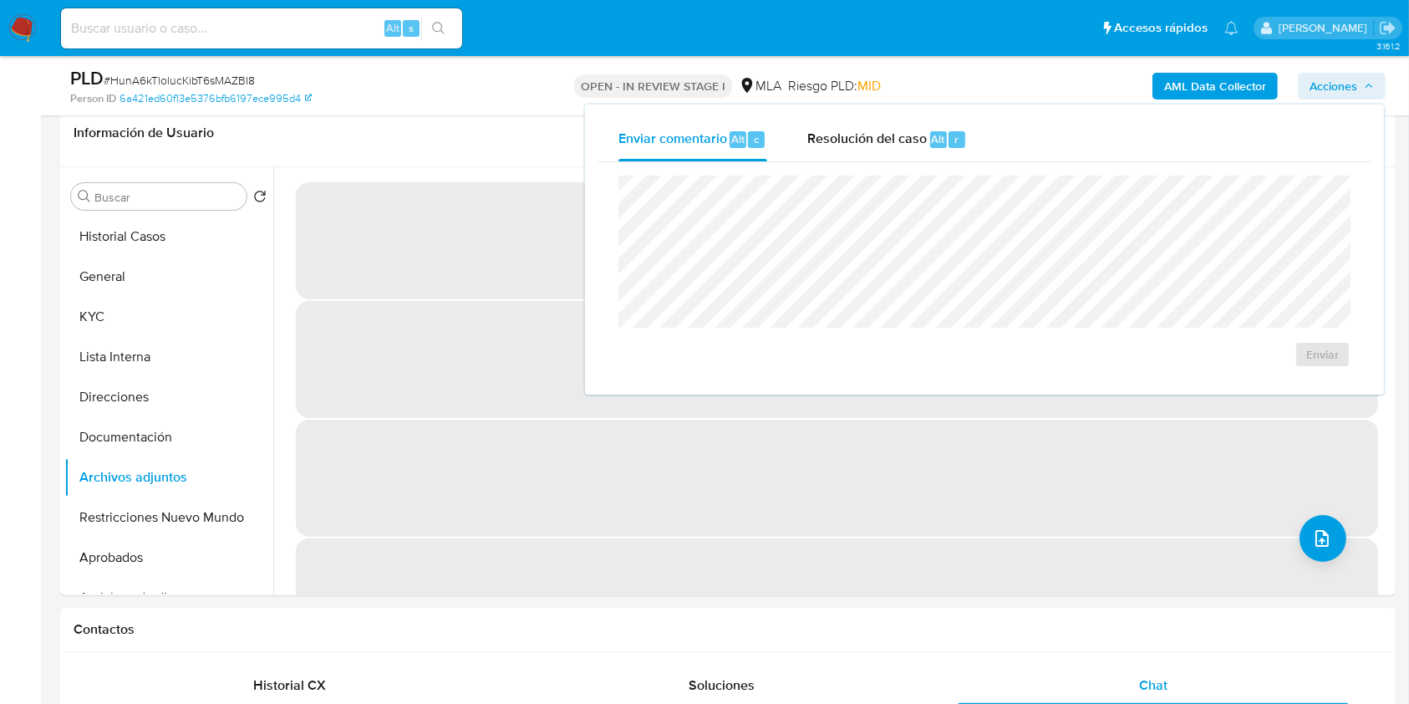
drag, startPoint x: 819, startPoint y: 138, endPoint x: 810, endPoint y: 173, distance: 36.3
click at [818, 137] on span "Resolución del caso" at bounding box center [867, 138] width 120 height 19
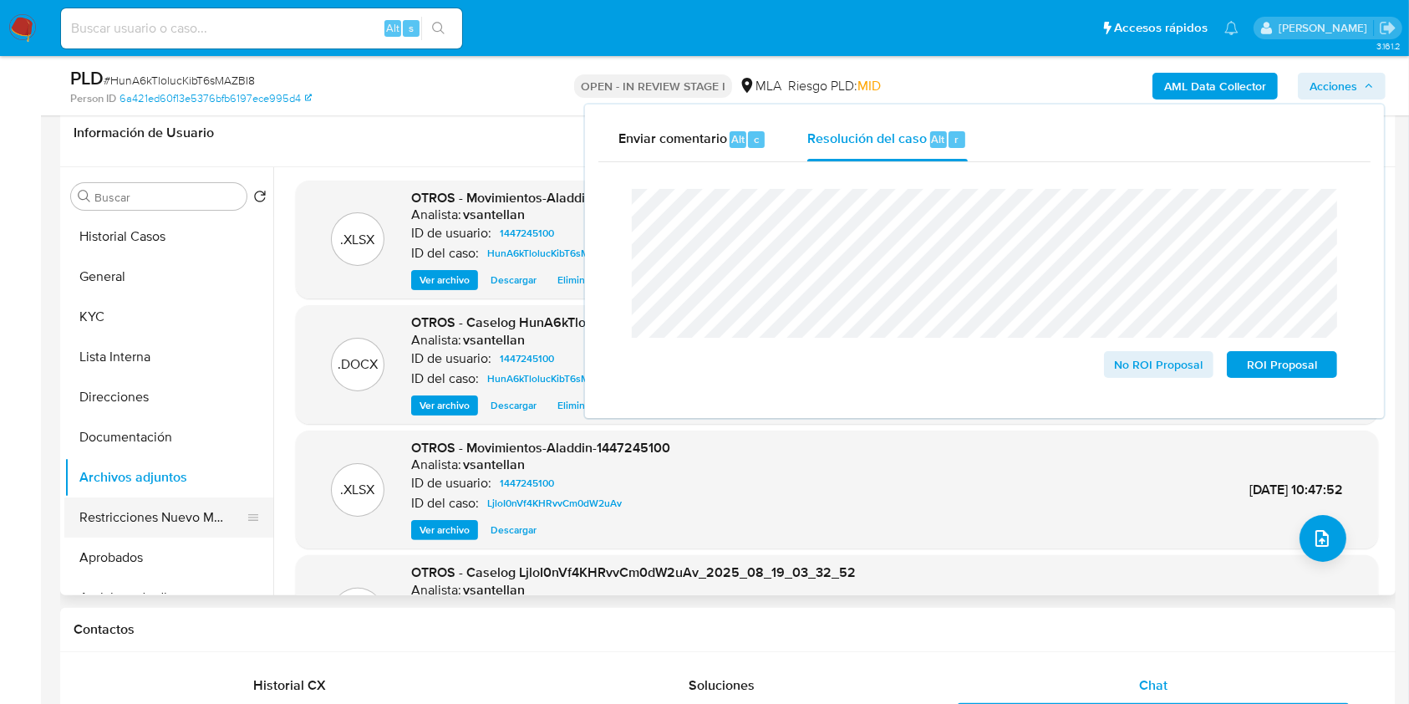
click at [141, 506] on button "Restricciones Nuevo Mundo" at bounding box center [162, 517] width 196 height 40
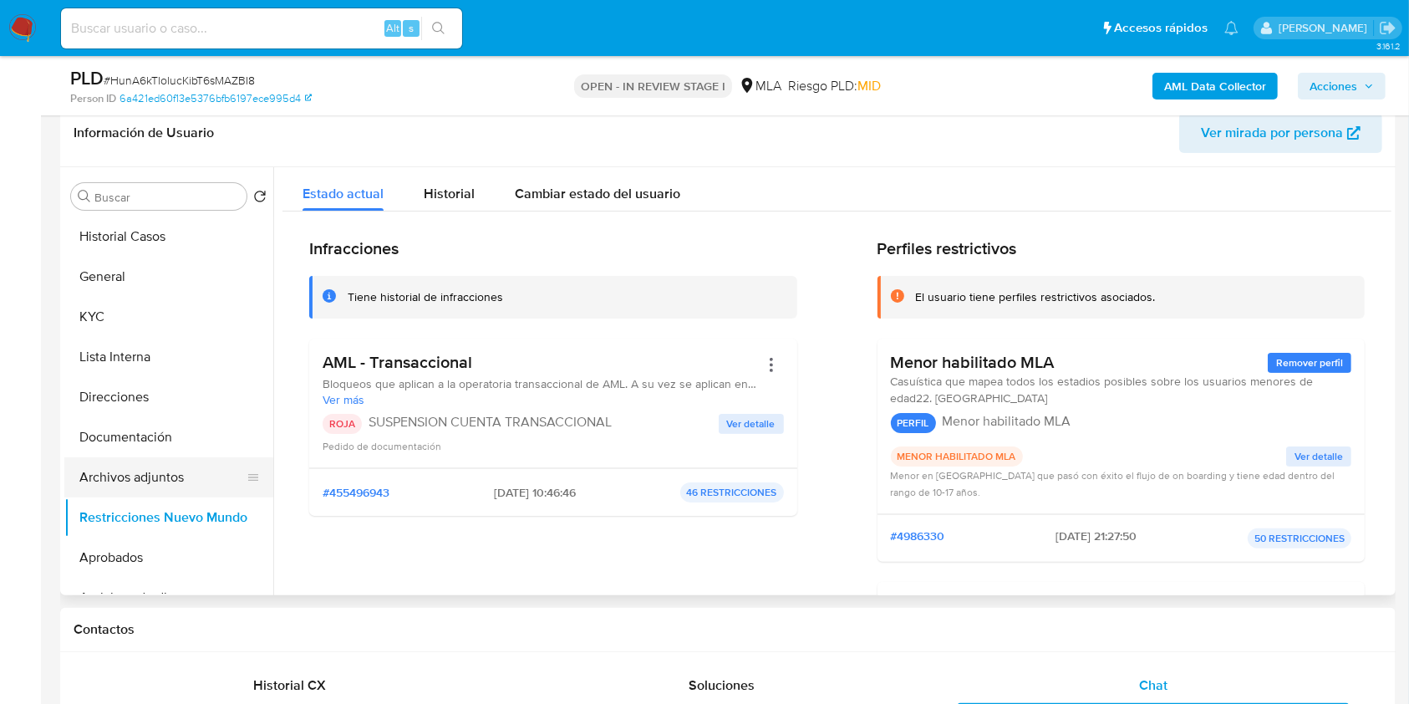
click at [152, 477] on button "Archivos adjuntos" at bounding box center [162, 477] width 196 height 40
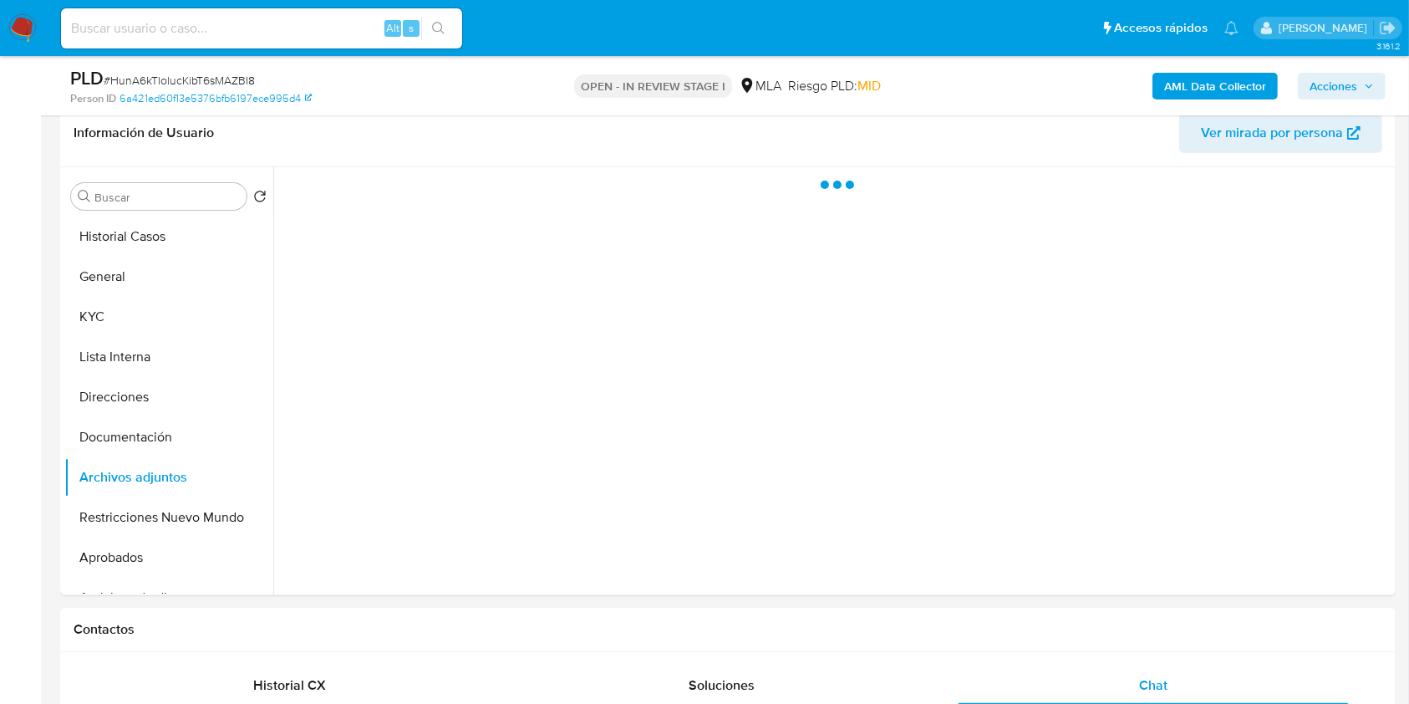
click at [1345, 86] on span "Acciones" at bounding box center [1334, 86] width 48 height 27
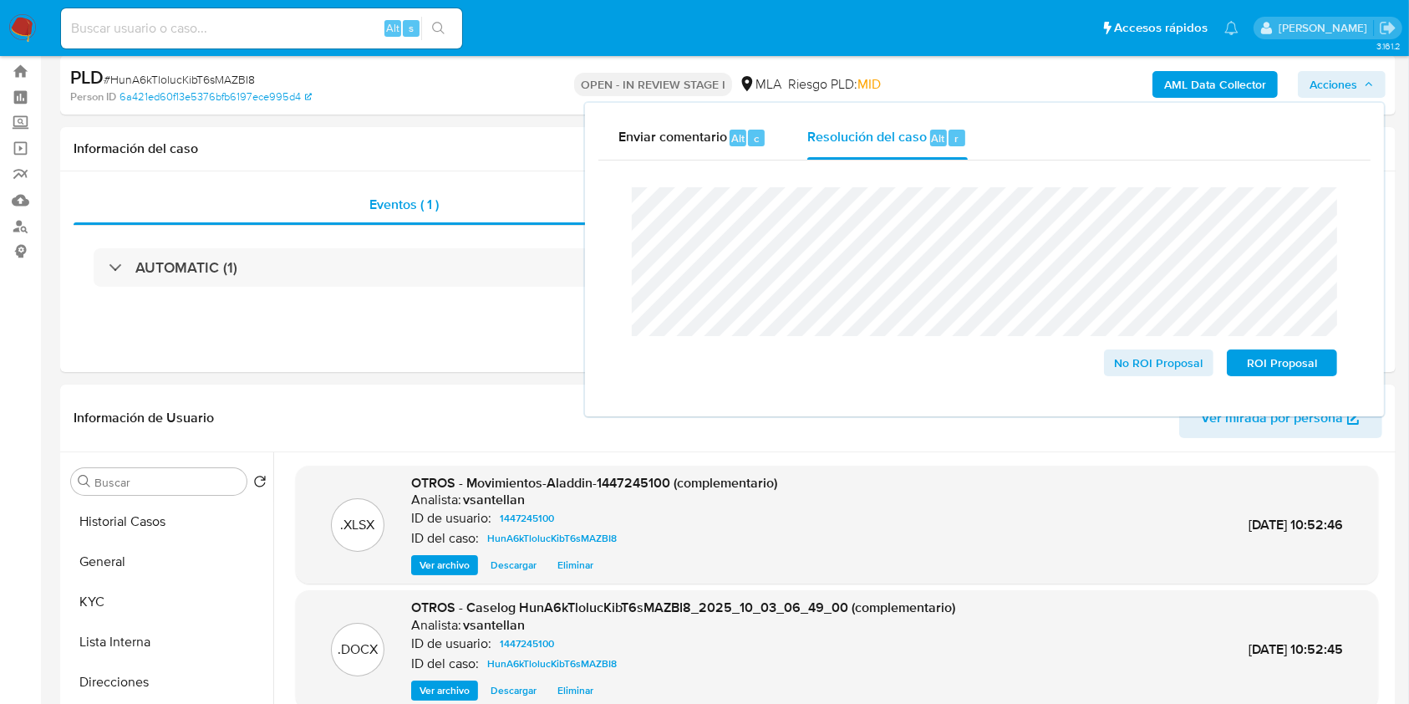
scroll to position [23, 0]
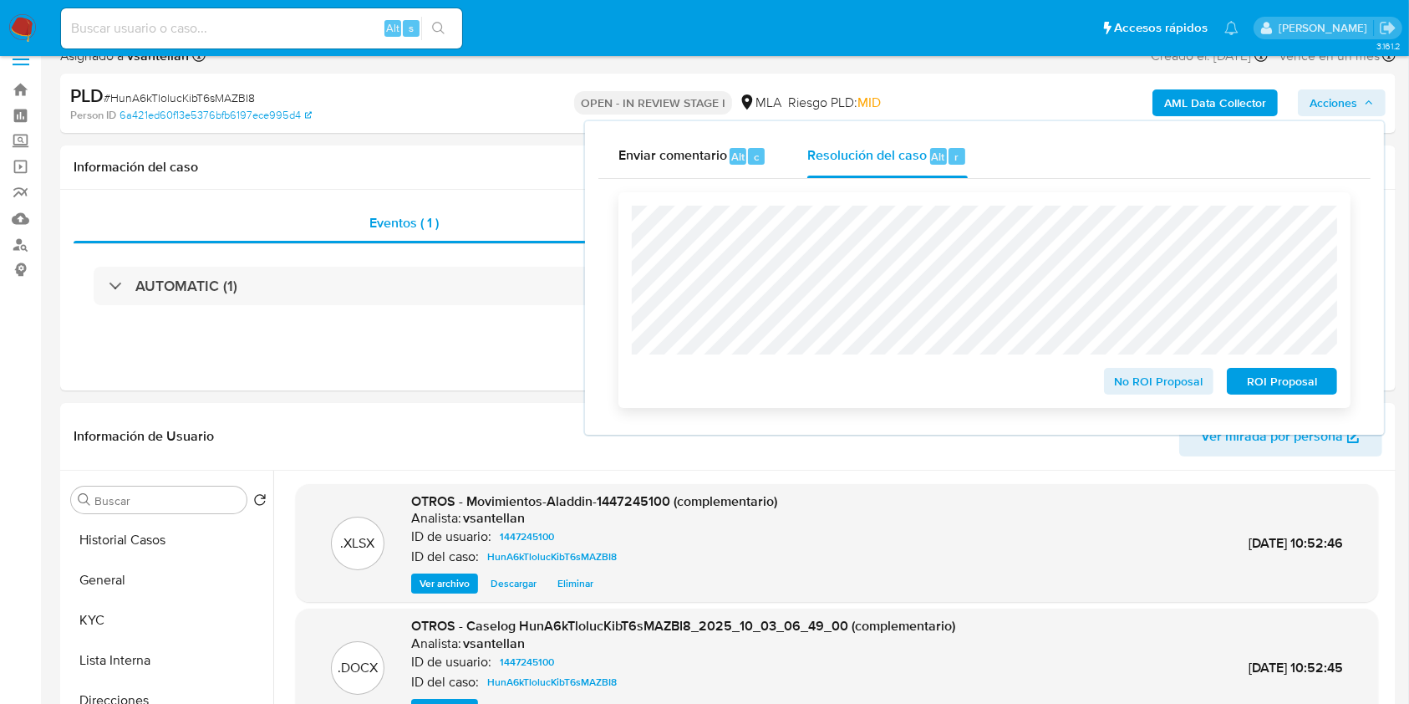
click at [1299, 379] on span "ROI Proposal" at bounding box center [1281, 380] width 87 height 23
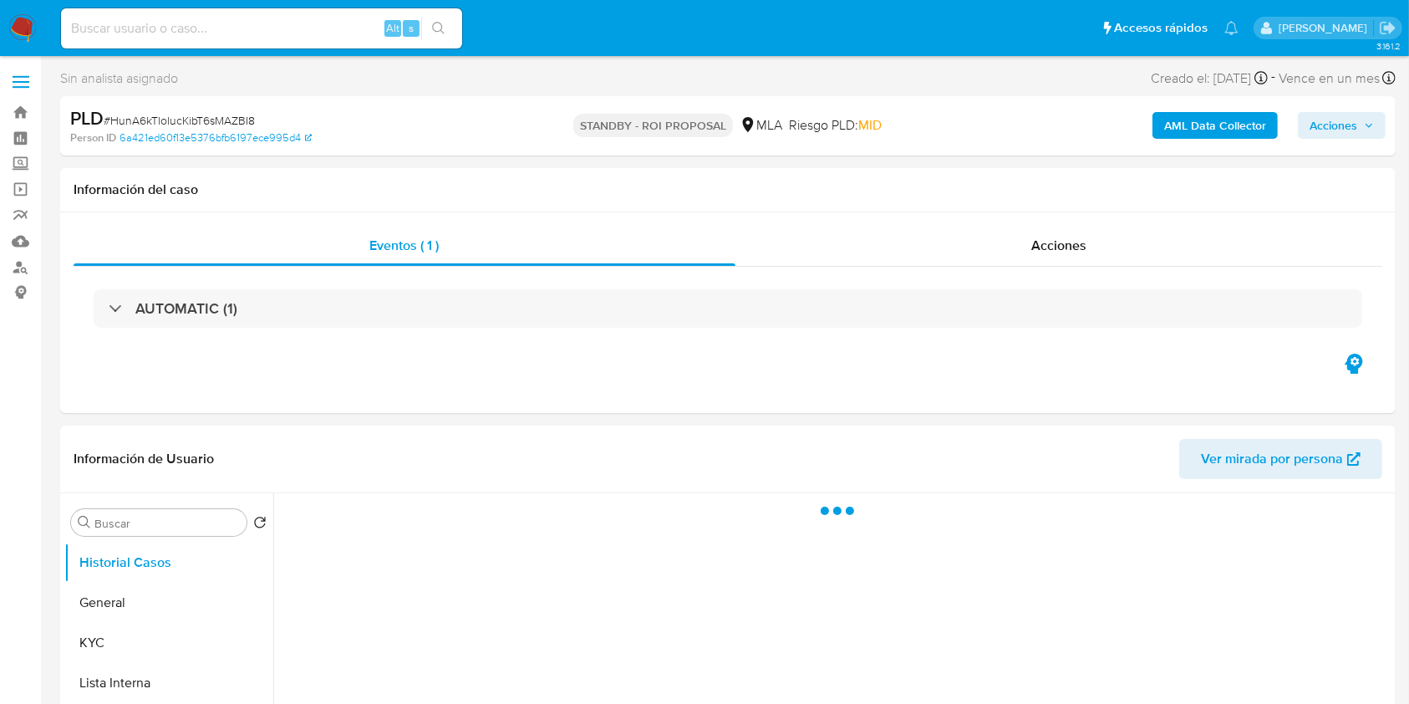
select select "10"
